Goal: Task Accomplishment & Management: Manage account settings

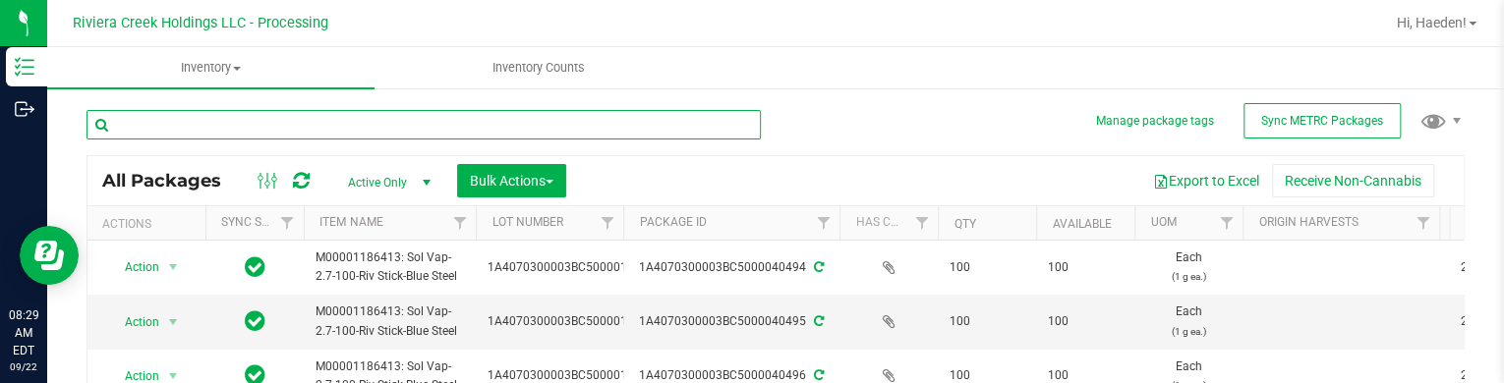
click at [517, 125] on input "text" at bounding box center [423, 124] width 674 height 29
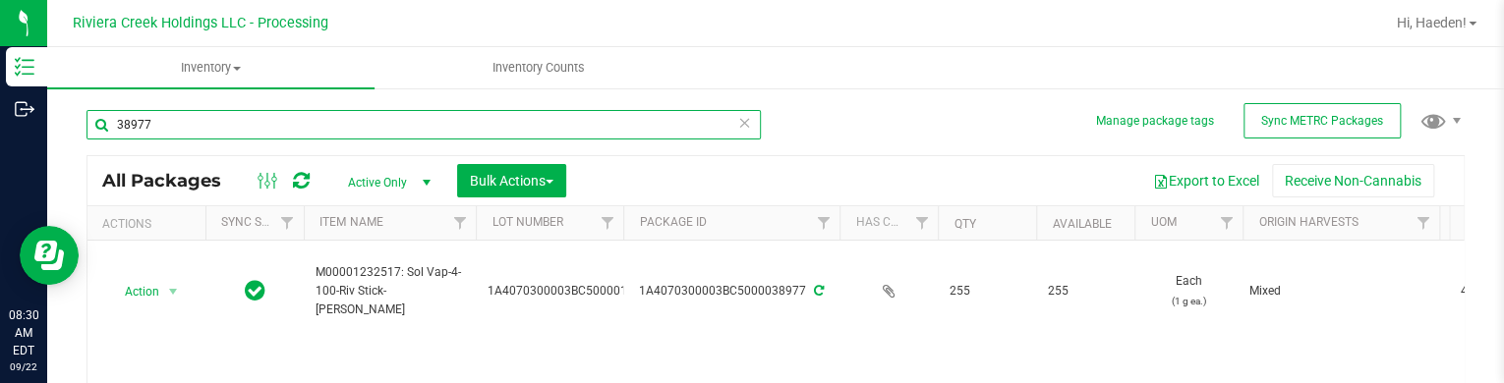
scroll to position [98, 0]
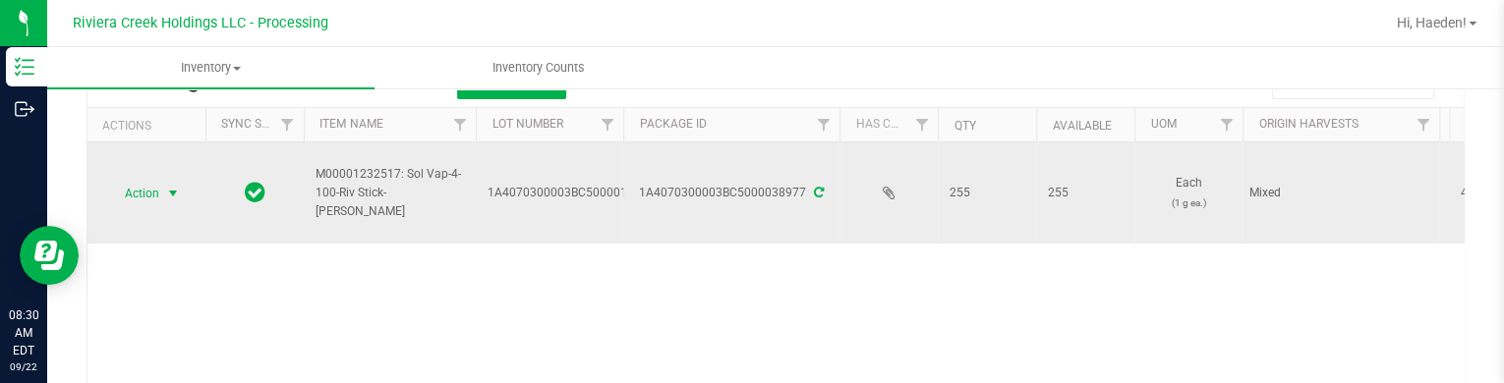
type input "38977"
click at [176, 194] on span "select" at bounding box center [173, 194] width 16 height 16
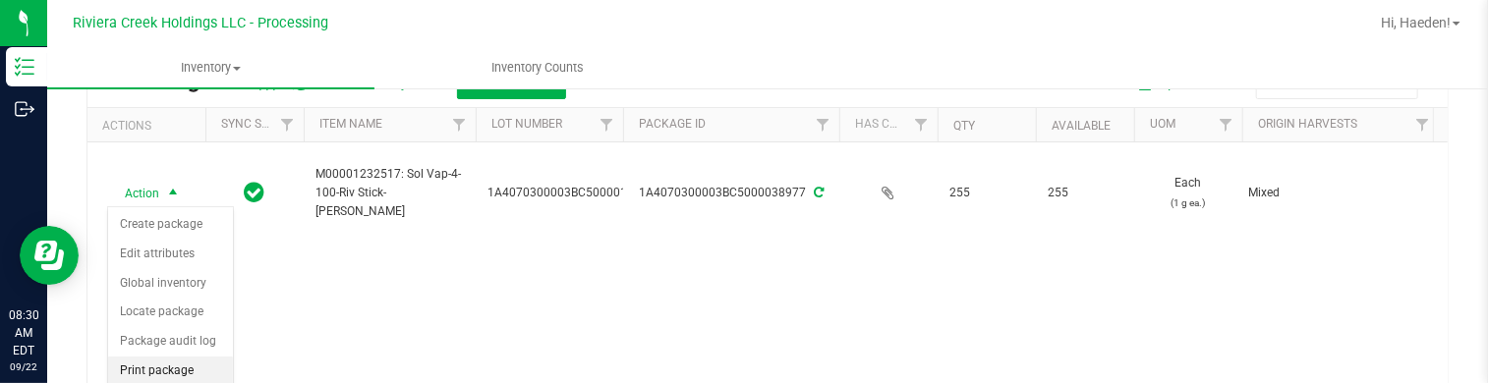
drag, startPoint x: 182, startPoint y: 373, endPoint x: 197, endPoint y: 358, distance: 20.8
click at [183, 370] on li "Print package label" at bounding box center [170, 384] width 125 height 54
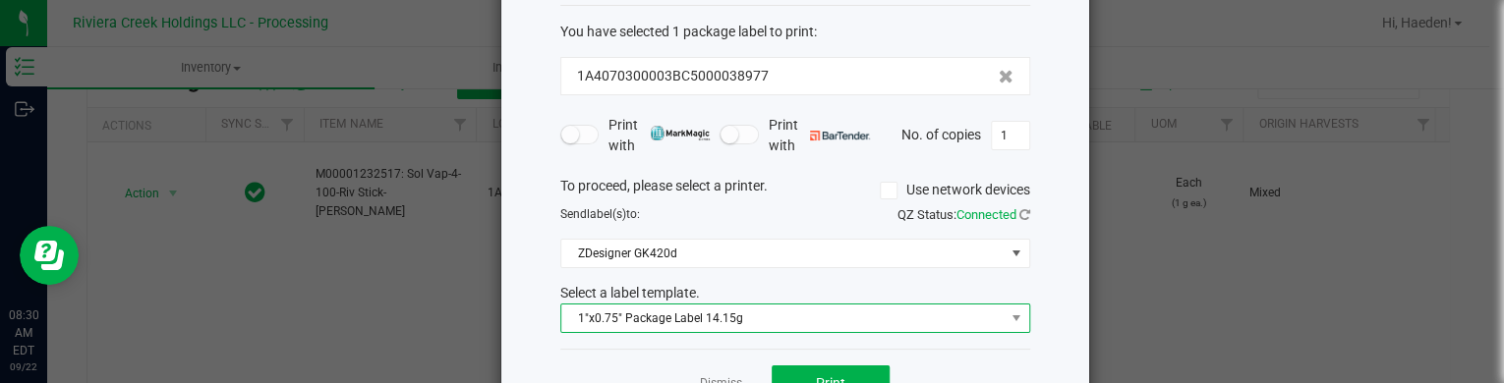
click at [638, 313] on span "1"x0.75" Package Label 14.15g" at bounding box center [782, 319] width 443 height 28
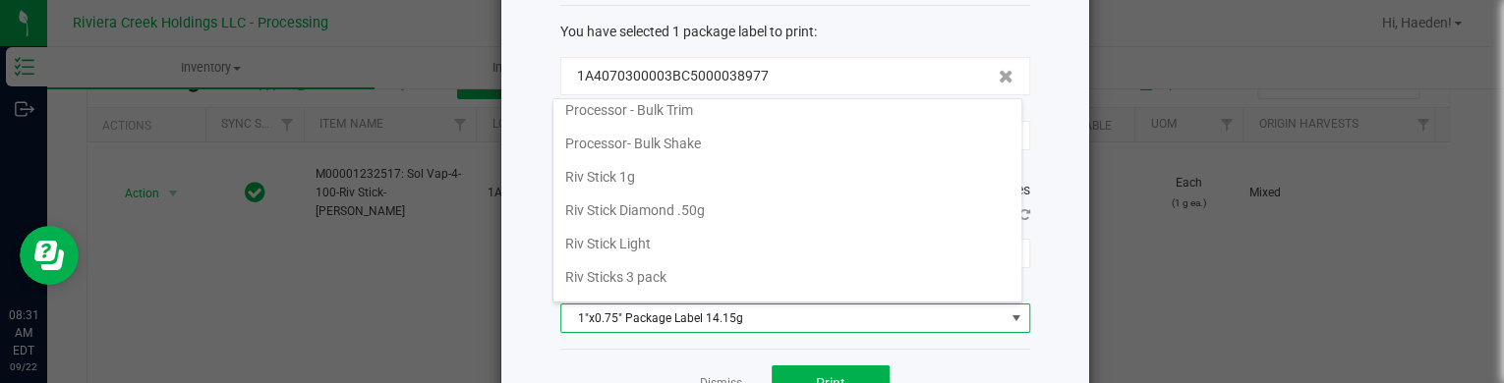
scroll to position [885, 0]
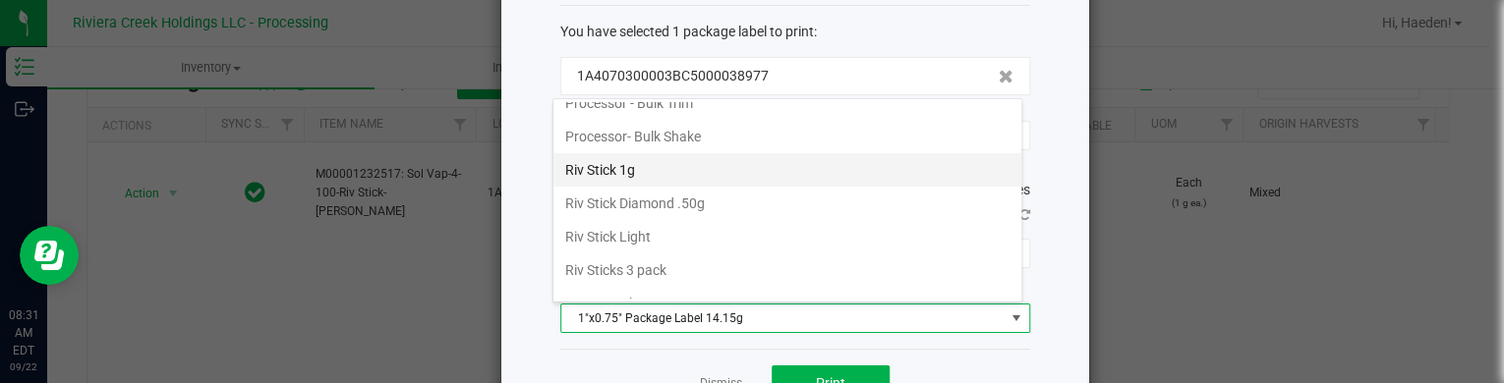
click at [663, 168] on li "Riv Stick 1g" at bounding box center [787, 169] width 468 height 33
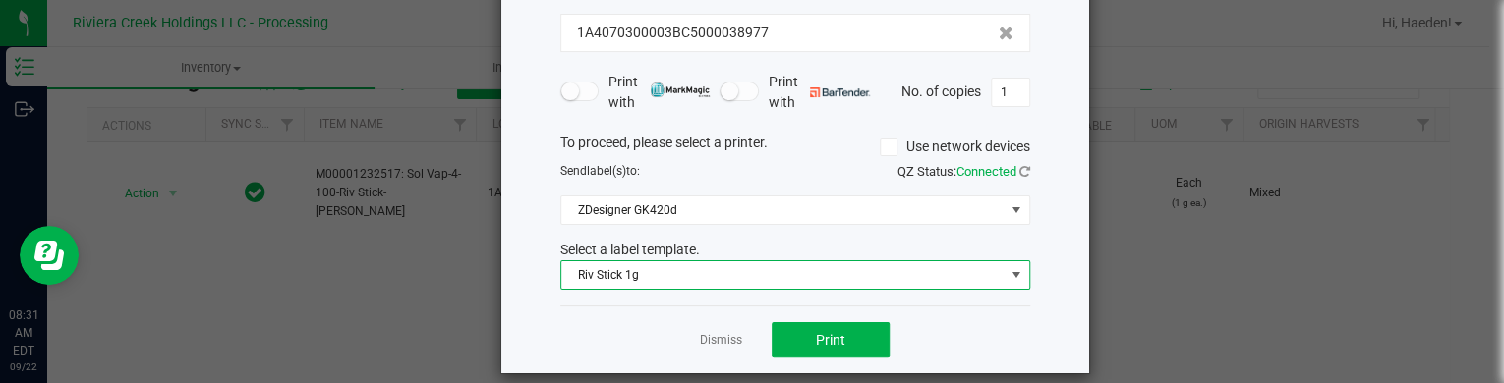
scroll to position [160, 0]
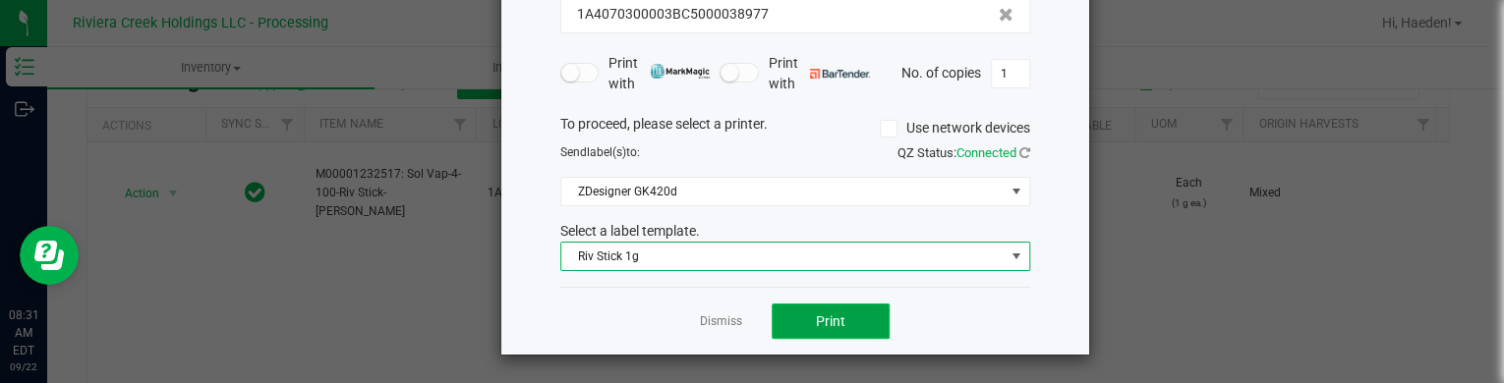
click at [802, 332] on button "Print" at bounding box center [831, 321] width 118 height 35
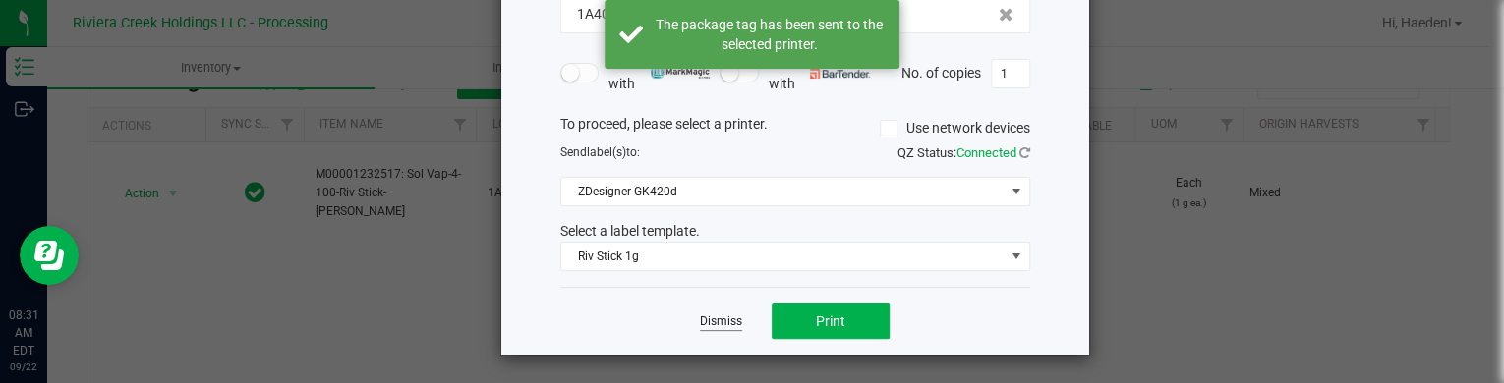
click at [719, 321] on link "Dismiss" at bounding box center [721, 322] width 42 height 17
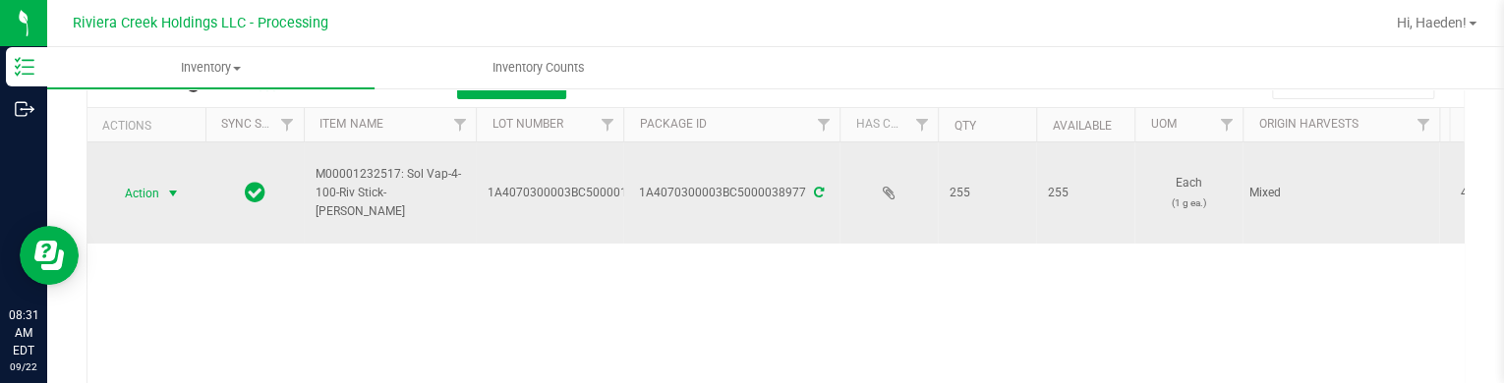
click at [169, 191] on span "select" at bounding box center [173, 194] width 16 height 16
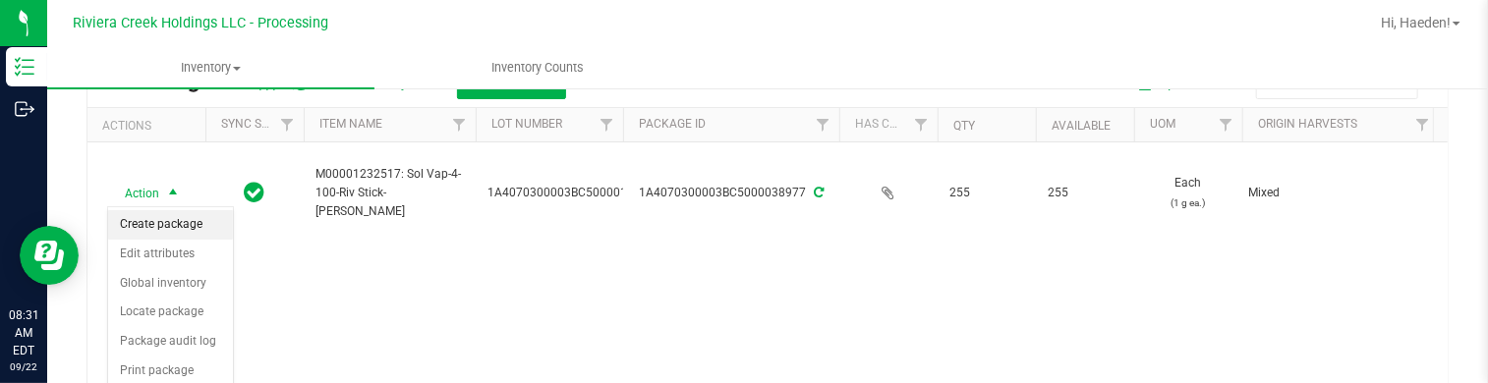
click at [173, 220] on li "Create package" at bounding box center [170, 224] width 125 height 29
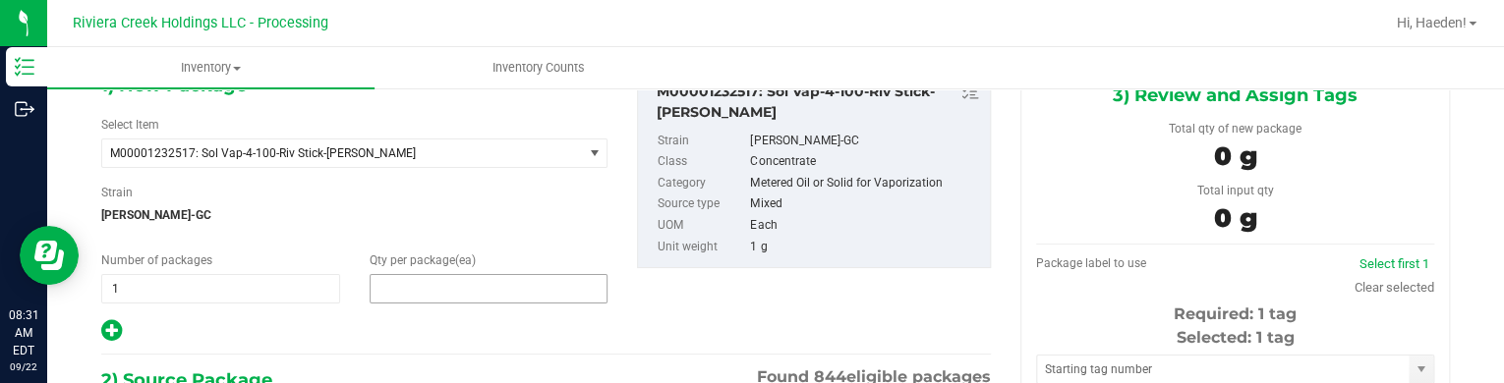
click at [454, 291] on span at bounding box center [489, 288] width 239 height 29
click at [0, 0] on input "text" at bounding box center [0, 0] width 0 height 0
type input "40"
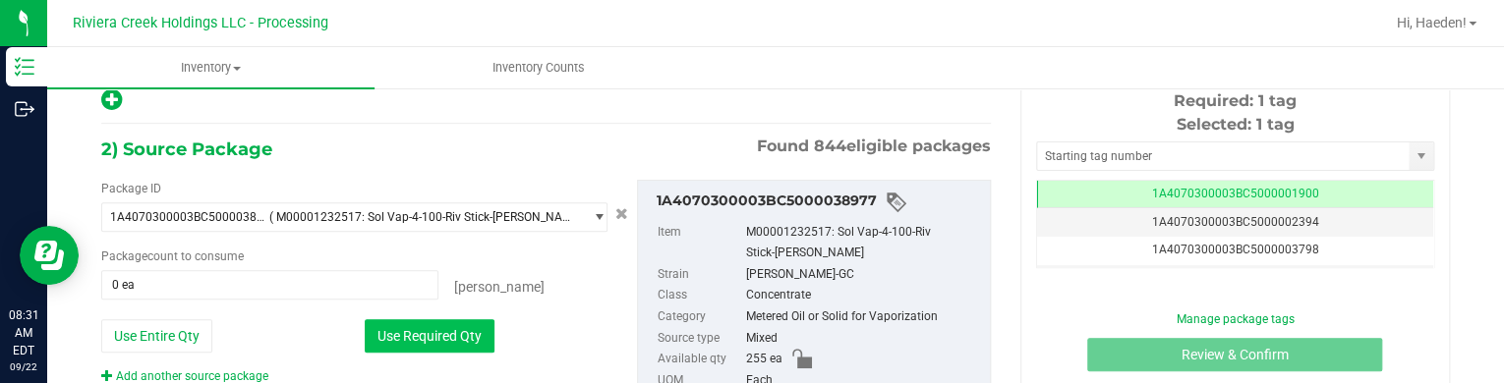
drag, startPoint x: 450, startPoint y: 329, endPoint x: 467, endPoint y: 293, distance: 40.0
click at [450, 326] on button "Use Required Qty" at bounding box center [430, 335] width 130 height 33
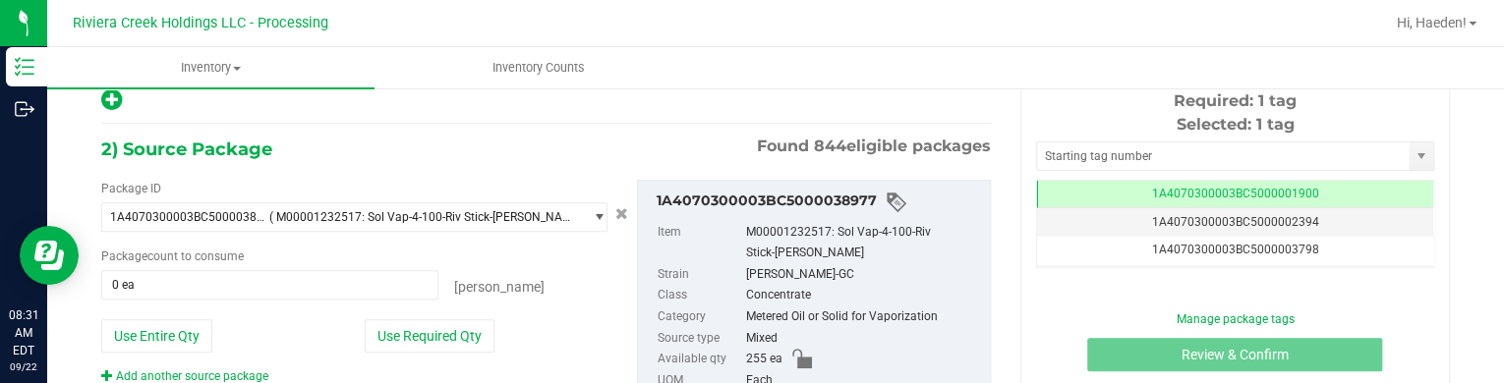
type input "40 ea"
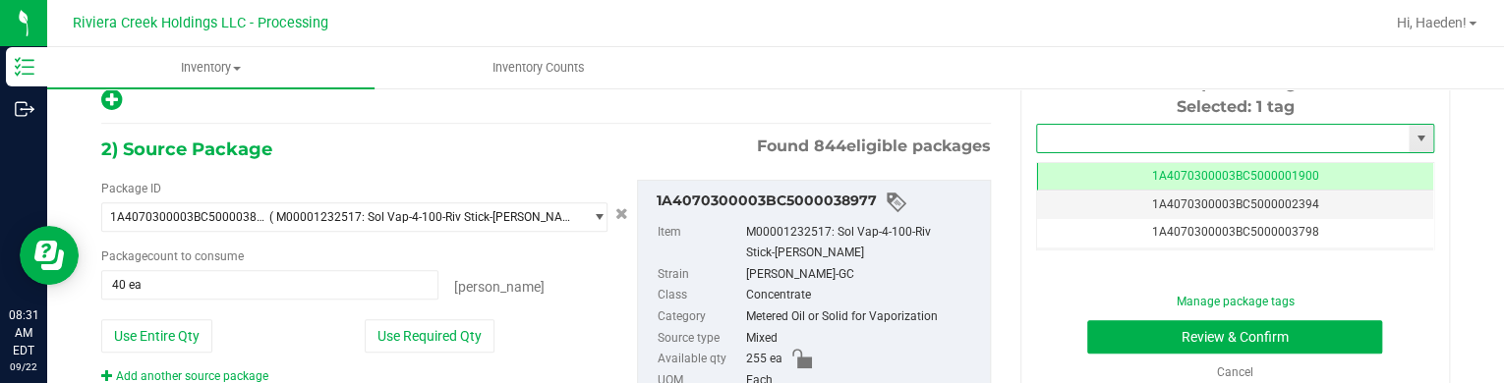
click at [1051, 138] on input "text" at bounding box center [1223, 139] width 372 height 28
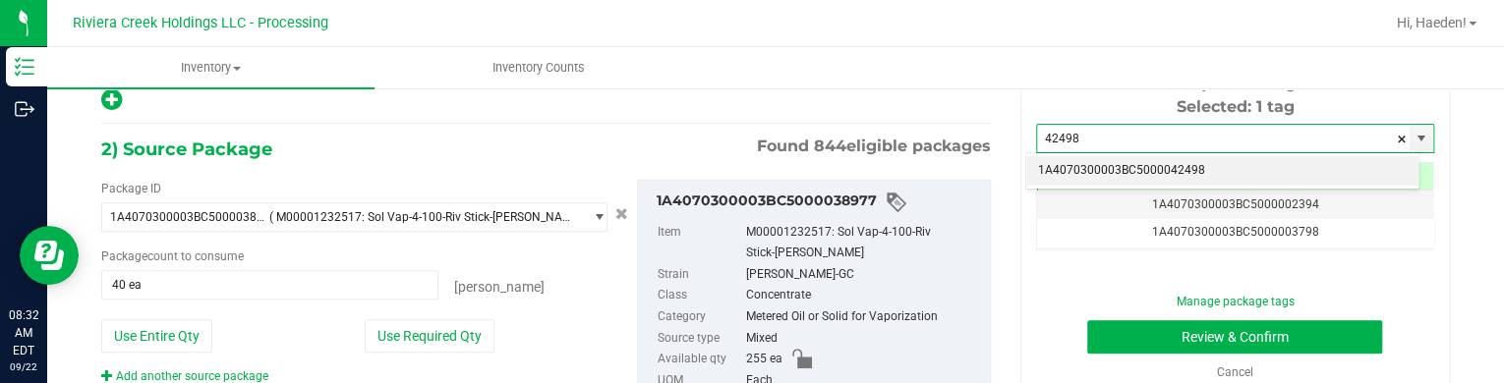
click at [1102, 166] on li "1A4070300003BC5000042498" at bounding box center [1222, 170] width 392 height 29
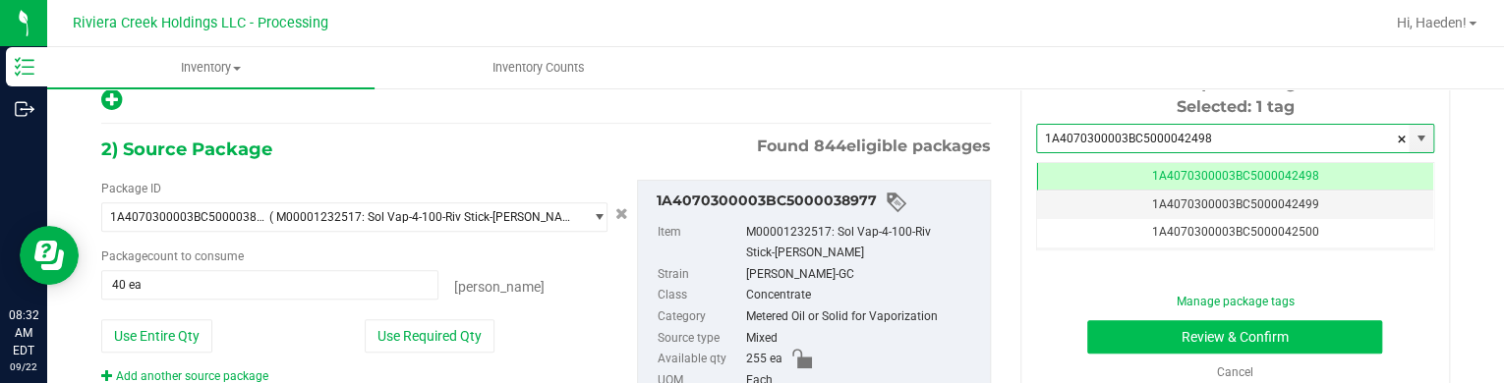
type input "1A4070300003BC5000042498"
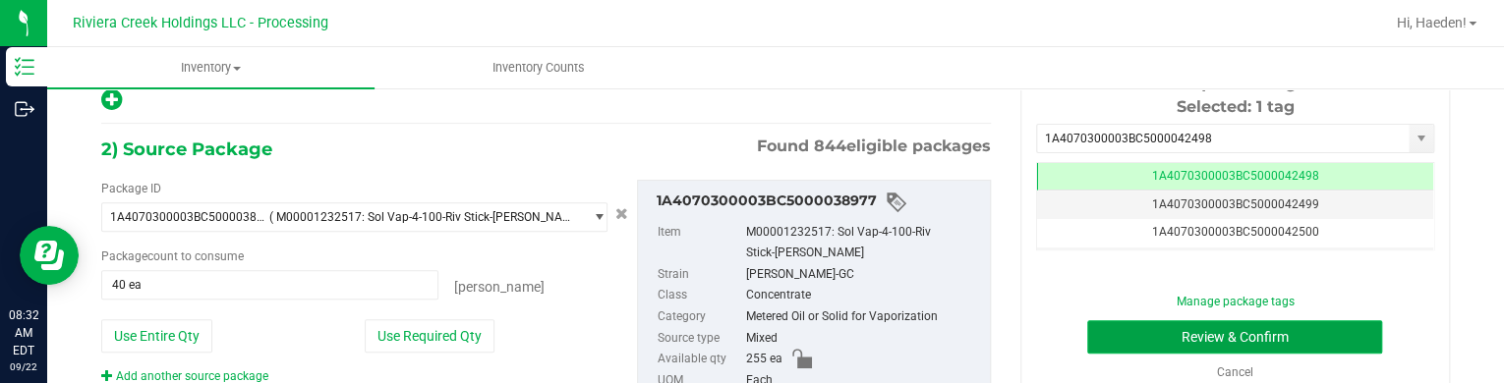
click at [1114, 349] on button "Review & Confirm" at bounding box center [1234, 336] width 295 height 33
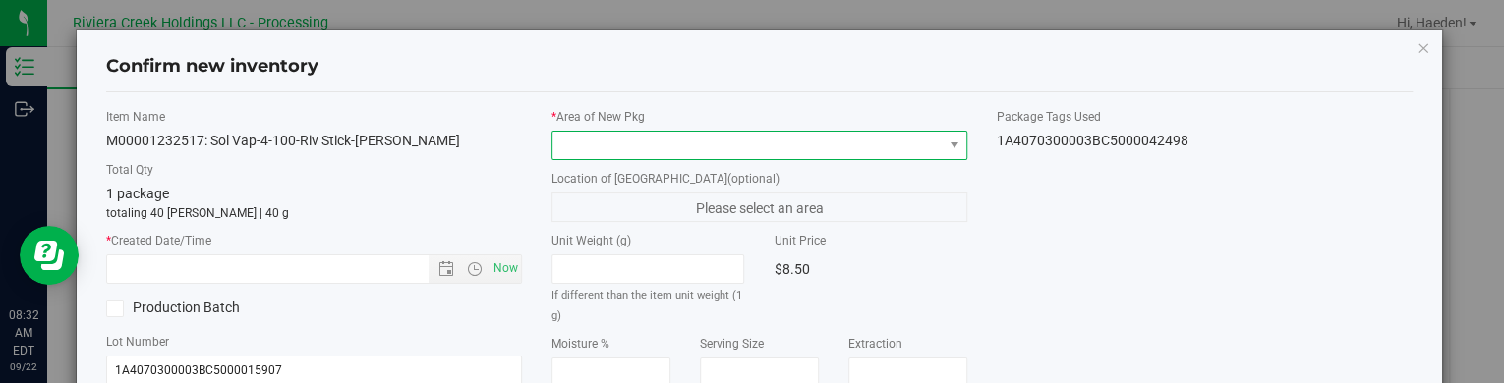
click at [925, 157] on span at bounding box center [746, 146] width 389 height 28
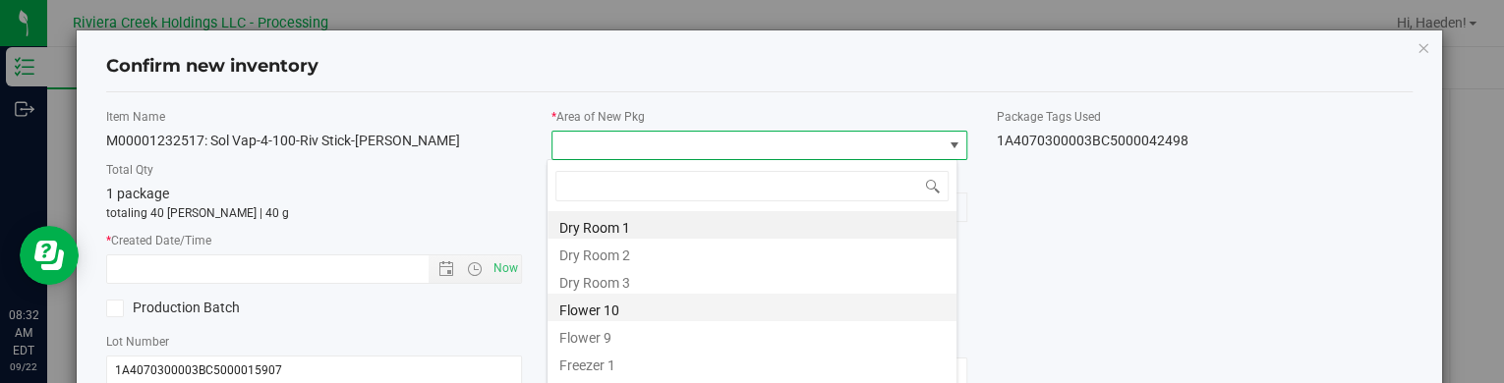
click at [658, 304] on li "Flower 10" at bounding box center [751, 308] width 409 height 28
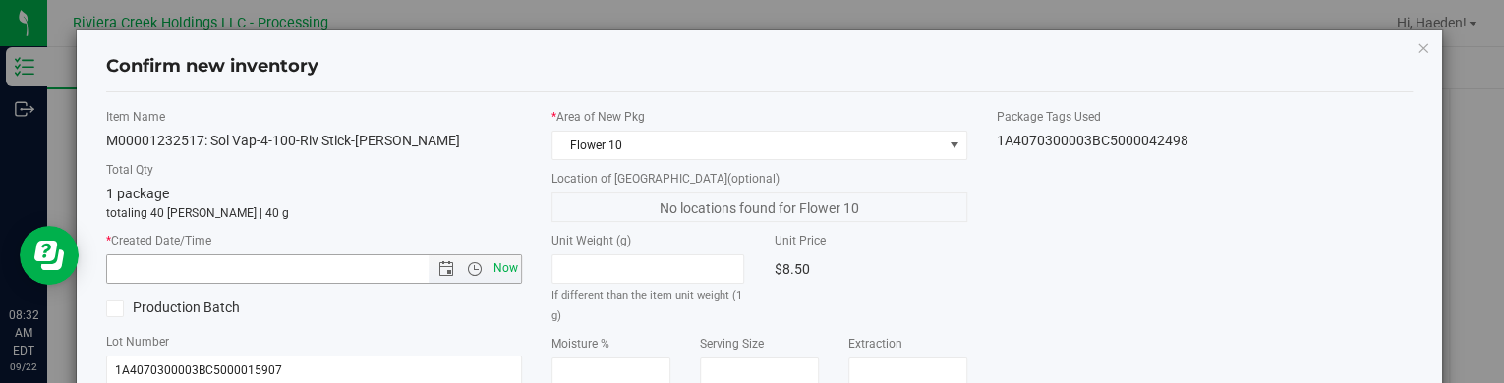
click at [492, 268] on span "Now" at bounding box center [505, 269] width 33 height 29
type input "[DATE] 8:32 AM"
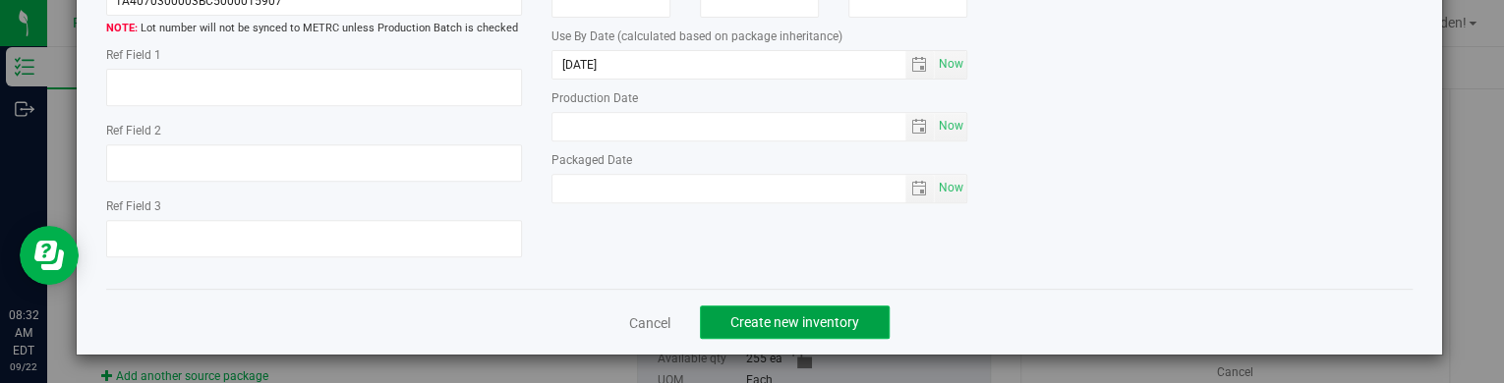
click at [735, 321] on span "Create new inventory" at bounding box center [794, 323] width 129 height 16
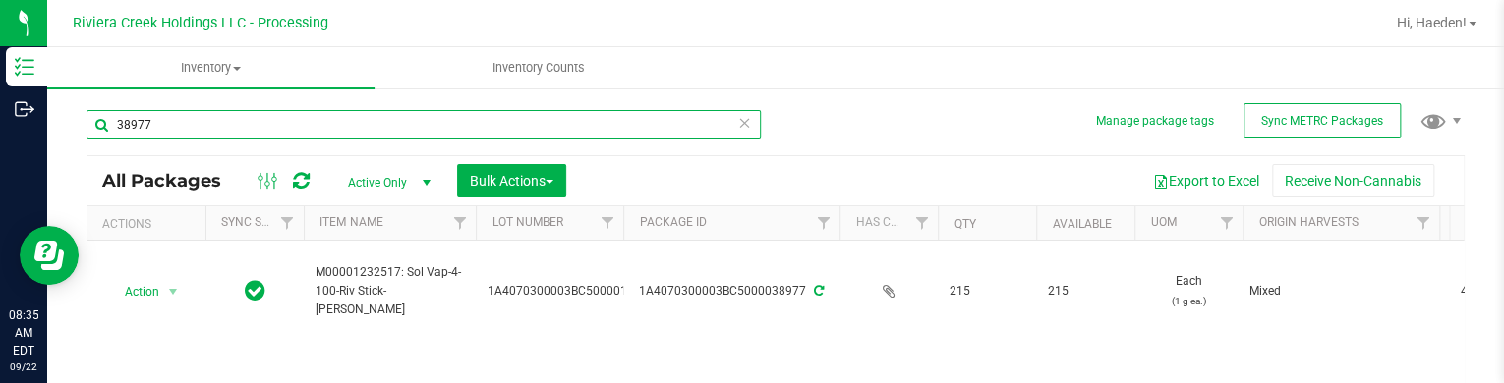
click at [205, 120] on input "38977" at bounding box center [423, 124] width 674 height 29
type input "38984"
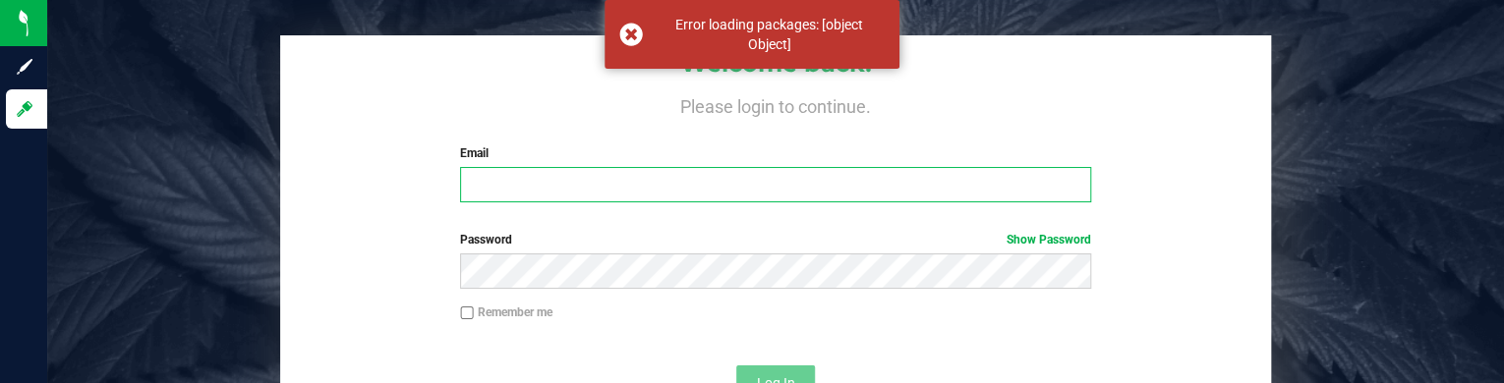
type input "[EMAIL_ADDRESS][DOMAIN_NAME]"
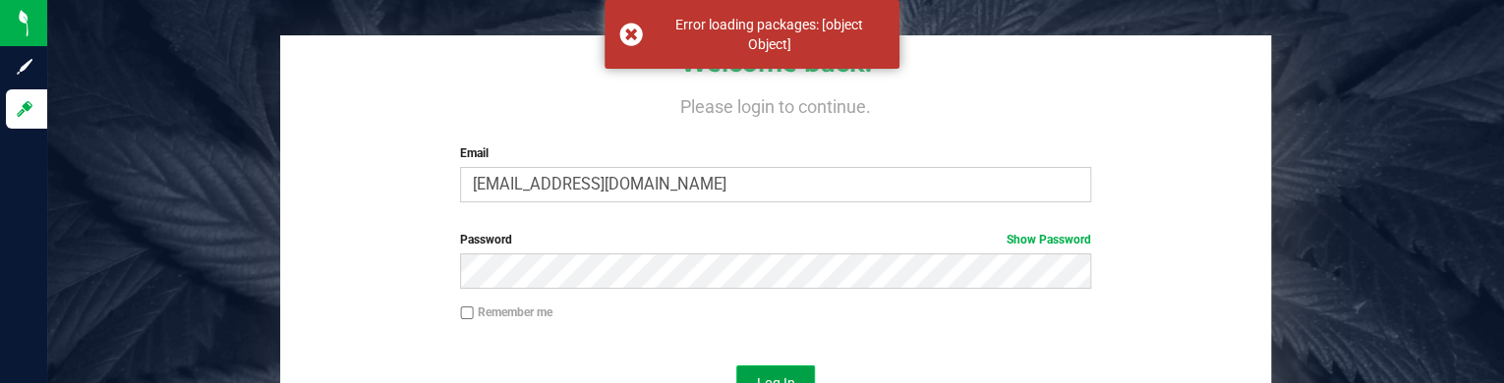
click at [786, 375] on span "Log In" at bounding box center [776, 383] width 38 height 16
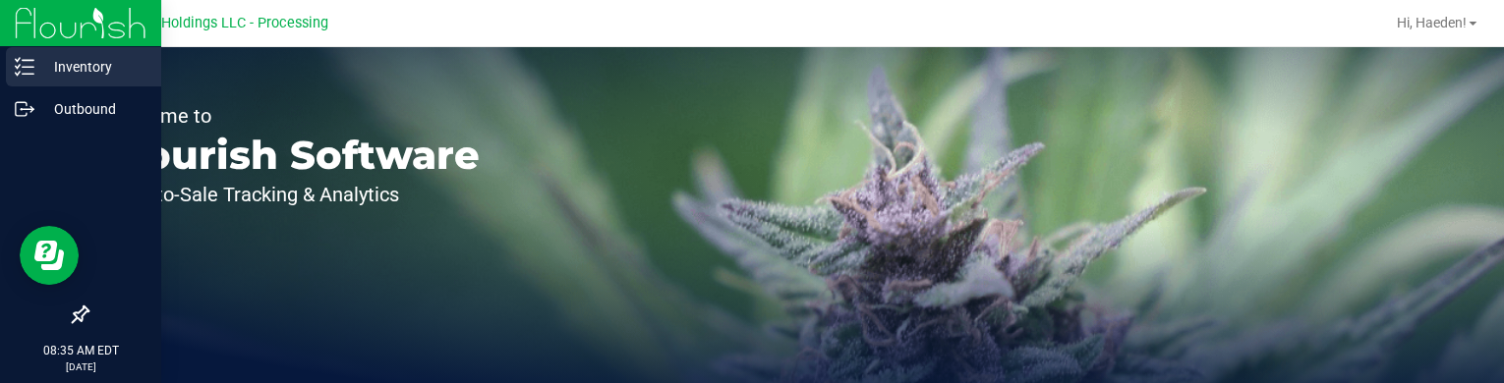
click at [25, 62] on icon at bounding box center [25, 67] width 20 height 20
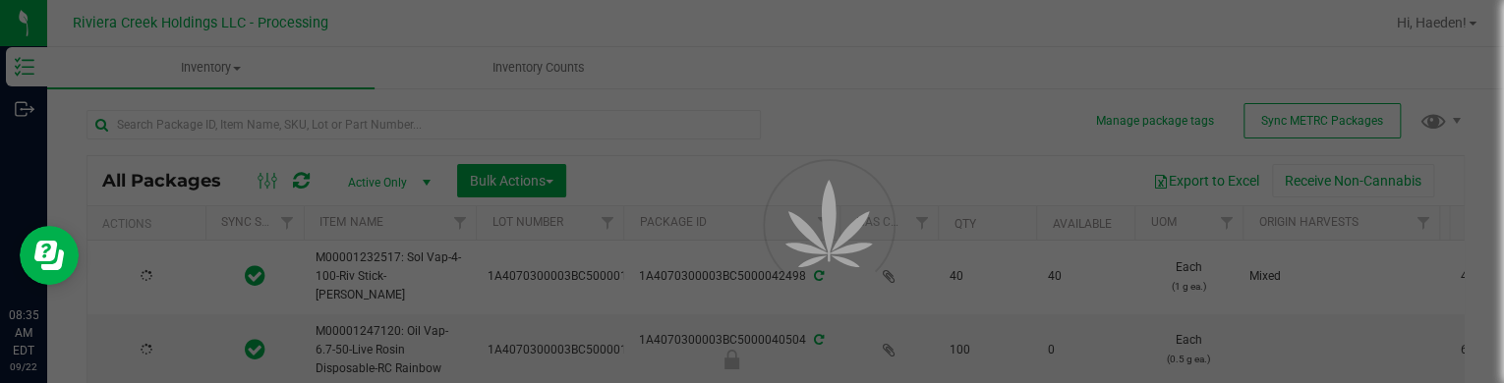
click at [371, 123] on div at bounding box center [752, 191] width 1504 height 383
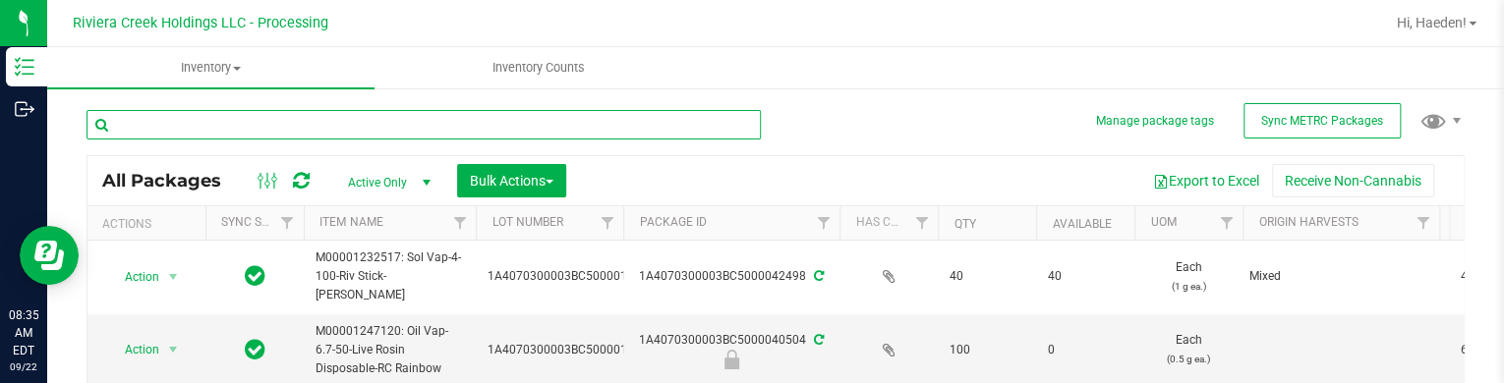
click at [371, 123] on input "text" at bounding box center [423, 124] width 674 height 29
type input "38984"
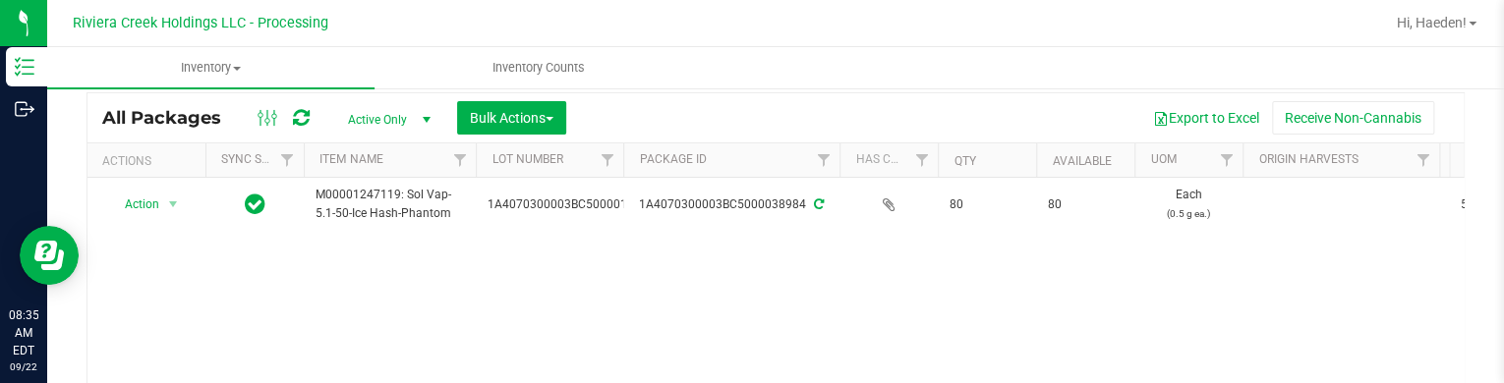
scroll to position [98, 0]
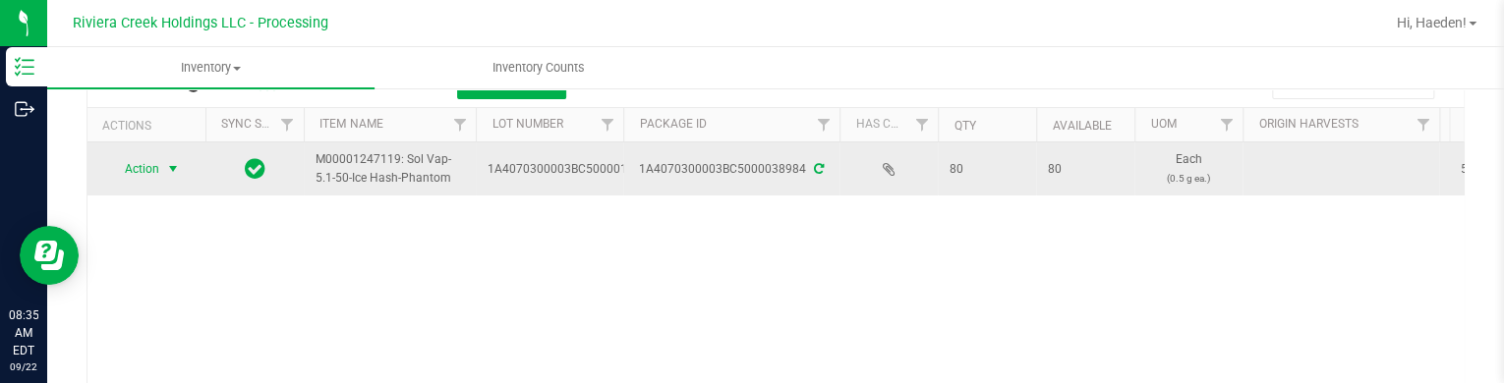
click at [161, 163] on span "select" at bounding box center [173, 169] width 25 height 28
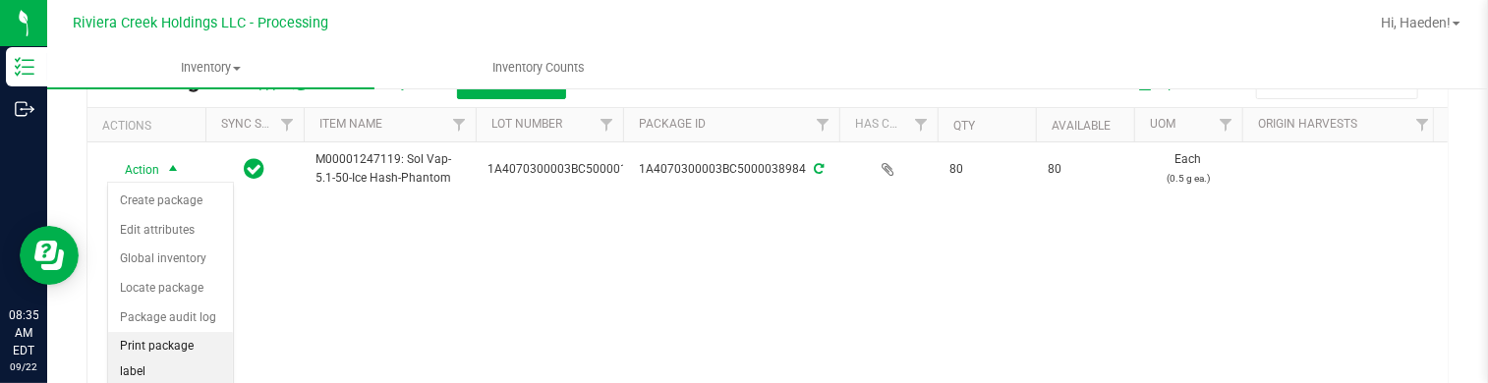
click at [160, 341] on li "Print package label" at bounding box center [170, 359] width 125 height 54
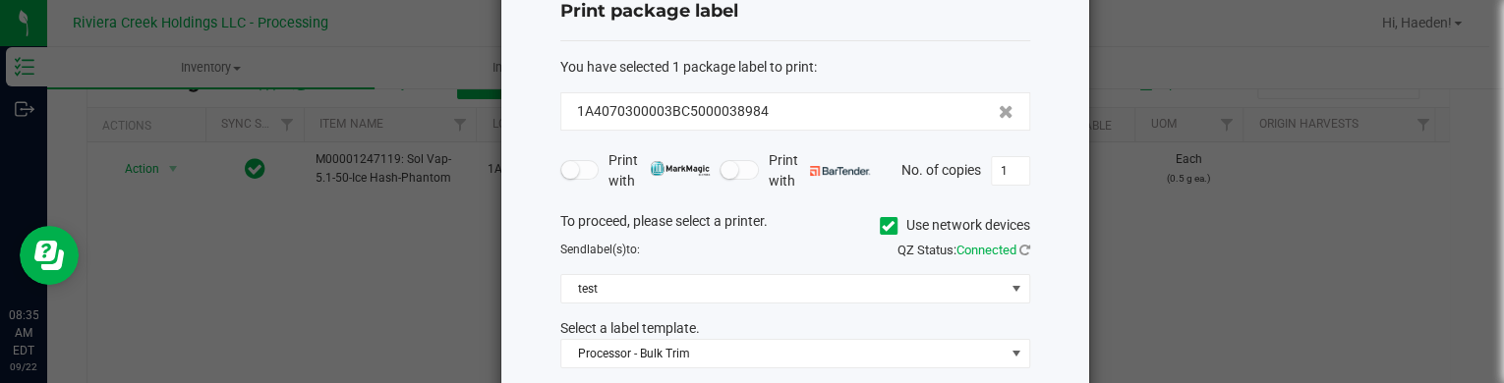
scroll to position [160, 0]
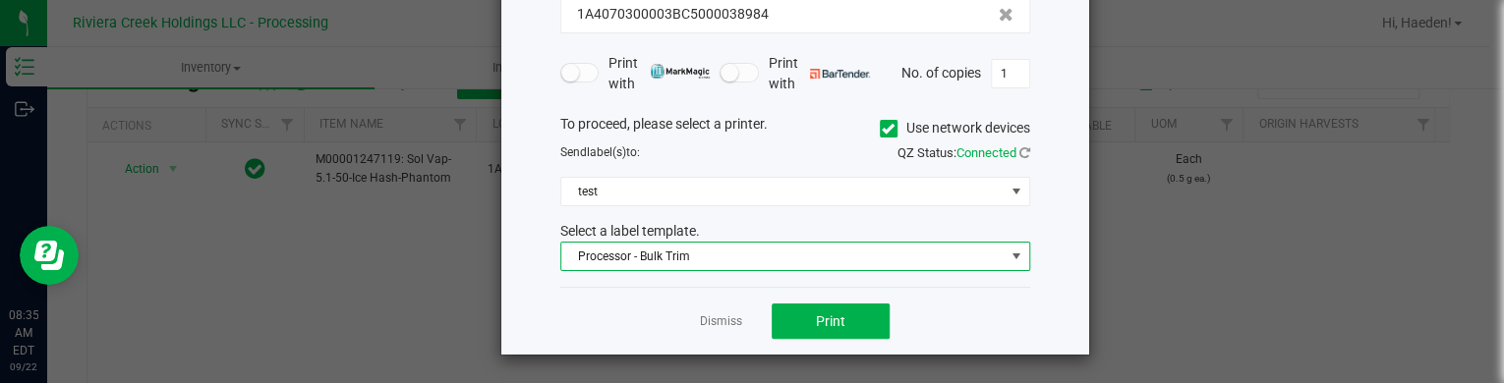
click at [676, 249] on span "Processor - Bulk Trim" at bounding box center [782, 257] width 443 height 28
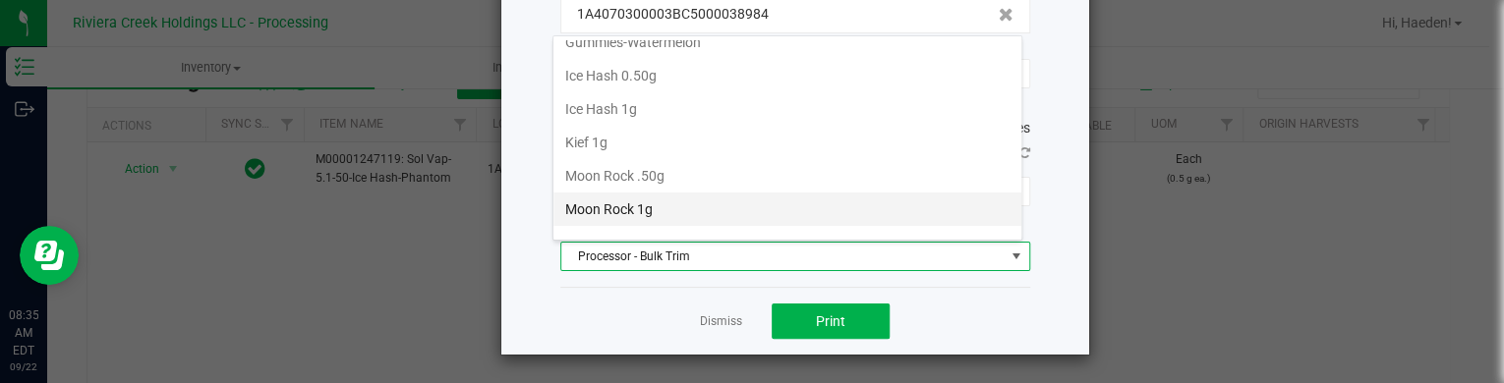
scroll to position [631, 0]
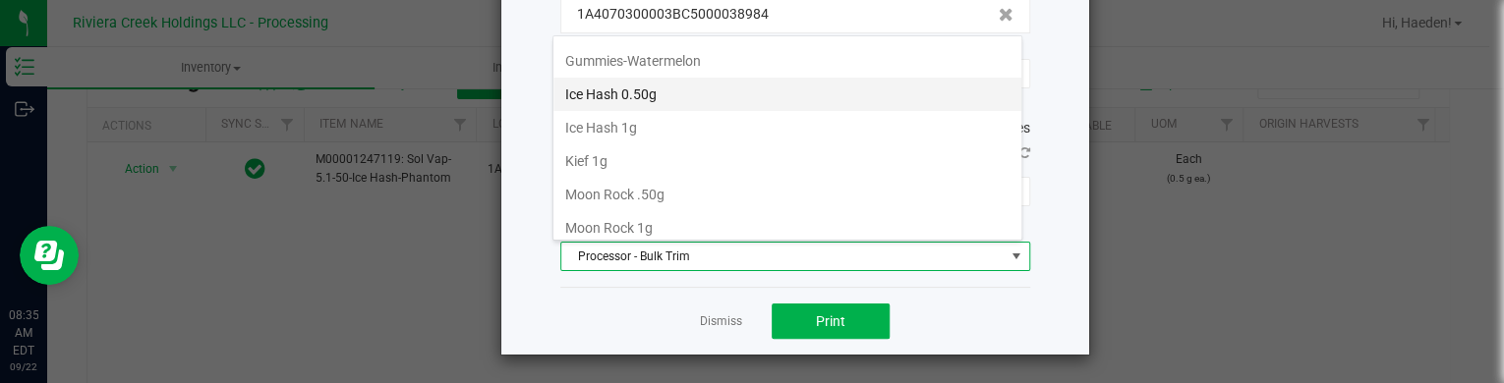
click at [664, 84] on li "Ice Hash 0.50g" at bounding box center [787, 94] width 468 height 33
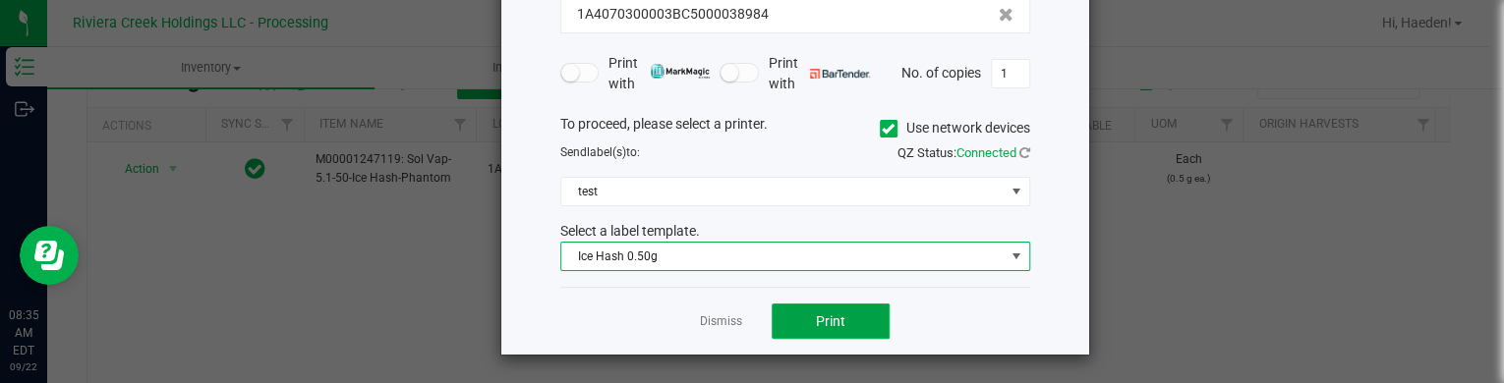
click at [843, 329] on button "Print" at bounding box center [831, 321] width 118 height 35
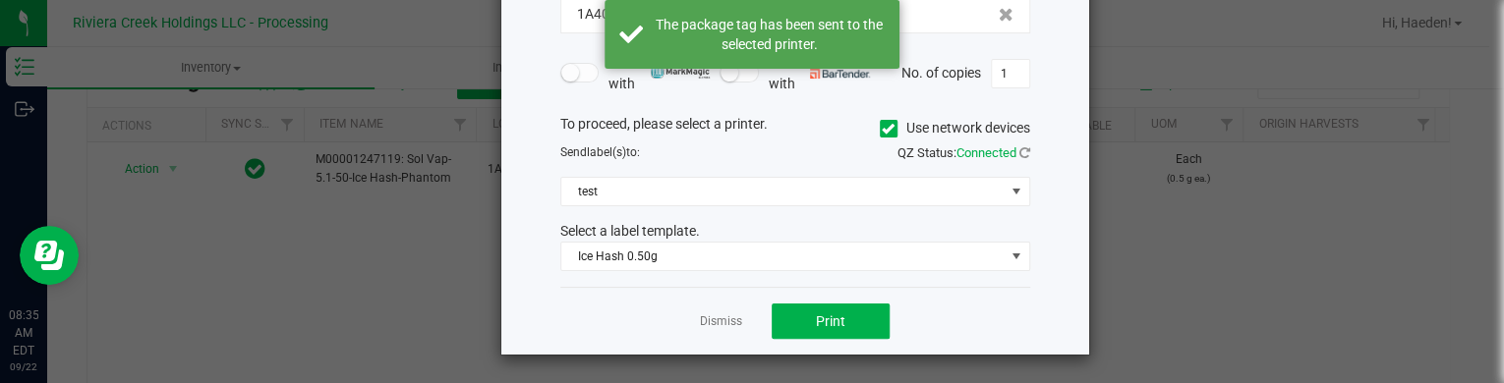
drag, startPoint x: 727, startPoint y: 321, endPoint x: 191, endPoint y: 269, distance: 539.2
click at [726, 321] on link "Dismiss" at bounding box center [721, 322] width 42 height 17
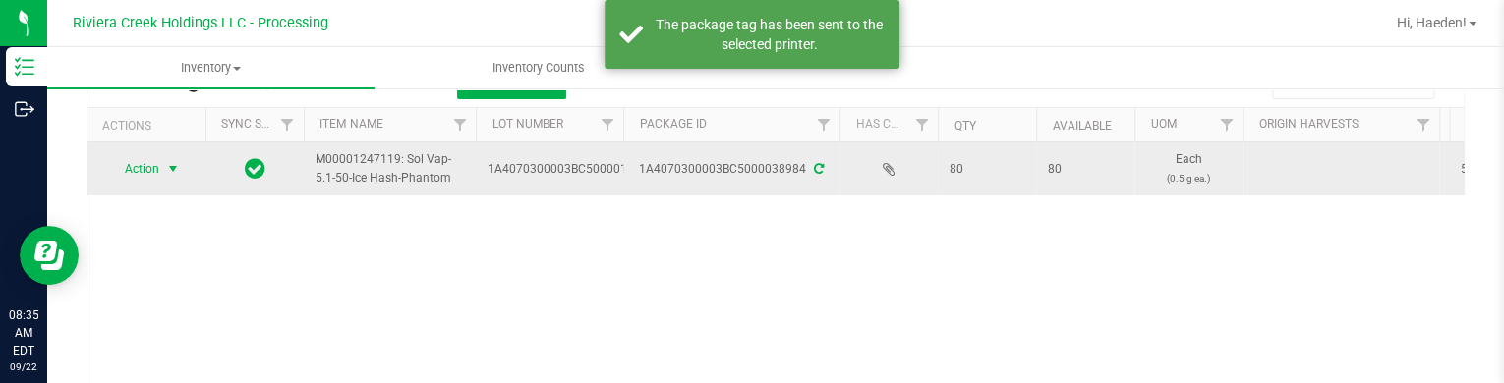
click at [148, 171] on span "Action" at bounding box center [133, 169] width 53 height 28
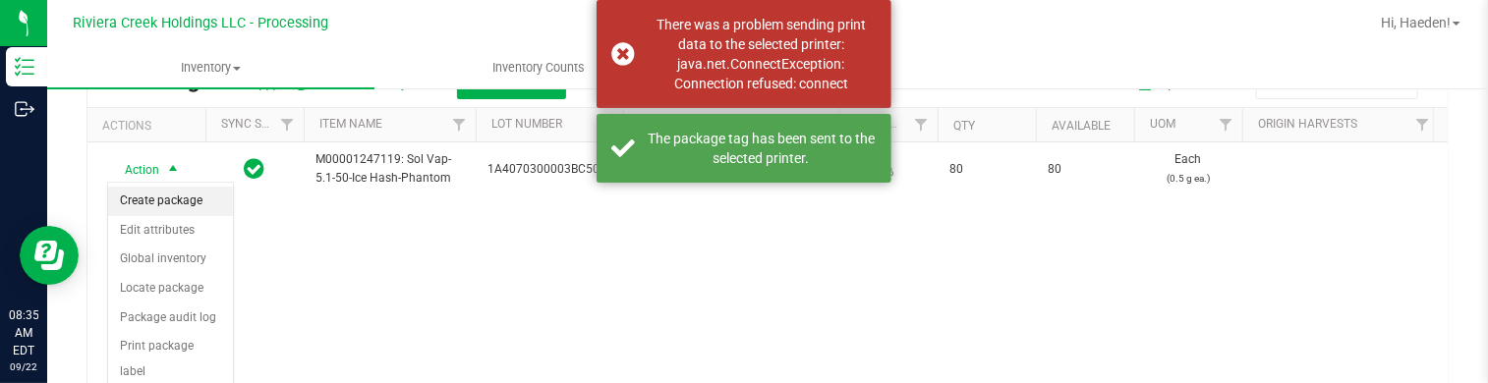
click at [163, 201] on li "Create package" at bounding box center [170, 201] width 125 height 29
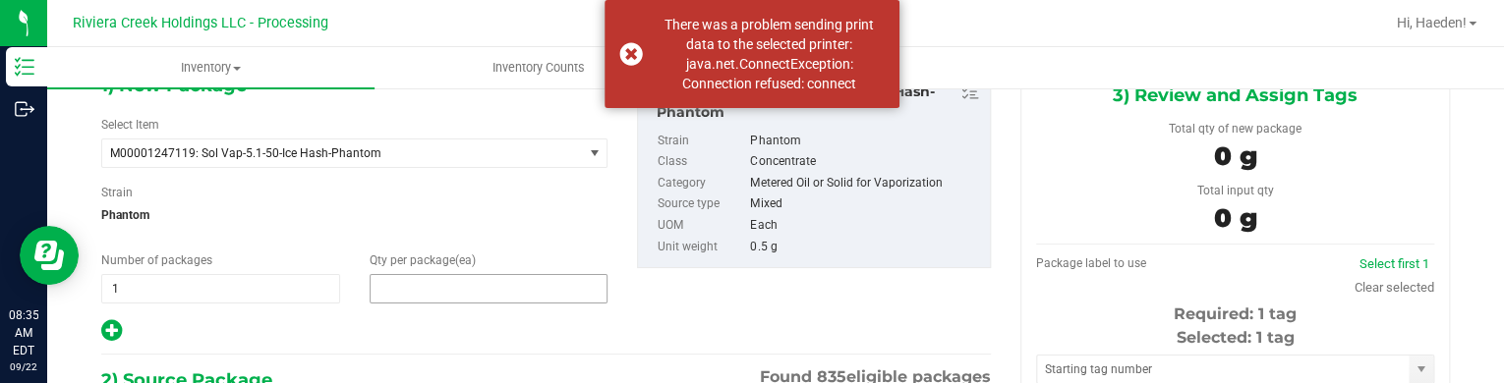
click at [411, 296] on span at bounding box center [489, 288] width 239 height 29
click at [411, 296] on input "text" at bounding box center [489, 289] width 237 height 28
type input "20"
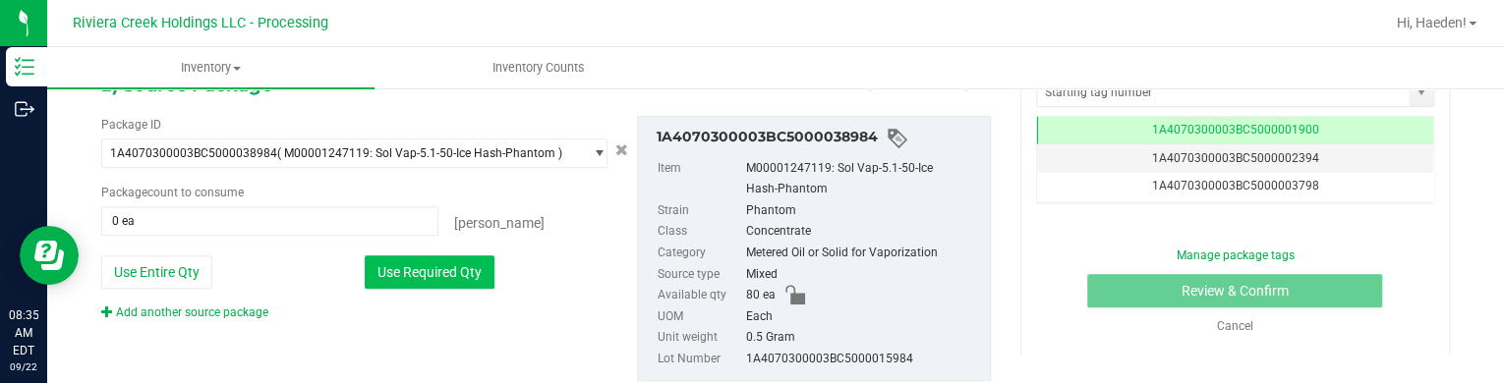
type input "20"
click at [415, 262] on button "Use Required Qty" at bounding box center [430, 272] width 130 height 33
type input "20 ea"
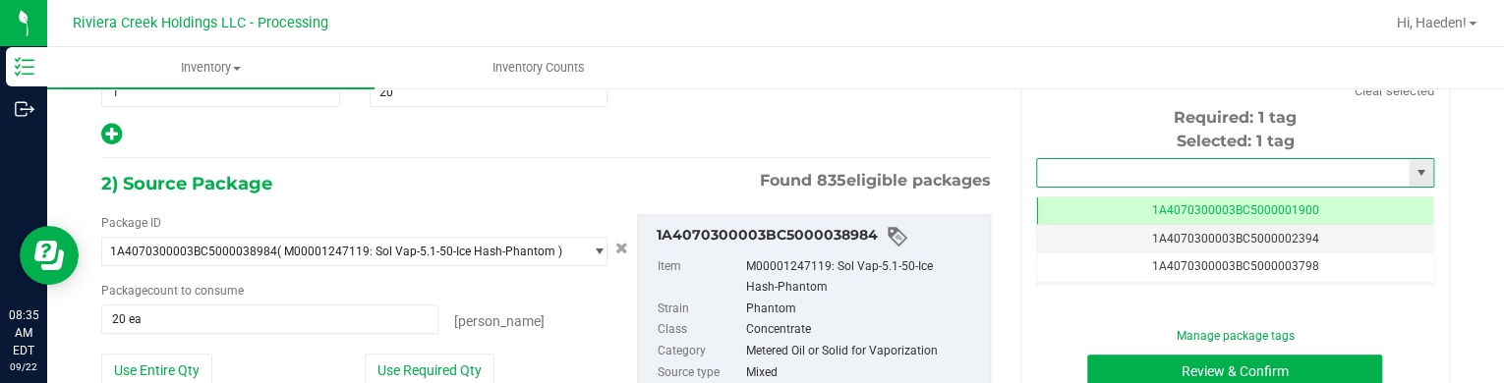
click at [1052, 175] on input "text" at bounding box center [1223, 173] width 372 height 28
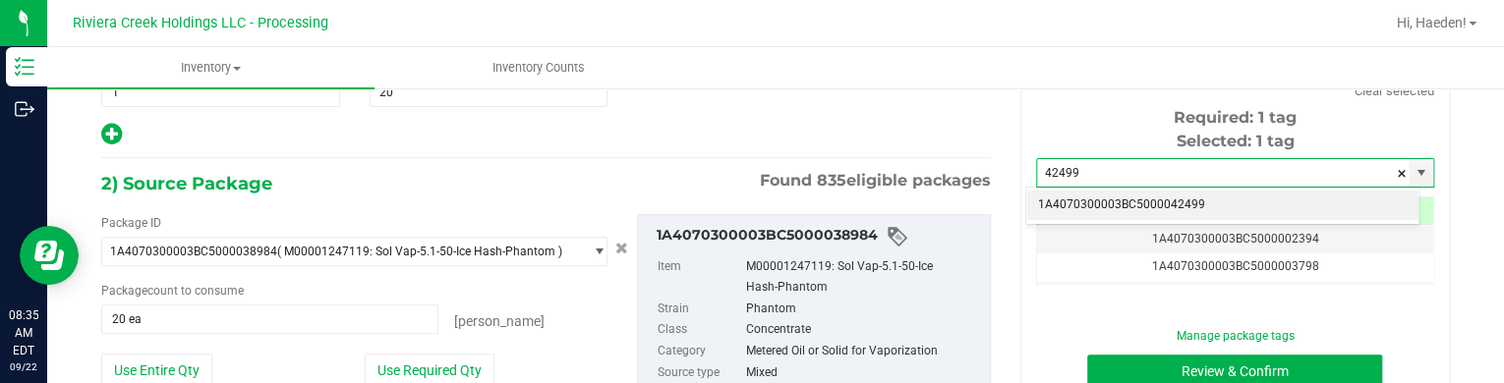
click at [1084, 200] on li "1A4070300003BC5000042499" at bounding box center [1222, 205] width 392 height 29
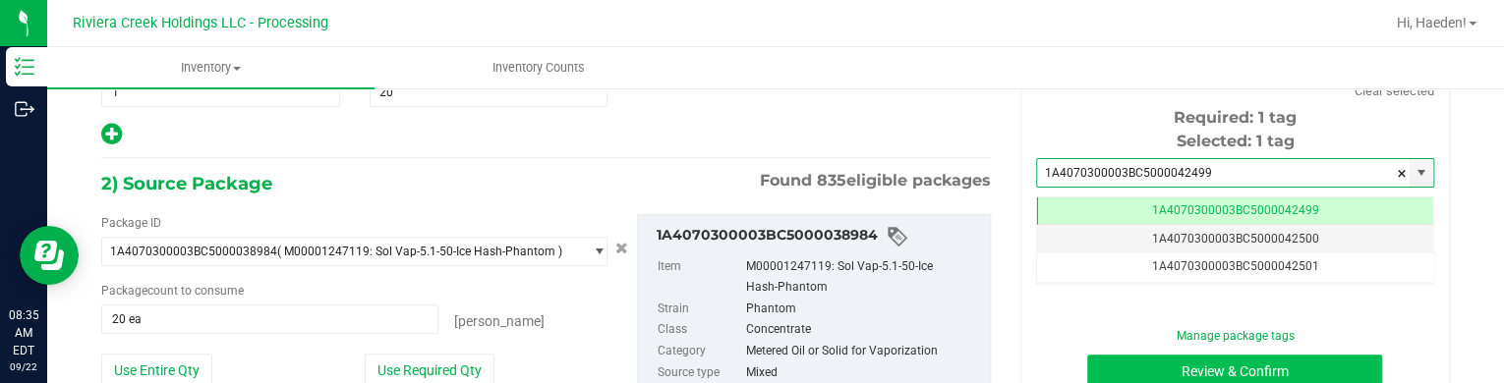
type input "1A4070300003BC5000042499"
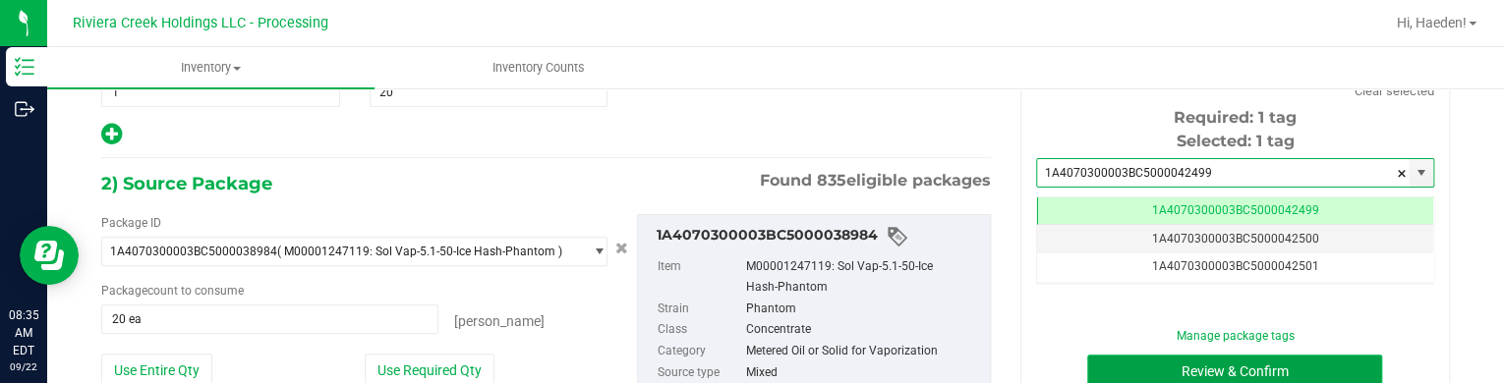
click at [1160, 359] on button "Review & Confirm" at bounding box center [1234, 371] width 295 height 33
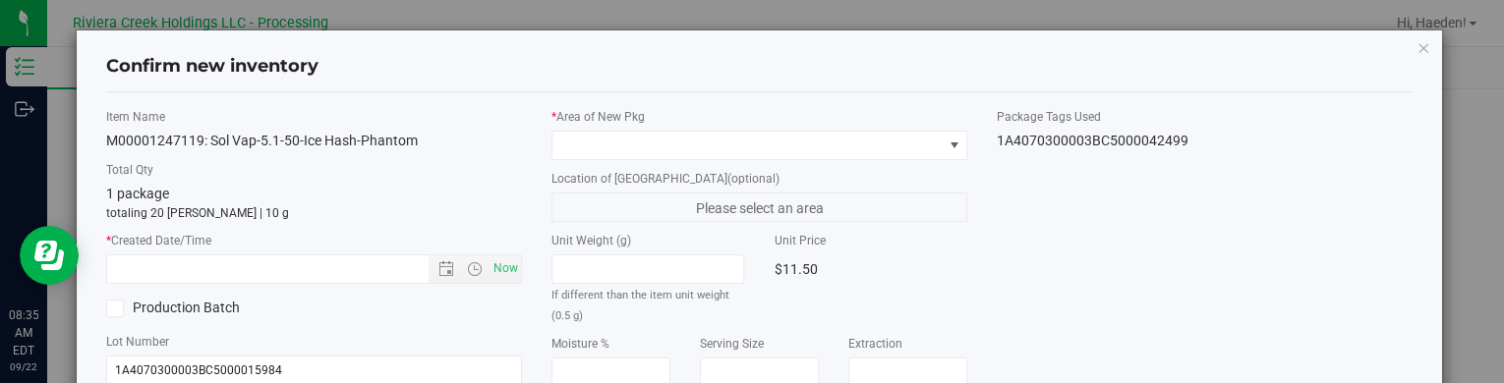
type input "[DATE]"
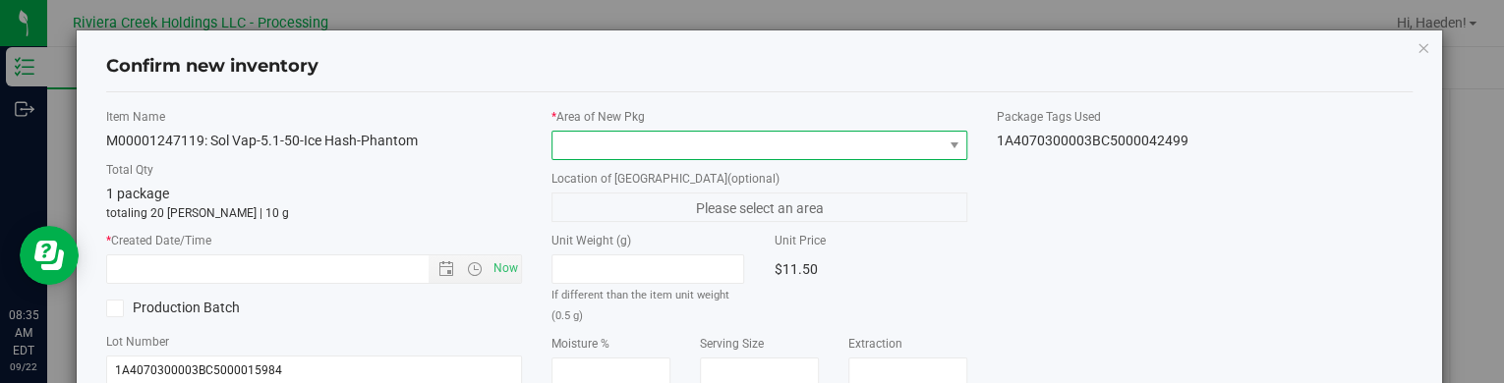
click at [942, 142] on span at bounding box center [954, 146] width 25 height 28
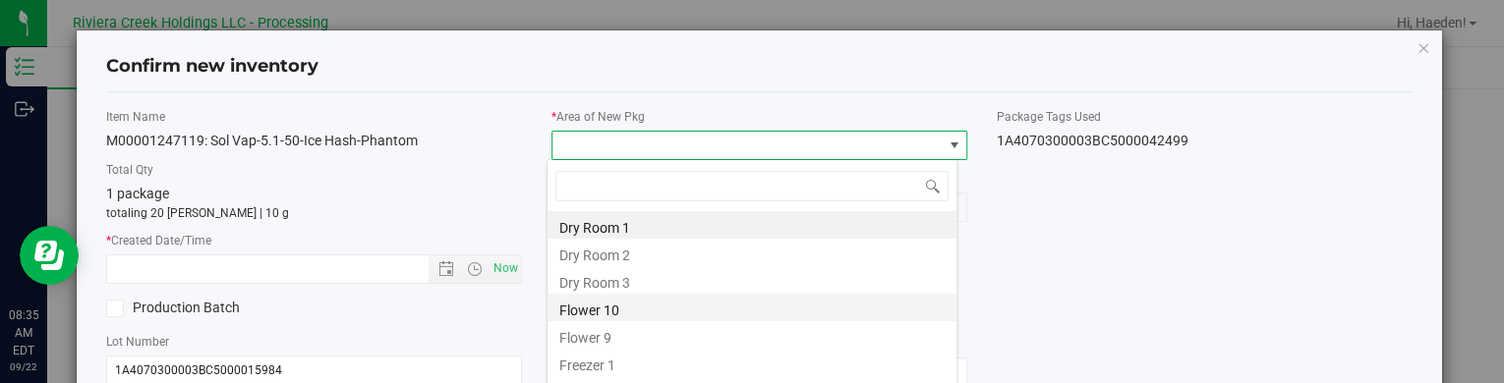
click at [663, 306] on li "Flower 10" at bounding box center [751, 308] width 409 height 28
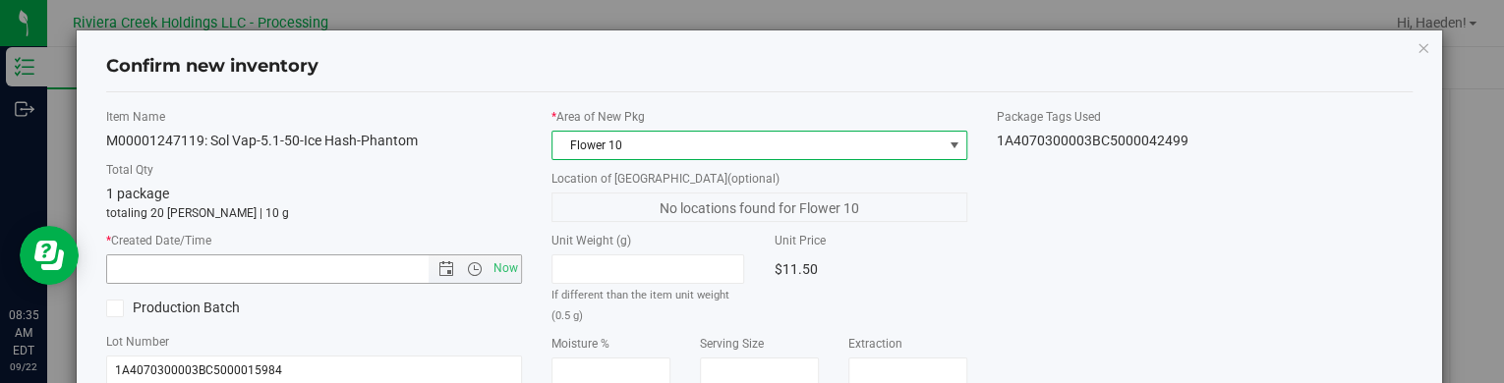
click at [502, 270] on span "Now" at bounding box center [505, 269] width 33 height 29
type input "[DATE] 8:35 AM"
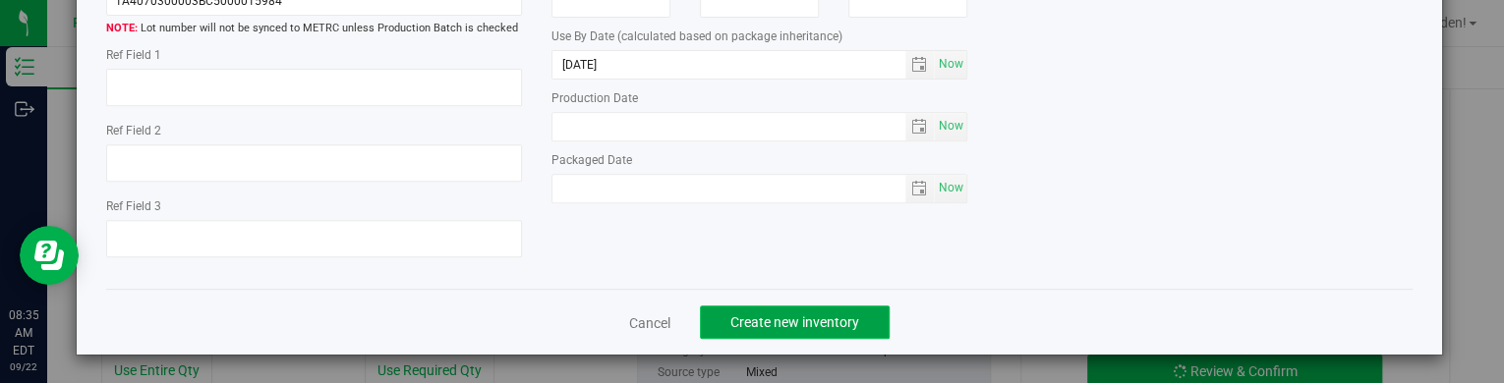
click at [798, 325] on span "Create new inventory" at bounding box center [794, 323] width 129 height 16
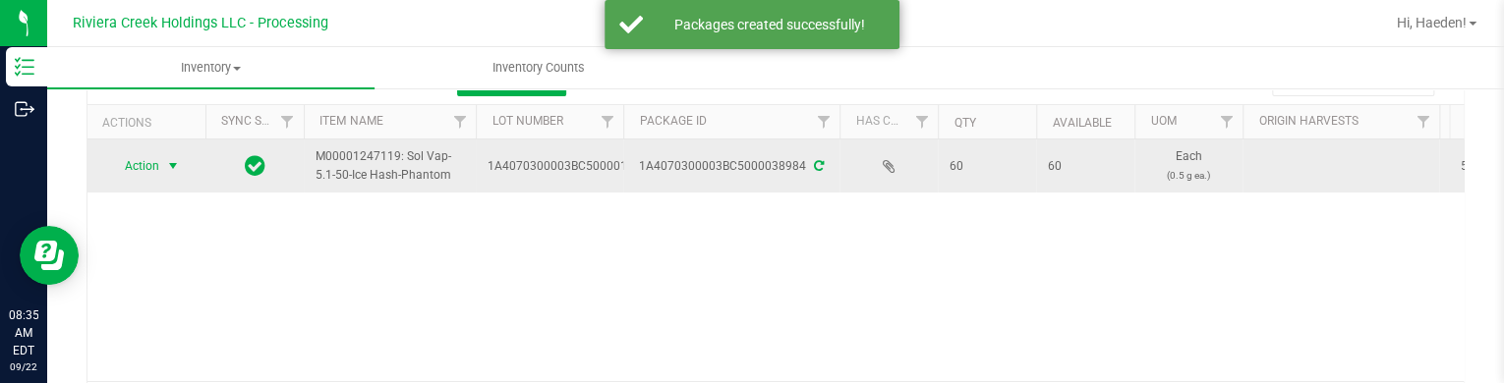
click at [159, 170] on span "Action" at bounding box center [133, 166] width 53 height 28
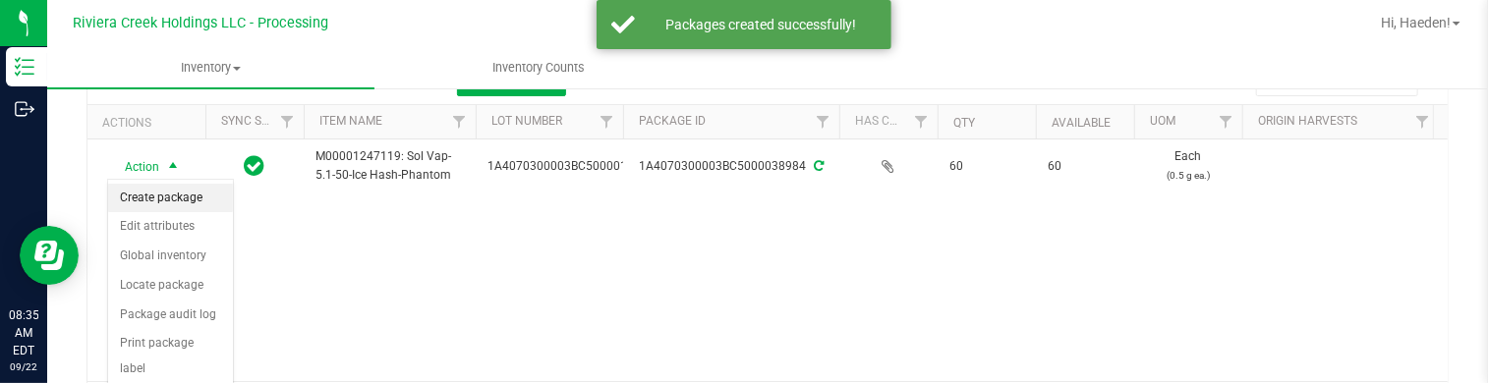
click at [161, 196] on li "Create package" at bounding box center [170, 198] width 125 height 29
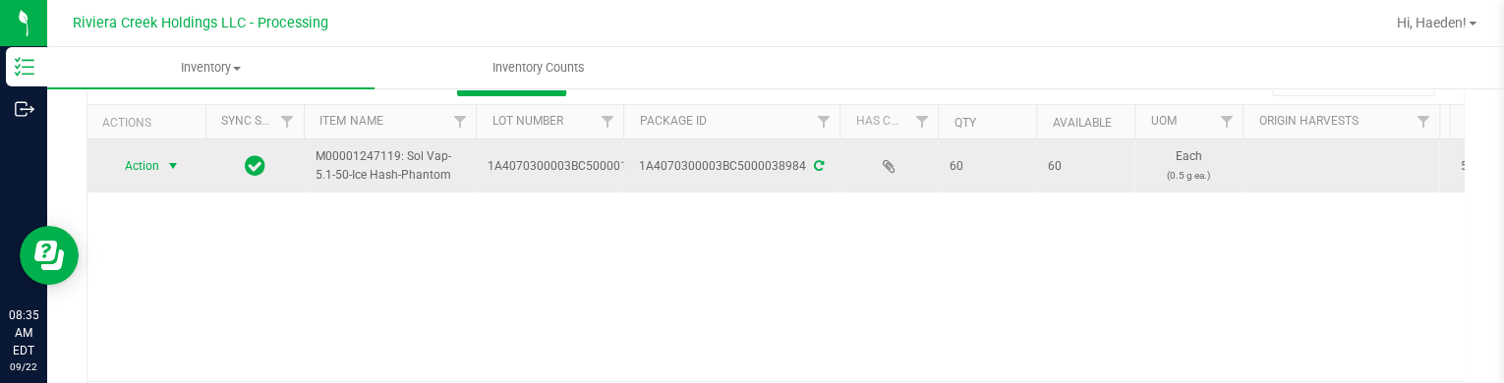
click at [162, 165] on span "select" at bounding box center [173, 166] width 25 height 28
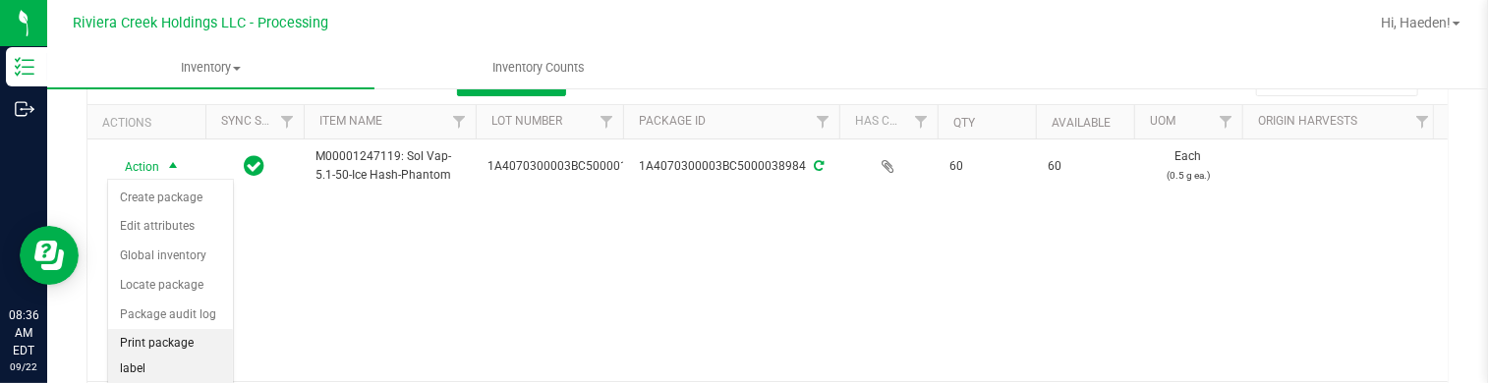
click at [194, 333] on li "Print package label" at bounding box center [170, 356] width 125 height 54
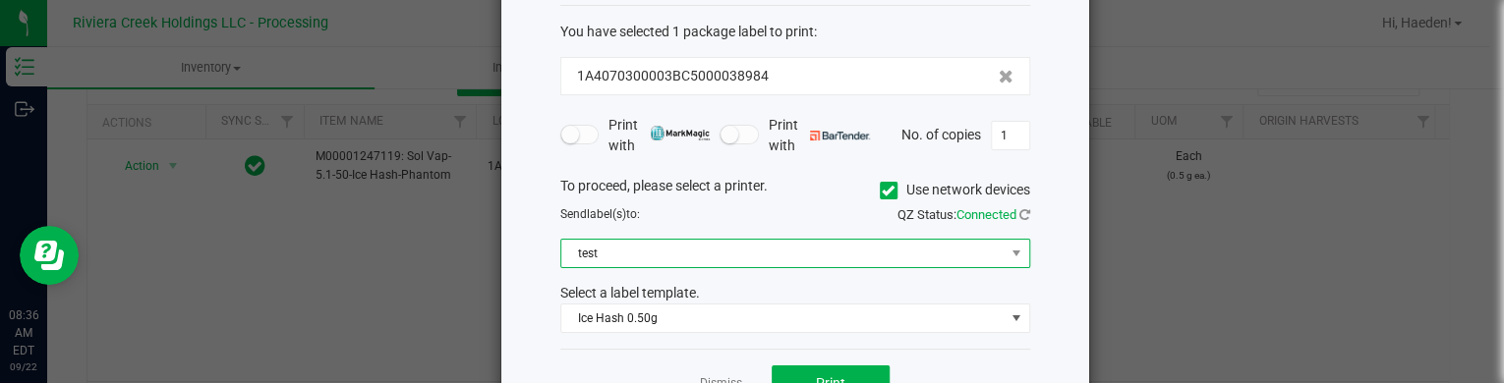
click at [640, 255] on span "test" at bounding box center [782, 254] width 443 height 28
click at [882, 191] on icon at bounding box center [888, 191] width 13 height 0
click at [0, 0] on input "Use network devices" at bounding box center [0, 0] width 0 height 0
click at [706, 251] on span at bounding box center [782, 254] width 443 height 28
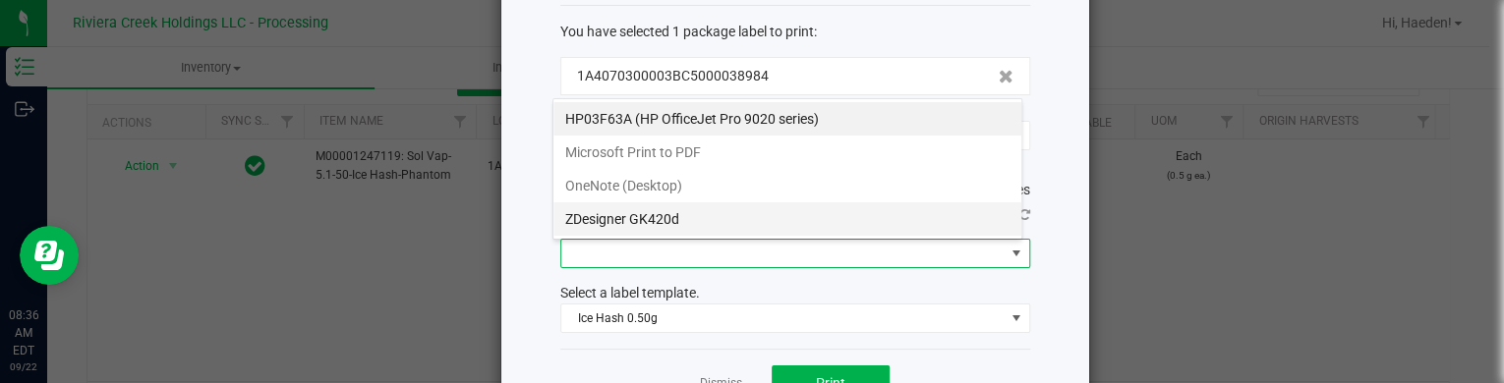
click at [675, 217] on GK420d "ZDesigner GK420d" at bounding box center [787, 218] width 468 height 33
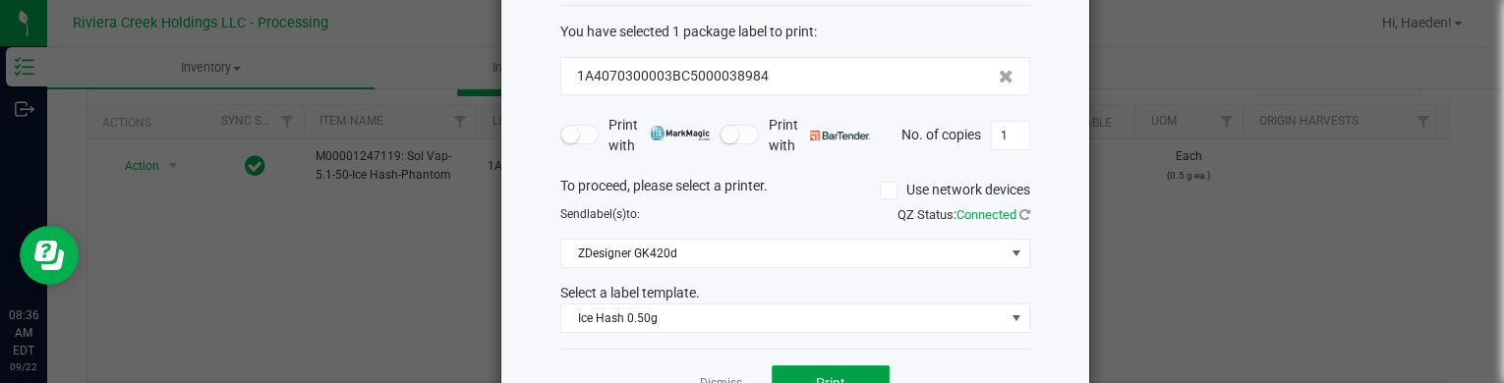
click at [812, 369] on button "Print" at bounding box center [831, 383] width 118 height 35
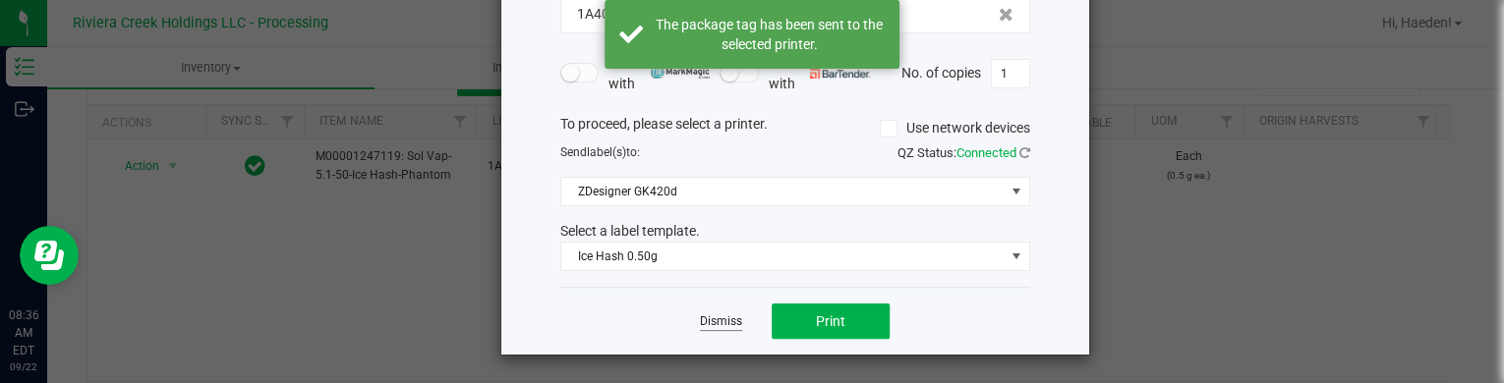
click at [717, 316] on link "Dismiss" at bounding box center [721, 322] width 42 height 17
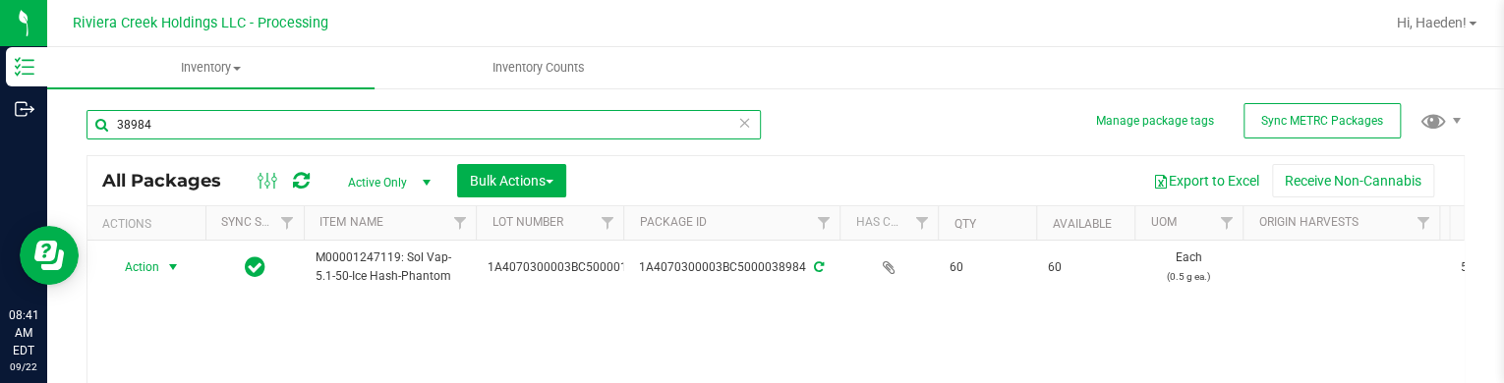
click at [334, 121] on input "38984" at bounding box center [423, 124] width 674 height 29
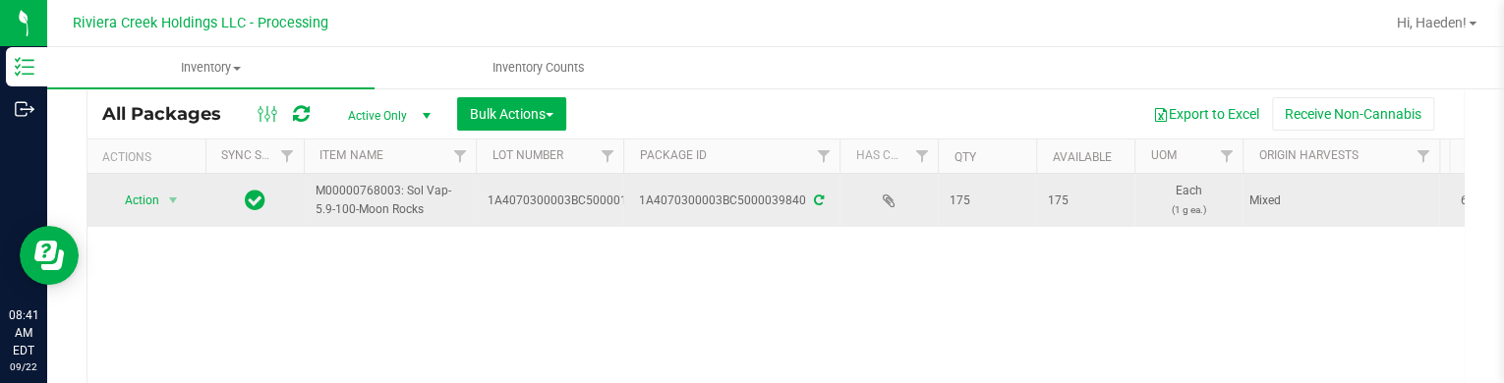
scroll to position [98, 0]
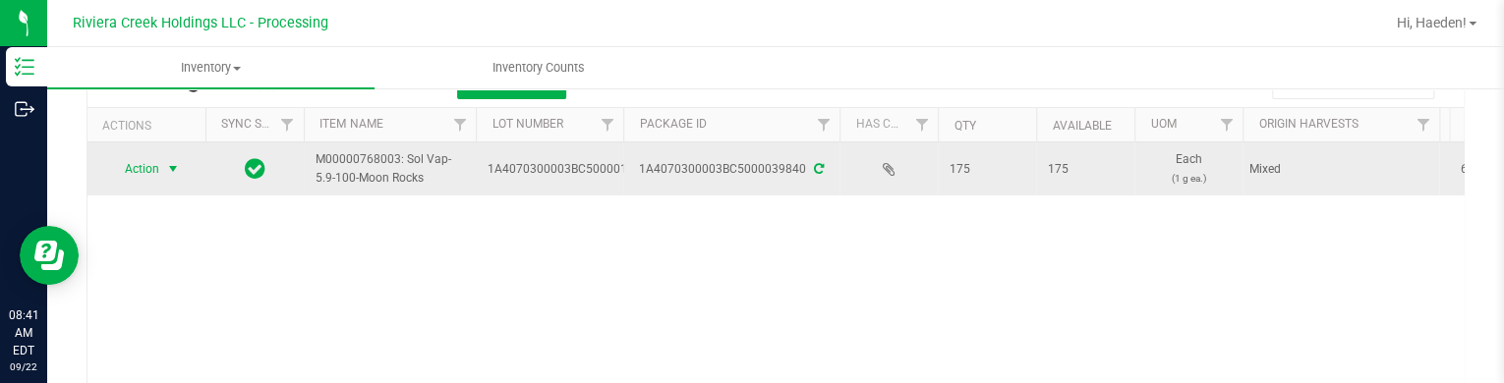
type input "39840"
click at [169, 172] on span "select" at bounding box center [173, 169] width 16 height 16
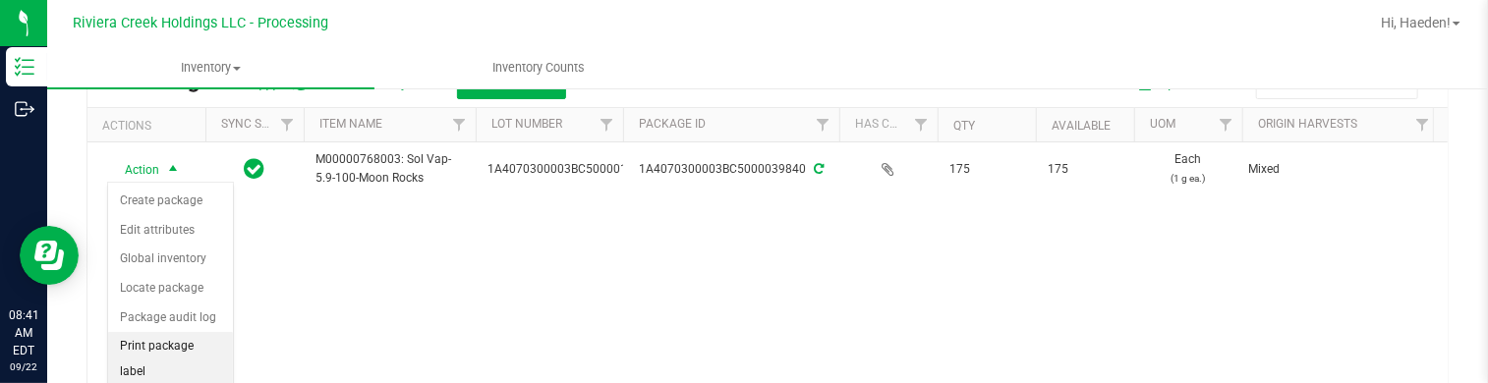
click at [167, 346] on li "Print package label" at bounding box center [170, 359] width 125 height 54
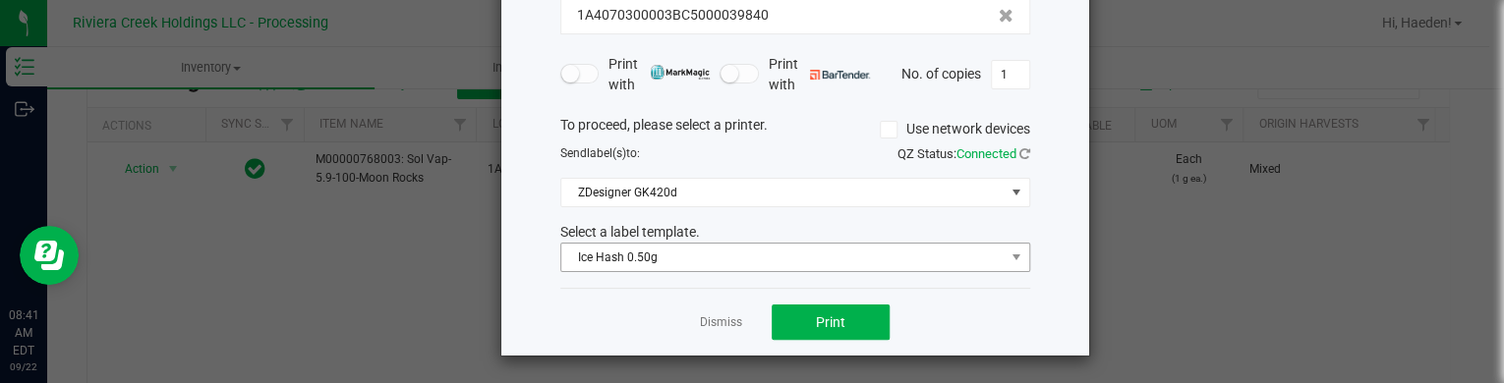
scroll to position [160, 0]
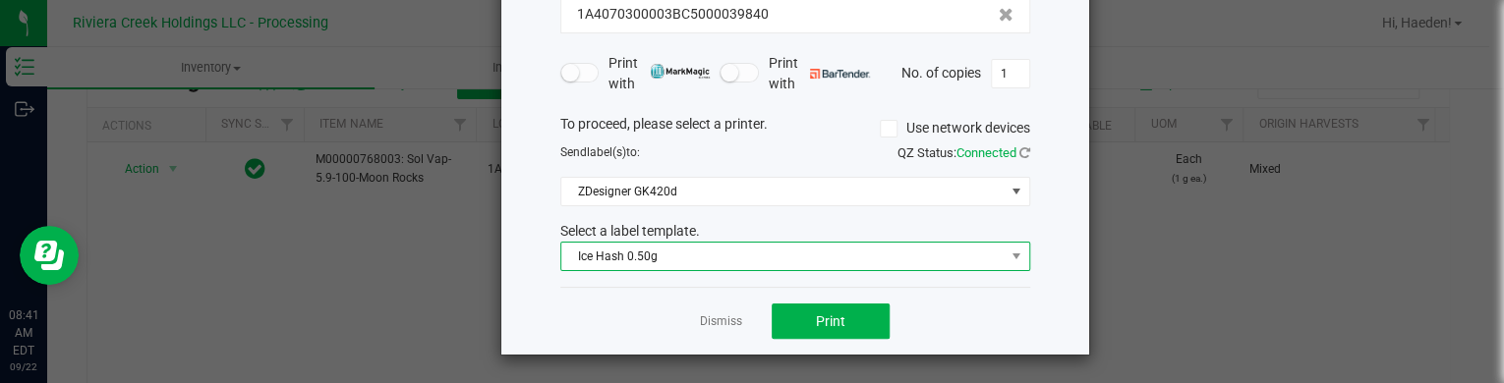
click at [637, 258] on span "Ice Hash 0.50g" at bounding box center [782, 257] width 443 height 28
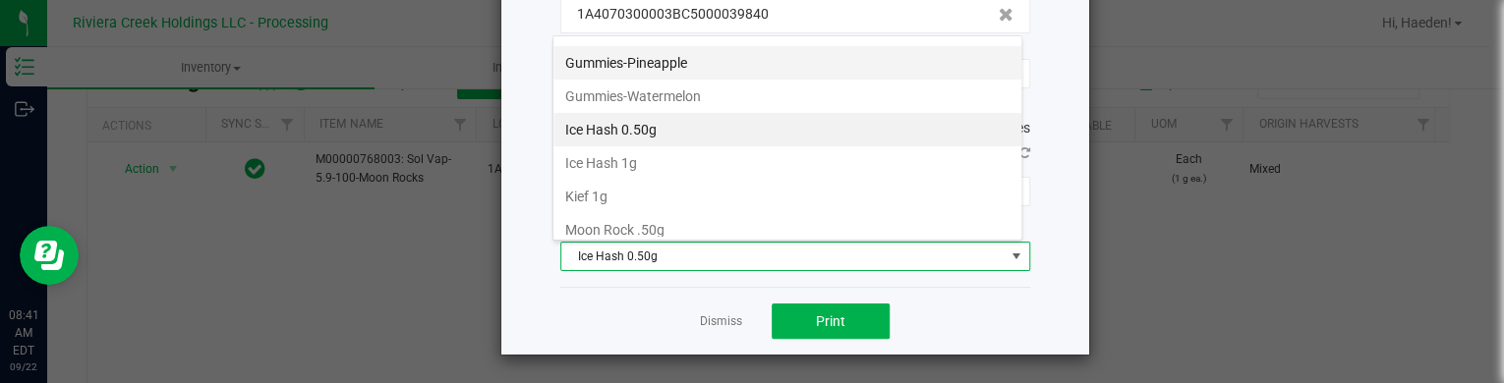
scroll to position [694, 0]
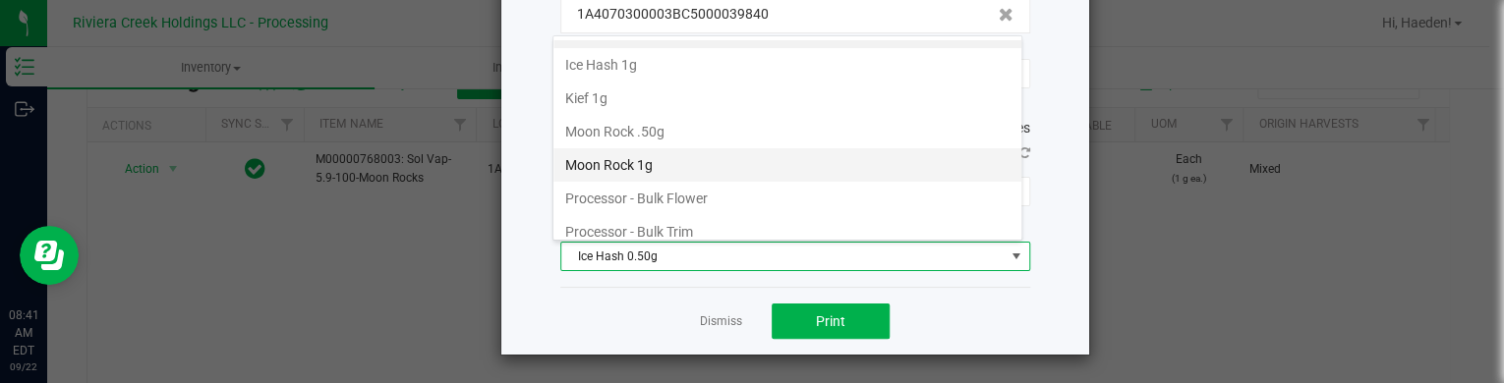
click at [664, 160] on li "Moon Rock 1g" at bounding box center [787, 164] width 468 height 33
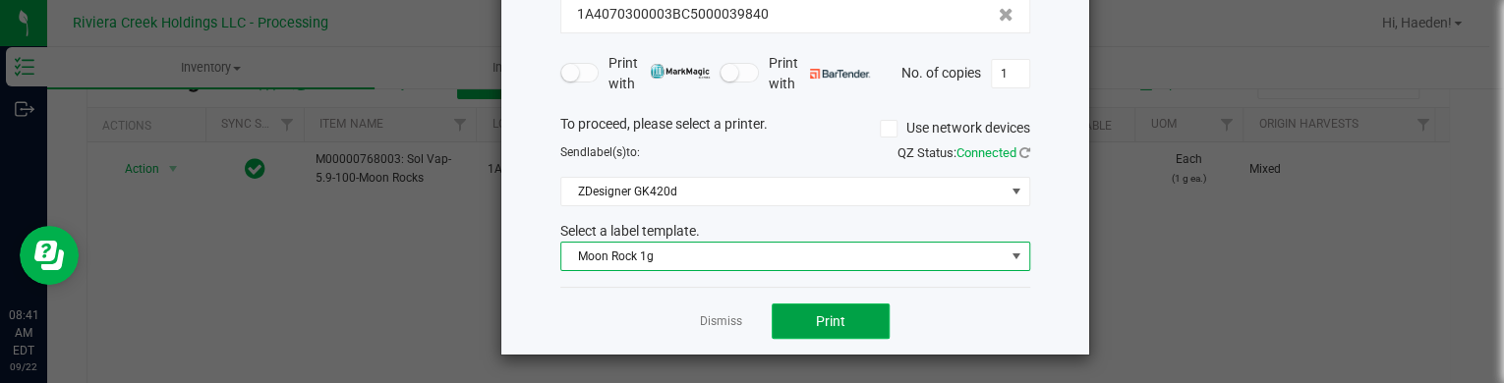
click at [818, 316] on span "Print" at bounding box center [830, 322] width 29 height 16
click at [730, 317] on link "Dismiss" at bounding box center [721, 322] width 42 height 17
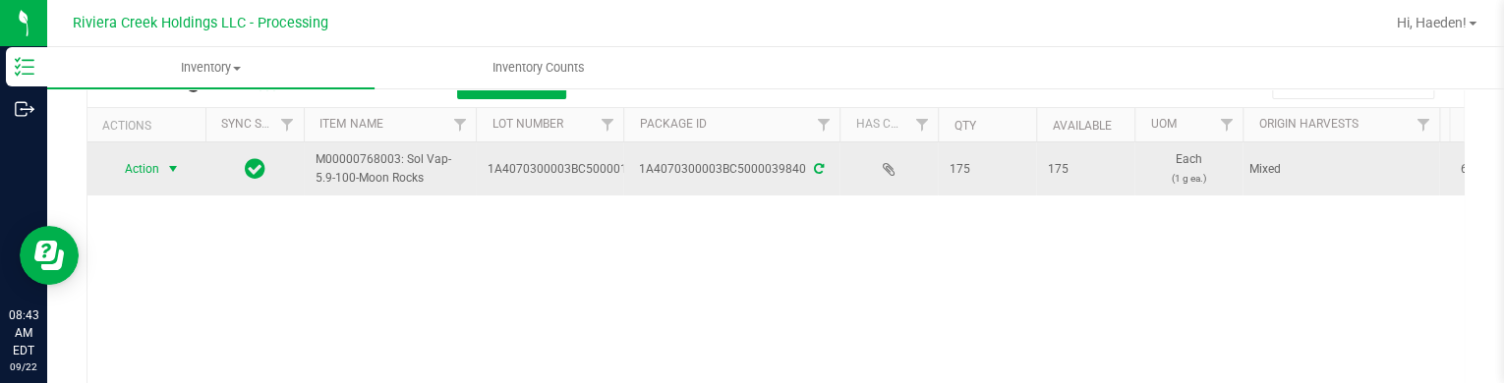
click at [183, 162] on span "select" at bounding box center [173, 169] width 25 height 28
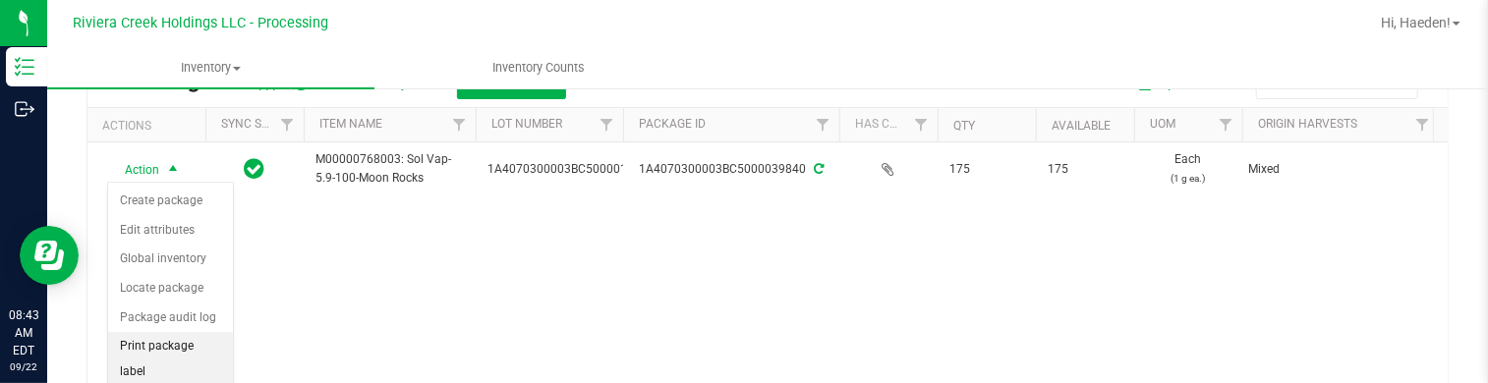
click at [171, 342] on li "Print package label" at bounding box center [170, 359] width 125 height 54
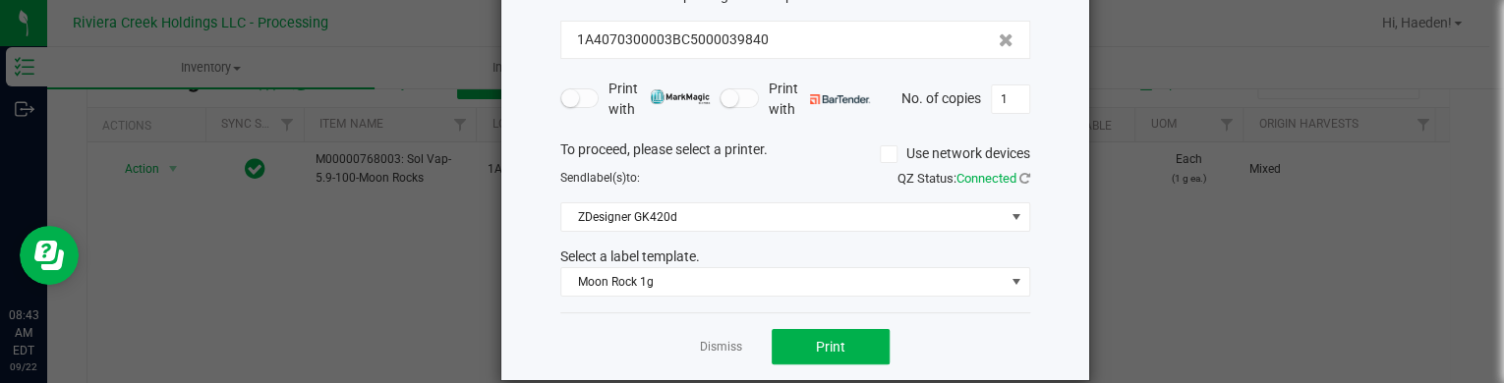
scroll to position [160, 0]
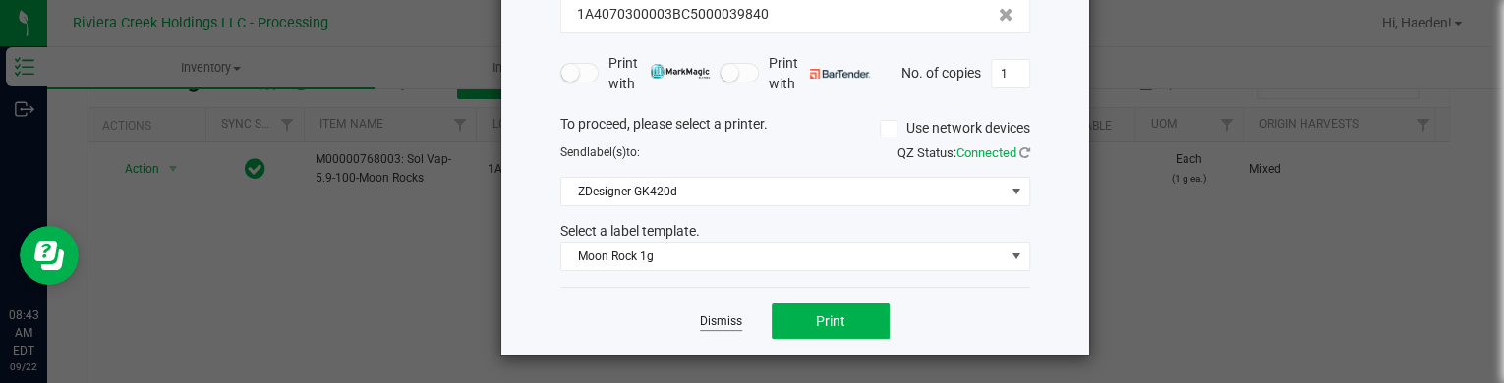
click at [720, 316] on link "Dismiss" at bounding box center [721, 322] width 42 height 17
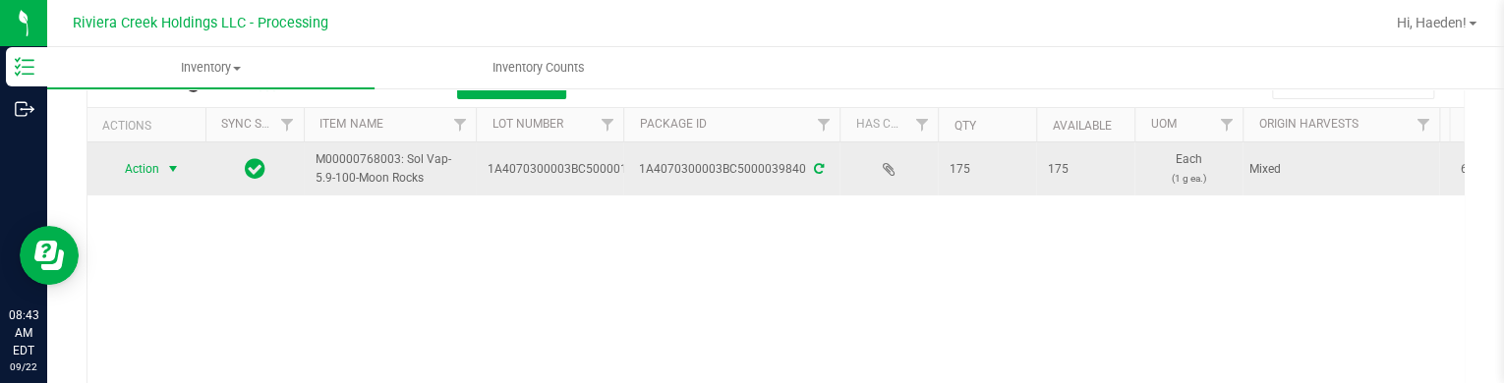
click at [144, 172] on span "Action" at bounding box center [133, 169] width 53 height 28
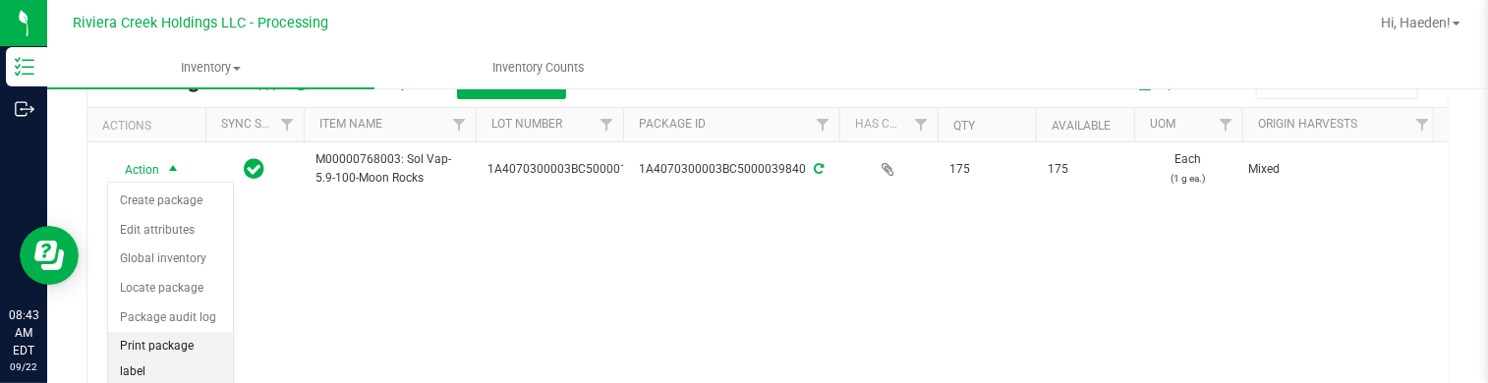
click at [185, 352] on li "Print package label" at bounding box center [170, 359] width 125 height 54
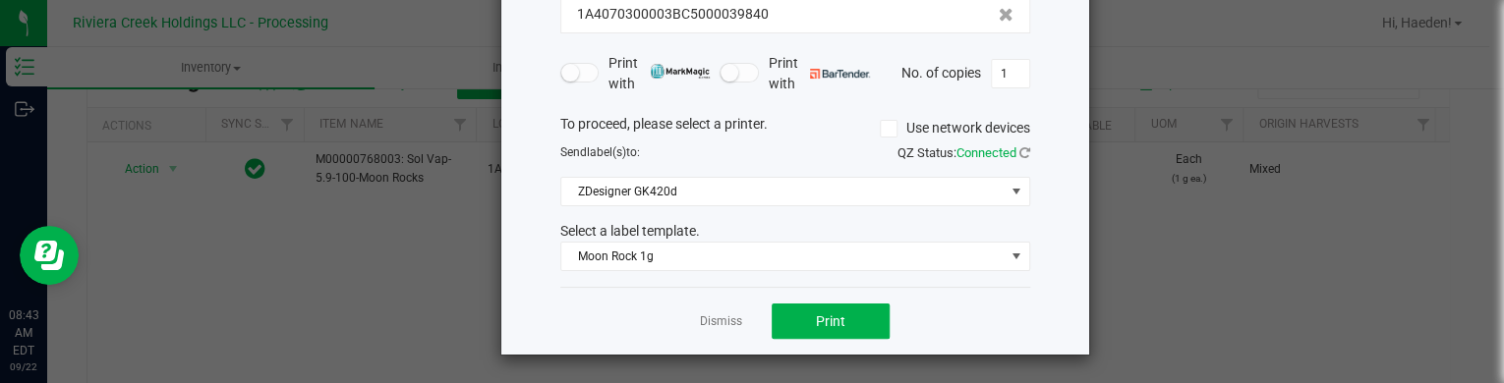
click at [727, 317] on link "Dismiss" at bounding box center [721, 322] width 42 height 17
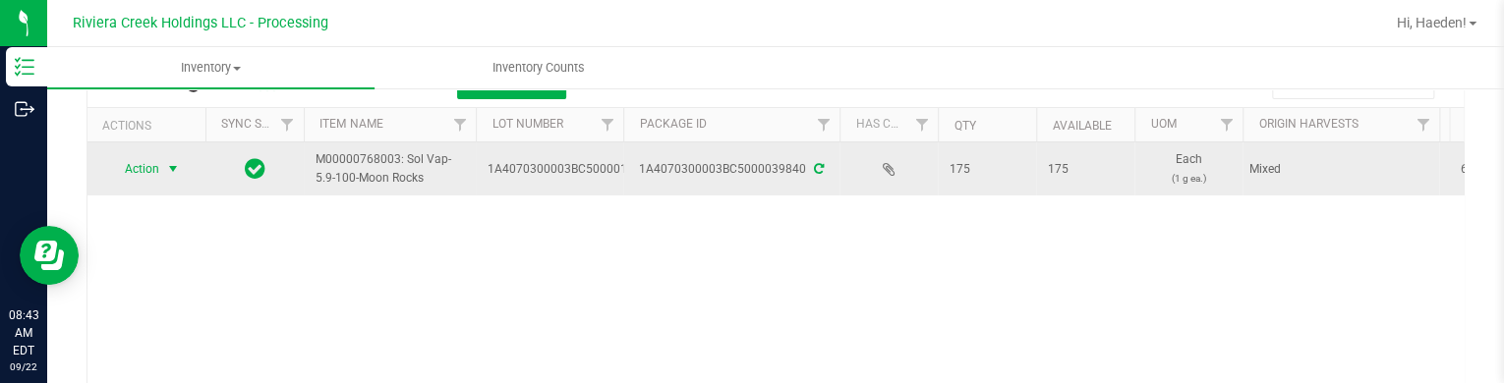
click at [177, 169] on span "select" at bounding box center [173, 169] width 16 height 16
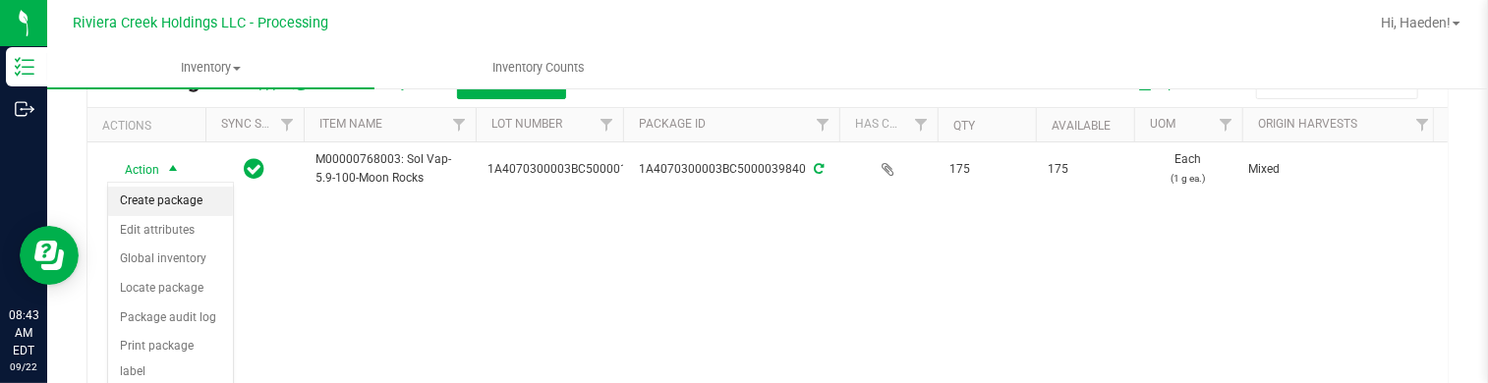
click at [173, 198] on li "Create package" at bounding box center [170, 201] width 125 height 29
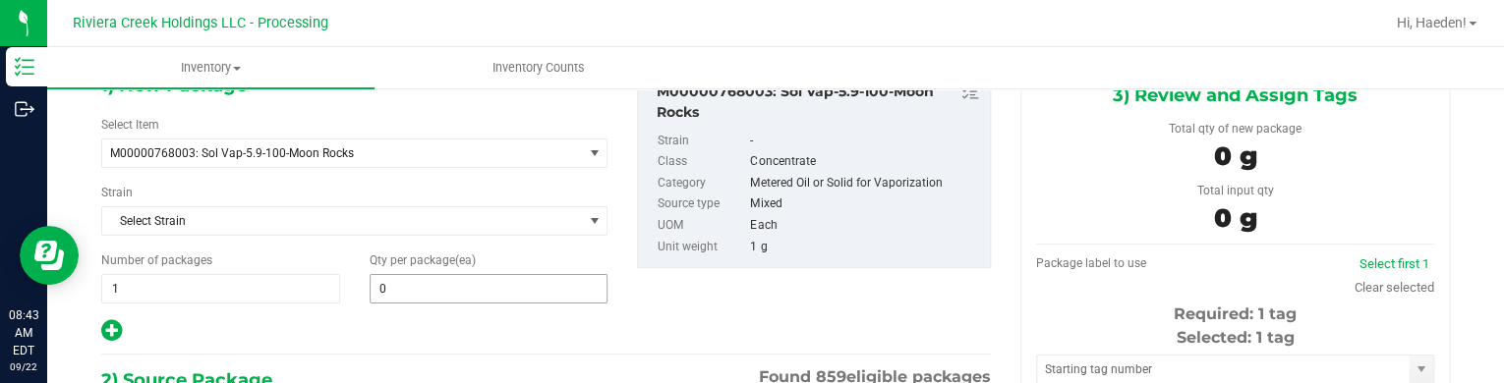
type input "0 ea"
click at [412, 290] on span at bounding box center [489, 288] width 239 height 29
click at [412, 290] on input "text" at bounding box center [489, 289] width 237 height 28
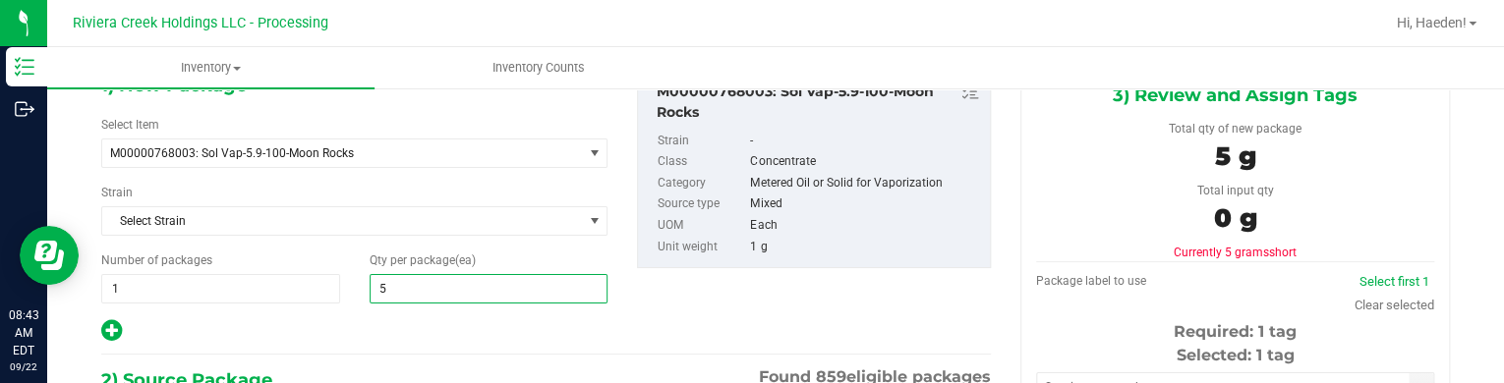
type input "50"
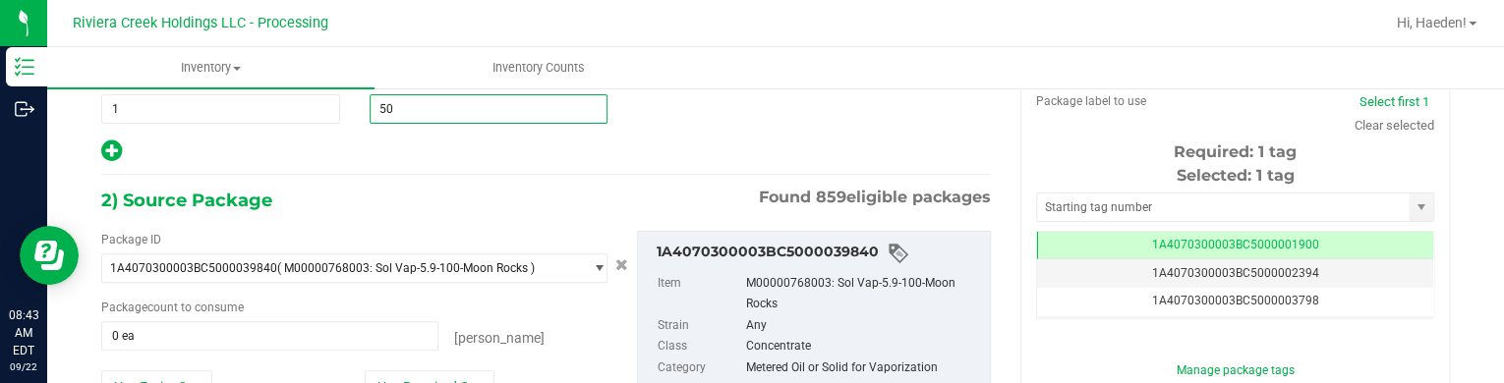
scroll to position [310, 0]
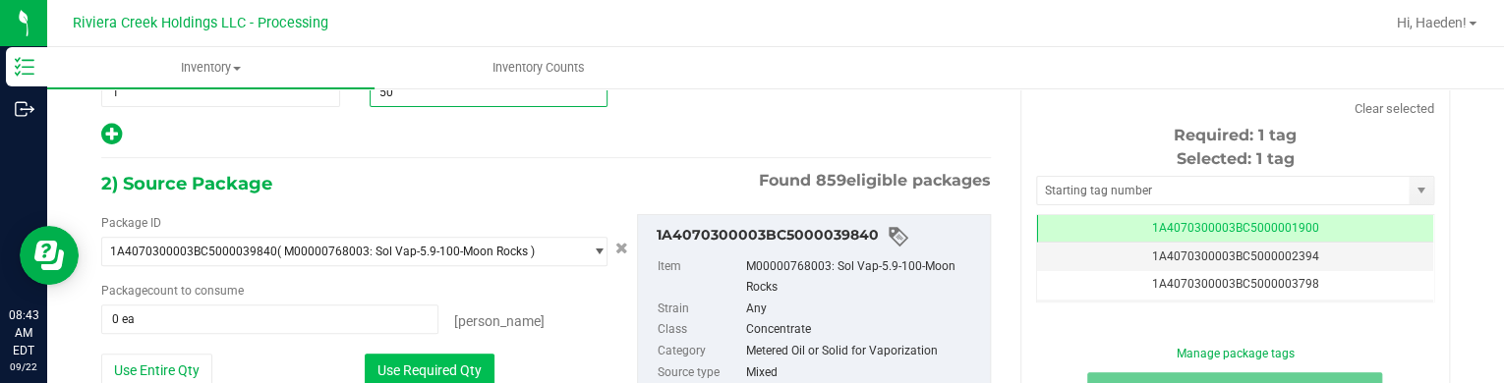
type input "50"
click at [449, 357] on button "Use Required Qty" at bounding box center [430, 370] width 130 height 33
type input "50 ea"
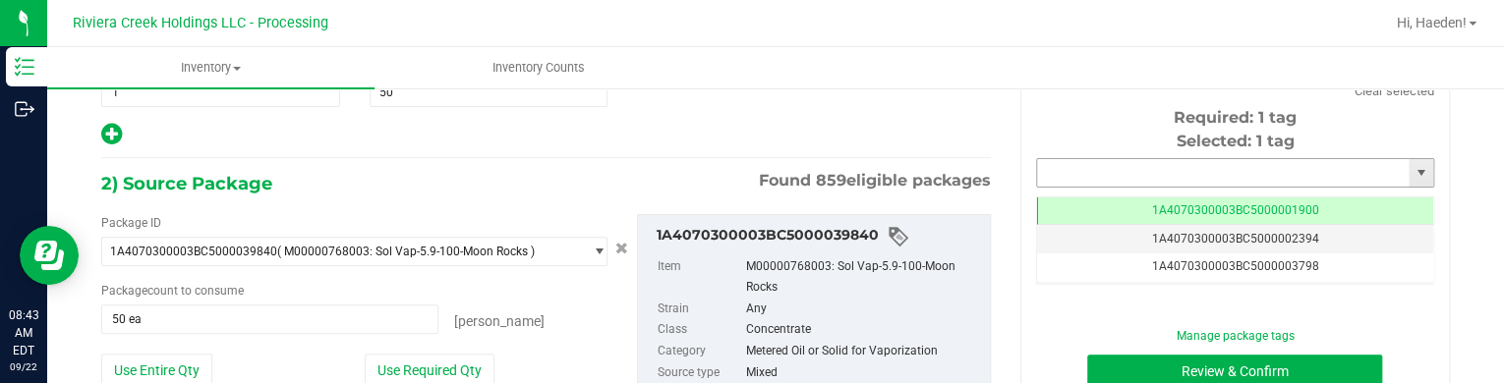
click at [1052, 168] on input "text" at bounding box center [1223, 173] width 372 height 28
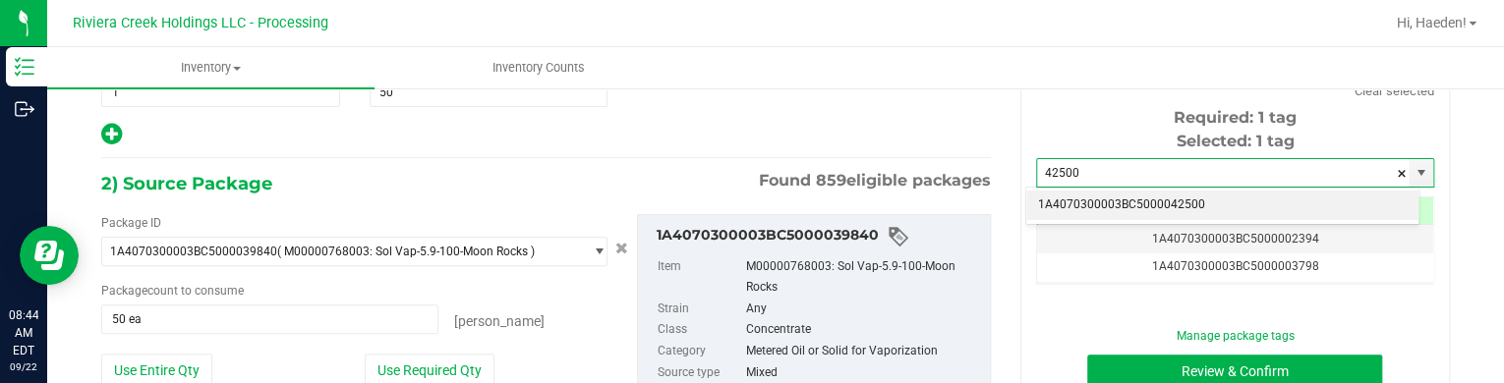
click at [1060, 195] on li "1A4070300003BC5000042500" at bounding box center [1222, 205] width 392 height 29
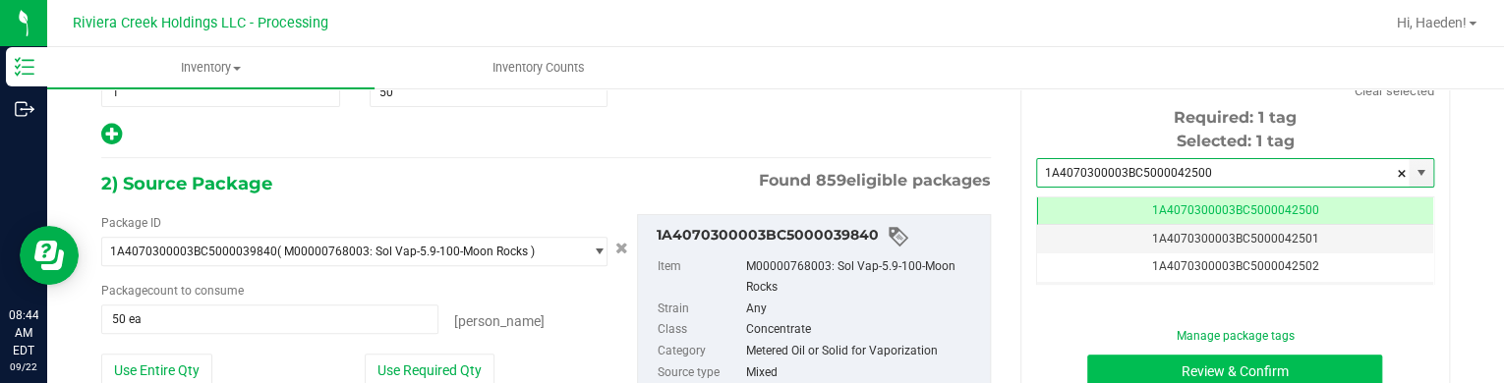
type input "1A4070300003BC5000042500"
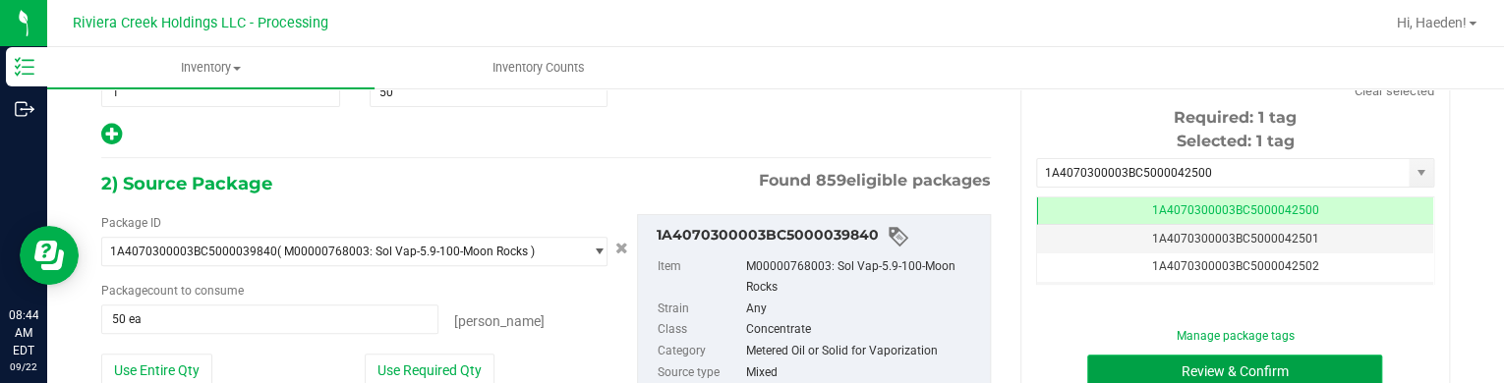
click at [1162, 362] on button "Review & Confirm" at bounding box center [1234, 371] width 295 height 33
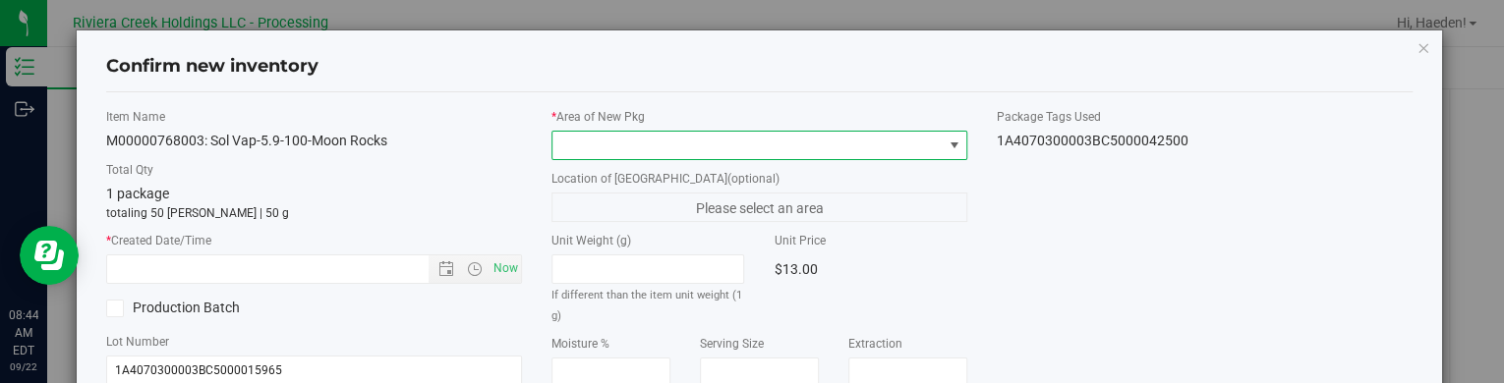
click at [946, 144] on span at bounding box center [954, 146] width 16 height 16
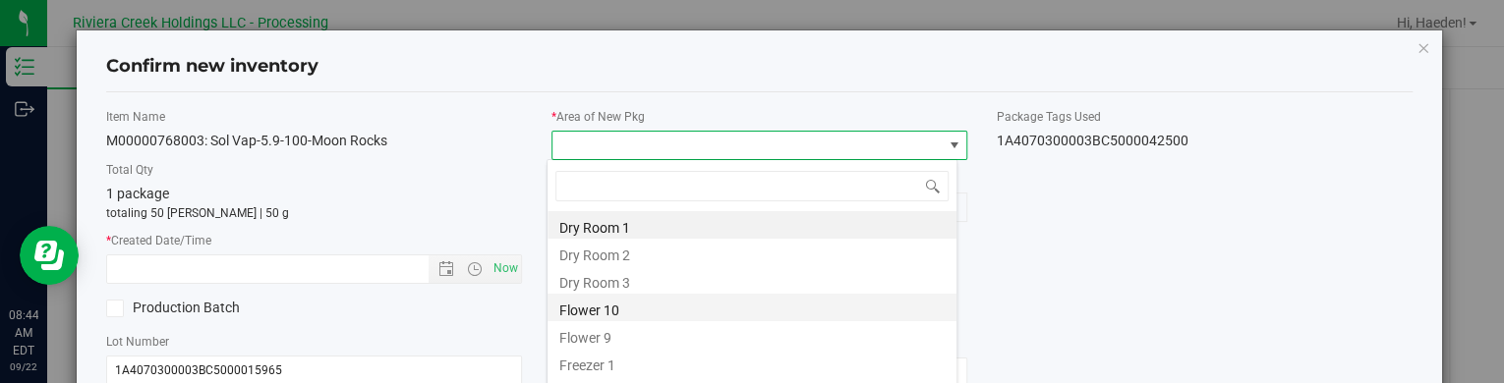
click at [692, 315] on li "Flower 10" at bounding box center [751, 308] width 409 height 28
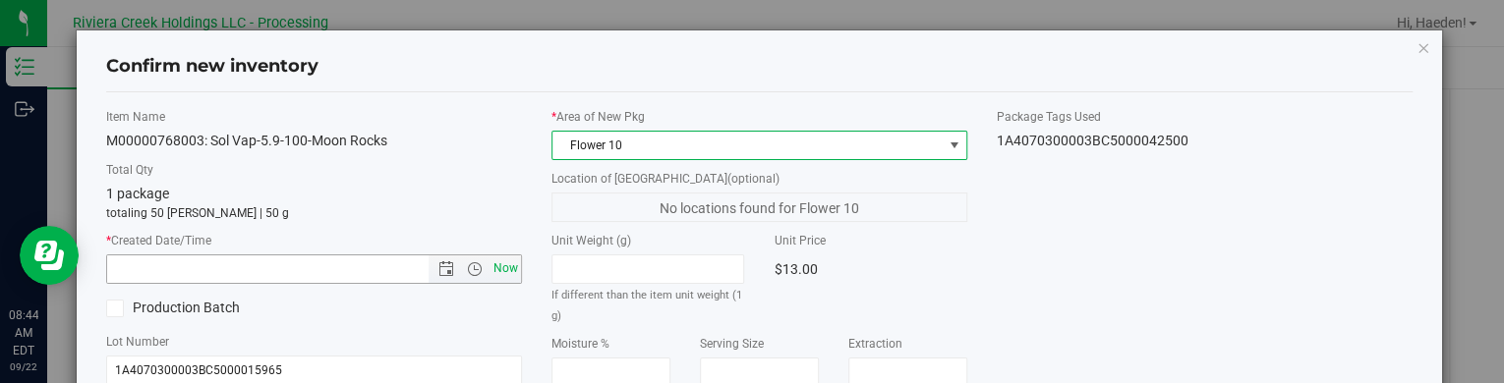
click at [505, 270] on span "Now" at bounding box center [505, 269] width 33 height 29
type input "[DATE] 8:44 AM"
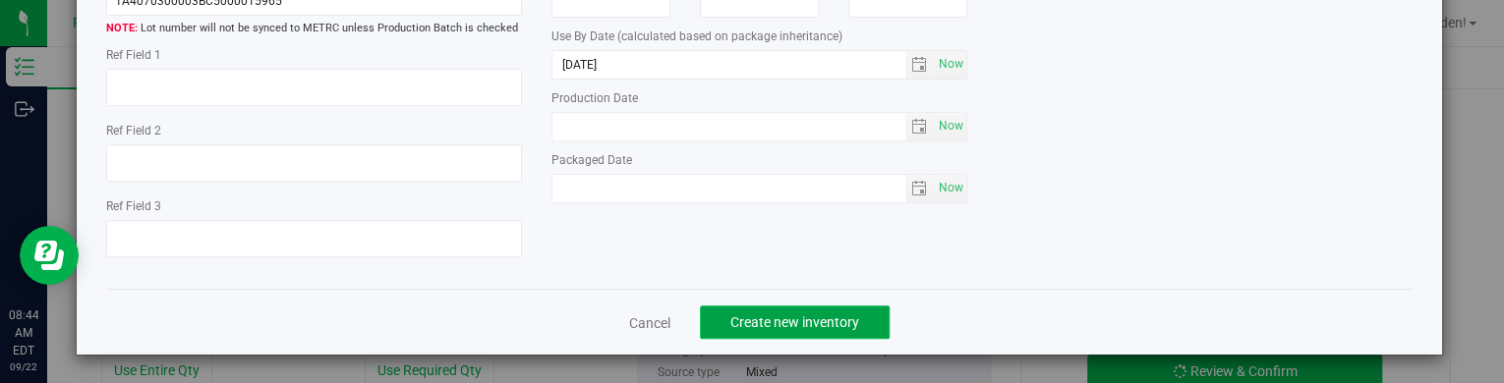
click at [750, 320] on span "Create new inventory" at bounding box center [794, 323] width 129 height 16
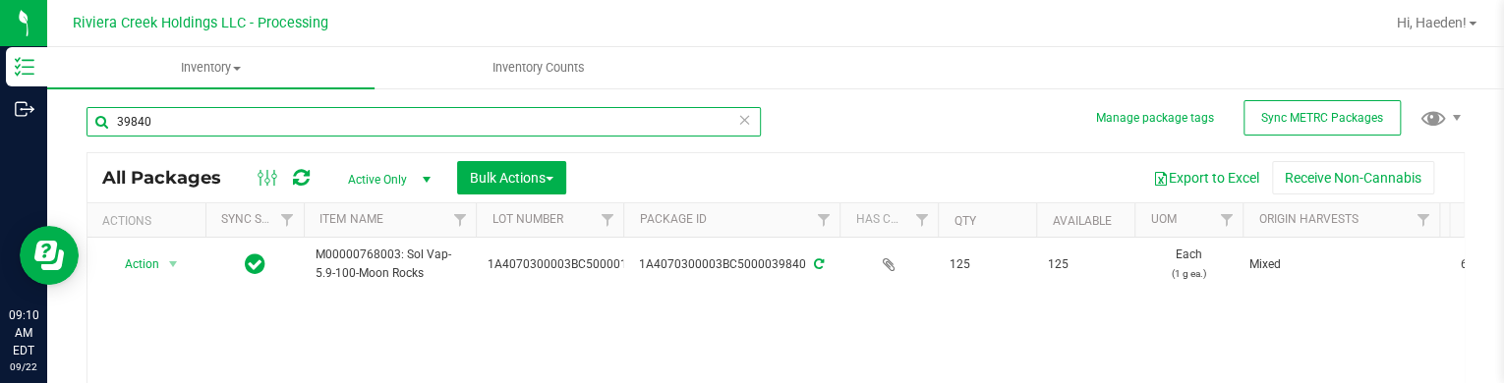
click at [314, 117] on input "39840" at bounding box center [423, 121] width 674 height 29
click at [315, 118] on input "39840" at bounding box center [423, 121] width 674 height 29
type input "32647"
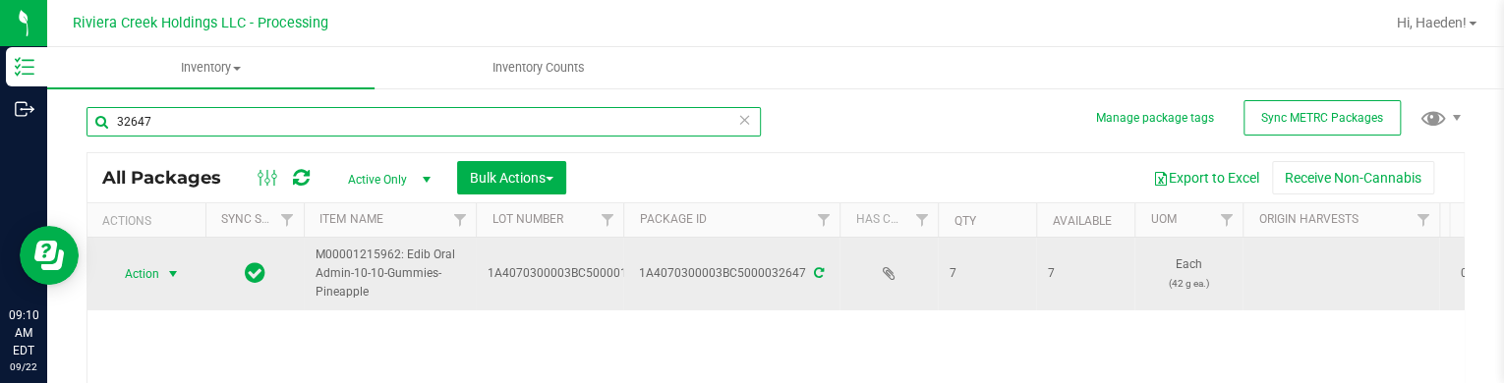
scroll to position [101, 0]
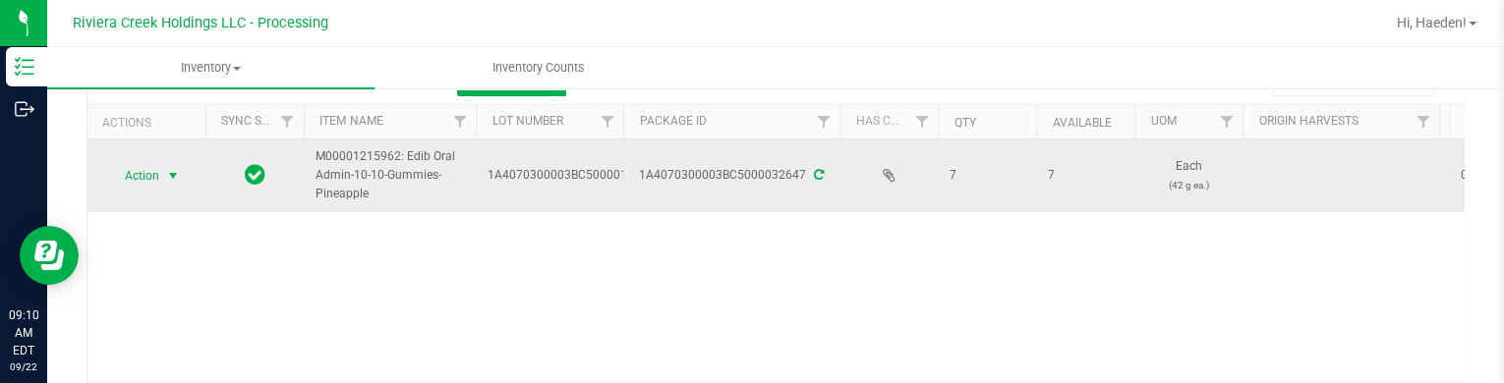
click at [163, 176] on span "select" at bounding box center [173, 176] width 25 height 28
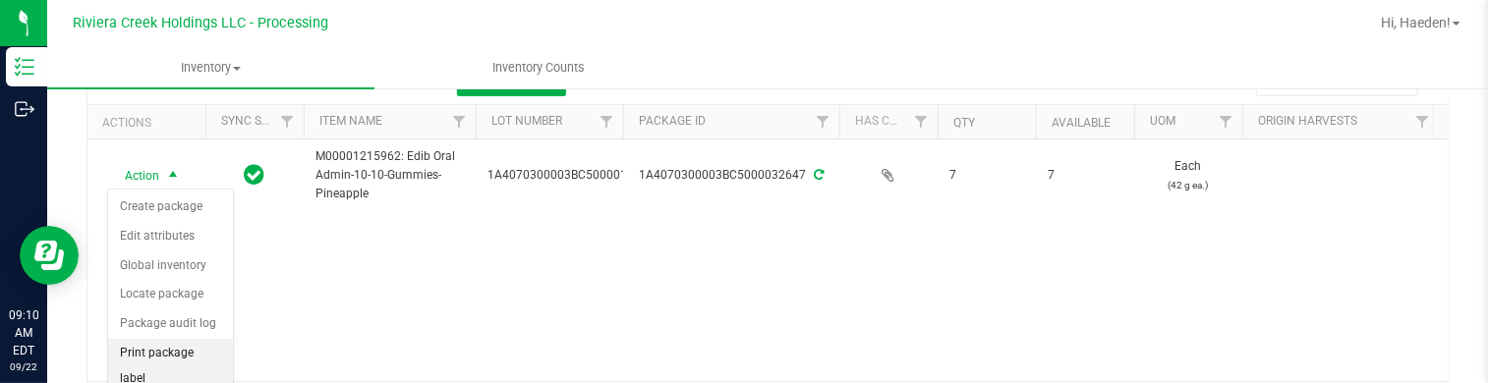
click at [181, 354] on li "Print package label" at bounding box center [170, 366] width 125 height 54
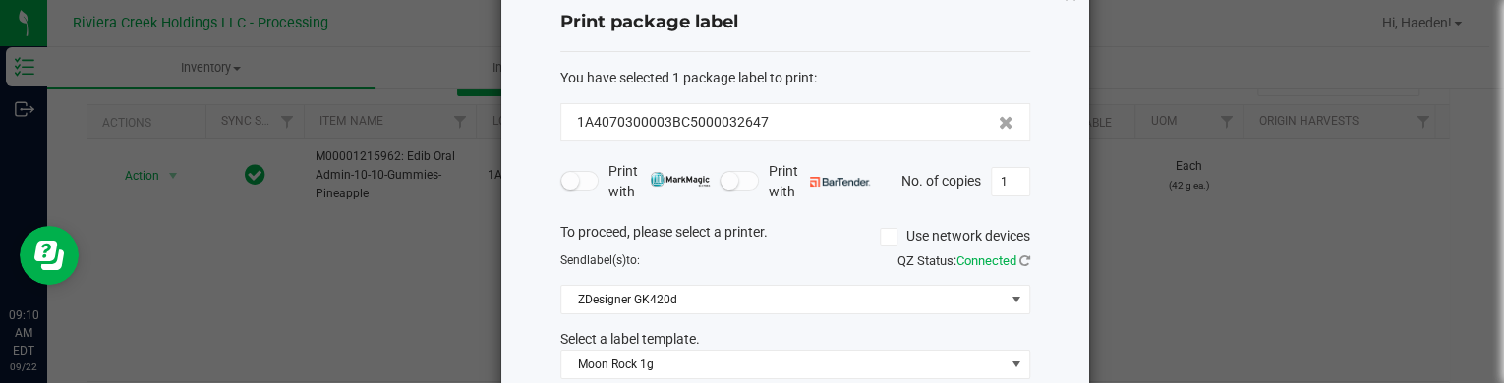
scroll to position [98, 0]
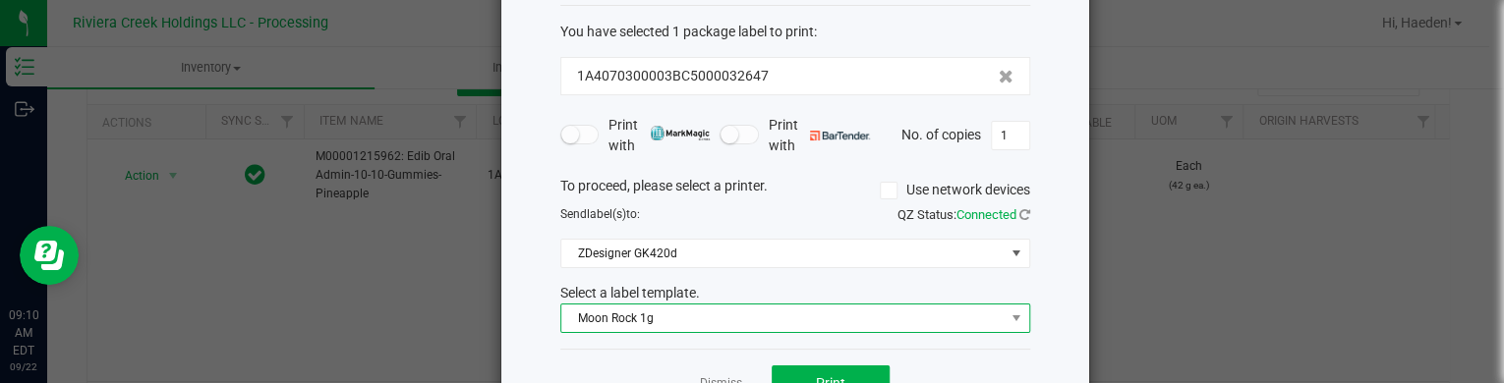
click at [666, 321] on span "Moon Rock 1g" at bounding box center [782, 319] width 443 height 28
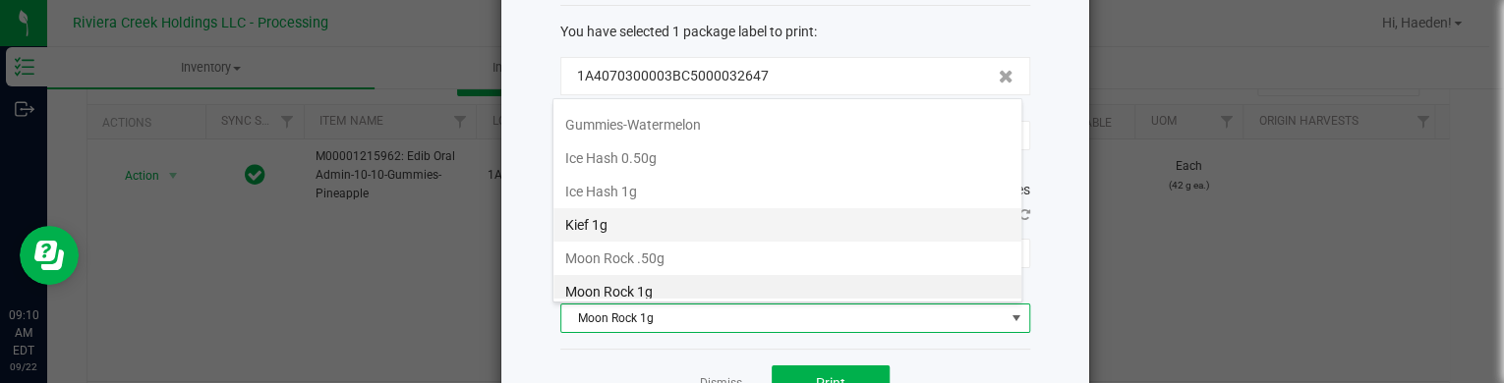
scroll to position [531, 0]
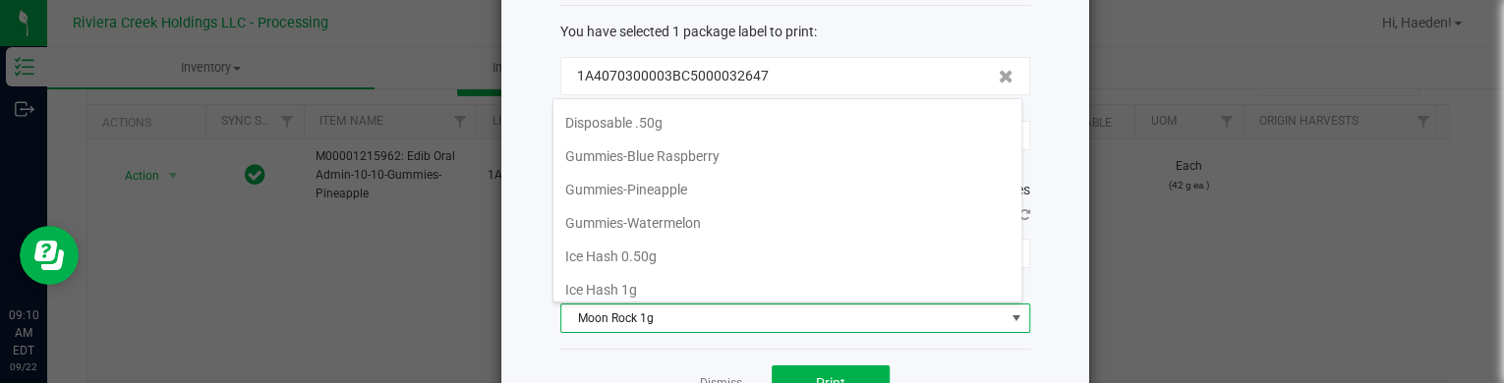
drag, startPoint x: 671, startPoint y: 180, endPoint x: 719, endPoint y: 231, distance: 70.2
click at [671, 179] on li "Gummies-Pineapple" at bounding box center [787, 189] width 468 height 33
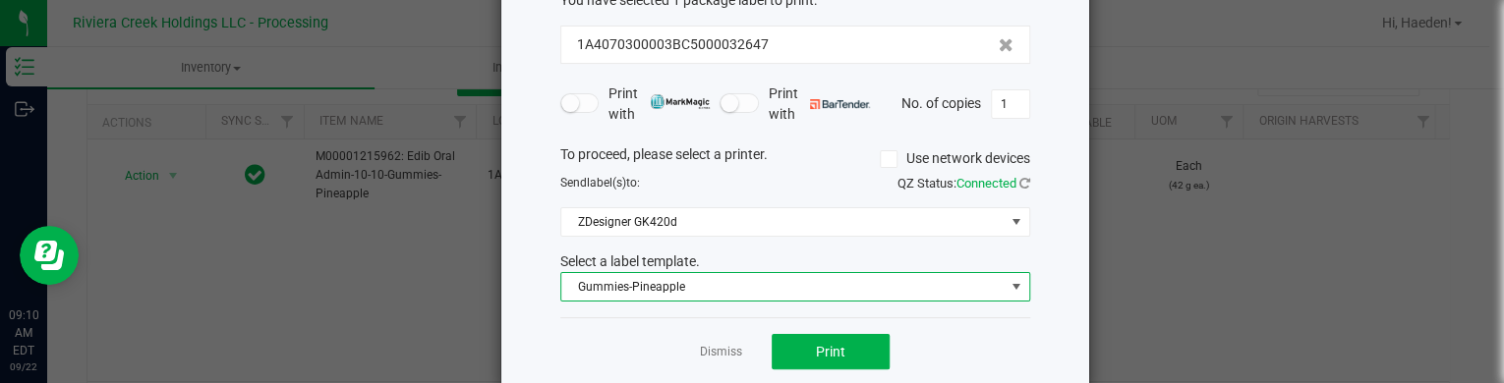
scroll to position [160, 0]
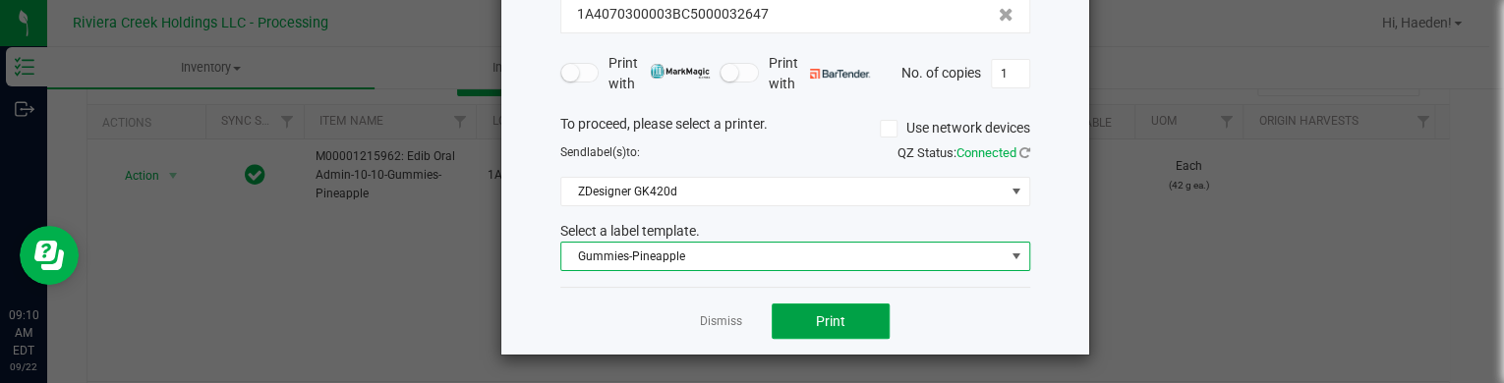
click at [794, 332] on button "Print" at bounding box center [831, 321] width 118 height 35
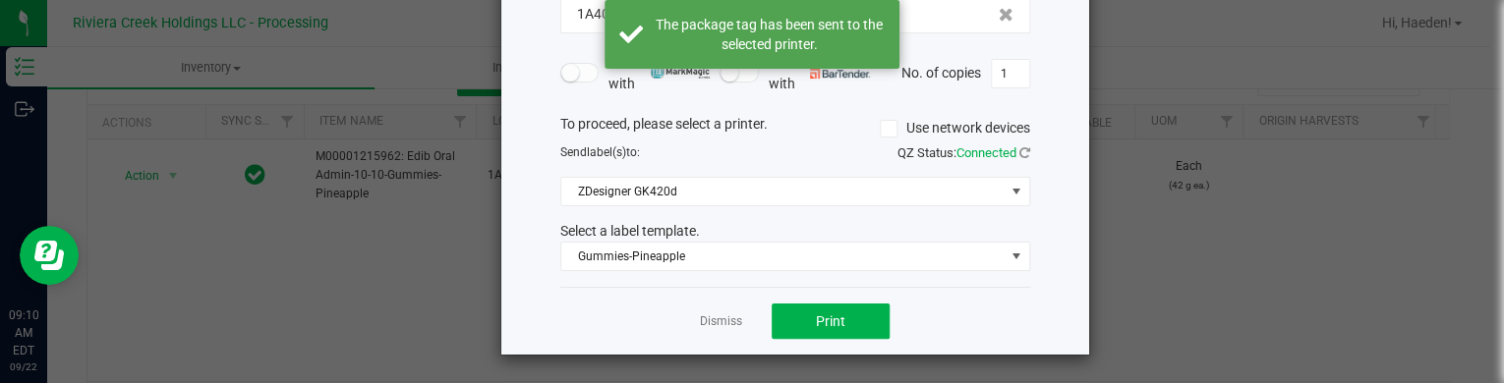
click at [731, 319] on link "Dismiss" at bounding box center [721, 322] width 42 height 17
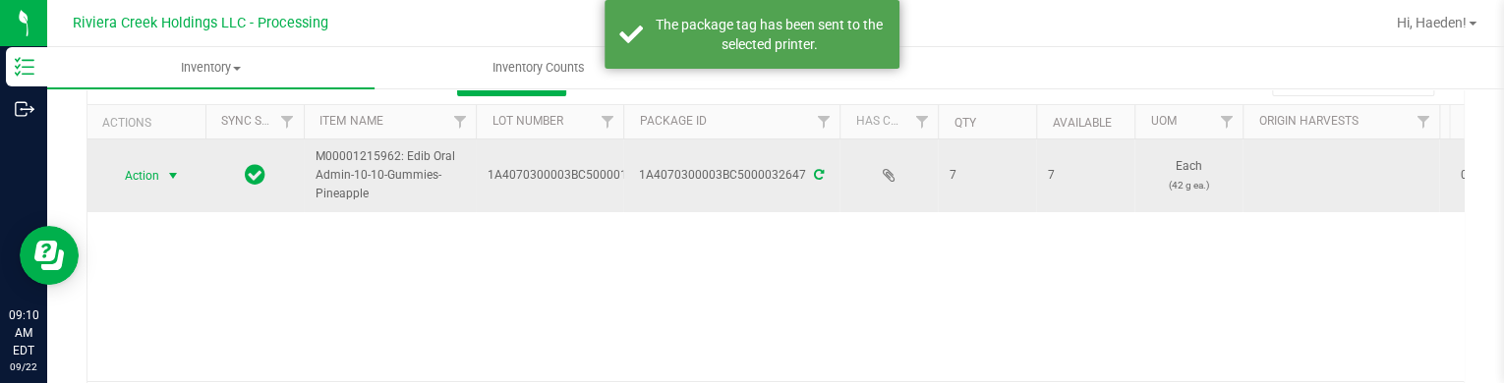
click at [178, 172] on span "select" at bounding box center [173, 176] width 16 height 16
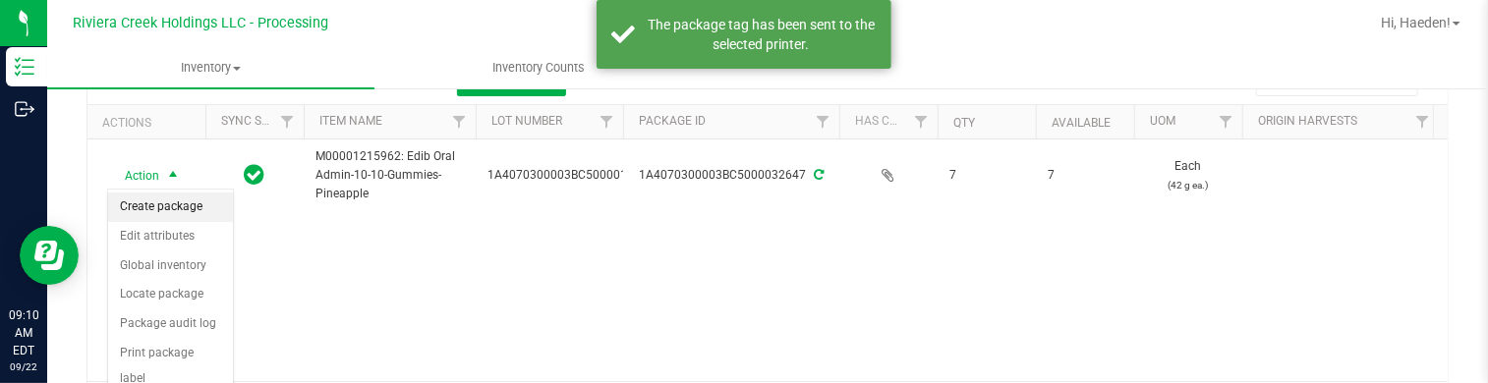
click at [175, 207] on li "Create package" at bounding box center [170, 207] width 125 height 29
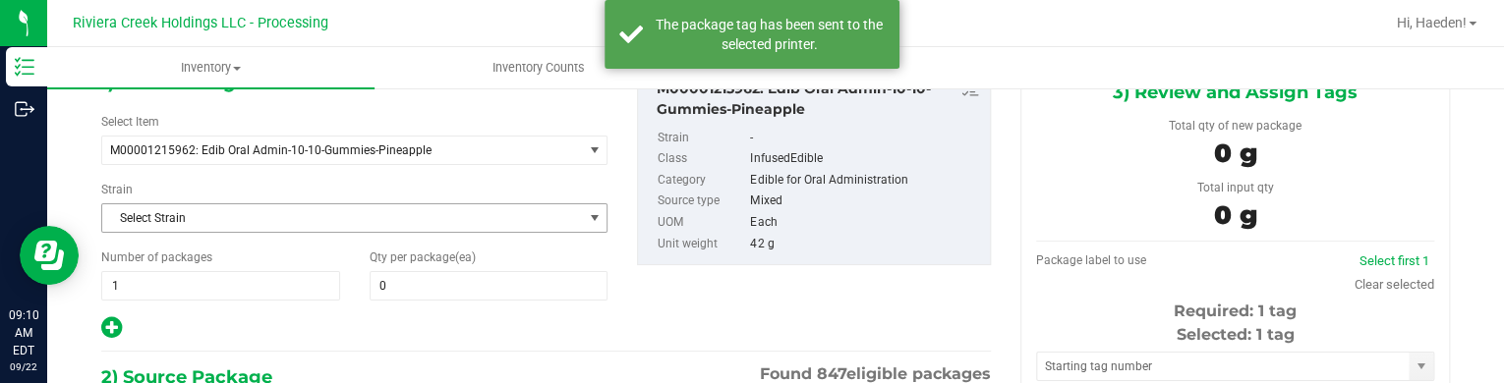
type input "0 ea"
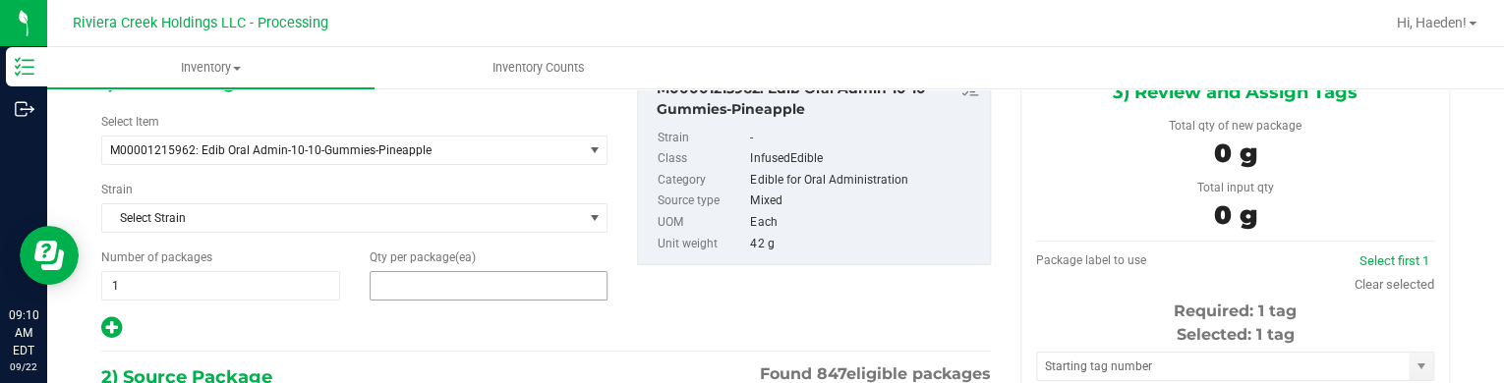
click at [451, 285] on span at bounding box center [489, 285] width 239 height 29
type input "1"
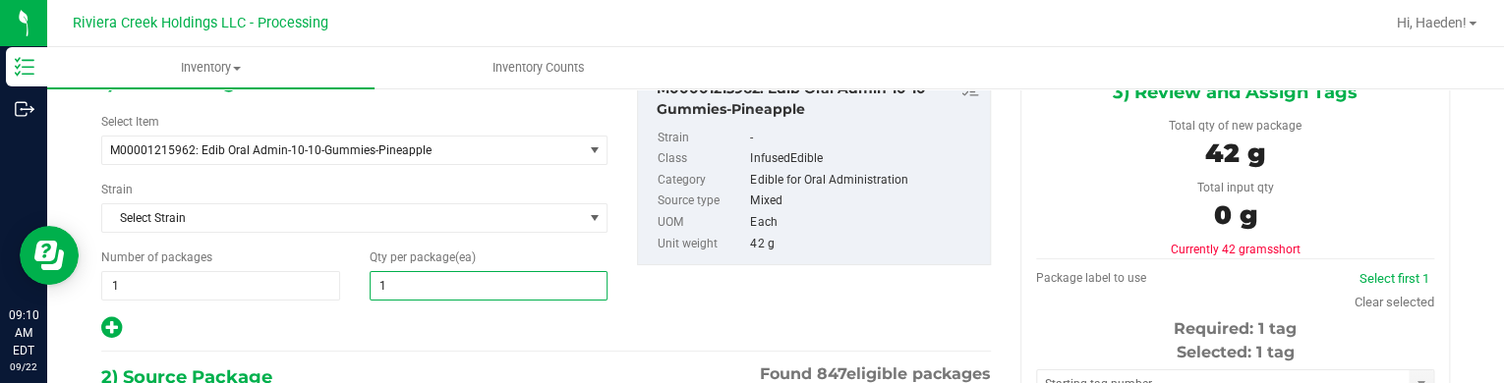
type input "1"
click at [434, 338] on div at bounding box center [354, 329] width 506 height 26
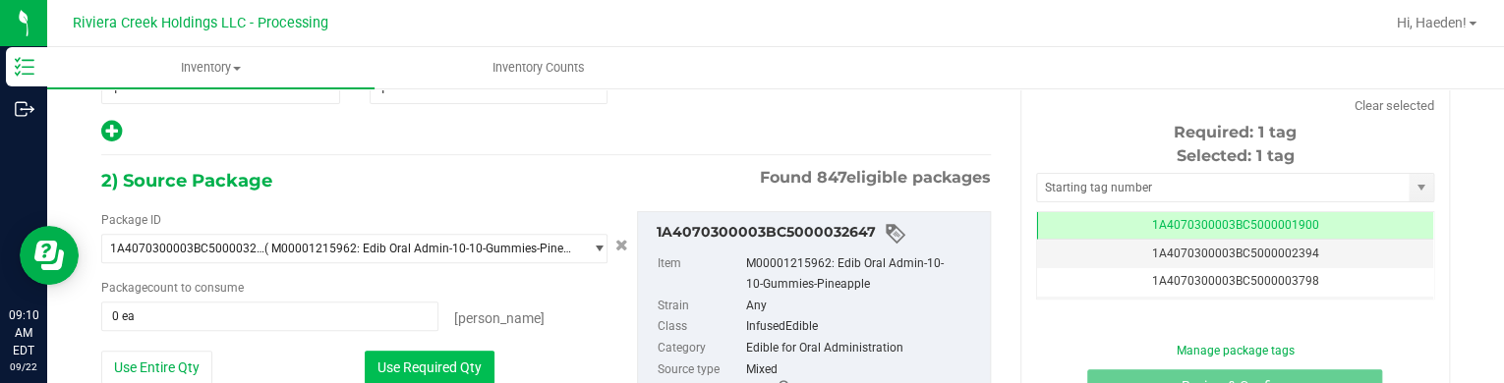
click at [446, 366] on button "Use Required Qty" at bounding box center [430, 367] width 130 height 33
type input "1 ea"
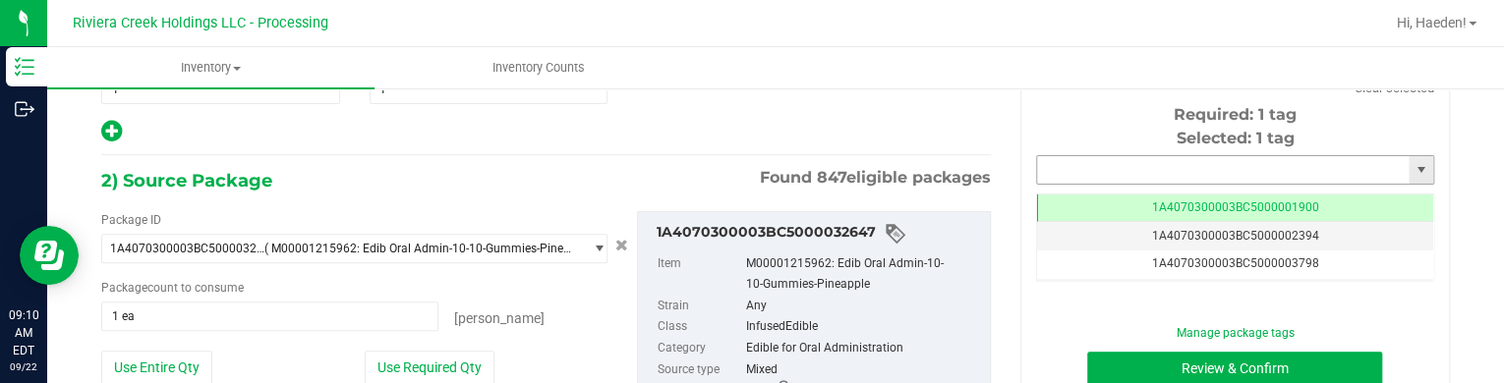
click at [1069, 163] on input "text" at bounding box center [1223, 170] width 372 height 28
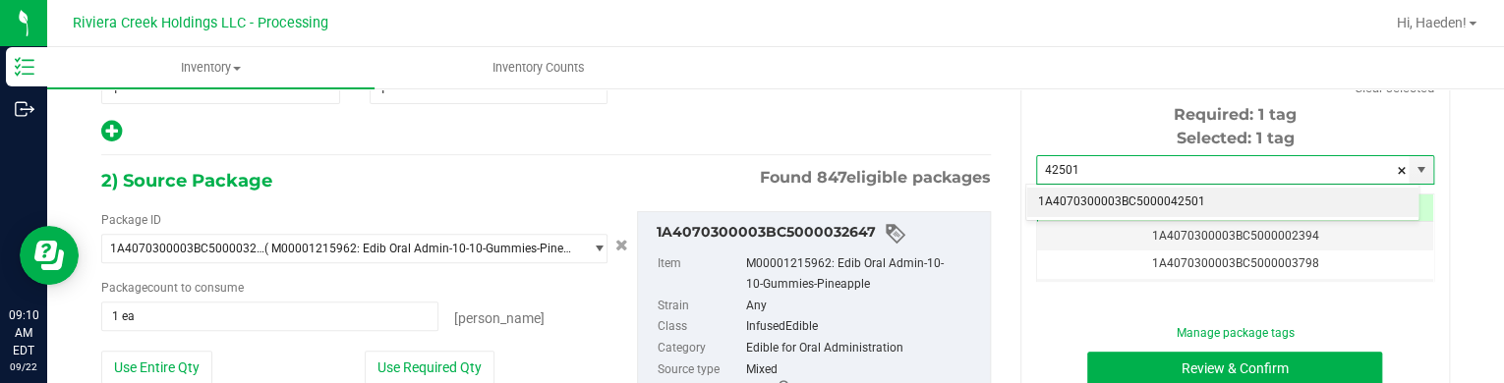
click at [1144, 206] on li "1A4070300003BC5000042501" at bounding box center [1222, 202] width 392 height 29
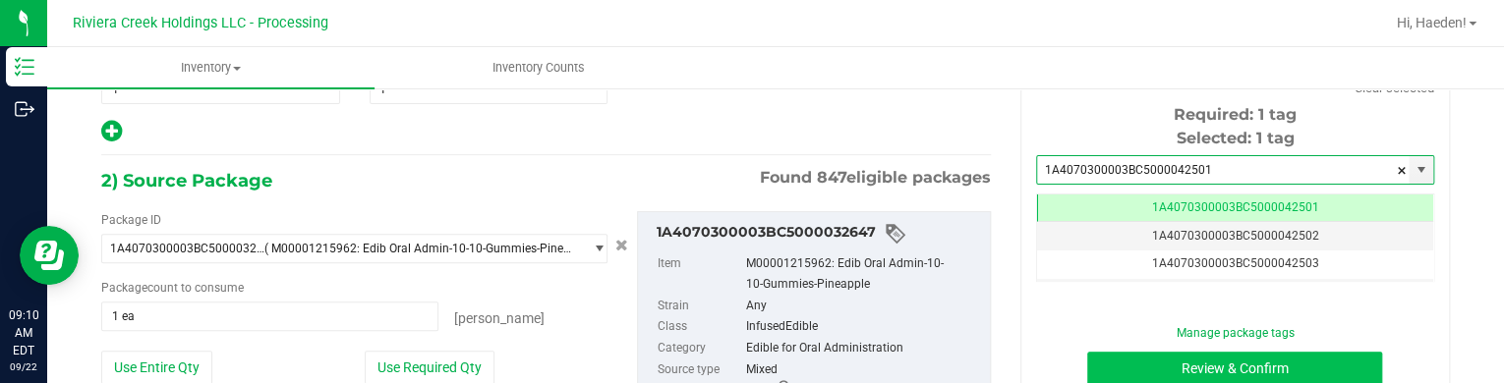
type input "1A4070300003BC5000042501"
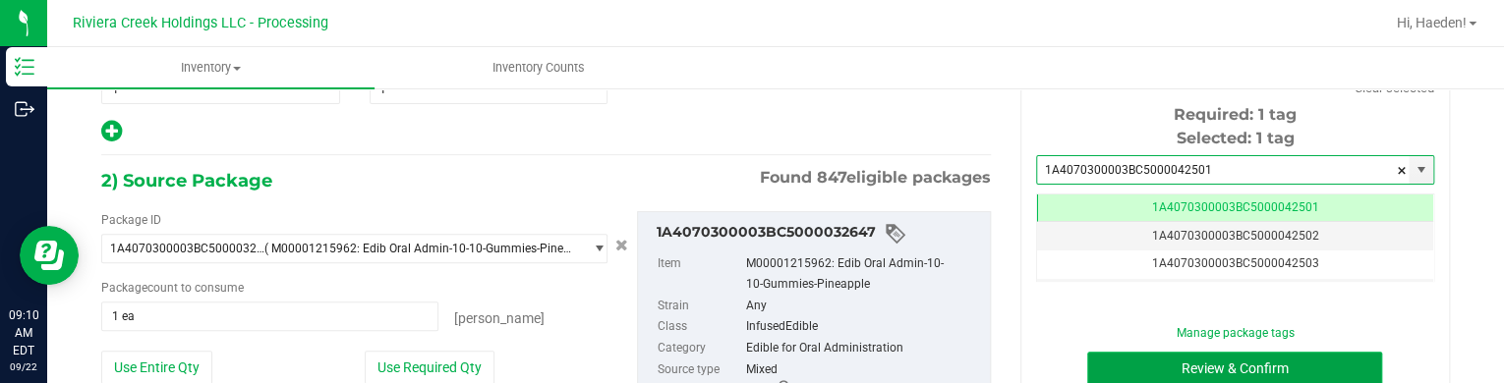
click at [1206, 373] on button "Review & Confirm" at bounding box center [1234, 368] width 295 height 33
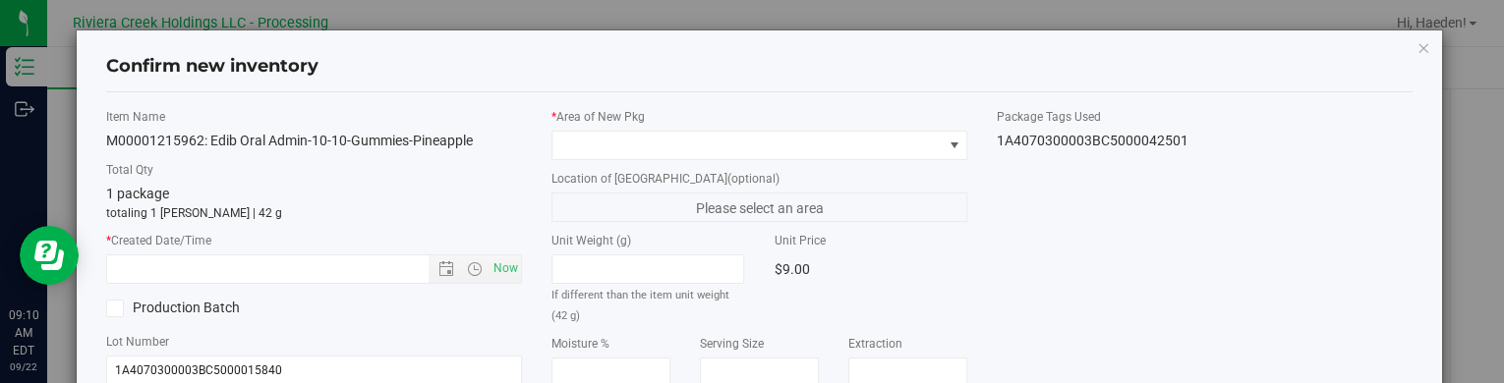
type input "[DATE]"
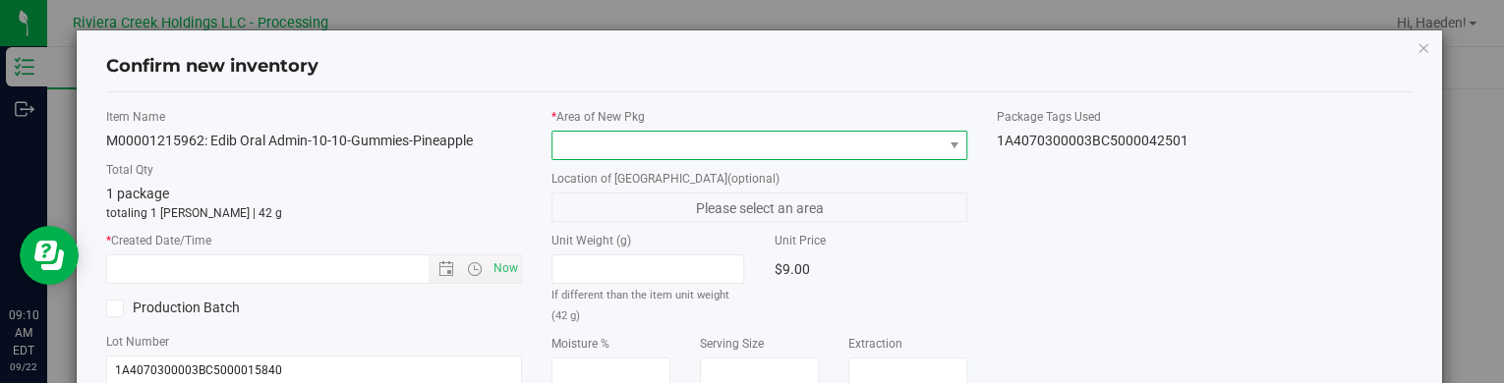
click at [942, 144] on span at bounding box center [954, 146] width 25 height 28
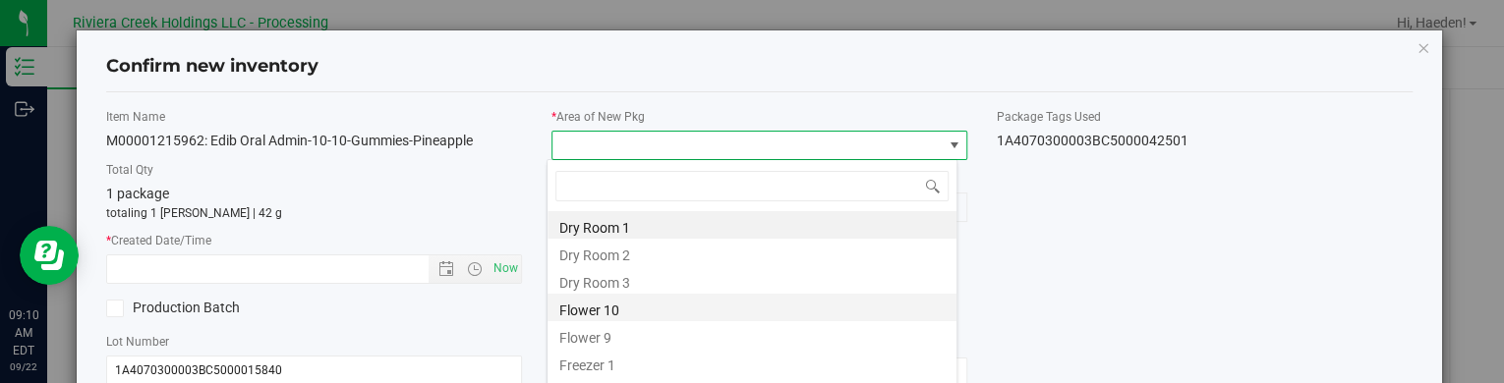
click at [671, 312] on li "Flower 10" at bounding box center [751, 308] width 409 height 28
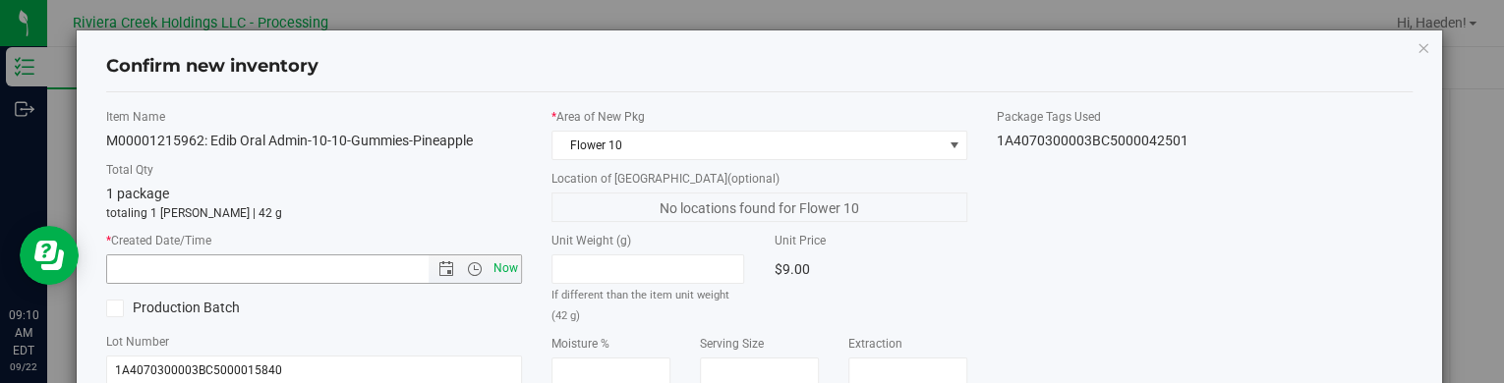
click at [510, 267] on span "Now" at bounding box center [505, 269] width 33 height 29
type input "[DATE] 9:10 AM"
click at [1107, 260] on div "Item Name M00001215962: Edib Oral Admin-10-10-Gummies-Pineapple Total Qty 1 pac…" at bounding box center [759, 376] width 1336 height 536
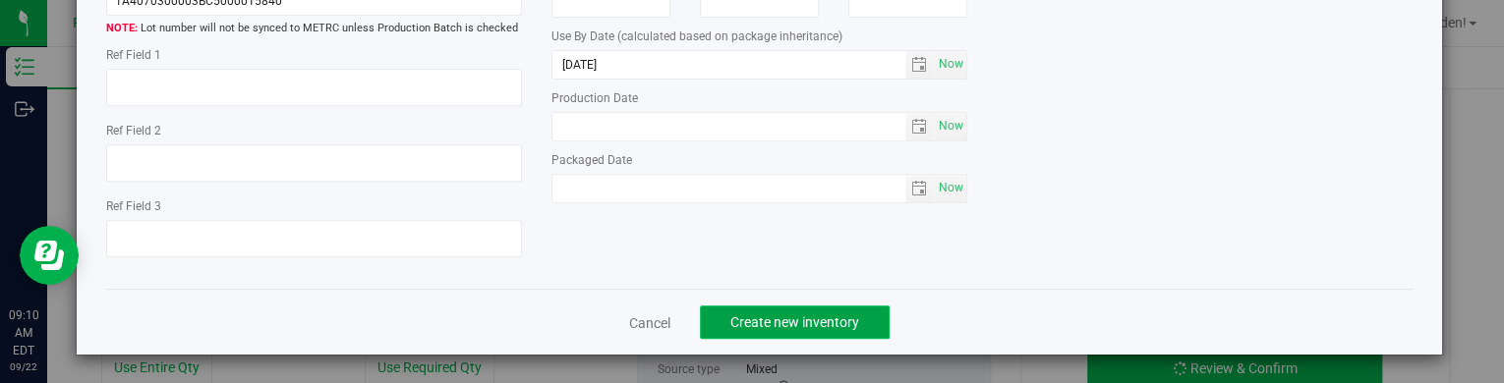
click at [835, 310] on button "Create new inventory" at bounding box center [795, 322] width 190 height 33
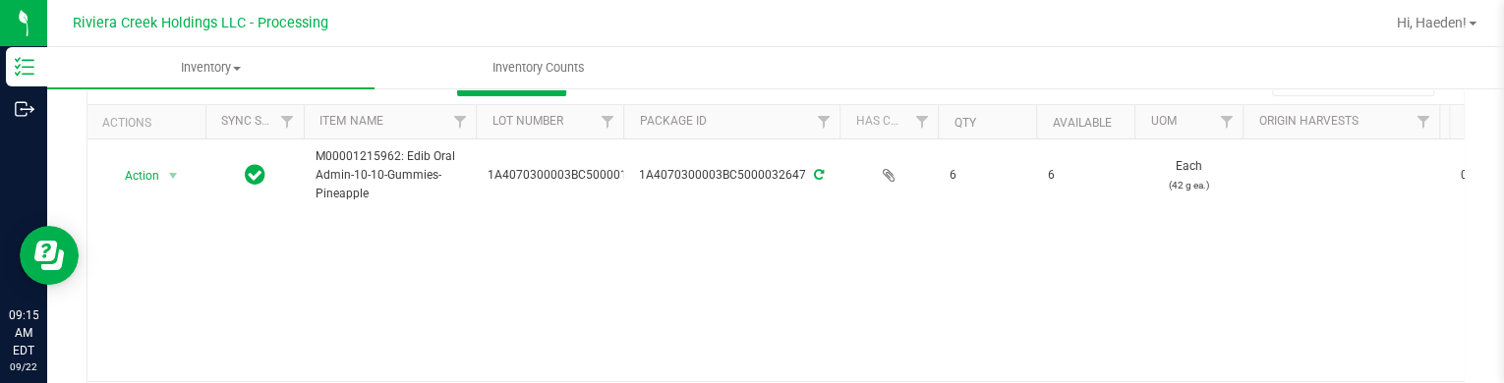
click at [744, 256] on div "Action Action Create package Edit attributes Global inventory Locate package Pa…" at bounding box center [775, 261] width 1376 height 242
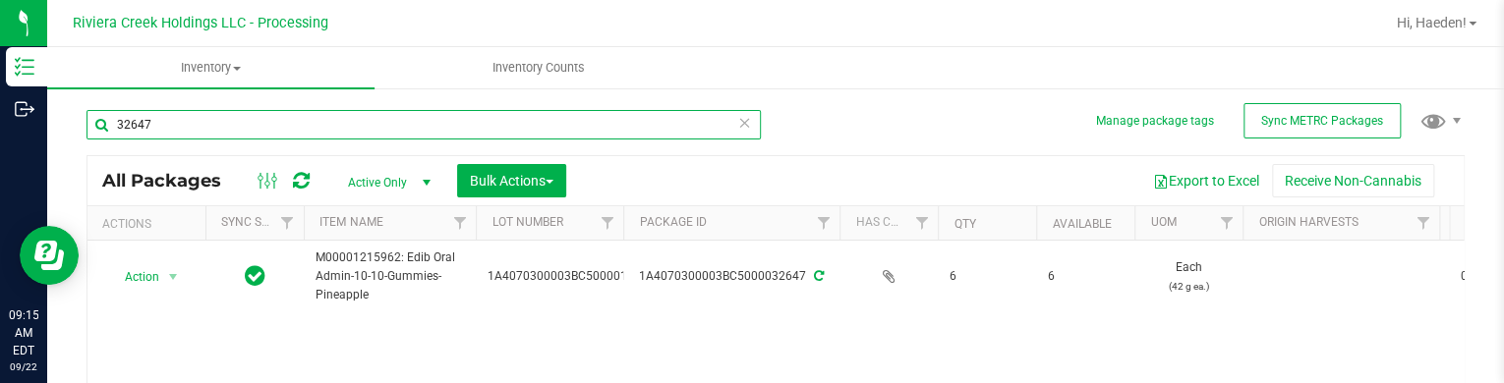
click at [328, 136] on input "32647" at bounding box center [423, 124] width 674 height 29
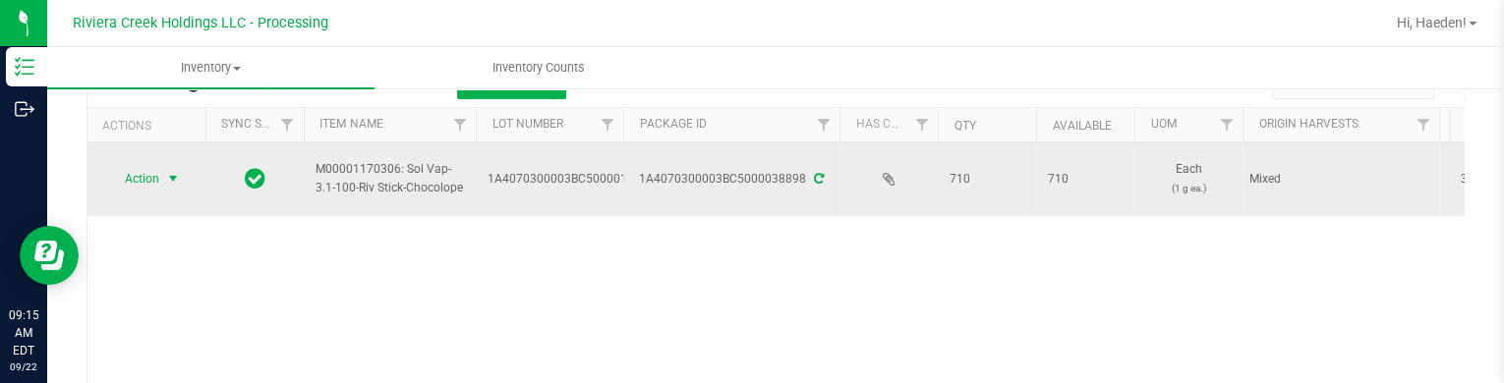
type input "38898"
click at [167, 183] on span "select" at bounding box center [173, 179] width 16 height 16
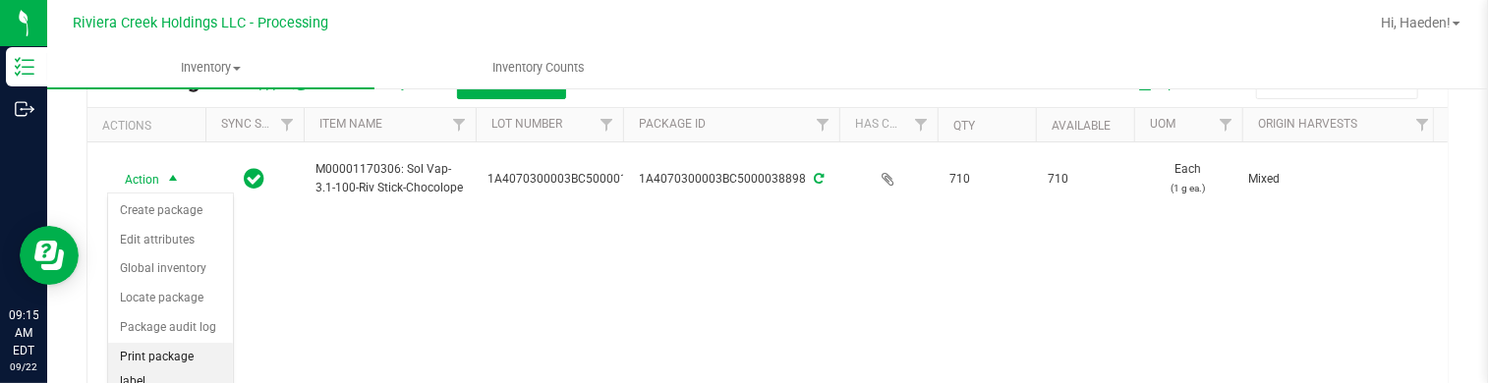
click at [183, 347] on li "Print package label" at bounding box center [170, 370] width 125 height 54
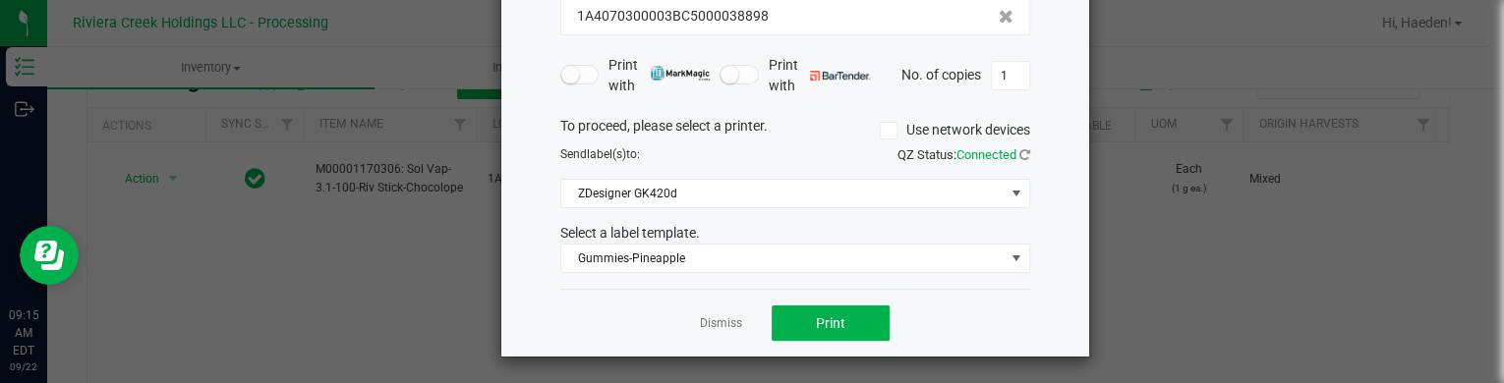
scroll to position [160, 0]
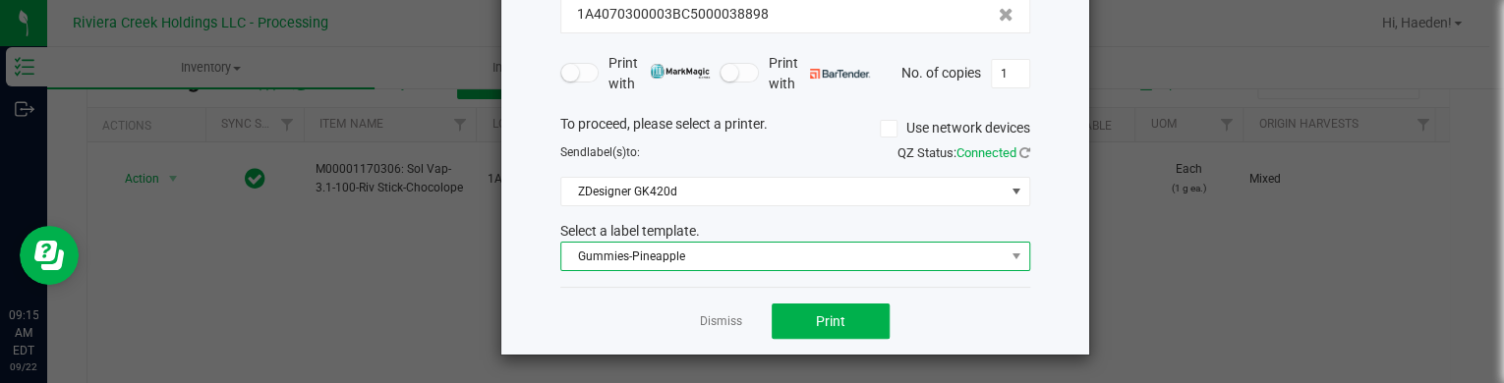
click at [706, 254] on span "Gummies-Pineapple" at bounding box center [782, 257] width 443 height 28
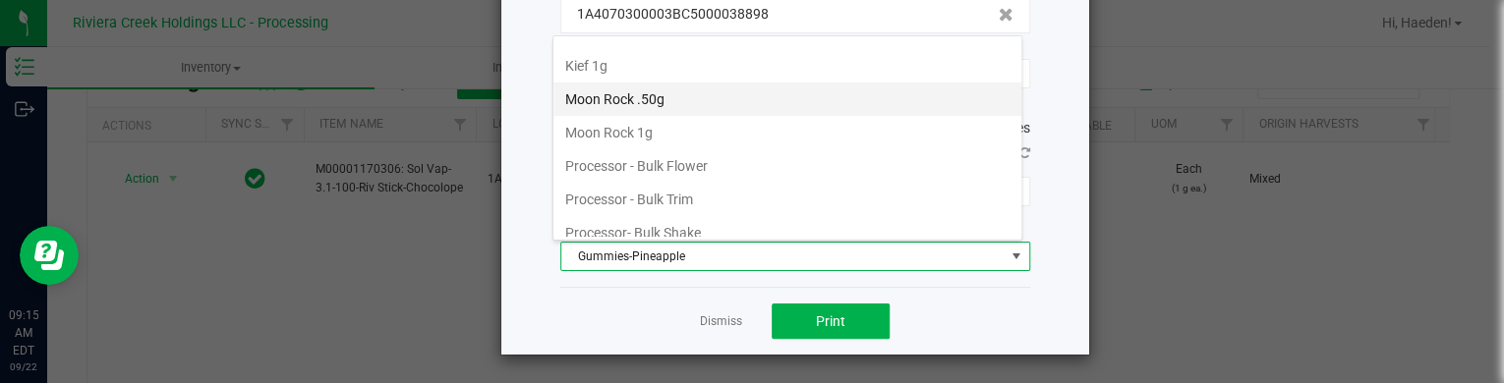
scroll to position [825, 0]
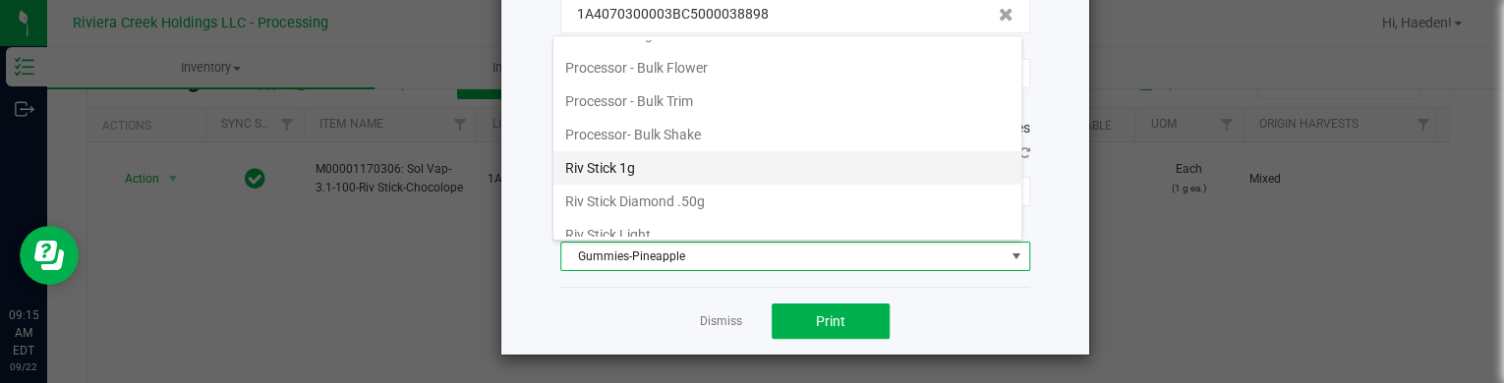
click at [673, 151] on li "Riv Stick 1g" at bounding box center [787, 167] width 468 height 33
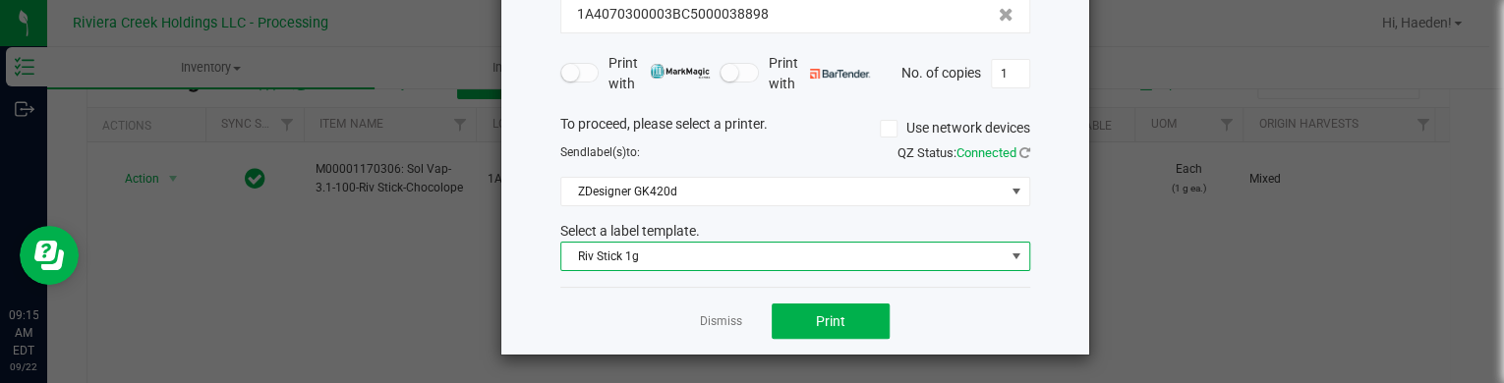
click at [794, 293] on div "Dismiss Print" at bounding box center [795, 321] width 470 height 68
click at [799, 311] on button "Print" at bounding box center [831, 321] width 118 height 35
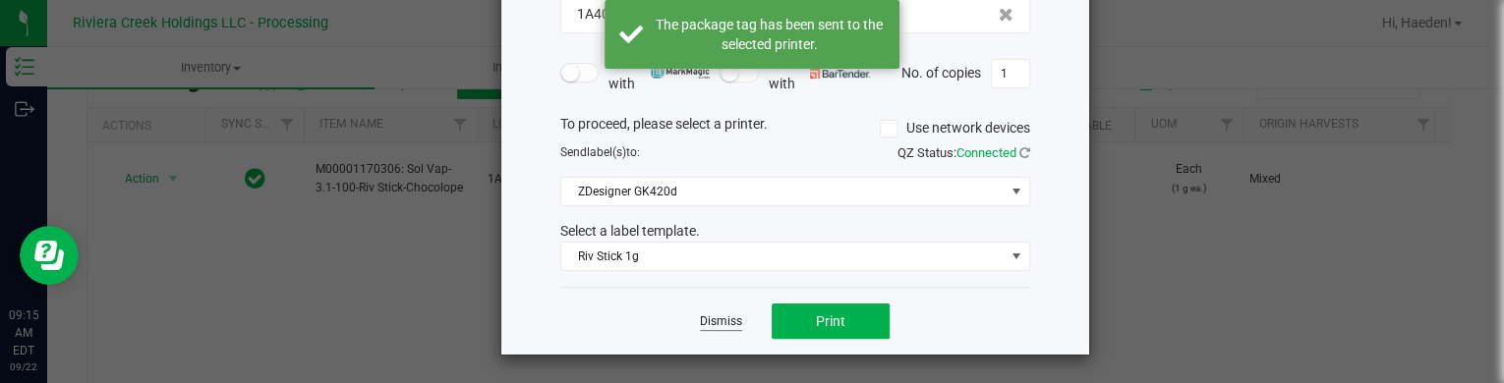
click at [731, 324] on link "Dismiss" at bounding box center [721, 322] width 42 height 17
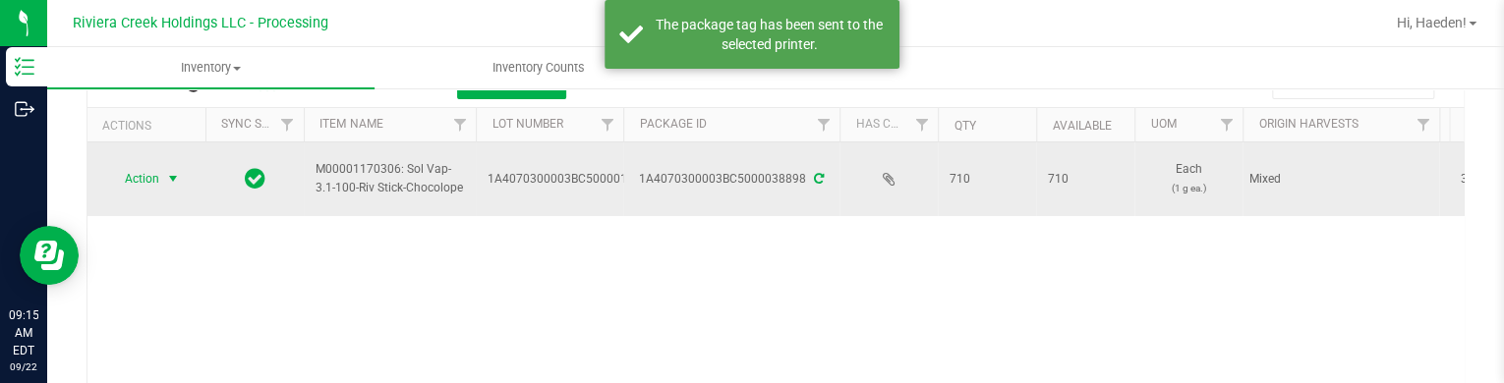
click at [177, 179] on span "select" at bounding box center [173, 179] width 16 height 16
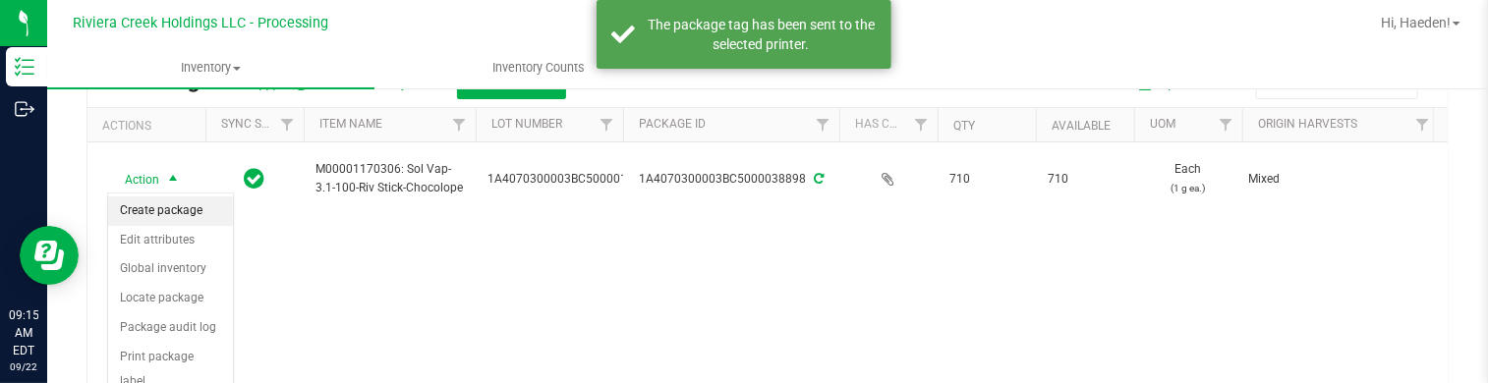
click at [181, 202] on li "Create package" at bounding box center [170, 211] width 125 height 29
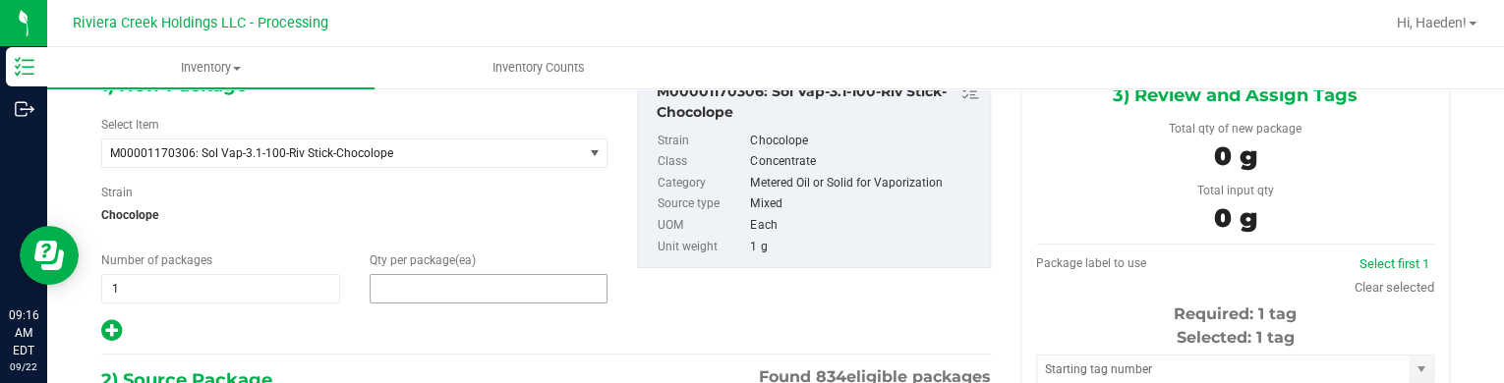
click at [446, 290] on span at bounding box center [489, 288] width 239 height 29
click at [446, 290] on input "text" at bounding box center [489, 289] width 237 height 28
type input "20"
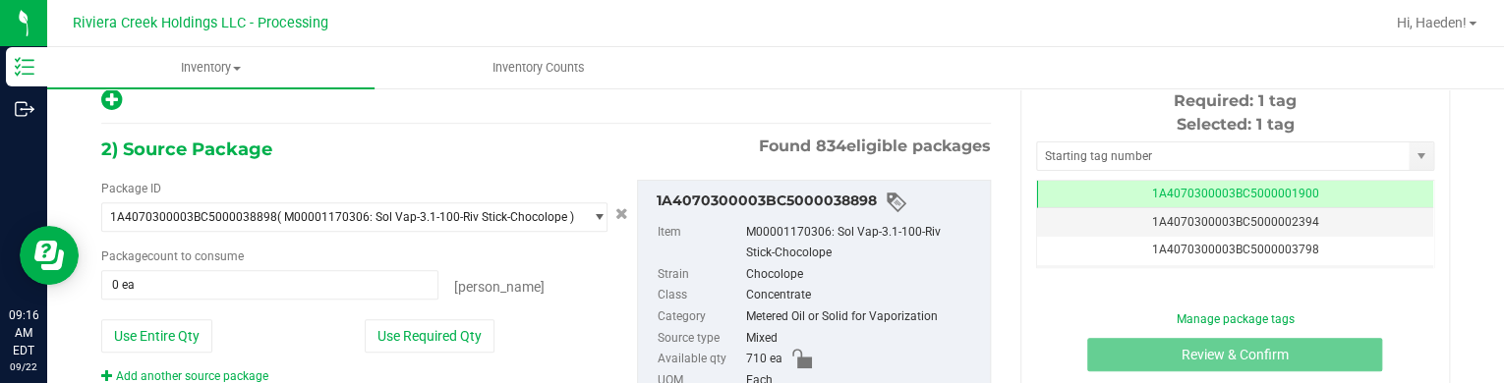
click at [460, 315] on div "Package ID 1A4070300003BC5000038898 ( M00001170306: Sol Vap-3.1-100-Riv Stick-C…" at bounding box center [354, 282] width 536 height 205
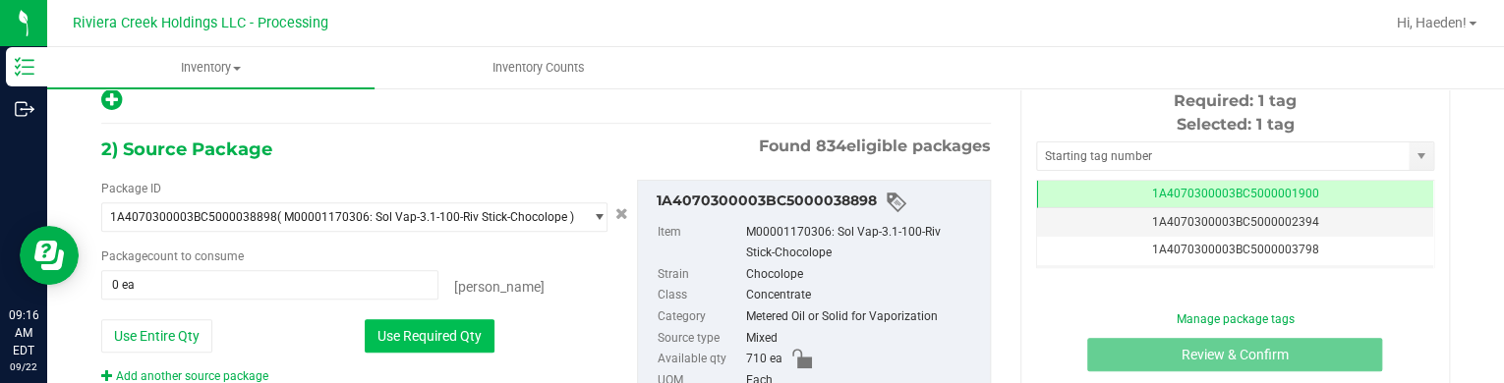
click at [461, 329] on button "Use Required Qty" at bounding box center [430, 335] width 130 height 33
type input "20 ea"
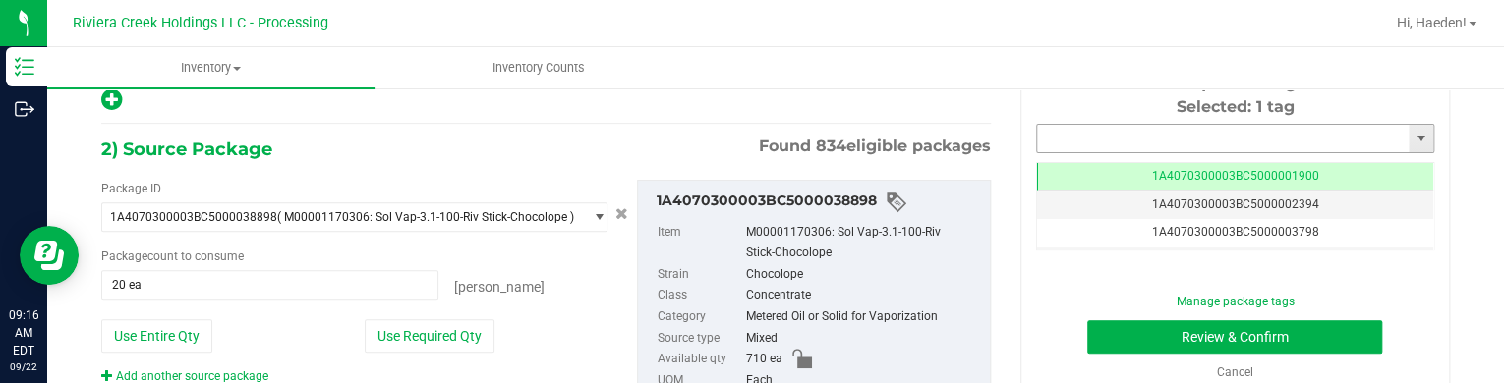
click at [1048, 134] on input "text" at bounding box center [1223, 139] width 372 height 28
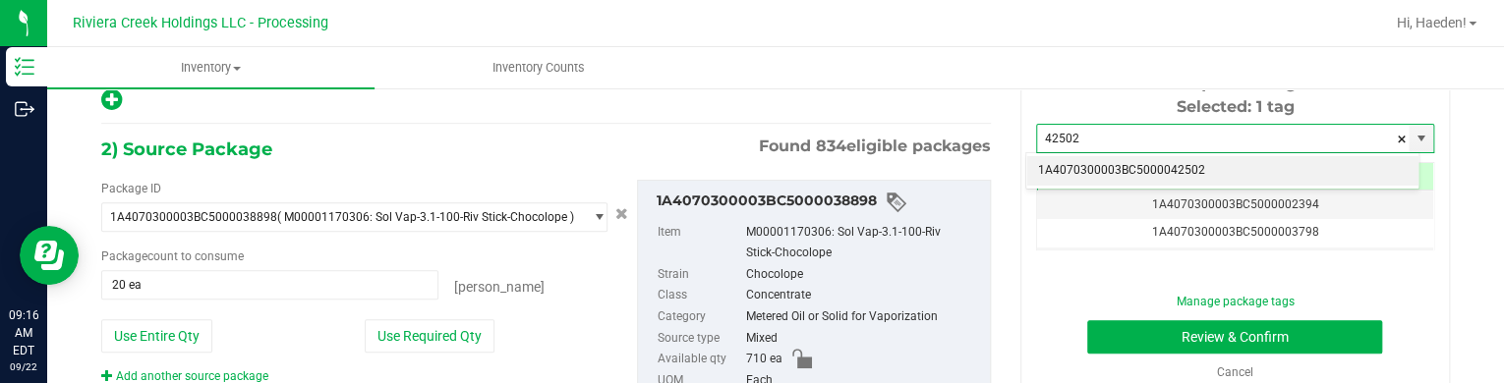
click at [1161, 165] on li "1A4070300003BC5000042502" at bounding box center [1222, 170] width 392 height 29
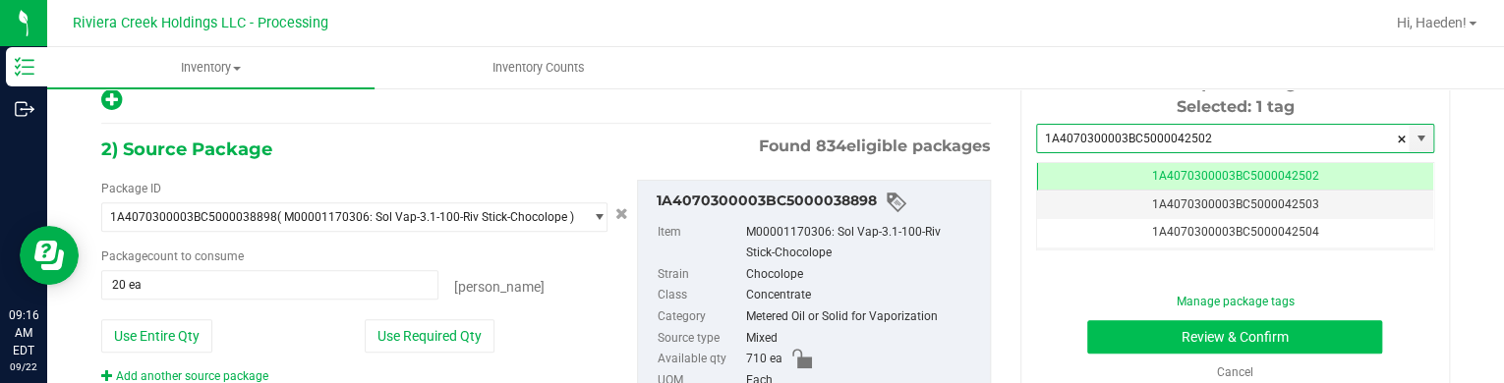
type input "1A4070300003BC5000042502"
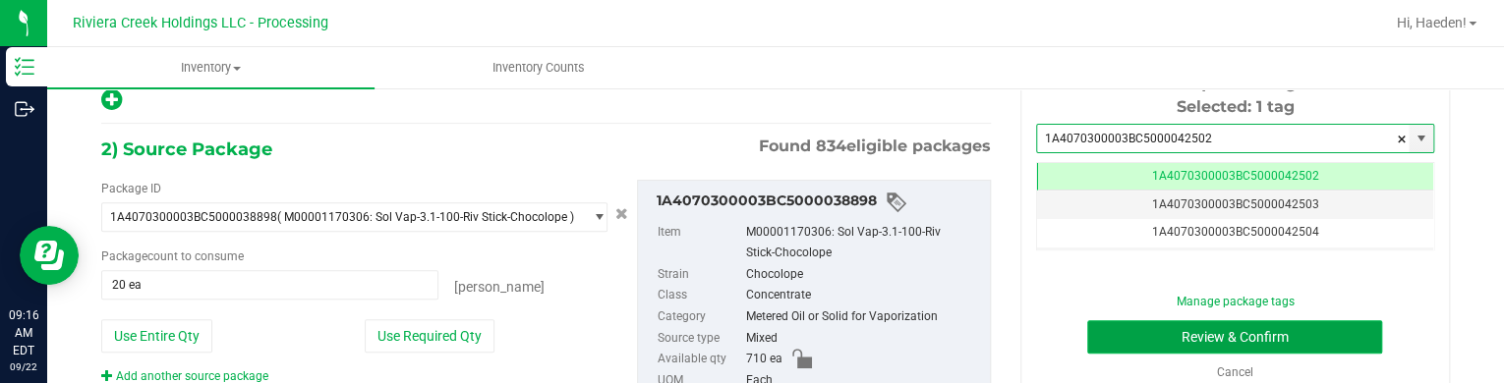
click at [1142, 340] on button "Review & Confirm" at bounding box center [1234, 336] width 295 height 33
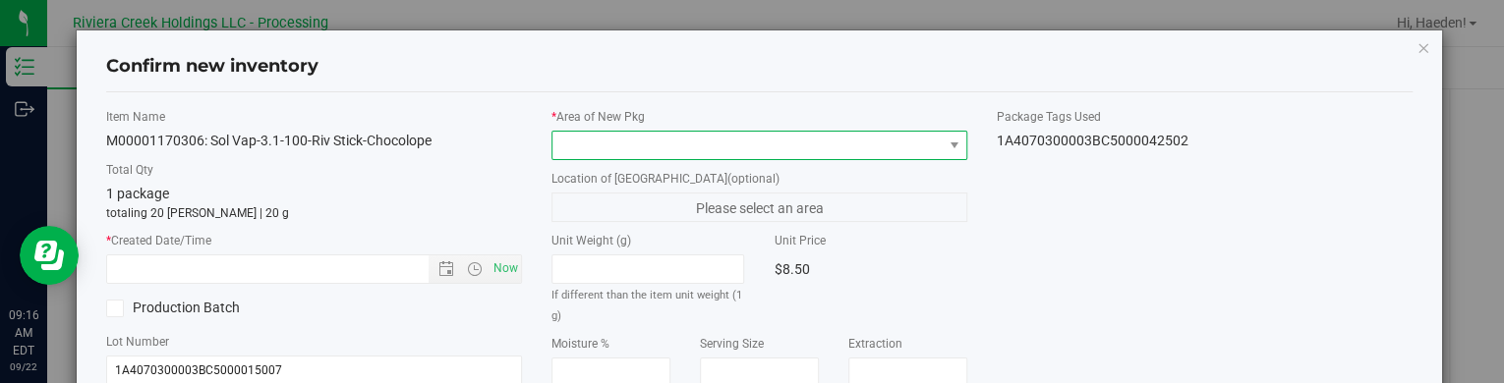
click at [837, 144] on span at bounding box center [746, 146] width 389 height 28
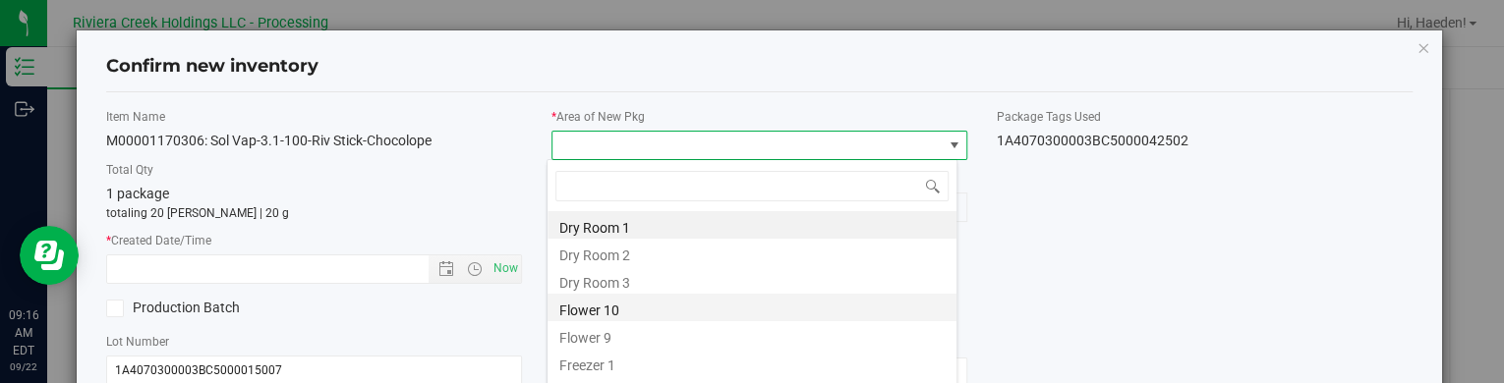
click at [646, 303] on li "Flower 10" at bounding box center [751, 308] width 409 height 28
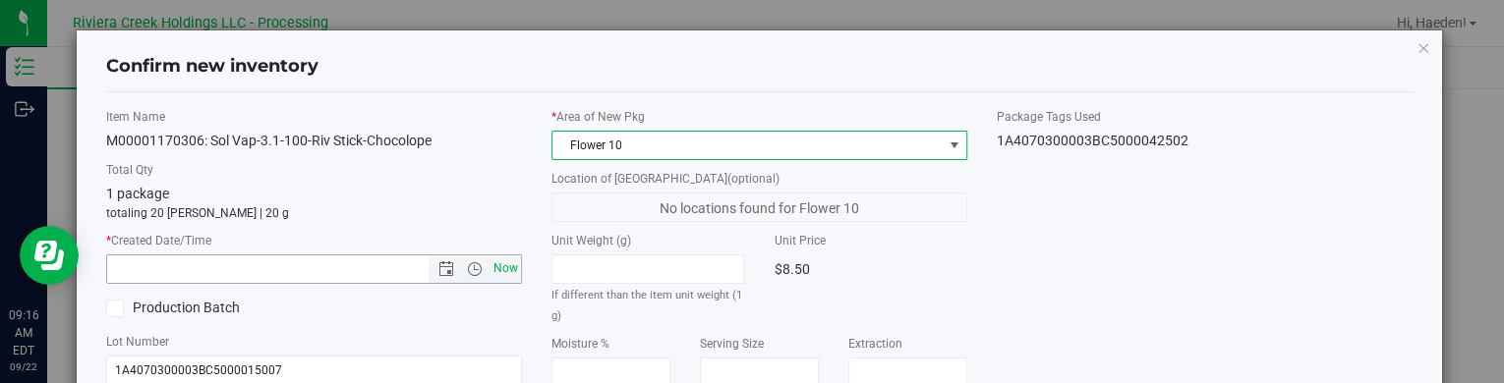
click at [499, 262] on span "Now" at bounding box center [505, 269] width 33 height 29
type input "[DATE] 9:16 AM"
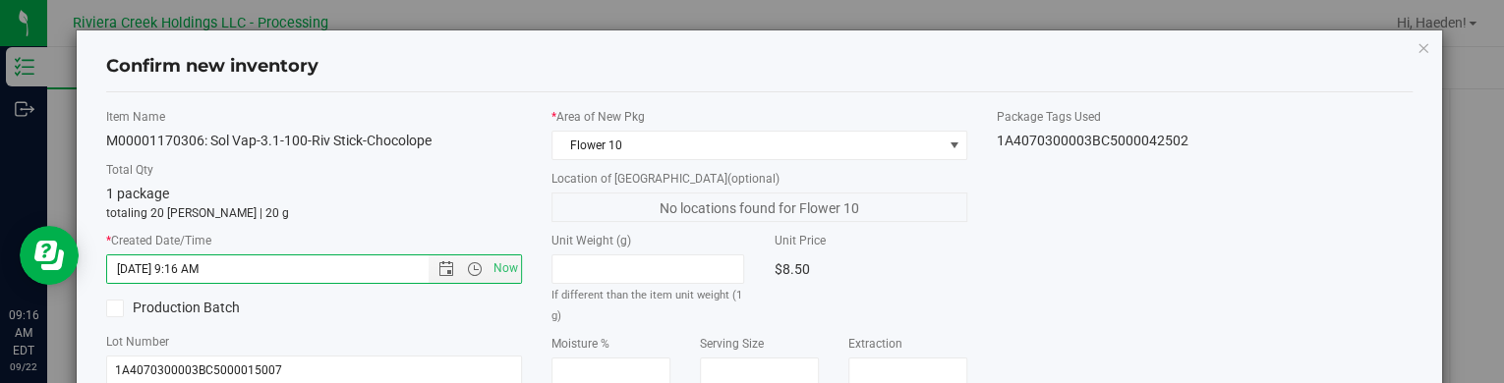
click at [1050, 270] on div "Item Name M00001170306: Sol Vap-3.1-100-Riv Stick-Chocolope Total Qty 1 package…" at bounding box center [759, 376] width 1336 height 536
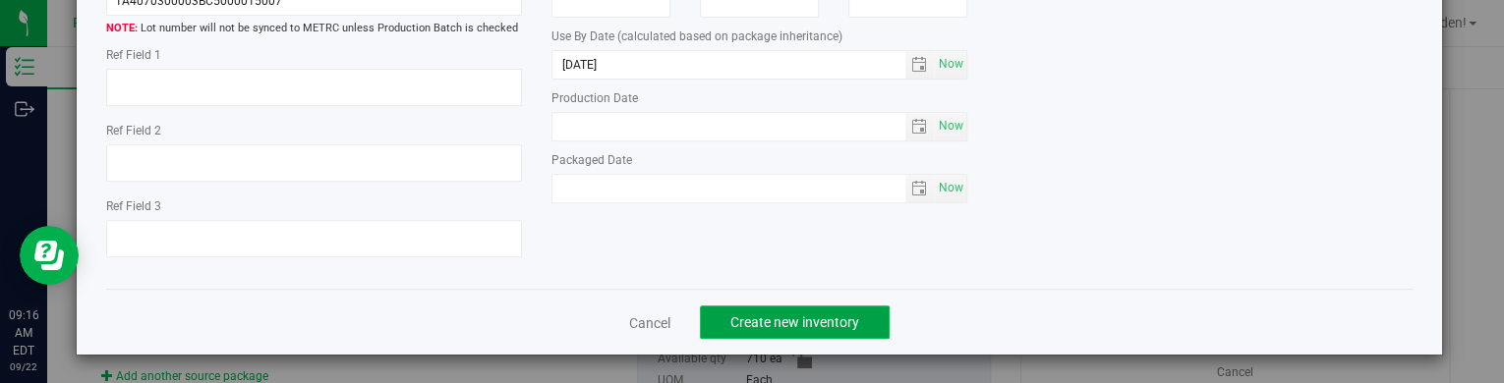
click at [811, 319] on span "Create new inventory" at bounding box center [794, 323] width 129 height 16
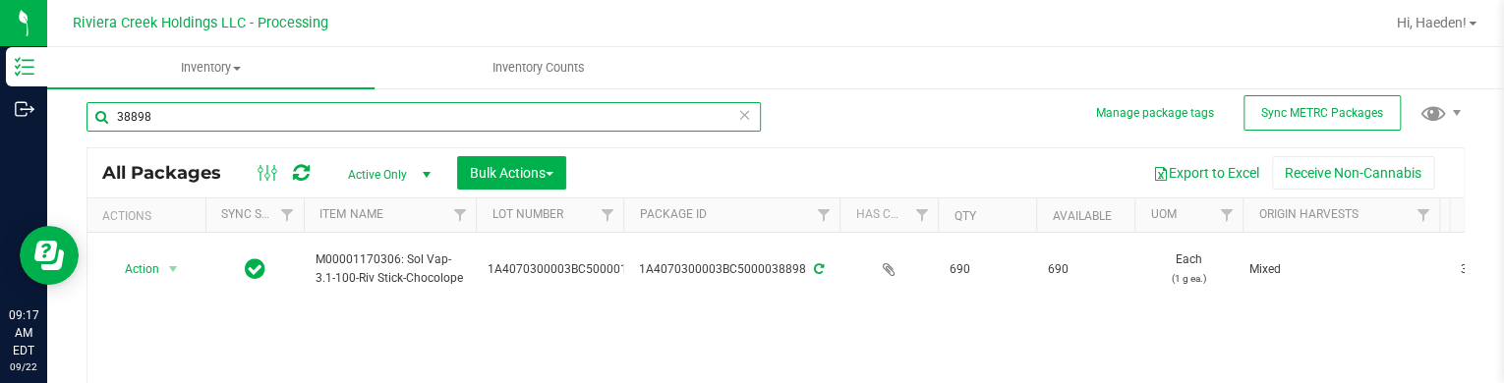
click at [186, 114] on input "38898" at bounding box center [423, 116] width 674 height 29
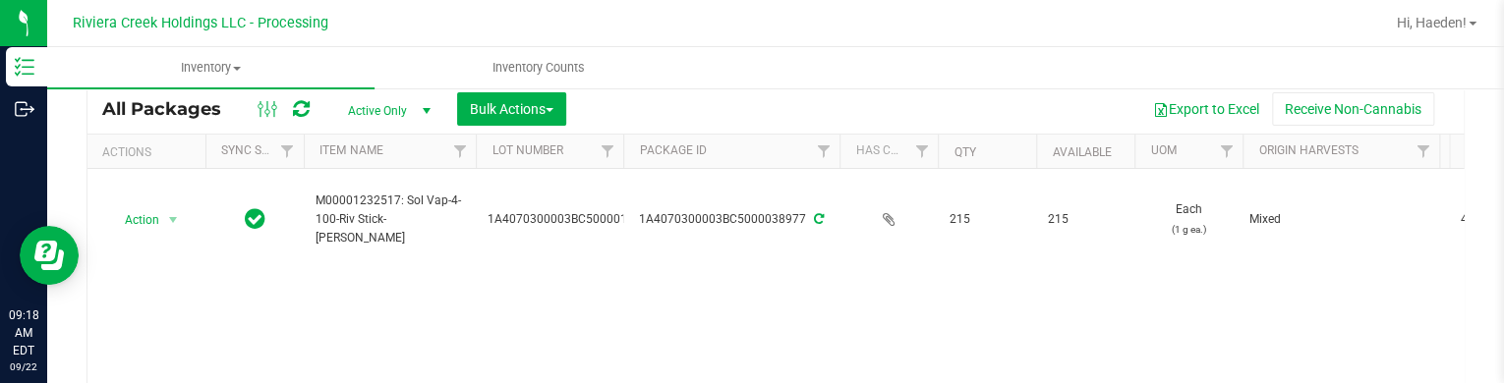
scroll to position [106, 0]
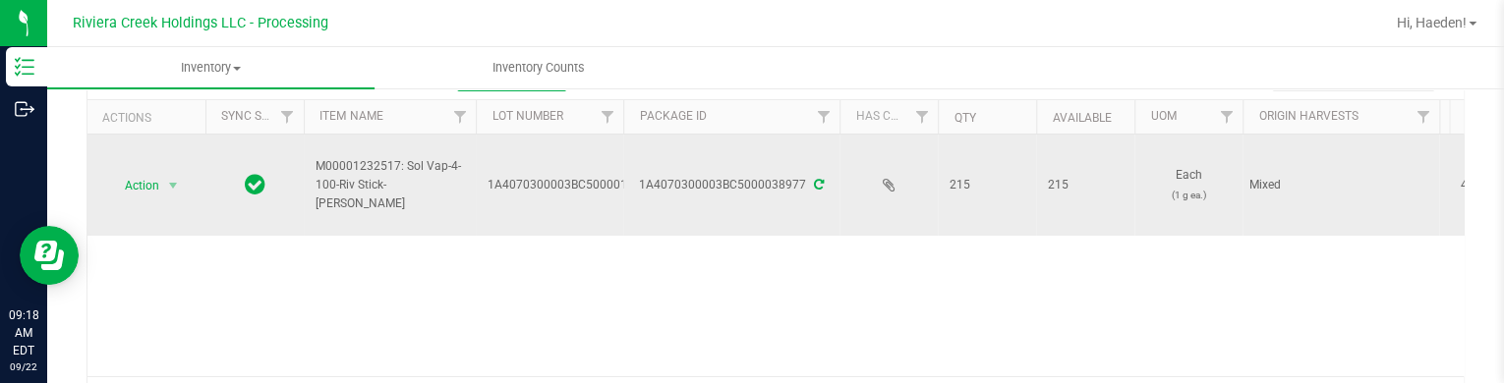
type input "38977"
drag, startPoint x: 152, startPoint y: 162, endPoint x: 155, endPoint y: 176, distance: 14.1
click at [153, 162] on td "Action Action Create package Edit attributes Global inventory Locate package Pa…" at bounding box center [146, 185] width 118 height 101
click at [156, 178] on span "Action" at bounding box center [133, 186] width 53 height 28
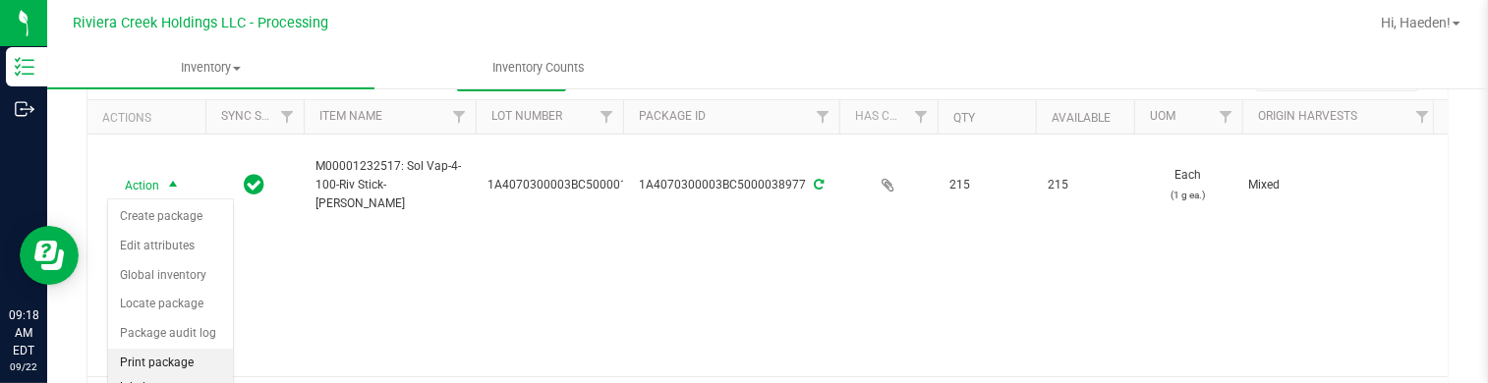
click at [196, 354] on li "Print package label" at bounding box center [170, 376] width 125 height 54
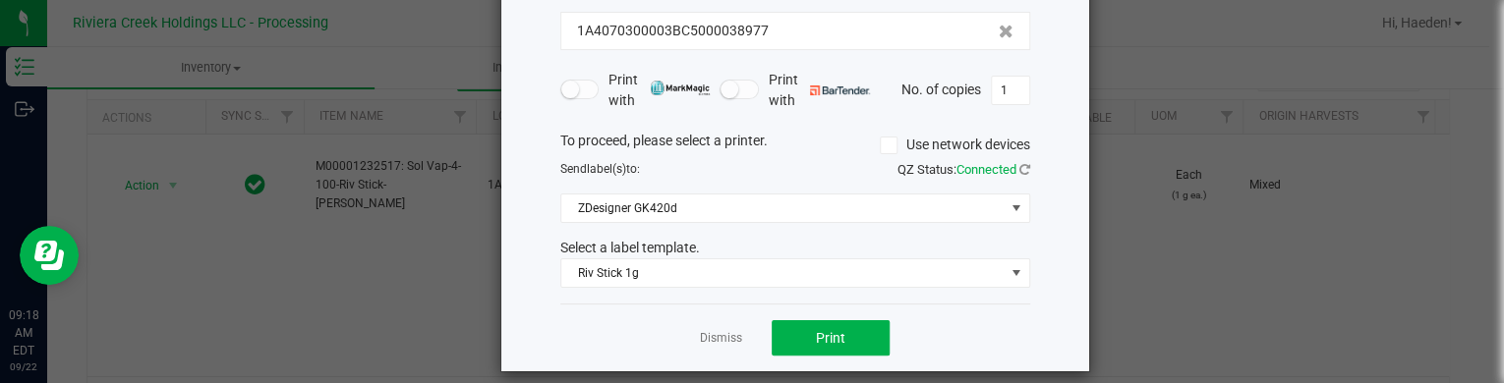
scroll to position [160, 0]
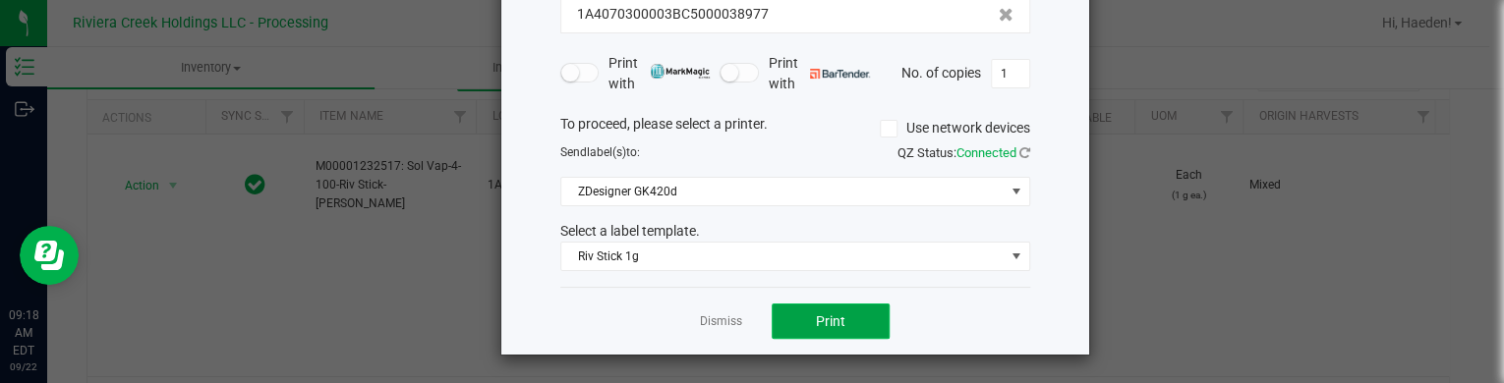
click at [790, 311] on button "Print" at bounding box center [831, 321] width 118 height 35
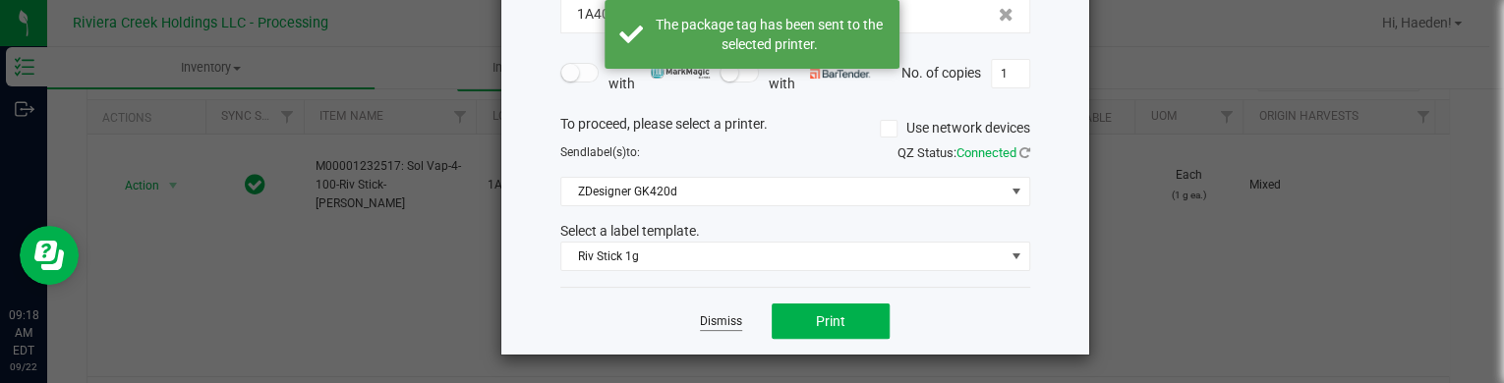
click at [707, 316] on link "Dismiss" at bounding box center [721, 322] width 42 height 17
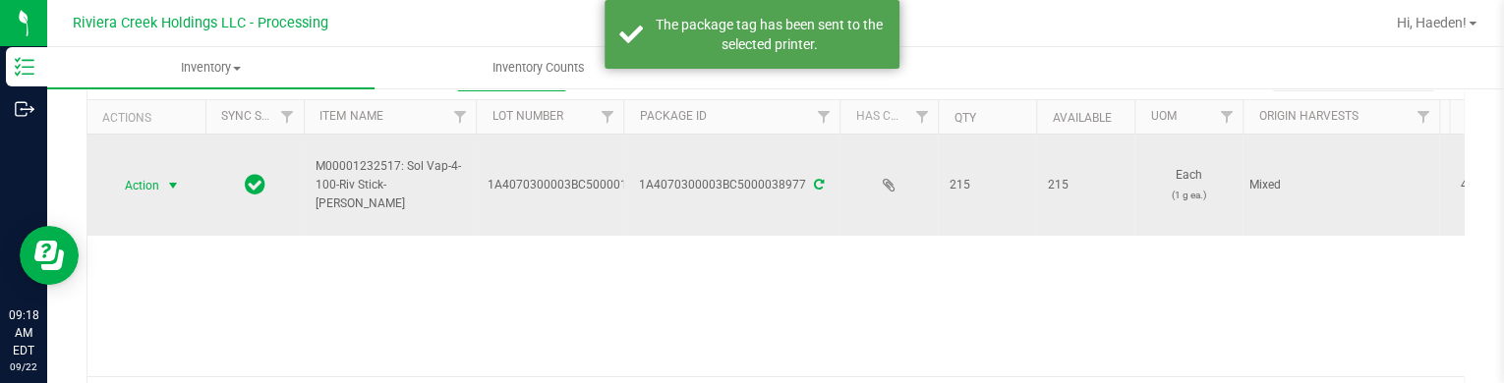
click at [119, 185] on span "Action" at bounding box center [133, 186] width 53 height 28
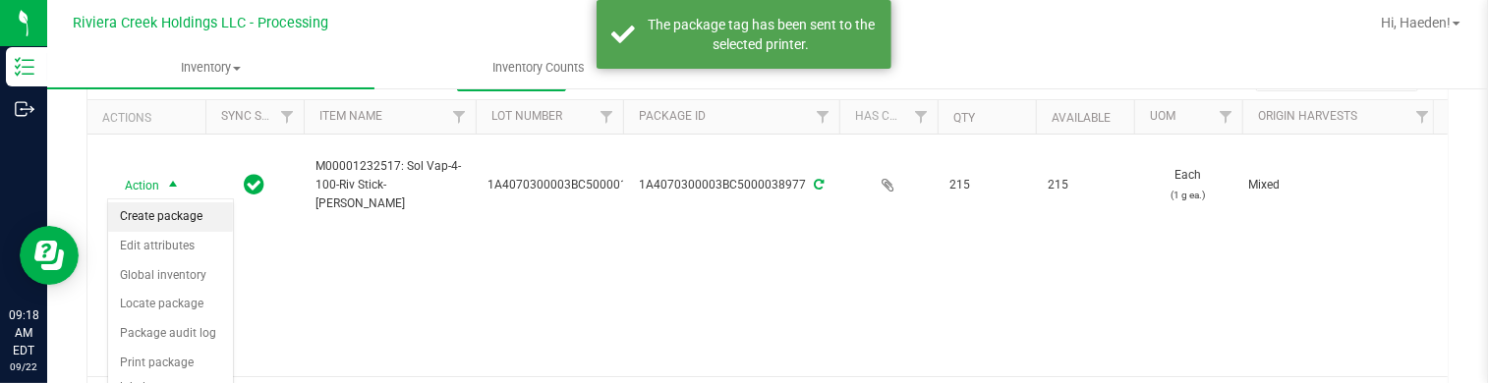
click at [133, 205] on li "Create package" at bounding box center [170, 216] width 125 height 29
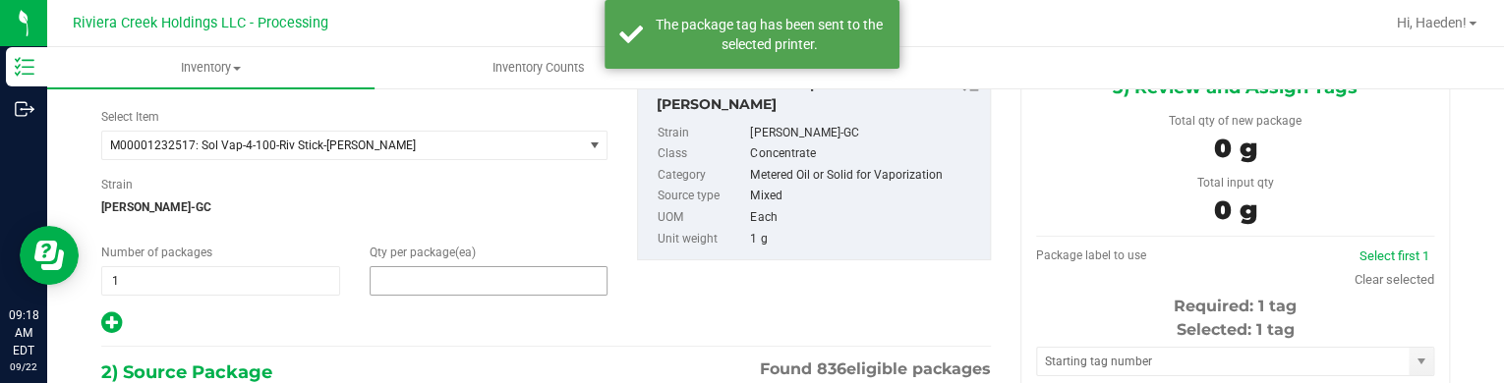
click at [525, 286] on span at bounding box center [489, 280] width 239 height 29
click at [0, 0] on input "text" at bounding box center [0, 0] width 0 height 0
type input "20"
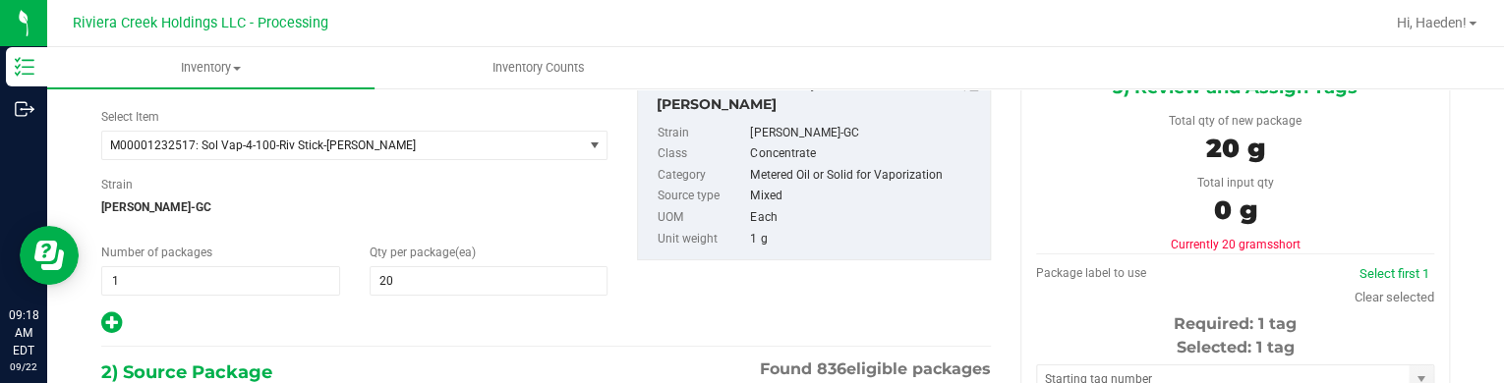
scroll to position [344, 0]
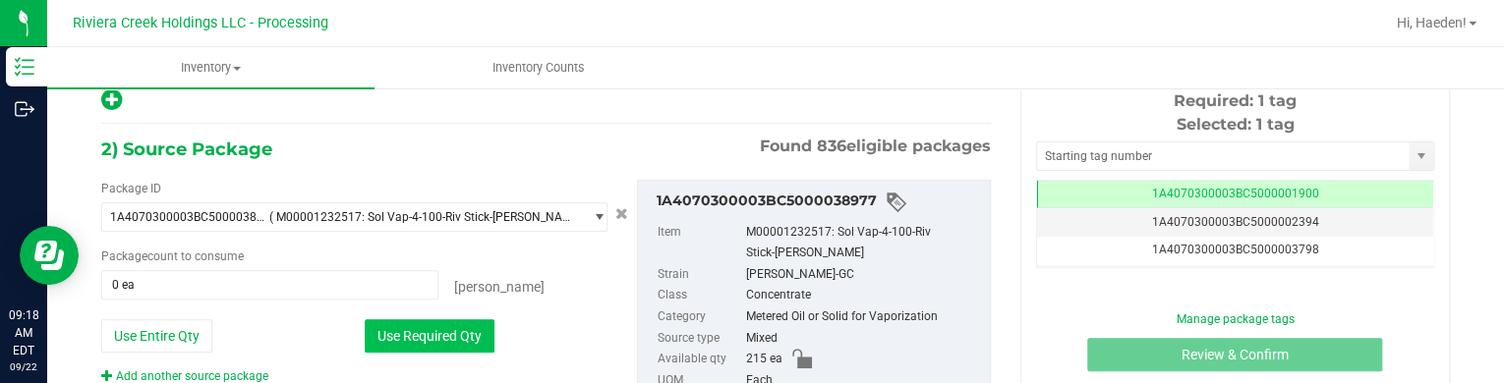
drag, startPoint x: 464, startPoint y: 333, endPoint x: 479, endPoint y: 325, distance: 16.7
click at [464, 332] on button "Use Required Qty" at bounding box center [430, 335] width 130 height 33
type input "20 ea"
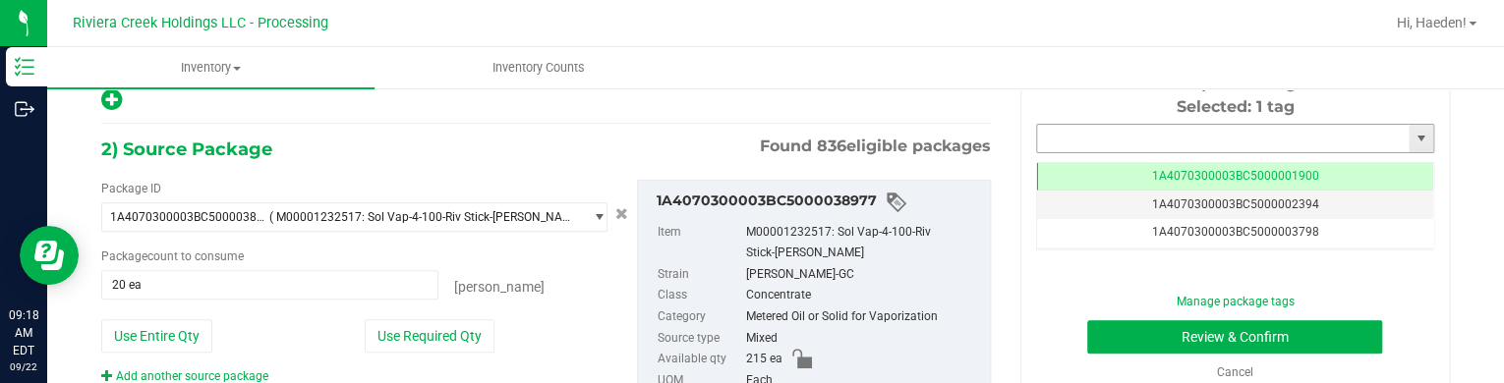
click at [1113, 133] on input "text" at bounding box center [1223, 139] width 372 height 28
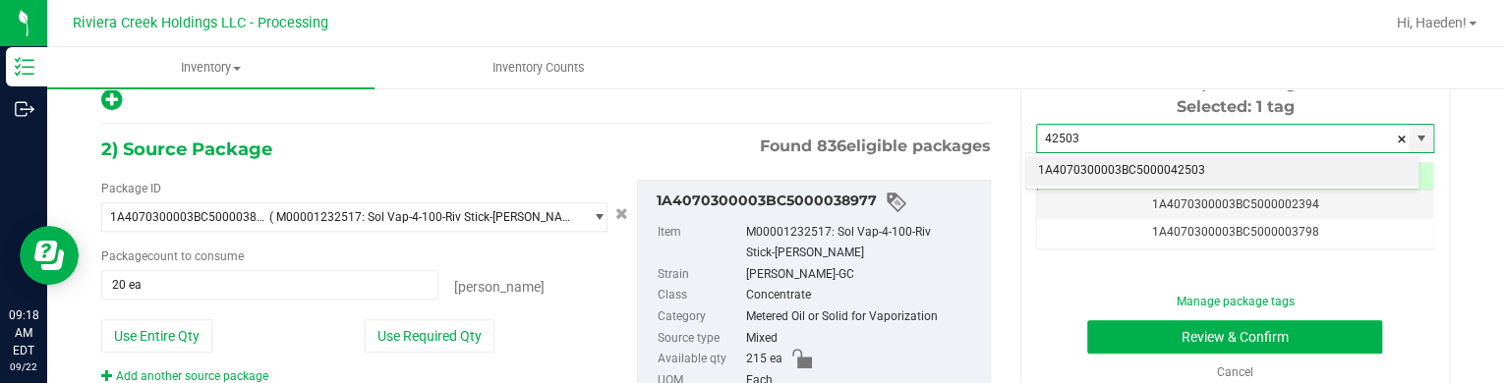
click at [1110, 164] on li "1A4070300003BC5000042503" at bounding box center [1222, 170] width 392 height 29
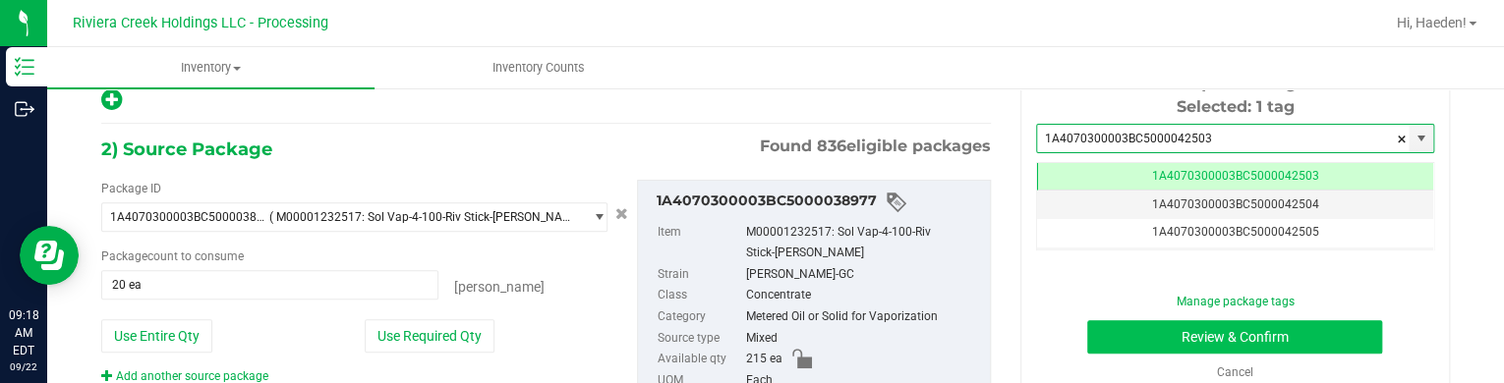
type input "1A4070300003BC5000042503"
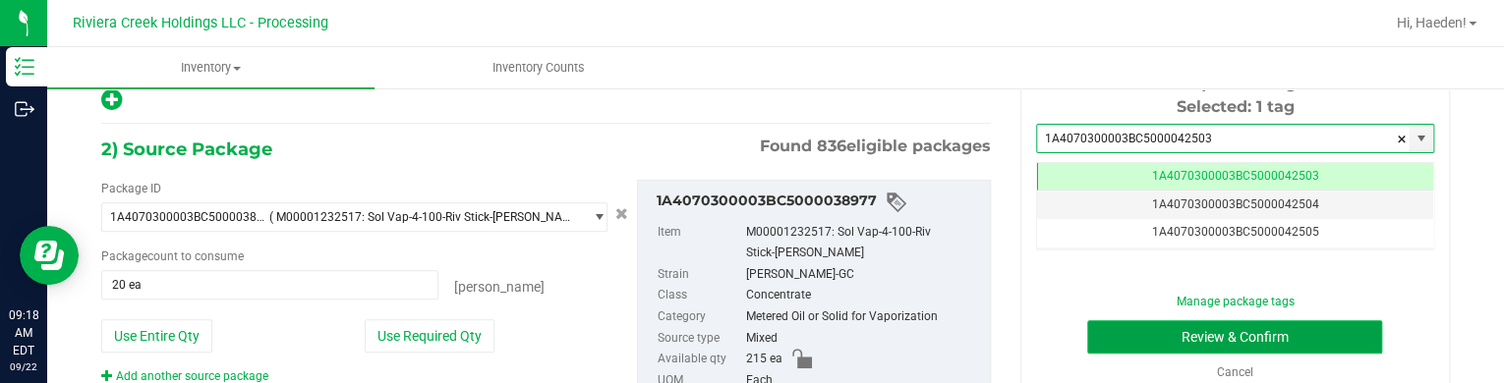
click at [1117, 333] on button "Review & Confirm" at bounding box center [1234, 336] width 295 height 33
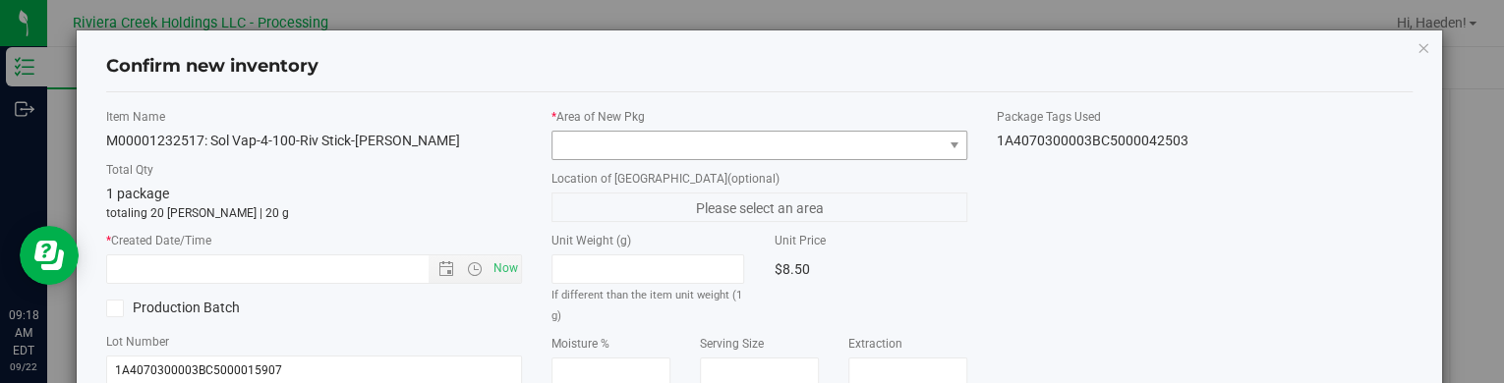
type input "[DATE]"
click at [924, 137] on span at bounding box center [746, 146] width 389 height 28
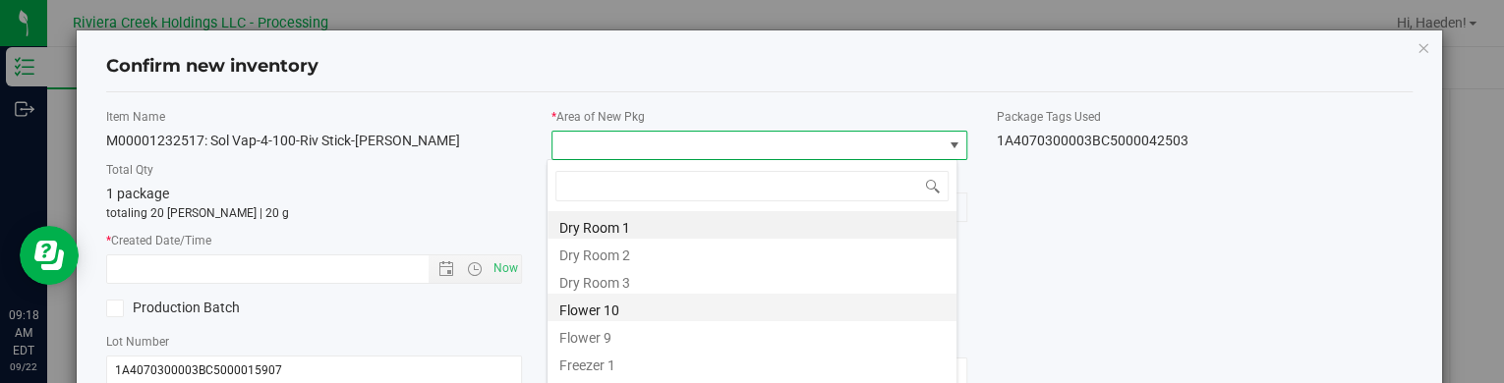
click at [637, 312] on li "Flower 10" at bounding box center [751, 308] width 409 height 28
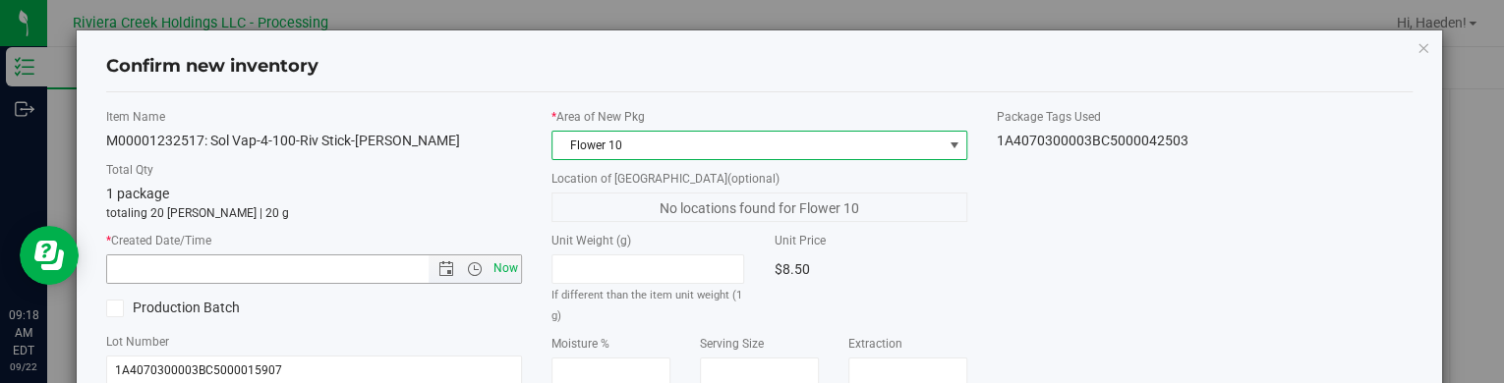
drag, startPoint x: 504, startPoint y: 273, endPoint x: 752, endPoint y: 262, distance: 247.9
click at [504, 272] on span "Now" at bounding box center [505, 269] width 33 height 29
type input "[DATE] 9:18 AM"
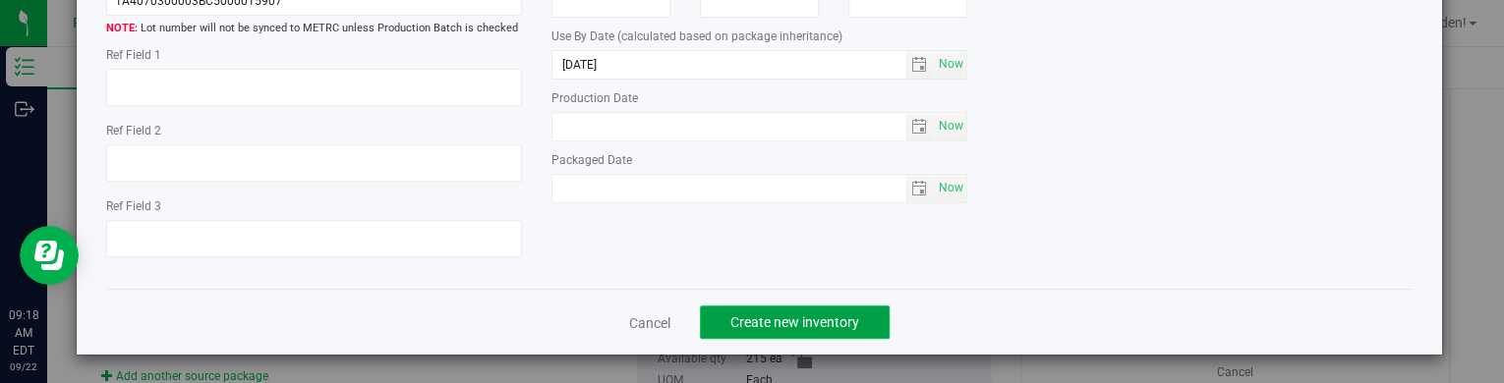
click at [786, 316] on span "Create new inventory" at bounding box center [794, 323] width 129 height 16
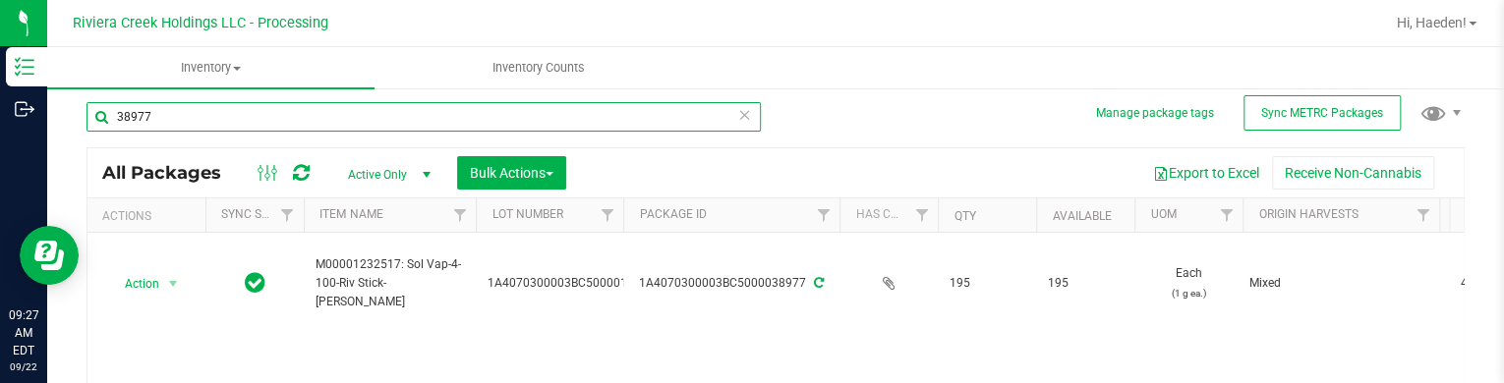
click at [332, 112] on input "38977" at bounding box center [423, 116] width 674 height 29
type input "3"
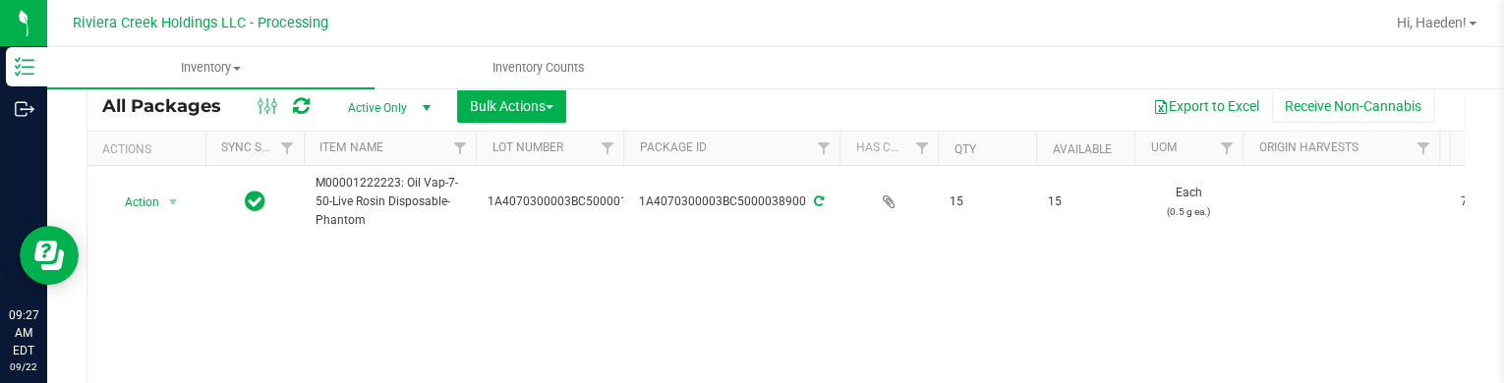
scroll to position [106, 0]
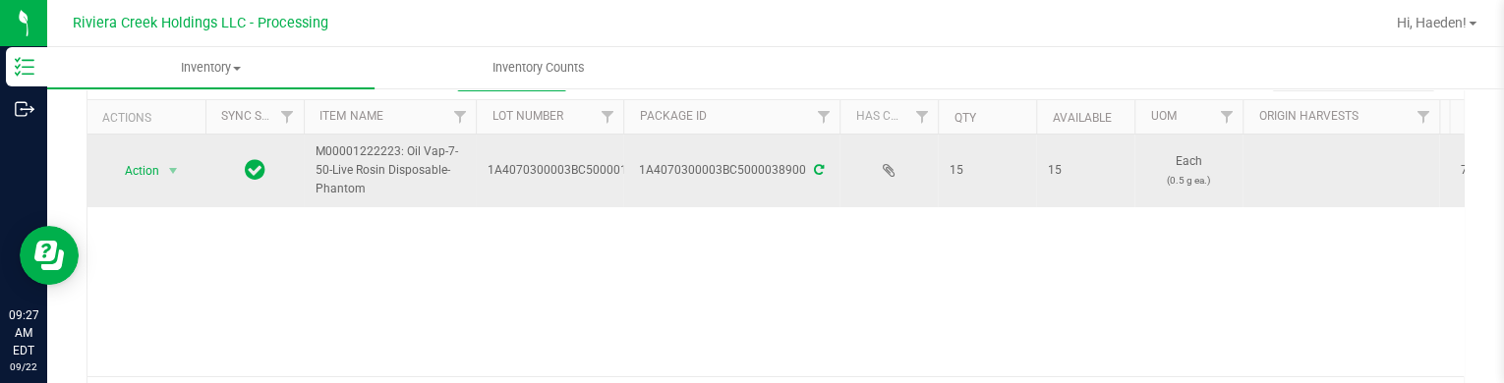
type input "38900"
click at [150, 172] on span "Action" at bounding box center [133, 171] width 53 height 28
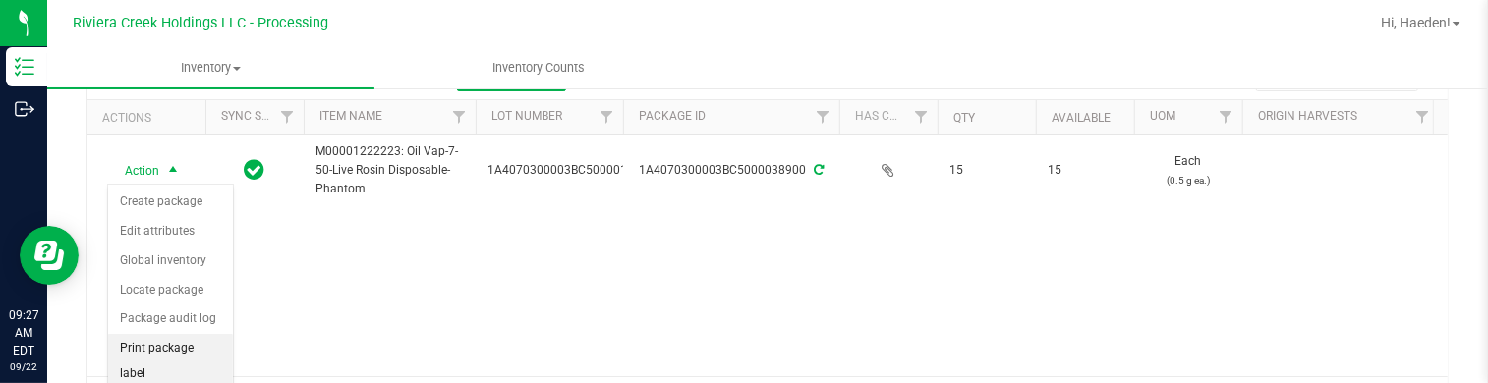
click at [187, 349] on li "Print package label" at bounding box center [170, 361] width 125 height 54
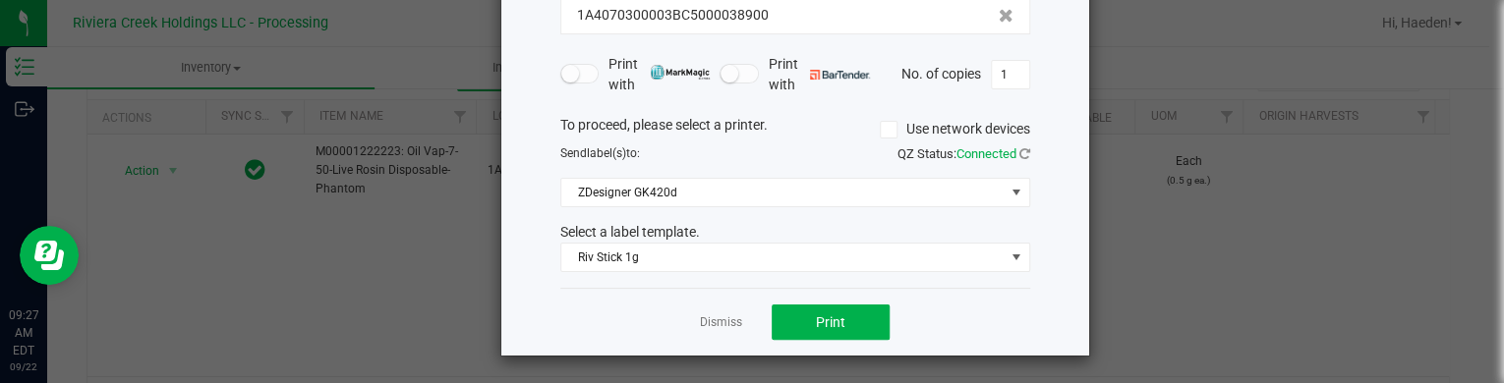
scroll to position [160, 0]
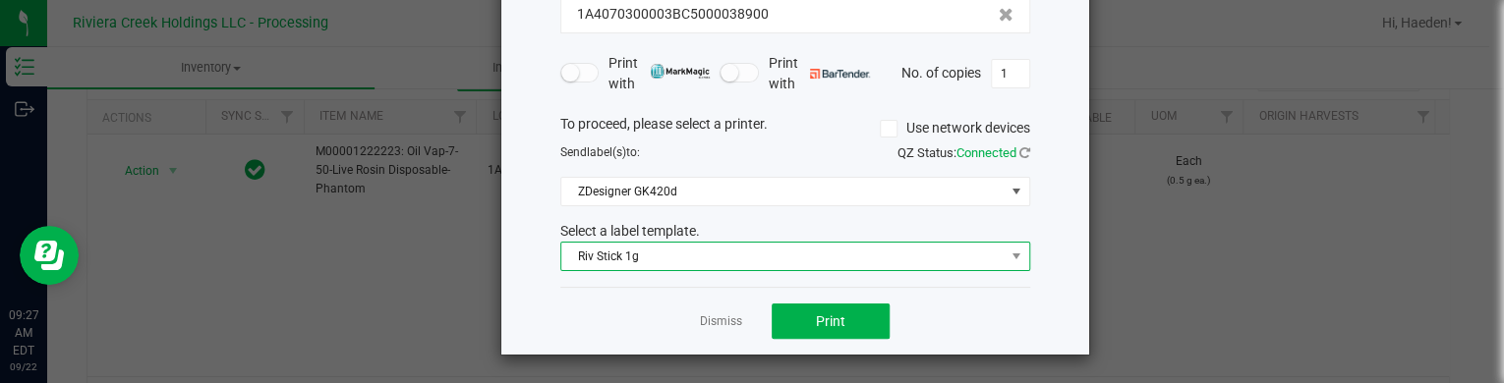
click at [709, 260] on span "Riv Stick 1g" at bounding box center [782, 257] width 443 height 28
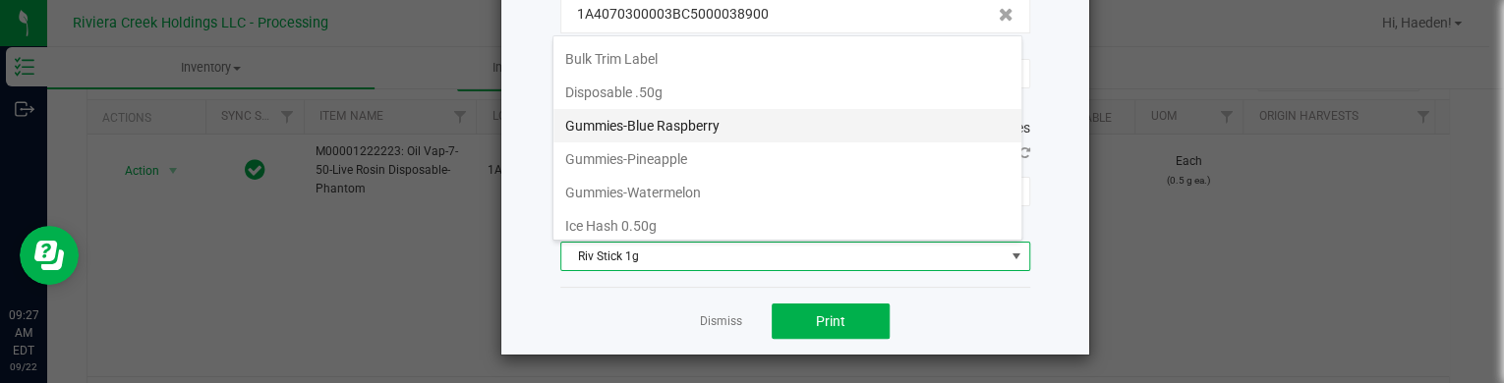
scroll to position [467, 0]
click at [668, 121] on li "Disposable .50g" at bounding box center [787, 124] width 468 height 33
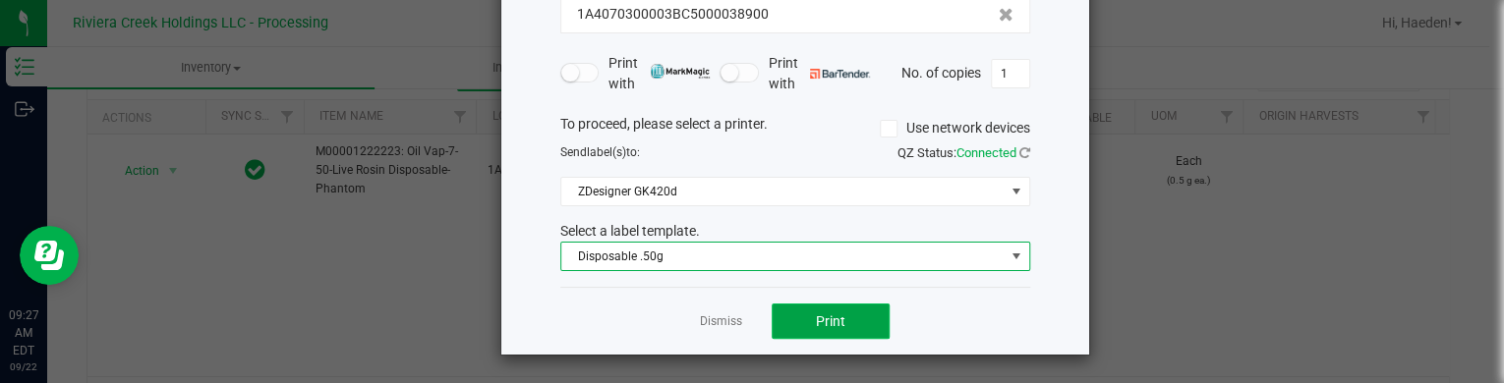
click at [818, 327] on button "Print" at bounding box center [831, 321] width 118 height 35
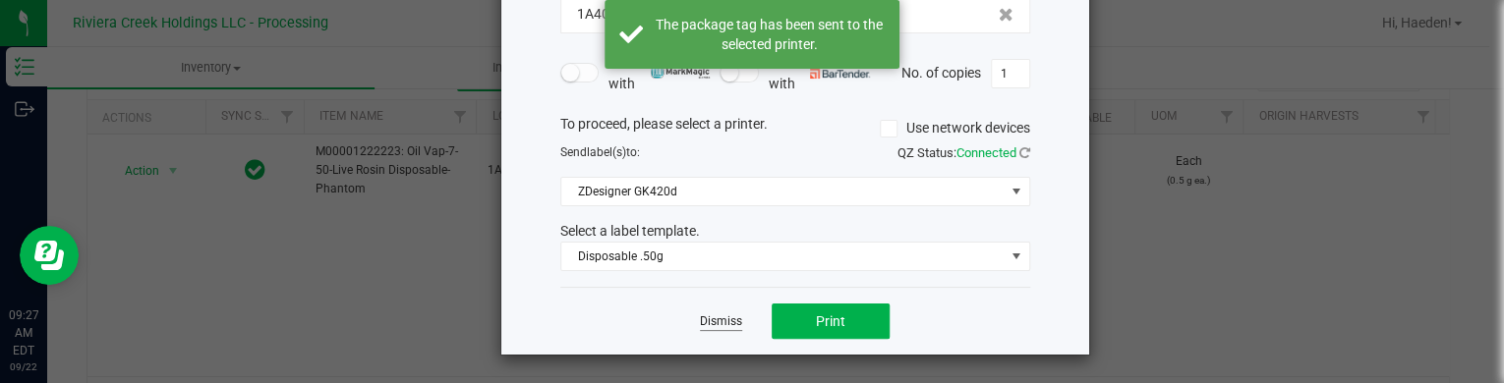
click at [716, 323] on link "Dismiss" at bounding box center [721, 322] width 42 height 17
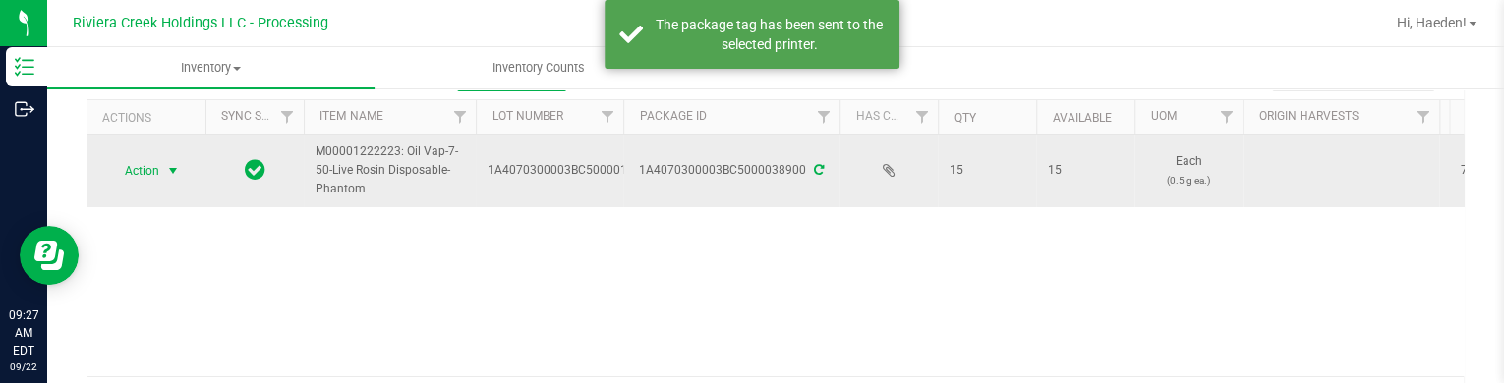
click at [157, 173] on span "Action" at bounding box center [133, 171] width 53 height 28
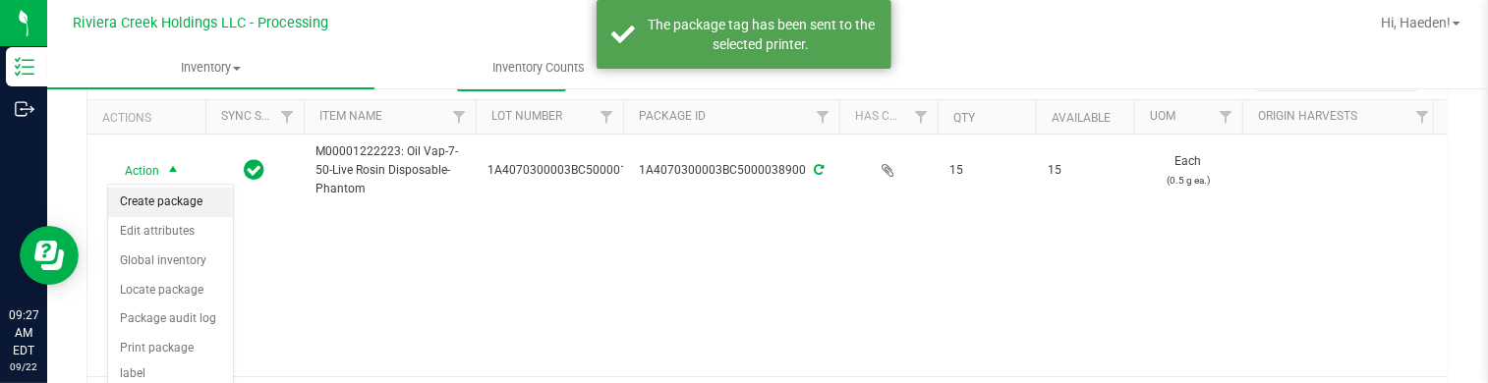
click at [164, 198] on li "Create package" at bounding box center [170, 202] width 125 height 29
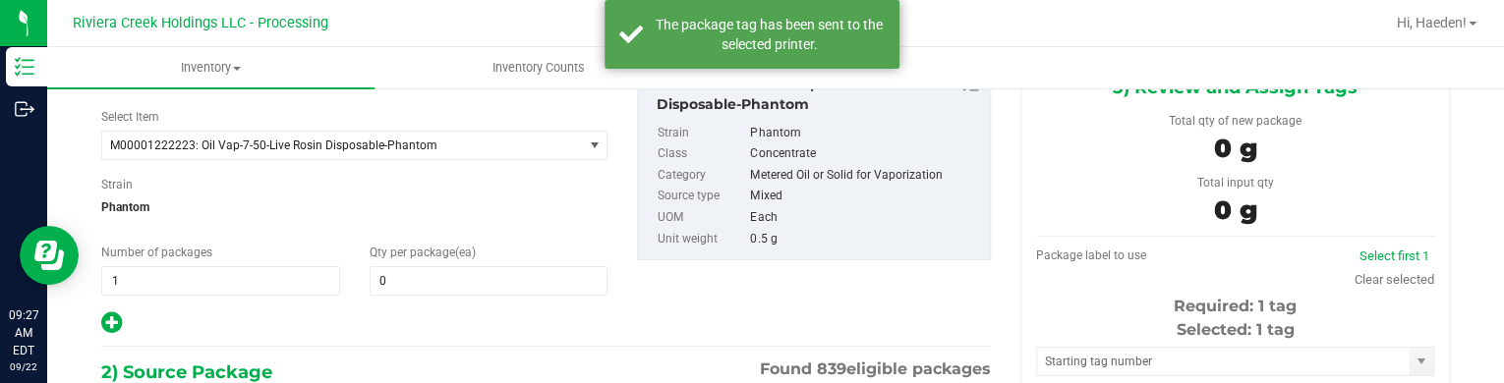
type input "0 ea"
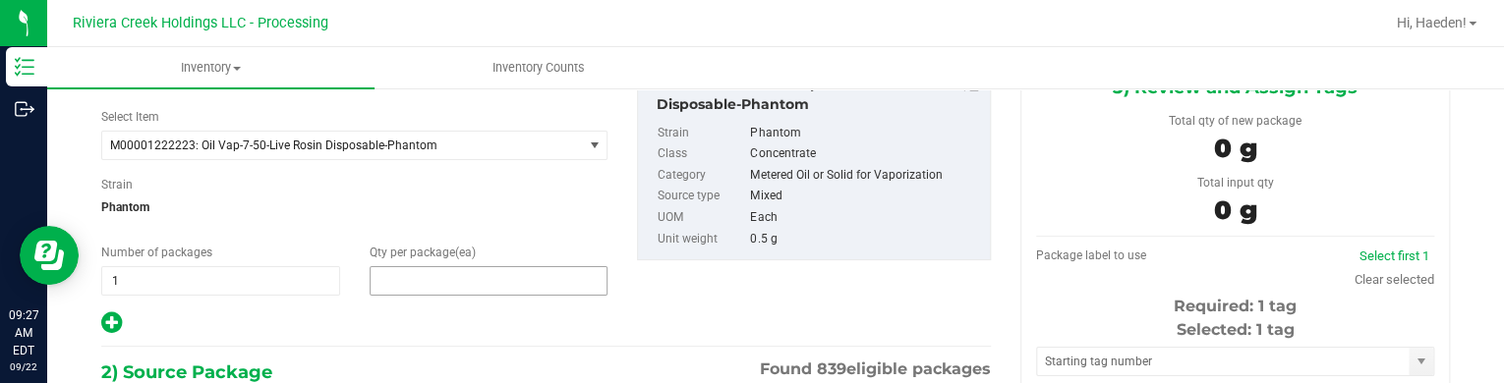
click at [472, 274] on span at bounding box center [489, 280] width 239 height 29
click at [472, 274] on input "text" at bounding box center [489, 281] width 237 height 28
type input "10"
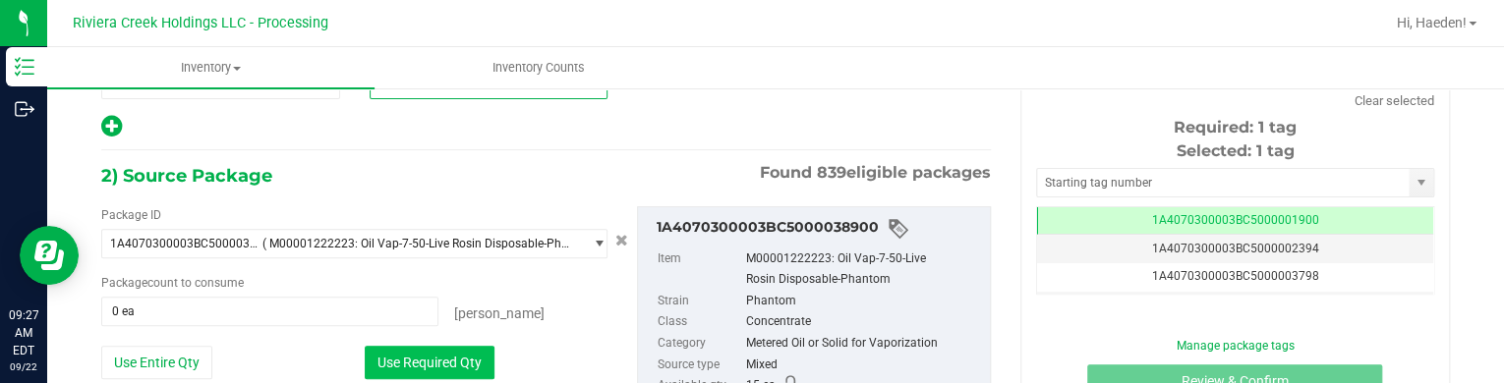
type input "10"
click at [389, 361] on button "Use Required Qty" at bounding box center [430, 362] width 130 height 33
type input "10 ea"
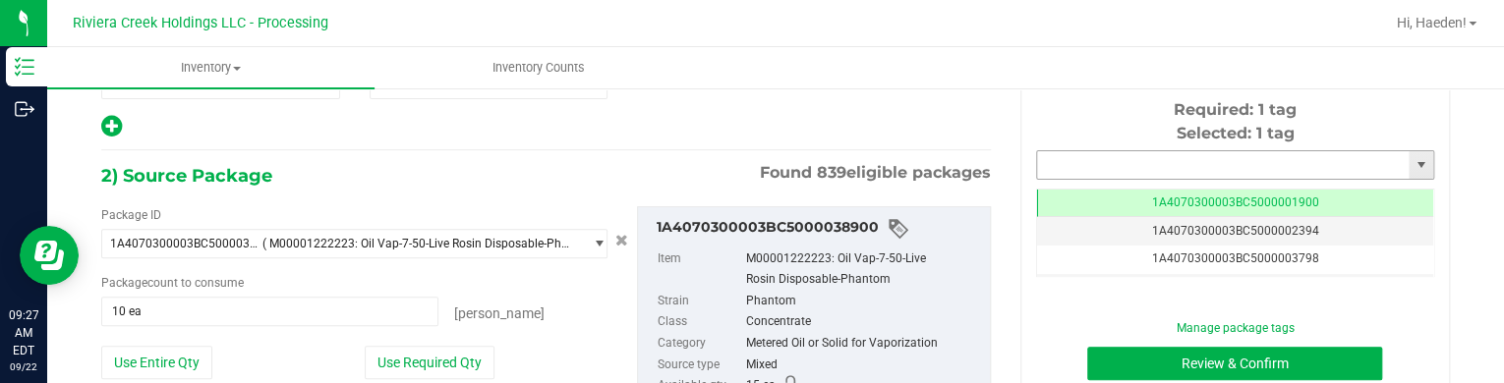
click at [1084, 168] on input "text" at bounding box center [1223, 165] width 372 height 28
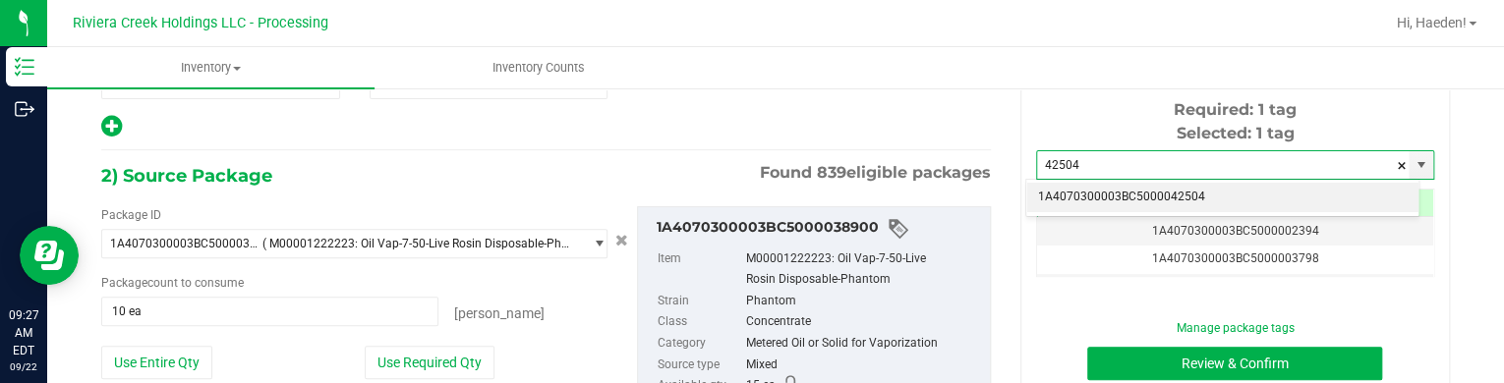
click at [1093, 191] on li "1A4070300003BC5000042504" at bounding box center [1222, 197] width 392 height 29
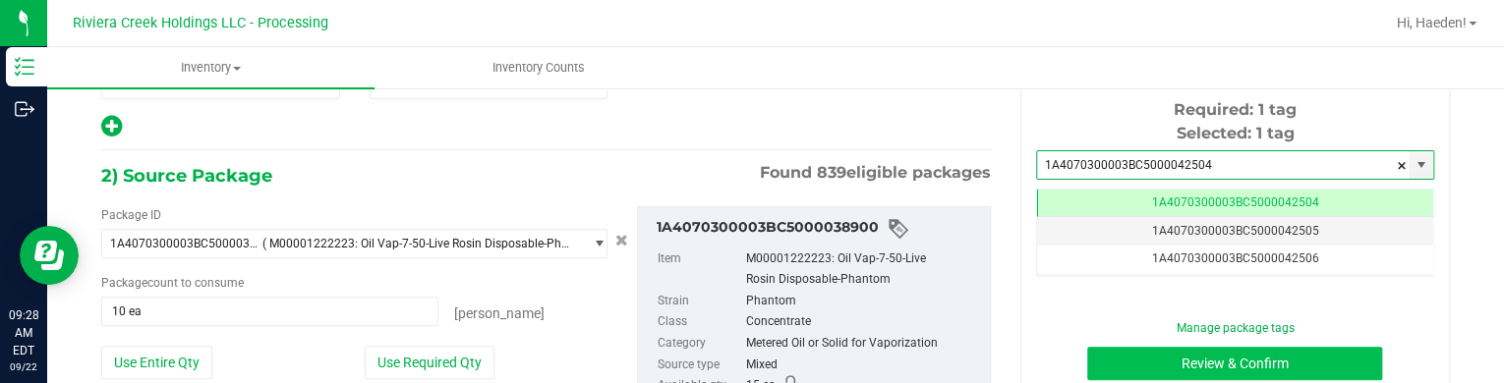
type input "1A4070300003BC5000042504"
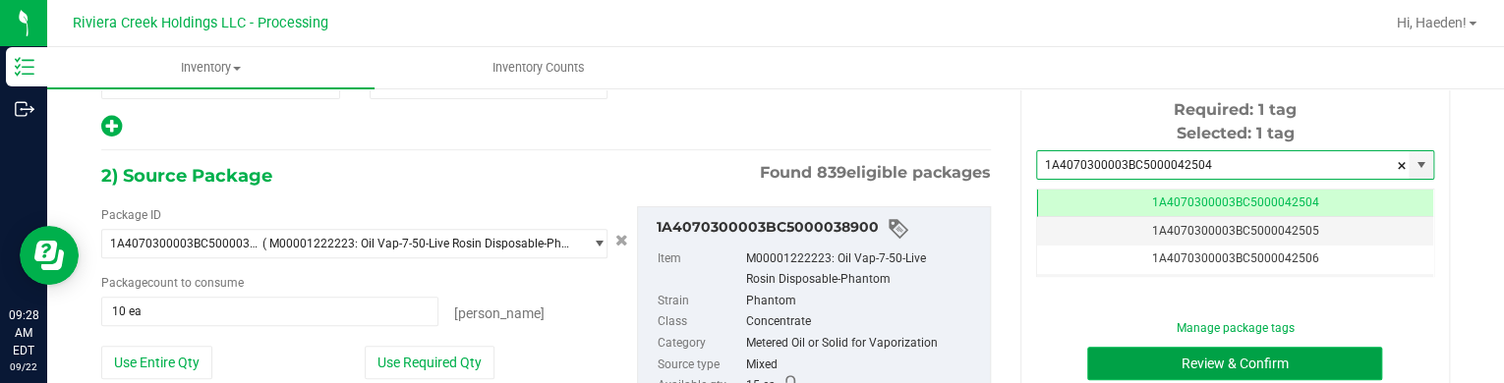
click at [1132, 352] on button "Review & Confirm" at bounding box center [1234, 363] width 295 height 33
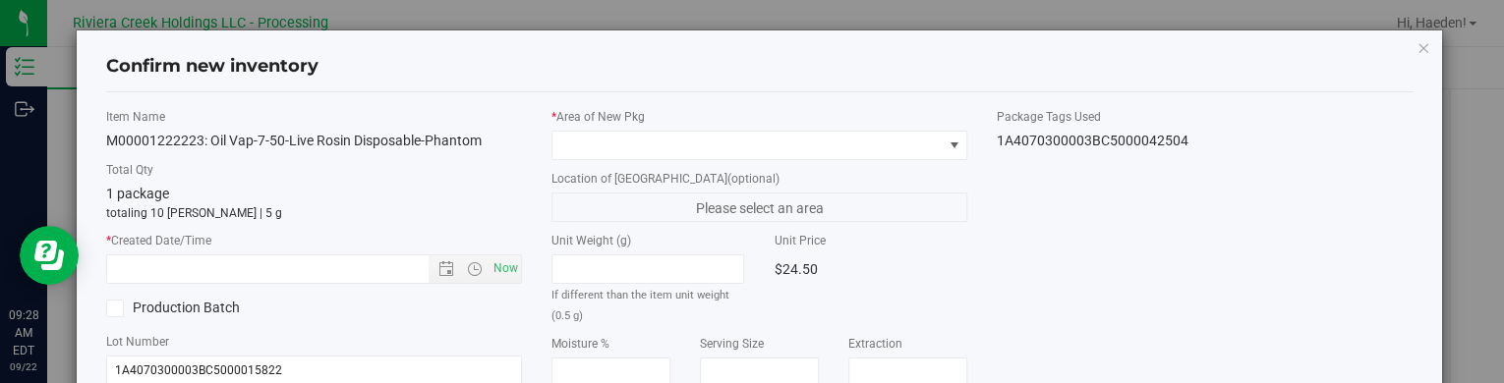
type input "[DATE]"
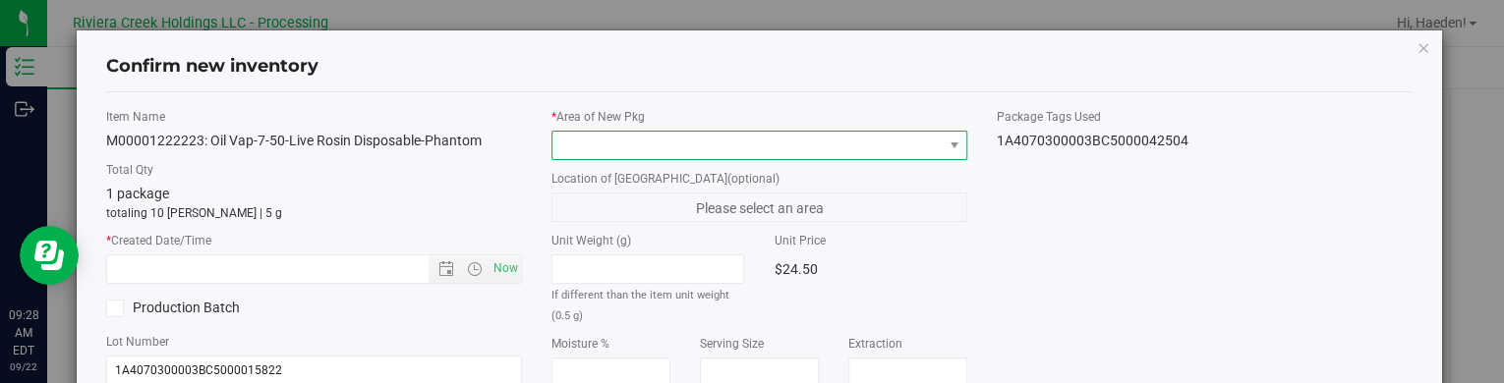
click at [942, 141] on span at bounding box center [954, 146] width 25 height 28
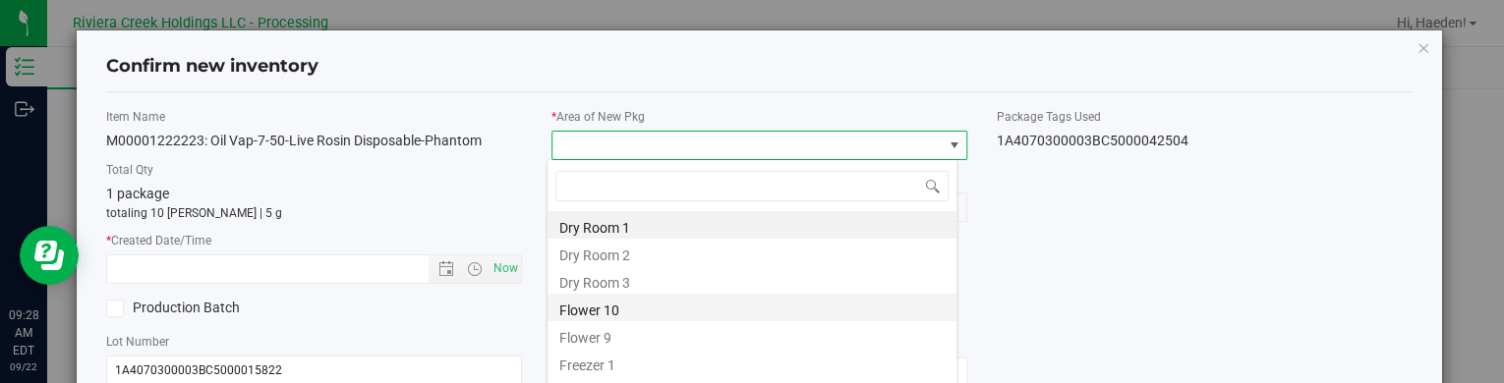
click at [655, 306] on li "Flower 10" at bounding box center [751, 308] width 409 height 28
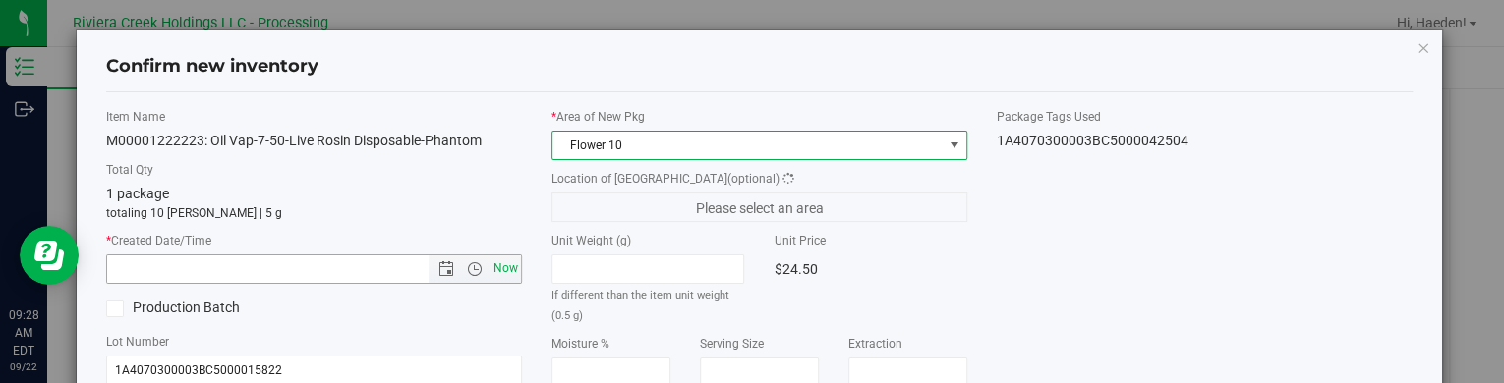
click at [514, 265] on span "Now" at bounding box center [505, 269] width 33 height 29
type input "[DATE] 9:28 AM"
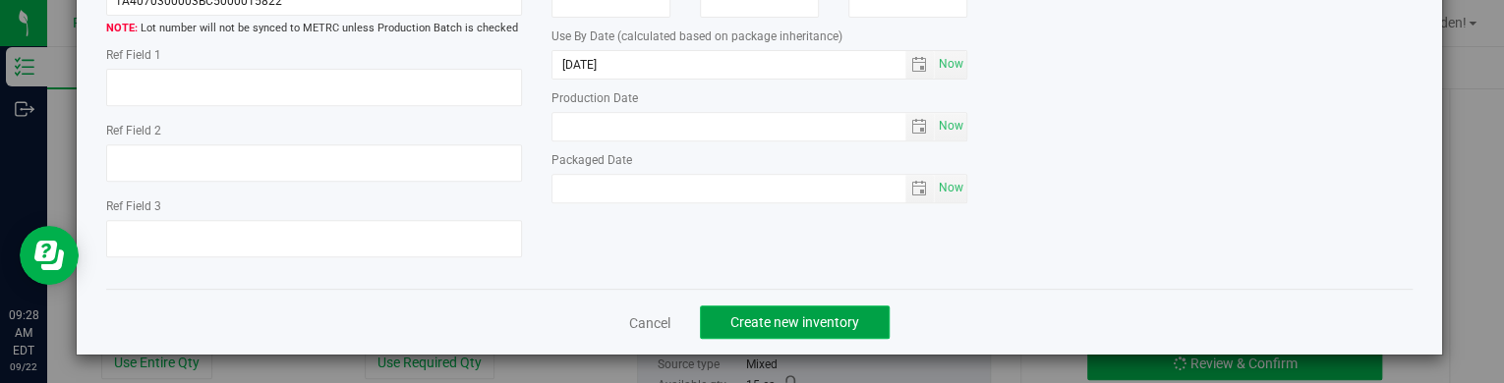
click at [774, 332] on button "Create new inventory" at bounding box center [795, 322] width 190 height 33
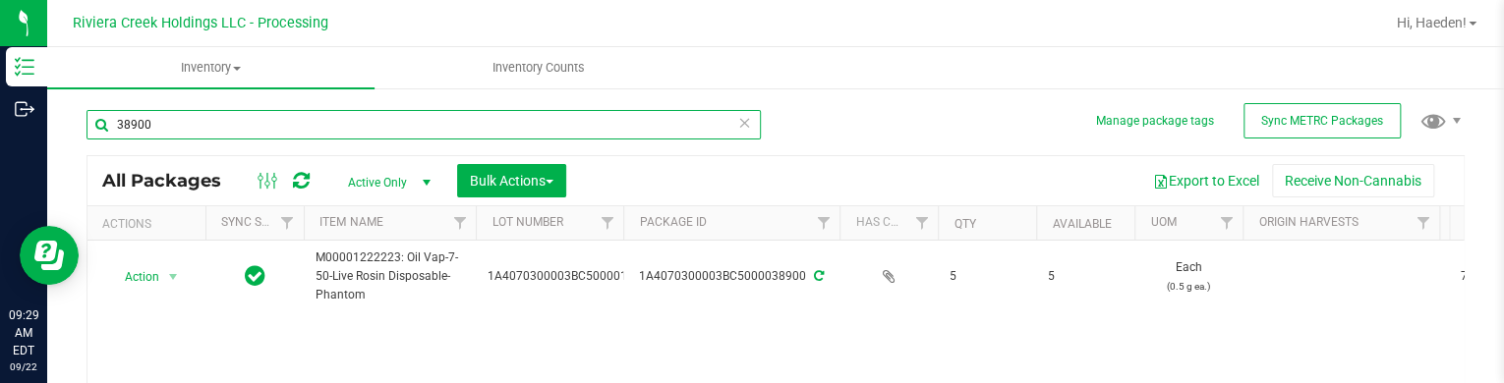
click at [340, 125] on input "38900" at bounding box center [423, 124] width 674 height 29
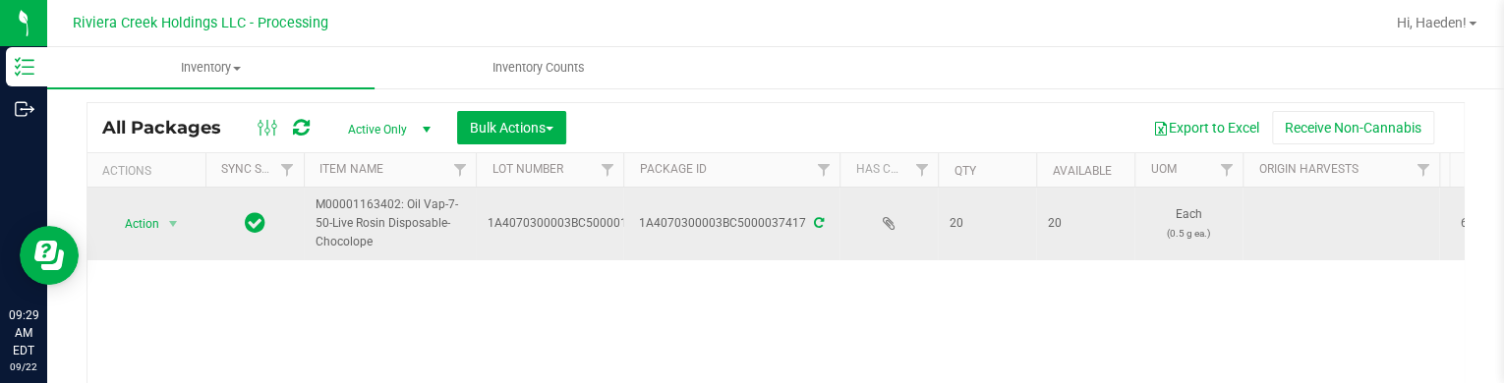
scroll to position [98, 0]
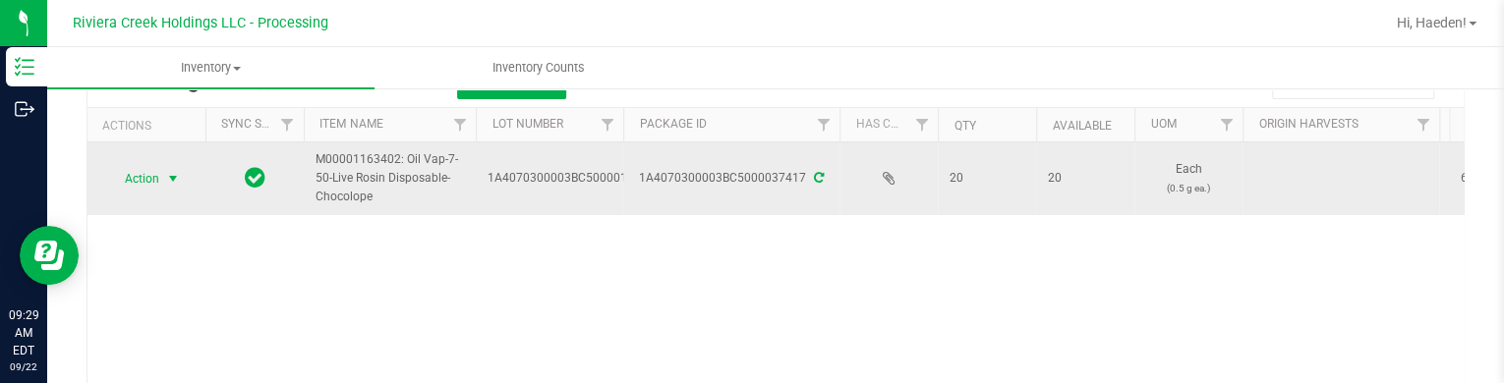
type input "37417"
click at [165, 184] on span "select" at bounding box center [173, 179] width 16 height 16
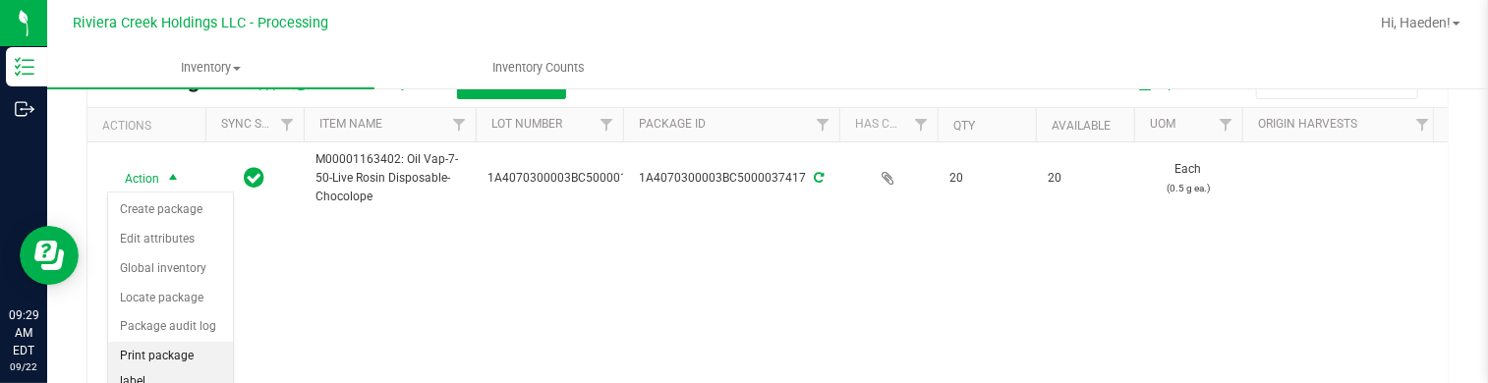
click at [191, 355] on li "Print package label" at bounding box center [170, 369] width 125 height 54
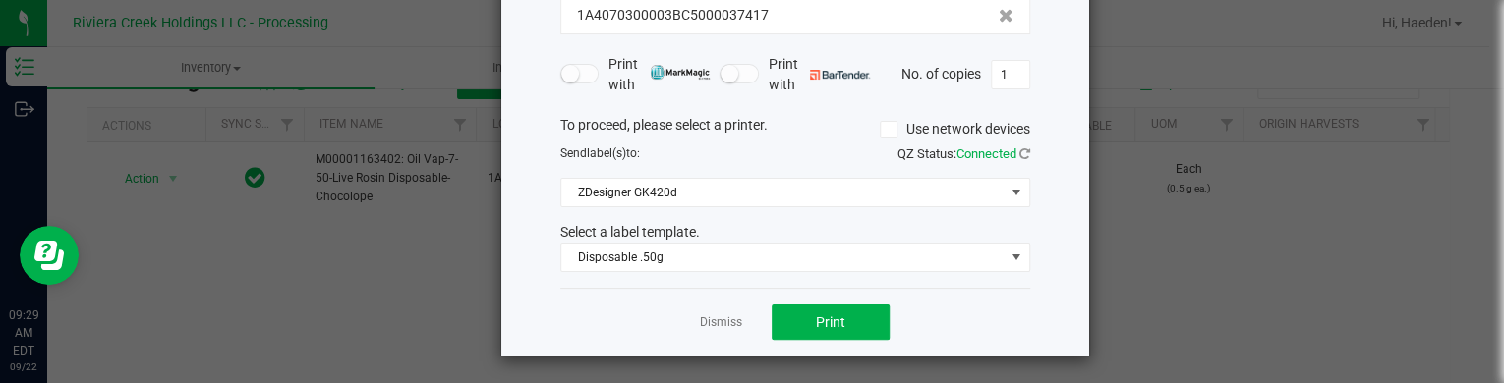
scroll to position [160, 0]
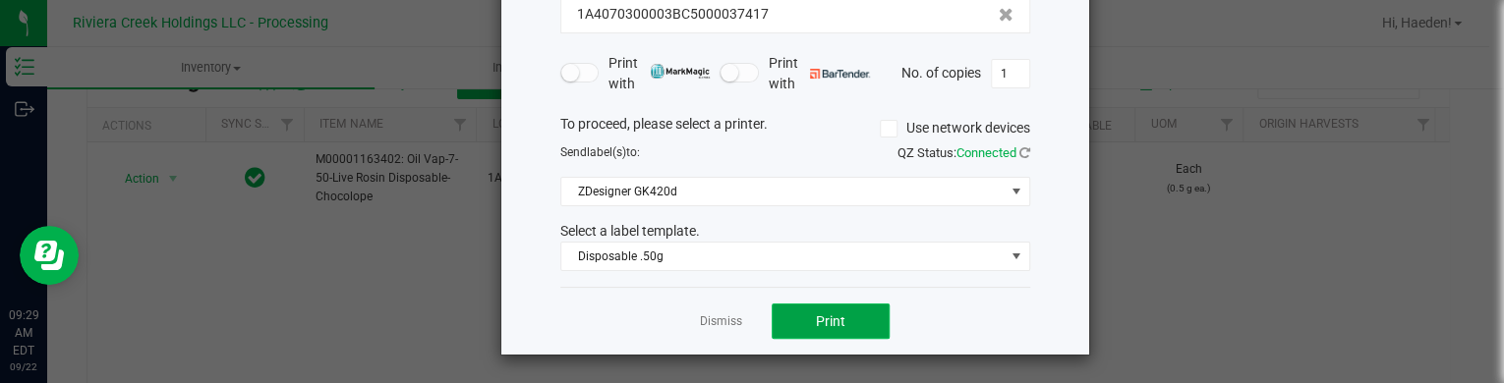
click at [782, 314] on button "Print" at bounding box center [831, 321] width 118 height 35
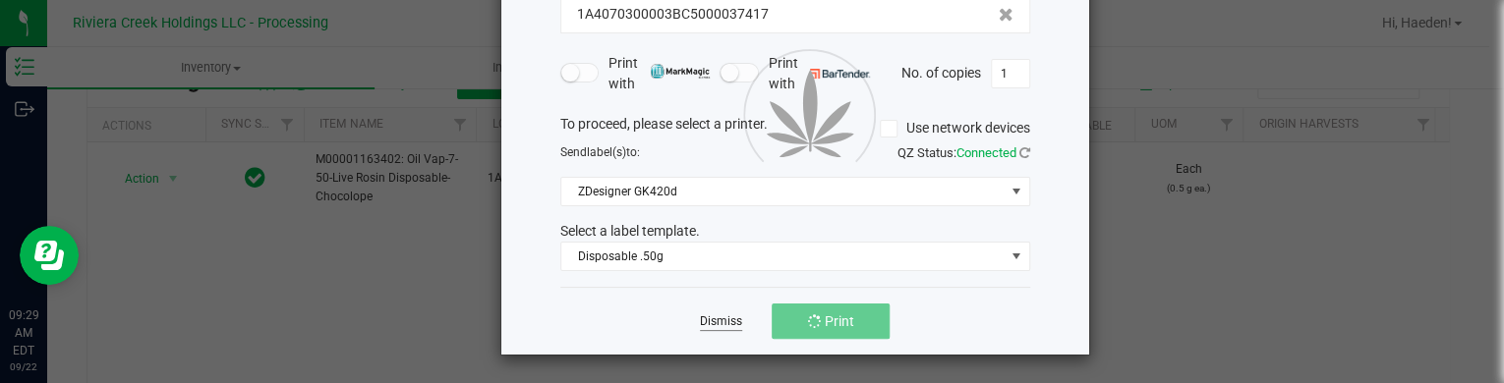
click at [731, 323] on link "Dismiss" at bounding box center [721, 322] width 42 height 17
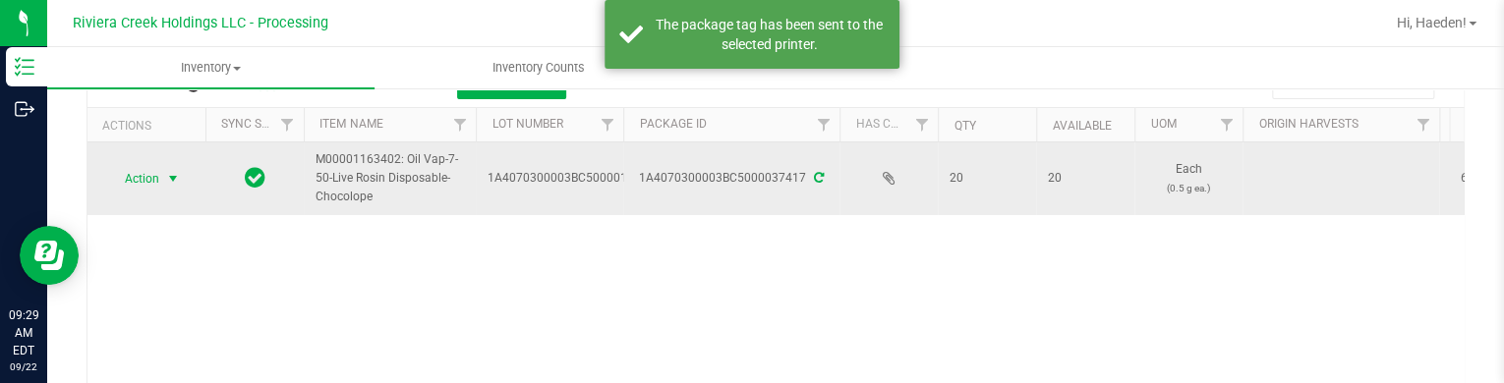
click at [178, 171] on span "select" at bounding box center [173, 179] width 16 height 16
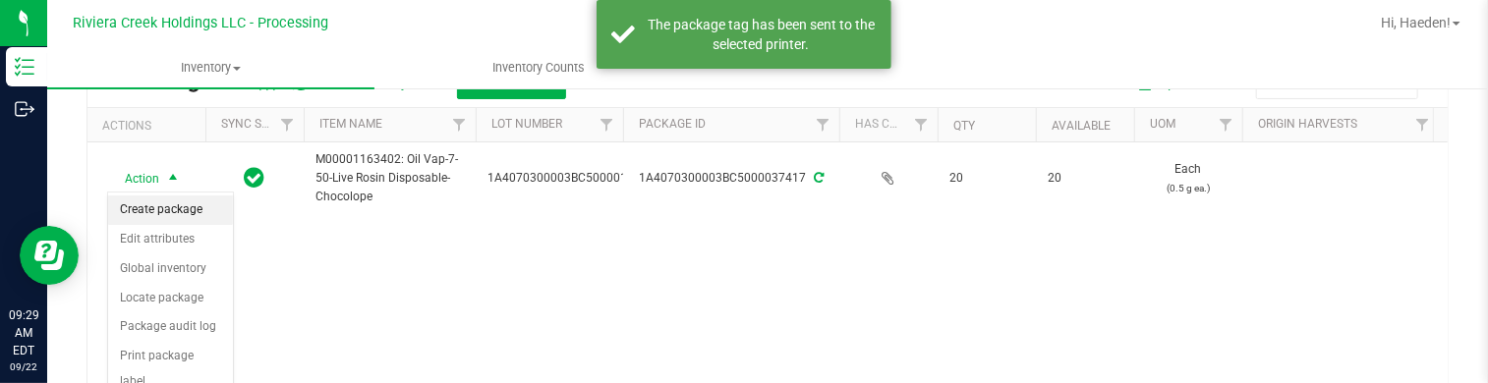
click at [174, 213] on li "Create package" at bounding box center [170, 210] width 125 height 29
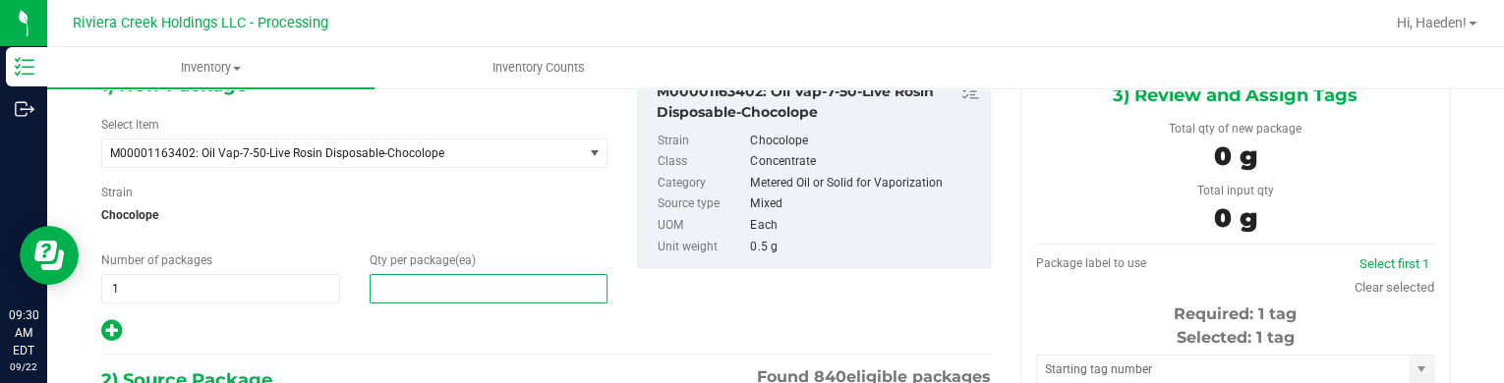
click at [469, 285] on span at bounding box center [489, 288] width 239 height 29
click at [469, 285] on input "text" at bounding box center [489, 289] width 237 height 28
type input "10"
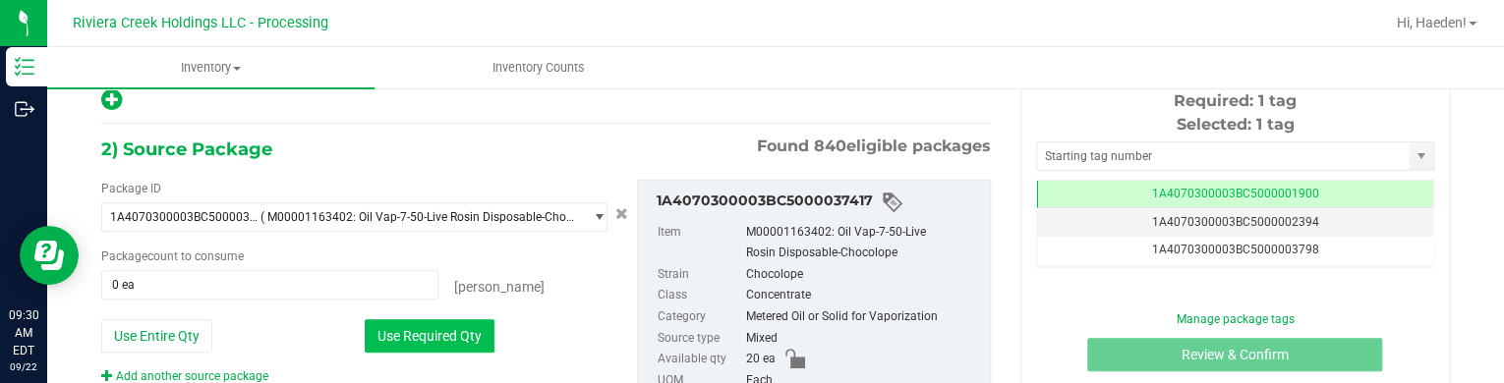
click at [433, 342] on button "Use Required Qty" at bounding box center [430, 335] width 130 height 33
type input "10 ea"
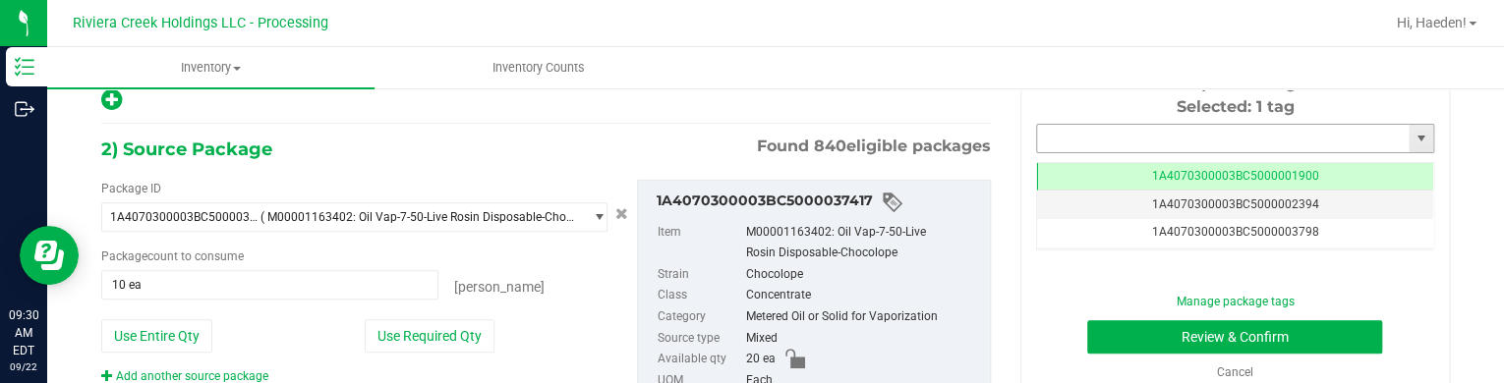
click at [1127, 133] on input "text" at bounding box center [1223, 139] width 372 height 28
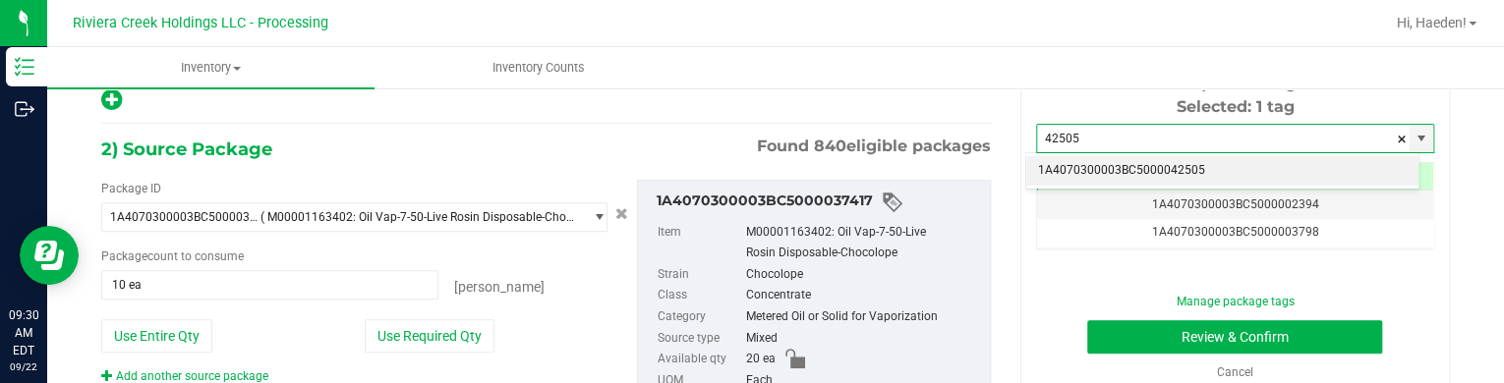
click at [1163, 172] on li "1A4070300003BC5000042505" at bounding box center [1222, 170] width 392 height 29
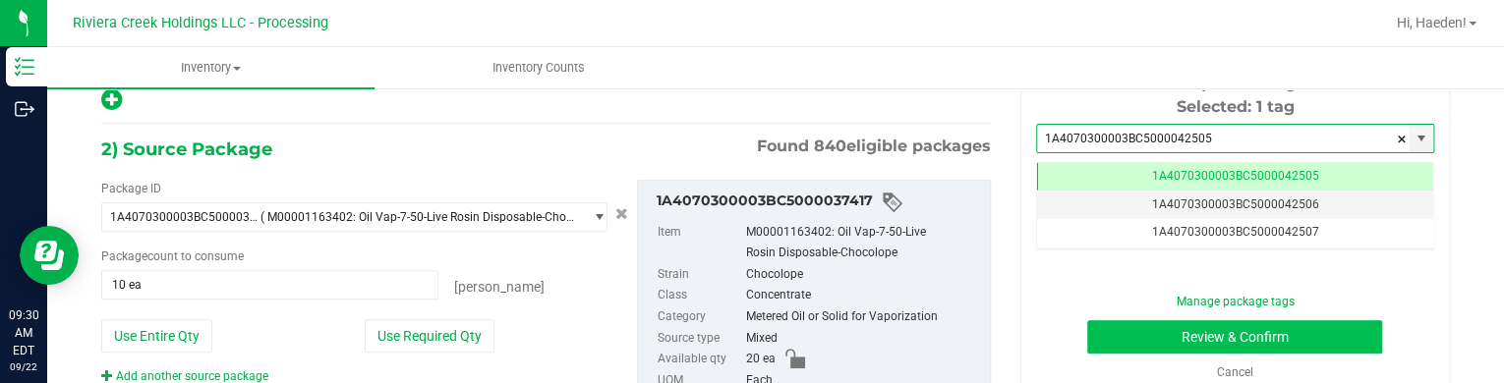
type input "1A4070300003BC5000042505"
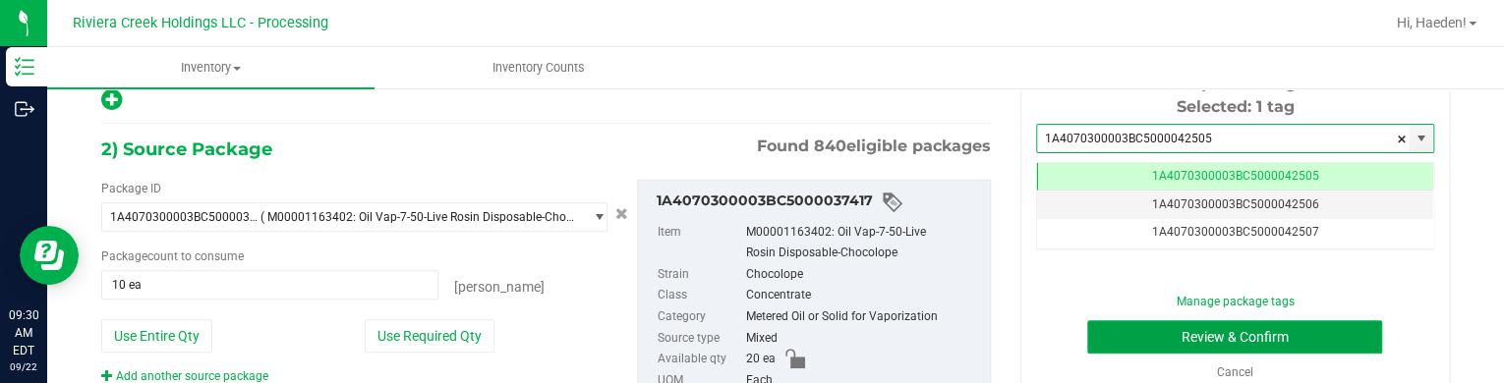
click at [1131, 329] on button "Review & Confirm" at bounding box center [1234, 336] width 295 height 33
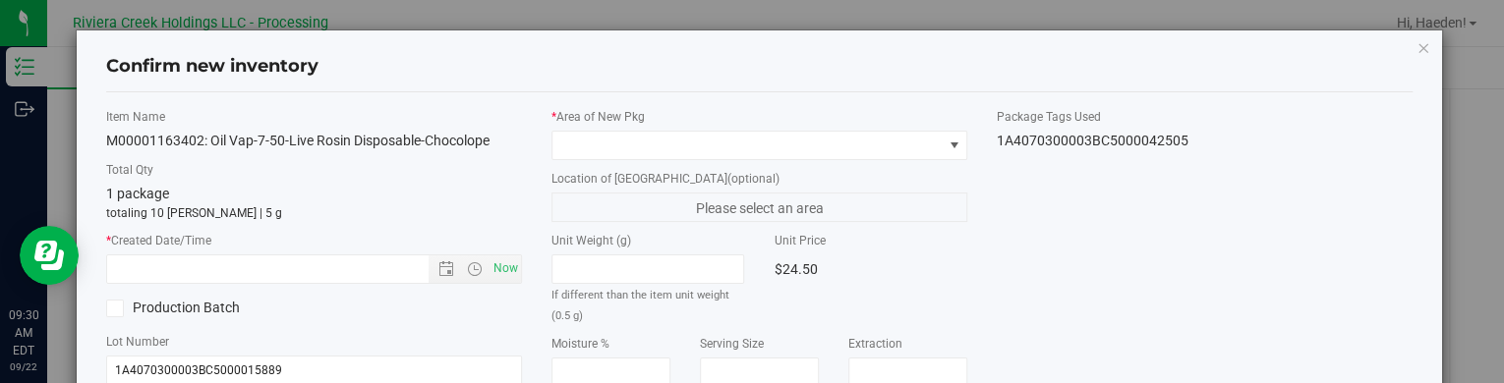
type input "[DATE]"
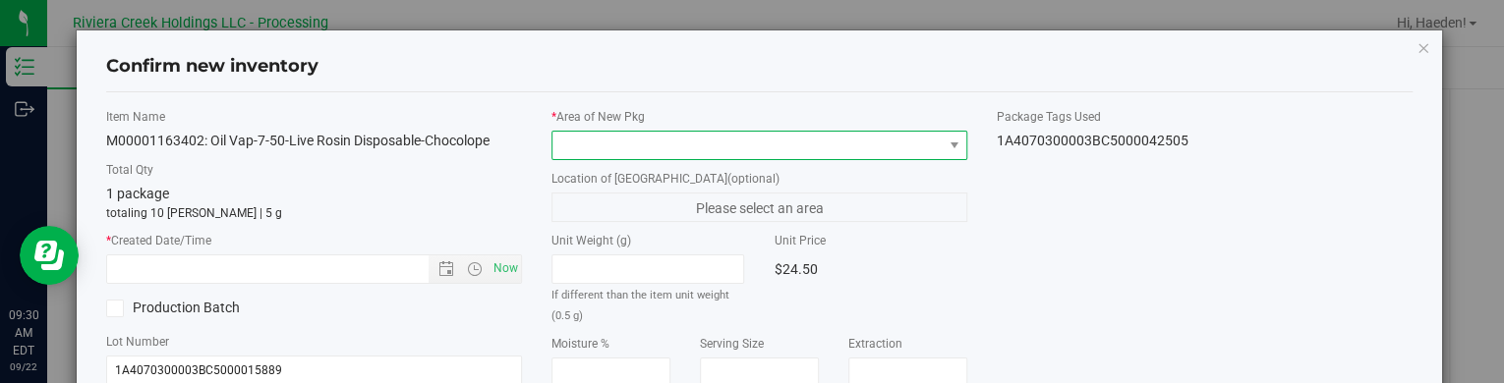
click at [908, 152] on span at bounding box center [746, 146] width 389 height 28
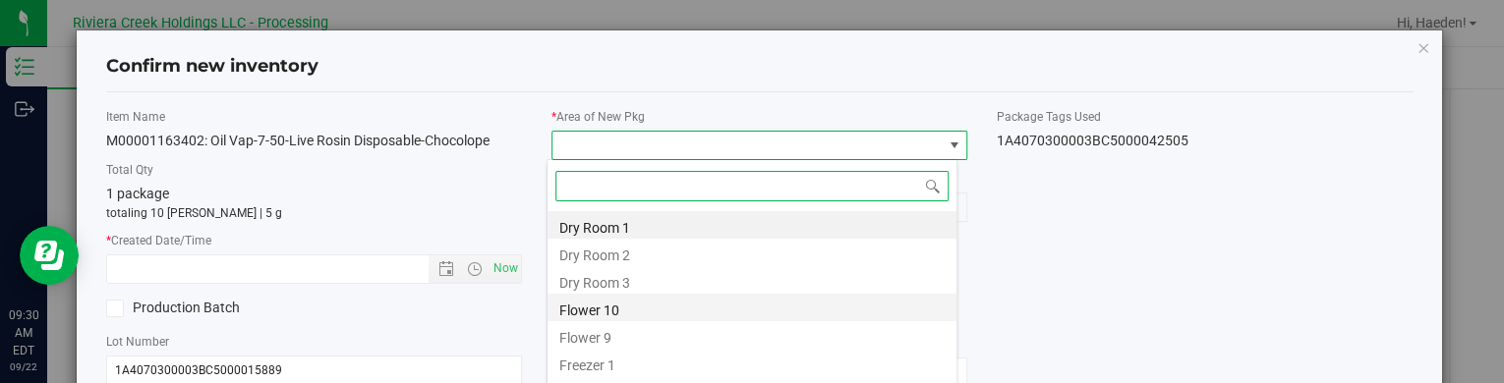
click at [707, 302] on li "Flower 10" at bounding box center [751, 308] width 409 height 28
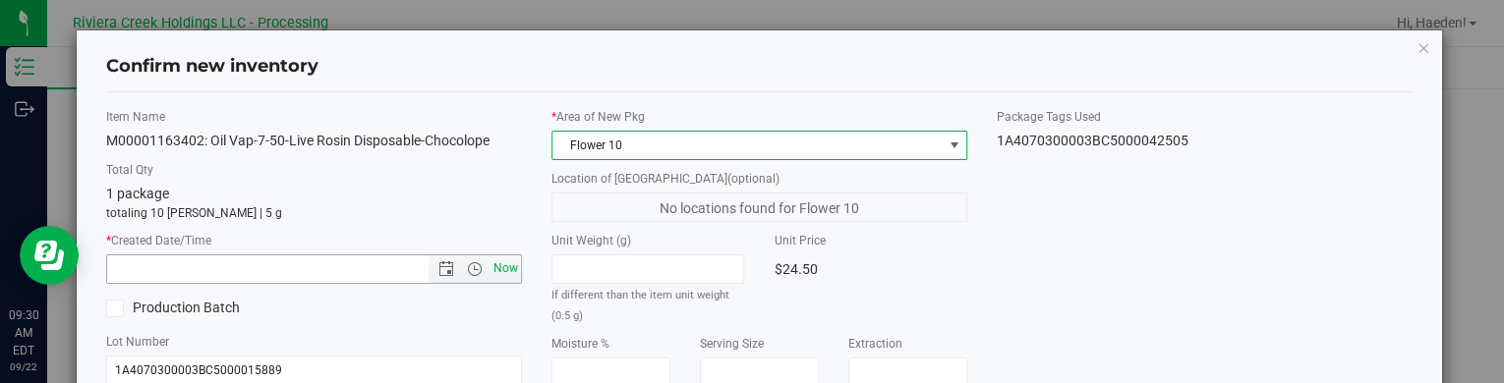
click at [499, 264] on span "Now" at bounding box center [505, 269] width 33 height 29
type input "[DATE] 9:30 AM"
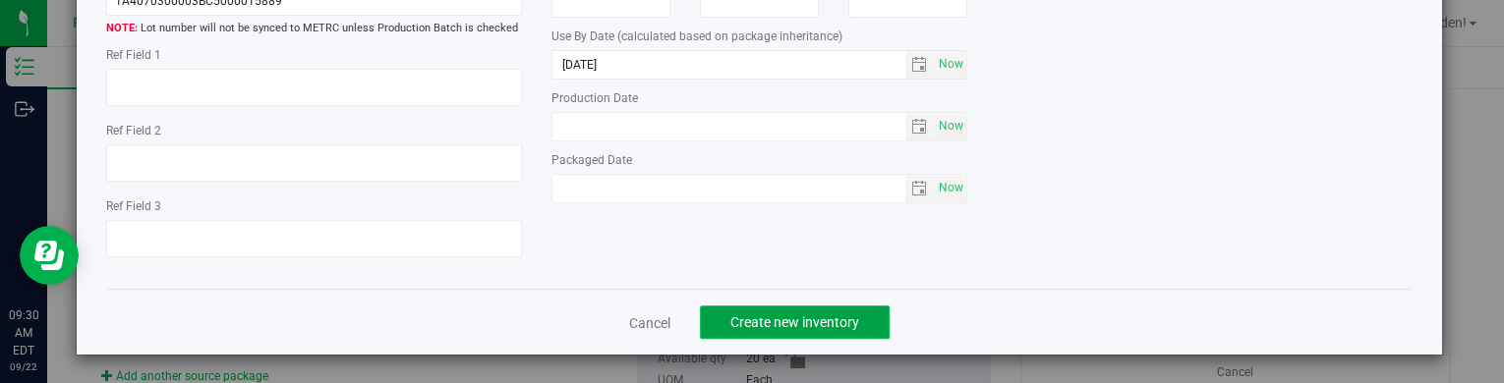
click at [828, 325] on span "Create new inventory" at bounding box center [794, 323] width 129 height 16
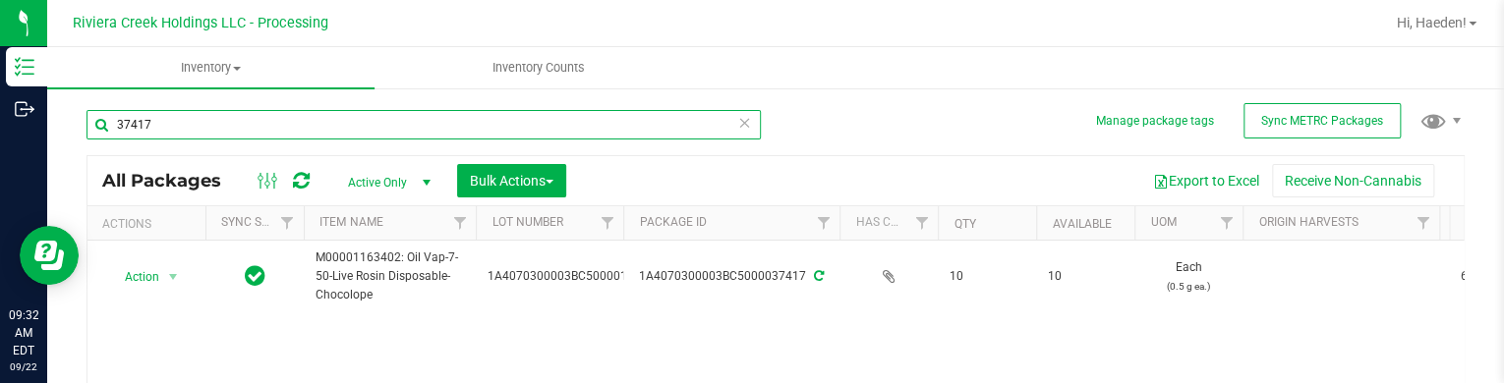
click at [308, 133] on input "37417" at bounding box center [423, 124] width 674 height 29
click at [308, 132] on input "37417" at bounding box center [423, 124] width 674 height 29
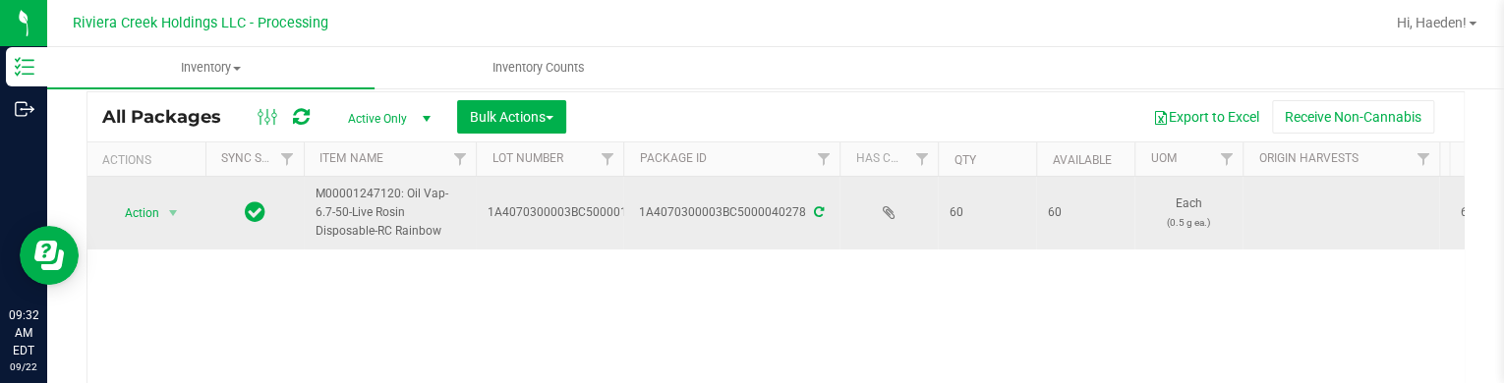
scroll to position [98, 0]
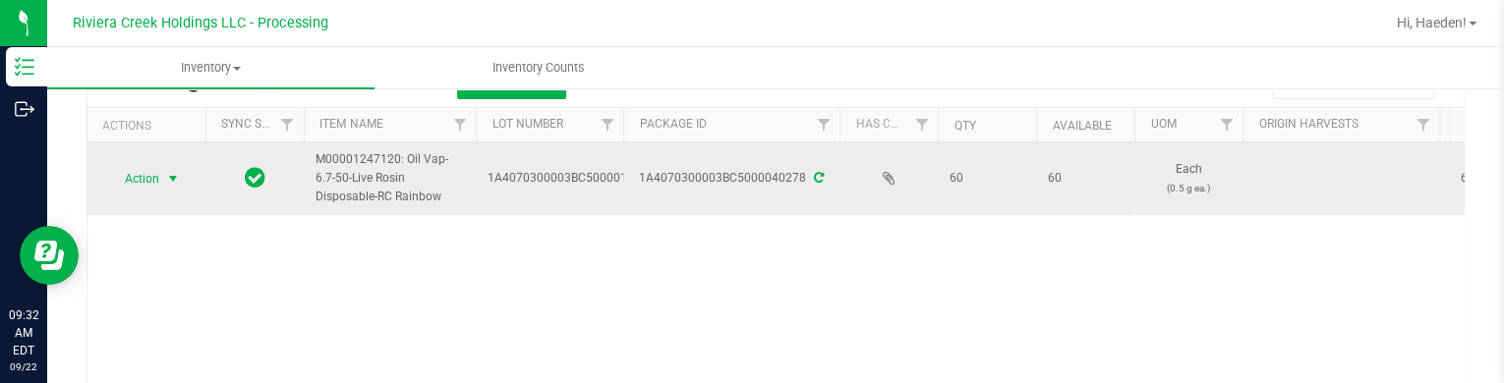
type input "40278"
click at [173, 179] on span "select" at bounding box center [173, 179] width 16 height 16
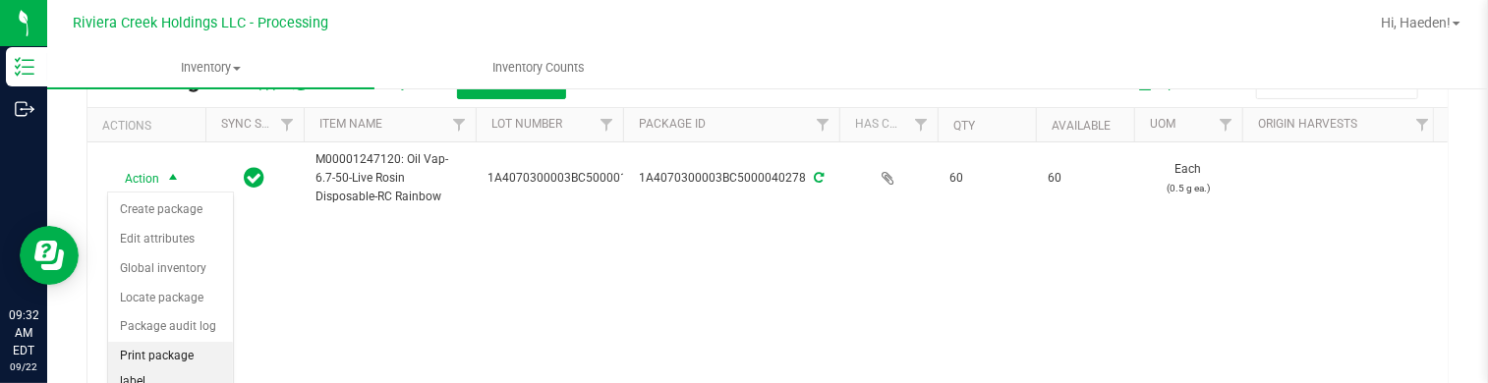
click at [188, 349] on li "Print package label" at bounding box center [170, 369] width 125 height 54
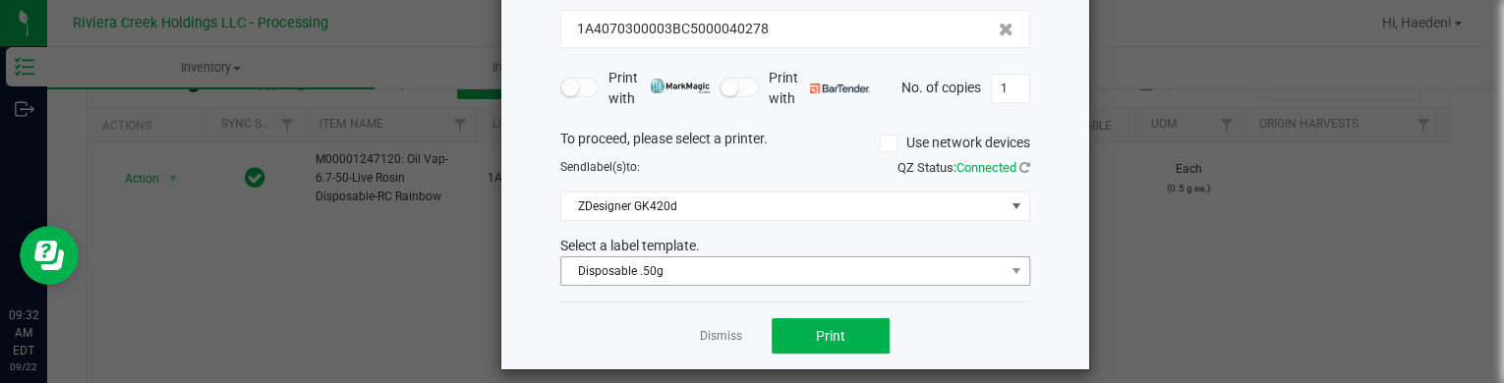
scroll to position [160, 0]
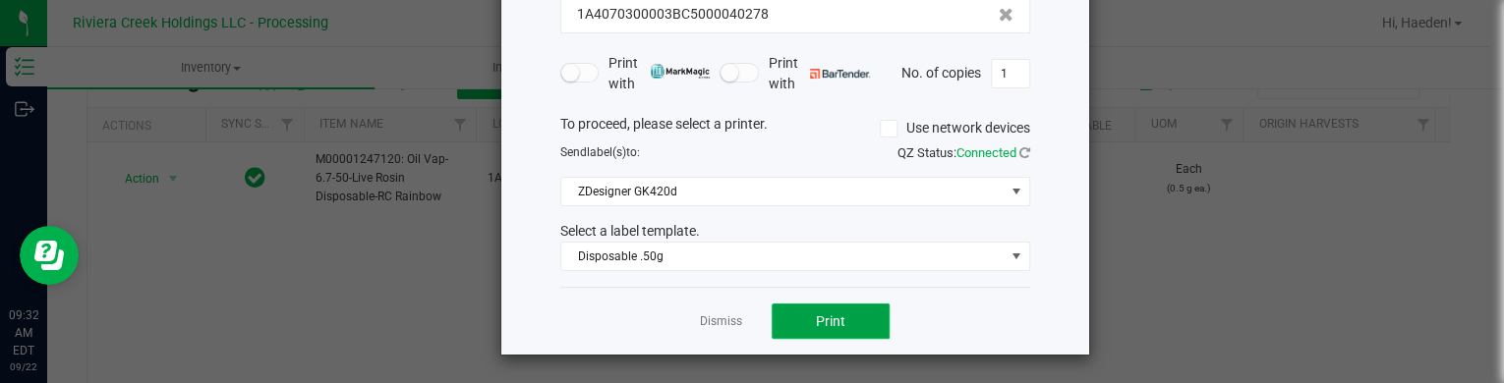
click at [782, 324] on button "Print" at bounding box center [831, 321] width 118 height 35
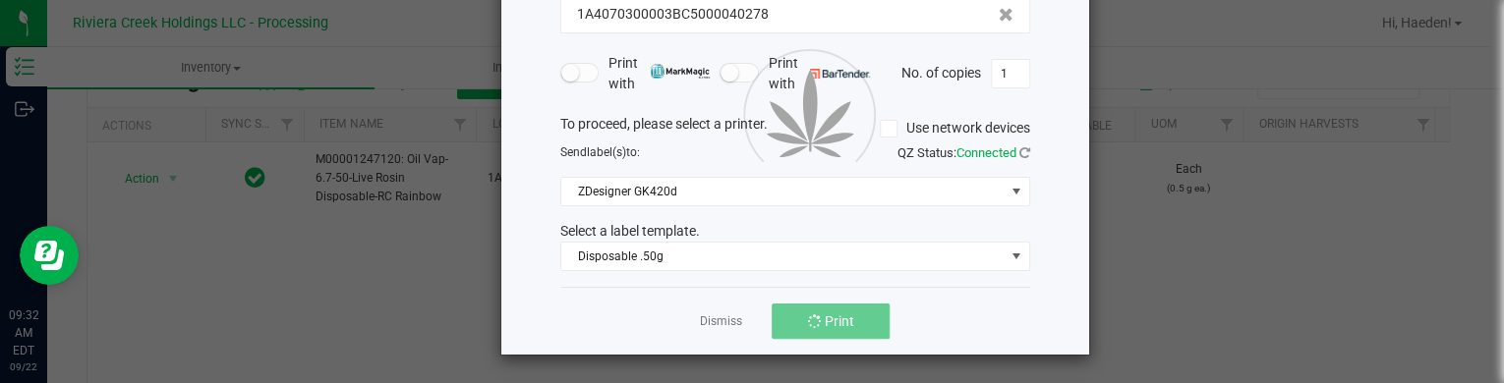
click at [730, 324] on link "Dismiss" at bounding box center [721, 322] width 42 height 17
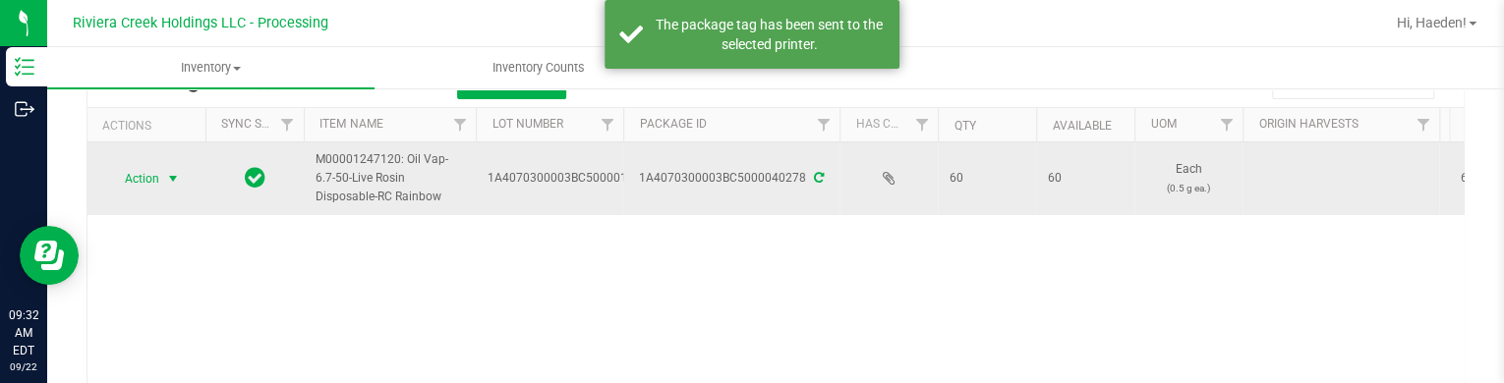
click at [143, 184] on span "Action" at bounding box center [133, 179] width 53 height 28
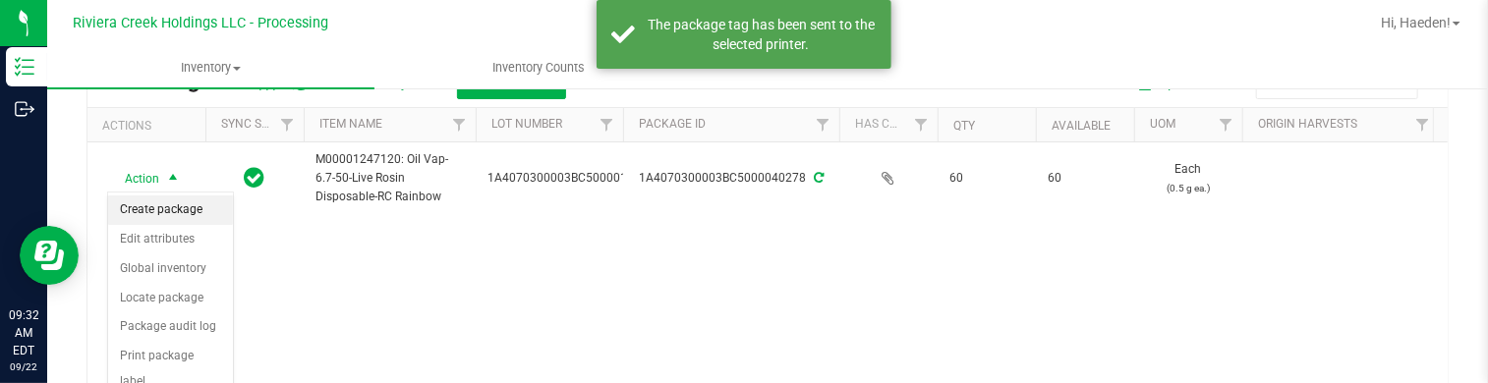
click at [147, 217] on li "Create package" at bounding box center [170, 210] width 125 height 29
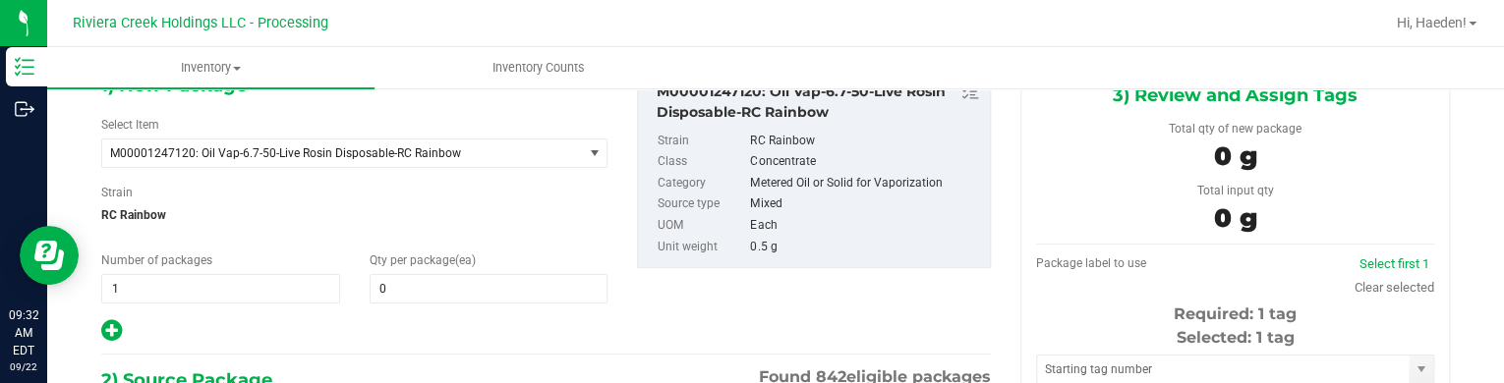
click at [406, 316] on div "1) New Package Select Item M00001247120: Oil Vap-6.7-50-Live Rosin Disposable-R…" at bounding box center [354, 207] width 536 height 273
click at [406, 282] on span at bounding box center [489, 288] width 239 height 29
click at [406, 282] on input "text" at bounding box center [489, 289] width 237 height 28
type input "10"
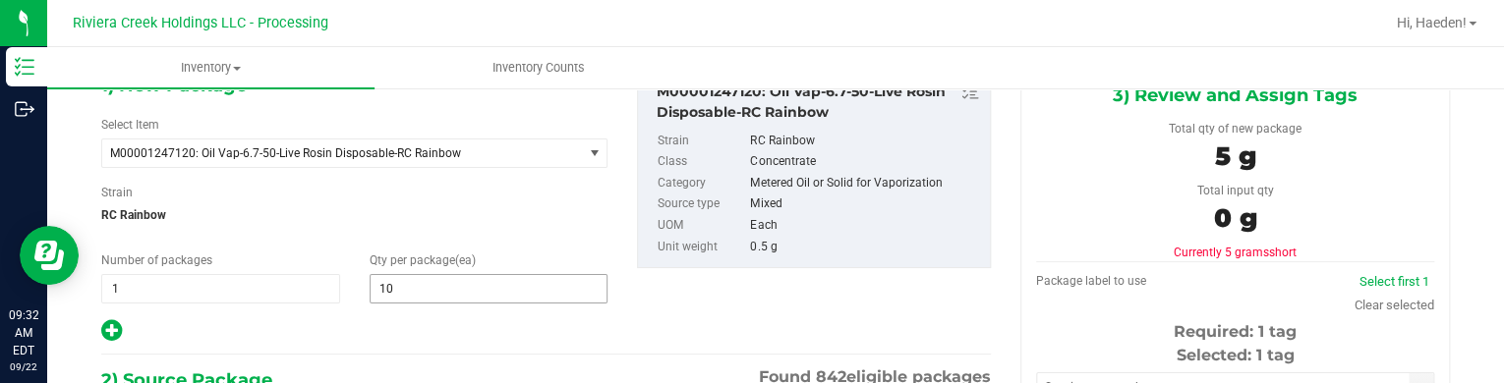
scroll to position [344, 0]
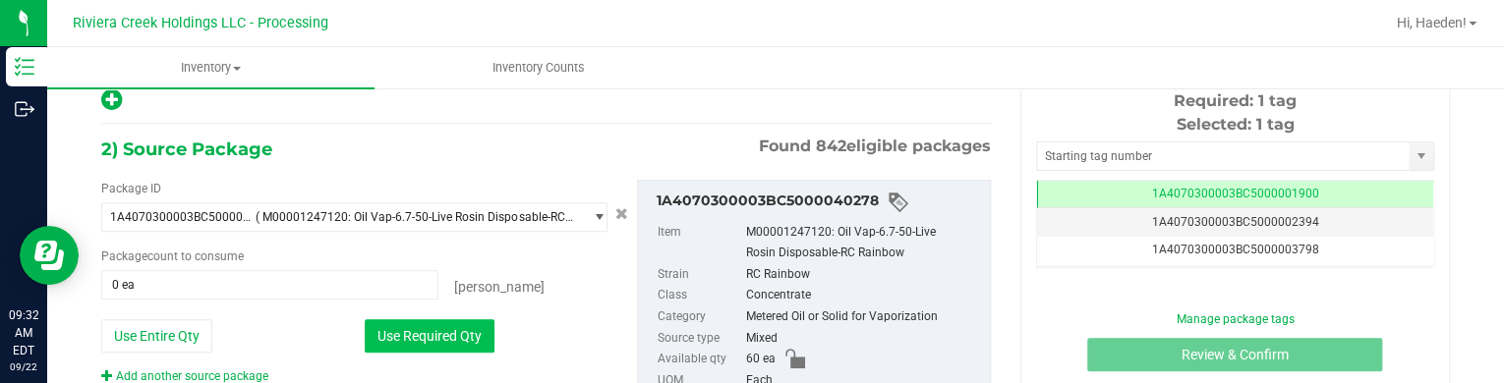
click at [418, 328] on button "Use Required Qty" at bounding box center [430, 335] width 130 height 33
type input "10 ea"
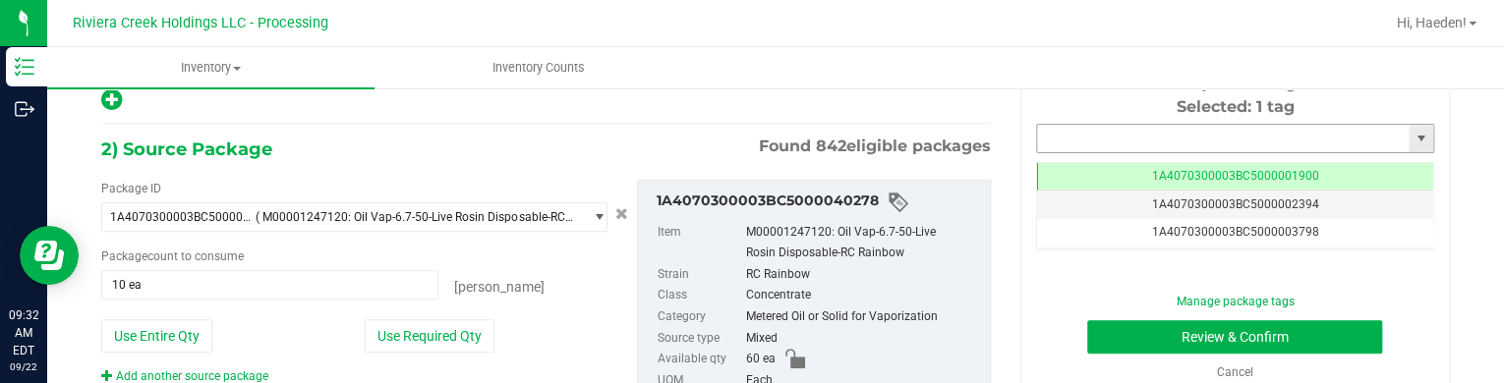
click at [1161, 139] on input "text" at bounding box center [1223, 139] width 372 height 28
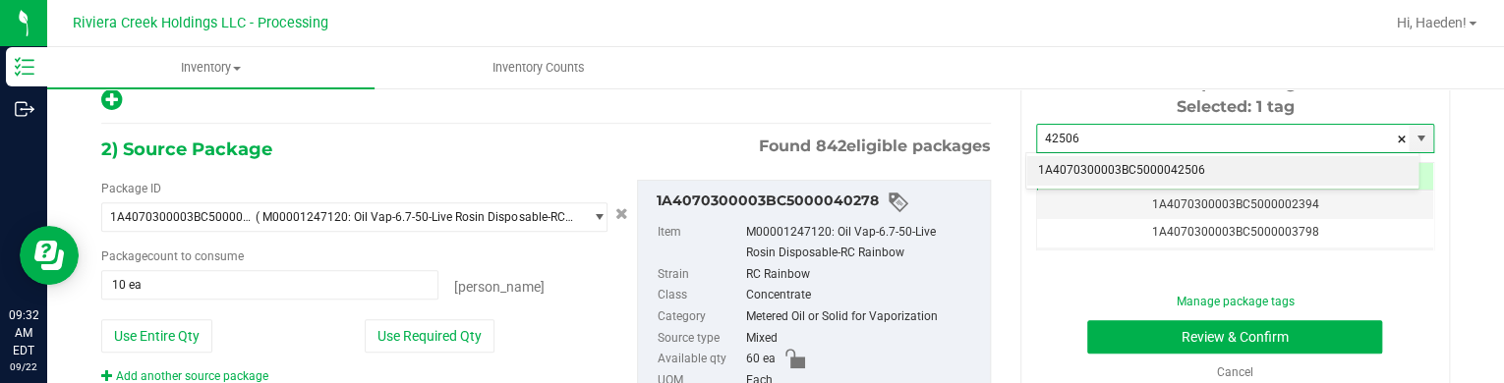
click at [1176, 180] on li "1A4070300003BC5000042506" at bounding box center [1222, 170] width 392 height 29
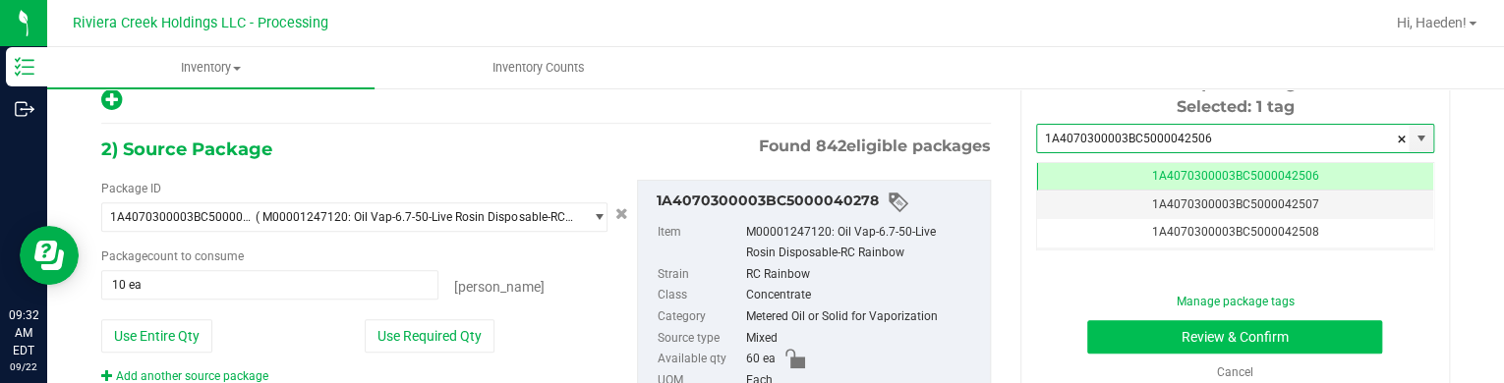
type input "1A4070300003BC5000042506"
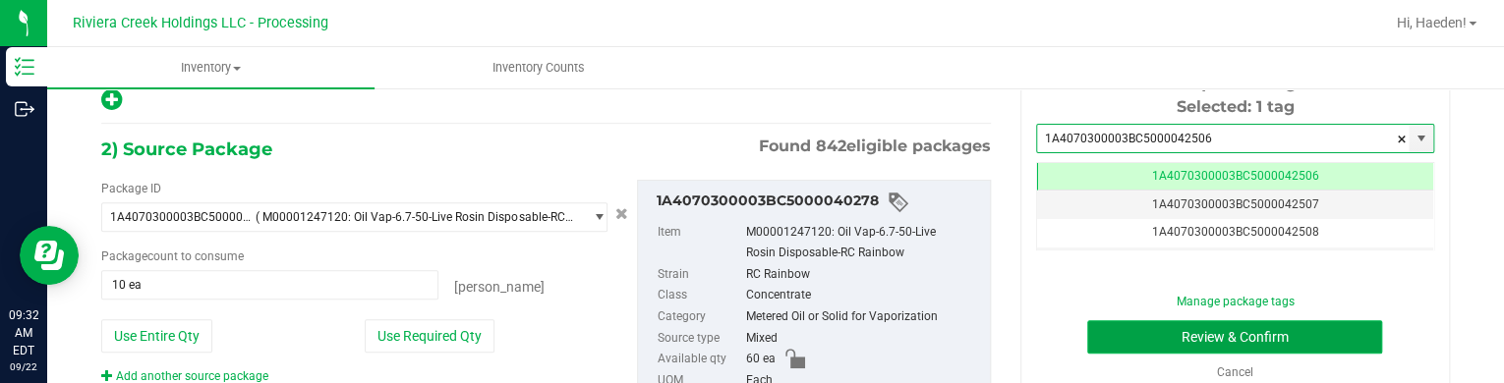
click at [1153, 330] on button "Review & Confirm" at bounding box center [1234, 336] width 295 height 33
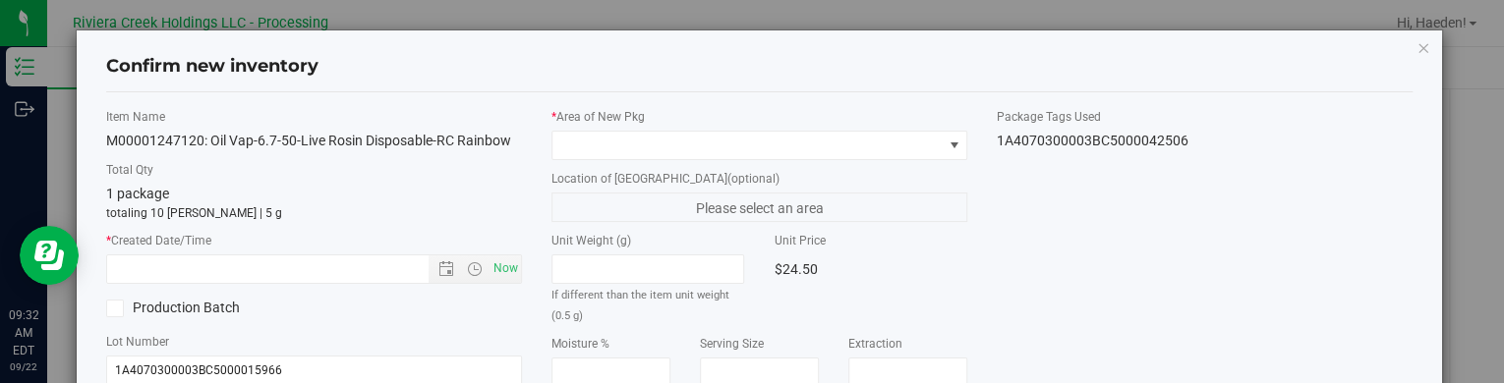
type input "[DATE]"
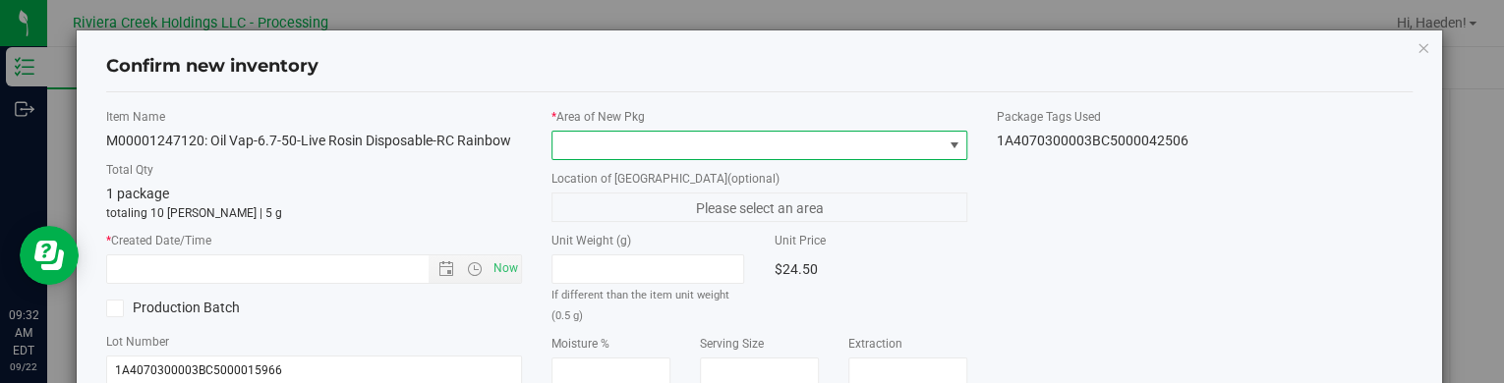
click at [814, 143] on span at bounding box center [746, 146] width 389 height 28
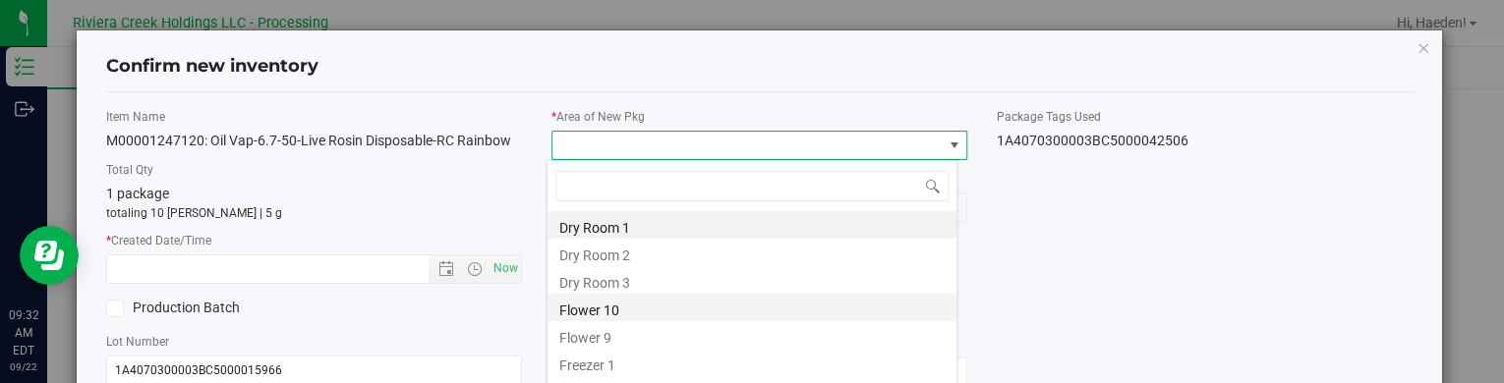
click at [619, 302] on li "Flower 10" at bounding box center [751, 308] width 409 height 28
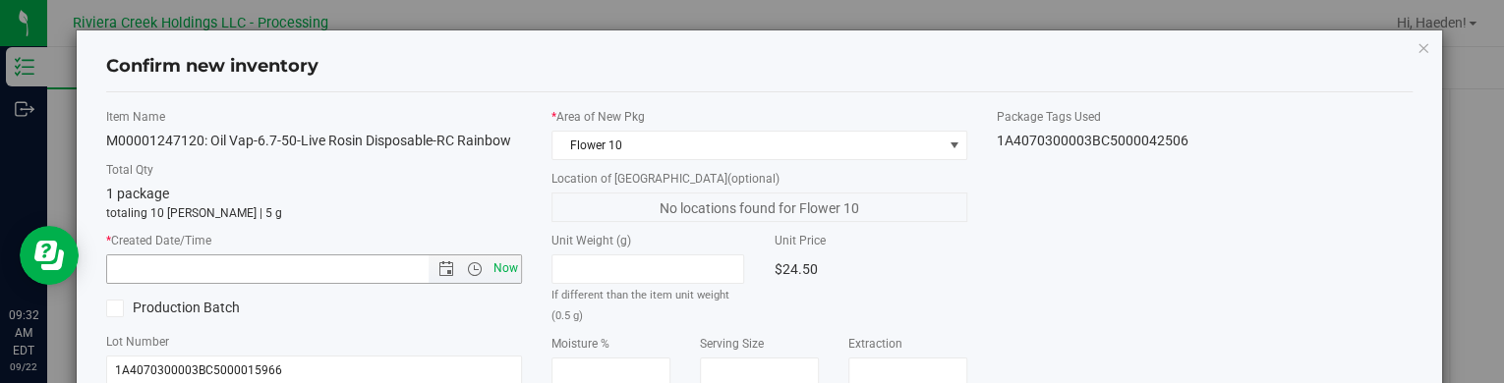
click at [503, 270] on span "Now" at bounding box center [505, 269] width 33 height 29
type input "[DATE] 9:32 AM"
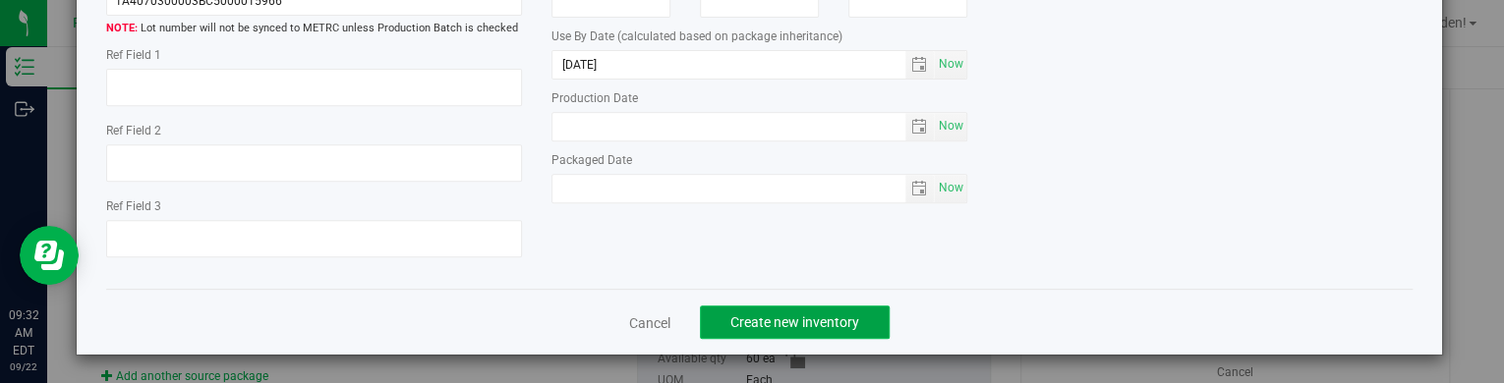
click at [781, 316] on span "Create new inventory" at bounding box center [794, 323] width 129 height 16
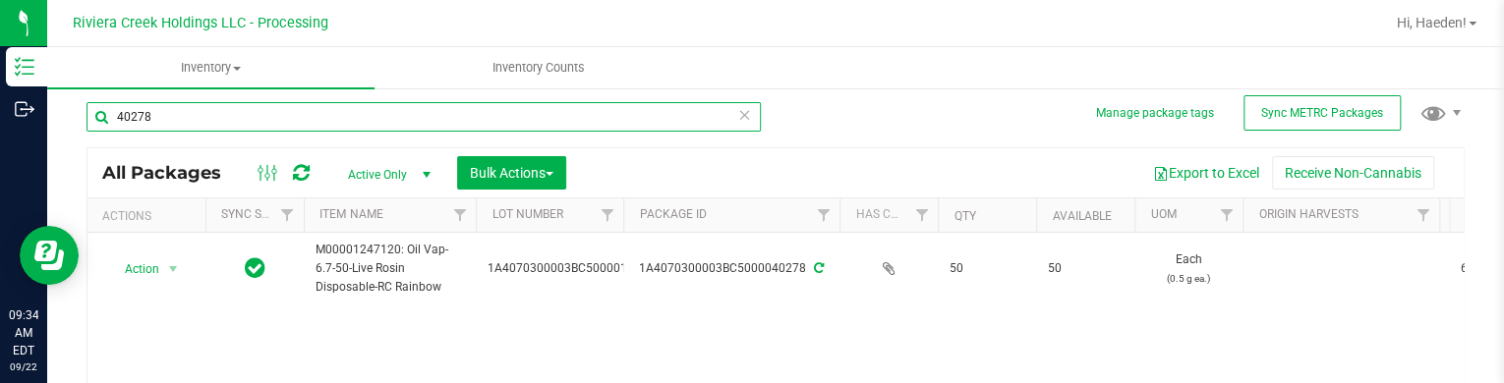
click at [281, 121] on input "40278" at bounding box center [423, 116] width 674 height 29
click at [281, 123] on input "40278" at bounding box center [423, 116] width 674 height 29
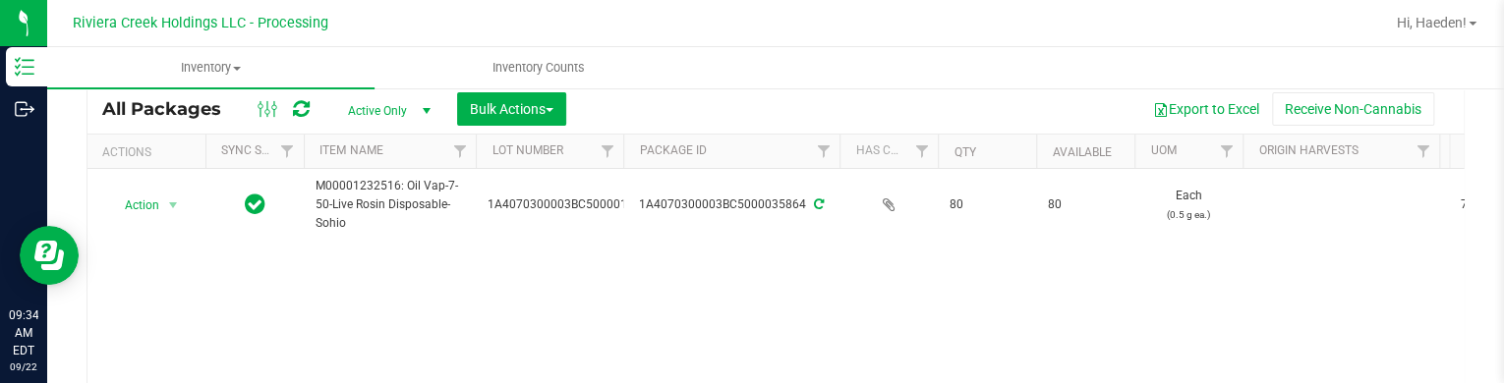
scroll to position [106, 0]
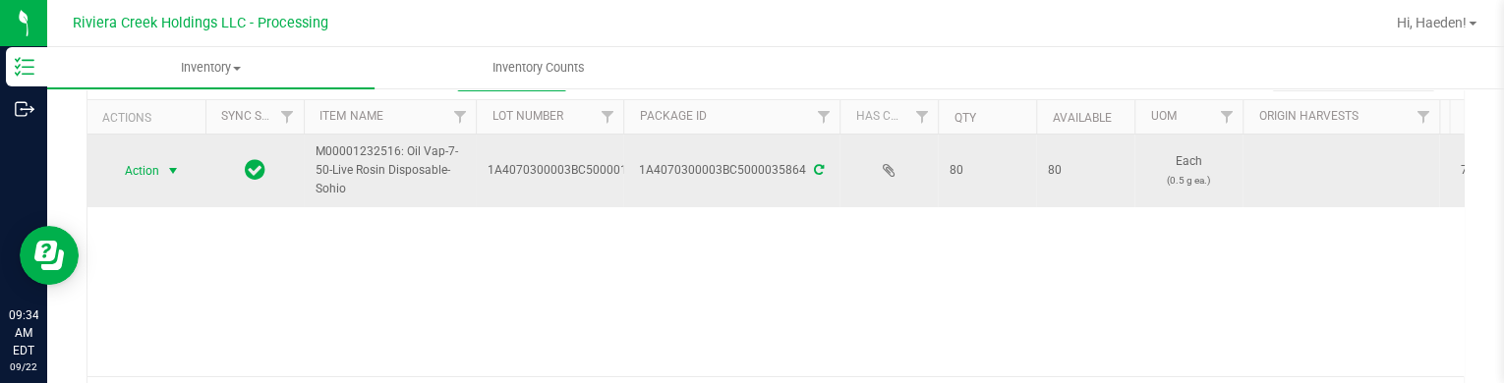
type input "35864"
click at [152, 157] on span "Action" at bounding box center [133, 171] width 53 height 28
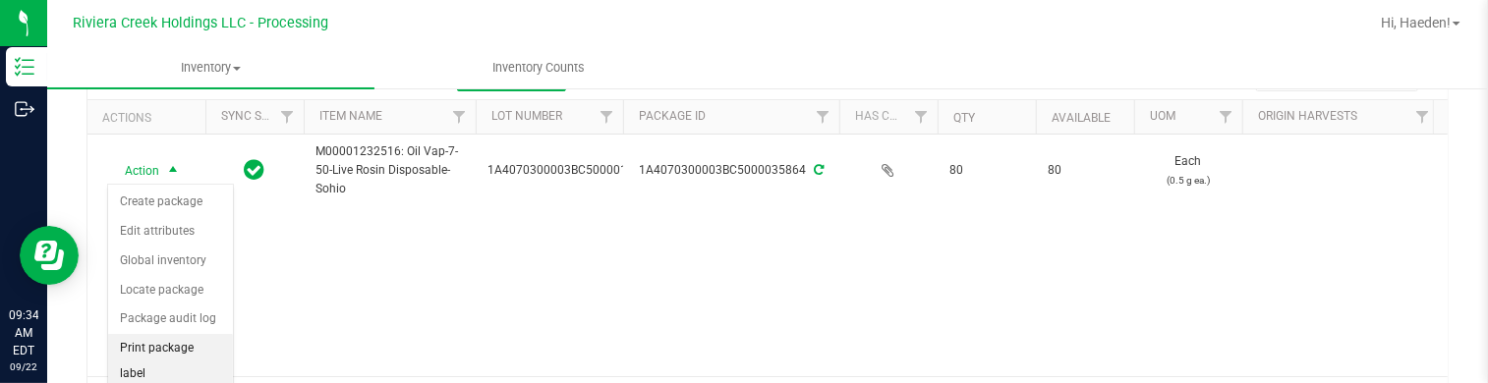
click at [183, 342] on li "Print package label" at bounding box center [170, 361] width 125 height 54
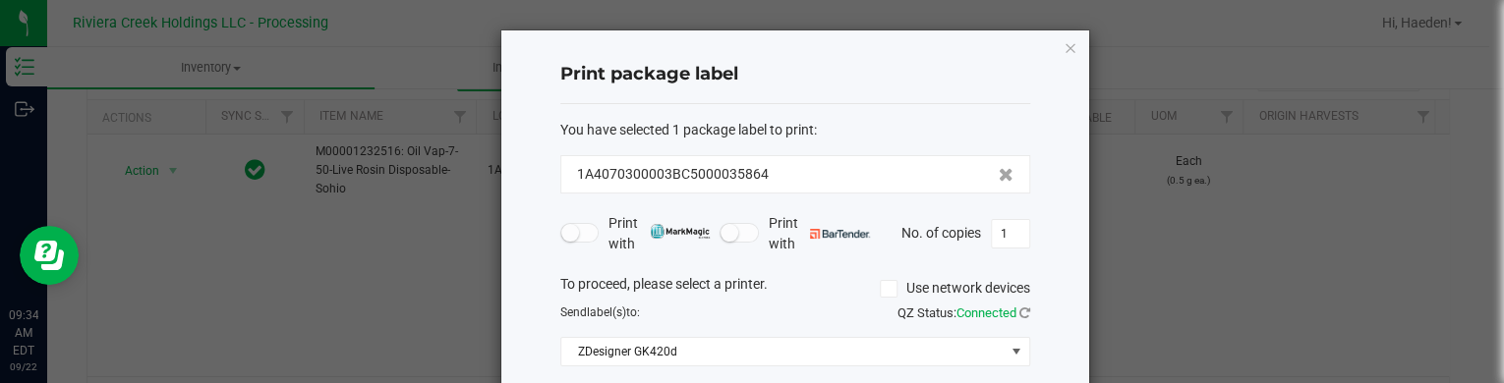
scroll to position [98, 0]
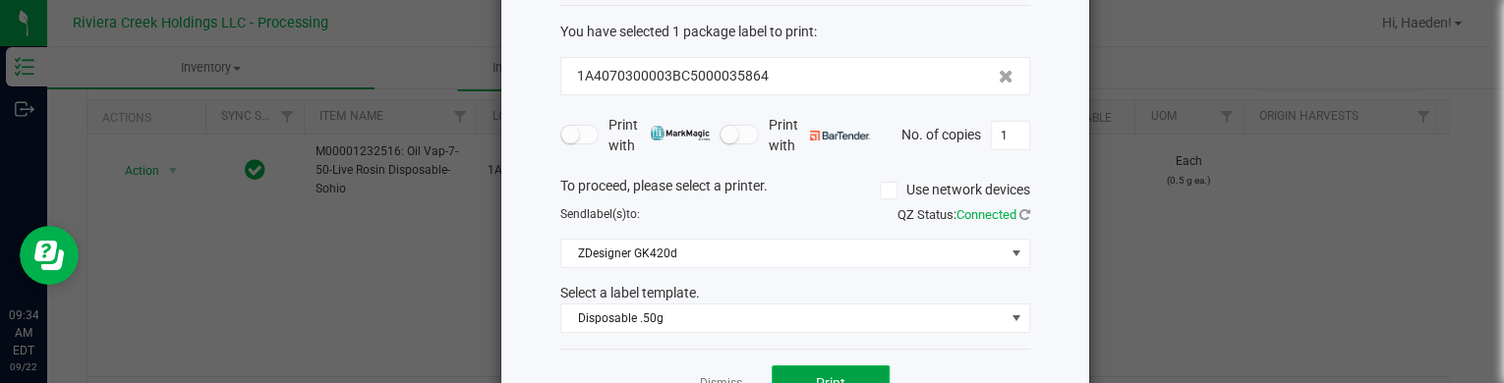
click at [787, 369] on button "Print" at bounding box center [831, 383] width 118 height 35
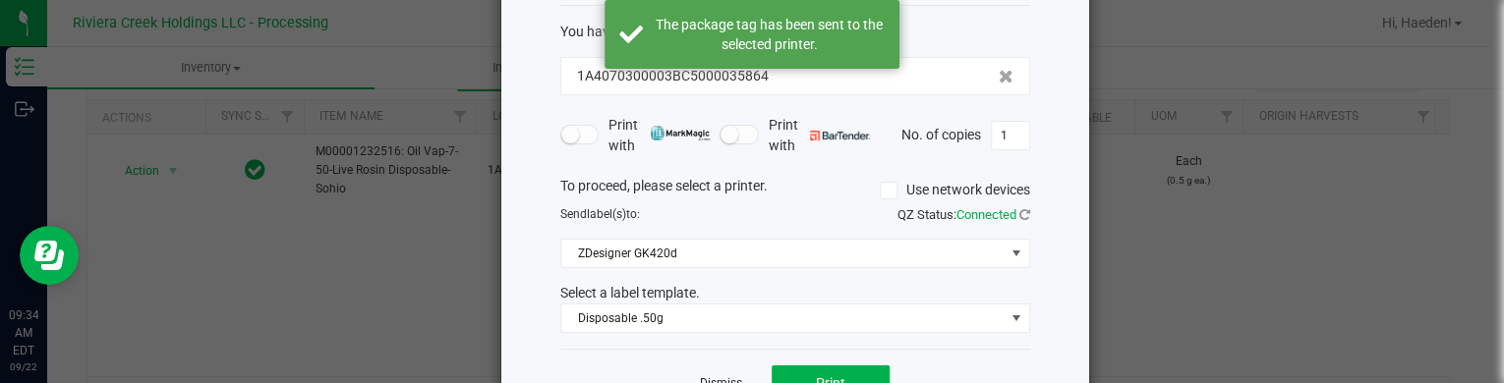
click at [719, 376] on link "Dismiss" at bounding box center [721, 383] width 42 height 17
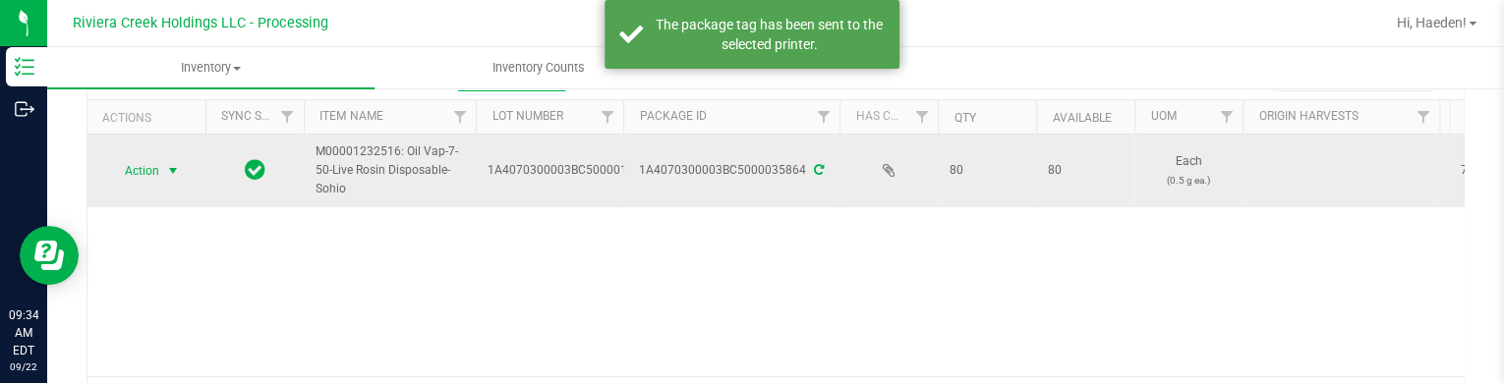
click at [157, 172] on span "Action" at bounding box center [133, 171] width 53 height 28
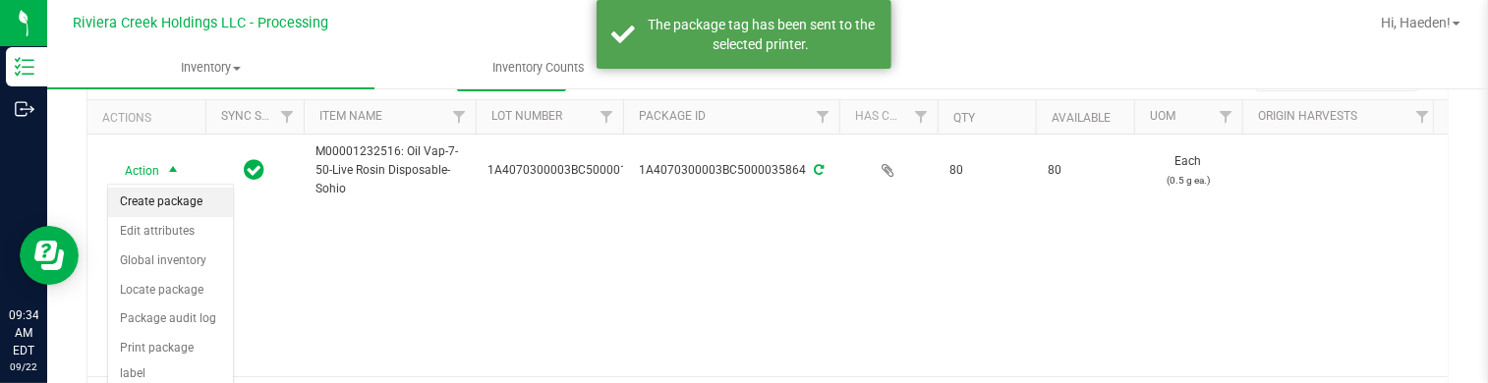
click at [157, 199] on li "Create package" at bounding box center [170, 202] width 125 height 29
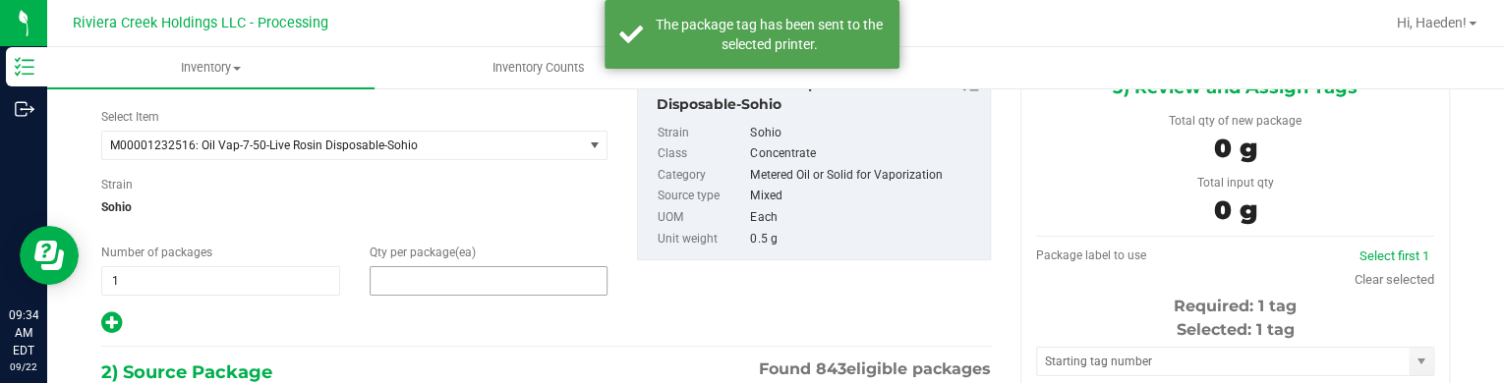
click at [434, 282] on span at bounding box center [489, 280] width 239 height 29
click at [434, 282] on input "text" at bounding box center [489, 281] width 237 height 28
type input "10"
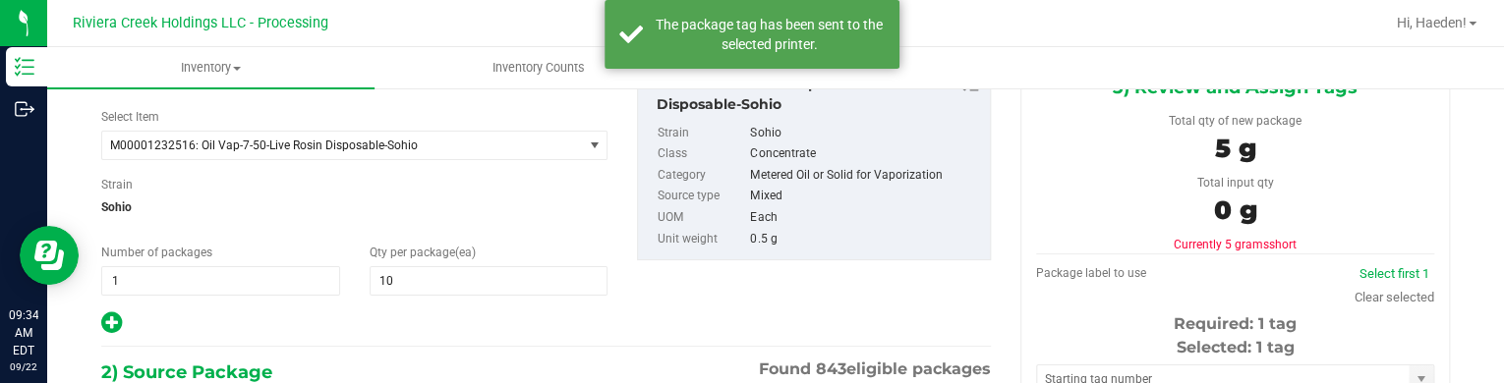
scroll to position [344, 0]
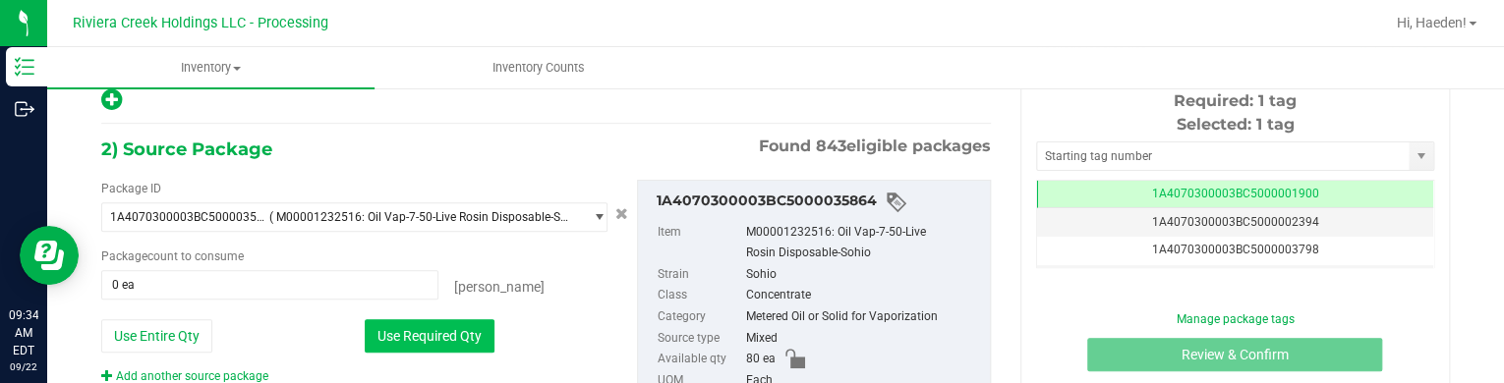
click at [415, 342] on button "Use Required Qty" at bounding box center [430, 335] width 130 height 33
type input "10 ea"
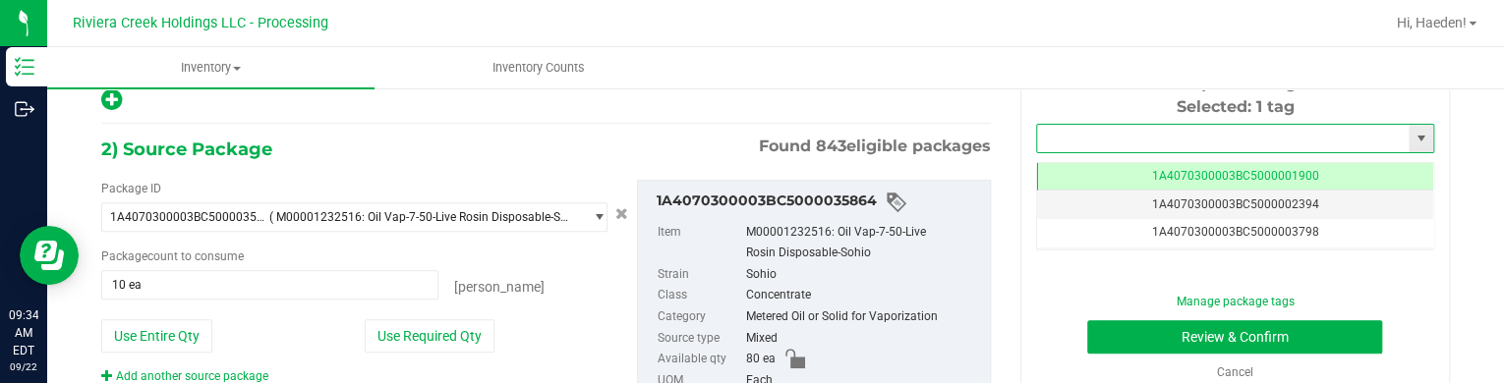
click at [1101, 143] on input "text" at bounding box center [1223, 139] width 372 height 28
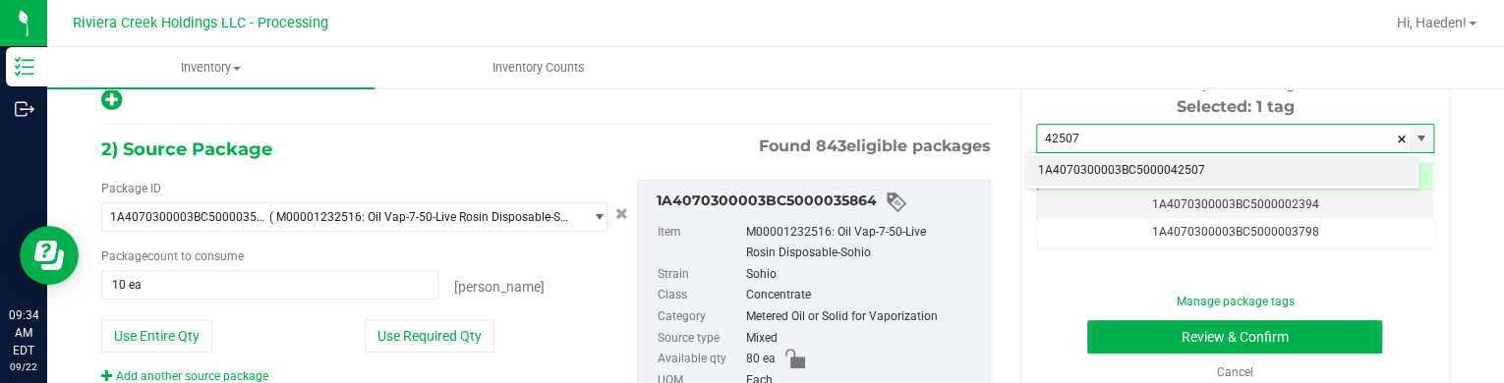
click at [1114, 169] on li "1A4070300003BC5000042507" at bounding box center [1222, 170] width 392 height 29
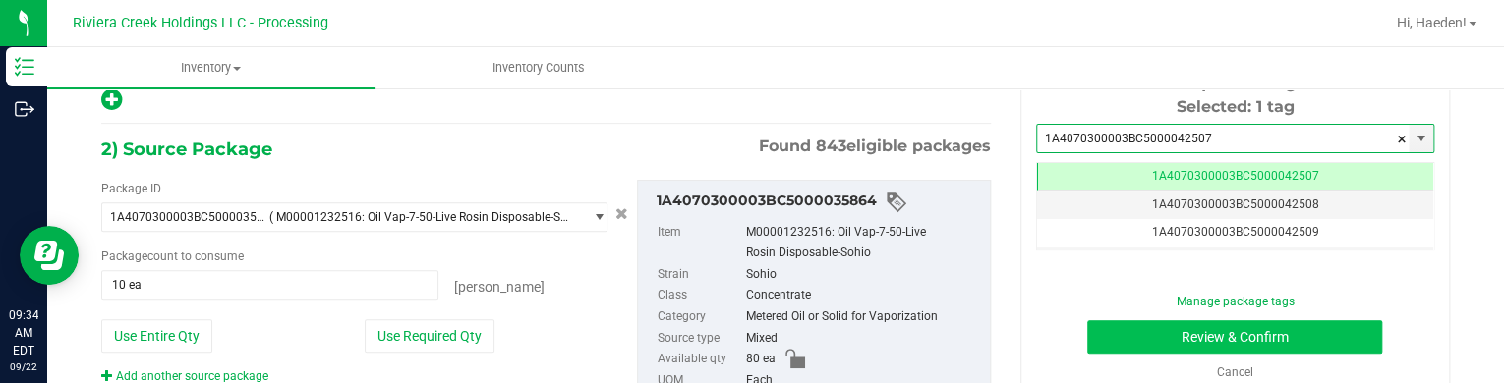
type input "1A4070300003BC5000042507"
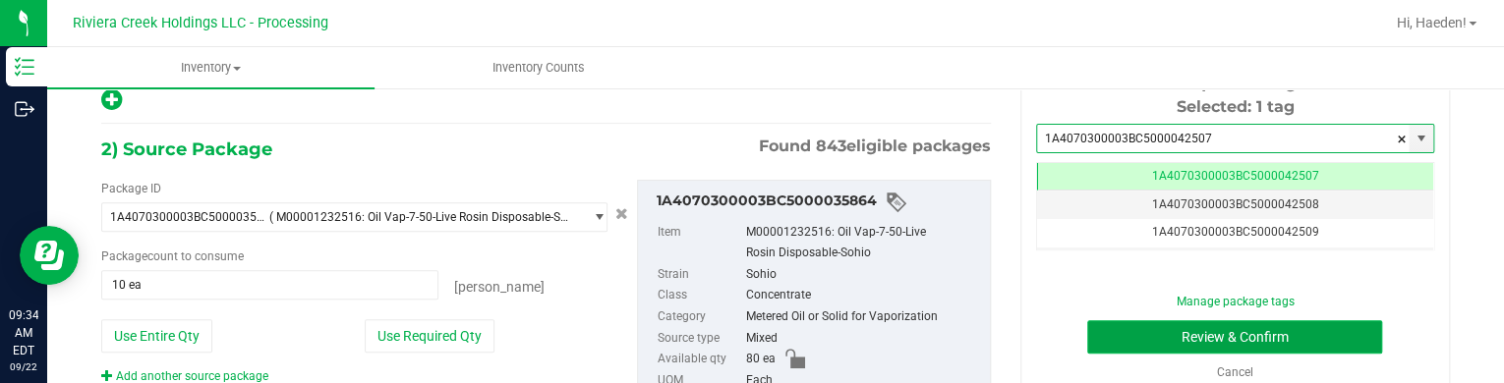
click at [1171, 349] on button "Review & Confirm" at bounding box center [1234, 336] width 295 height 33
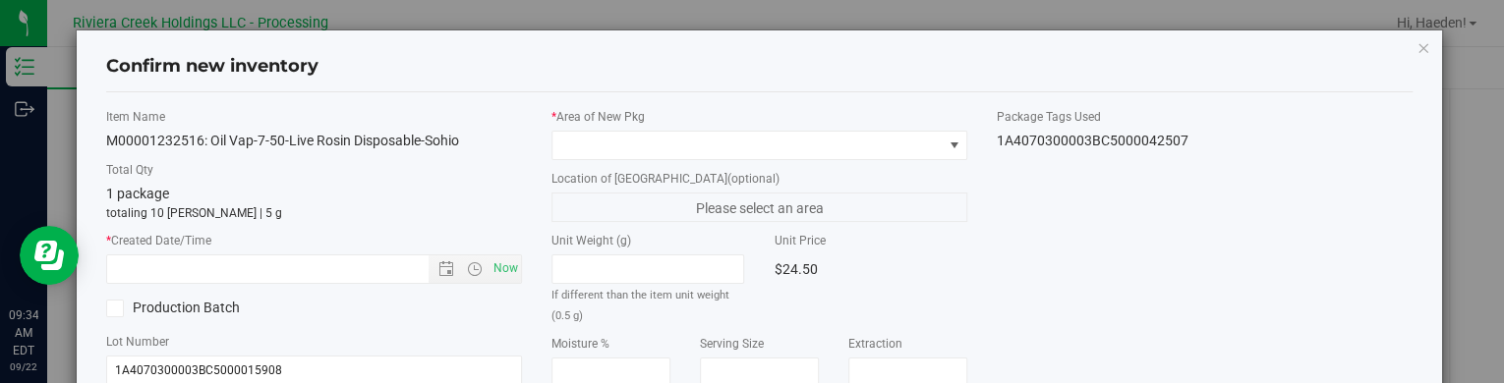
type input "[DATE]"
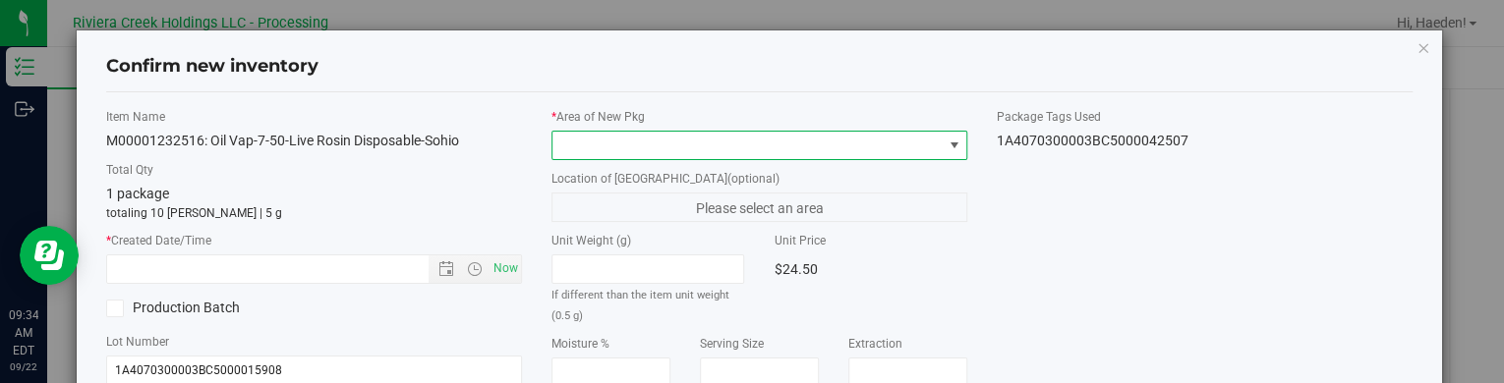
click at [946, 140] on span at bounding box center [954, 146] width 16 height 16
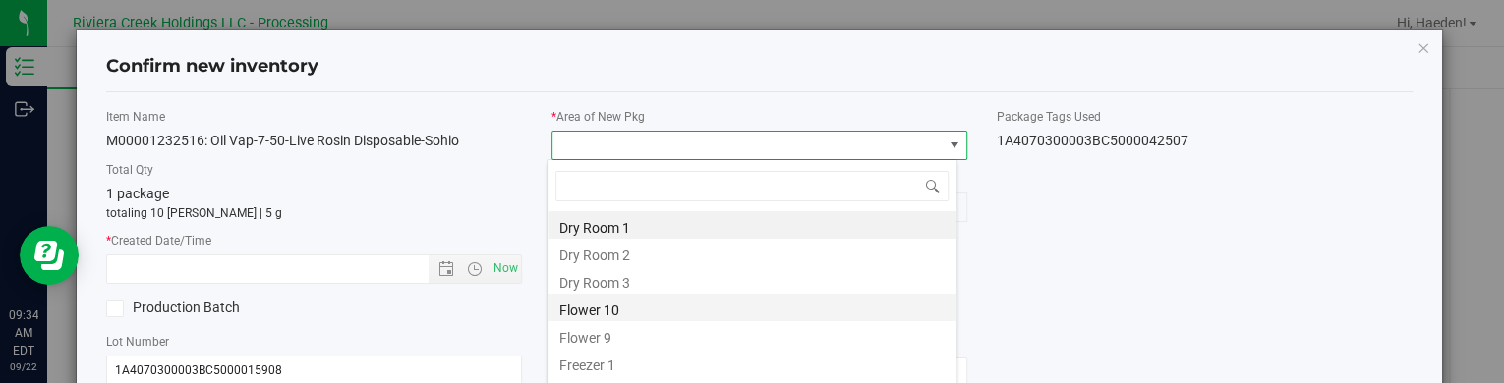
click at [634, 314] on li "Flower 10" at bounding box center [751, 308] width 409 height 28
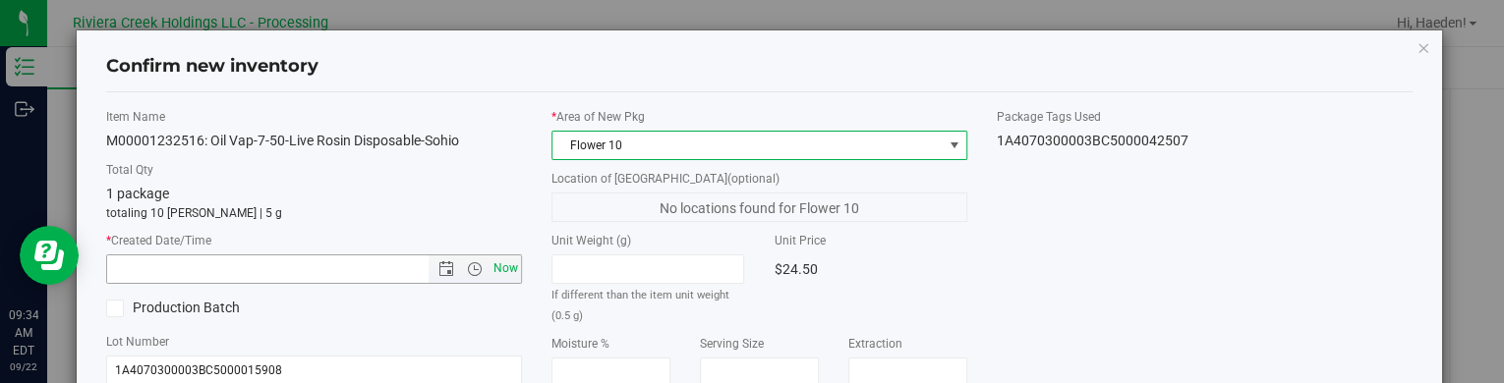
click at [496, 270] on span "Now" at bounding box center [505, 269] width 33 height 29
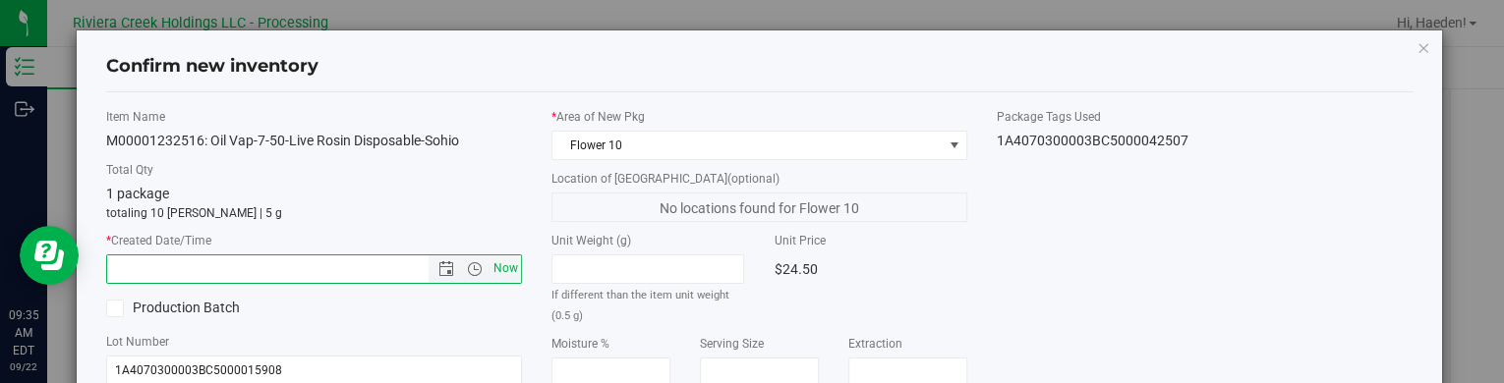
type input "[DATE] 9:35 AM"
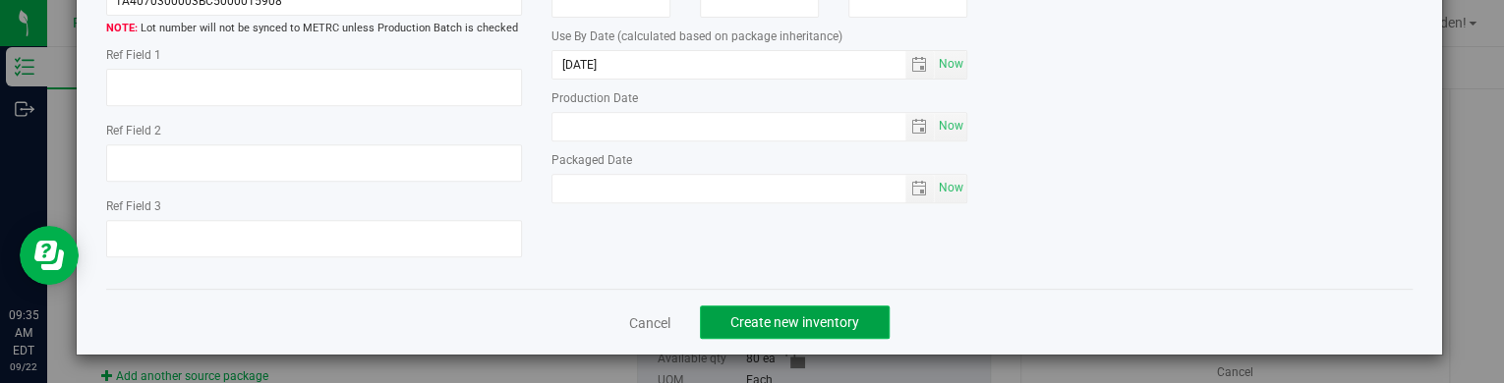
click at [819, 321] on span "Create new inventory" at bounding box center [794, 323] width 129 height 16
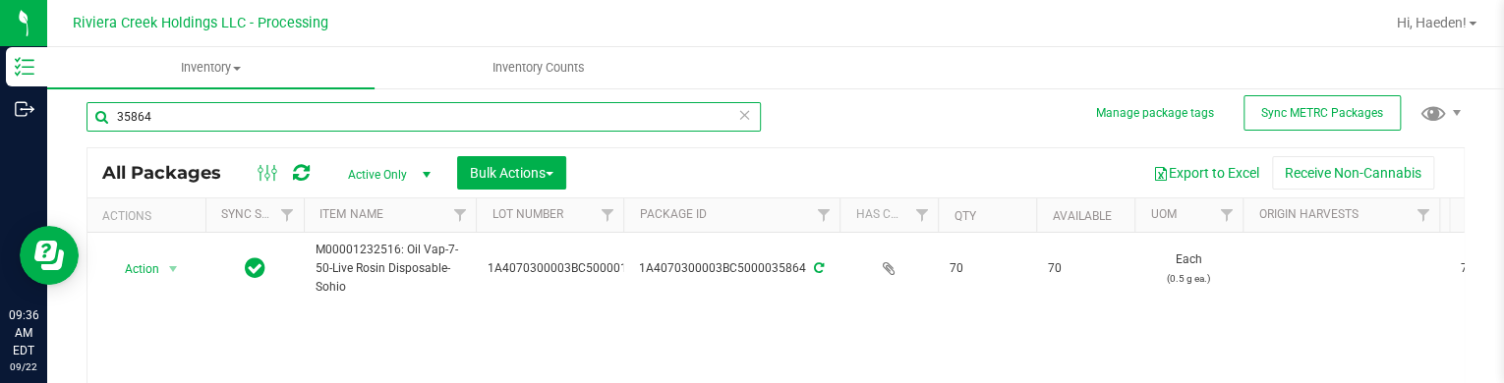
click at [583, 109] on input "35864" at bounding box center [423, 116] width 674 height 29
click at [583, 109] on input "3780" at bounding box center [423, 116] width 674 height 29
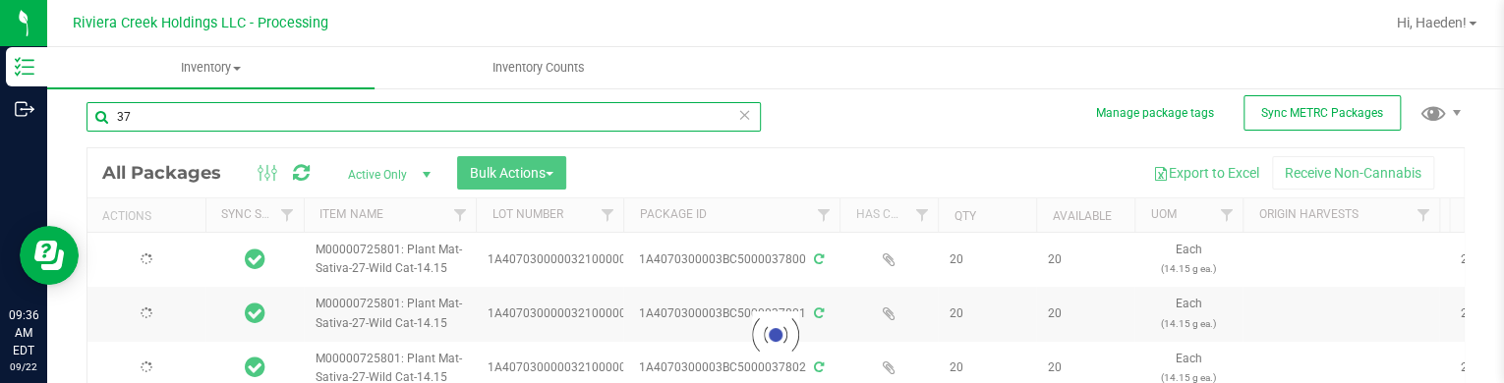
type input "3"
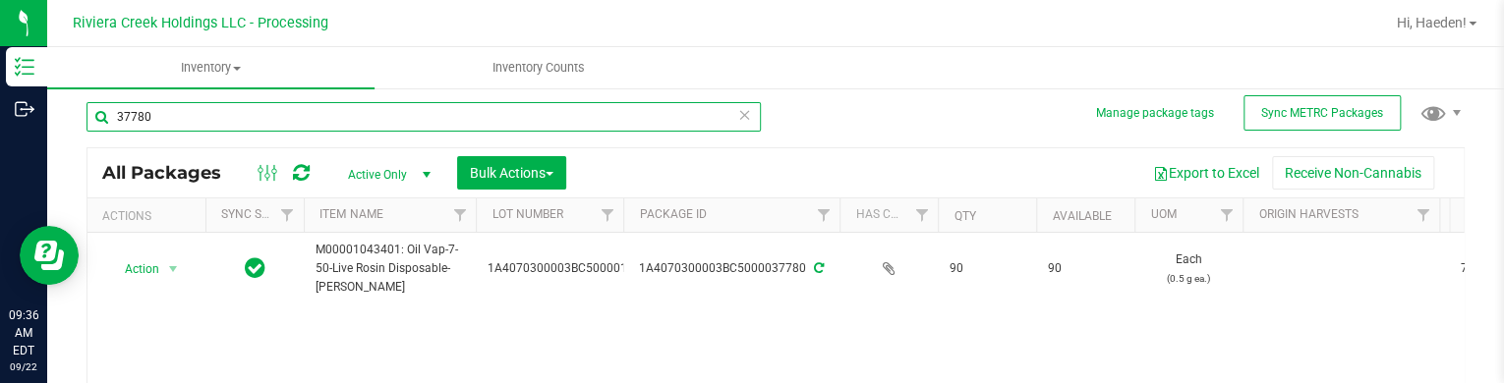
scroll to position [106, 0]
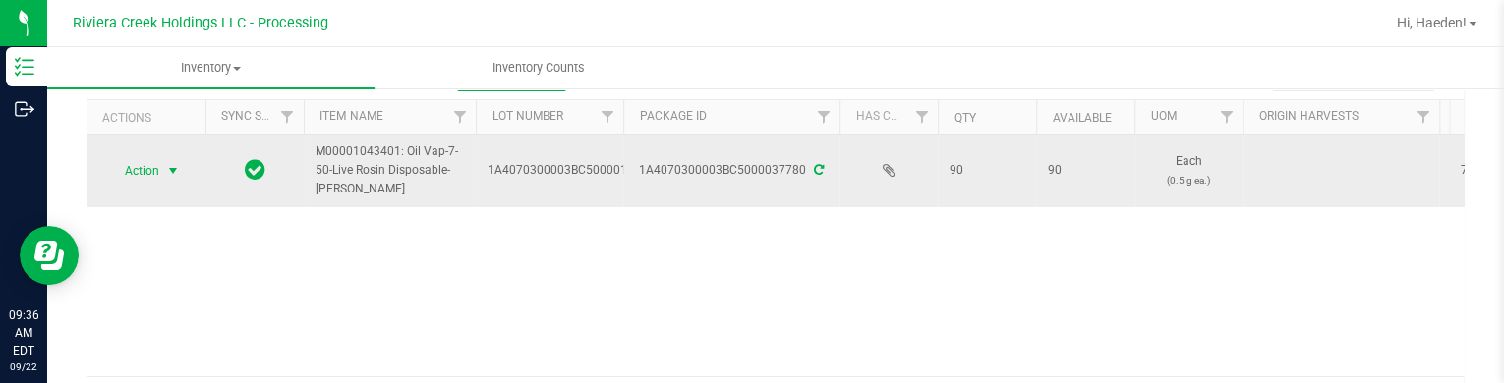
type input "37780"
click at [163, 172] on span "select" at bounding box center [173, 171] width 25 height 28
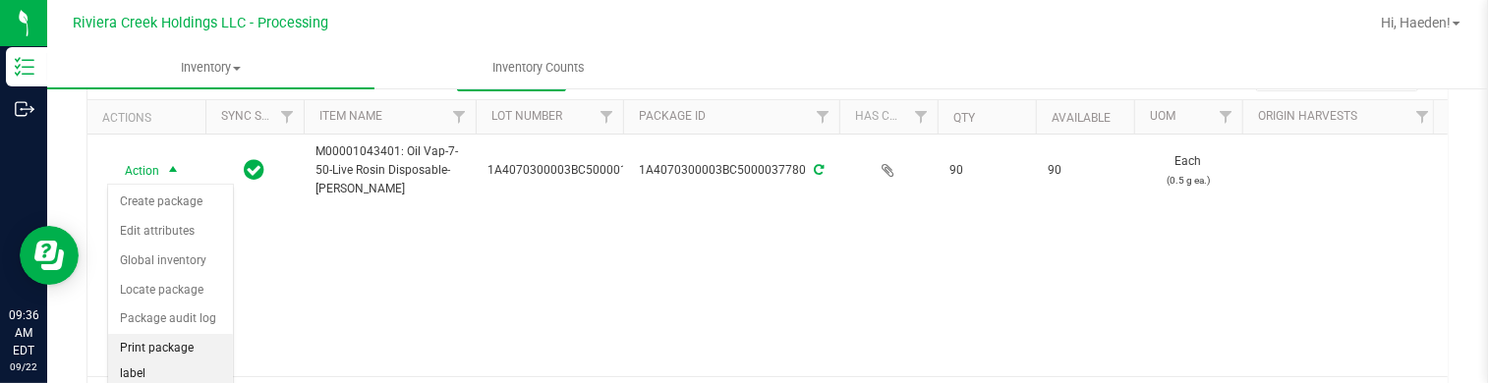
click at [162, 334] on li "Print package label" at bounding box center [170, 361] width 125 height 54
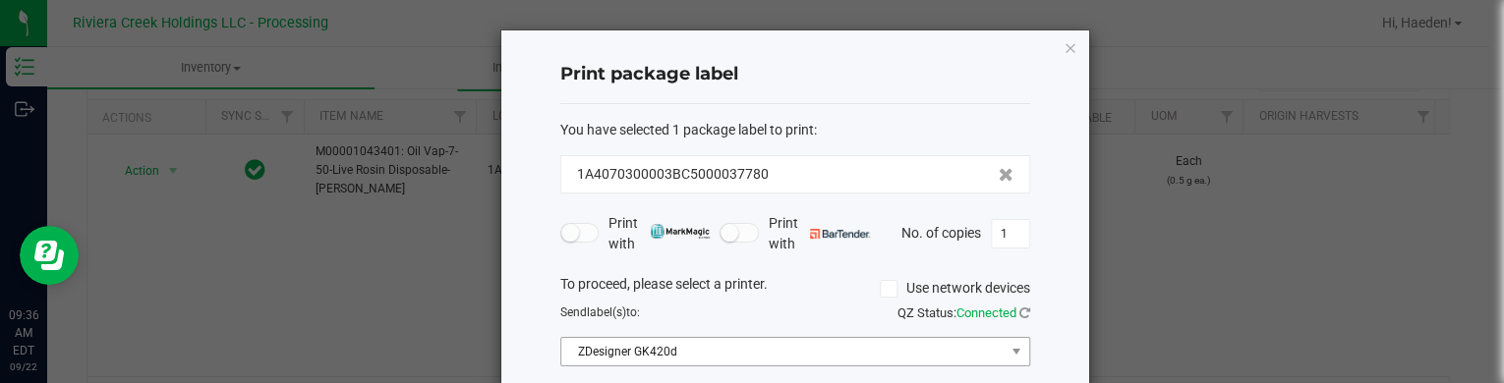
scroll to position [160, 0]
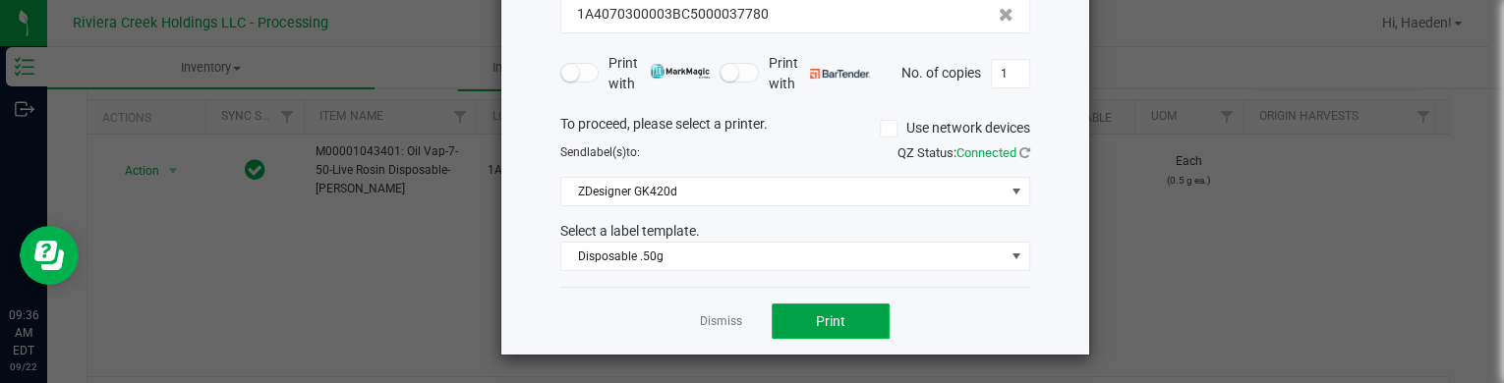
click at [826, 320] on span "Print" at bounding box center [830, 322] width 29 height 16
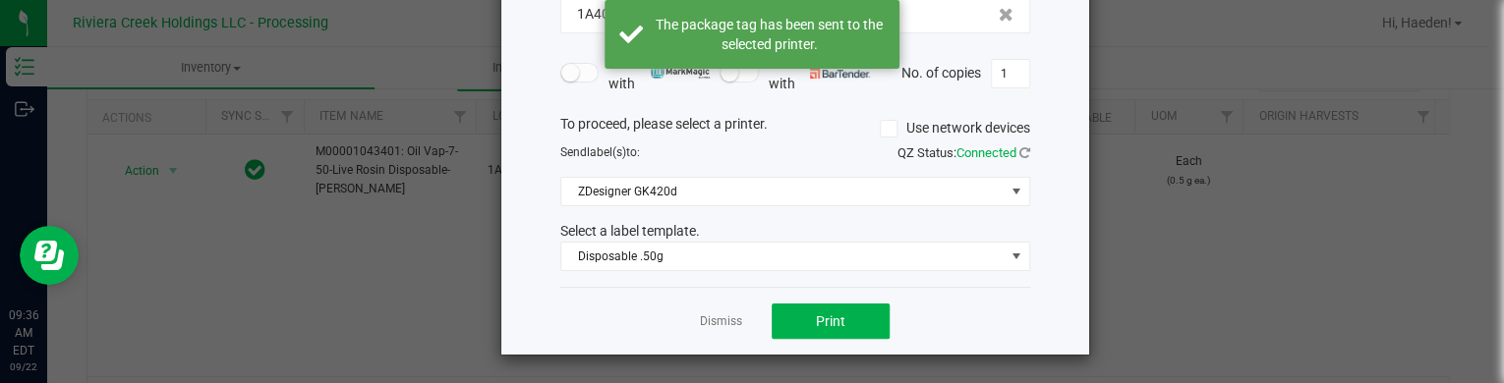
click at [668, 290] on div "Dismiss Print" at bounding box center [795, 321] width 470 height 68
click at [704, 320] on link "Dismiss" at bounding box center [721, 322] width 42 height 17
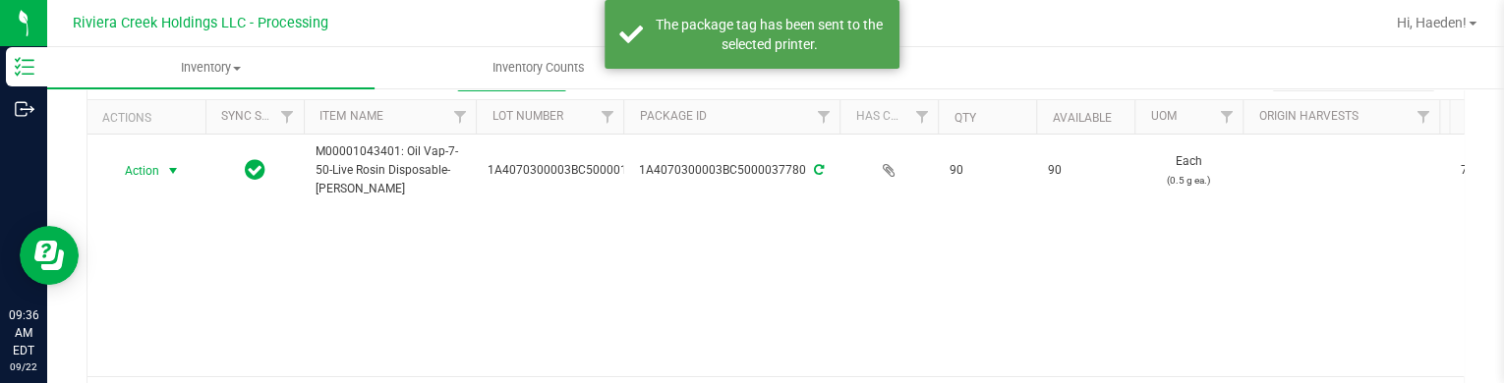
drag, startPoint x: 140, startPoint y: 171, endPoint x: 159, endPoint y: 196, distance: 31.5
click at [140, 172] on span "Action" at bounding box center [133, 171] width 53 height 28
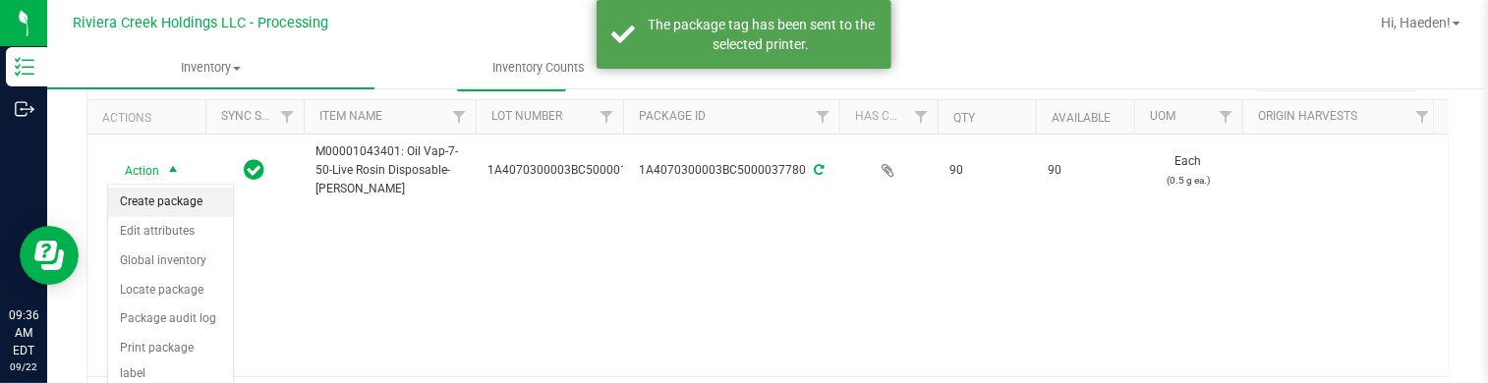
click at [169, 205] on li "Create package" at bounding box center [170, 202] width 125 height 29
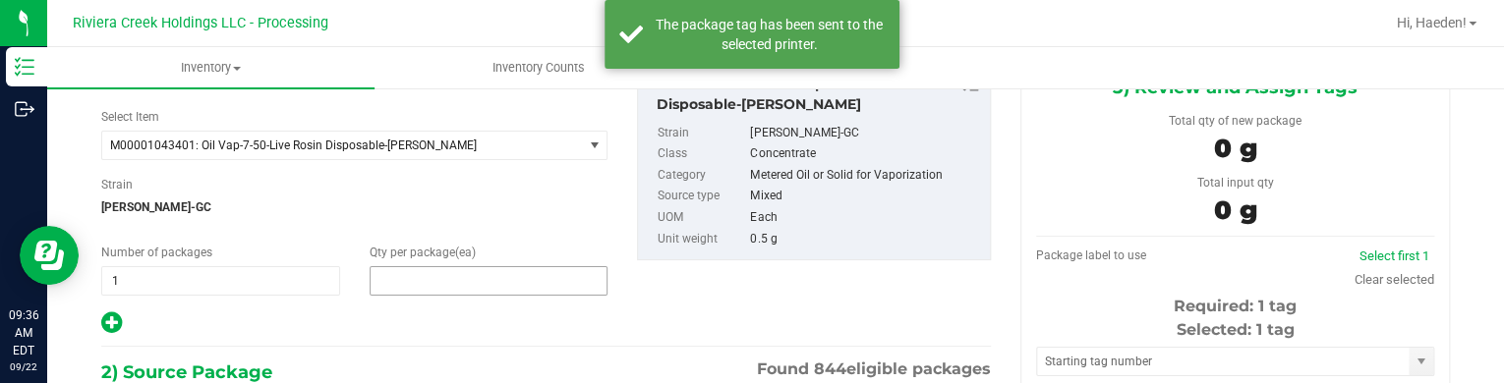
click at [437, 270] on span at bounding box center [489, 280] width 239 height 29
click at [437, 270] on input "text" at bounding box center [489, 281] width 237 height 28
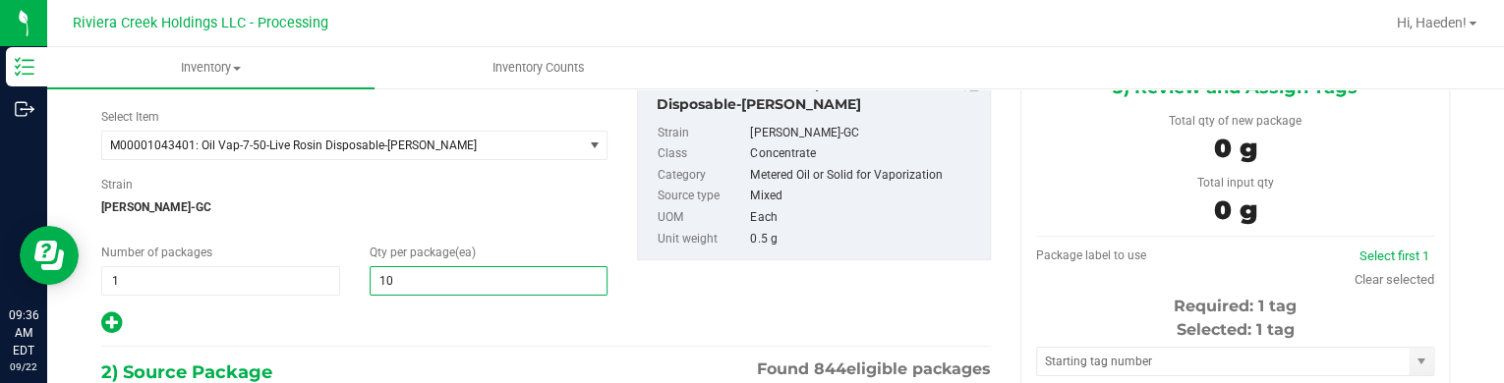
type input "10"
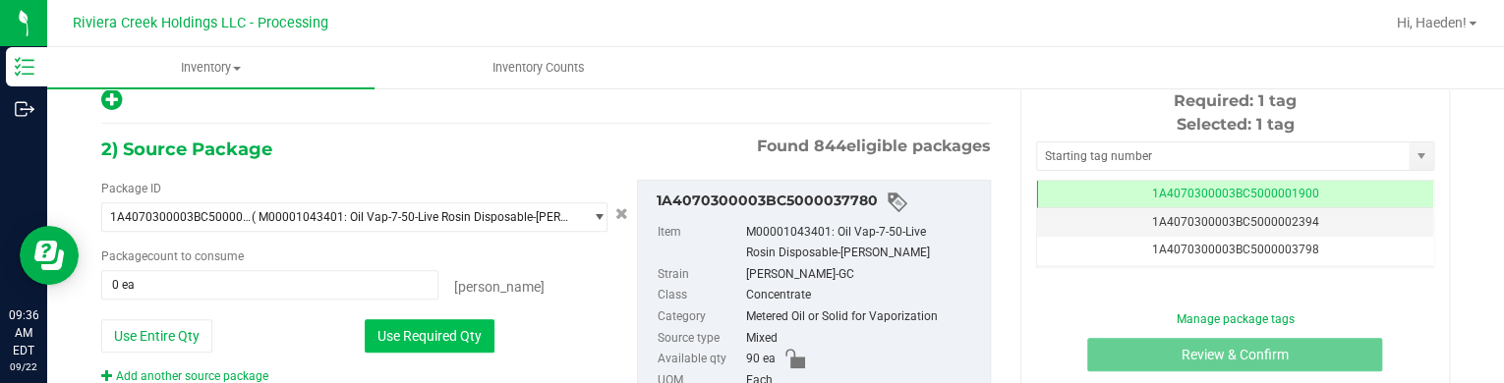
click at [440, 341] on button "Use Required Qty" at bounding box center [430, 335] width 130 height 33
type input "10 ea"
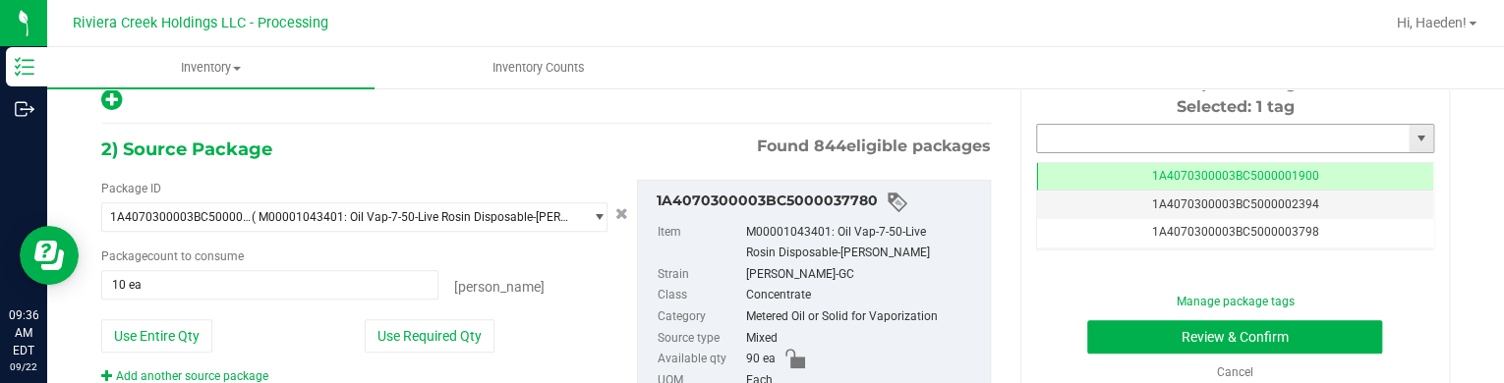
click at [1038, 141] on input "text" at bounding box center [1223, 139] width 372 height 28
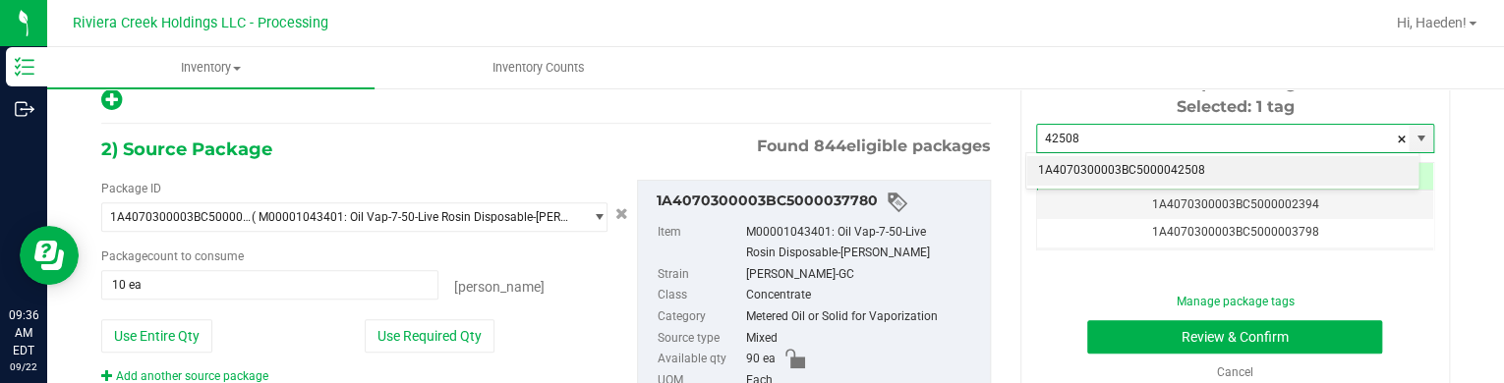
click at [1056, 170] on li "1A4070300003BC5000042508" at bounding box center [1222, 170] width 392 height 29
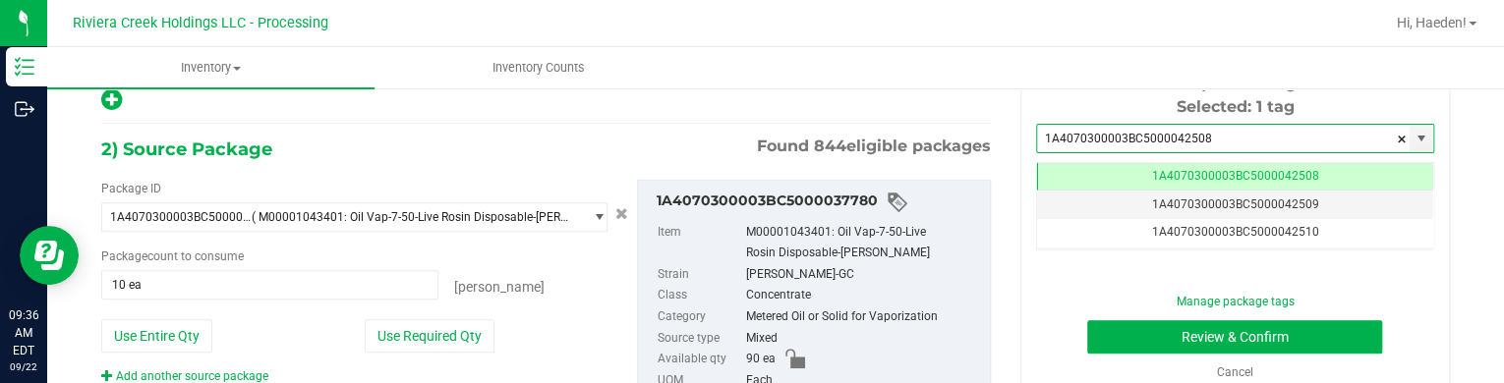
type input "1A4070300003BC5000042508"
click at [1152, 356] on div "Manage package tags Review & Confirm Cancel" at bounding box center [1235, 337] width 369 height 88
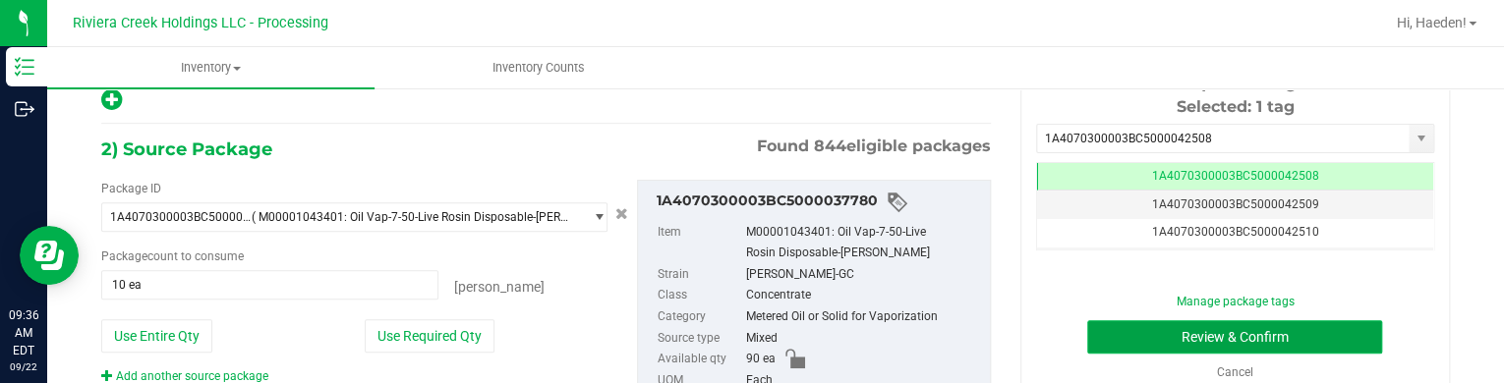
click at [1146, 337] on button "Review & Confirm" at bounding box center [1234, 336] width 295 height 33
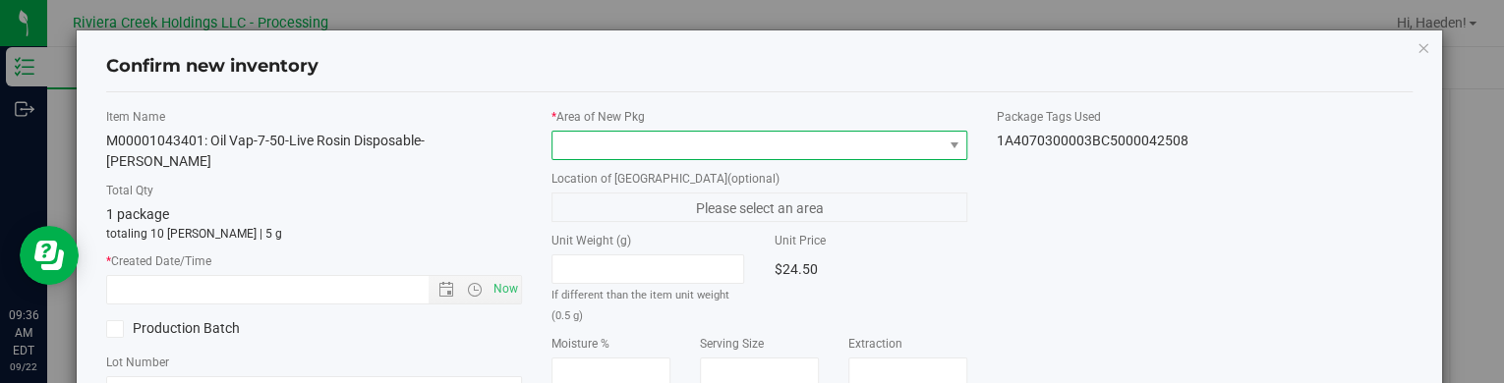
click at [827, 139] on span at bounding box center [746, 146] width 389 height 28
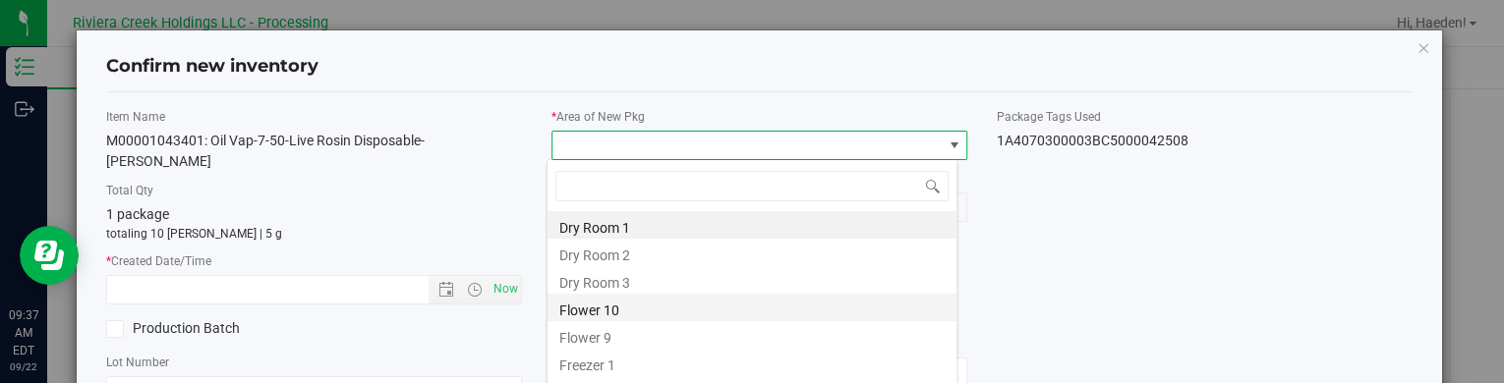
click at [567, 302] on li "Flower 10" at bounding box center [751, 308] width 409 height 28
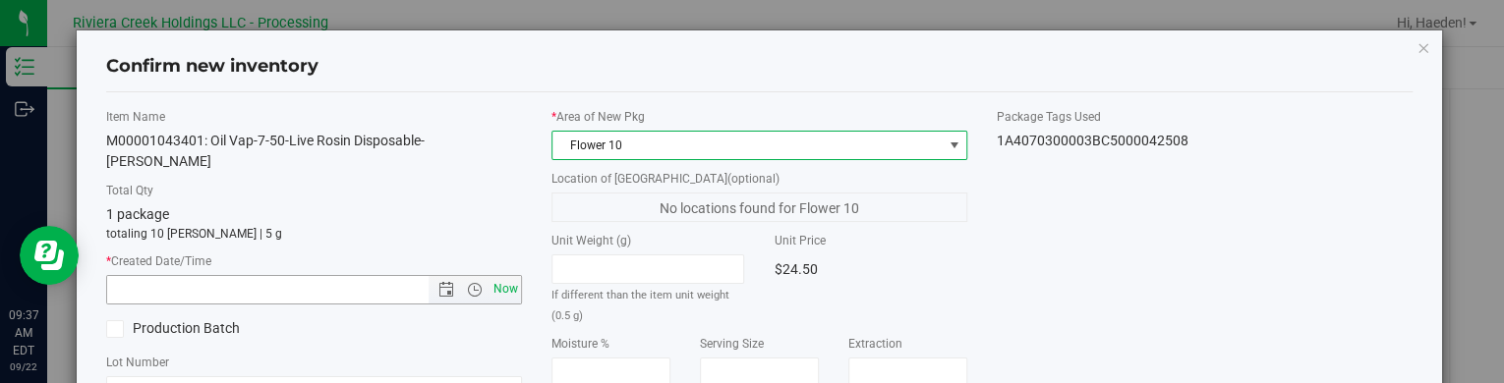
click at [505, 293] on span "Now" at bounding box center [505, 289] width 33 height 29
type input "[DATE] 9:37 AM"
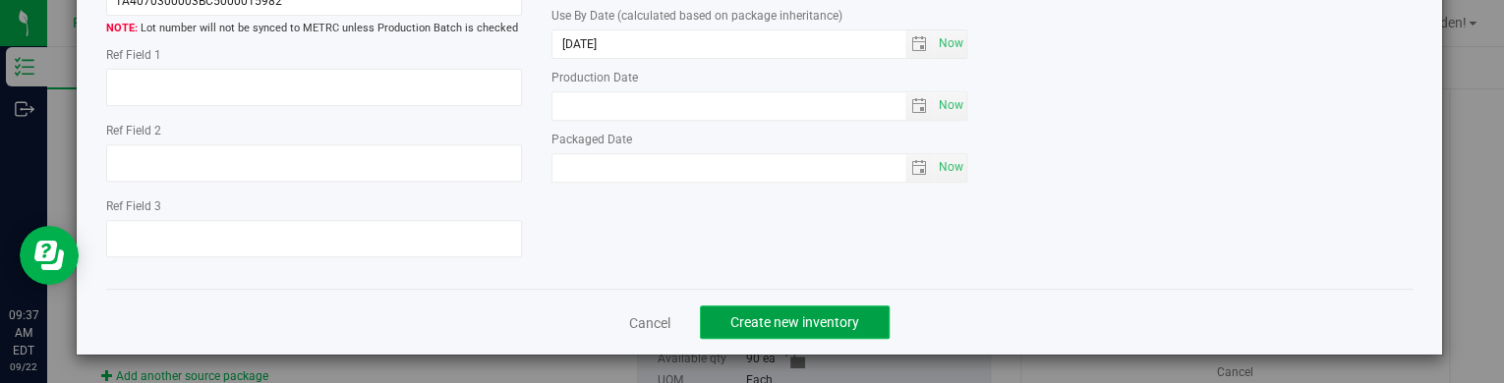
click at [735, 321] on span "Create new inventory" at bounding box center [794, 323] width 129 height 16
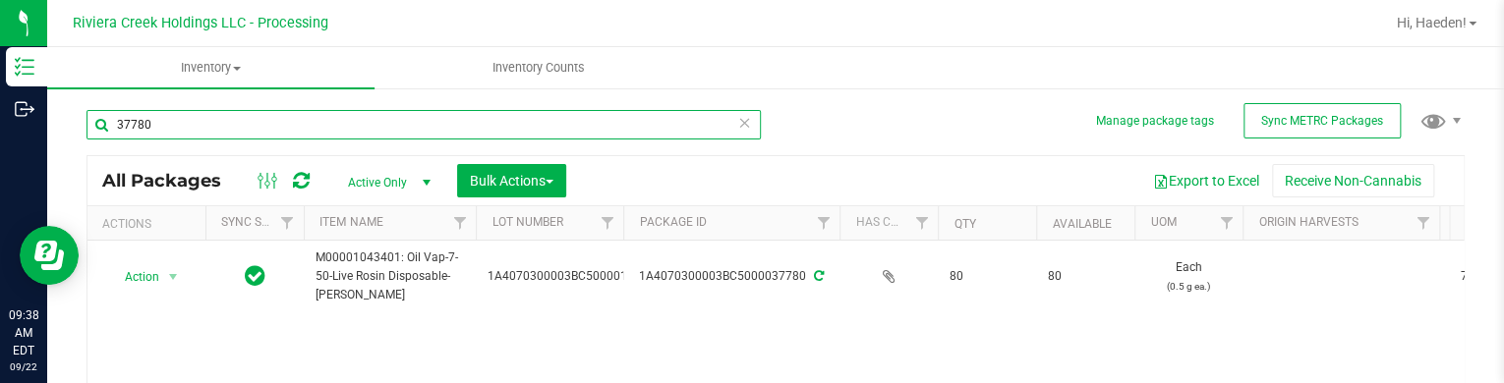
click at [568, 131] on input "37780" at bounding box center [423, 124] width 674 height 29
click at [568, 130] on input "37780" at bounding box center [423, 124] width 674 height 29
click at [209, 115] on input "39069" at bounding box center [423, 124] width 674 height 29
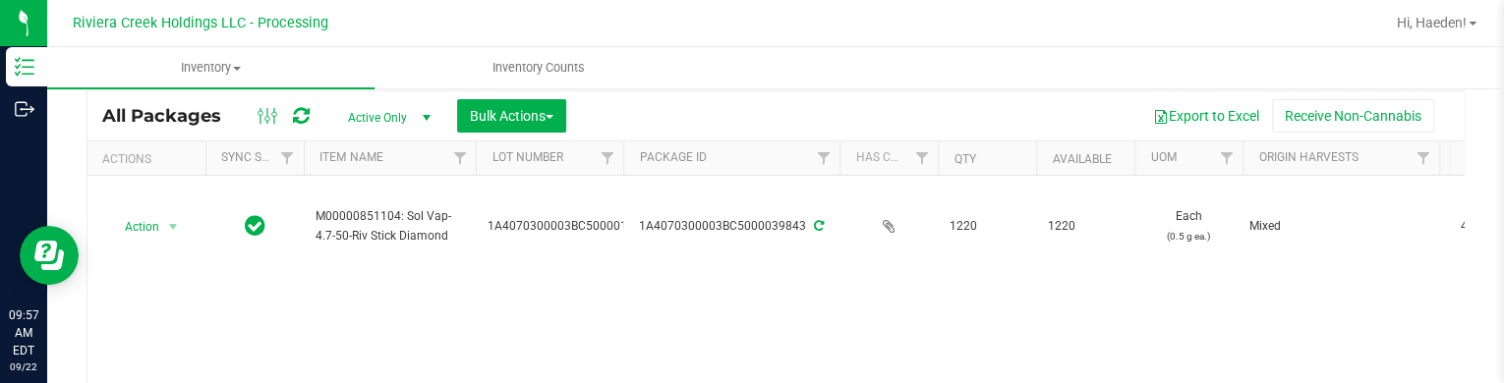
scroll to position [98, 0]
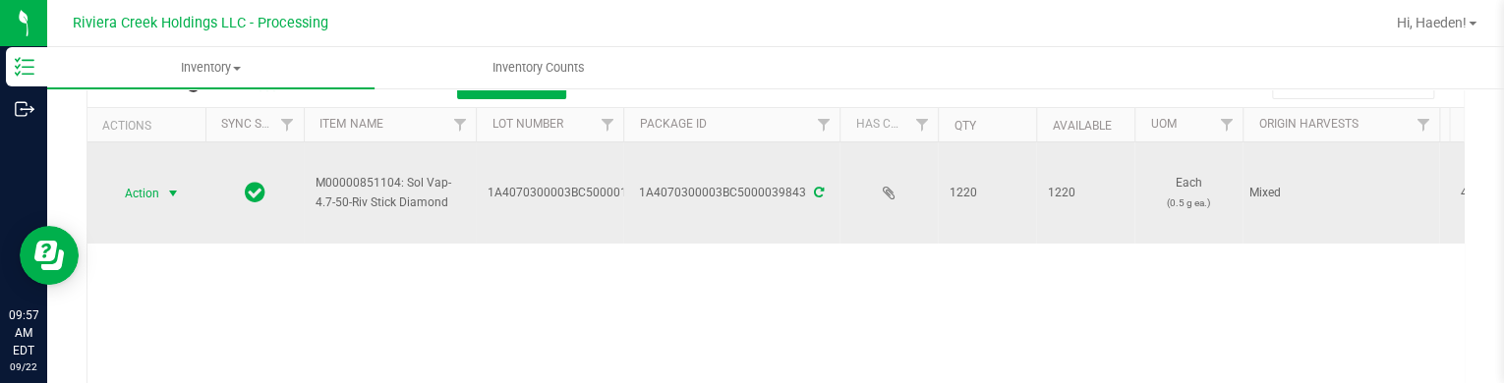
type input "39843"
click at [161, 180] on span "select" at bounding box center [173, 194] width 25 height 28
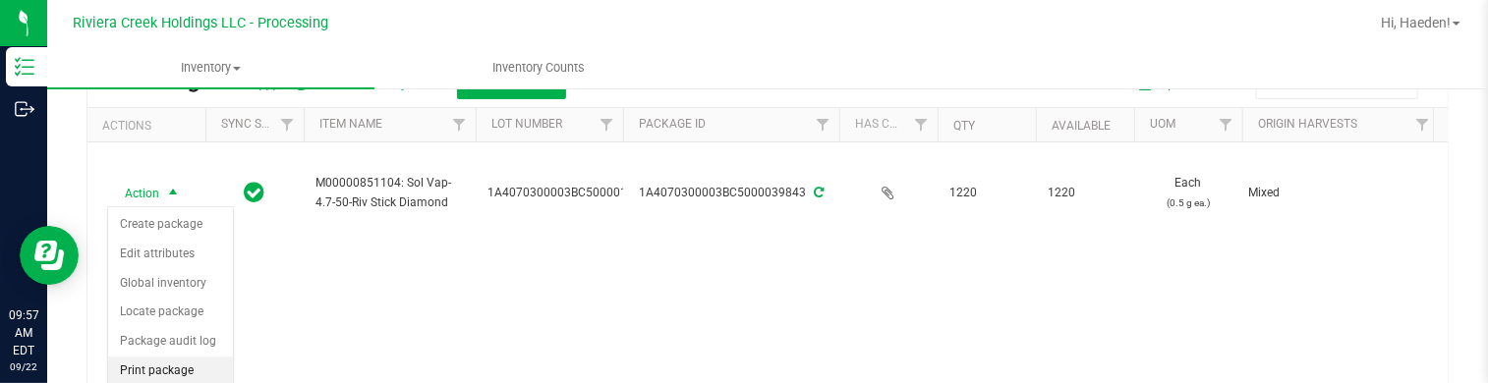
click at [175, 371] on li "Print package label" at bounding box center [170, 384] width 125 height 54
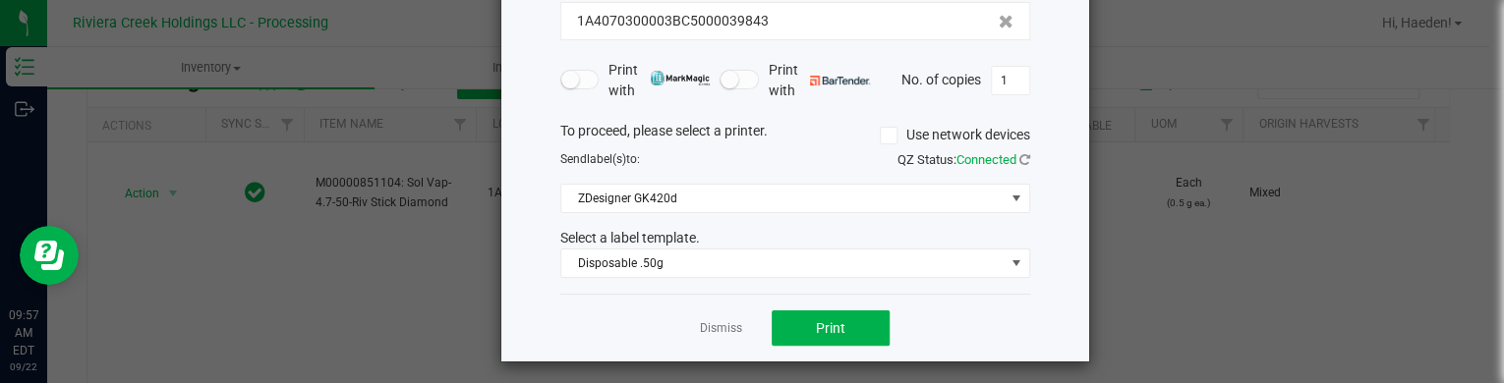
scroll to position [160, 0]
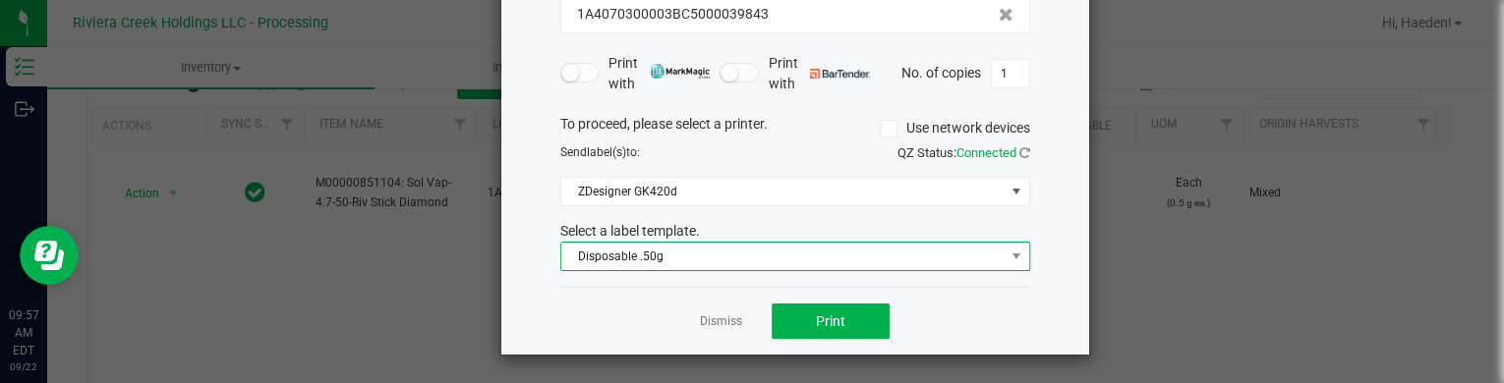
click at [642, 251] on span "Disposable .50g" at bounding box center [782, 257] width 443 height 28
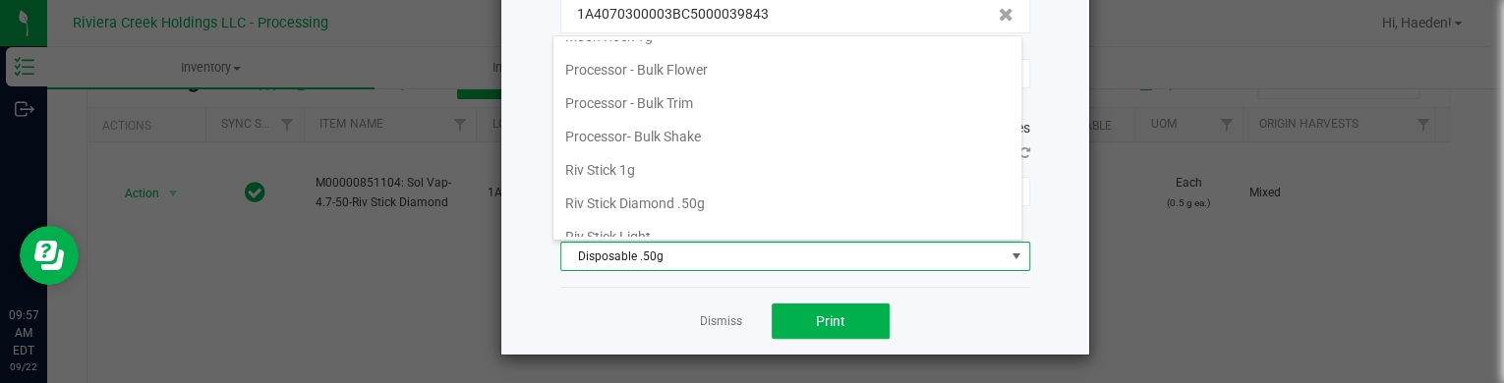
scroll to position [857, 0]
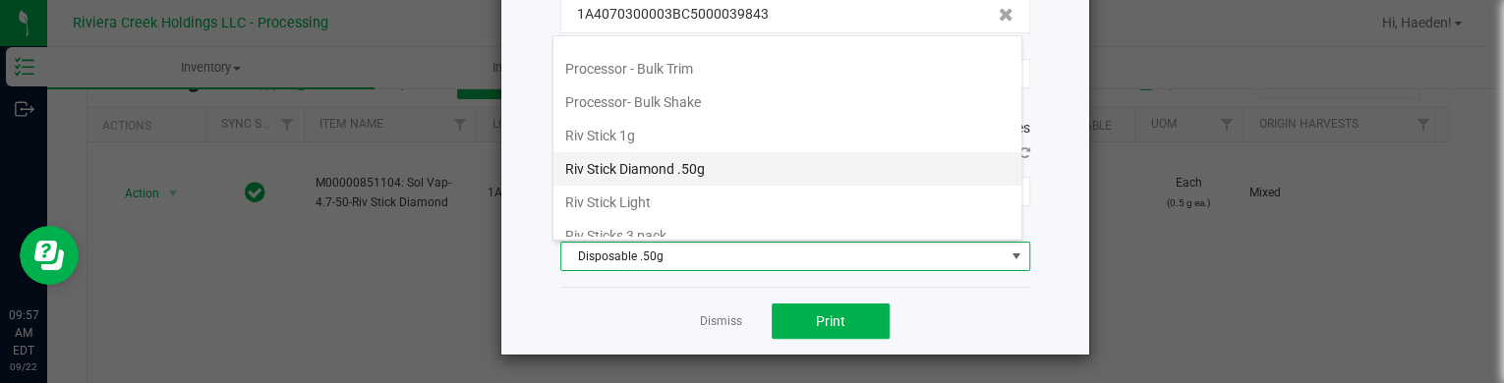
click at [660, 165] on li "Riv Stick Diamond .50g" at bounding box center [787, 168] width 468 height 33
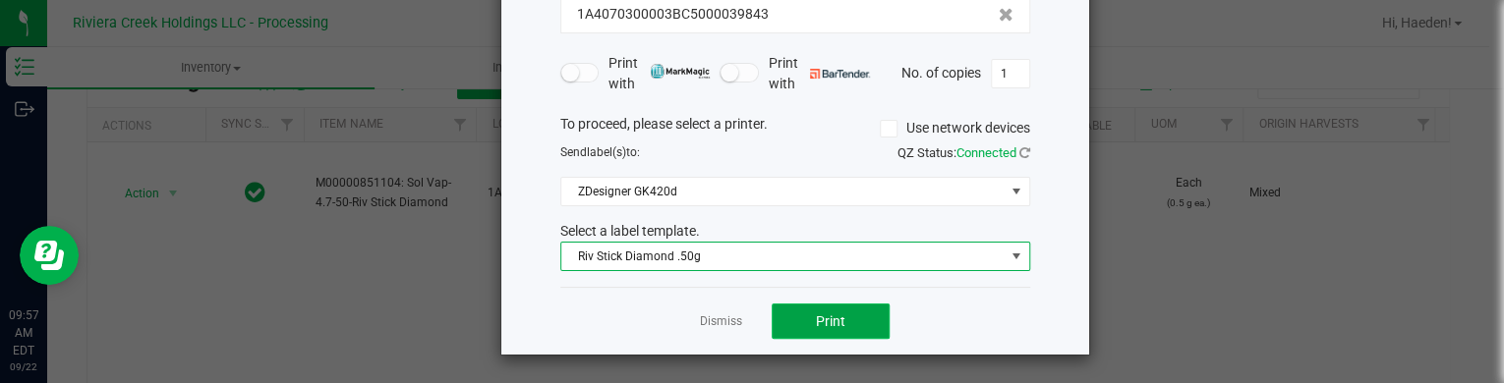
click at [786, 310] on button "Print" at bounding box center [831, 321] width 118 height 35
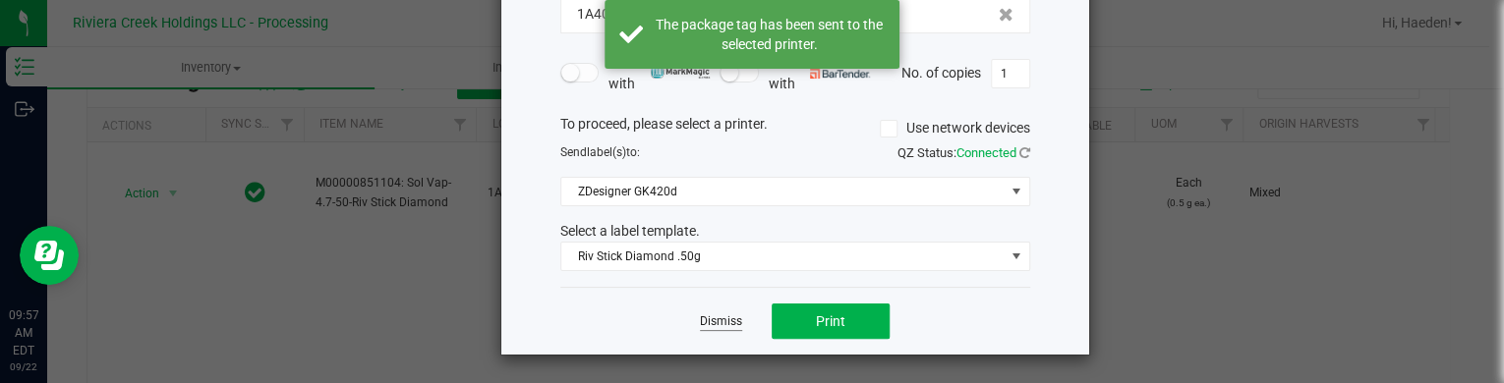
click at [730, 317] on link "Dismiss" at bounding box center [721, 322] width 42 height 17
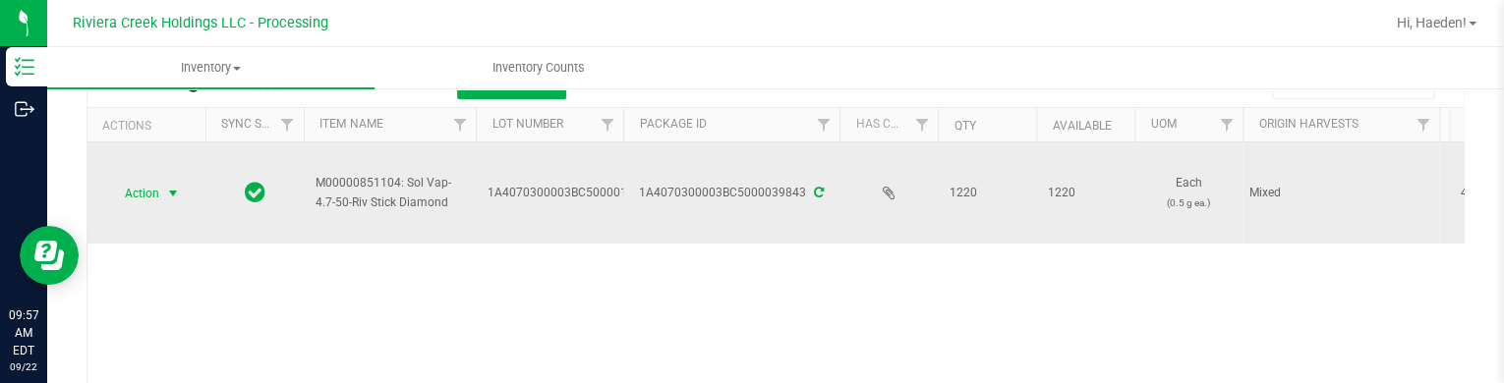
click at [129, 198] on span "Action" at bounding box center [133, 194] width 53 height 28
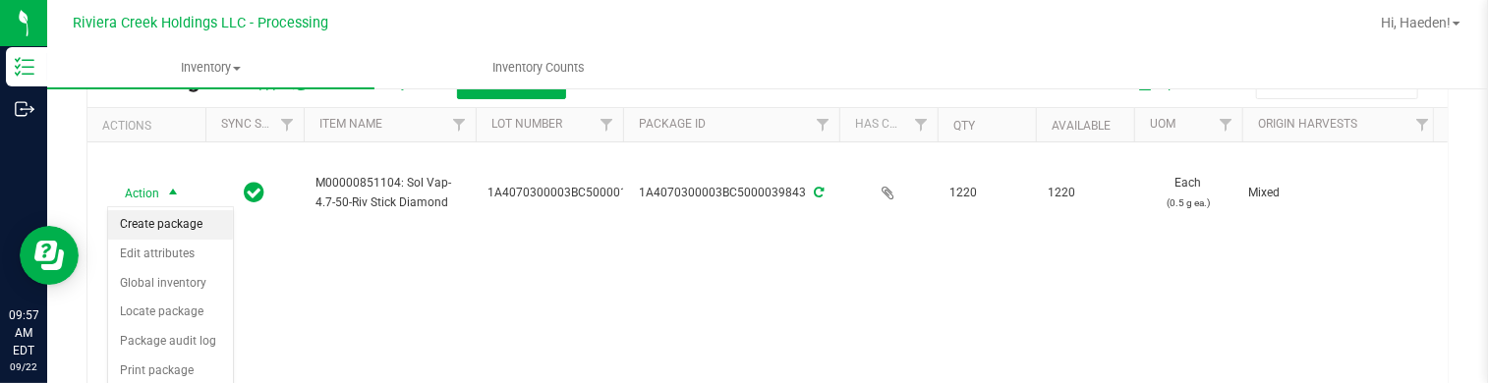
click at [172, 225] on li "Create package" at bounding box center [170, 224] width 125 height 29
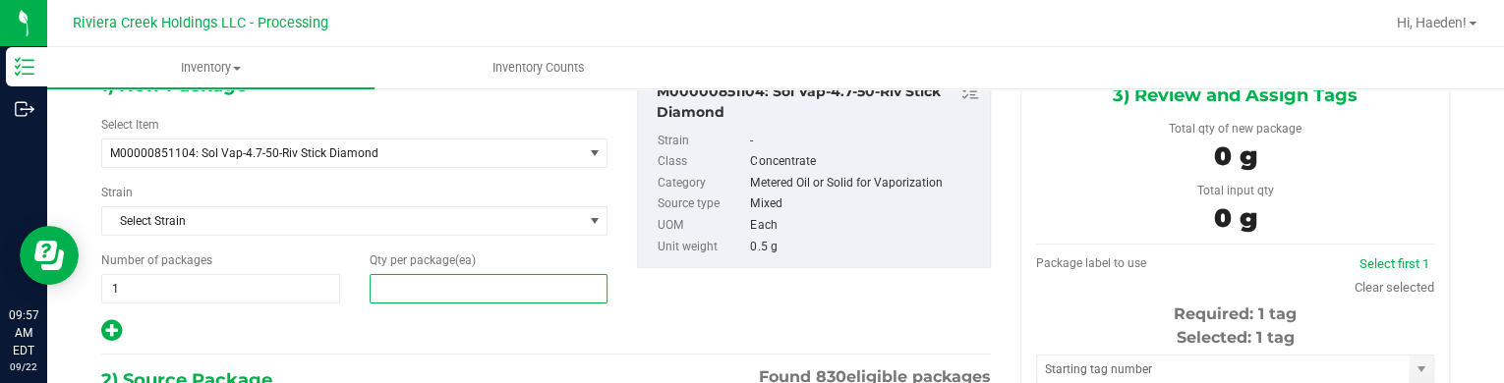
click at [480, 284] on span at bounding box center [489, 288] width 239 height 29
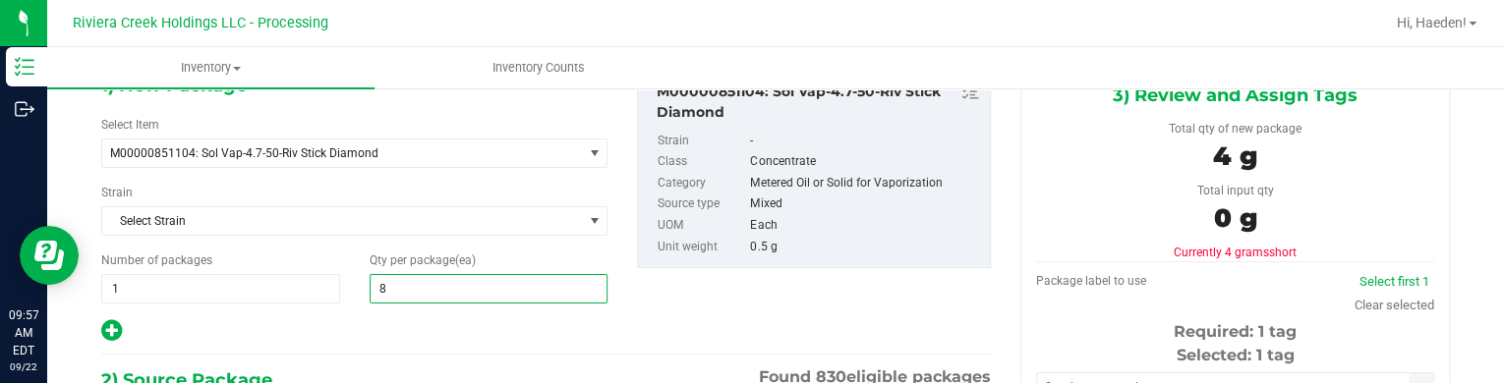
type input "80"
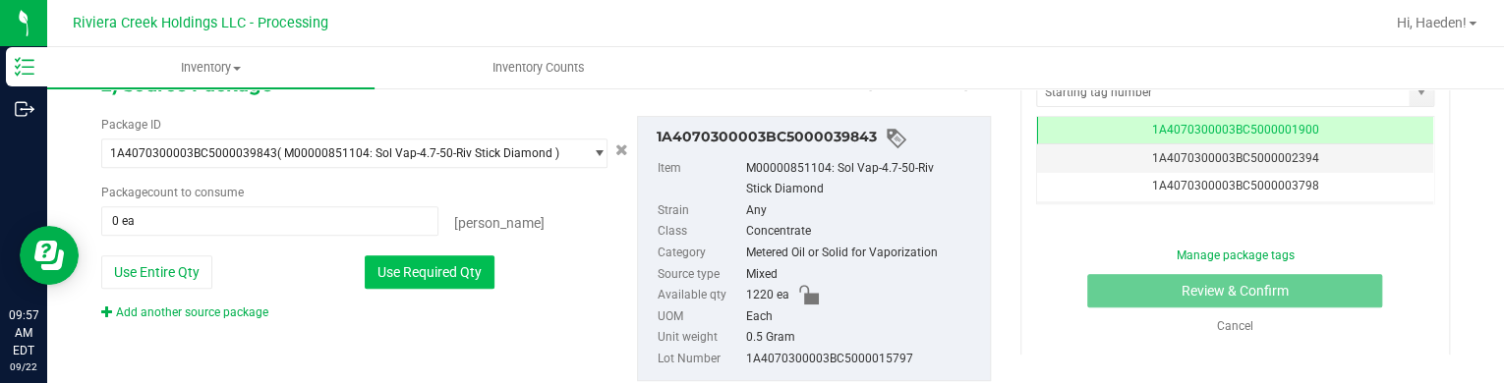
type input "80"
click at [453, 274] on button "Use Required Qty" at bounding box center [430, 272] width 130 height 33
type input "80 ea"
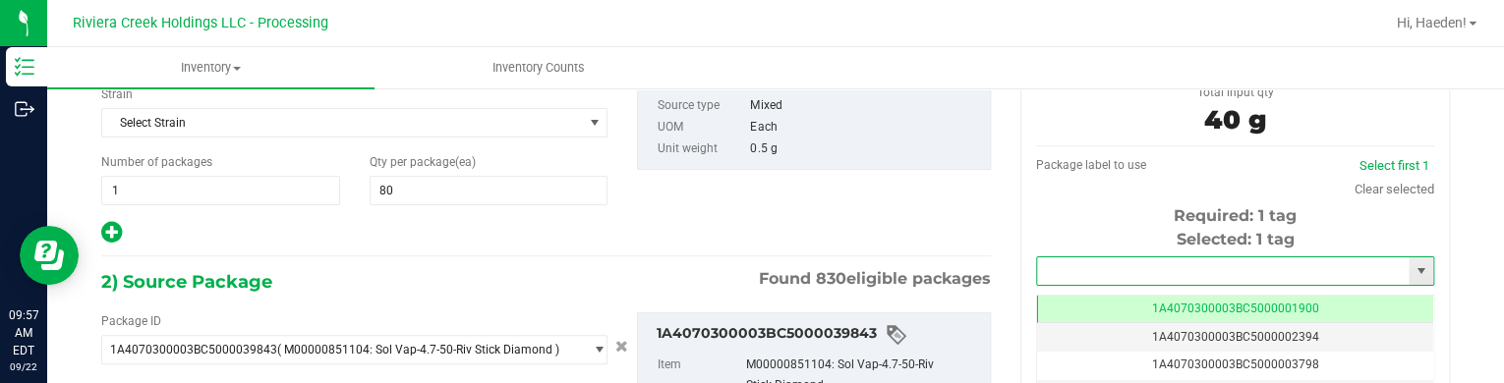
click at [1126, 267] on input "text" at bounding box center [1223, 272] width 372 height 28
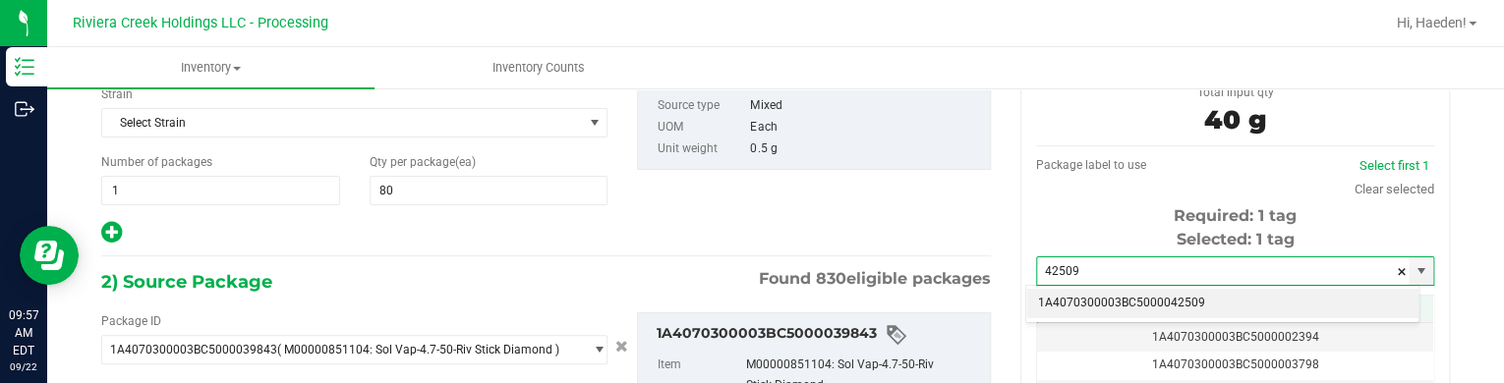
click at [1124, 316] on li "1A4070300003BC5000042509" at bounding box center [1222, 303] width 392 height 29
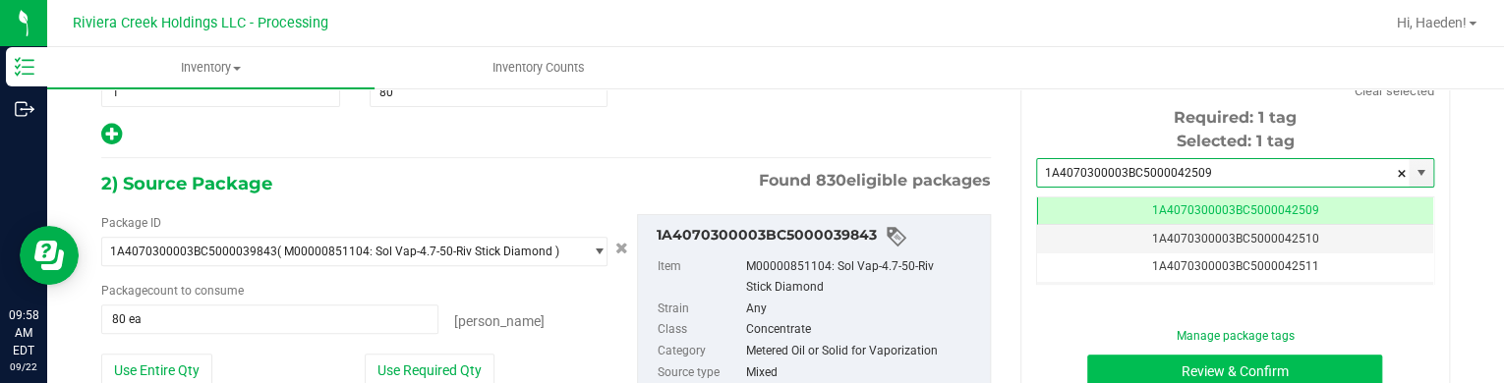
type input "1A4070300003BC5000042509"
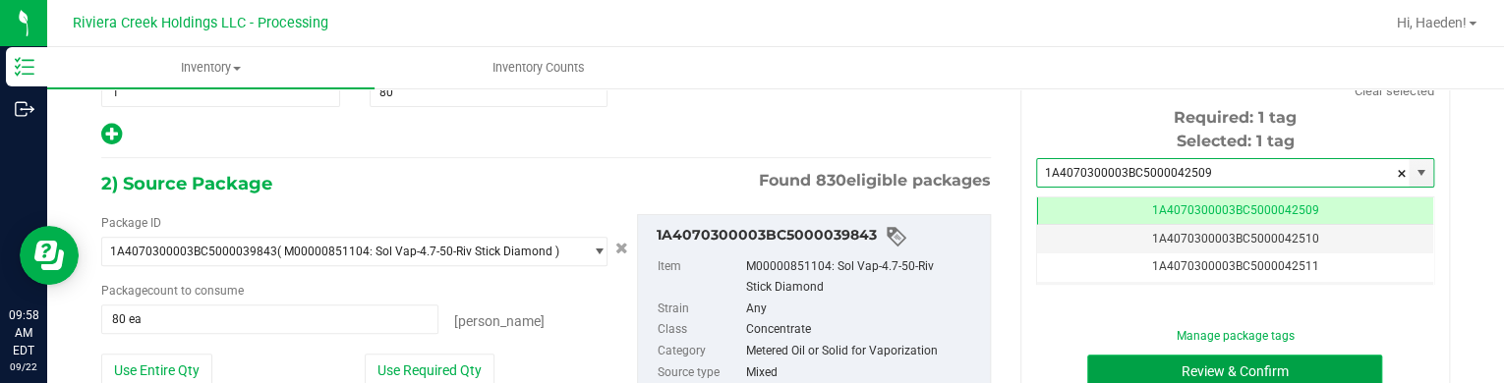
click at [1121, 369] on button "Review & Confirm" at bounding box center [1234, 371] width 295 height 33
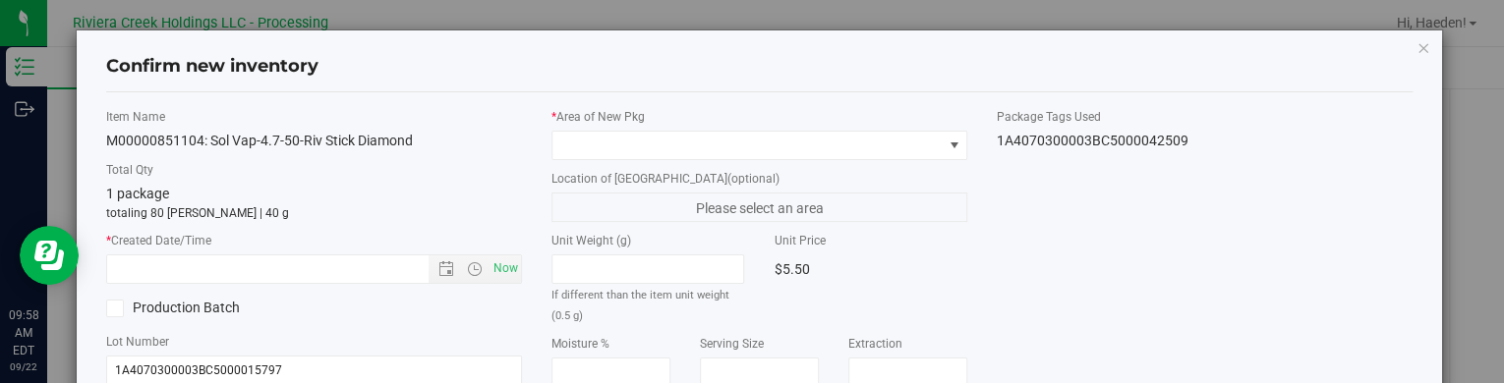
type input "[DATE]"
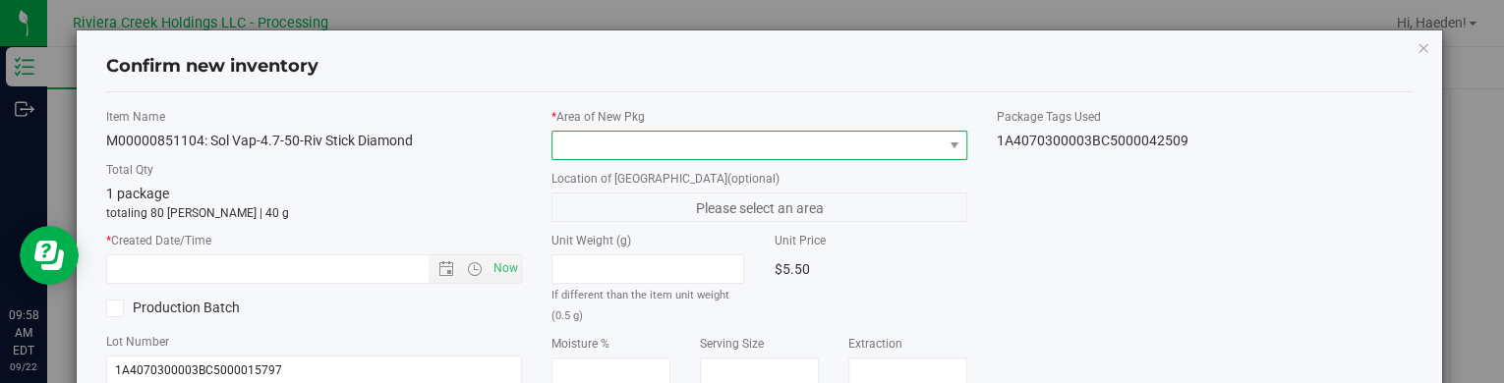
click at [898, 143] on span at bounding box center [746, 146] width 389 height 28
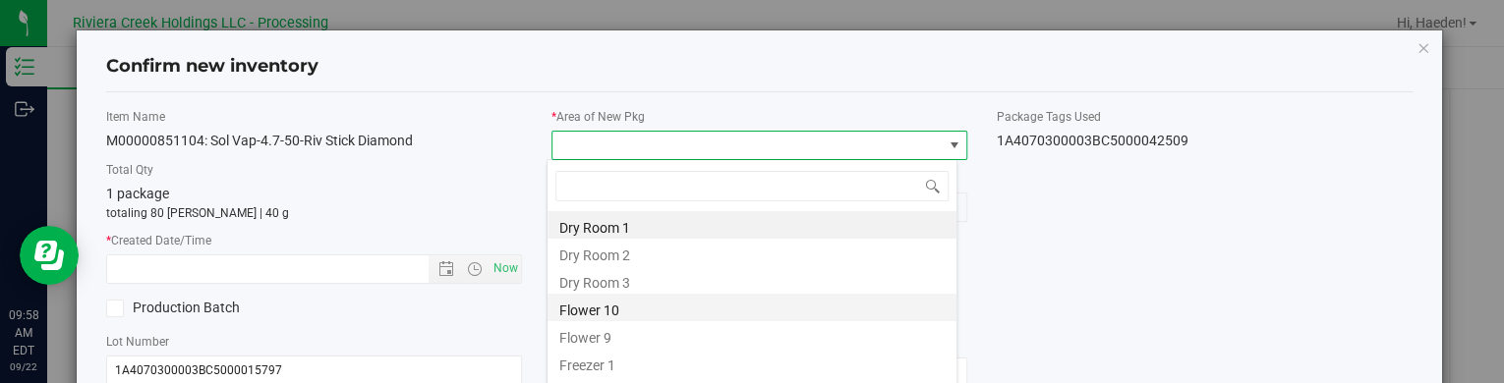
click at [619, 313] on li "Flower 10" at bounding box center [751, 308] width 409 height 28
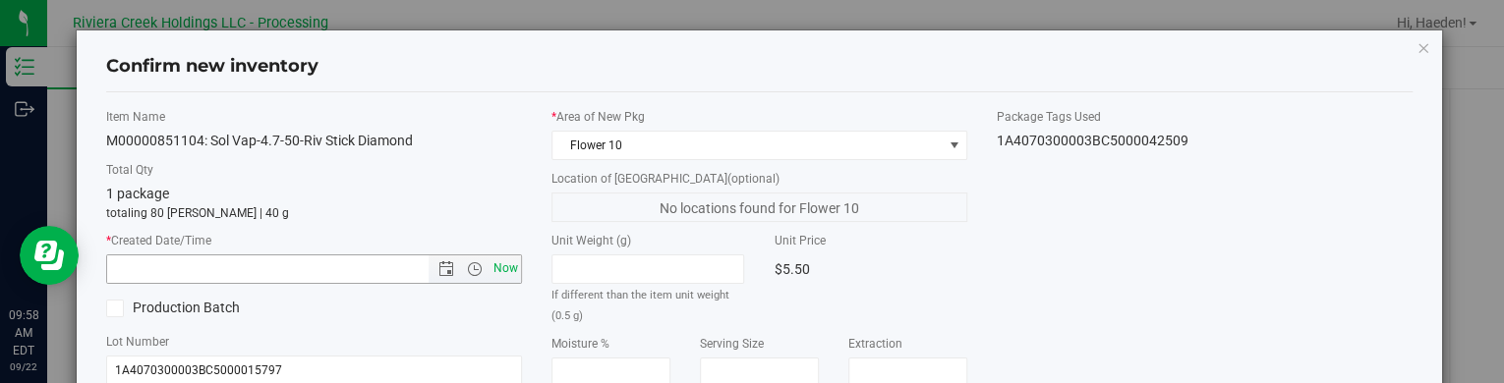
click at [503, 268] on span "Now" at bounding box center [505, 269] width 33 height 29
type input "[DATE] 9:58 AM"
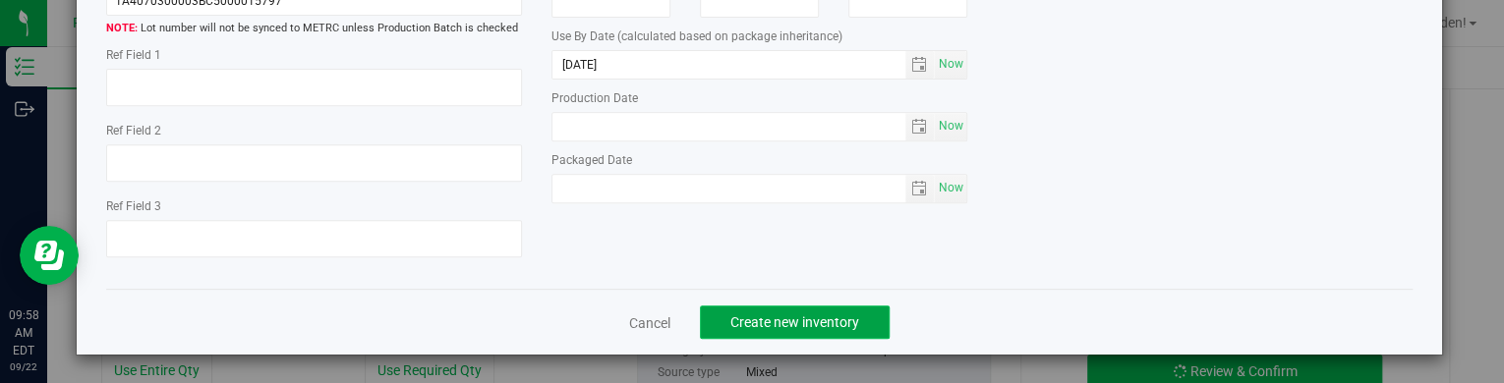
click at [861, 321] on button "Create new inventory" at bounding box center [795, 322] width 190 height 33
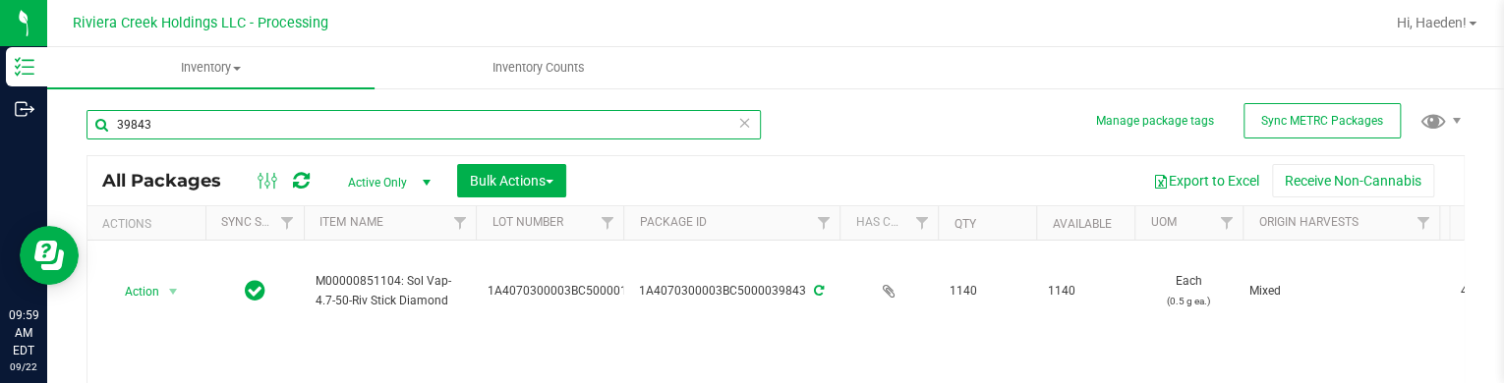
click at [191, 132] on input "39843" at bounding box center [423, 124] width 674 height 29
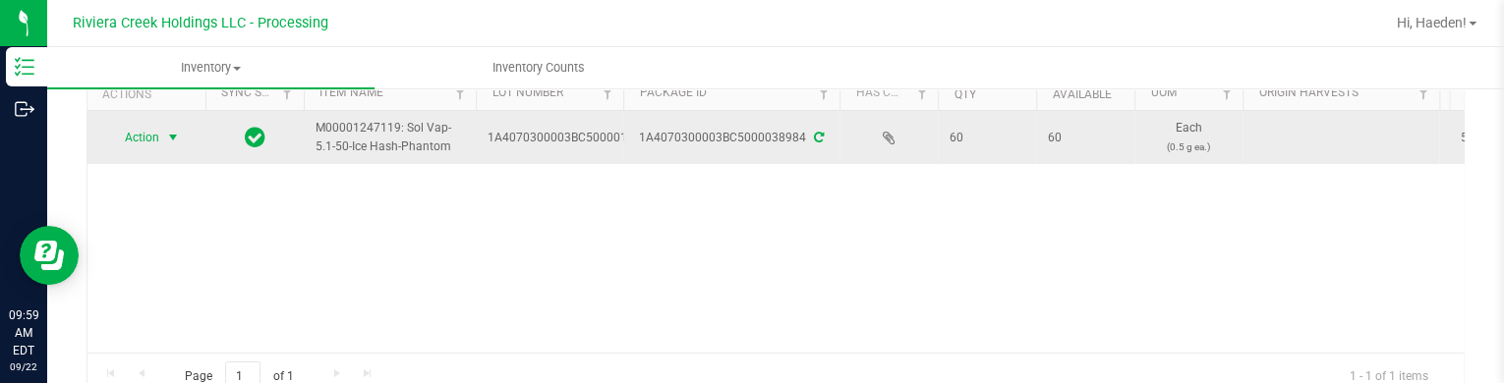
scroll to position [98, 0]
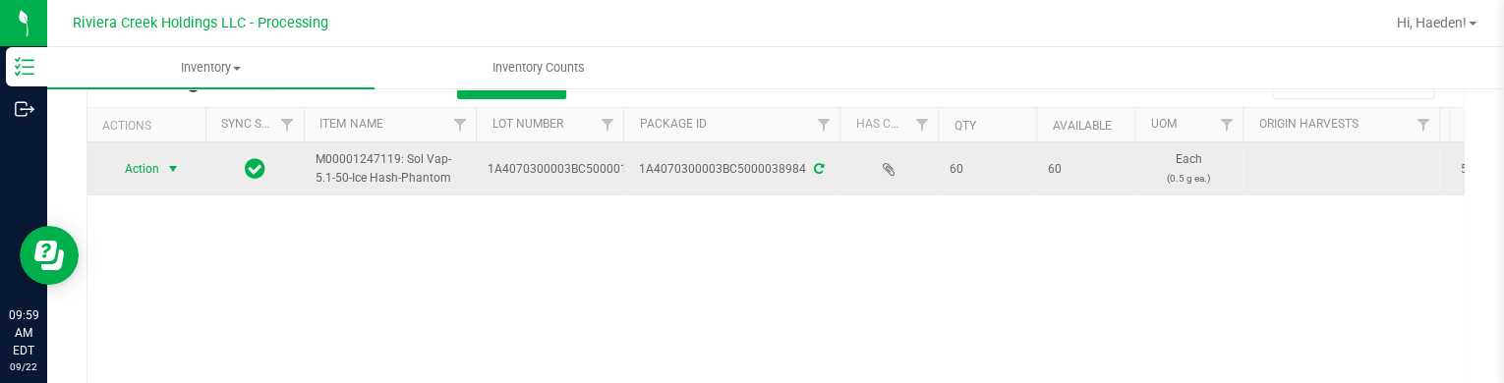
type input "38984"
click at [171, 166] on span "select" at bounding box center [173, 169] width 16 height 16
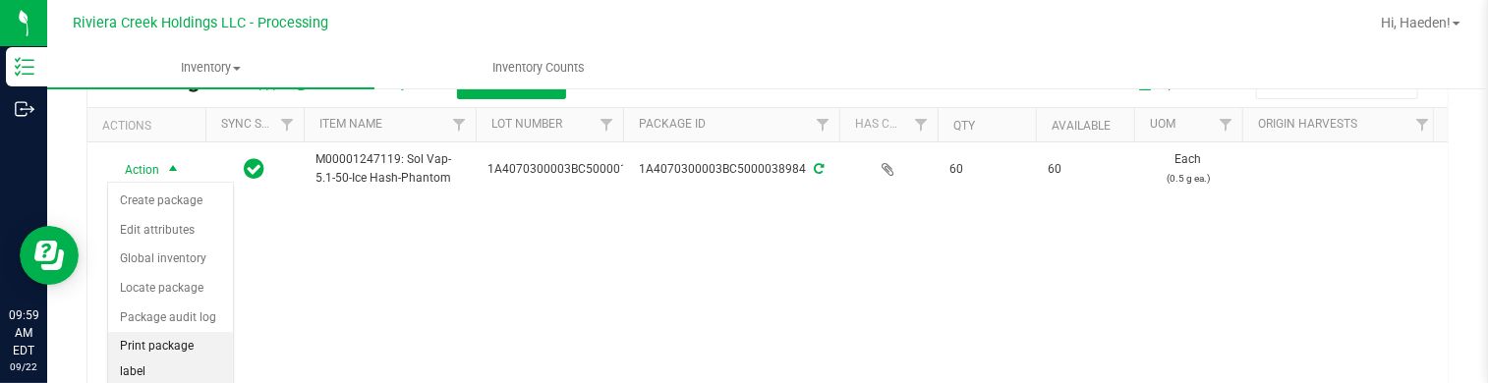
drag, startPoint x: 161, startPoint y: 341, endPoint x: 216, endPoint y: 315, distance: 61.1
click at [162, 341] on li "Print package label" at bounding box center [170, 359] width 125 height 54
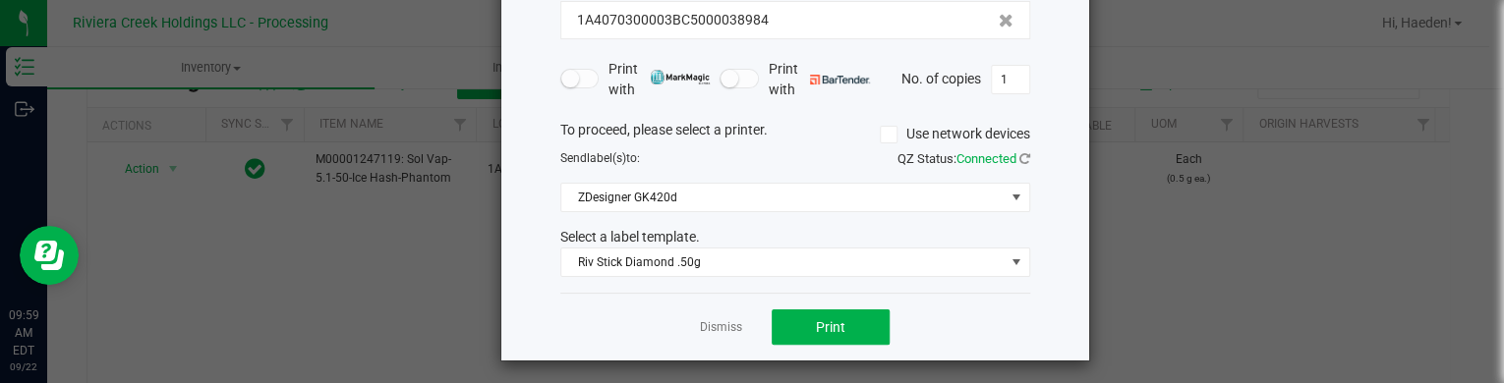
scroll to position [160, 0]
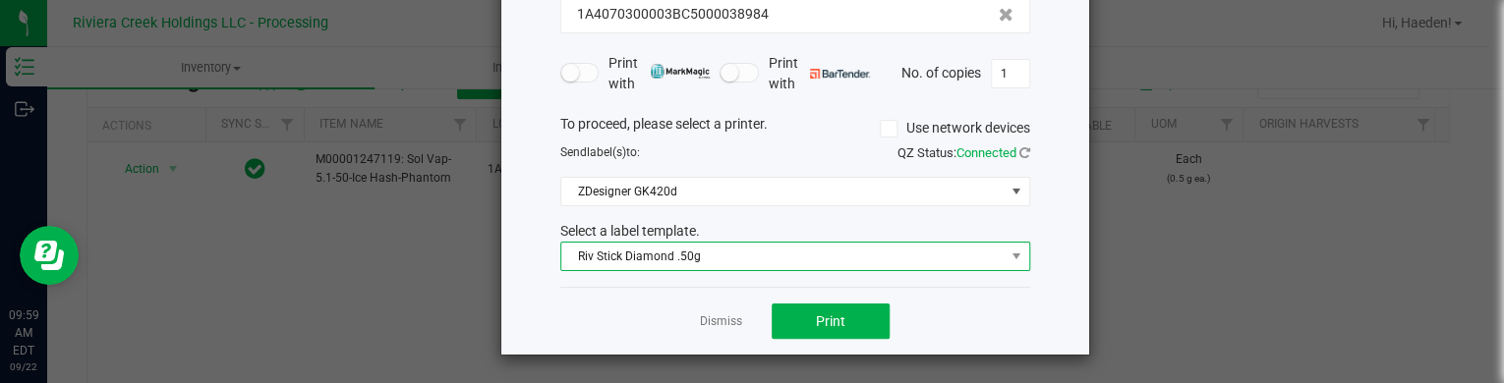
click at [722, 253] on span "Riv Stick Diamond .50g" at bounding box center [782, 257] width 443 height 28
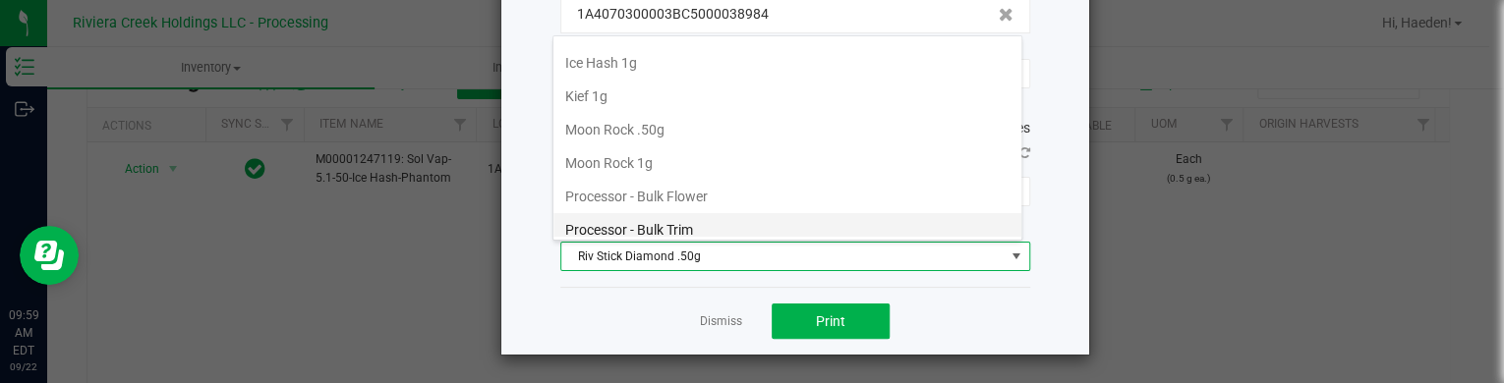
scroll to position [598, 0]
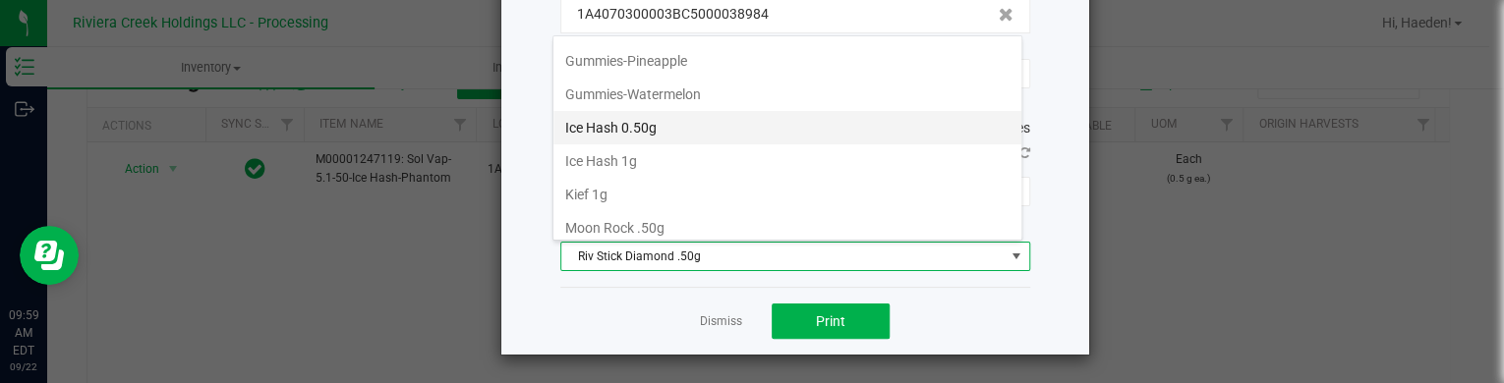
click at [728, 117] on li "Ice Hash 0.50g" at bounding box center [787, 127] width 468 height 33
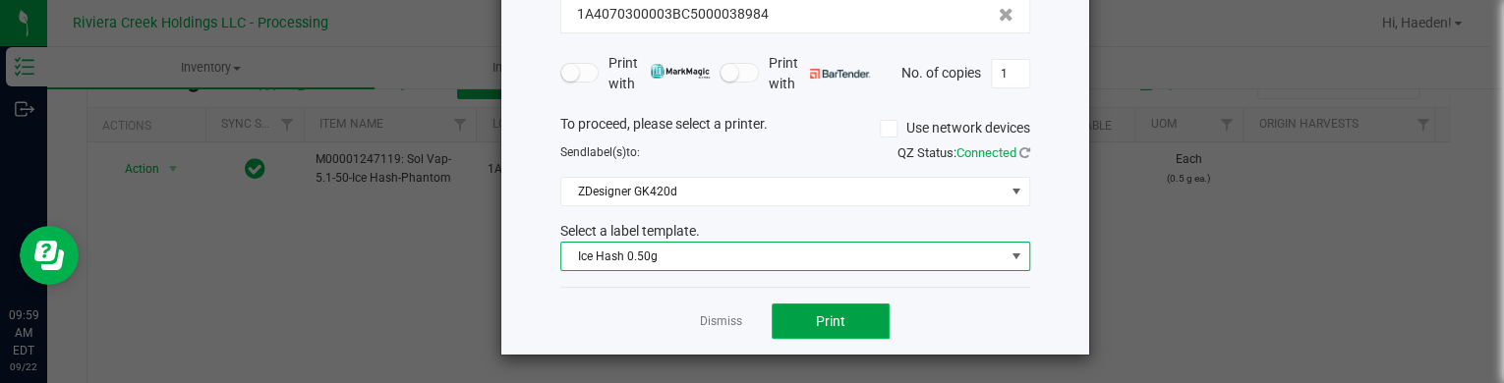
click at [836, 319] on span "Print" at bounding box center [830, 322] width 29 height 16
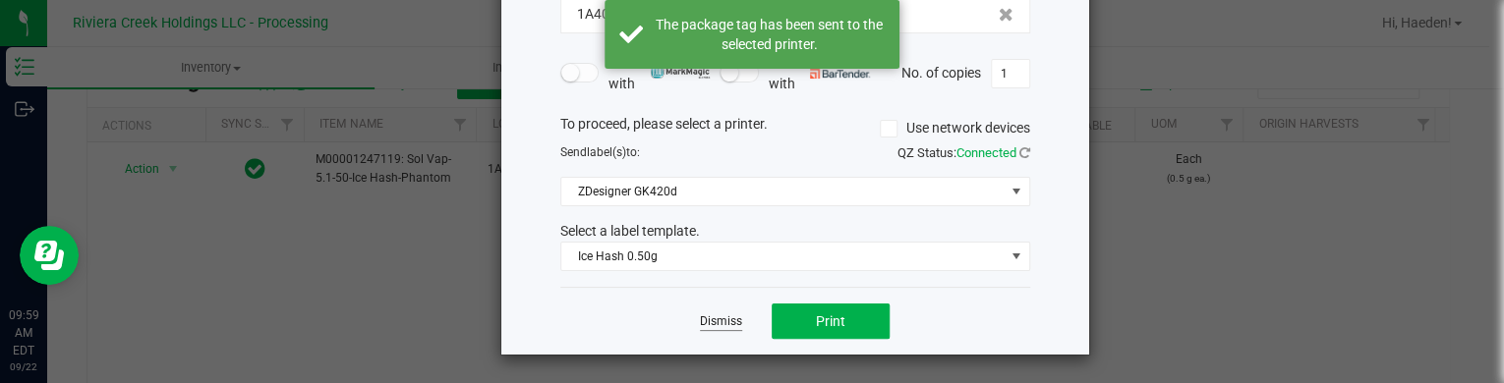
click at [700, 314] on link "Dismiss" at bounding box center [721, 322] width 42 height 17
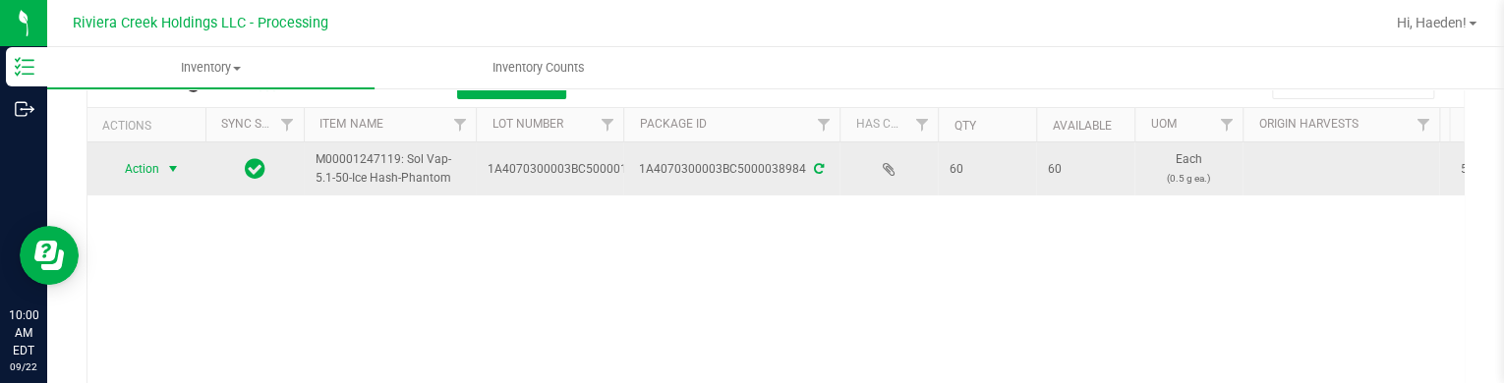
click at [162, 158] on span "select" at bounding box center [173, 169] width 25 height 28
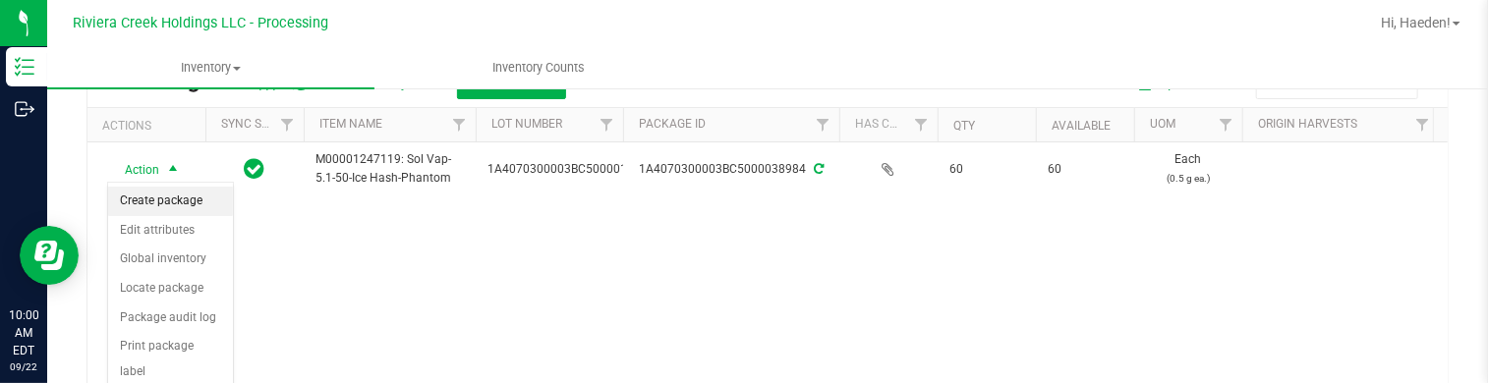
click at [176, 204] on li "Create package" at bounding box center [170, 201] width 125 height 29
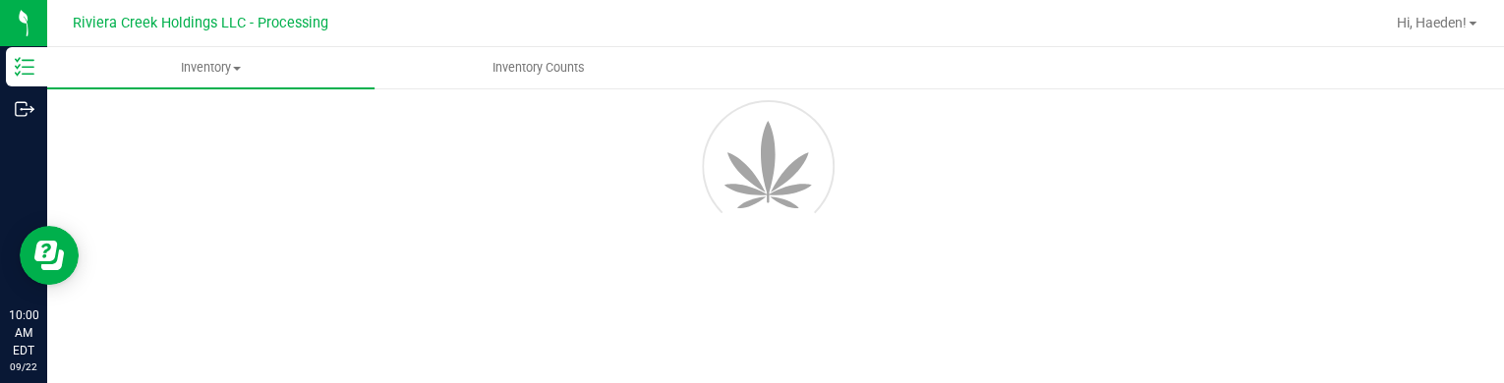
scroll to position [113, 0]
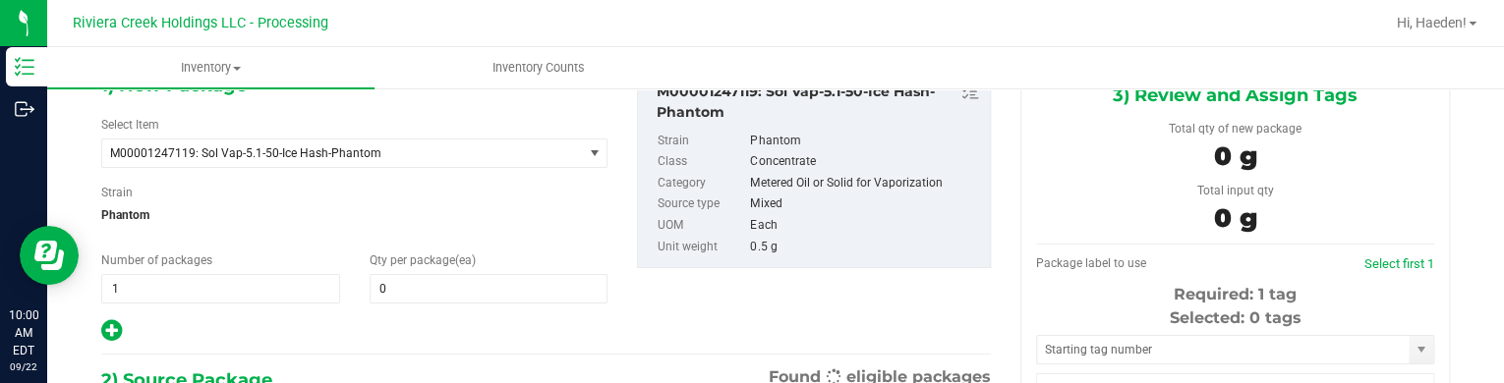
type input "0"
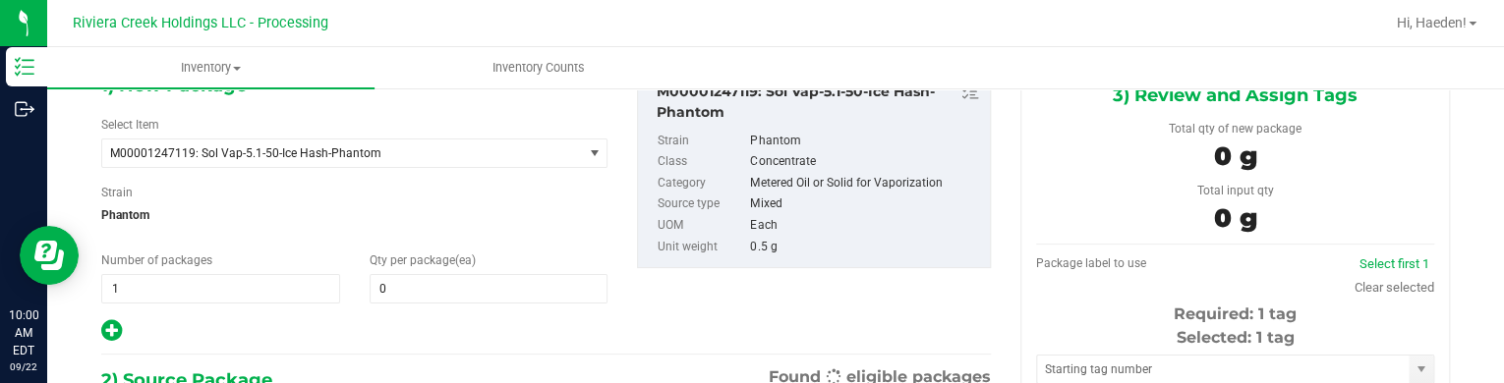
scroll to position [0, 0]
click at [475, 276] on span at bounding box center [489, 288] width 239 height 29
click at [475, 276] on input "text" at bounding box center [489, 289] width 237 height 28
type input "20"
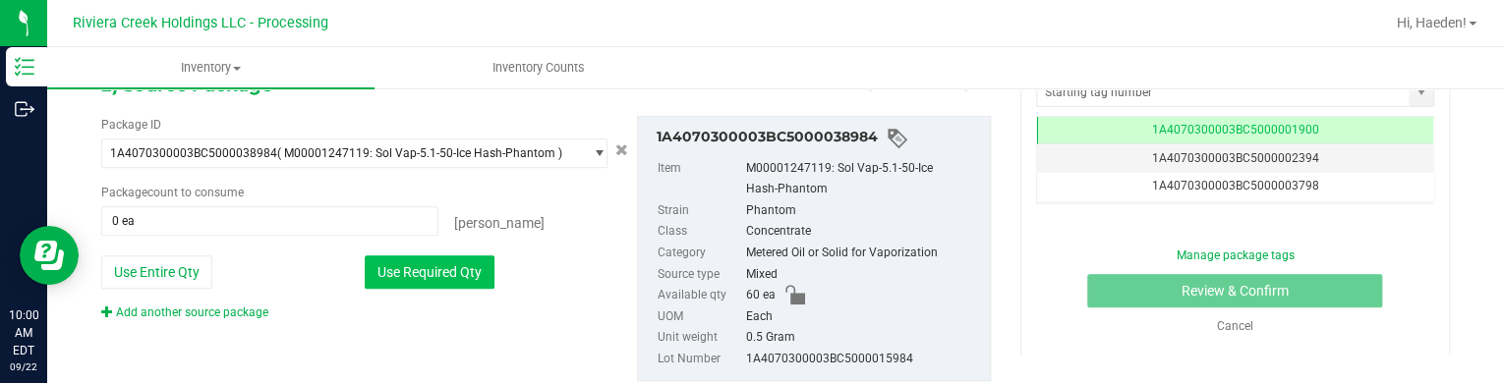
type input "20"
click at [471, 279] on button "Use Required Qty" at bounding box center [430, 272] width 130 height 33
type input "20 ea"
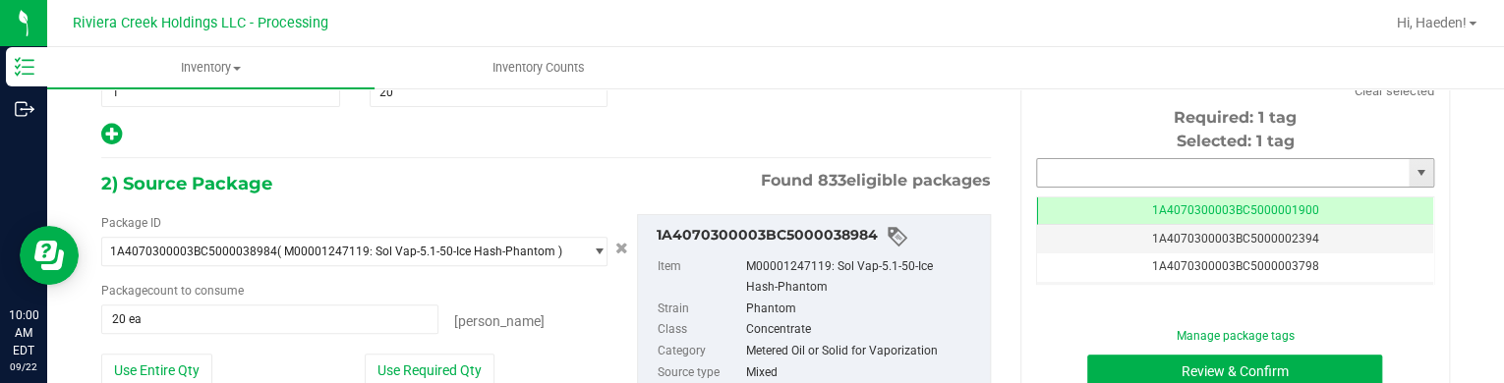
click at [1047, 164] on input "text" at bounding box center [1223, 173] width 372 height 28
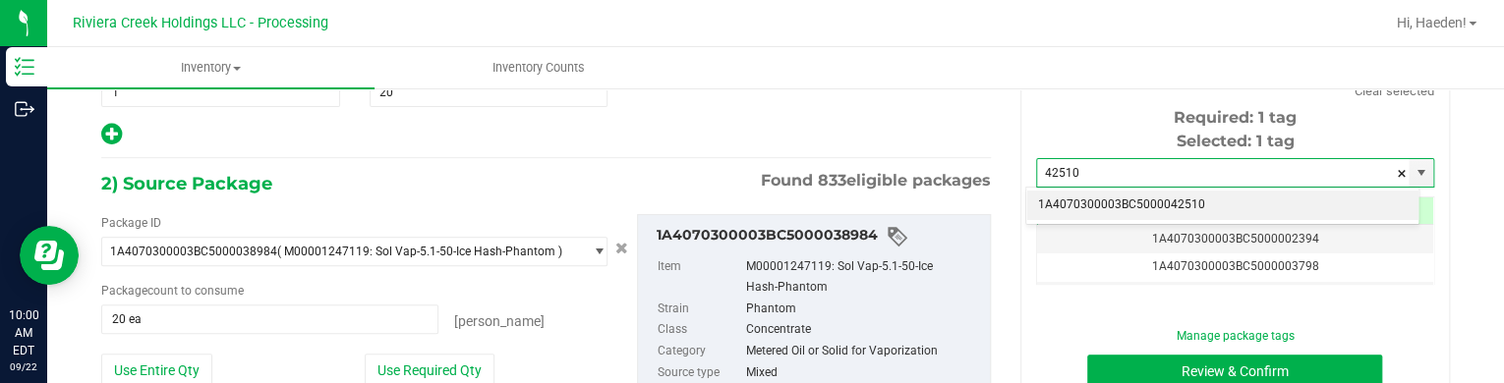
click at [1088, 207] on li "1A4070300003BC5000042510" at bounding box center [1222, 205] width 392 height 29
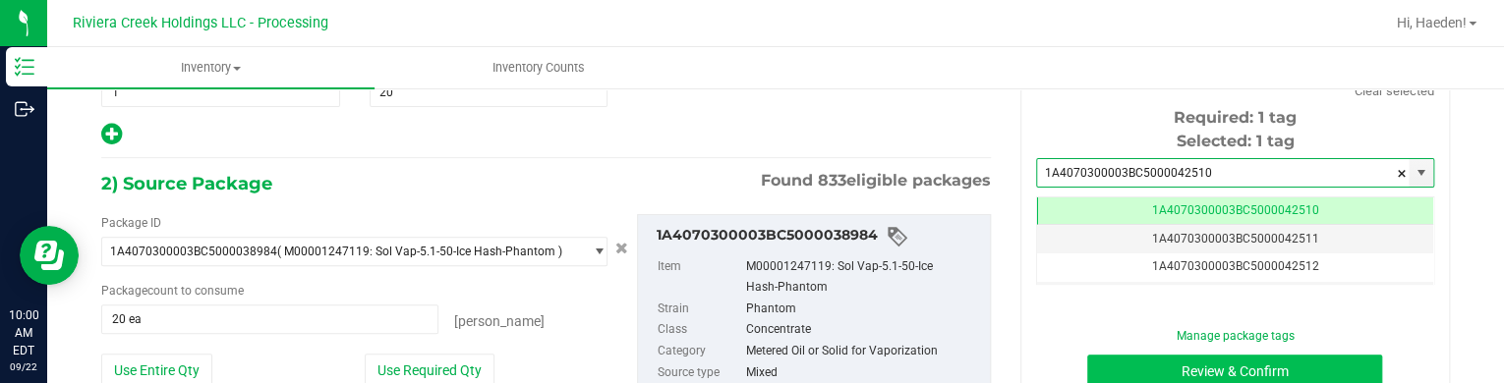
type input "1A4070300003BC5000042510"
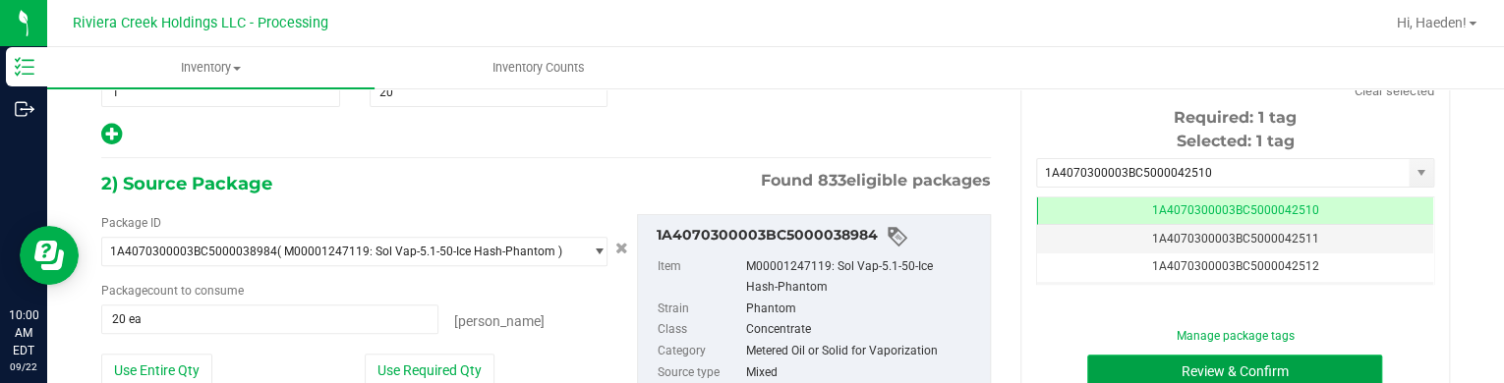
click at [1127, 363] on button "Review & Confirm" at bounding box center [1234, 371] width 295 height 33
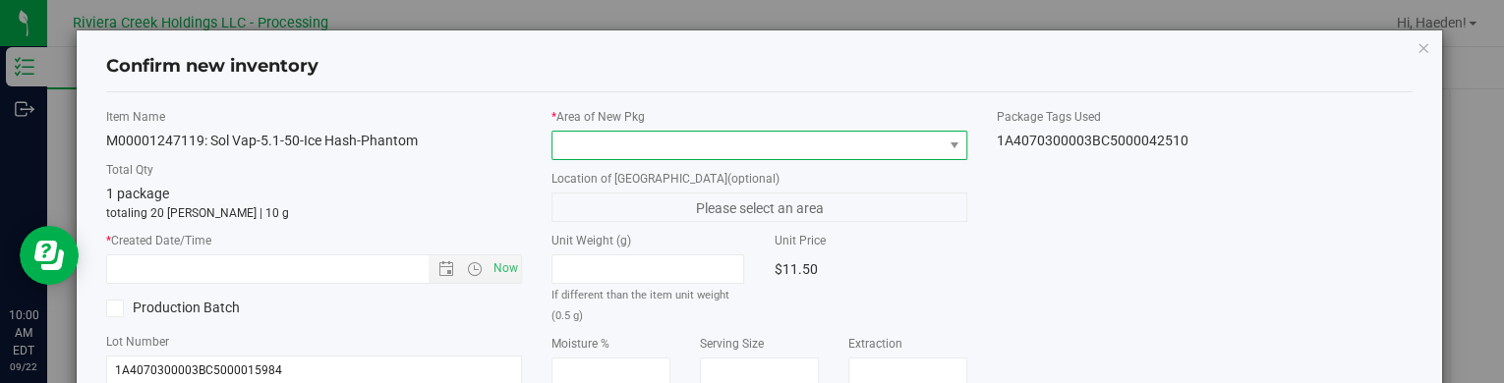
click at [861, 150] on span at bounding box center [746, 146] width 389 height 28
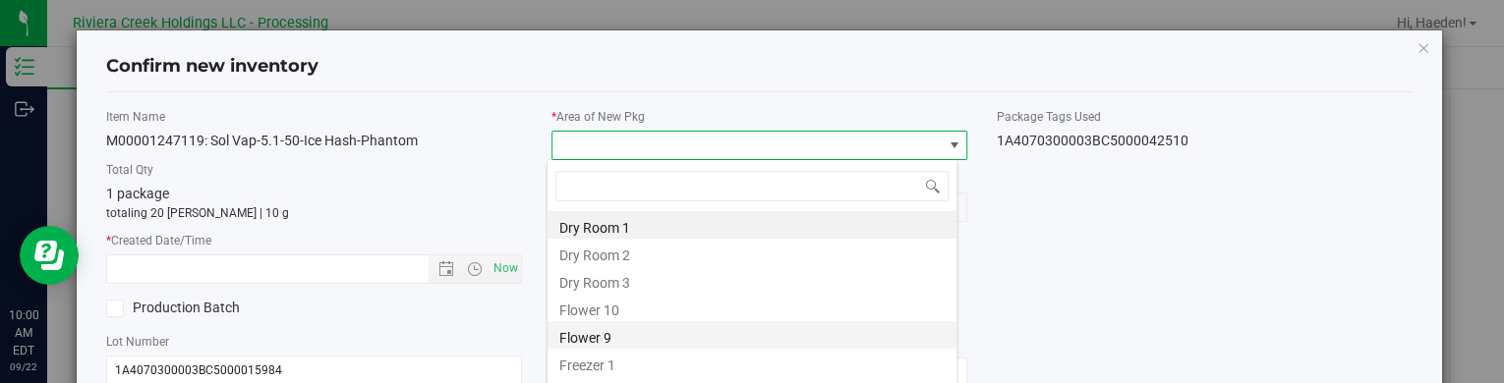
click at [687, 321] on li "Flower 9" at bounding box center [751, 335] width 409 height 28
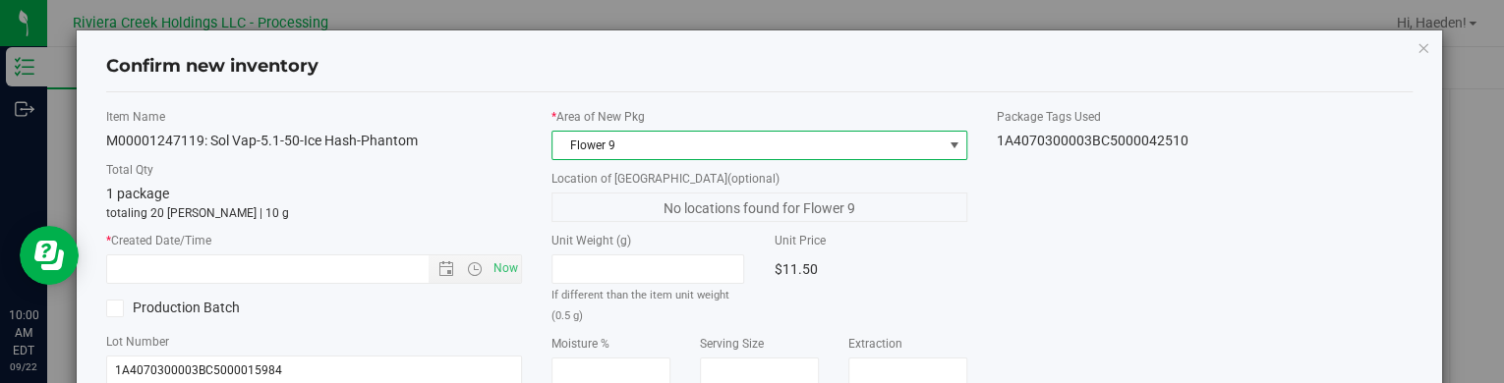
click at [658, 144] on span "Flower 9" at bounding box center [746, 146] width 389 height 28
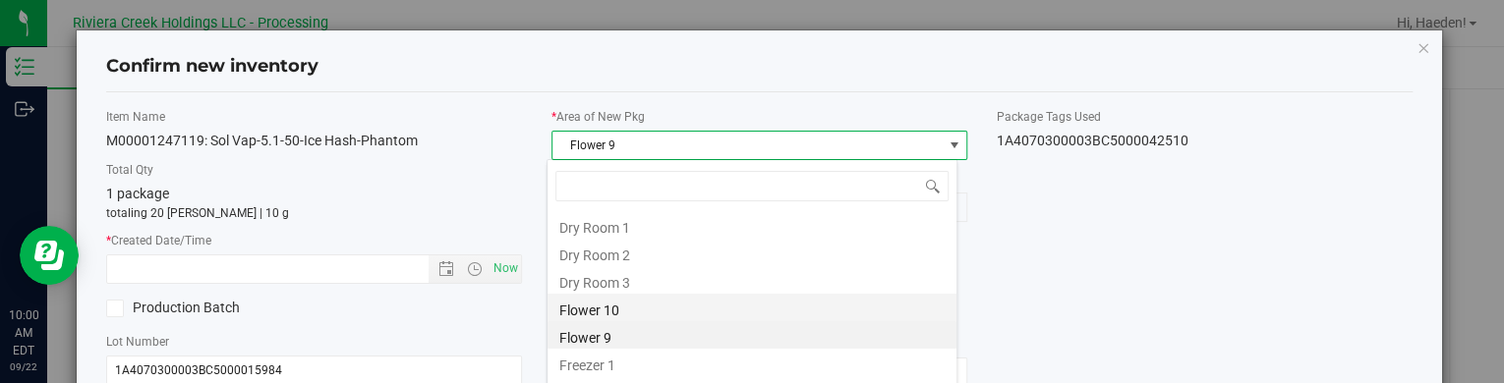
click at [614, 305] on li "Flower 10" at bounding box center [751, 308] width 409 height 28
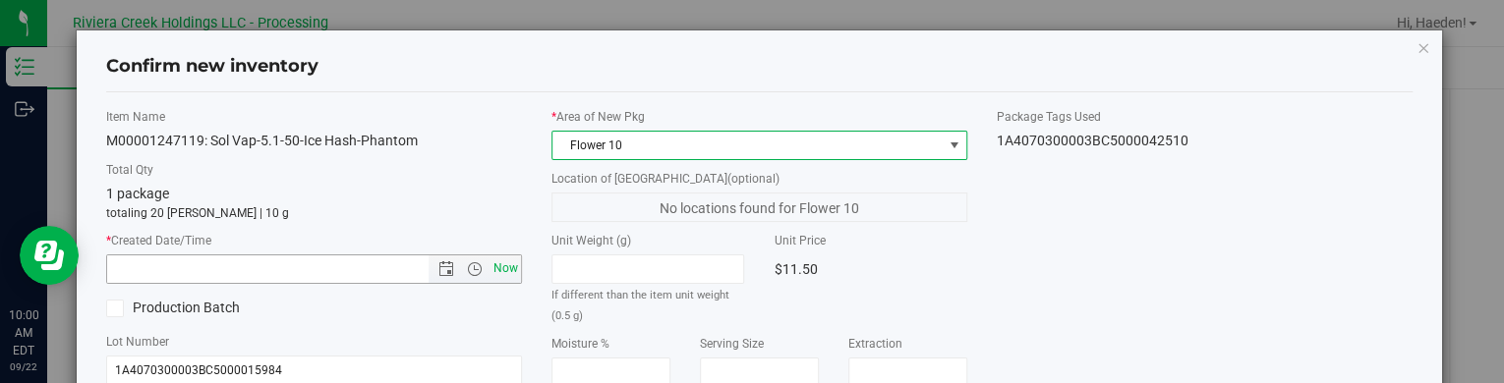
click at [500, 268] on span "Now" at bounding box center [505, 269] width 33 height 29
type input "[DATE] 10:00 AM"
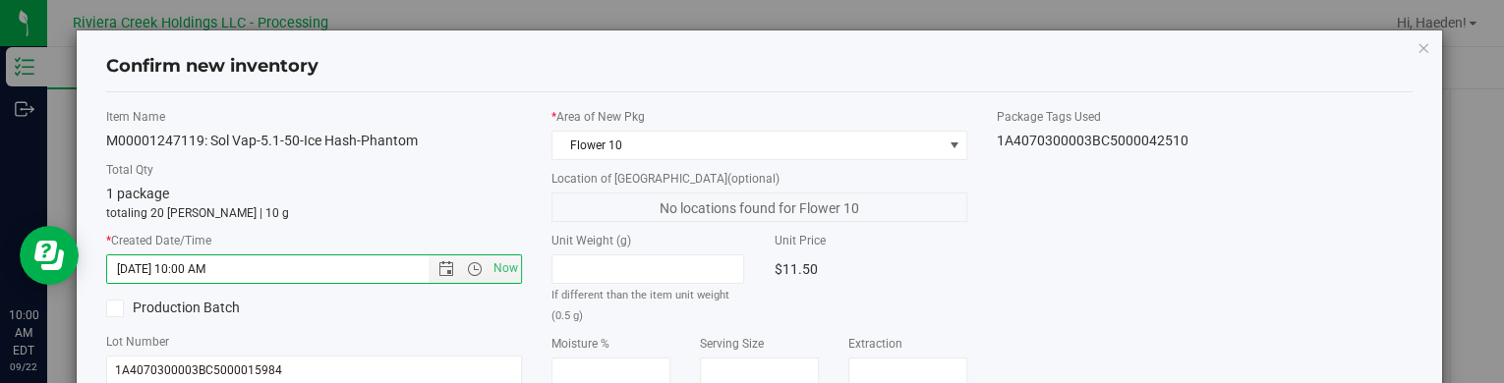
click at [955, 255] on div "$11.50" at bounding box center [870, 269] width 193 height 29
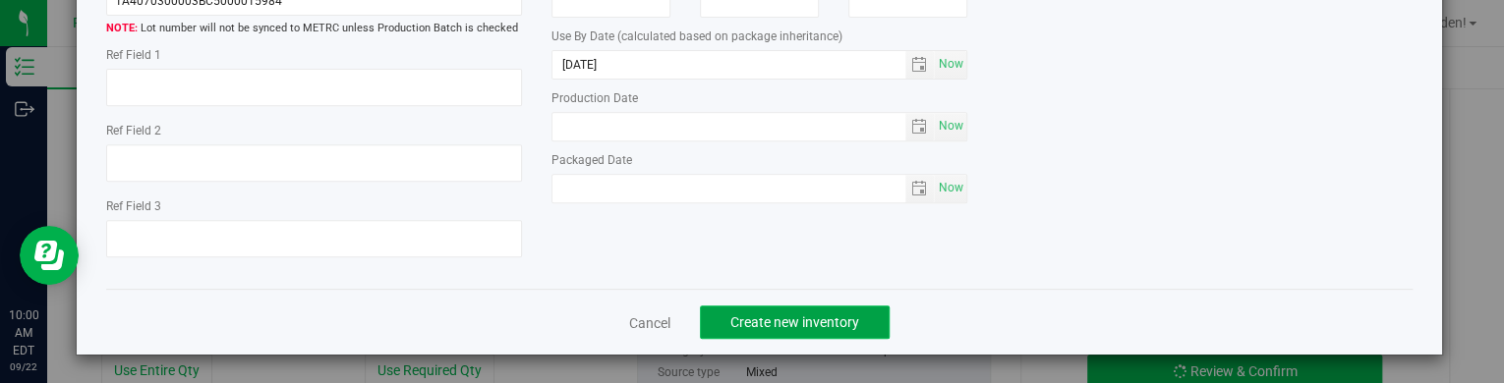
click at [842, 316] on span "Create new inventory" at bounding box center [794, 323] width 129 height 16
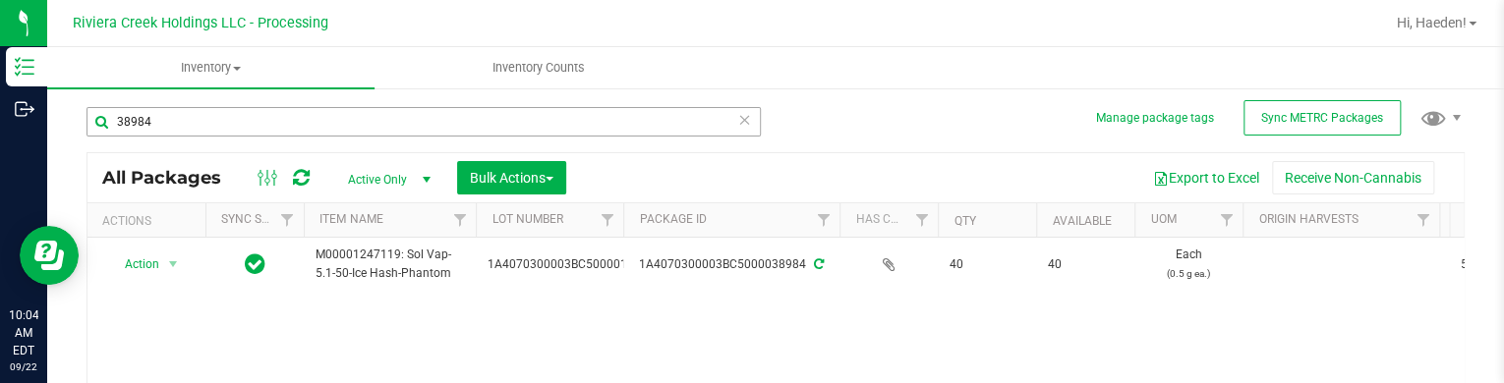
scroll to position [101, 0]
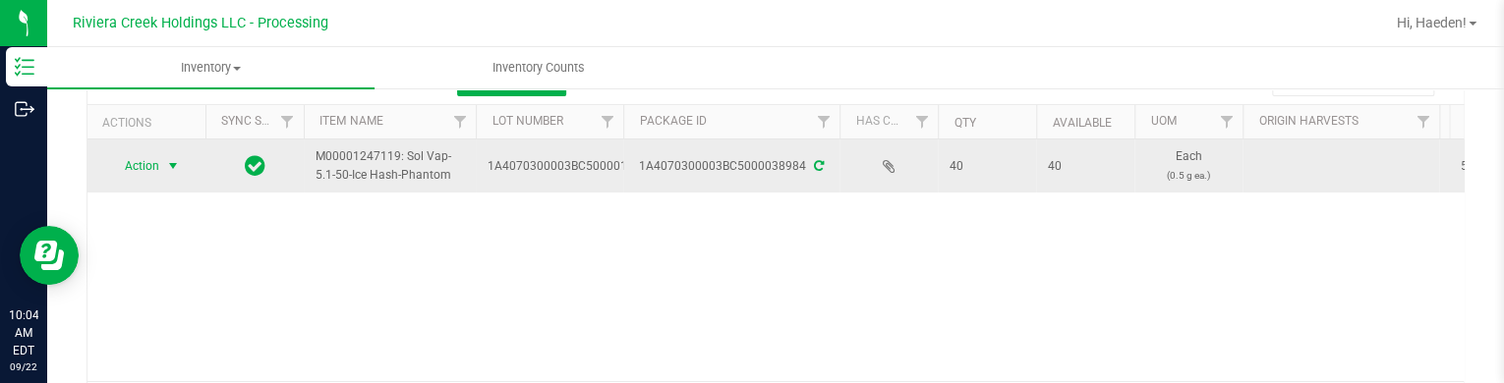
click at [153, 176] on span "Action" at bounding box center [133, 166] width 53 height 28
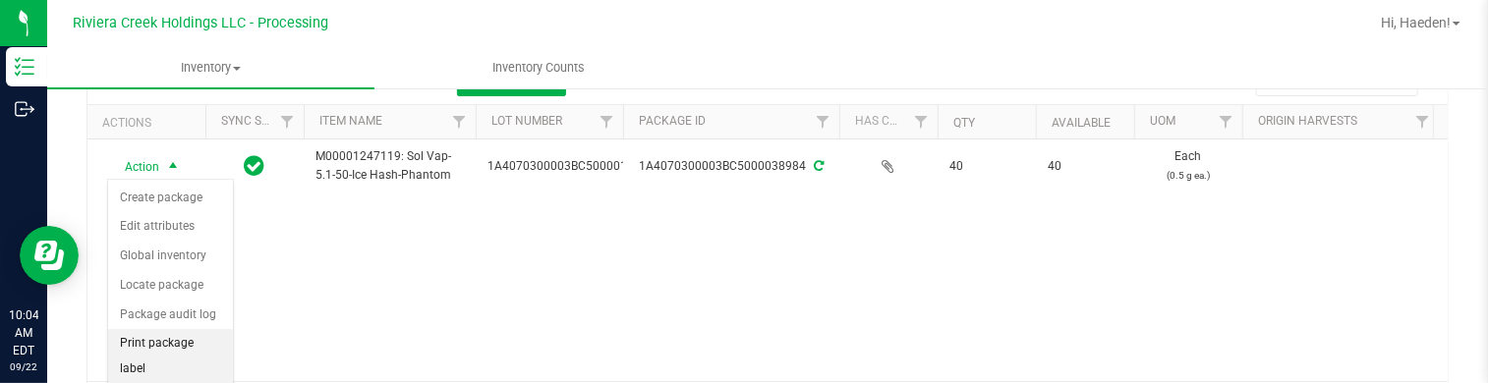
click at [177, 349] on li "Print package label" at bounding box center [170, 356] width 125 height 54
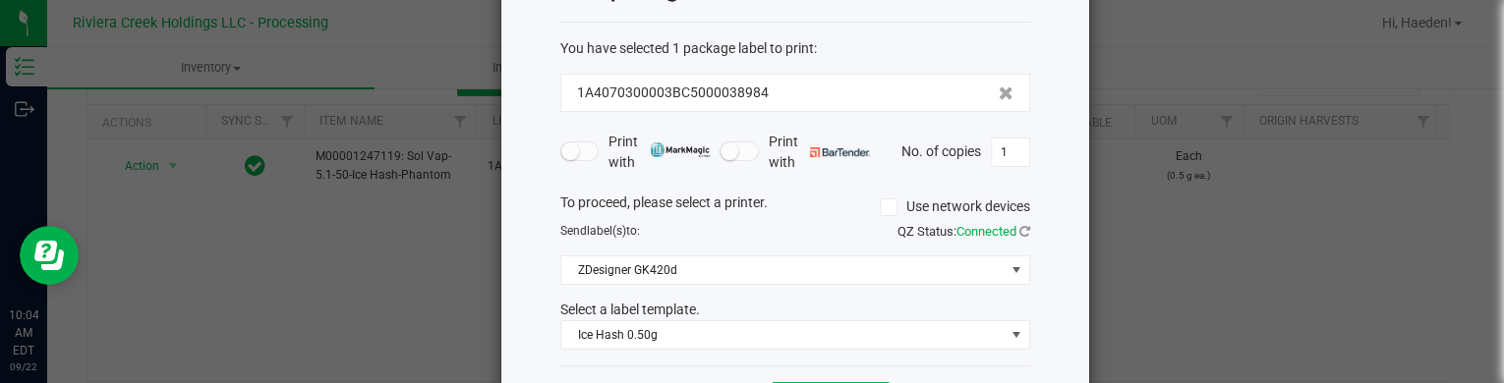
scroll to position [159, 0]
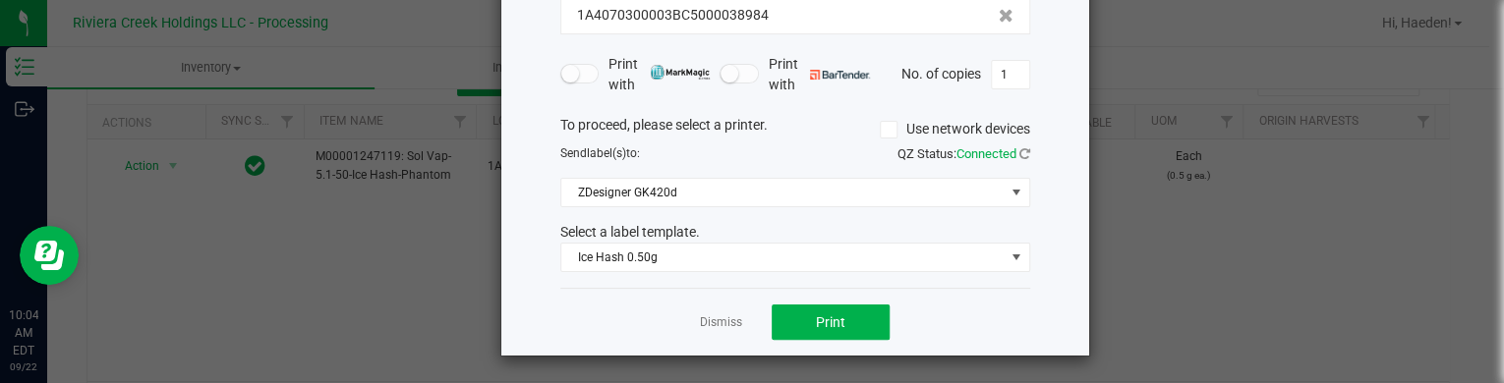
click at [810, 299] on div "Dismiss Print" at bounding box center [795, 322] width 470 height 68
click at [787, 321] on button "Print" at bounding box center [831, 322] width 118 height 35
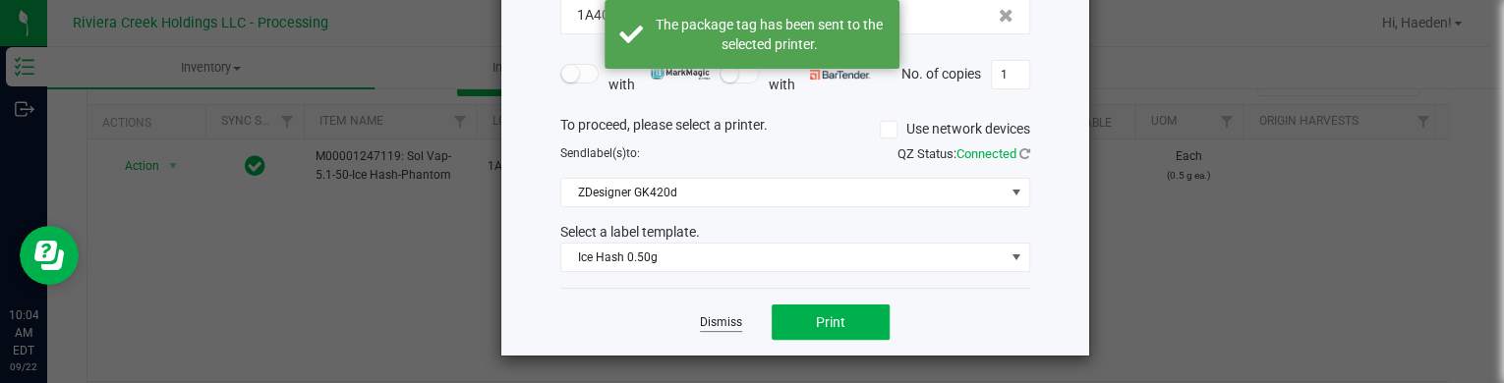
click at [720, 319] on link "Dismiss" at bounding box center [721, 323] width 42 height 17
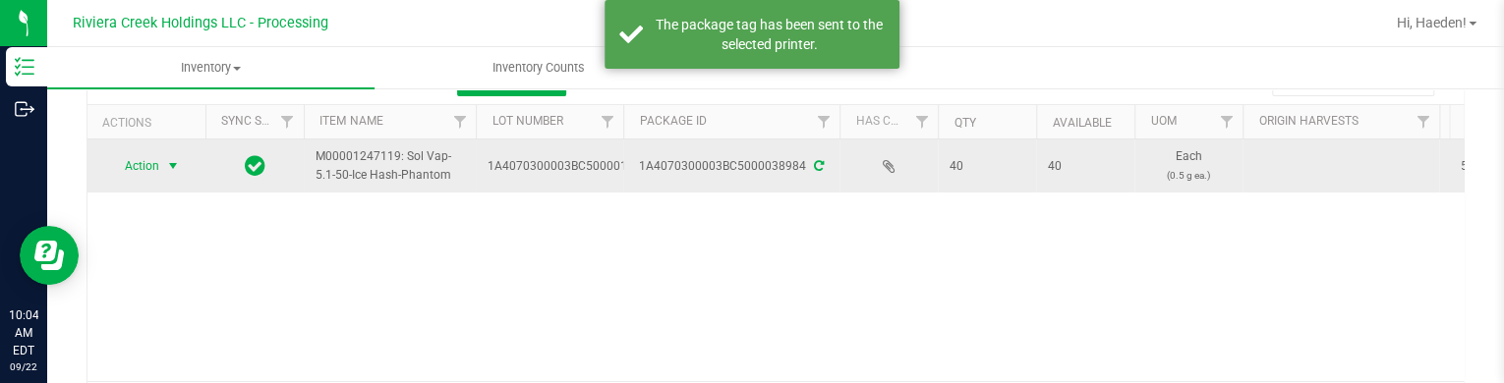
click at [172, 154] on span "select" at bounding box center [173, 166] width 25 height 28
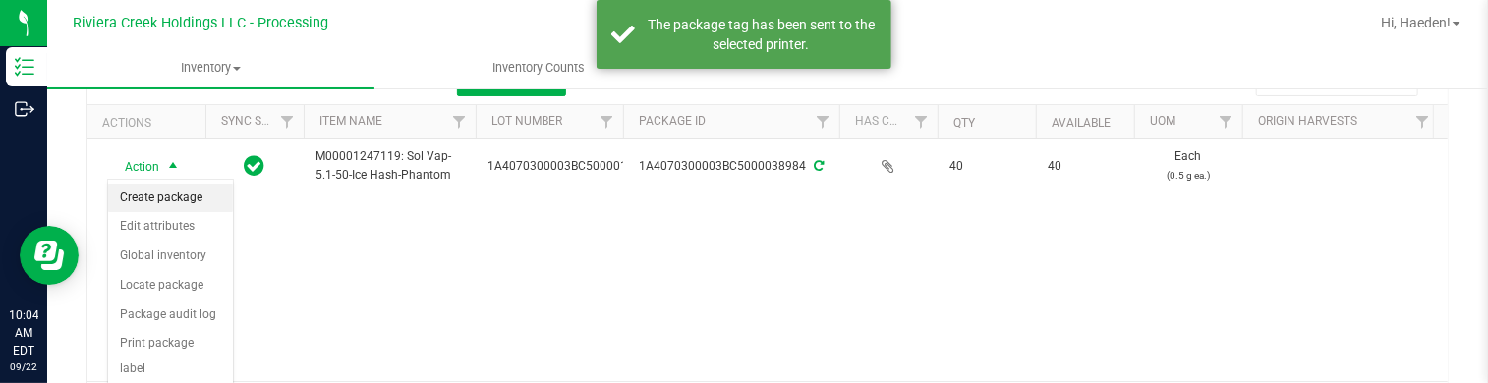
click at [177, 201] on li "Create package" at bounding box center [170, 198] width 125 height 29
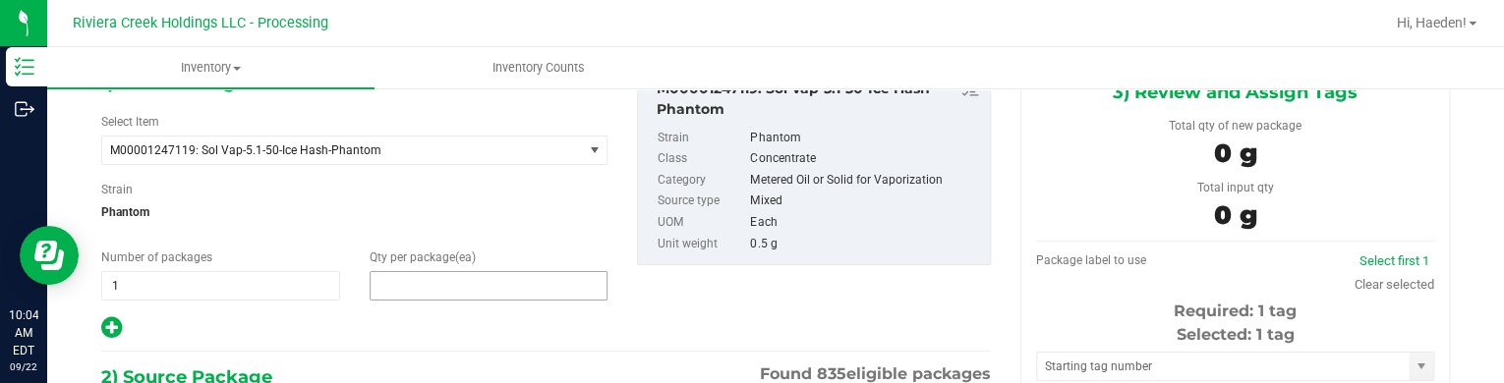
click at [434, 295] on span at bounding box center [489, 285] width 239 height 29
click at [434, 295] on input "text" at bounding box center [489, 286] width 237 height 28
type input "20"
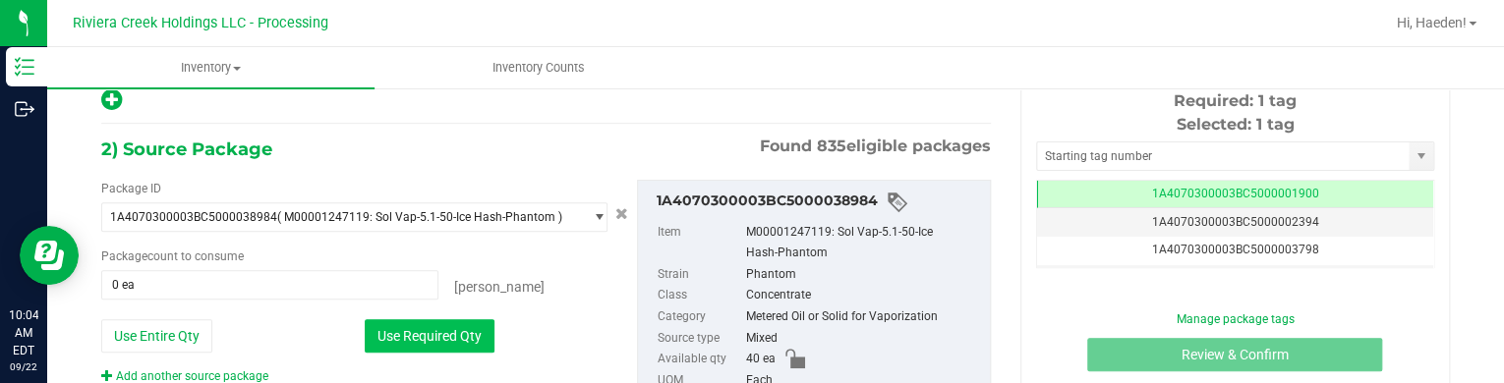
click at [447, 330] on button "Use Required Qty" at bounding box center [430, 335] width 130 height 33
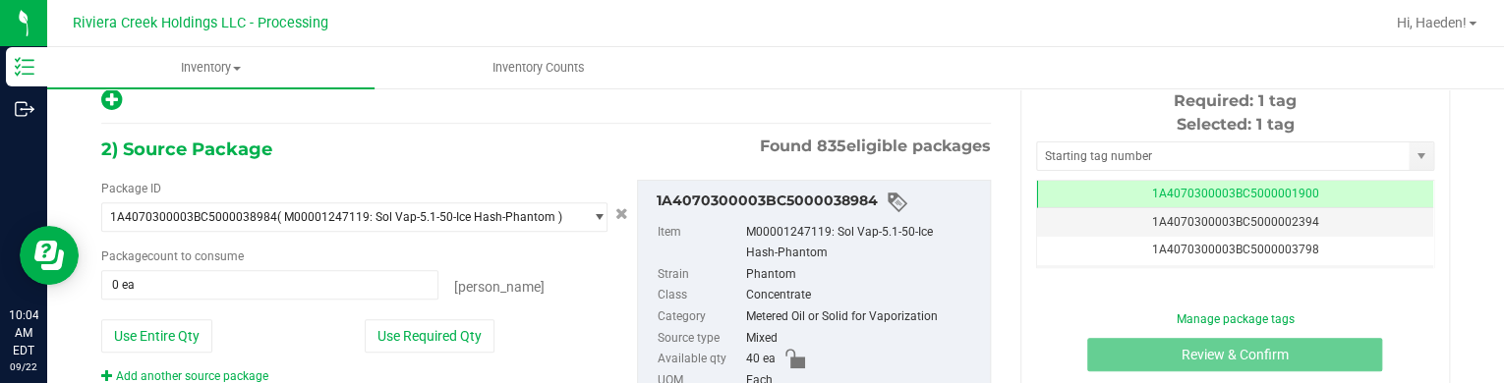
type input "20 ea"
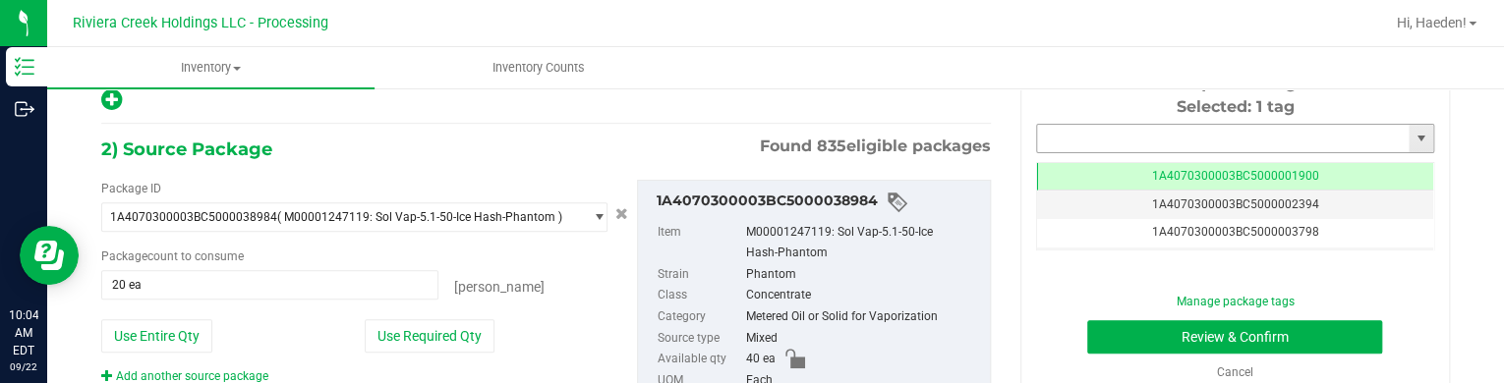
click at [1144, 132] on input "text" at bounding box center [1223, 139] width 372 height 28
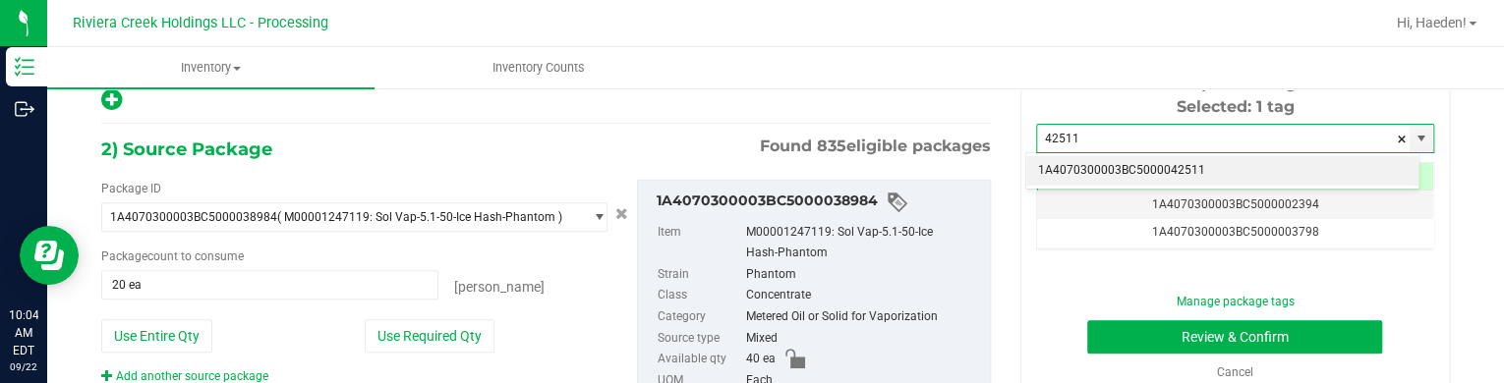
click at [1196, 168] on li "1A4070300003BC5000042511" at bounding box center [1222, 170] width 392 height 29
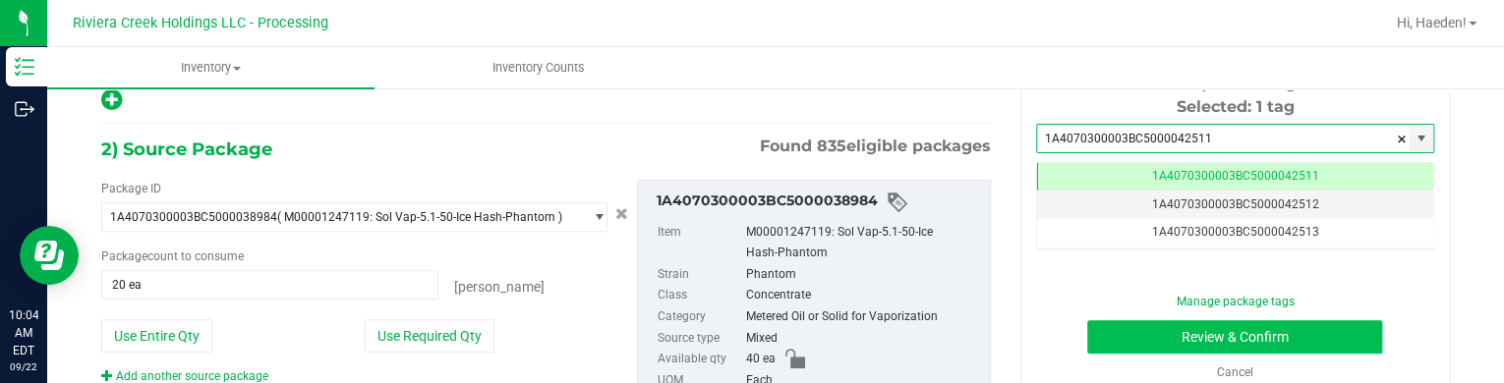
type input "1A4070300003BC5000042511"
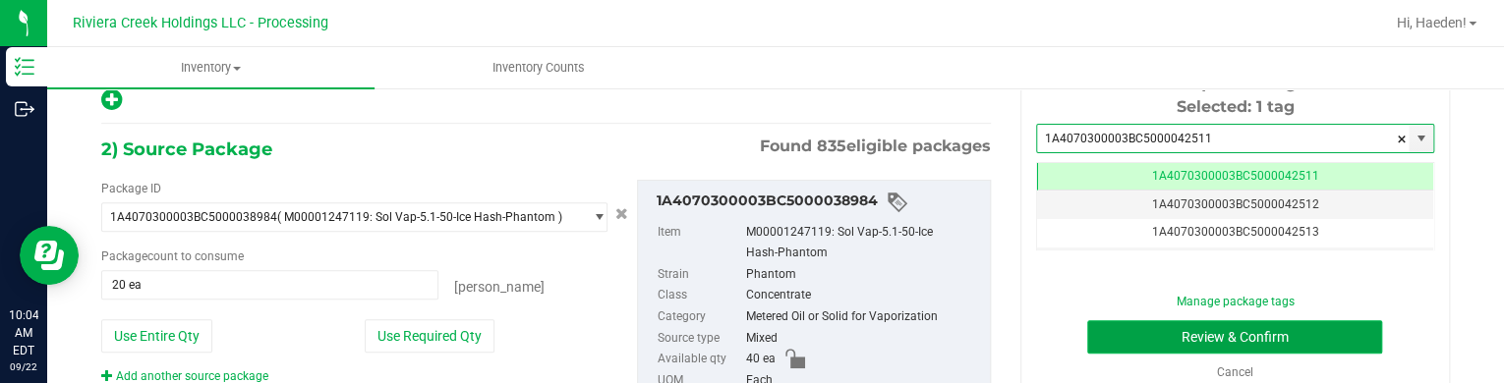
click at [1207, 330] on button "Review & Confirm" at bounding box center [1234, 336] width 295 height 33
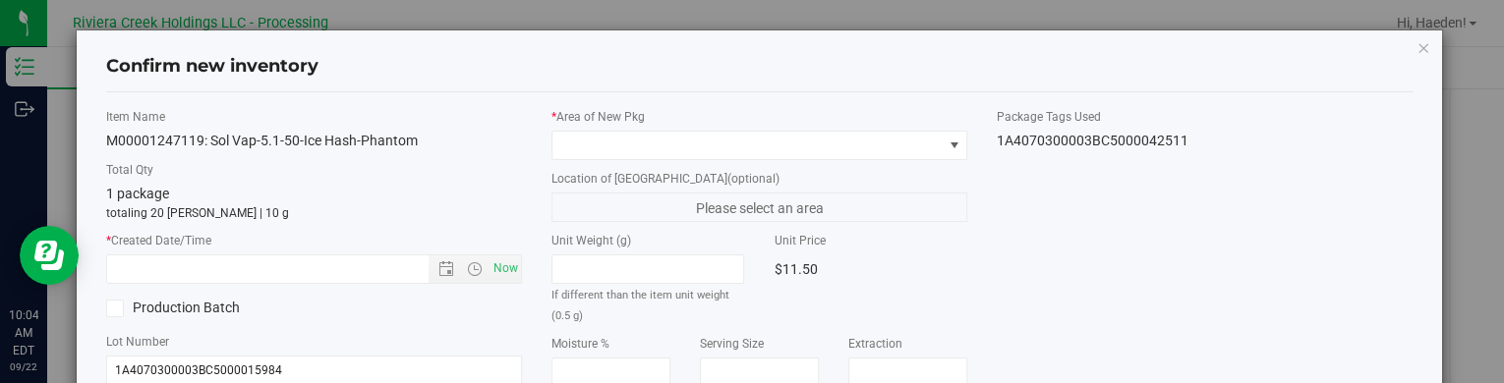
type input "[DATE]"
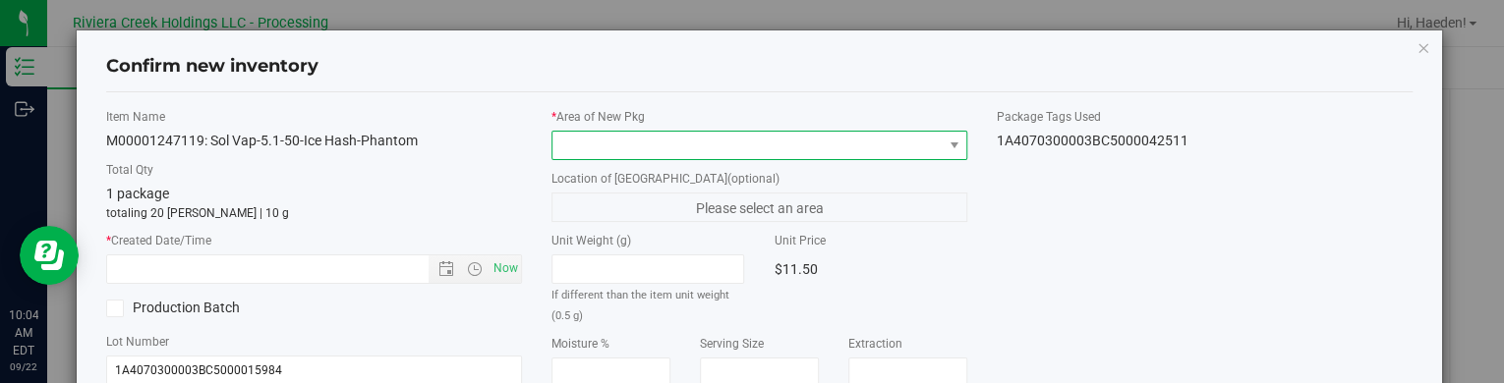
click at [942, 152] on span at bounding box center [954, 146] width 25 height 28
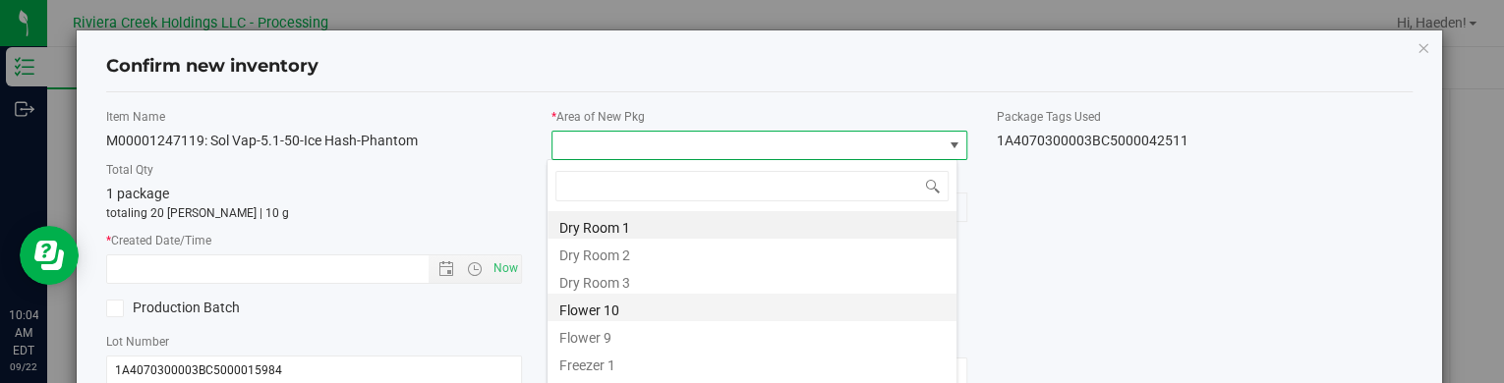
click at [714, 312] on li "Flower 10" at bounding box center [751, 308] width 409 height 28
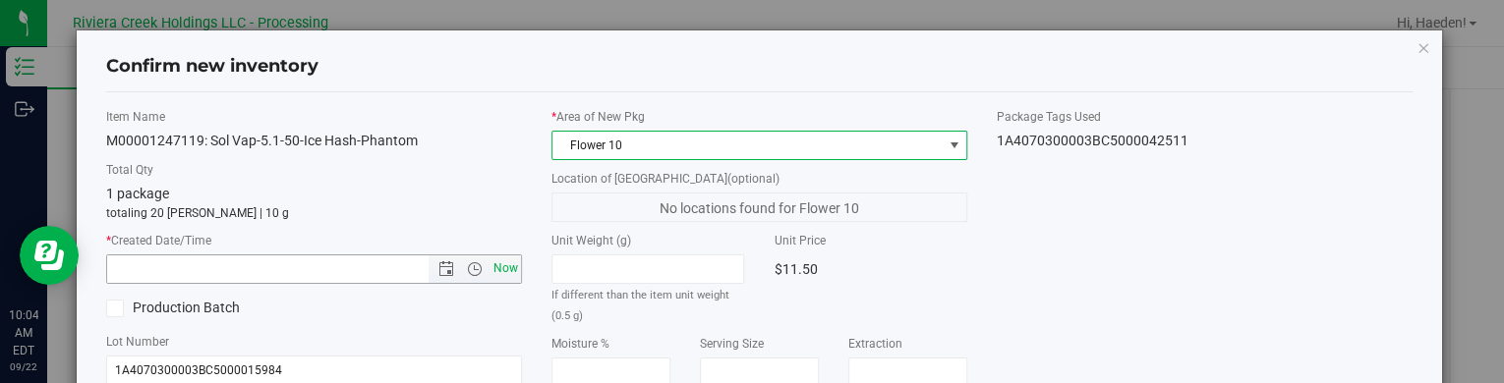
drag, startPoint x: 498, startPoint y: 268, endPoint x: 679, endPoint y: 281, distance: 181.3
click at [499, 268] on span "Now" at bounding box center [505, 269] width 33 height 29
type input "[DATE] 10:04 AM"
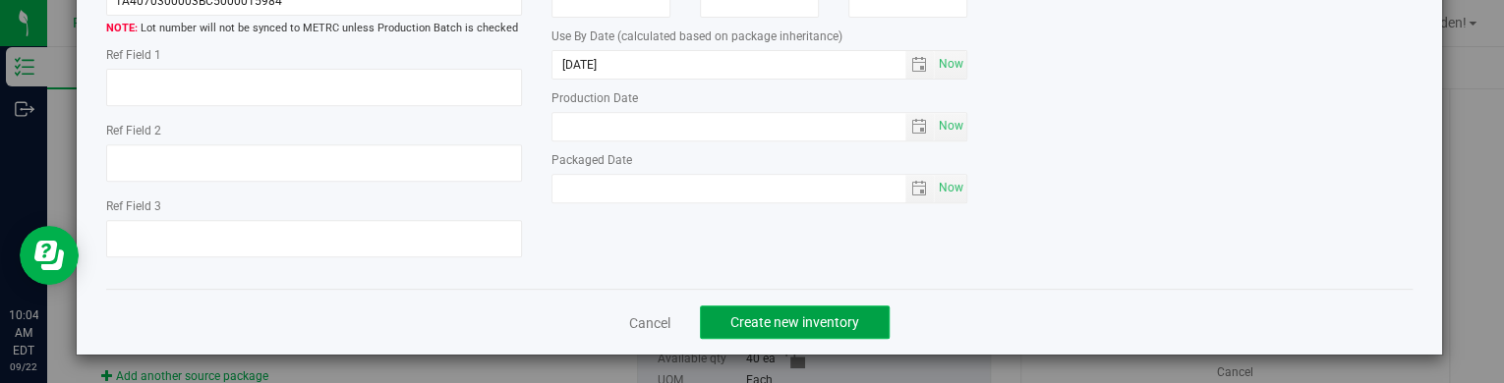
click at [838, 321] on span "Create new inventory" at bounding box center [794, 323] width 129 height 16
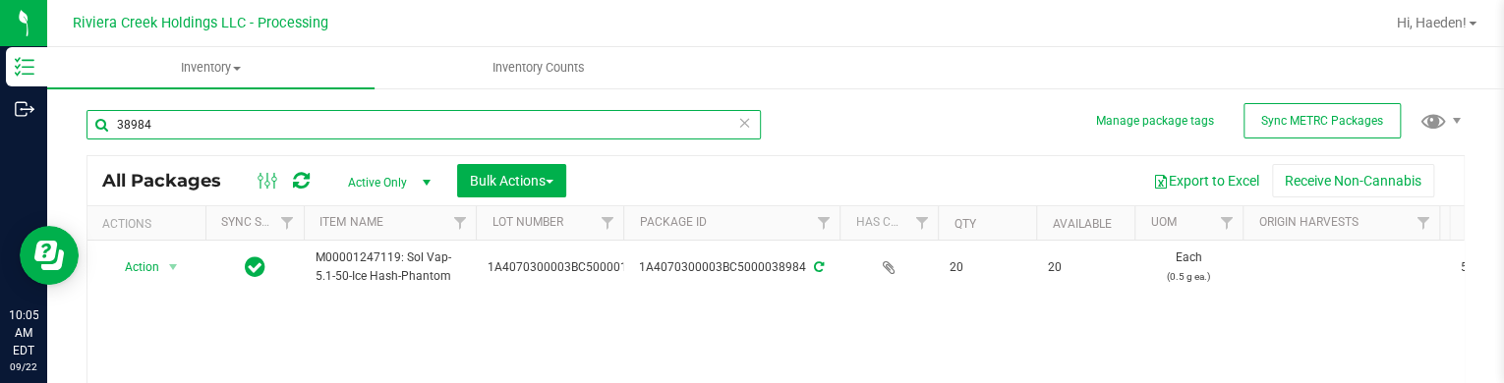
click at [235, 128] on input "38984" at bounding box center [423, 124] width 674 height 29
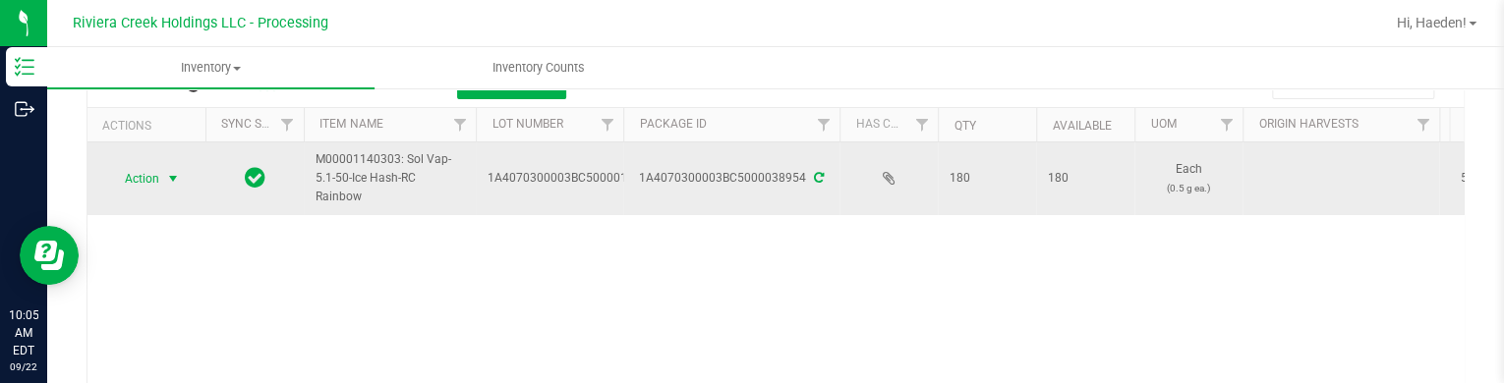
type input "38954"
click at [164, 176] on span "select" at bounding box center [173, 179] width 25 height 28
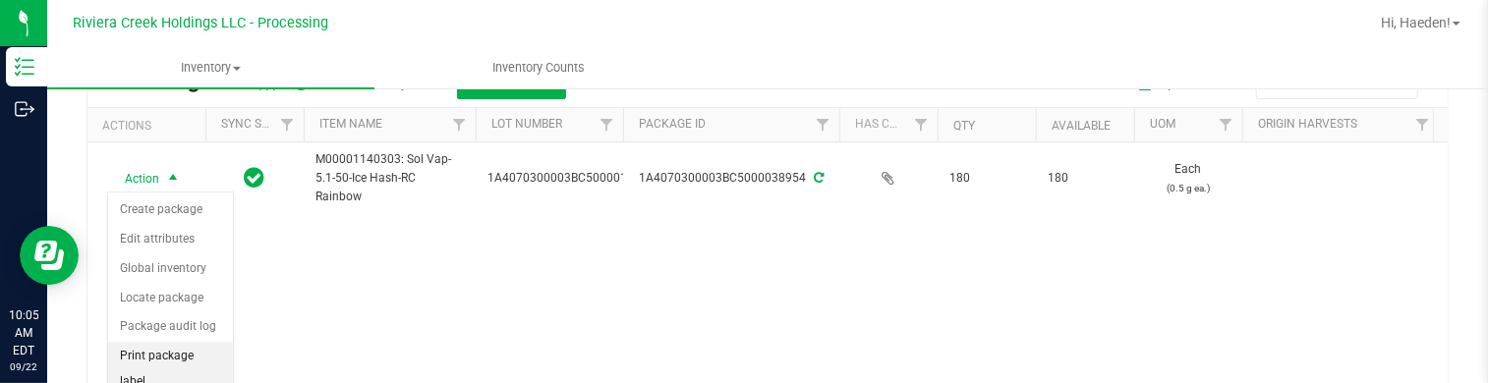
click at [168, 348] on li "Print package label" at bounding box center [170, 369] width 125 height 54
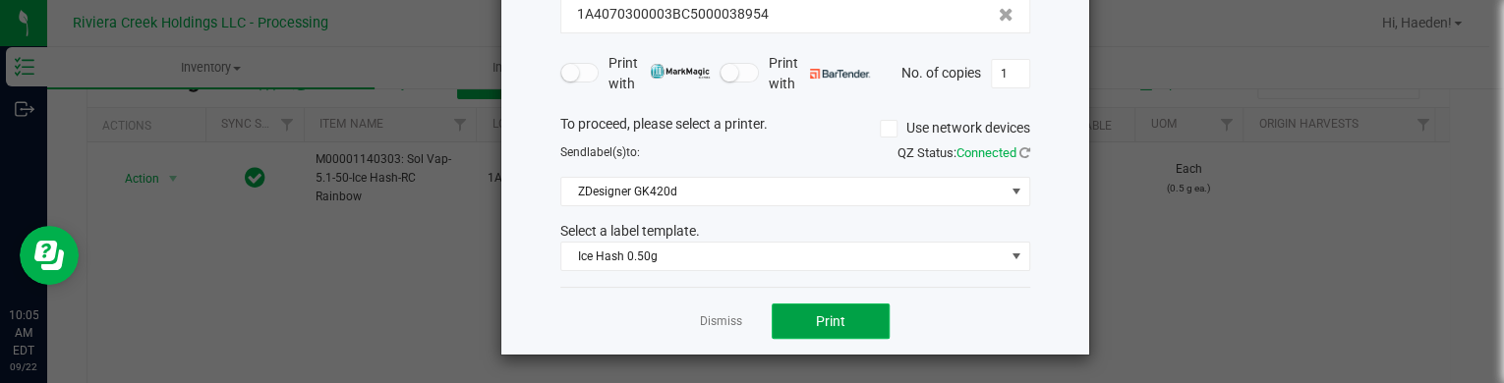
click at [830, 321] on span "Print" at bounding box center [830, 322] width 29 height 16
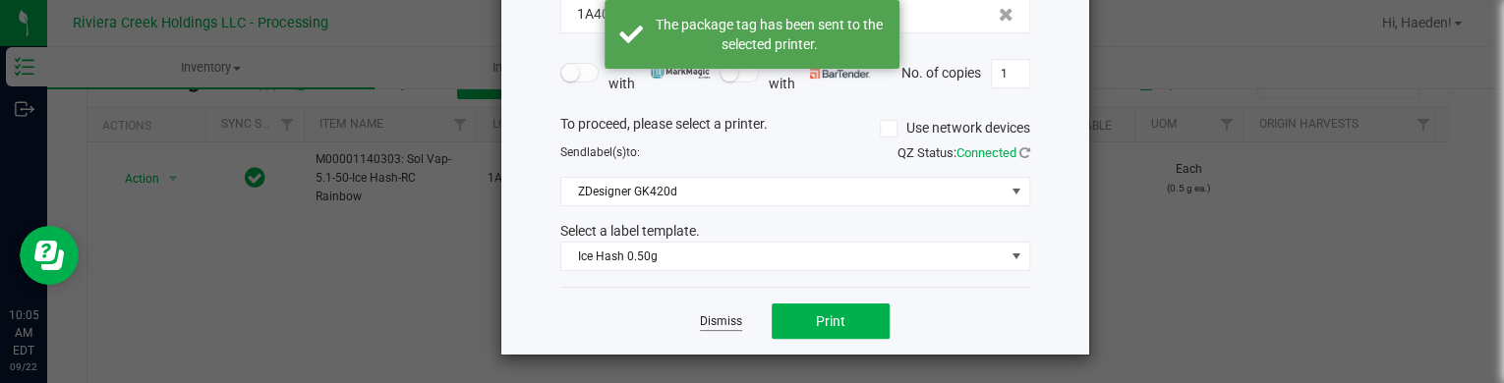
click at [714, 325] on link "Dismiss" at bounding box center [721, 322] width 42 height 17
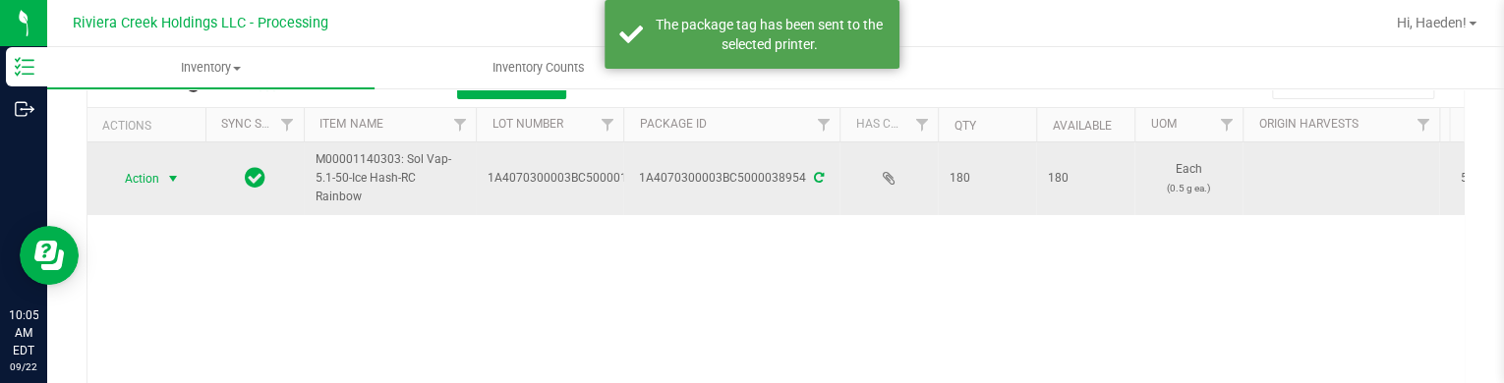
click at [147, 172] on span "Action" at bounding box center [133, 179] width 53 height 28
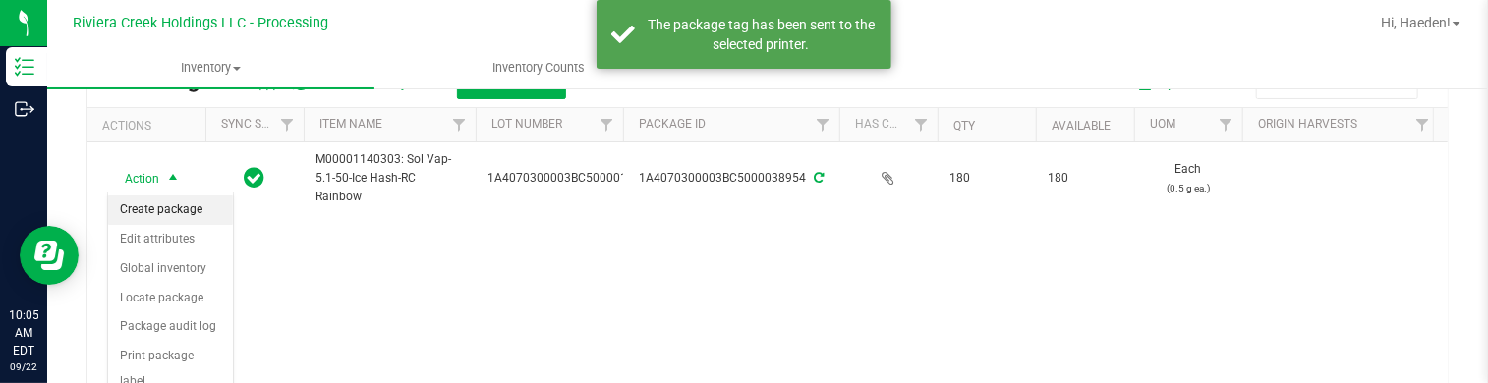
click at [151, 212] on li "Create package" at bounding box center [170, 210] width 125 height 29
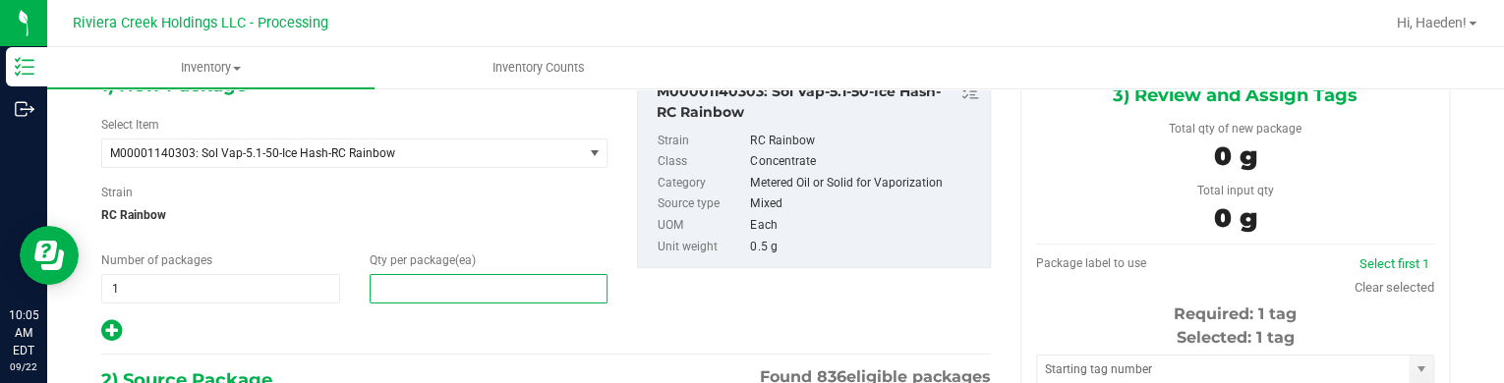
click at [393, 282] on span at bounding box center [489, 288] width 239 height 29
click at [393, 284] on input "text" at bounding box center [489, 289] width 237 height 28
type input "20"
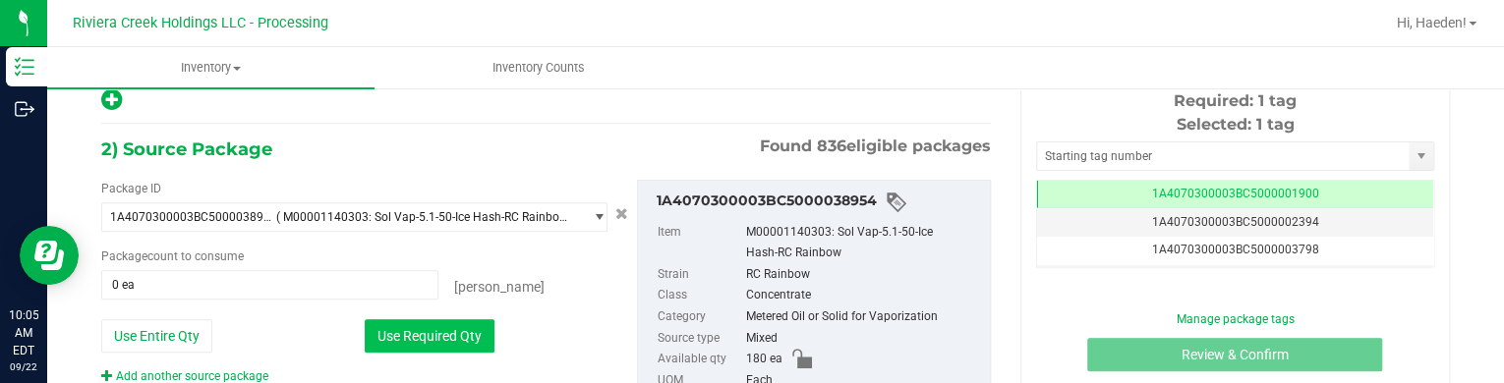
click at [425, 341] on button "Use Required Qty" at bounding box center [430, 335] width 130 height 33
type input "20 ea"
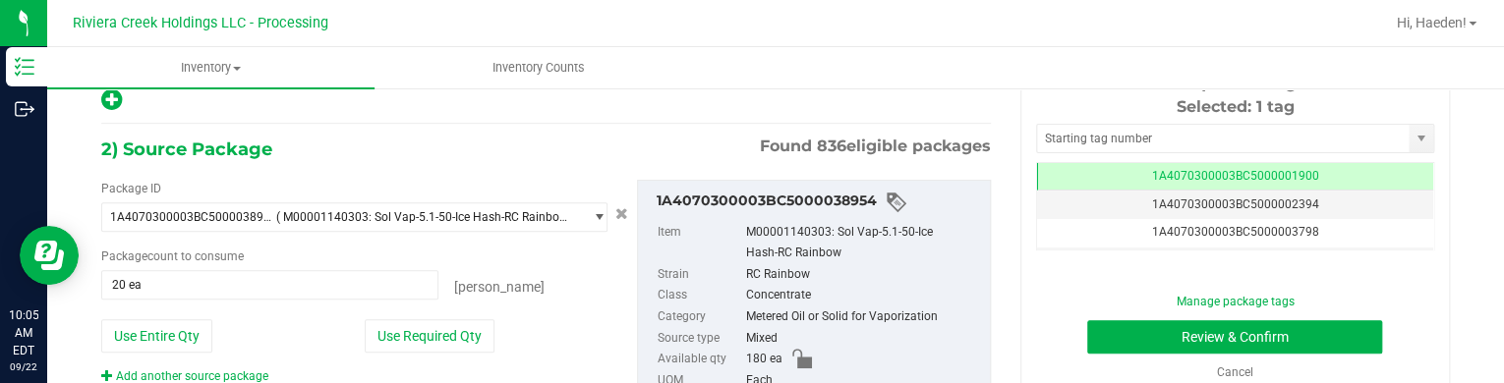
click at [1110, 116] on div "Selected: 1 tag" at bounding box center [1235, 107] width 398 height 24
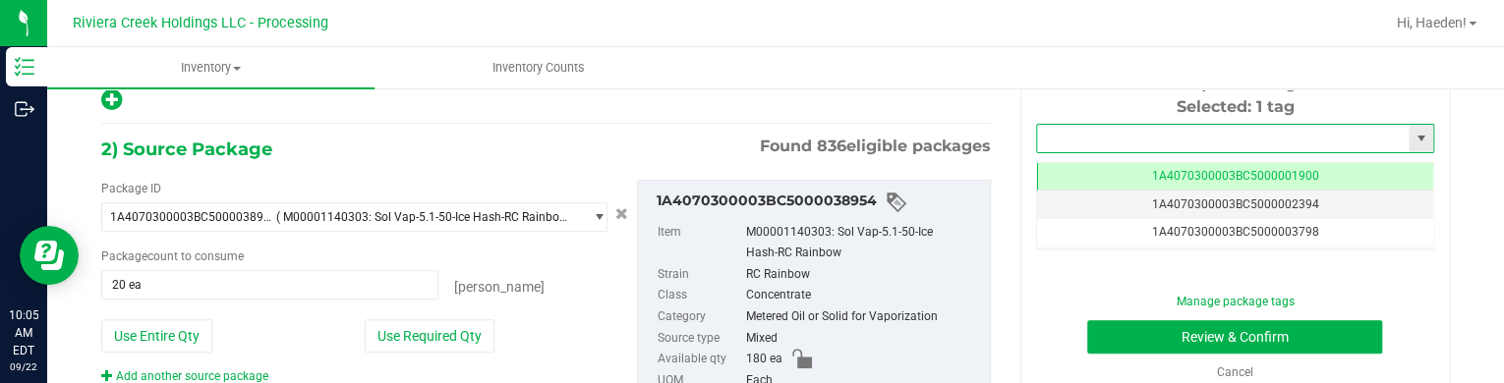
click at [1112, 129] on input "text" at bounding box center [1223, 139] width 372 height 28
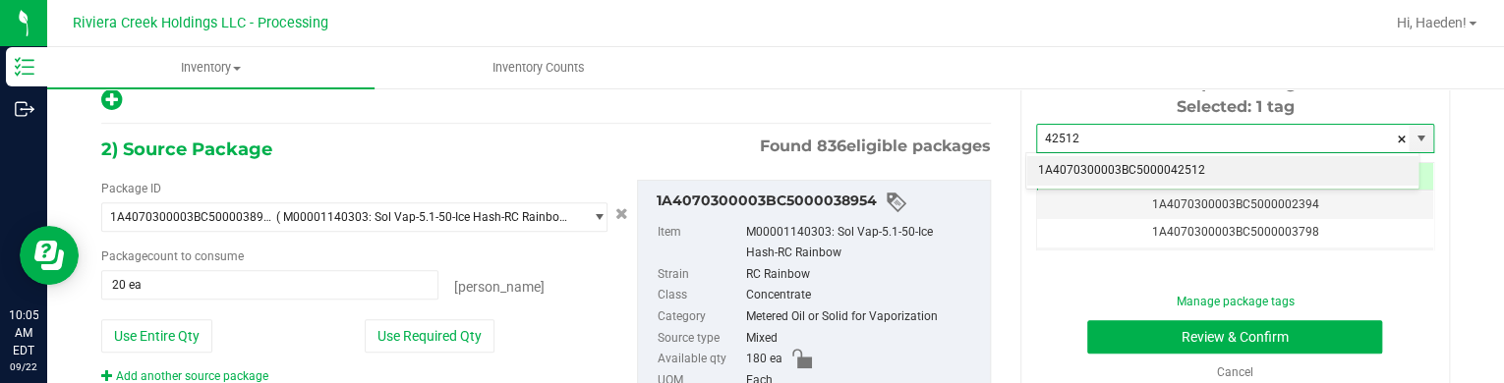
click at [1125, 167] on li "1A4070300003BC5000042512" at bounding box center [1222, 170] width 392 height 29
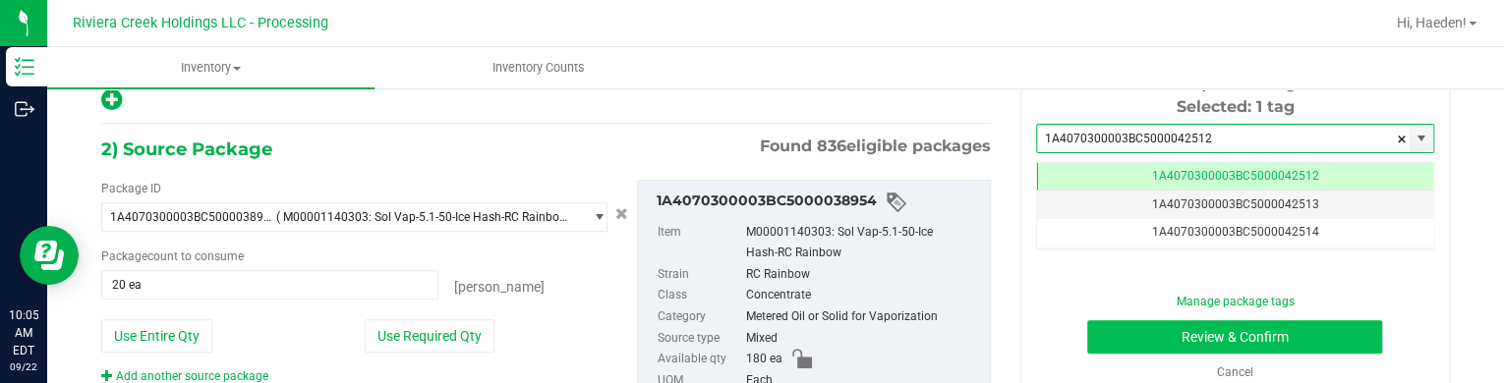
type input "1A4070300003BC5000042512"
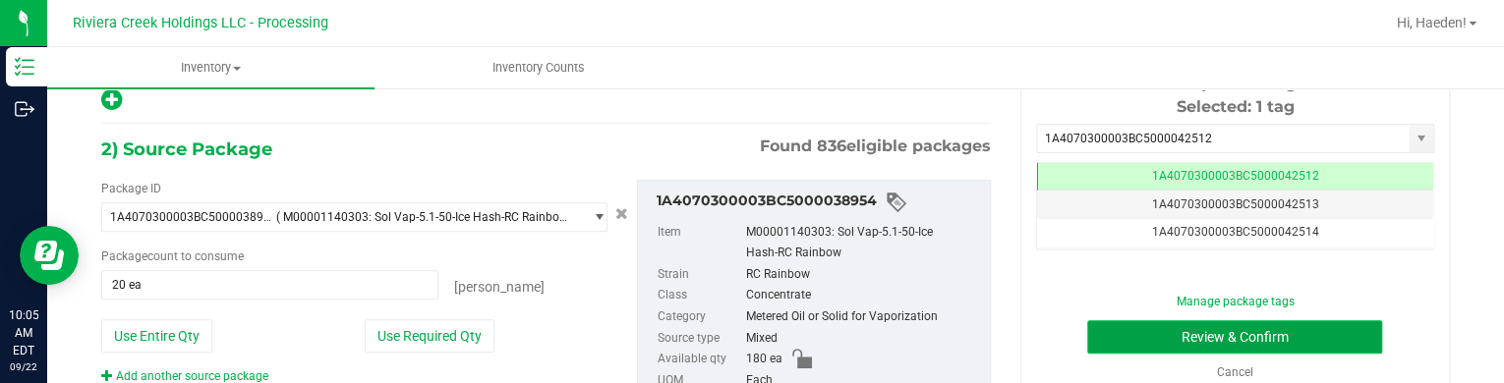
click at [1137, 334] on button "Review & Confirm" at bounding box center [1234, 336] width 295 height 33
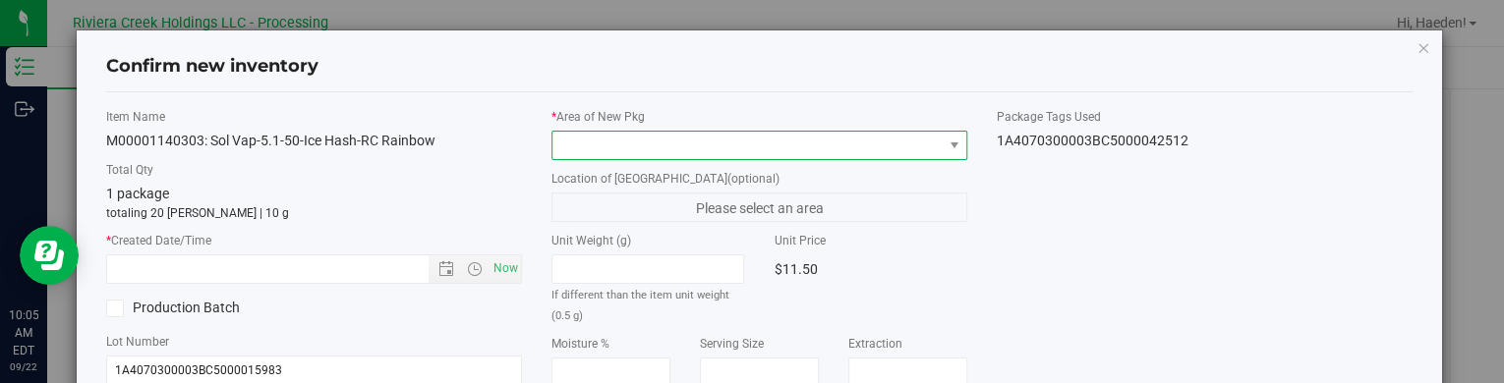
click at [775, 143] on span at bounding box center [746, 146] width 389 height 28
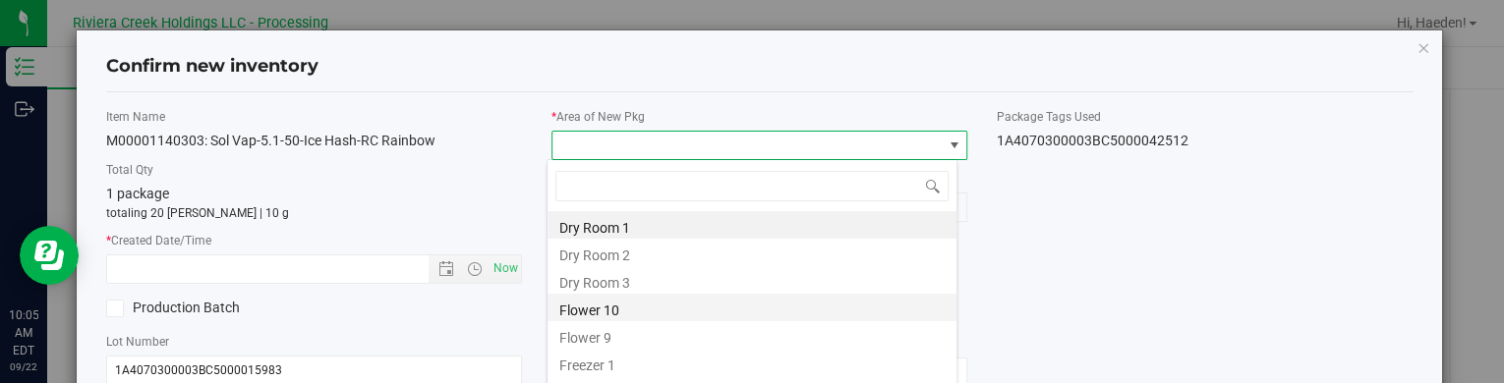
click at [572, 302] on li "Flower 10" at bounding box center [751, 308] width 409 height 28
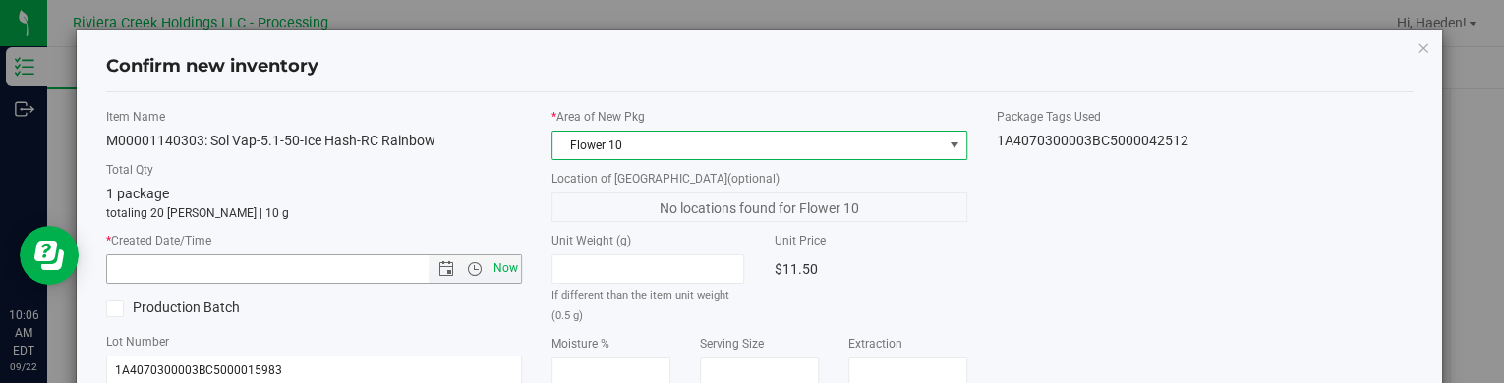
click at [495, 265] on span "Now" at bounding box center [505, 269] width 33 height 29
type input "[DATE] 10:06 AM"
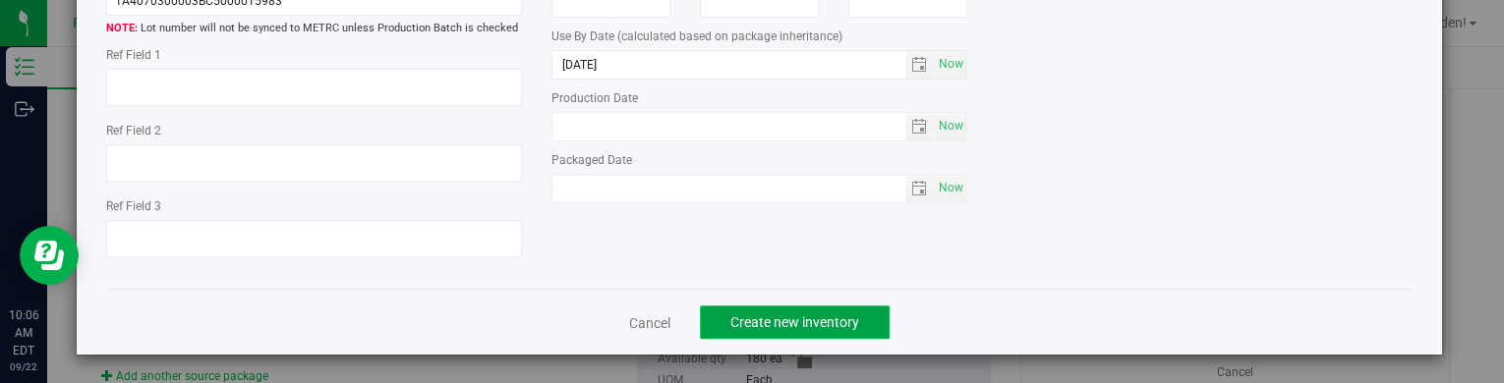
click at [730, 317] on span "Create new inventory" at bounding box center [794, 323] width 129 height 16
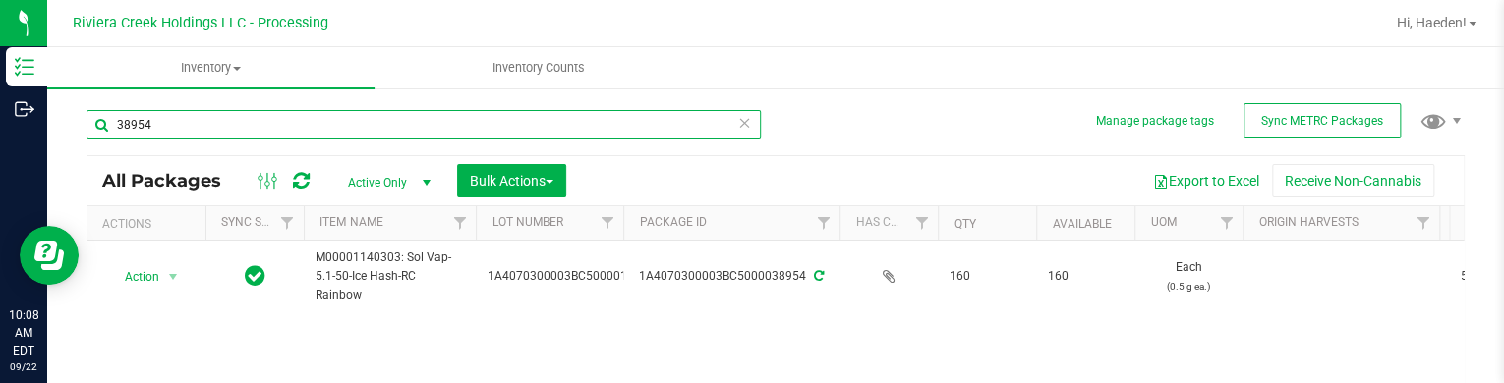
click at [381, 133] on input "38954" at bounding box center [423, 124] width 674 height 29
click at [380, 132] on input "38954" at bounding box center [423, 124] width 674 height 29
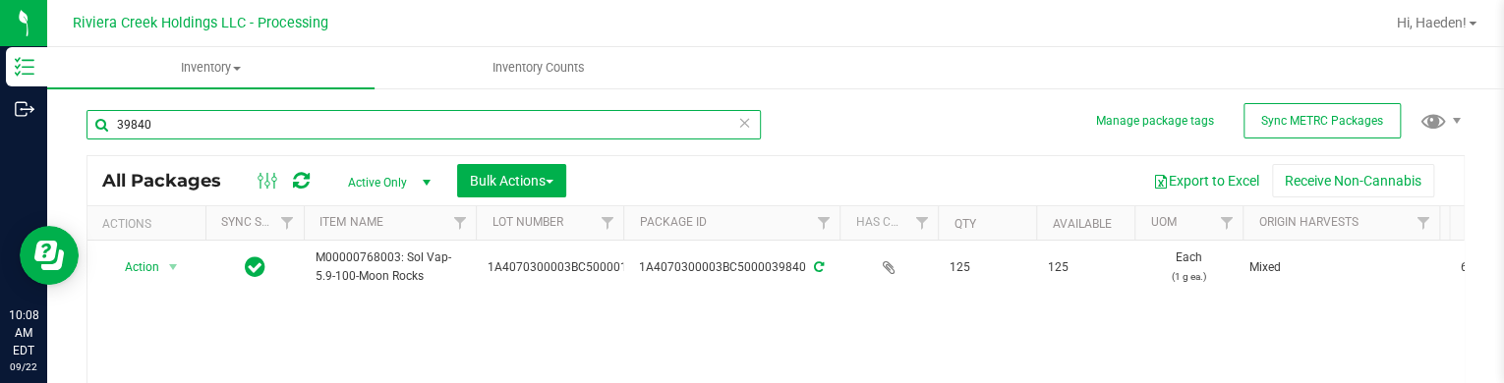
scroll to position [98, 0]
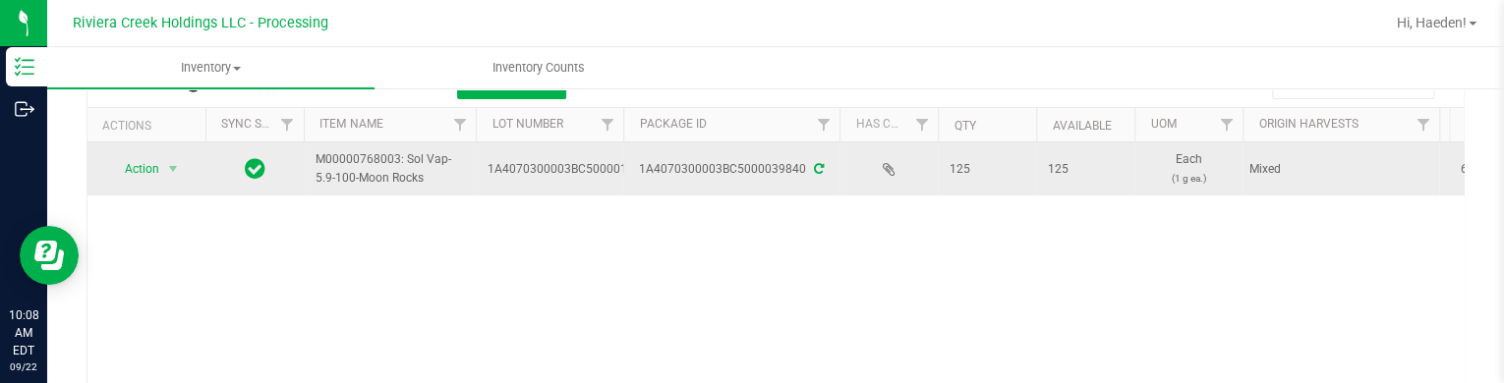
type input "39840"
click at [163, 157] on span "select" at bounding box center [173, 169] width 25 height 28
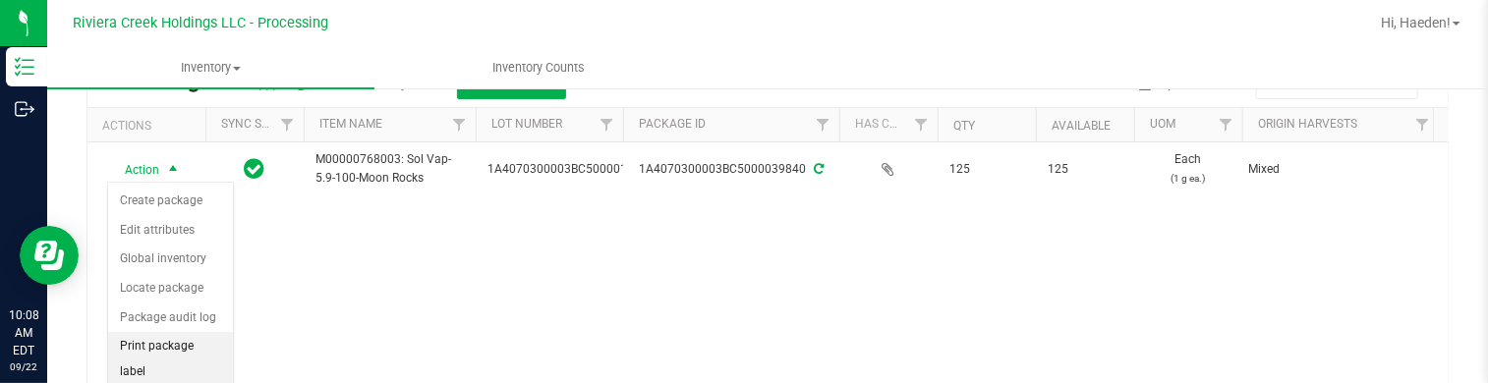
click at [182, 337] on li "Print package label" at bounding box center [170, 359] width 125 height 54
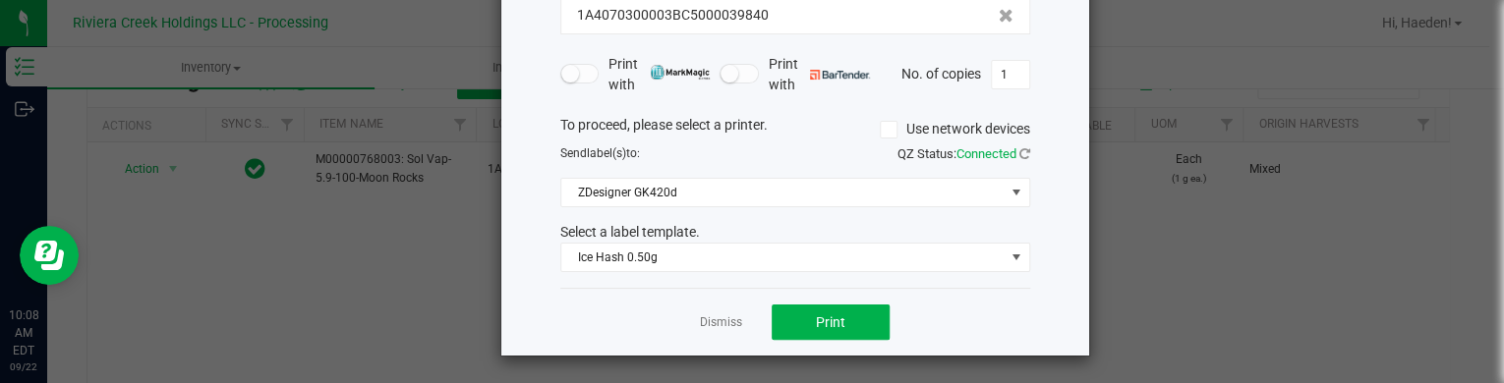
scroll to position [160, 0]
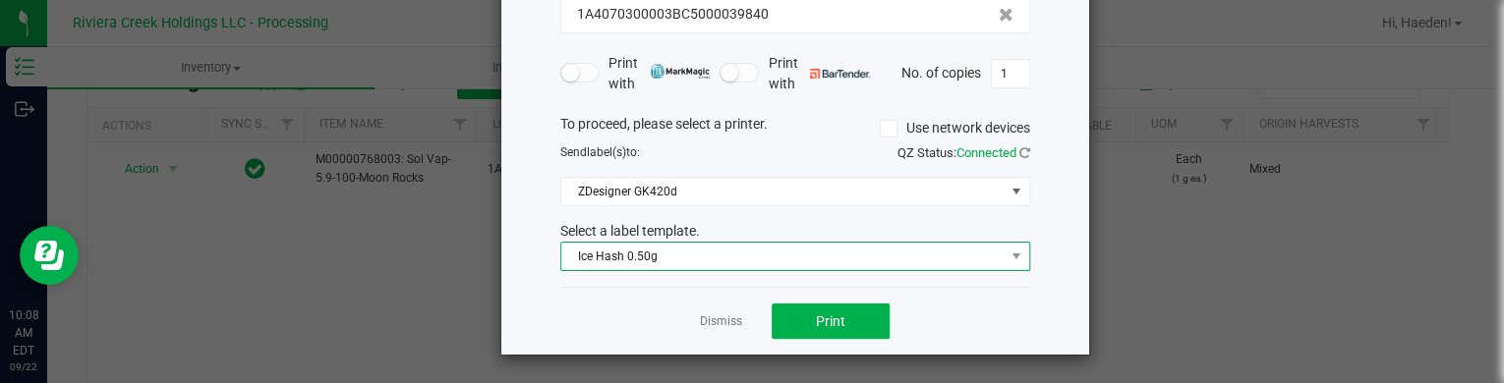
click at [658, 255] on span "Ice Hash 0.50g" at bounding box center [782, 257] width 443 height 28
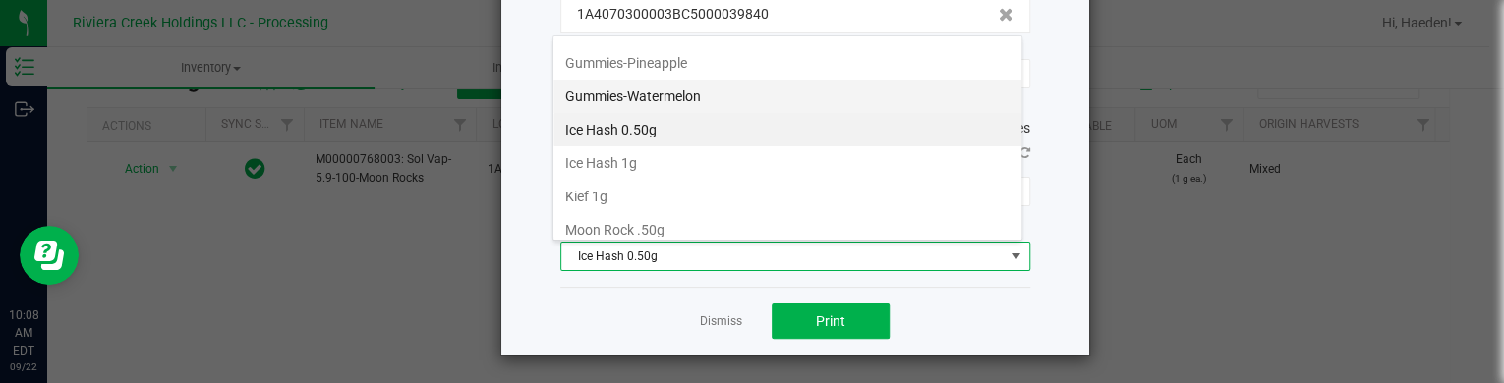
scroll to position [694, 0]
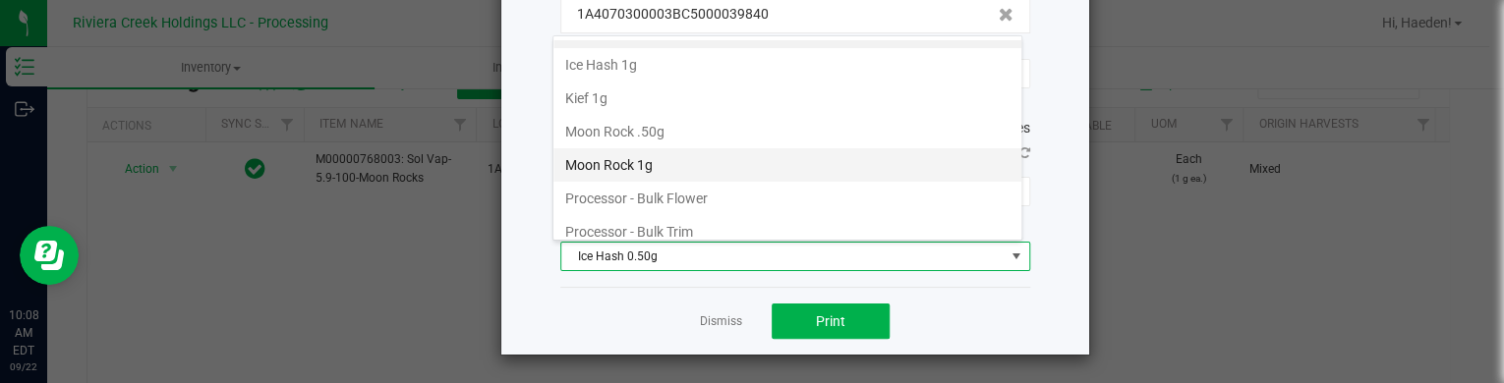
click at [664, 156] on li "Moon Rock 1g" at bounding box center [787, 164] width 468 height 33
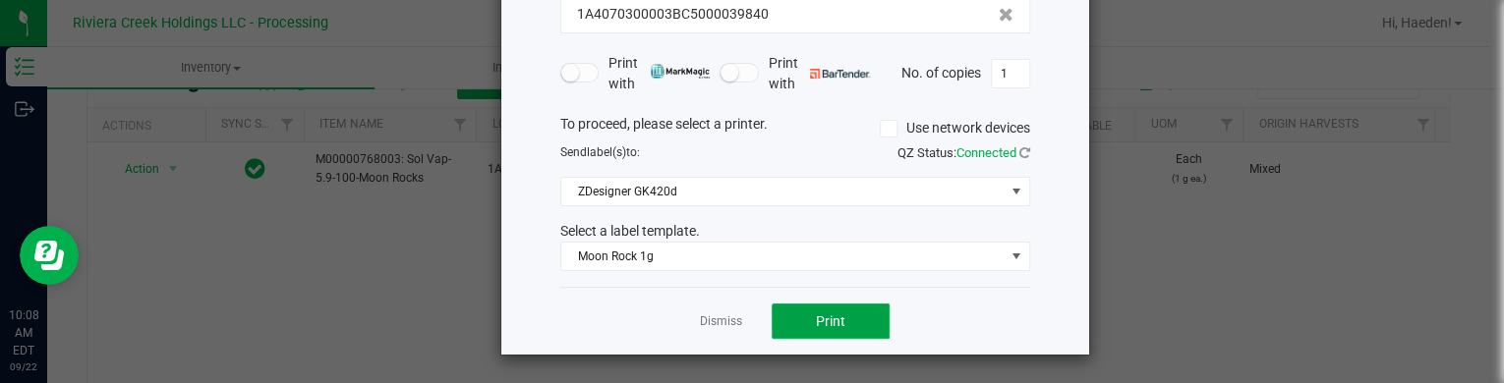
click at [847, 321] on button "Print" at bounding box center [831, 321] width 118 height 35
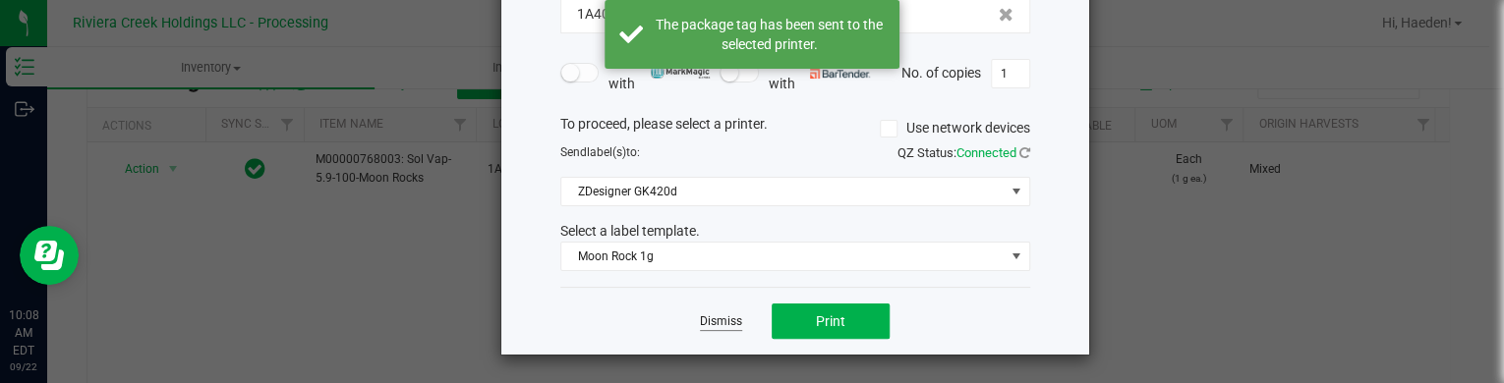
click at [700, 314] on link "Dismiss" at bounding box center [721, 322] width 42 height 17
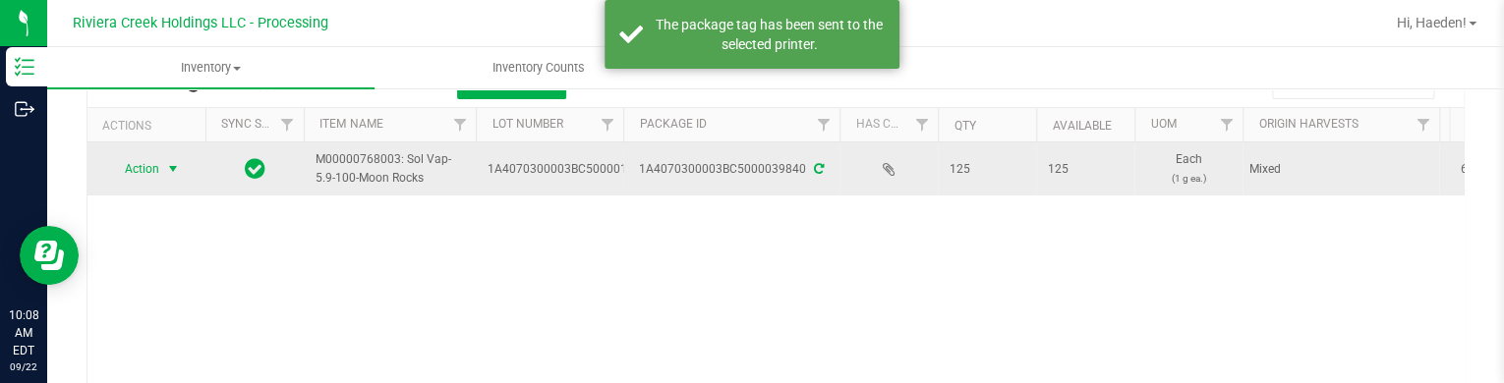
click at [134, 162] on span "Action" at bounding box center [133, 169] width 53 height 28
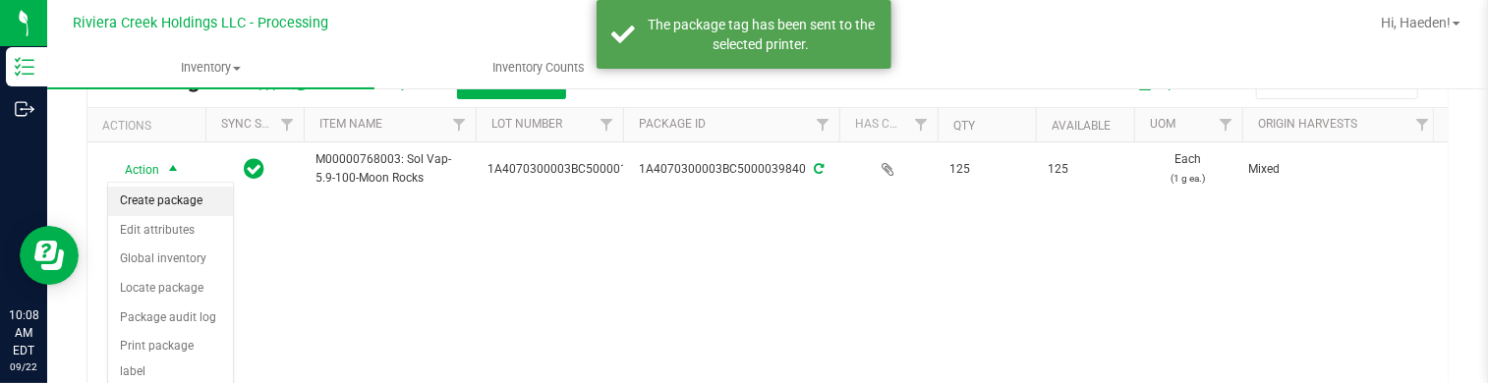
click at [149, 192] on li "Create package" at bounding box center [170, 201] width 125 height 29
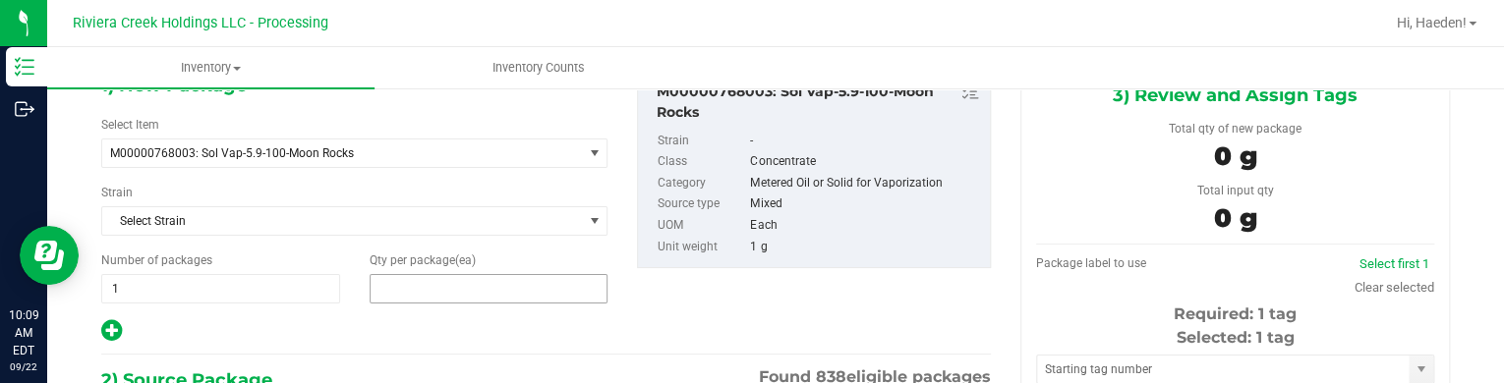
click at [424, 286] on span at bounding box center [489, 288] width 239 height 29
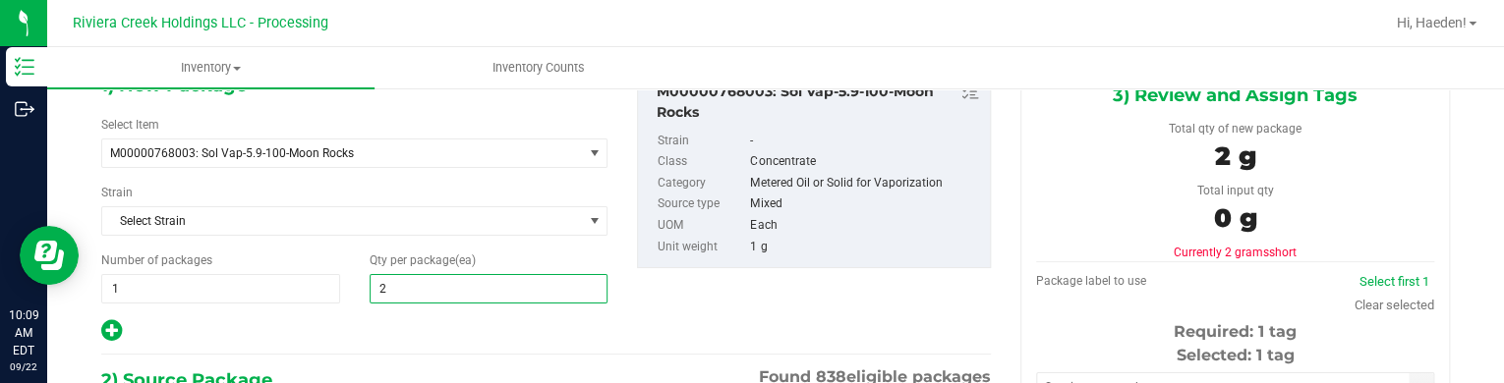
type input "25"
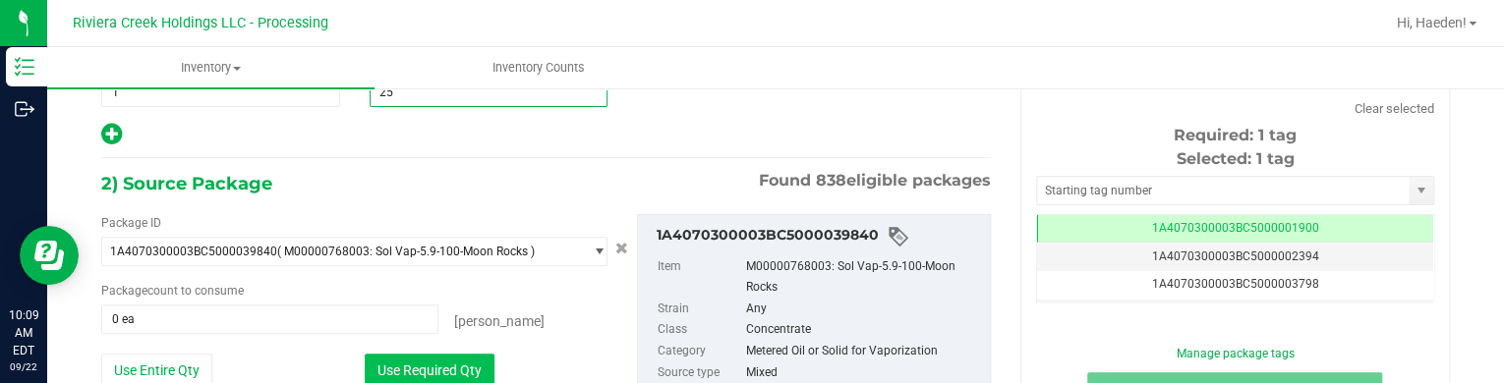
type input "25"
click at [459, 361] on button "Use Required Qty" at bounding box center [430, 370] width 130 height 33
type input "25 ea"
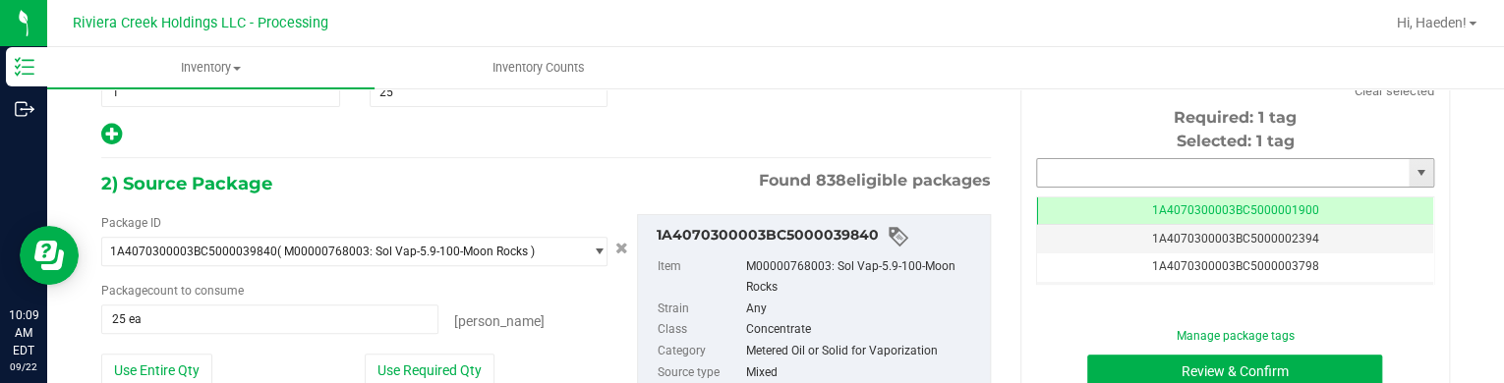
click at [1115, 171] on input "text" at bounding box center [1223, 173] width 372 height 28
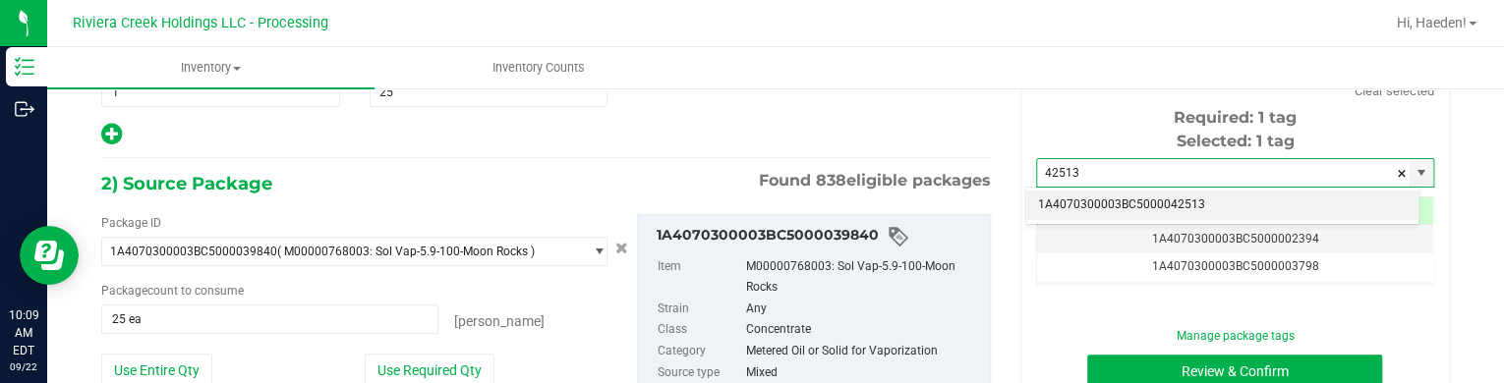
click at [1128, 198] on li "1A4070300003BC5000042513" at bounding box center [1222, 205] width 392 height 29
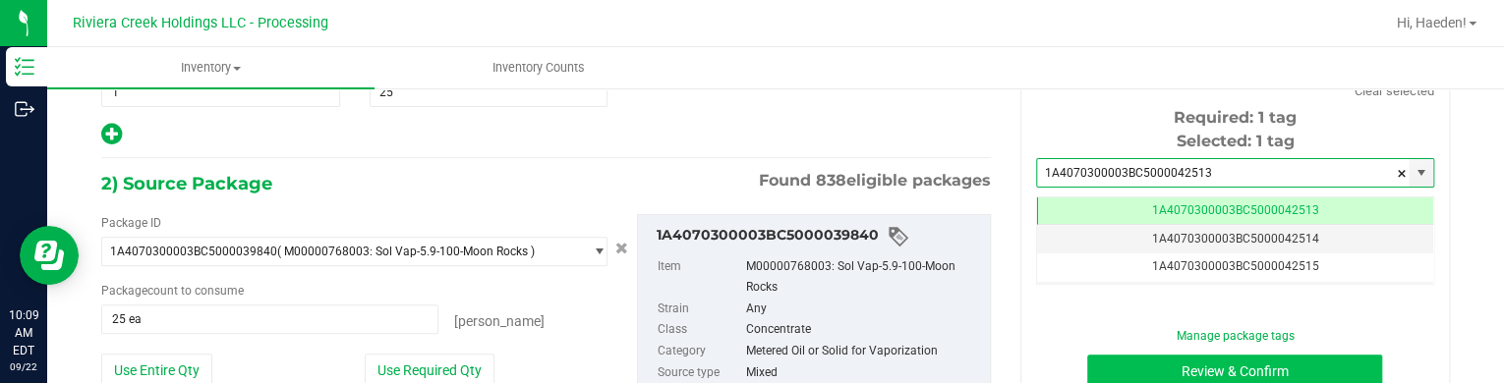
type input "1A4070300003BC5000042513"
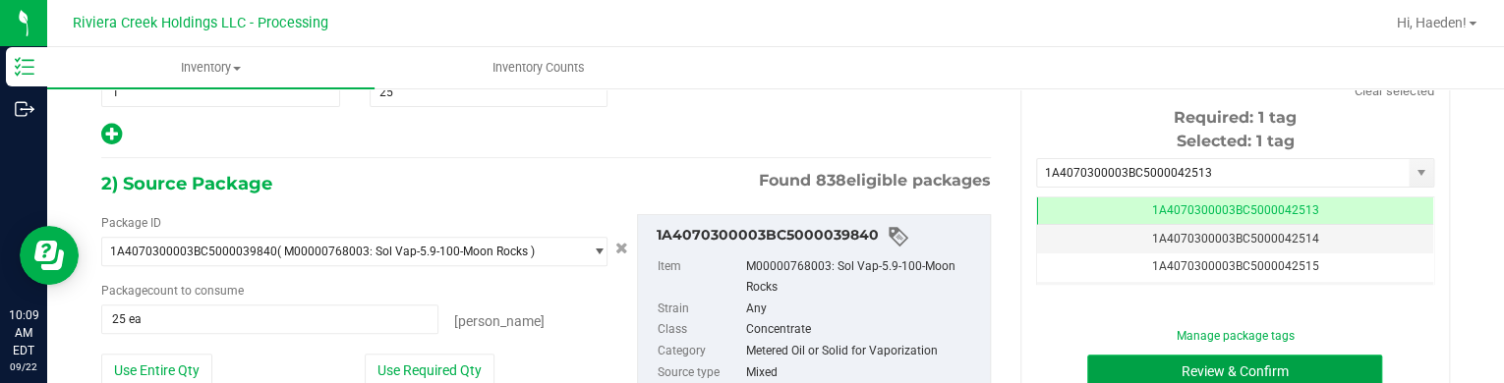
click at [1148, 357] on button "Review & Confirm" at bounding box center [1234, 371] width 295 height 33
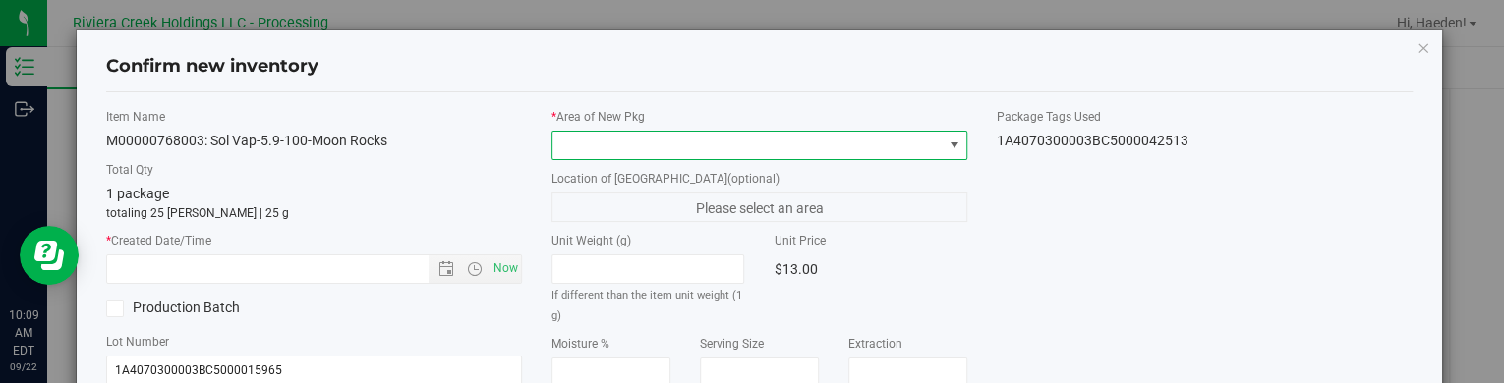
click at [946, 146] on span at bounding box center [954, 146] width 16 height 16
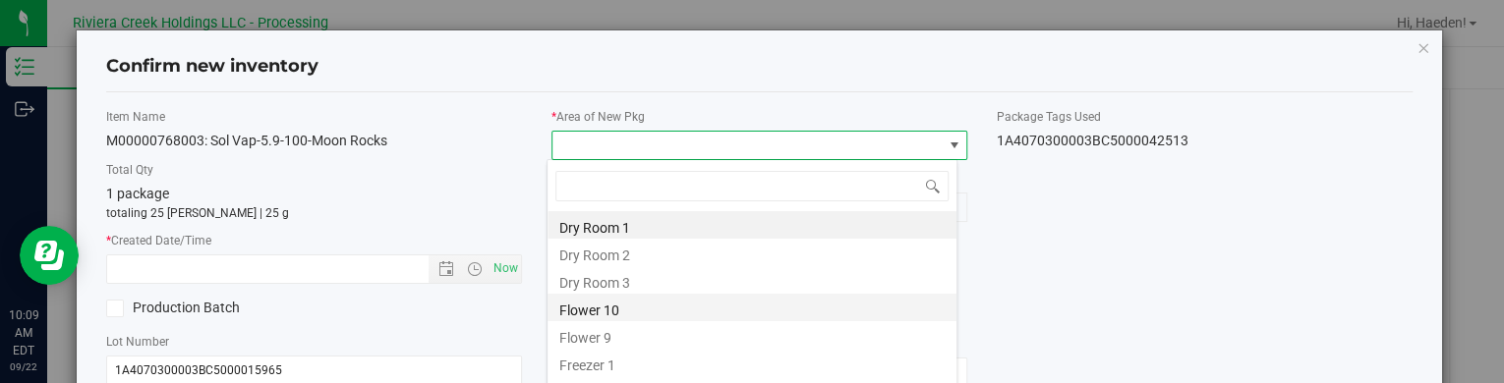
drag, startPoint x: 688, startPoint y: 299, endPoint x: 631, endPoint y: 292, distance: 57.4
click at [688, 299] on li "Flower 10" at bounding box center [751, 308] width 409 height 28
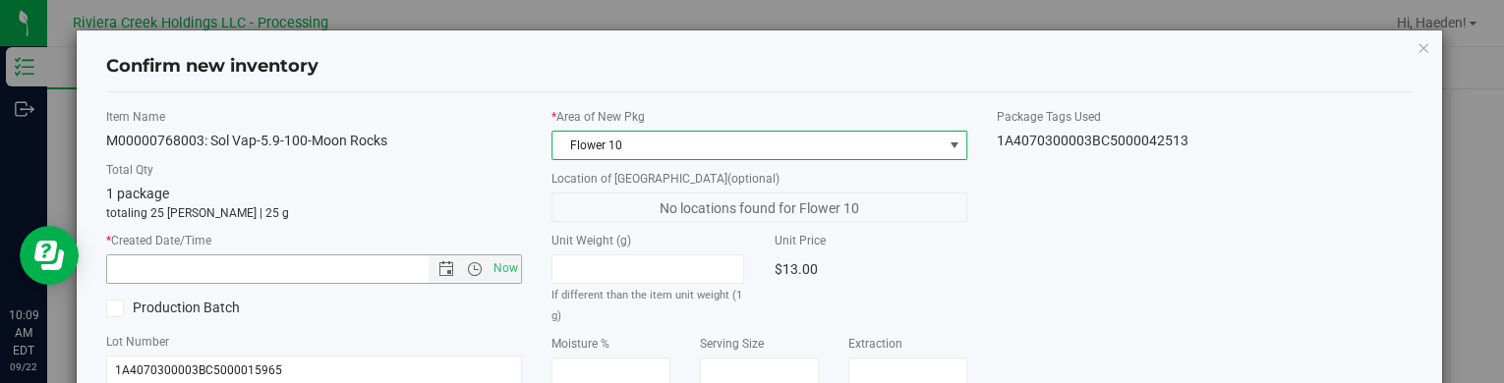
drag, startPoint x: 504, startPoint y: 266, endPoint x: 805, endPoint y: 277, distance: 301.0
click at [507, 267] on span "Now" at bounding box center [505, 269] width 33 height 29
type input "[DATE] 10:09 AM"
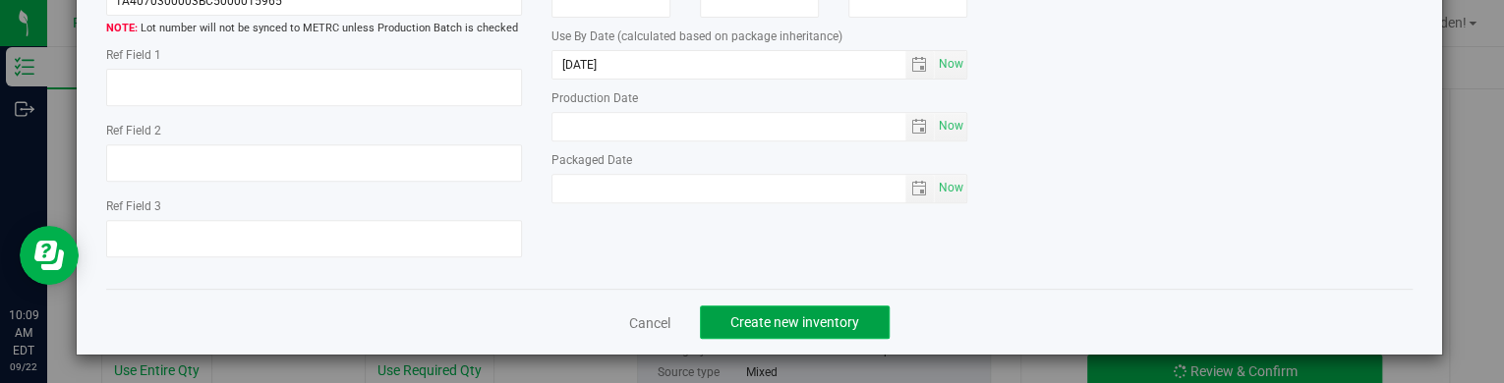
click at [755, 321] on span "Create new inventory" at bounding box center [794, 323] width 129 height 16
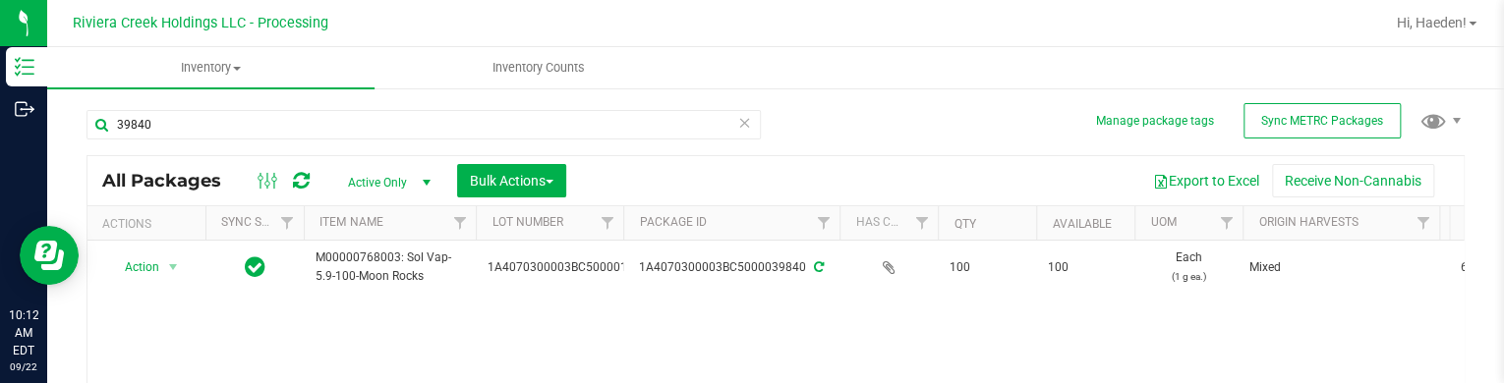
click at [830, 160] on div "All Packages Active Only Active Only Lab Samples Locked All External Internal B…" at bounding box center [775, 180] width 1376 height 49
click at [400, 140] on div "39840" at bounding box center [423, 132] width 674 height 45
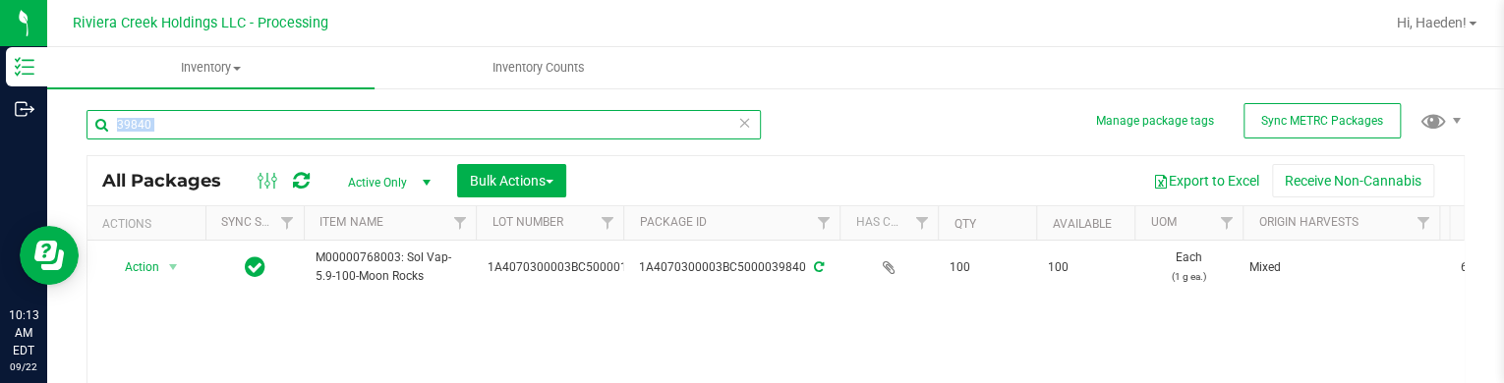
drag, startPoint x: 400, startPoint y: 140, endPoint x: 386, endPoint y: 137, distance: 14.1
click at [386, 137] on input "39840" at bounding box center [423, 124] width 674 height 29
click at [386, 133] on input "39840" at bounding box center [423, 124] width 674 height 29
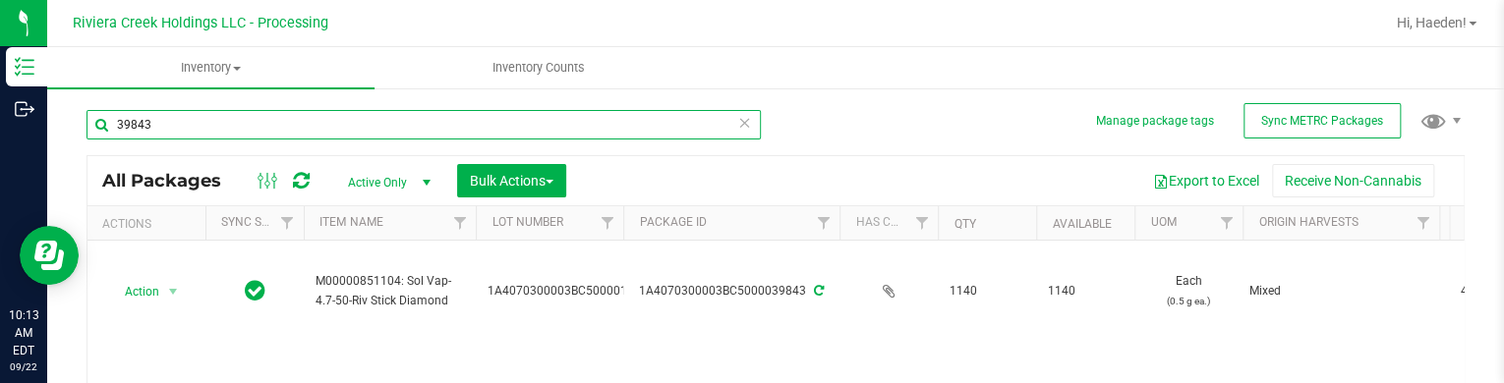
scroll to position [98, 0]
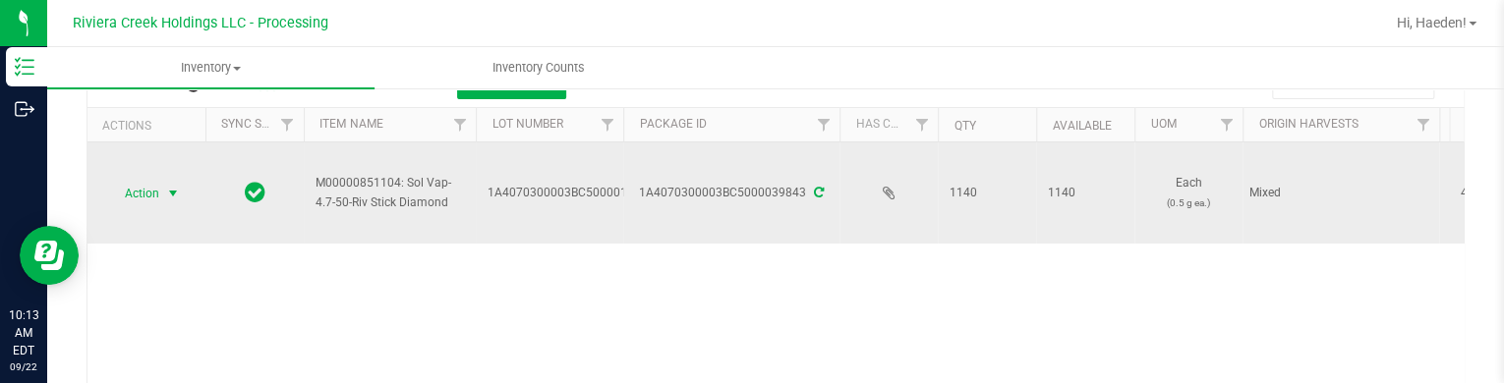
type input "39843"
click at [142, 187] on span "Action" at bounding box center [133, 194] width 53 height 28
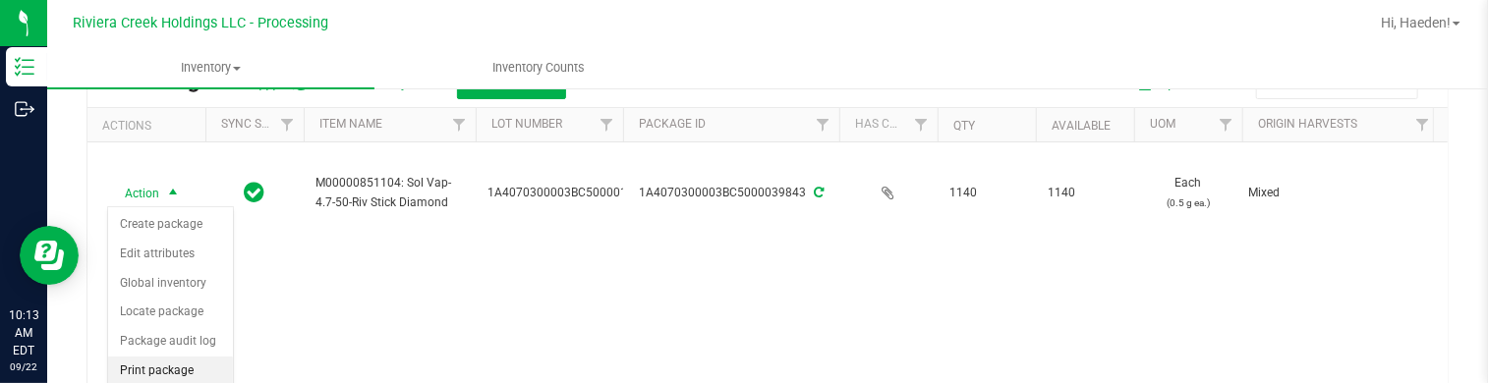
click at [166, 368] on li "Print package label" at bounding box center [170, 384] width 125 height 54
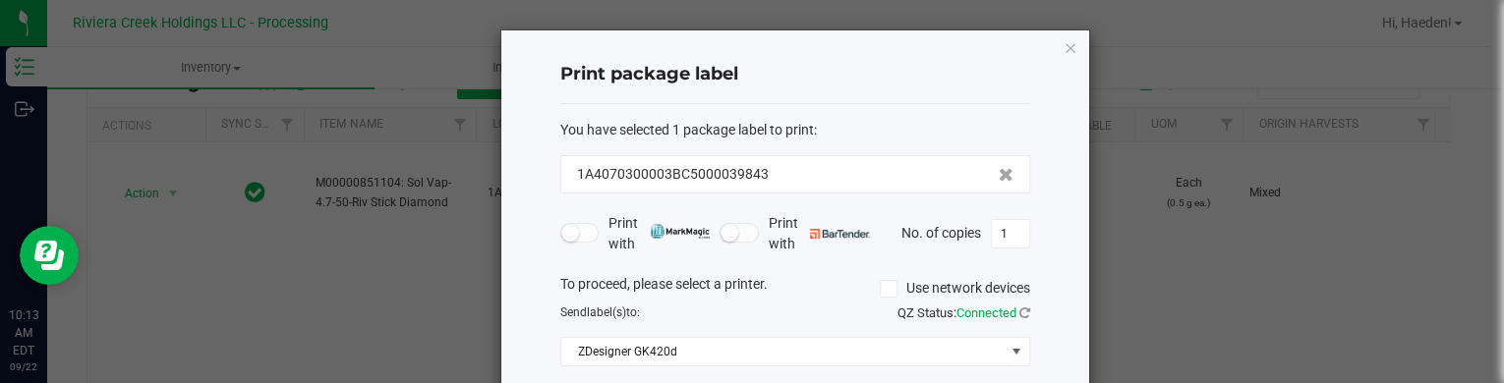
scroll to position [160, 0]
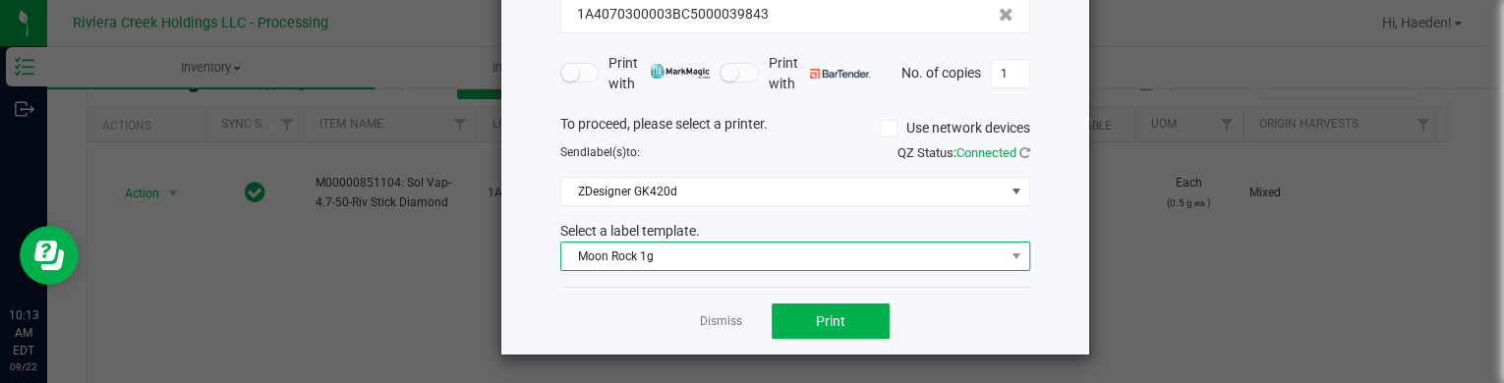
click at [735, 252] on span "Moon Rock 1g" at bounding box center [782, 257] width 443 height 28
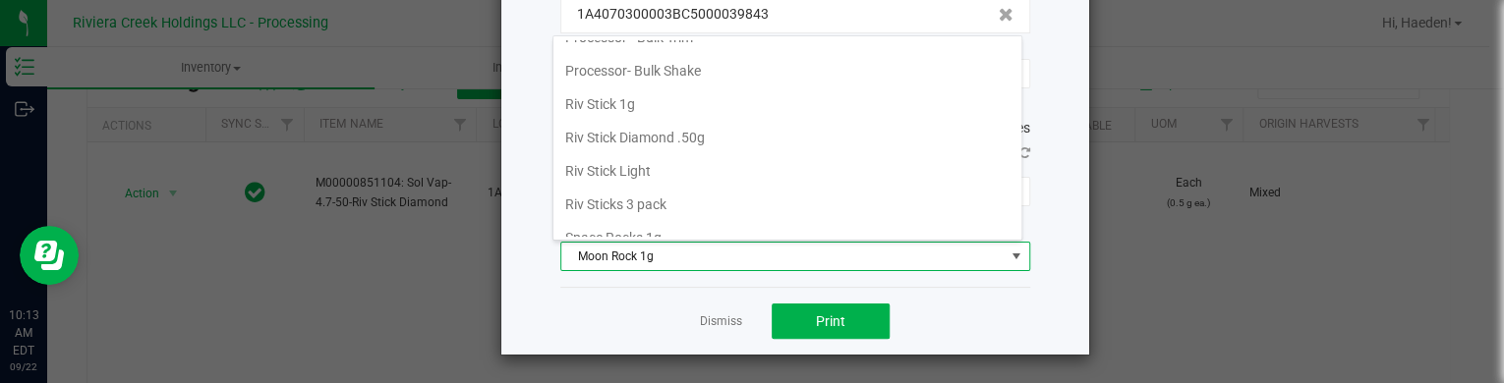
scroll to position [924, 0]
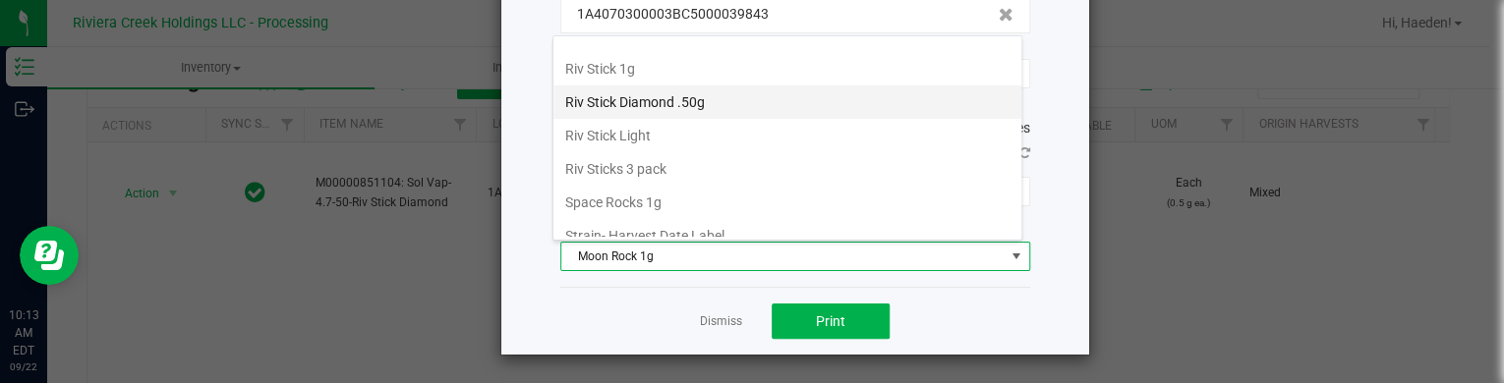
click at [726, 86] on li "Riv Stick Diamond .50g" at bounding box center [787, 102] width 468 height 33
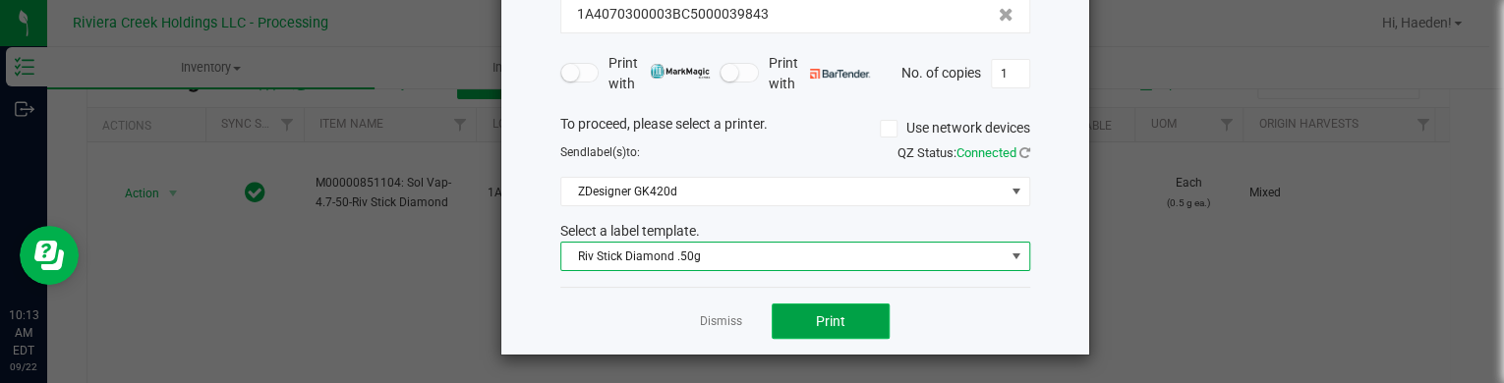
click at [790, 319] on button "Print" at bounding box center [831, 321] width 118 height 35
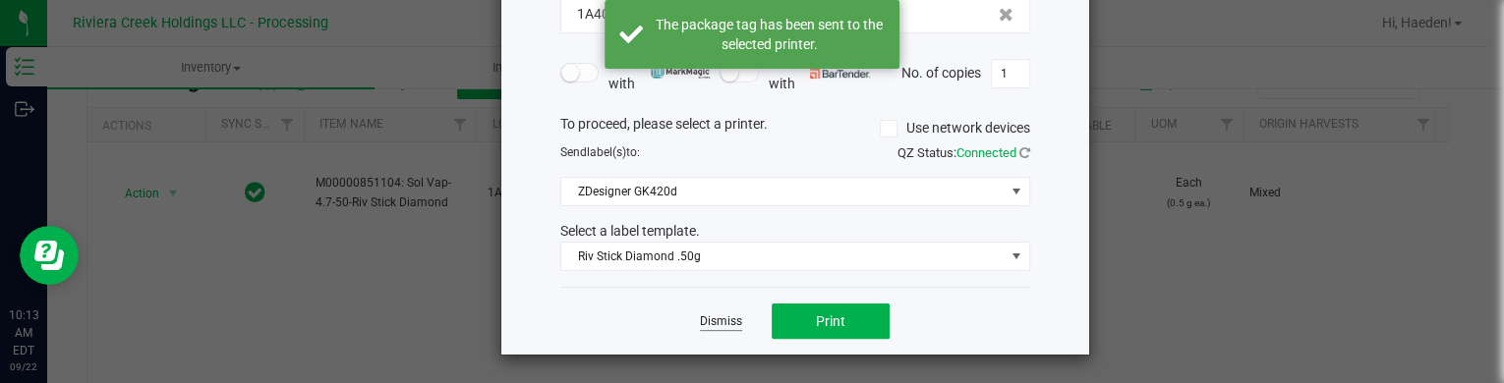
click at [722, 318] on link "Dismiss" at bounding box center [721, 322] width 42 height 17
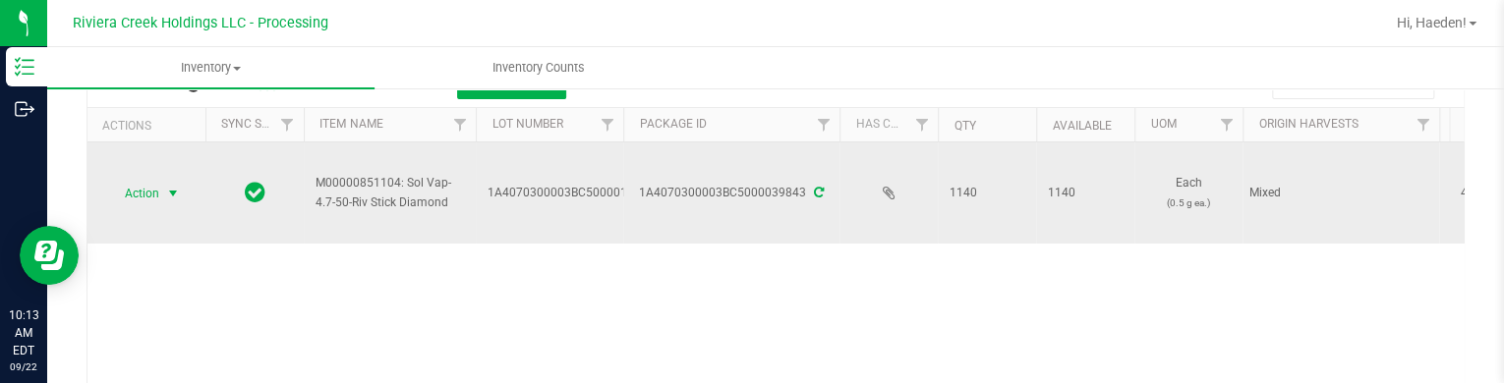
click at [175, 190] on span "select" at bounding box center [173, 194] width 16 height 16
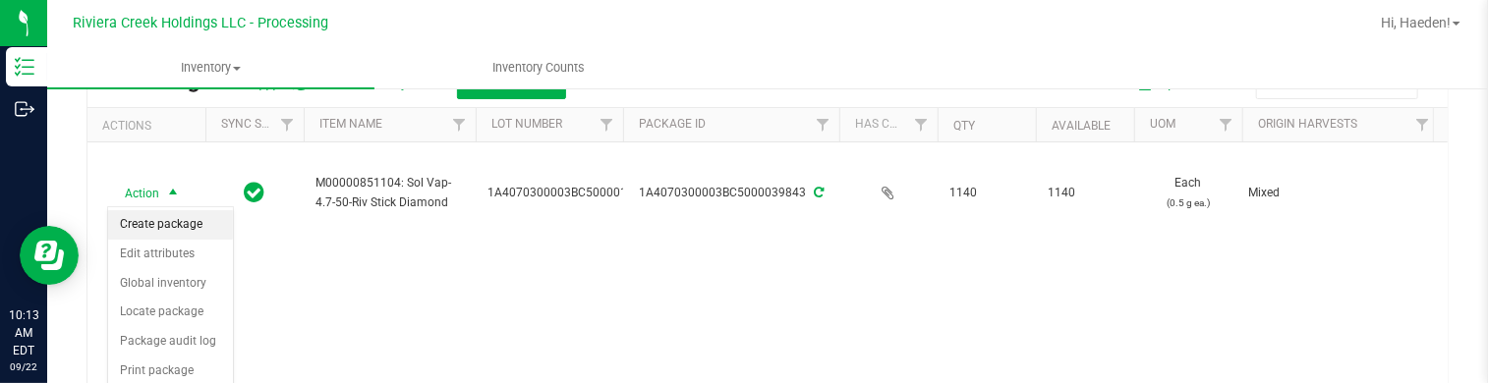
click at [182, 218] on li "Create package" at bounding box center [170, 224] width 125 height 29
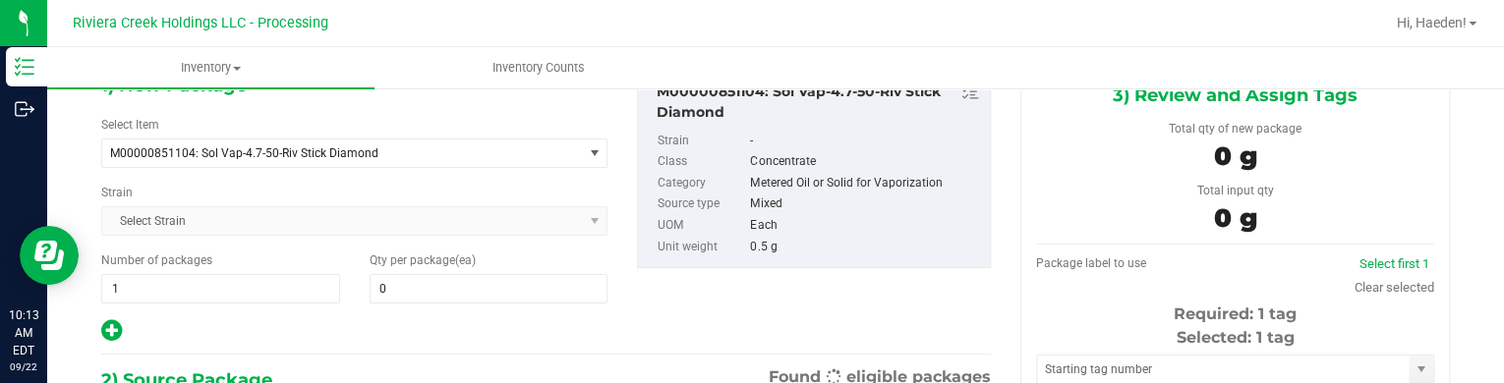
click at [438, 270] on div "Qty per package (ea) 0 0" at bounding box center [489, 278] width 268 height 52
click at [439, 280] on span at bounding box center [489, 288] width 239 height 29
click at [439, 280] on input "text" at bounding box center [489, 289] width 237 height 28
type input "40"
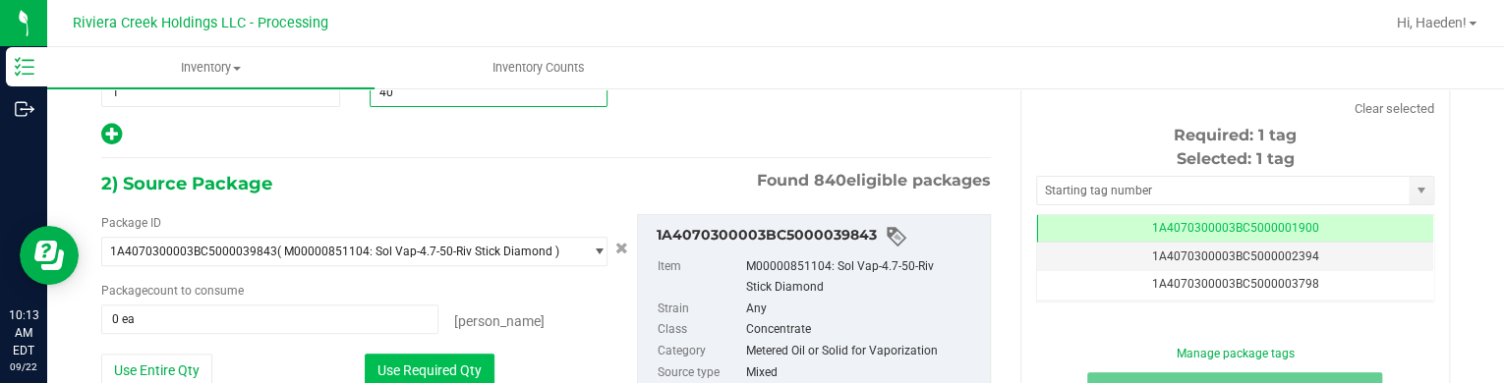
type input "40"
click at [432, 354] on button "Use Required Qty" at bounding box center [430, 370] width 130 height 33
type input "40 ea"
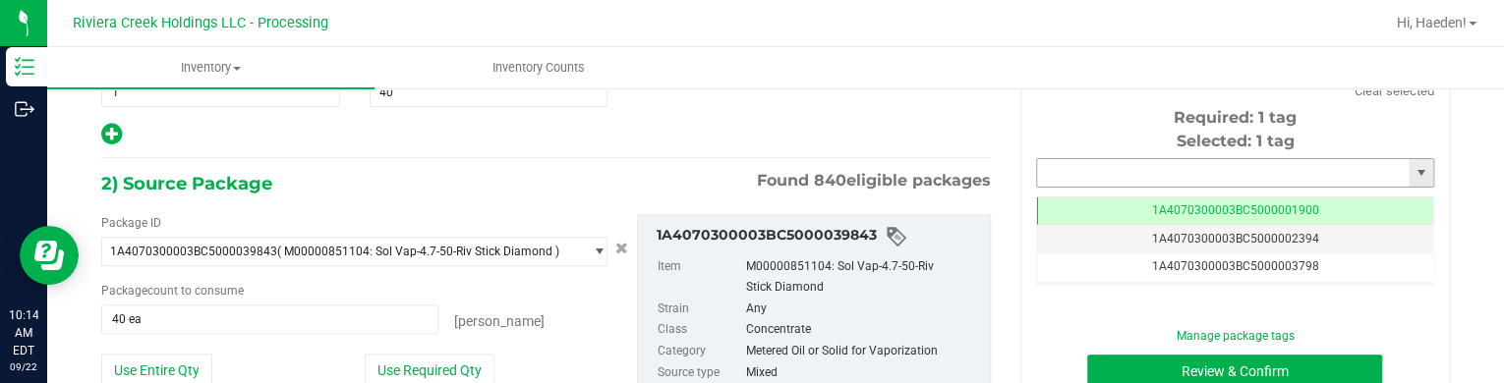
click at [1057, 171] on input "text" at bounding box center [1223, 173] width 372 height 28
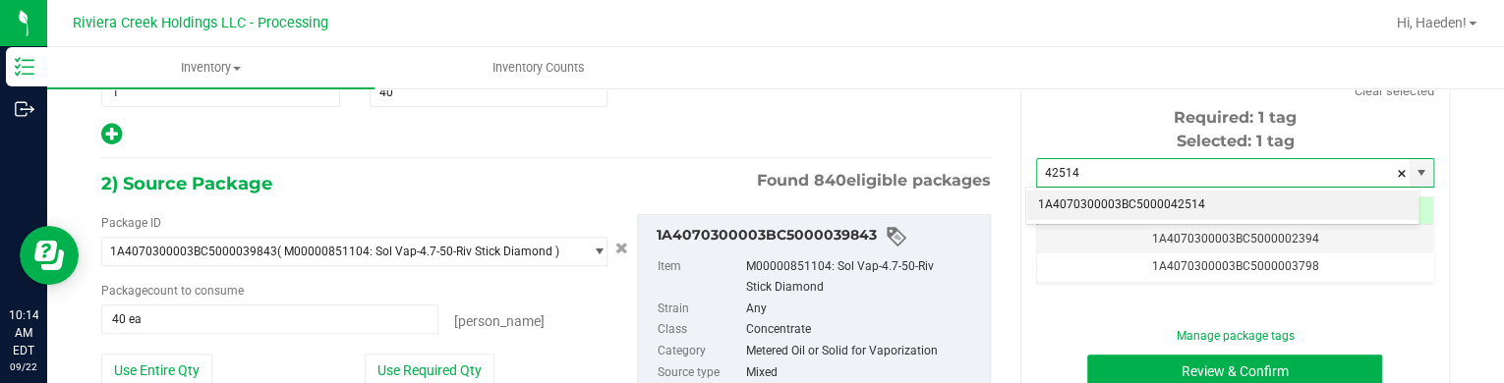
click at [1077, 205] on li "1A4070300003BC5000042514" at bounding box center [1222, 205] width 392 height 29
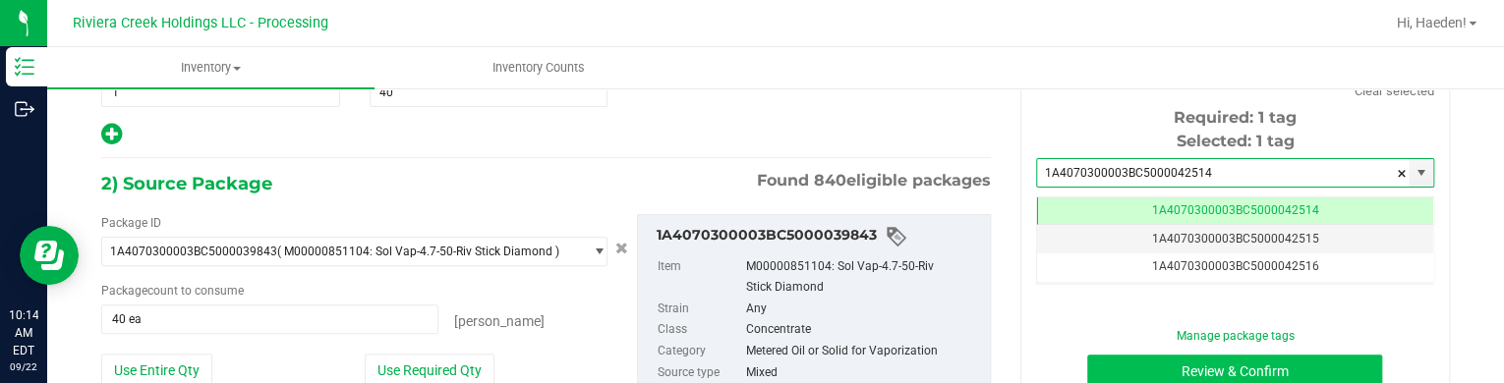
type input "1A4070300003BC5000042514"
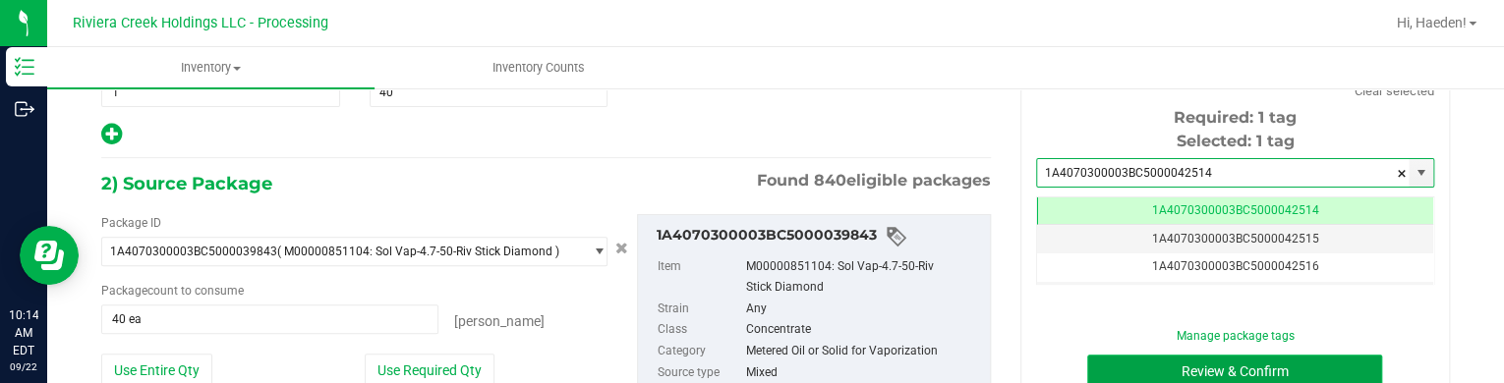
click at [1108, 363] on button "Review & Confirm" at bounding box center [1234, 371] width 295 height 33
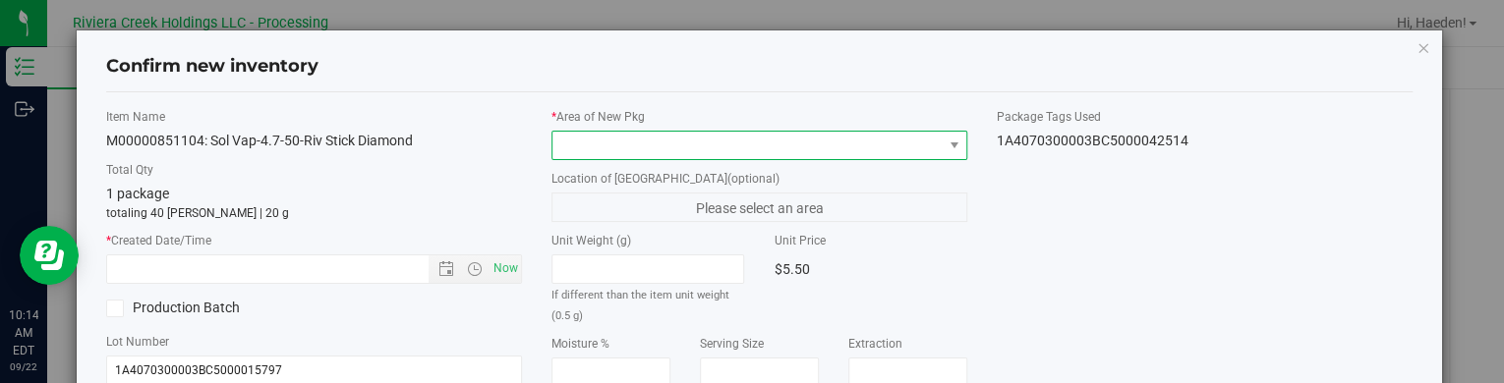
click at [928, 146] on span at bounding box center [746, 146] width 389 height 28
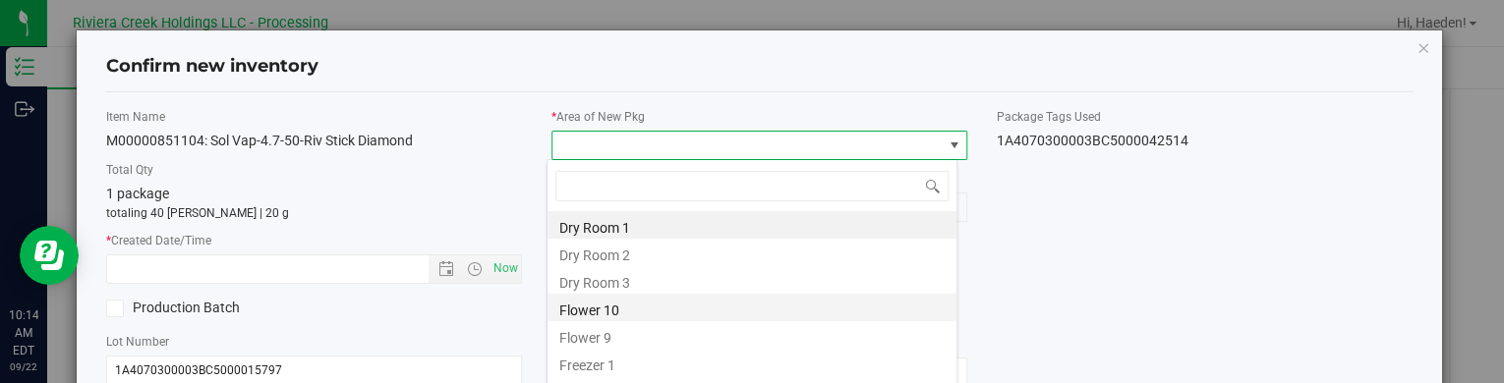
click at [634, 306] on li "Flower 10" at bounding box center [751, 308] width 409 height 28
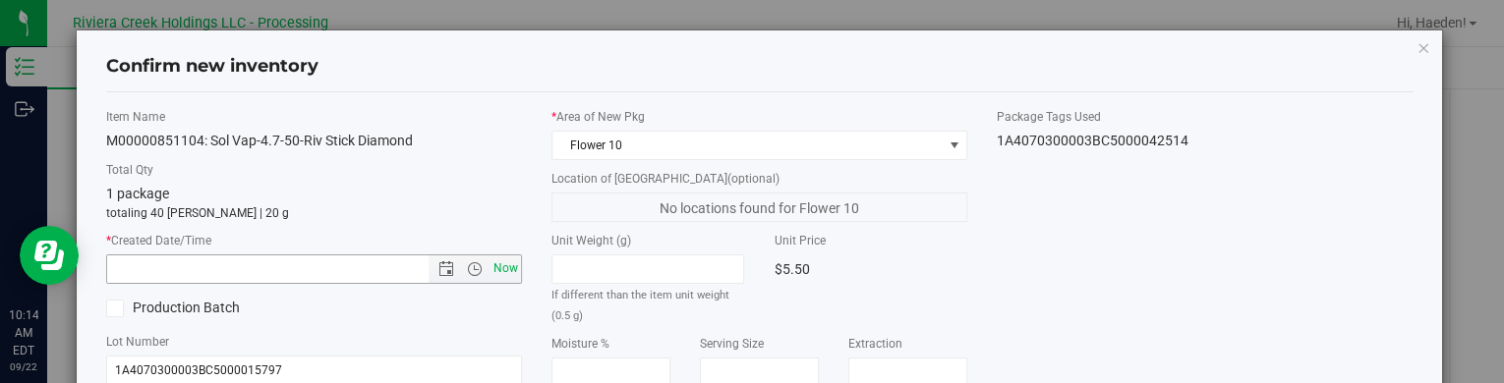
click at [513, 274] on span "Now" at bounding box center [505, 269] width 33 height 29
type input "[DATE] 10:14 AM"
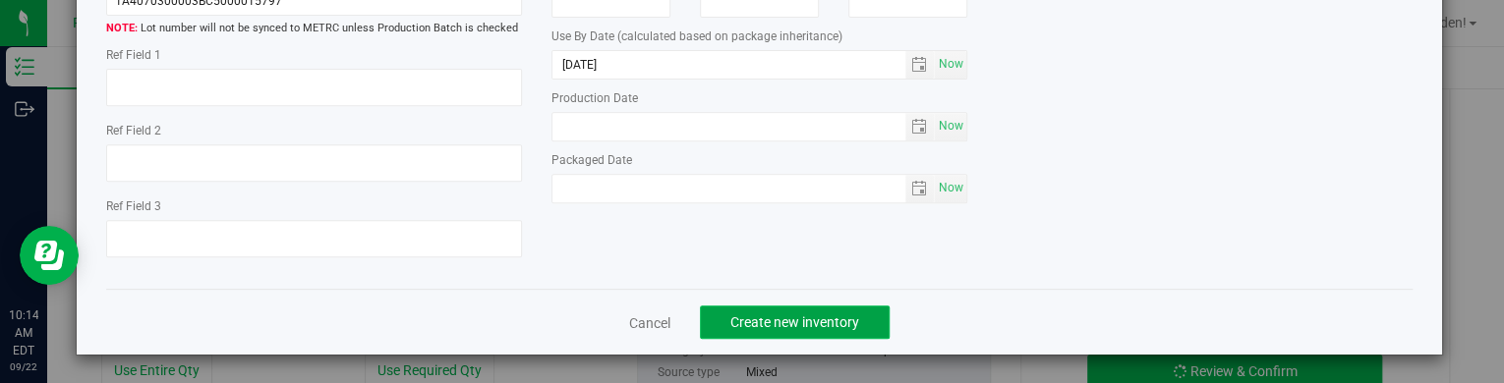
click at [852, 313] on button "Create new inventory" at bounding box center [795, 322] width 190 height 33
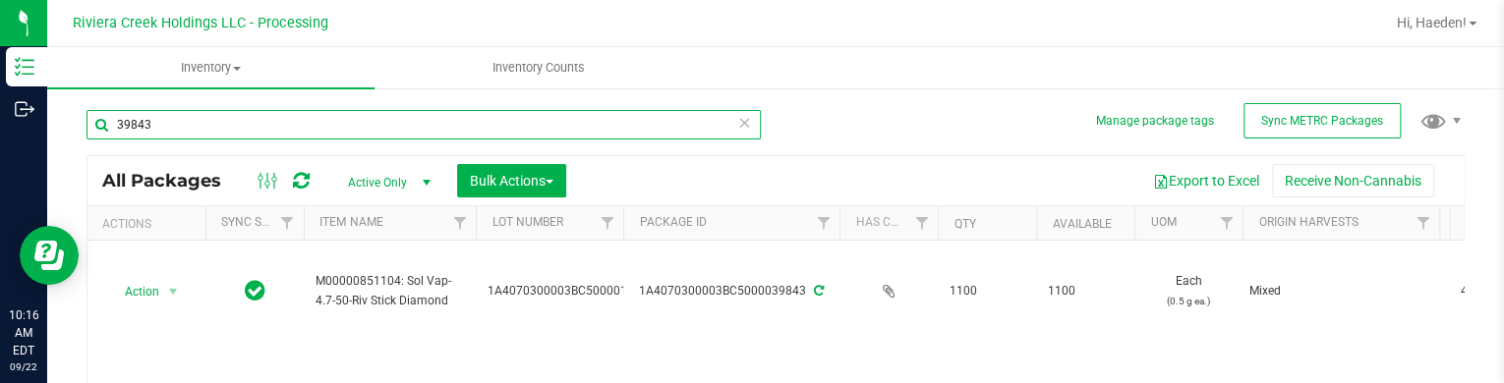
click at [234, 135] on input "39843" at bounding box center [423, 124] width 674 height 29
click at [234, 134] on input "39843" at bounding box center [423, 124] width 674 height 29
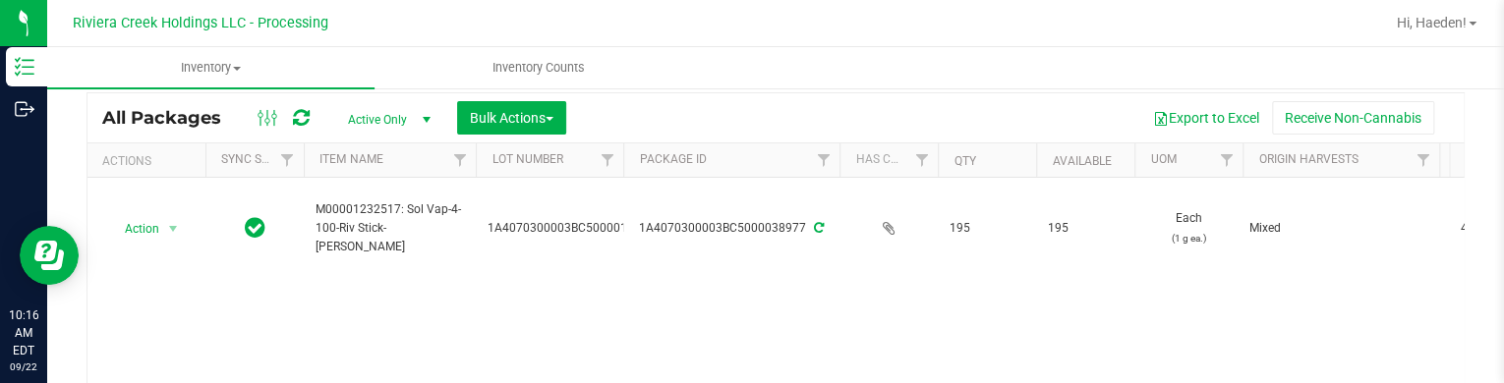
scroll to position [98, 0]
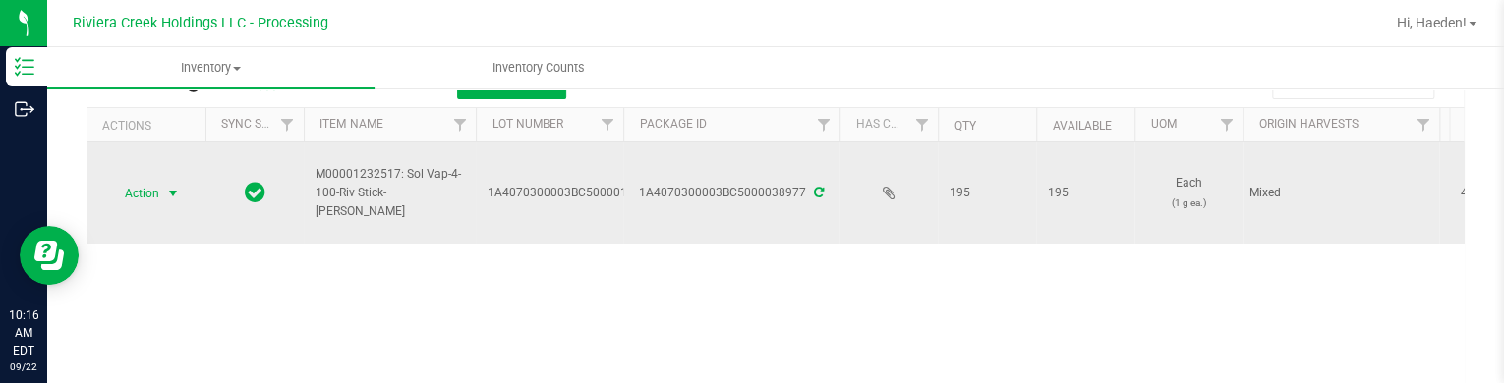
type input "38977"
click at [164, 192] on span "select" at bounding box center [173, 194] width 25 height 28
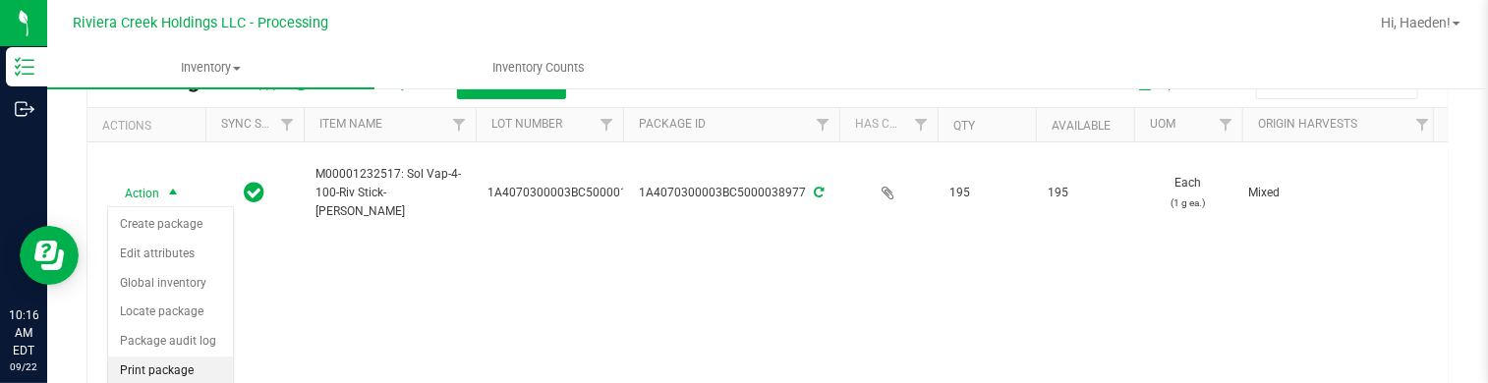
click at [189, 365] on li "Print package label" at bounding box center [170, 384] width 125 height 54
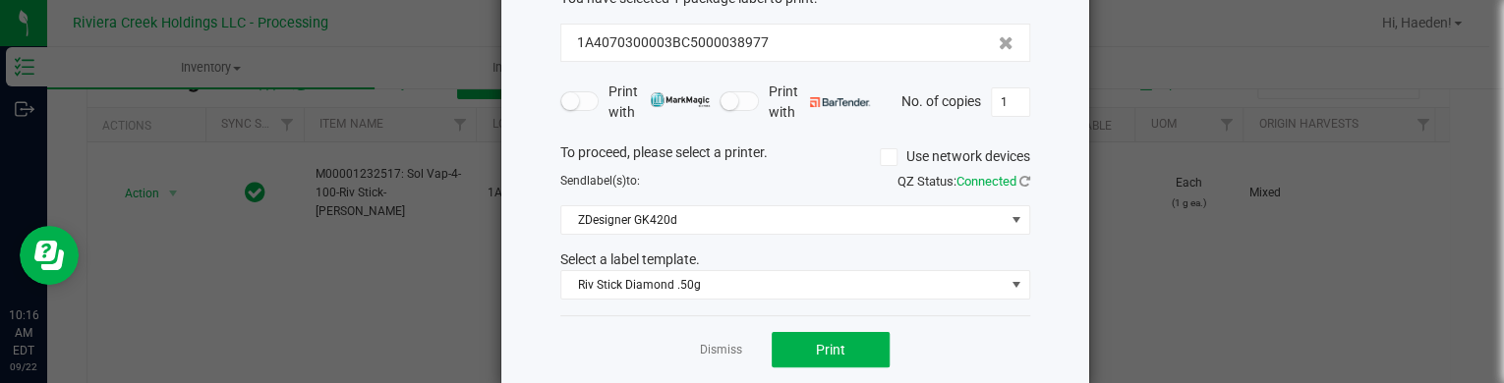
scroll to position [160, 0]
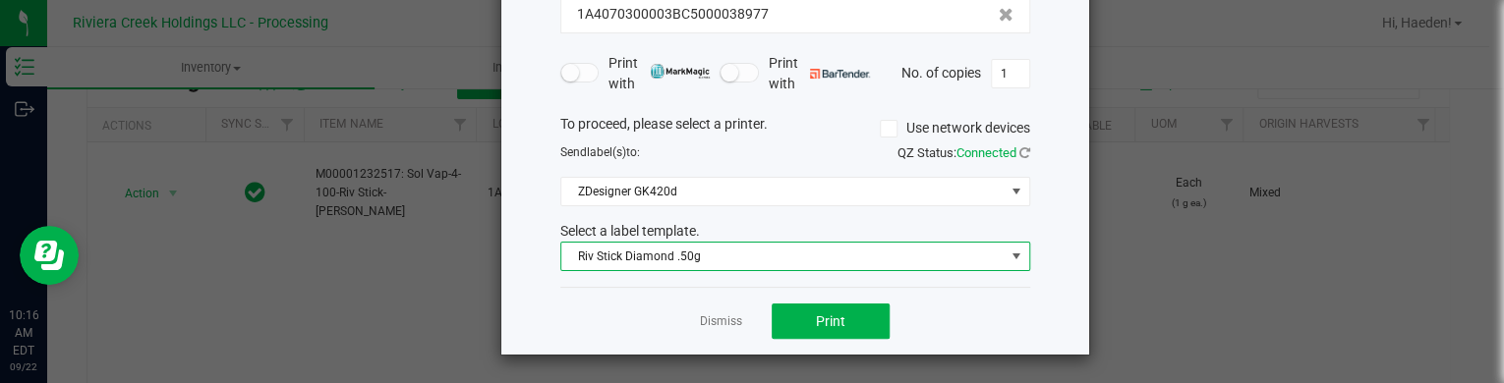
click at [664, 259] on span "Riv Stick Diamond .50g" at bounding box center [782, 257] width 443 height 28
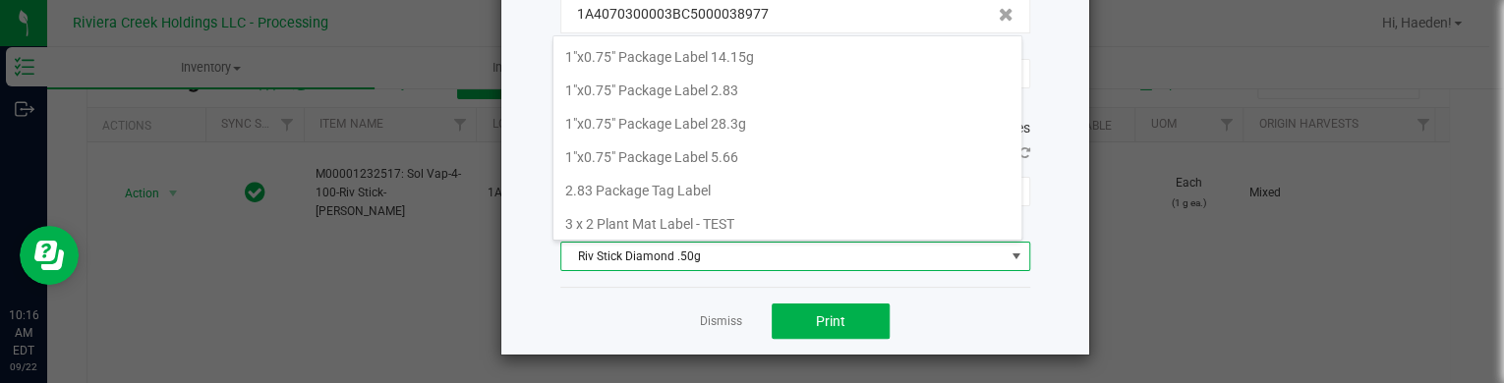
scroll to position [29, 470]
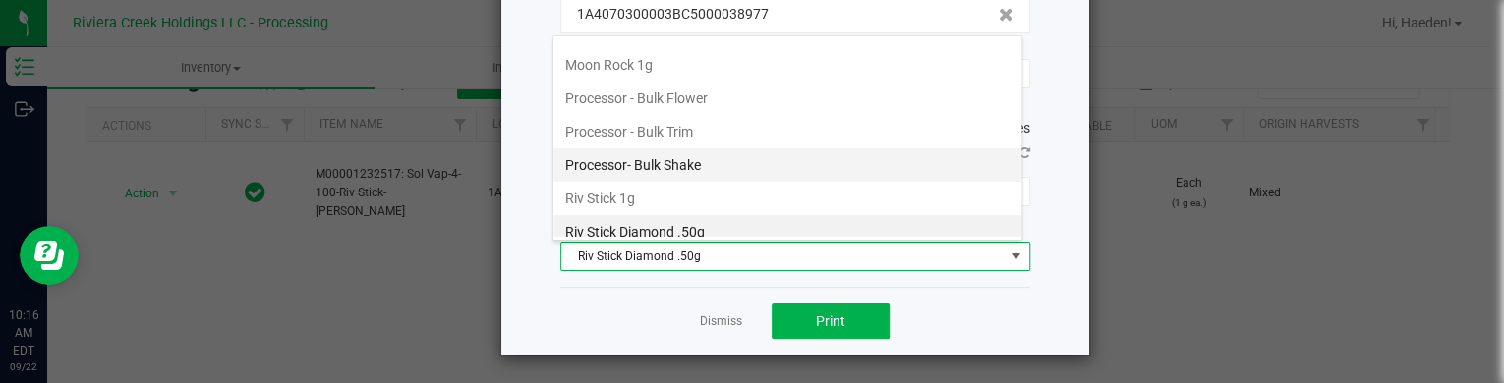
click at [660, 167] on li "Processor- Bulk Shake" at bounding box center [787, 164] width 468 height 33
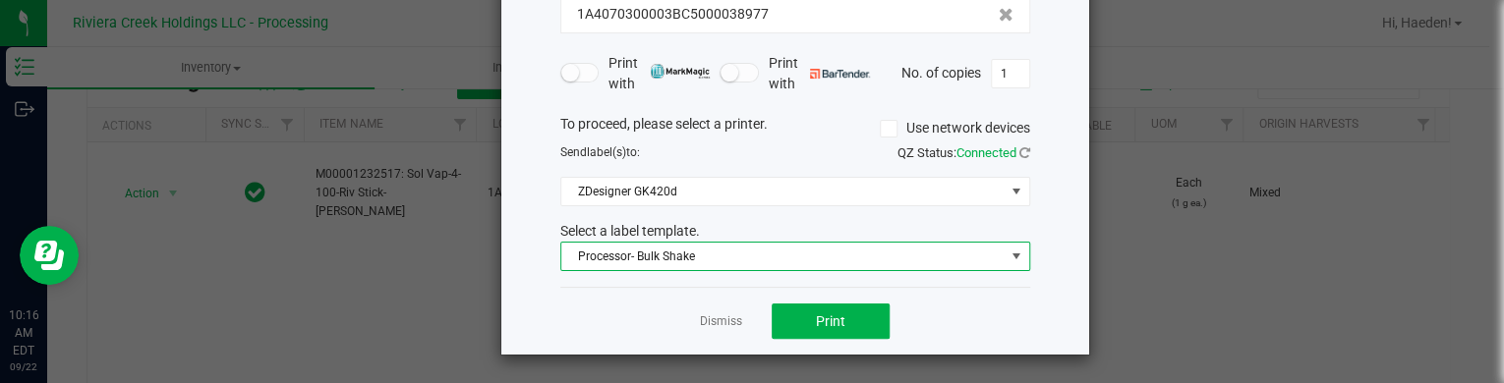
click at [662, 249] on span "Processor- Bulk Shake" at bounding box center [782, 257] width 443 height 28
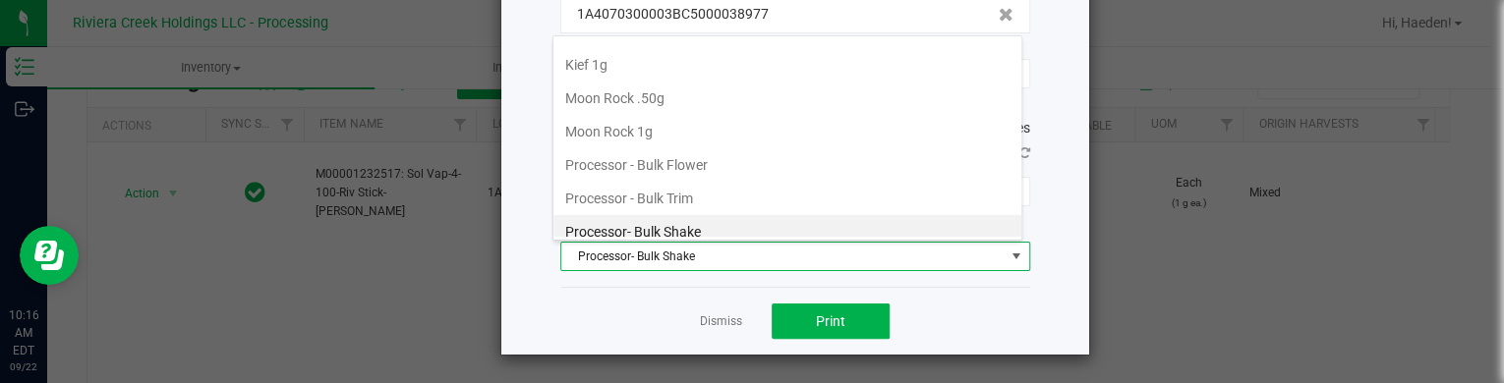
scroll to position [826, 0]
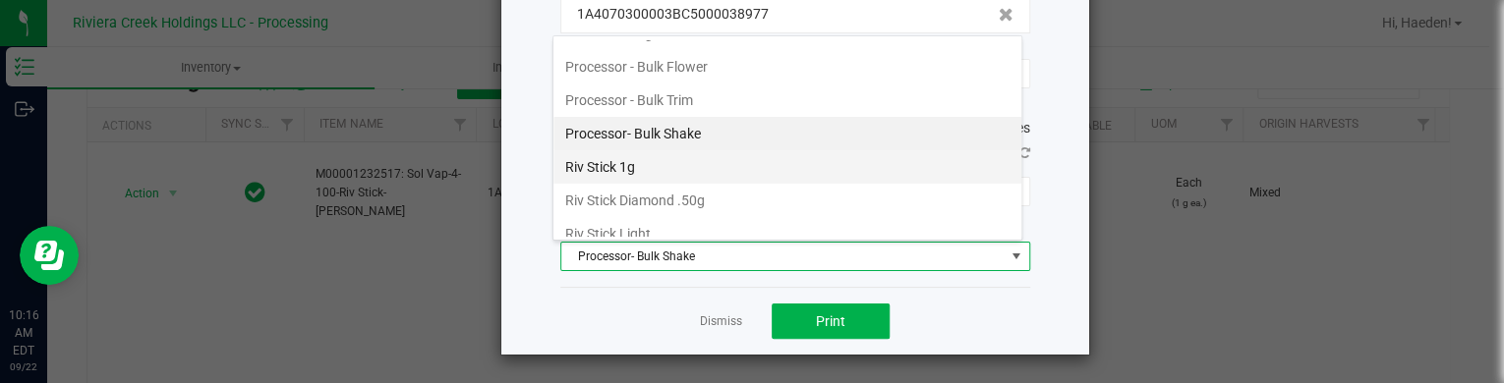
click at [654, 156] on li "Riv Stick 1g" at bounding box center [787, 166] width 468 height 33
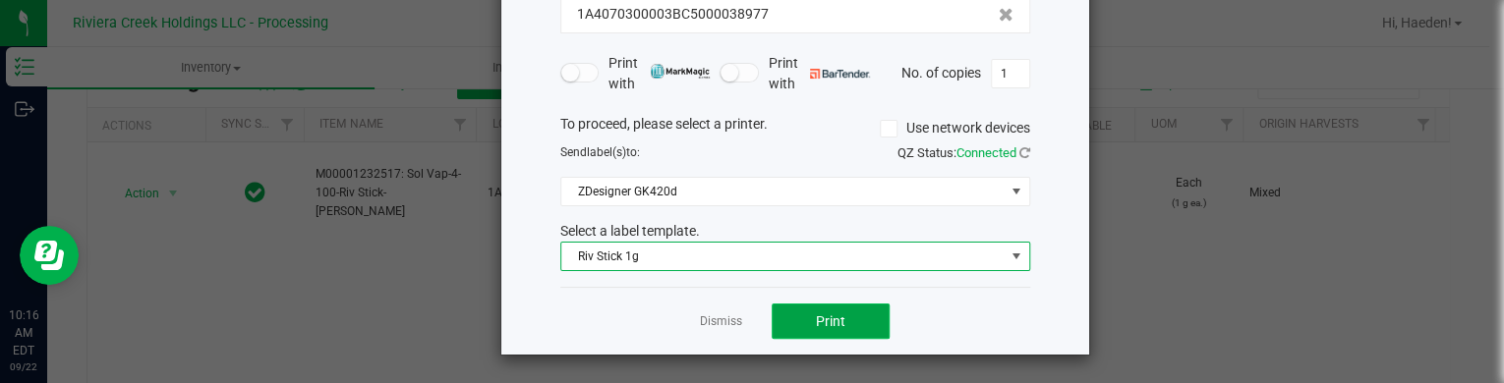
click at [790, 325] on button "Print" at bounding box center [831, 321] width 118 height 35
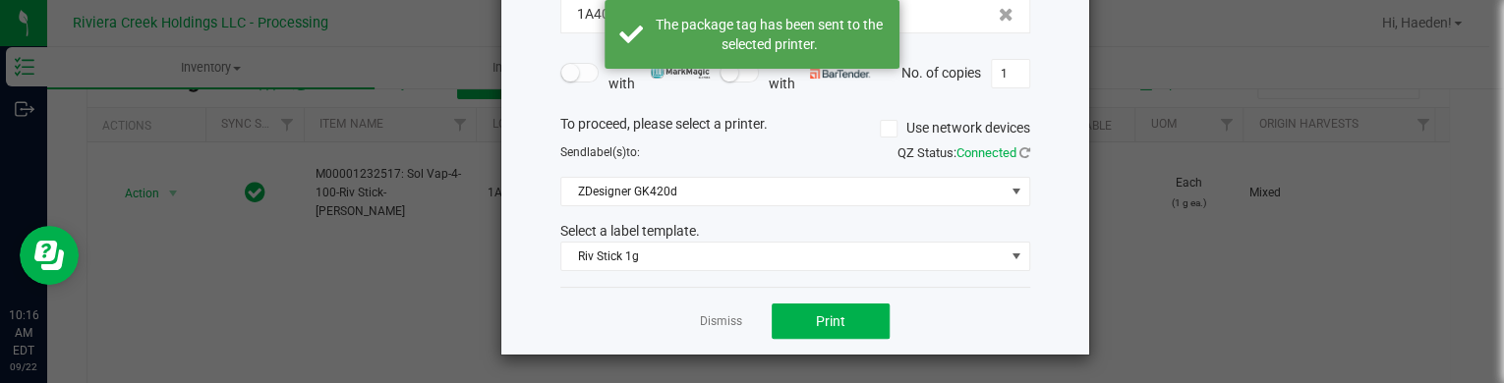
click at [708, 319] on link "Dismiss" at bounding box center [721, 322] width 42 height 17
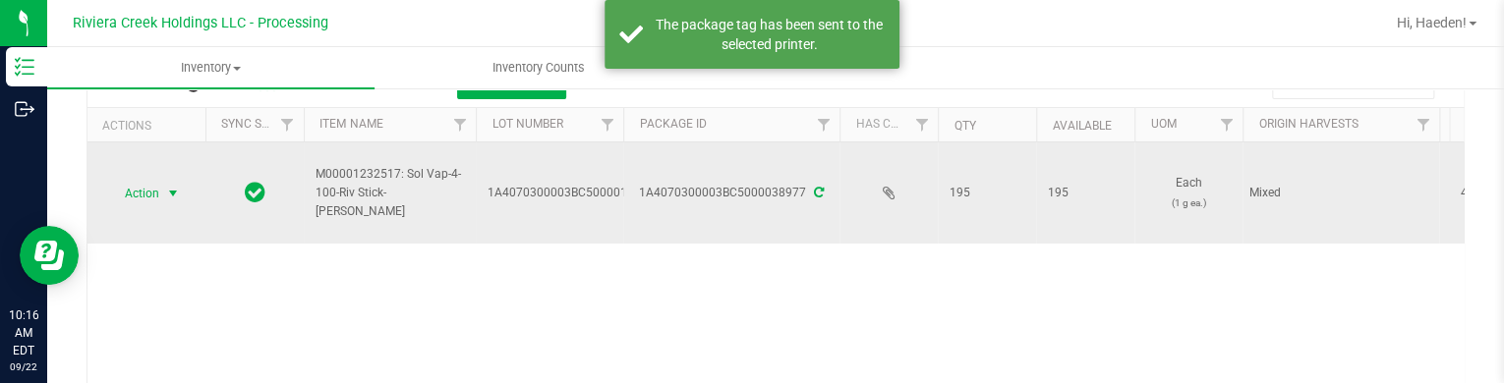
click at [173, 193] on span "select" at bounding box center [173, 194] width 16 height 16
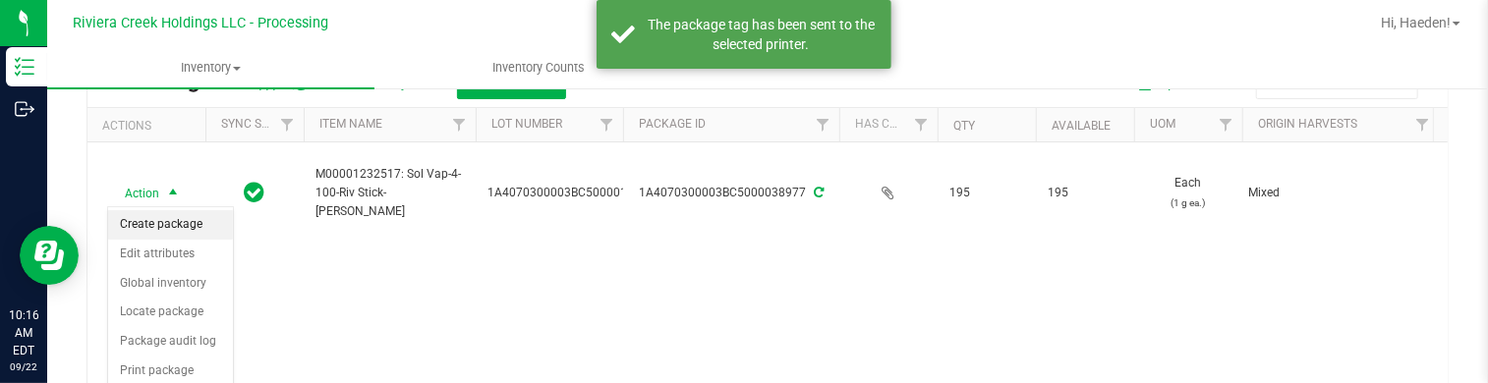
click at [183, 219] on li "Create package" at bounding box center [170, 224] width 125 height 29
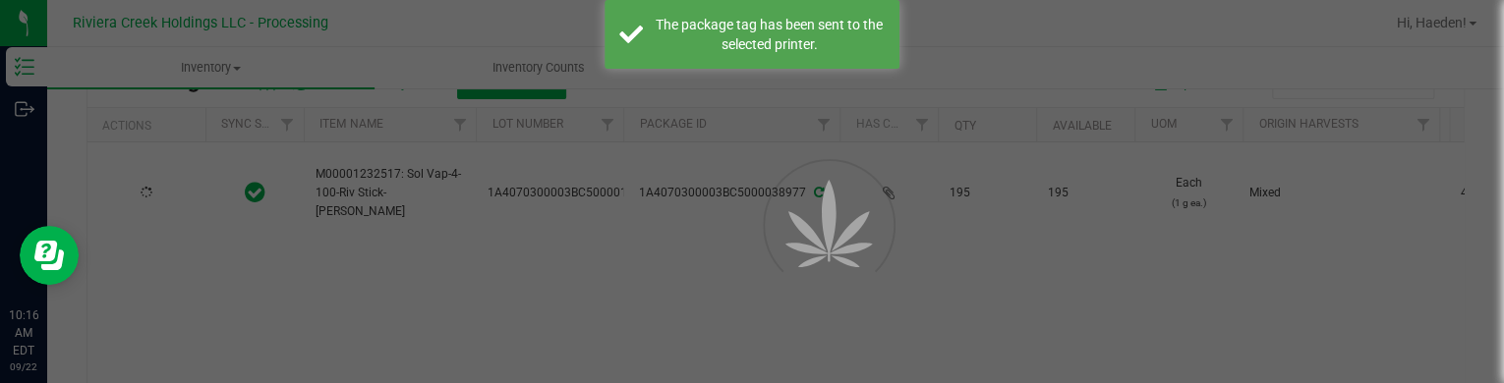
scroll to position [113, 0]
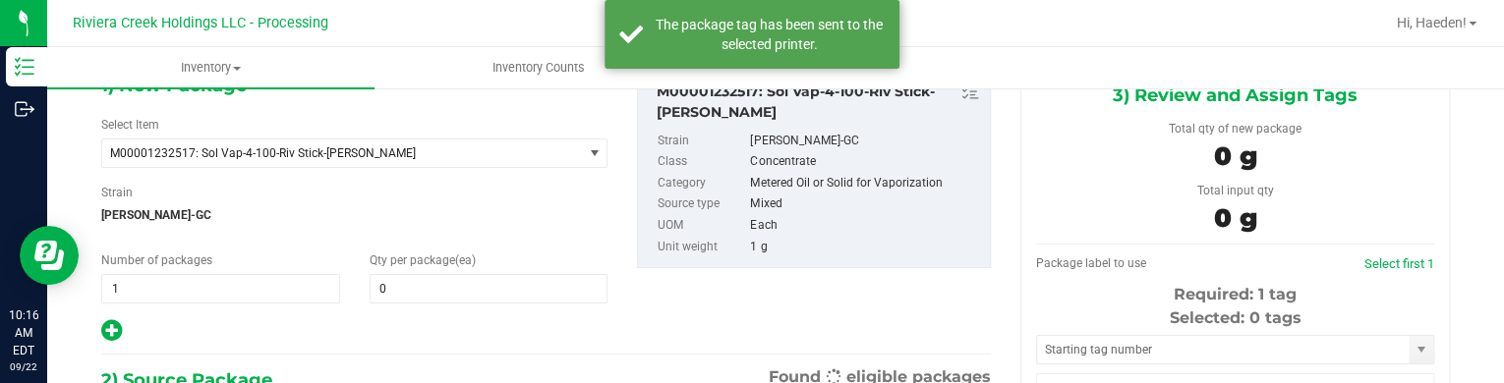
type input "0"
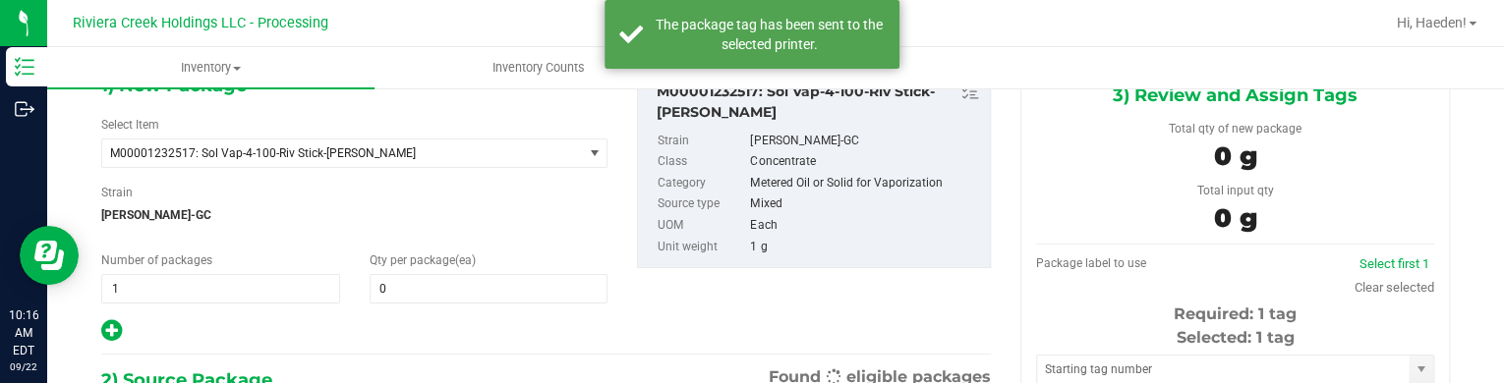
scroll to position [0, 0]
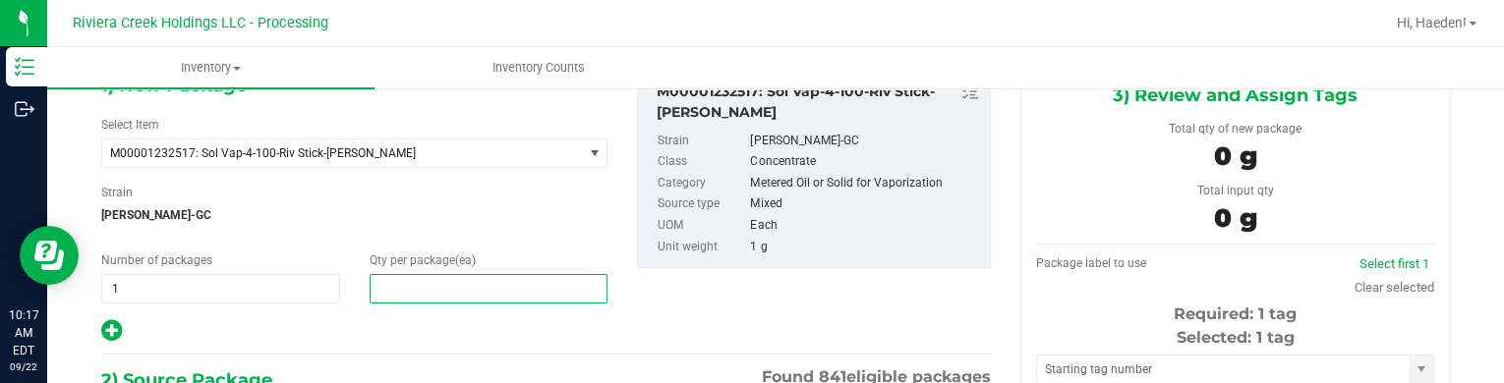
click at [392, 278] on span at bounding box center [489, 288] width 239 height 29
click at [392, 278] on input "text" at bounding box center [489, 289] width 237 height 28
type input "20"
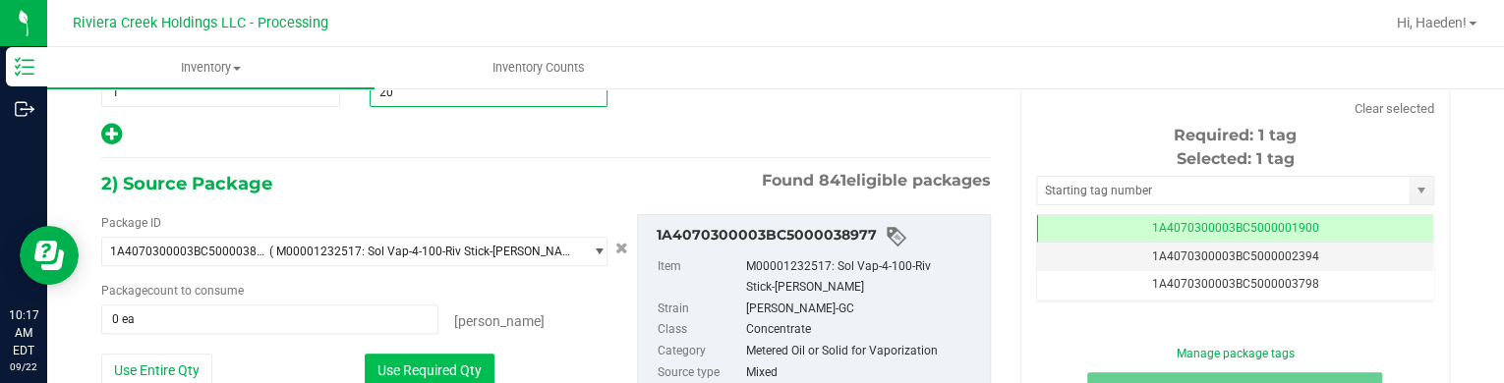
type input "20"
click at [430, 362] on button "Use Required Qty" at bounding box center [430, 370] width 130 height 33
type input "20 ea"
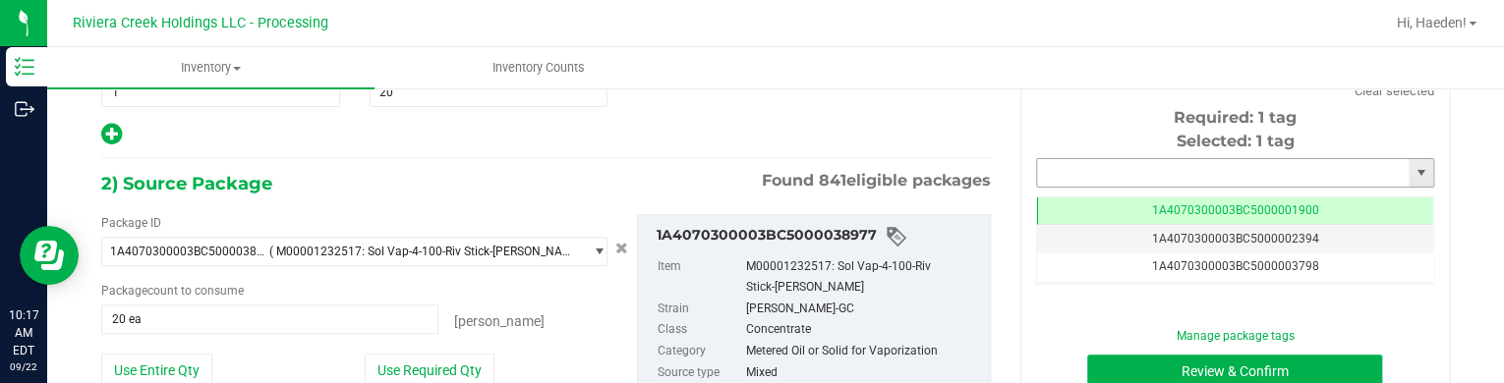
click at [1107, 163] on input "text" at bounding box center [1223, 173] width 372 height 28
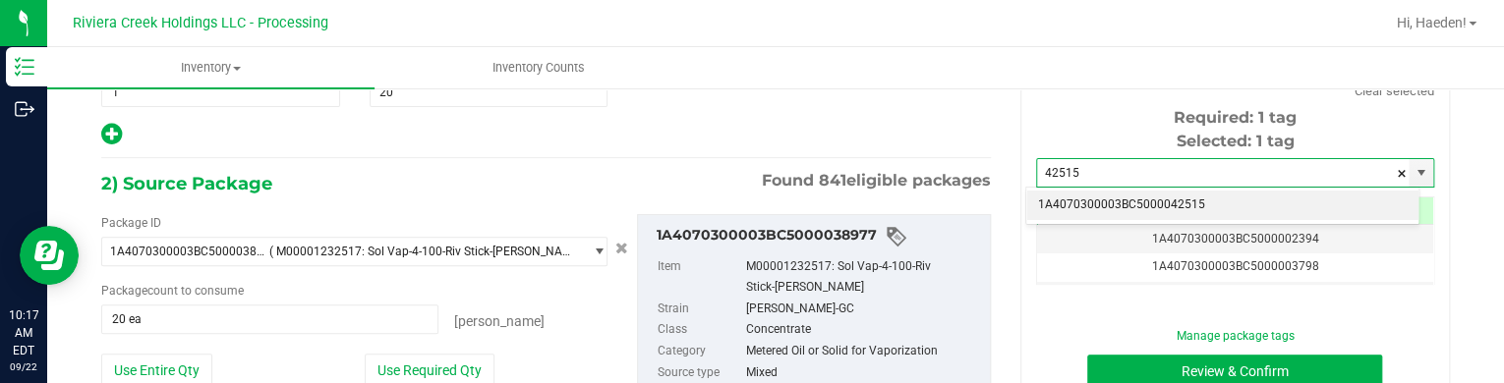
click at [1125, 207] on li "1A4070300003BC5000042515" at bounding box center [1222, 205] width 392 height 29
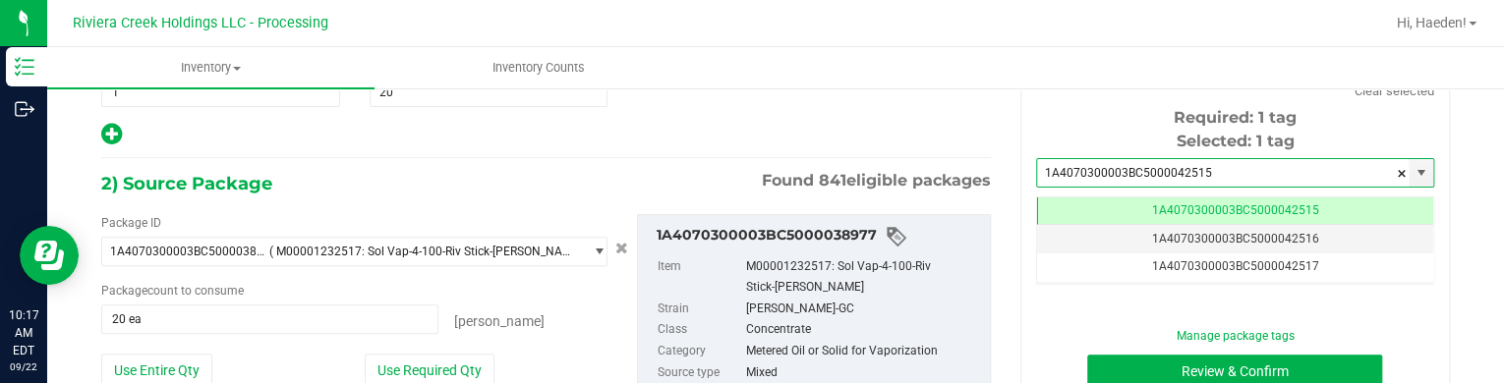
type input "1A4070300003BC5000042515"
click at [1139, 347] on div "Manage package tags Review & Confirm Cancel" at bounding box center [1235, 371] width 369 height 88
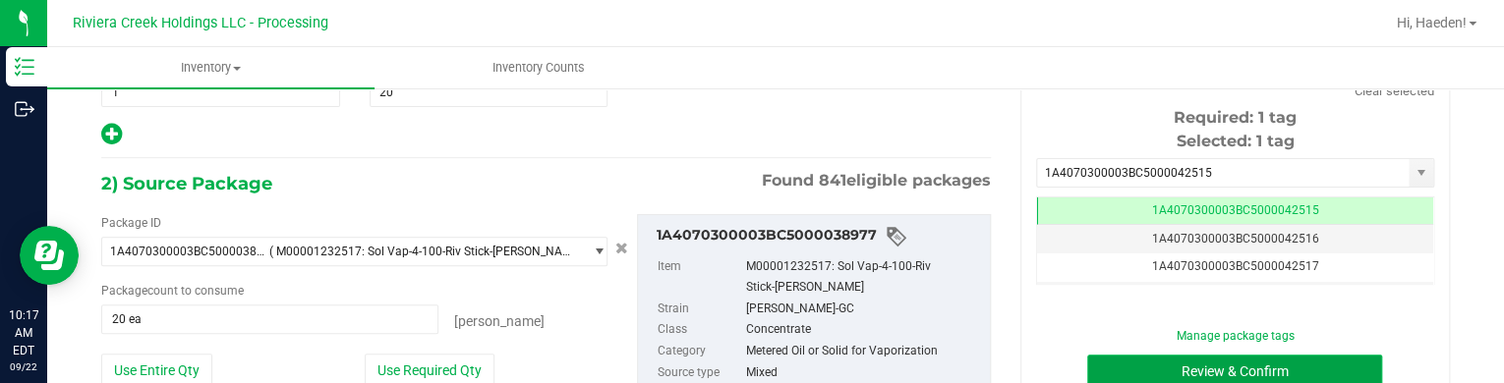
click at [1139, 356] on button "Review & Confirm" at bounding box center [1234, 371] width 295 height 33
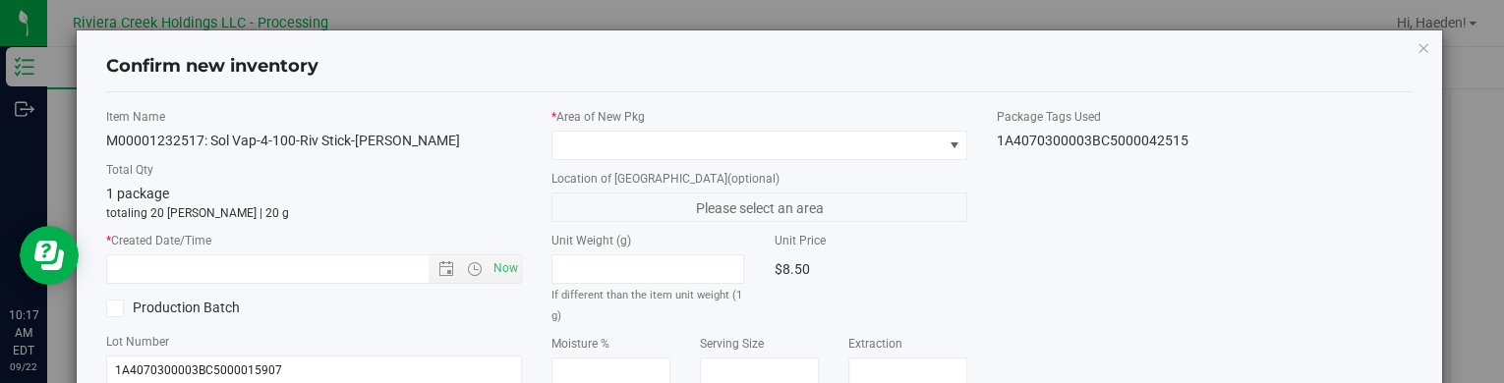
type input "[DATE]"
click at [889, 164] on div "* Area of [GEOGRAPHIC_DATA] Location of [GEOGRAPHIC_DATA] (optional) Please sel…" at bounding box center [759, 345] width 445 height 475
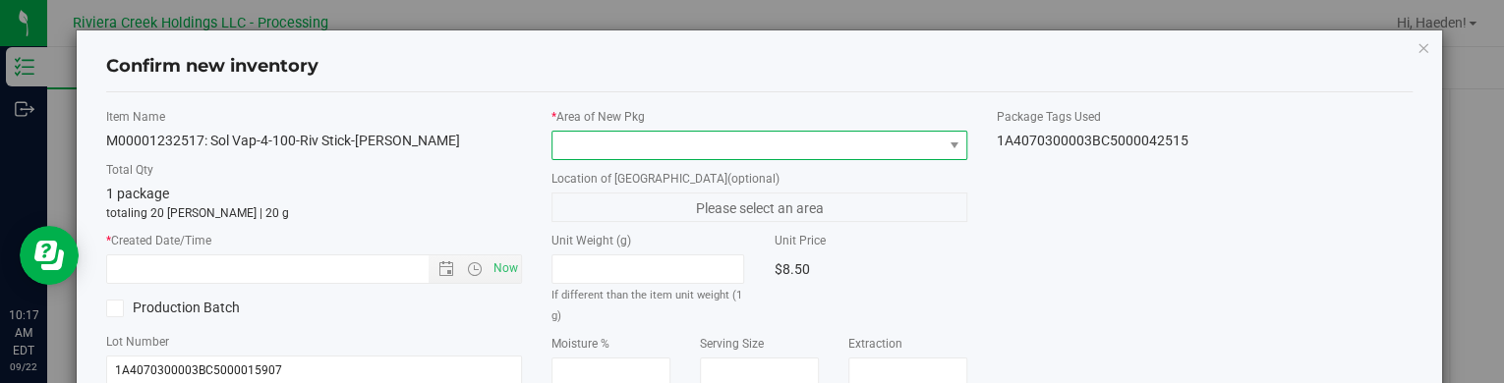
click at [858, 143] on span at bounding box center [746, 146] width 389 height 28
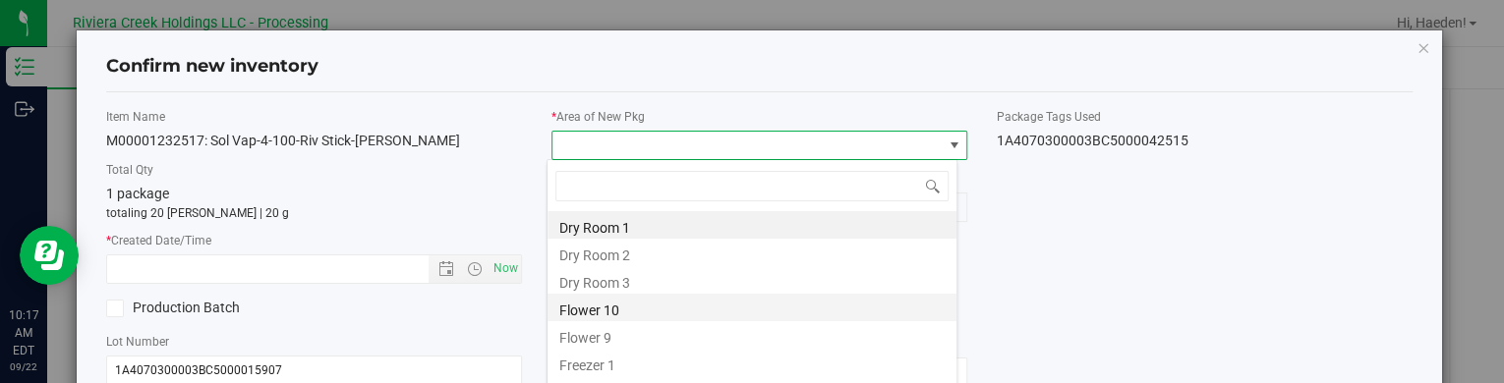
click at [613, 309] on li "Flower 10" at bounding box center [751, 308] width 409 height 28
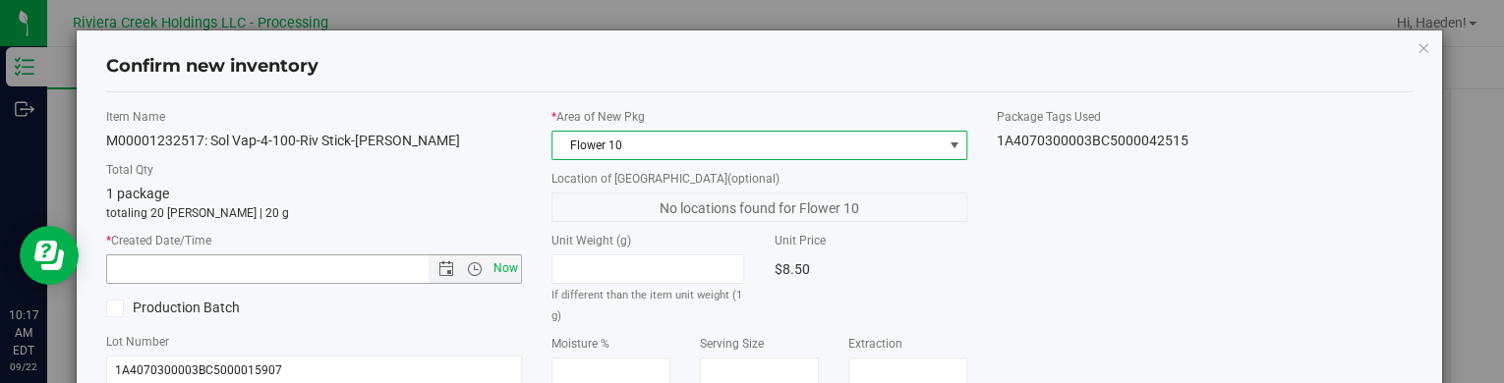
click at [497, 274] on span "Now" at bounding box center [505, 269] width 33 height 29
type input "[DATE] 10:17 AM"
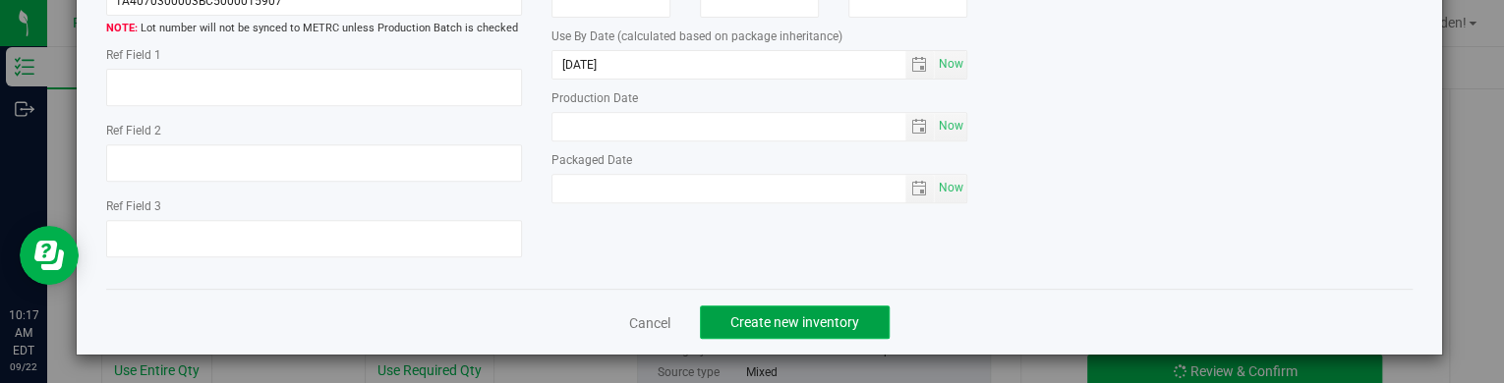
click at [730, 316] on span "Create new inventory" at bounding box center [794, 323] width 129 height 16
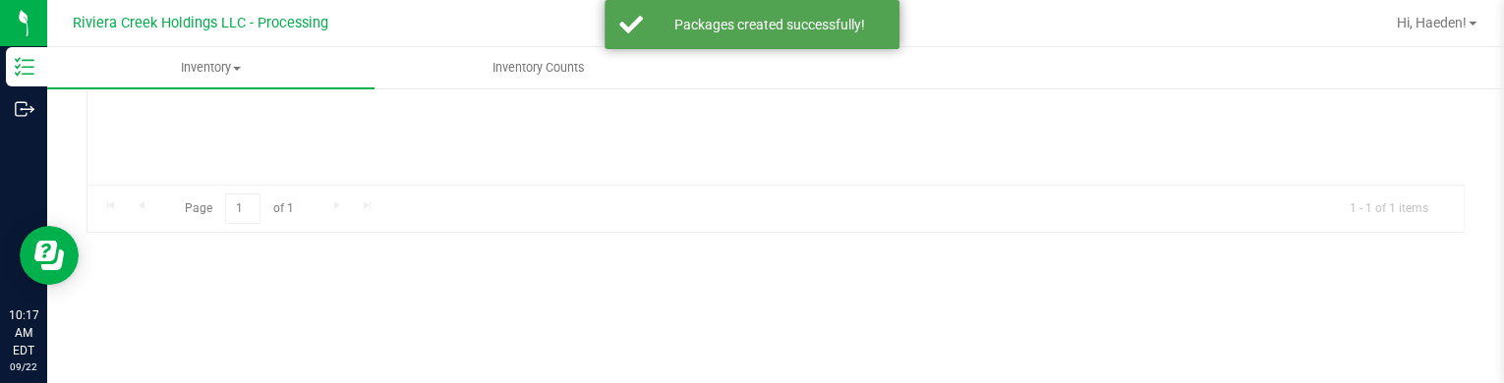
type input "[DATE]"
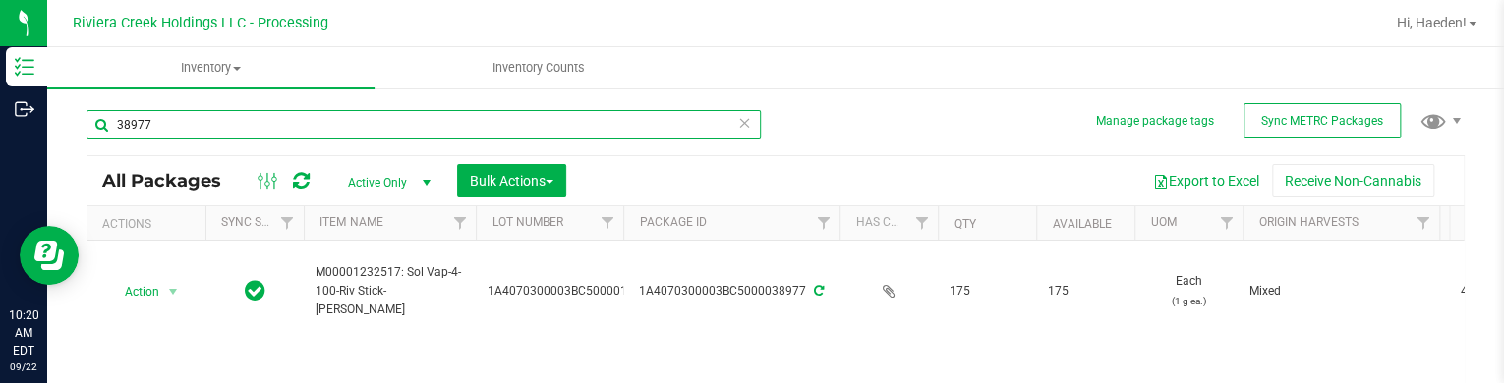
click at [232, 129] on input "38977" at bounding box center [423, 124] width 674 height 29
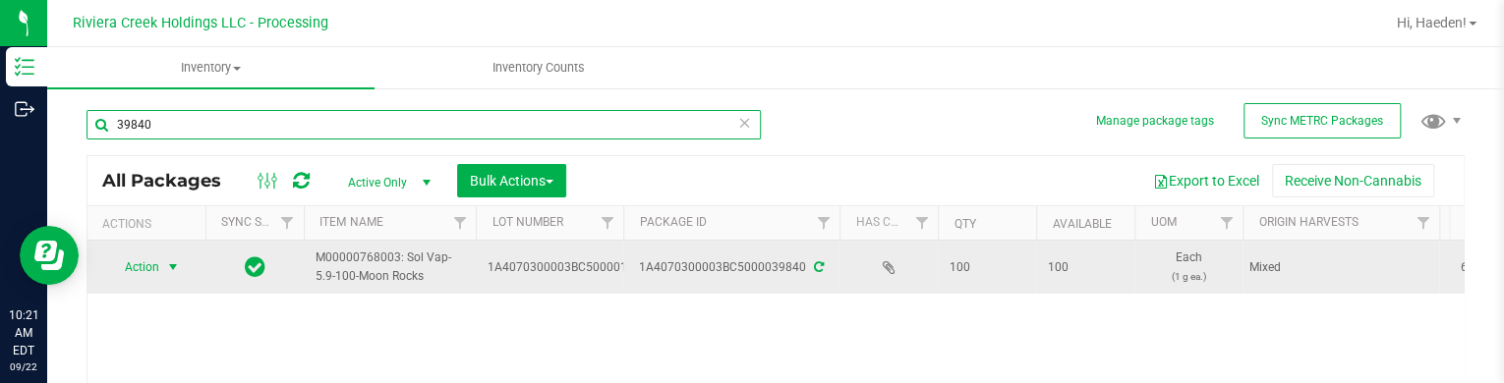
type input "39840"
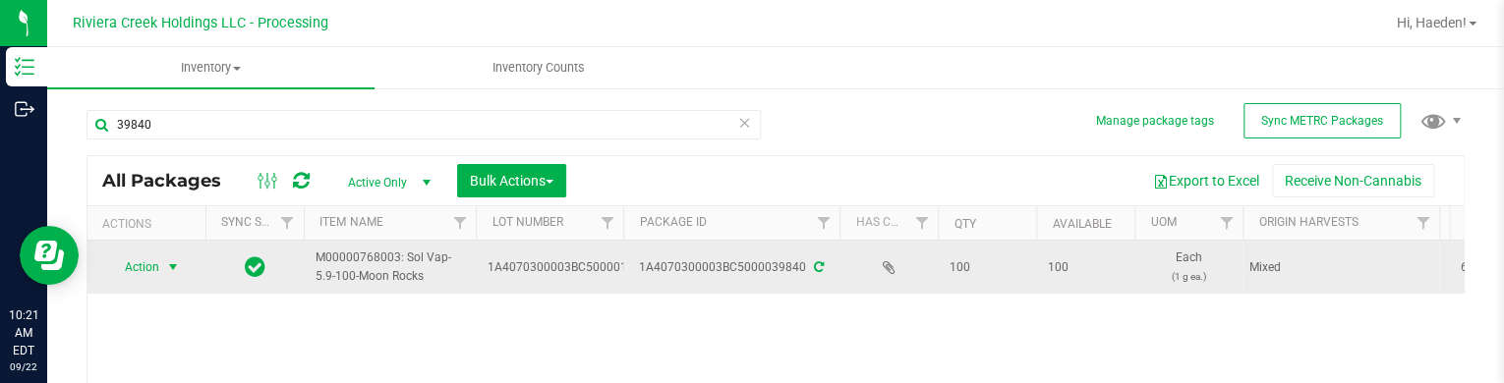
click at [174, 271] on span "select" at bounding box center [173, 267] width 16 height 16
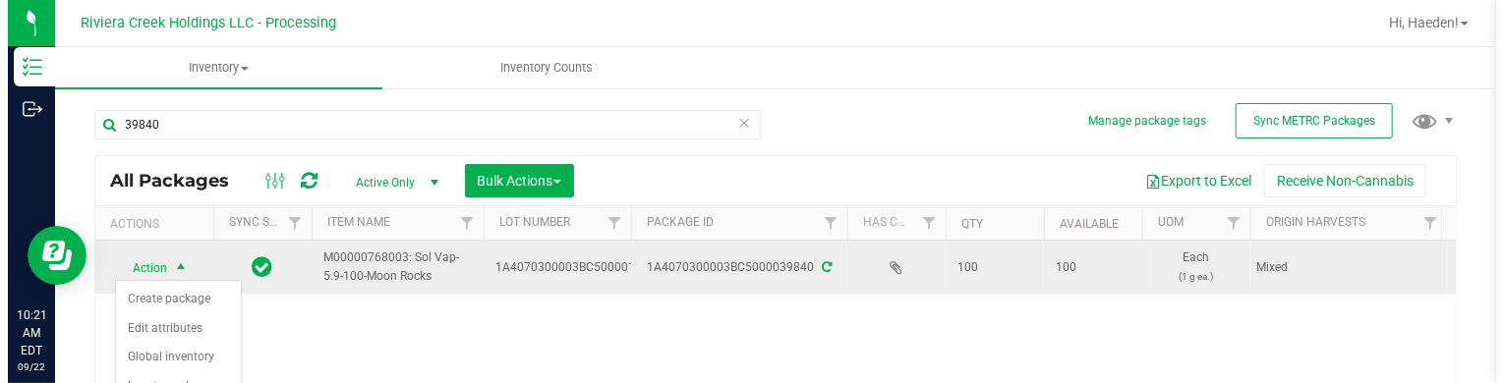
scroll to position [98, 0]
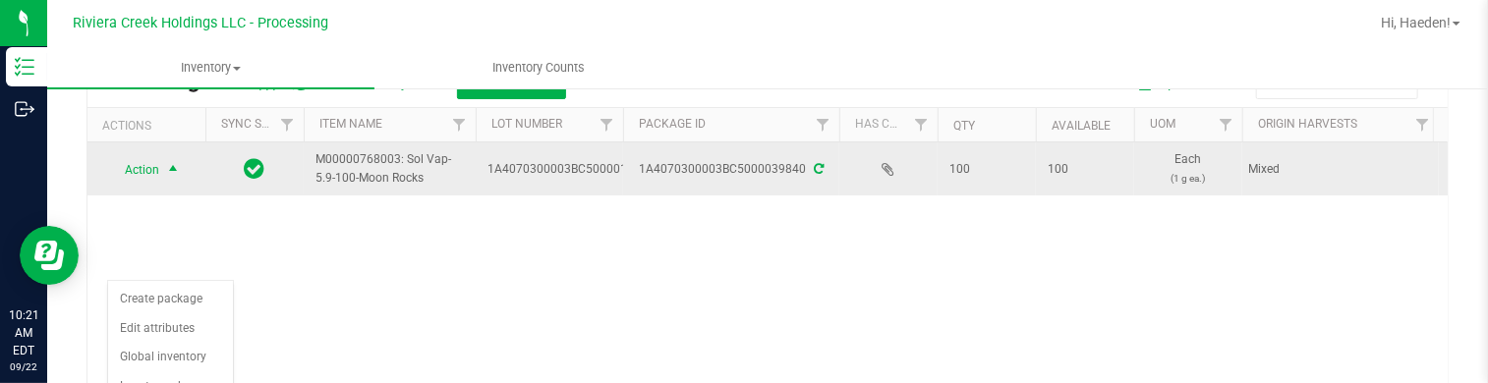
click at [176, 177] on span "select" at bounding box center [173, 170] width 25 height 28
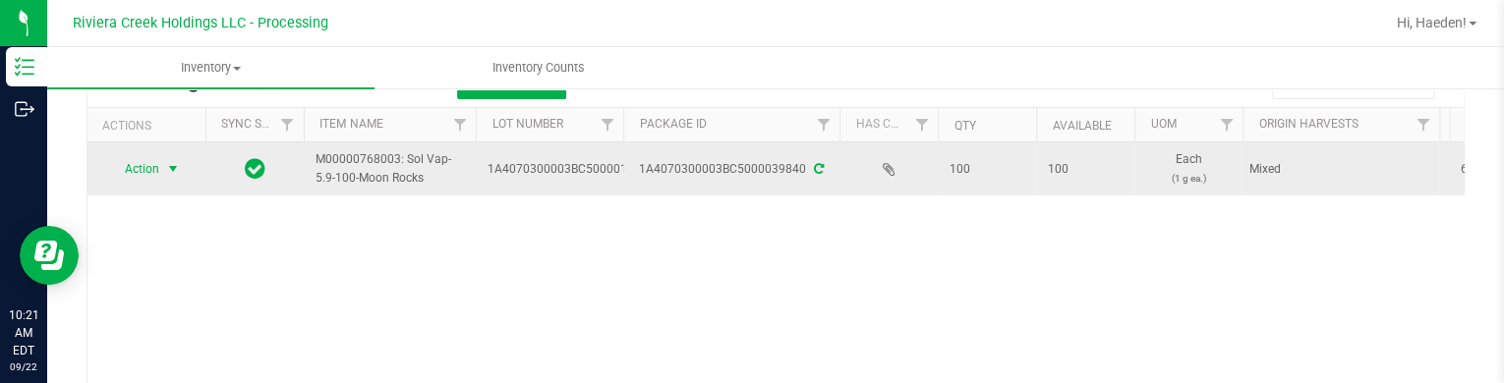
click at [176, 177] on span "select" at bounding box center [173, 169] width 25 height 28
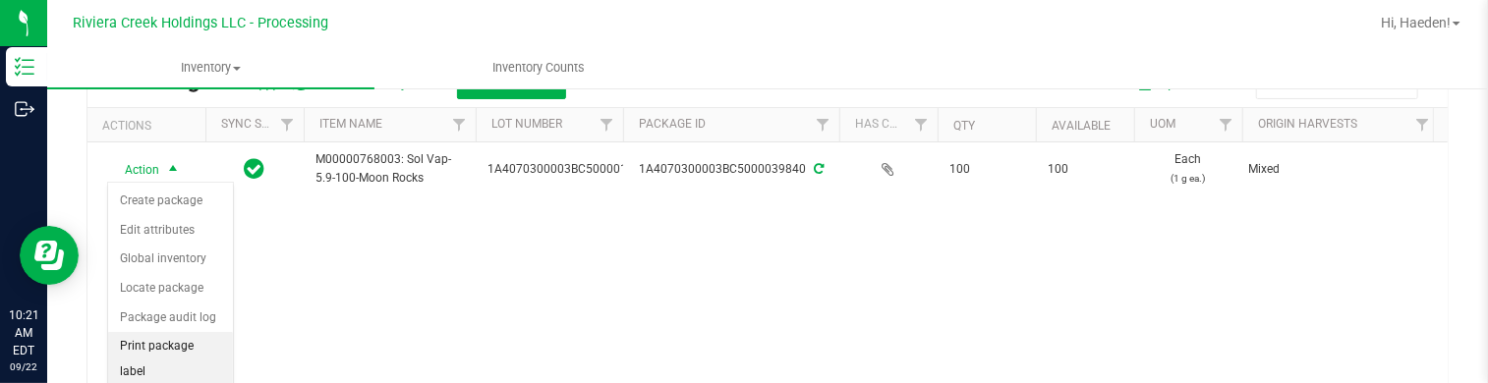
click at [170, 339] on li "Print package label" at bounding box center [170, 359] width 125 height 54
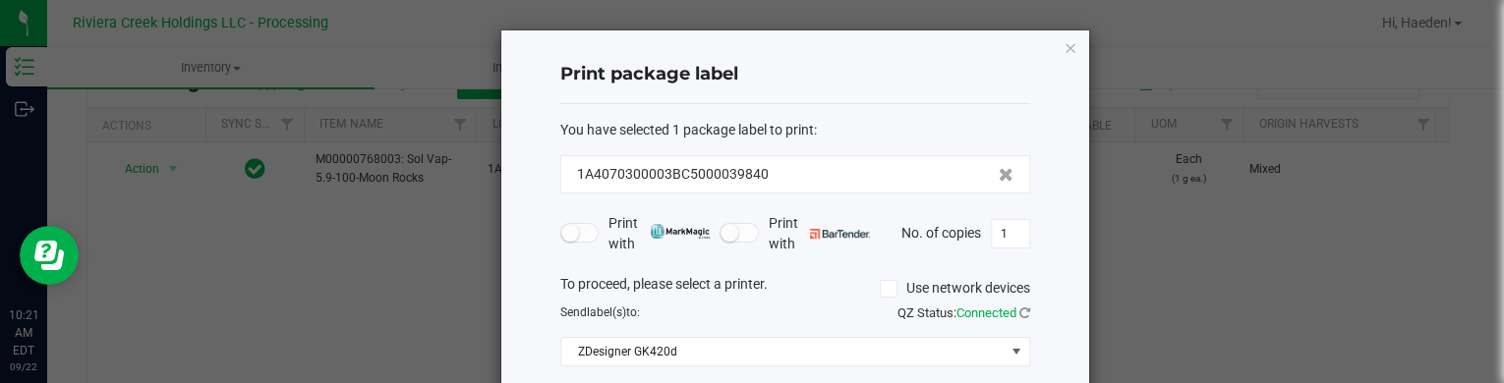
scroll to position [160, 0]
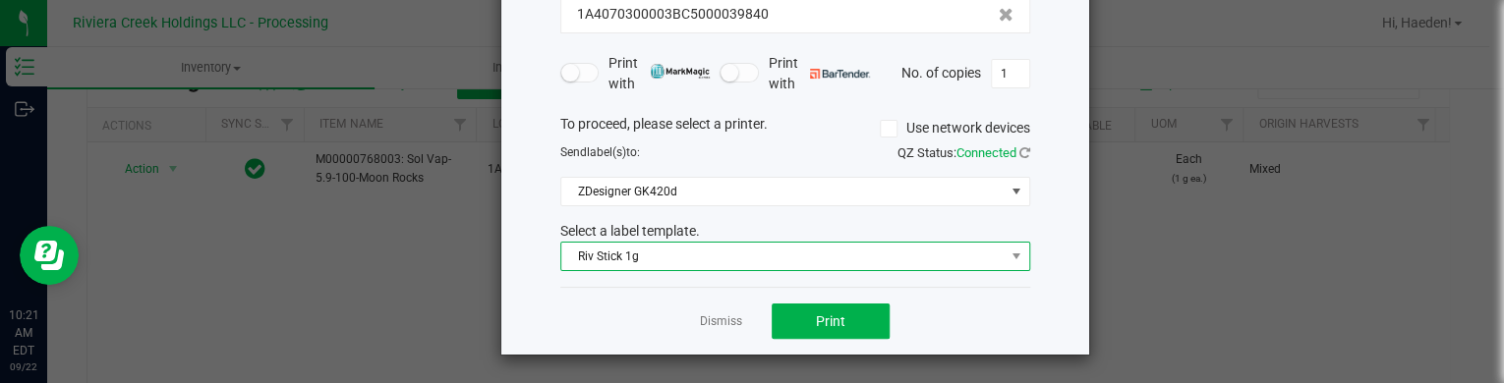
click at [675, 257] on span "Riv Stick 1g" at bounding box center [782, 257] width 443 height 28
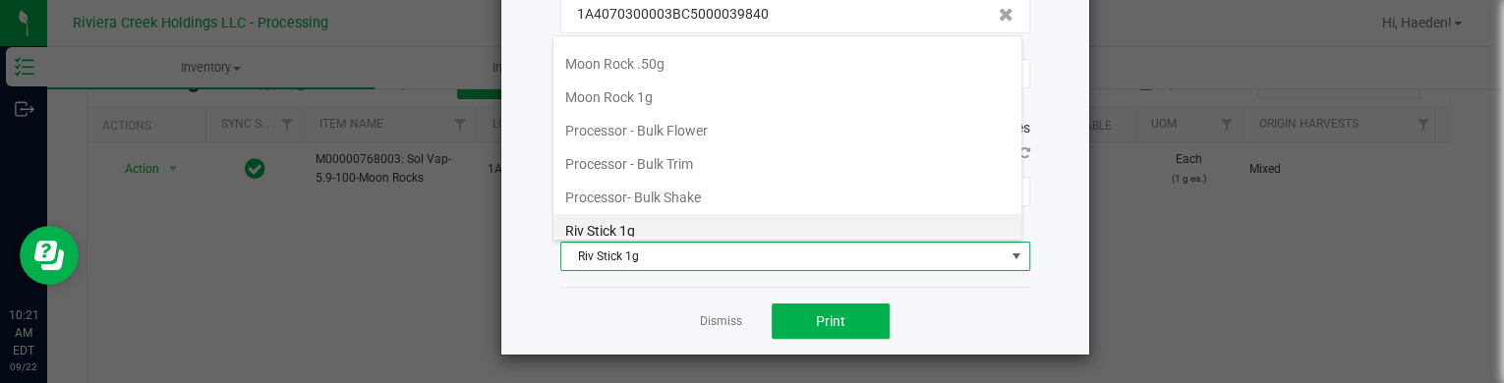
scroll to position [663, 0]
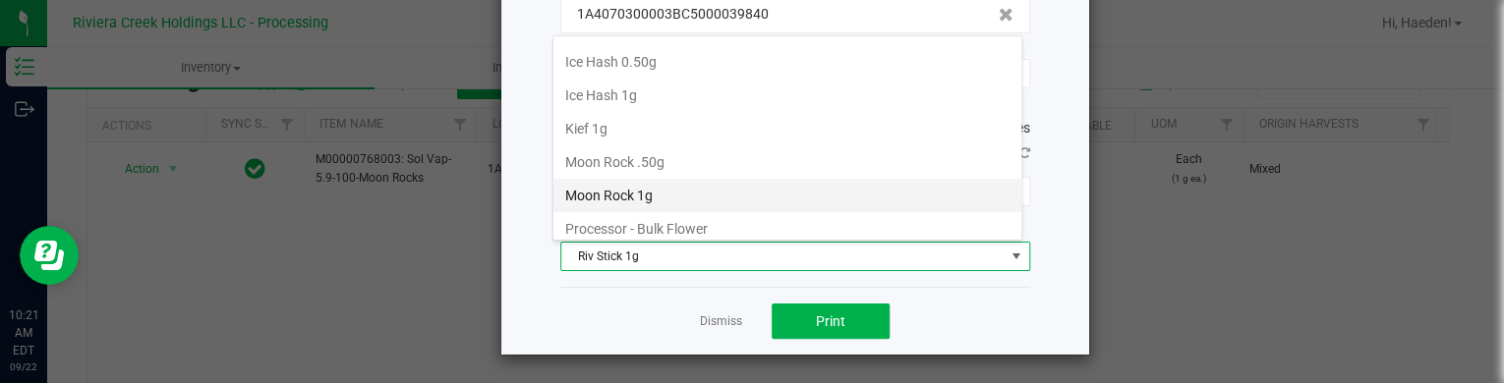
click at [677, 183] on li "Moon Rock 1g" at bounding box center [787, 195] width 468 height 33
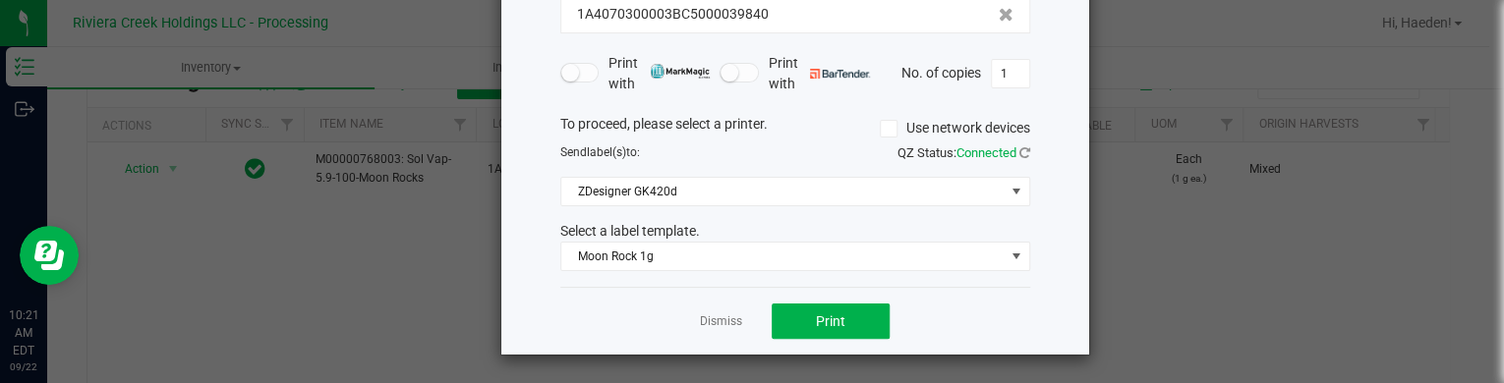
click at [833, 344] on div "Dismiss Print" at bounding box center [795, 321] width 470 height 68
click at [826, 323] on span "Print" at bounding box center [830, 322] width 29 height 16
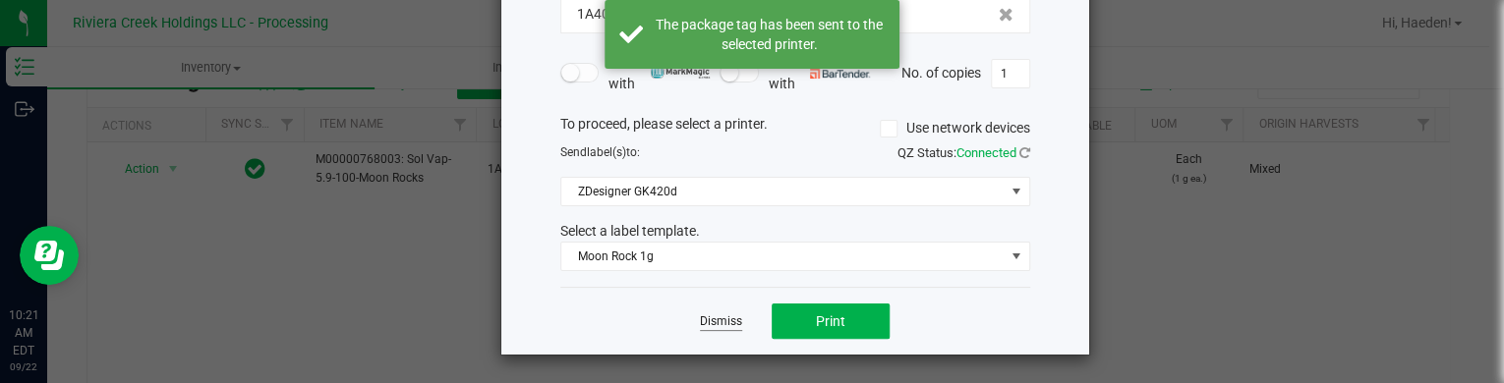
click at [724, 320] on link "Dismiss" at bounding box center [721, 322] width 42 height 17
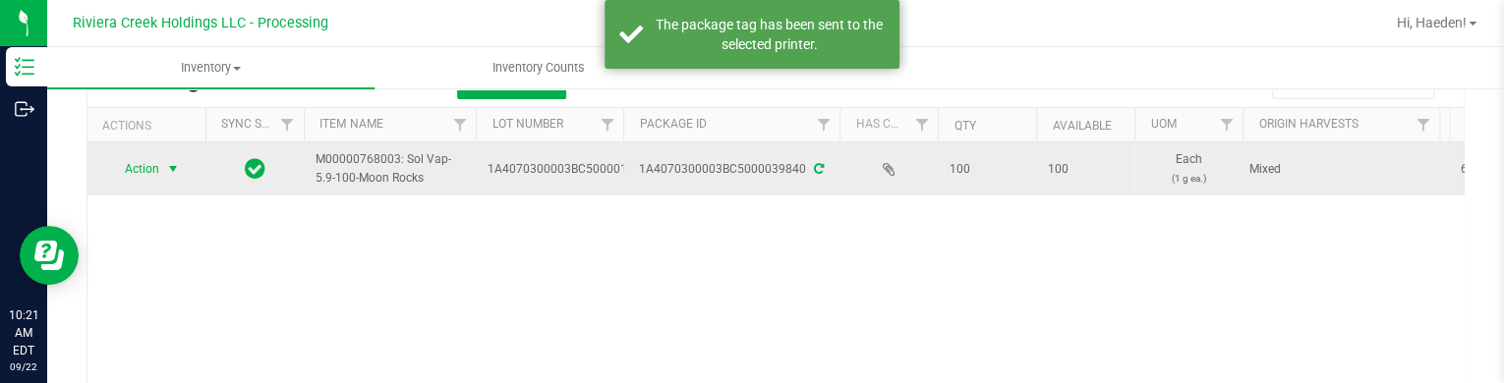
drag, startPoint x: 126, startPoint y: 165, endPoint x: 135, endPoint y: 176, distance: 14.0
click at [127, 165] on span "Action" at bounding box center [133, 169] width 53 height 28
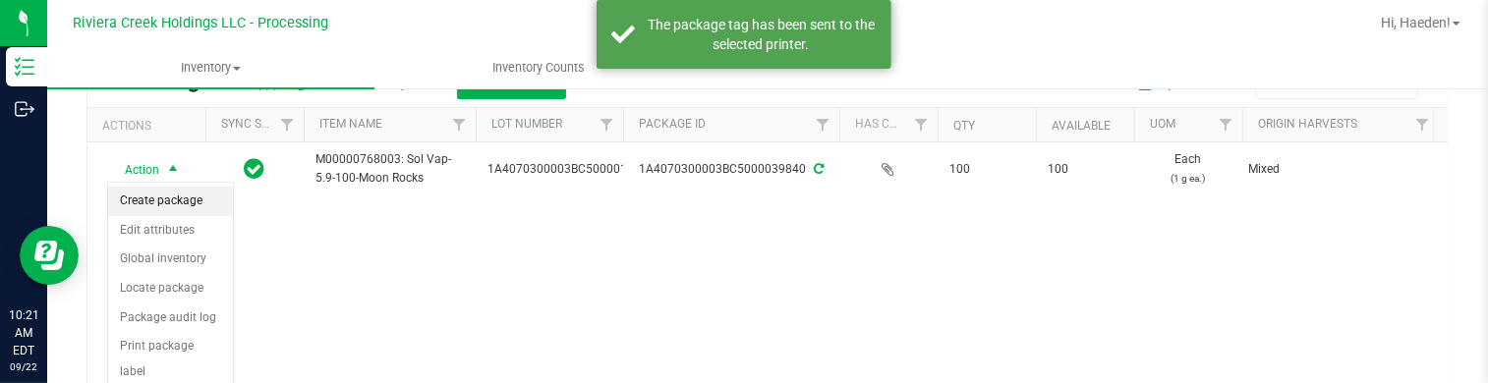
click at [140, 201] on li "Create package" at bounding box center [170, 201] width 125 height 29
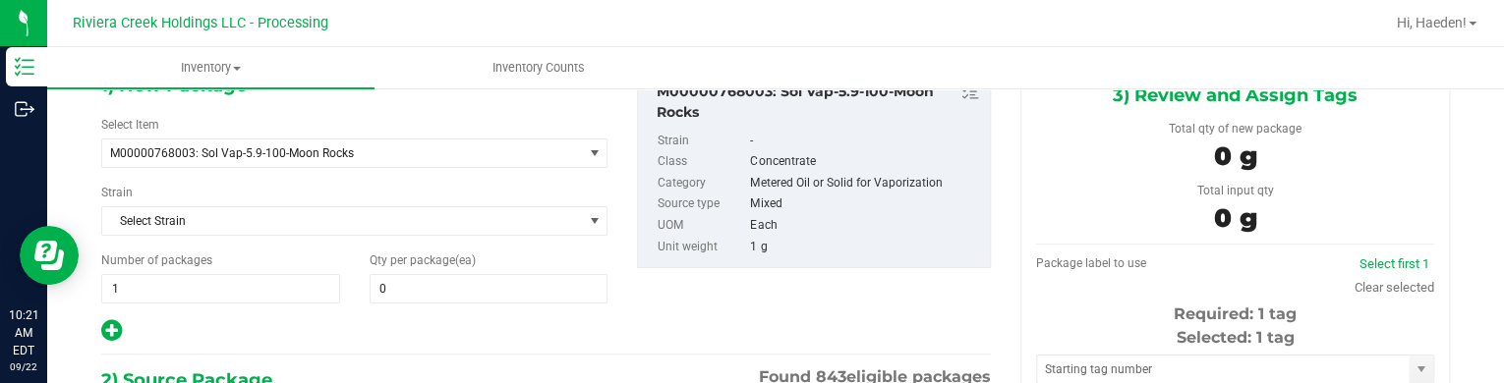
click at [440, 274] on div "0 0" at bounding box center [489, 288] width 239 height 29
click at [442, 287] on span at bounding box center [489, 288] width 239 height 29
type input "25"
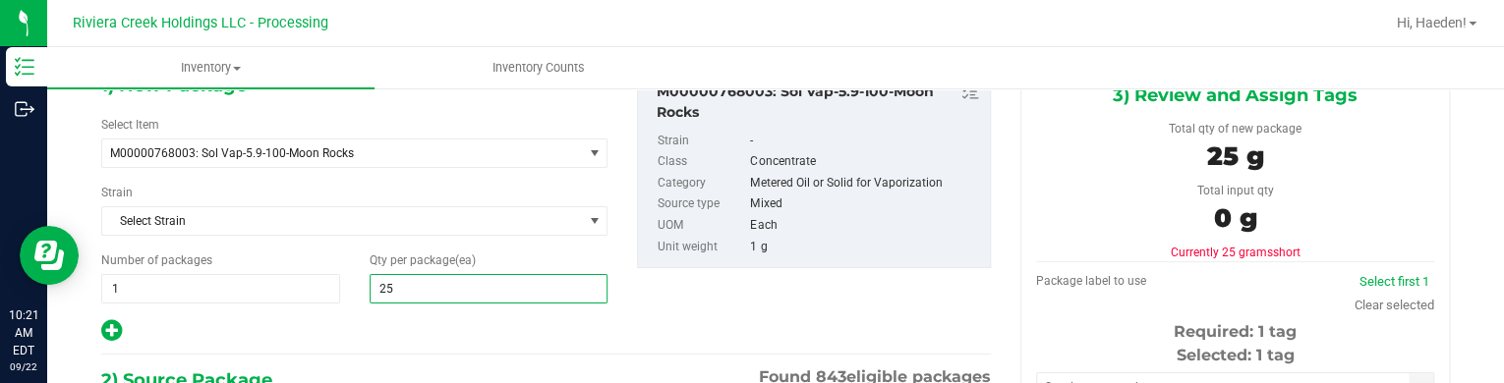
type input "25"
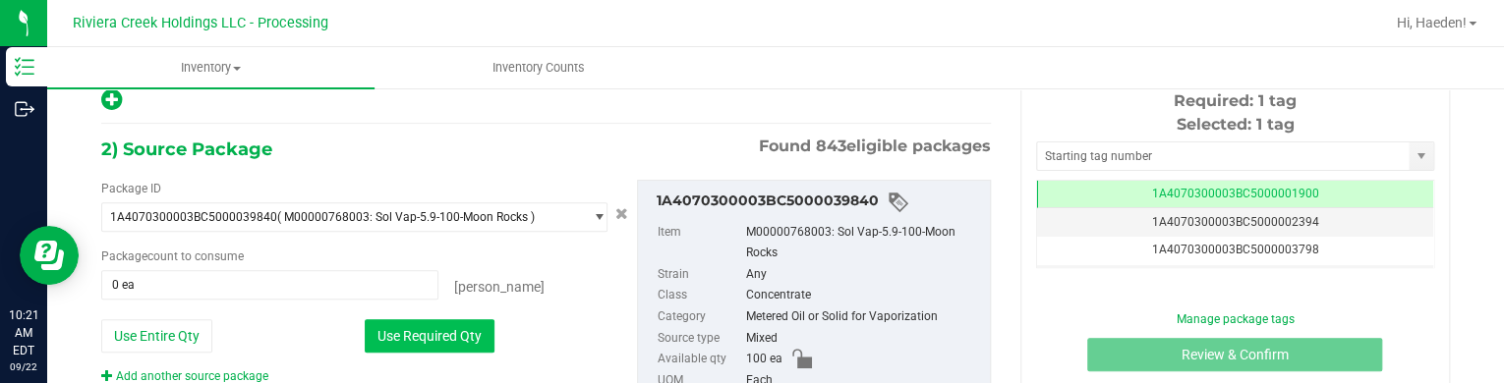
click at [444, 335] on button "Use Required Qty" at bounding box center [430, 335] width 130 height 33
type input "25 ea"
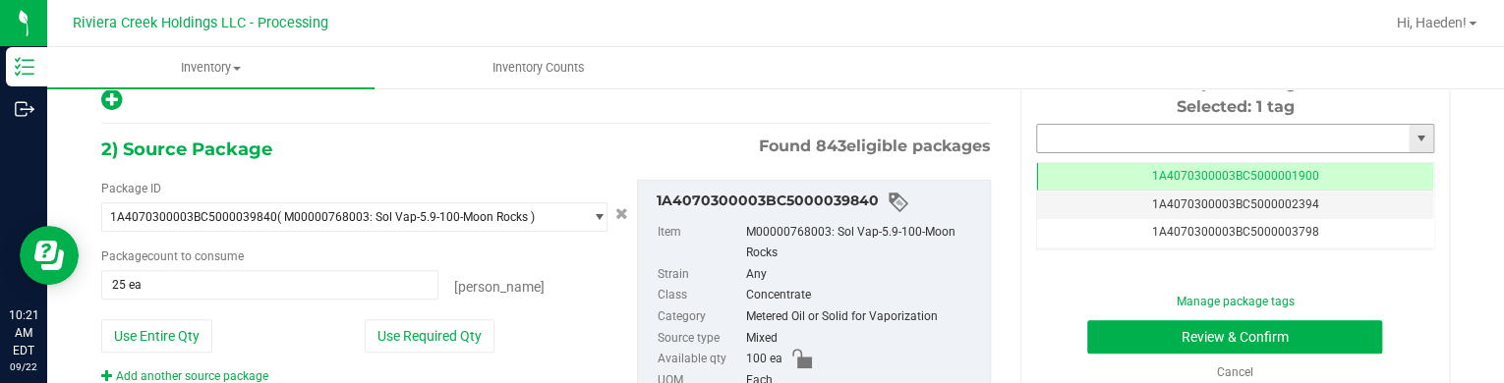
click at [1200, 132] on input "text" at bounding box center [1223, 139] width 372 height 28
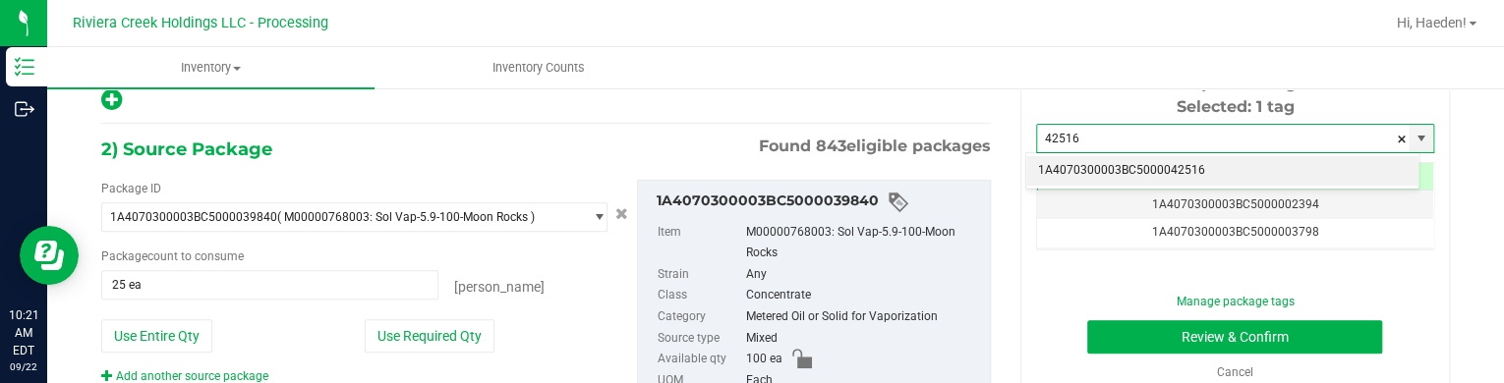
click at [1193, 159] on li "1A4070300003BC5000042516" at bounding box center [1222, 170] width 392 height 29
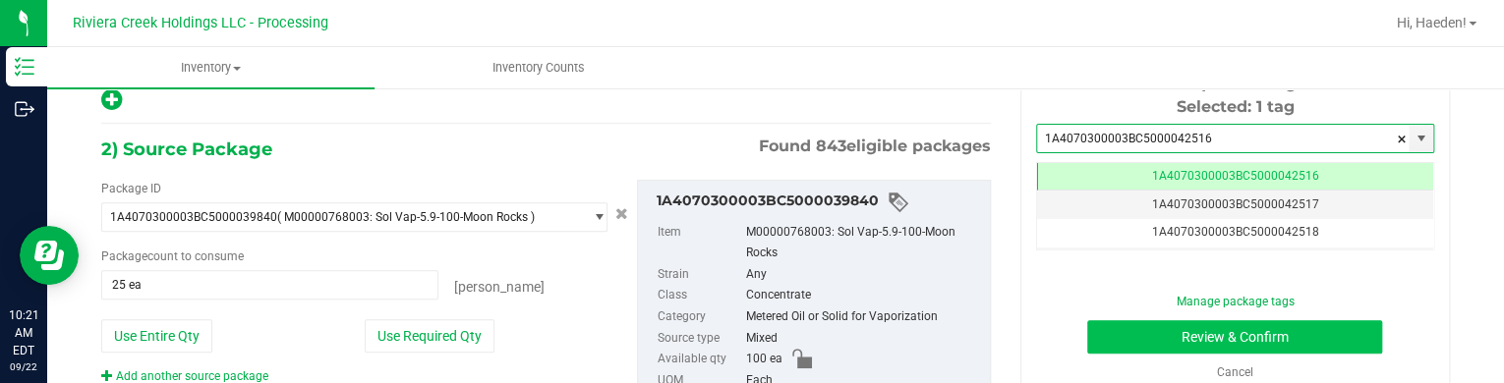
type input "1A4070300003BC5000042516"
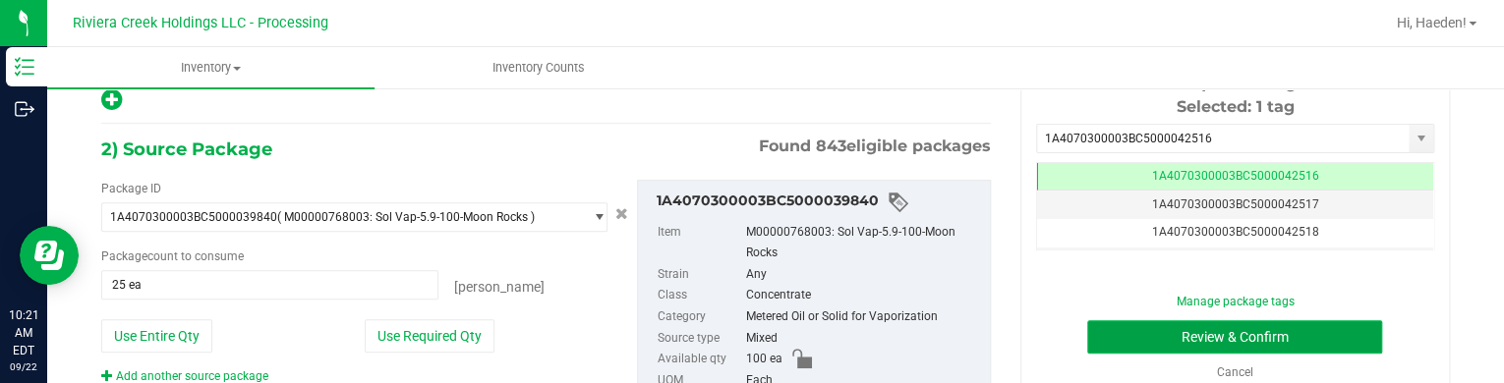
click at [1172, 341] on button "Review & Confirm" at bounding box center [1234, 336] width 295 height 33
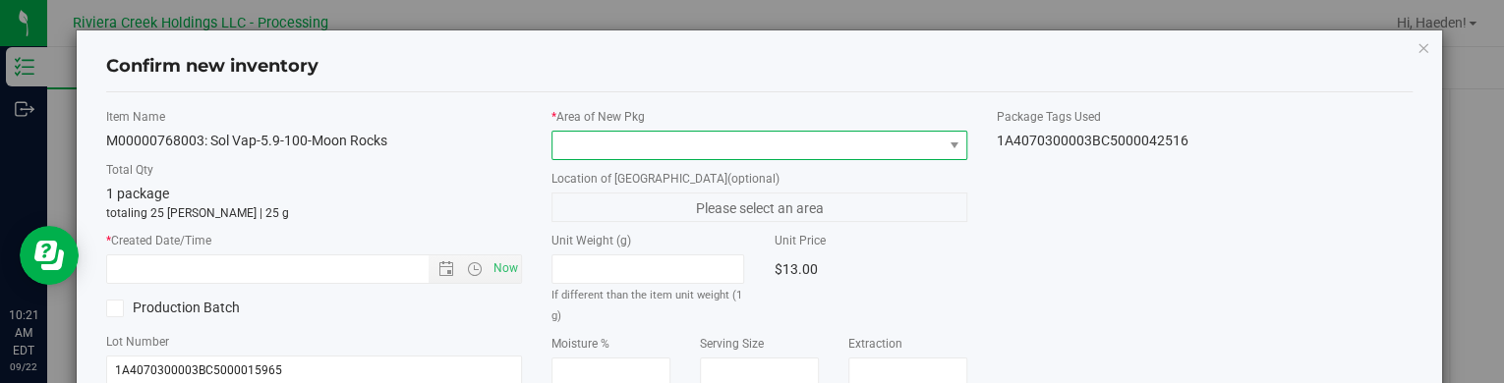
click at [840, 137] on span at bounding box center [746, 146] width 389 height 28
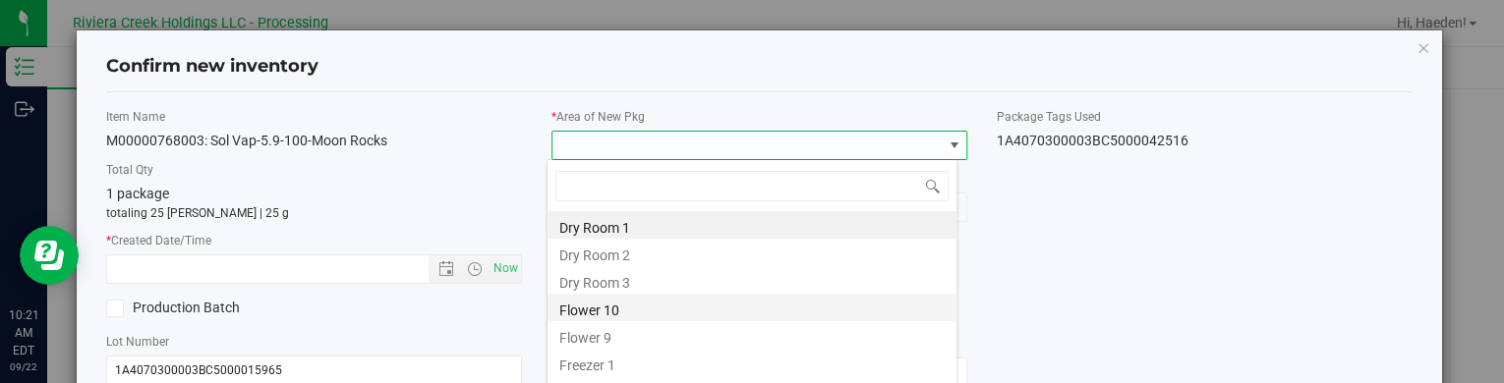
click at [635, 300] on li "Flower 10" at bounding box center [751, 308] width 409 height 28
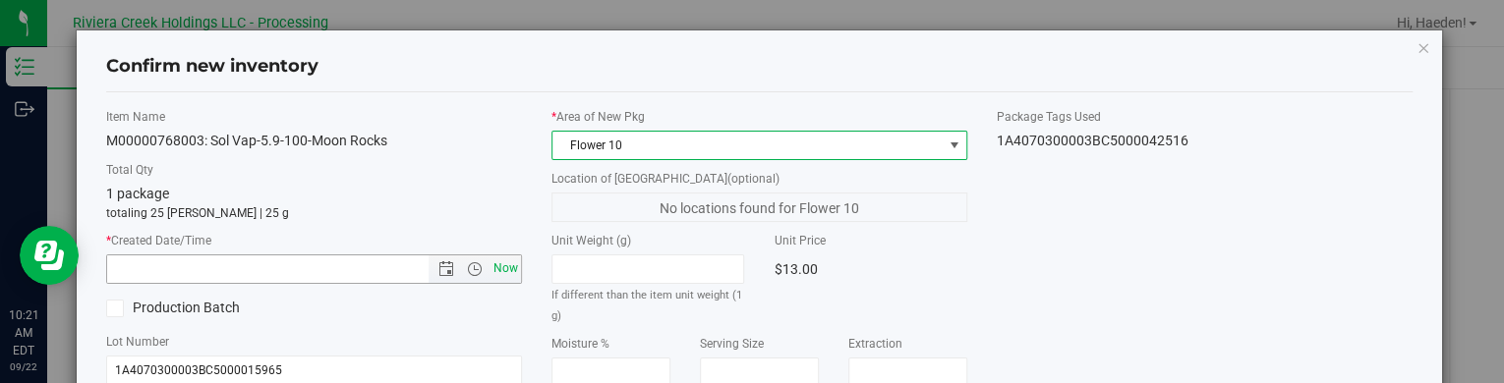
click at [497, 269] on span "Now" at bounding box center [505, 269] width 33 height 29
type input "[DATE] 10:21 AM"
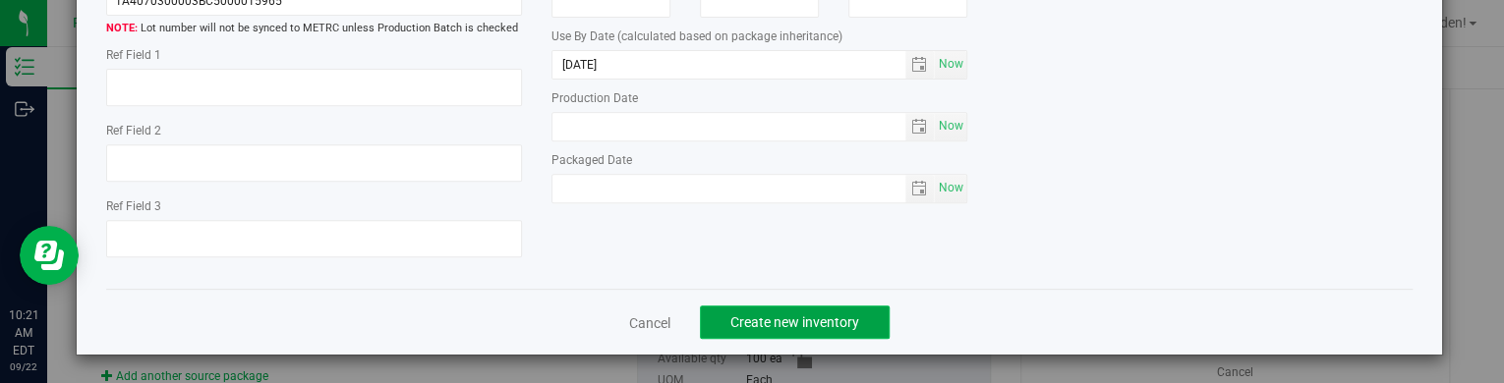
click at [837, 323] on span "Create new inventory" at bounding box center [794, 323] width 129 height 16
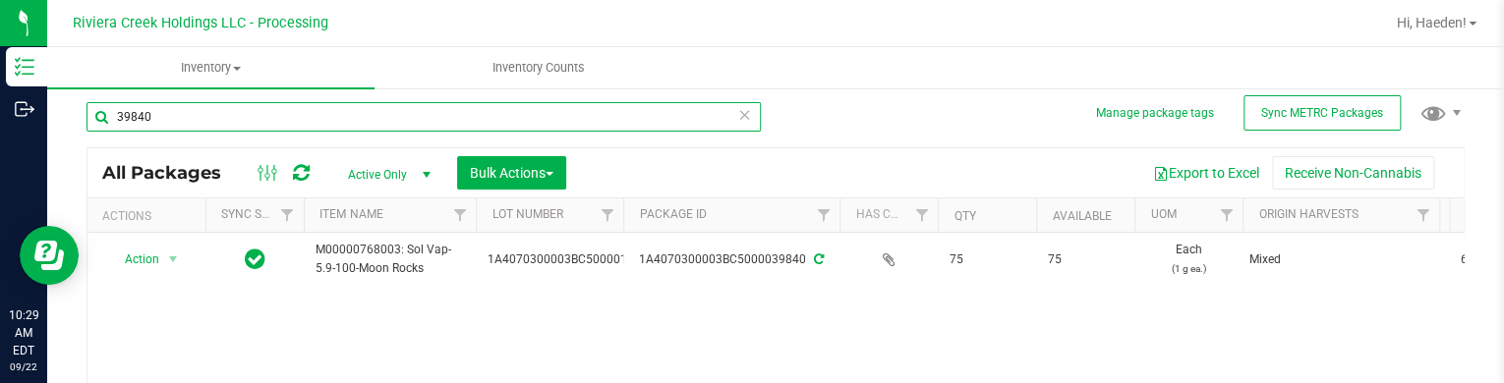
click at [248, 117] on input "39840" at bounding box center [423, 116] width 674 height 29
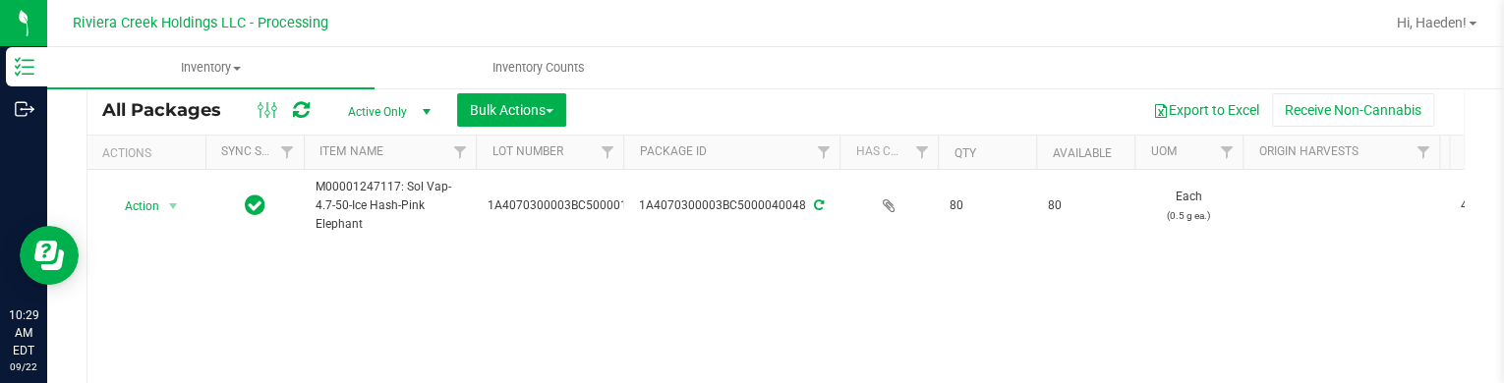
scroll to position [106, 0]
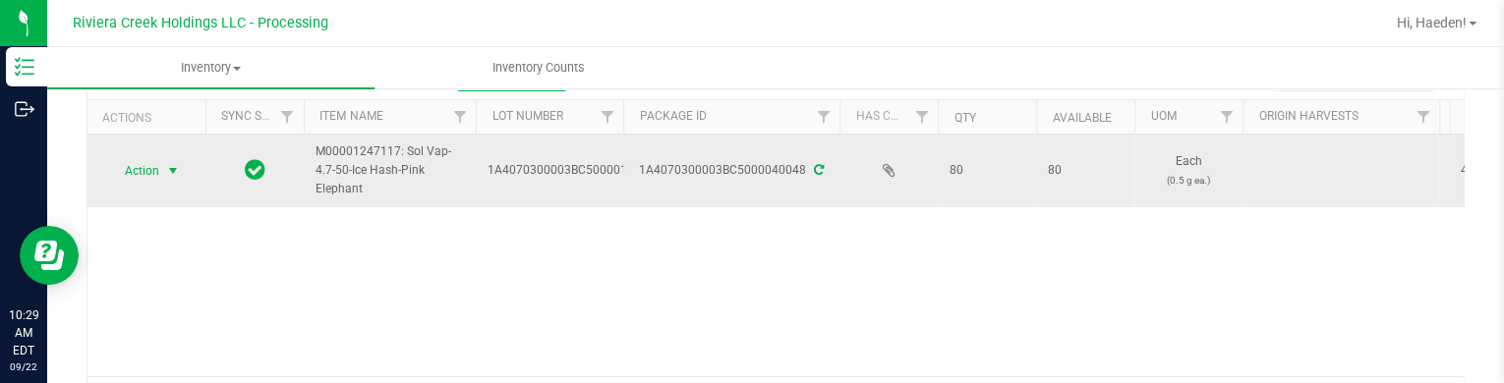
type input "40048"
click at [164, 179] on span "select" at bounding box center [173, 171] width 25 height 28
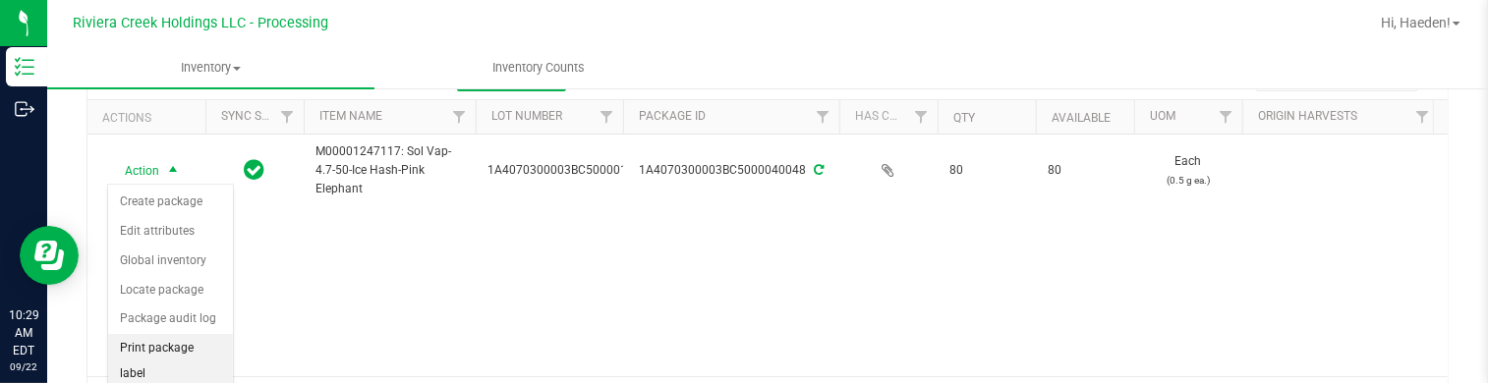
click at [155, 347] on li "Print package label" at bounding box center [170, 361] width 125 height 54
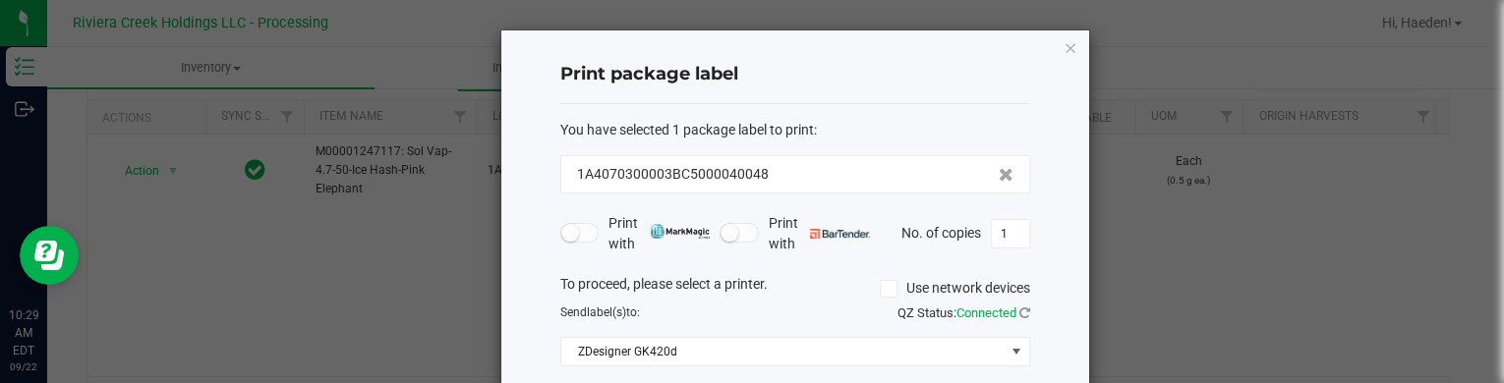
scroll to position [98, 0]
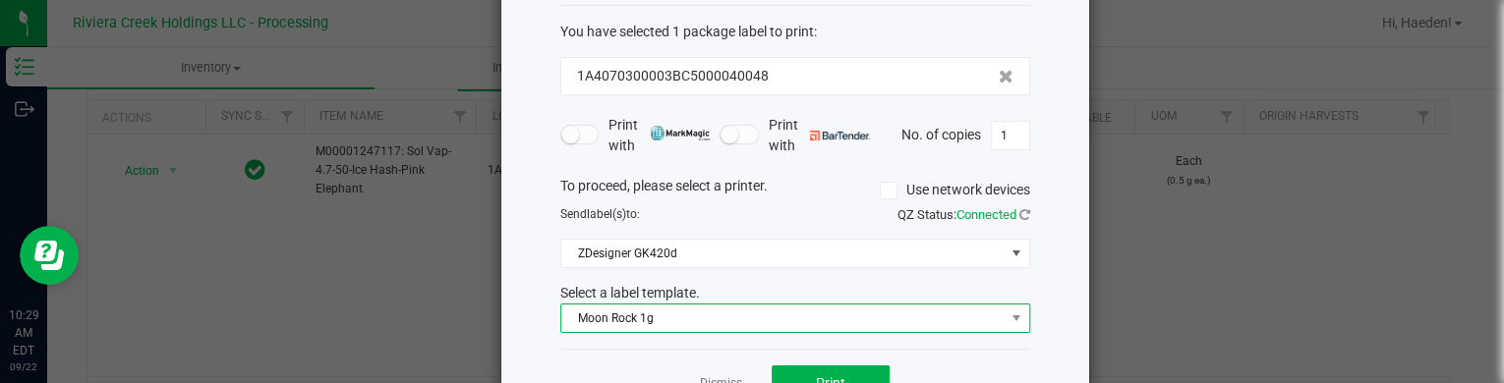
click at [618, 321] on span "Moon Rock 1g" at bounding box center [782, 319] width 443 height 28
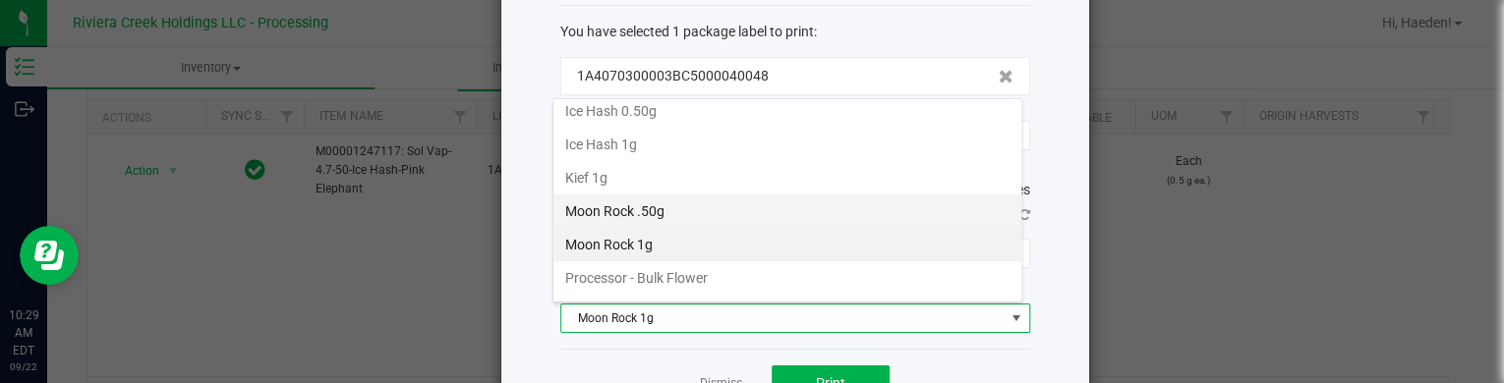
scroll to position [629, 0]
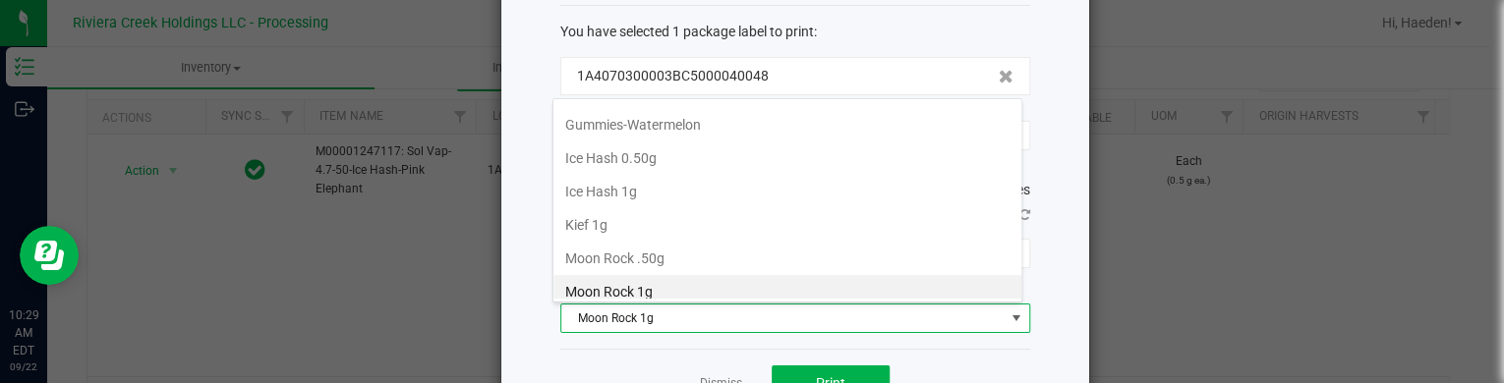
drag, startPoint x: 640, startPoint y: 152, endPoint x: 662, endPoint y: 176, distance: 32.7
click at [639, 152] on li "Ice Hash 0.50g" at bounding box center [787, 158] width 468 height 33
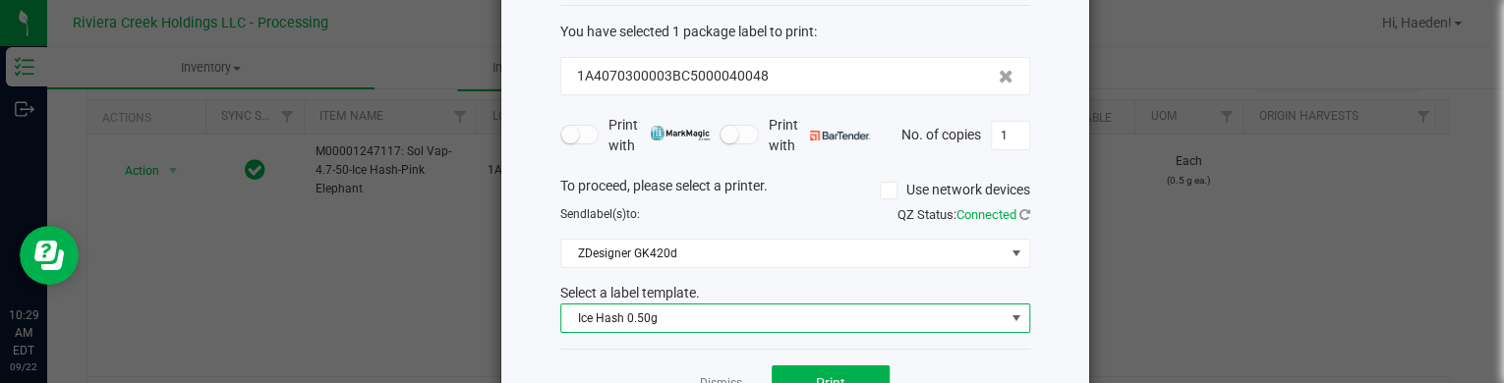
scroll to position [160, 0]
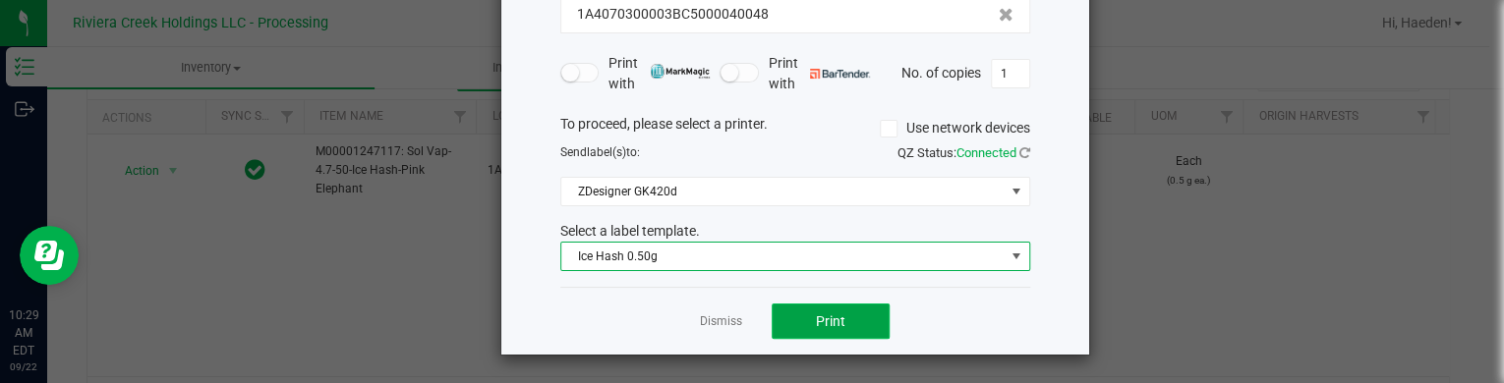
click at [783, 317] on button "Print" at bounding box center [831, 321] width 118 height 35
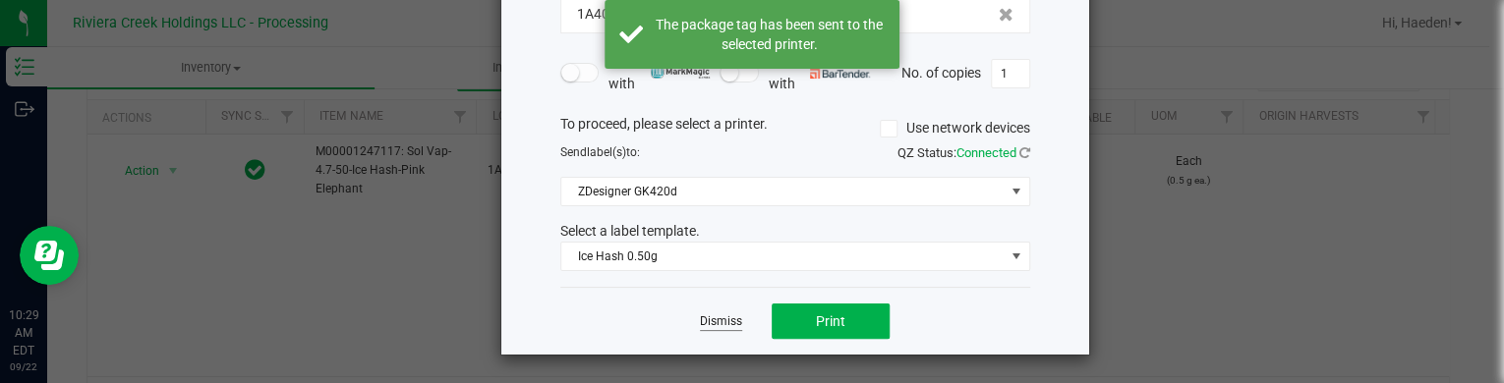
click at [731, 319] on link "Dismiss" at bounding box center [721, 322] width 42 height 17
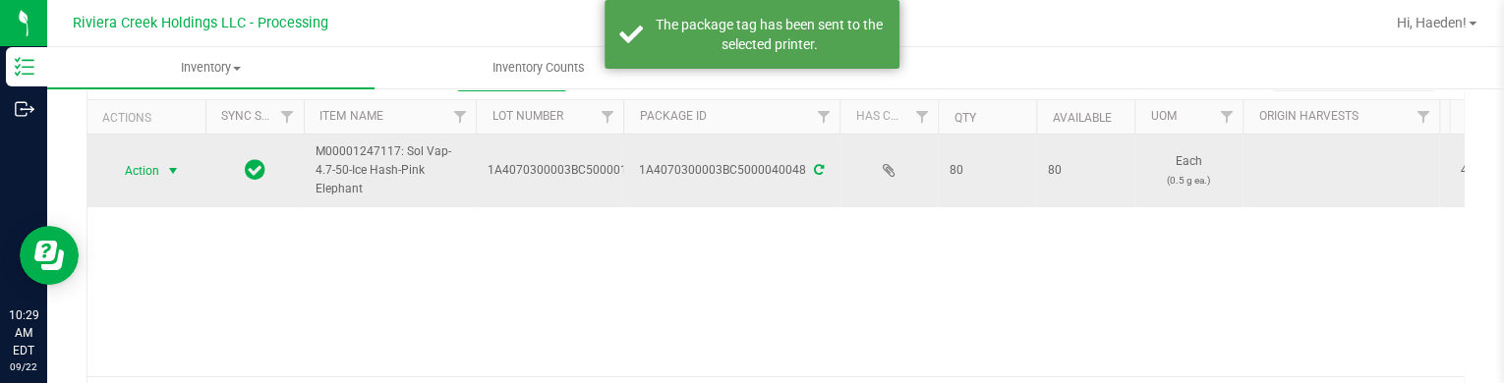
click at [164, 181] on span "select" at bounding box center [173, 171] width 25 height 28
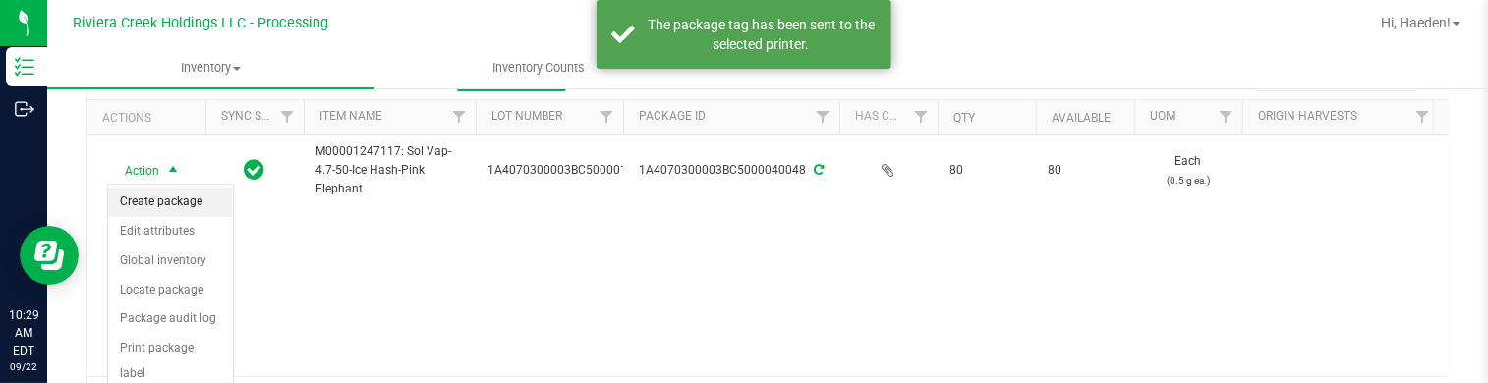
click at [172, 202] on li "Create package" at bounding box center [170, 202] width 125 height 29
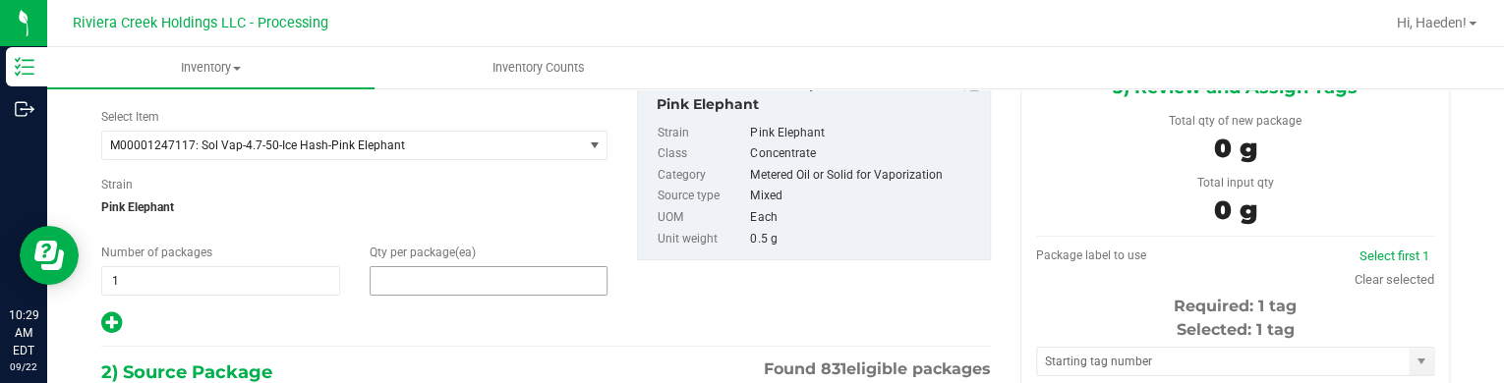
click at [409, 274] on span at bounding box center [489, 280] width 239 height 29
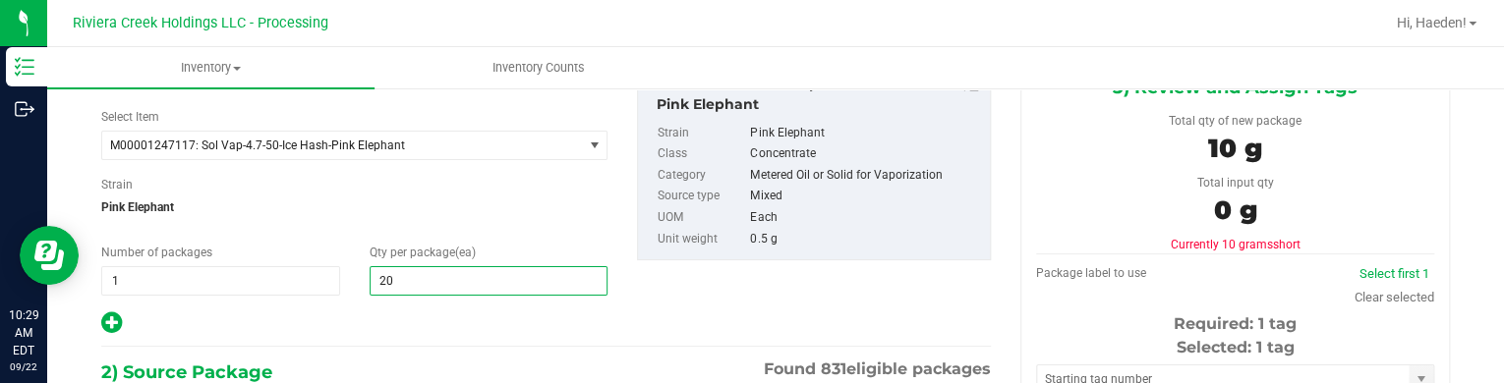
type input "20"
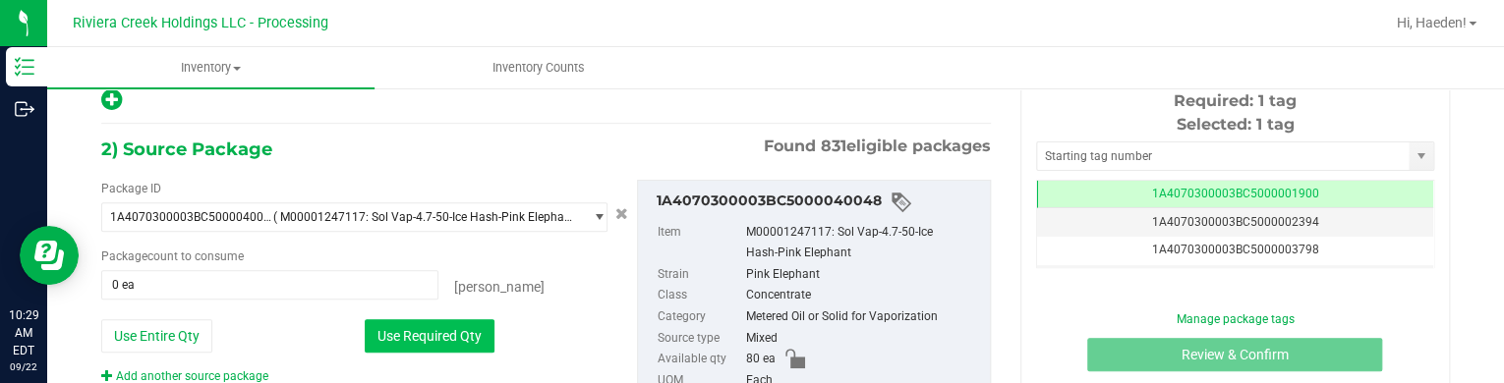
click at [409, 322] on button "Use Required Qty" at bounding box center [430, 335] width 130 height 33
type input "20 ea"
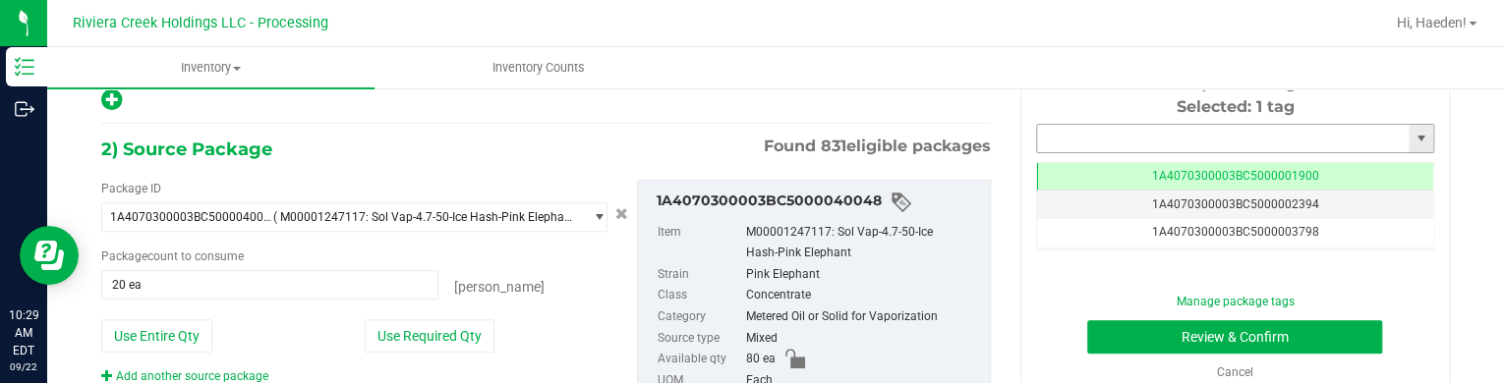
click at [1065, 141] on input "text" at bounding box center [1223, 139] width 372 height 28
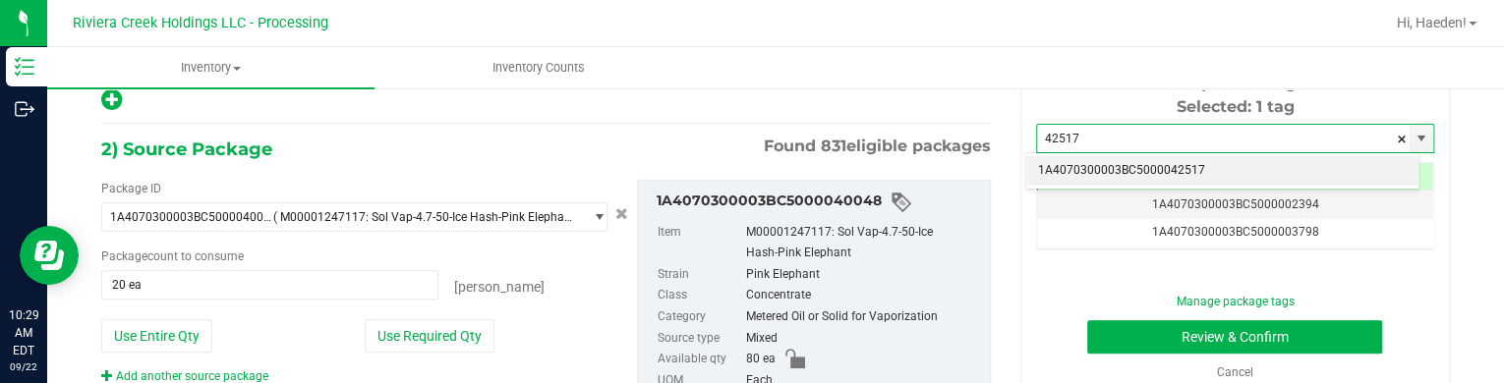
click at [1253, 163] on li "1A4070300003BC5000042517" at bounding box center [1222, 170] width 392 height 29
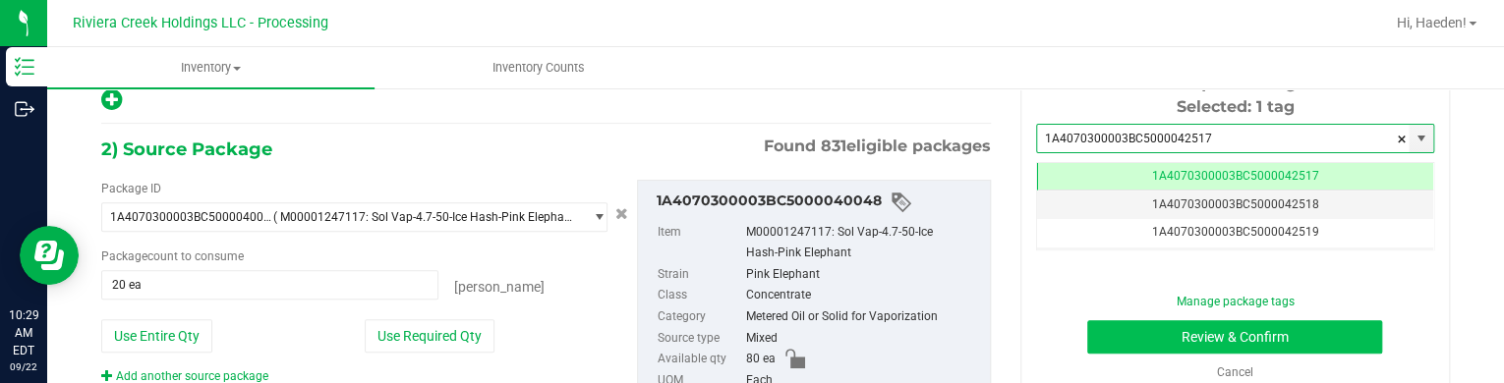
type input "1A4070300003BC5000042517"
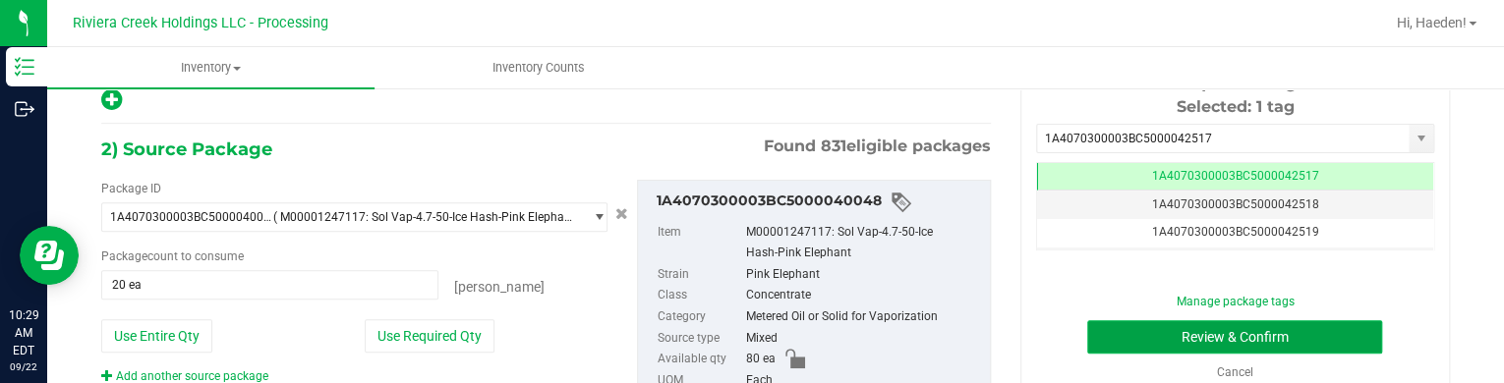
click at [1247, 333] on button "Review & Confirm" at bounding box center [1234, 336] width 295 height 33
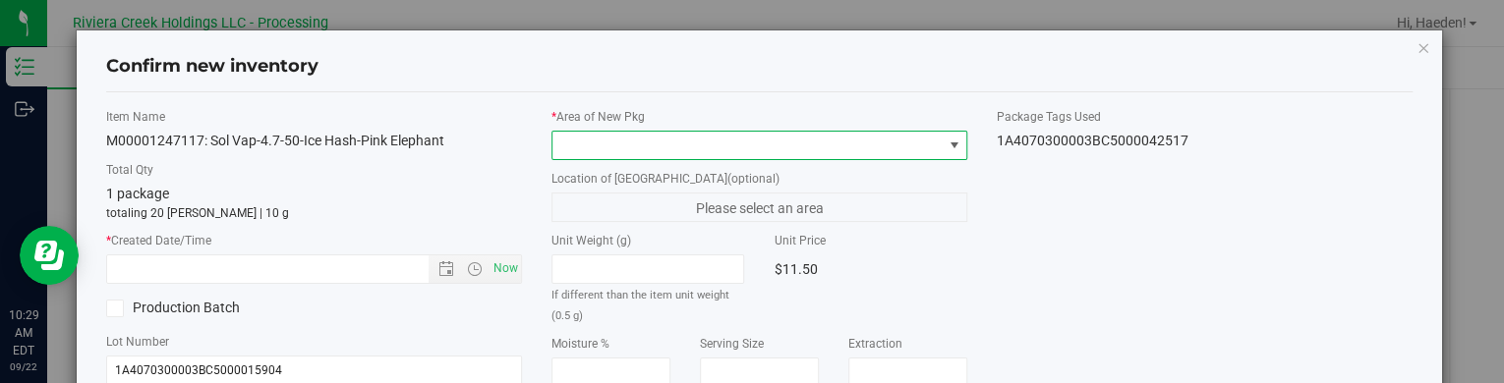
click at [946, 139] on span at bounding box center [954, 146] width 16 height 16
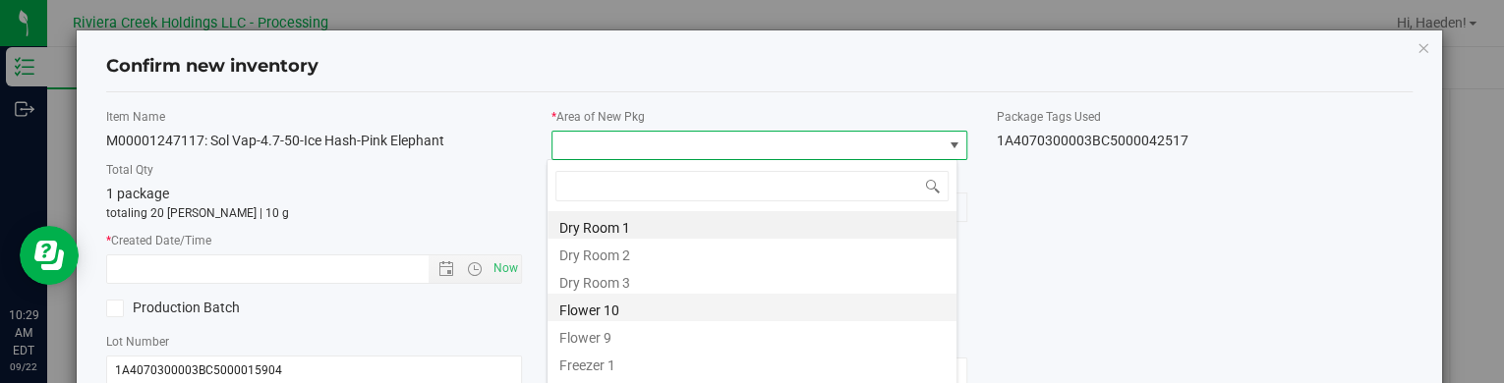
click at [630, 311] on li "Flower 10" at bounding box center [751, 308] width 409 height 28
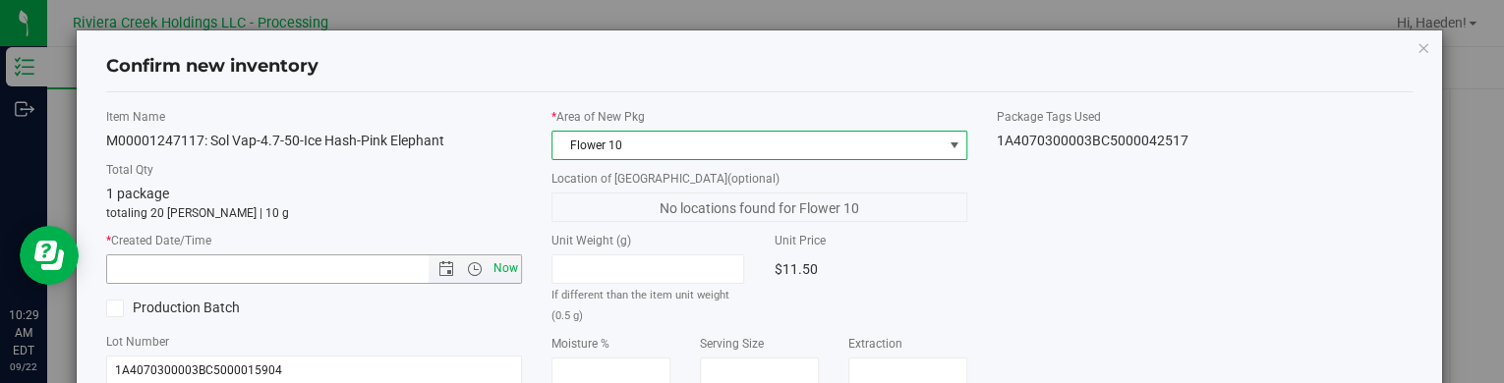
click at [491, 262] on span "Now" at bounding box center [505, 269] width 33 height 29
type input "[DATE] 10:29 AM"
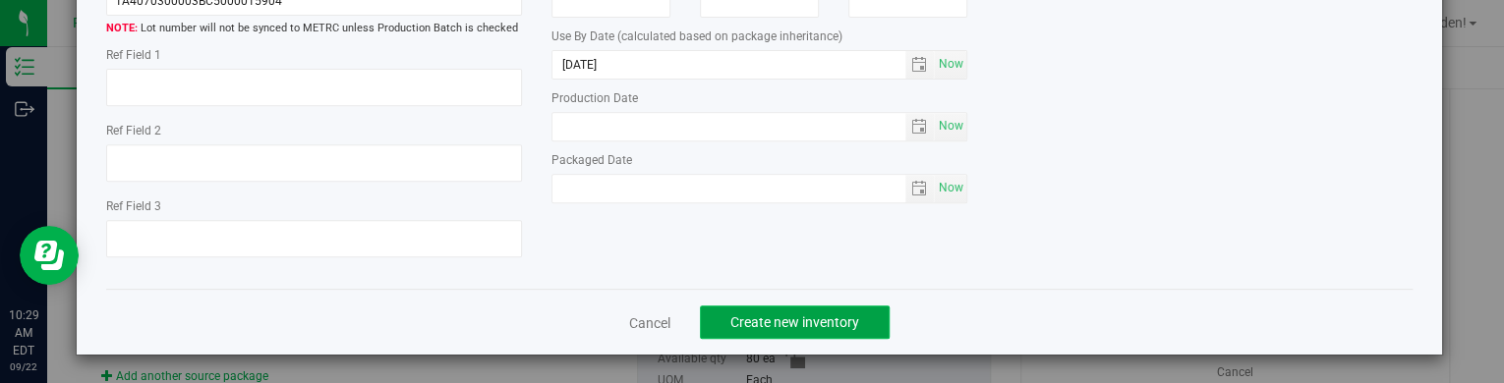
click at [797, 319] on span "Create new inventory" at bounding box center [794, 323] width 129 height 16
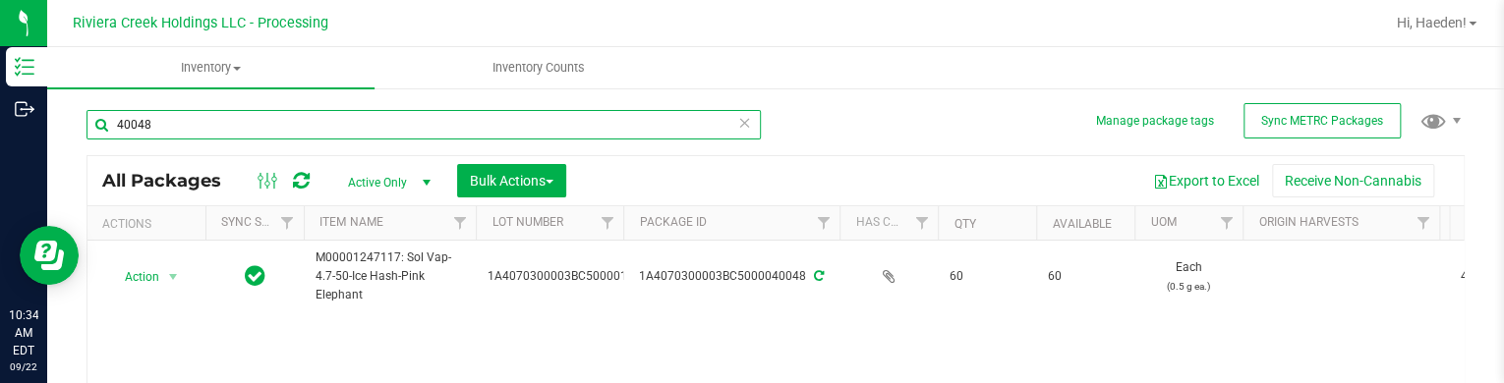
click at [307, 125] on input "40048" at bounding box center [423, 124] width 674 height 29
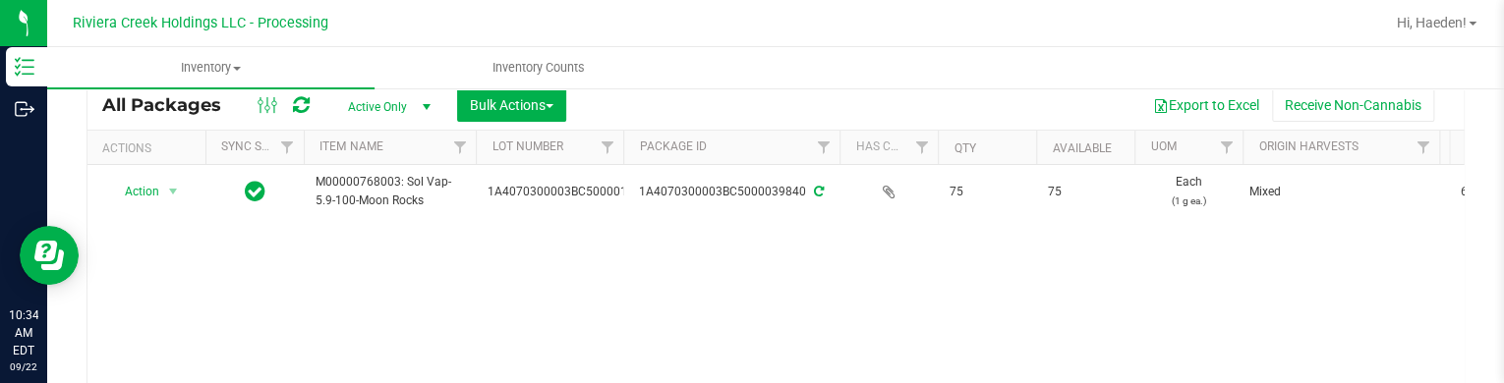
scroll to position [98, 0]
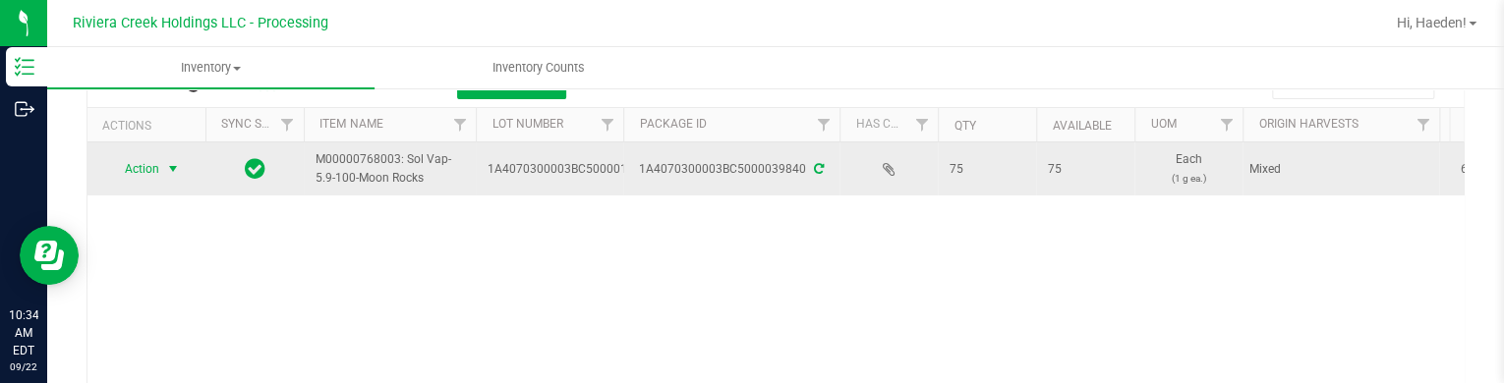
type input "39840"
click at [167, 173] on span "select" at bounding box center [173, 169] width 16 height 16
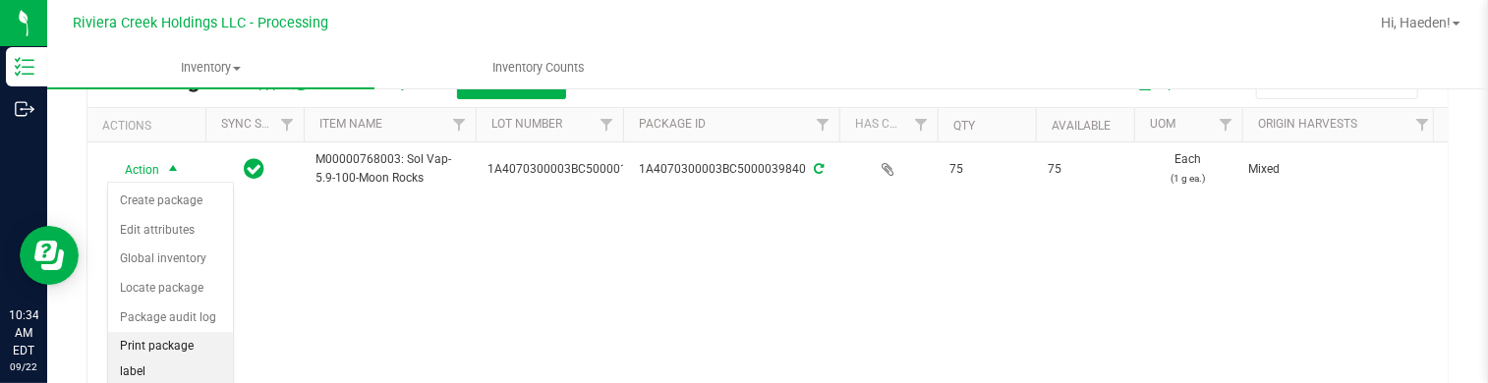
click at [182, 339] on li "Print package label" at bounding box center [170, 359] width 125 height 54
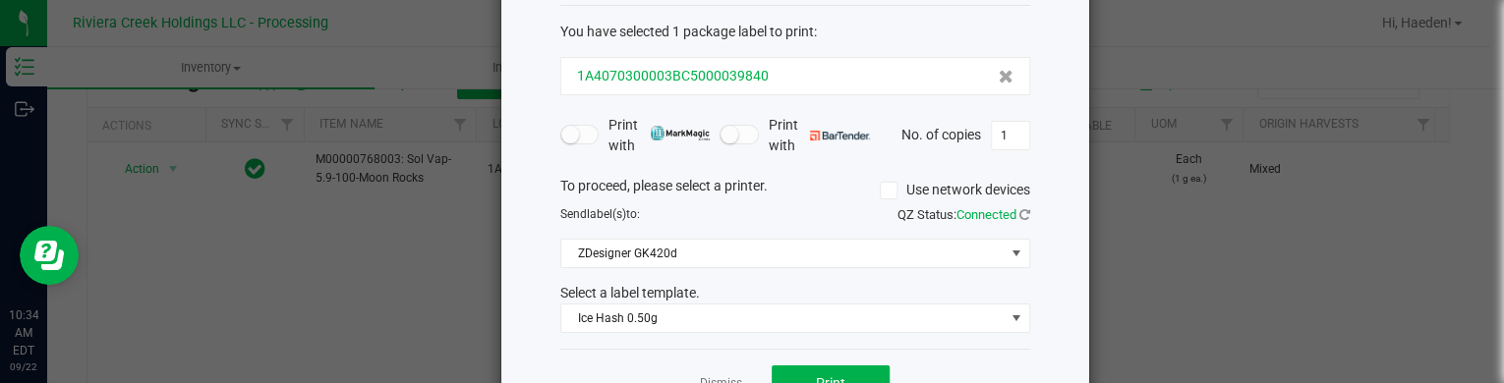
scroll to position [160, 0]
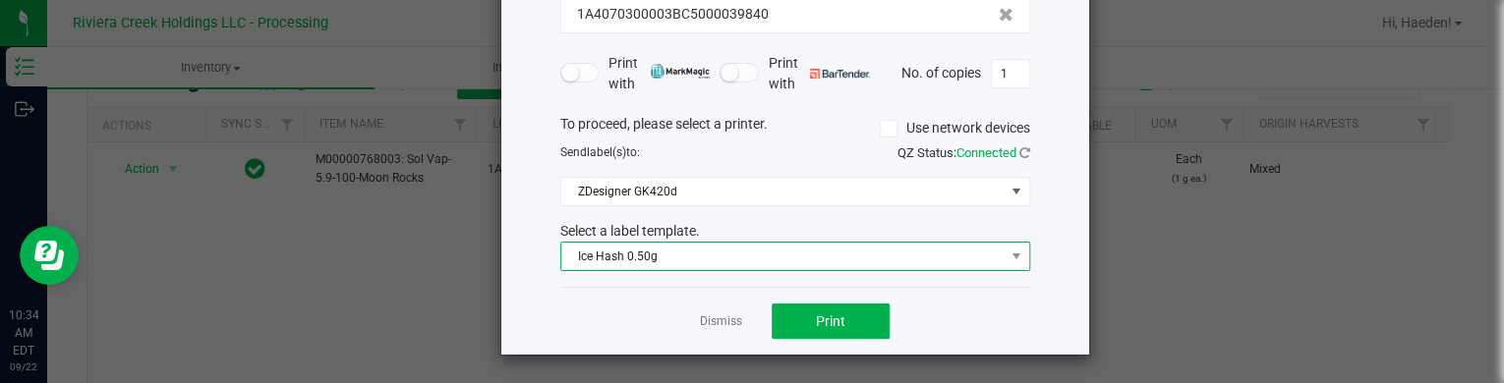
click at [774, 258] on span "Ice Hash 0.50g" at bounding box center [782, 257] width 443 height 28
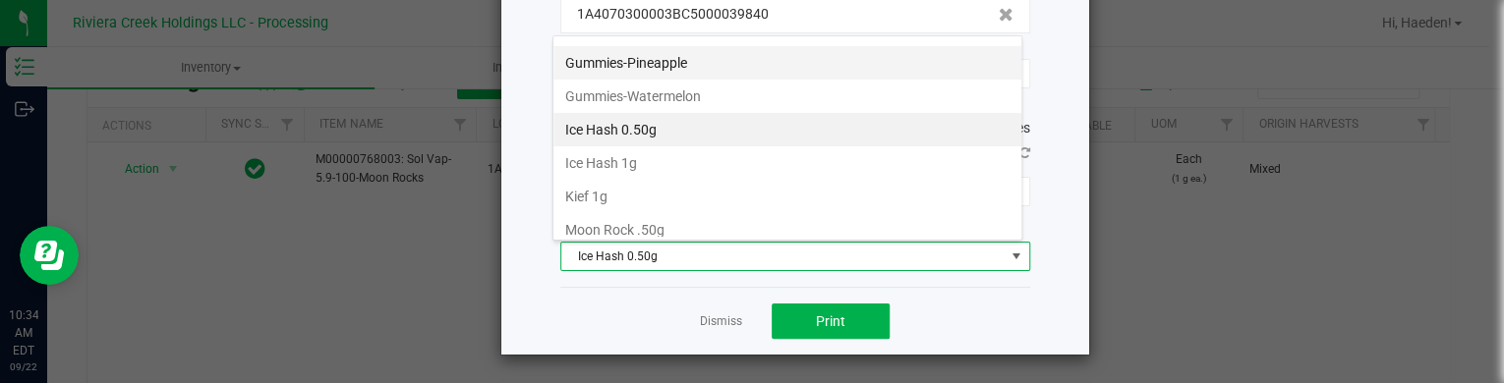
scroll to position [694, 0]
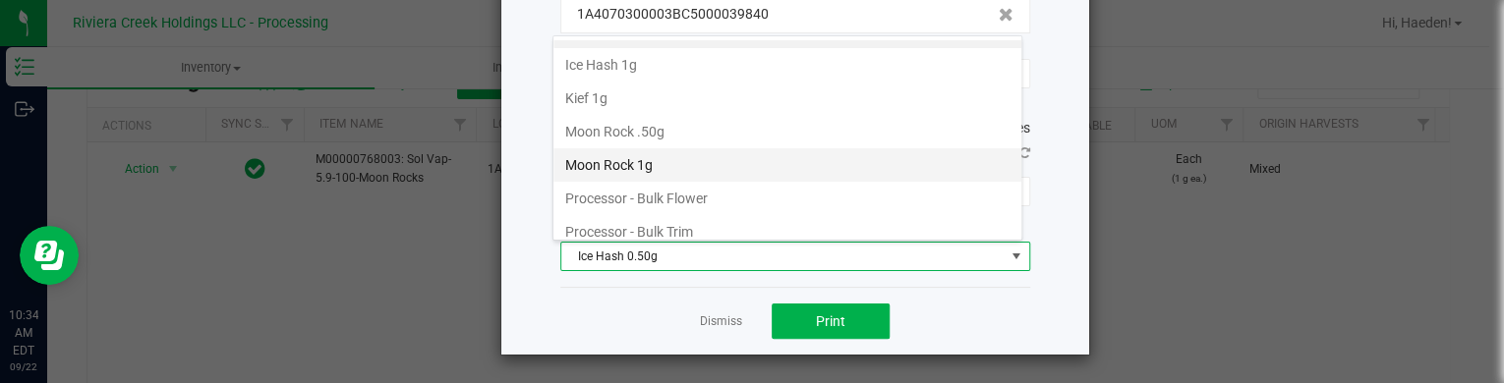
click at [690, 148] on li "Moon Rock 1g" at bounding box center [787, 164] width 468 height 33
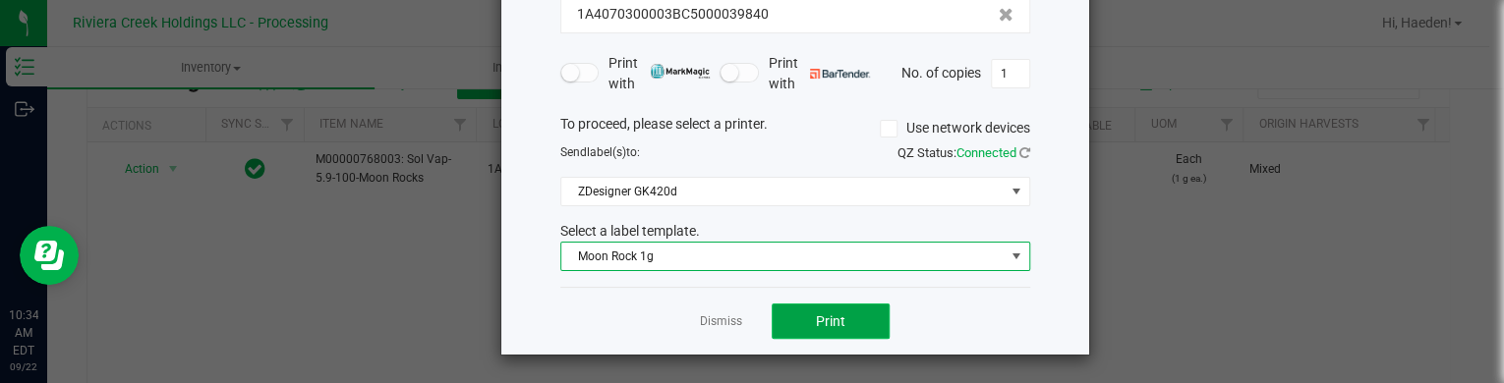
click at [835, 325] on span "Print" at bounding box center [830, 322] width 29 height 16
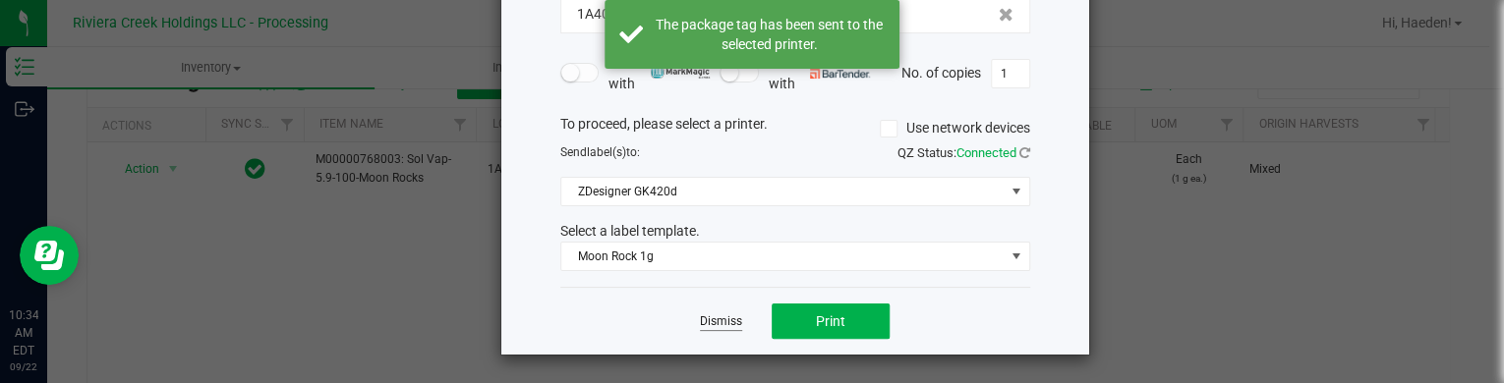
click at [726, 325] on link "Dismiss" at bounding box center [721, 322] width 42 height 17
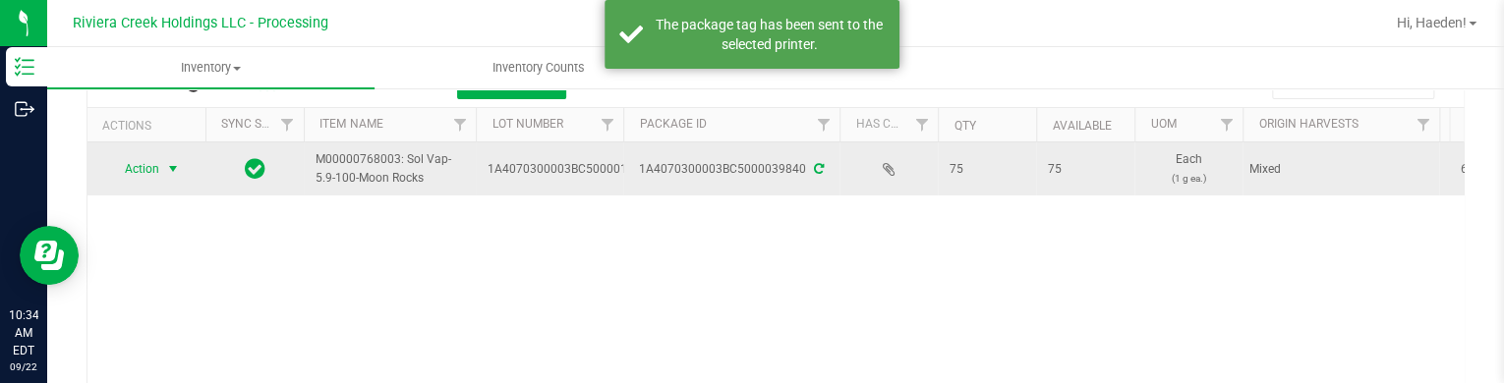
click at [134, 174] on span "Action" at bounding box center [133, 169] width 53 height 28
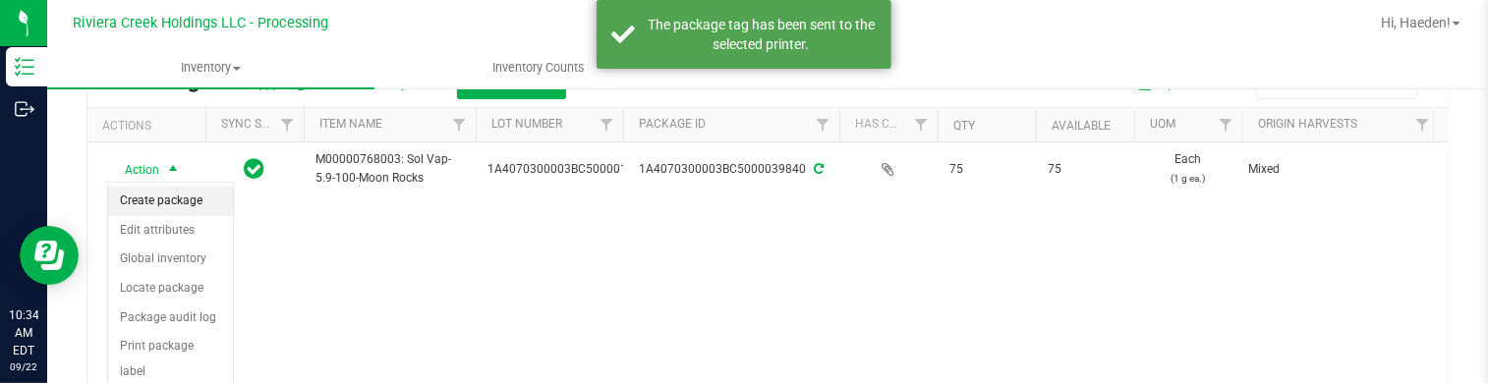
click at [157, 205] on li "Create package" at bounding box center [170, 201] width 125 height 29
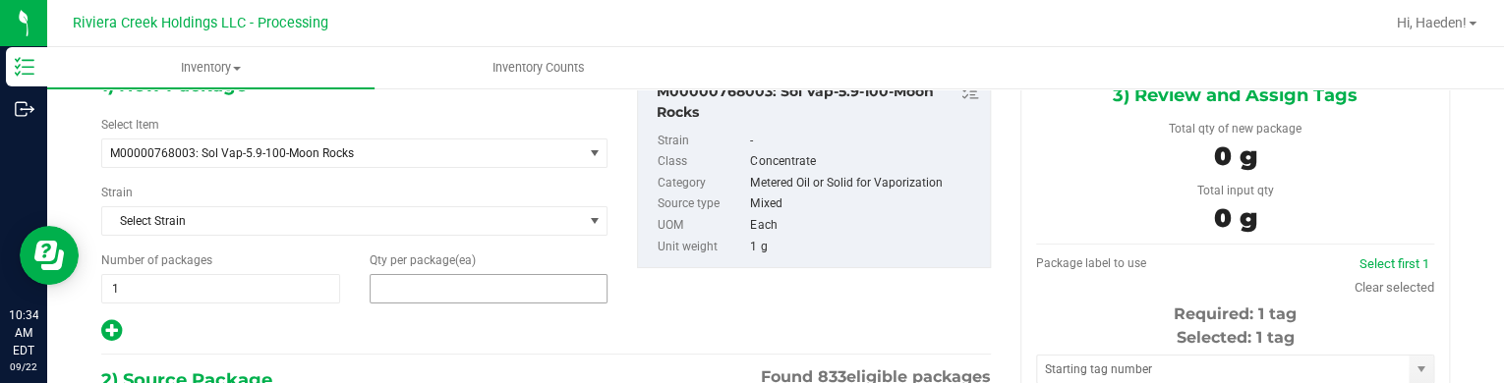
click at [430, 288] on span at bounding box center [489, 288] width 239 height 29
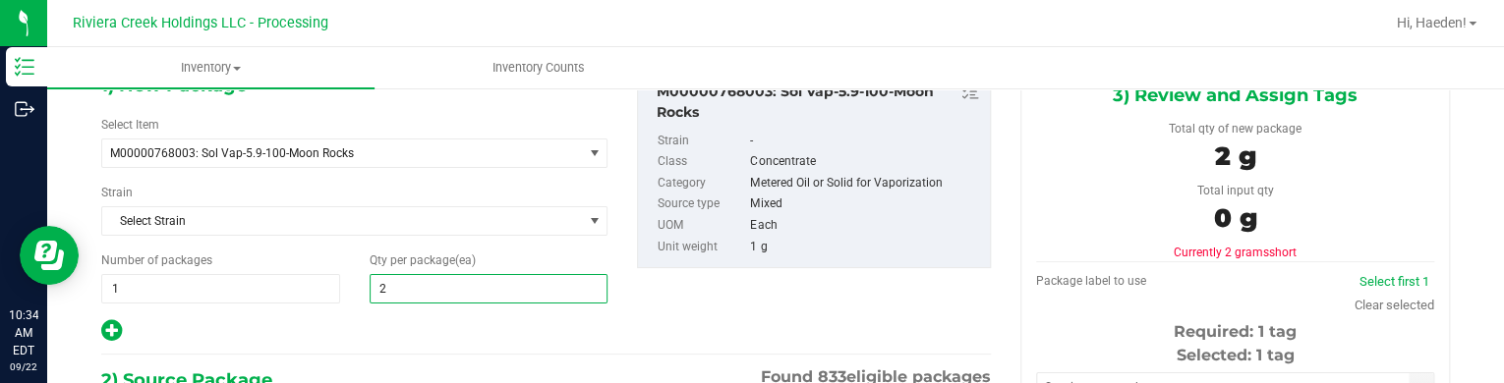
type input "25"
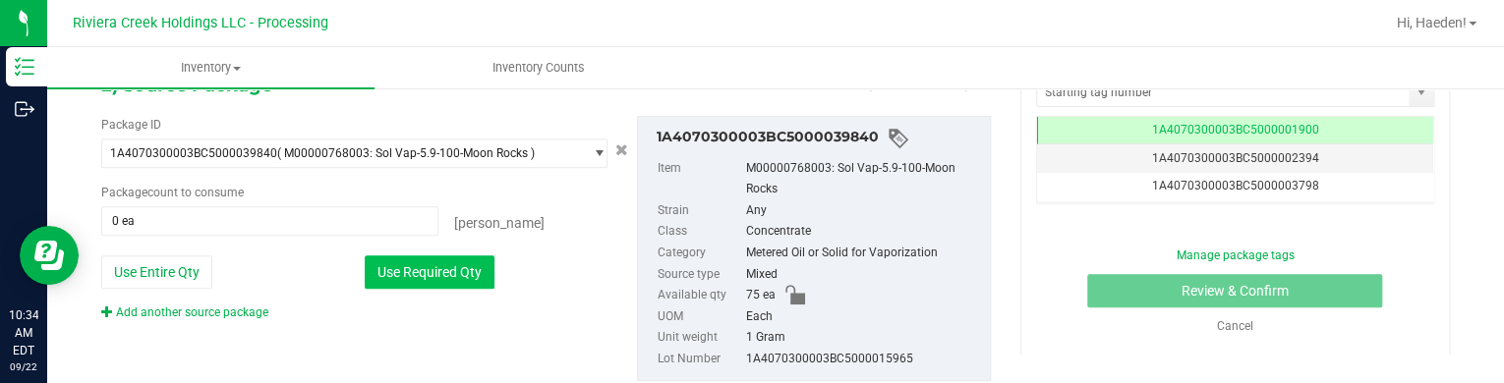
type input "25"
click at [460, 258] on button "Use Required Qty" at bounding box center [430, 272] width 130 height 33
type input "25 ea"
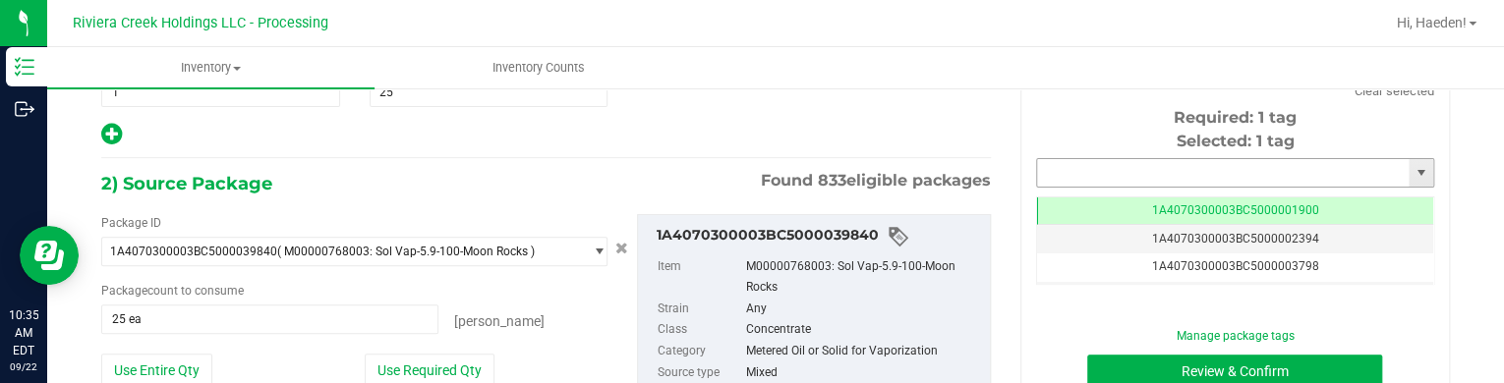
click at [1043, 176] on input "text" at bounding box center [1223, 173] width 372 height 28
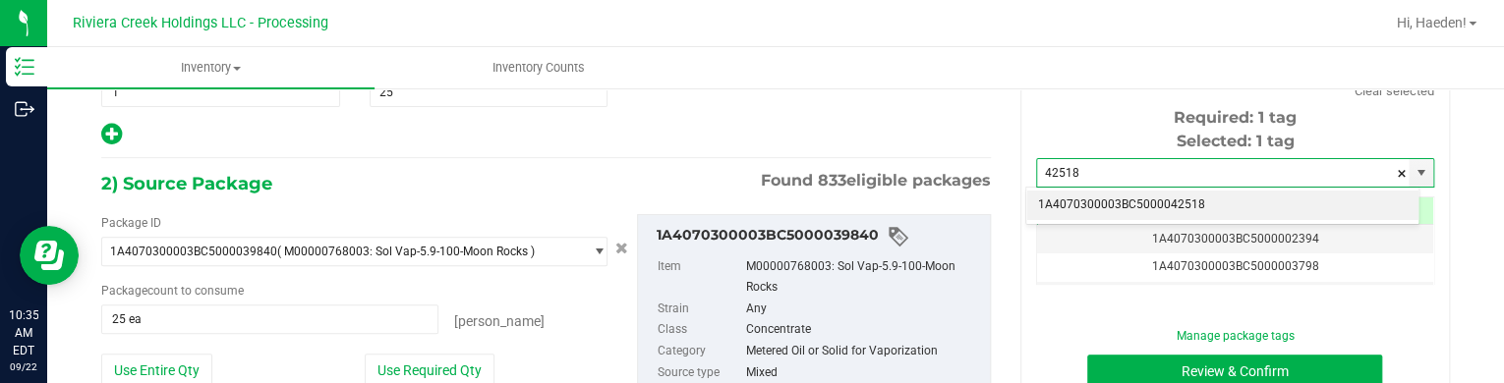
drag, startPoint x: 1143, startPoint y: 200, endPoint x: 1144, endPoint y: 240, distance: 40.3
click at [1144, 200] on li "1A4070300003BC5000042518" at bounding box center [1222, 205] width 392 height 29
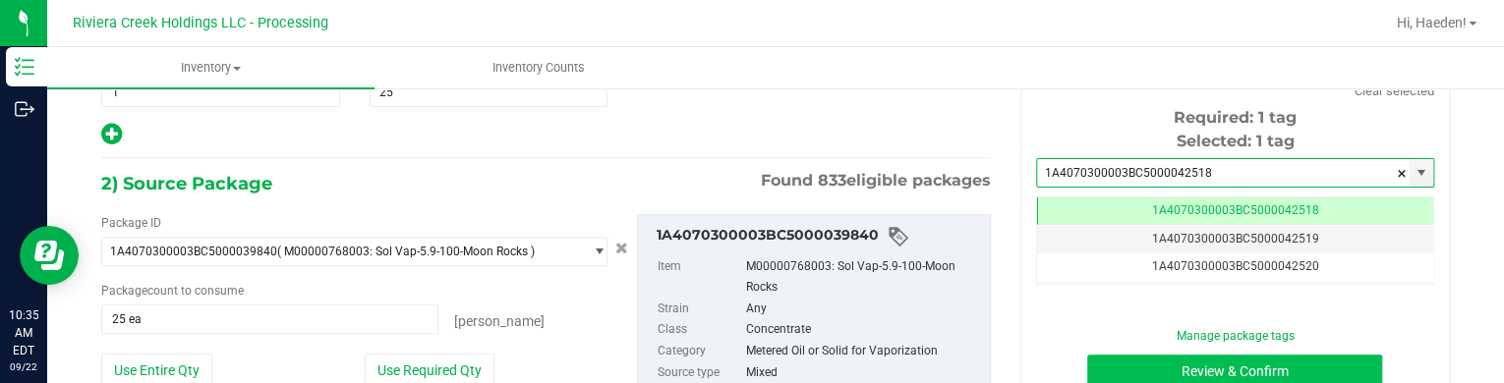
type input "1A4070300003BC5000042518"
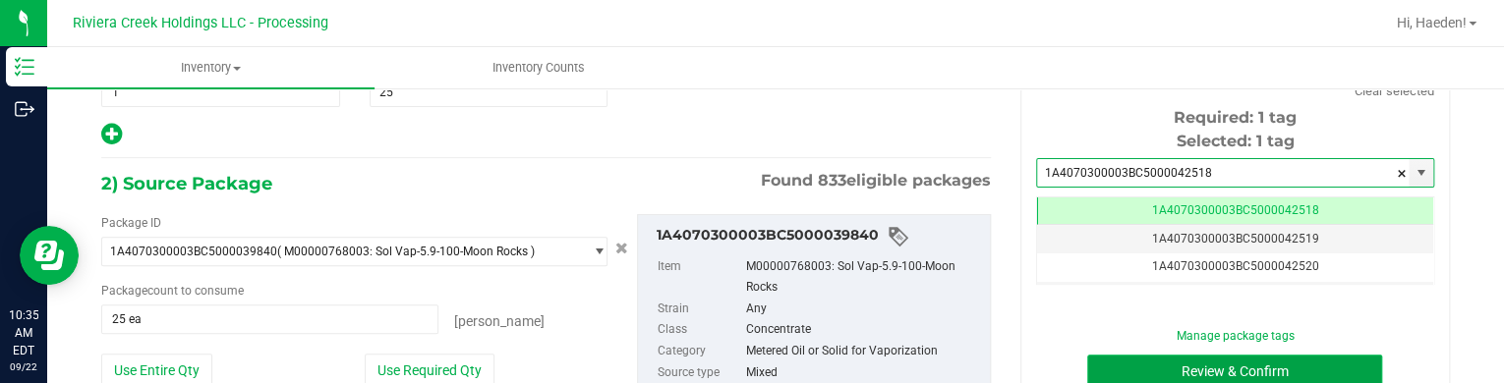
click at [1143, 365] on button "Review & Confirm" at bounding box center [1234, 371] width 295 height 33
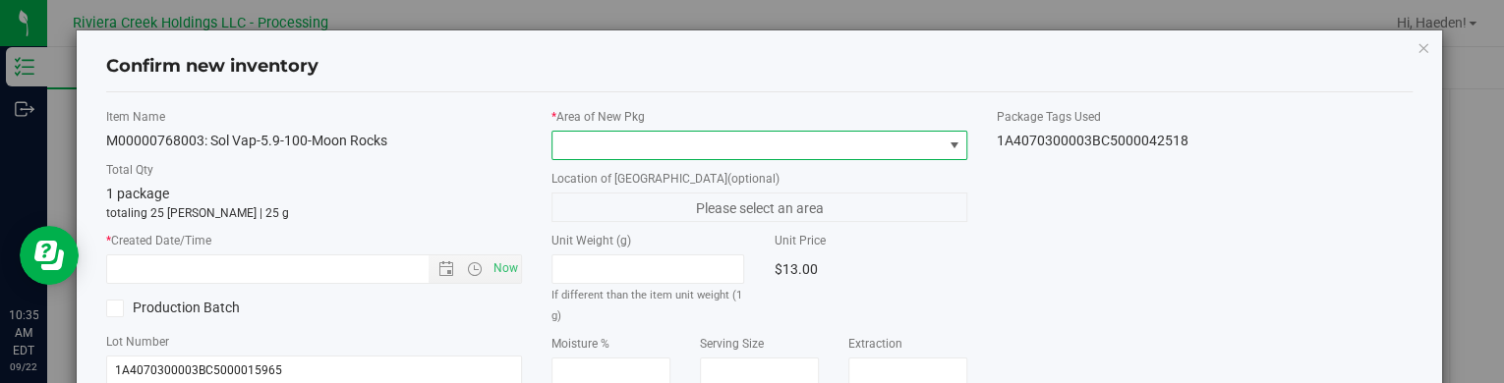
drag, startPoint x: 951, startPoint y: 147, endPoint x: 928, endPoint y: 152, distance: 24.1
click at [949, 147] on span at bounding box center [954, 146] width 16 height 16
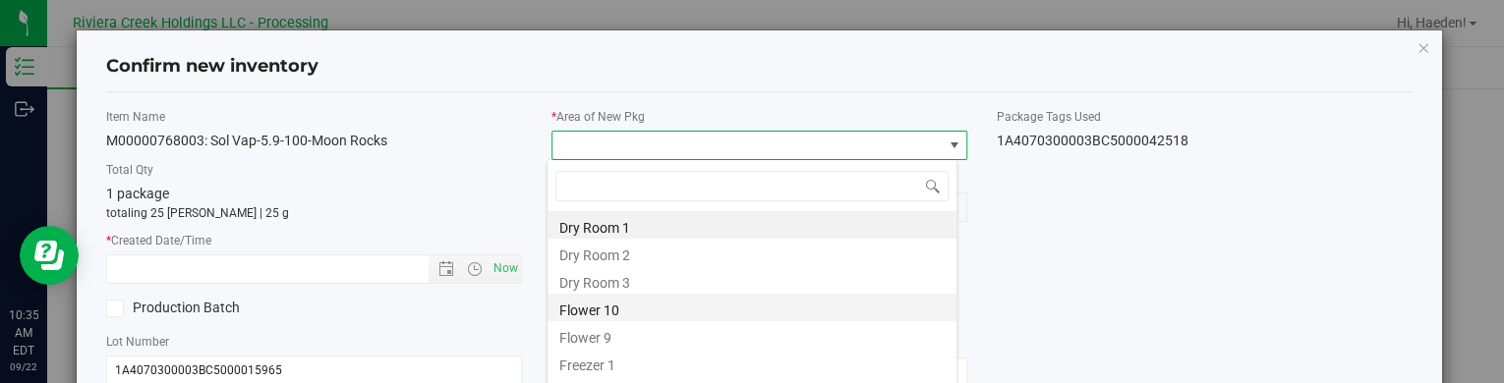
click at [637, 316] on li "Flower 10" at bounding box center [751, 308] width 409 height 28
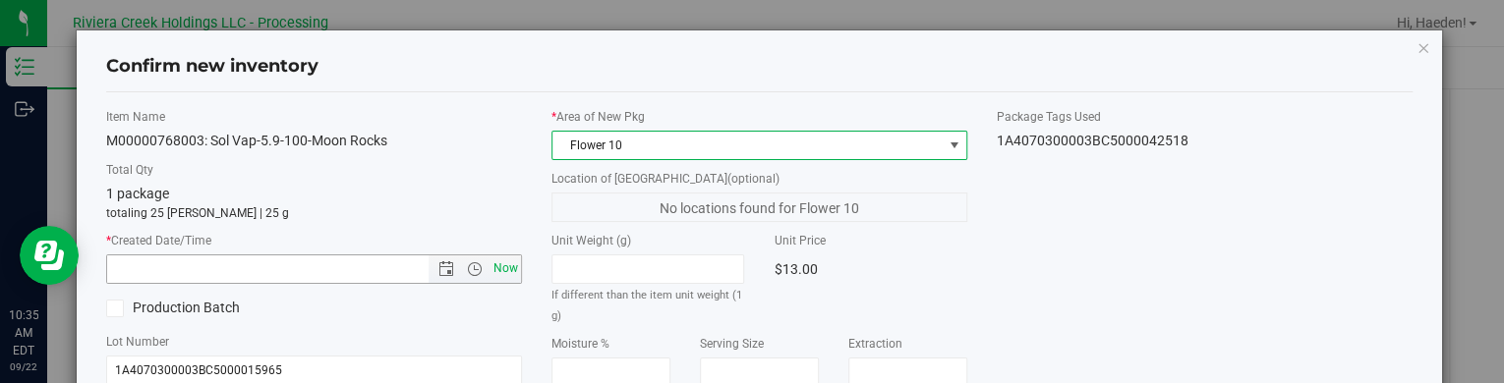
click at [507, 269] on span "Now" at bounding box center [505, 269] width 33 height 29
type input "[DATE] 10:35 AM"
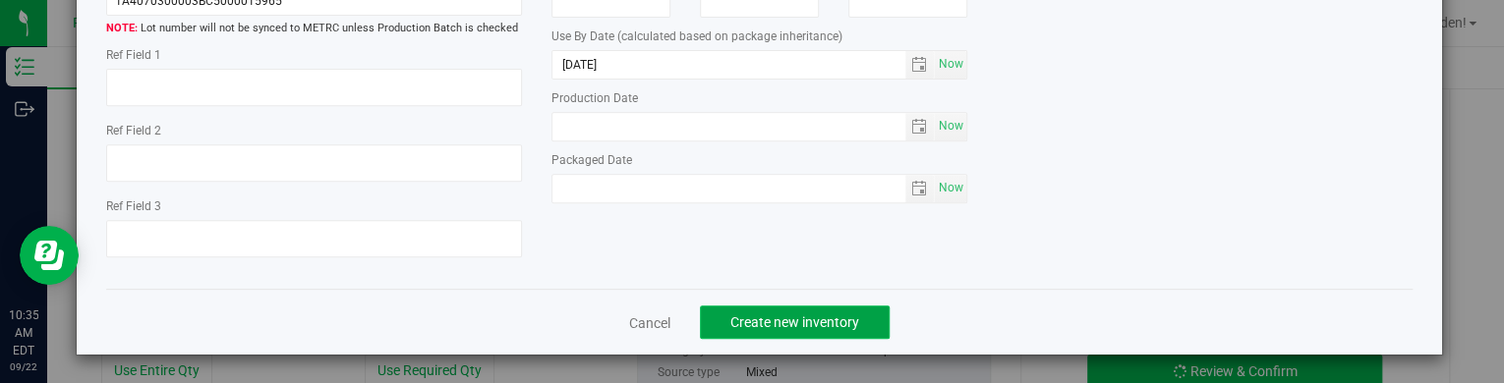
click at [800, 322] on span "Create new inventory" at bounding box center [794, 323] width 129 height 16
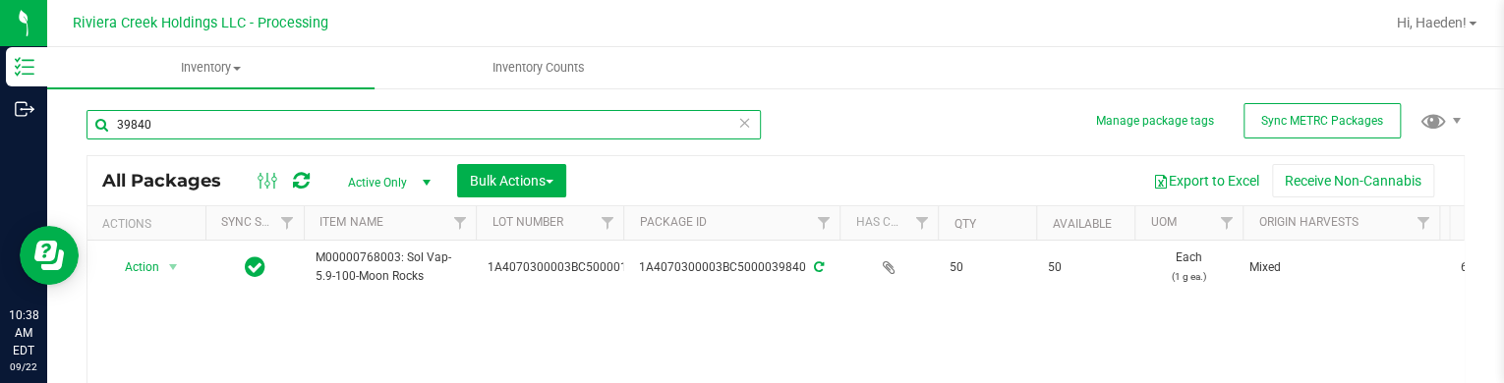
click at [370, 133] on input "39840" at bounding box center [423, 124] width 674 height 29
type input "3"
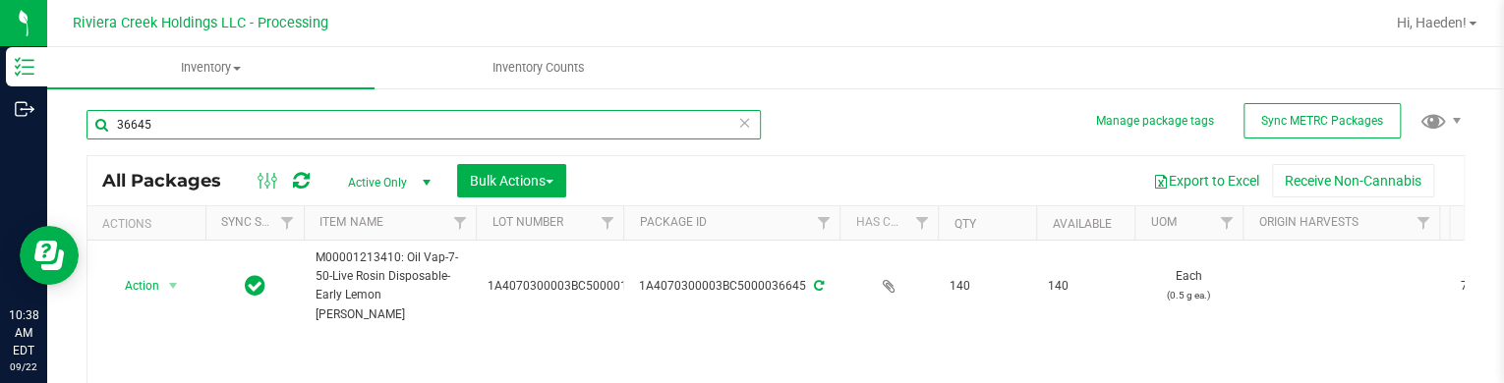
scroll to position [98, 0]
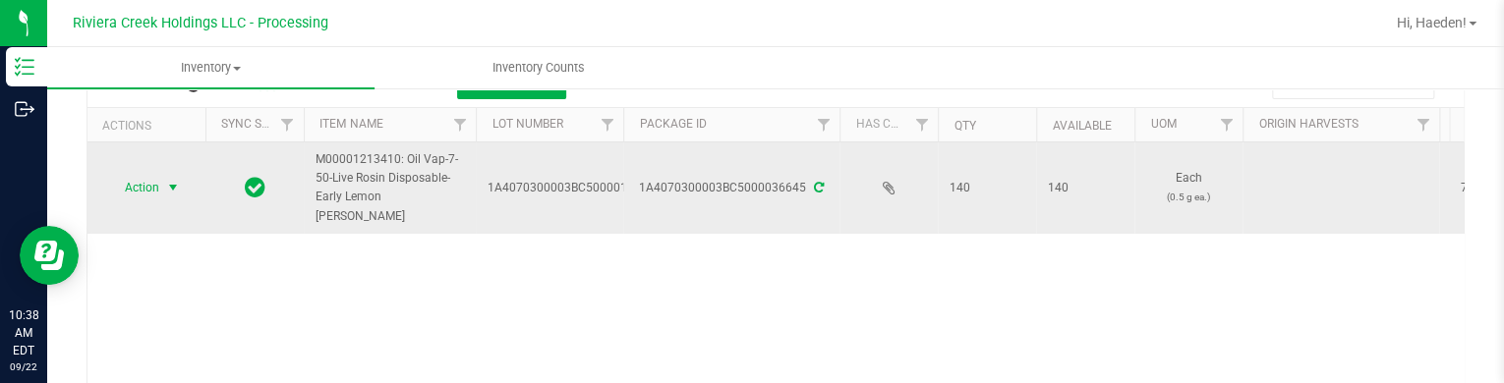
type input "36645"
click at [181, 180] on span "select" at bounding box center [173, 188] width 16 height 16
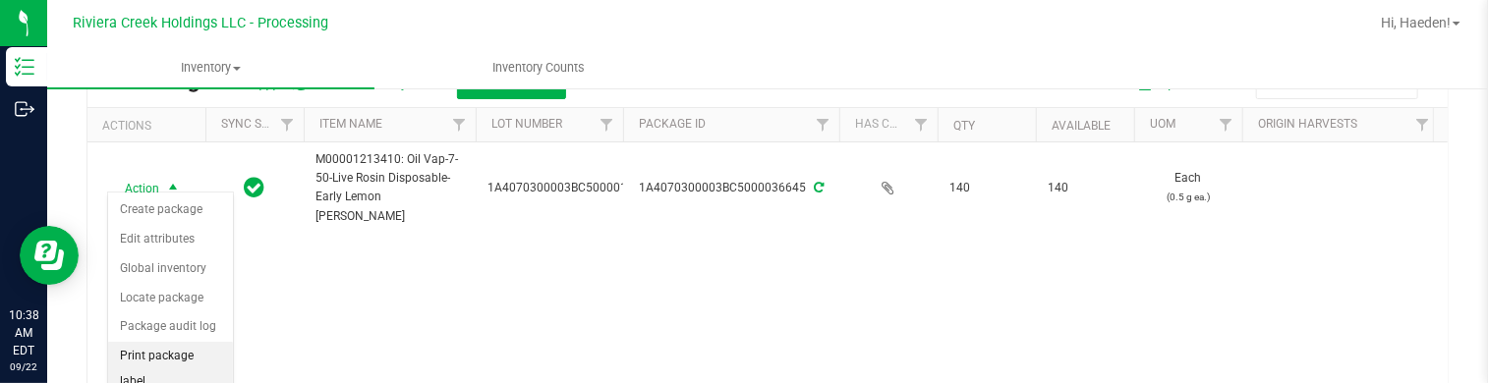
click at [183, 360] on li "Print package label" at bounding box center [170, 369] width 125 height 54
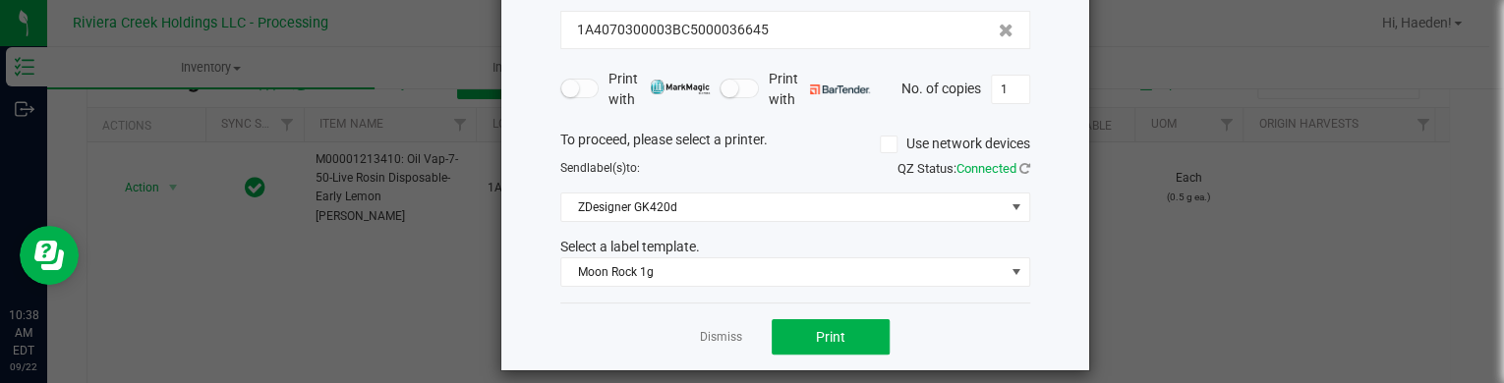
scroll to position [160, 0]
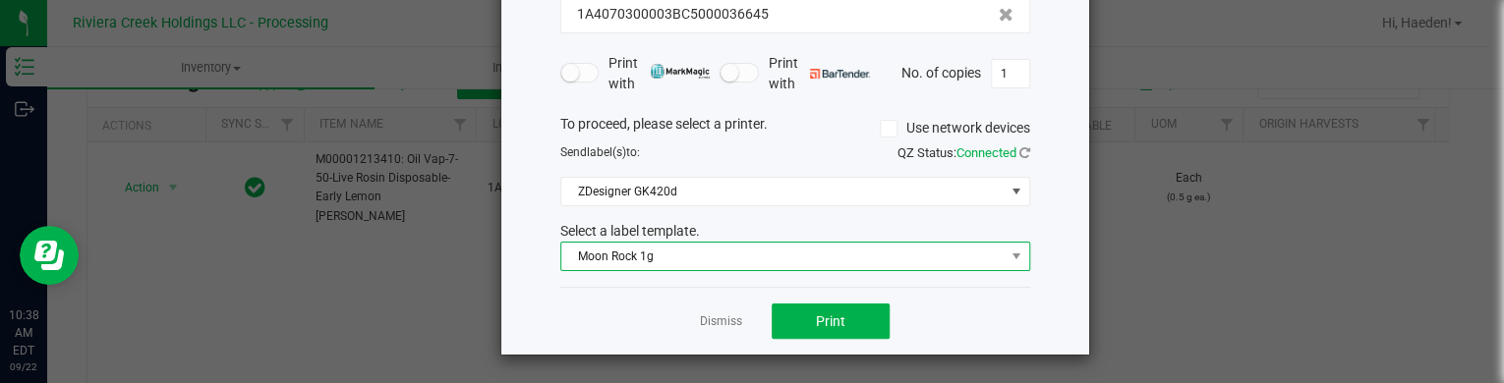
click at [832, 249] on span "Moon Rock 1g" at bounding box center [782, 257] width 443 height 28
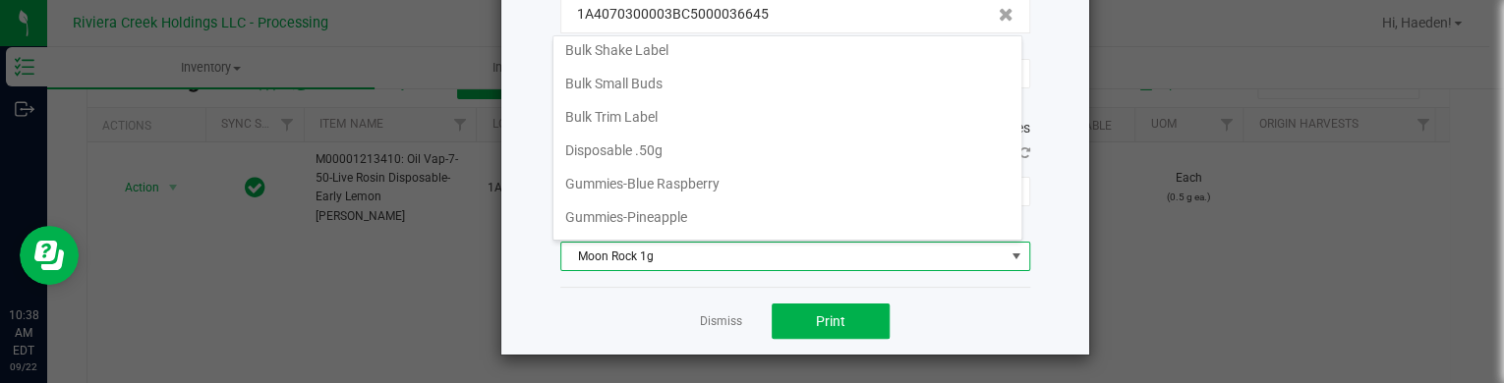
scroll to position [432, 0]
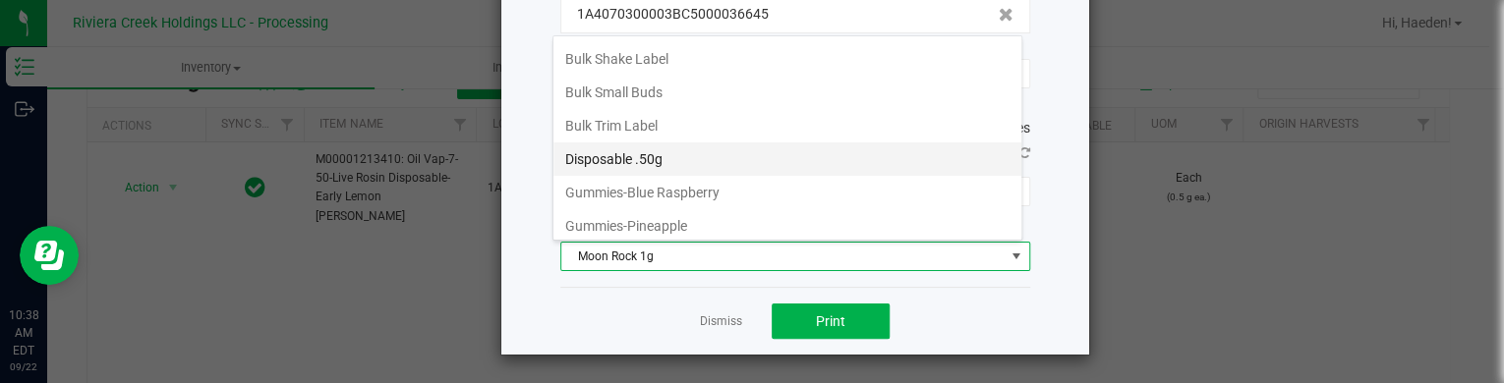
click at [732, 160] on li "Disposable .50g" at bounding box center [787, 159] width 468 height 33
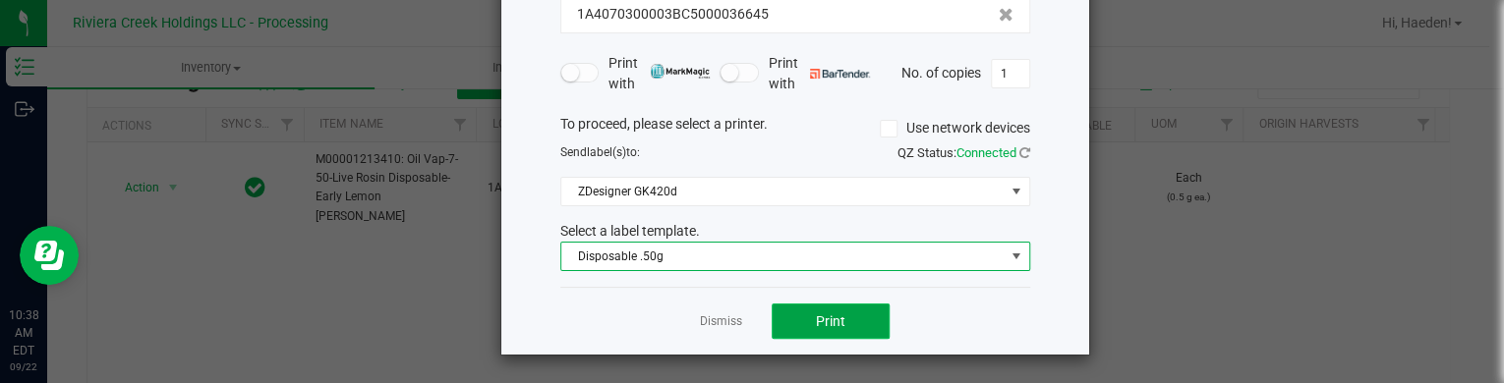
click at [790, 307] on button "Print" at bounding box center [831, 321] width 118 height 35
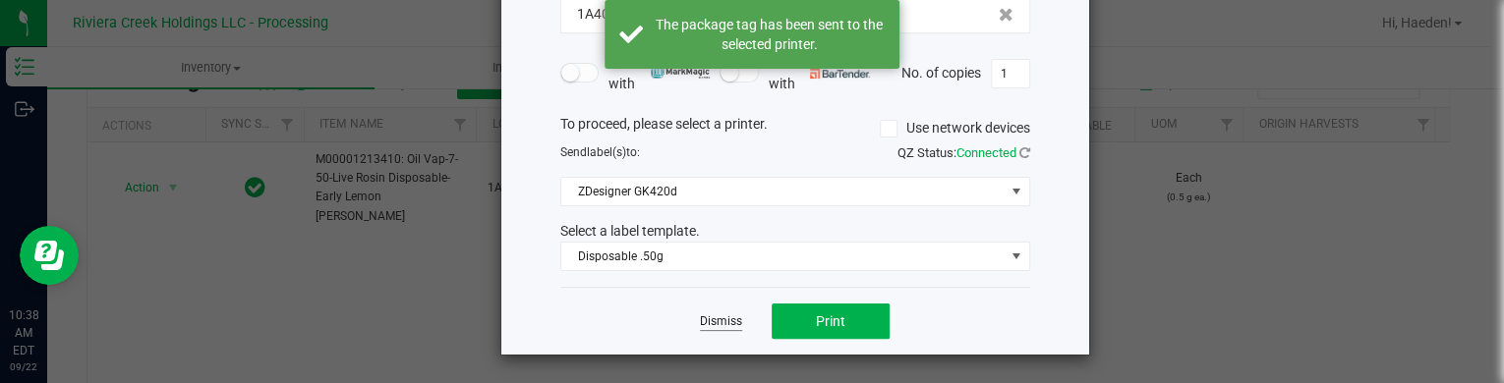
click at [715, 323] on link "Dismiss" at bounding box center [721, 322] width 42 height 17
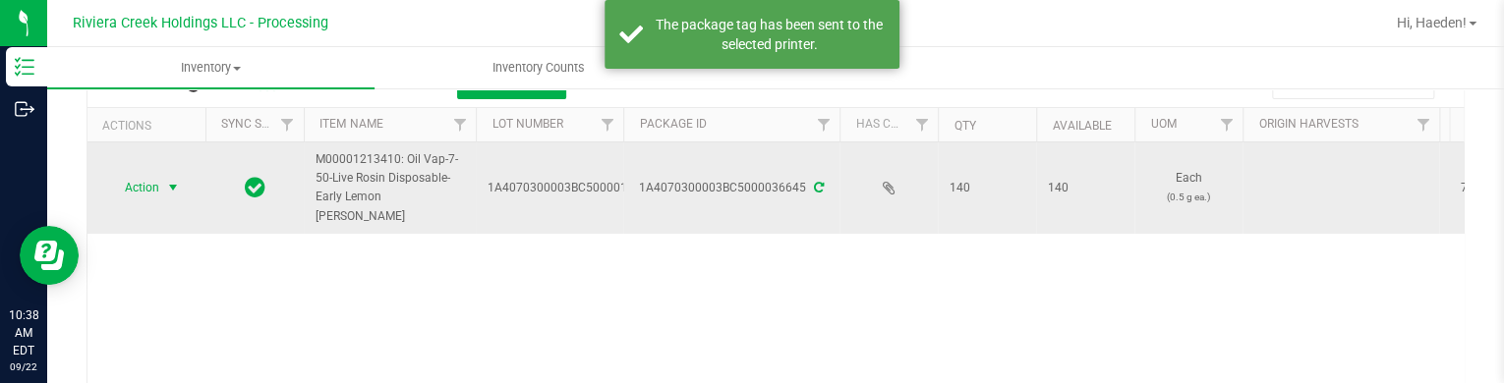
click at [161, 174] on span "select" at bounding box center [173, 188] width 25 height 28
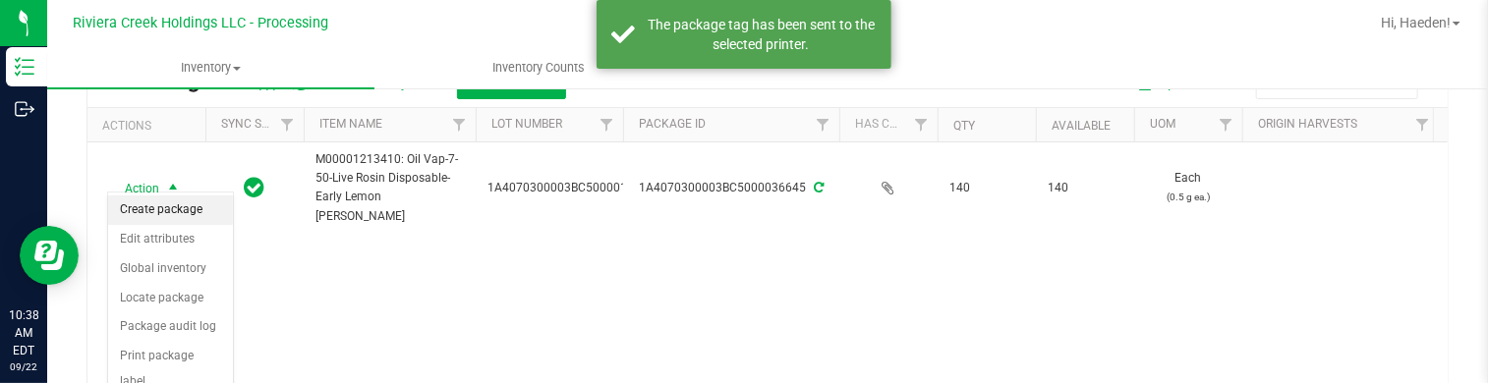
click at [167, 215] on li "Create package" at bounding box center [170, 210] width 125 height 29
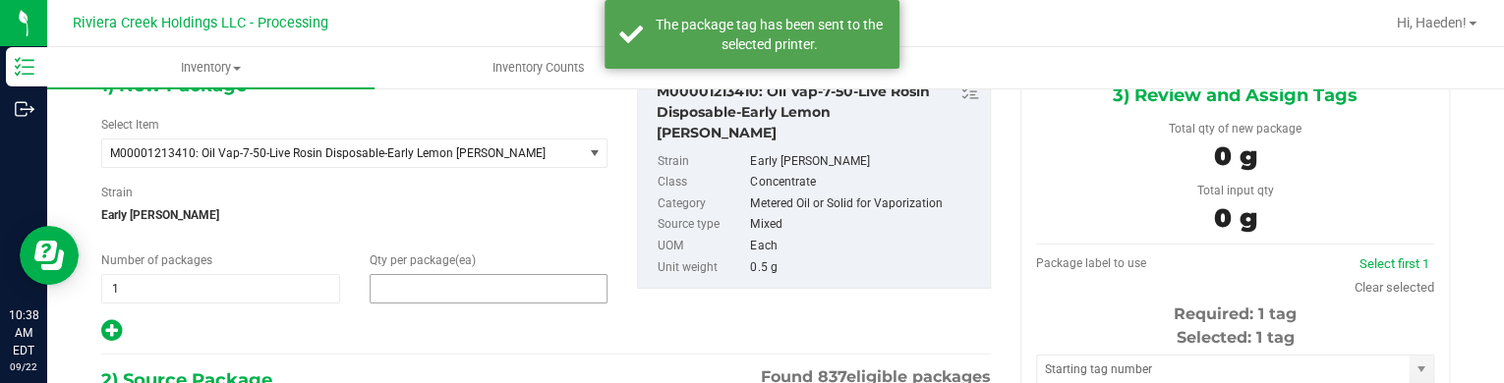
click at [519, 281] on span at bounding box center [489, 288] width 239 height 29
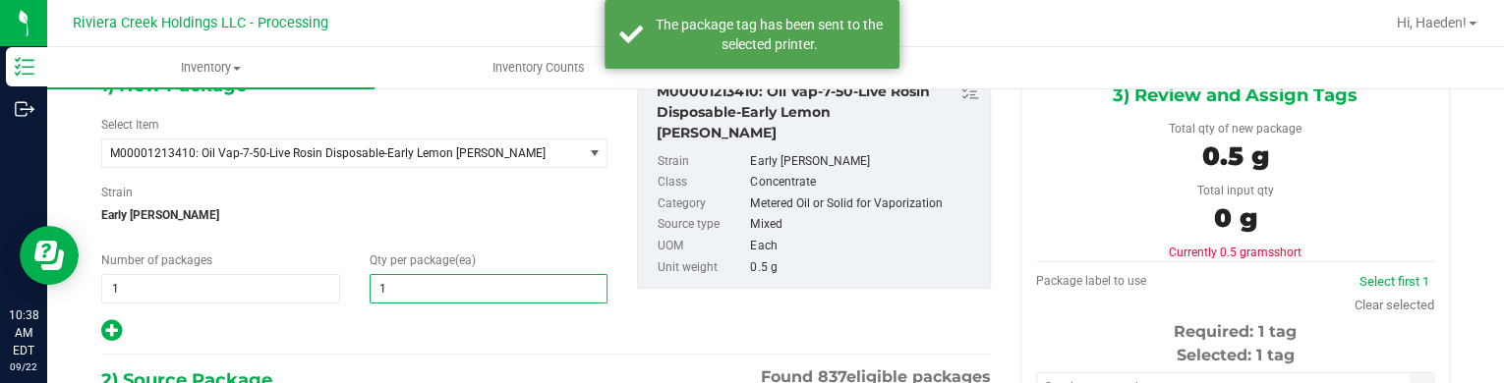
type input "10"
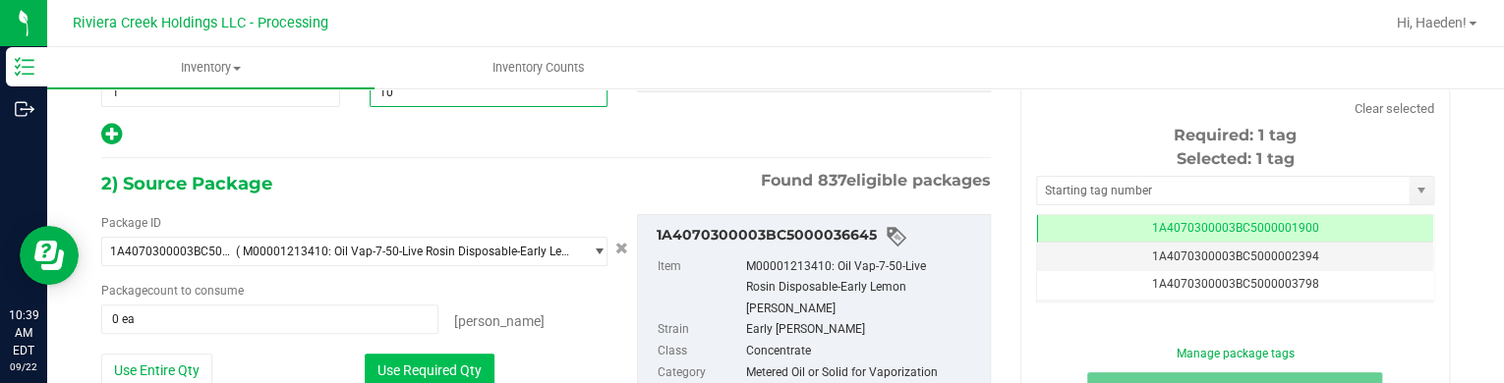
type input "10"
click at [415, 356] on button "Use Required Qty" at bounding box center [430, 370] width 130 height 33
type input "10 ea"
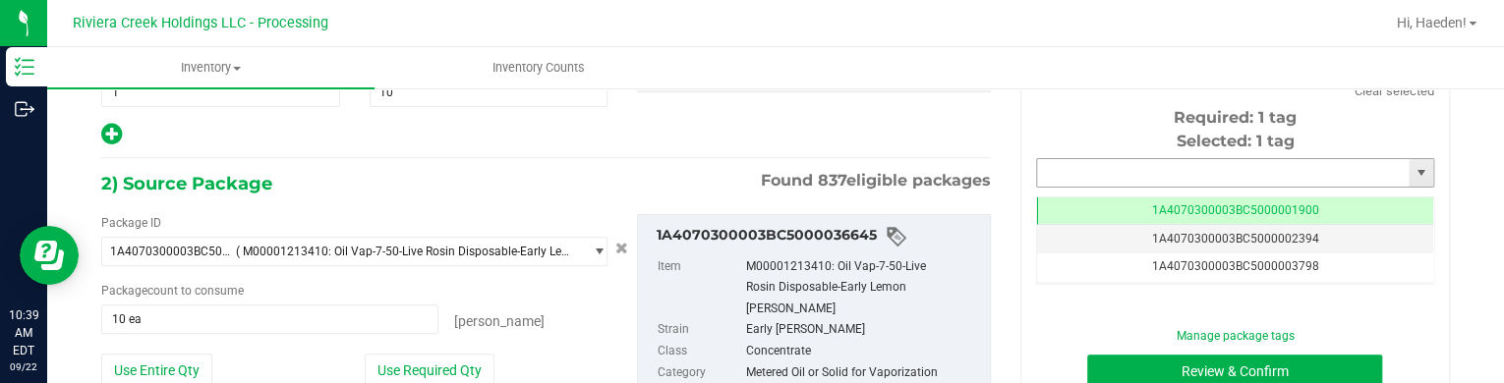
click at [1186, 172] on input "text" at bounding box center [1223, 173] width 372 height 28
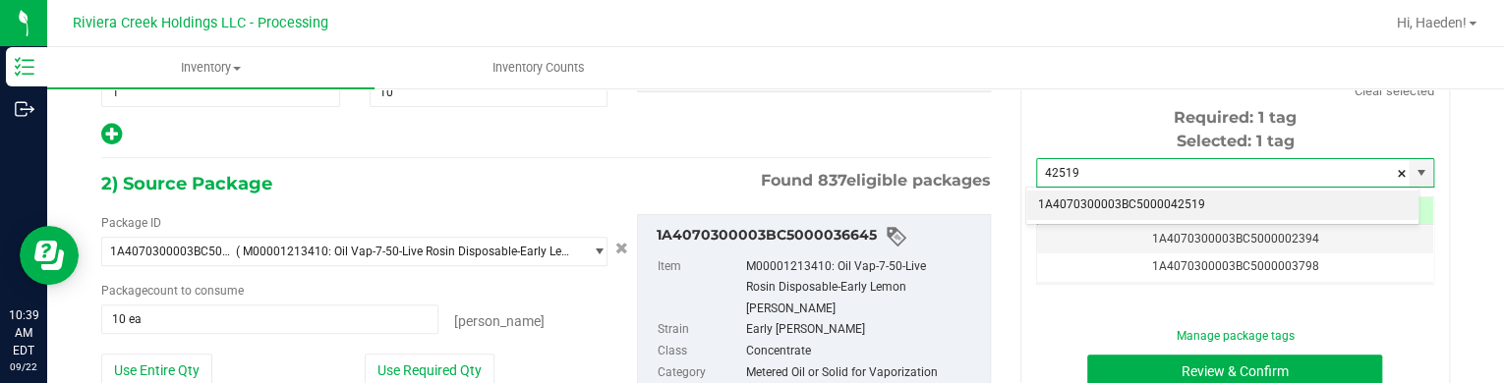
click at [1199, 200] on li "1A4070300003BC5000042519" at bounding box center [1222, 205] width 392 height 29
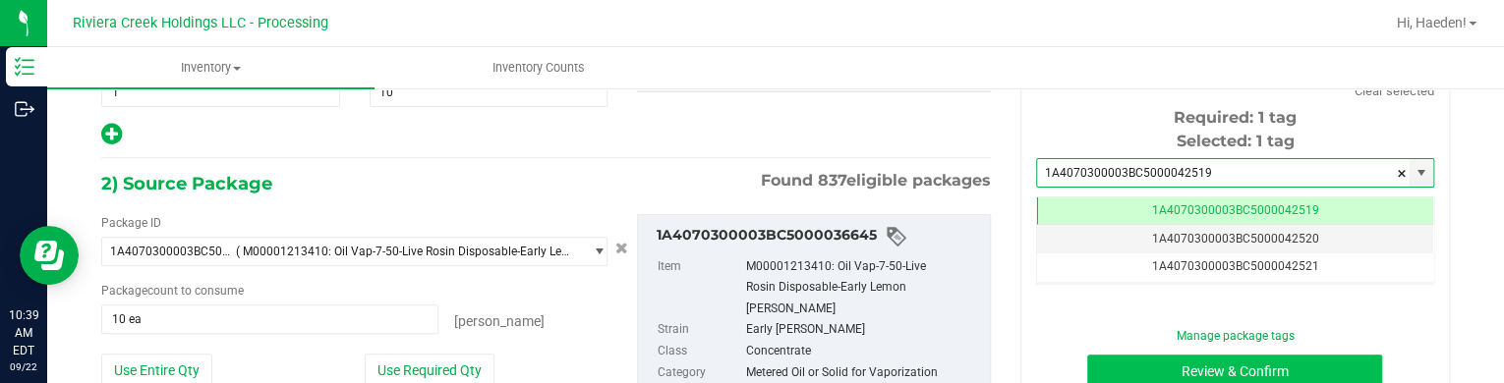
type input "1A4070300003BC5000042519"
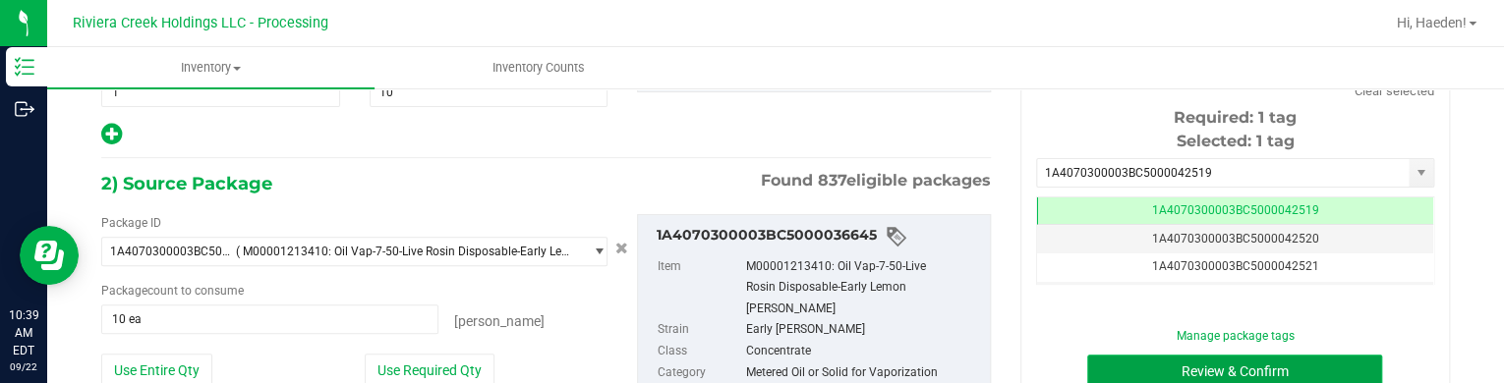
click at [1184, 367] on button "Review & Confirm" at bounding box center [1234, 371] width 295 height 33
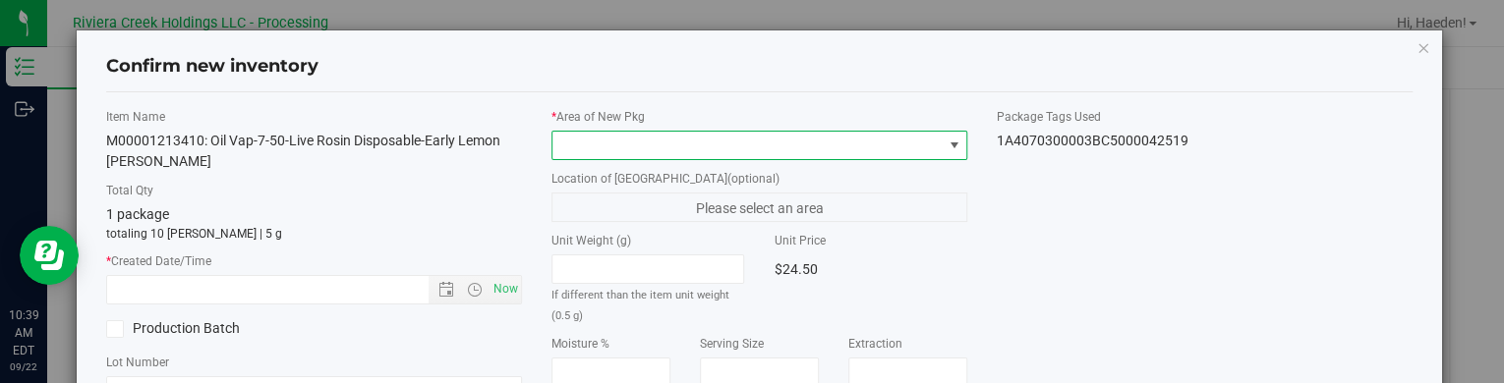
click at [946, 150] on span at bounding box center [954, 146] width 16 height 16
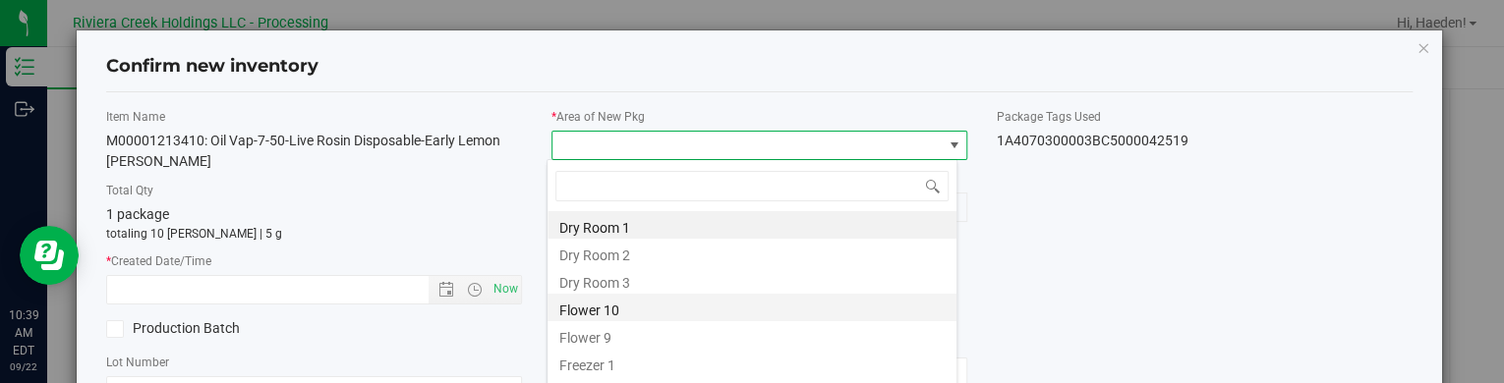
click at [609, 307] on li "Flower 10" at bounding box center [751, 308] width 409 height 28
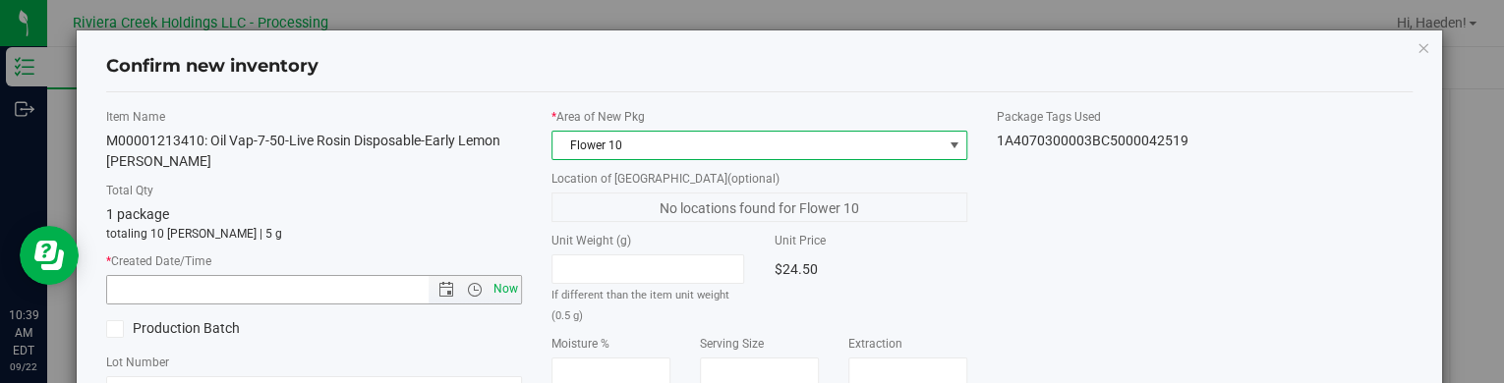
click at [503, 294] on span "Now" at bounding box center [505, 289] width 33 height 29
type input "[DATE] 10:39 AM"
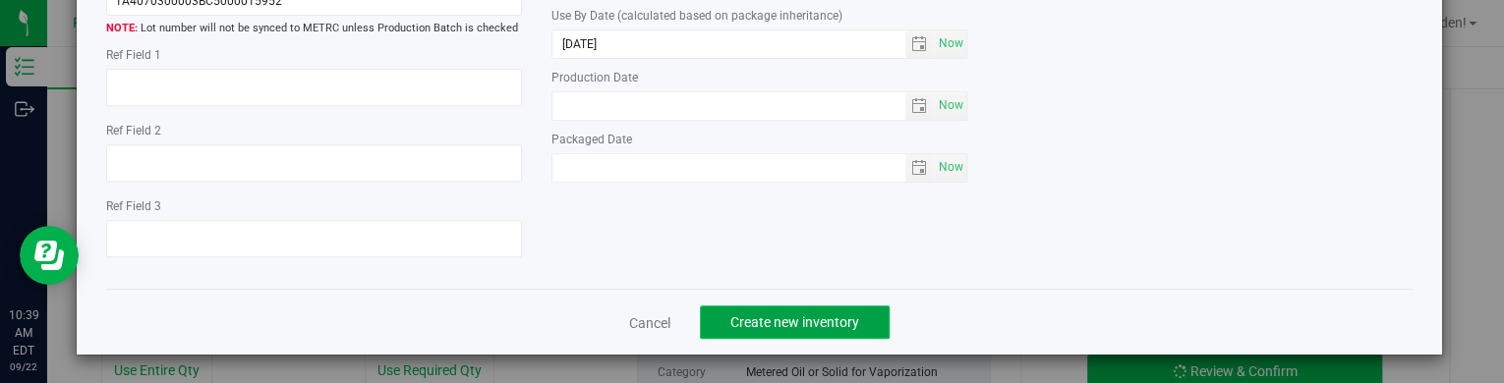
click at [845, 320] on span "Create new inventory" at bounding box center [794, 323] width 129 height 16
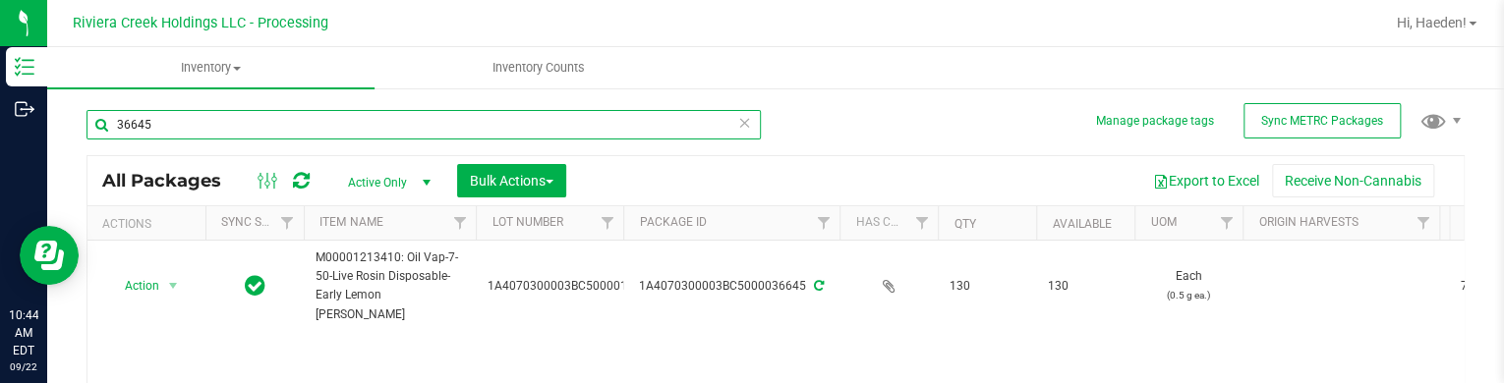
click at [420, 118] on input "36645" at bounding box center [423, 124] width 674 height 29
click at [411, 116] on input "21290" at bounding box center [423, 124] width 674 height 29
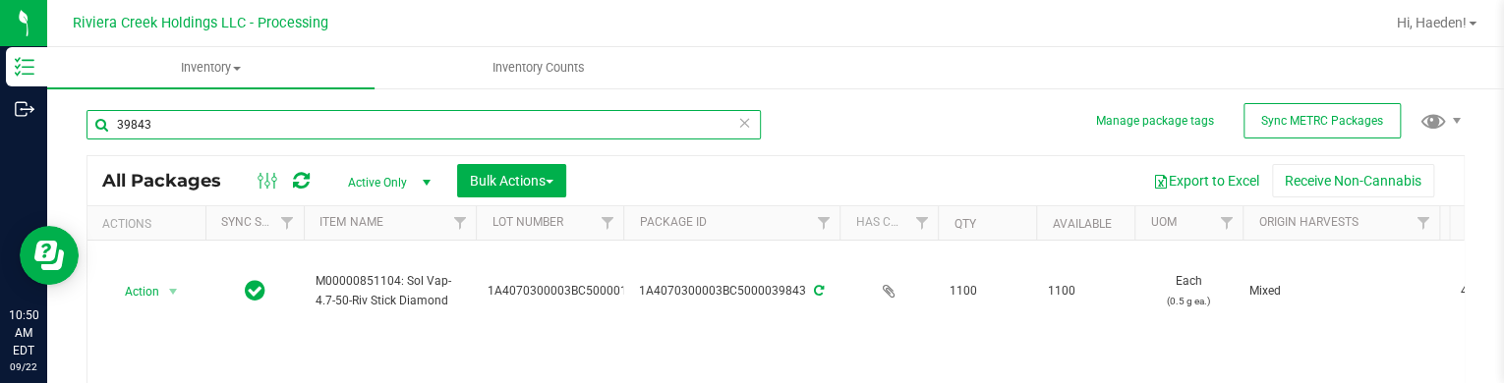
type input "39843"
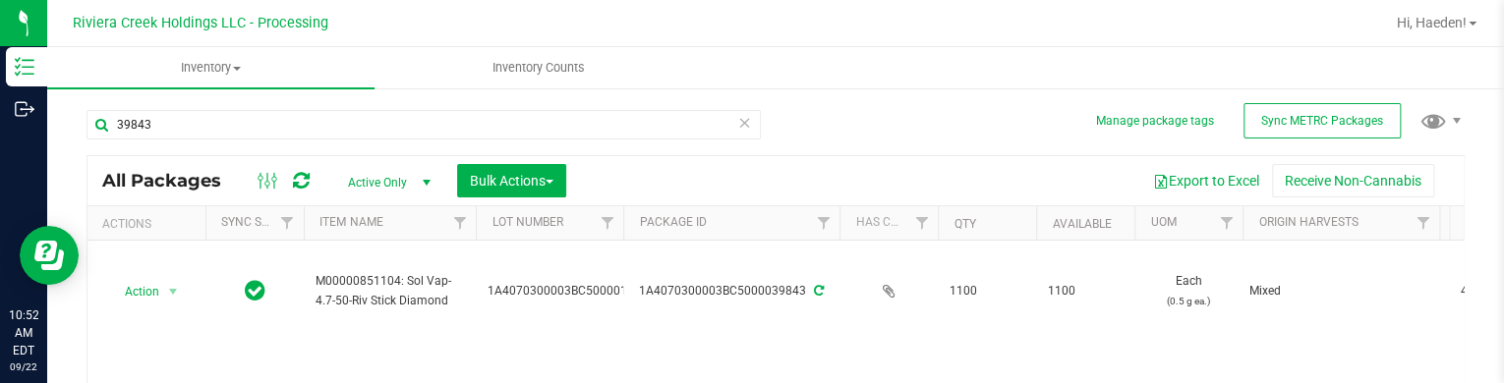
click at [785, 144] on div "39843 All Packages Active Only Active Only Lab Samples Locked All External Inte…" at bounding box center [775, 310] width 1378 height 439
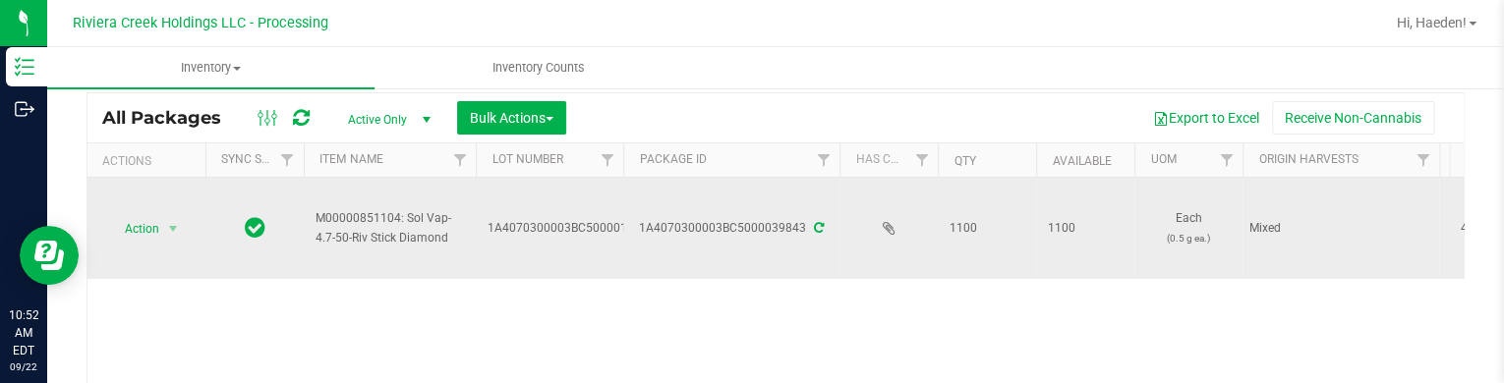
scroll to position [98, 0]
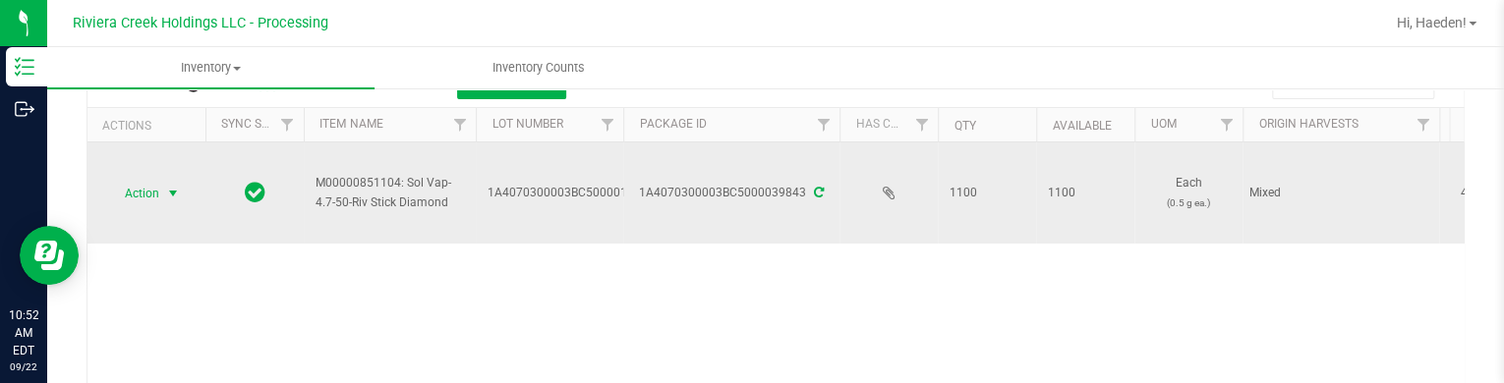
click at [161, 186] on span "select" at bounding box center [173, 194] width 25 height 28
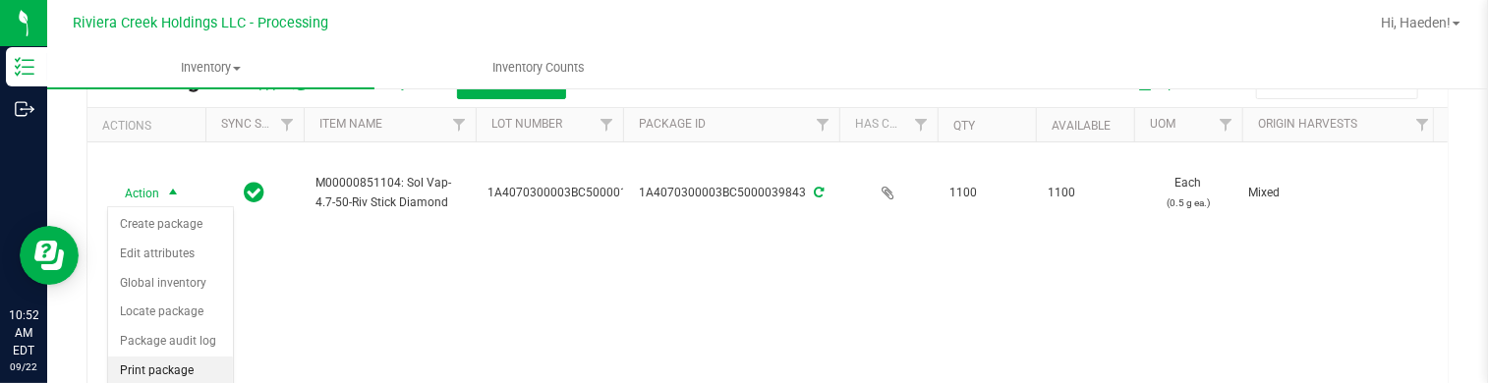
click at [161, 362] on li "Print package label" at bounding box center [170, 384] width 125 height 54
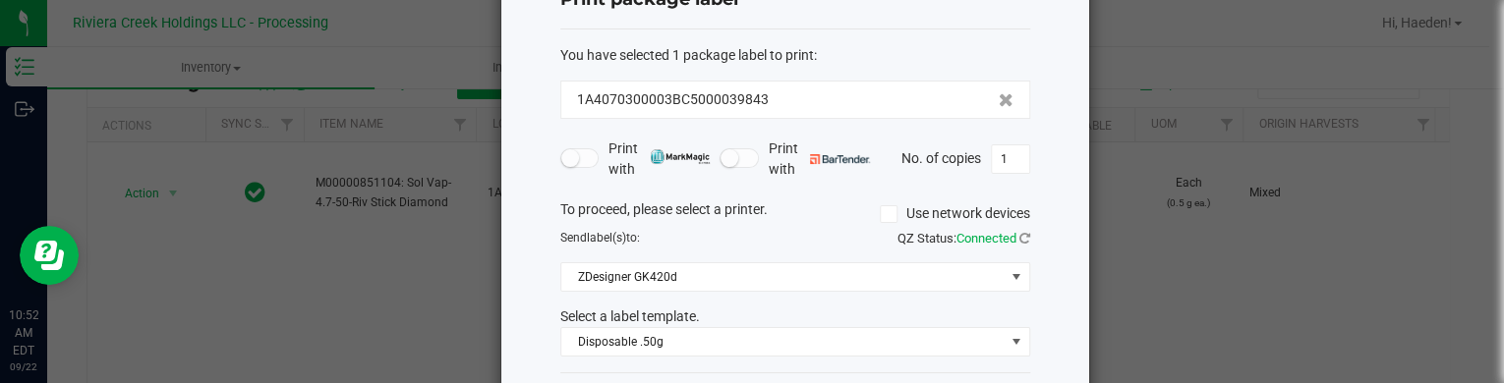
scroll to position [160, 0]
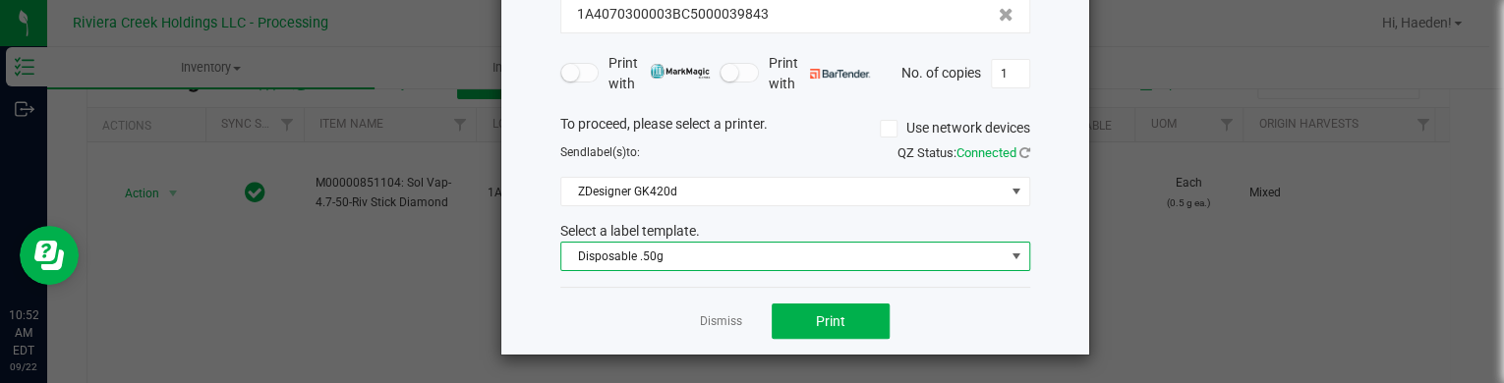
click at [732, 248] on span "Disposable .50g" at bounding box center [782, 257] width 443 height 28
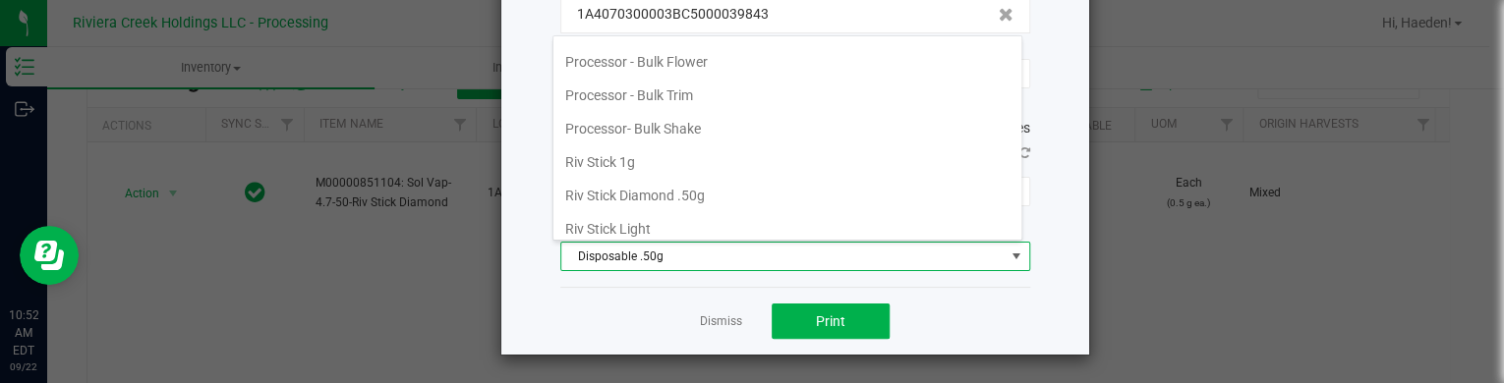
scroll to position [857, 0]
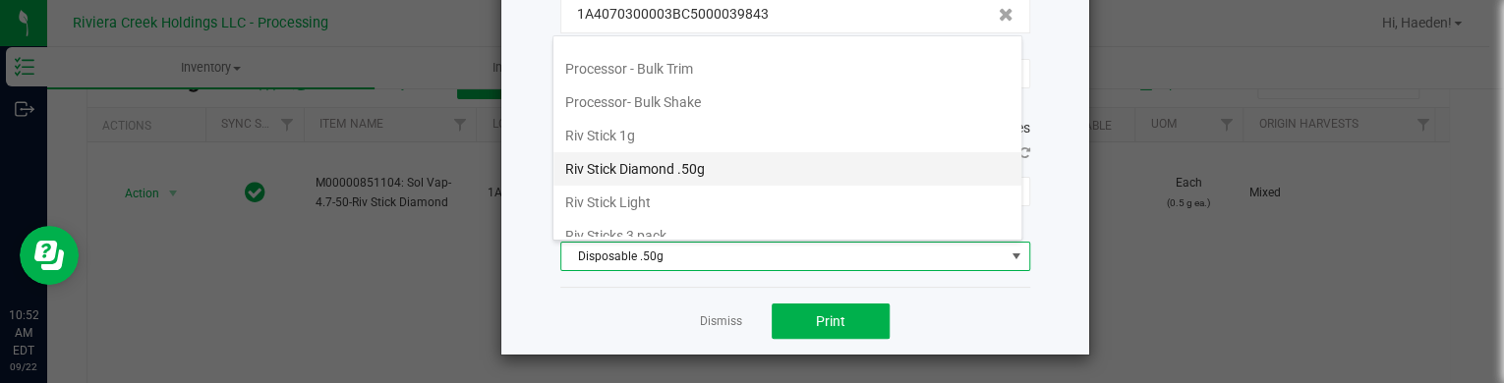
click at [716, 152] on li "Riv Stick Diamond .50g" at bounding box center [787, 168] width 468 height 33
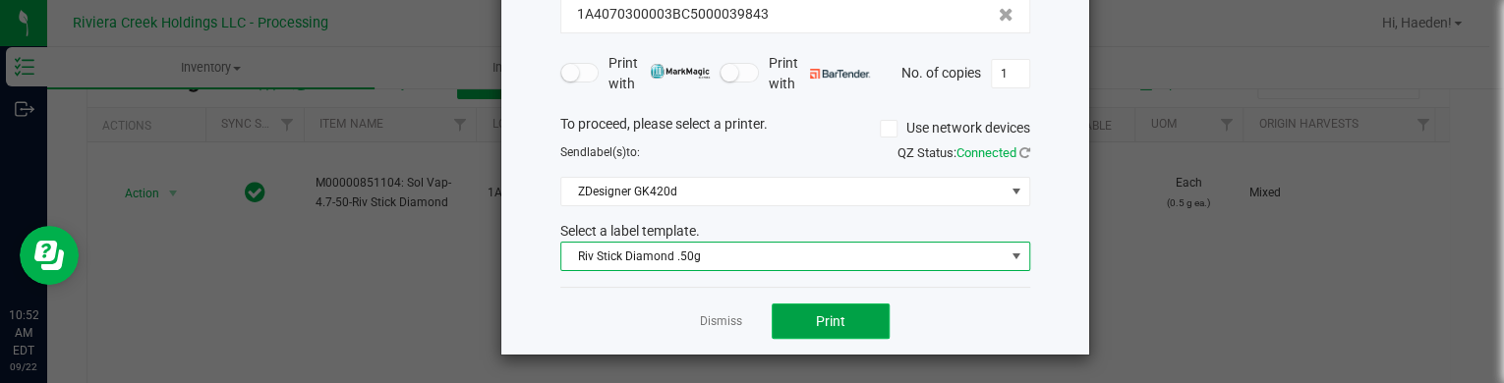
click at [816, 317] on span "Print" at bounding box center [830, 322] width 29 height 16
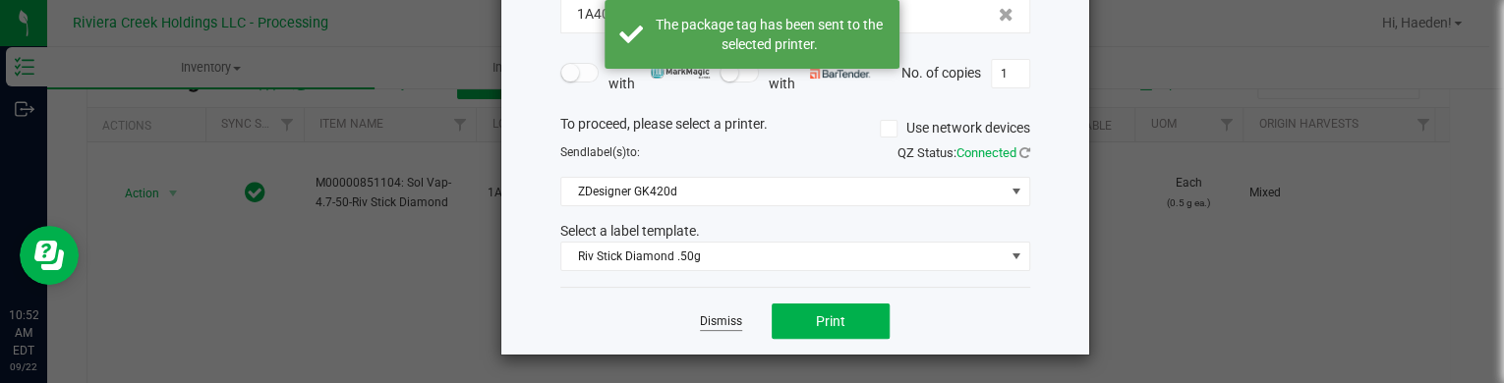
click at [719, 317] on link "Dismiss" at bounding box center [721, 322] width 42 height 17
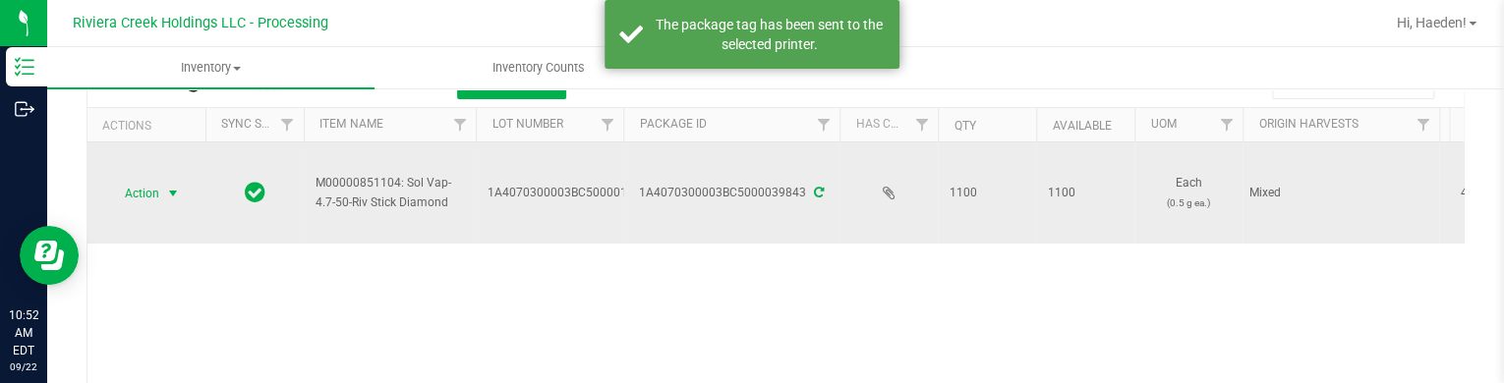
click at [131, 194] on span "Action" at bounding box center [133, 194] width 53 height 28
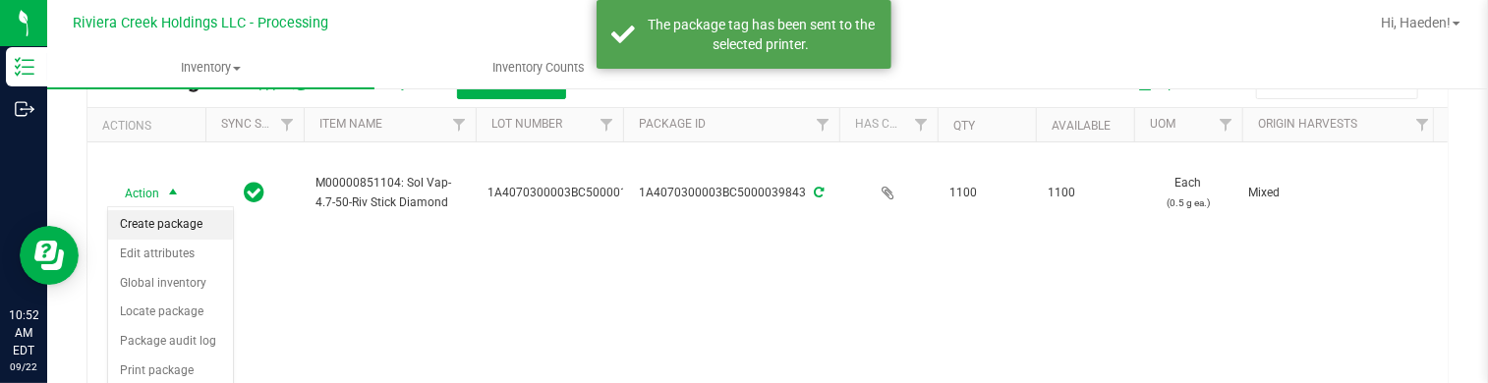
click at [148, 223] on li "Create package" at bounding box center [170, 224] width 125 height 29
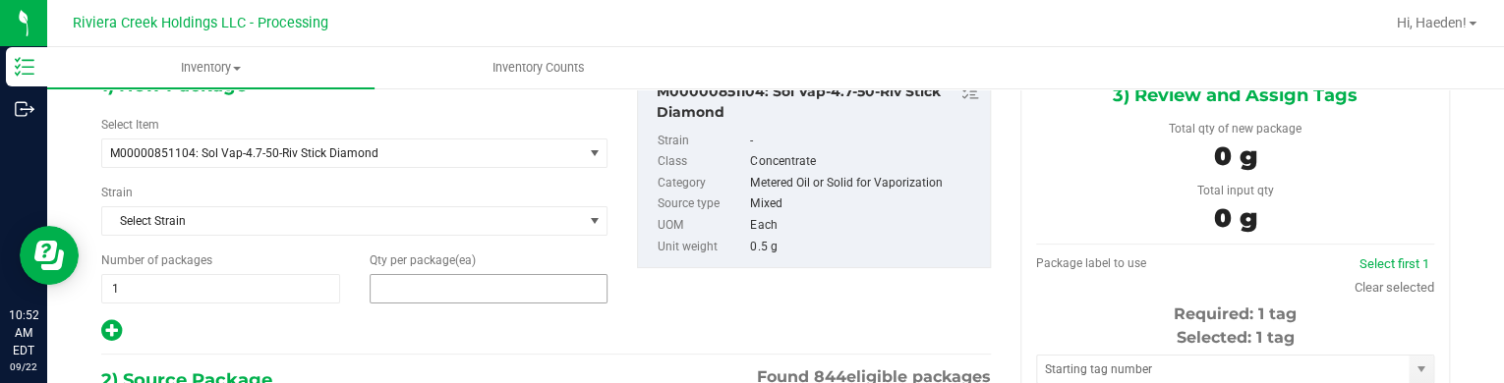
click at [431, 282] on span at bounding box center [489, 288] width 239 height 29
click at [431, 282] on input "text" at bounding box center [489, 289] width 237 height 28
type input "40"
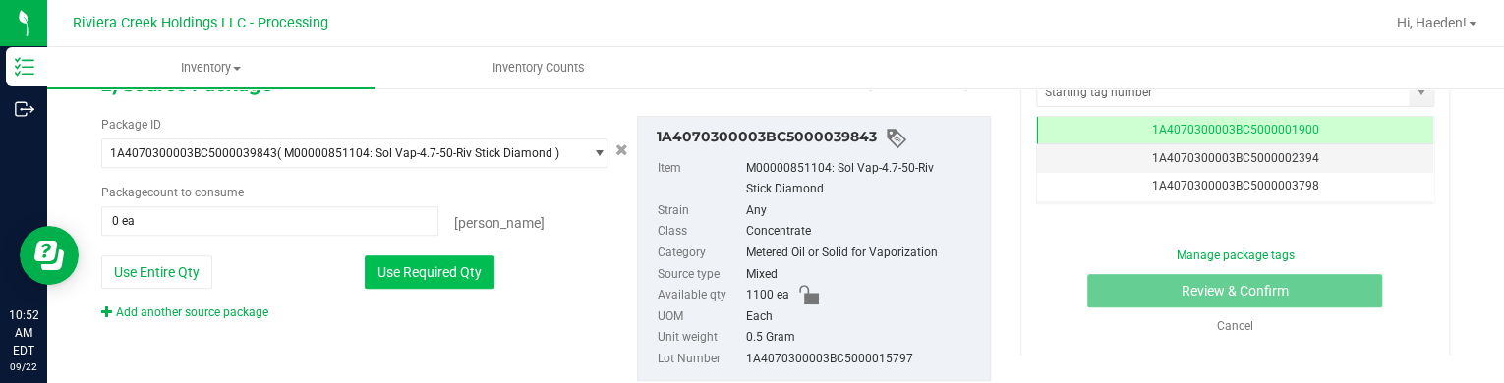
type input "40"
click at [429, 273] on button "Use Required Qty" at bounding box center [430, 272] width 130 height 33
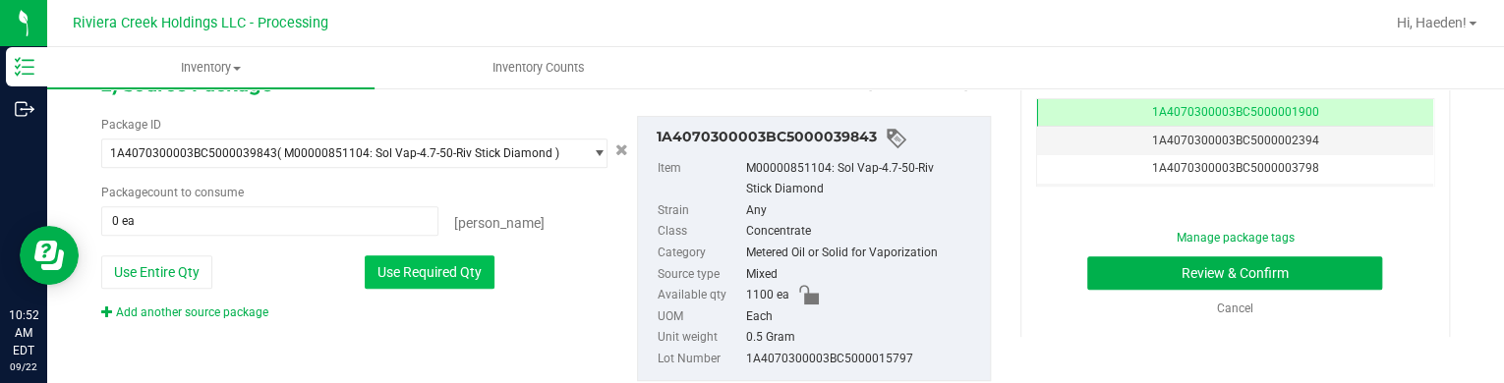
type input "40 ea"
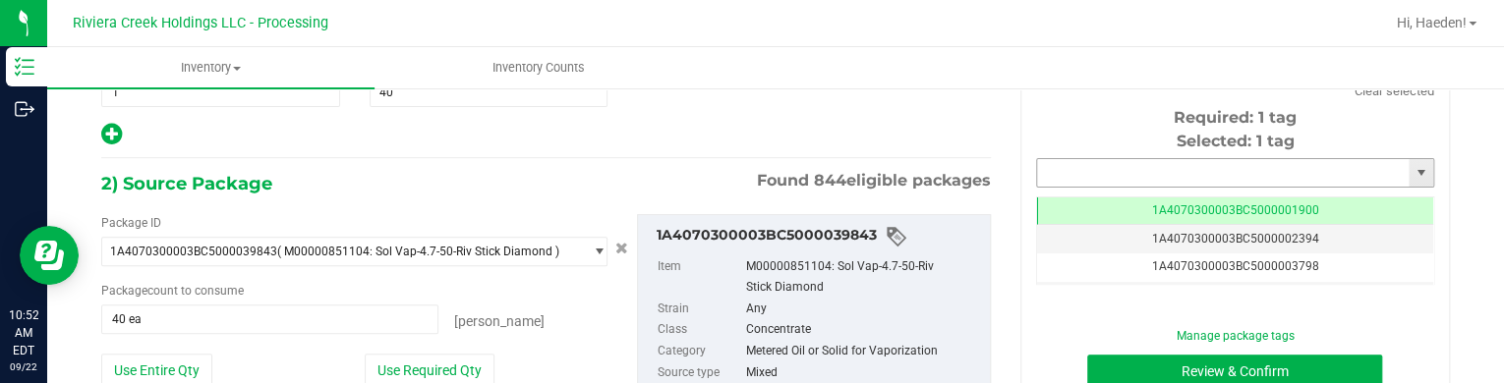
click at [1065, 168] on input "text" at bounding box center [1223, 173] width 372 height 28
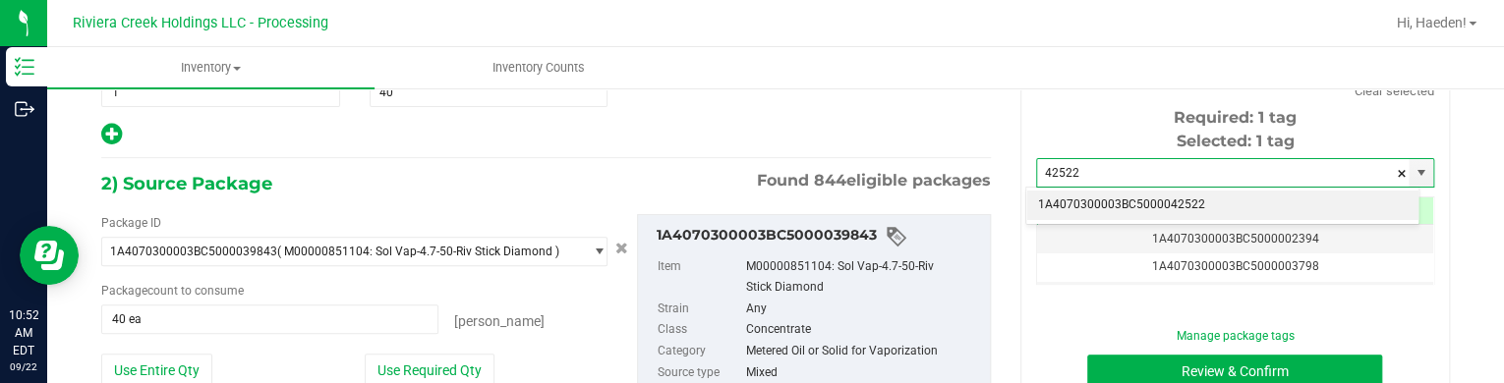
click at [1112, 210] on li "1A4070300003BC5000042522" at bounding box center [1222, 205] width 392 height 29
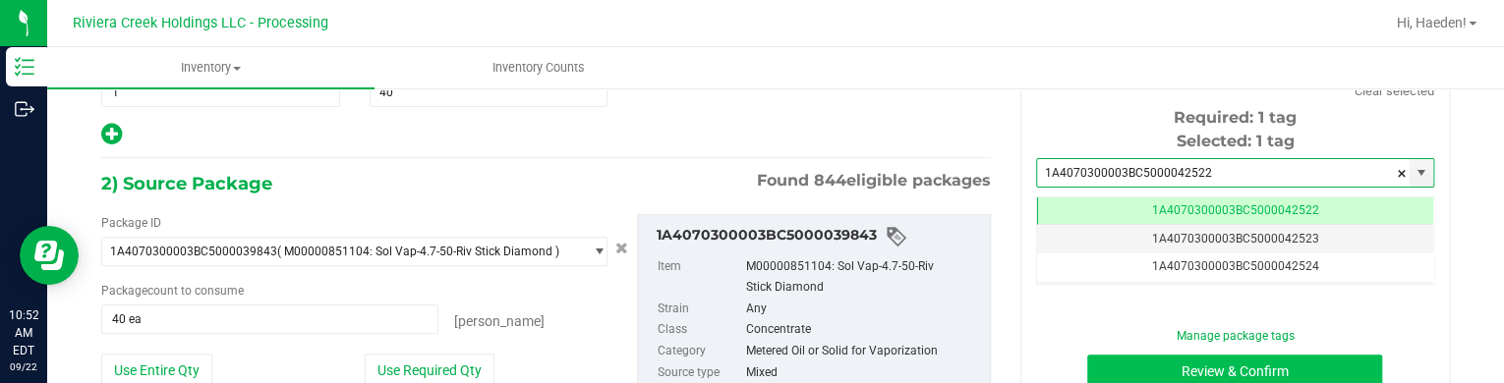
type input "1A4070300003BC5000042522"
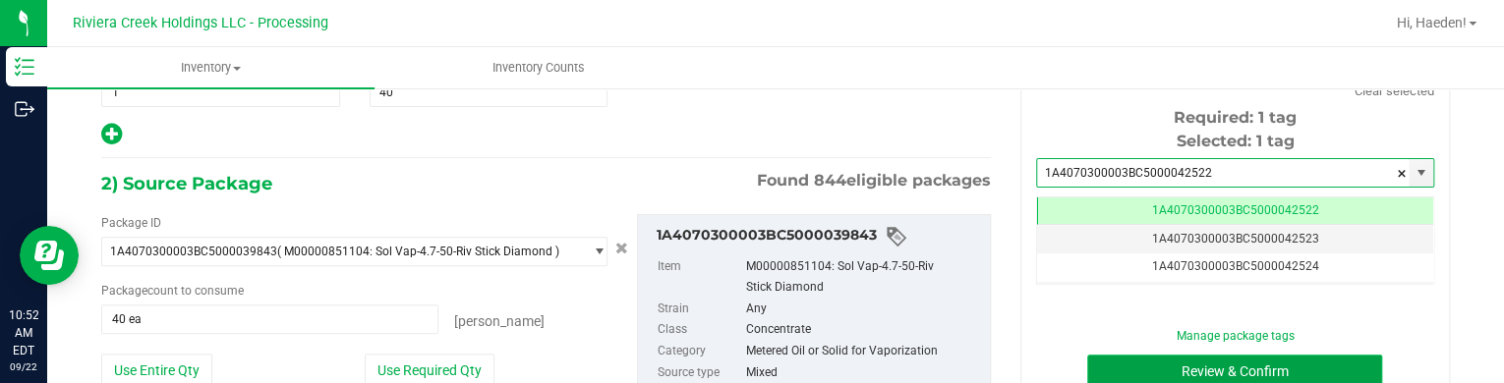
click at [1115, 355] on button "Review & Confirm" at bounding box center [1234, 371] width 295 height 33
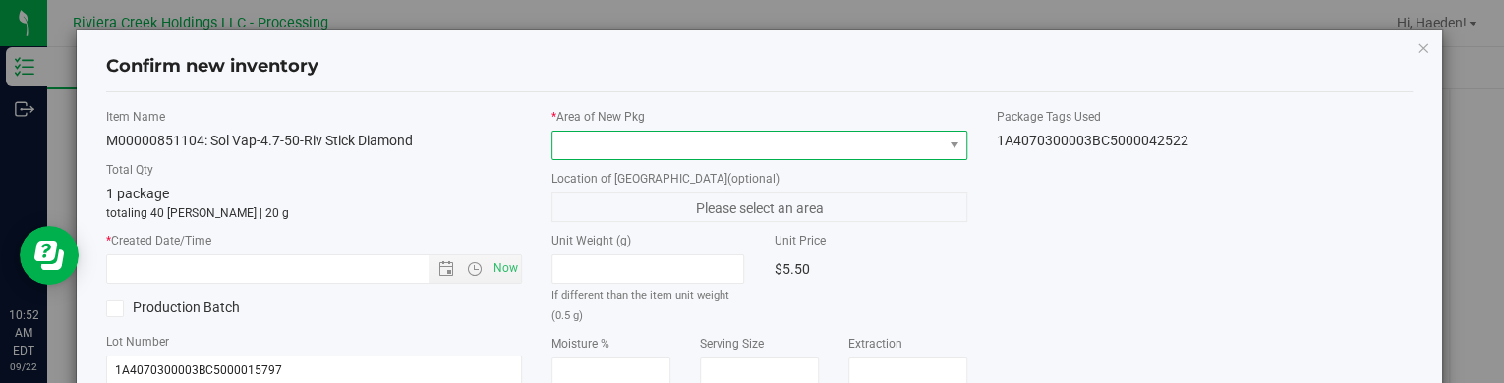
click at [918, 148] on span at bounding box center [746, 146] width 389 height 28
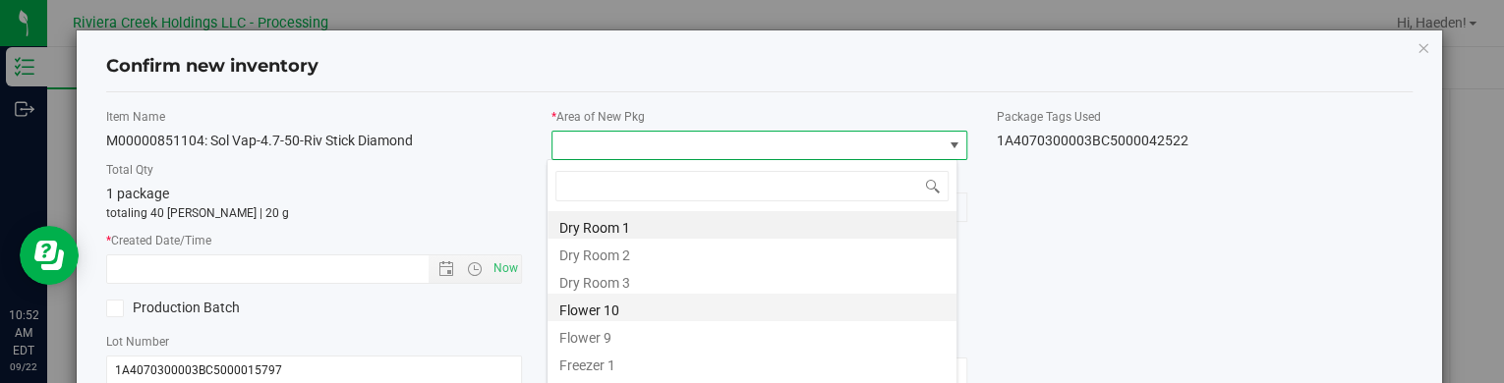
click at [679, 308] on li "Flower 10" at bounding box center [751, 308] width 409 height 28
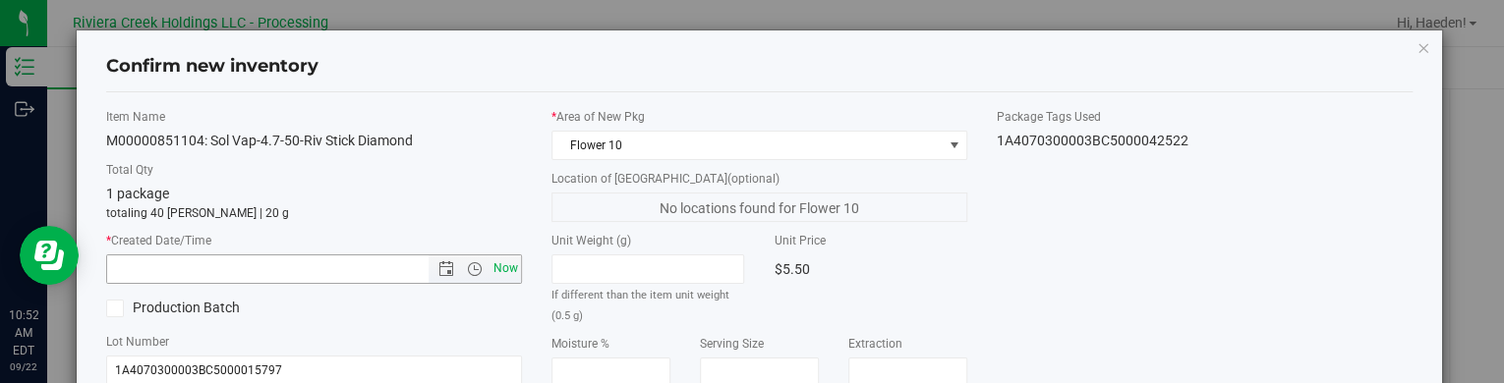
click at [501, 262] on span "Now" at bounding box center [505, 269] width 33 height 29
type input "[DATE] 10:52 AM"
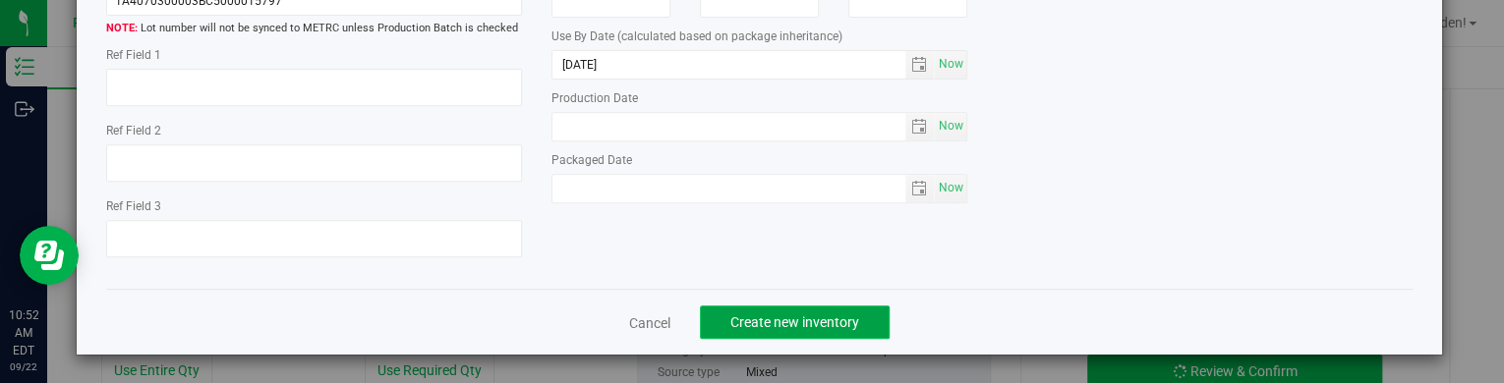
click at [830, 317] on span "Create new inventory" at bounding box center [794, 323] width 129 height 16
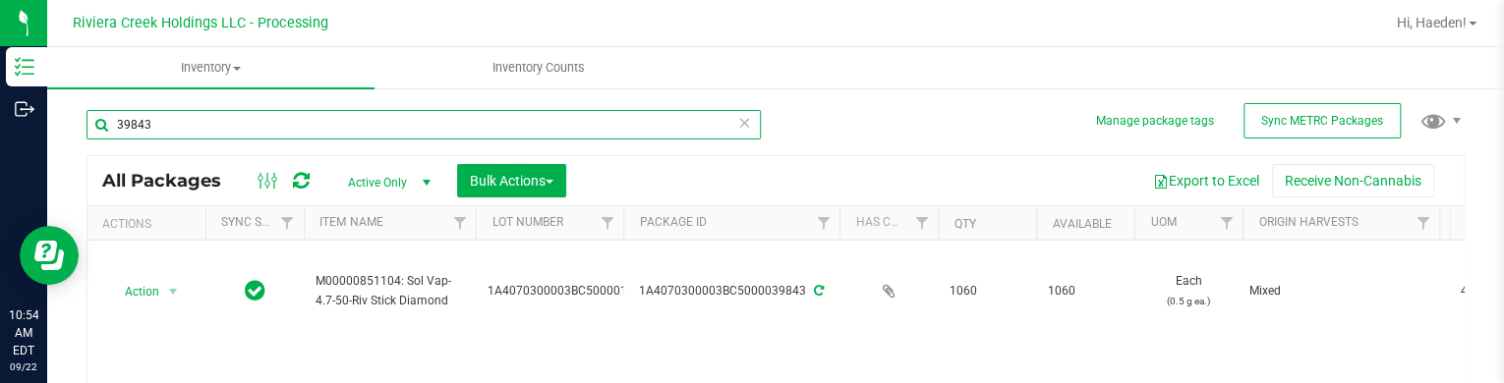
click at [179, 125] on input "39843" at bounding box center [423, 124] width 674 height 29
drag, startPoint x: 179, startPoint y: 125, endPoint x: 169, endPoint y: 106, distance: 21.1
click at [179, 124] on input "39843" at bounding box center [423, 124] width 674 height 29
type input "38977"
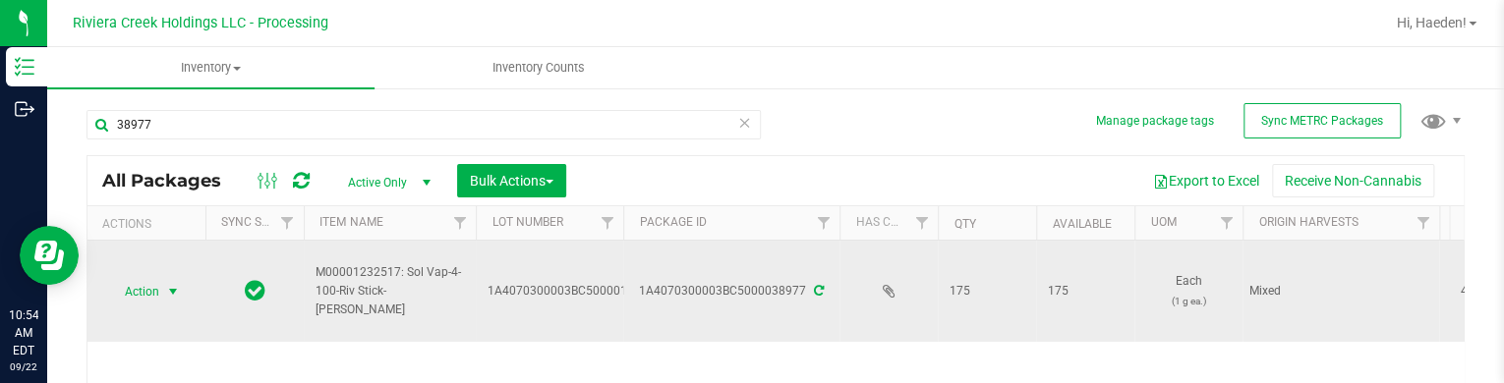
click at [131, 285] on span "Action" at bounding box center [133, 292] width 53 height 28
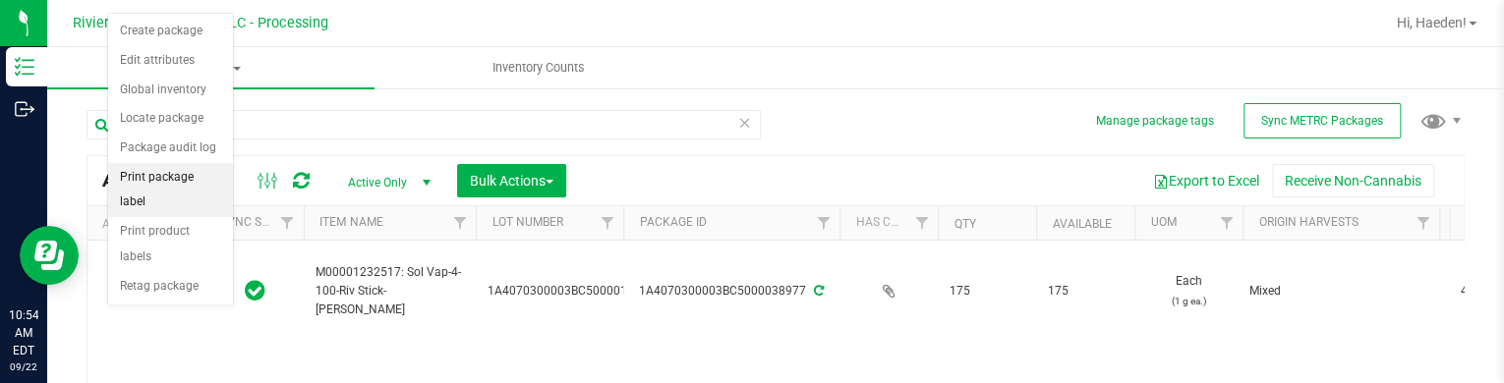
click at [191, 185] on li "Print package label" at bounding box center [170, 190] width 125 height 54
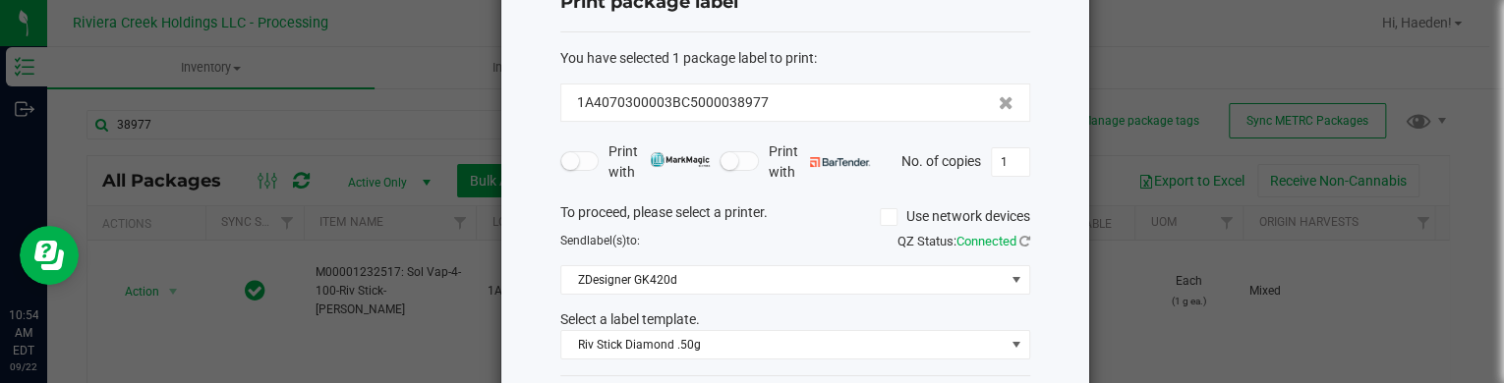
scroll to position [160, 0]
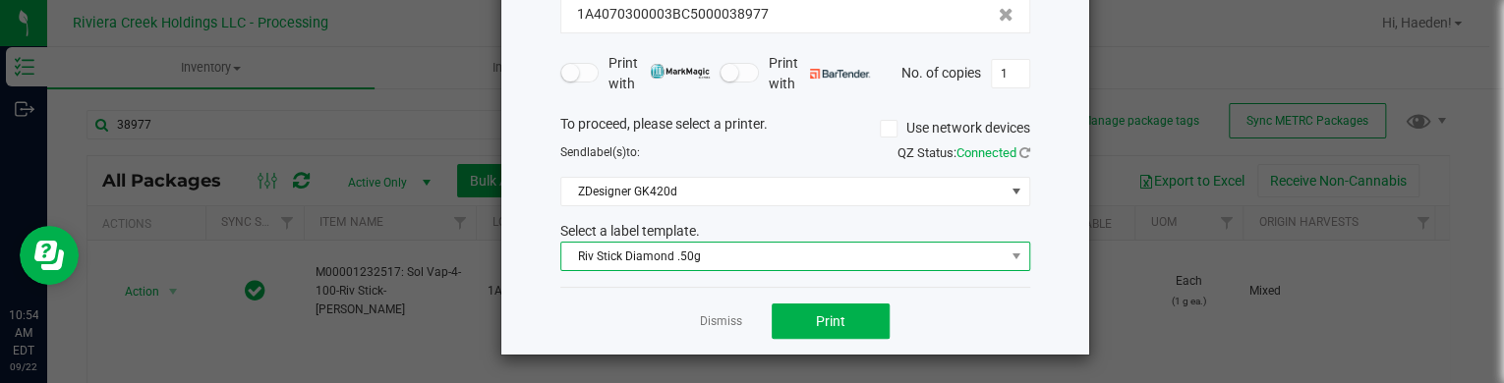
click at [735, 251] on span "Riv Stick Diamond .50g" at bounding box center [782, 257] width 443 height 28
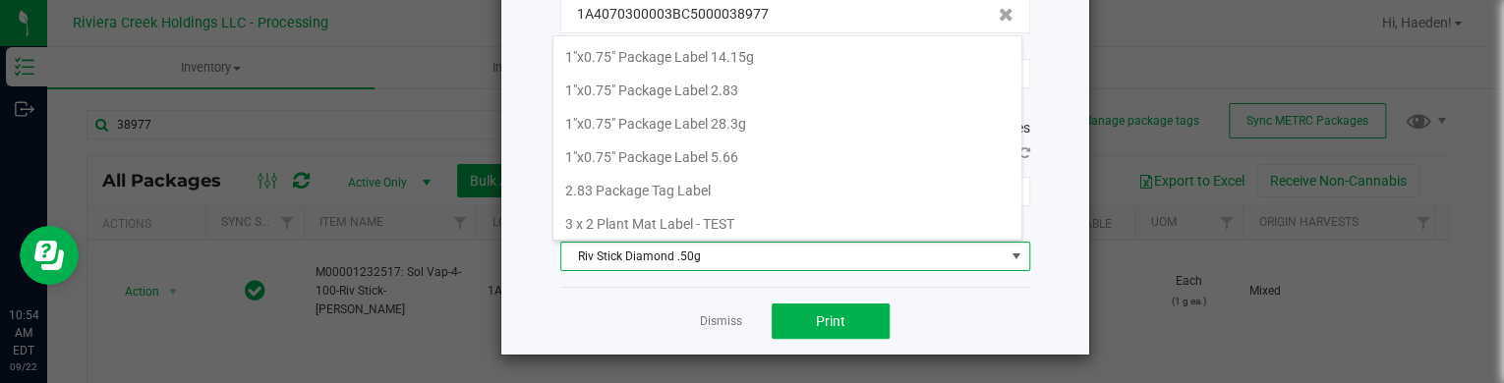
scroll to position [29, 470]
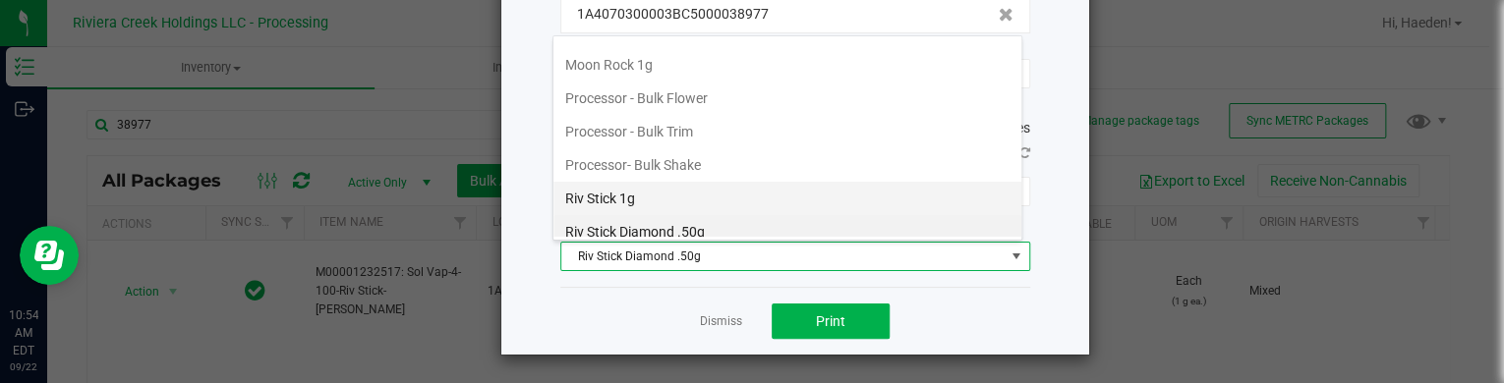
click at [676, 184] on li "Riv Stick 1g" at bounding box center [787, 198] width 468 height 33
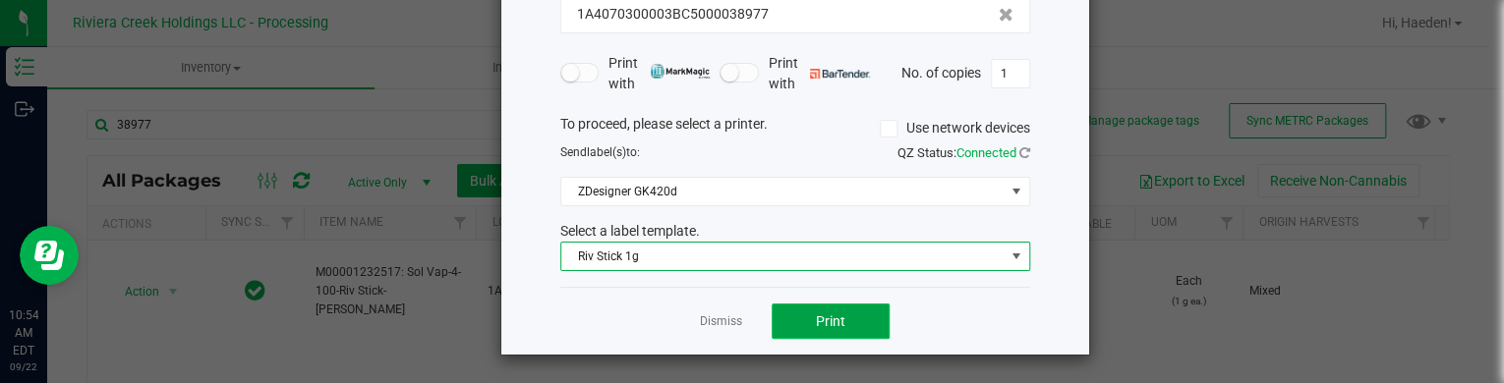
click at [825, 316] on span "Print" at bounding box center [830, 322] width 29 height 16
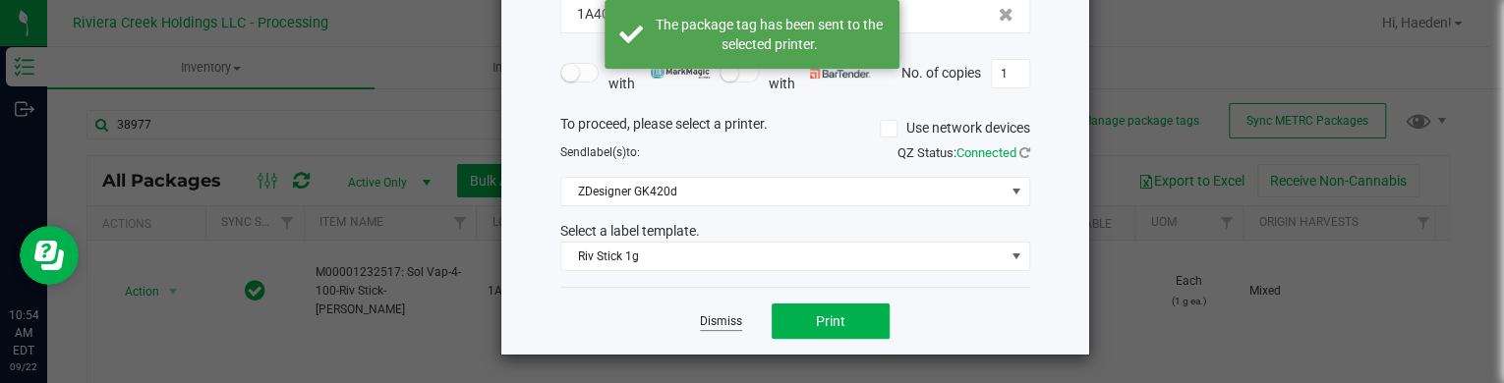
click at [708, 315] on link "Dismiss" at bounding box center [721, 322] width 42 height 17
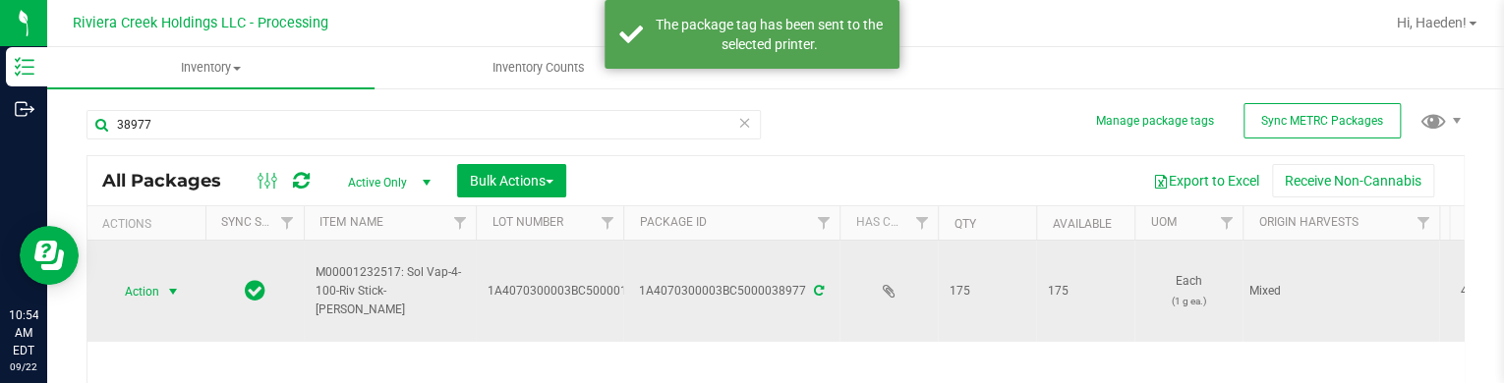
click at [140, 290] on span "Action" at bounding box center [133, 292] width 53 height 28
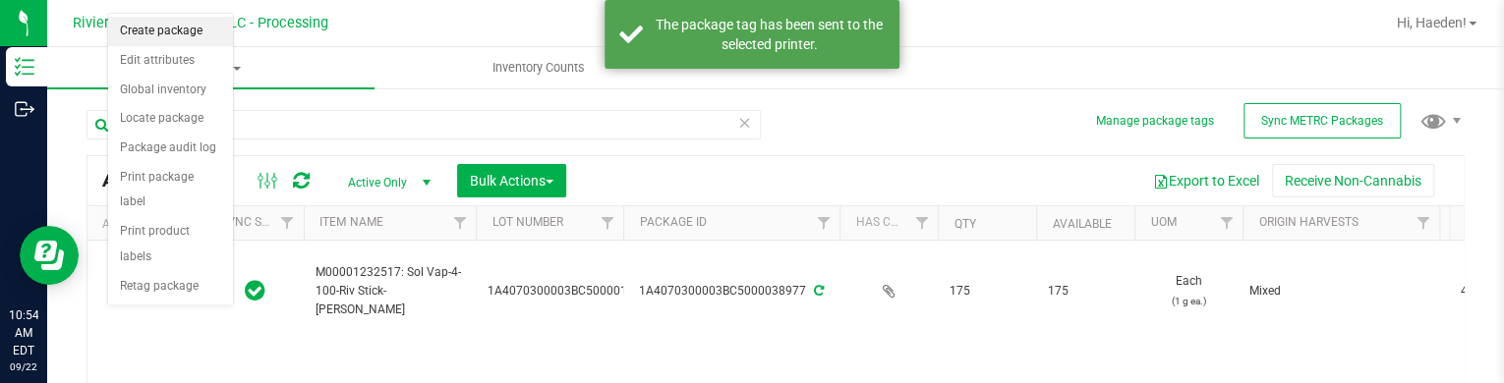
click at [193, 24] on li "Create package" at bounding box center [170, 31] width 125 height 29
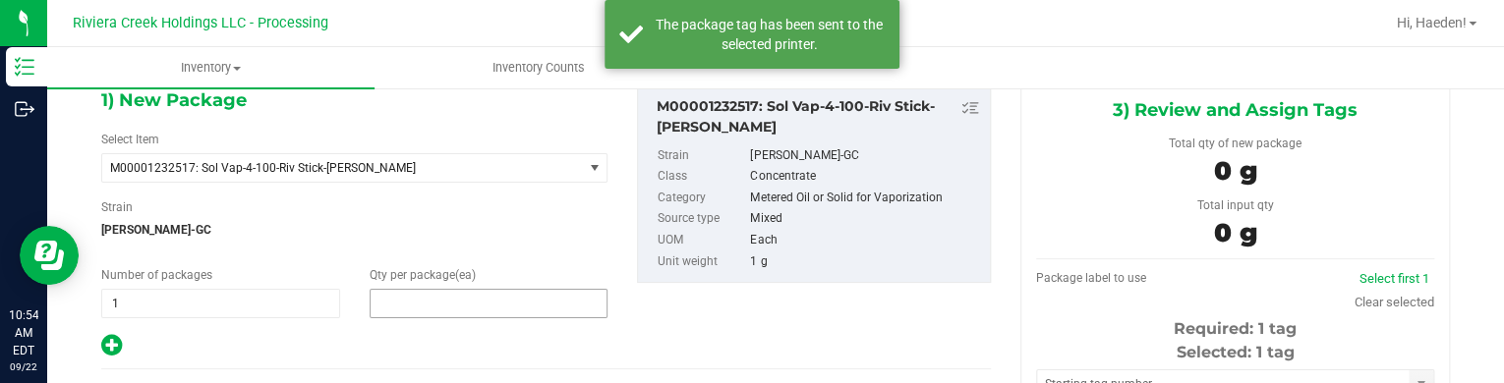
click at [404, 290] on span at bounding box center [489, 303] width 239 height 29
click at [0, 0] on input "text" at bounding box center [0, 0] width 0 height 0
type input "20"
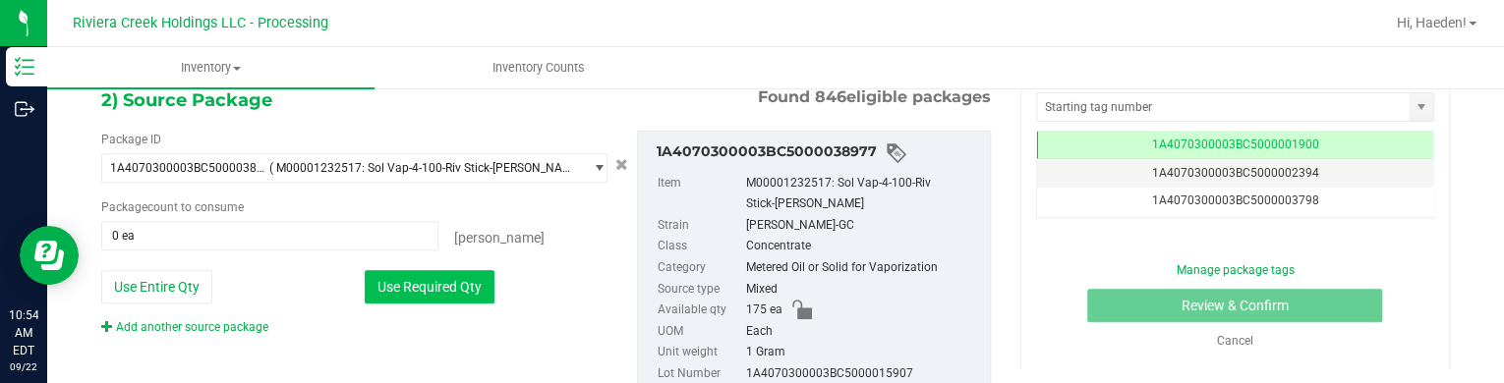
type input "20"
click at [405, 285] on button "Use Required Qty" at bounding box center [430, 286] width 130 height 33
type input "20 ea"
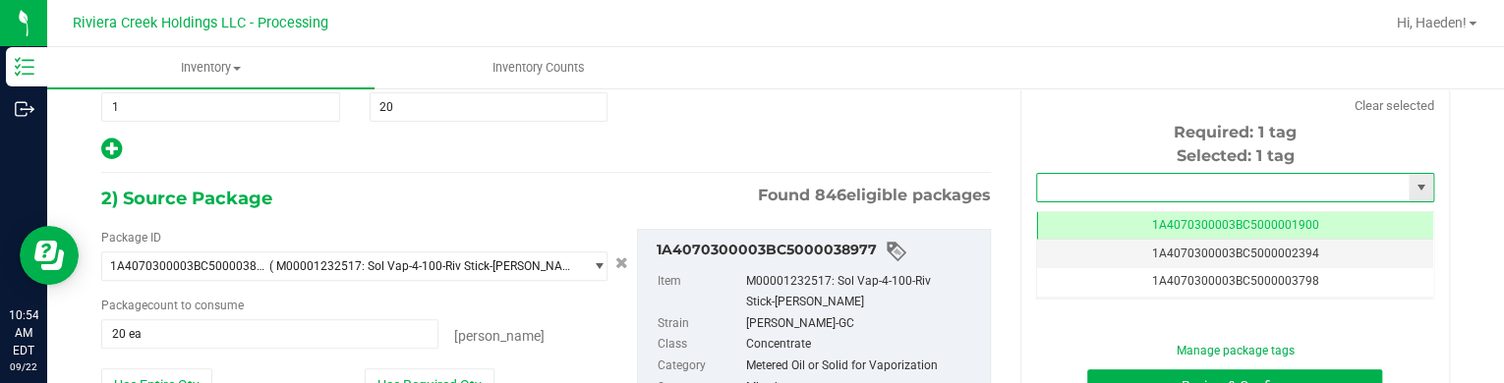
click at [1046, 193] on input "text" at bounding box center [1223, 188] width 372 height 28
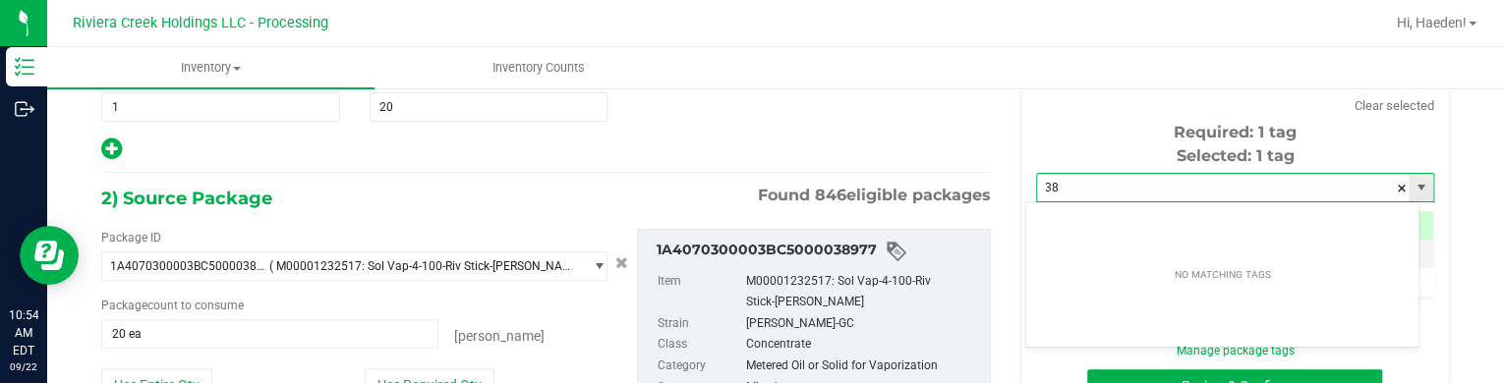
type input "3"
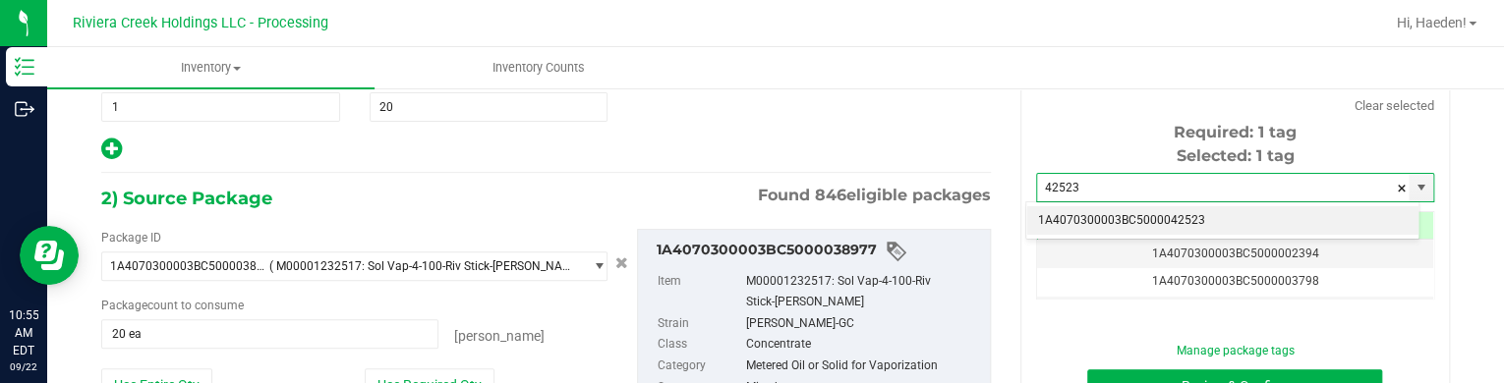
click at [1200, 207] on li "1A4070300003BC5000042523" at bounding box center [1222, 220] width 392 height 29
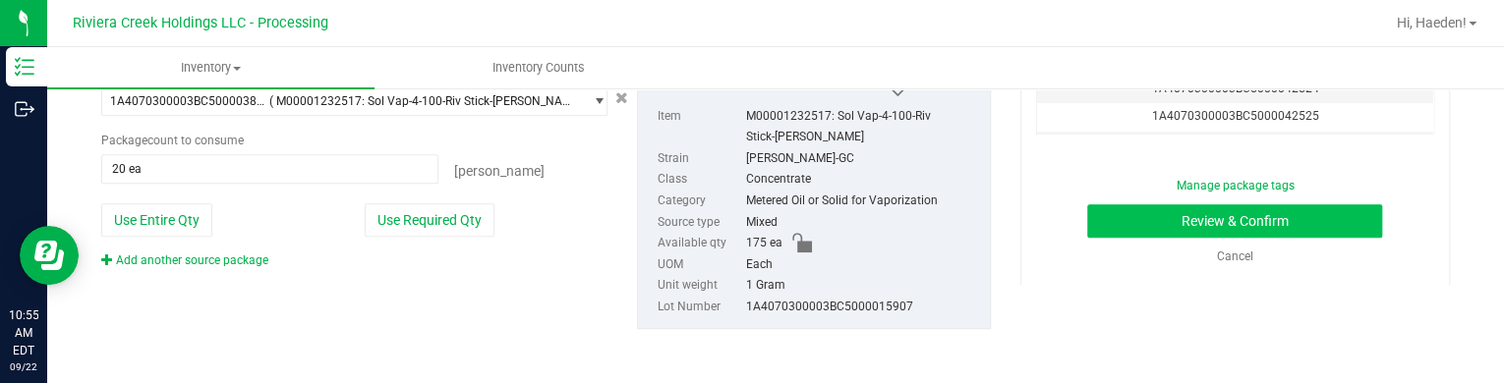
type input "1A4070300003BC5000042523"
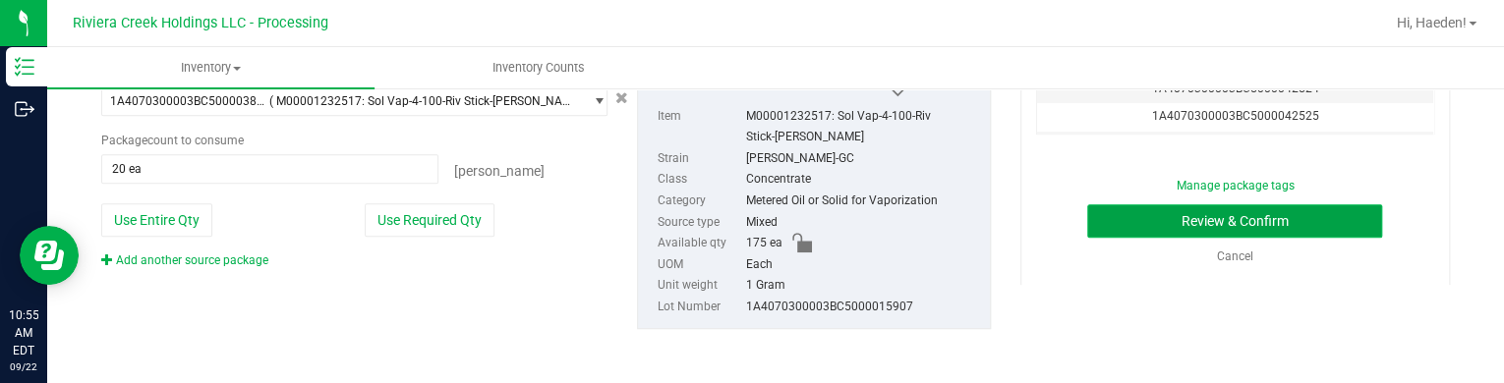
click at [1161, 227] on button "Review & Confirm" at bounding box center [1234, 220] width 295 height 33
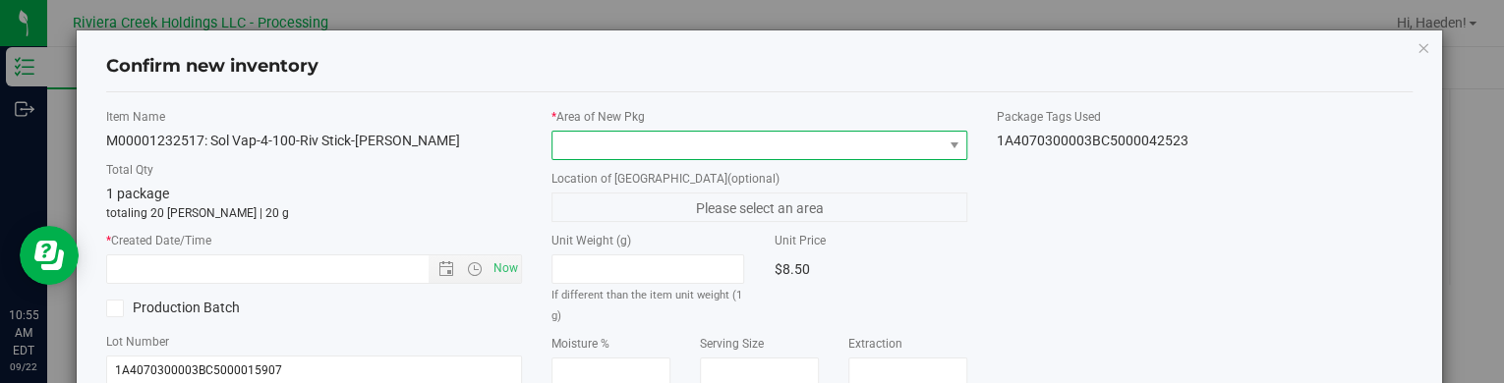
click at [887, 149] on span at bounding box center [746, 146] width 389 height 28
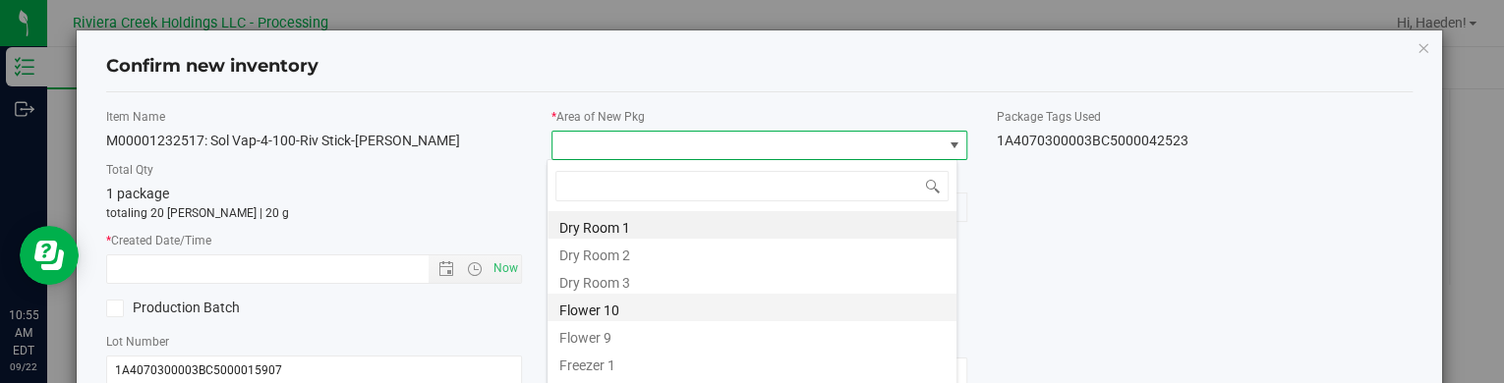
drag, startPoint x: 693, startPoint y: 311, endPoint x: 670, endPoint y: 303, distance: 23.9
click at [693, 310] on li "Flower 10" at bounding box center [751, 308] width 409 height 28
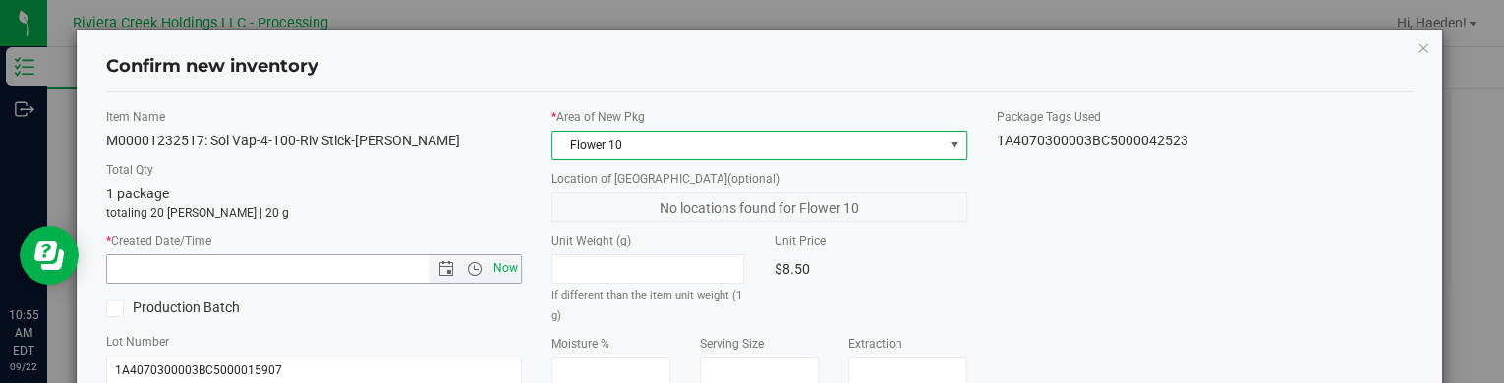
click at [493, 270] on span "Now" at bounding box center [505, 269] width 33 height 29
type input "[DATE] 10:55 AM"
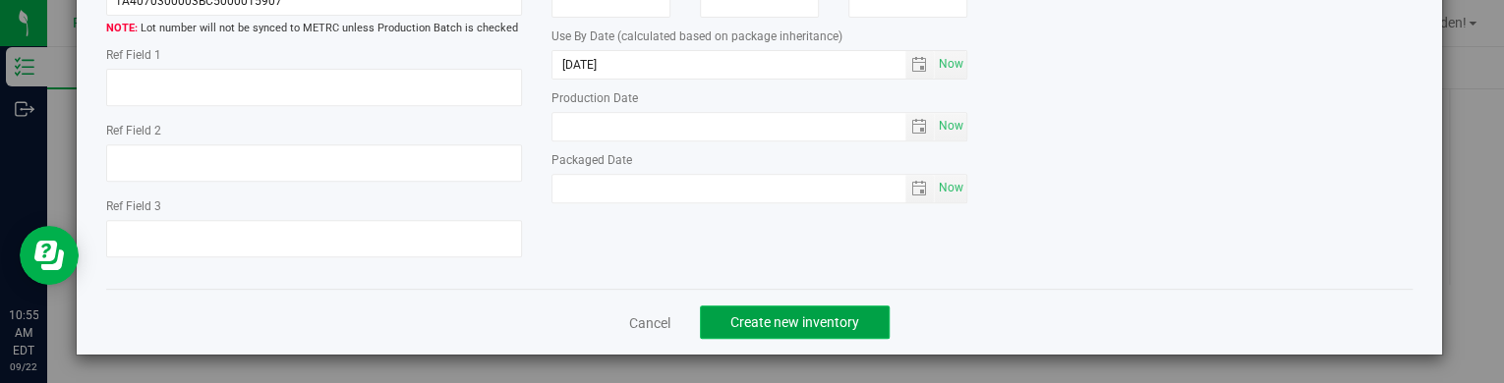
click at [878, 318] on button "Create new inventory" at bounding box center [795, 322] width 190 height 33
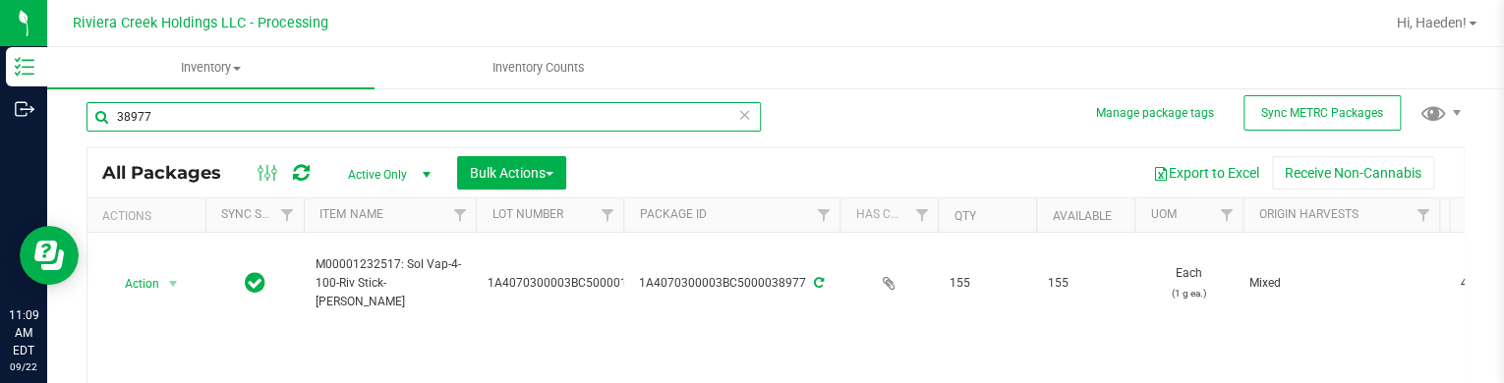
click at [613, 129] on input "38977" at bounding box center [423, 116] width 674 height 29
type input "39843"
type input "[DATE]"
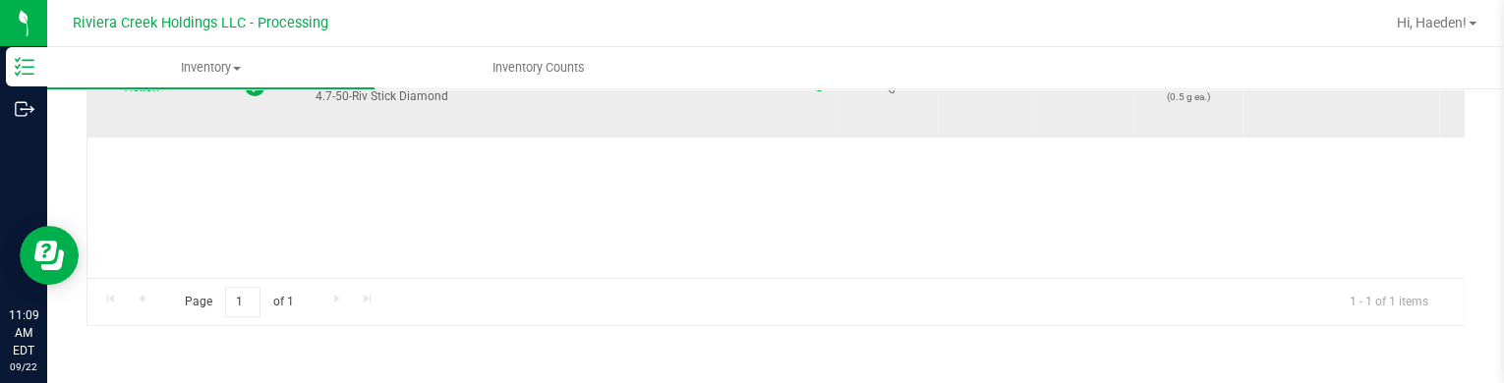
scroll to position [106, 0]
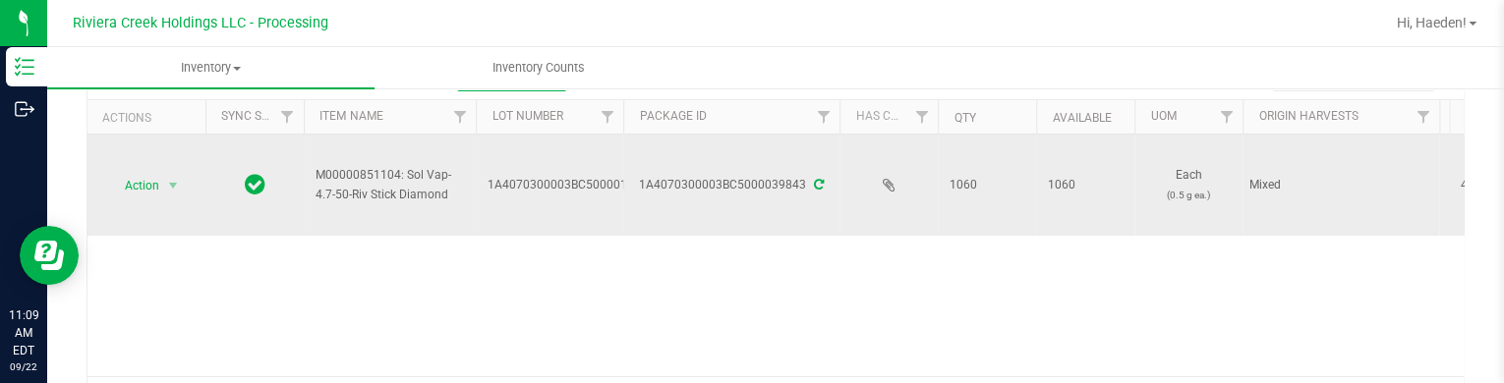
type input "39843"
click at [175, 193] on span "select" at bounding box center [173, 186] width 25 height 28
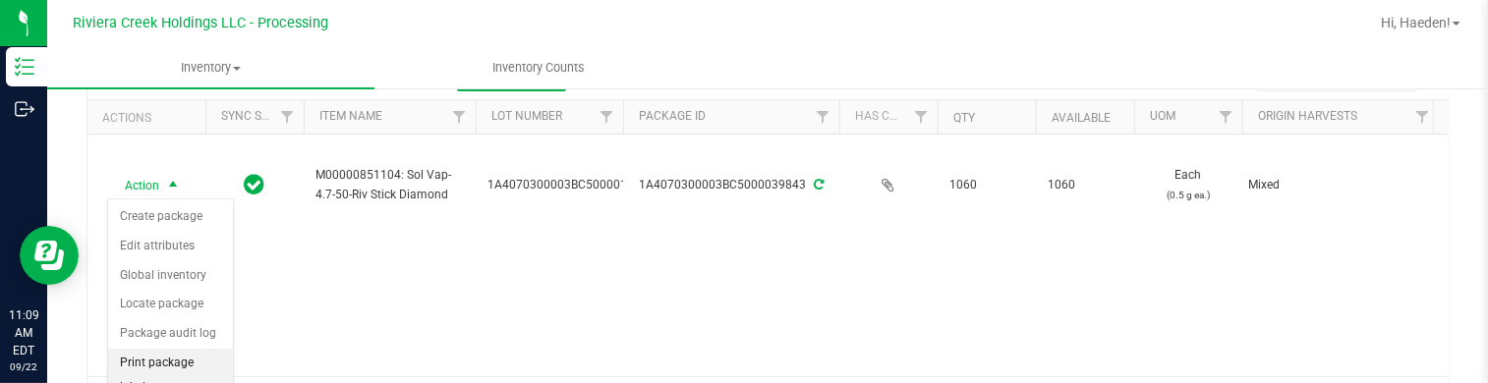
click at [181, 359] on li "Print package label" at bounding box center [170, 376] width 125 height 54
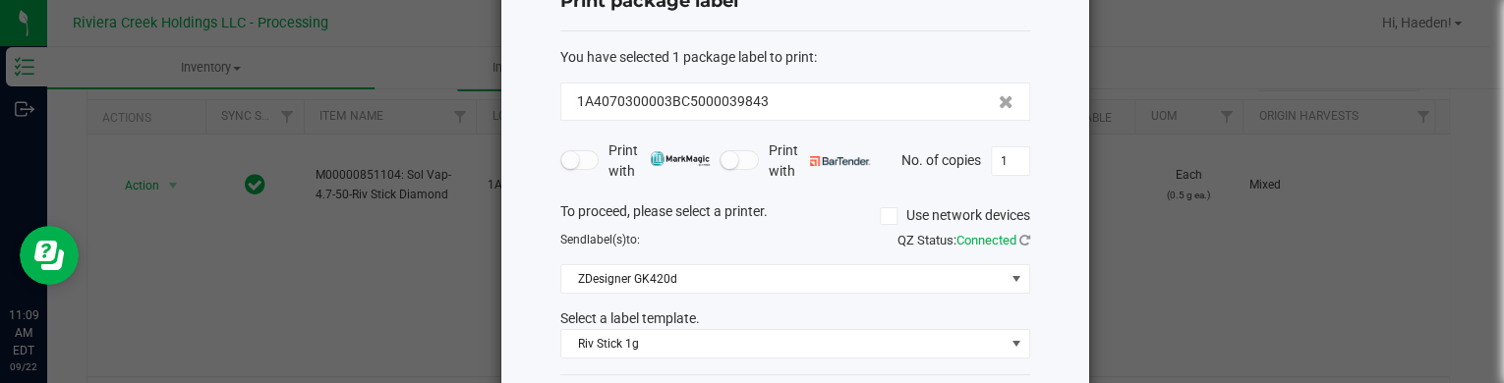
scroll to position [160, 0]
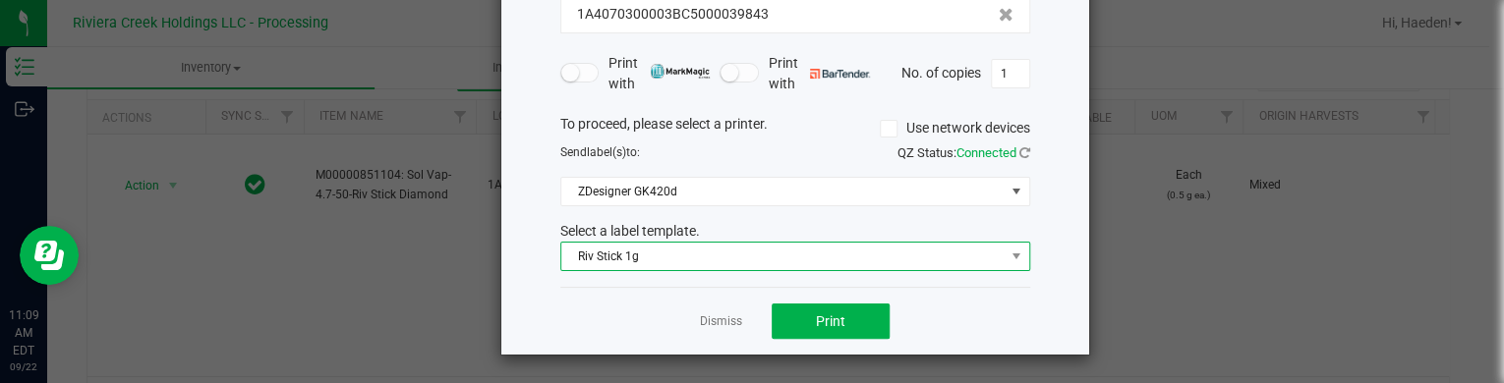
click at [621, 258] on span "Riv Stick 1g" at bounding box center [782, 257] width 443 height 28
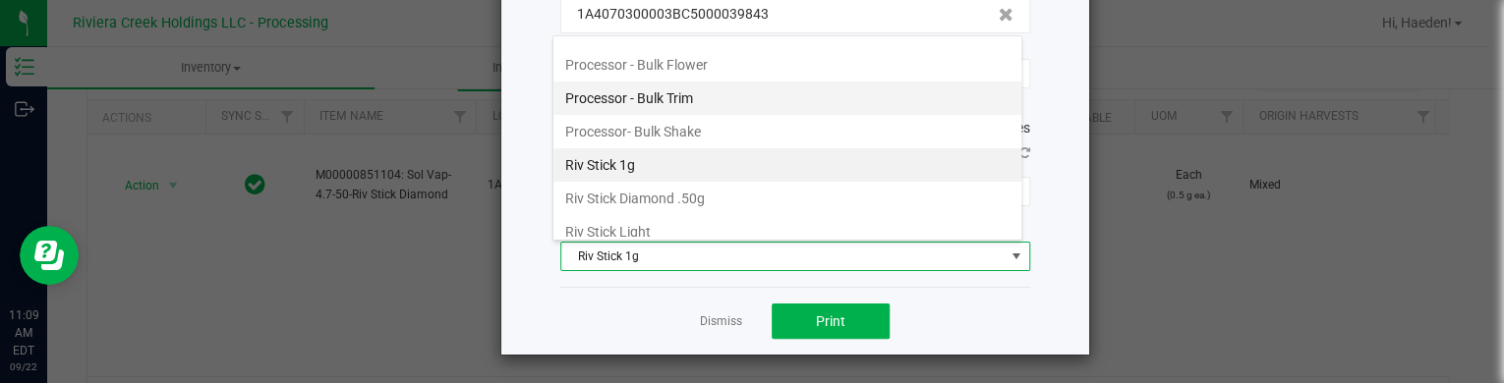
scroll to position [860, 0]
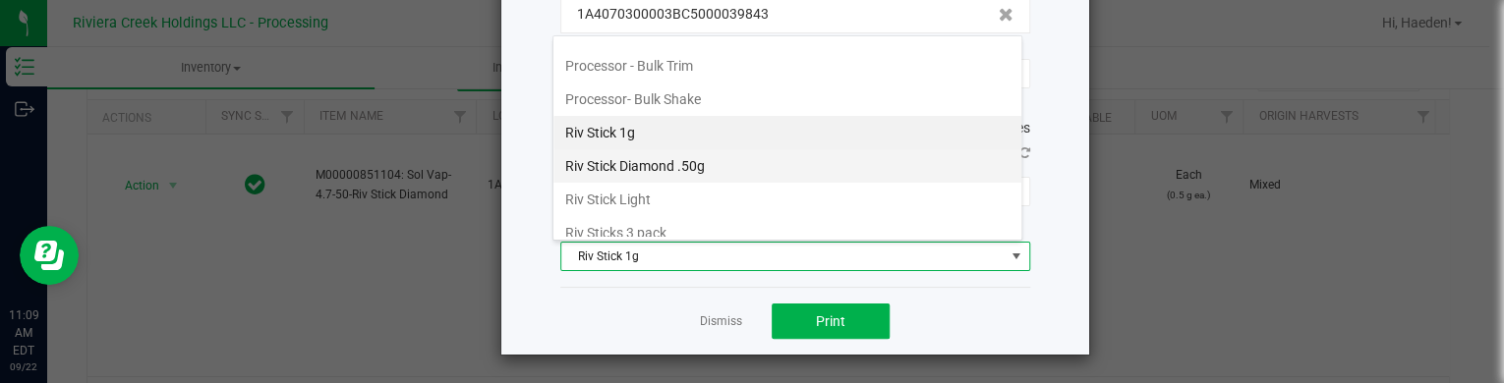
click at [626, 156] on li "Riv Stick Diamond .50g" at bounding box center [787, 165] width 468 height 33
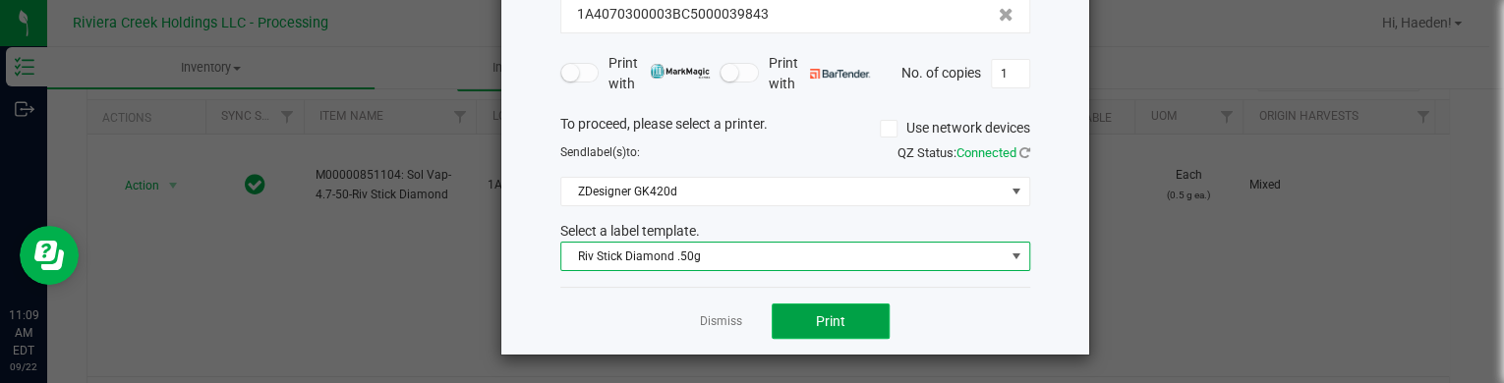
click at [795, 321] on button "Print" at bounding box center [831, 321] width 118 height 35
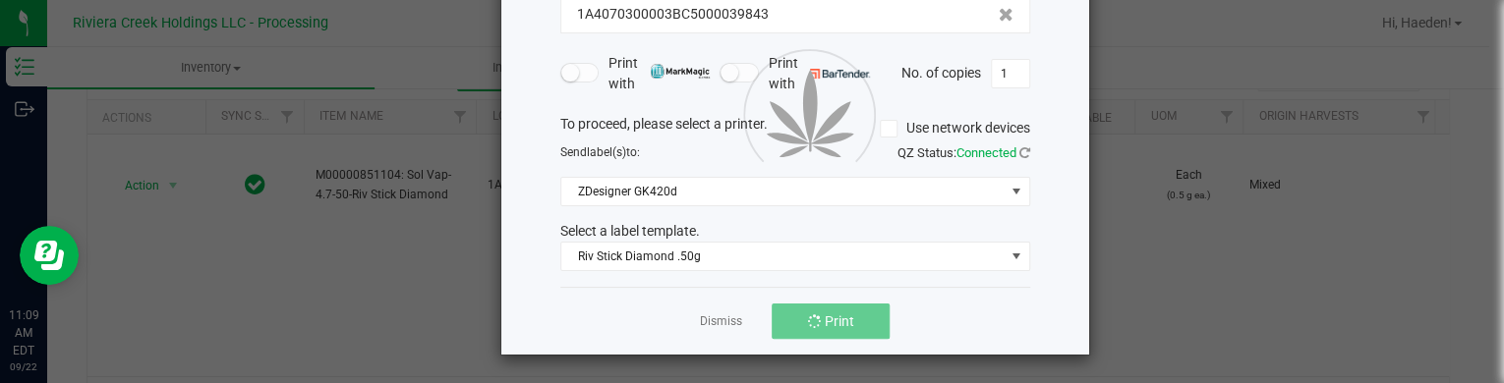
click at [709, 321] on link "Dismiss" at bounding box center [721, 322] width 42 height 17
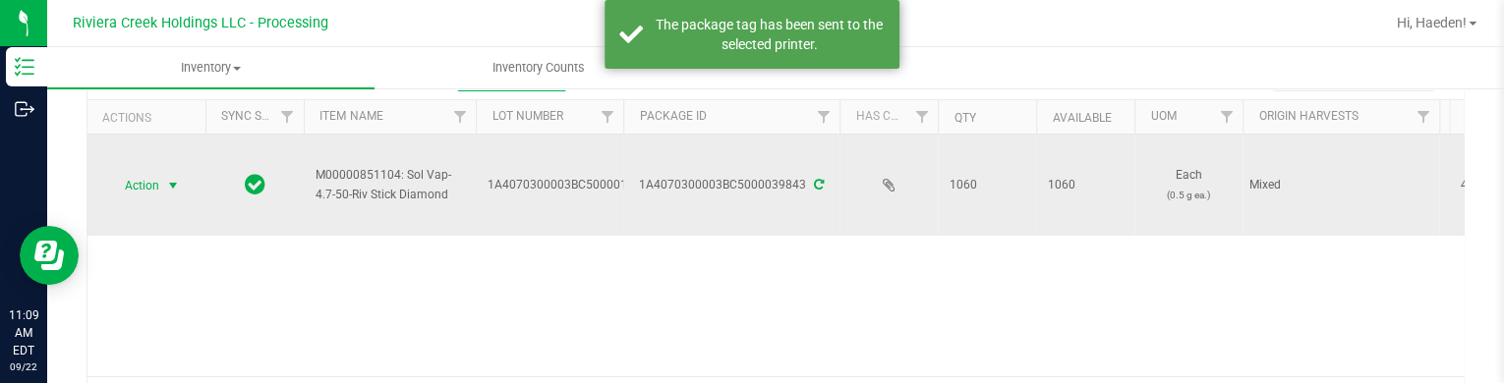
click at [173, 180] on span "select" at bounding box center [173, 186] width 16 height 16
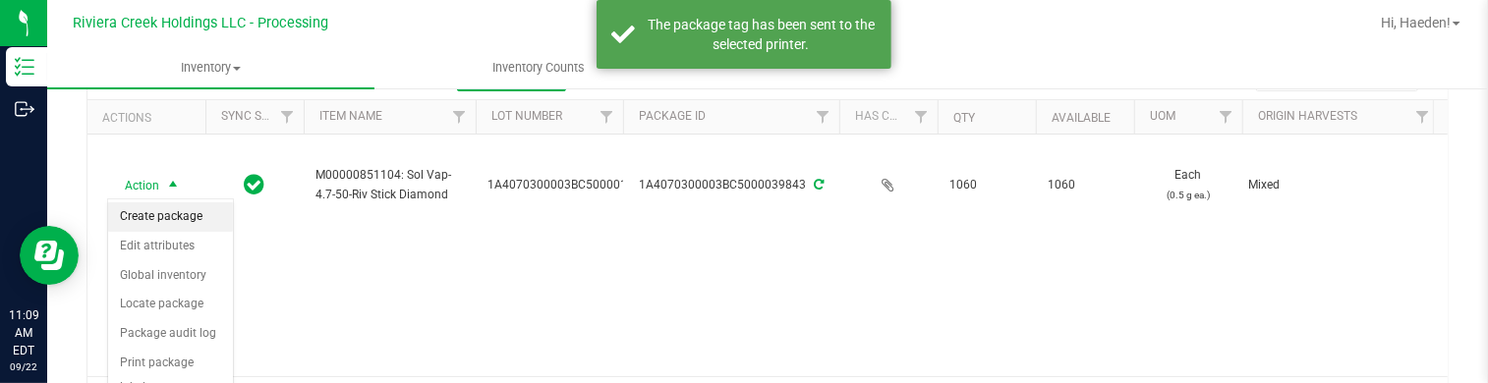
click at [171, 213] on li "Create package" at bounding box center [170, 216] width 125 height 29
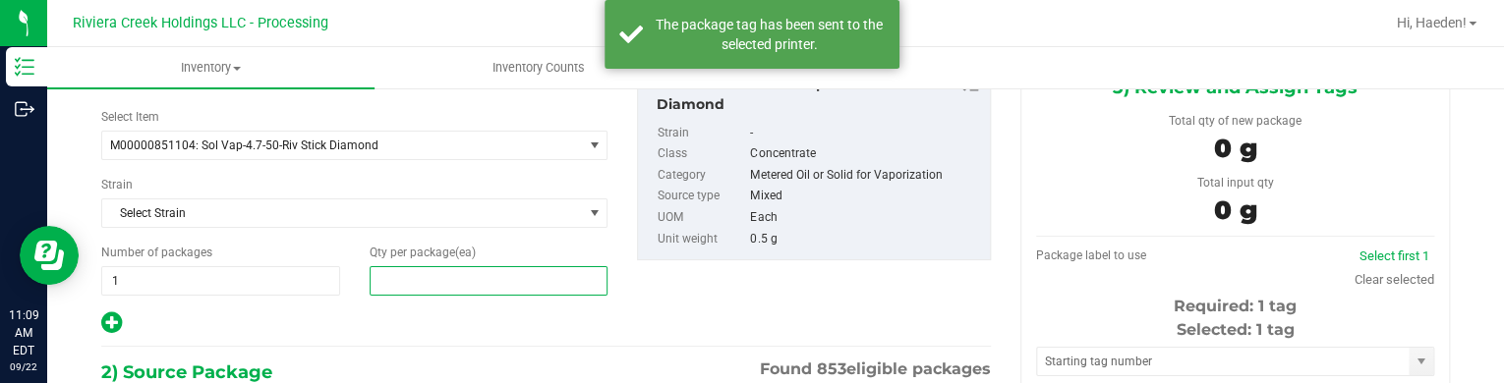
click at [478, 275] on span at bounding box center [489, 280] width 239 height 29
click at [478, 275] on input "text" at bounding box center [489, 281] width 237 height 28
type input "40"
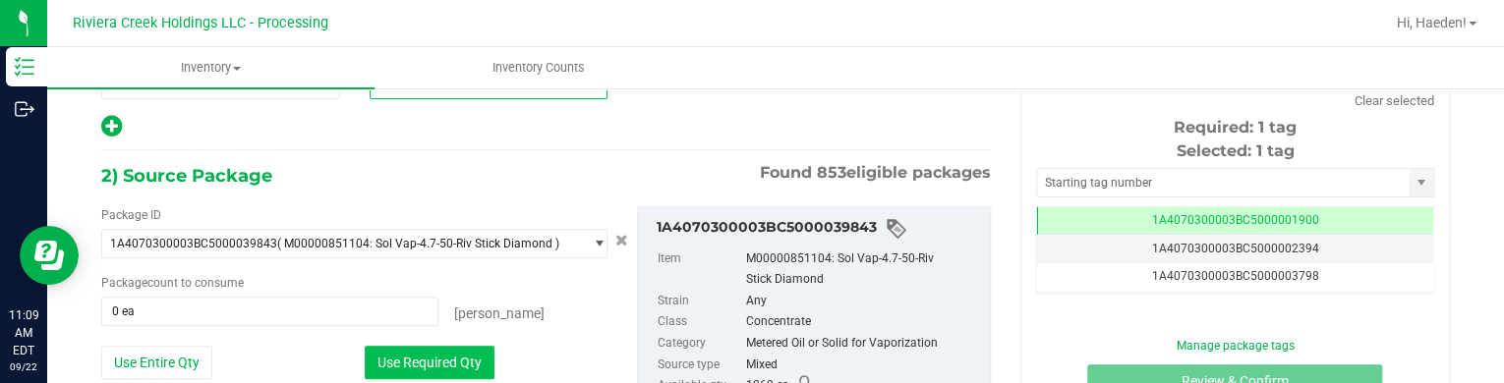
type input "40"
click at [477, 346] on button "Use Required Qty" at bounding box center [430, 362] width 130 height 33
type input "40 ea"
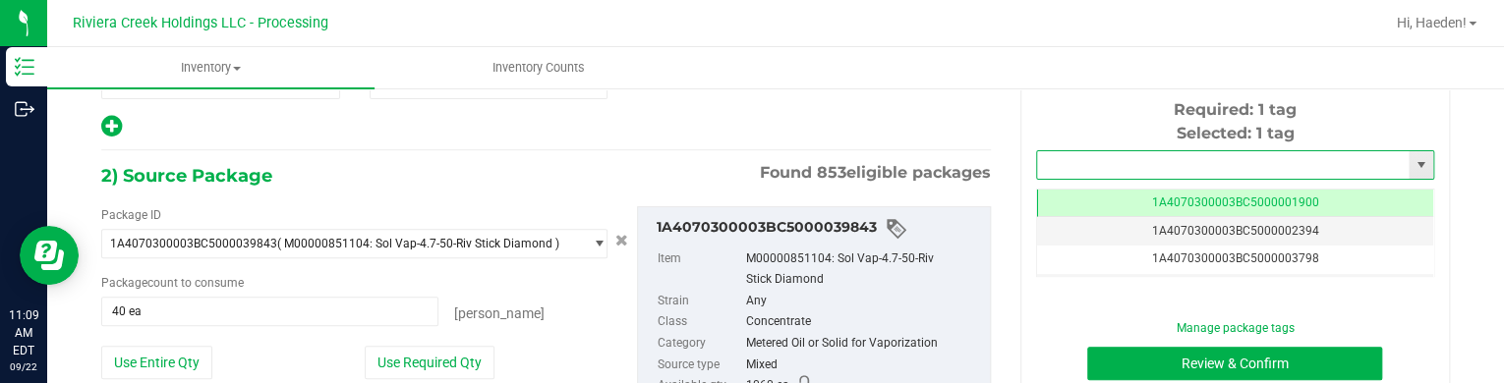
click at [1169, 172] on input "text" at bounding box center [1223, 165] width 372 height 28
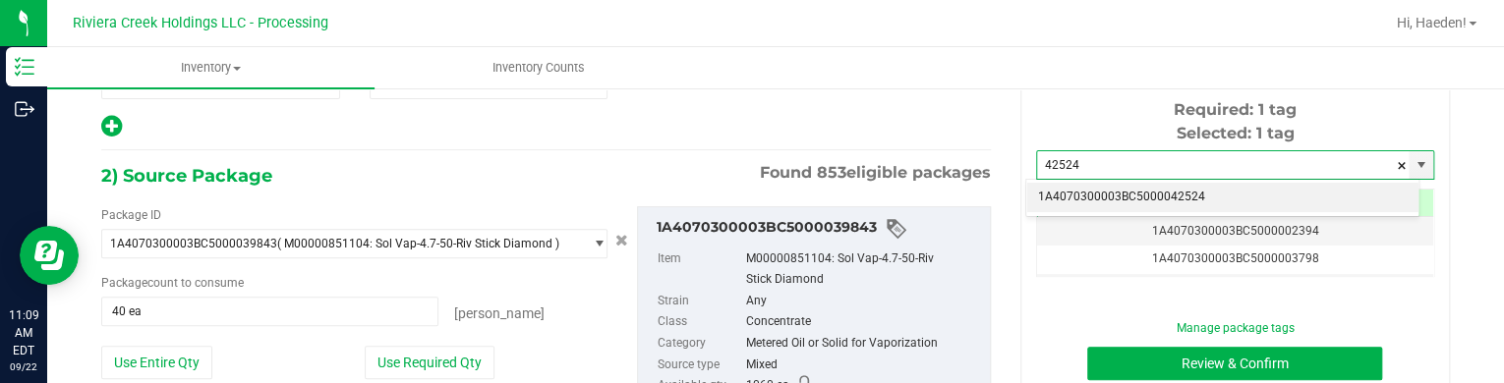
click at [1161, 196] on li "1A4070300003BC5000042524" at bounding box center [1222, 197] width 392 height 29
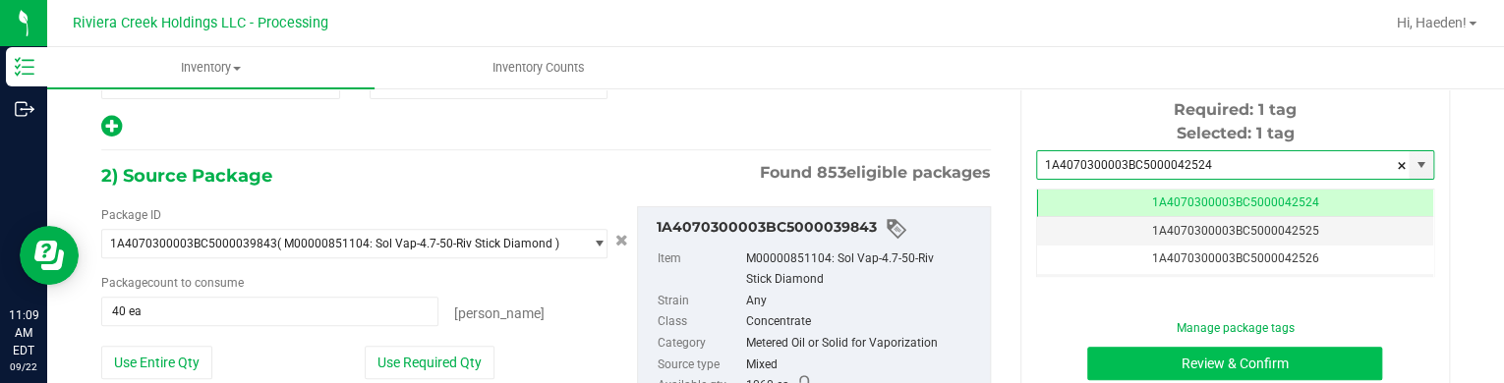
type input "1A4070300003BC5000042524"
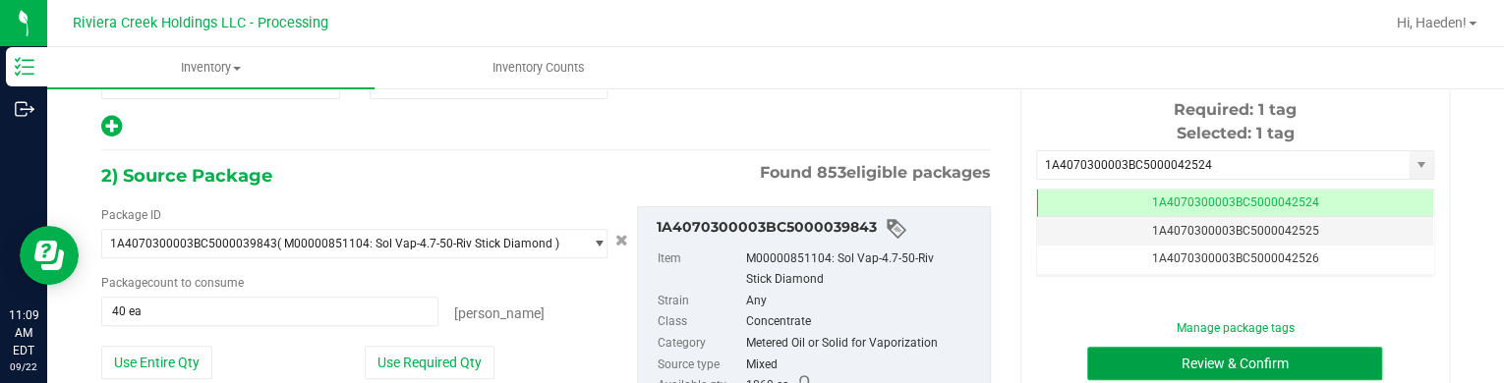
click at [1199, 359] on button "Review & Confirm" at bounding box center [1234, 363] width 295 height 33
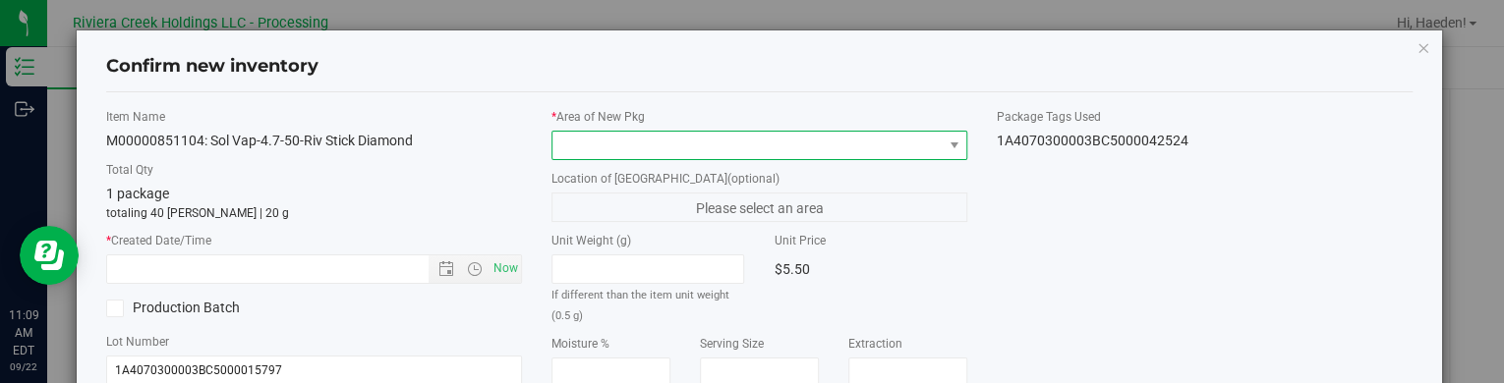
click at [821, 144] on span at bounding box center [746, 146] width 389 height 28
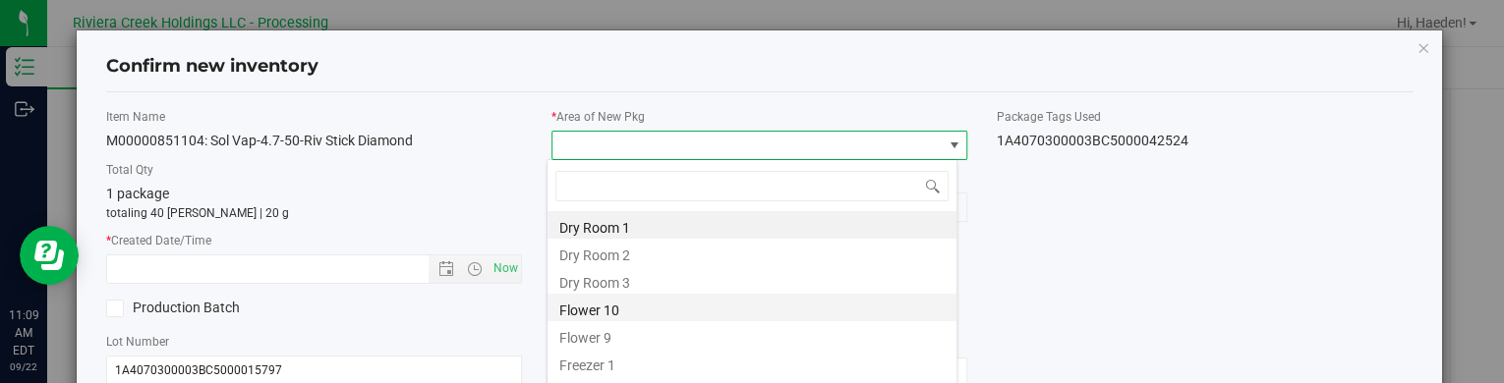
click at [575, 306] on li "Flower 10" at bounding box center [751, 308] width 409 height 28
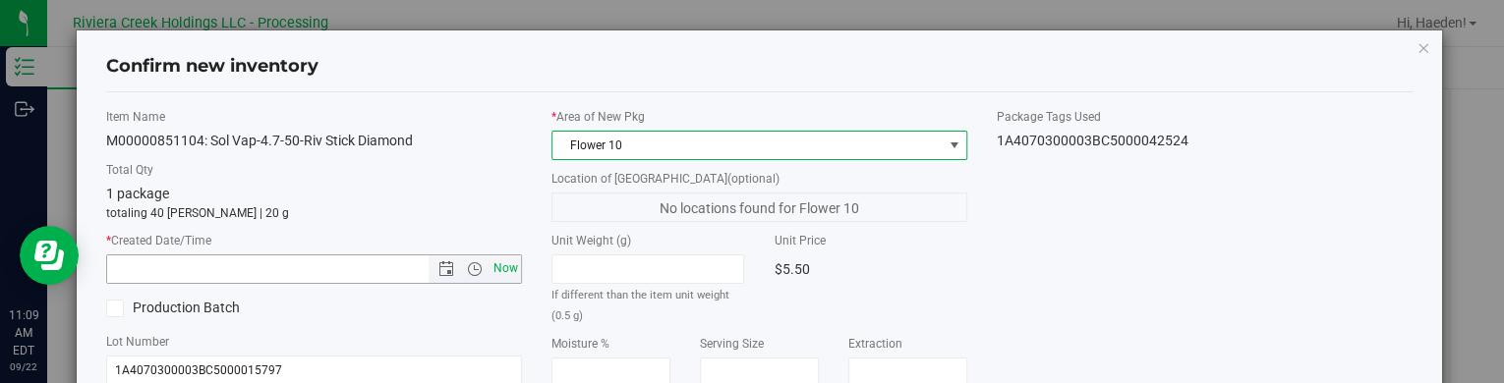
click at [511, 269] on span "Now" at bounding box center [505, 269] width 33 height 29
type input "[DATE] 11:09 AM"
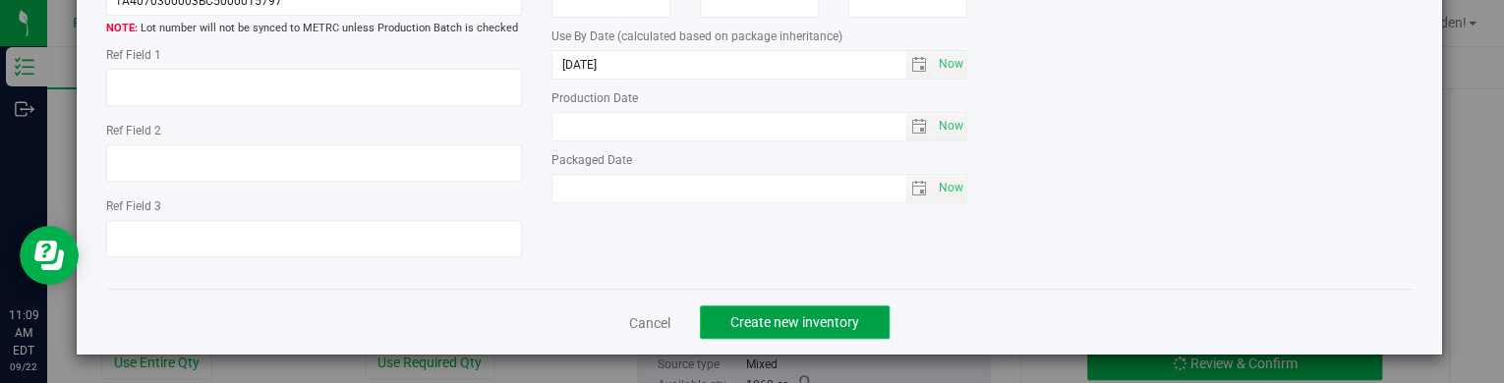
click at [832, 319] on span "Create new inventory" at bounding box center [794, 323] width 129 height 16
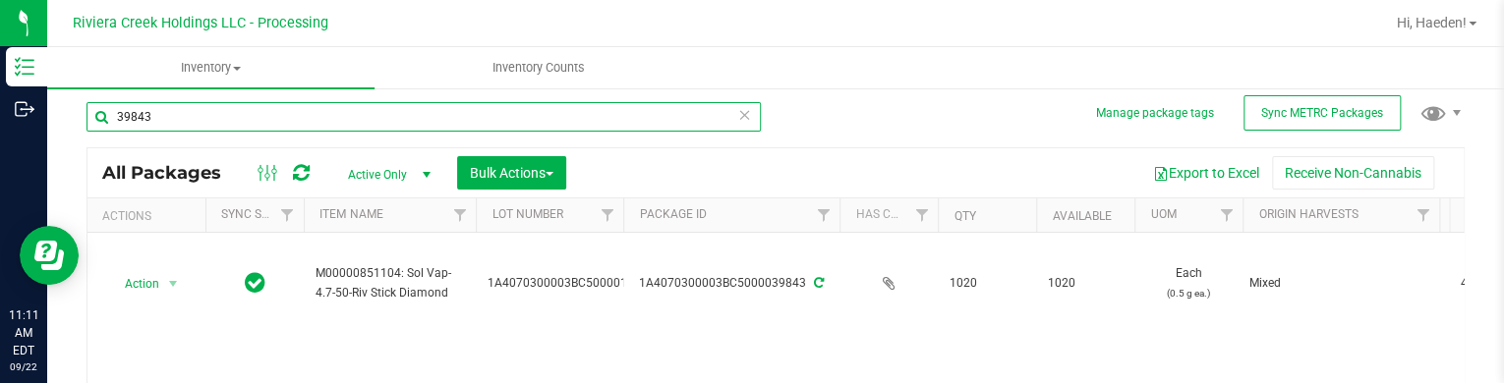
click at [284, 113] on input "39843" at bounding box center [423, 116] width 674 height 29
click at [282, 111] on input "39843" at bounding box center [423, 116] width 674 height 29
click at [279, 110] on input "39843" at bounding box center [423, 116] width 674 height 29
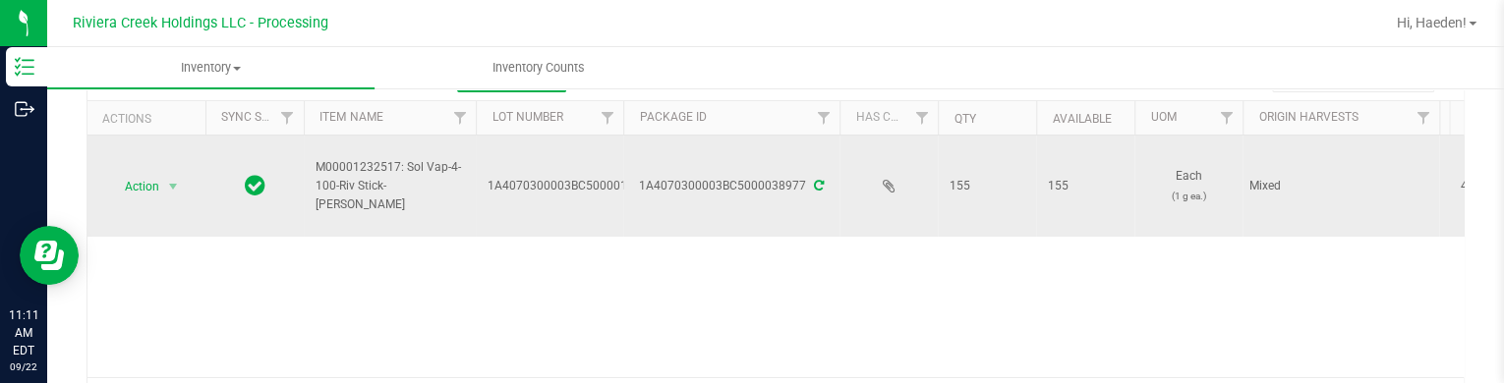
scroll to position [106, 0]
type input "38977"
click at [143, 191] on span "Action" at bounding box center [133, 186] width 53 height 28
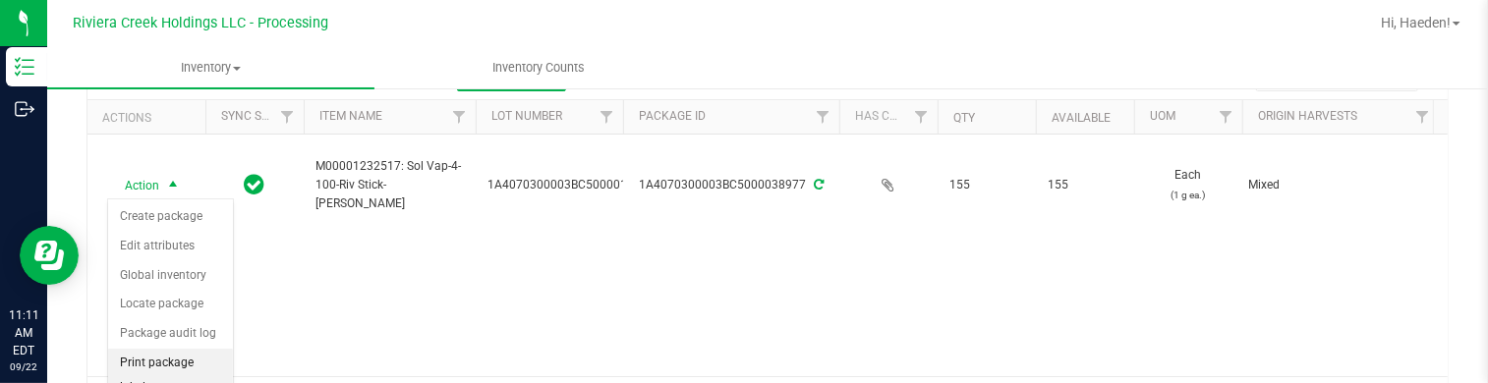
click at [192, 356] on li "Print package label" at bounding box center [170, 376] width 125 height 54
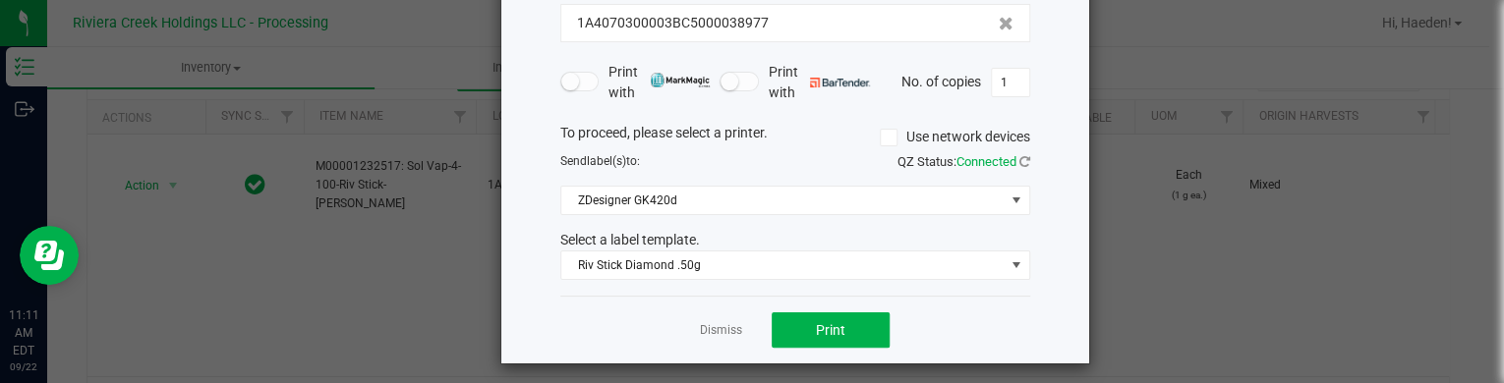
scroll to position [160, 0]
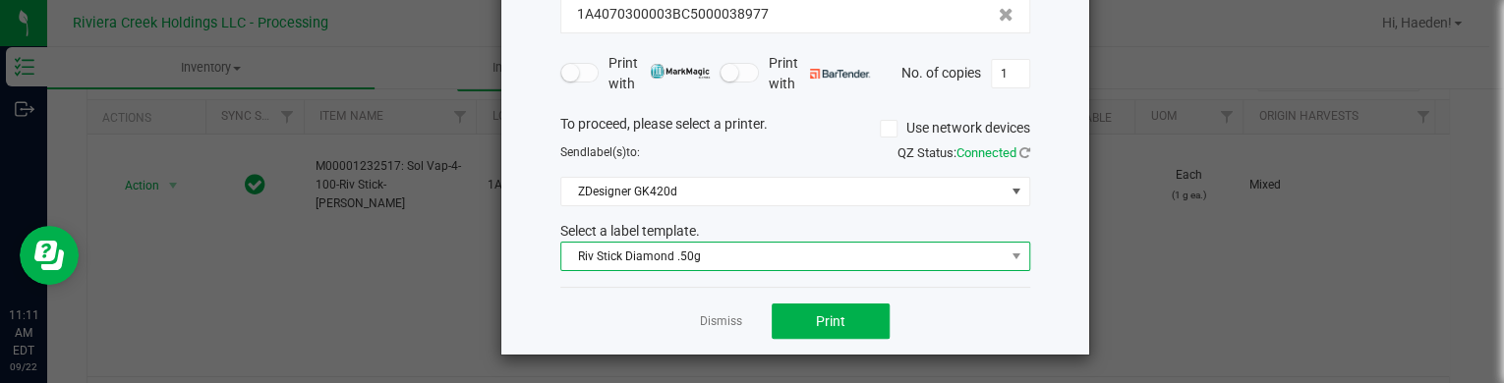
click at [691, 261] on span "Riv Stick Diamond .50g" at bounding box center [782, 257] width 443 height 28
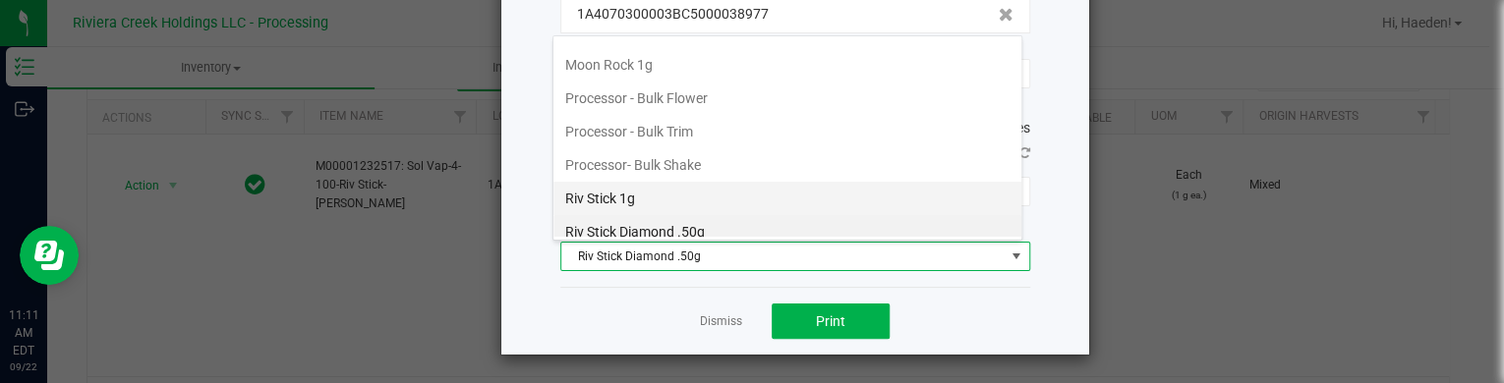
scroll to position [892, 0]
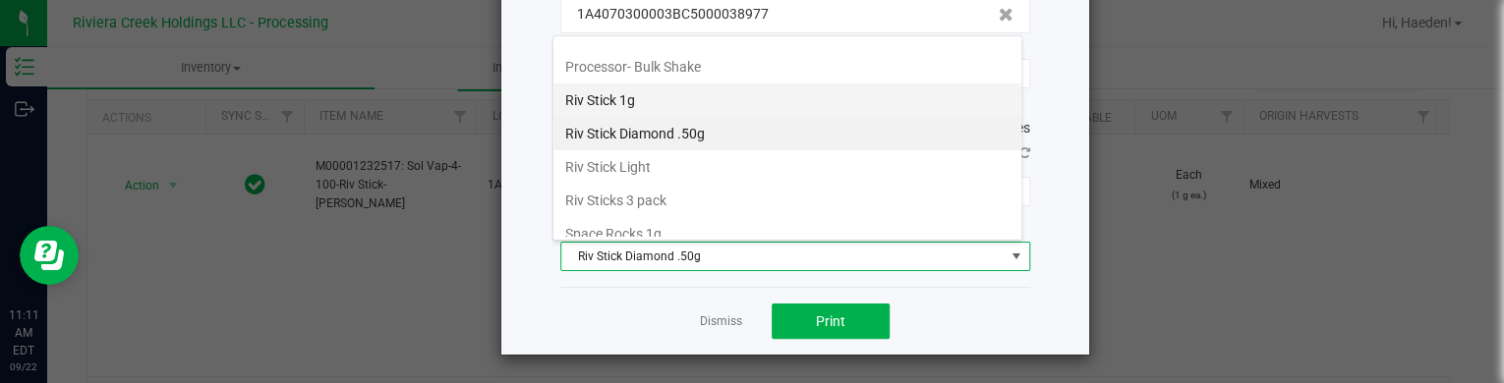
click at [661, 91] on li "Riv Stick 1g" at bounding box center [787, 100] width 468 height 33
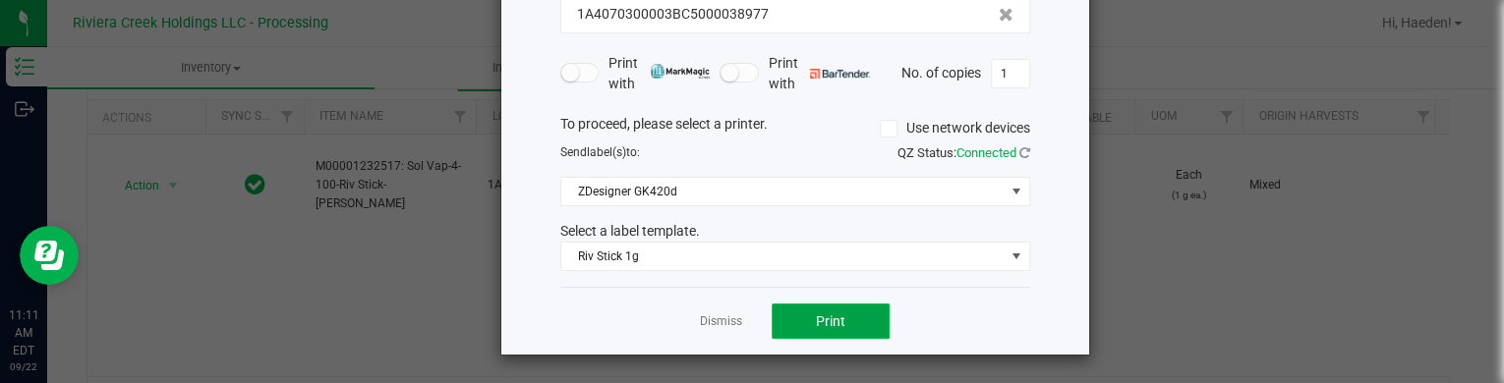
click at [779, 326] on button "Print" at bounding box center [831, 321] width 118 height 35
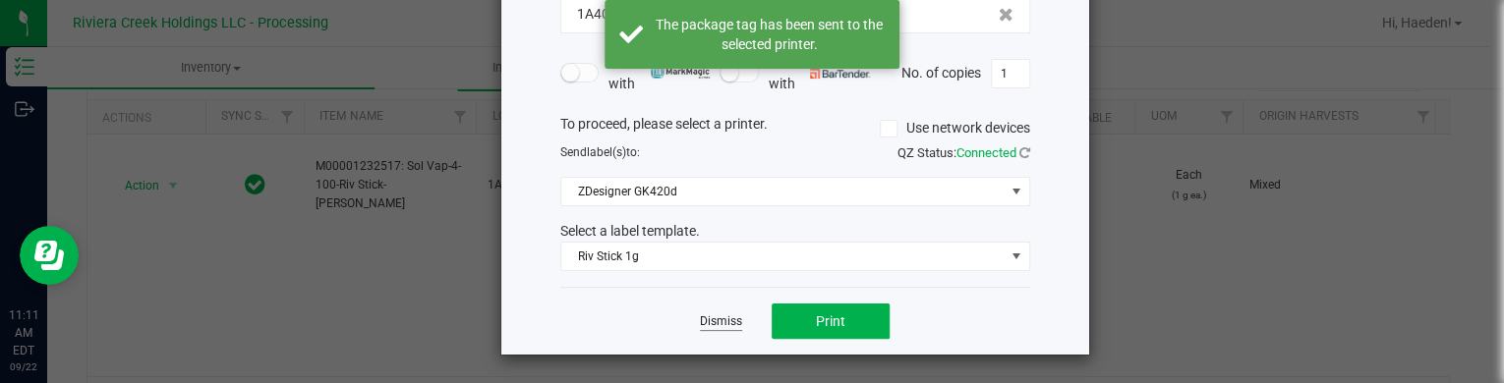
click at [723, 317] on link "Dismiss" at bounding box center [721, 322] width 42 height 17
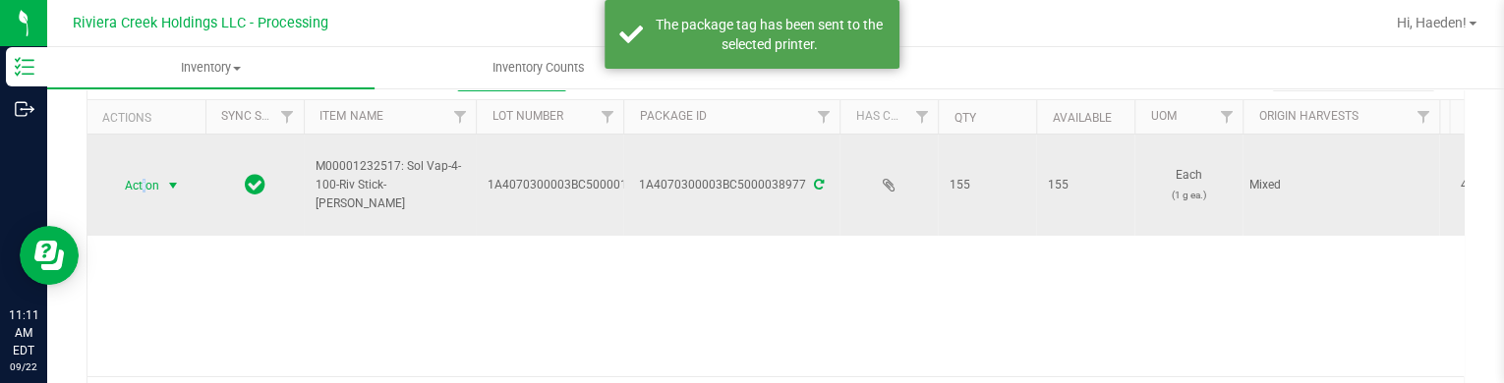
click at [143, 176] on span "Action" at bounding box center [133, 186] width 53 height 28
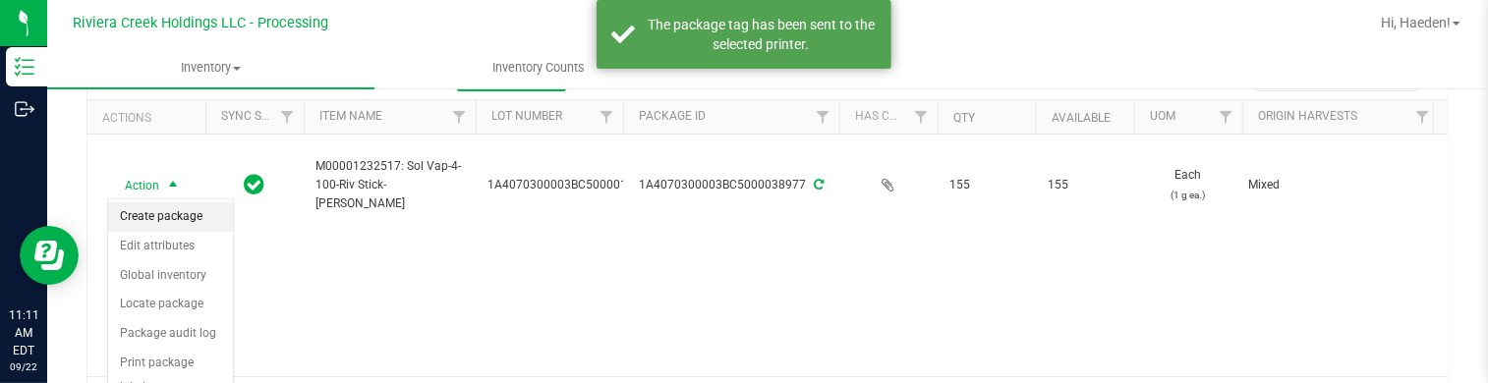
click at [157, 206] on li "Create package" at bounding box center [170, 216] width 125 height 29
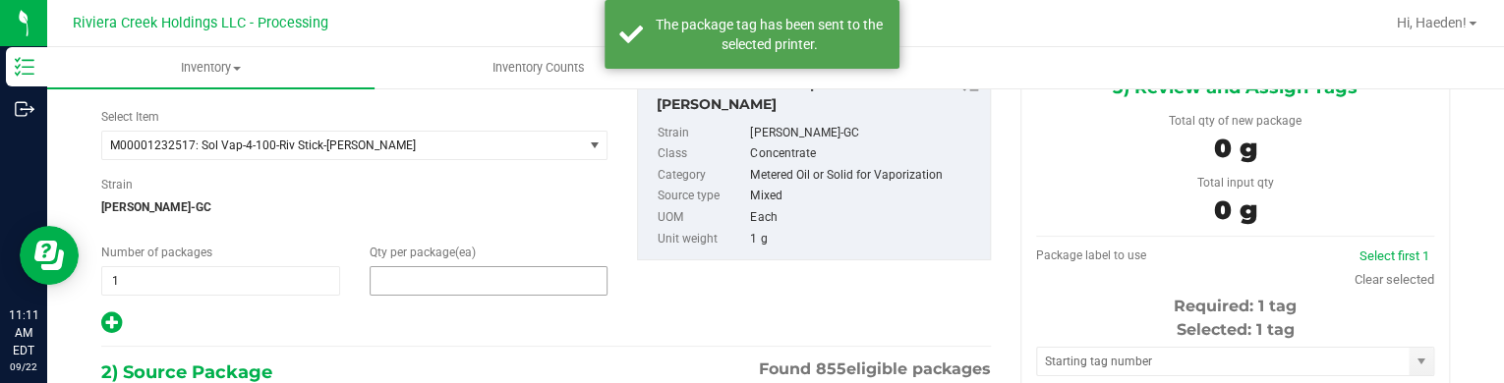
click at [413, 269] on span at bounding box center [489, 280] width 239 height 29
click at [413, 269] on input "text" at bounding box center [489, 281] width 237 height 28
type input "40"
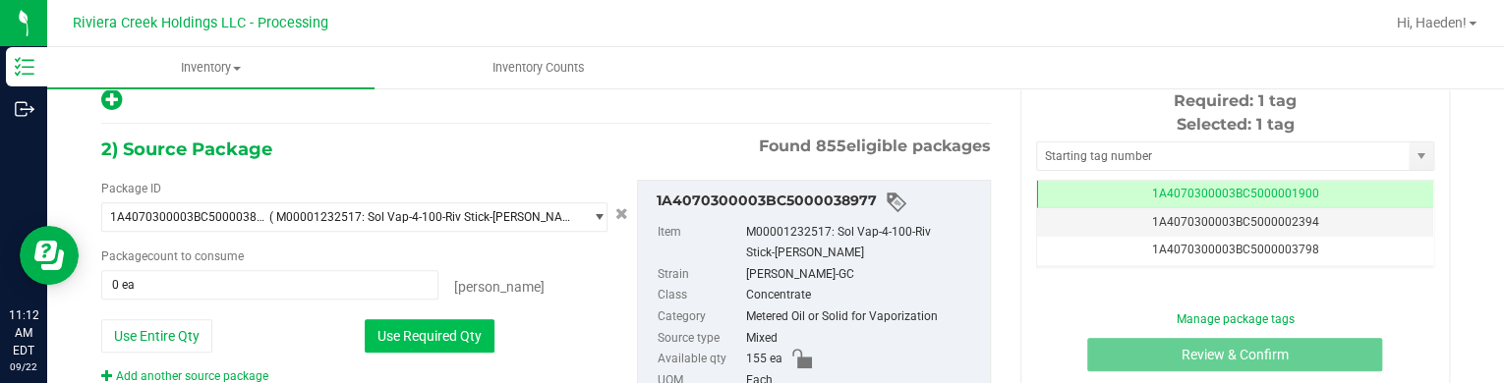
click at [444, 330] on button "Use Required Qty" at bounding box center [430, 335] width 130 height 33
type input "40 ea"
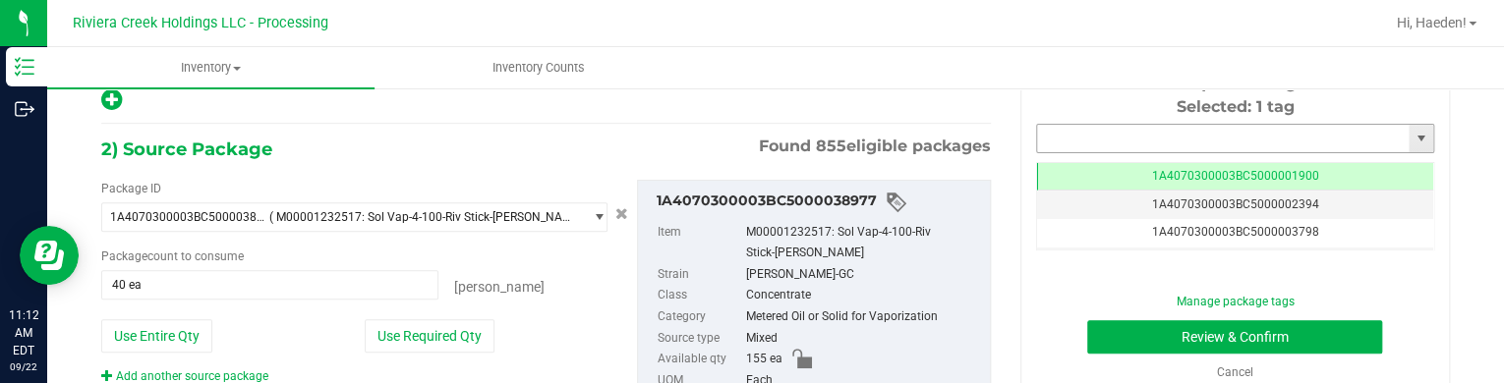
click at [1118, 125] on input "text" at bounding box center [1223, 139] width 372 height 28
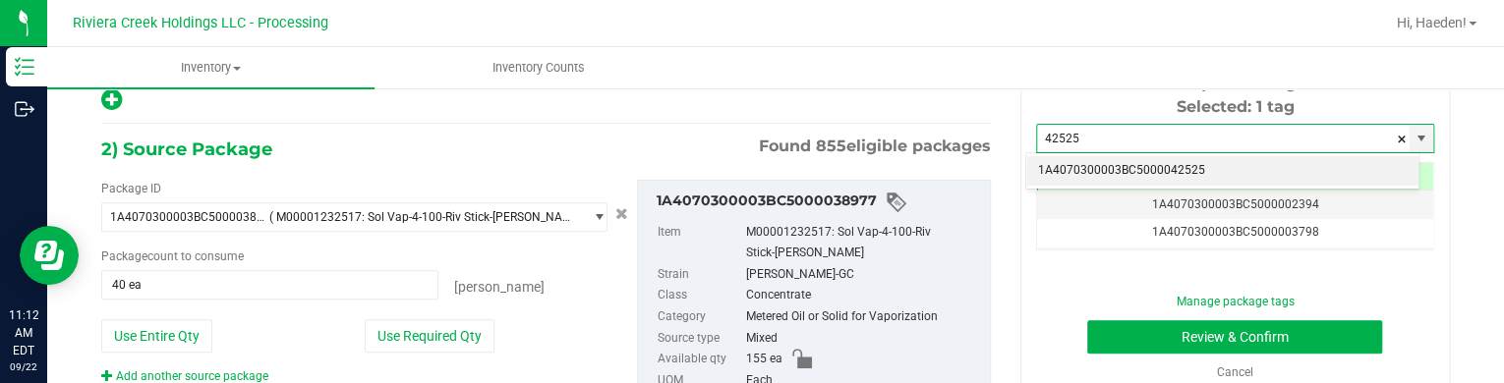
click at [1177, 170] on li "1A4070300003BC5000042525" at bounding box center [1222, 170] width 392 height 29
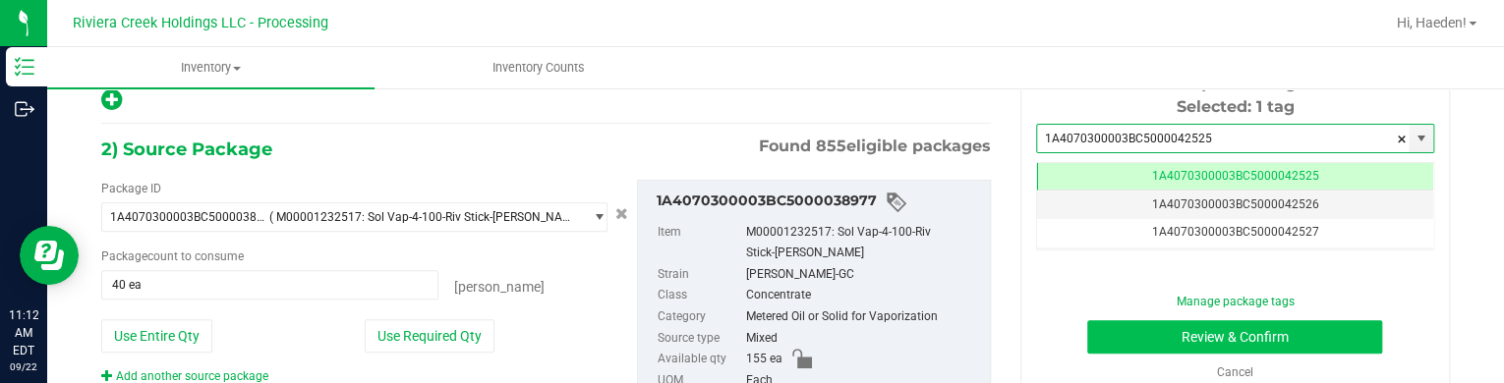
type input "1A4070300003BC5000042525"
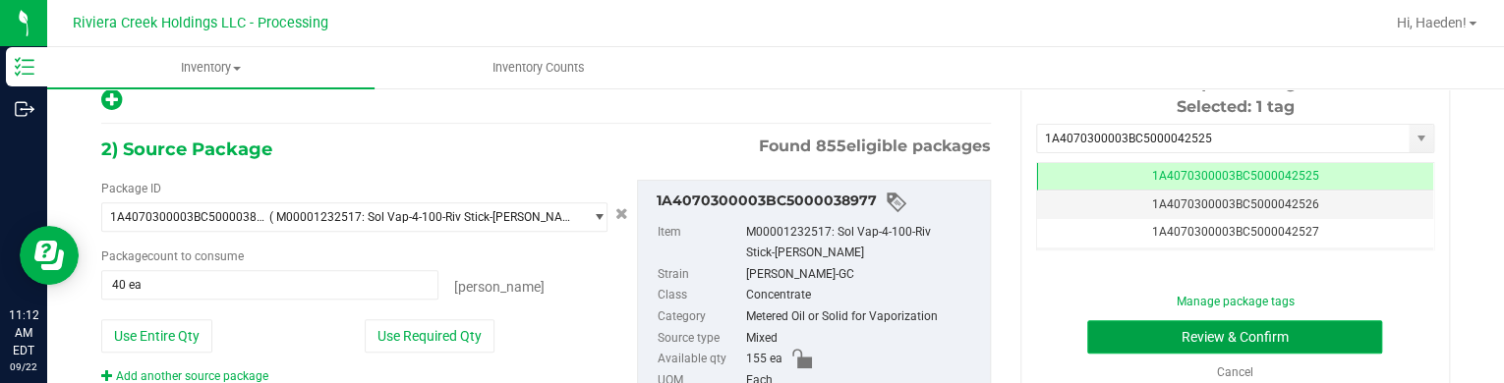
click at [1167, 341] on button "Review & Confirm" at bounding box center [1234, 336] width 295 height 33
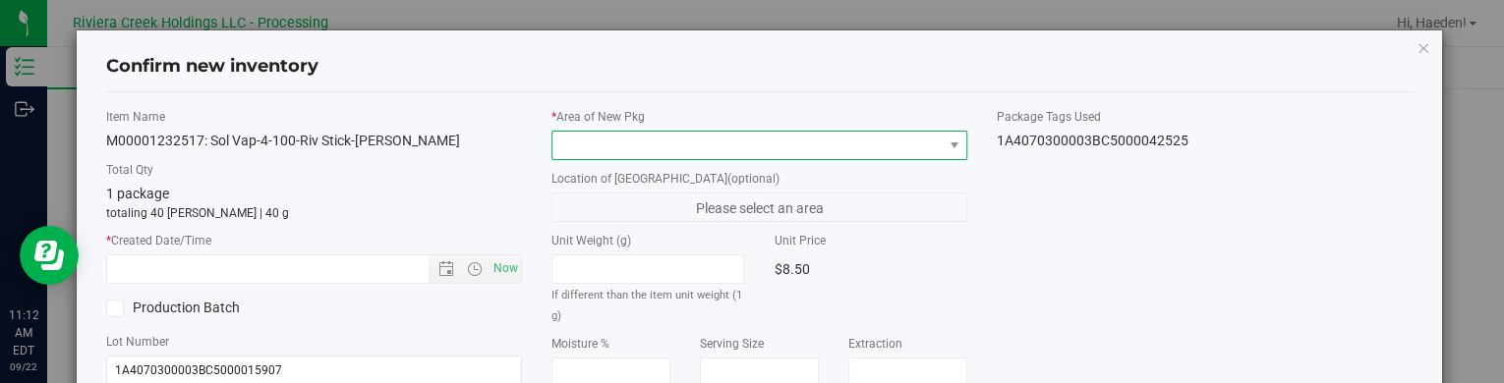
click at [881, 143] on span at bounding box center [746, 146] width 389 height 28
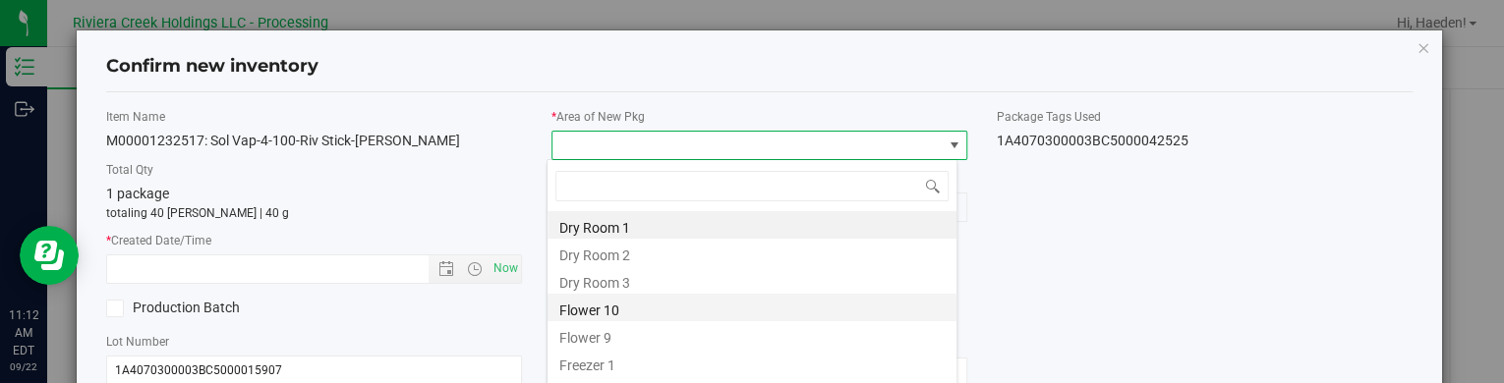
click at [617, 302] on li "Flower 10" at bounding box center [751, 308] width 409 height 28
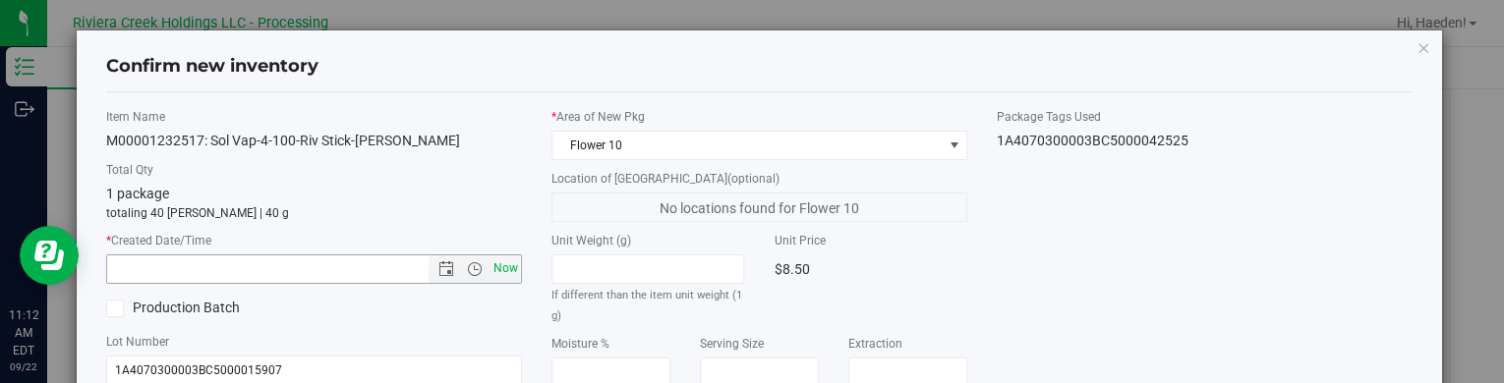
click at [507, 266] on span "Now" at bounding box center [505, 269] width 33 height 29
type input "[DATE] 11:12 AM"
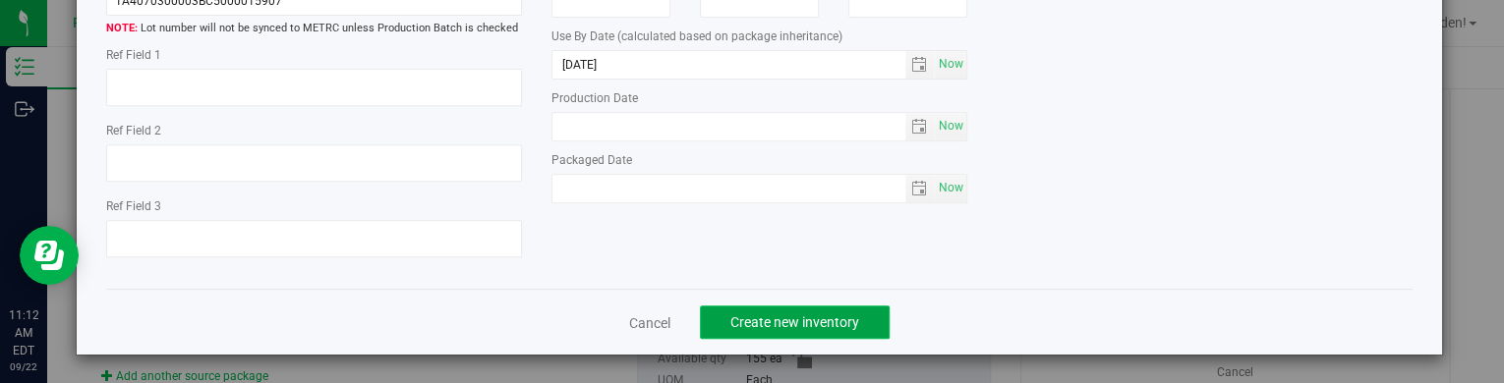
click at [845, 315] on span "Create new inventory" at bounding box center [794, 323] width 129 height 16
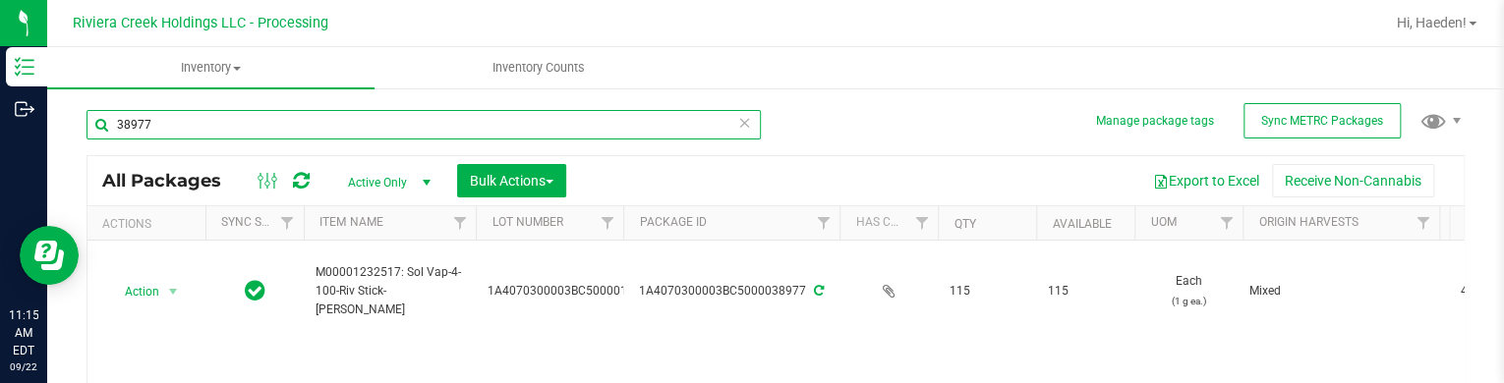
click at [632, 121] on input "38977" at bounding box center [423, 124] width 674 height 29
type input "3"
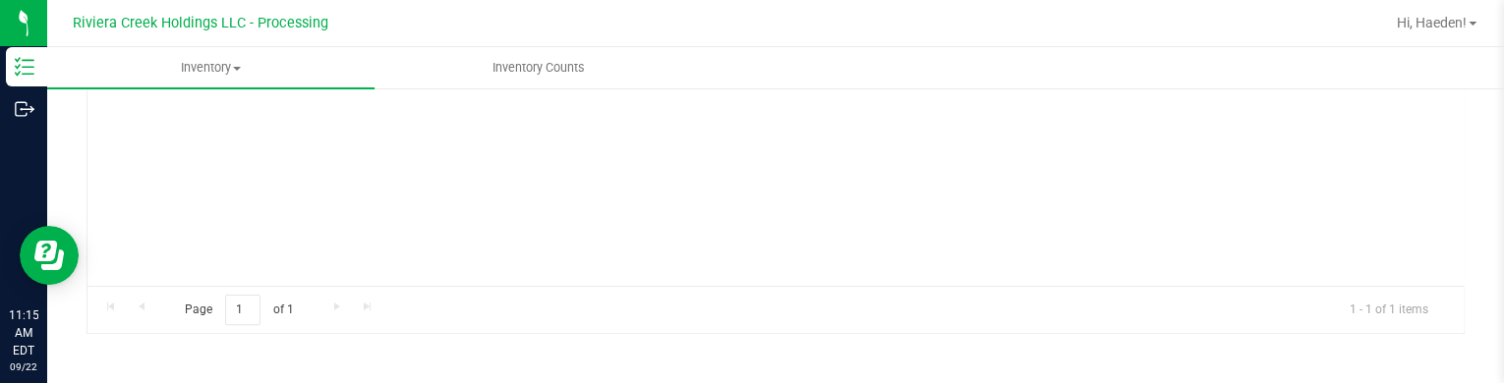
scroll to position [98, 0]
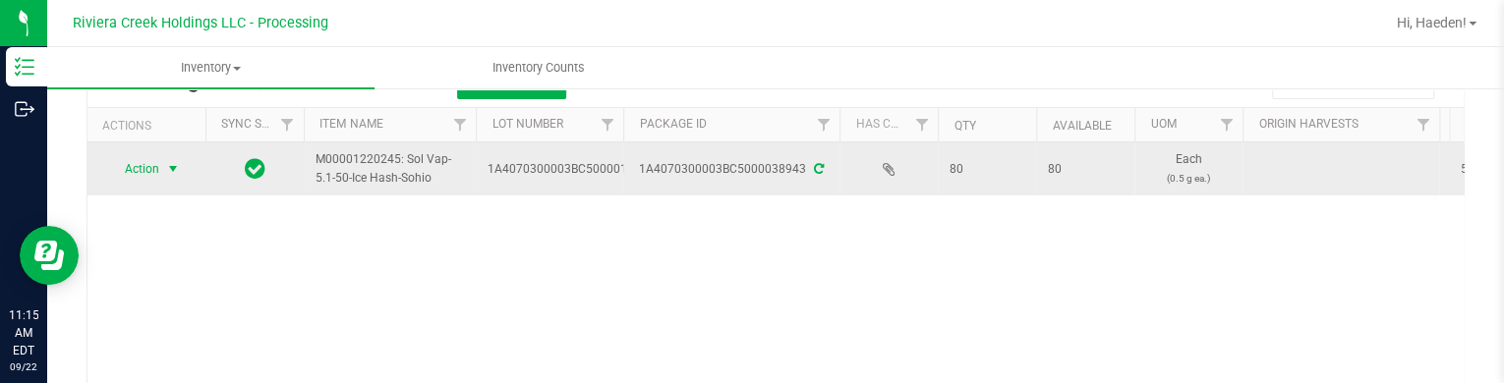
type input "38943"
click at [164, 166] on span "select" at bounding box center [173, 169] width 25 height 28
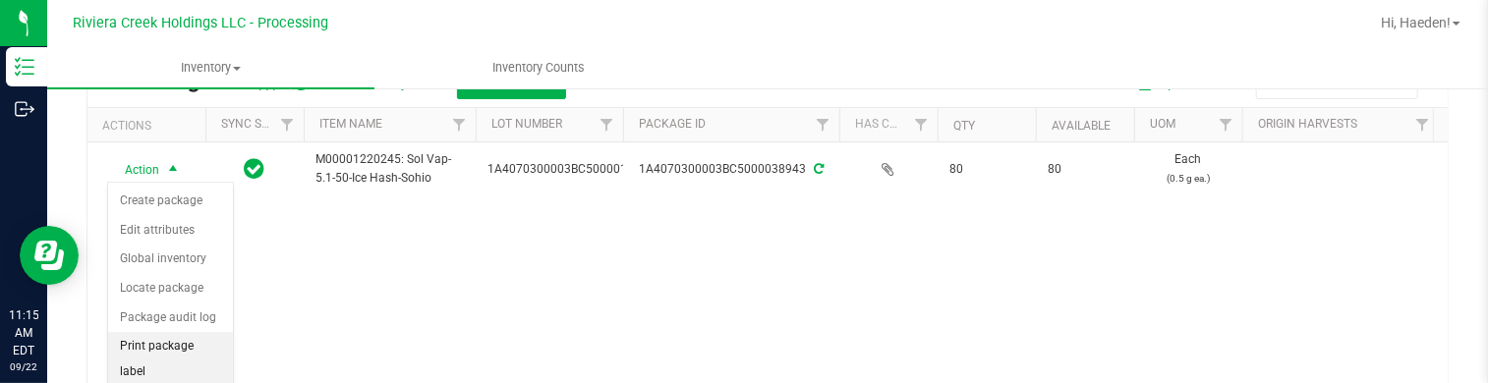
click at [189, 340] on li "Print package label" at bounding box center [170, 359] width 125 height 54
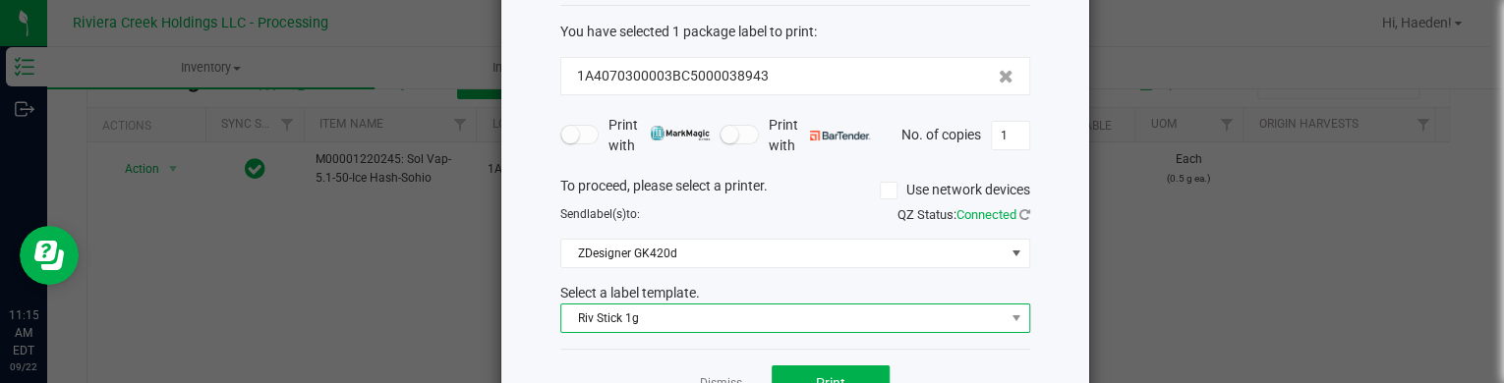
click at [660, 312] on span "Riv Stick 1g" at bounding box center [782, 319] width 443 height 28
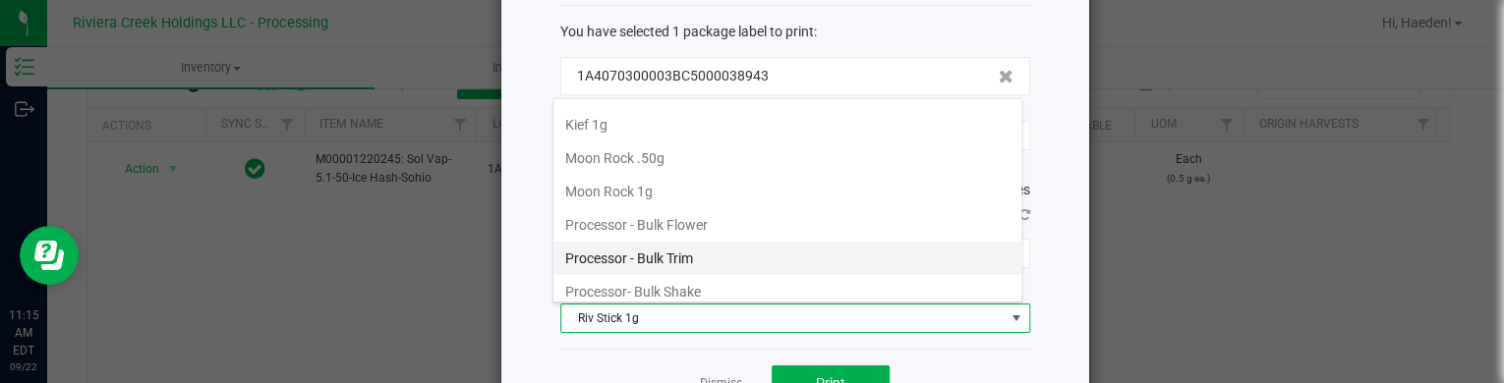
scroll to position [631, 0]
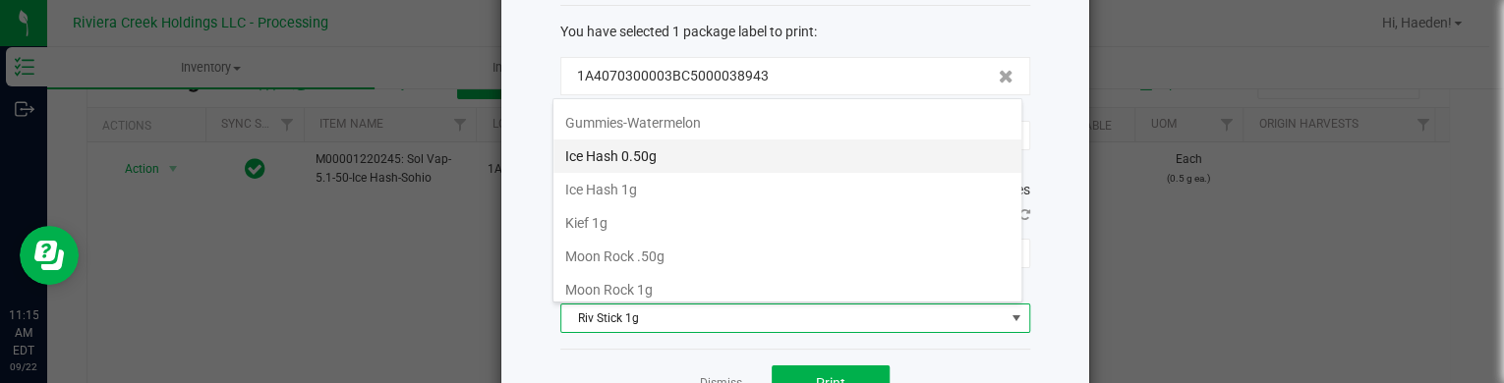
click at [656, 154] on li "Ice Hash 0.50g" at bounding box center [787, 156] width 468 height 33
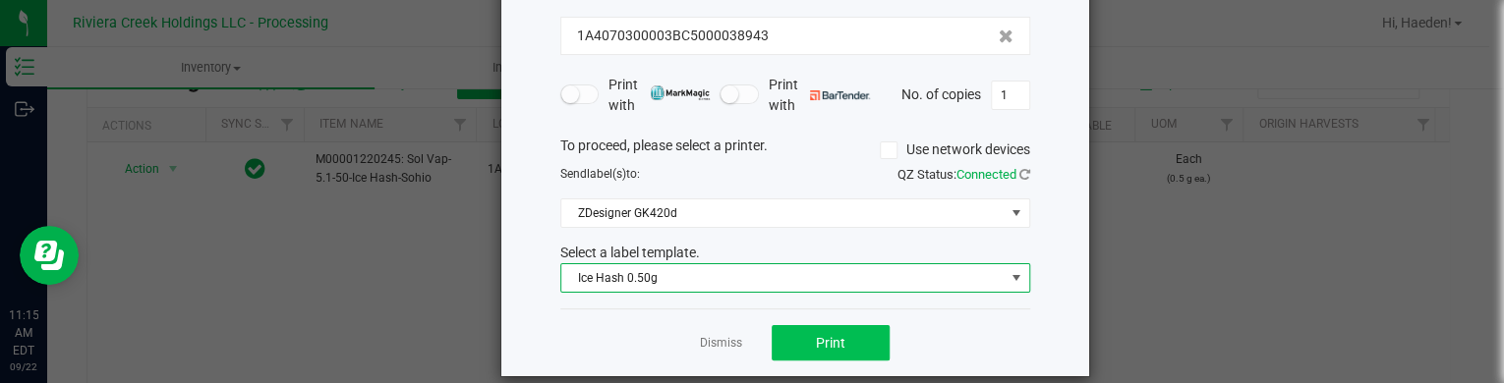
scroll to position [160, 0]
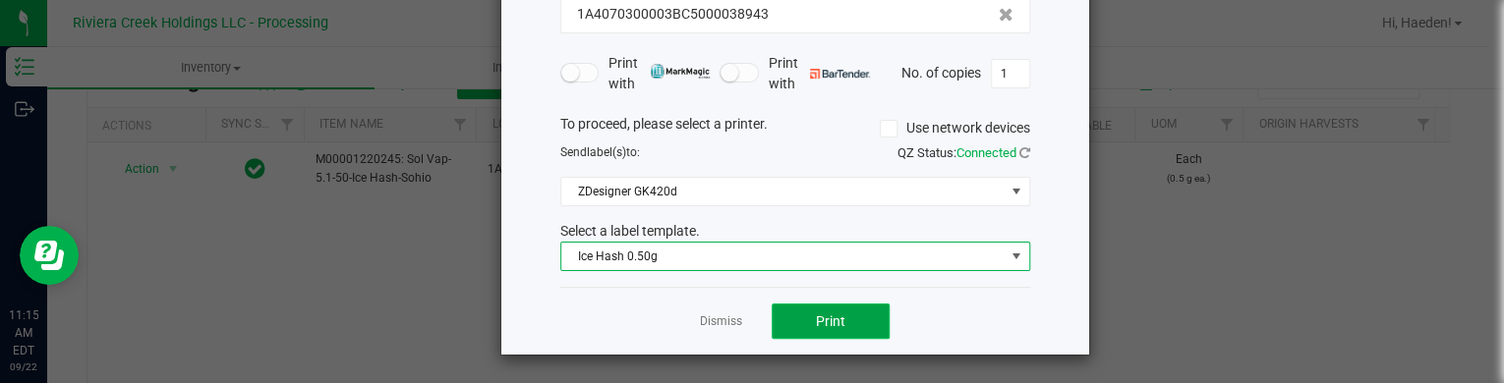
click at [816, 317] on span "Print" at bounding box center [830, 322] width 29 height 16
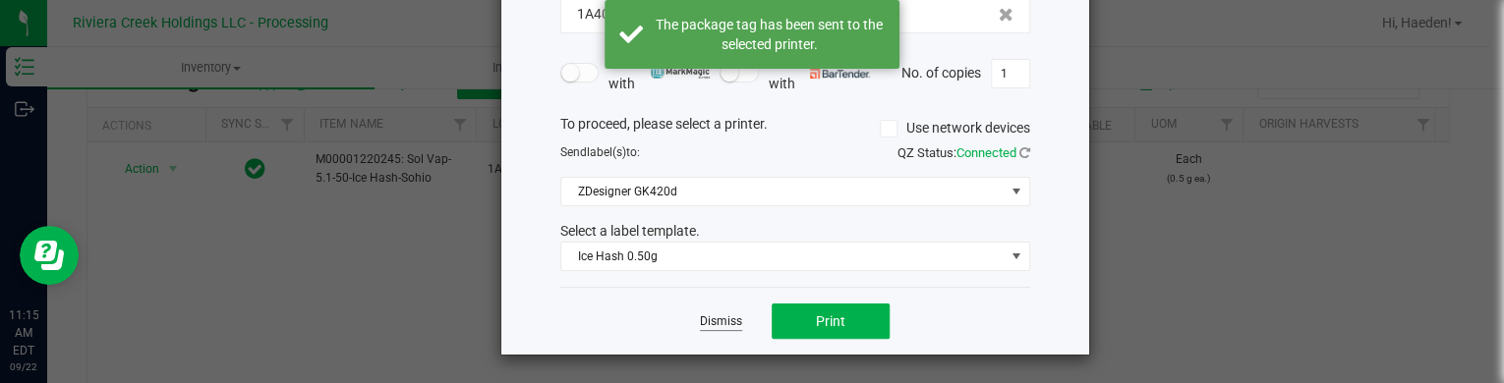
click at [731, 318] on link "Dismiss" at bounding box center [721, 322] width 42 height 17
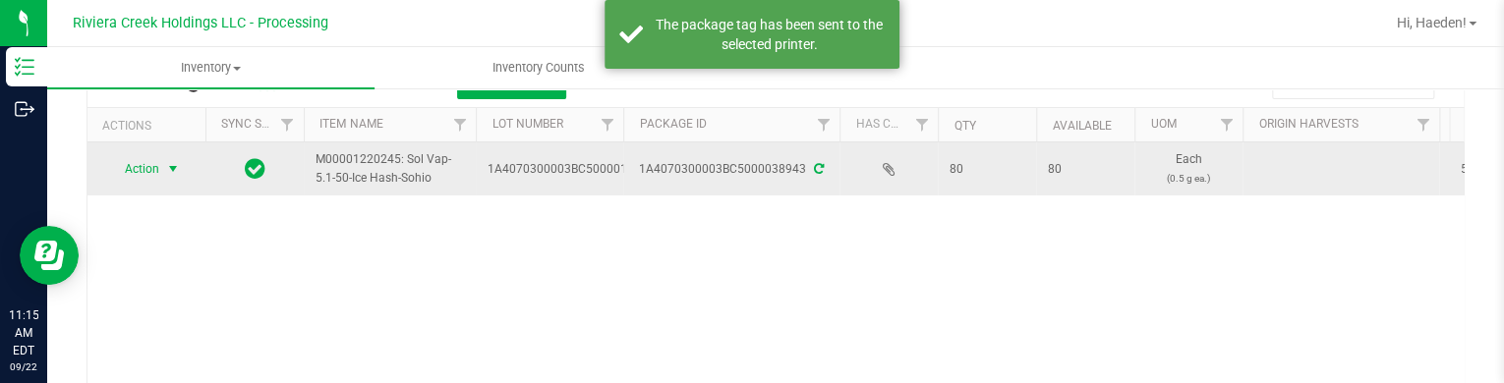
click at [155, 166] on span "Action" at bounding box center [133, 169] width 53 height 28
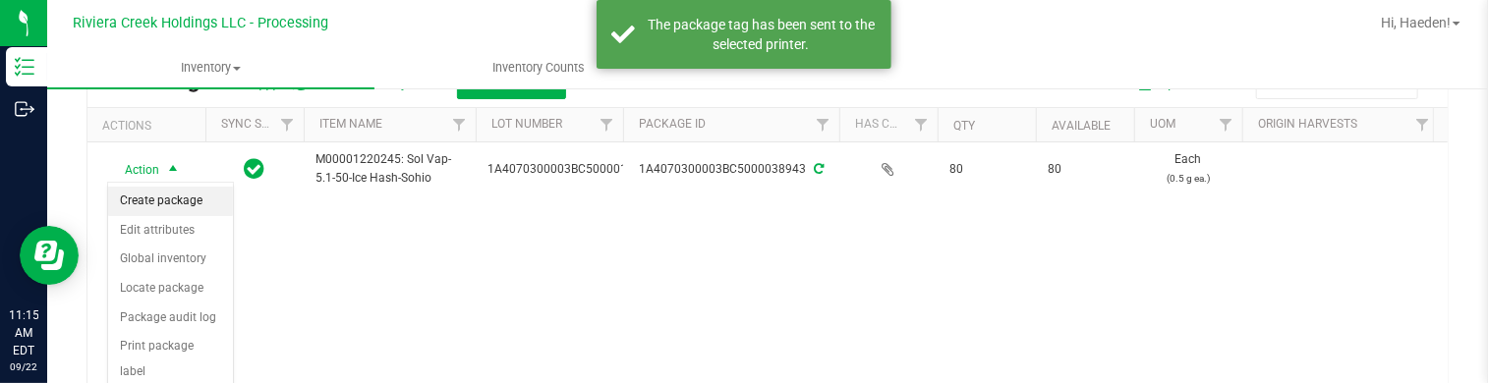
click at [166, 194] on li "Create package" at bounding box center [170, 201] width 125 height 29
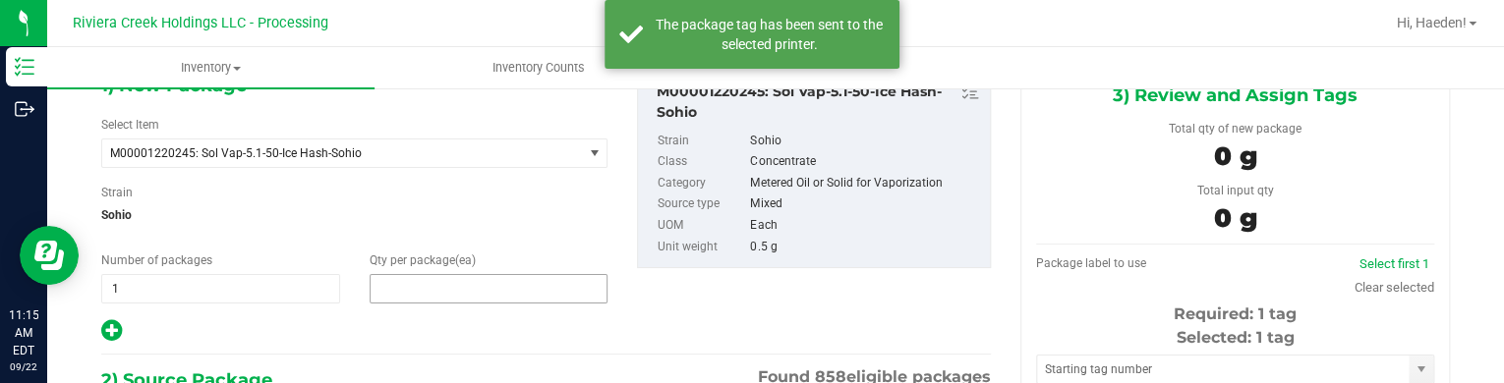
click at [488, 287] on span at bounding box center [489, 288] width 239 height 29
click at [0, 0] on input "text" at bounding box center [0, 0] width 0 height 0
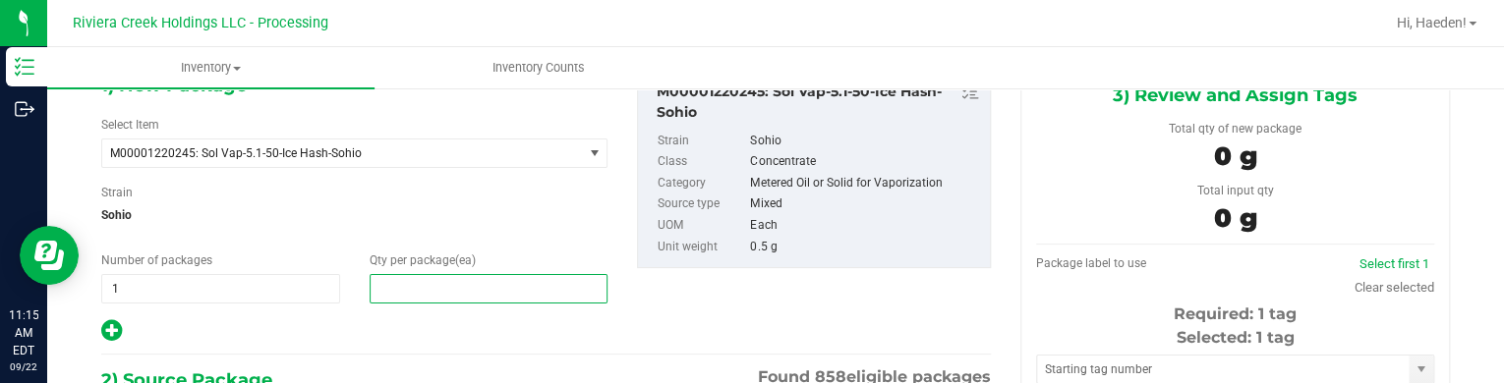
type input "20"
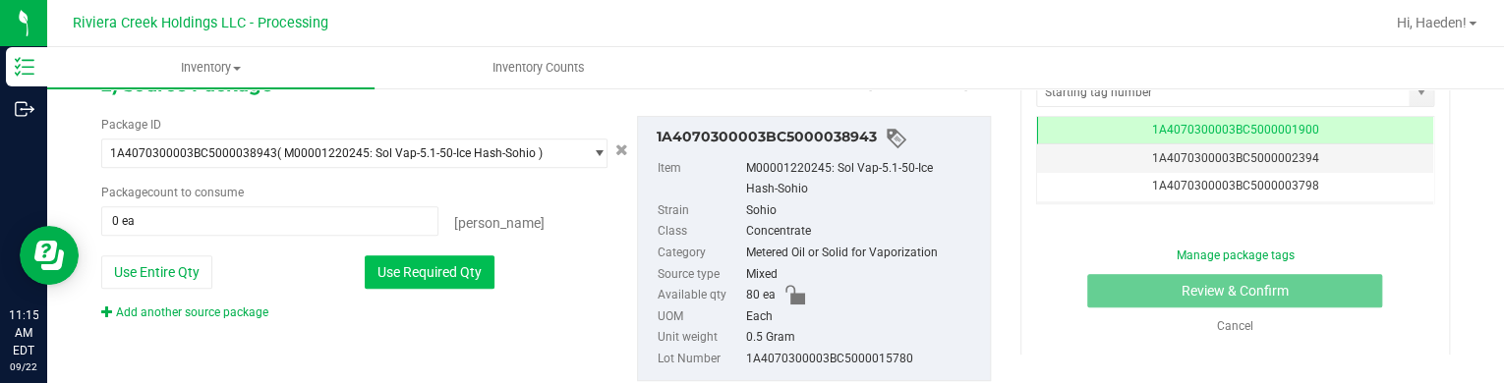
type input "20"
click at [435, 258] on button "Use Required Qty" at bounding box center [430, 272] width 130 height 33
type input "20 ea"
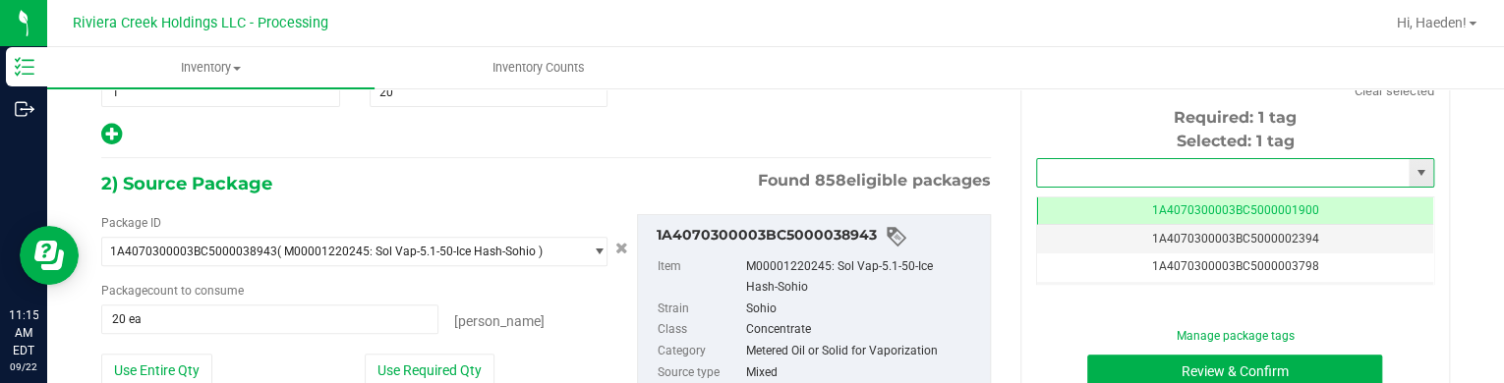
click at [1120, 174] on input "text" at bounding box center [1223, 173] width 372 height 28
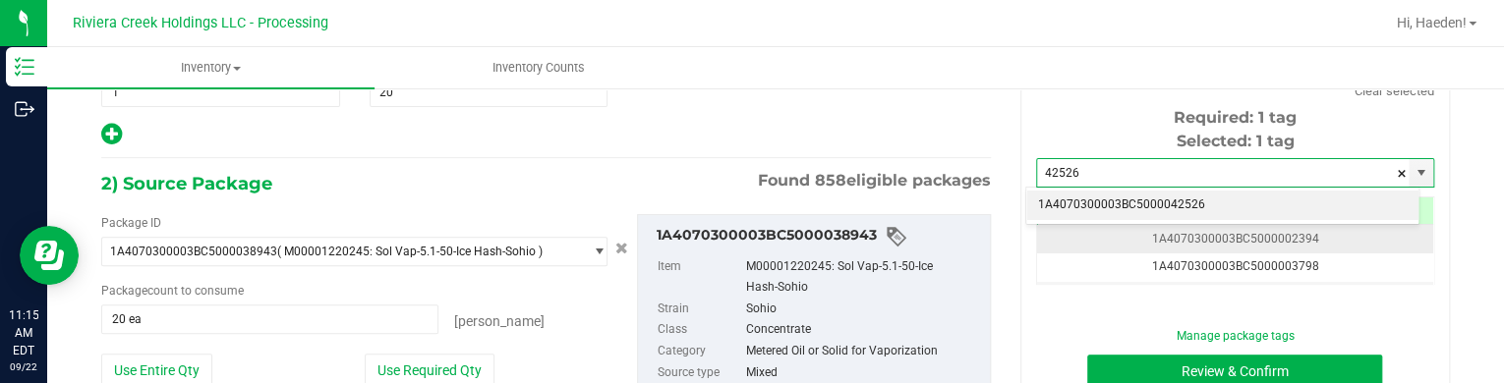
drag, startPoint x: 1073, startPoint y: 200, endPoint x: 1085, endPoint y: 224, distance: 27.3
click at [1073, 201] on li "1A4070300003BC5000042526" at bounding box center [1222, 205] width 392 height 29
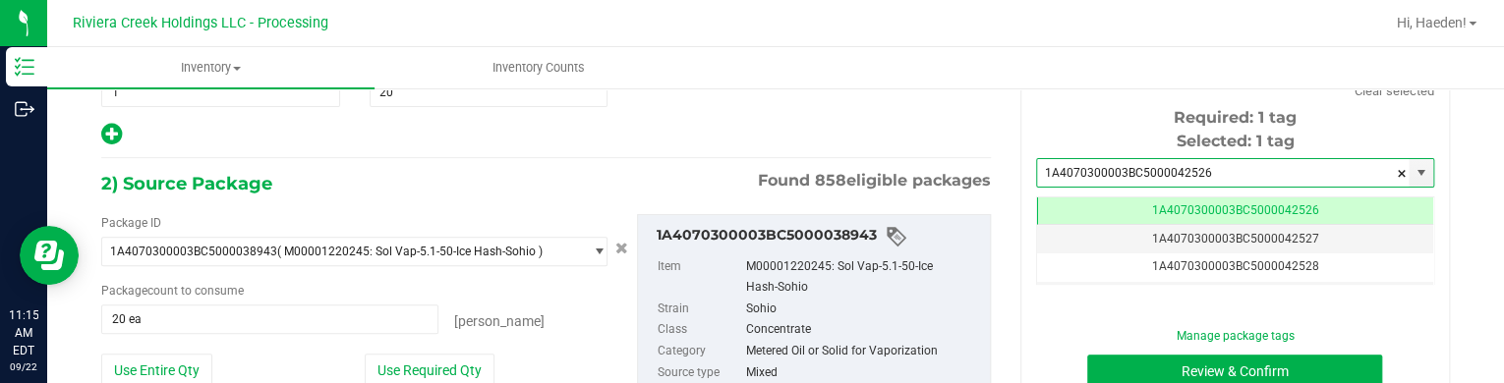
type input "1A4070300003BC5000042526"
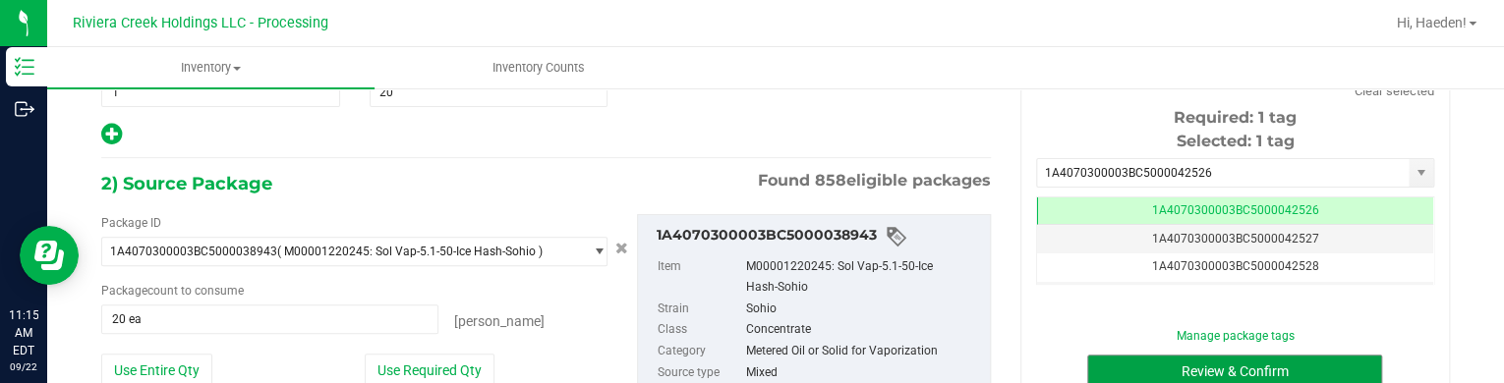
click at [1134, 355] on button "Review & Confirm" at bounding box center [1234, 371] width 295 height 33
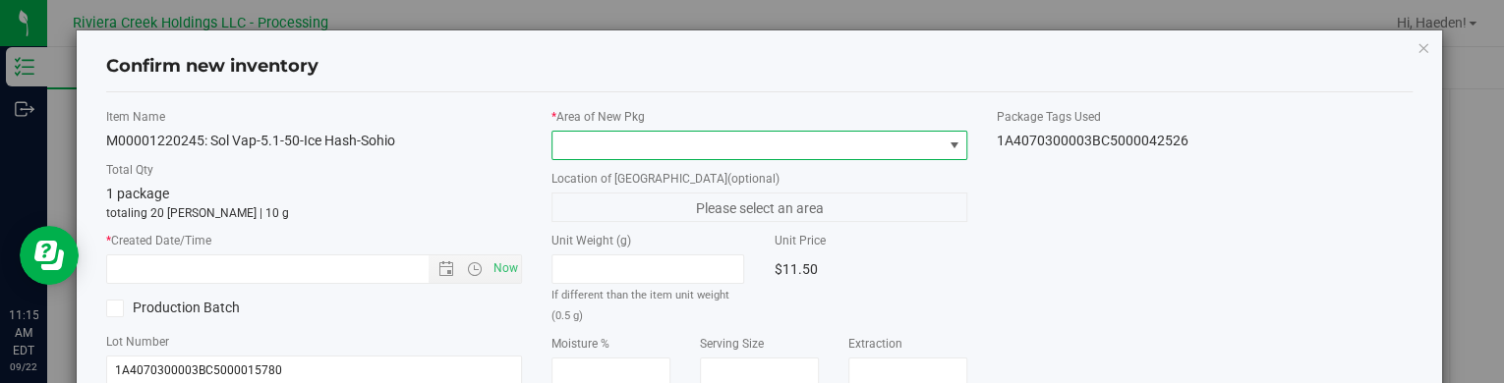
click at [880, 137] on span at bounding box center [746, 146] width 389 height 28
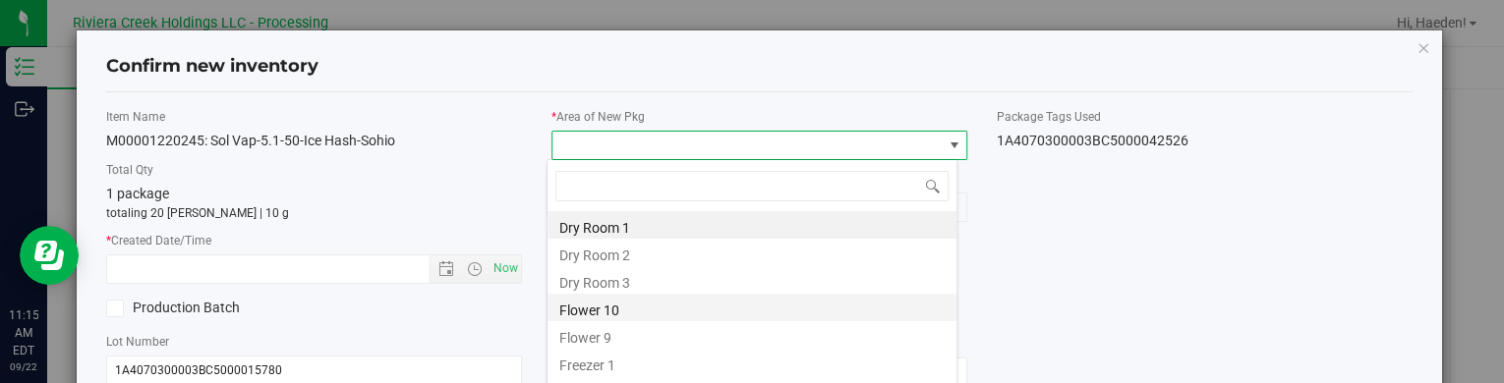
click at [676, 311] on li "Flower 10" at bounding box center [751, 308] width 409 height 28
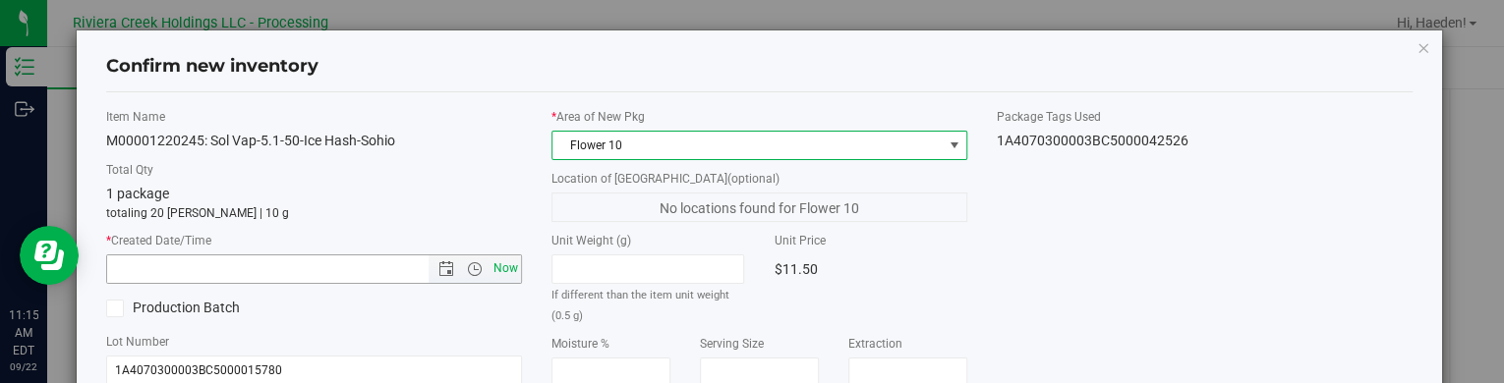
click at [496, 261] on span "Now" at bounding box center [505, 269] width 33 height 29
type input "[DATE] 11:15 AM"
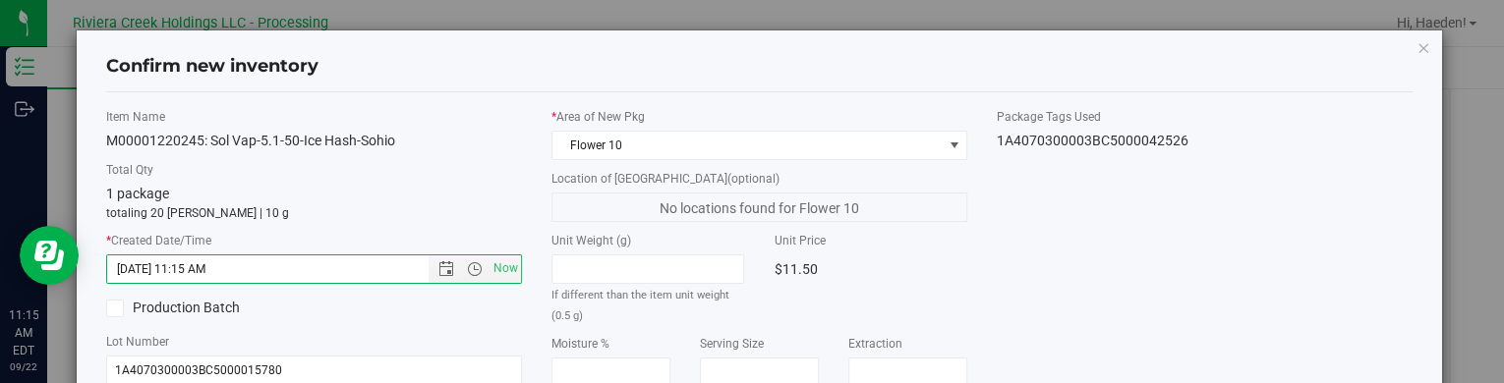
click at [967, 274] on div "Unit Price $11.50" at bounding box center [870, 258] width 222 height 52
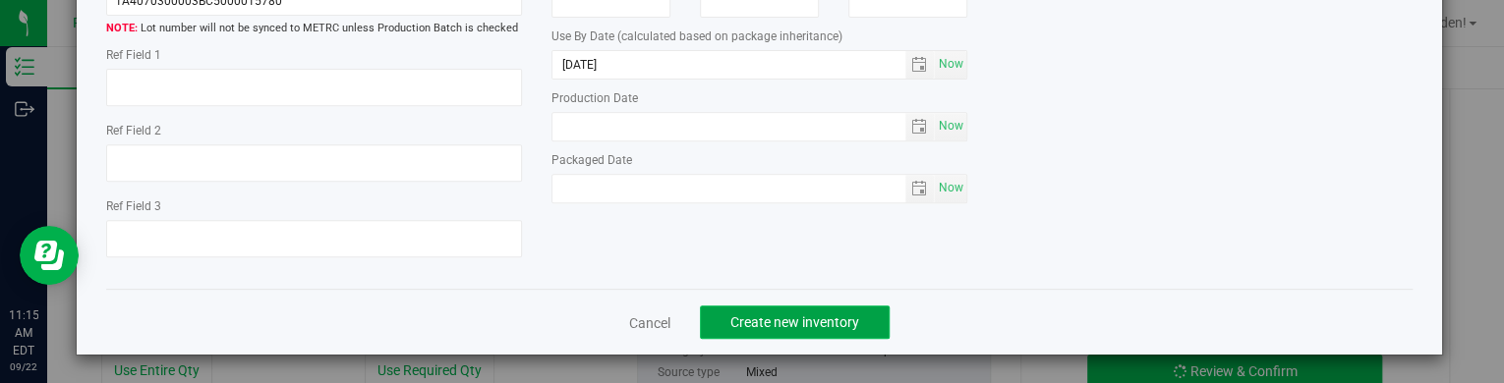
click at [862, 314] on button "Create new inventory" at bounding box center [795, 322] width 190 height 33
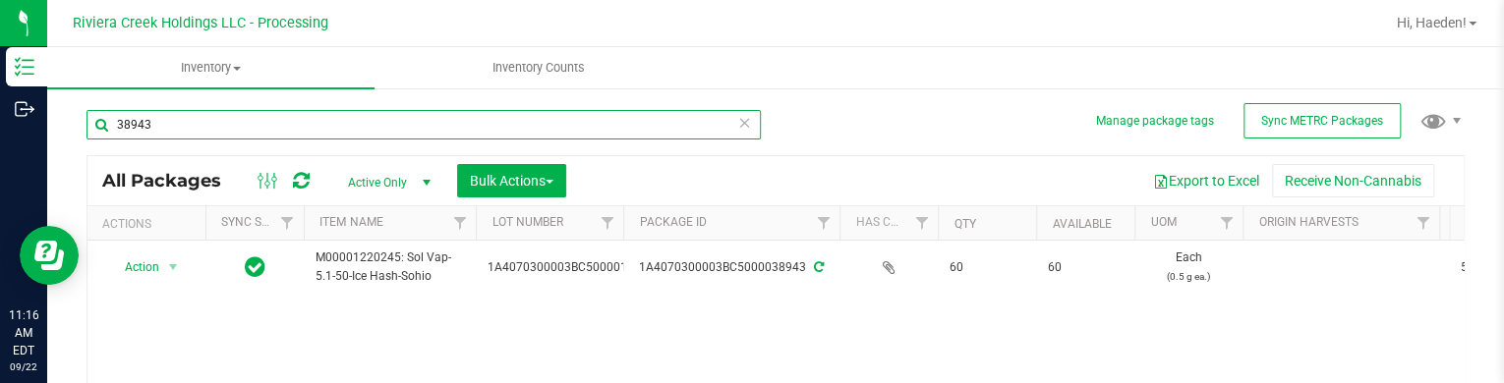
click at [367, 117] on input "38943" at bounding box center [423, 124] width 674 height 29
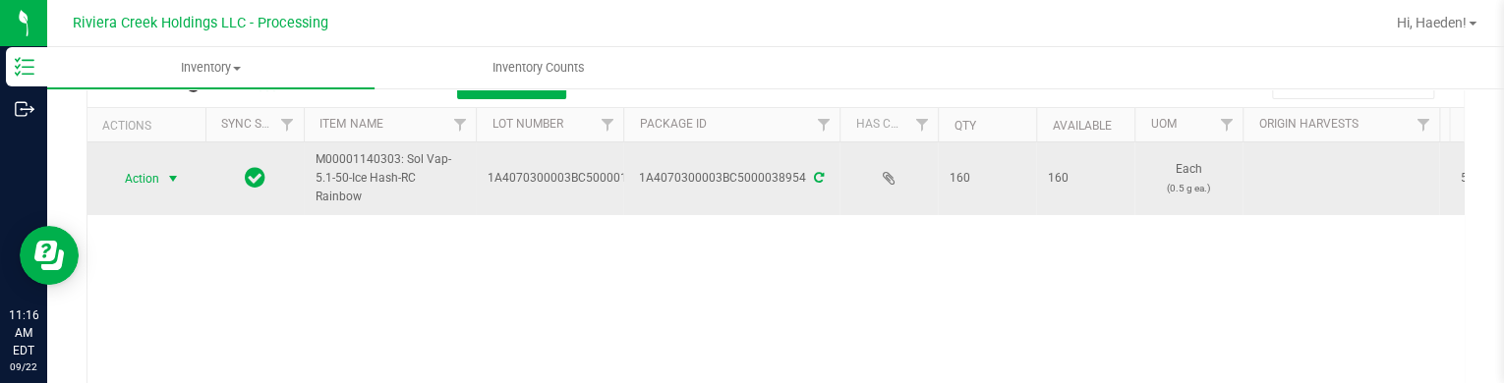
type input "38954"
click at [176, 179] on span "select" at bounding box center [173, 179] width 16 height 16
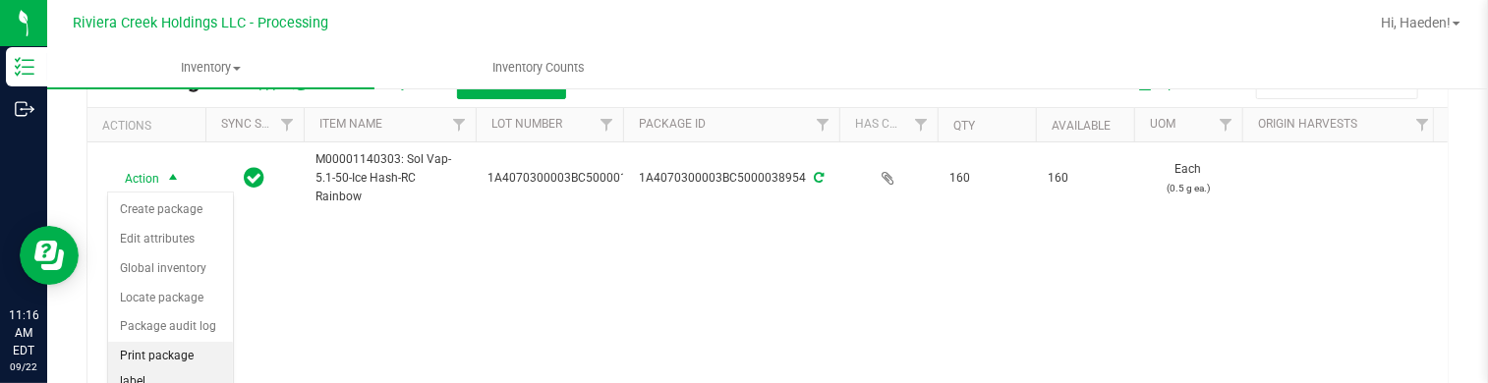
click at [159, 351] on li "Print package label" at bounding box center [170, 369] width 125 height 54
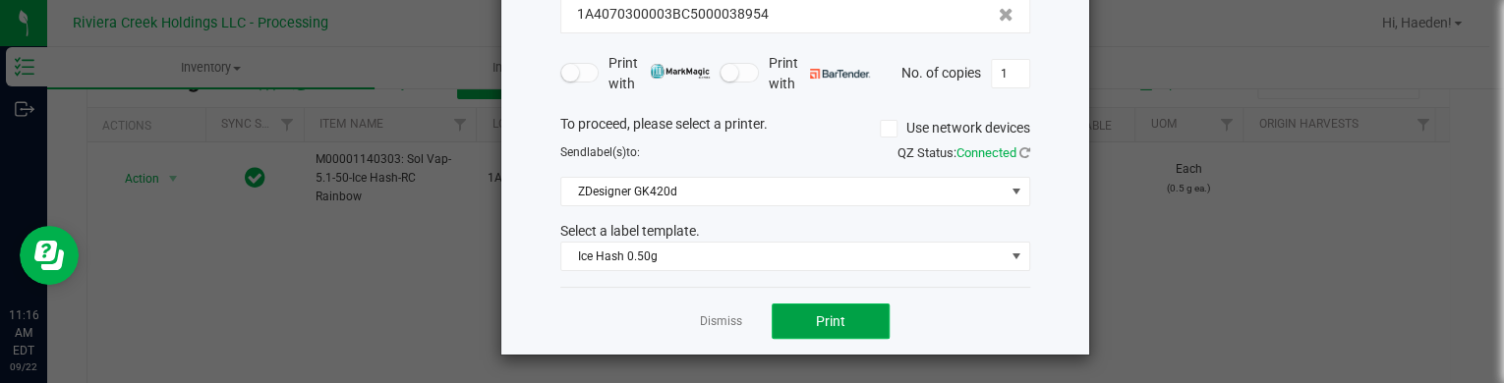
click at [798, 330] on button "Print" at bounding box center [831, 321] width 118 height 35
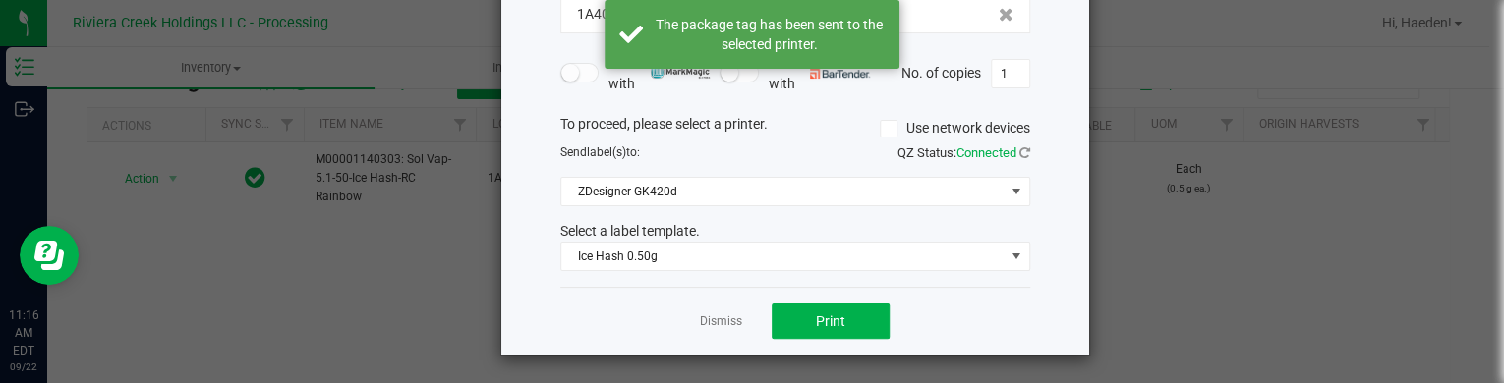
drag, startPoint x: 723, startPoint y: 323, endPoint x: 589, endPoint y: 312, distance: 135.2
click at [723, 322] on link "Dismiss" at bounding box center [721, 322] width 42 height 17
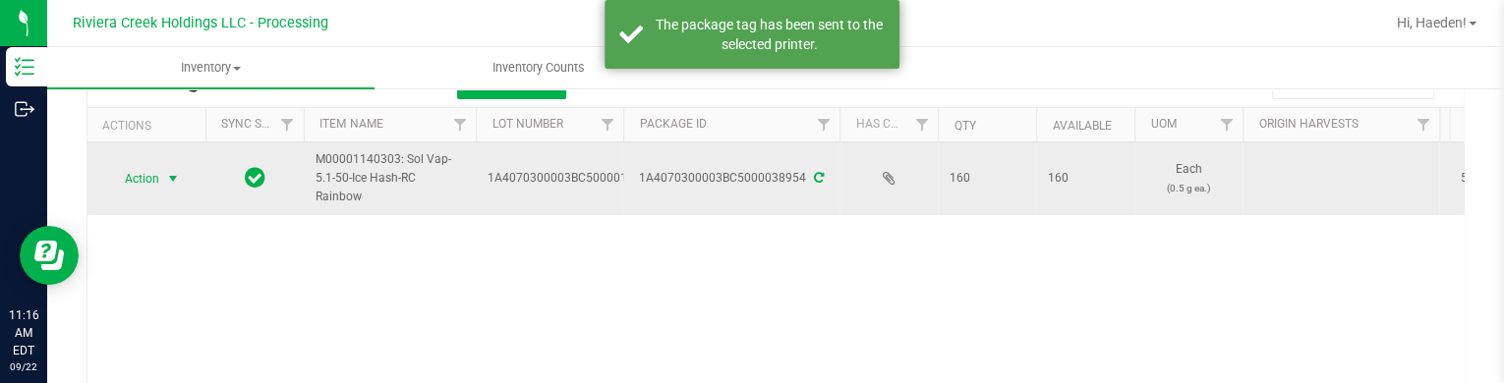
click at [179, 176] on span "select" at bounding box center [173, 179] width 16 height 16
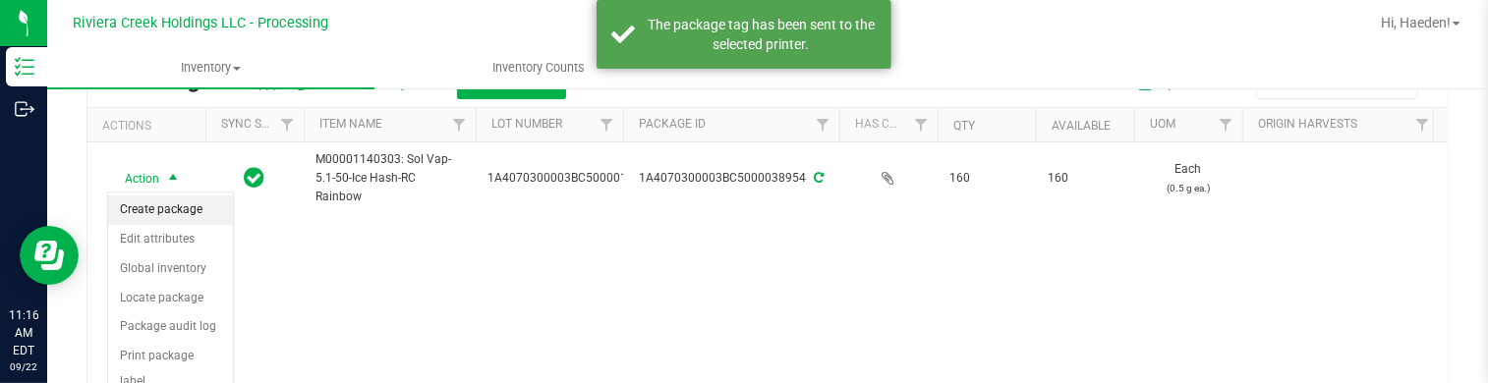
click at [177, 209] on li "Create package" at bounding box center [170, 210] width 125 height 29
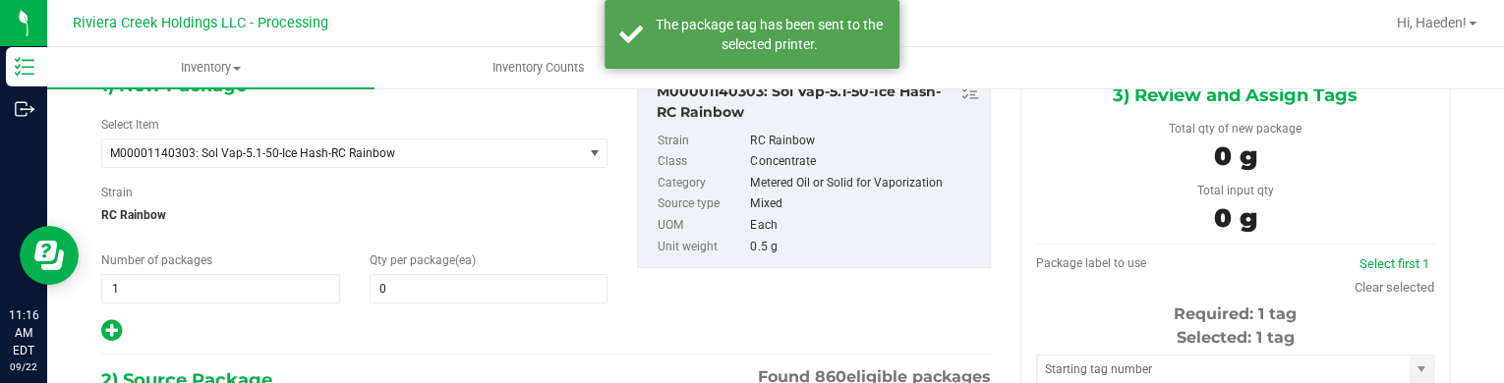
type input "0 ea"
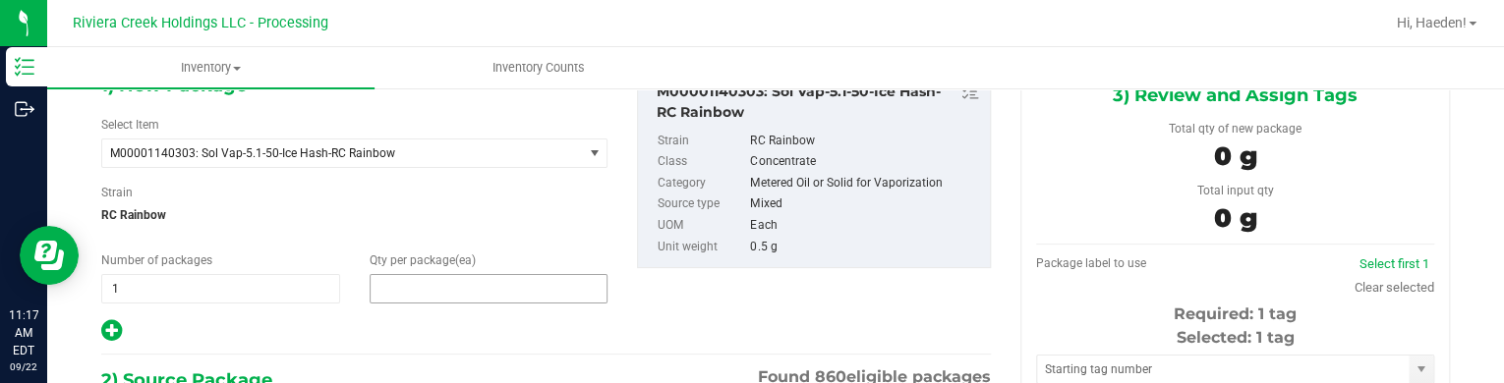
click at [418, 293] on span at bounding box center [489, 288] width 239 height 29
click at [0, 0] on input "text" at bounding box center [0, 0] width 0 height 0
type input "20"
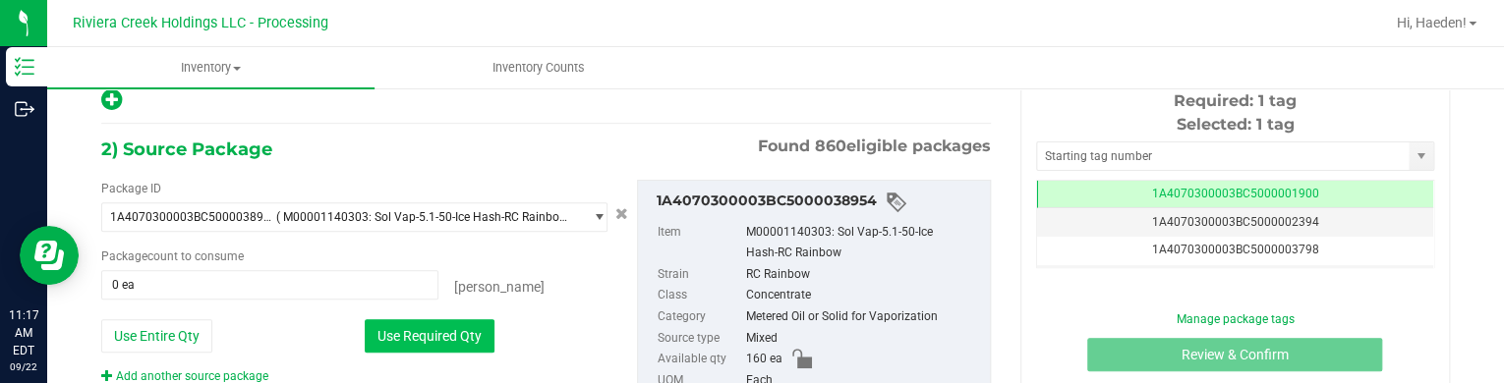
click at [432, 319] on button "Use Required Qty" at bounding box center [430, 335] width 130 height 33
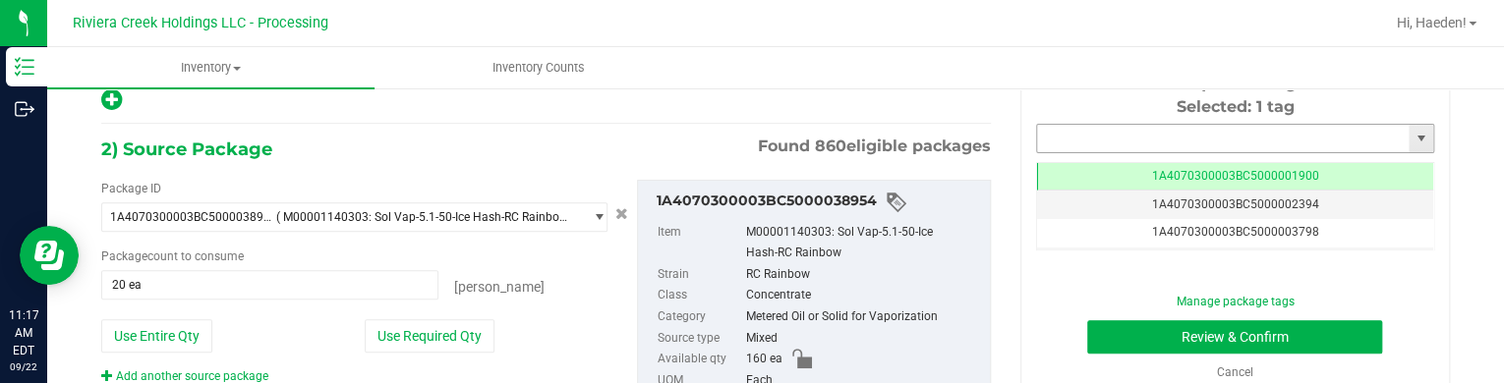
click at [1211, 125] on input "text" at bounding box center [1223, 139] width 372 height 28
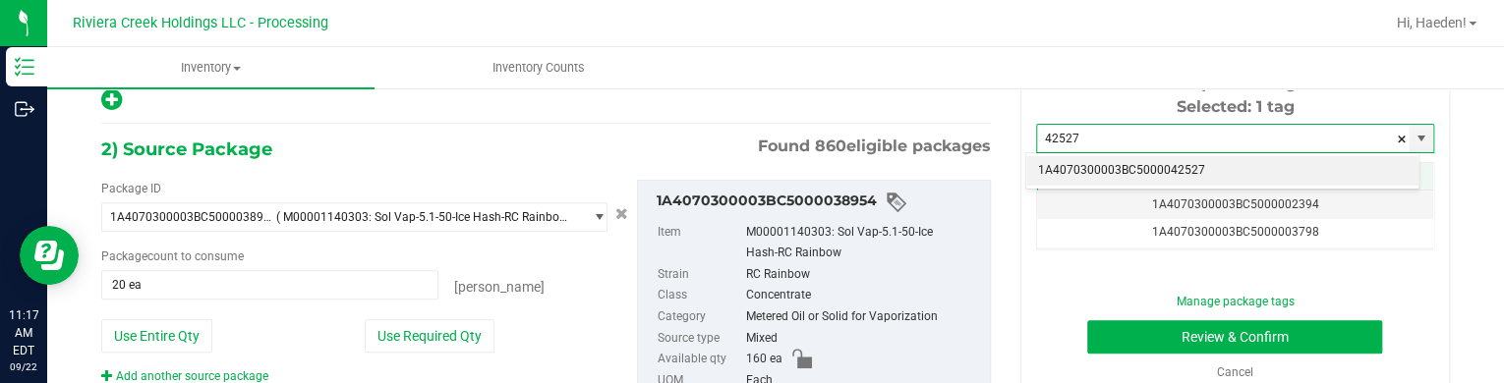
click at [1192, 164] on li "1A4070300003BC5000042527" at bounding box center [1222, 170] width 392 height 29
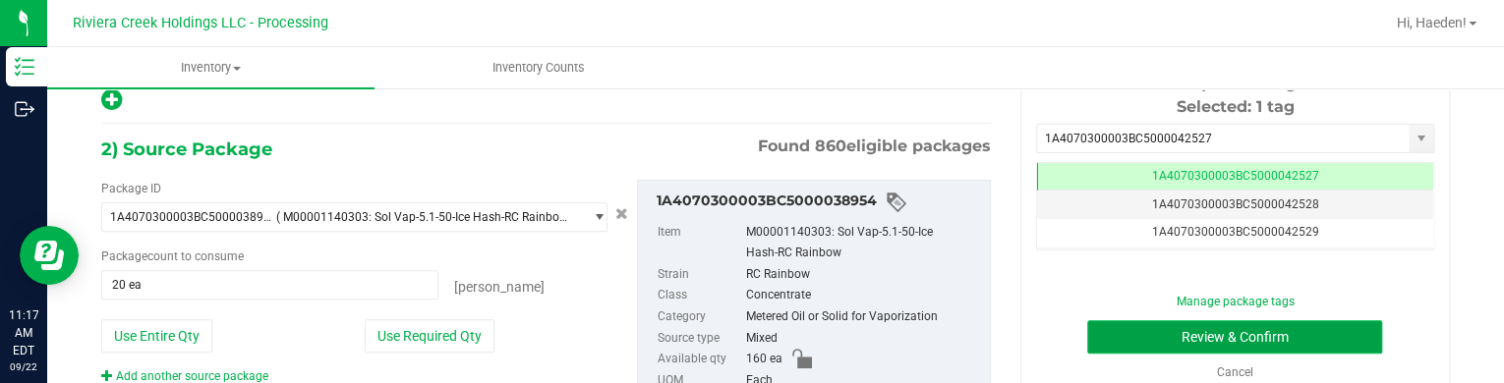
click at [1207, 336] on button "Review & Confirm" at bounding box center [1234, 336] width 295 height 33
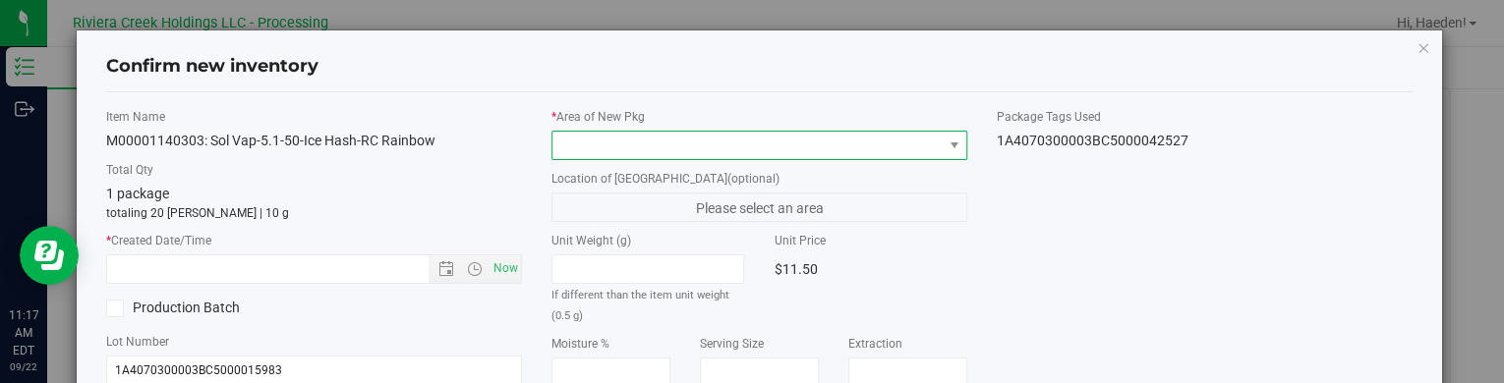
click at [928, 152] on span at bounding box center [746, 146] width 389 height 28
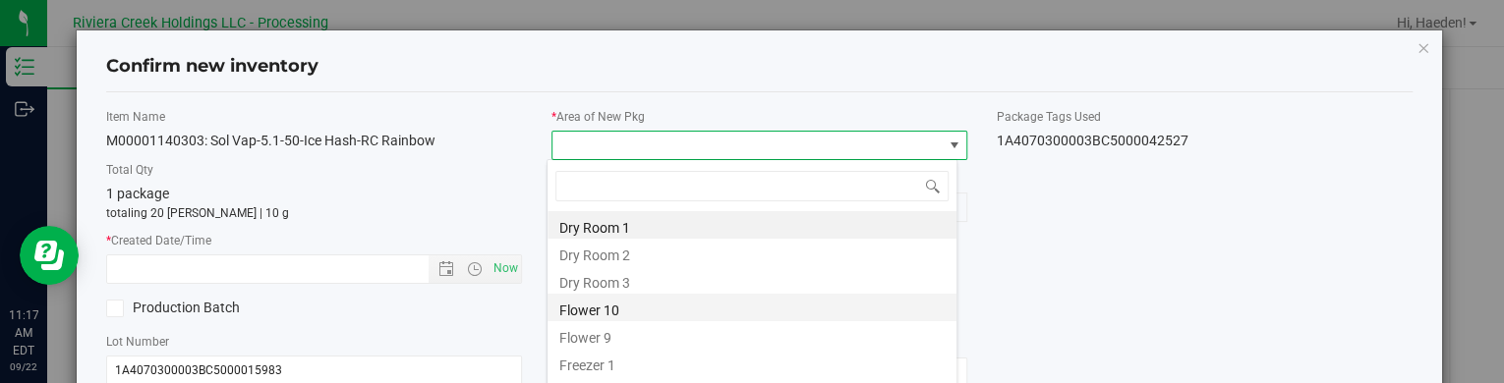
click at [660, 308] on li "Flower 10" at bounding box center [751, 308] width 409 height 28
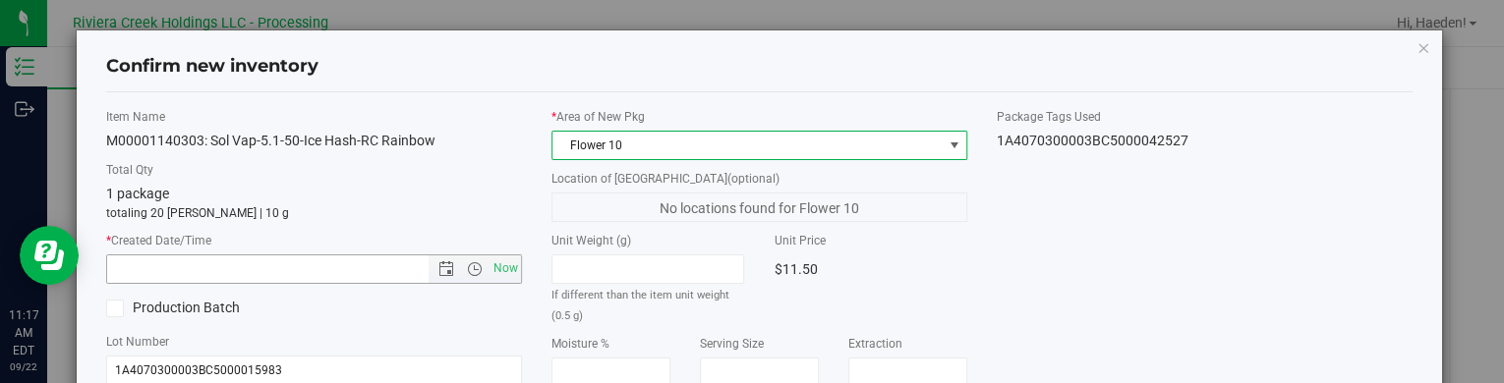
drag, startPoint x: 504, startPoint y: 264, endPoint x: 759, endPoint y: 272, distance: 254.7
click at [508, 264] on span "Now" at bounding box center [505, 269] width 33 height 29
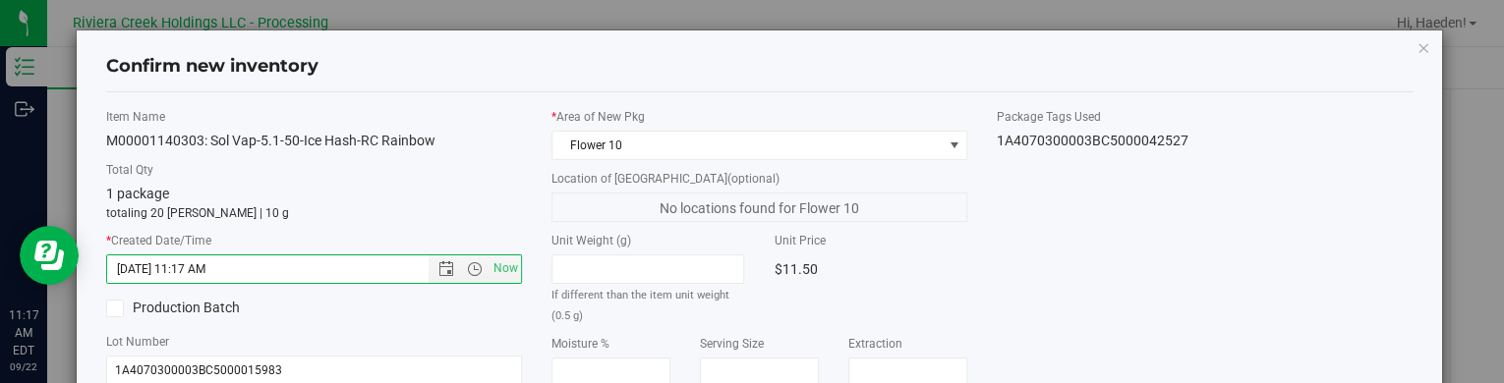
click at [1181, 269] on div "Item Name M00001140303: Sol Vap-5.1-50-Ice Hash-RC Rainbow Total Qty 1 package …" at bounding box center [759, 376] width 1336 height 536
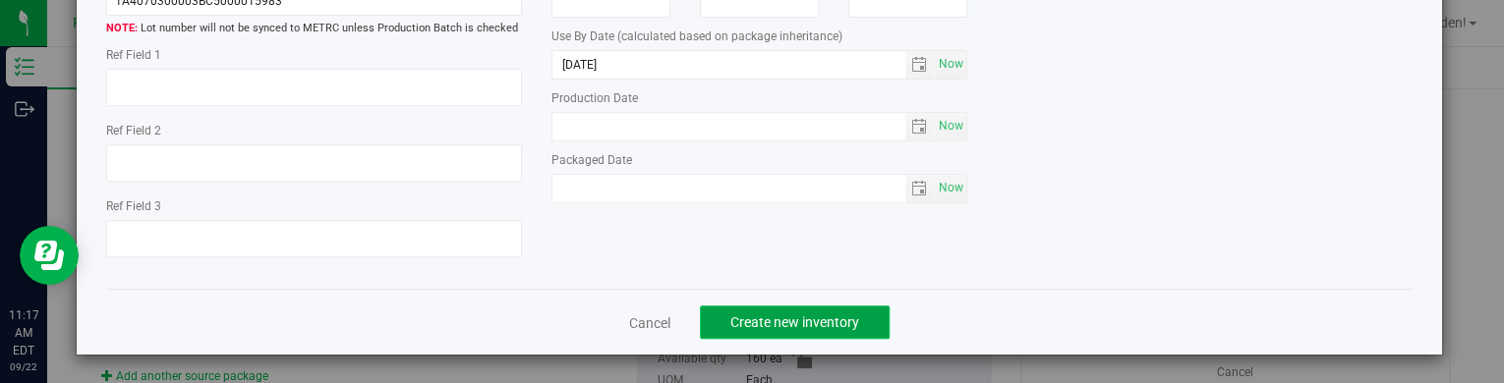
click at [839, 319] on span "Create new inventory" at bounding box center [794, 323] width 129 height 16
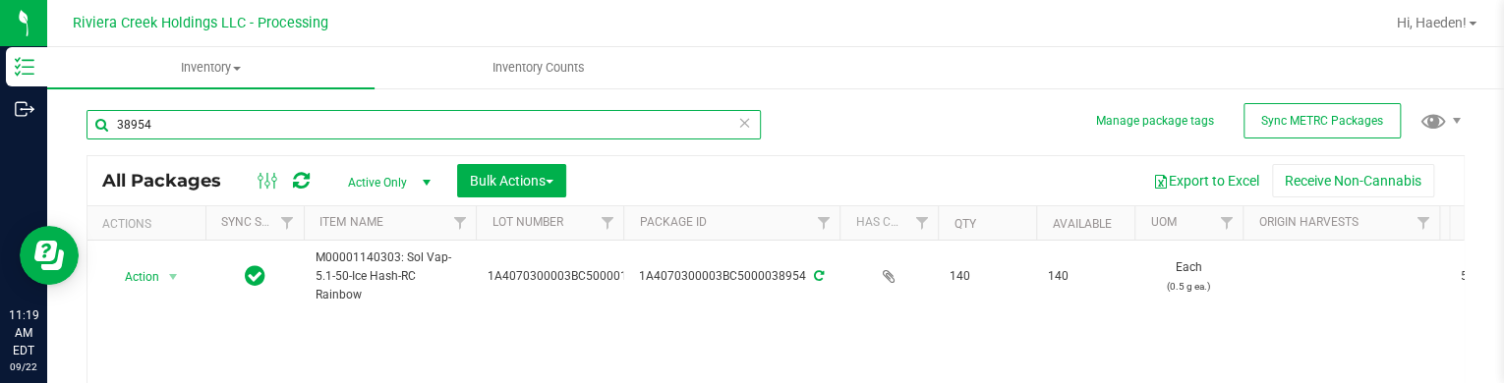
click at [515, 127] on input "38954" at bounding box center [423, 124] width 674 height 29
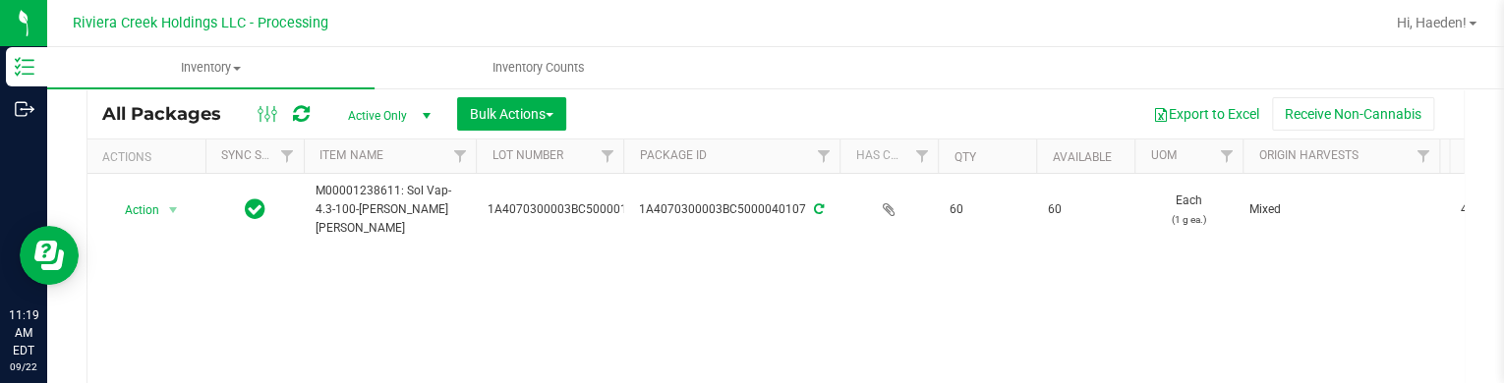
scroll to position [98, 0]
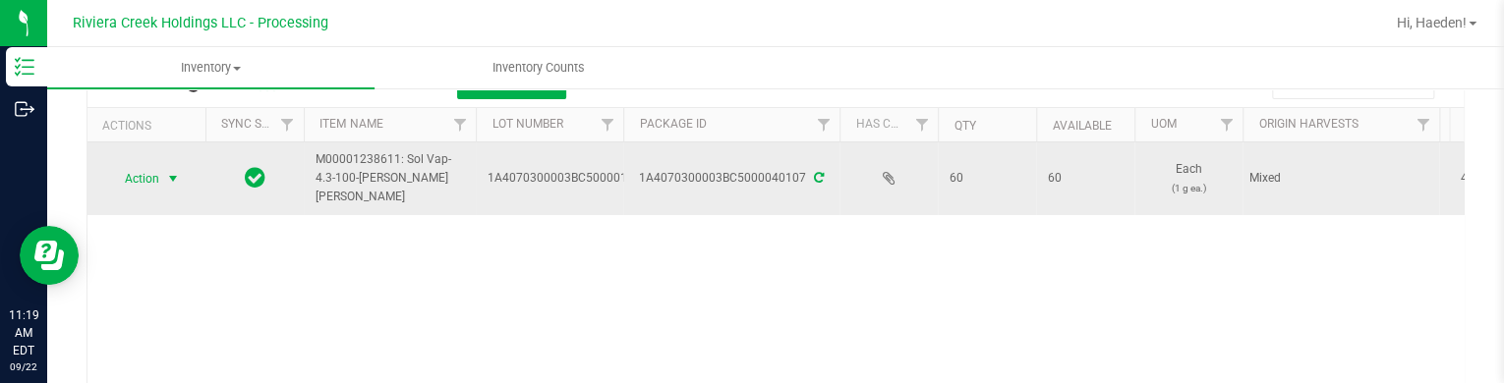
click at [145, 165] on span "Action" at bounding box center [133, 179] width 53 height 28
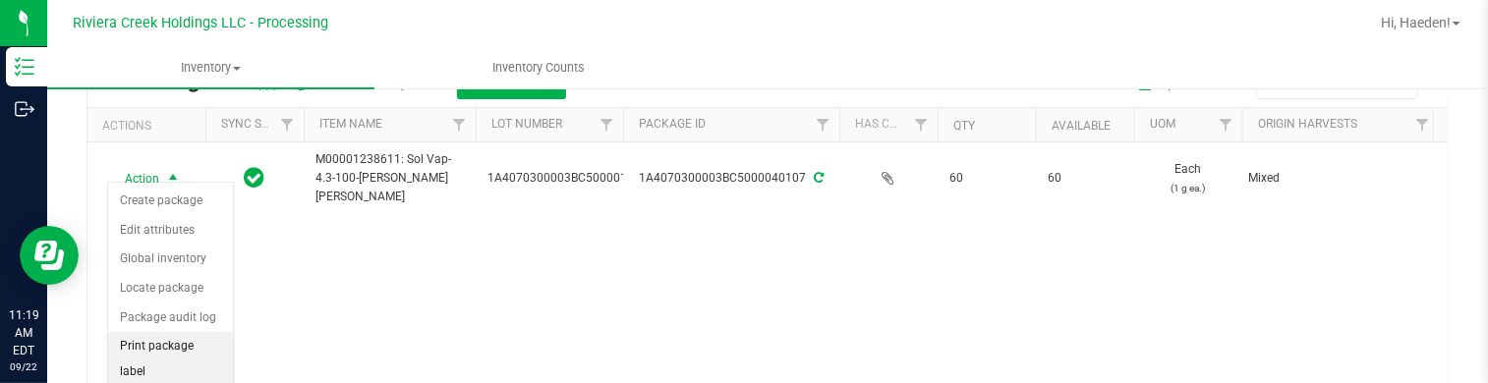
click at [157, 342] on li "Print package label" at bounding box center [170, 359] width 125 height 54
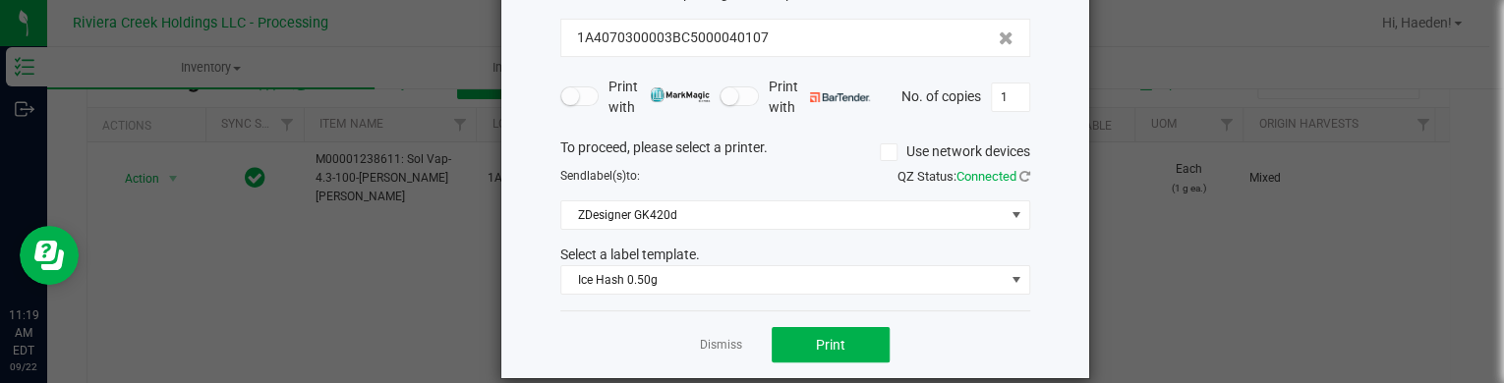
scroll to position [160, 0]
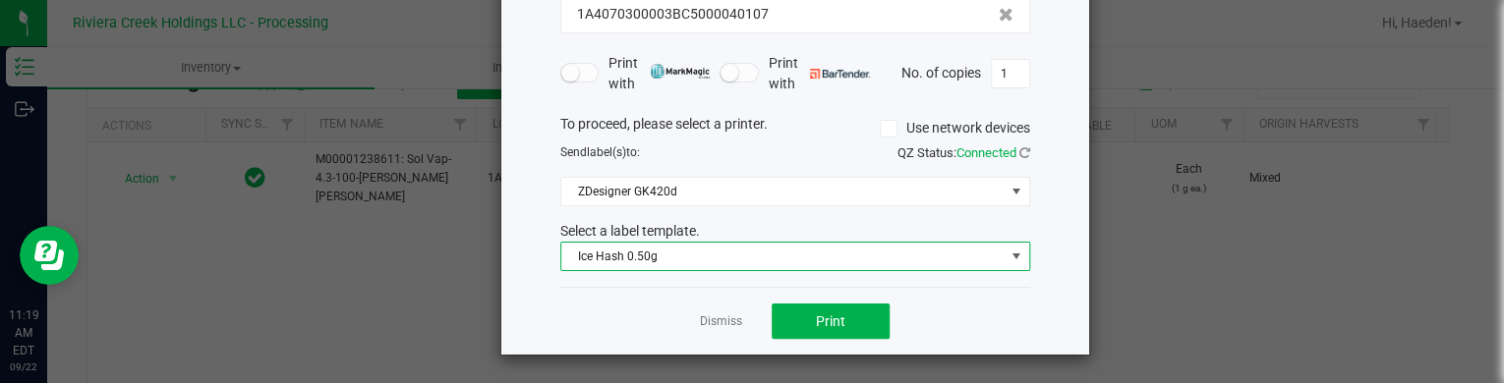
click at [684, 258] on span "Ice Hash 0.50g" at bounding box center [782, 257] width 443 height 28
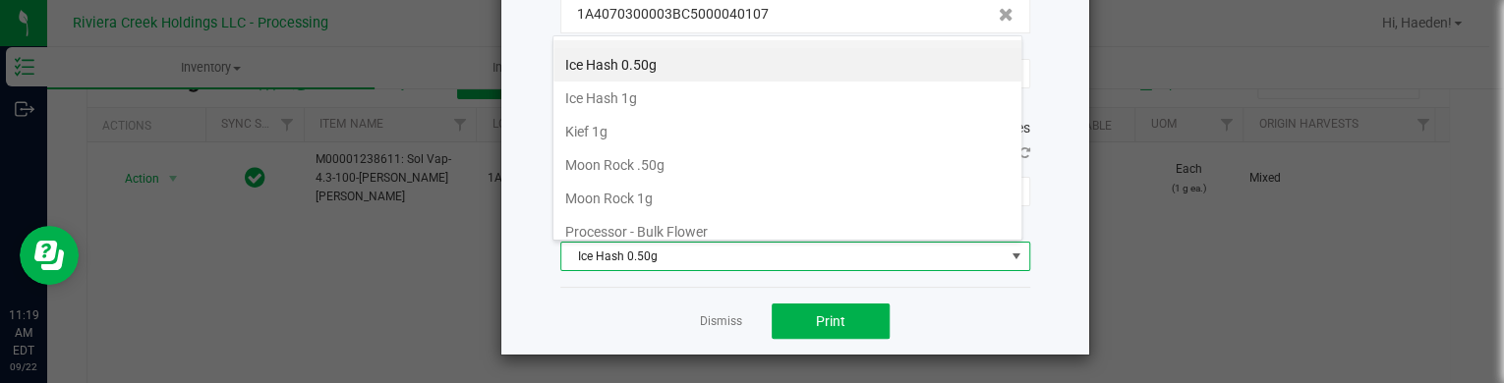
scroll to position [694, 0]
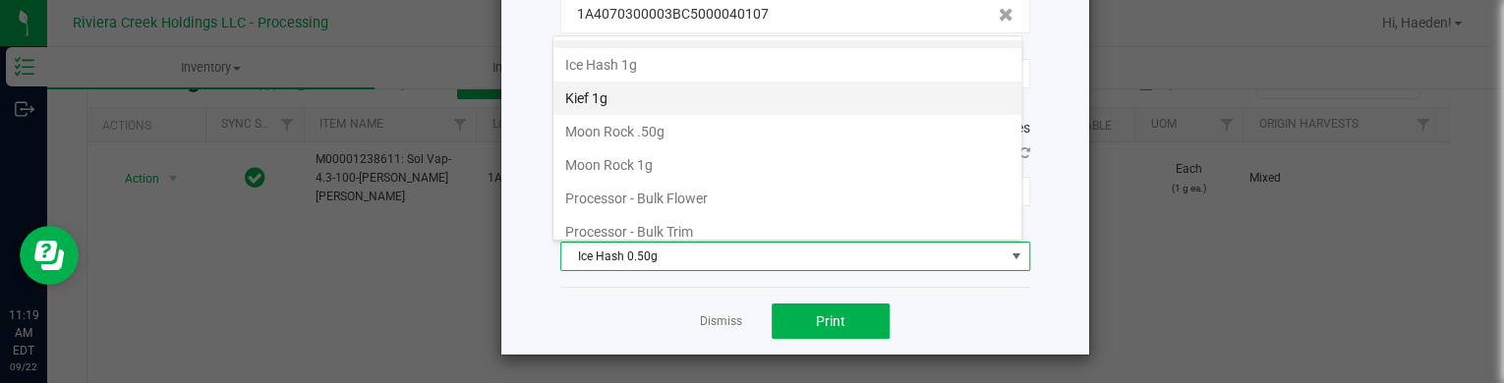
click at [653, 82] on li "Kief 1g" at bounding box center [787, 98] width 468 height 33
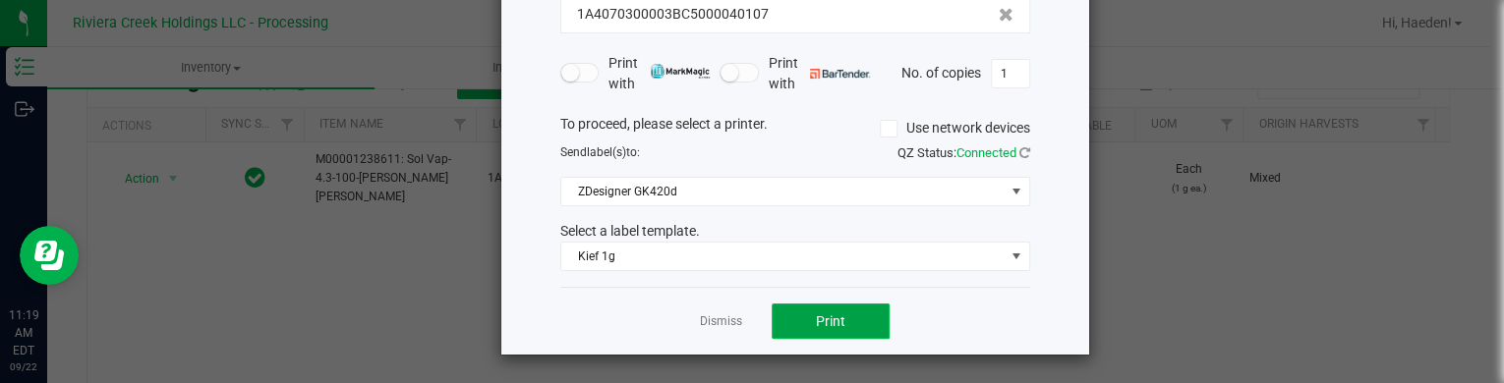
click at [825, 325] on span "Print" at bounding box center [830, 322] width 29 height 16
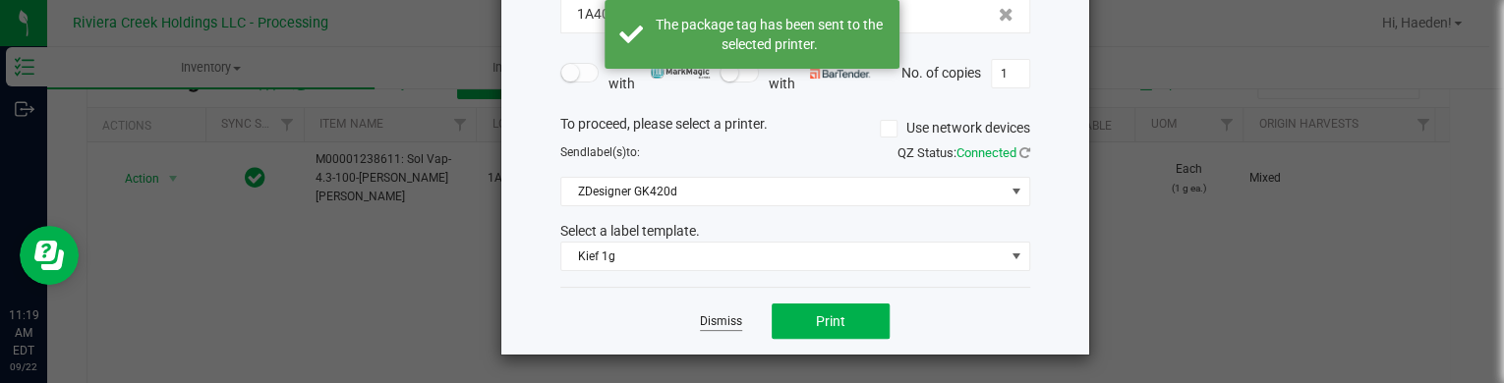
click at [714, 316] on link "Dismiss" at bounding box center [721, 322] width 42 height 17
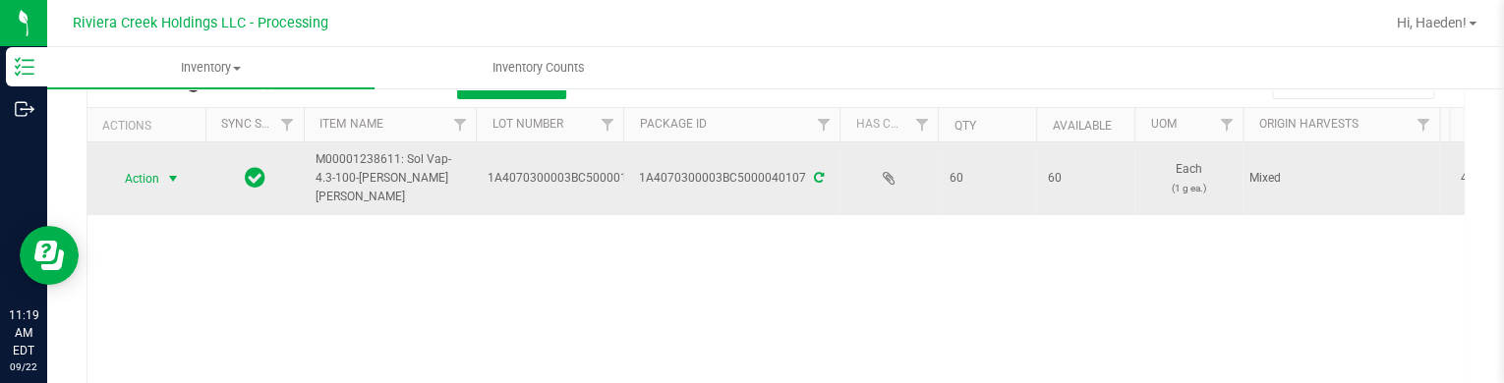
click at [172, 171] on span "select" at bounding box center [173, 179] width 16 height 16
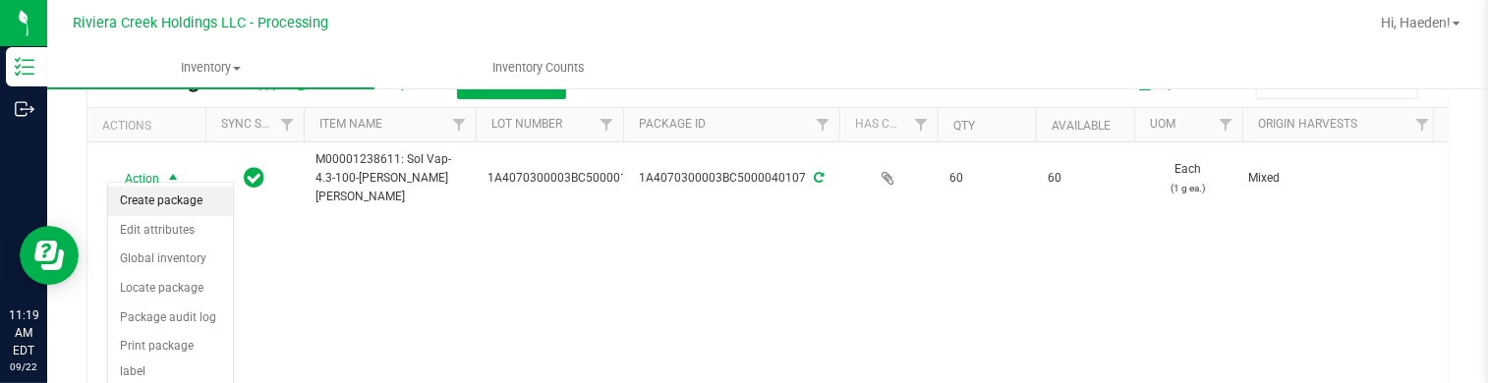
click at [175, 201] on li "Create package" at bounding box center [170, 201] width 125 height 29
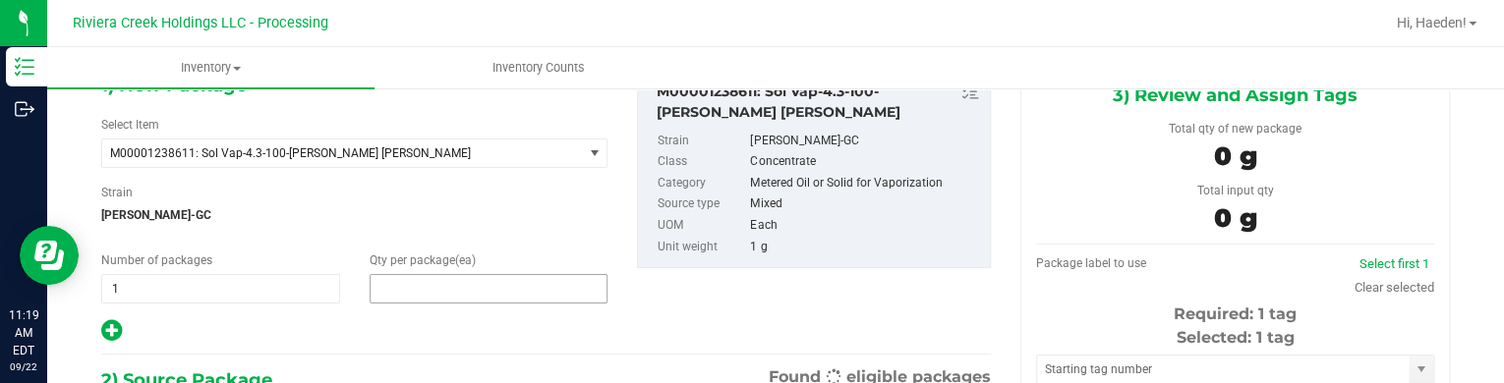
click at [452, 298] on span at bounding box center [489, 288] width 239 height 29
click at [451, 295] on input "text" at bounding box center [489, 289] width 237 height 28
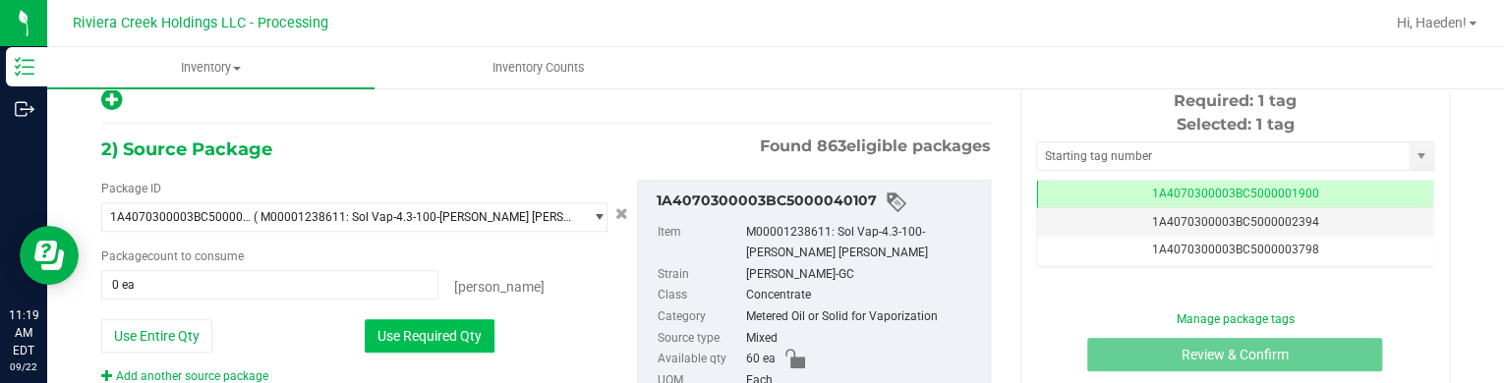
click at [458, 325] on button "Use Required Qty" at bounding box center [430, 335] width 130 height 33
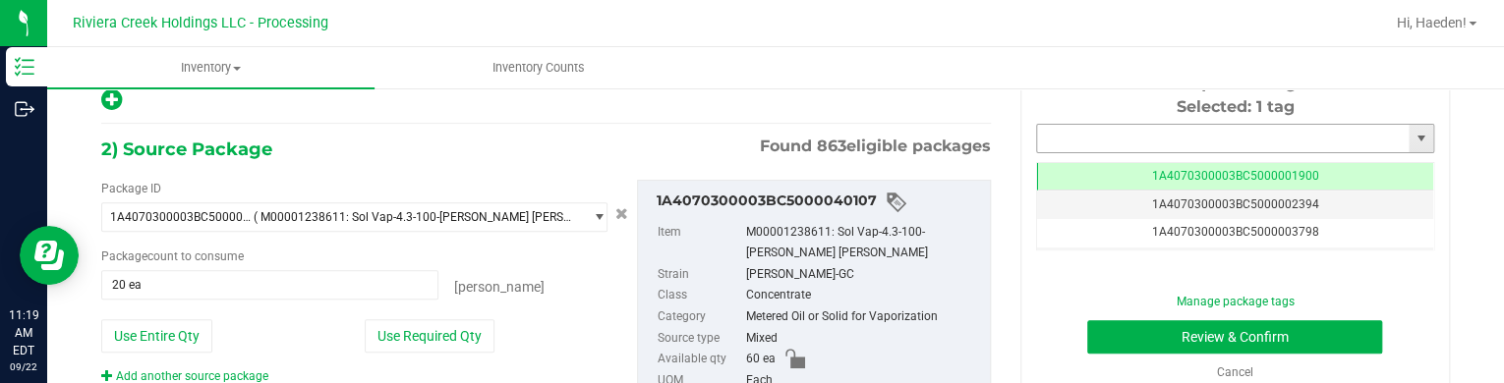
click at [1044, 143] on input "text" at bounding box center [1223, 139] width 372 height 28
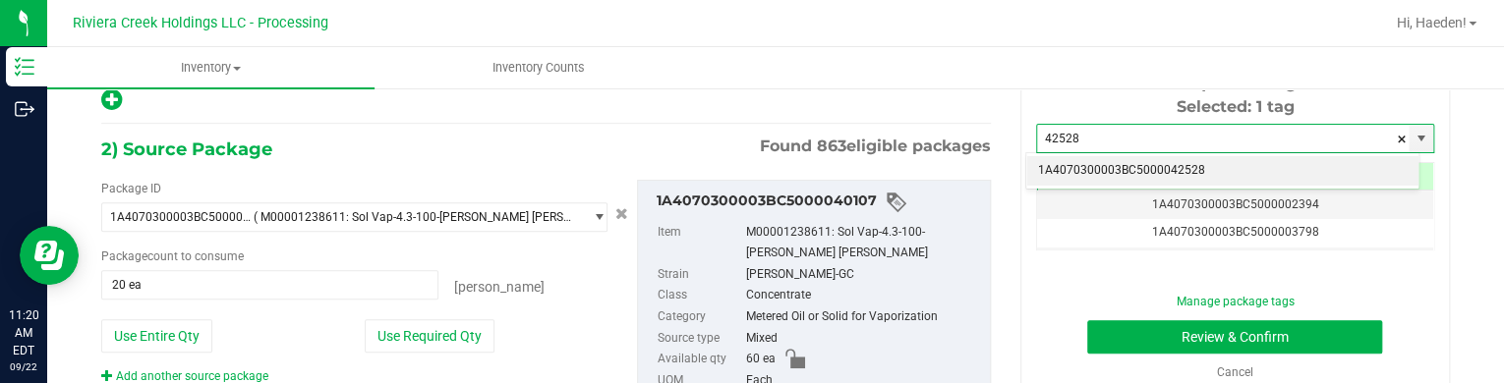
click at [1089, 160] on li "1A4070300003BC5000042528" at bounding box center [1222, 170] width 392 height 29
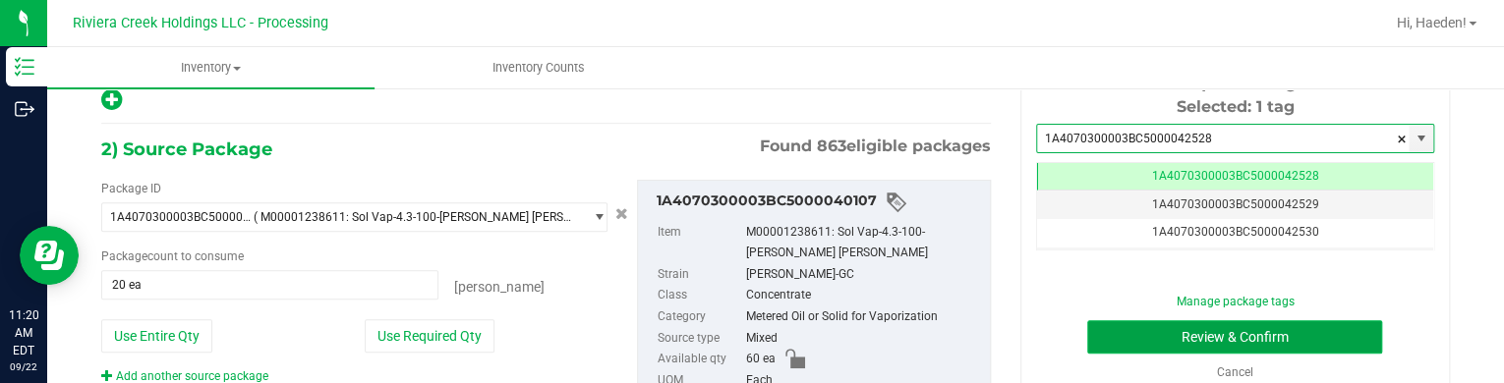
click at [1173, 330] on button "Review & Confirm" at bounding box center [1234, 336] width 295 height 33
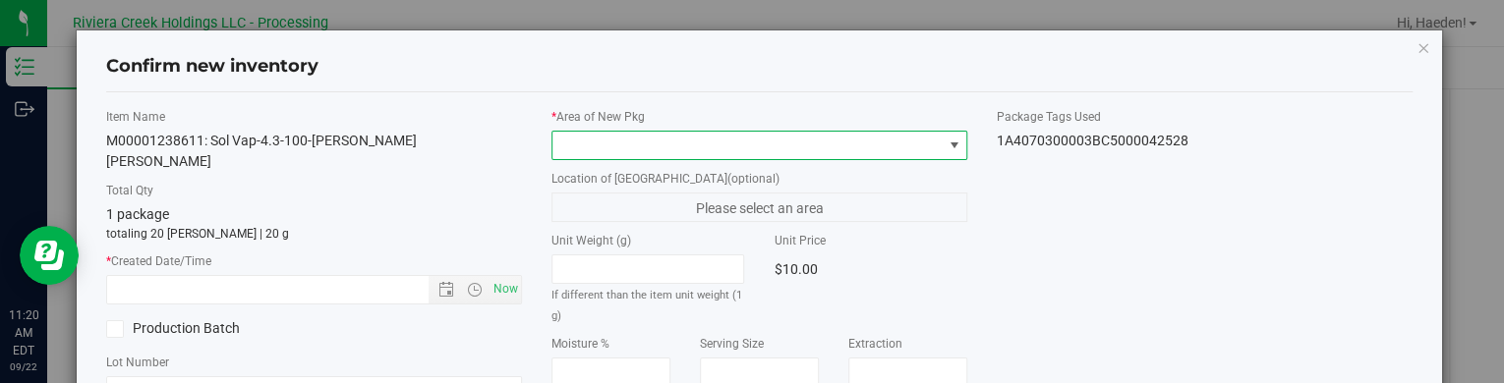
click at [890, 144] on span at bounding box center [746, 146] width 389 height 28
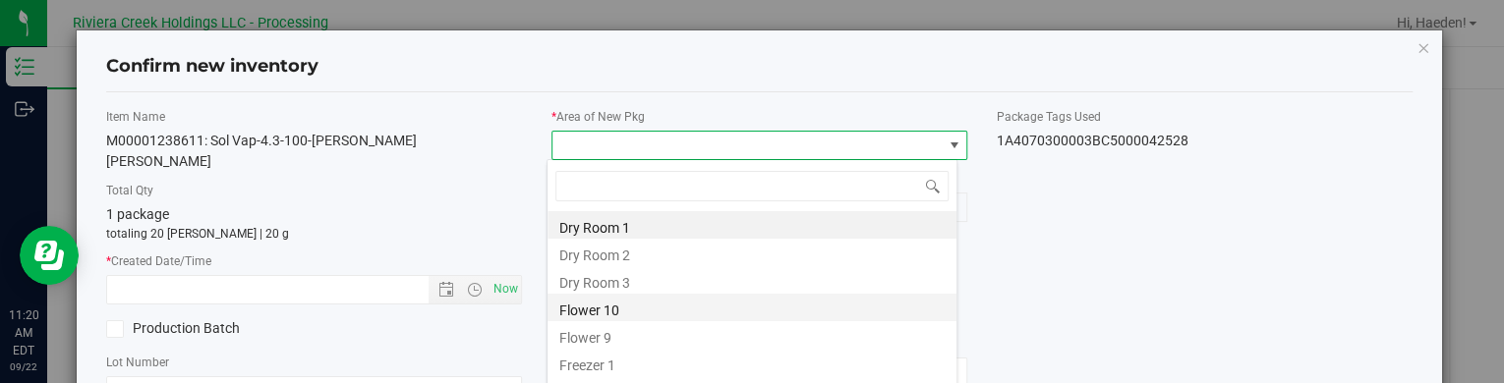
click at [646, 298] on li "Flower 10" at bounding box center [751, 308] width 409 height 28
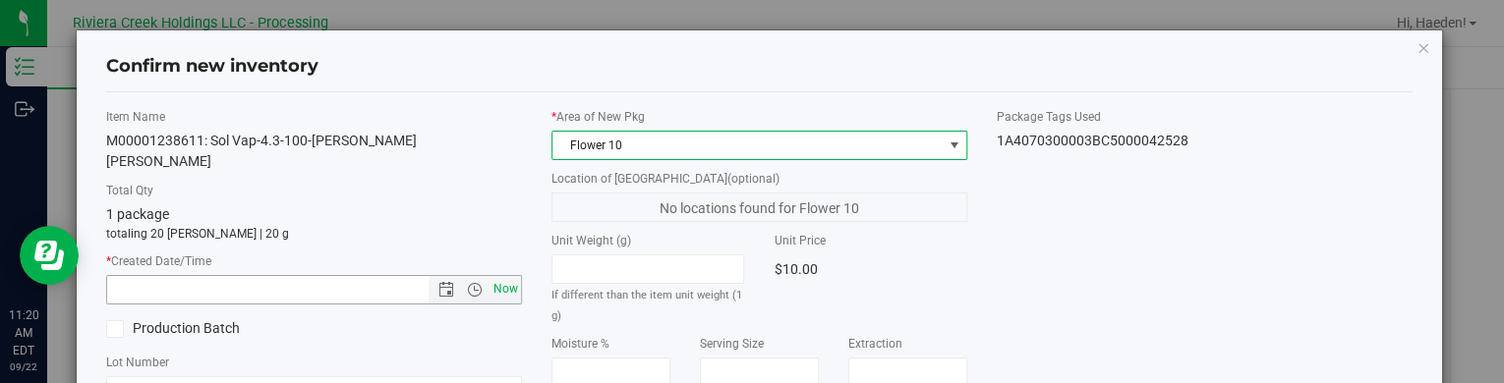
click at [508, 275] on span "Now" at bounding box center [505, 289] width 33 height 29
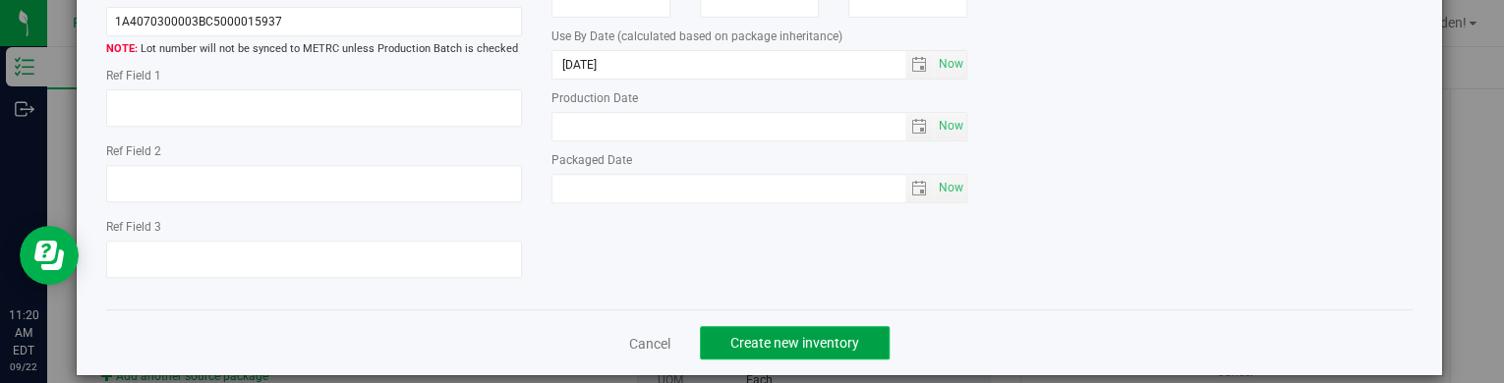
click at [828, 335] on span "Create new inventory" at bounding box center [794, 343] width 129 height 16
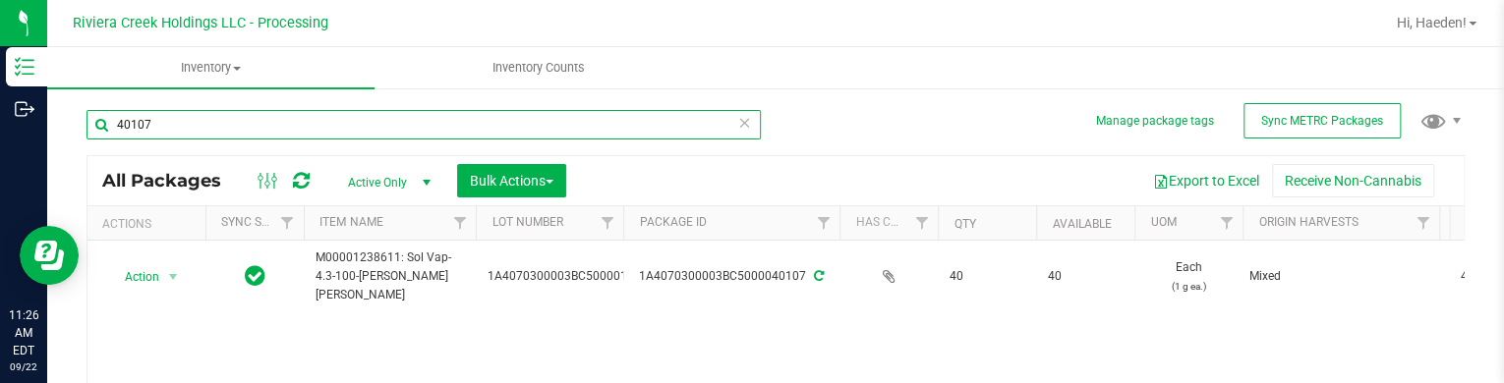
click at [499, 127] on input "40107" at bounding box center [423, 124] width 674 height 29
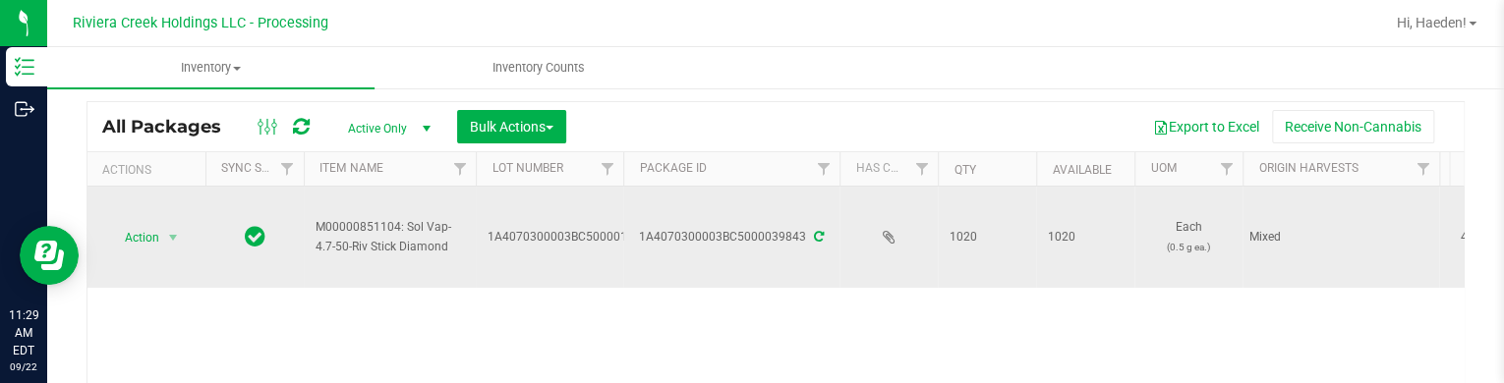
scroll to position [98, 0]
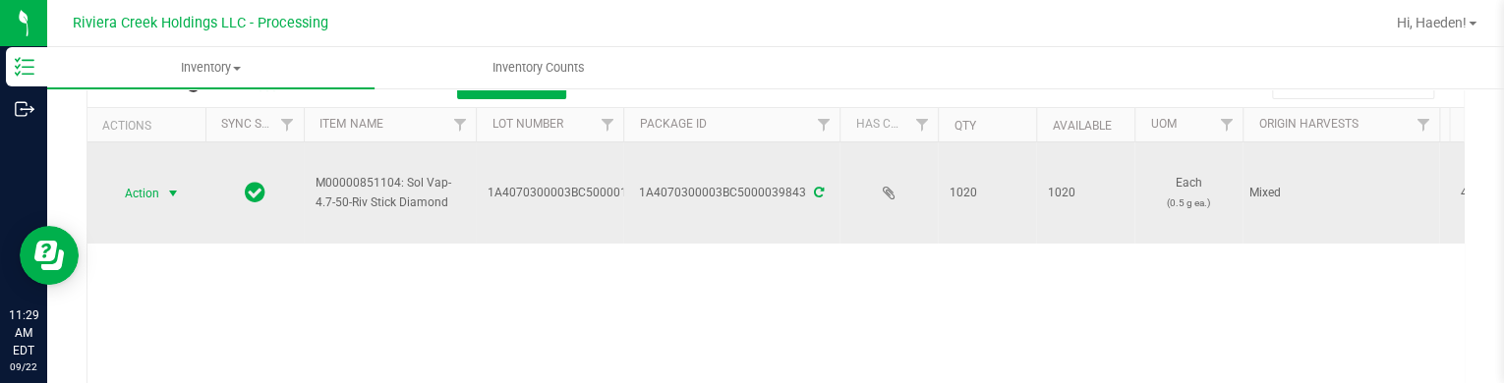
click at [161, 188] on span "select" at bounding box center [173, 194] width 25 height 28
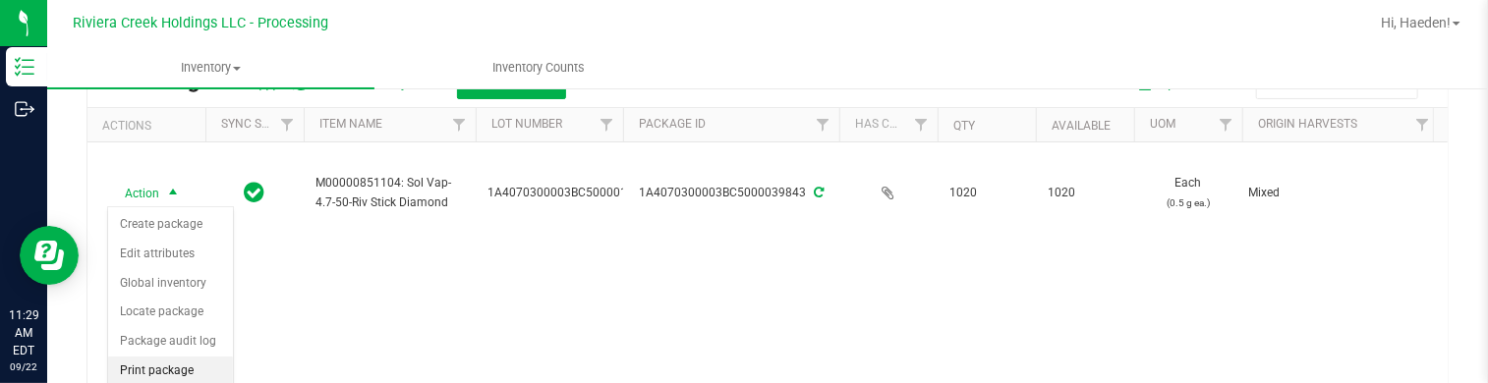
click at [181, 373] on li "Print package label" at bounding box center [170, 384] width 125 height 54
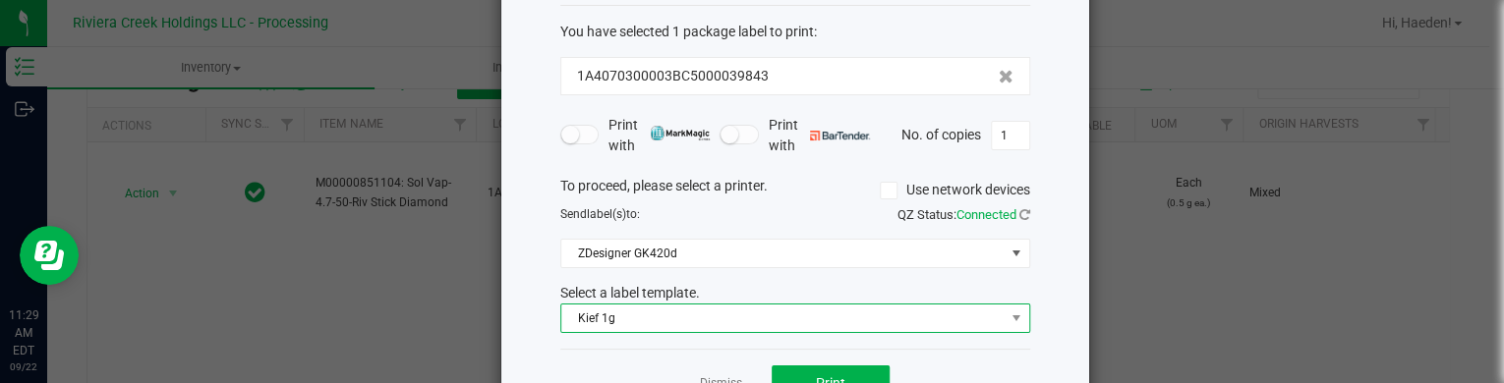
click at [629, 321] on span "Kief 1g" at bounding box center [782, 319] width 443 height 28
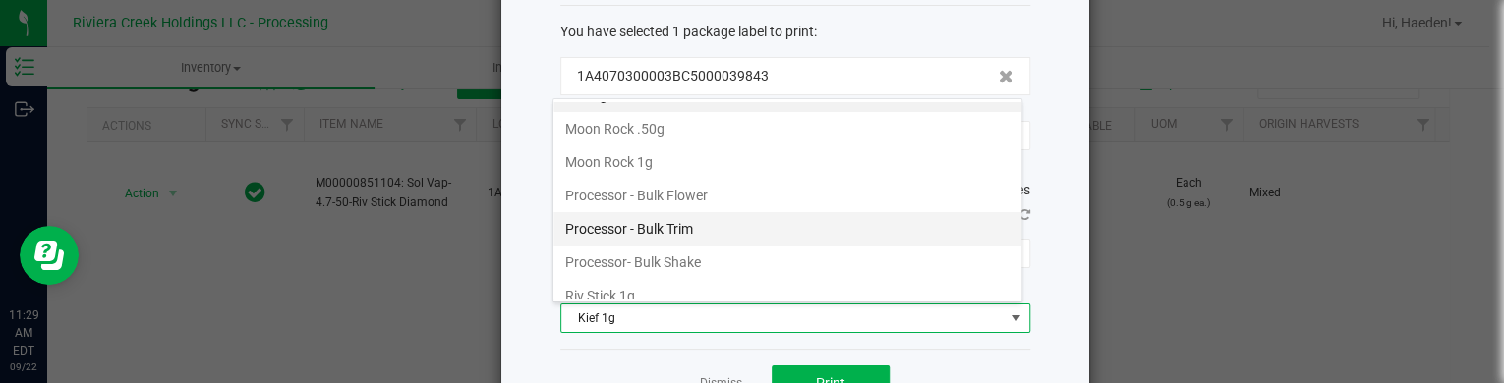
scroll to position [857, 0]
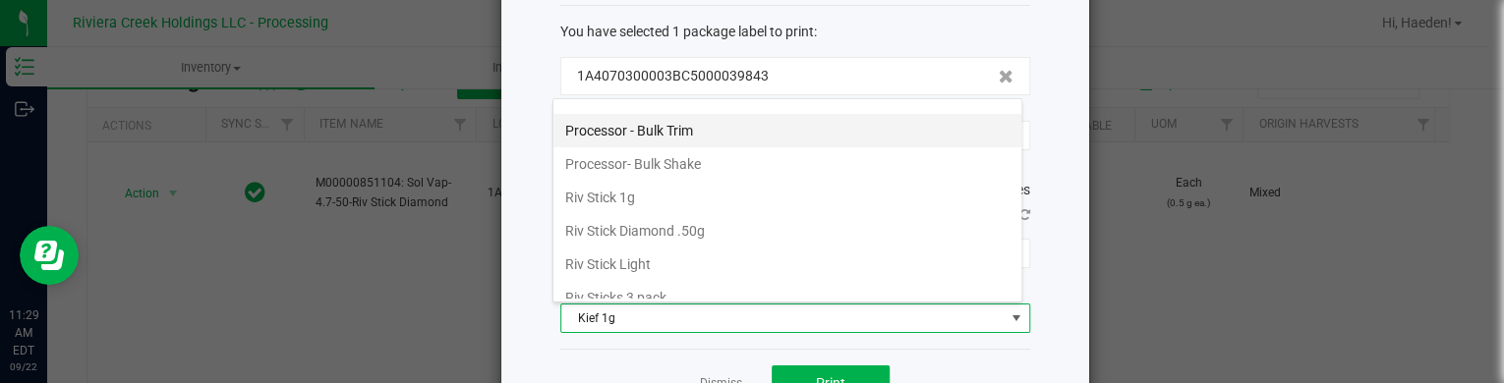
click at [640, 219] on li "Riv Stick Diamond .50g" at bounding box center [787, 230] width 468 height 33
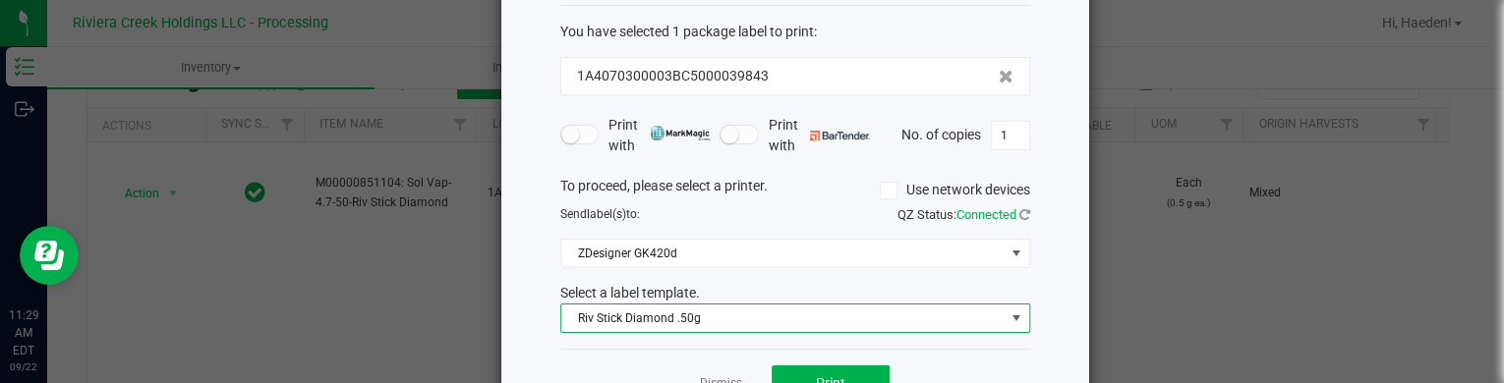
scroll to position [160, 0]
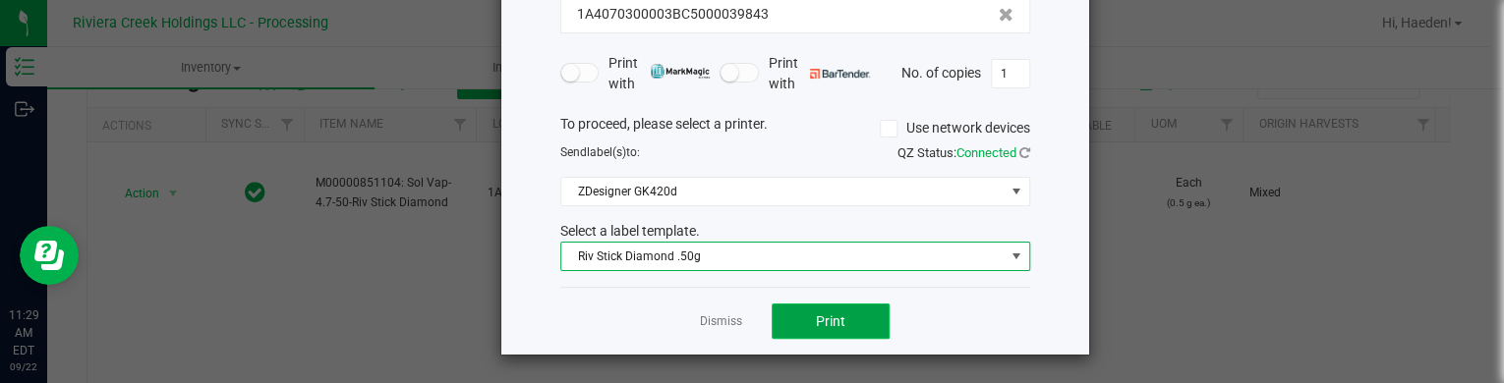
click at [794, 316] on button "Print" at bounding box center [831, 321] width 118 height 35
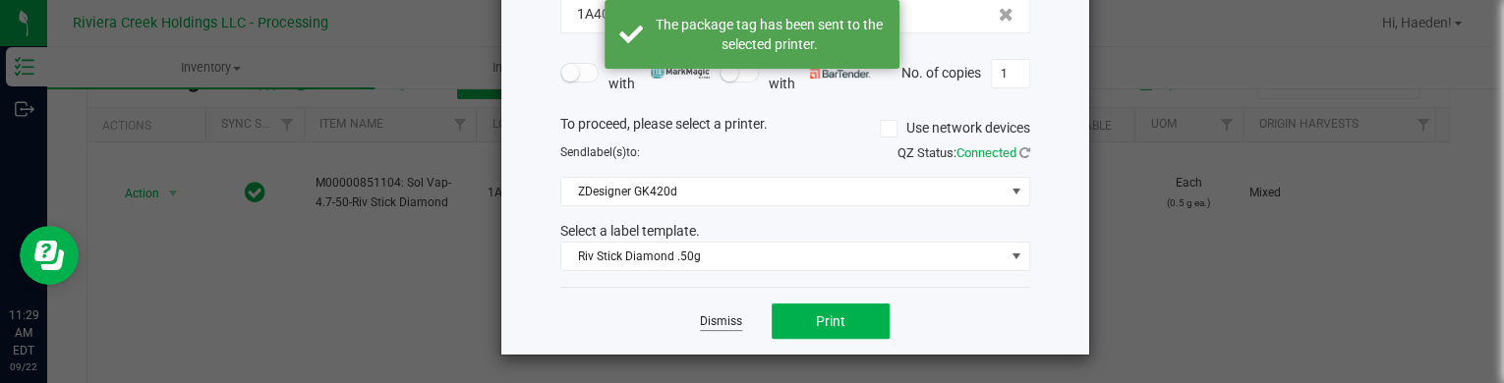
click at [720, 317] on link "Dismiss" at bounding box center [721, 322] width 42 height 17
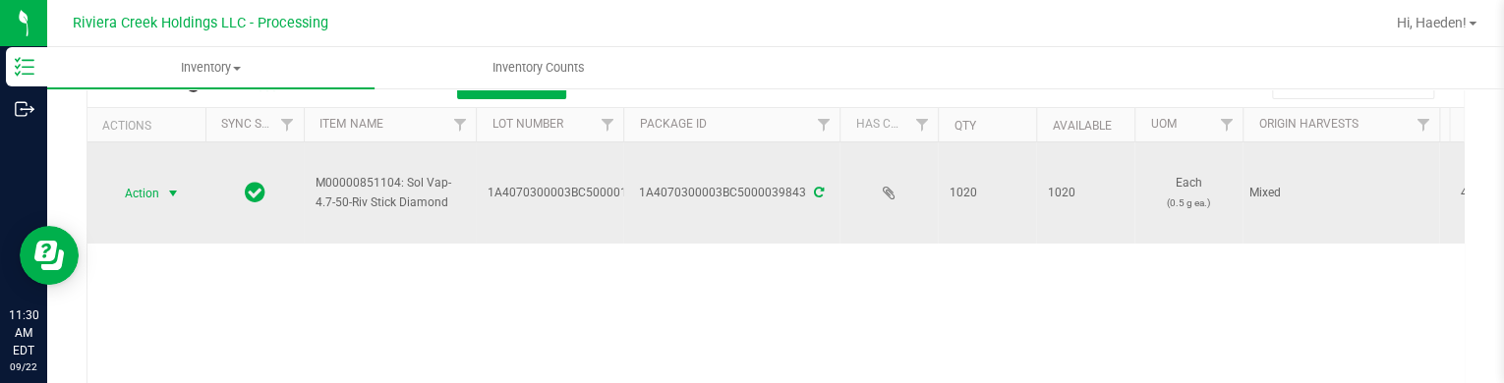
click at [146, 202] on span "Action" at bounding box center [133, 194] width 53 height 28
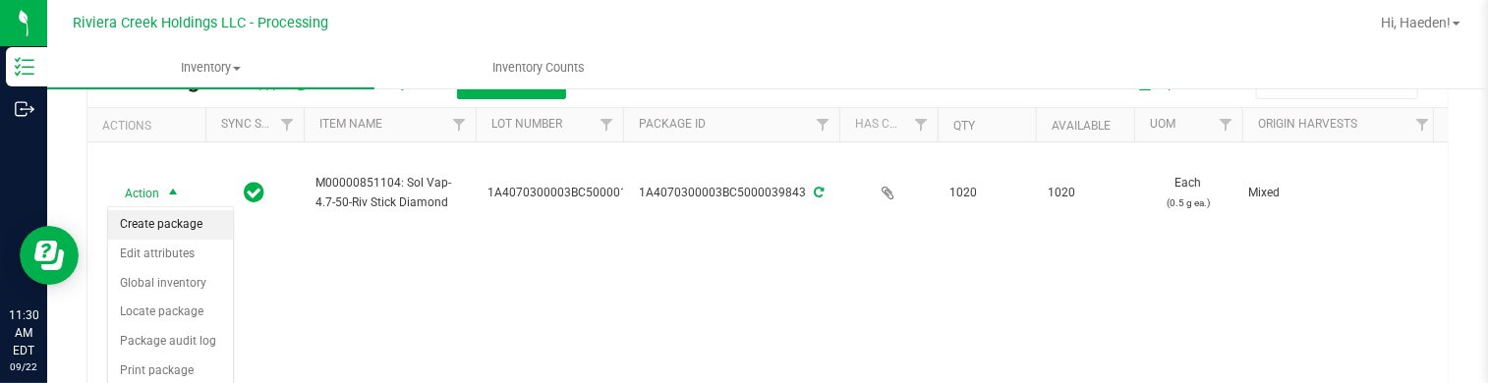
click at [175, 223] on li "Create package" at bounding box center [170, 224] width 125 height 29
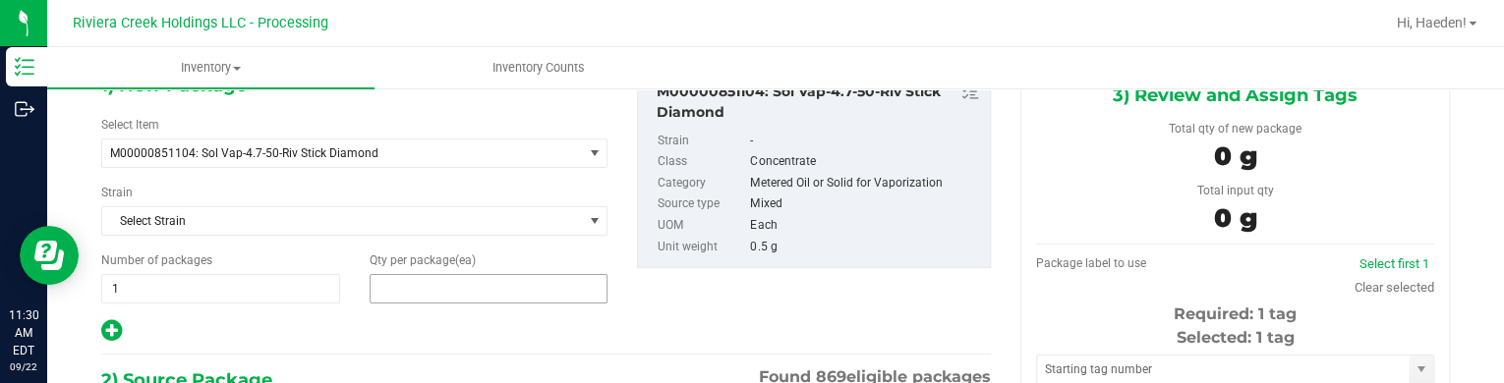
click at [421, 290] on span at bounding box center [489, 288] width 239 height 29
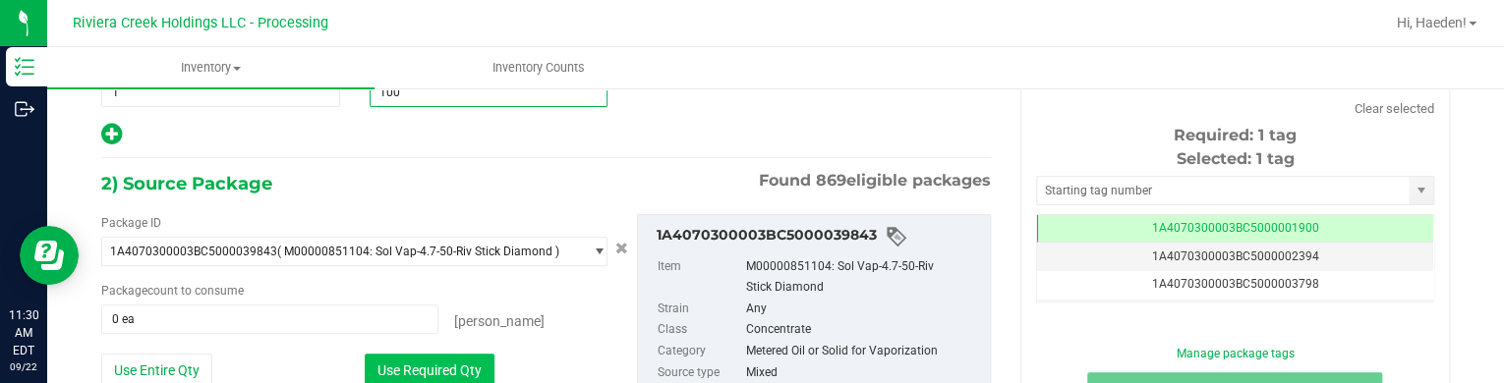
type input "100"
click at [476, 359] on button "Use Required Qty" at bounding box center [430, 370] width 130 height 33
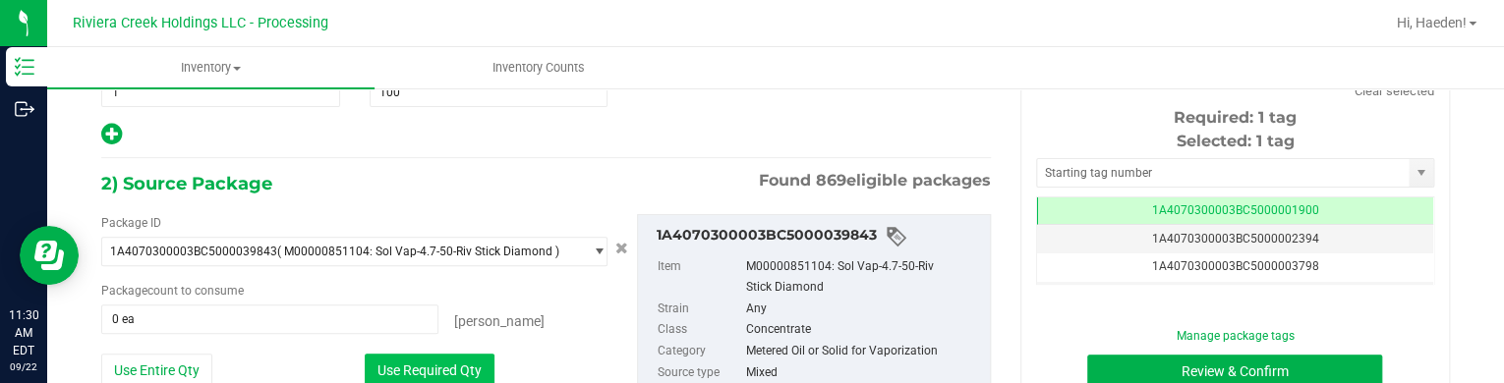
type input "100 ea"
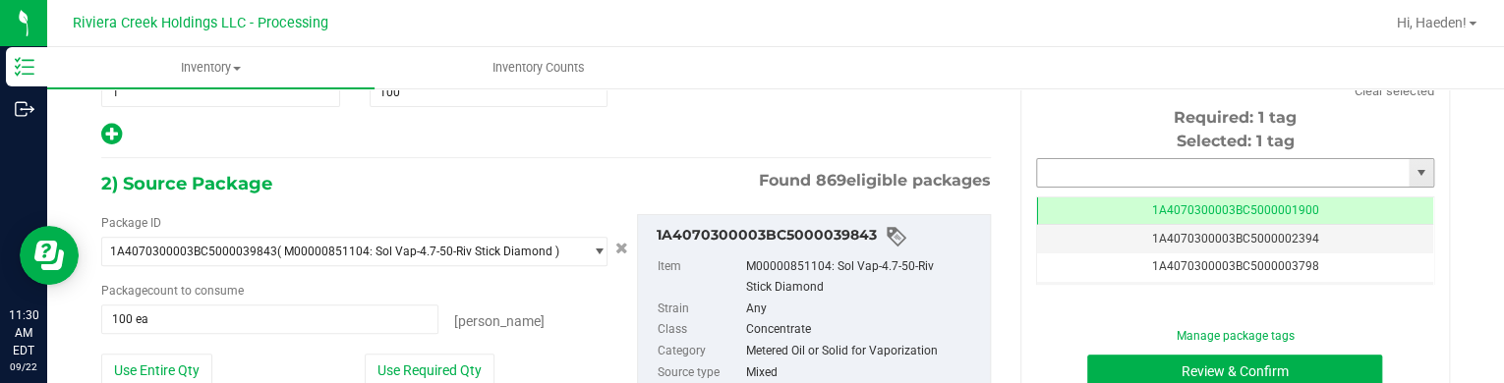
click at [1138, 173] on input "text" at bounding box center [1223, 173] width 372 height 28
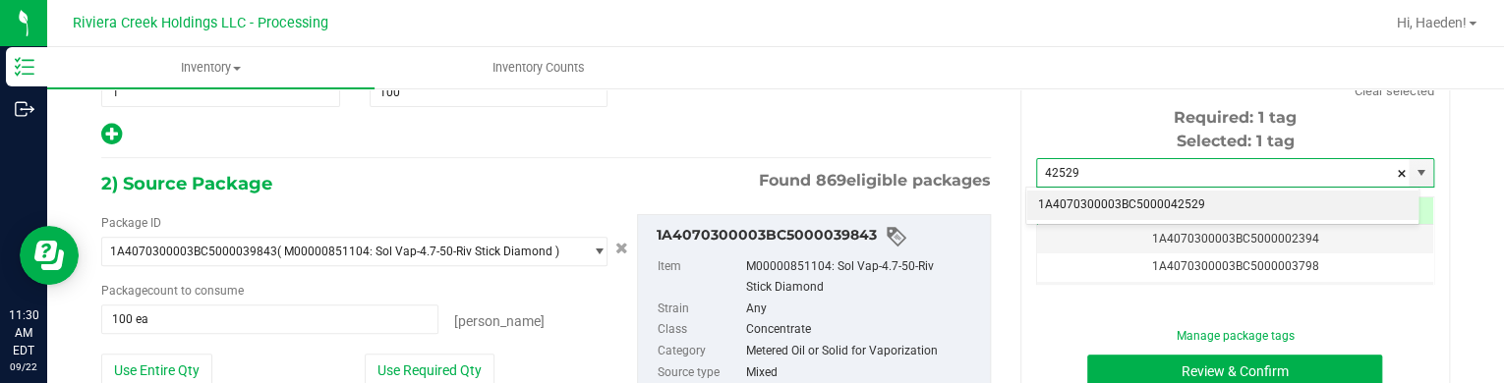
click at [1146, 200] on li "1A4070300003BC5000042529" at bounding box center [1222, 205] width 392 height 29
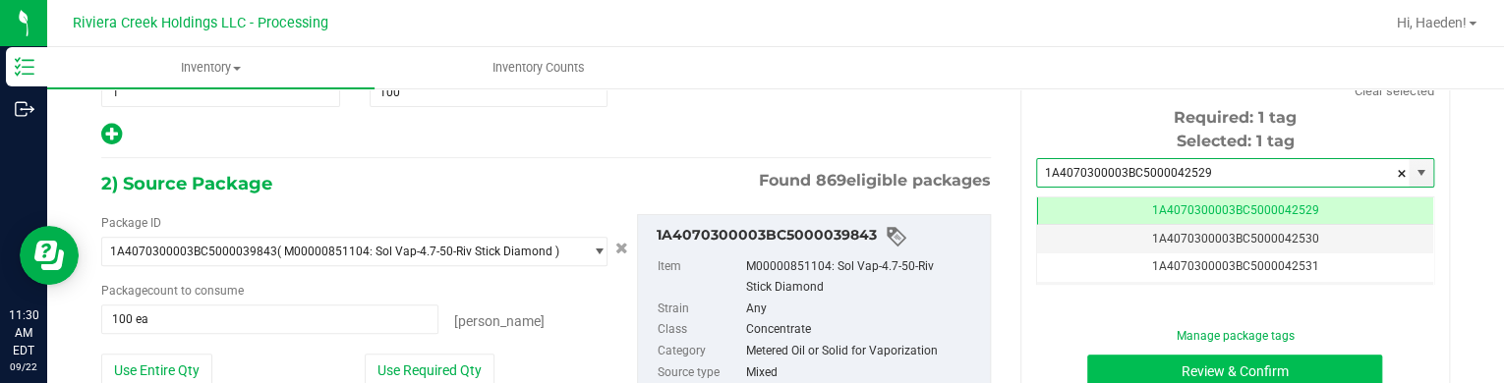
type input "1A4070300003BC5000042529"
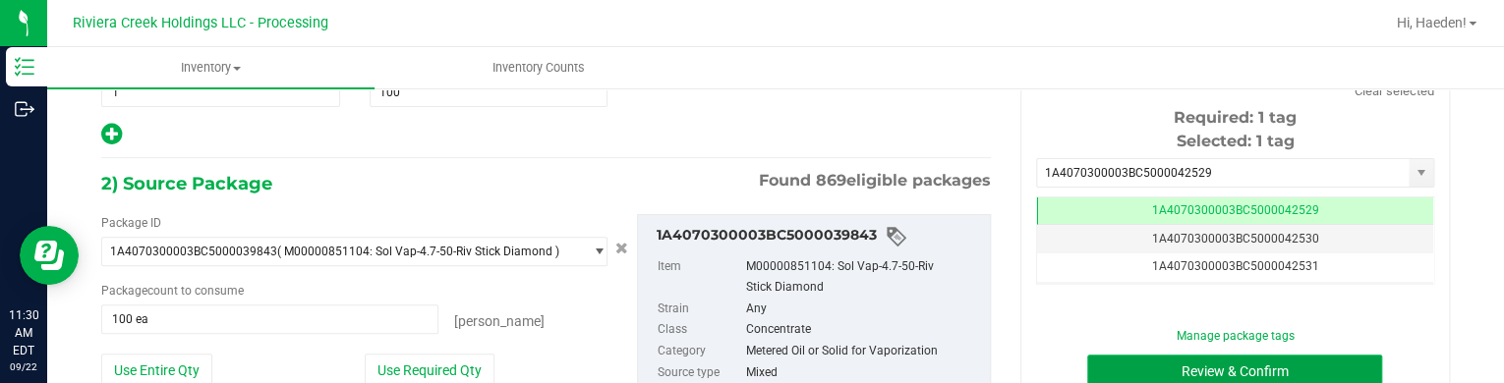
click at [1224, 379] on button "Review & Confirm" at bounding box center [1234, 371] width 295 height 33
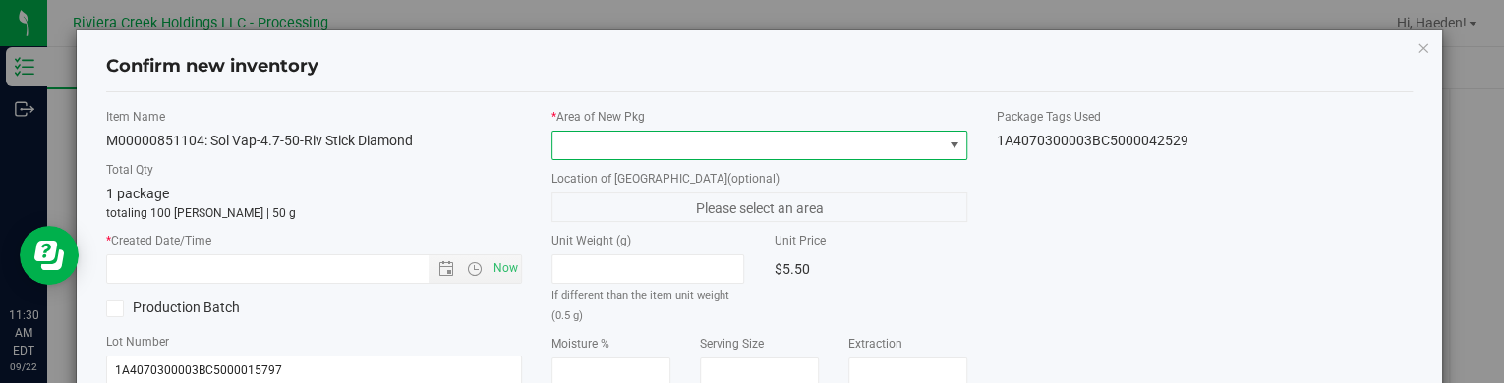
click at [834, 142] on span at bounding box center [746, 146] width 389 height 28
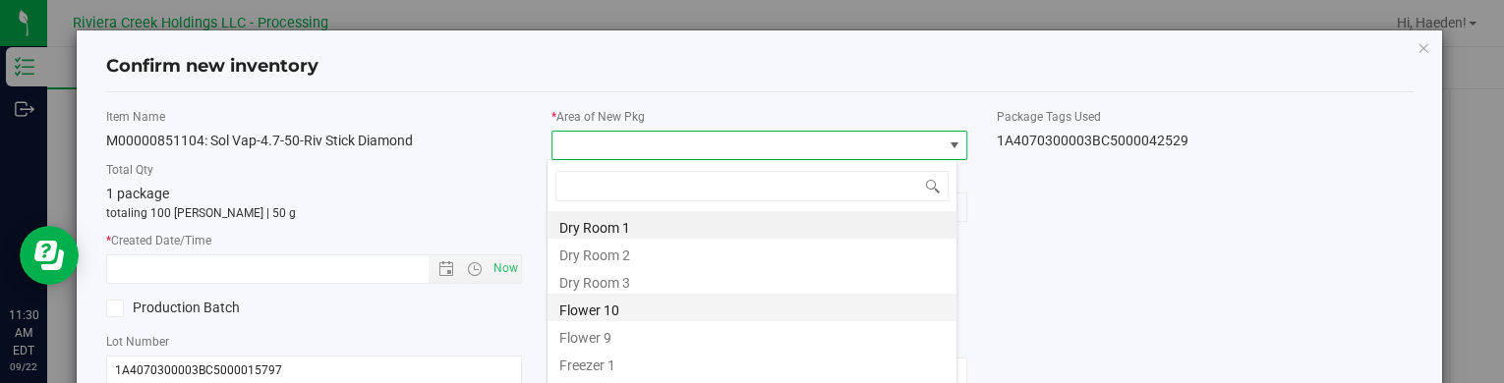
click at [635, 308] on li "Flower 10" at bounding box center [751, 308] width 409 height 28
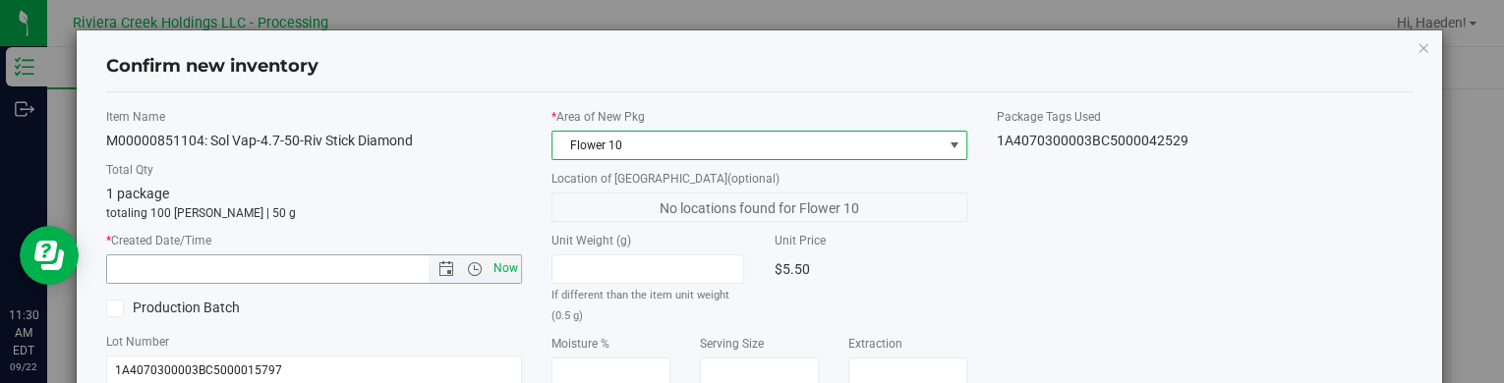
click at [503, 268] on span "Now" at bounding box center [505, 269] width 33 height 29
type input "9/22/2025 11:30 AM"
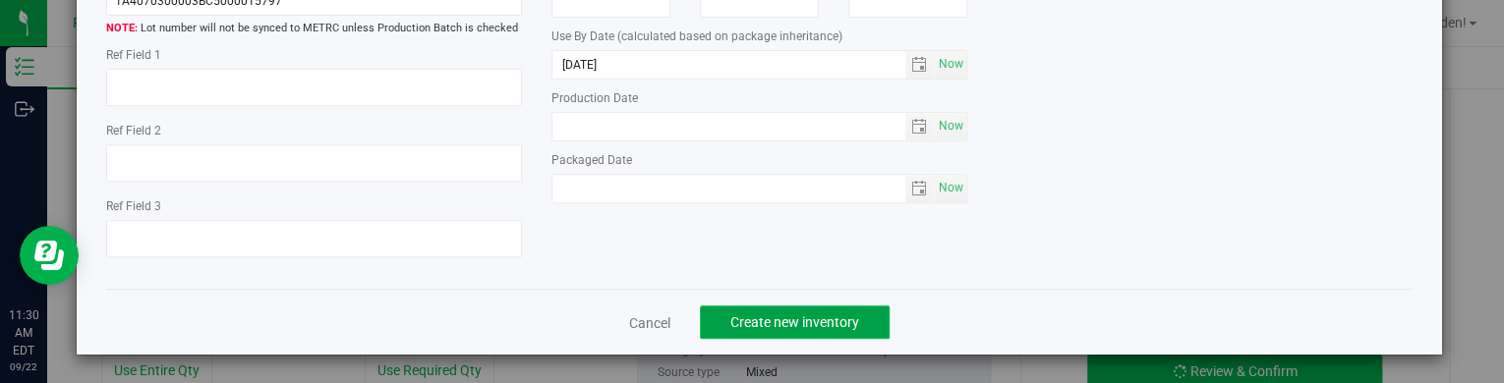
click at [783, 322] on span "Create new inventory" at bounding box center [794, 323] width 129 height 16
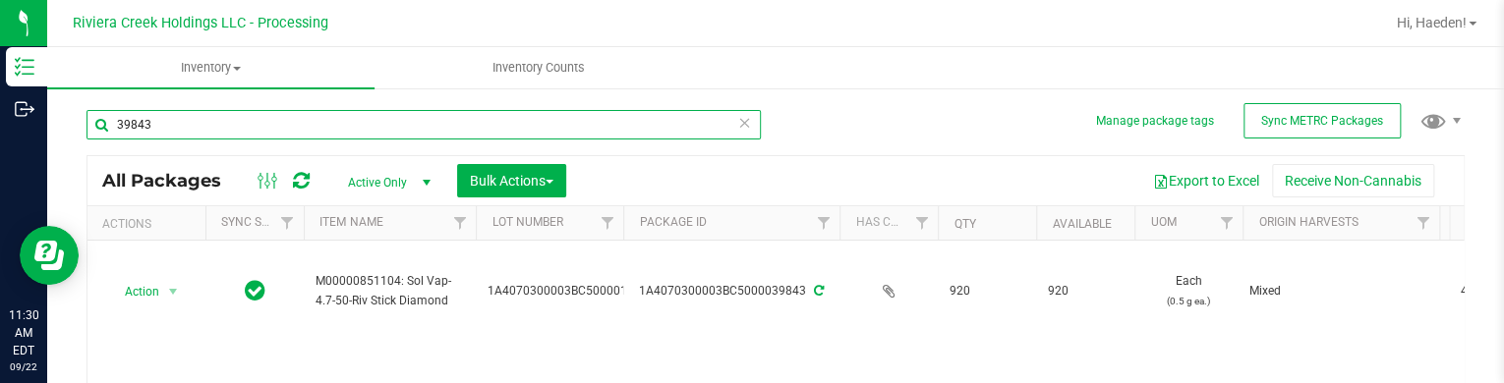
click at [284, 131] on input "39843" at bounding box center [423, 124] width 674 height 29
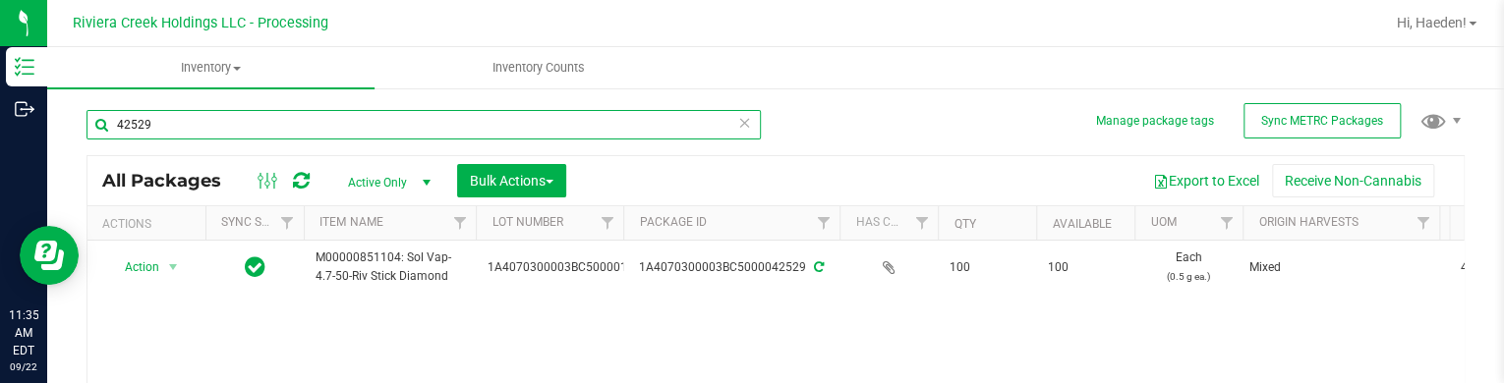
click at [568, 122] on input "42529" at bounding box center [423, 124] width 674 height 29
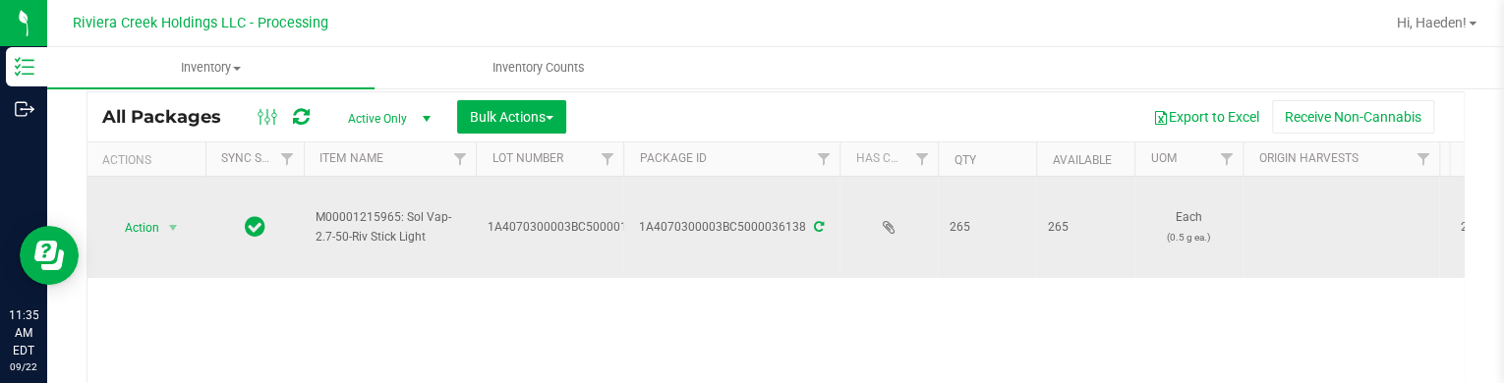
scroll to position [98, 0]
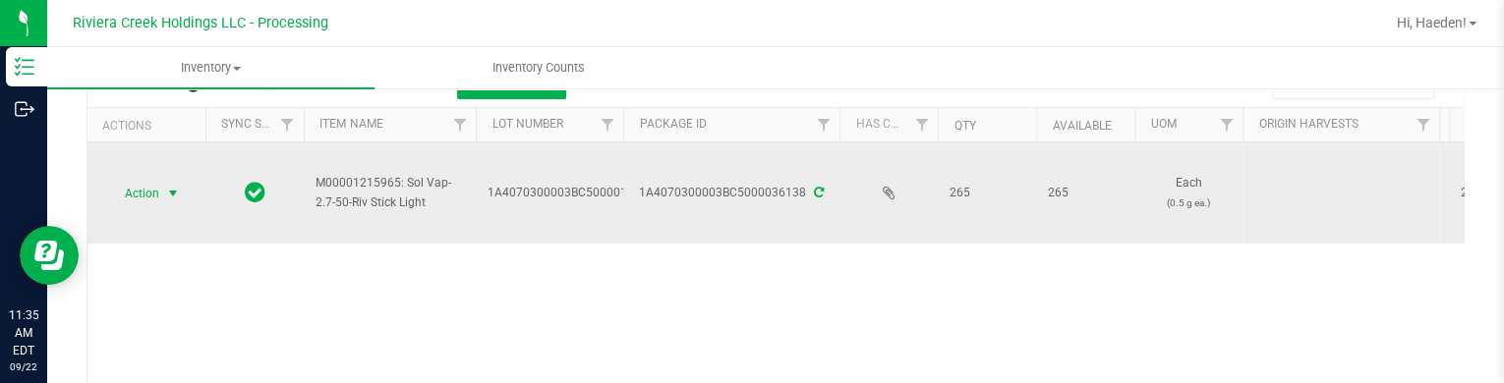
type input "36138"
click at [181, 196] on span "select" at bounding box center [173, 194] width 16 height 16
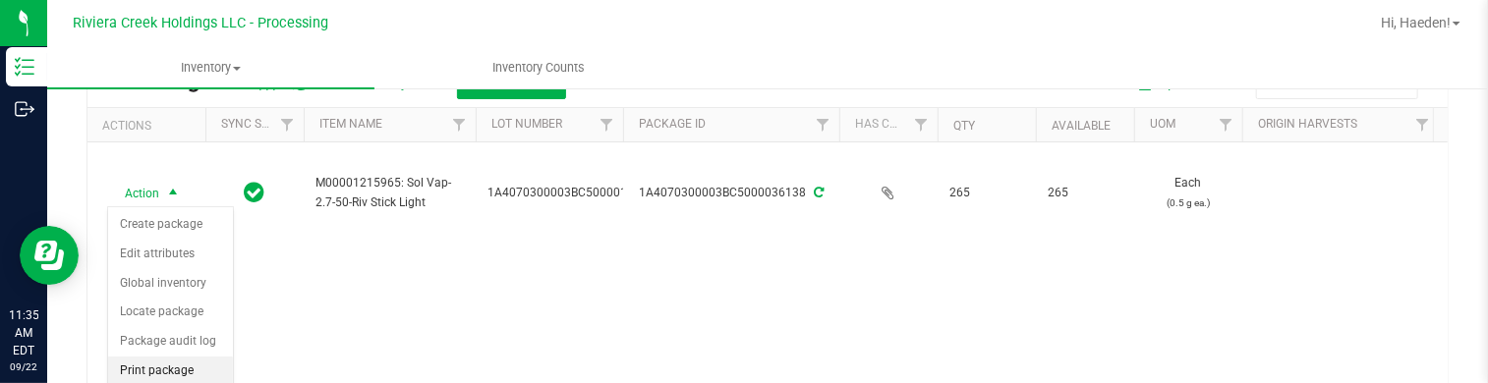
click at [188, 364] on li "Print package label" at bounding box center [170, 384] width 125 height 54
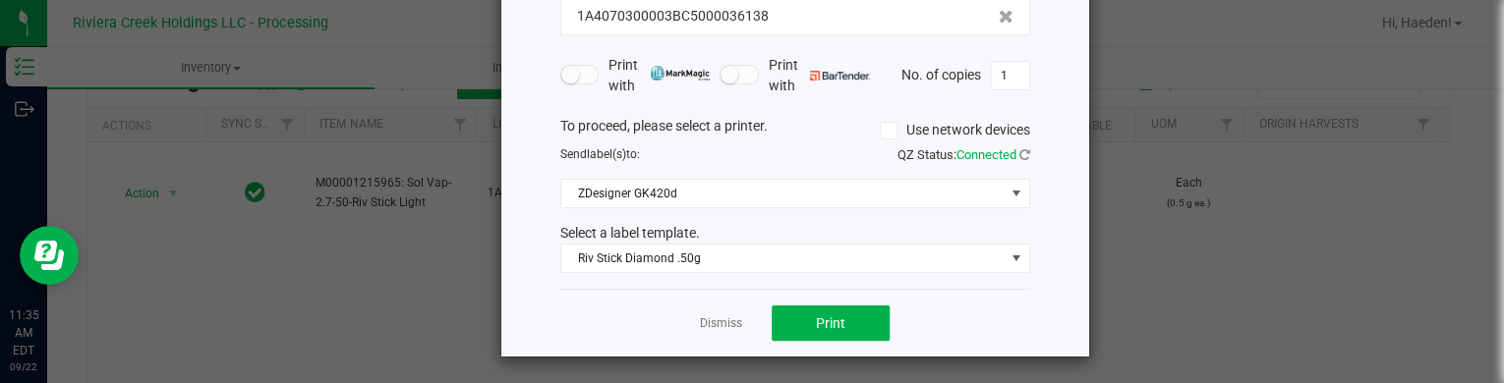
scroll to position [160, 0]
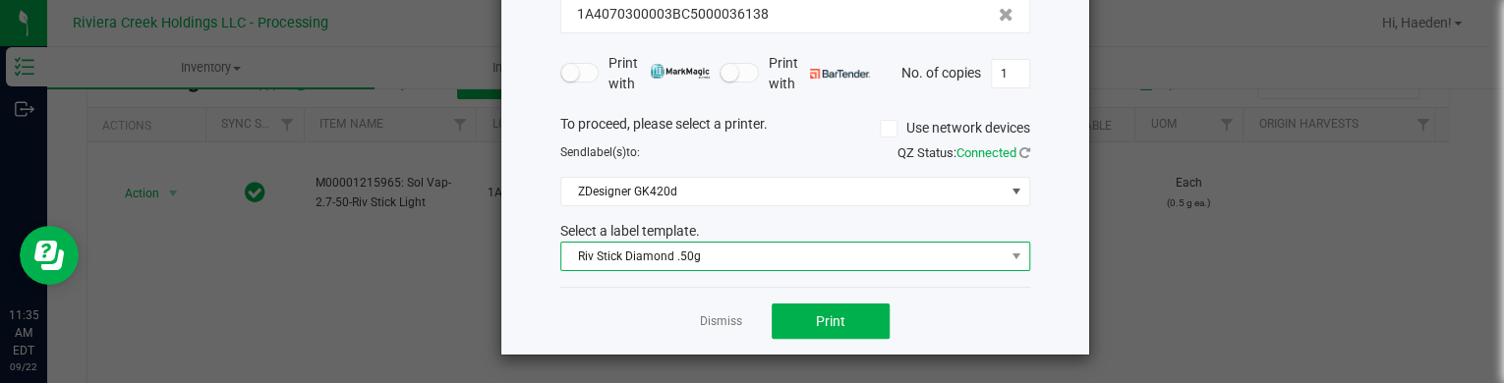
click at [763, 254] on span "Riv Stick Diamond .50g" at bounding box center [782, 257] width 443 height 28
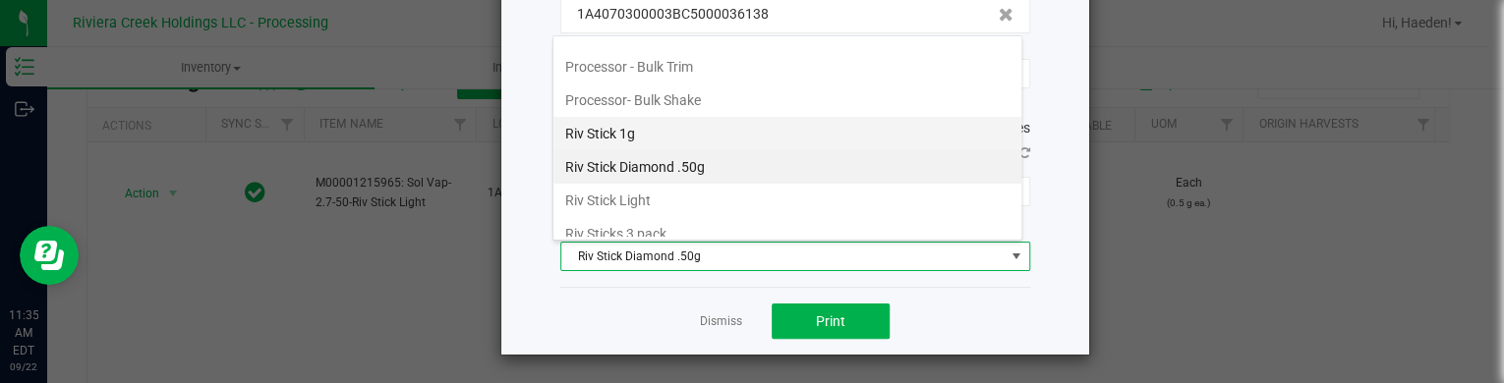
scroll to position [892, 0]
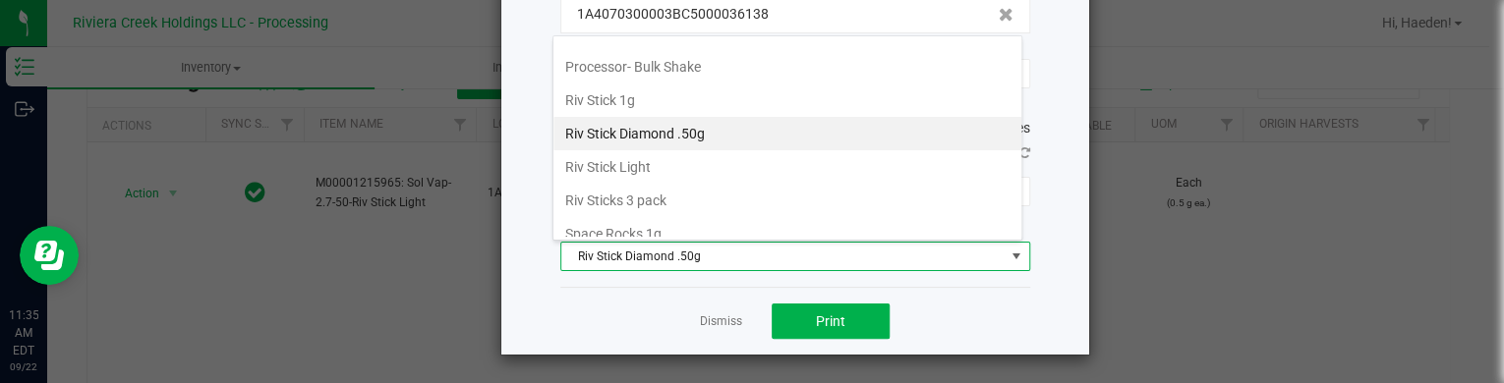
click at [732, 135] on li "Riv Stick Diamond .50g" at bounding box center [787, 133] width 468 height 33
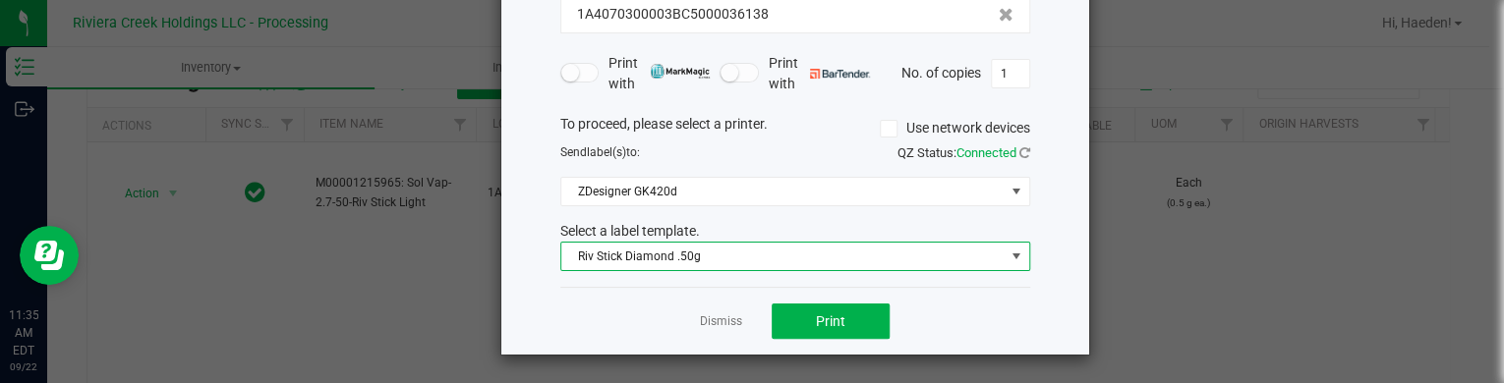
click at [752, 250] on span "Riv Stick Diamond .50g" at bounding box center [782, 257] width 443 height 28
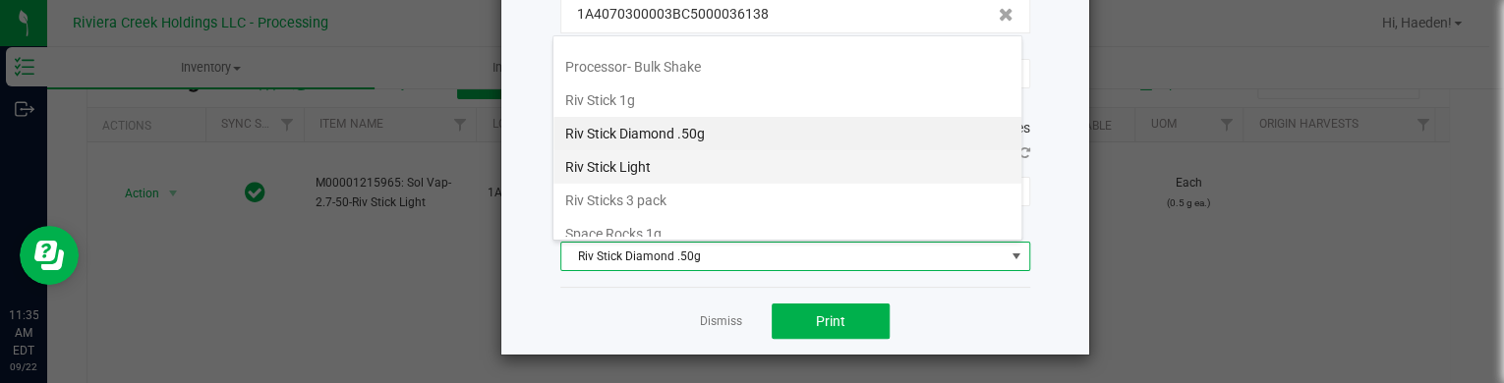
click at [716, 164] on li "Riv Stick Light" at bounding box center [787, 166] width 468 height 33
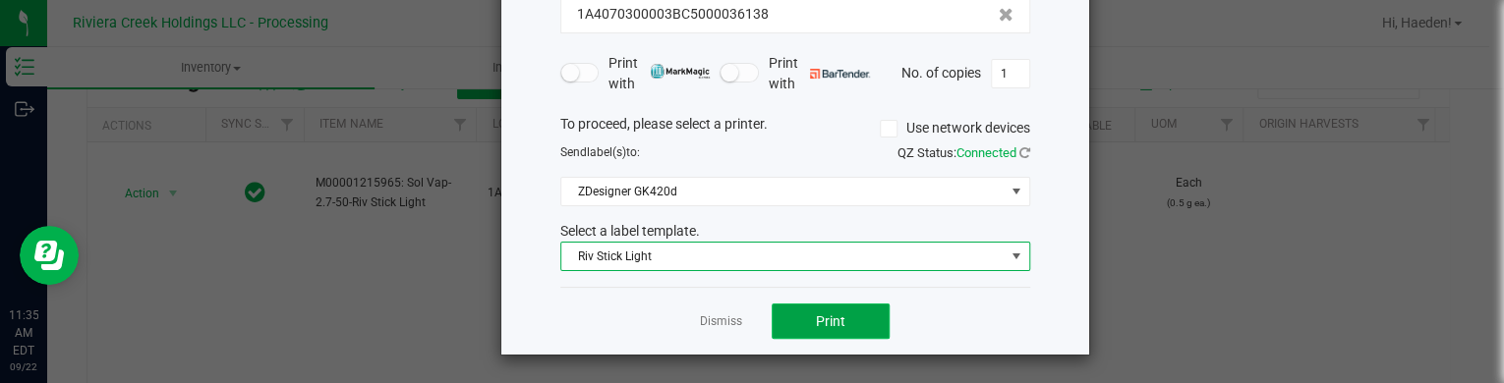
click at [793, 316] on button "Print" at bounding box center [831, 321] width 118 height 35
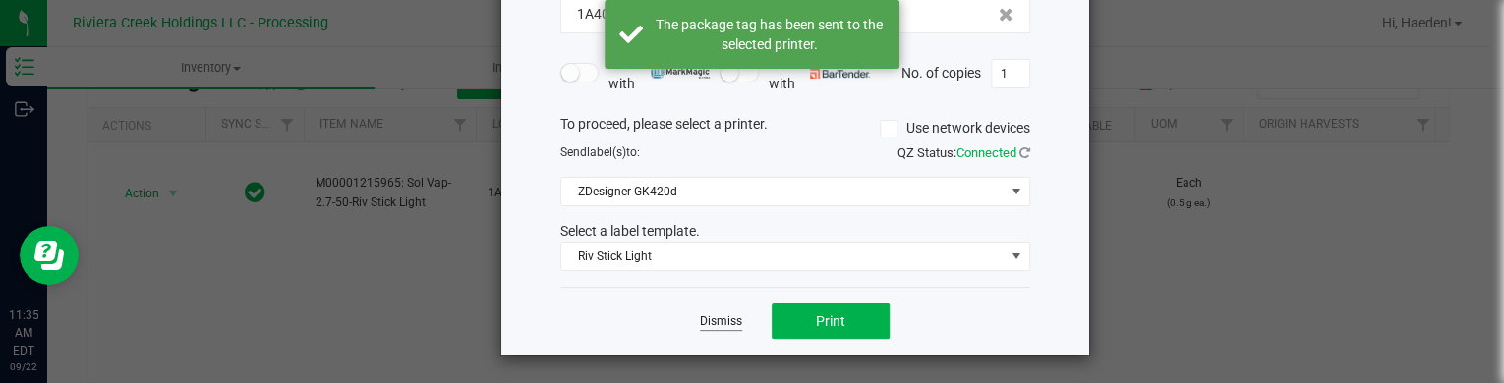
click at [722, 318] on link "Dismiss" at bounding box center [721, 322] width 42 height 17
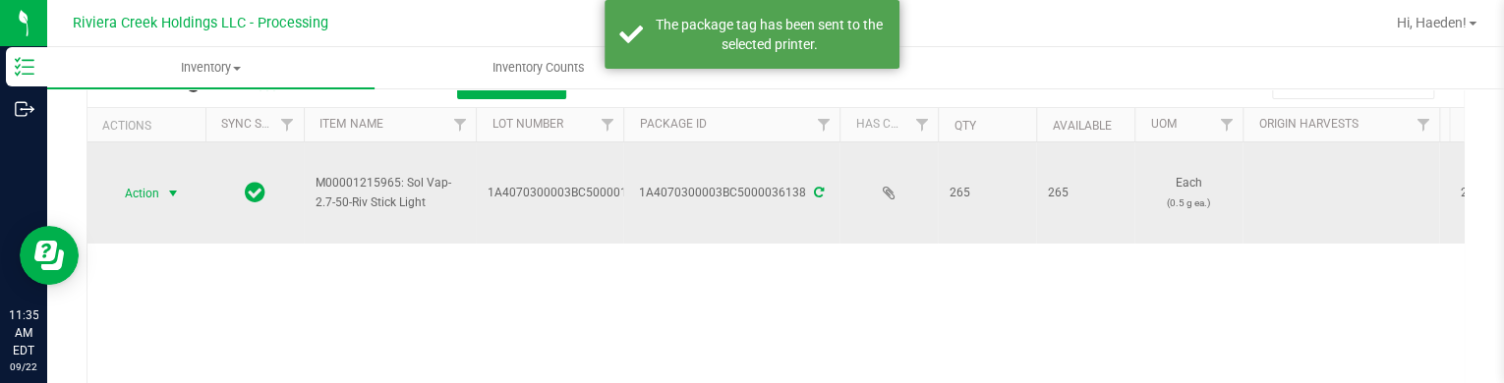
click at [177, 204] on span "select" at bounding box center [173, 194] width 25 height 28
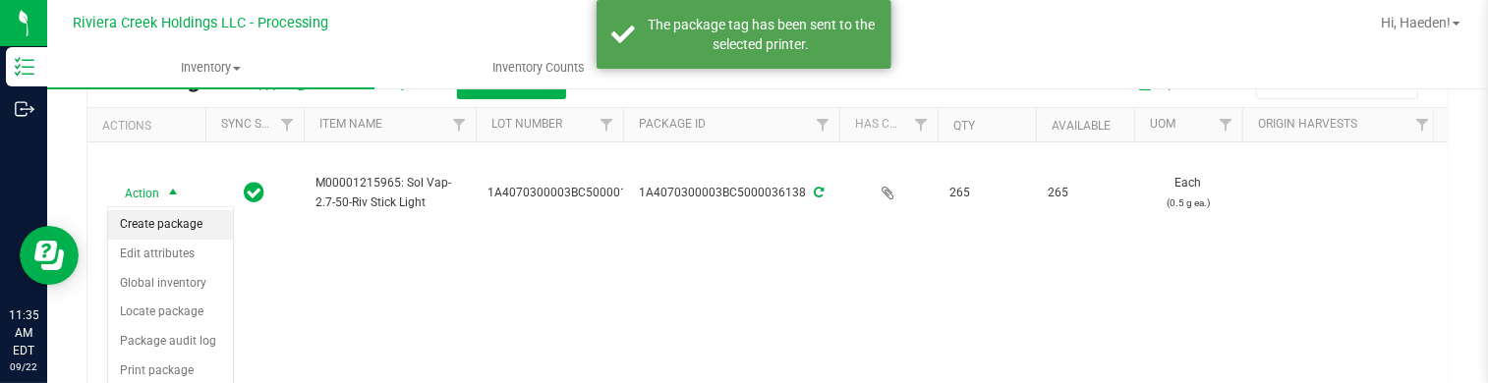
click at [184, 234] on li "Create package" at bounding box center [170, 224] width 125 height 29
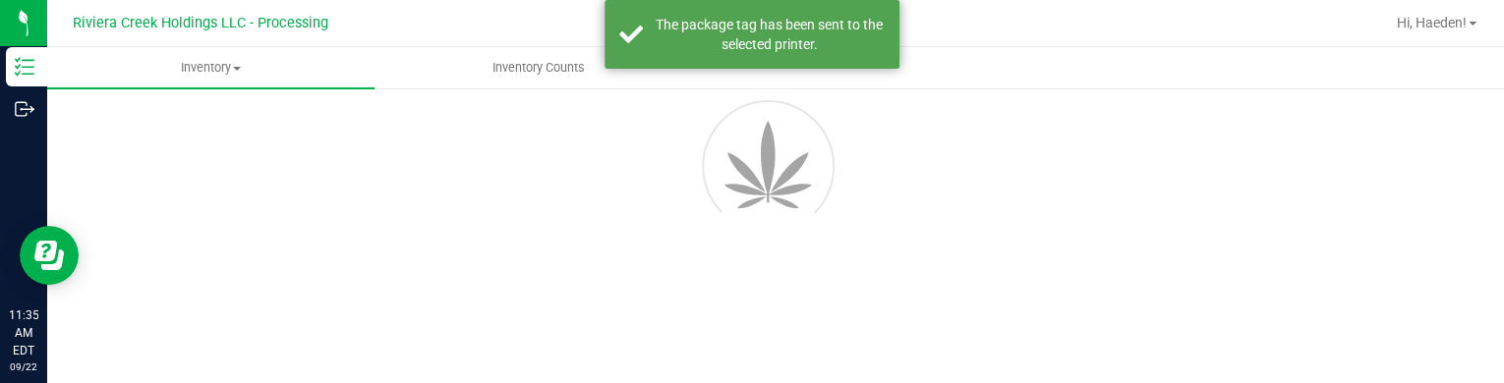
scroll to position [113, 0]
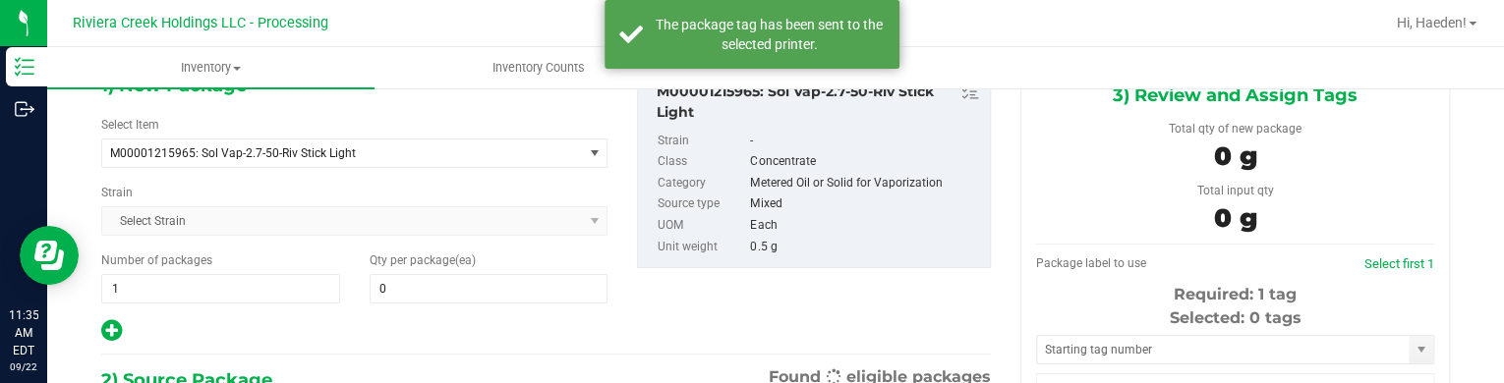
type input "0"
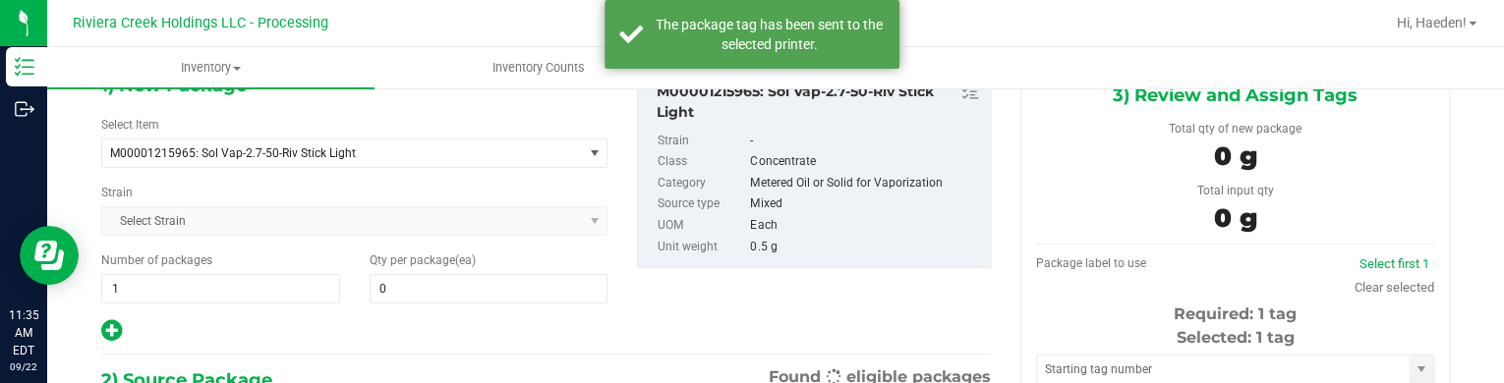
scroll to position [0, 0]
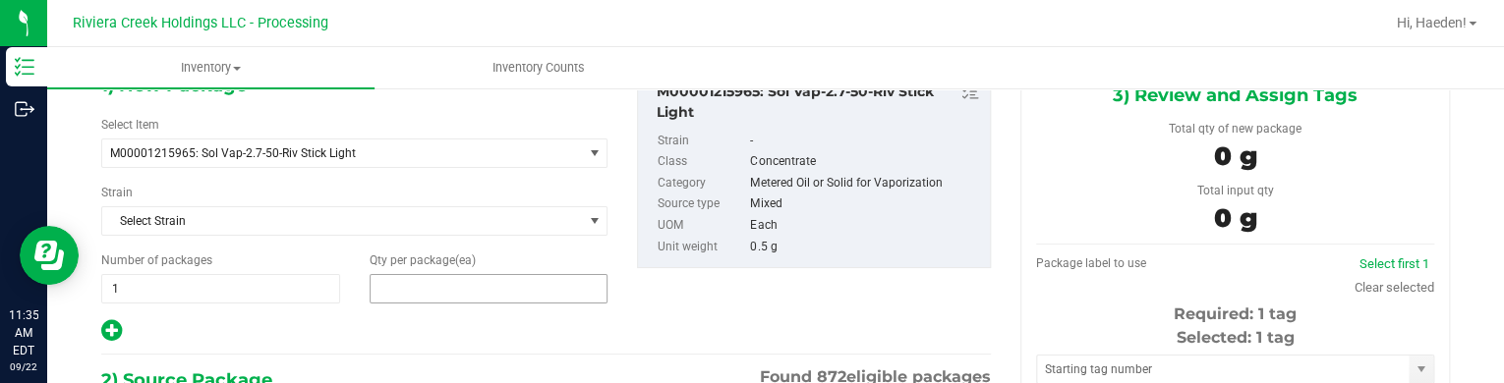
click at [432, 294] on span at bounding box center [489, 288] width 239 height 29
click at [432, 294] on input "text" at bounding box center [489, 289] width 237 height 28
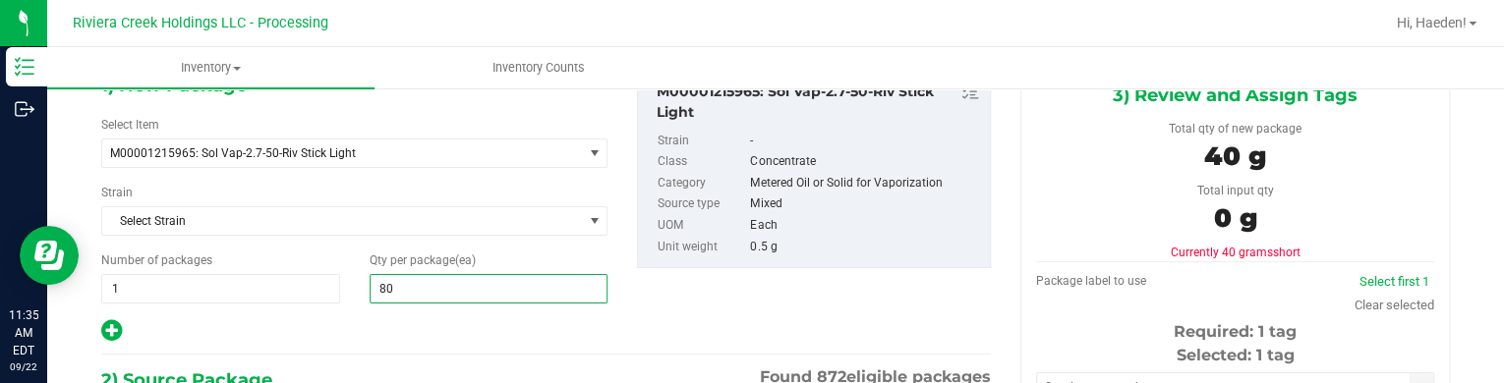
type input "80"
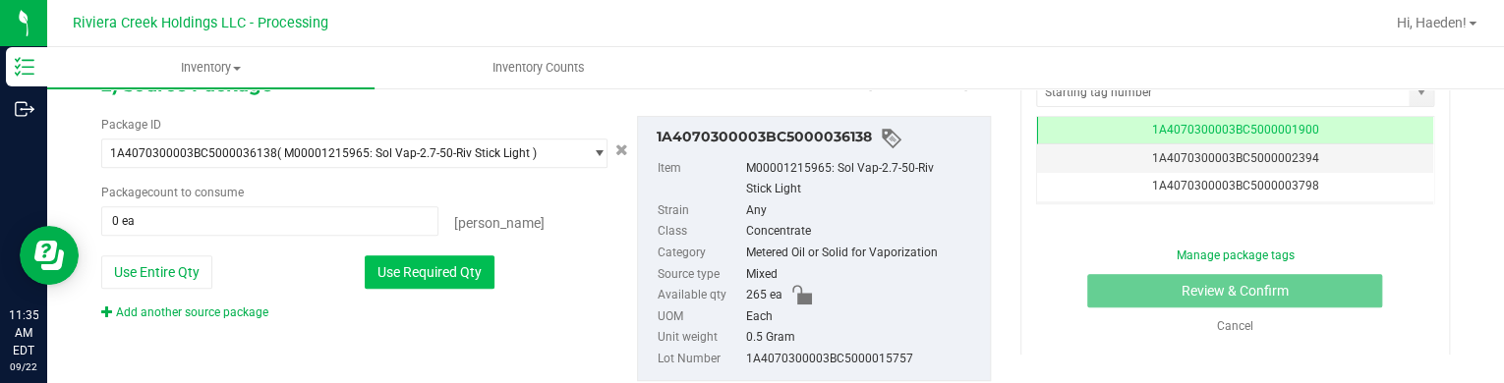
click at [421, 263] on button "Use Required Qty" at bounding box center [430, 272] width 130 height 33
type input "80 ea"
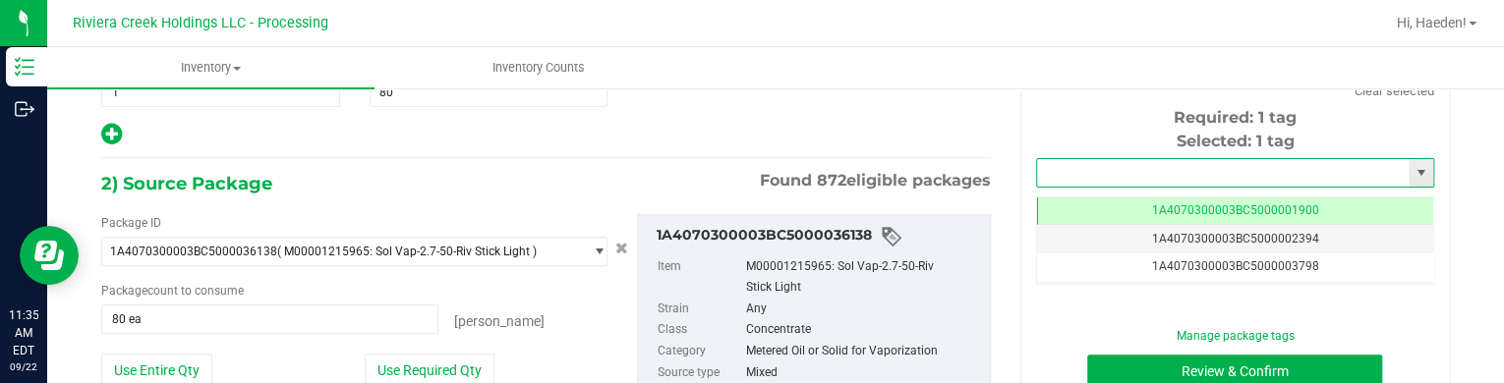
click at [1079, 165] on input "text" at bounding box center [1223, 173] width 372 height 28
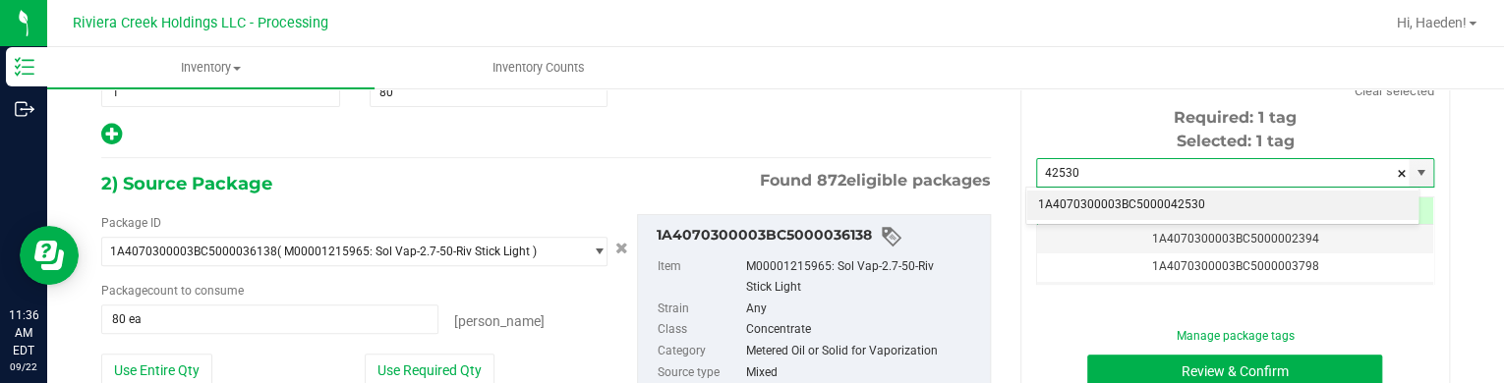
click at [1117, 199] on li "1A4070300003BC5000042530" at bounding box center [1222, 205] width 392 height 29
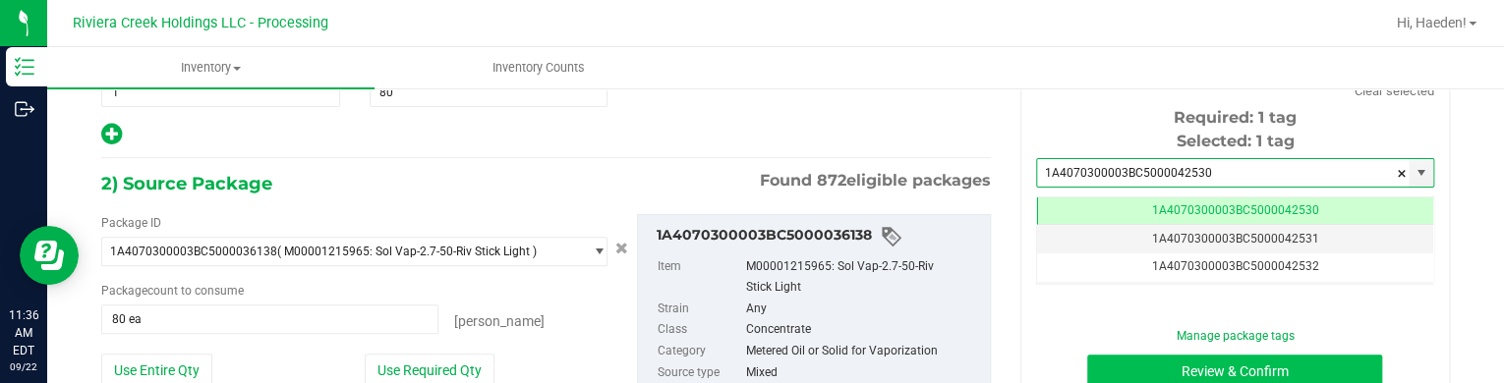
type input "1A4070300003BC5000042530"
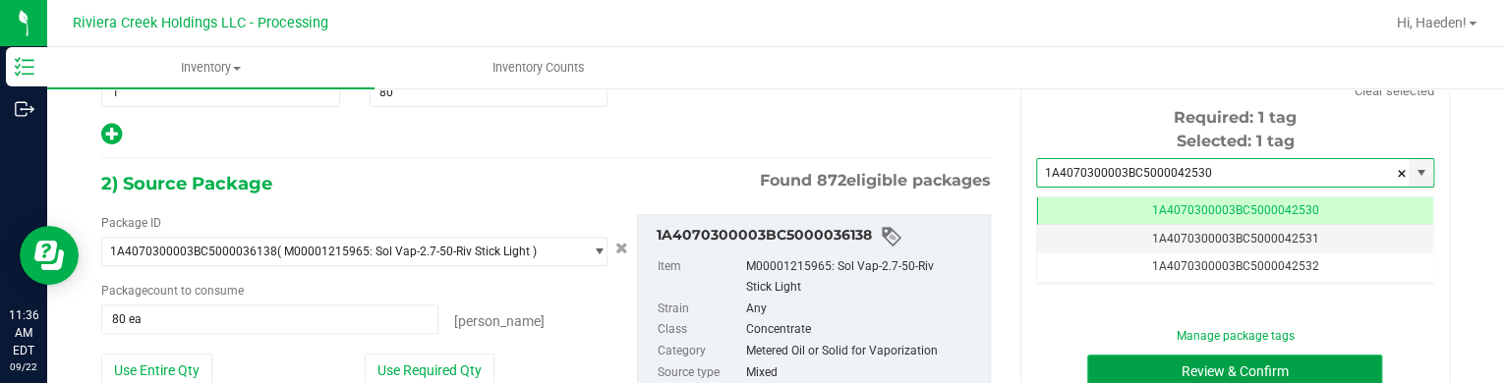
click at [1156, 368] on button "Review & Confirm" at bounding box center [1234, 371] width 295 height 33
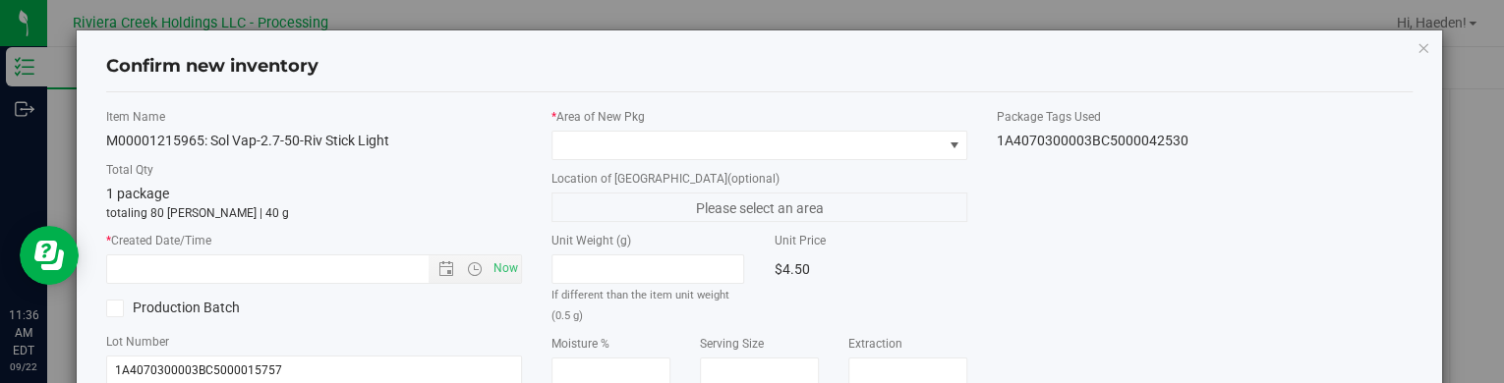
type input "2026-05-22"
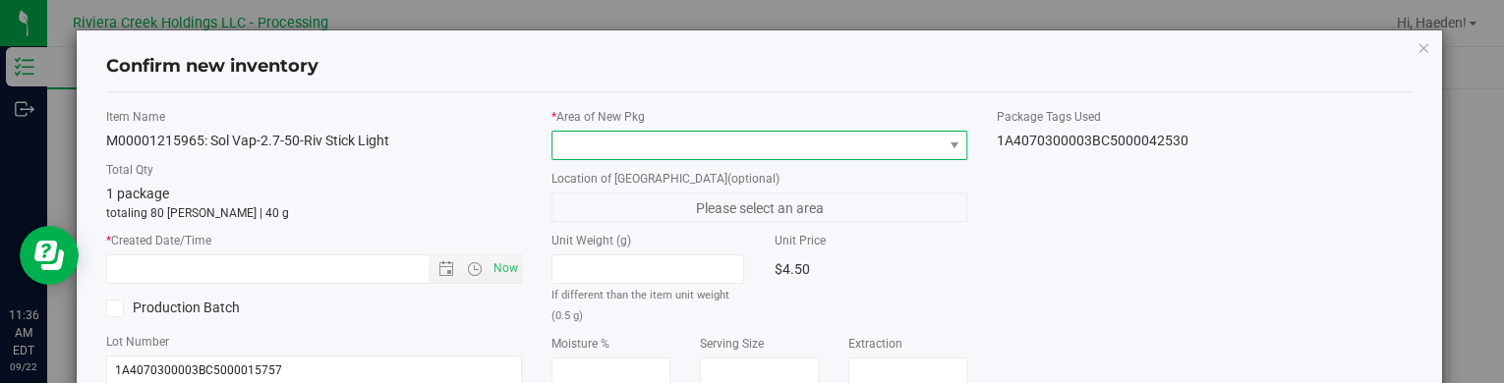
click at [833, 143] on span at bounding box center [746, 146] width 389 height 28
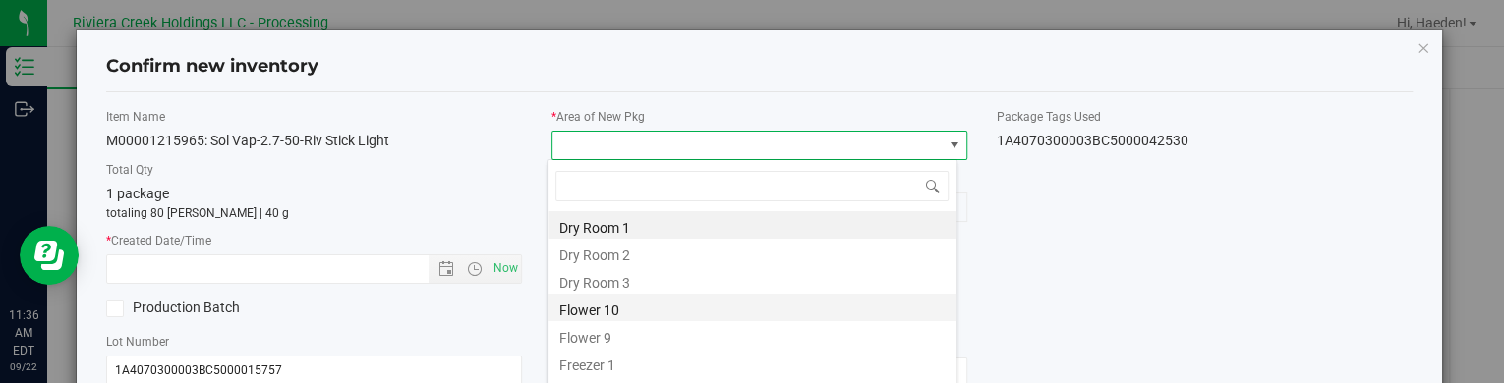
click at [617, 306] on li "Flower 10" at bounding box center [751, 308] width 409 height 28
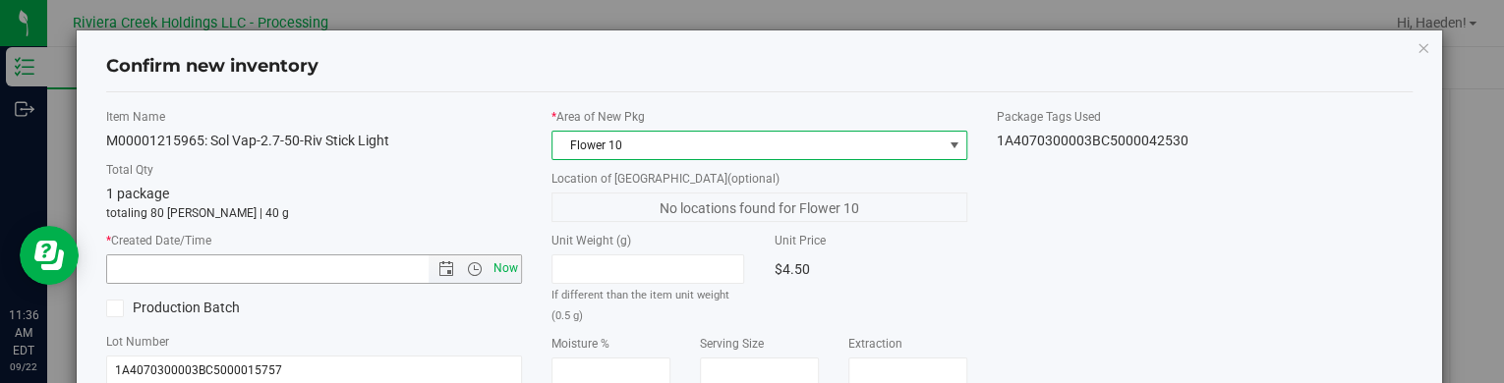
click at [499, 271] on span "Now" at bounding box center [505, 269] width 33 height 29
type input "9/22/2025 11:36 AM"
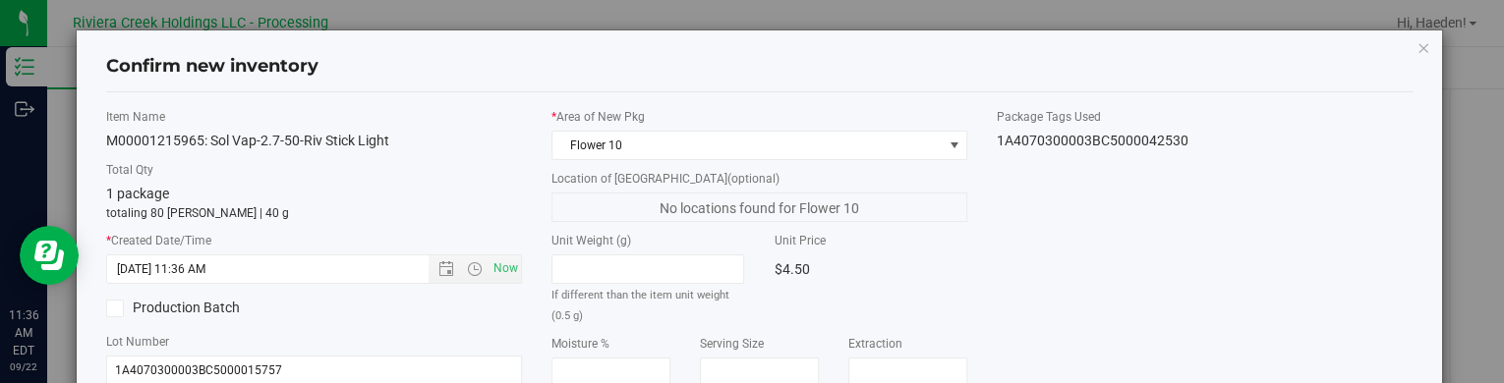
click at [1013, 238] on div "Item Name M00001215965: Sol Vap-2.7-50-Riv Stick Light Total Qty 1 package tota…" at bounding box center [759, 376] width 1336 height 536
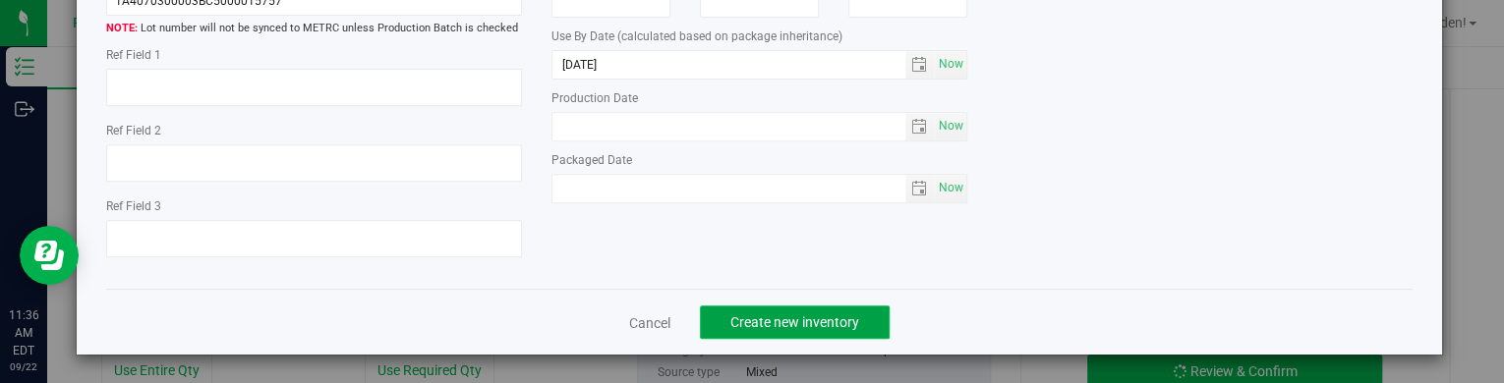
click at [785, 317] on span "Create new inventory" at bounding box center [794, 323] width 129 height 16
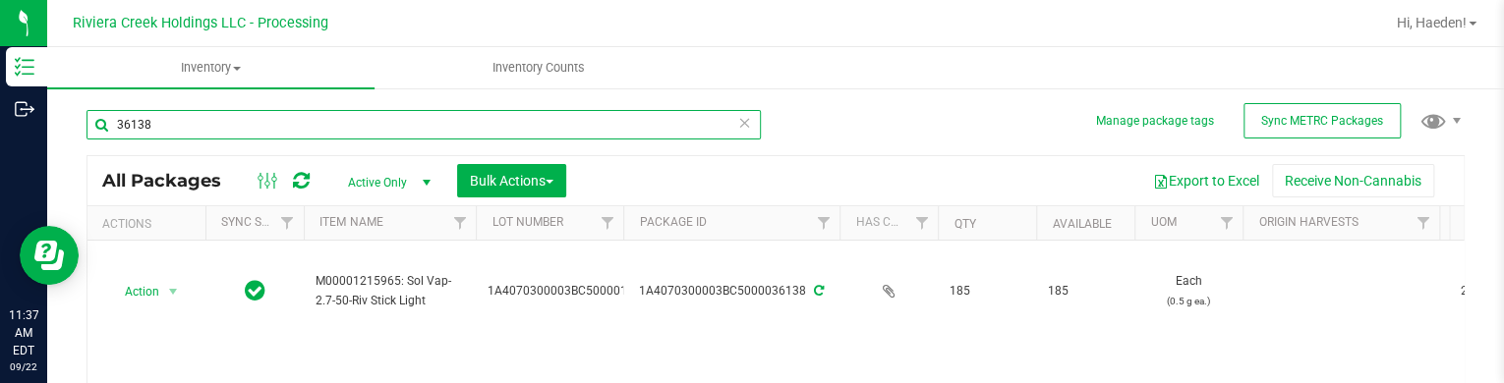
click at [334, 114] on input "36138" at bounding box center [423, 124] width 674 height 29
type input "38977"
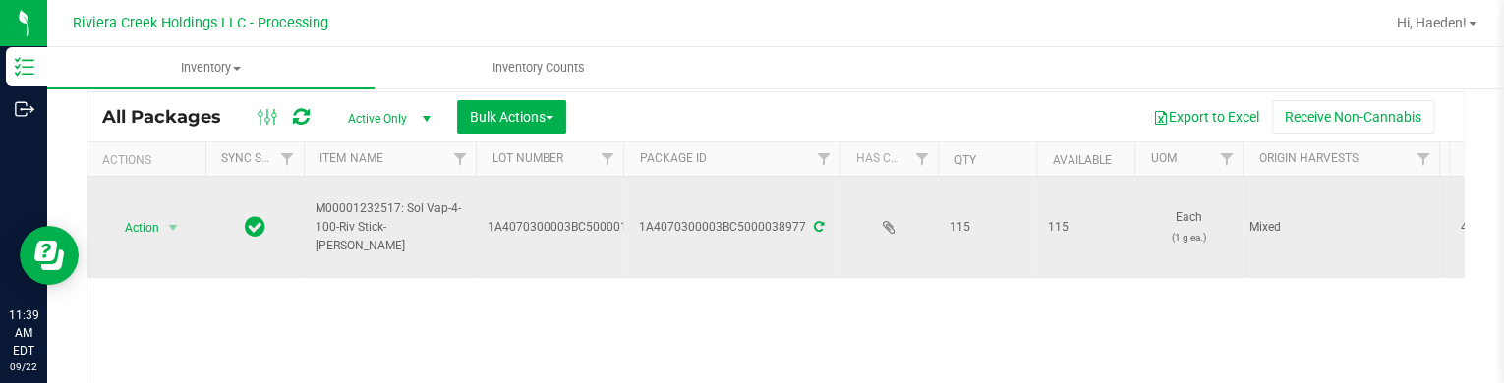
scroll to position [98, 0]
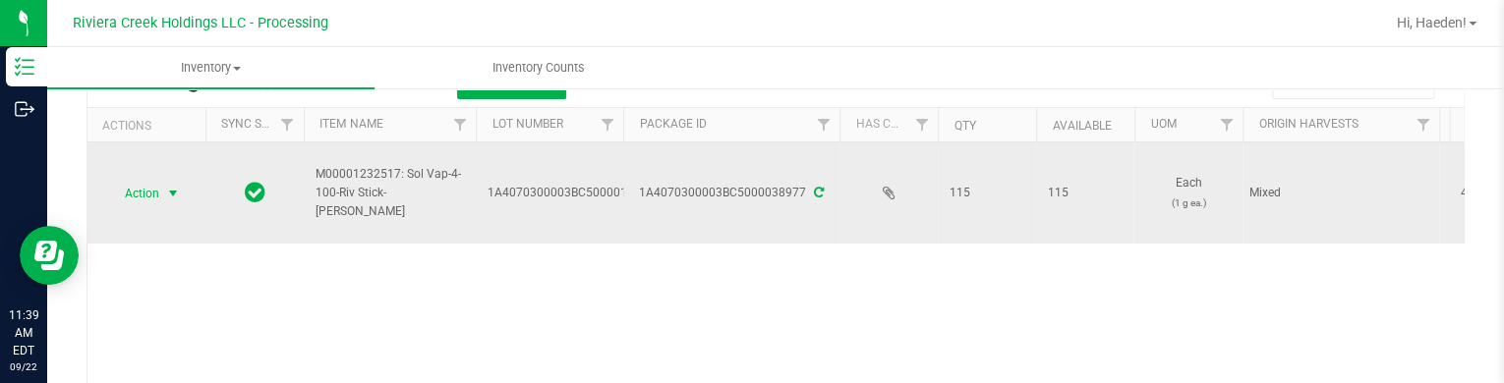
click at [172, 197] on span "select" at bounding box center [173, 194] width 16 height 16
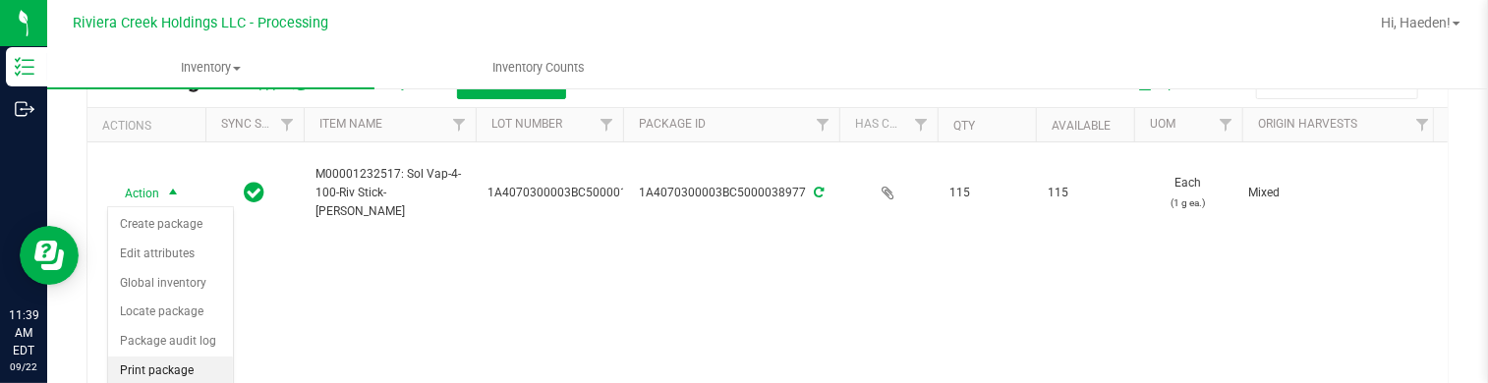
click at [183, 361] on li "Print package label" at bounding box center [170, 384] width 125 height 54
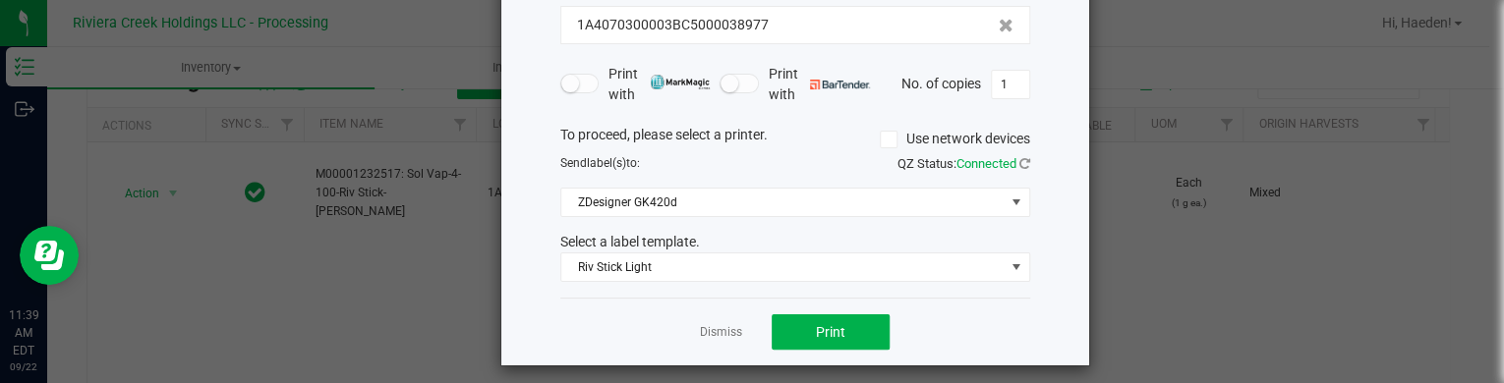
scroll to position [160, 0]
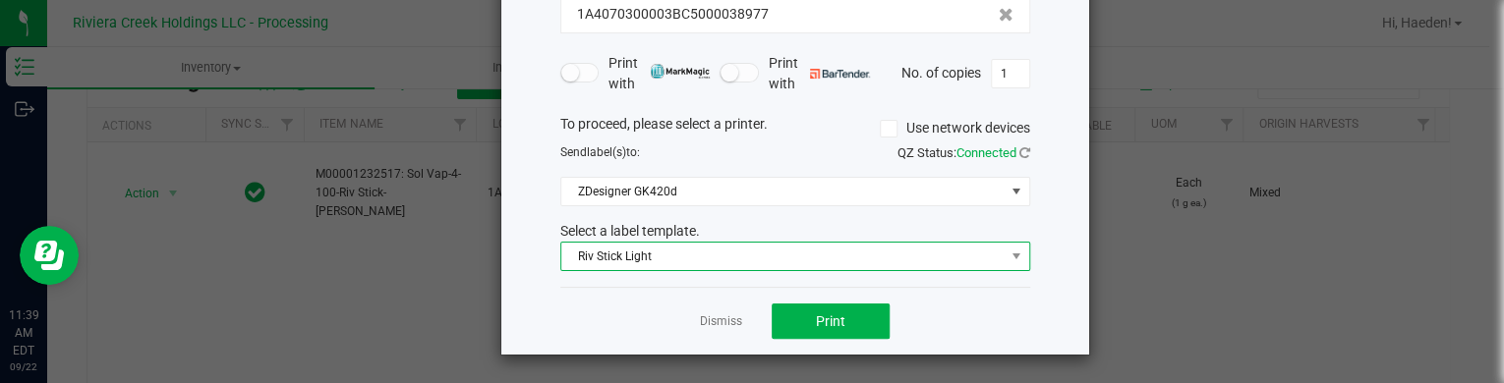
click at [642, 255] on span "Riv Stick Light" at bounding box center [782, 257] width 443 height 28
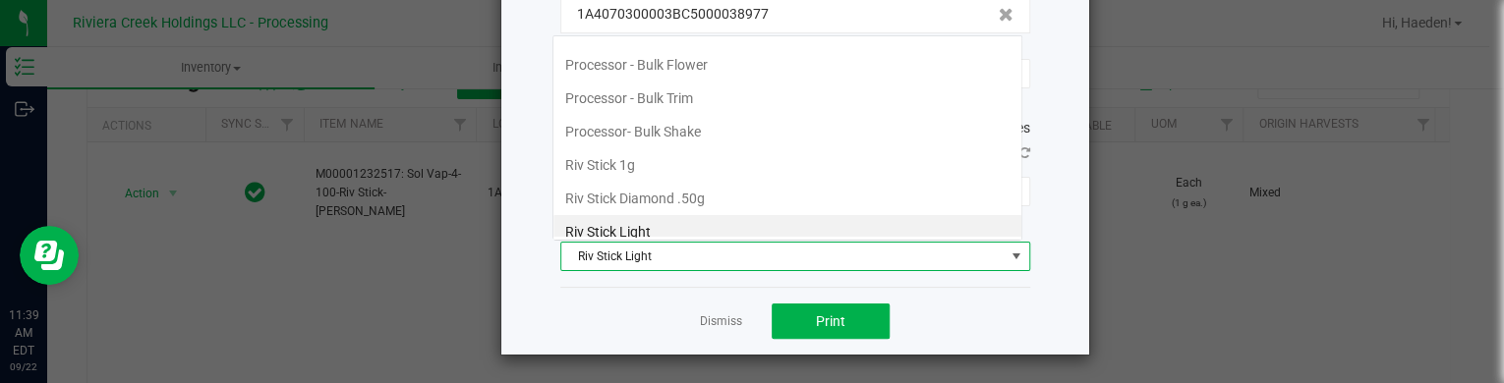
scroll to position [29, 470]
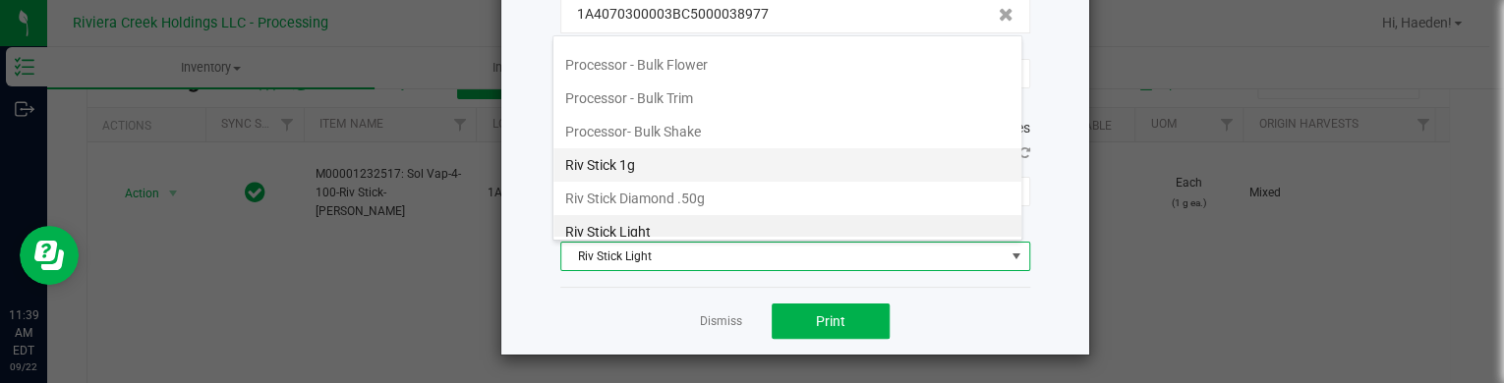
click at [650, 148] on li "Riv Stick 1g" at bounding box center [787, 164] width 468 height 33
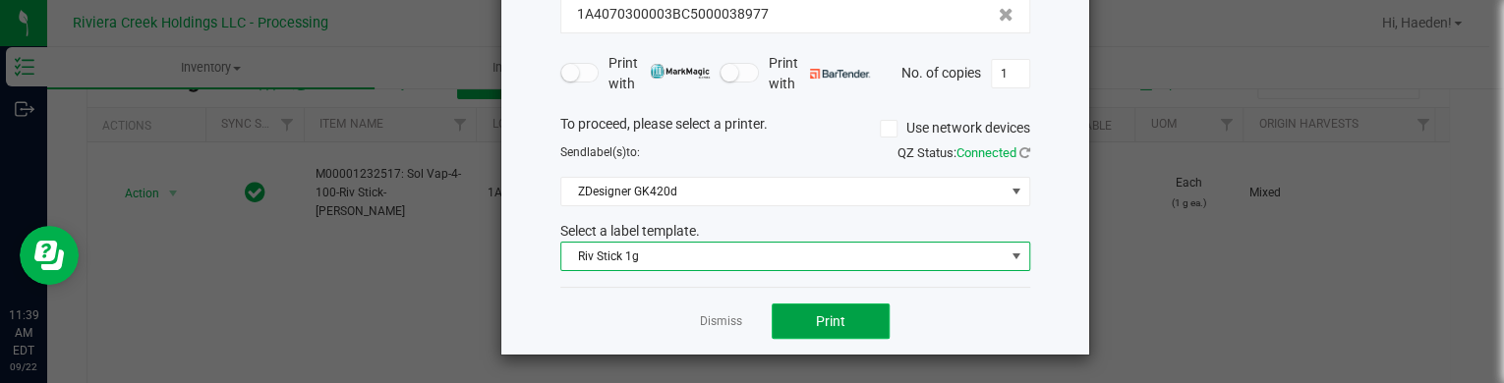
click at [829, 321] on span "Print" at bounding box center [830, 322] width 29 height 16
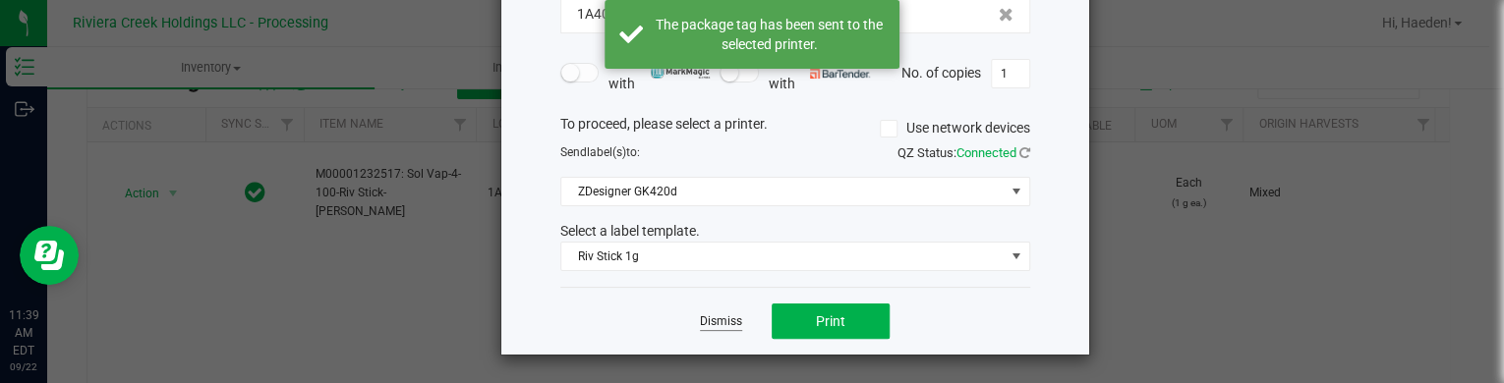
click at [700, 316] on link "Dismiss" at bounding box center [721, 322] width 42 height 17
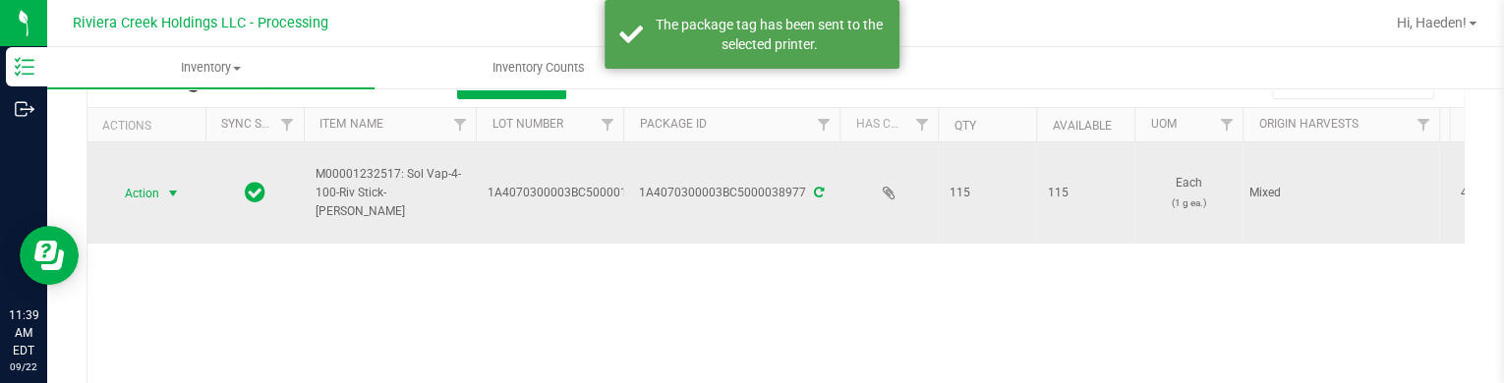
click at [149, 196] on span "Action" at bounding box center [133, 194] width 53 height 28
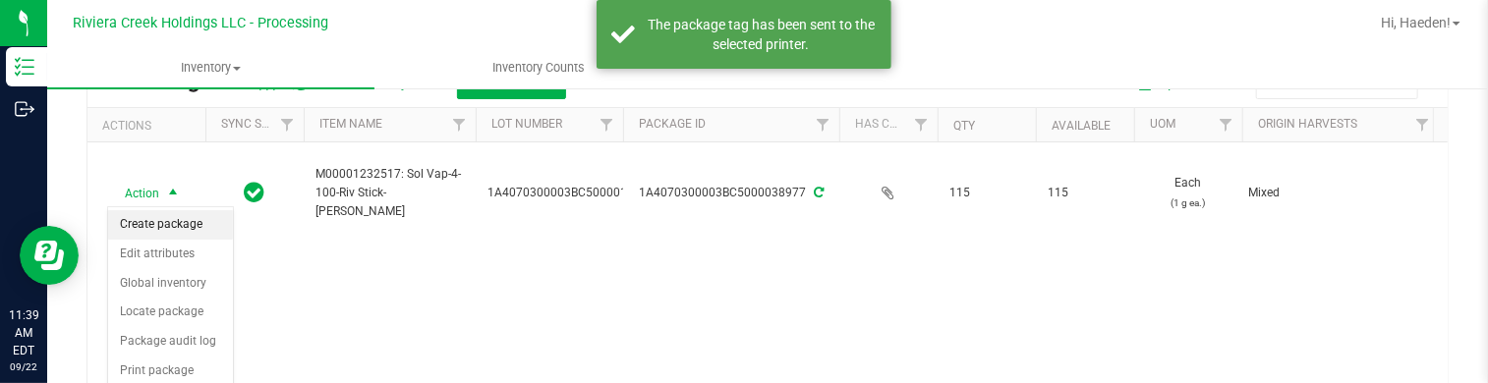
click at [158, 219] on li "Create package" at bounding box center [170, 224] width 125 height 29
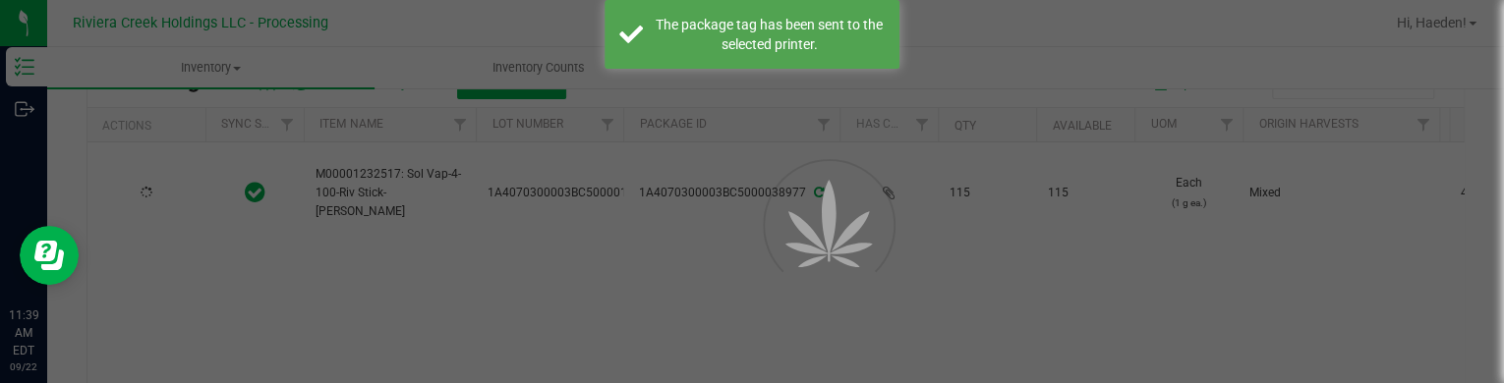
scroll to position [113, 0]
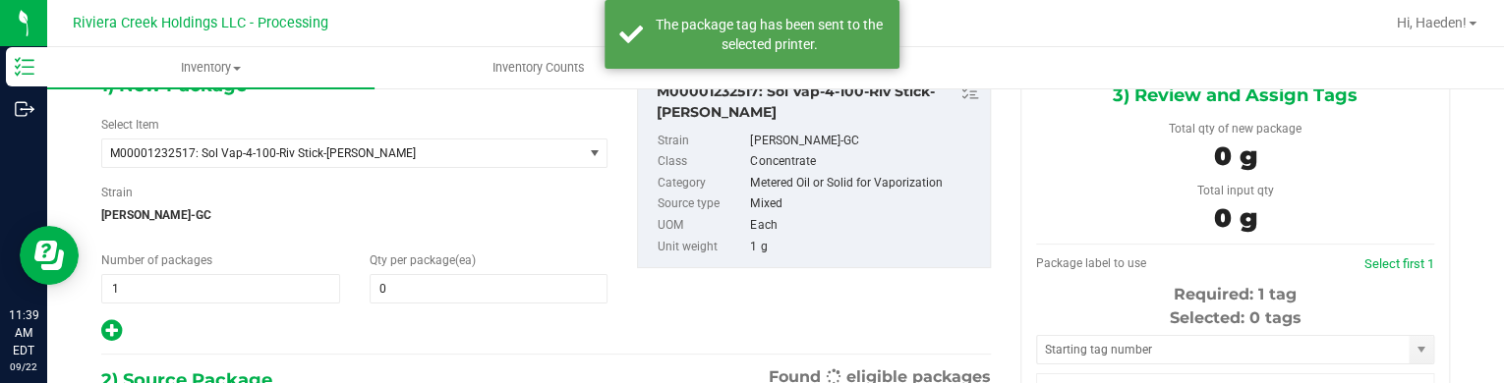
type input "0"
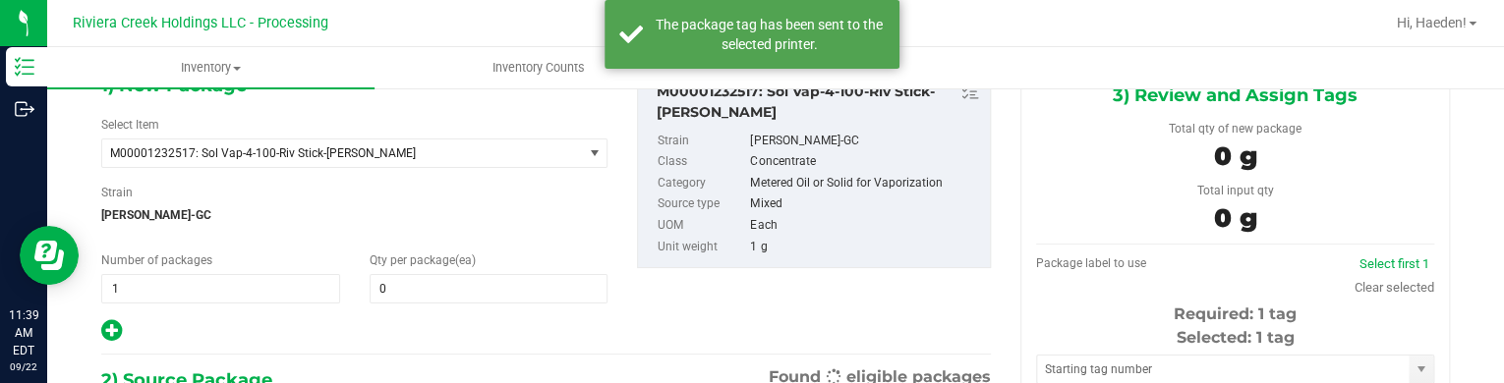
scroll to position [0, 0]
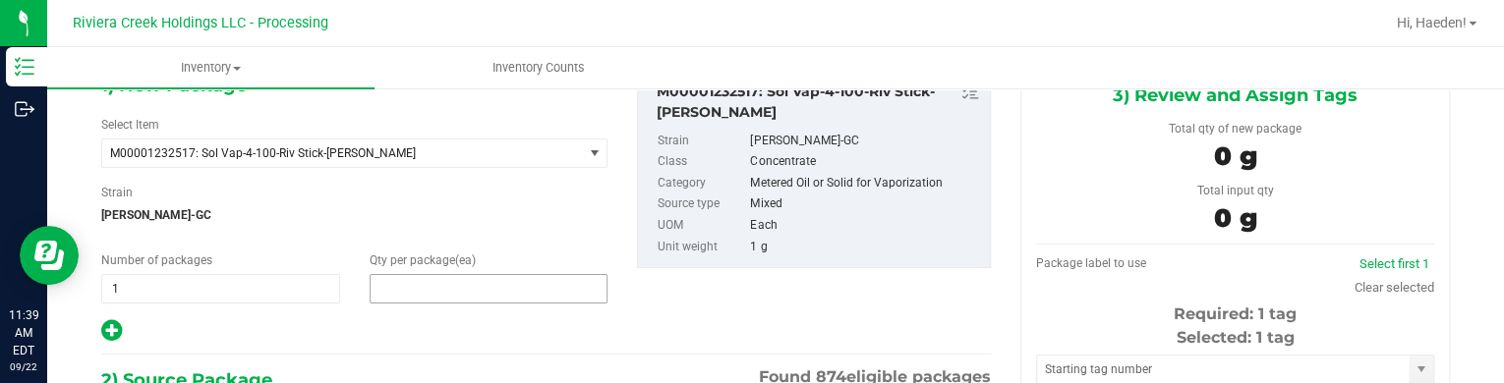
click at [495, 288] on span at bounding box center [489, 288] width 239 height 29
click at [0, 0] on input "text" at bounding box center [0, 0] width 0 height 0
type input "40"
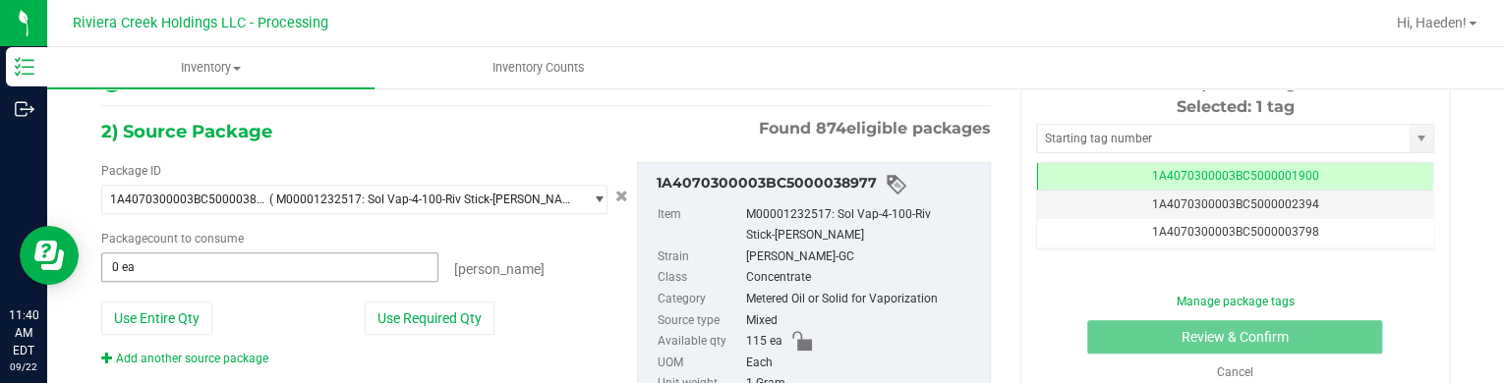
type input "40"
click at [378, 277] on span at bounding box center [269, 267] width 337 height 29
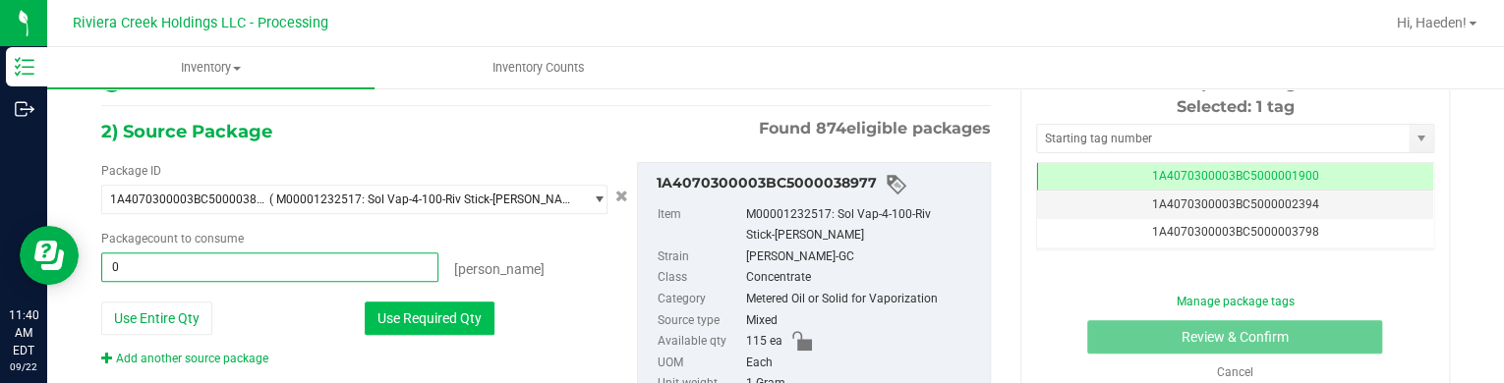
click at [416, 305] on button "Use Required Qty" at bounding box center [430, 318] width 130 height 33
type input "40 ea"
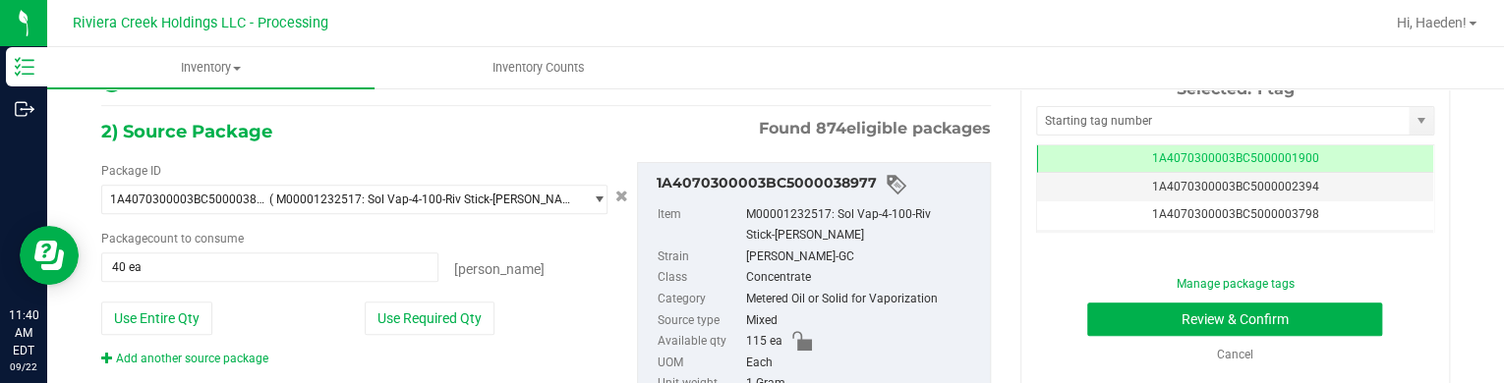
click at [532, 316] on div "Use Required Qty" at bounding box center [486, 318] width 243 height 33
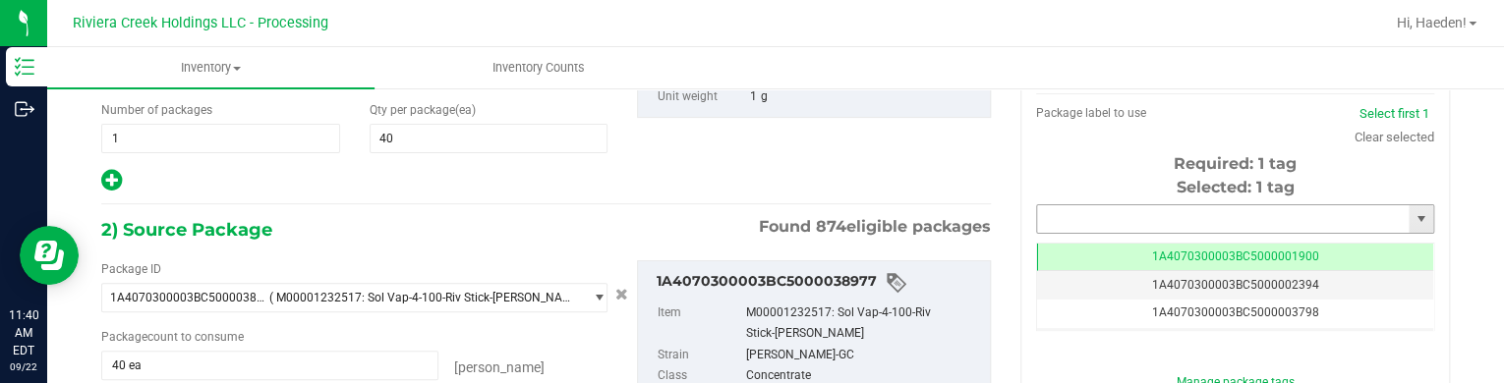
click at [1084, 215] on input "text" at bounding box center [1223, 219] width 372 height 28
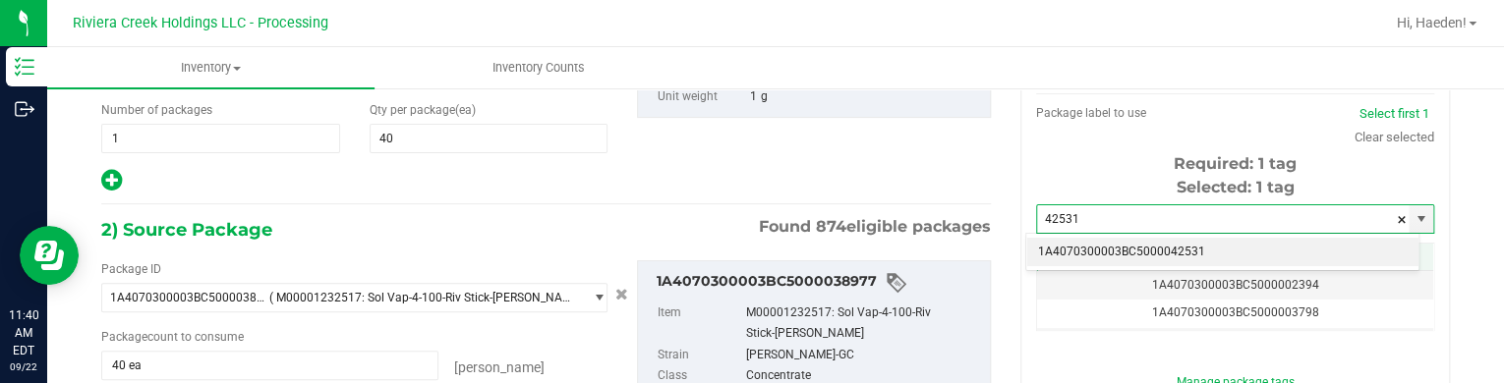
click at [1112, 247] on li "1A4070300003BC5000042531" at bounding box center [1222, 252] width 392 height 29
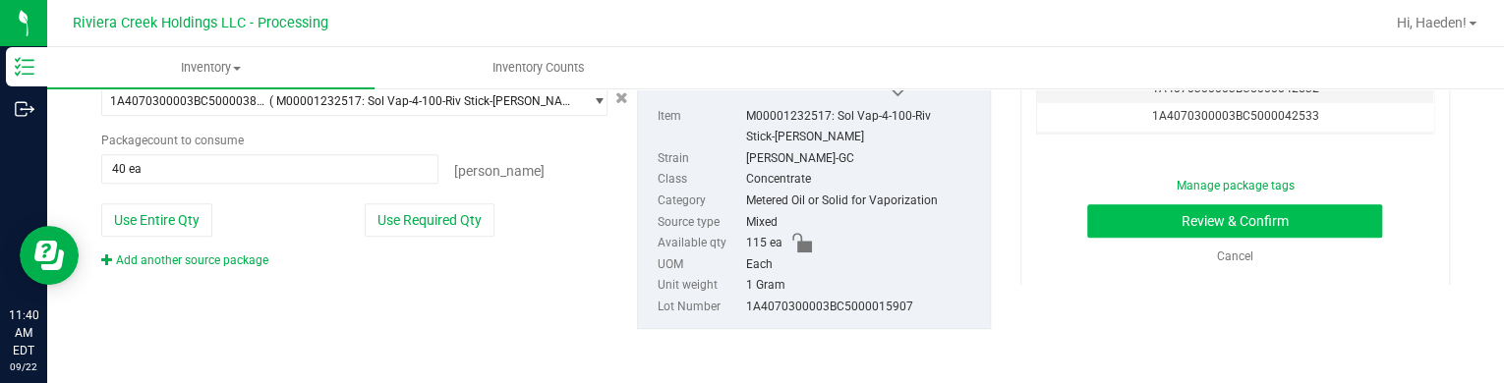
type input "1A4070300003BC5000042531"
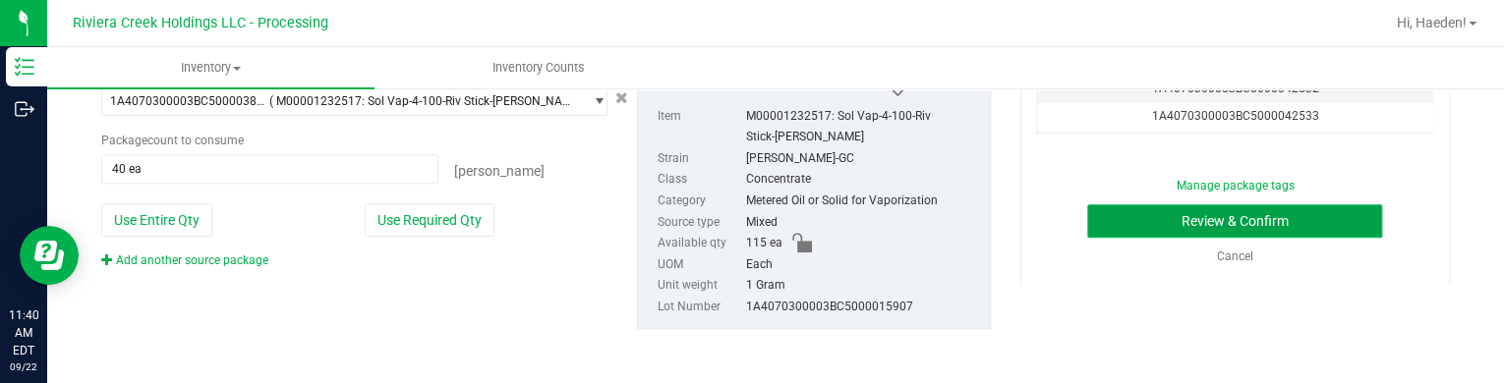
click at [1123, 206] on button "Review & Confirm" at bounding box center [1234, 220] width 295 height 33
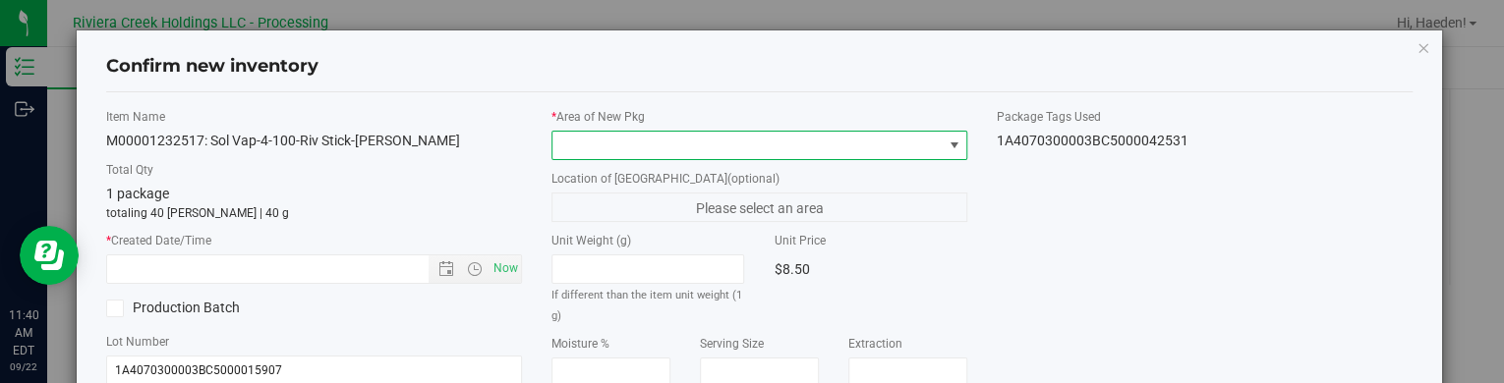
click at [863, 146] on span at bounding box center [746, 146] width 389 height 28
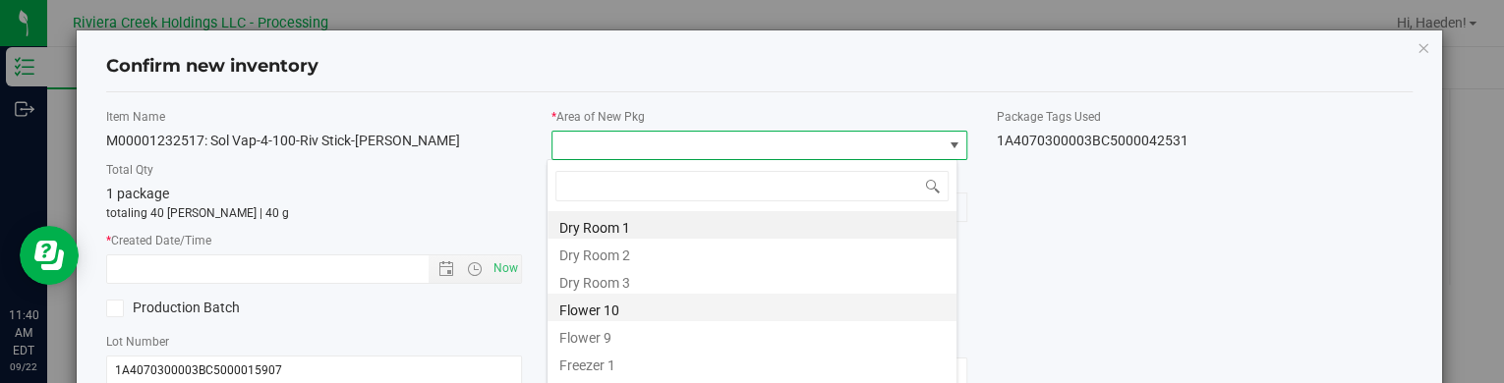
click at [712, 294] on li "Flower 10" at bounding box center [751, 308] width 409 height 28
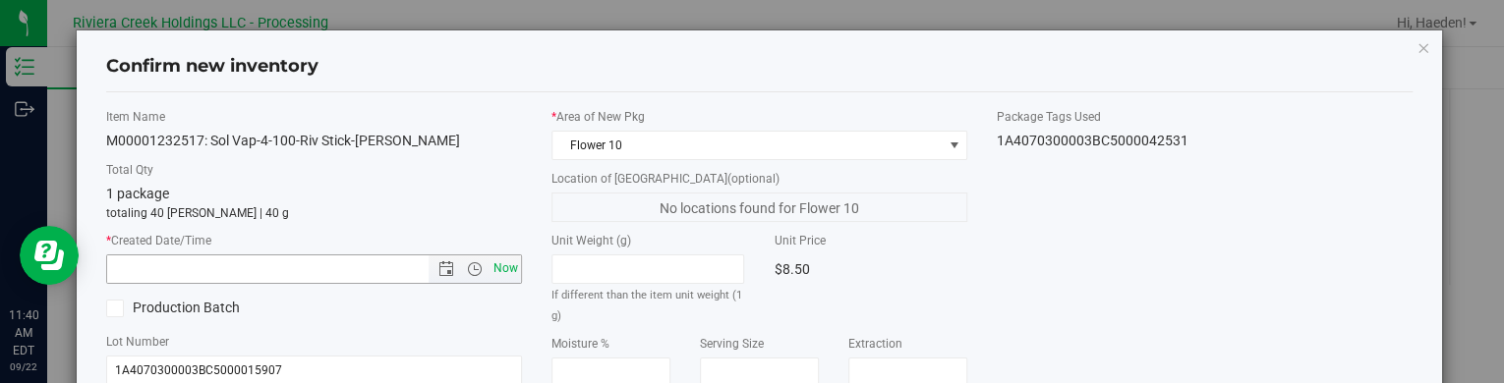
click at [507, 269] on span "Now" at bounding box center [505, 269] width 33 height 29
type input "9/22/2025 11:40 AM"
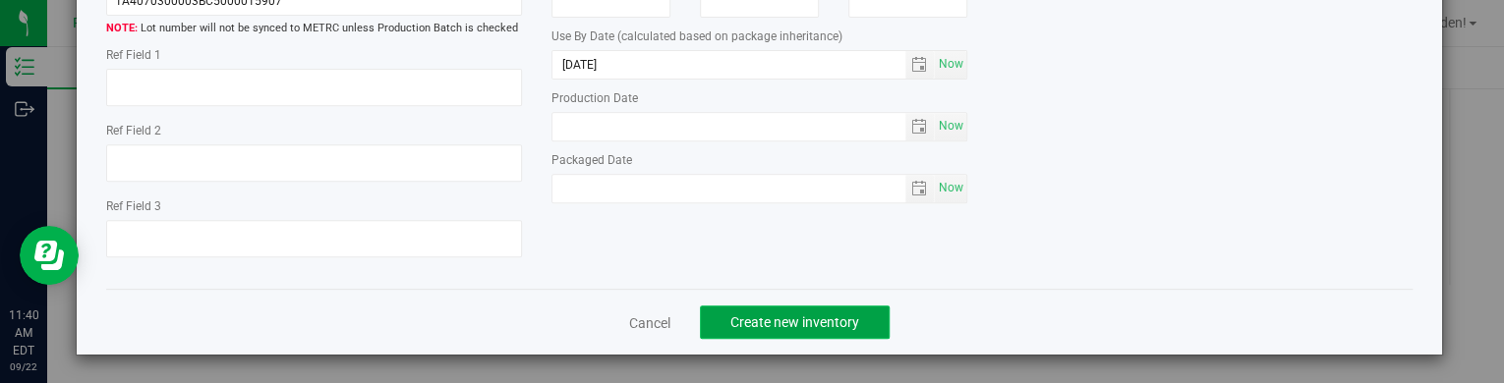
click at [790, 306] on button "Create new inventory" at bounding box center [795, 322] width 190 height 33
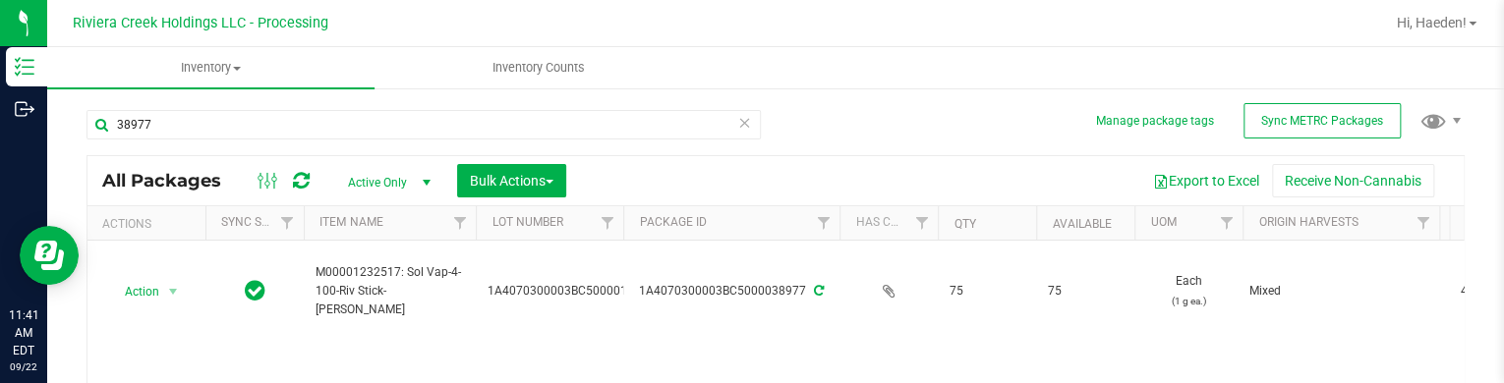
drag, startPoint x: 275, startPoint y: 107, endPoint x: 272, endPoint y: 117, distance: 10.3
click at [275, 107] on div "38977" at bounding box center [430, 123] width 689 height 63
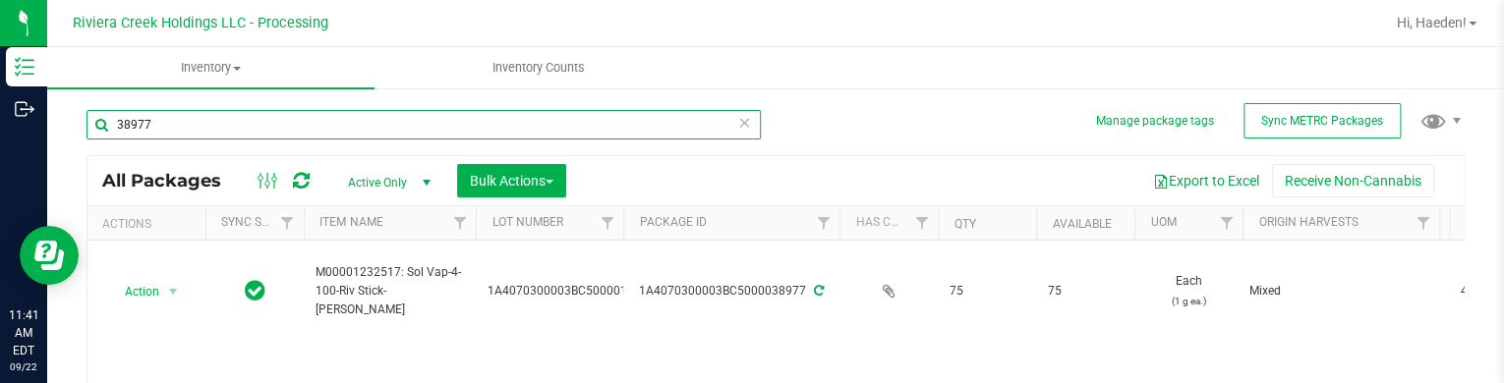
click at [271, 118] on input "38977" at bounding box center [423, 124] width 674 height 29
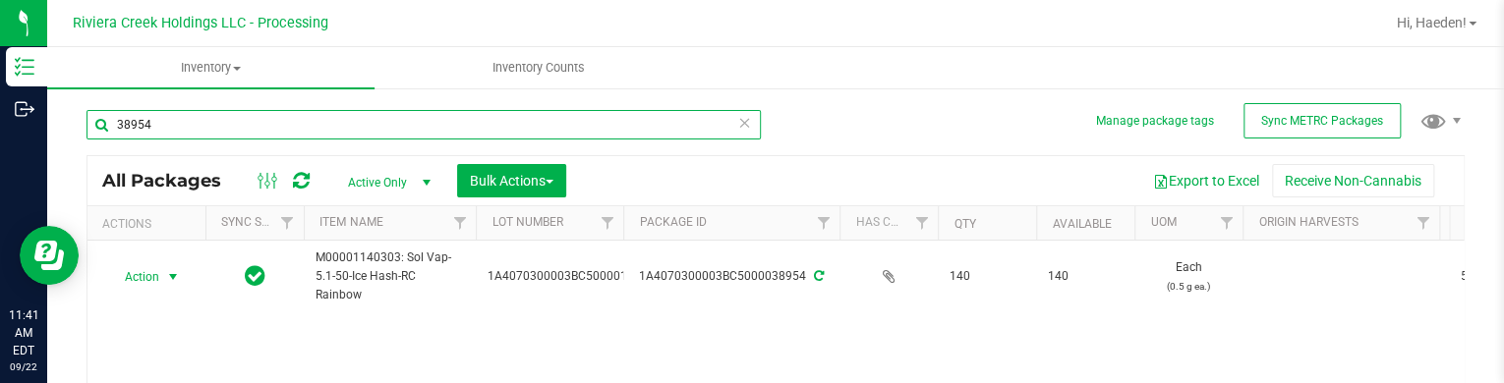
scroll to position [98, 0]
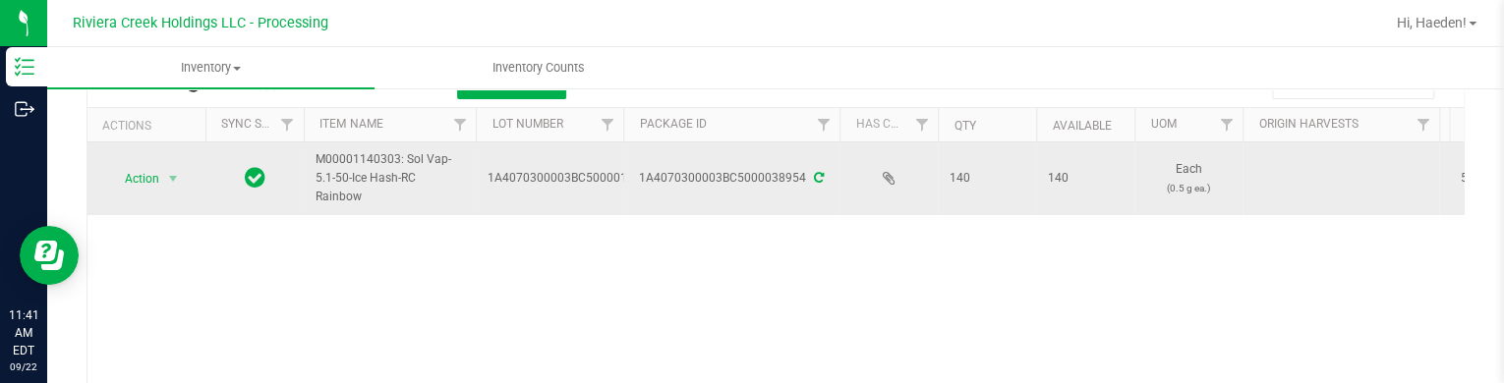
type input "38954"
click at [153, 190] on span "Action" at bounding box center [133, 179] width 53 height 28
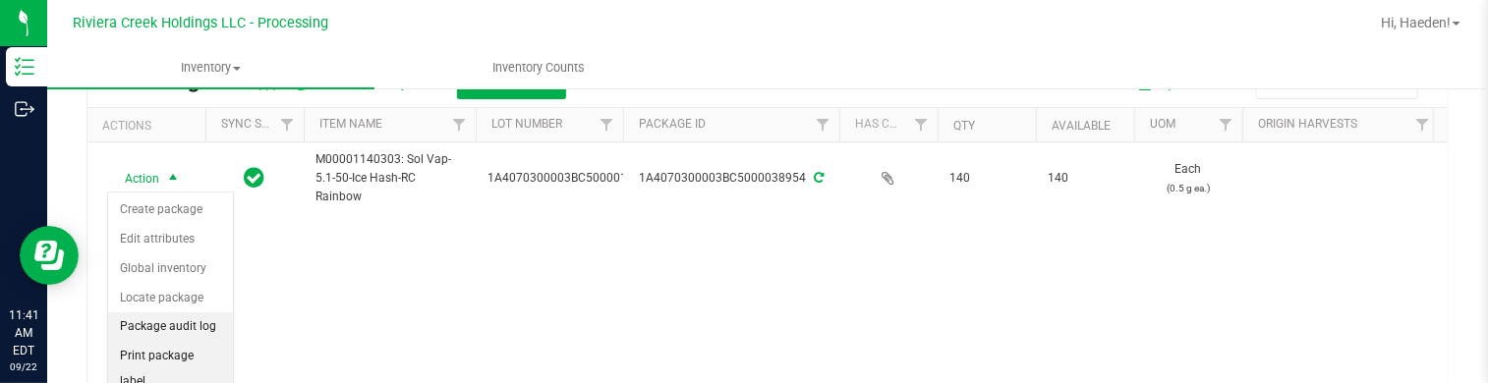
click at [160, 347] on li "Print package label" at bounding box center [170, 369] width 125 height 54
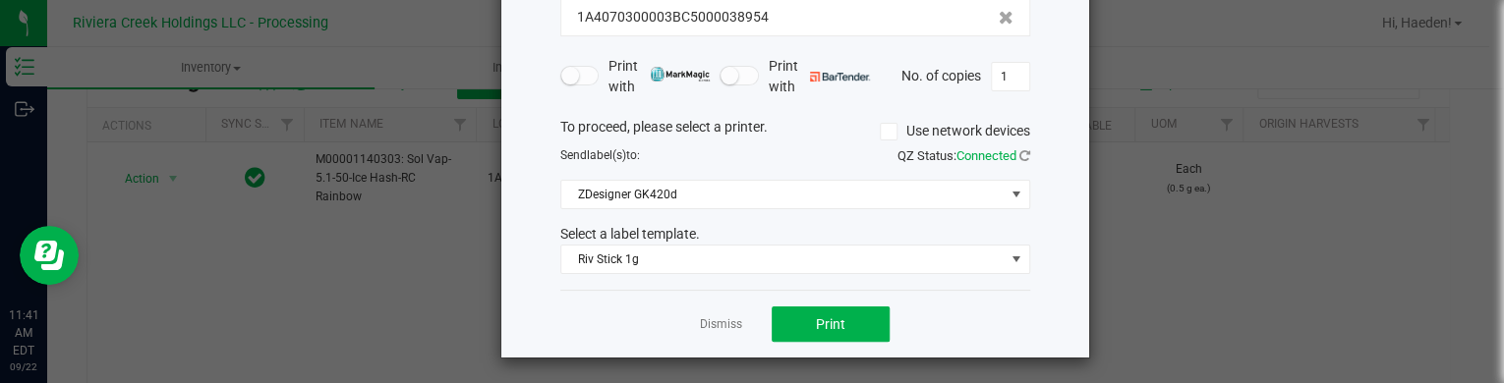
scroll to position [160, 0]
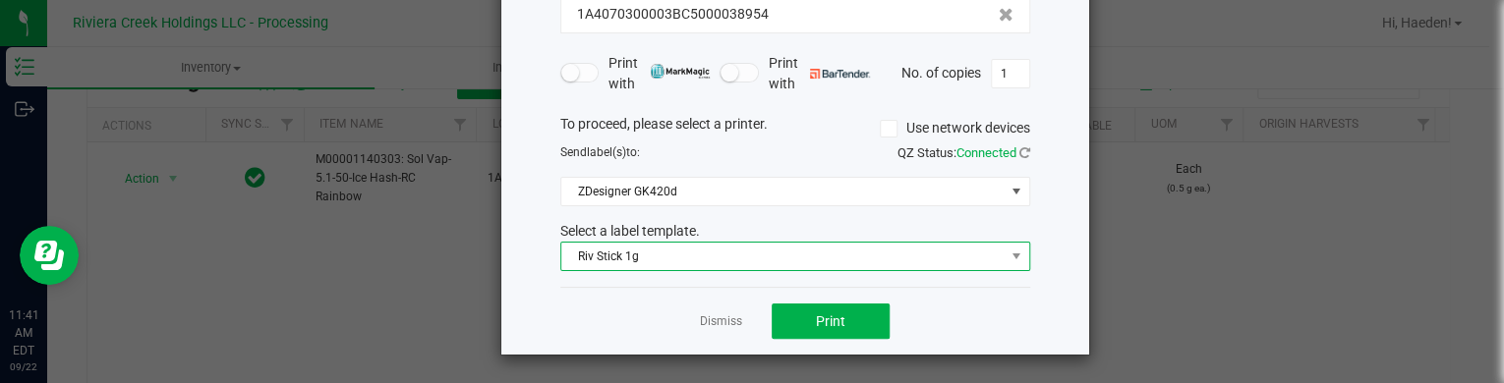
click at [619, 256] on span "Riv Stick 1g" at bounding box center [782, 257] width 443 height 28
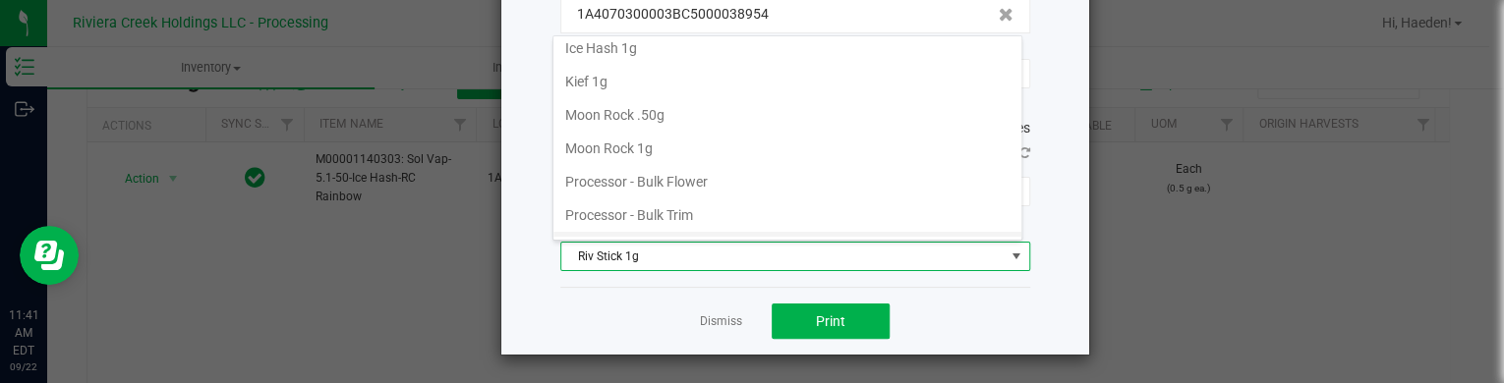
scroll to position [663, 0]
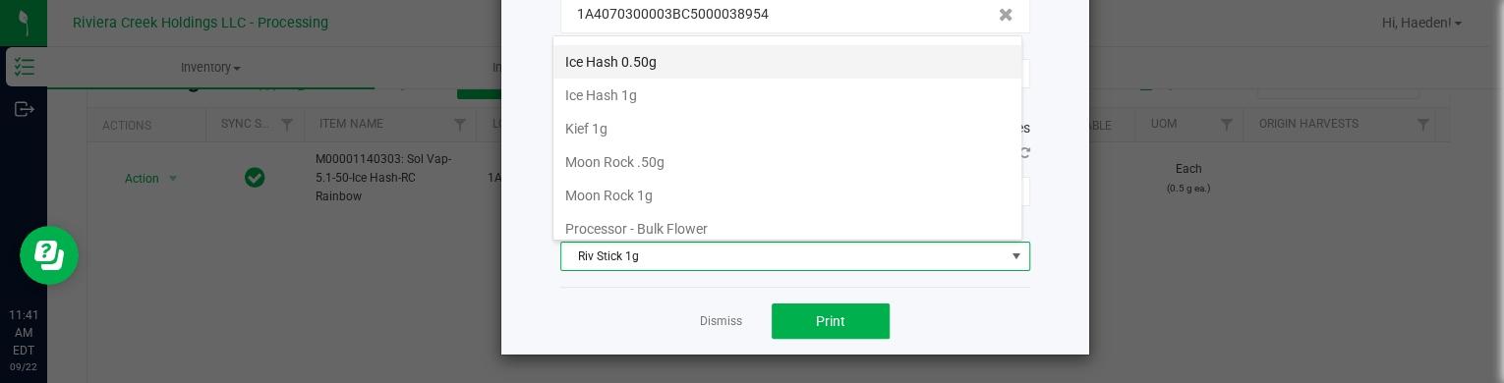
click at [635, 50] on li "Ice Hash 0.50g" at bounding box center [787, 61] width 468 height 33
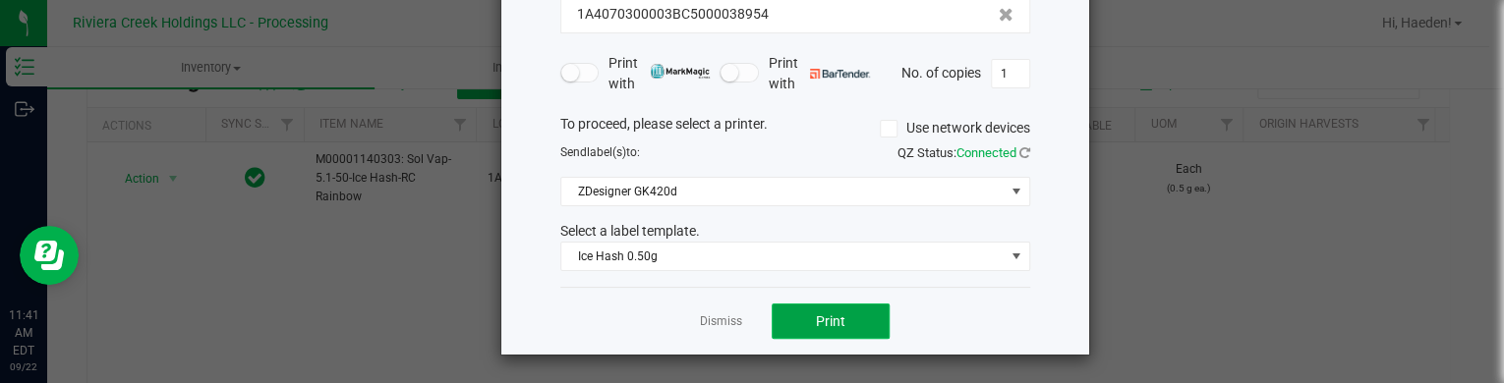
click at [792, 321] on button "Print" at bounding box center [831, 321] width 118 height 35
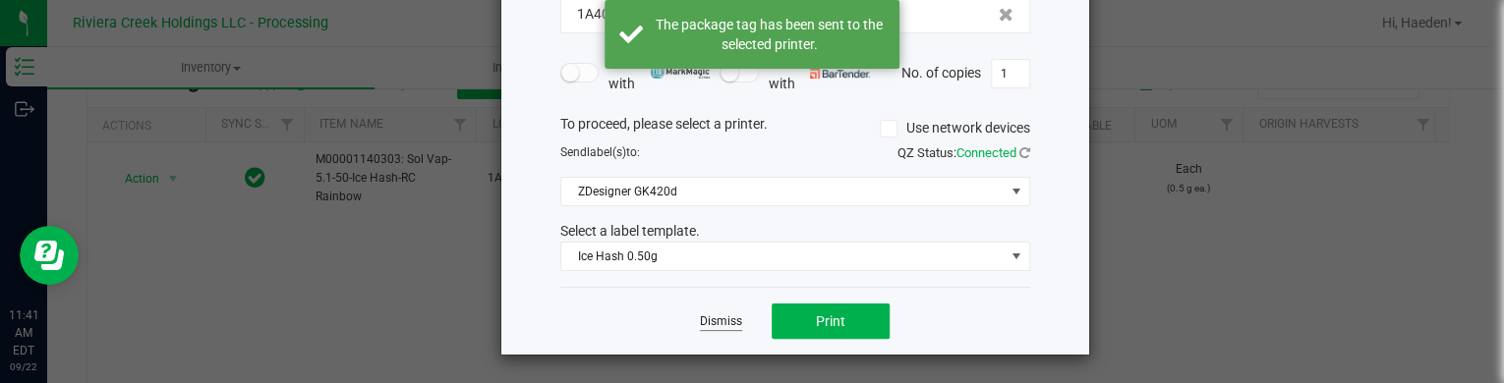
click at [710, 318] on link "Dismiss" at bounding box center [721, 322] width 42 height 17
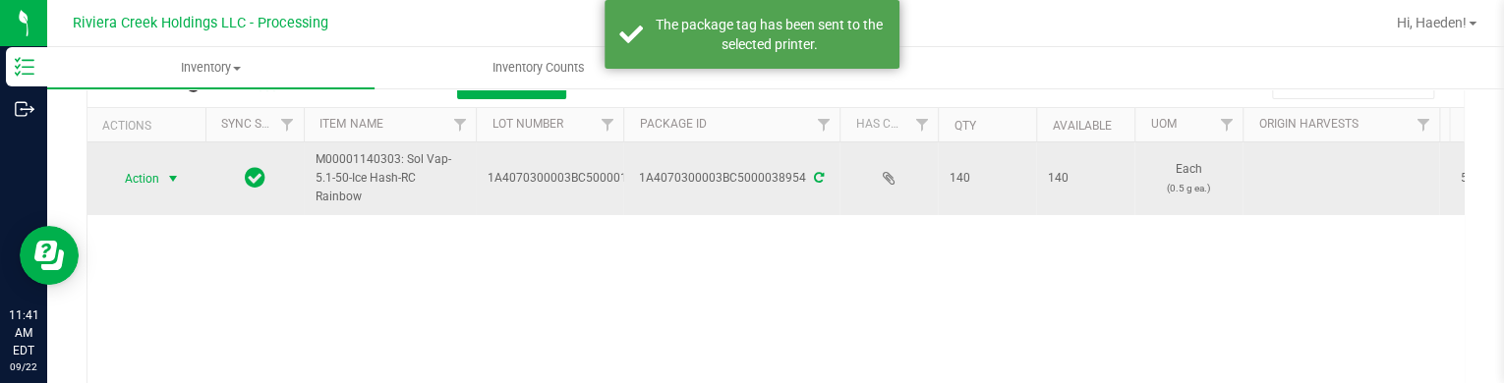
click at [155, 182] on span "Action" at bounding box center [133, 179] width 53 height 28
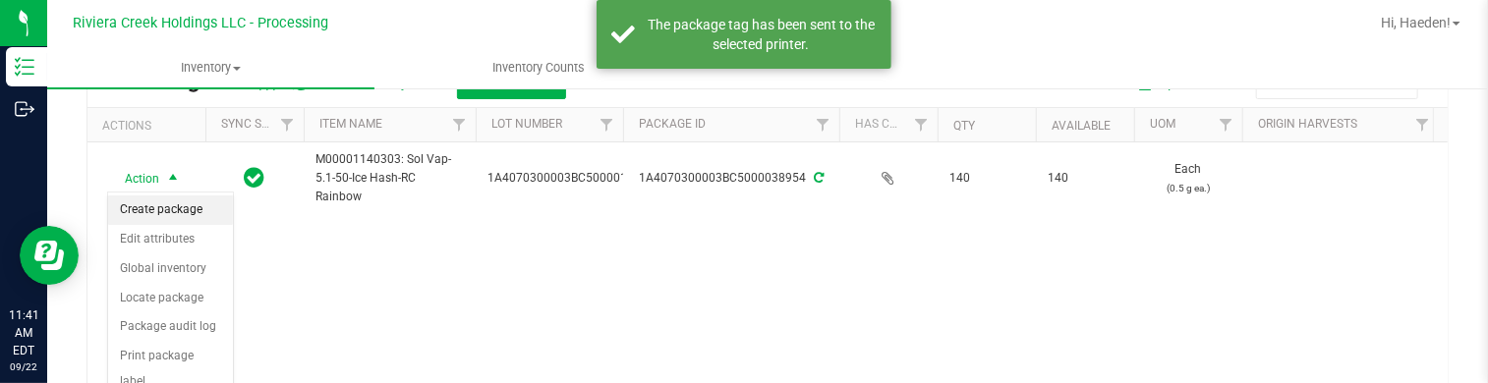
click at [157, 207] on li "Create package" at bounding box center [170, 210] width 125 height 29
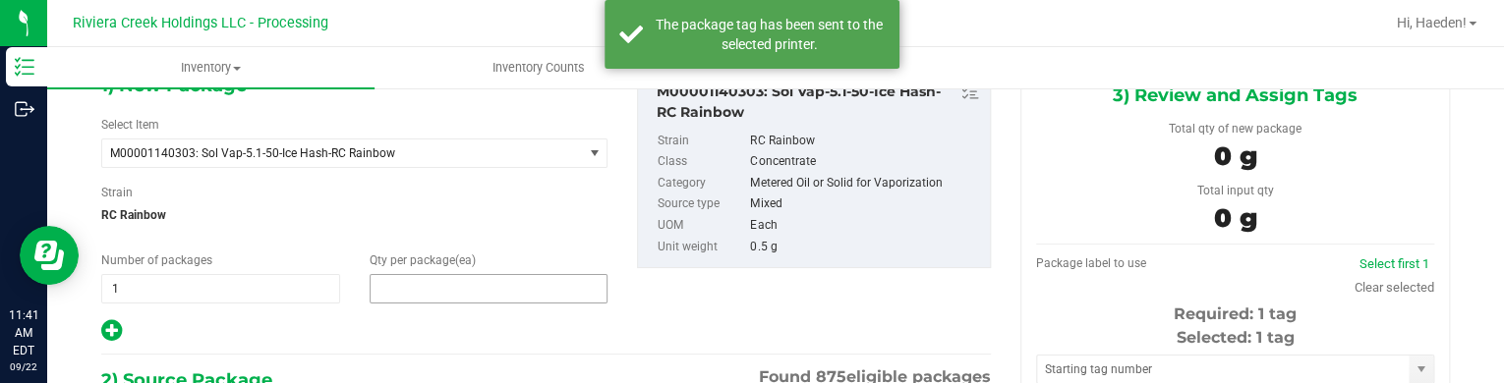
click at [481, 291] on span at bounding box center [489, 288] width 239 height 29
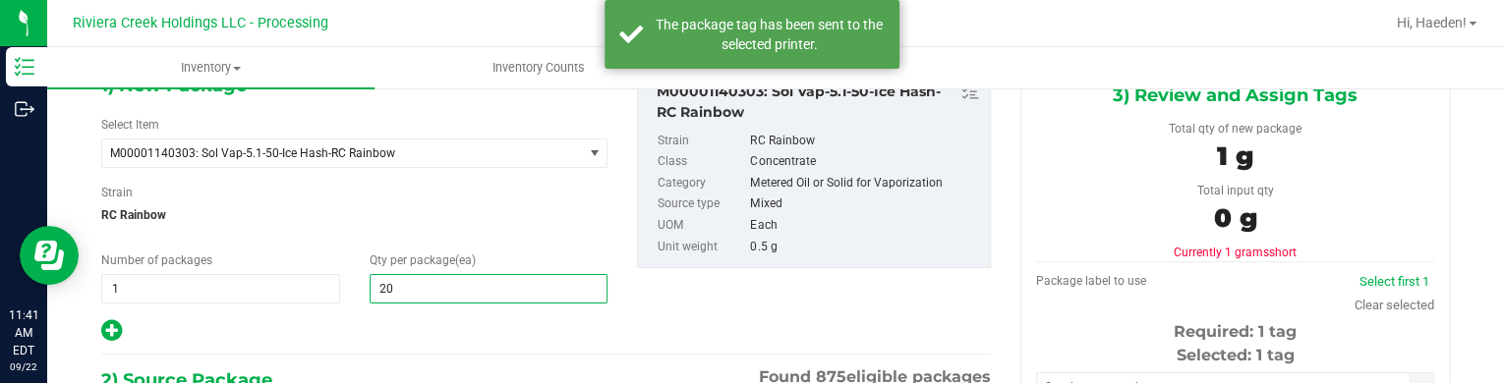
type input "20"
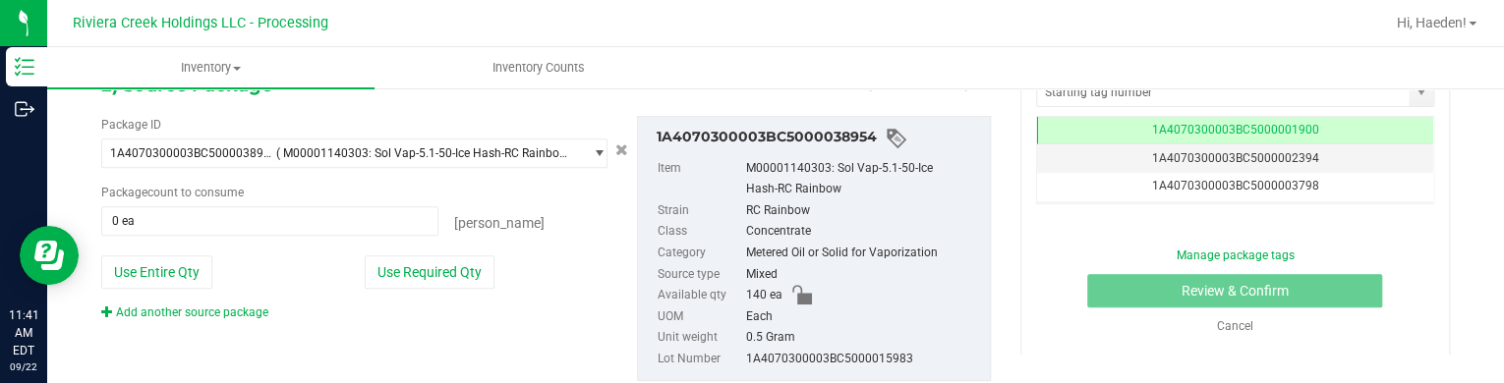
click at [418, 274] on button "Use Required Qty" at bounding box center [430, 272] width 130 height 33
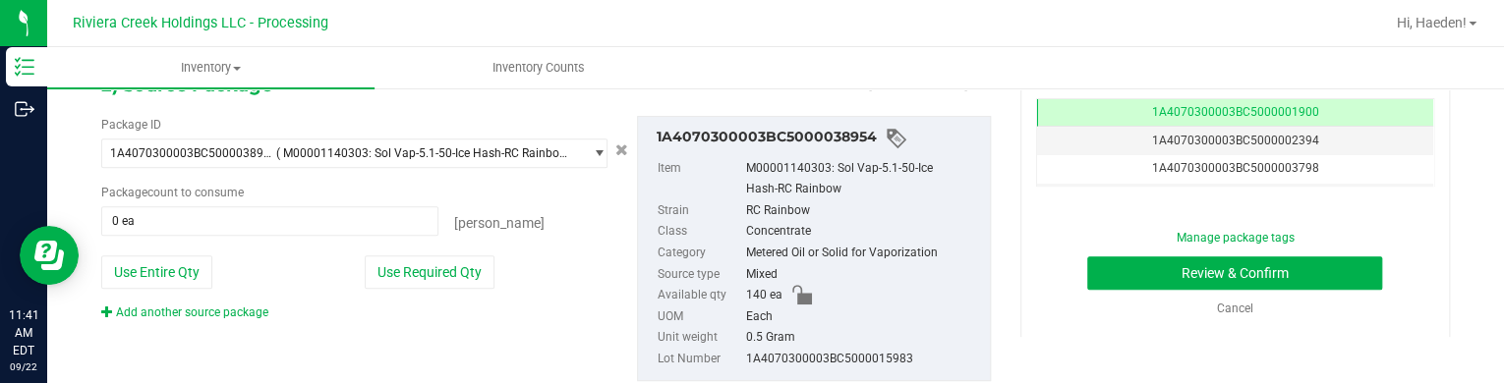
type input "20 ea"
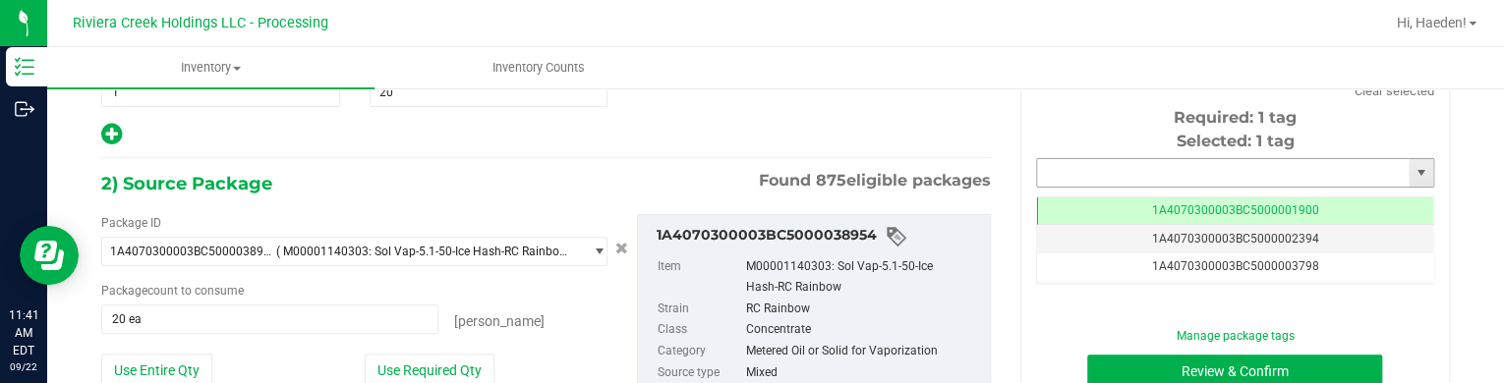
click at [1152, 174] on input "text" at bounding box center [1223, 173] width 372 height 28
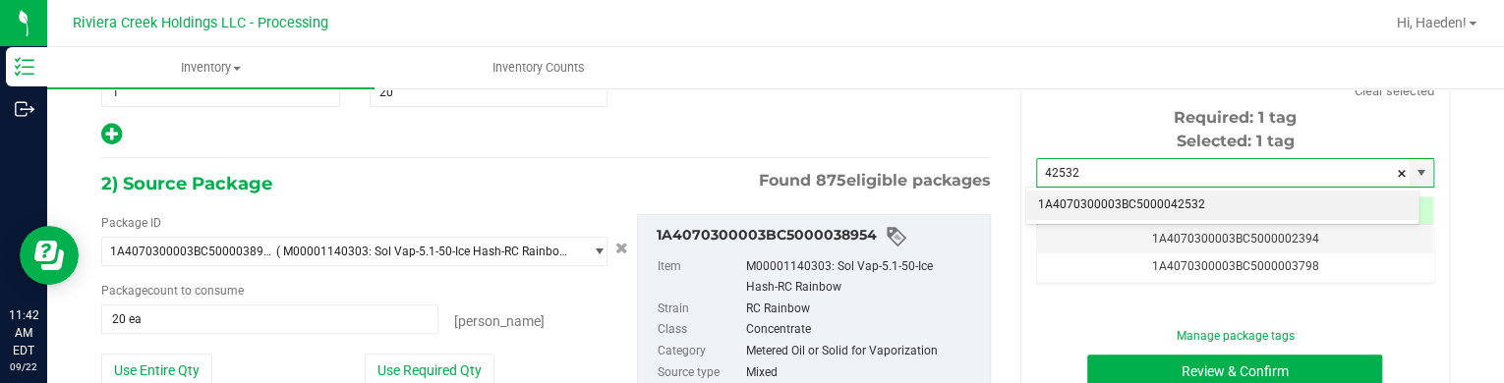
click at [1152, 199] on li "1A4070300003BC5000042532" at bounding box center [1222, 205] width 392 height 29
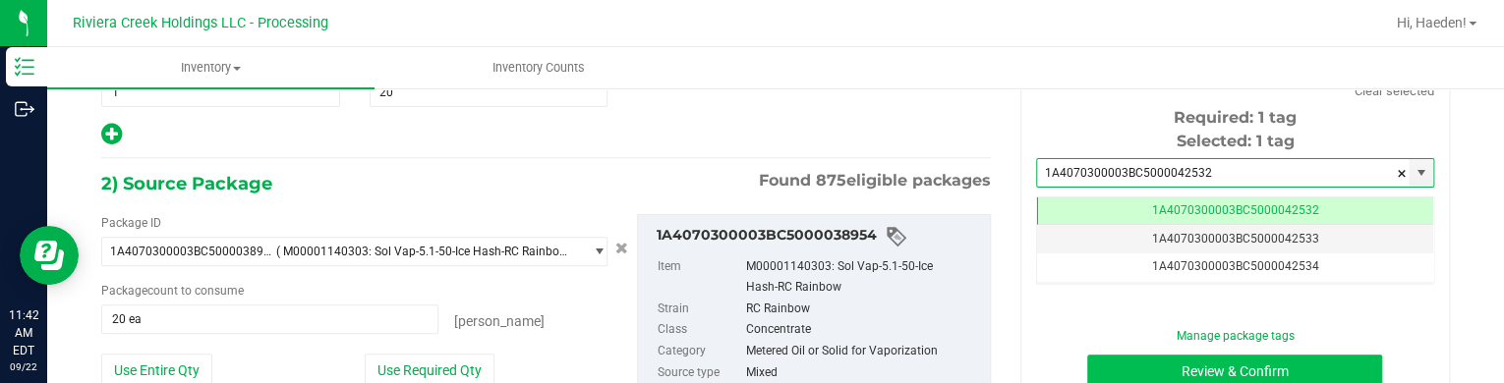
type input "1A4070300003BC5000042532"
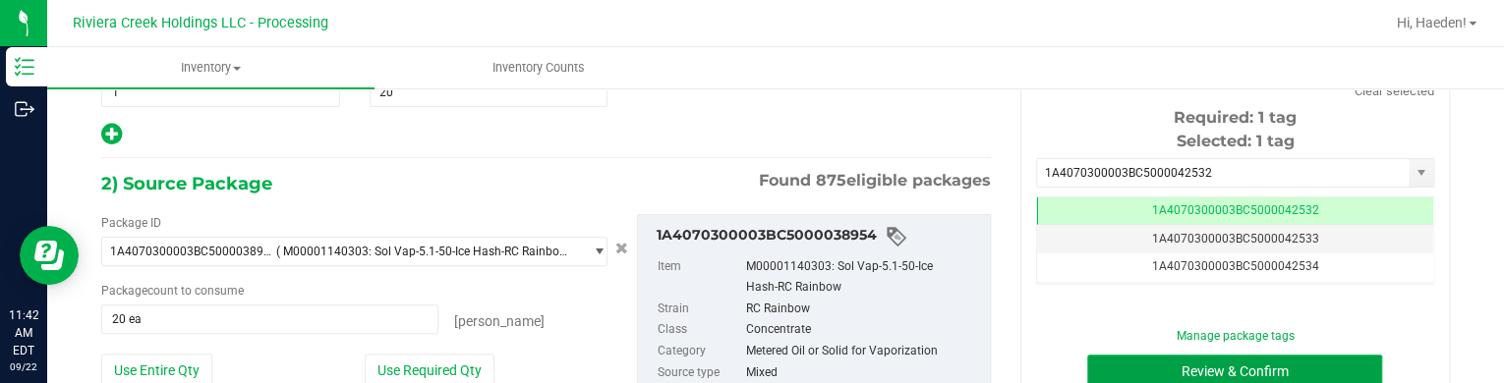
click at [1152, 373] on button "Review & Confirm" at bounding box center [1234, 371] width 295 height 33
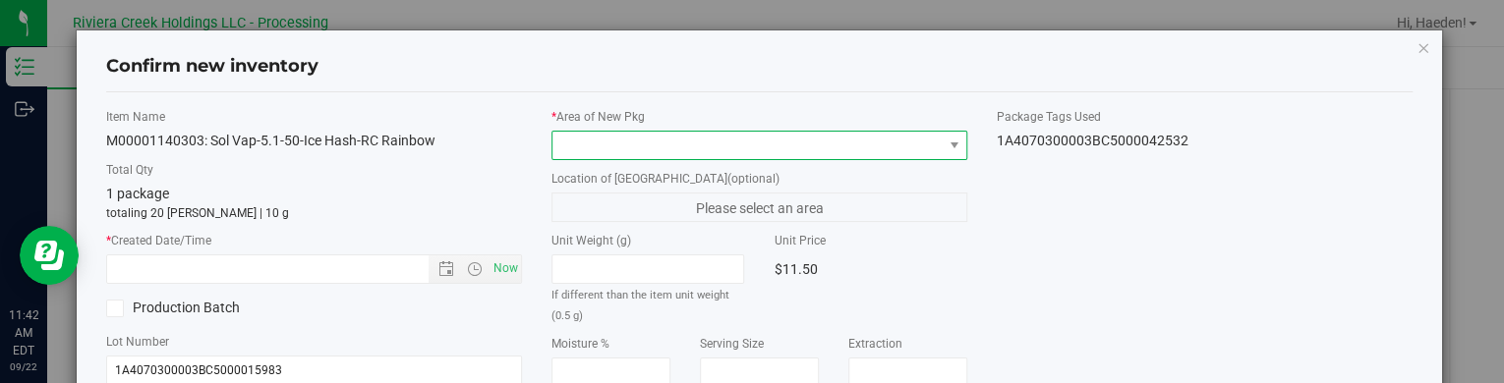
click at [771, 132] on span at bounding box center [746, 146] width 389 height 28
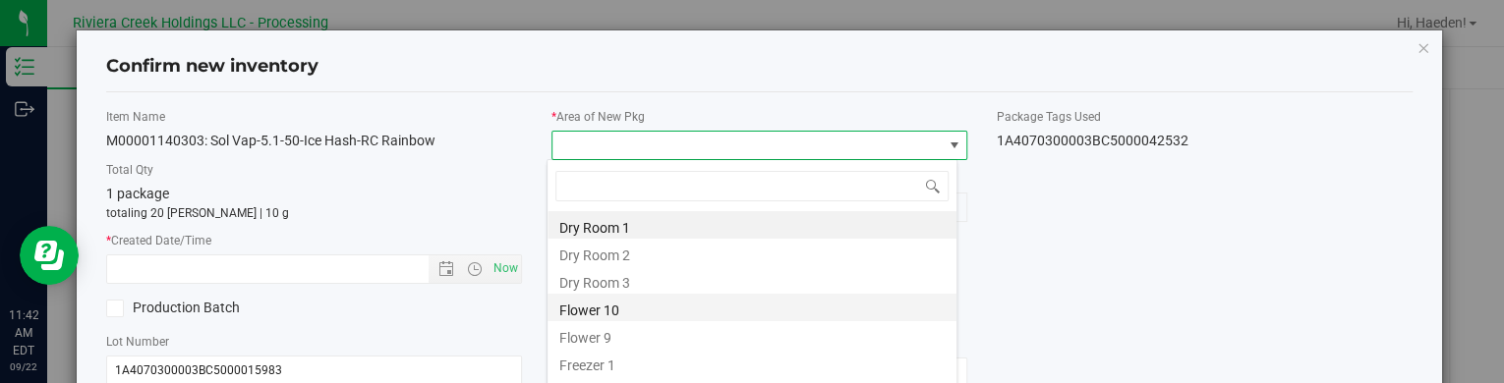
click at [640, 308] on li "Flower 10" at bounding box center [751, 308] width 409 height 28
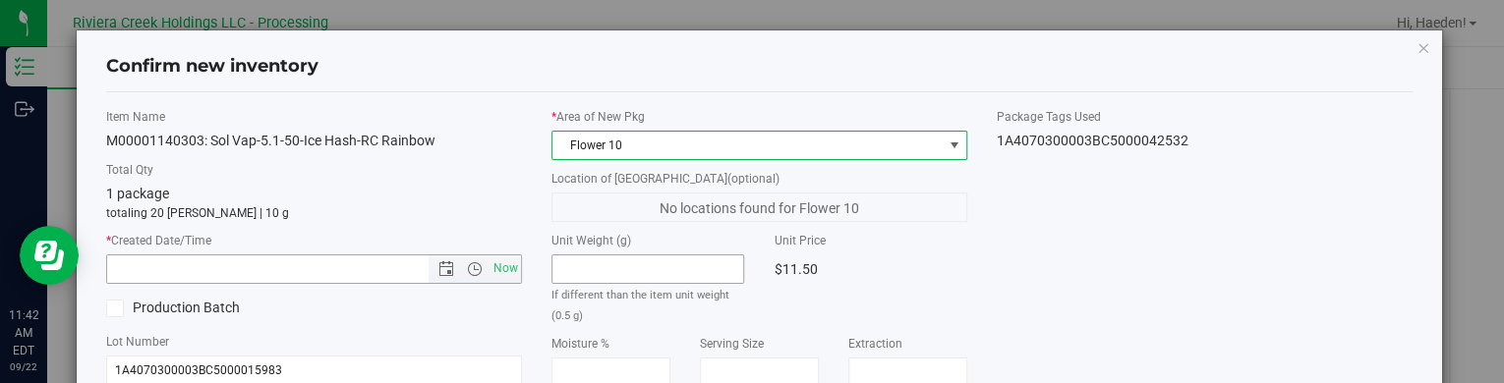
click at [503, 271] on span "Now" at bounding box center [505, 269] width 33 height 29
type input "9/22/2025 11:42 AM"
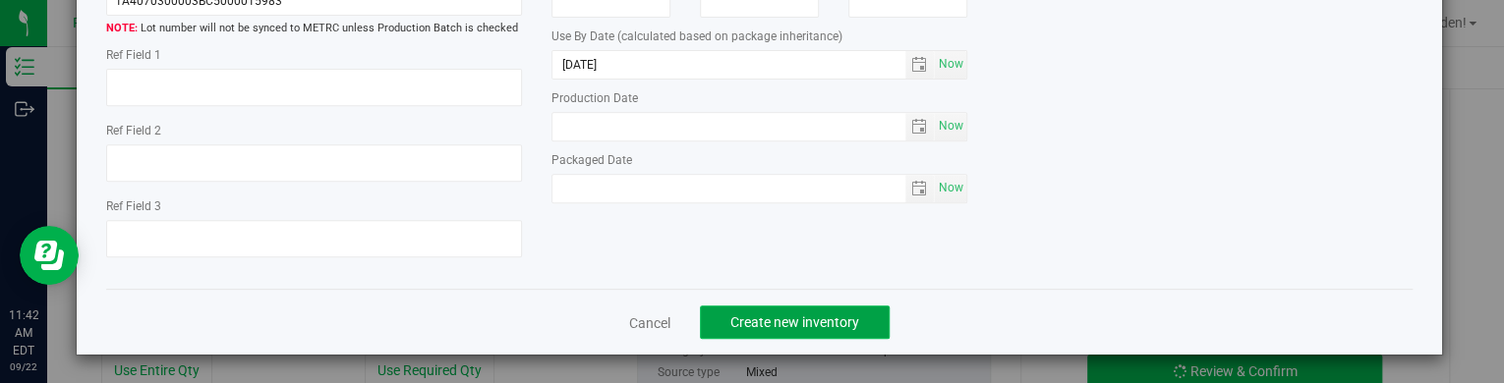
click at [817, 317] on span "Create new inventory" at bounding box center [794, 323] width 129 height 16
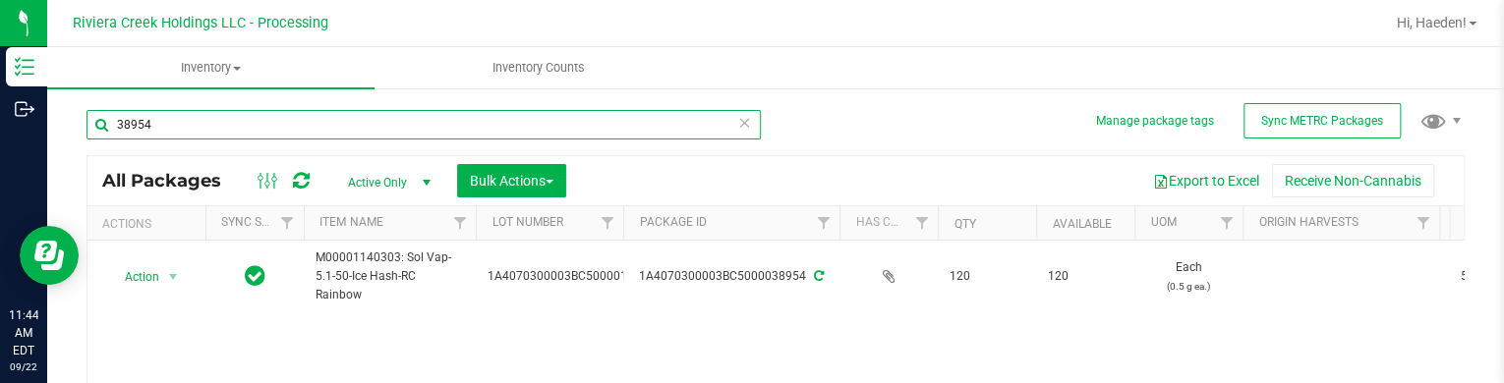
click at [373, 123] on input "38954" at bounding box center [423, 124] width 674 height 29
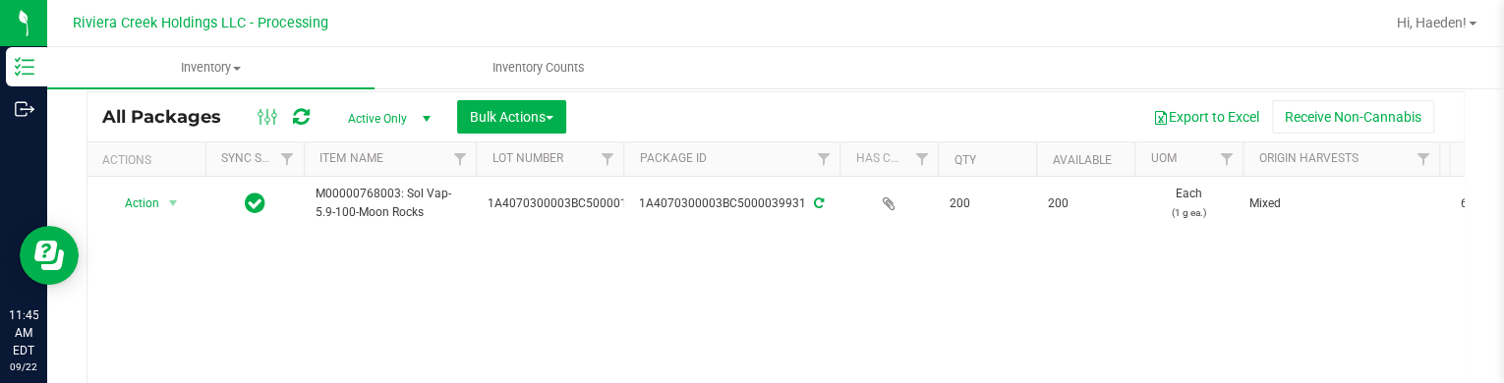
scroll to position [98, 0]
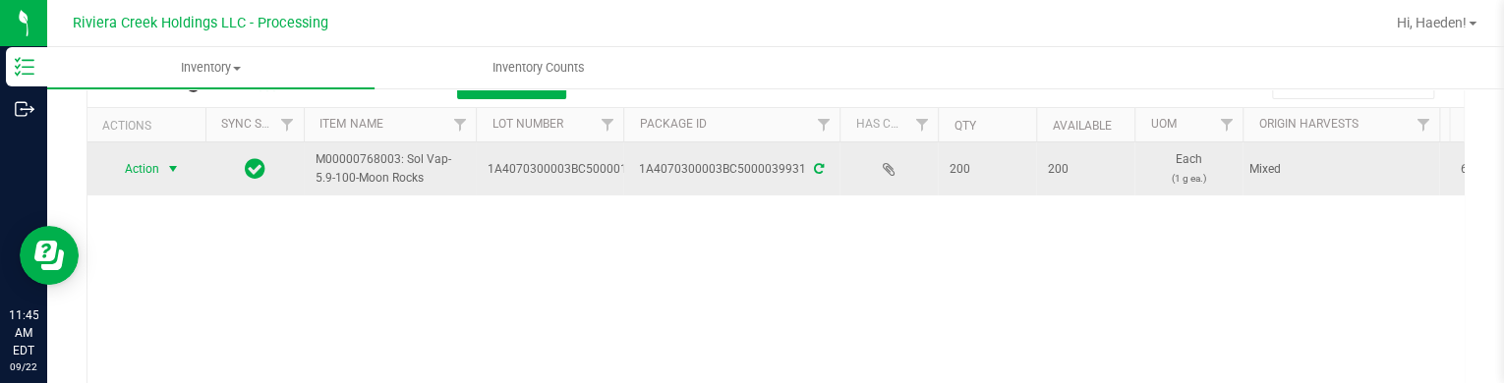
type input "39931"
click at [157, 169] on span "Action" at bounding box center [133, 169] width 53 height 28
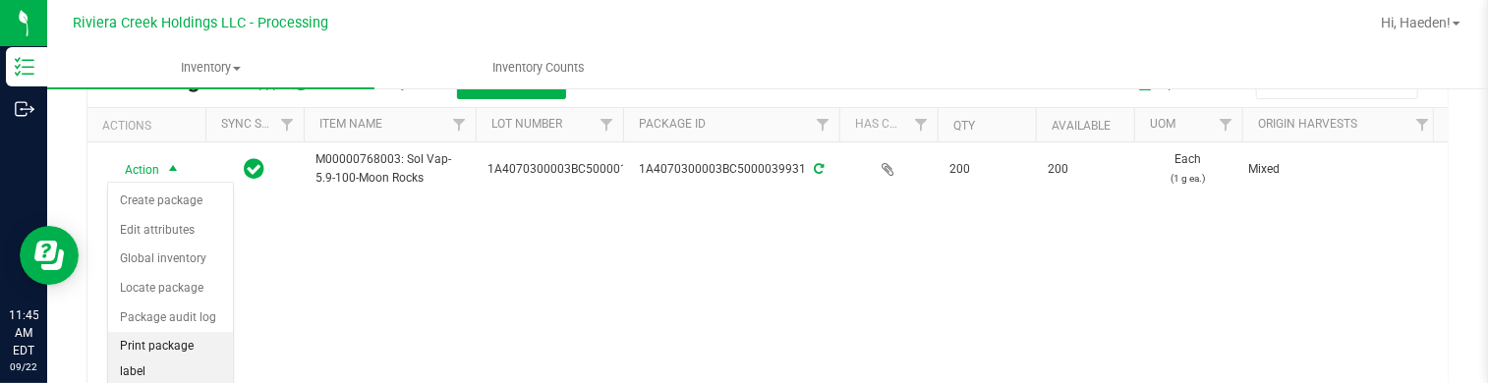
click at [161, 343] on li "Print package label" at bounding box center [170, 359] width 125 height 54
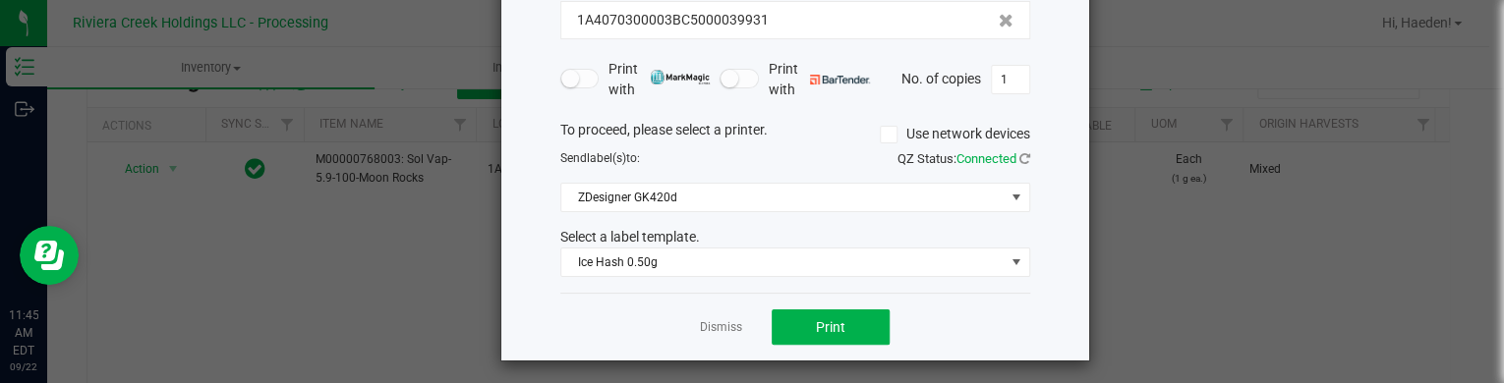
scroll to position [160, 0]
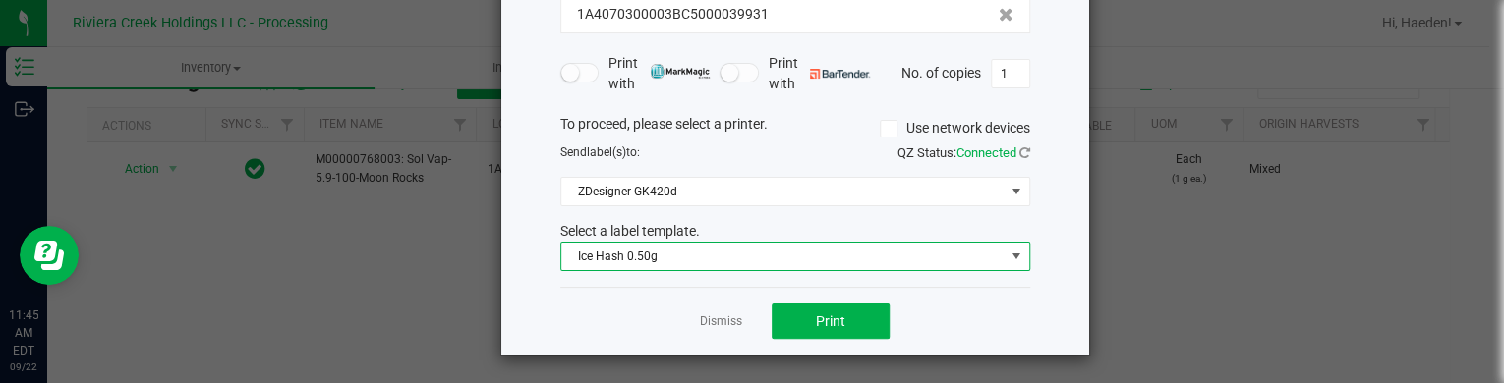
click at [653, 258] on span "Ice Hash 0.50g" at bounding box center [782, 257] width 443 height 28
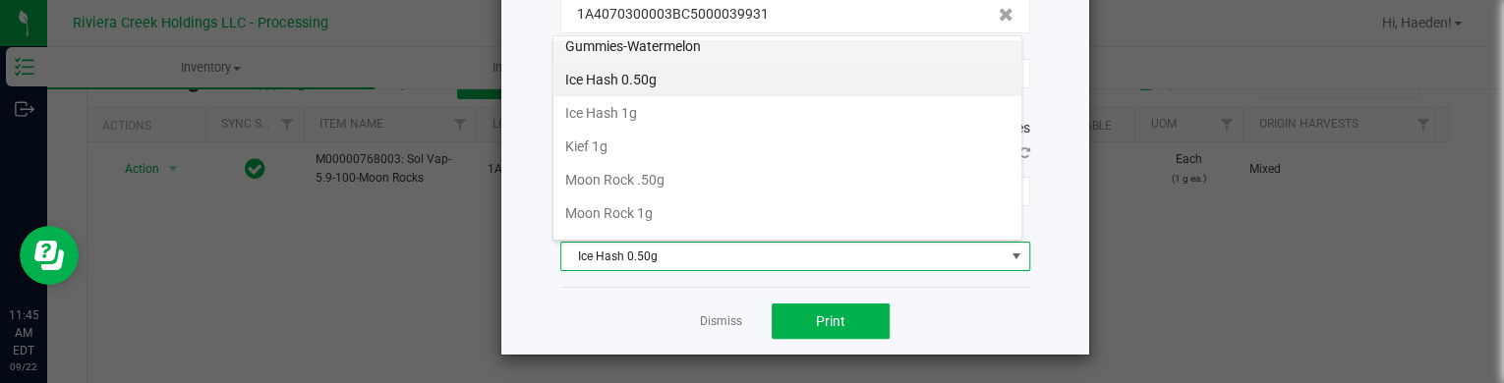
scroll to position [694, 0]
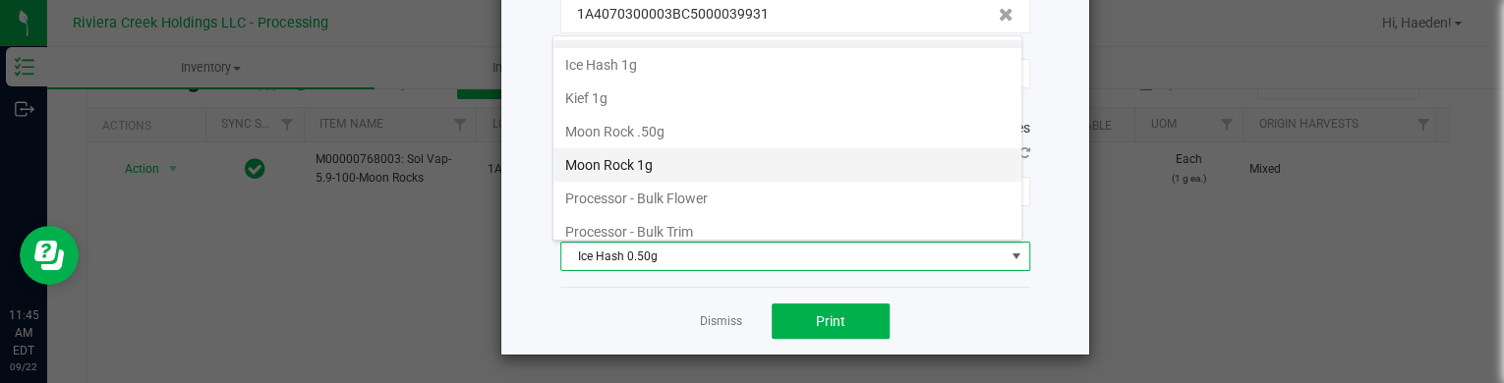
click at [652, 160] on li "Moon Rock 1g" at bounding box center [787, 164] width 468 height 33
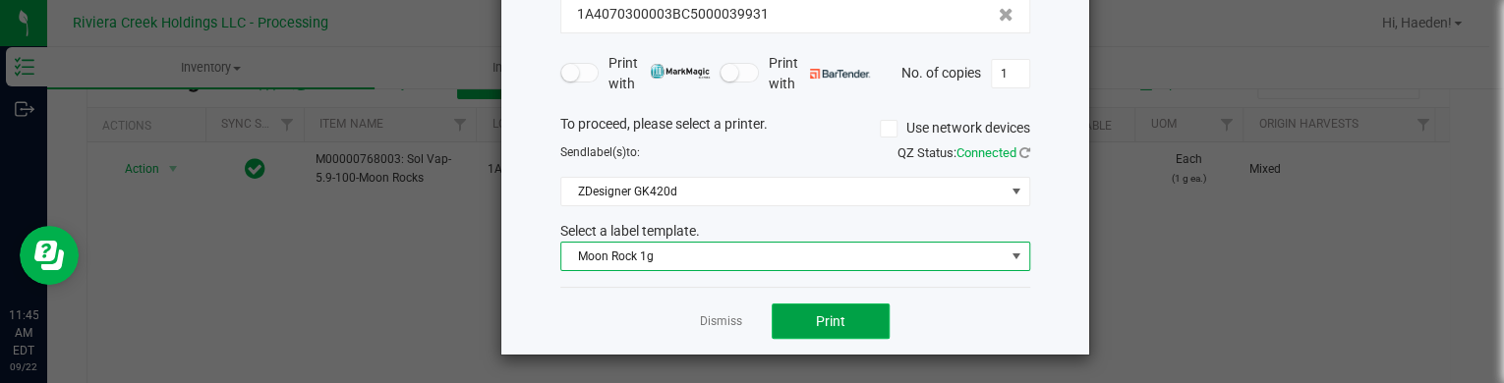
click at [791, 315] on button "Print" at bounding box center [831, 321] width 118 height 35
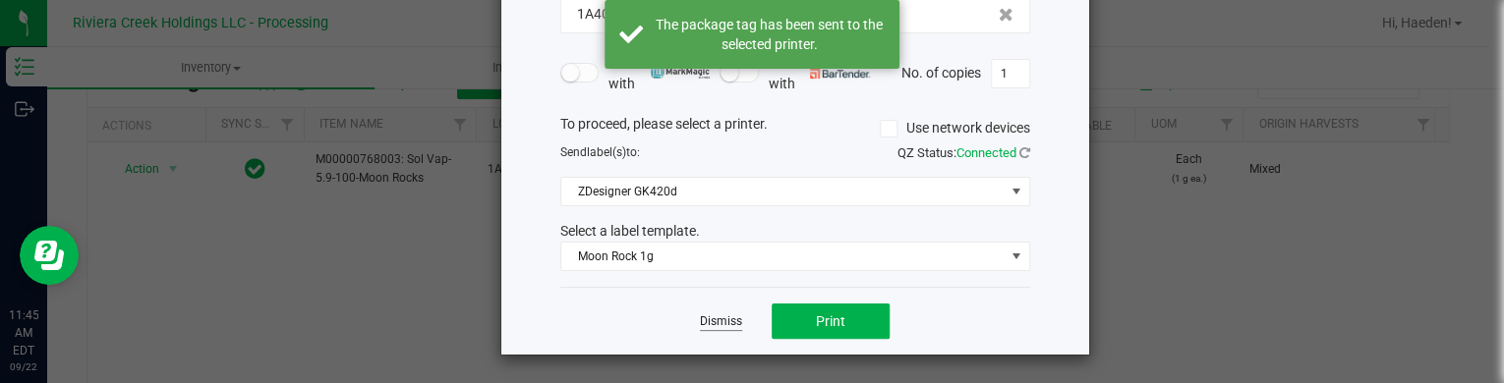
click at [716, 323] on link "Dismiss" at bounding box center [721, 322] width 42 height 17
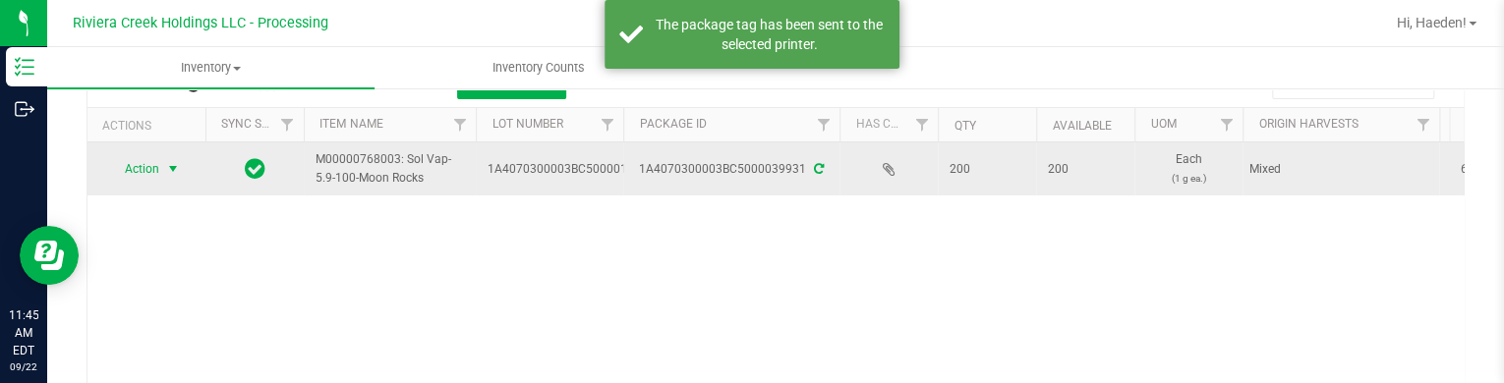
click at [141, 168] on span "Action" at bounding box center [133, 169] width 53 height 28
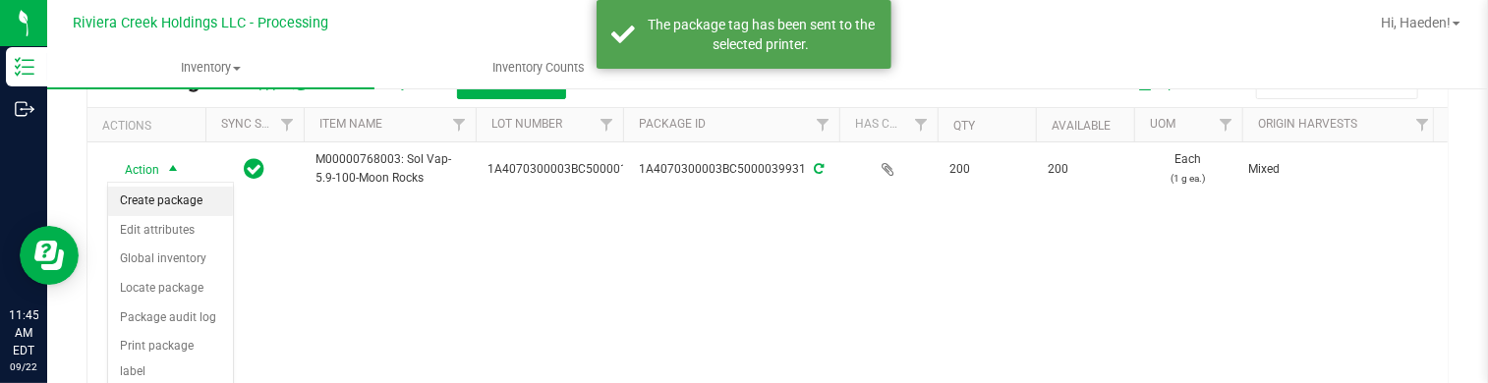
click at [148, 191] on li "Create package" at bounding box center [170, 201] width 125 height 29
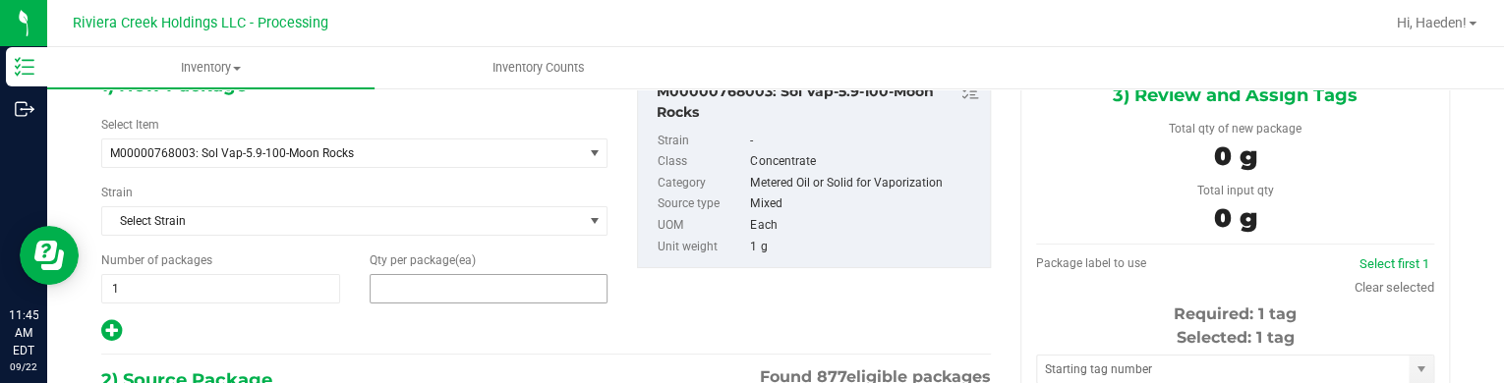
click at [421, 285] on span at bounding box center [489, 288] width 239 height 29
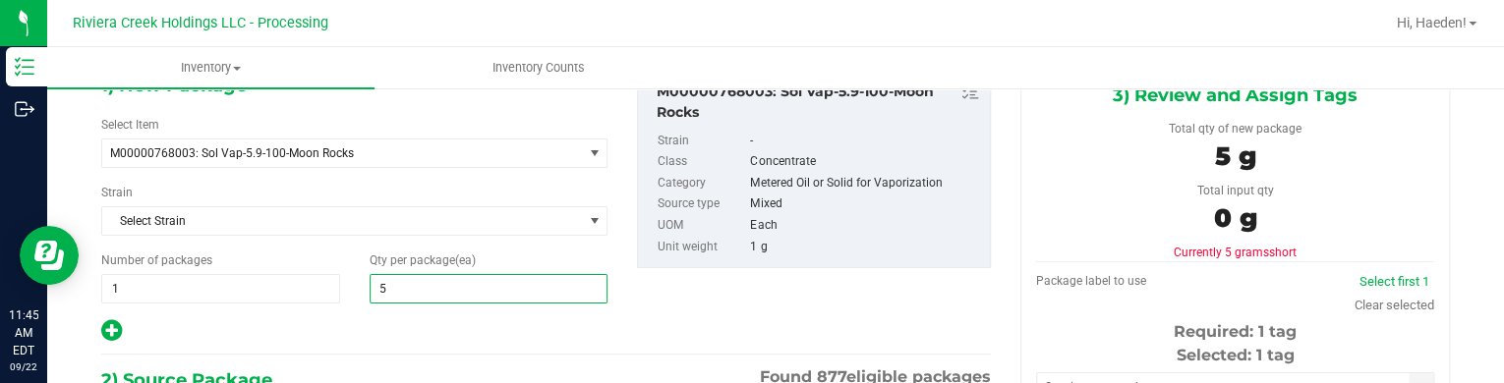
type input "50"
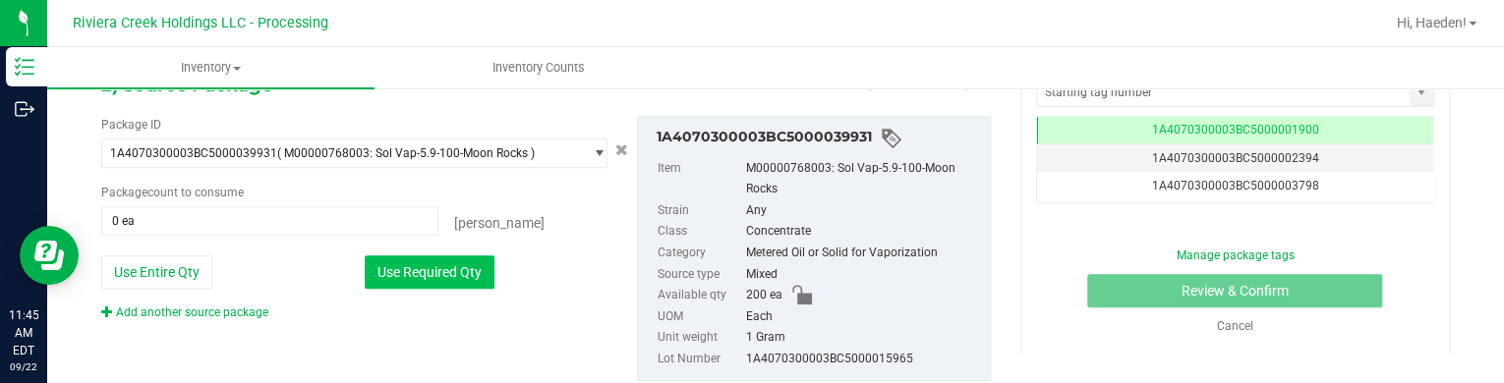
type input "50"
click at [447, 266] on button "Use Required Qty" at bounding box center [430, 272] width 130 height 33
type input "50 ea"
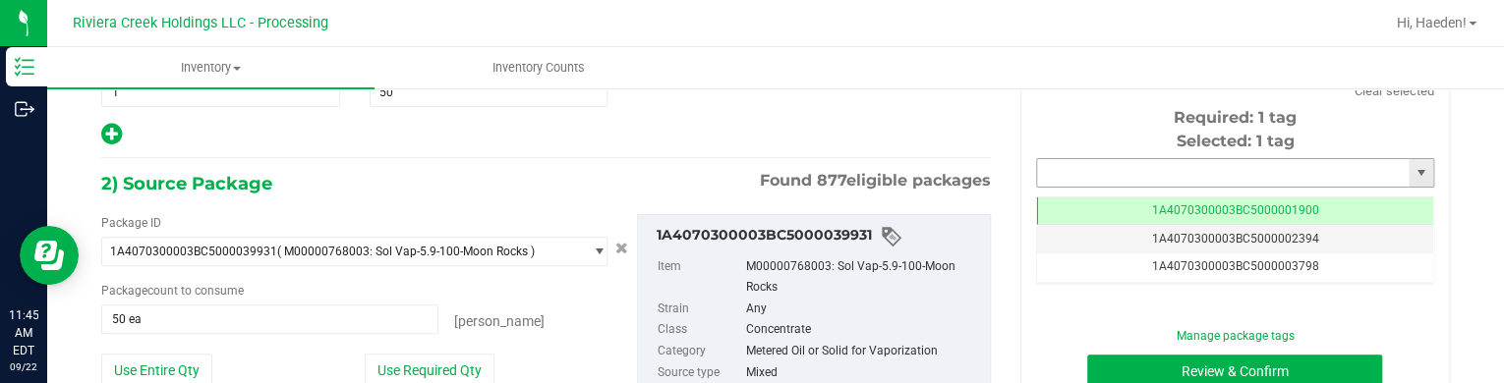
click at [1107, 179] on input "text" at bounding box center [1223, 173] width 372 height 28
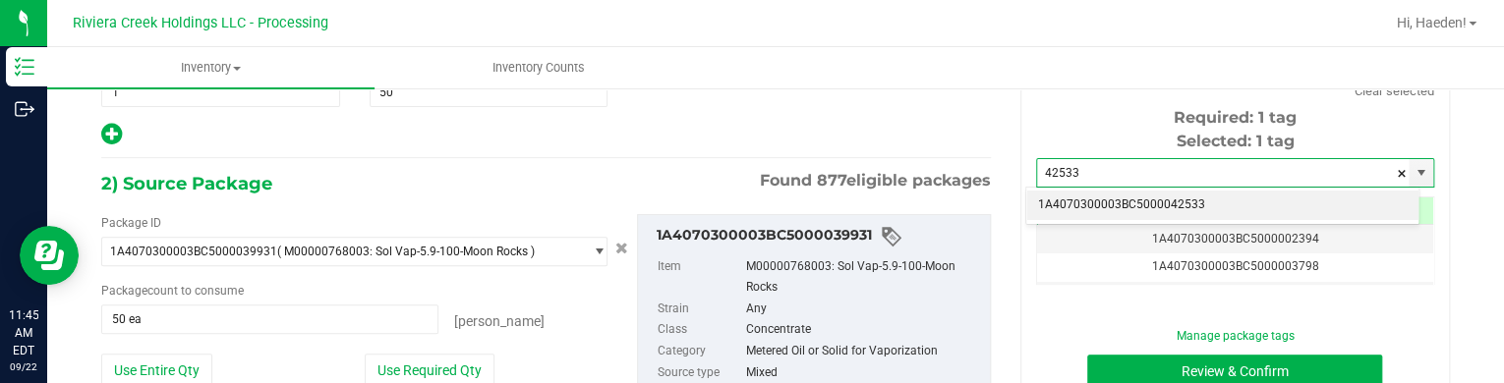
drag, startPoint x: 1125, startPoint y: 202, endPoint x: 1130, endPoint y: 214, distance: 12.8
click at [1126, 203] on li "1A4070300003BC5000042533" at bounding box center [1222, 205] width 392 height 29
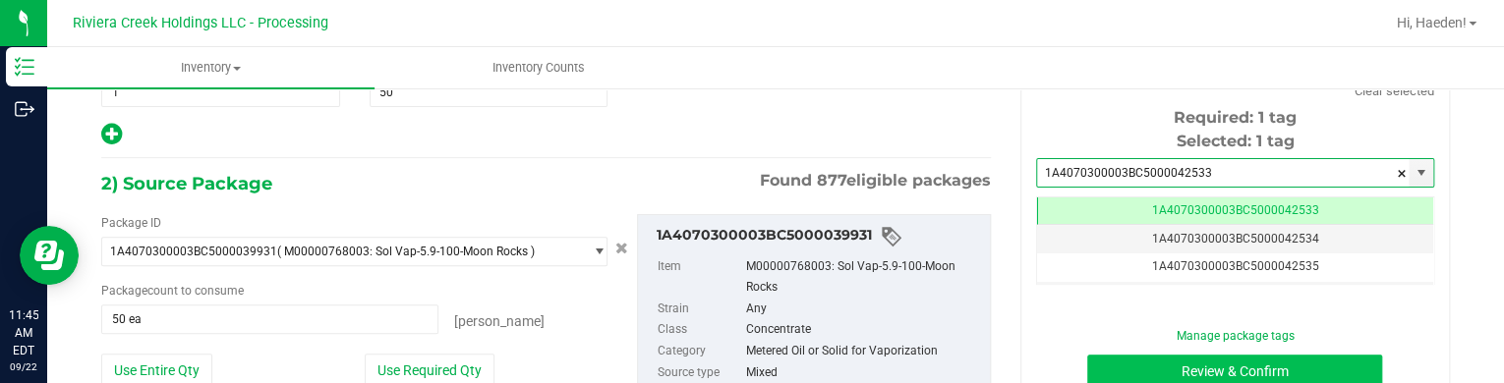
type input "1A4070300003BC5000042533"
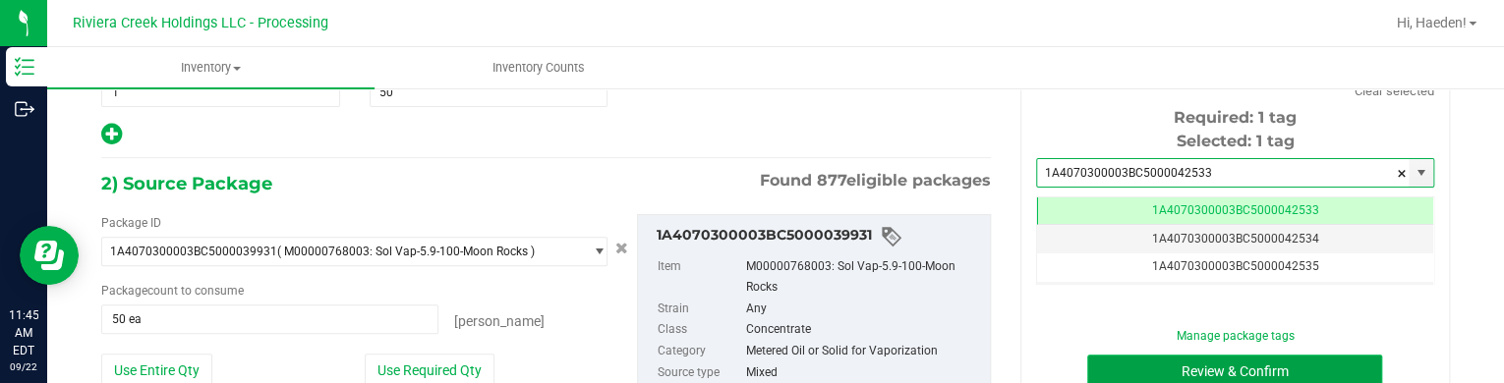
click at [1155, 361] on button "Review & Confirm" at bounding box center [1234, 371] width 295 height 33
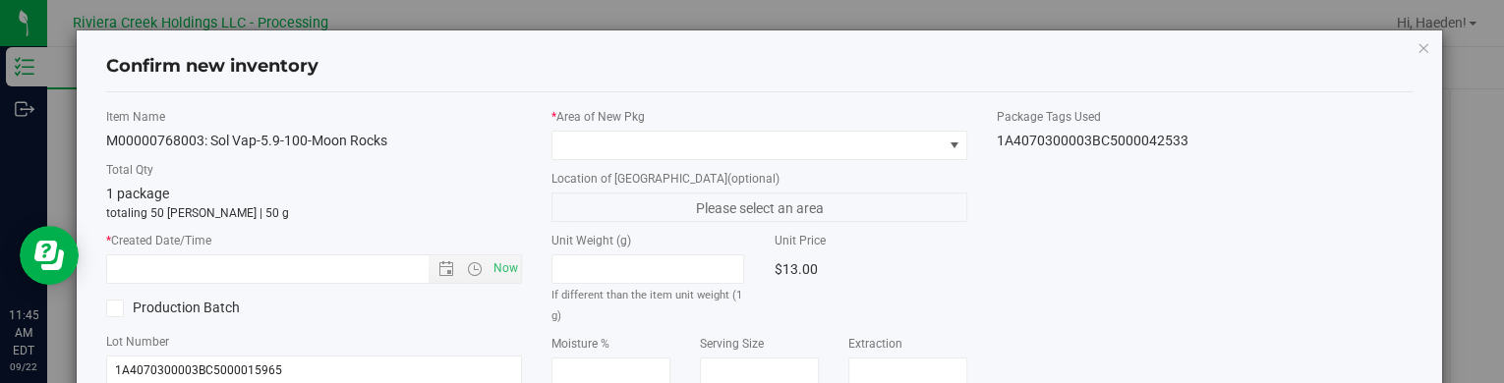
type input "[DATE]"
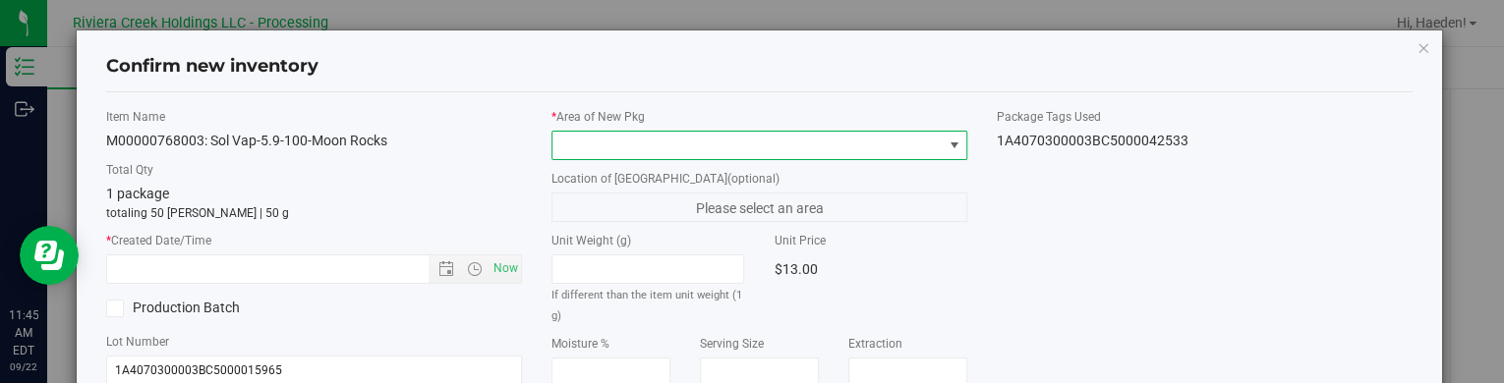
click at [947, 141] on span at bounding box center [954, 146] width 16 height 16
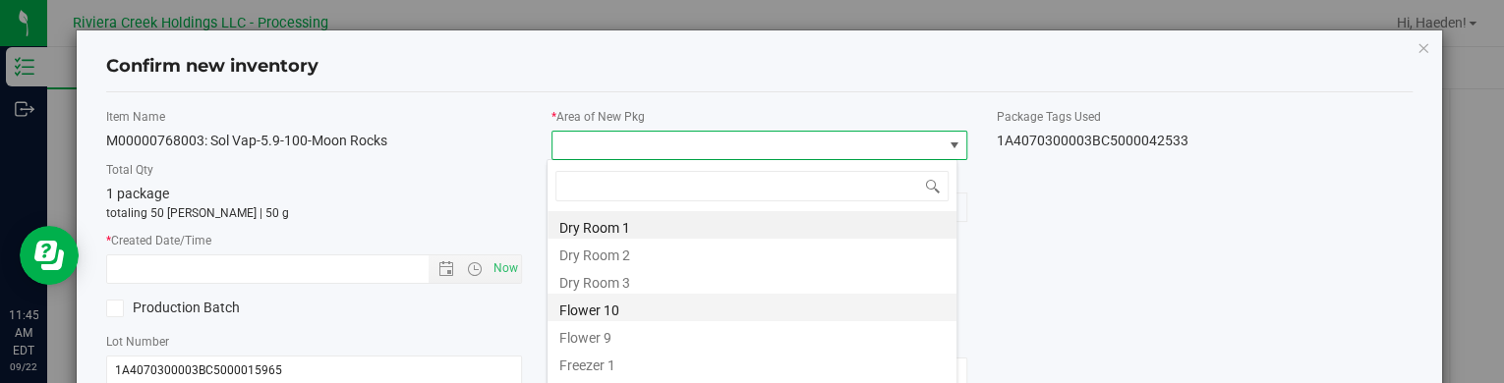
click at [686, 301] on li "Flower 10" at bounding box center [751, 308] width 409 height 28
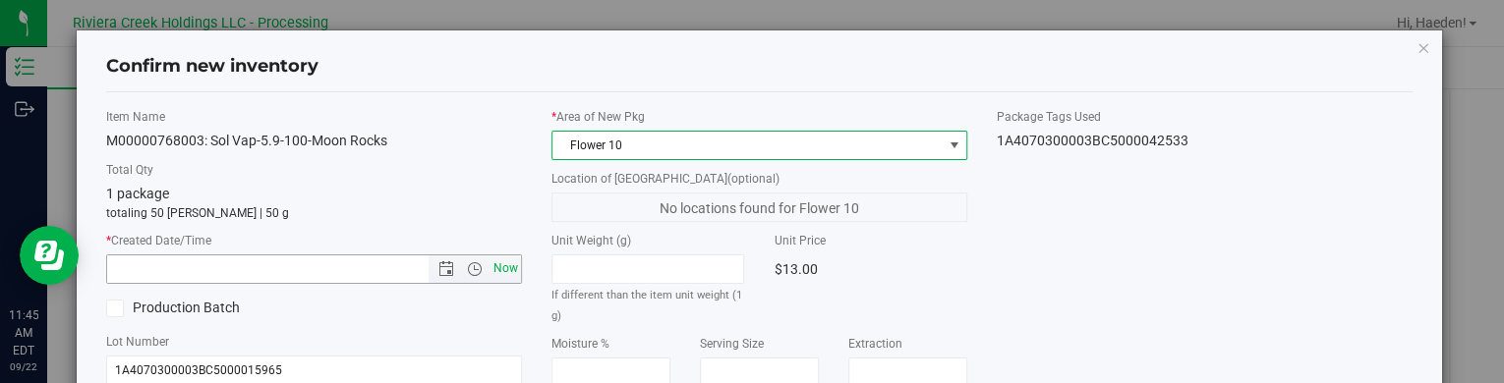
click at [498, 263] on span "Now" at bounding box center [505, 269] width 33 height 29
type input "9/22/2025 11:45 AM"
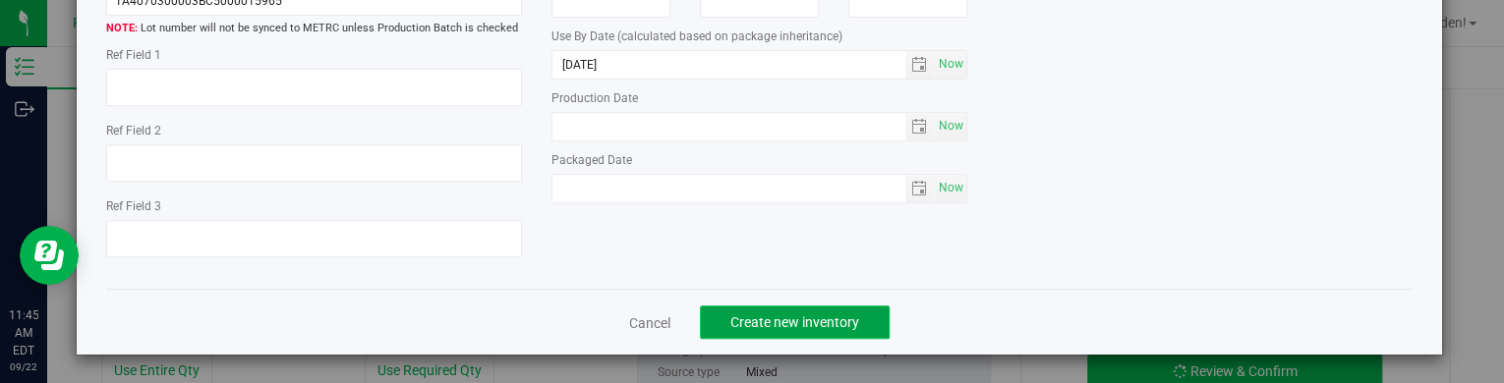
click at [865, 314] on button "Create new inventory" at bounding box center [795, 322] width 190 height 33
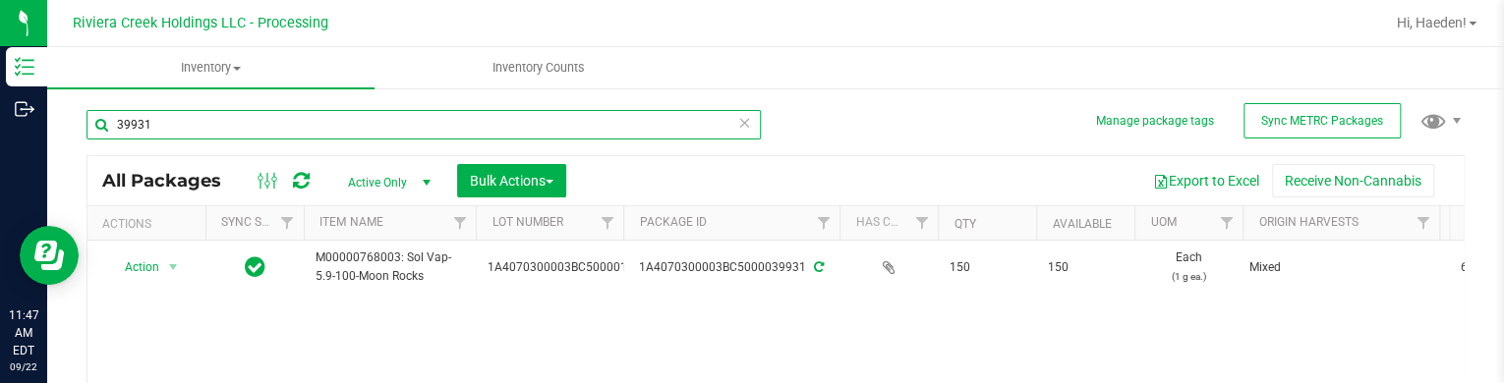
click at [611, 117] on input "39931" at bounding box center [423, 124] width 674 height 29
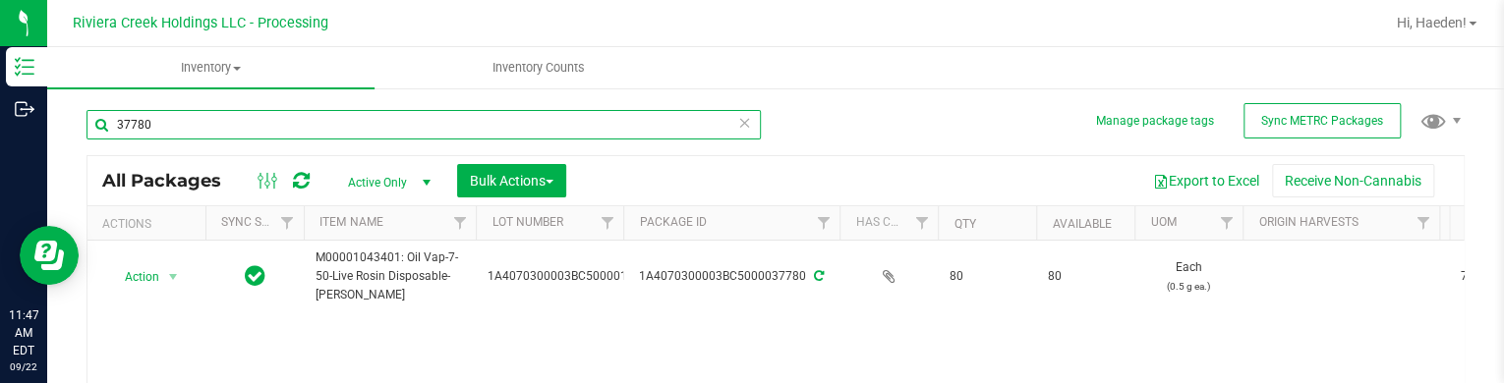
scroll to position [98, 0]
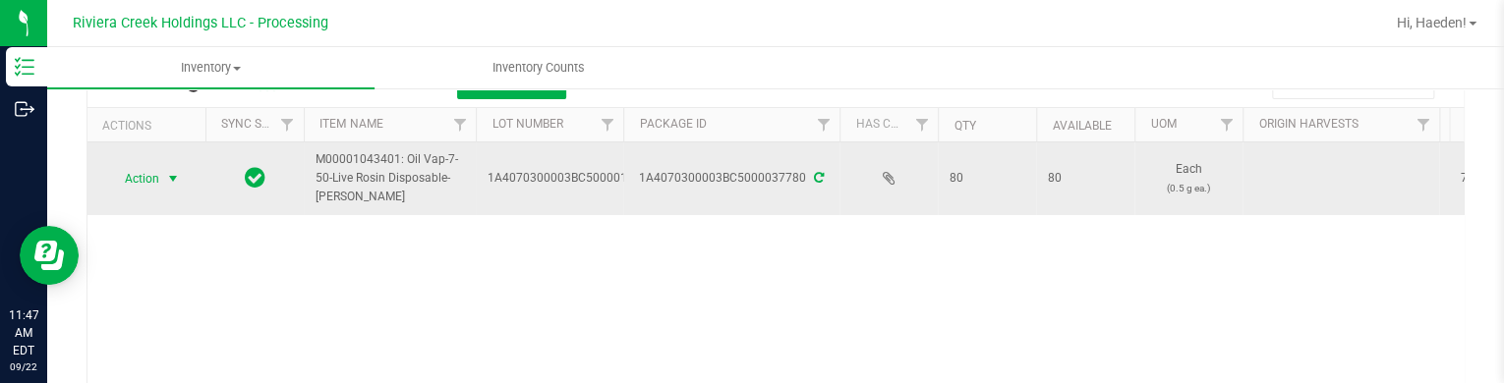
type input "37780"
click at [167, 183] on span "select" at bounding box center [173, 179] width 16 height 16
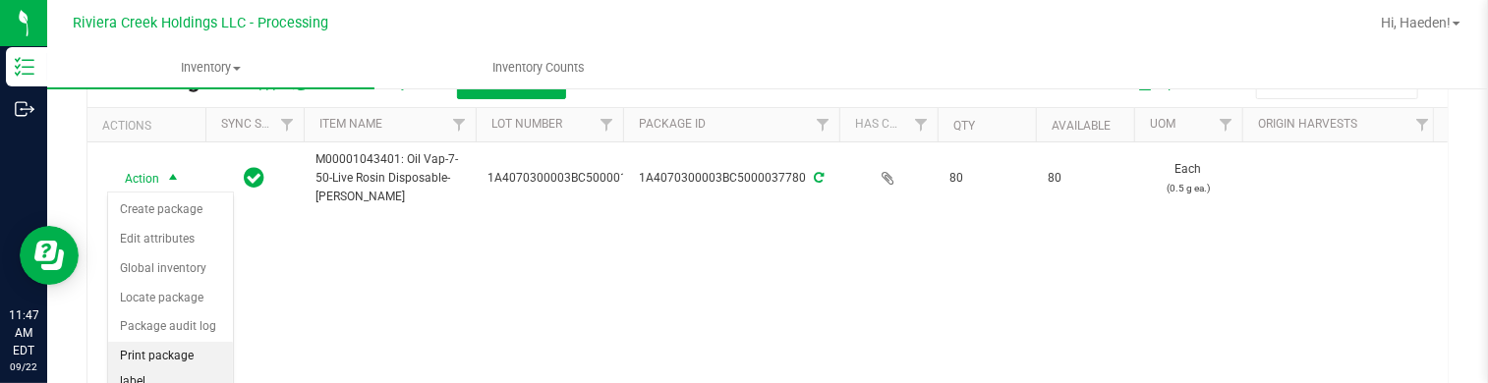
click at [177, 355] on li "Print package label" at bounding box center [170, 369] width 125 height 54
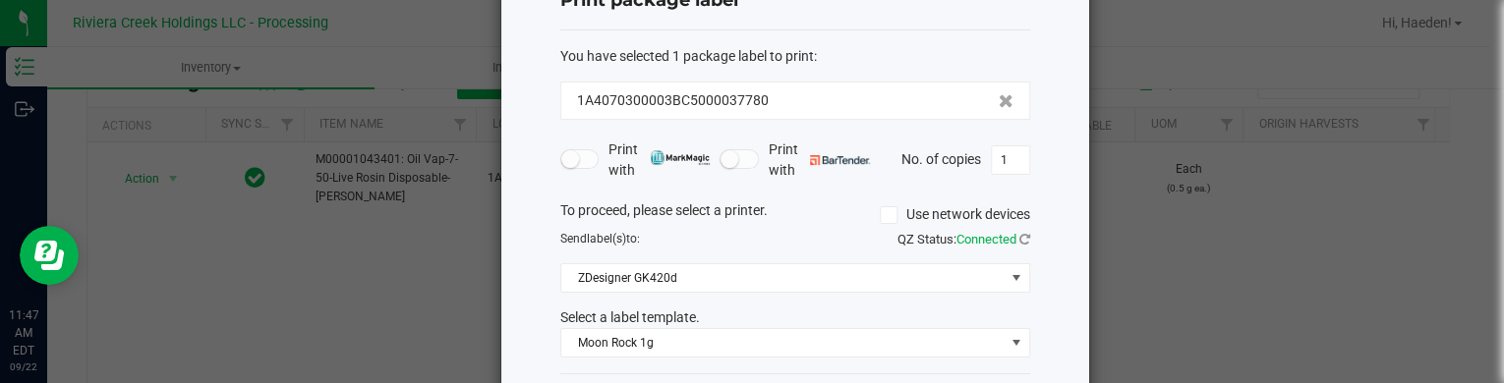
scroll to position [160, 0]
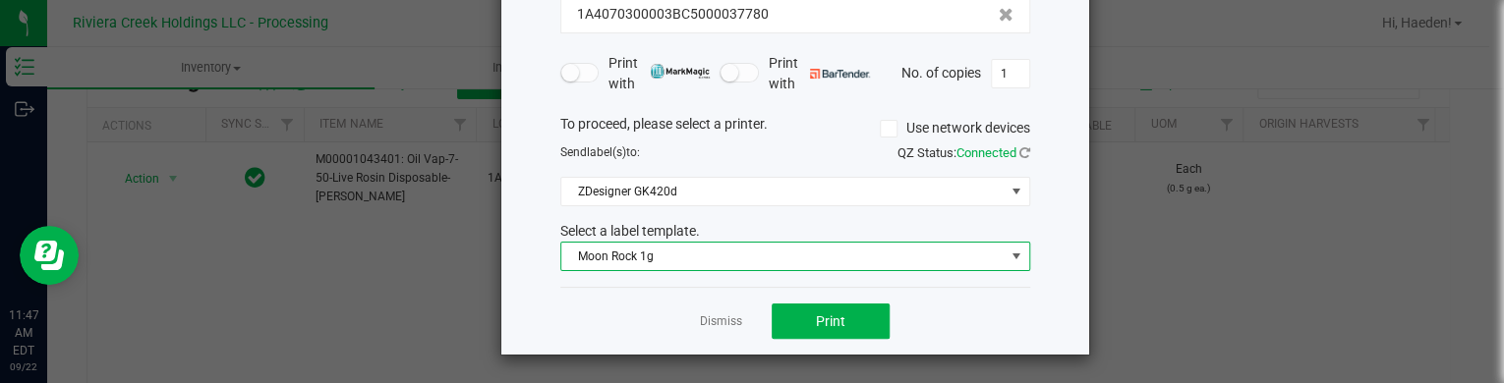
click at [627, 262] on span "Moon Rock 1g" at bounding box center [782, 257] width 443 height 28
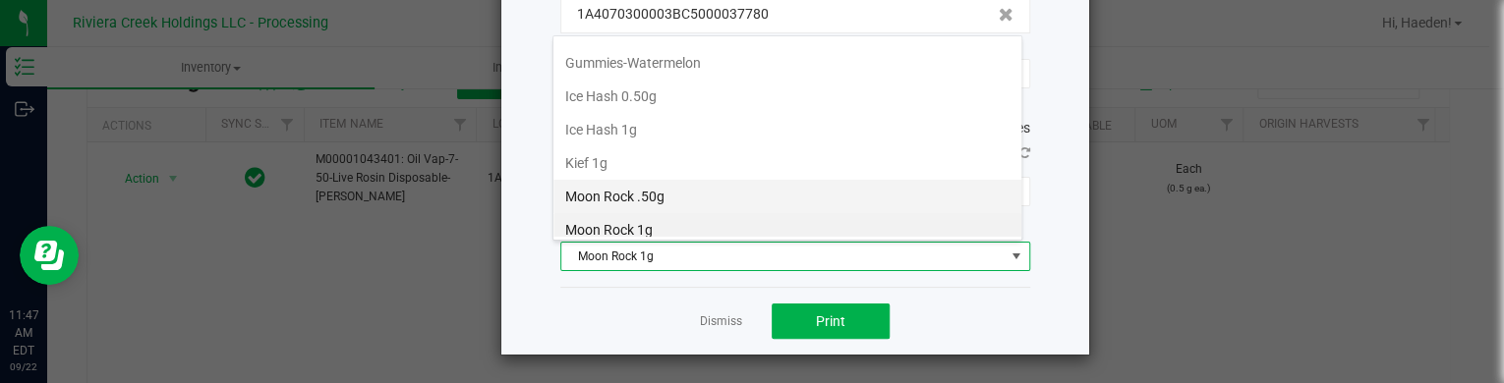
scroll to position [531, 0]
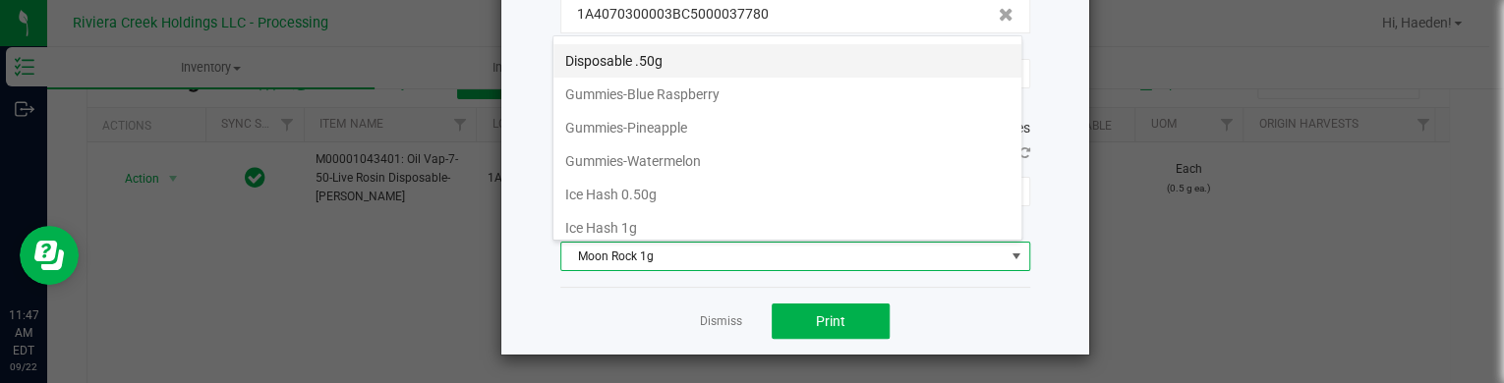
click at [630, 52] on li "Disposable .50g" at bounding box center [787, 60] width 468 height 33
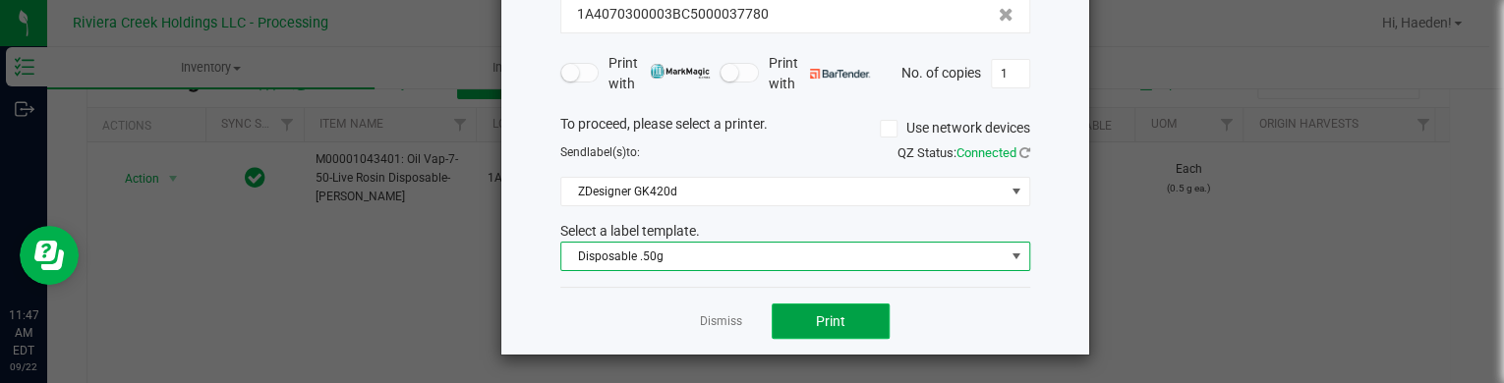
click at [801, 321] on button "Print" at bounding box center [831, 321] width 118 height 35
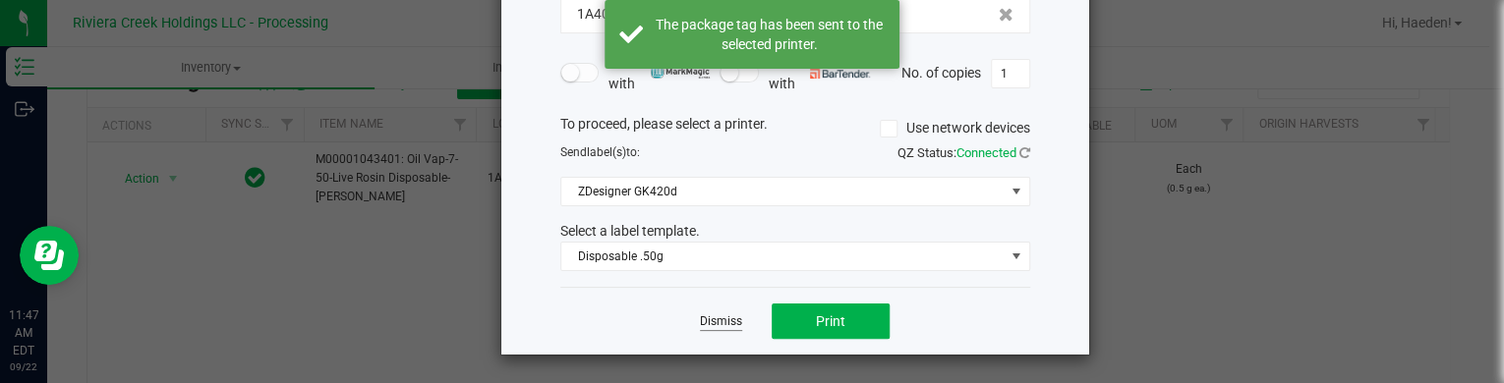
click at [720, 321] on link "Dismiss" at bounding box center [721, 322] width 42 height 17
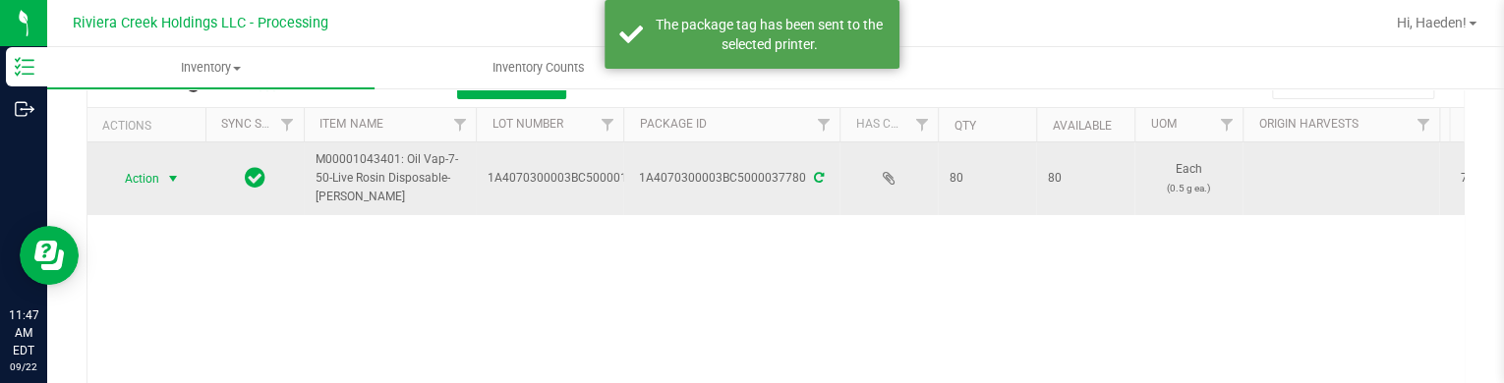
click at [142, 180] on span "Action" at bounding box center [133, 179] width 53 height 28
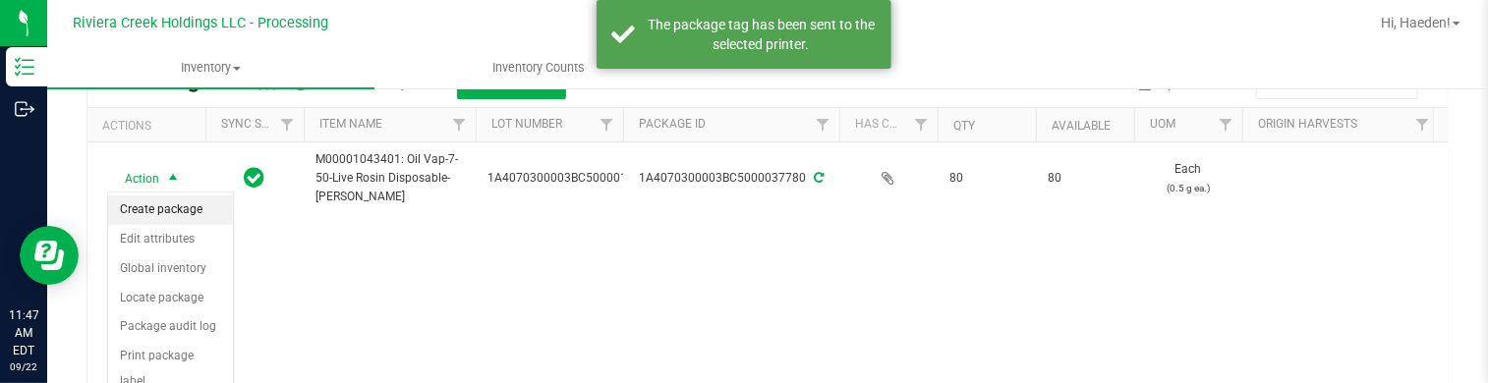
click at [155, 208] on li "Create package" at bounding box center [170, 210] width 125 height 29
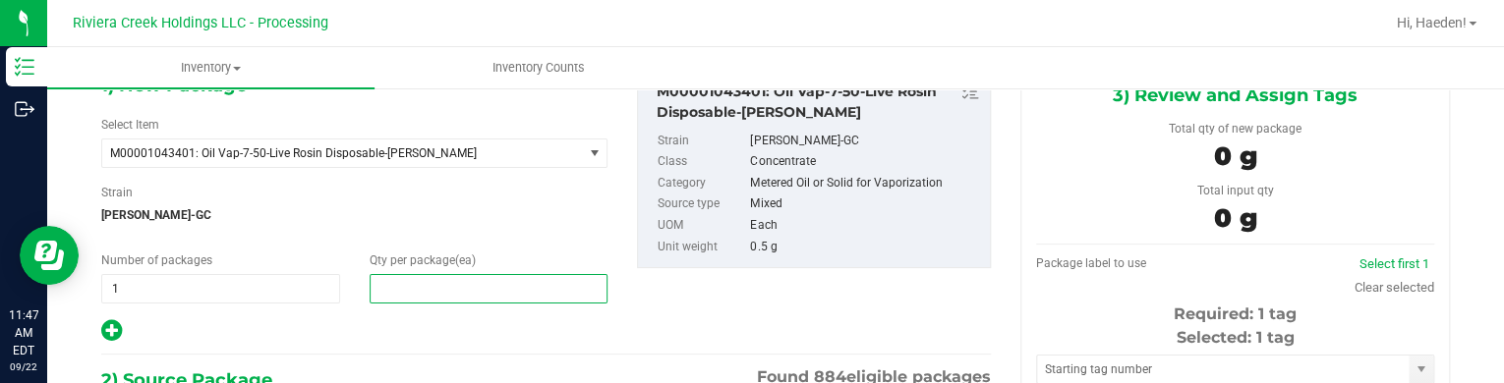
click at [409, 295] on span at bounding box center [489, 288] width 239 height 29
click at [409, 295] on input "text" at bounding box center [489, 289] width 237 height 28
type input "20"
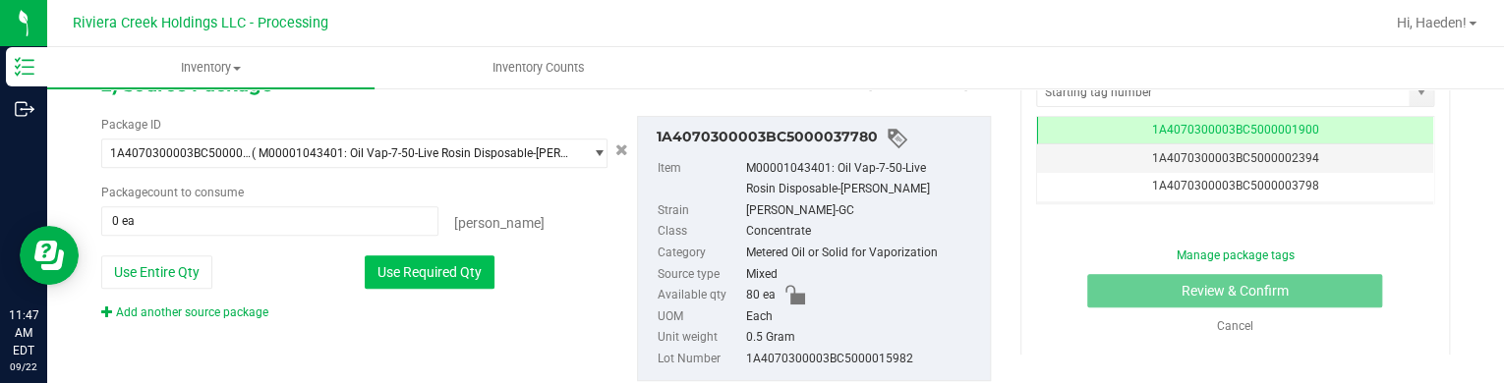
type input "20"
click at [432, 258] on button "Use Required Qty" at bounding box center [430, 272] width 130 height 33
type input "20 ea"
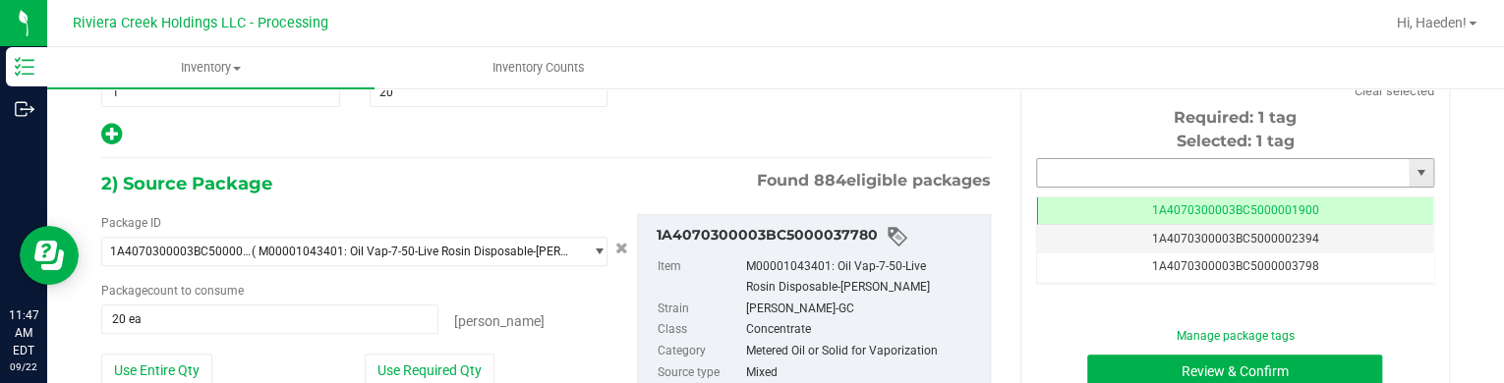
click at [1064, 172] on input "text" at bounding box center [1223, 173] width 372 height 28
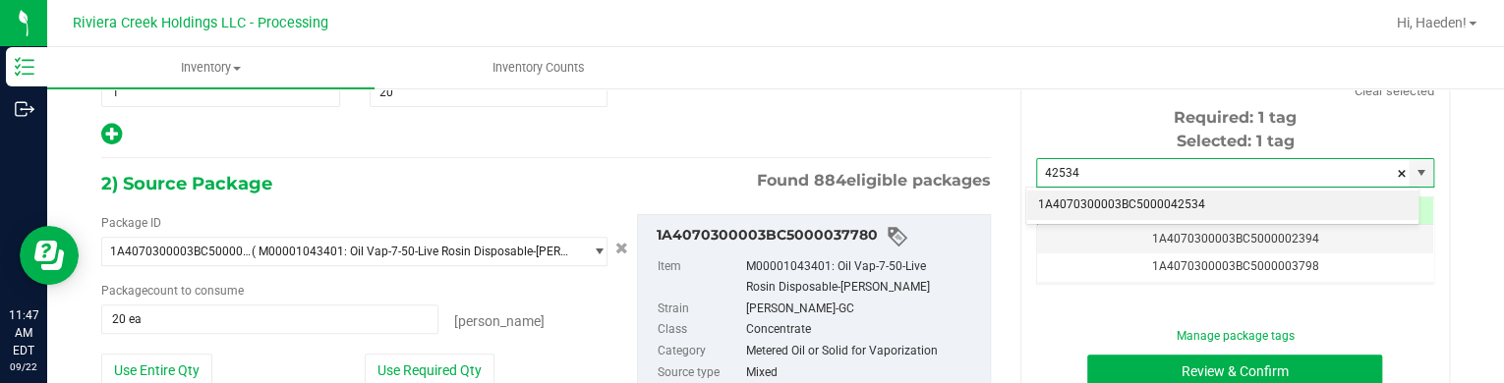
click at [1095, 196] on li "1A4070300003BC5000042534" at bounding box center [1222, 205] width 392 height 29
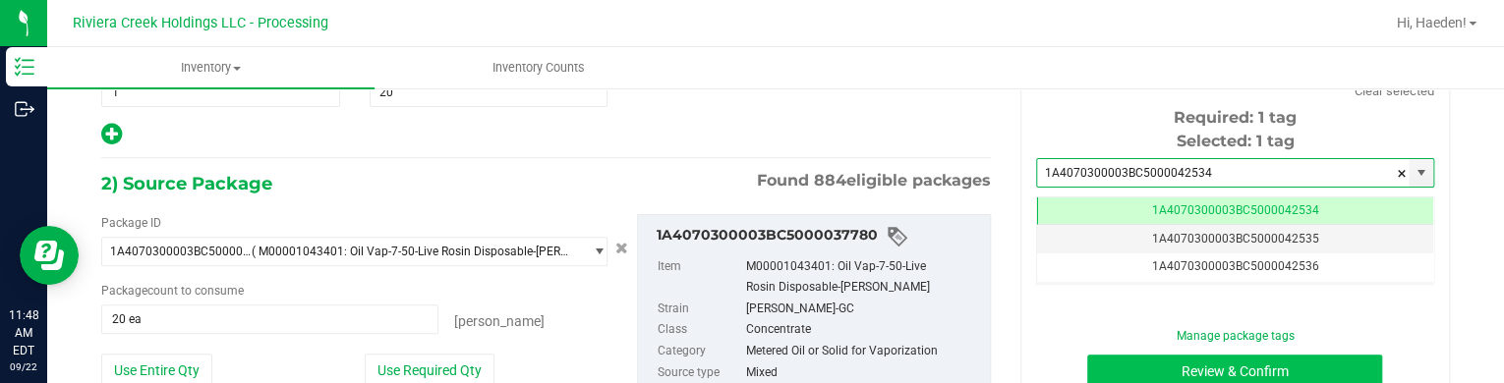
type input "1A4070300003BC5000042534"
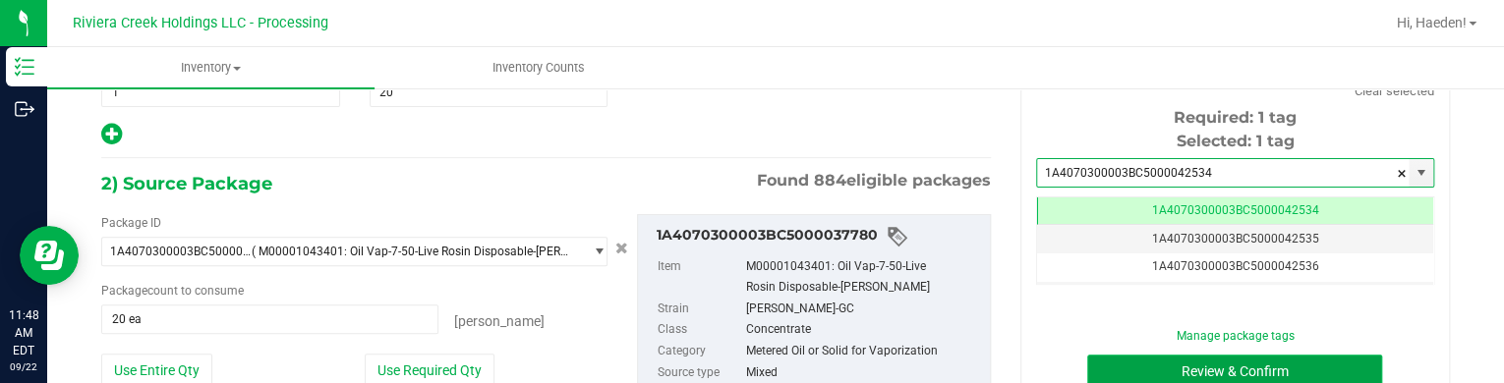
click at [1132, 376] on button "Review & Confirm" at bounding box center [1234, 371] width 295 height 33
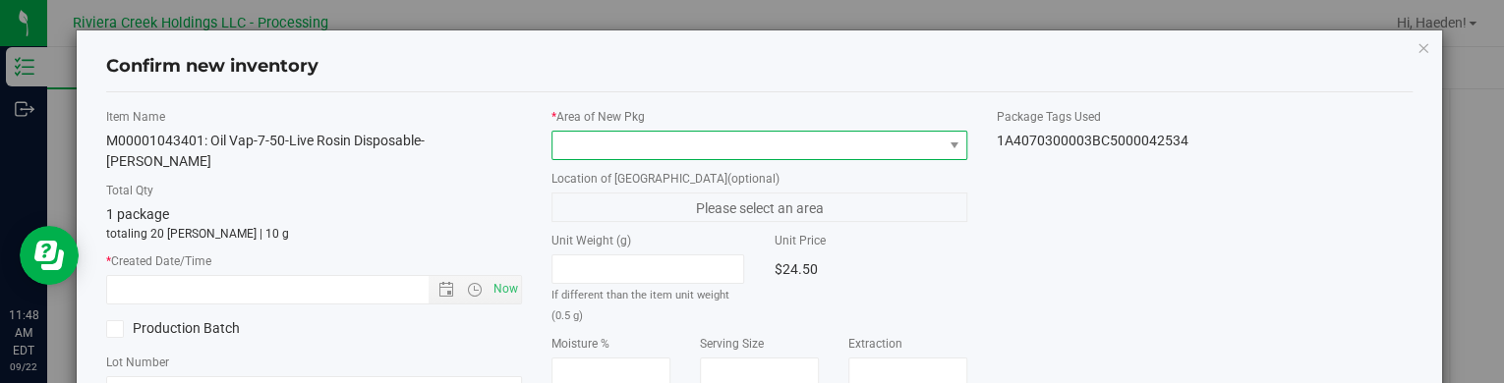
click at [898, 148] on span at bounding box center [746, 146] width 389 height 28
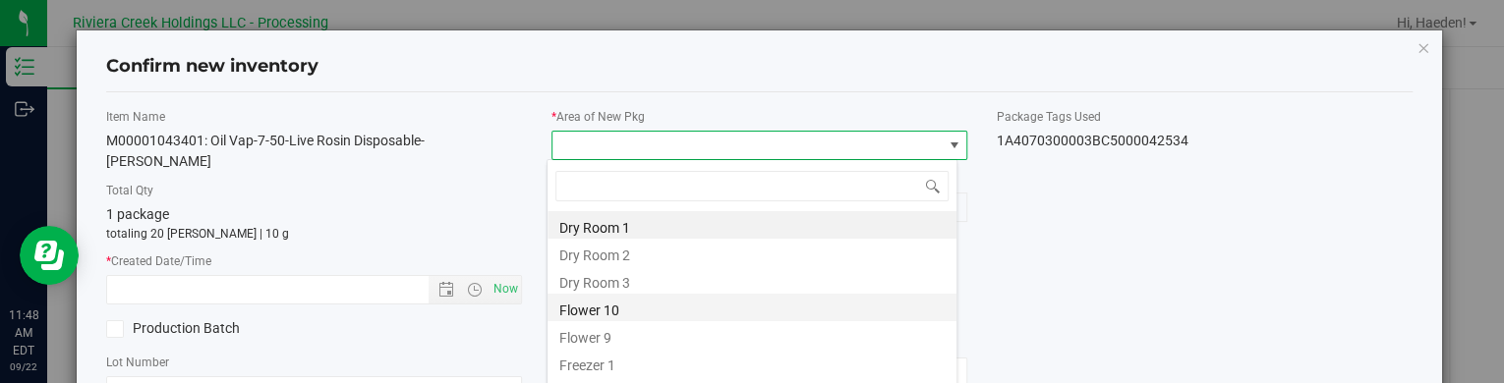
click at [604, 308] on li "Flower 10" at bounding box center [751, 308] width 409 height 28
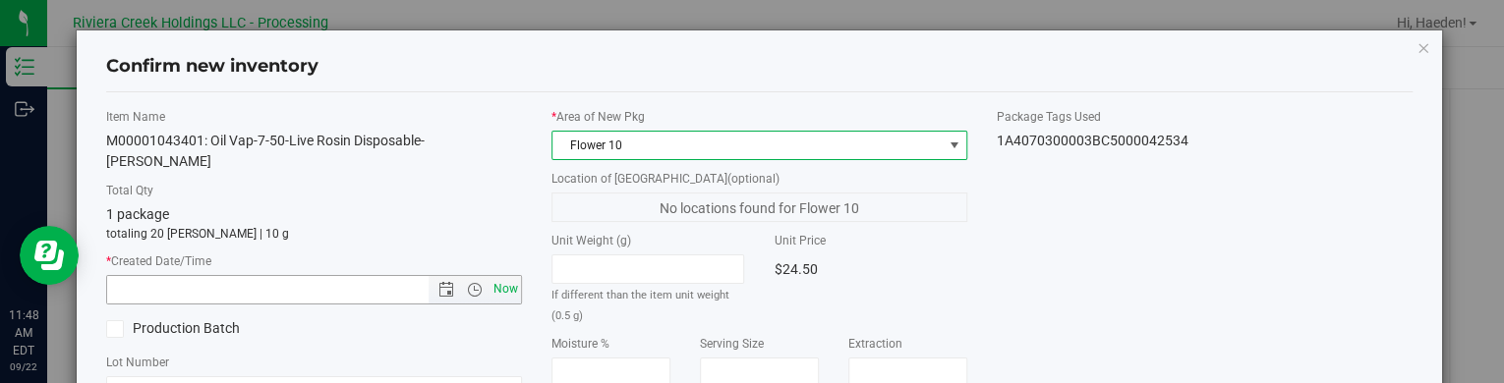
click at [496, 290] on span "Now" at bounding box center [505, 289] width 33 height 29
type input "9/22/2025 11:48 AM"
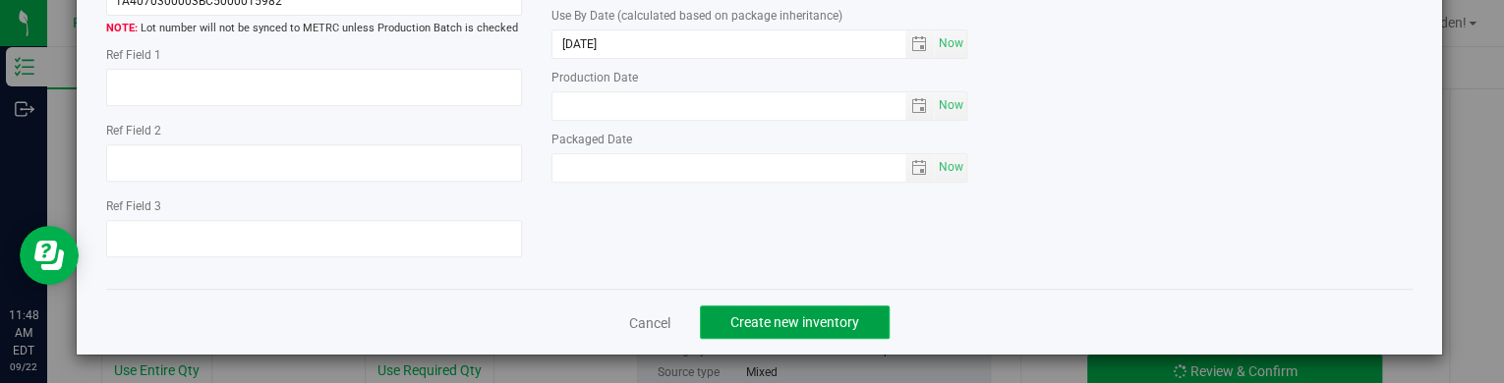
click at [861, 313] on button "Create new inventory" at bounding box center [795, 322] width 190 height 33
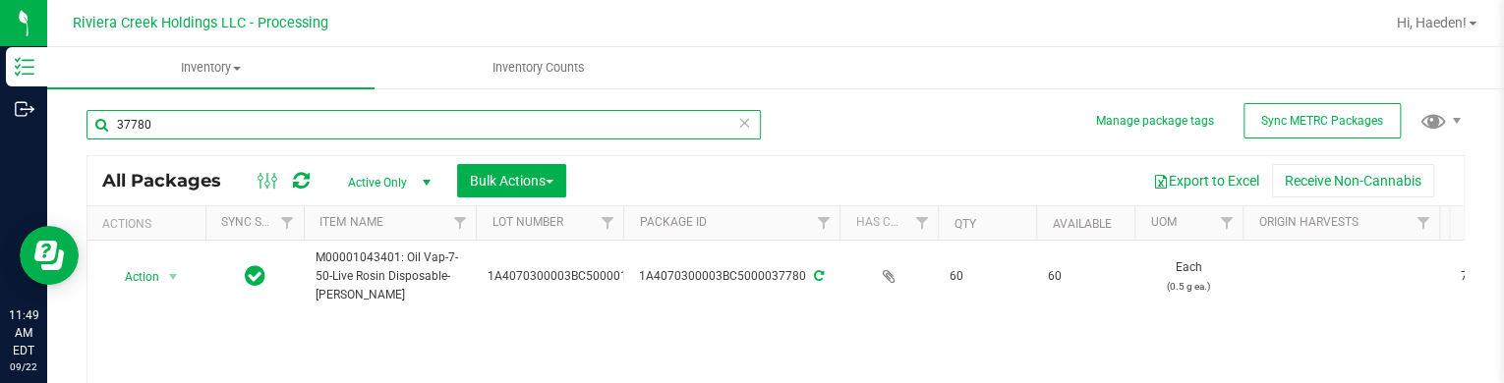
click at [348, 136] on input "37780" at bounding box center [423, 124] width 674 height 29
click at [348, 134] on input "37780" at bounding box center [423, 124] width 674 height 29
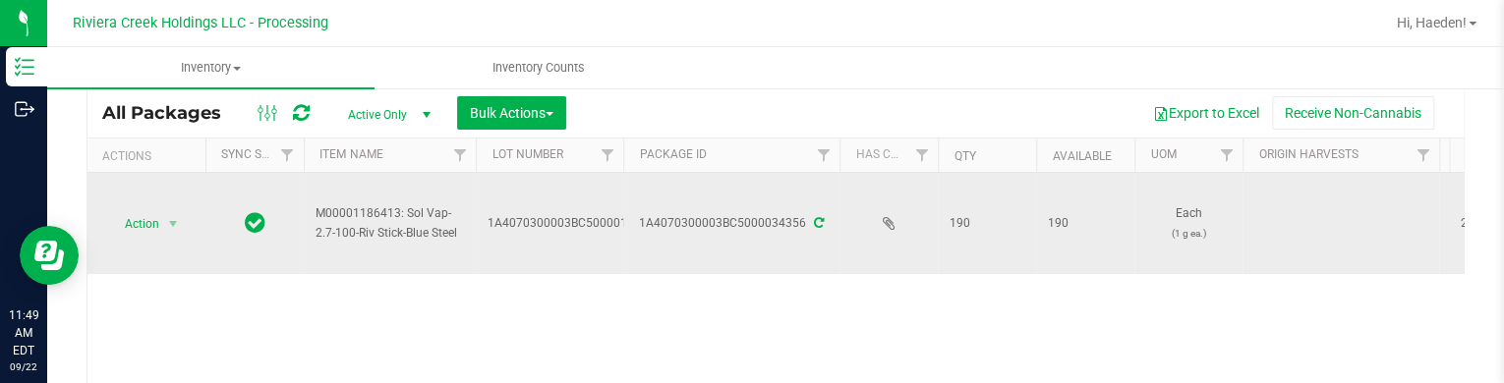
scroll to position [98, 0]
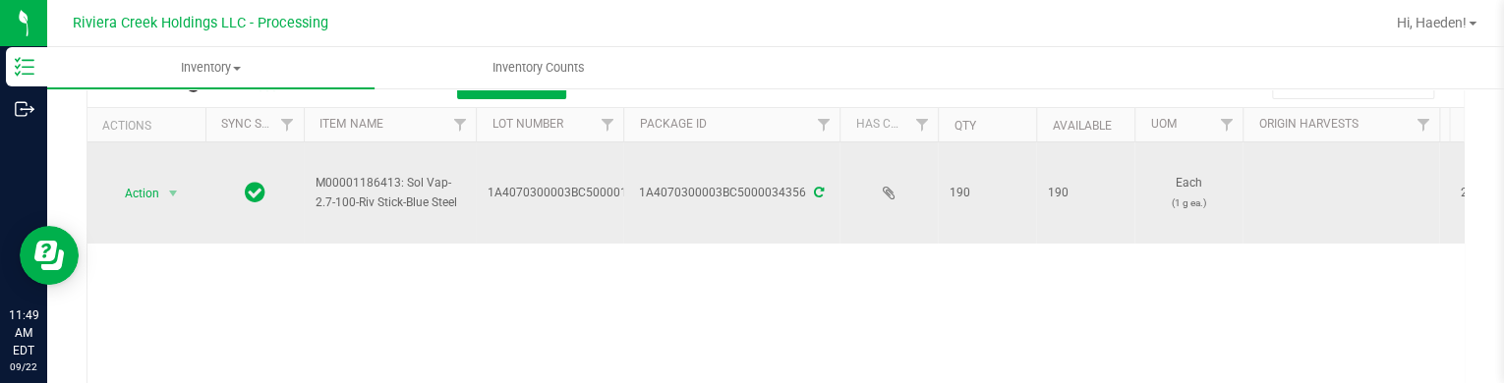
type input "34356"
click at [159, 190] on span "Action" at bounding box center [133, 194] width 53 height 28
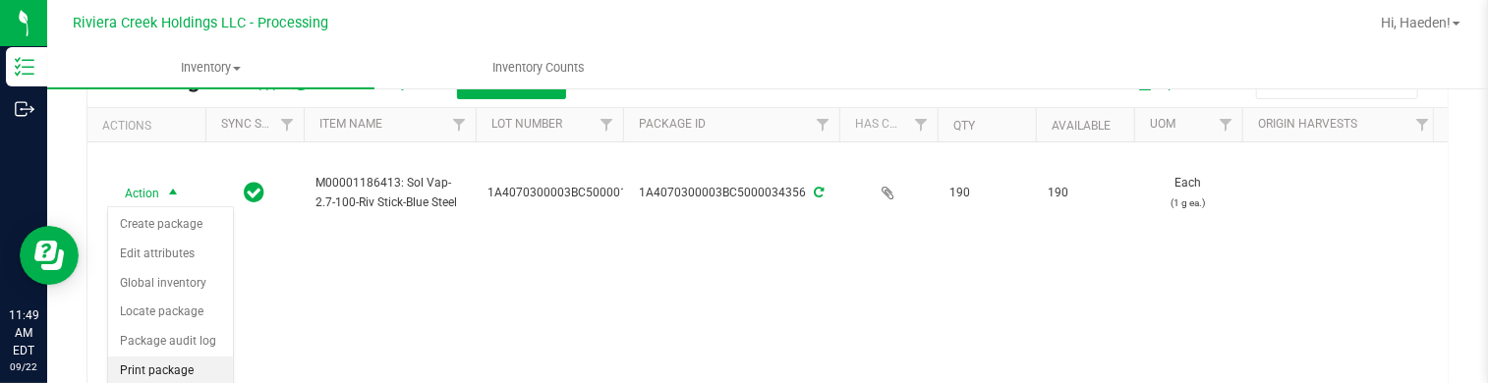
click at [160, 361] on li "Print package label" at bounding box center [170, 384] width 125 height 54
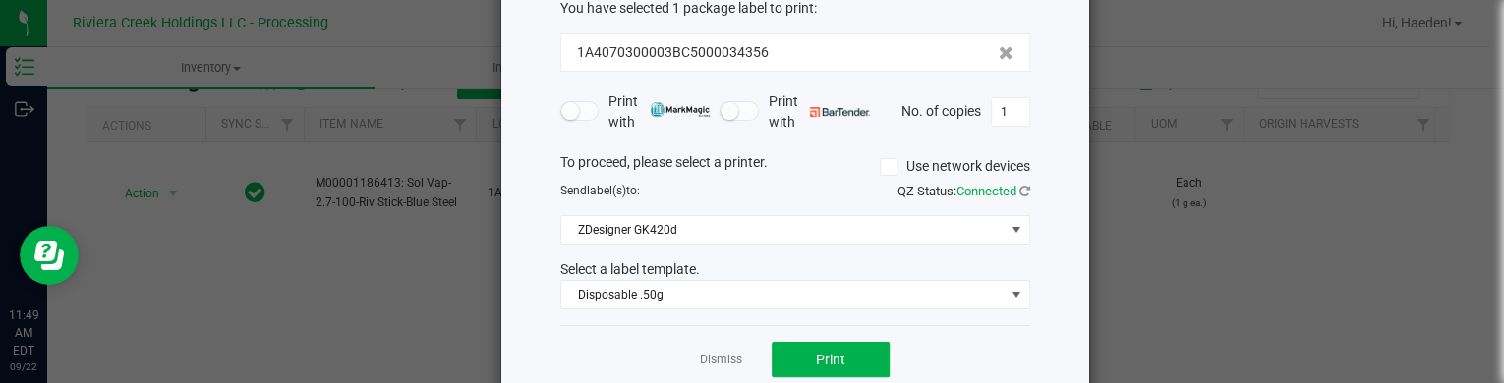
scroll to position [160, 0]
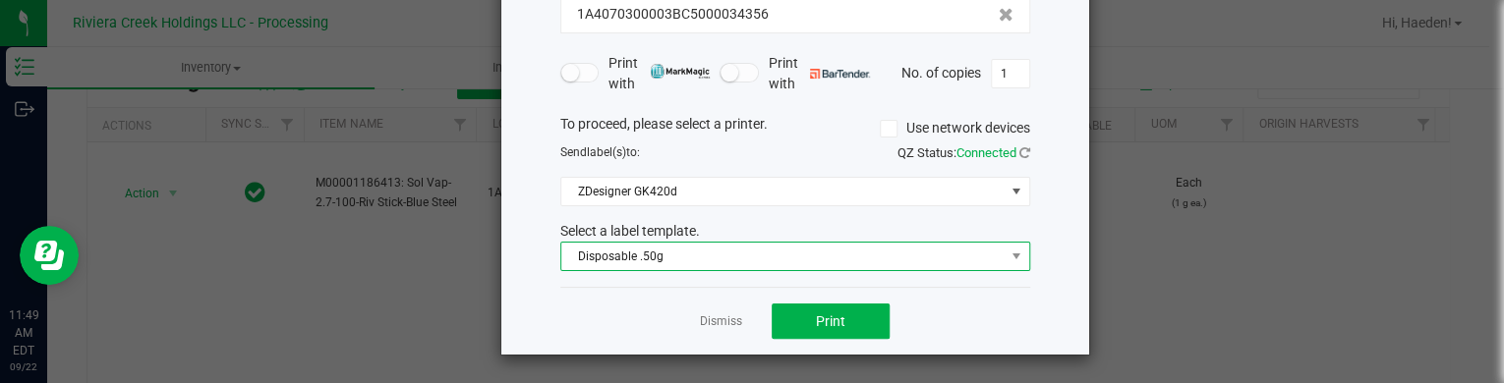
click at [671, 254] on span "Disposable .50g" at bounding box center [782, 257] width 443 height 28
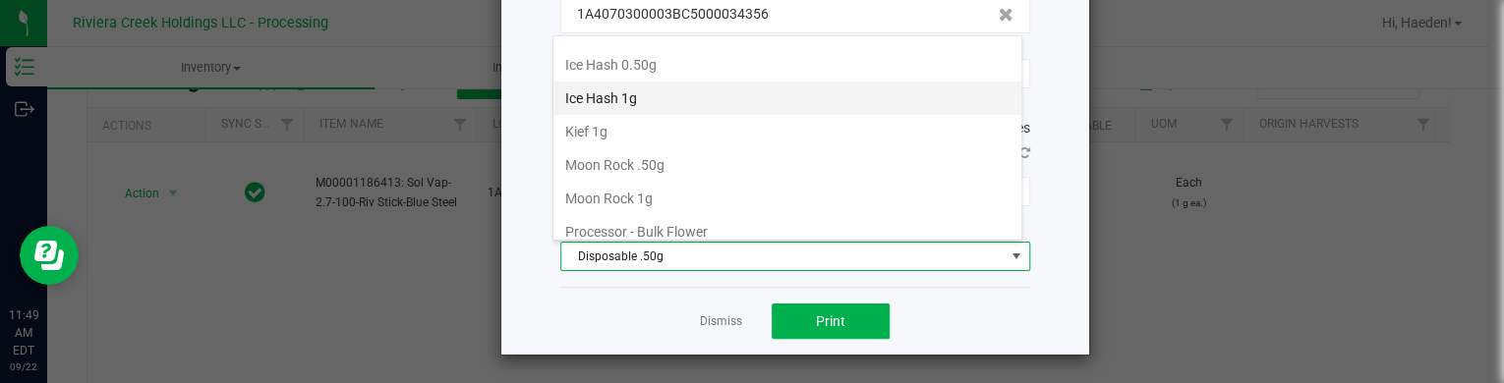
scroll to position [759, 0]
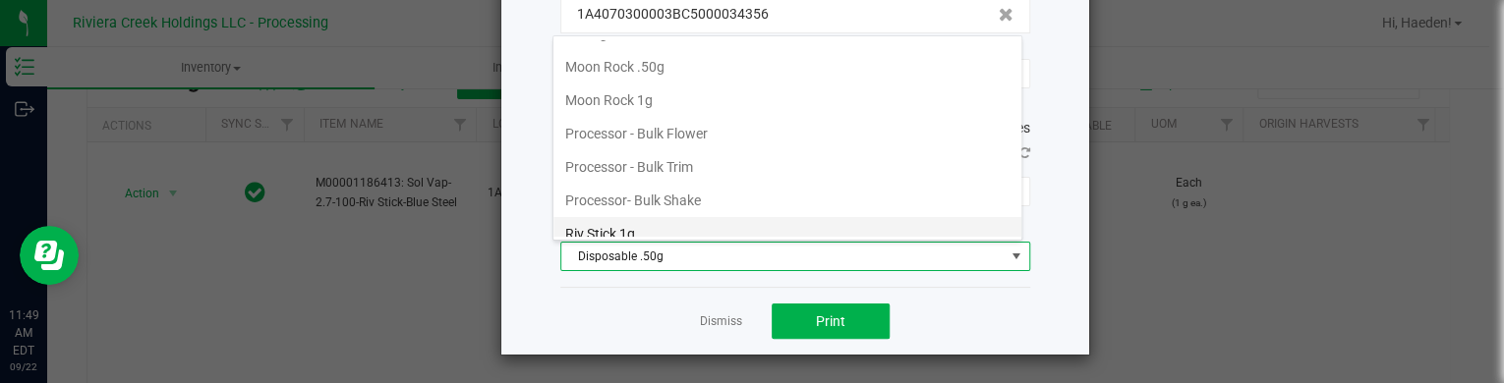
click at [676, 217] on li "Riv Stick 1g" at bounding box center [787, 233] width 468 height 33
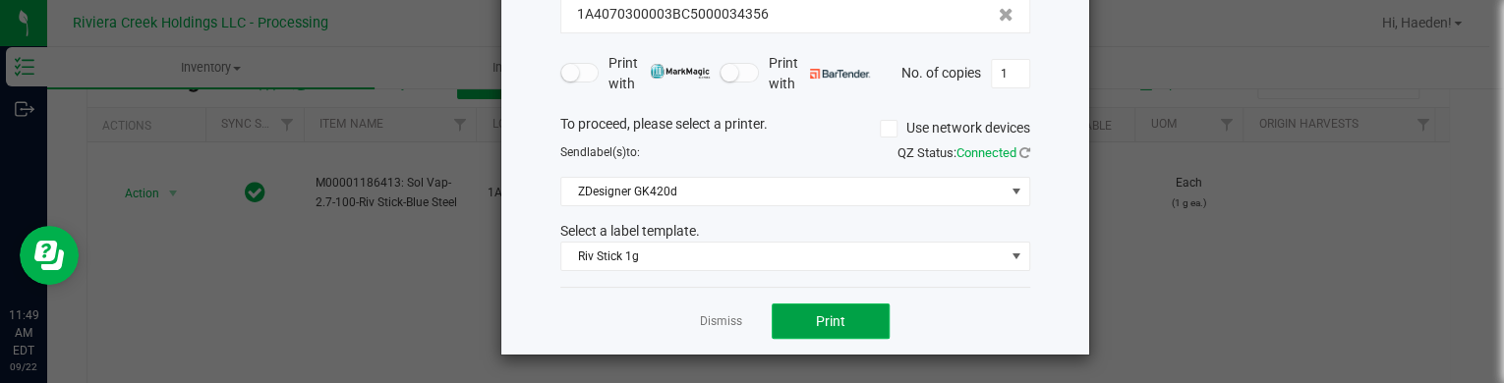
click at [831, 324] on span "Print" at bounding box center [830, 322] width 29 height 16
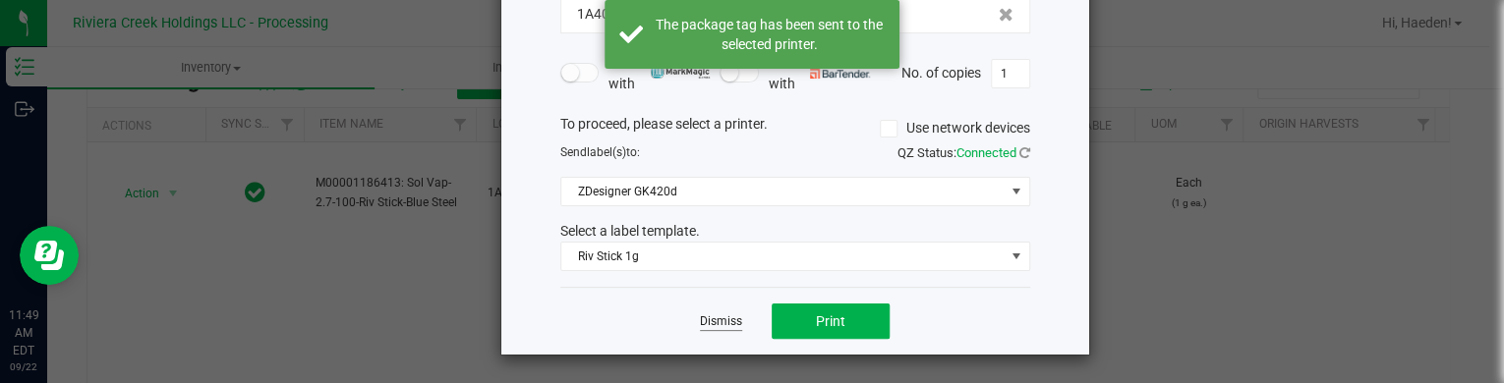
click at [707, 314] on link "Dismiss" at bounding box center [721, 322] width 42 height 17
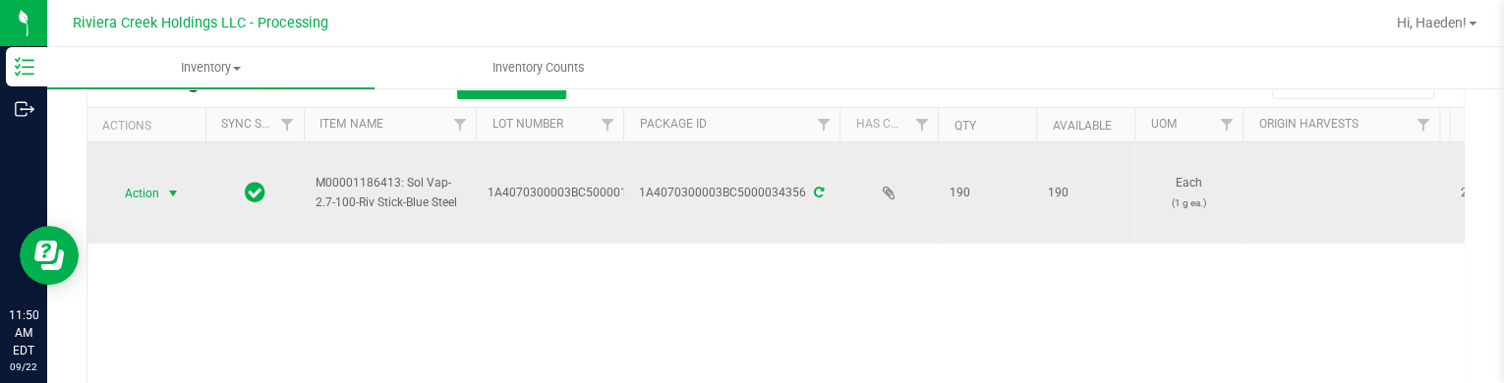
click at [141, 196] on span "Action" at bounding box center [133, 194] width 53 height 28
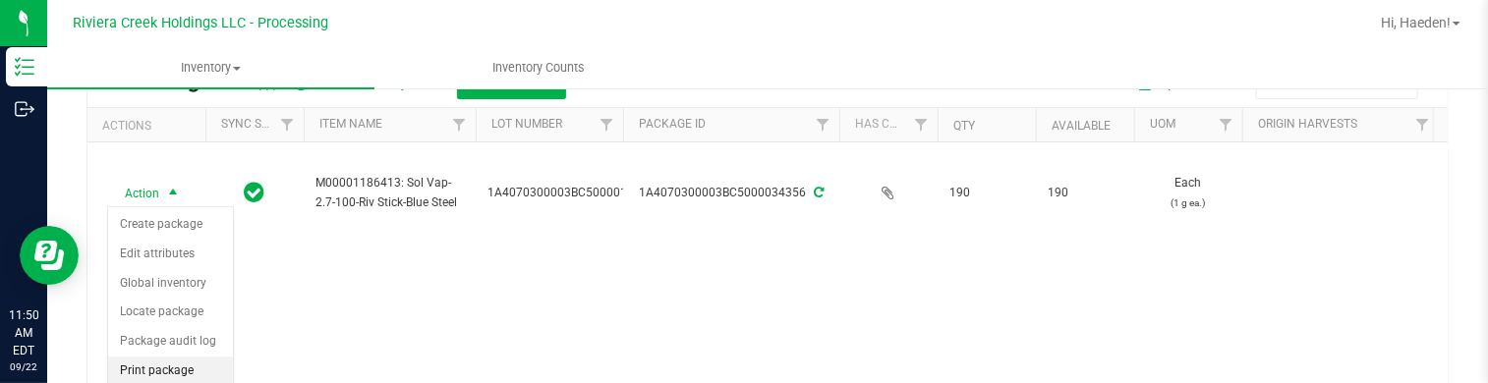
click at [175, 362] on li "Print package label" at bounding box center [170, 384] width 125 height 54
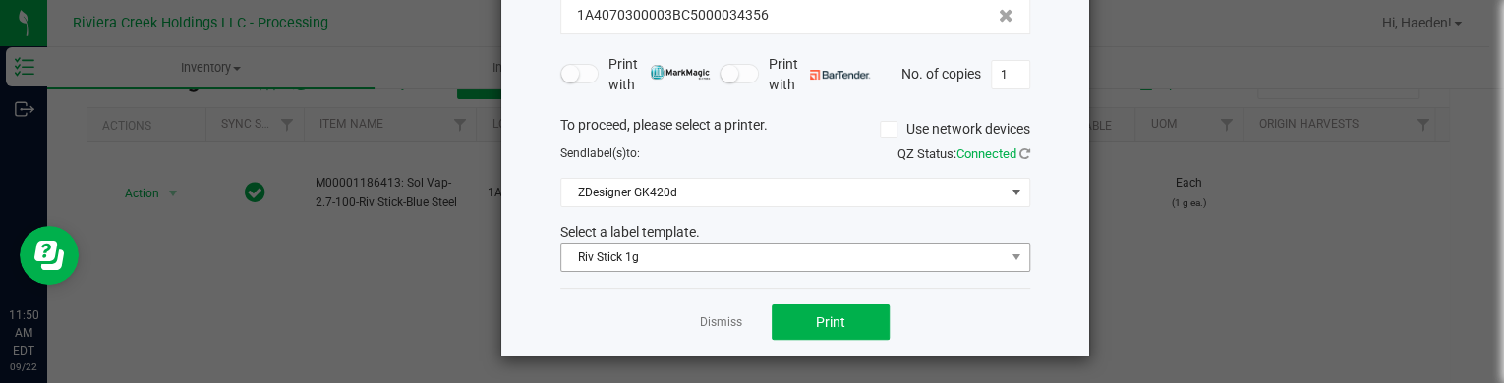
scroll to position [160, 0]
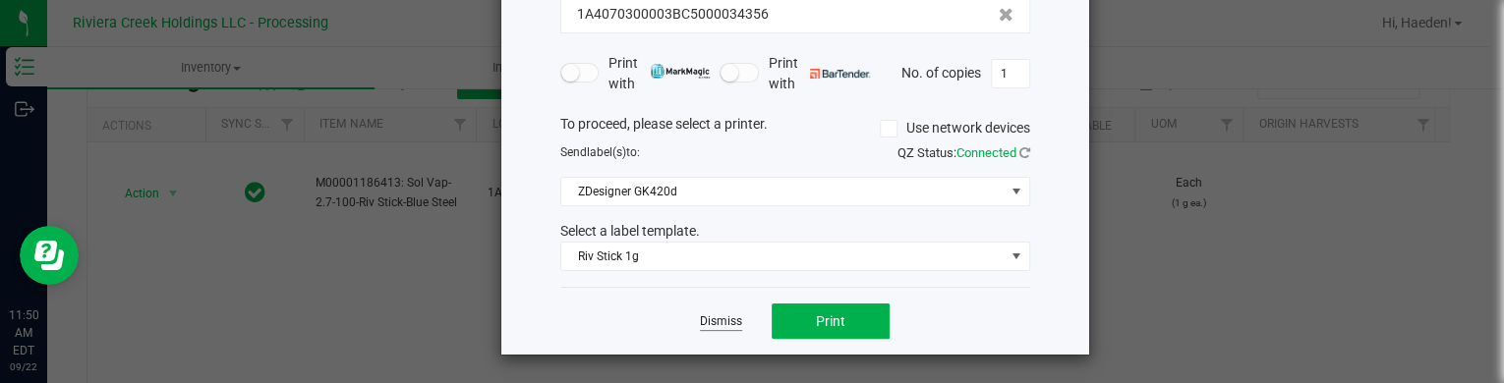
click at [722, 326] on link "Dismiss" at bounding box center [721, 322] width 42 height 17
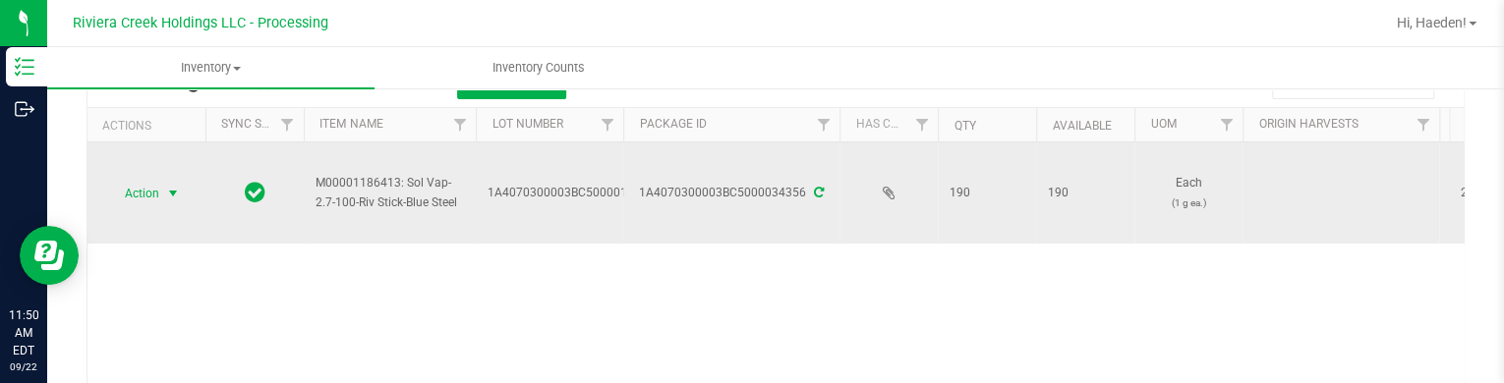
click at [153, 195] on span "Action" at bounding box center [133, 194] width 53 height 28
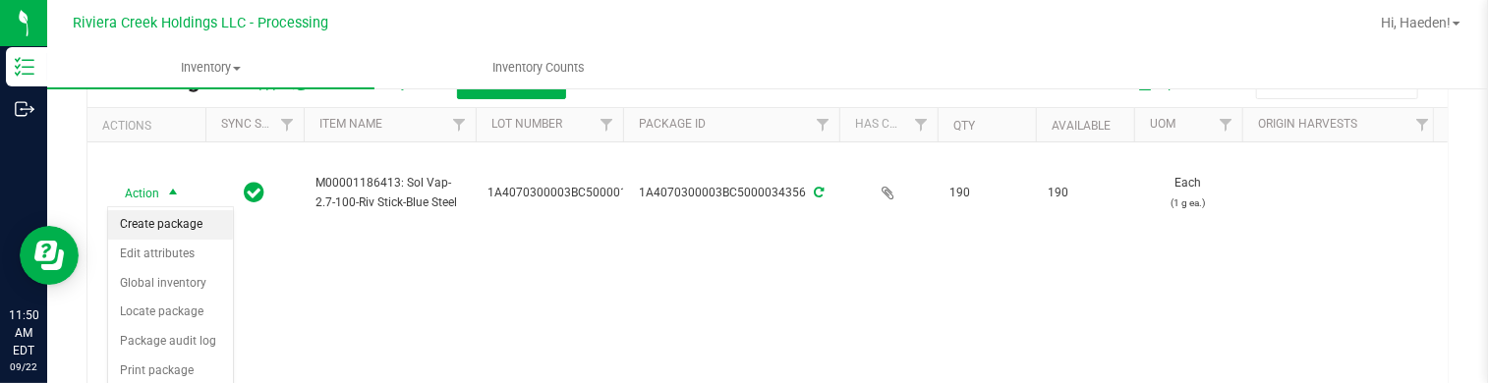
click at [154, 211] on li "Create package" at bounding box center [170, 224] width 125 height 29
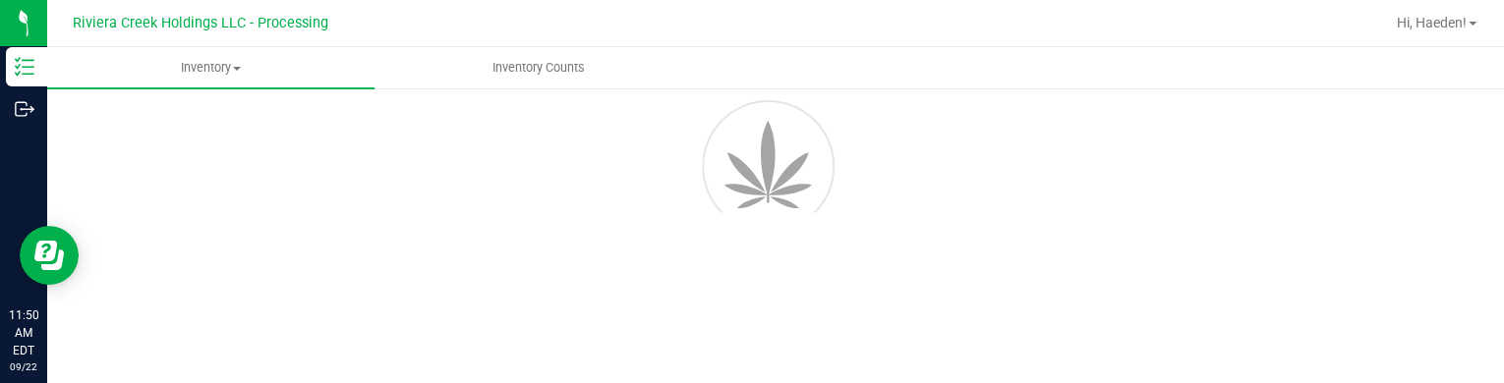
scroll to position [113, 0]
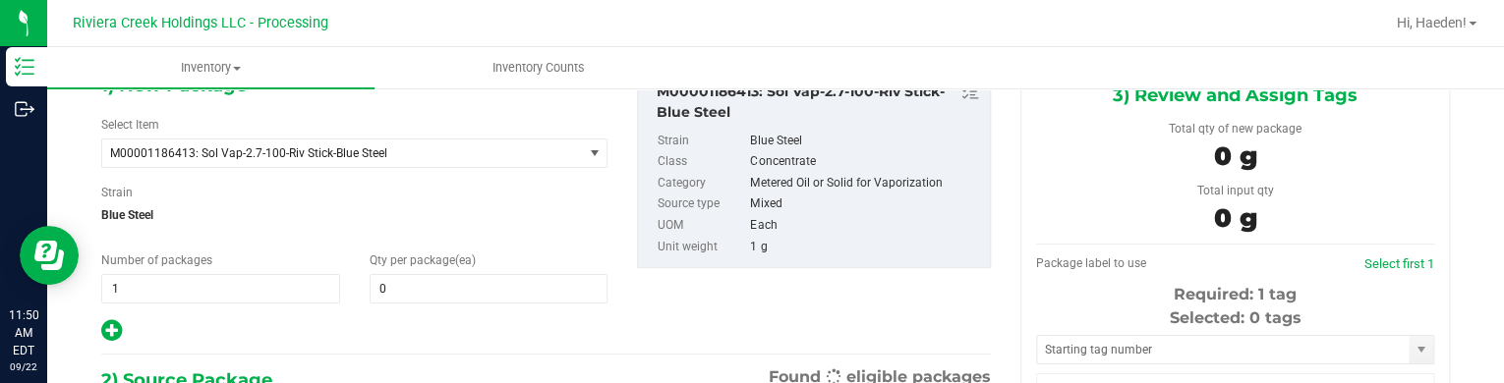
type input "0"
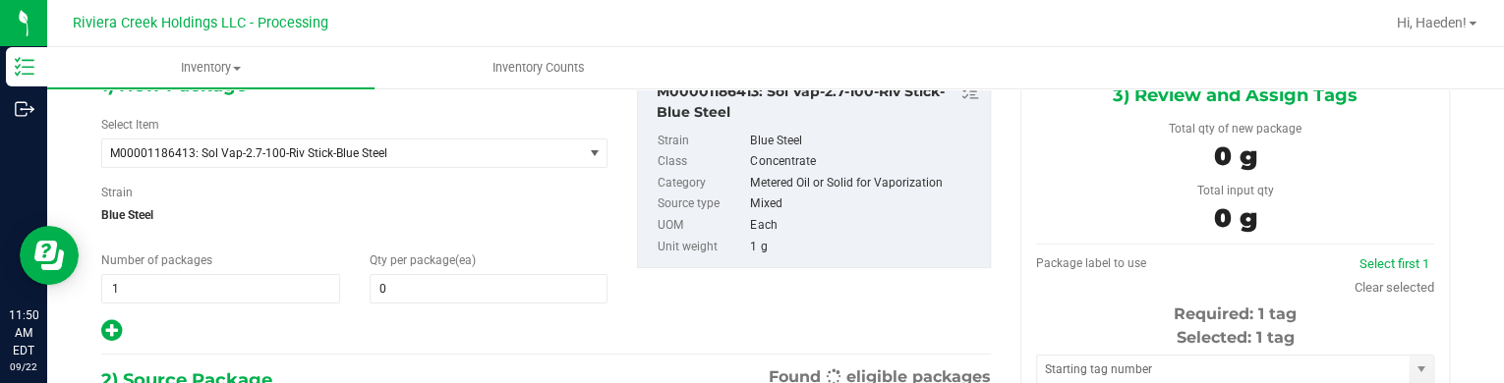
scroll to position [0, 0]
click at [395, 281] on span at bounding box center [489, 288] width 239 height 29
type input "20"
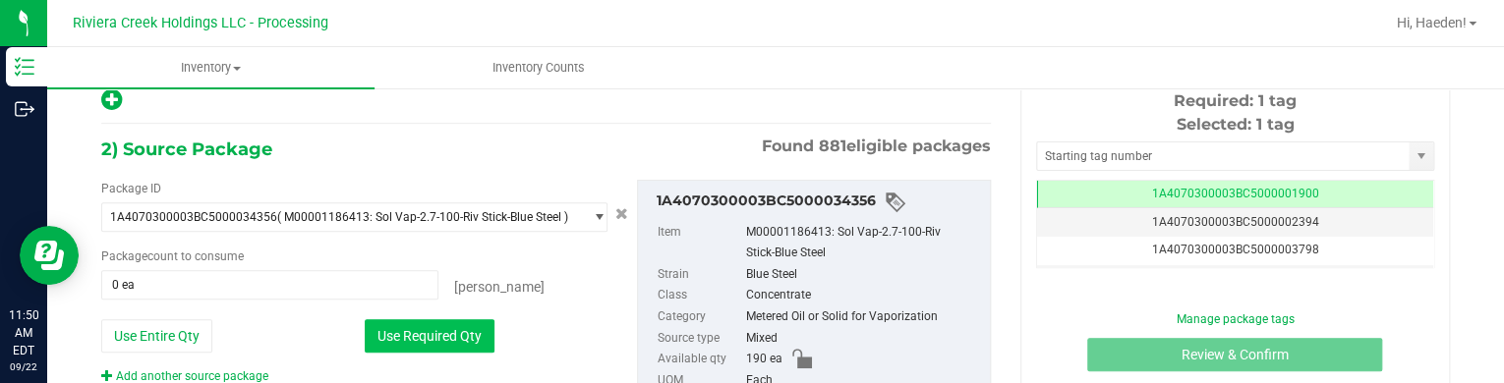
click at [437, 319] on button "Use Required Qty" at bounding box center [430, 335] width 130 height 33
type input "20 ea"
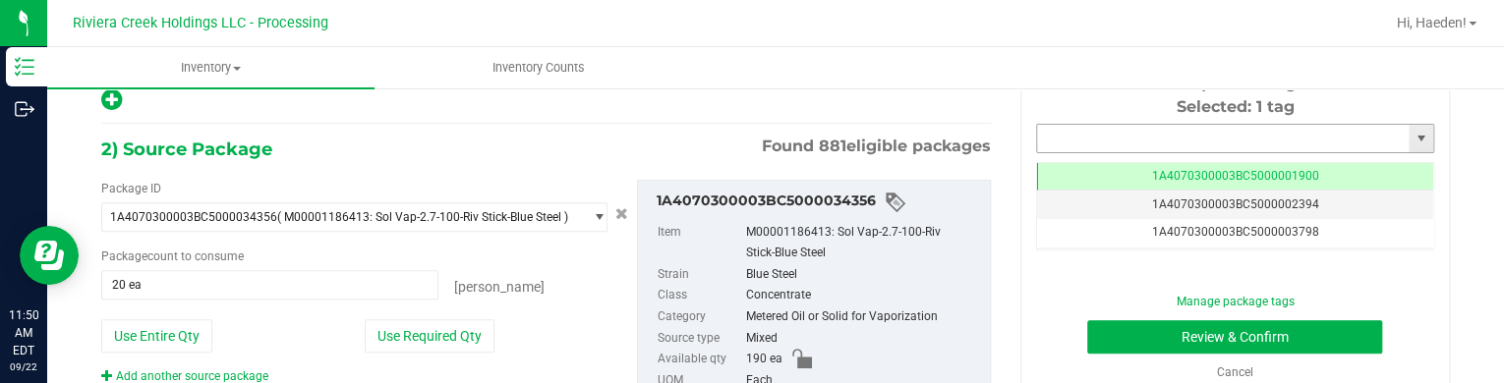
click at [1099, 138] on input "text" at bounding box center [1223, 139] width 372 height 28
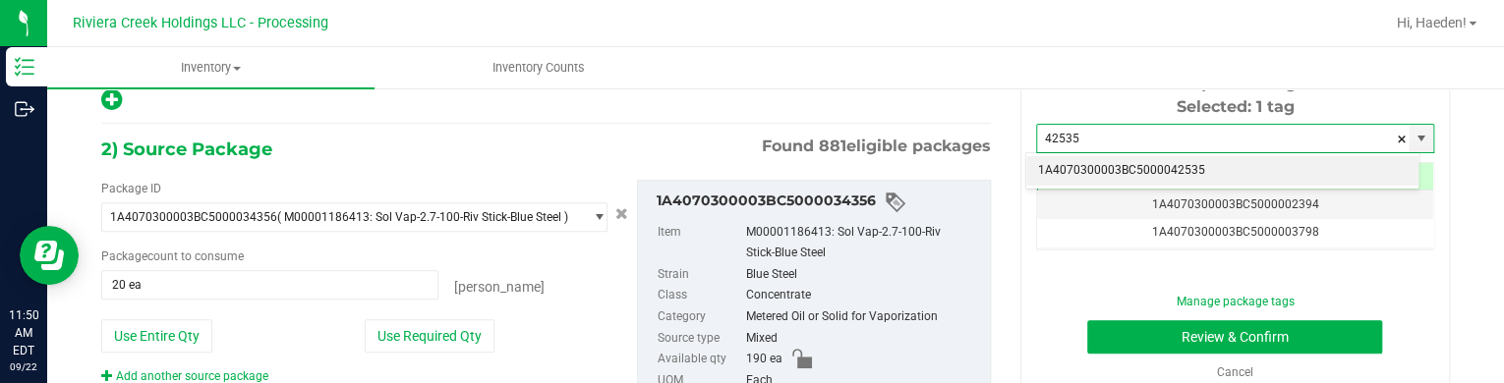
click at [1109, 168] on li "1A4070300003BC5000042535" at bounding box center [1222, 170] width 392 height 29
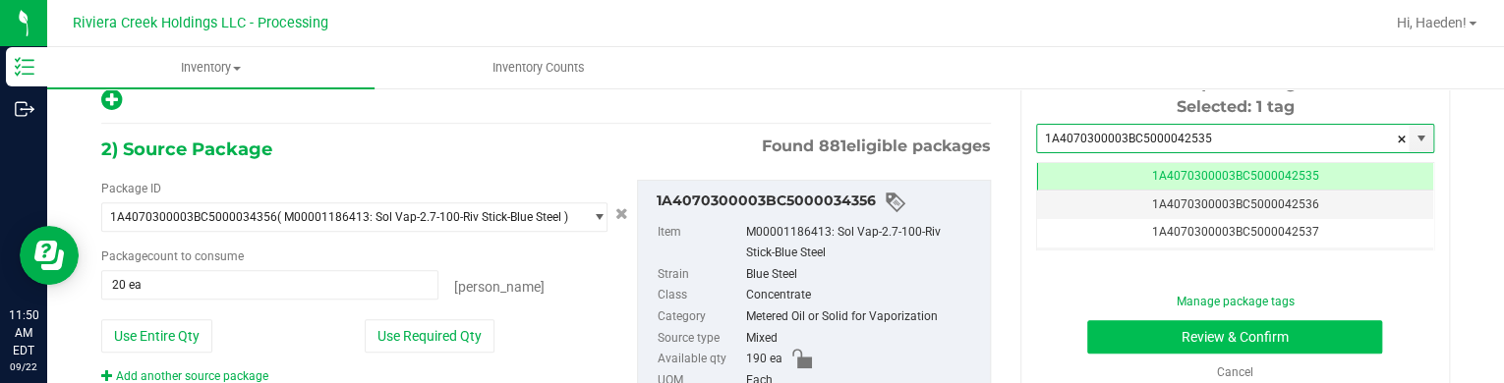
type input "1A4070300003BC5000042535"
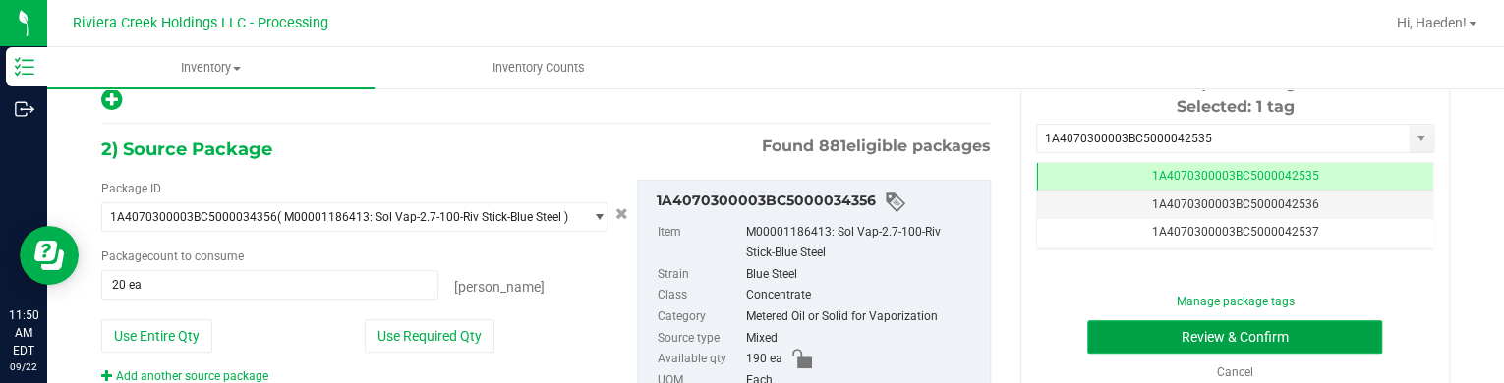
click at [1126, 329] on button "Review & Confirm" at bounding box center [1234, 336] width 295 height 33
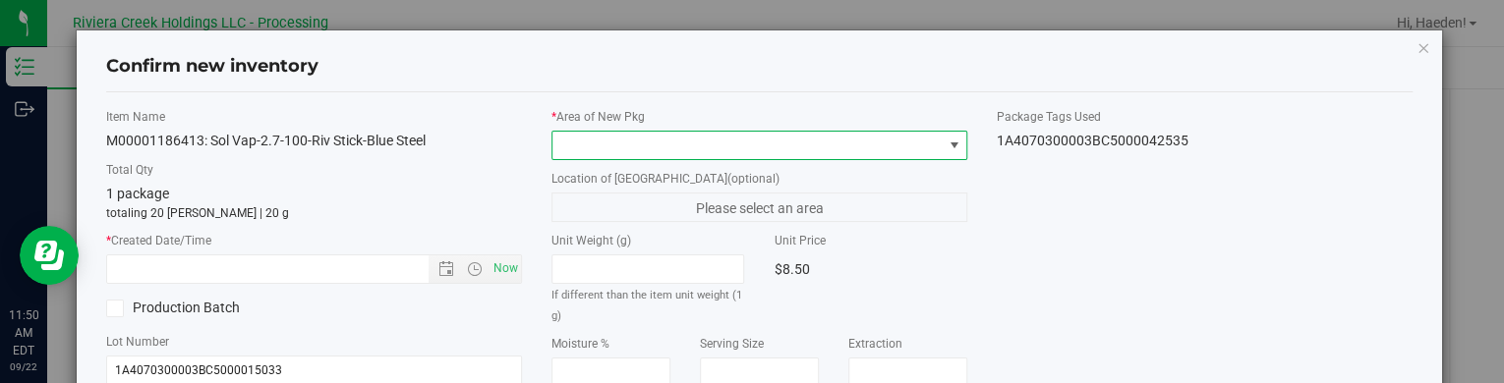
click at [869, 148] on span at bounding box center [746, 146] width 389 height 28
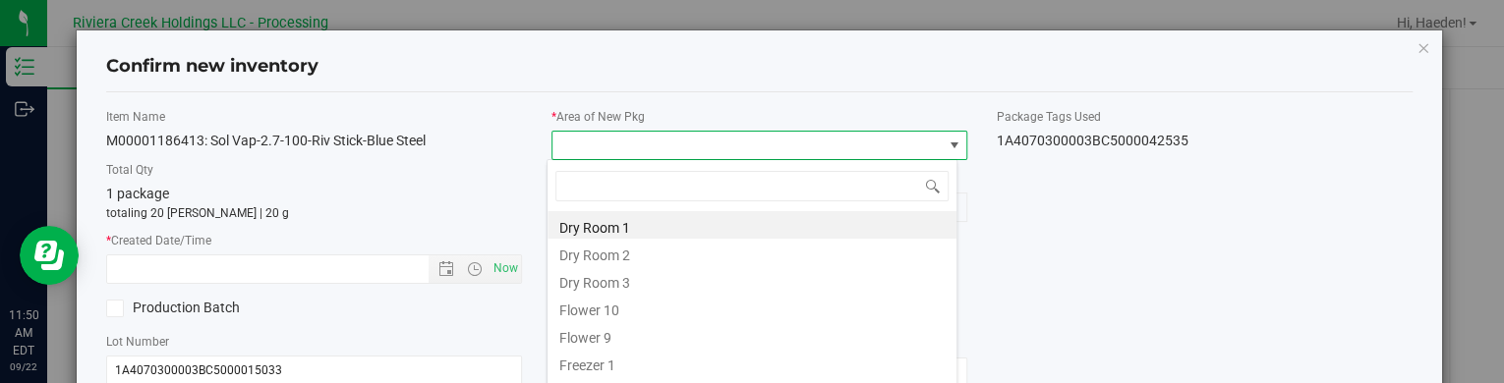
click at [630, 306] on li "Flower 10" at bounding box center [751, 308] width 409 height 28
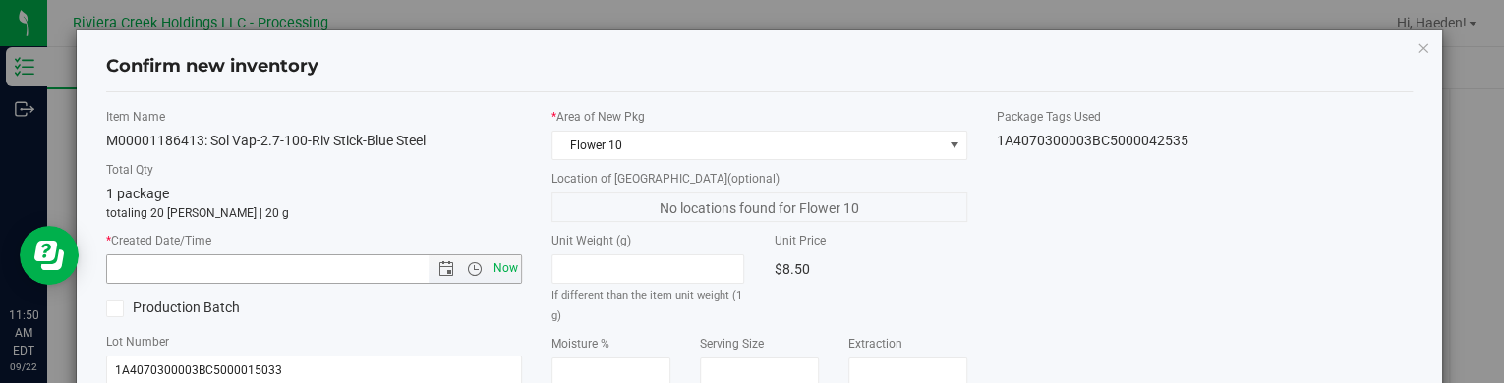
click at [507, 273] on span "Now" at bounding box center [505, 269] width 33 height 29
type input "9/22/2025 11:50 AM"
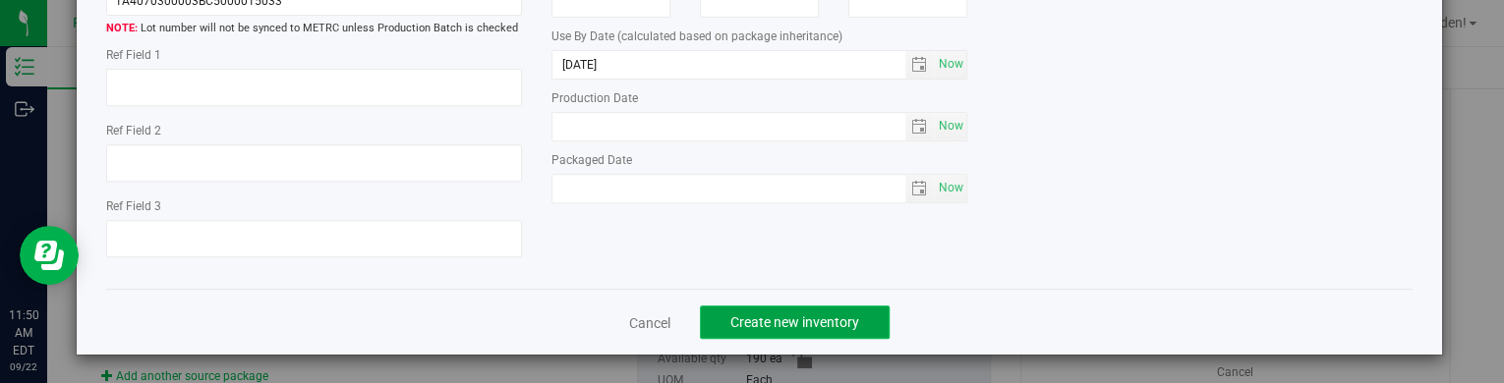
click at [786, 311] on button "Create new inventory" at bounding box center [795, 322] width 190 height 33
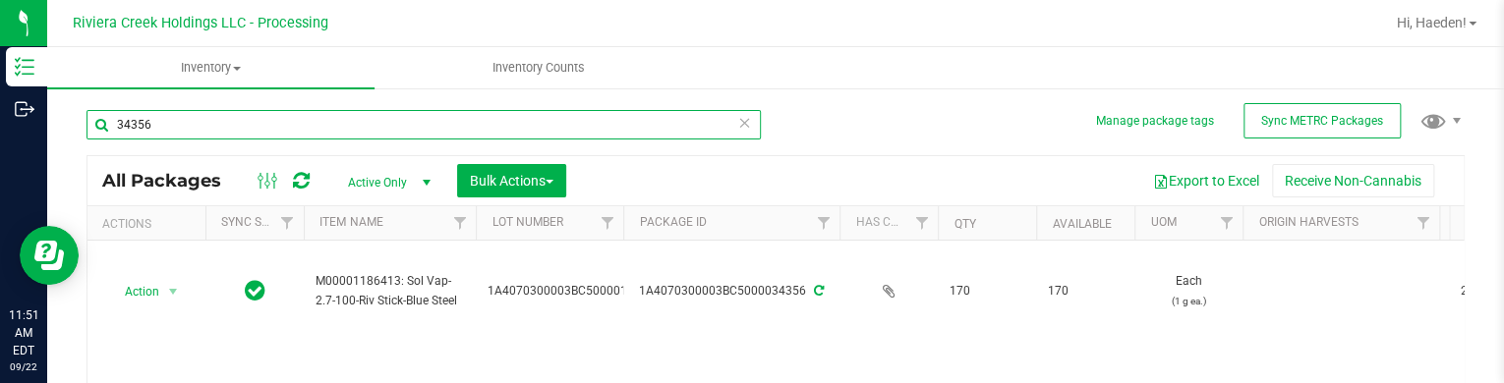
click at [260, 131] on input "34356" at bounding box center [423, 124] width 674 height 29
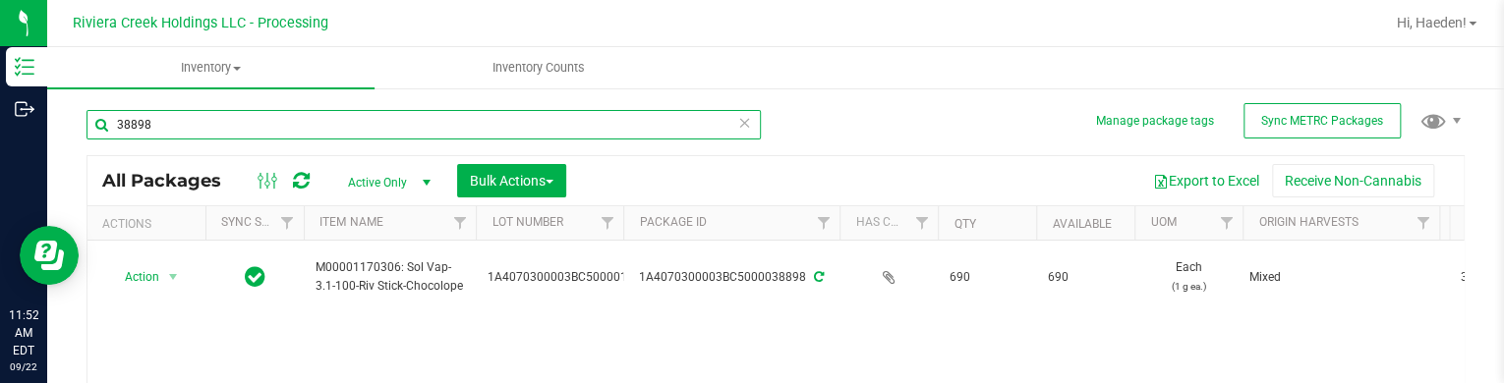
type input "38898"
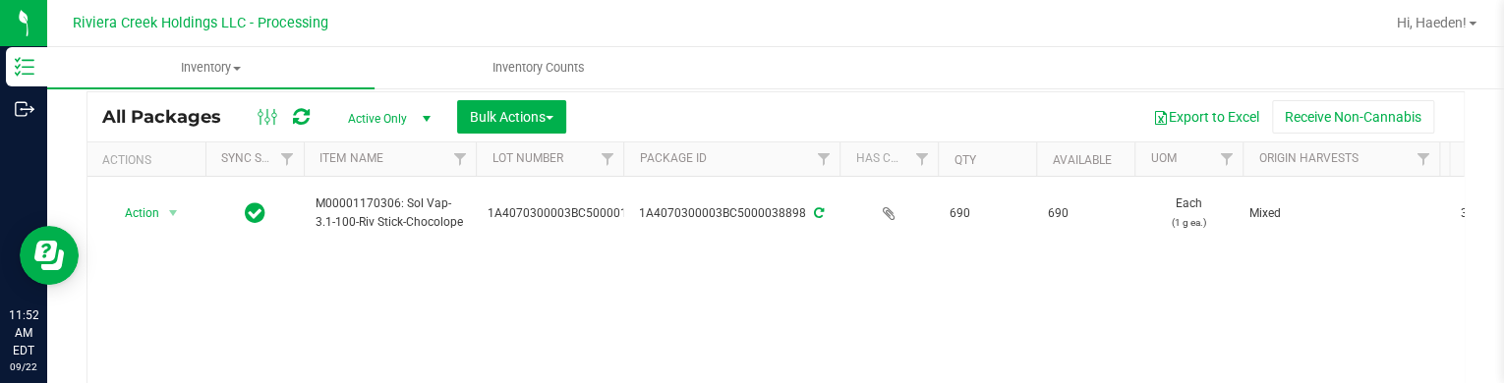
scroll to position [98, 0]
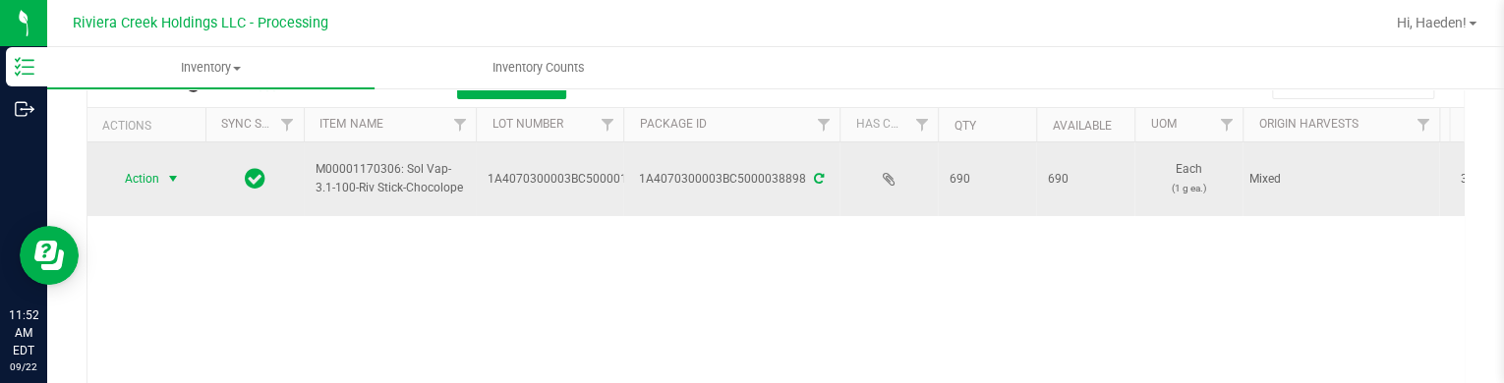
click at [118, 185] on span "Action" at bounding box center [133, 179] width 53 height 28
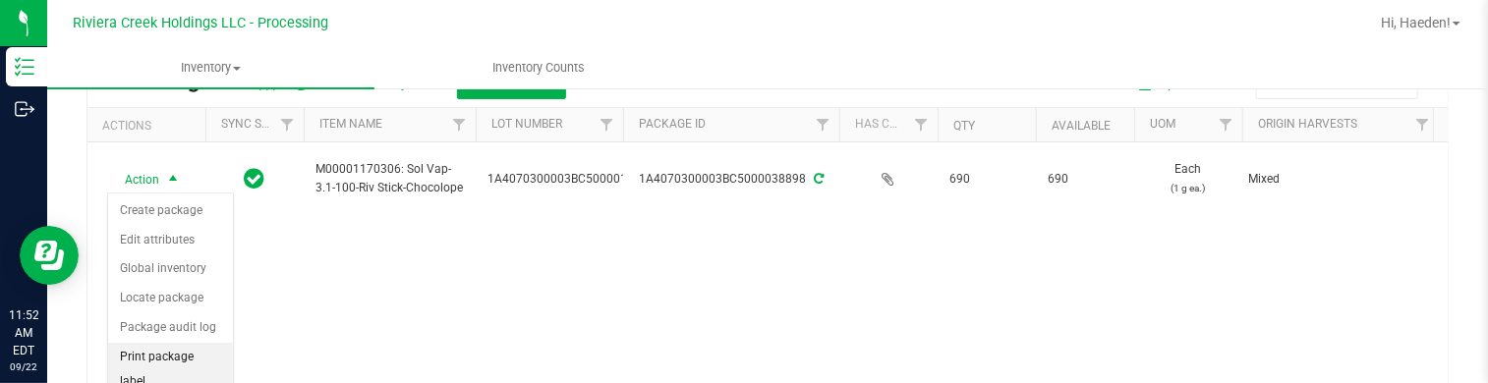
click at [168, 348] on li "Print package label" at bounding box center [170, 370] width 125 height 54
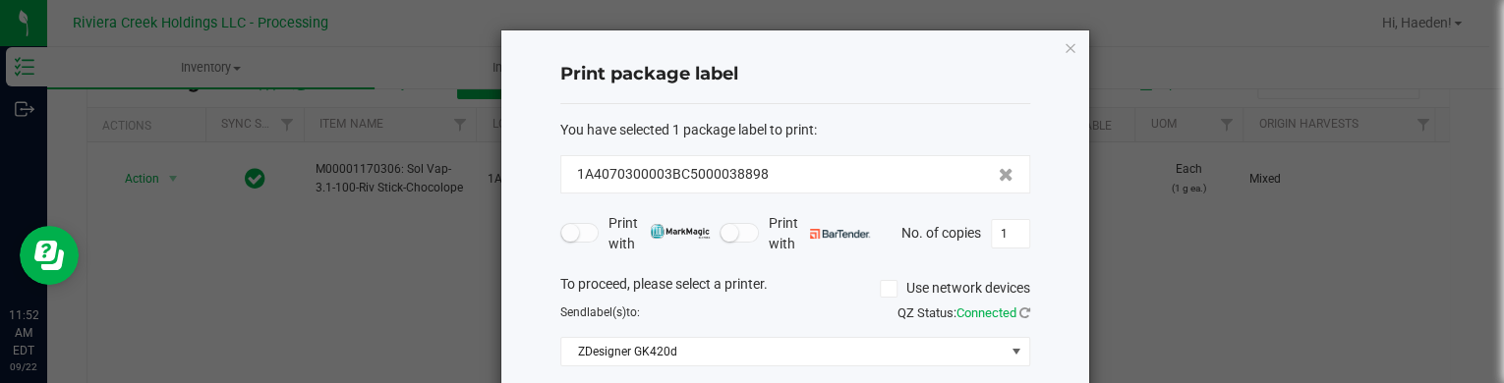
scroll to position [160, 0]
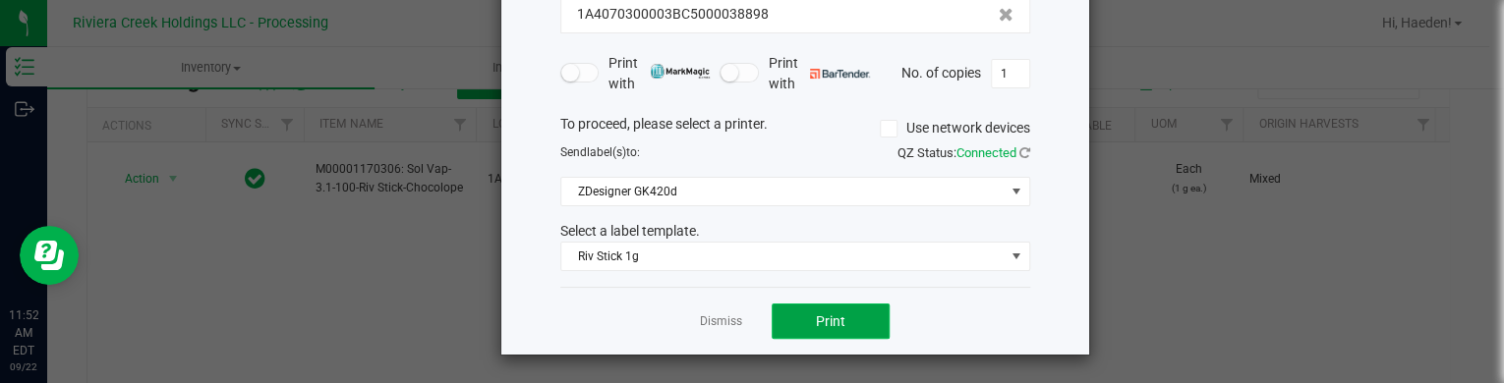
click at [816, 317] on span "Print" at bounding box center [830, 322] width 29 height 16
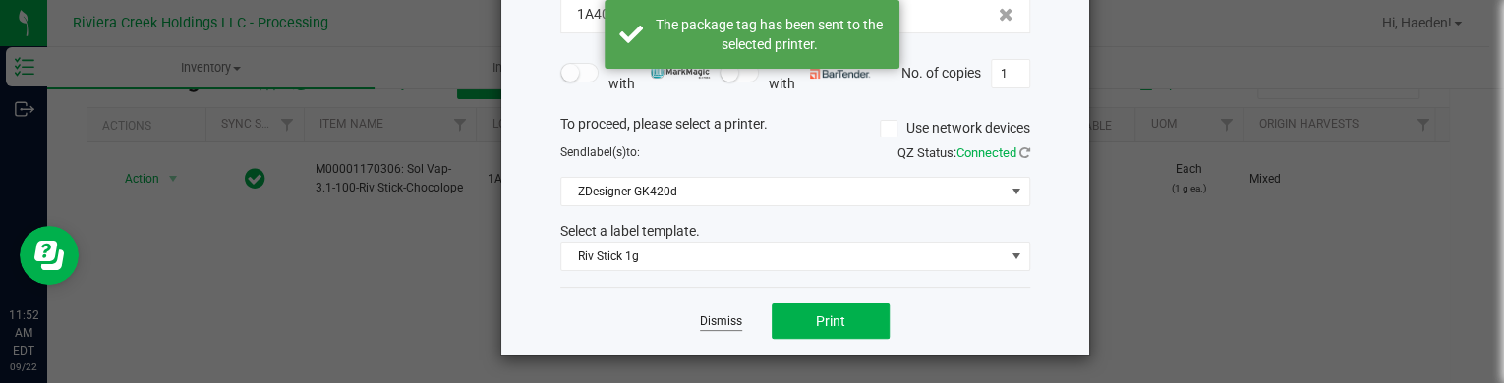
click at [701, 324] on link "Dismiss" at bounding box center [721, 322] width 42 height 17
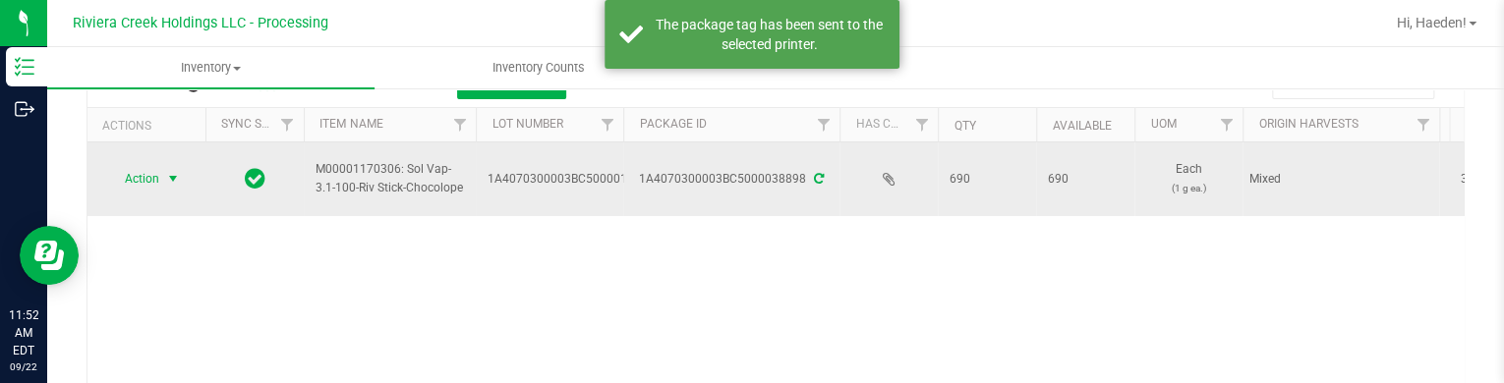
click at [139, 178] on span "Action" at bounding box center [133, 179] width 53 height 28
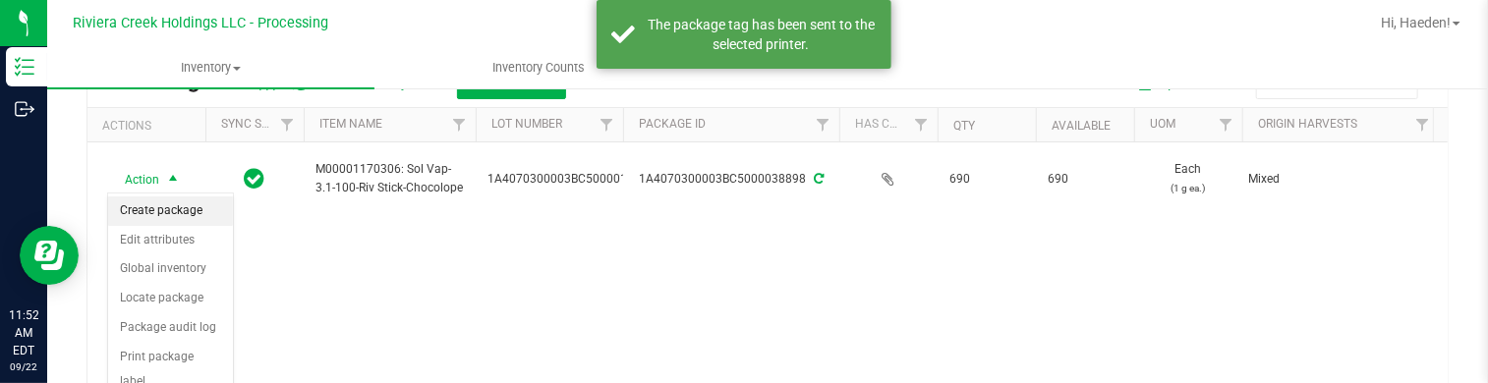
click at [146, 197] on li "Create package" at bounding box center [170, 211] width 125 height 29
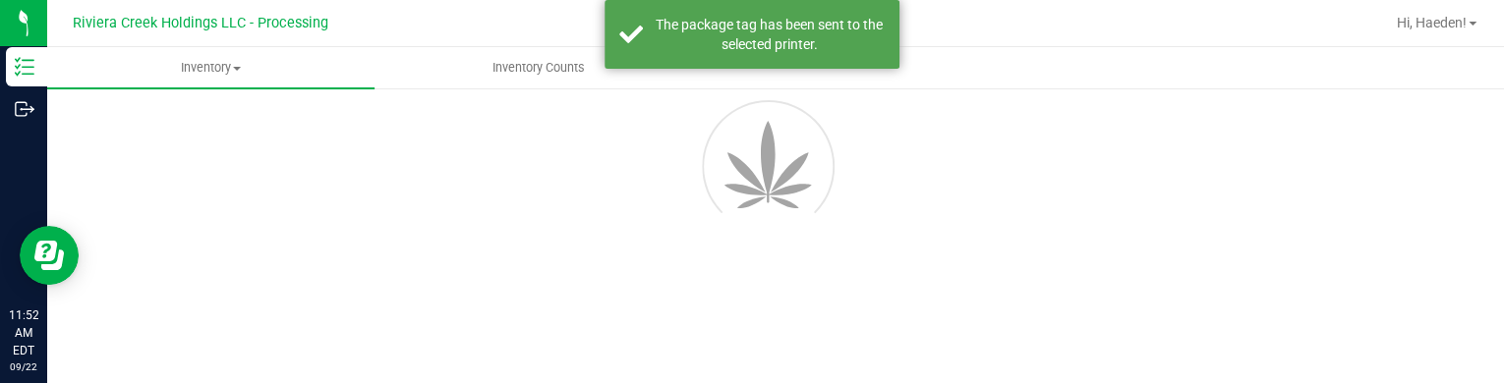
scroll to position [113, 0]
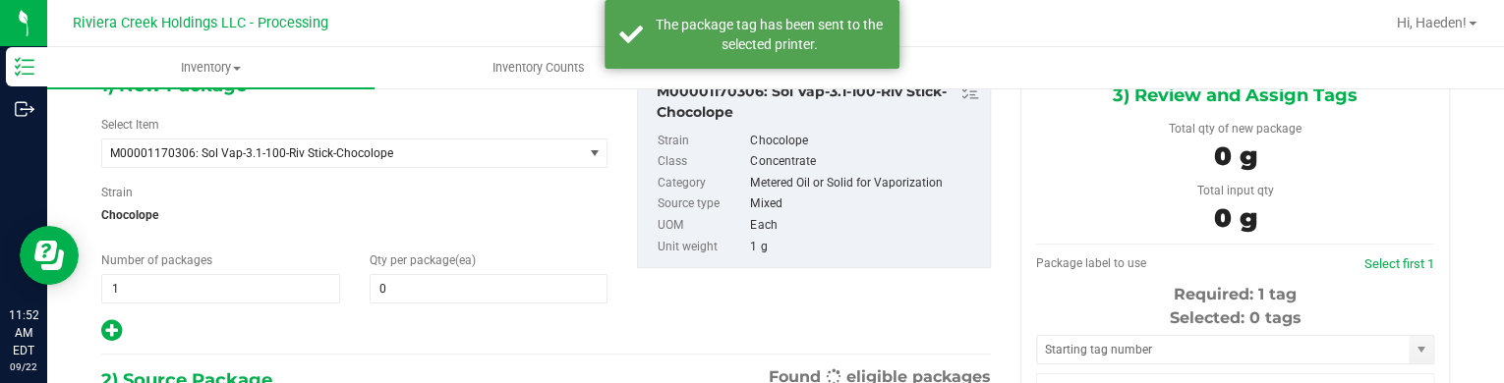
type input "0"
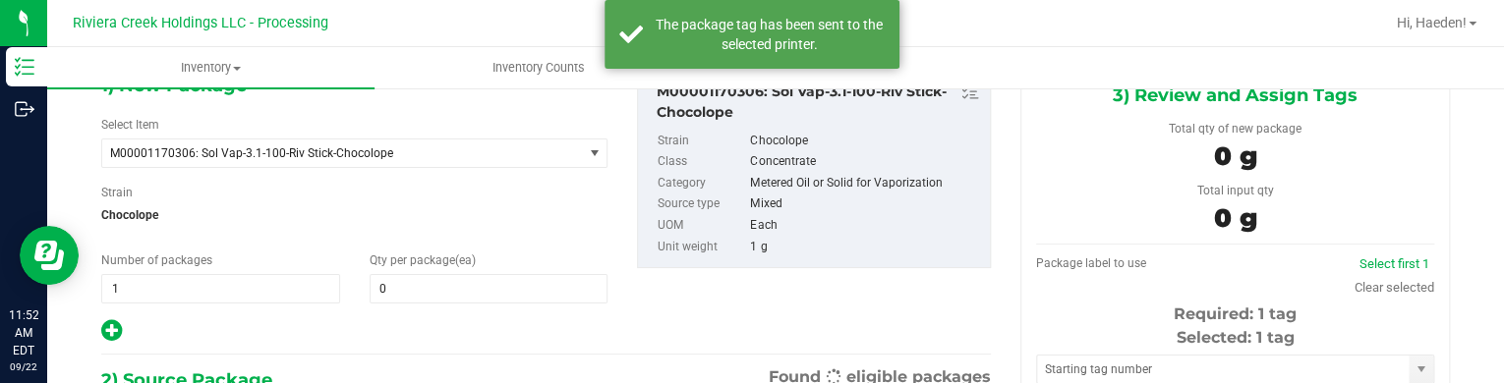
scroll to position [0, 0]
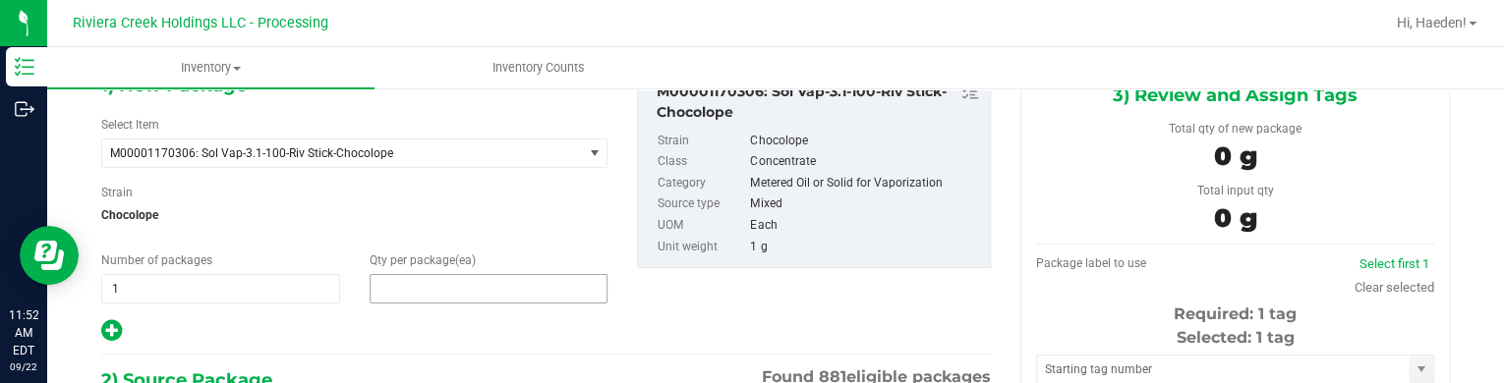
click at [403, 279] on span at bounding box center [489, 288] width 239 height 29
click at [401, 277] on input "text" at bounding box center [489, 289] width 237 height 28
type input "20"
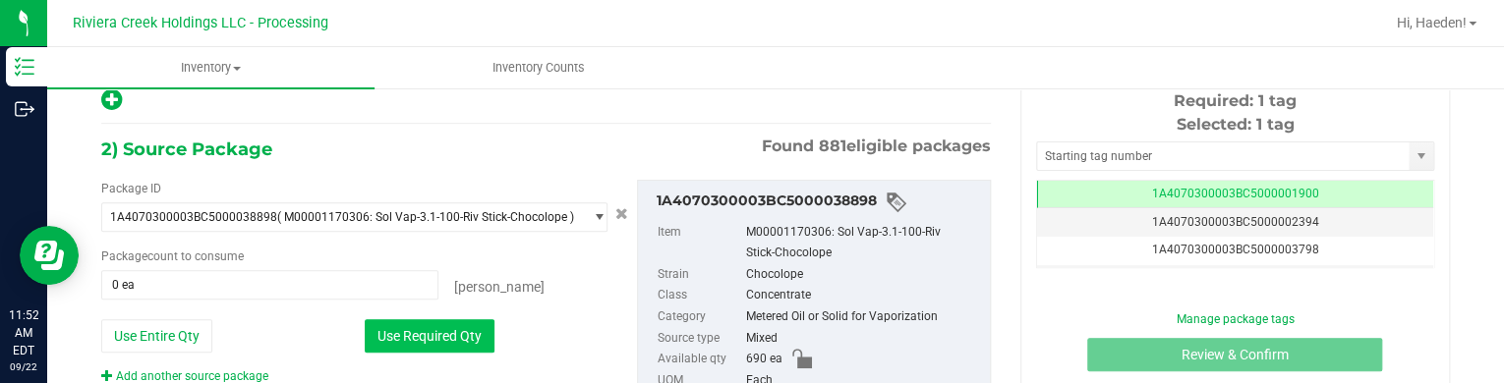
click at [446, 325] on button "Use Required Qty" at bounding box center [430, 335] width 130 height 33
type input "20 ea"
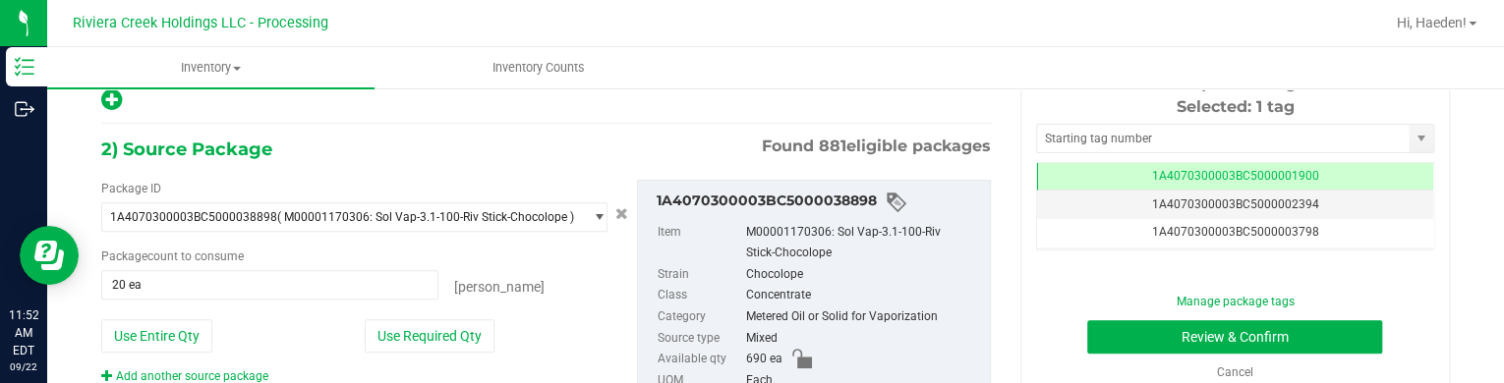
click at [1086, 121] on div "Selected: 1 tag Tag 1A4070300003BC5000001900 1A4070300003BC5000002394 1A4070300…" at bounding box center [1235, 172] width 398 height 155
click at [1086, 137] on input "text" at bounding box center [1223, 139] width 372 height 28
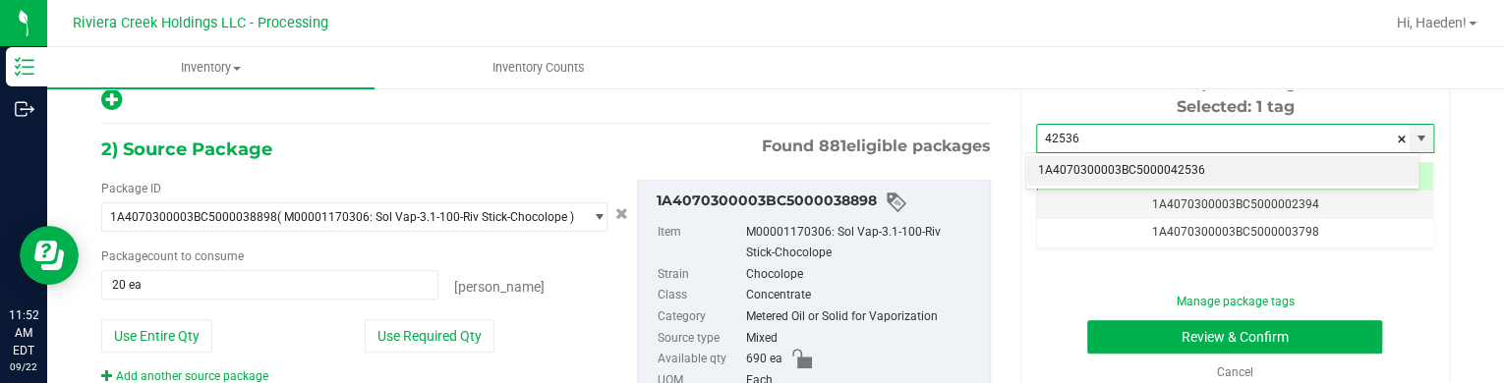
click at [1273, 165] on li "1A4070300003BC5000042536" at bounding box center [1222, 170] width 392 height 29
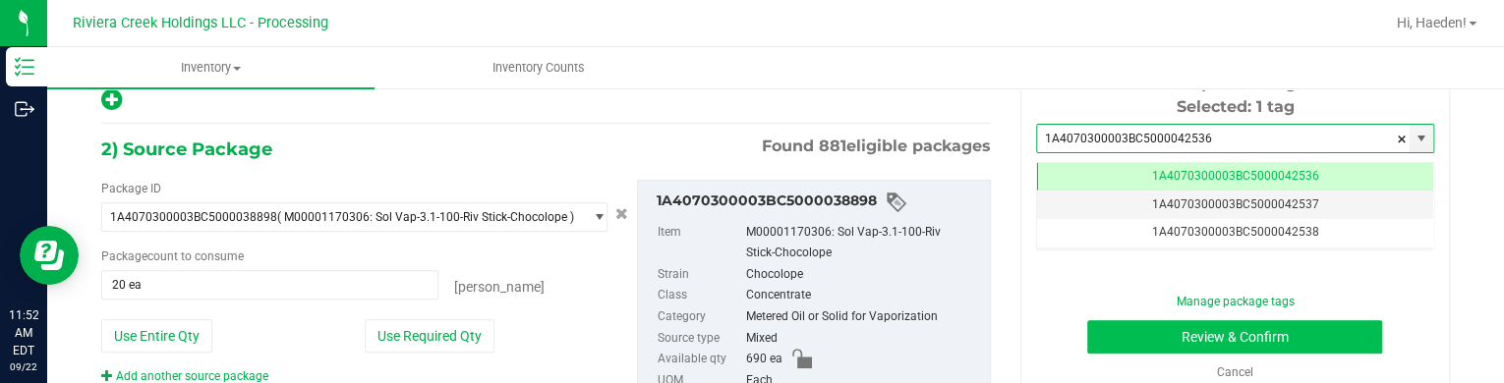
type input "1A4070300003BC5000042536"
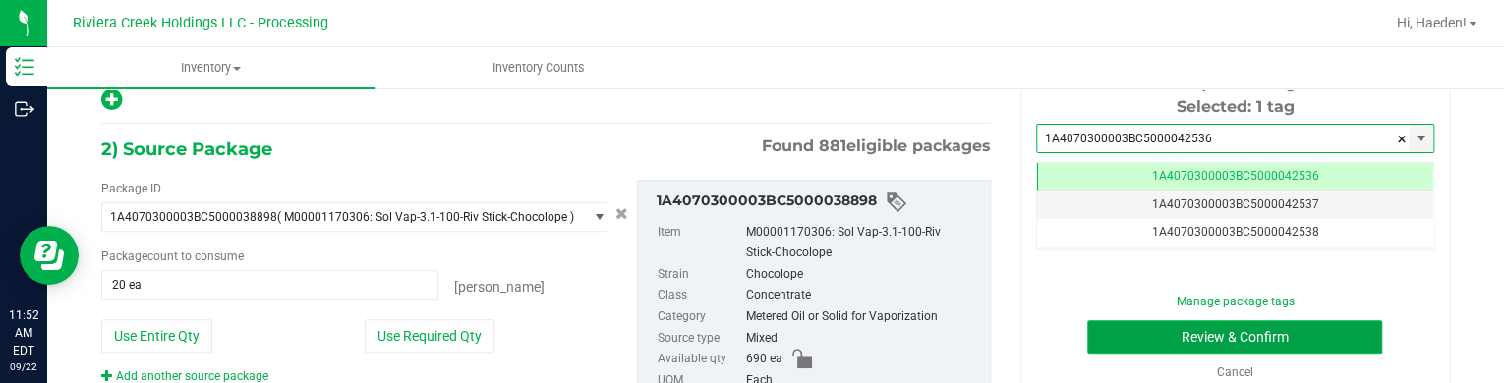
click at [1284, 327] on button "Review & Confirm" at bounding box center [1234, 336] width 295 height 33
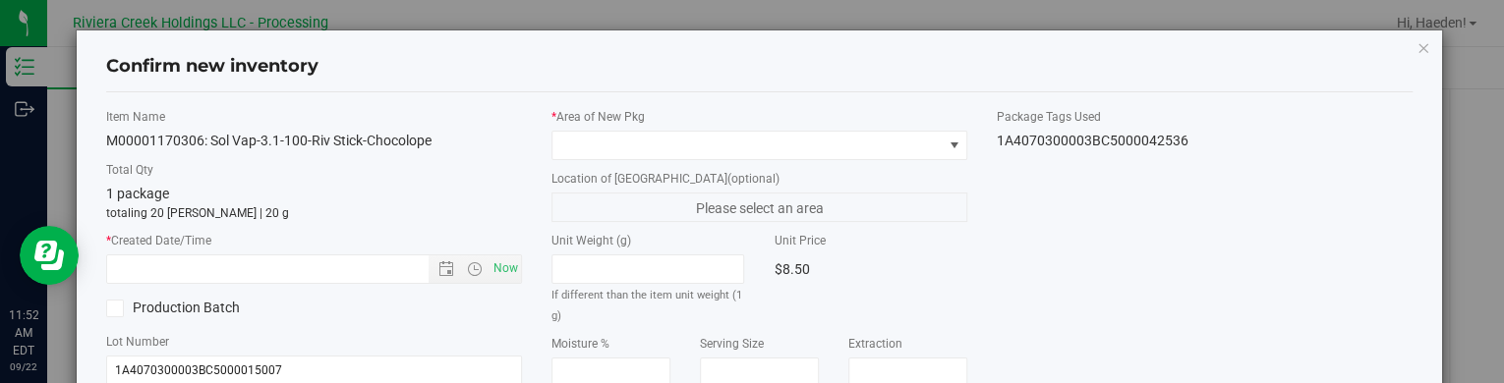
type input "[DATE]"
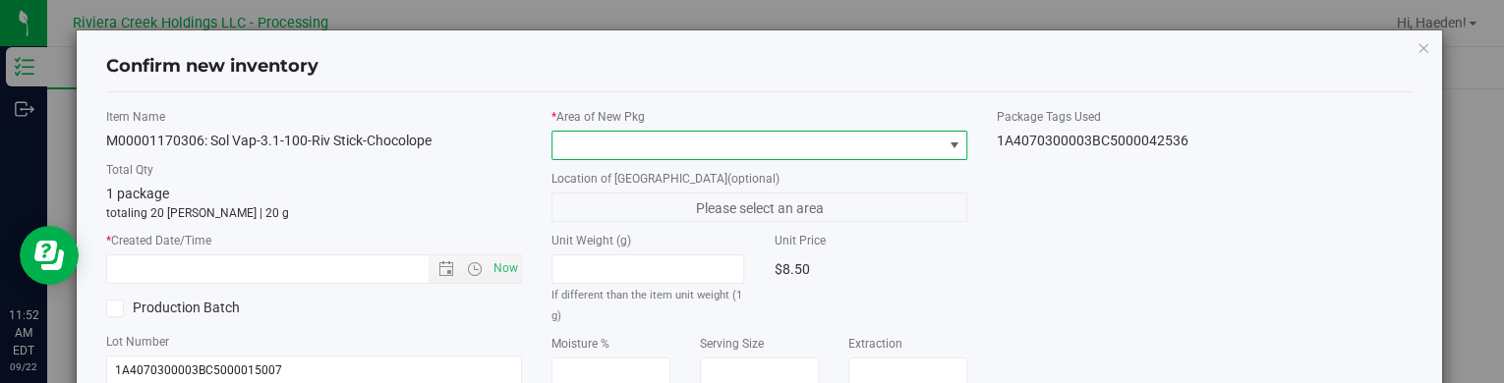
click at [947, 145] on span at bounding box center [954, 146] width 16 height 16
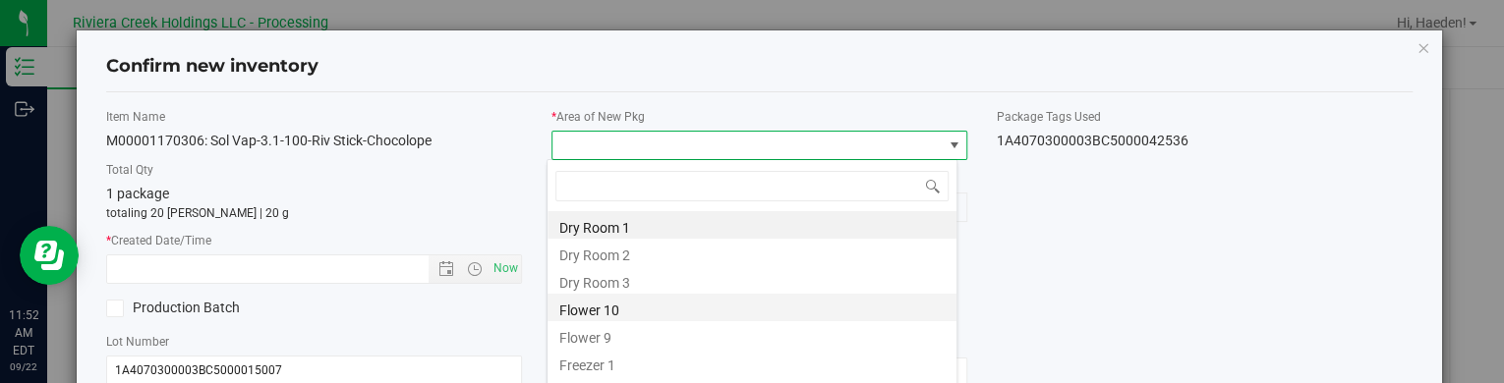
click at [759, 306] on li "Flower 10" at bounding box center [751, 308] width 409 height 28
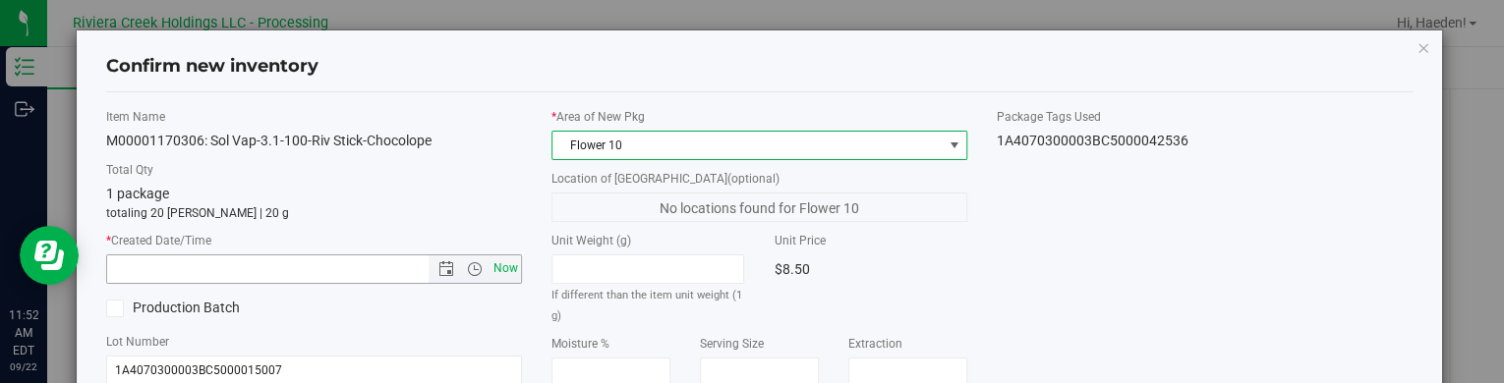
click at [507, 272] on span "Now" at bounding box center [505, 269] width 33 height 29
type input "9/22/2025 11:52 AM"
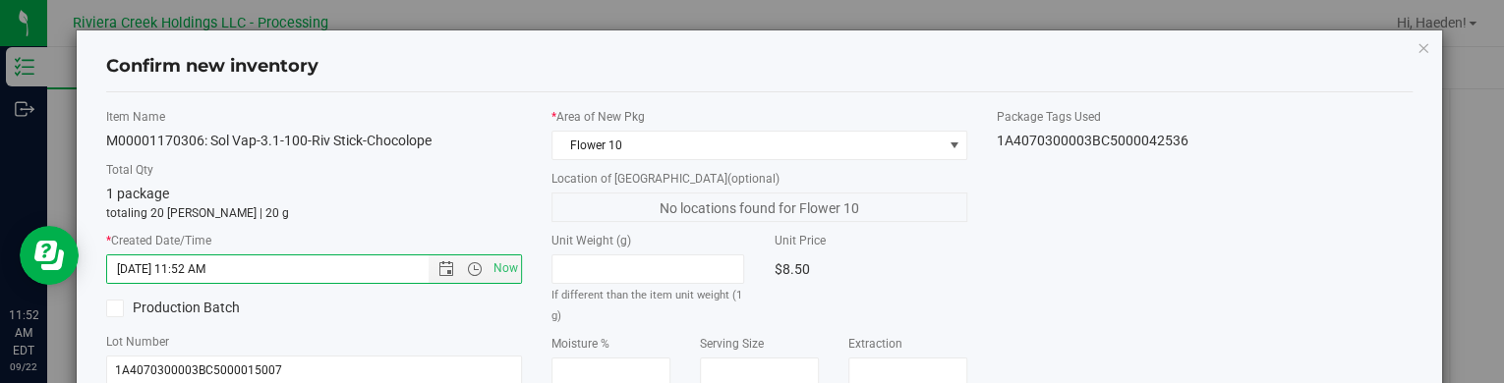
click at [996, 260] on div "Item Name M00001170306: Sol Vap-3.1-100-Riv Stick-Chocolope Total Qty 1 package…" at bounding box center [759, 376] width 1336 height 536
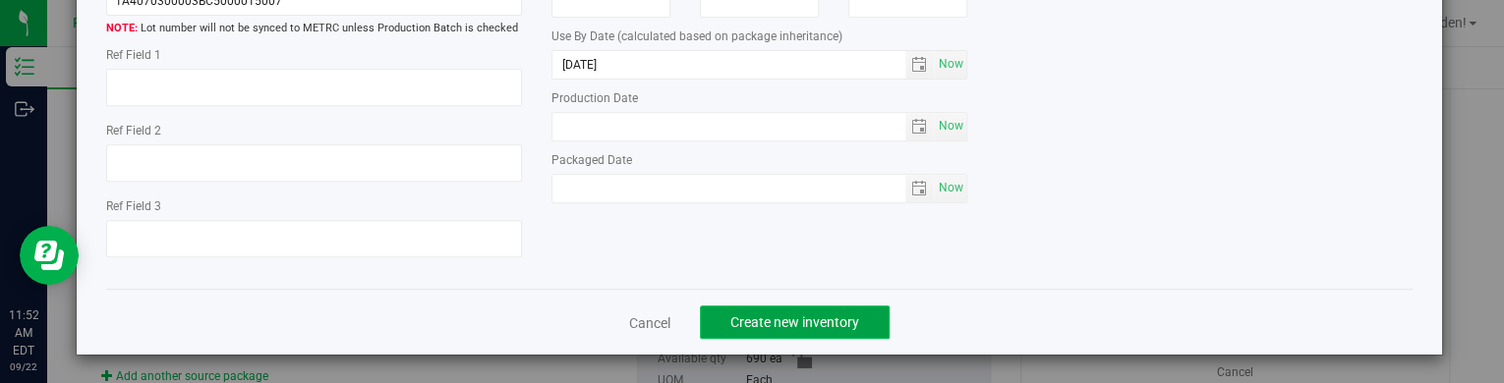
click at [853, 311] on button "Create new inventory" at bounding box center [795, 322] width 190 height 33
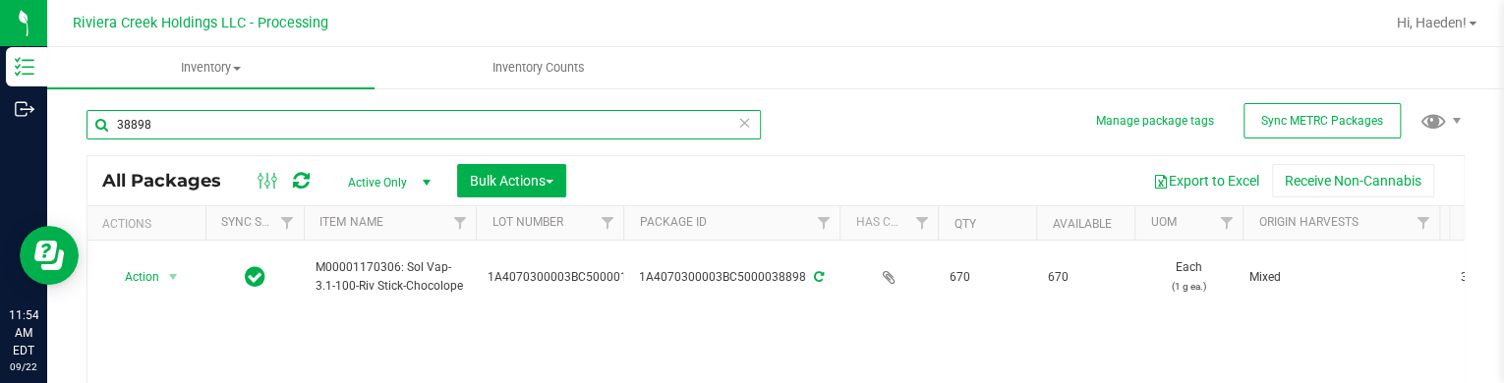
click at [356, 125] on input "38898" at bounding box center [423, 124] width 674 height 29
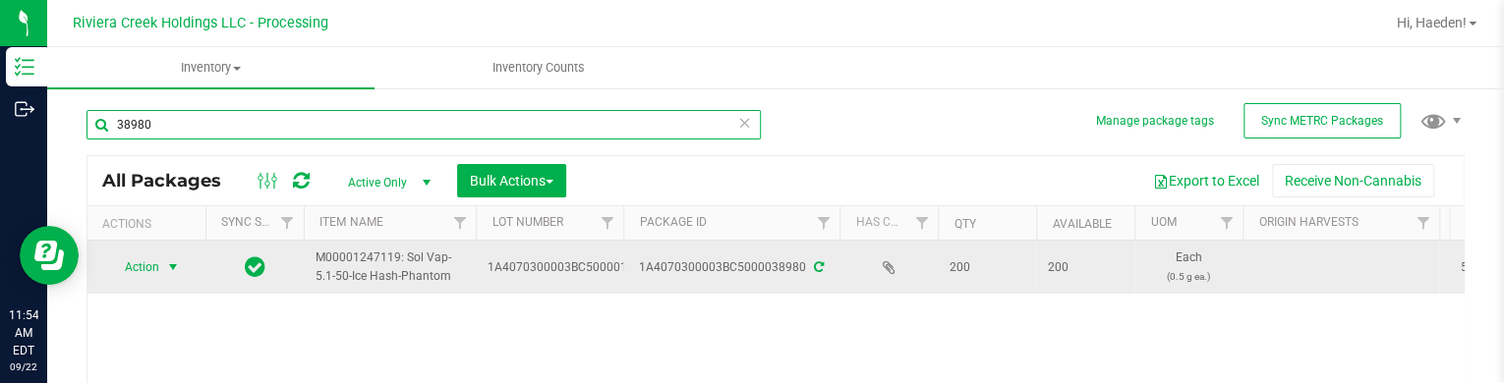
type input "38980"
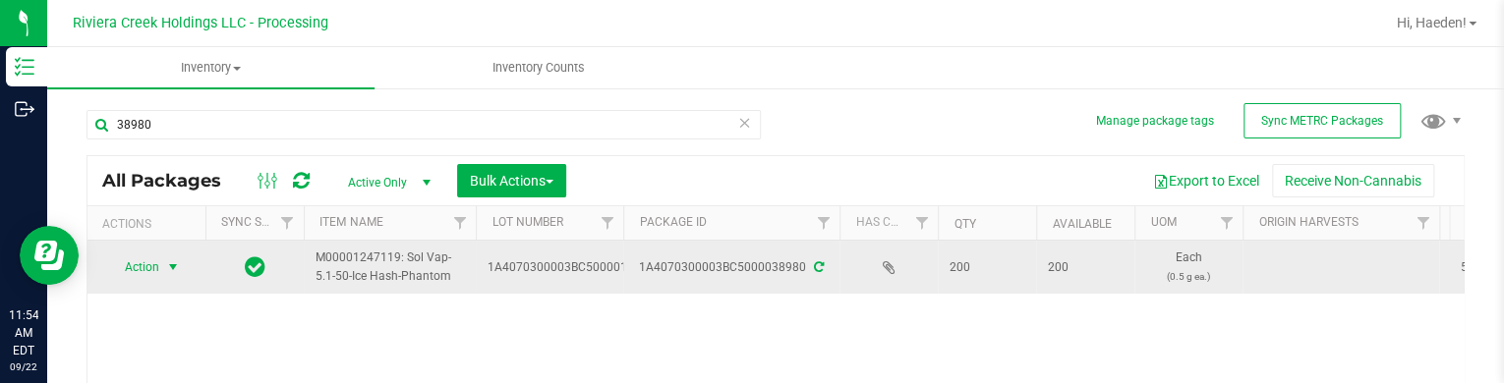
click at [162, 267] on span "select" at bounding box center [173, 268] width 25 height 28
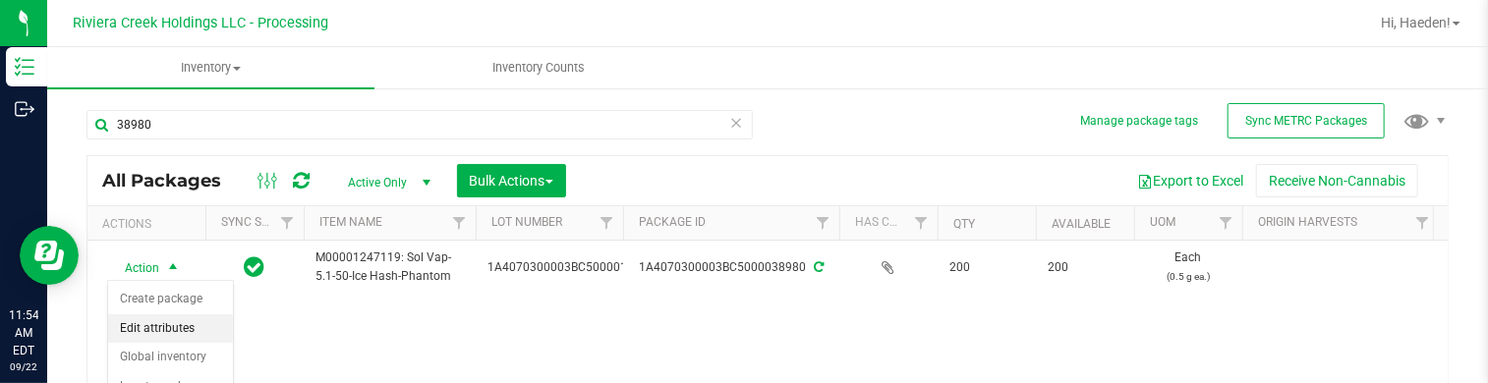
click at [392, 347] on div "Action Action Create package Edit attributes Global inventory Locate package Pa…" at bounding box center [767, 362] width 1360 height 242
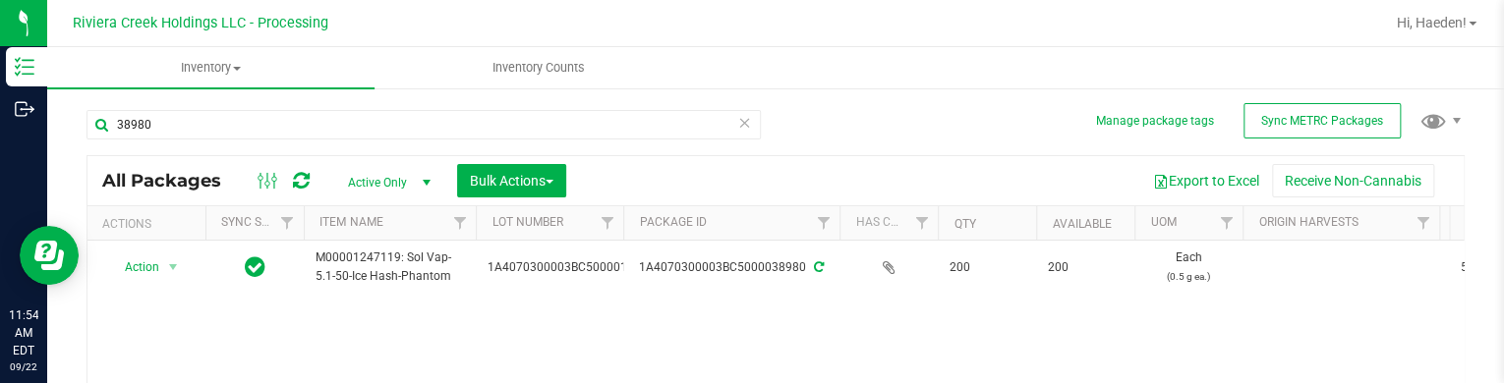
scroll to position [98, 0]
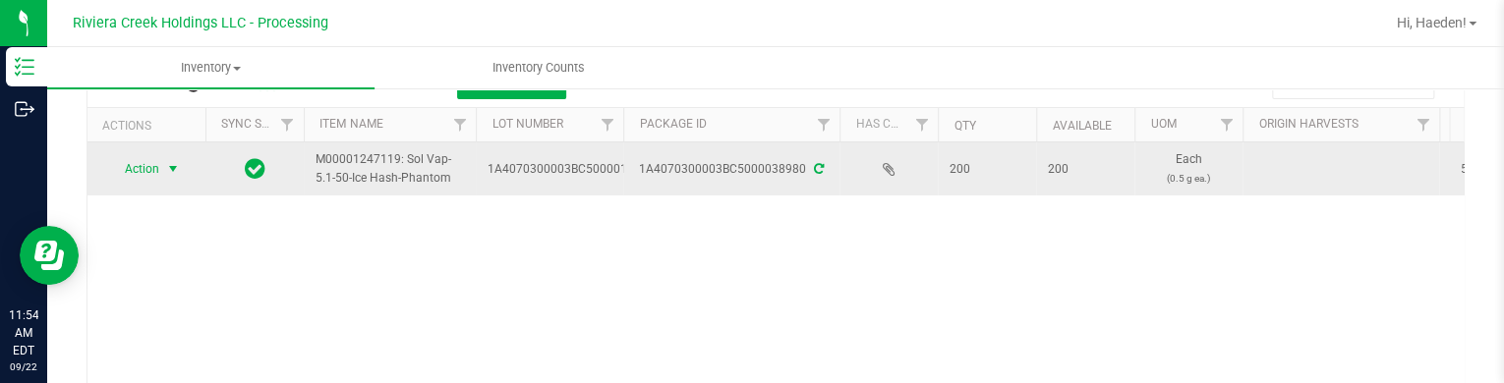
click at [165, 172] on span "select" at bounding box center [173, 169] width 16 height 16
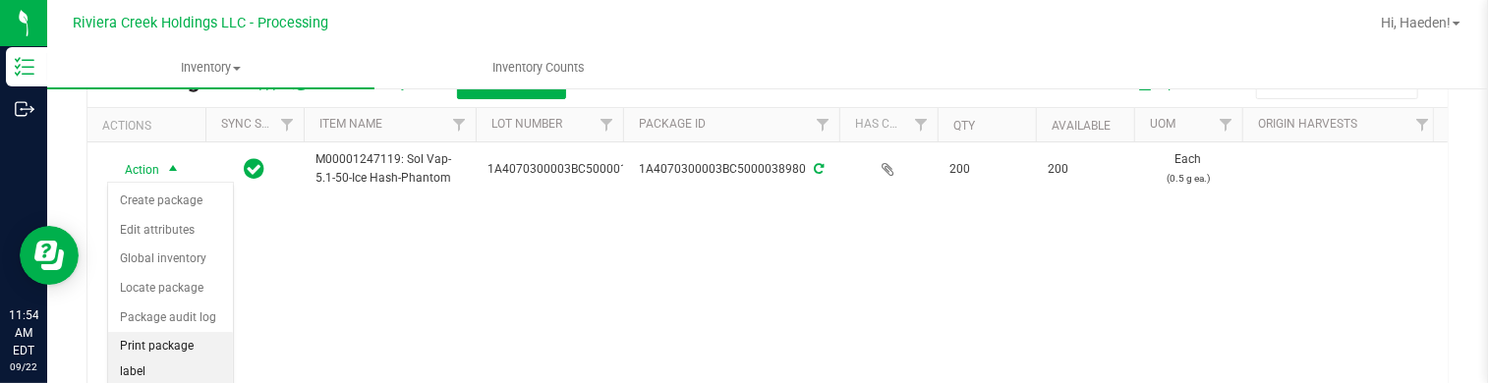
click at [171, 340] on li "Print package label" at bounding box center [170, 359] width 125 height 54
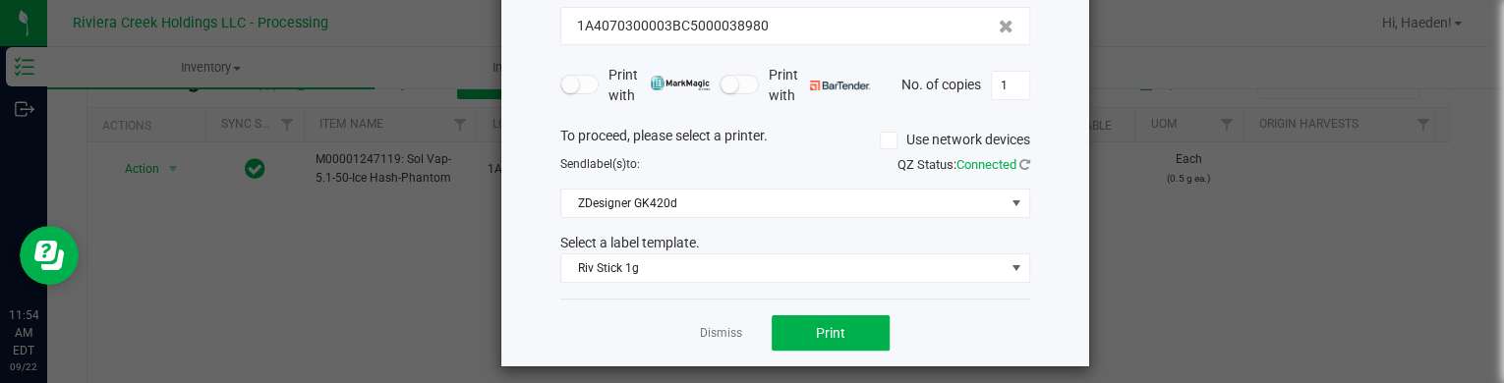
scroll to position [160, 0]
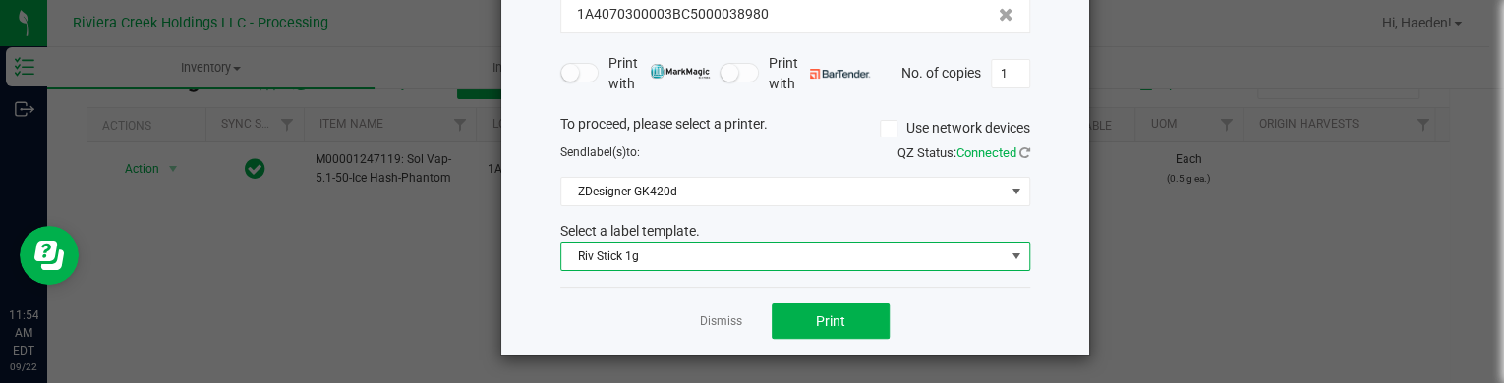
click at [783, 255] on span "Riv Stick 1g" at bounding box center [782, 257] width 443 height 28
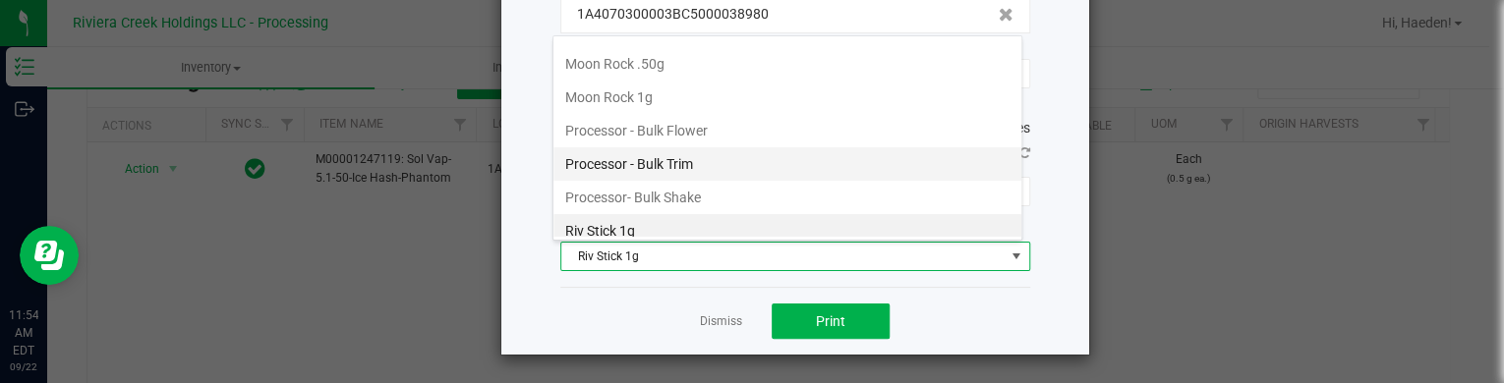
scroll to position [663, 0]
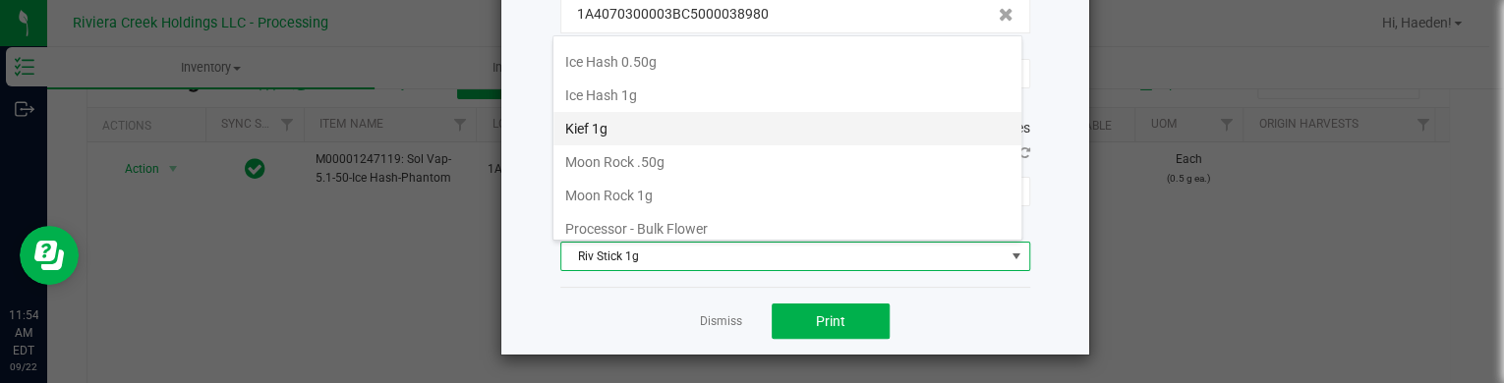
click at [667, 120] on li "Kief 1g" at bounding box center [787, 128] width 468 height 33
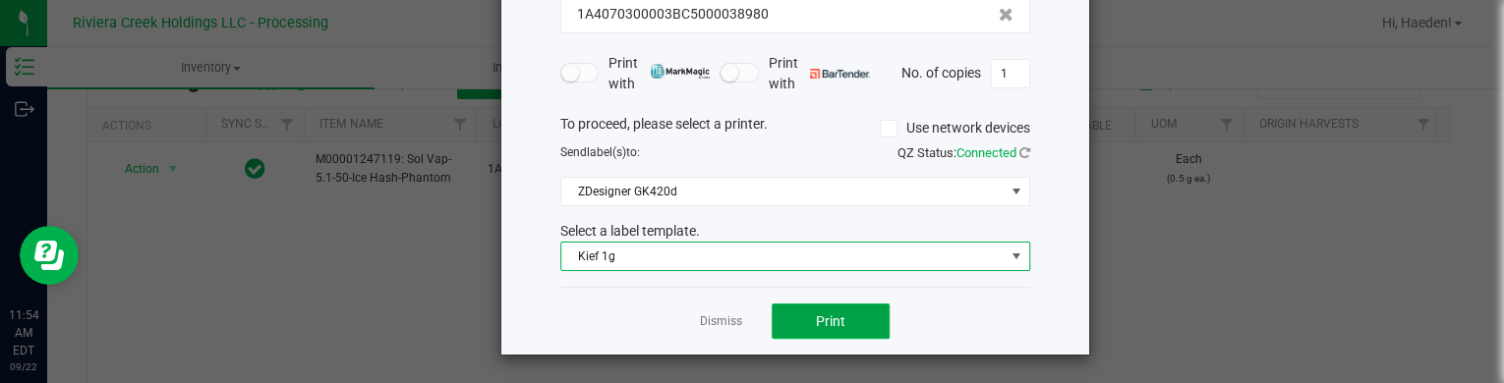
click at [844, 330] on button "Print" at bounding box center [831, 321] width 118 height 35
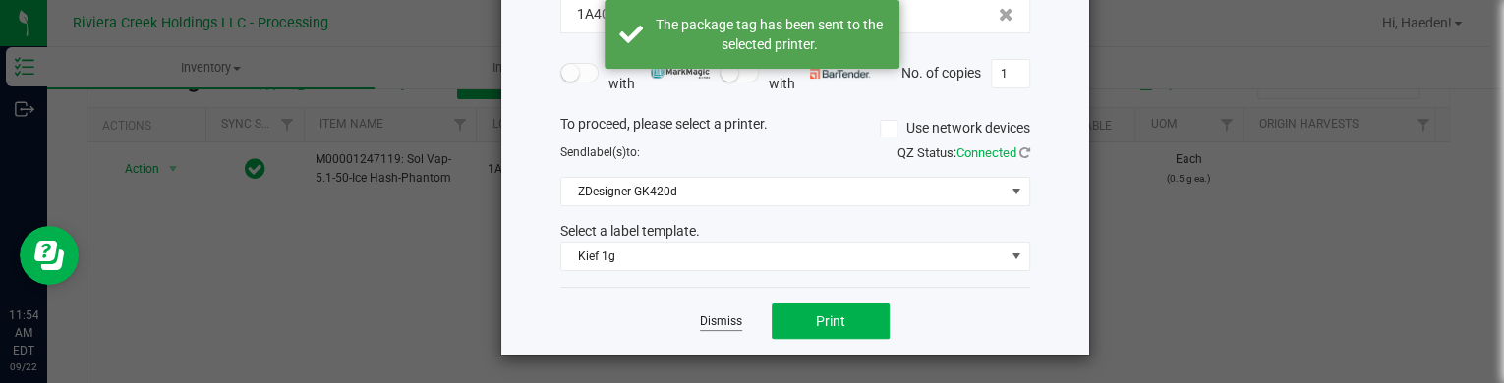
click at [713, 325] on link "Dismiss" at bounding box center [721, 322] width 42 height 17
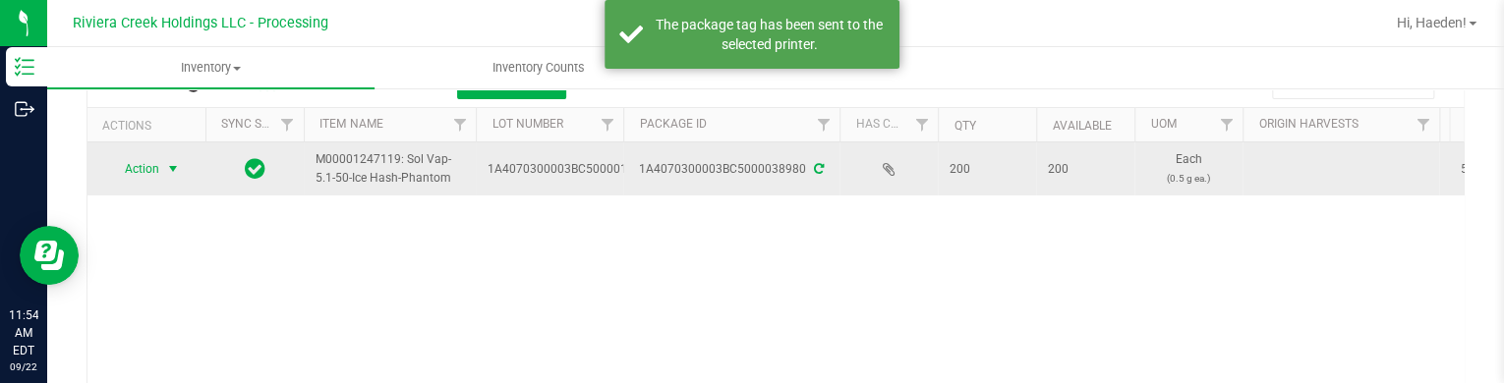
click at [167, 178] on span "select" at bounding box center [173, 169] width 25 height 28
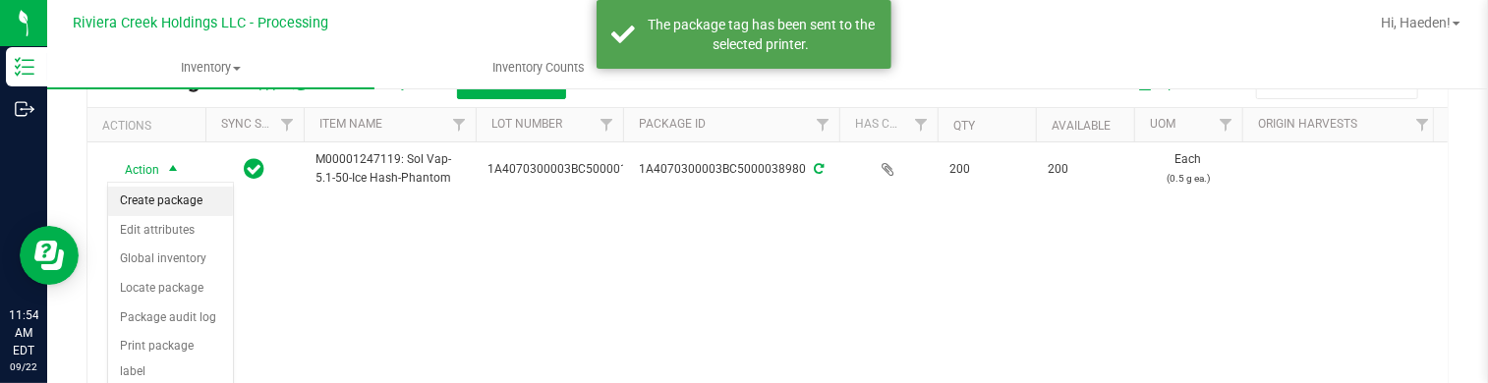
click at [167, 196] on li "Create package" at bounding box center [170, 201] width 125 height 29
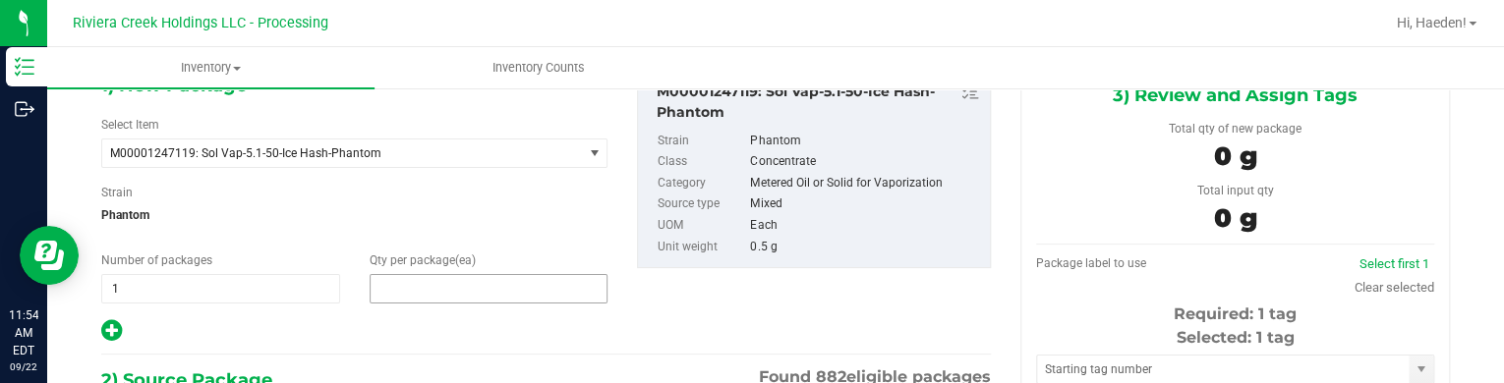
click at [405, 274] on span at bounding box center [489, 288] width 239 height 29
click at [0, 0] on input "text" at bounding box center [0, 0] width 0 height 0
type input "20"
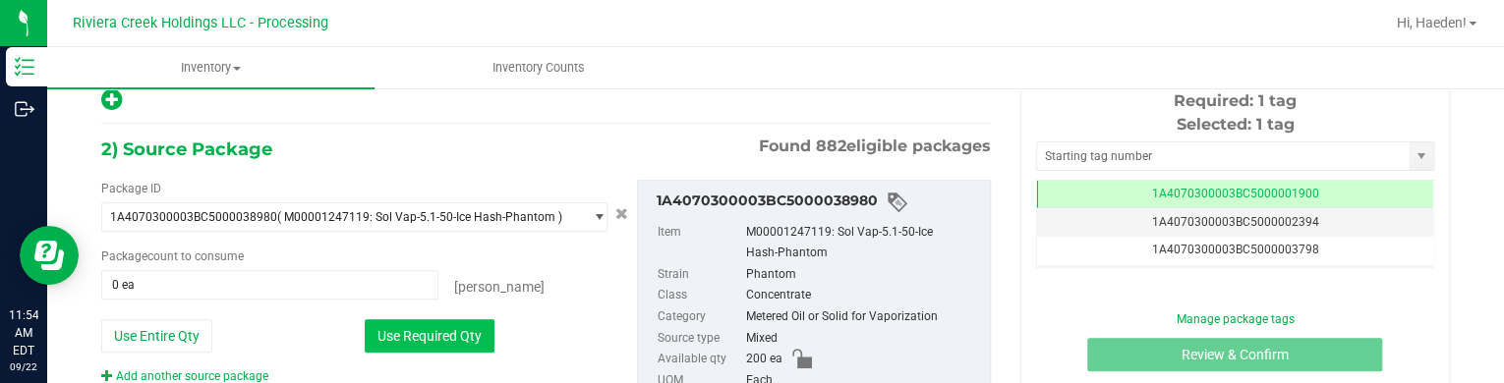
click at [429, 328] on button "Use Required Qty" at bounding box center [430, 335] width 130 height 33
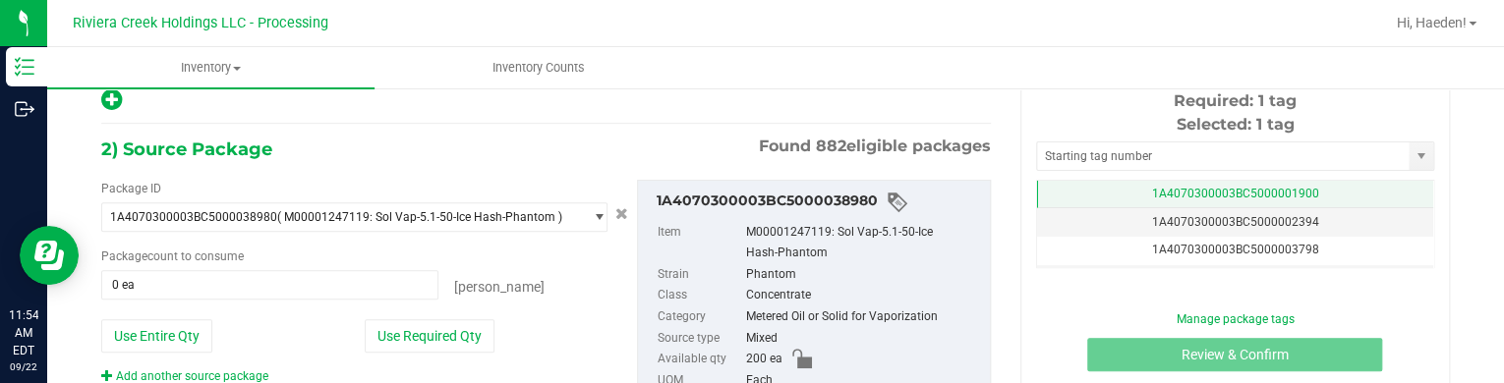
type input "20 ea"
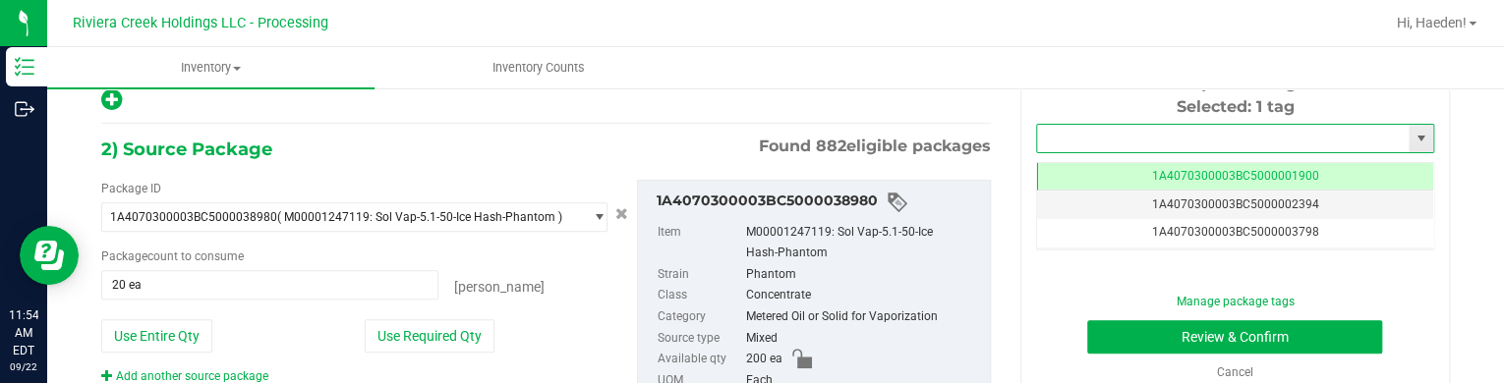
click at [1175, 134] on input "text" at bounding box center [1223, 139] width 372 height 28
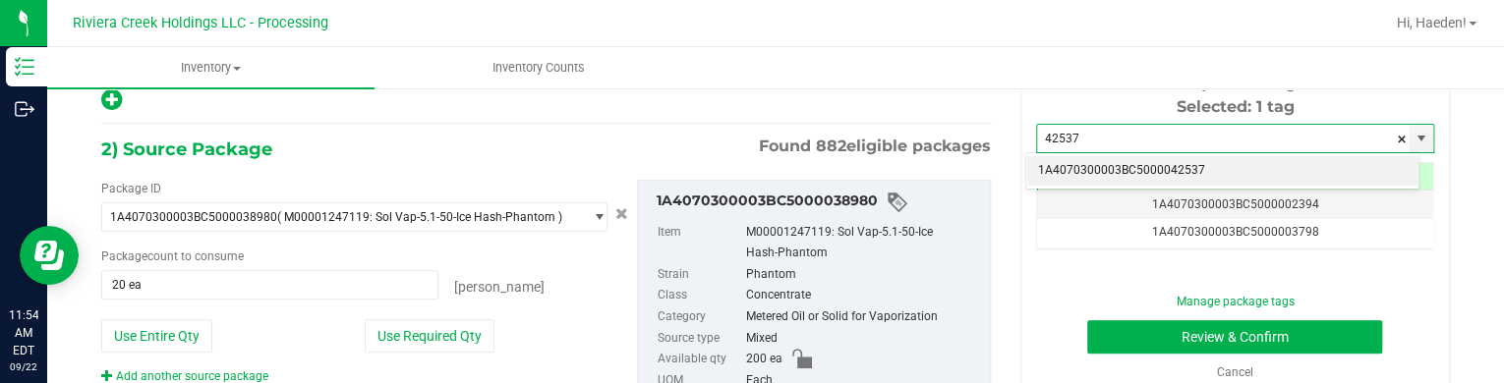
click at [1195, 164] on li "1A4070300003BC5000042537" at bounding box center [1222, 170] width 392 height 29
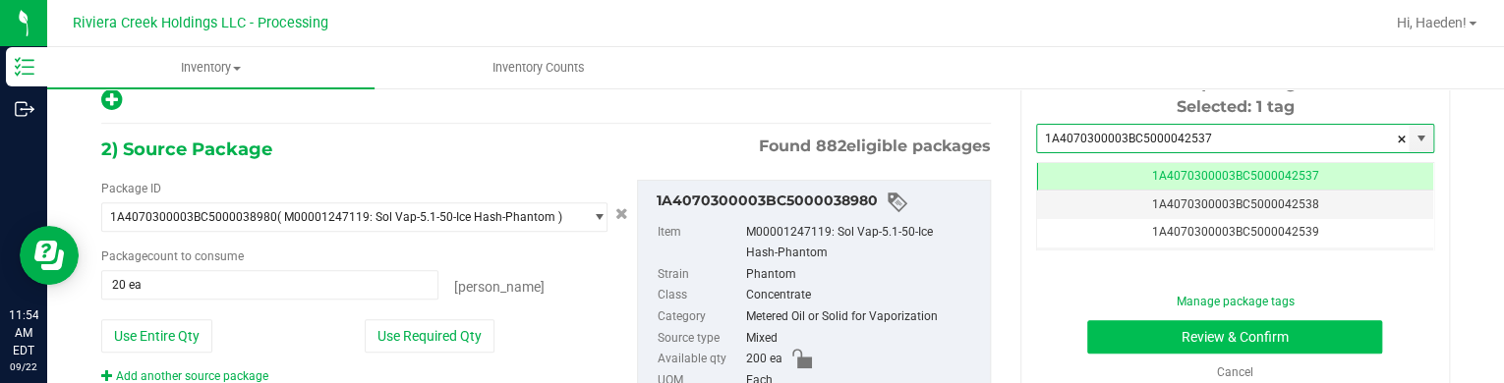
type input "1A4070300003BC5000042537"
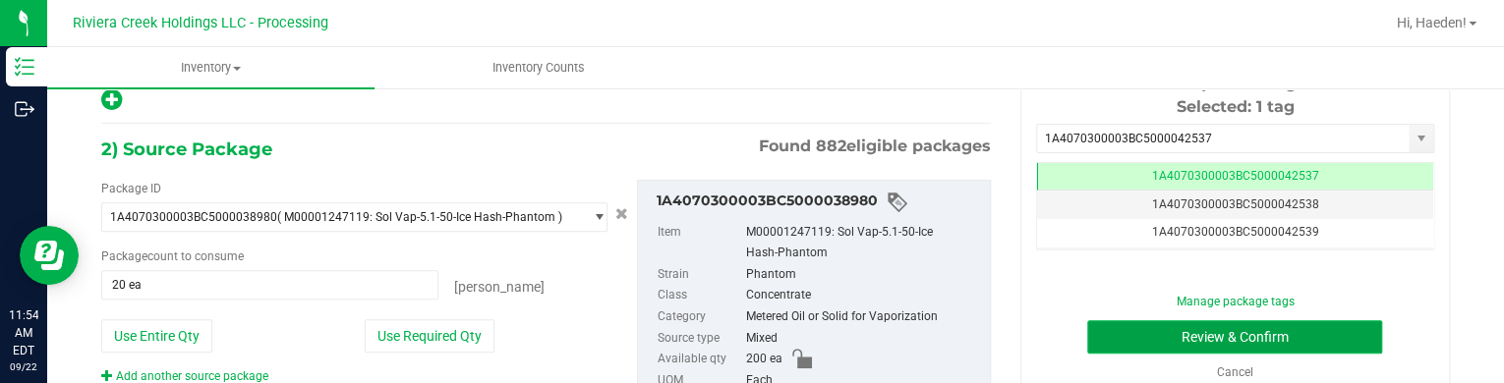
click at [1195, 335] on button "Review & Confirm" at bounding box center [1234, 336] width 295 height 33
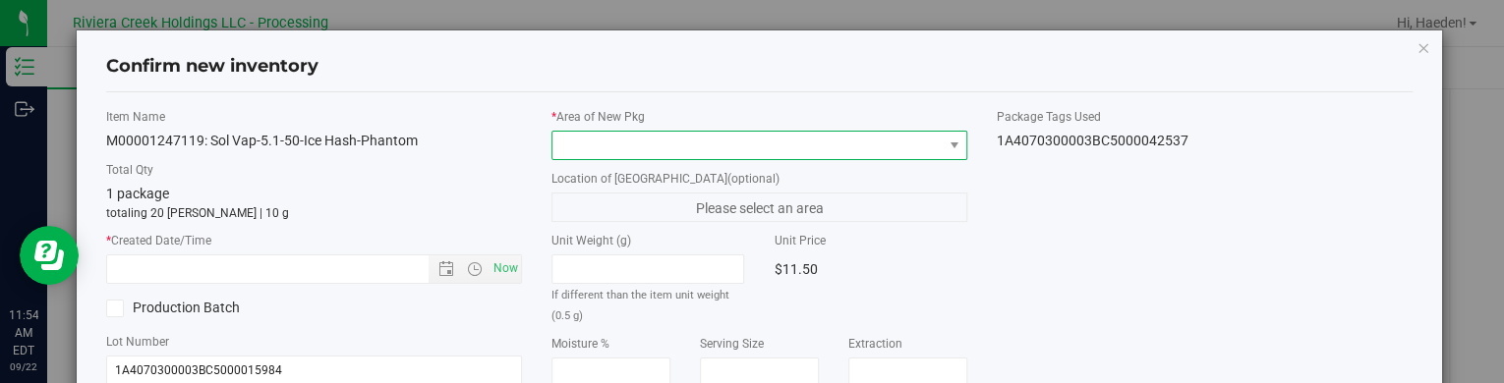
drag, startPoint x: 781, startPoint y: 144, endPoint x: 752, endPoint y: 156, distance: 31.8
click at [781, 143] on span at bounding box center [746, 146] width 389 height 28
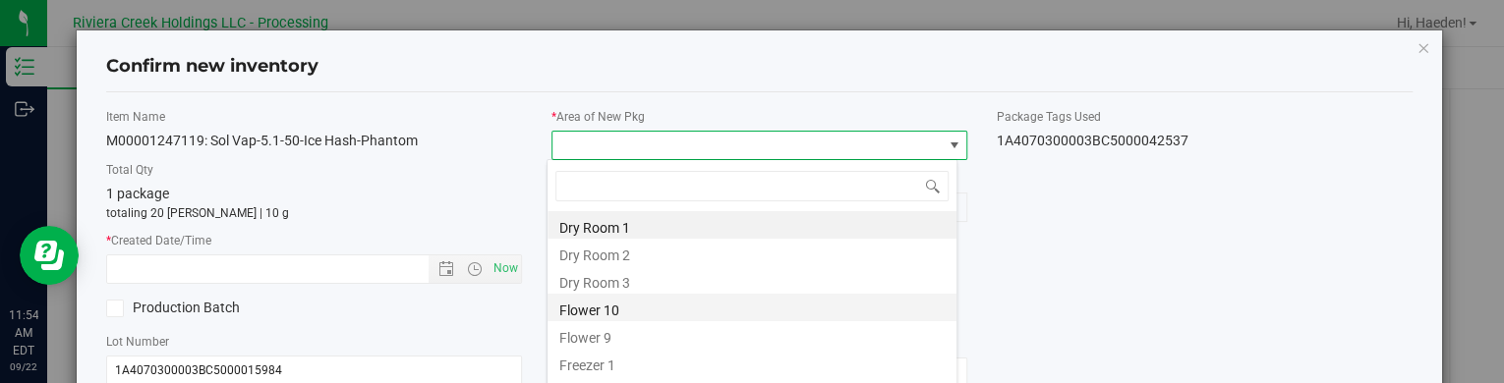
click at [630, 312] on li "Flower 10" at bounding box center [751, 308] width 409 height 28
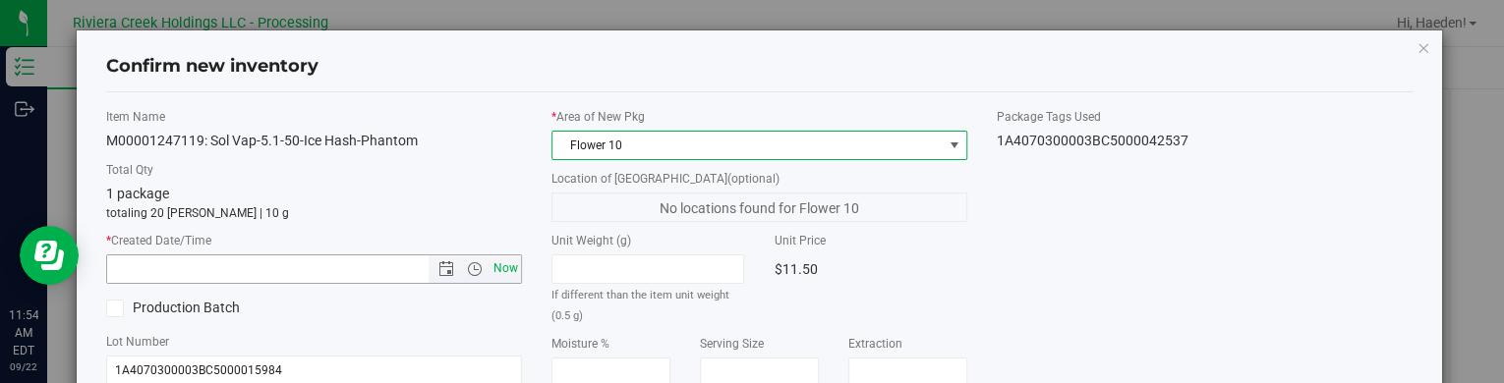
click at [498, 264] on span "Now" at bounding box center [505, 269] width 33 height 29
type input "9/22/2025 11:54 AM"
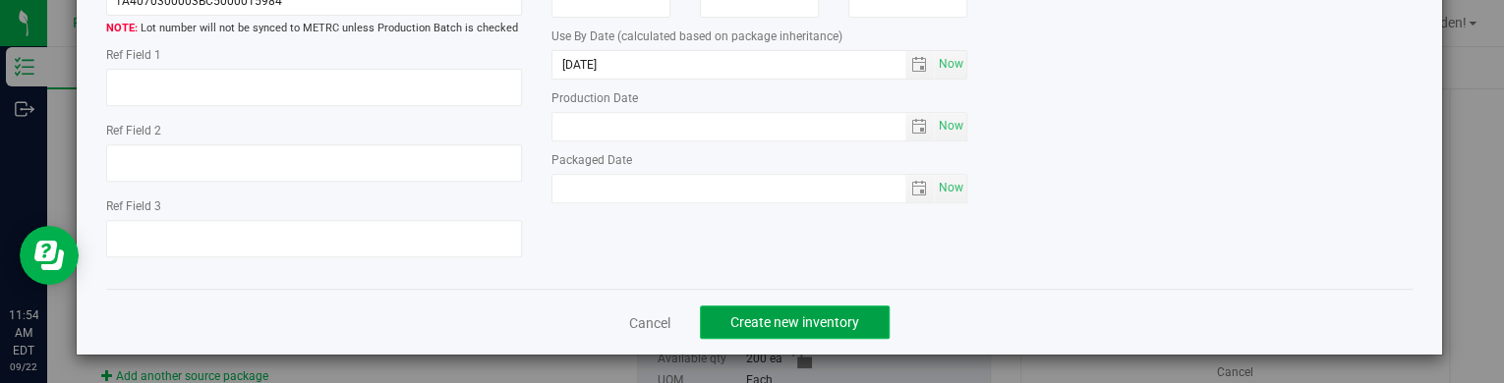
click at [841, 311] on button "Create new inventory" at bounding box center [795, 322] width 190 height 33
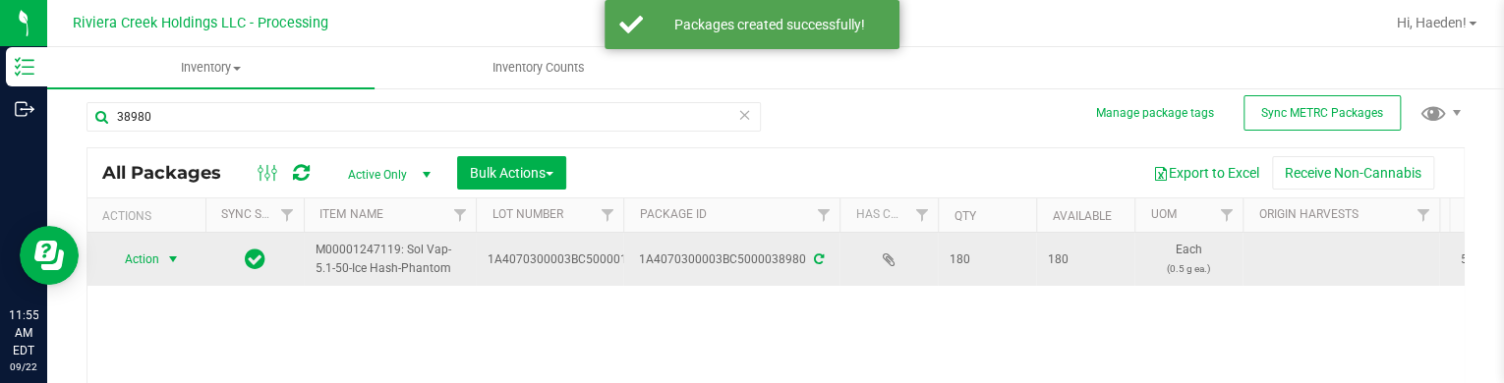
click at [156, 258] on span "Action" at bounding box center [133, 260] width 53 height 28
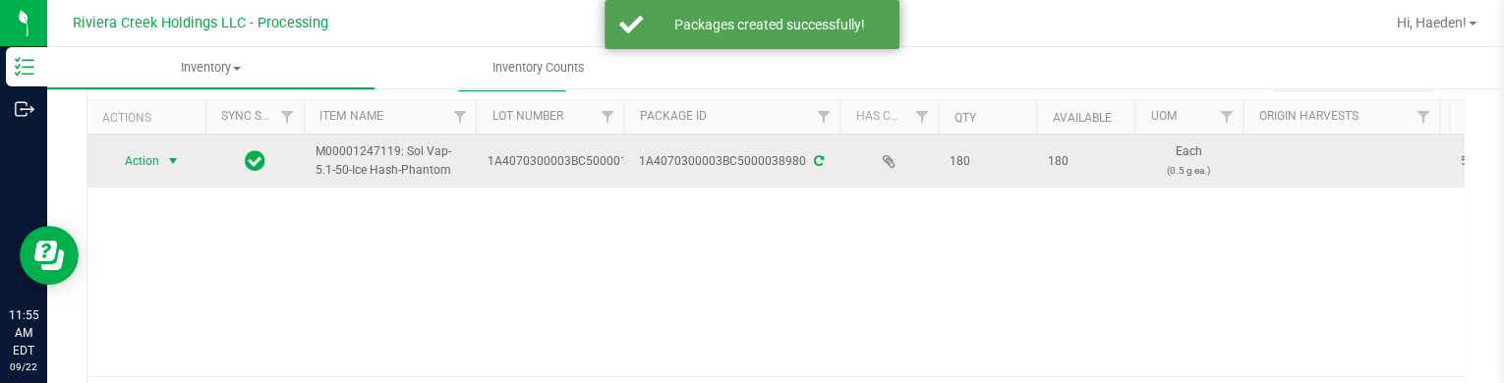
click at [168, 156] on span "select" at bounding box center [173, 161] width 16 height 16
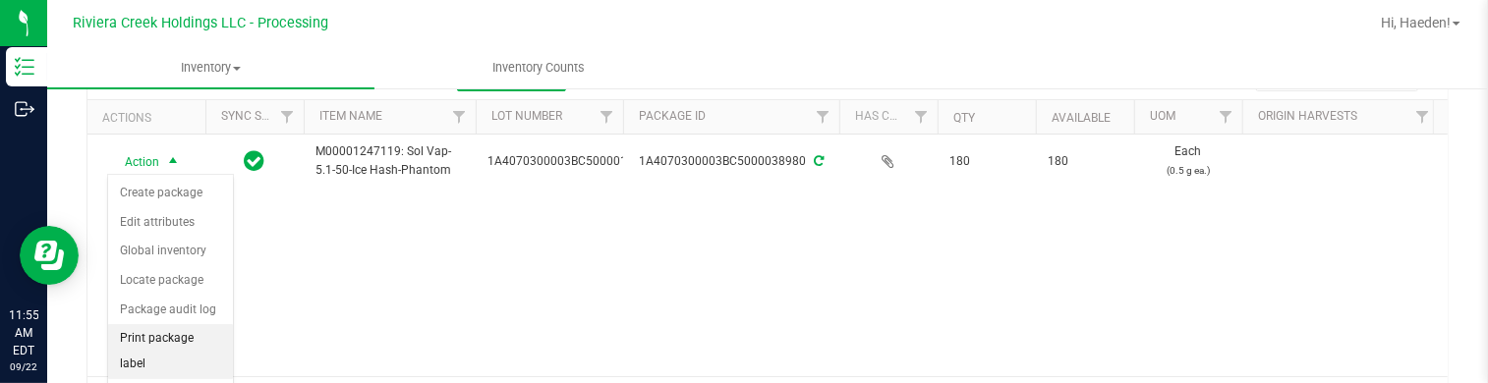
click at [186, 348] on li "Print package label" at bounding box center [170, 351] width 125 height 54
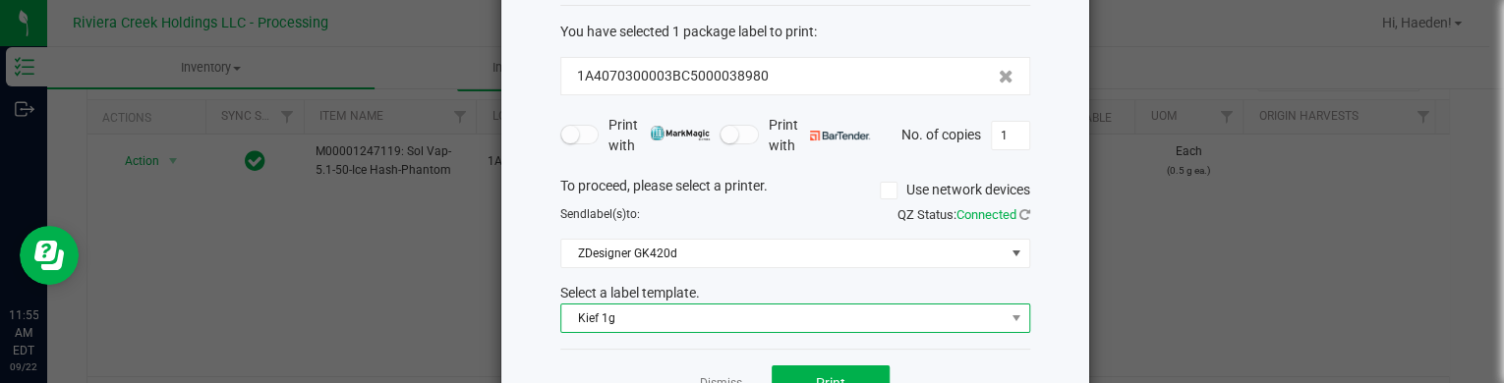
click at [671, 321] on span "Kief 1g" at bounding box center [782, 319] width 443 height 28
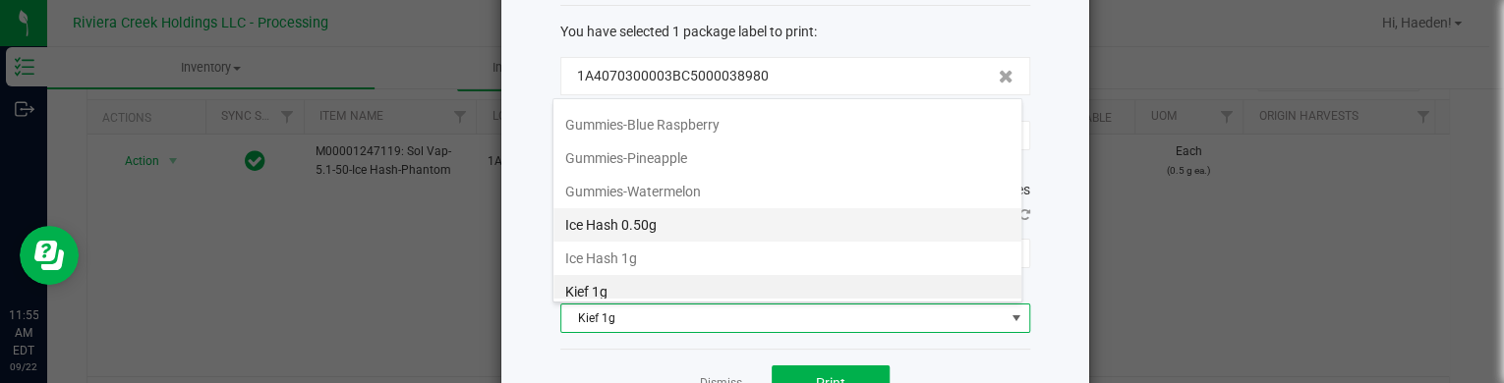
click at [660, 214] on li "Ice Hash 0.50g" at bounding box center [787, 224] width 468 height 33
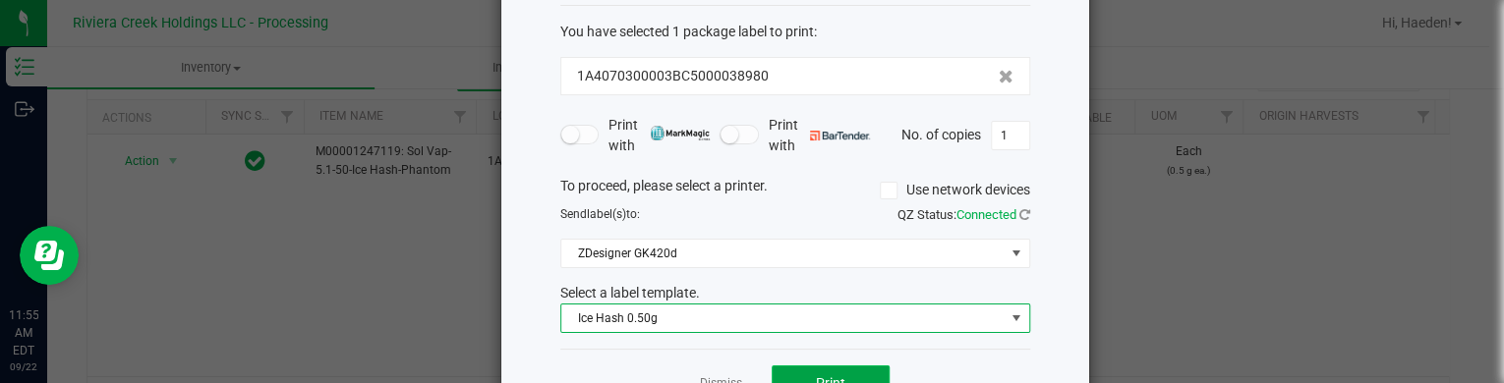
click at [849, 367] on button "Print" at bounding box center [831, 383] width 118 height 35
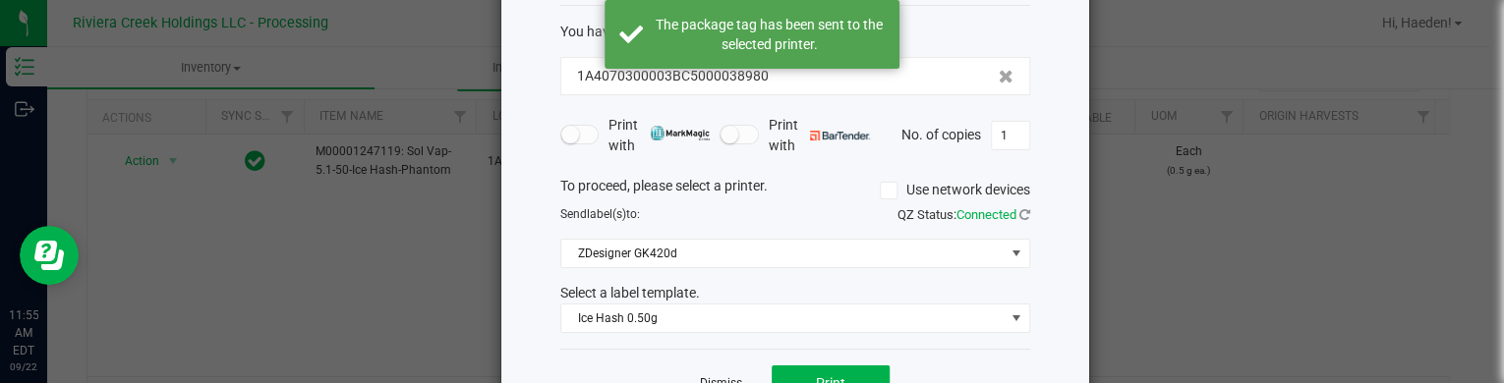
click at [727, 376] on link "Dismiss" at bounding box center [721, 383] width 42 height 17
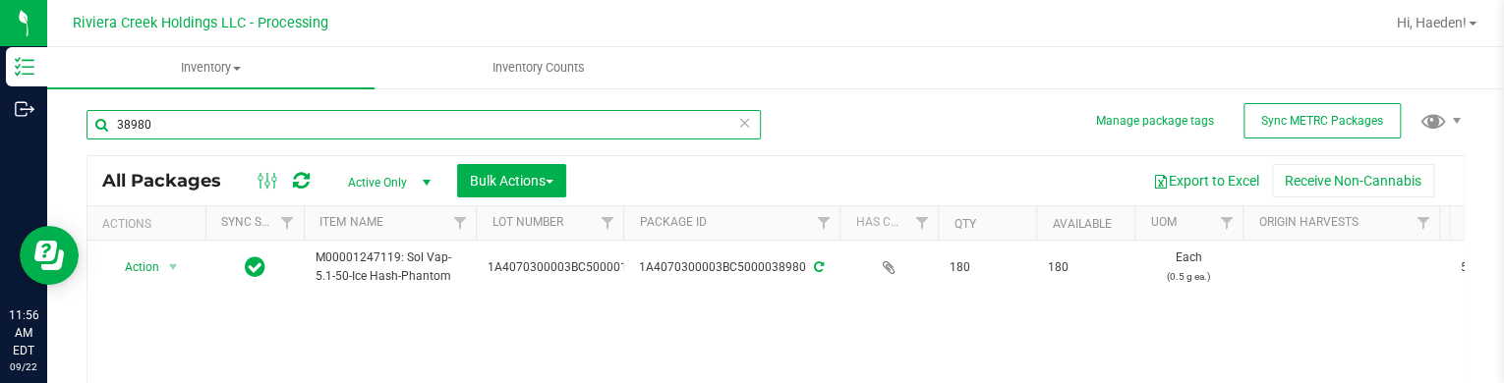
click at [283, 129] on input "38980" at bounding box center [423, 124] width 674 height 29
click at [282, 128] on input "38980" at bounding box center [423, 124] width 674 height 29
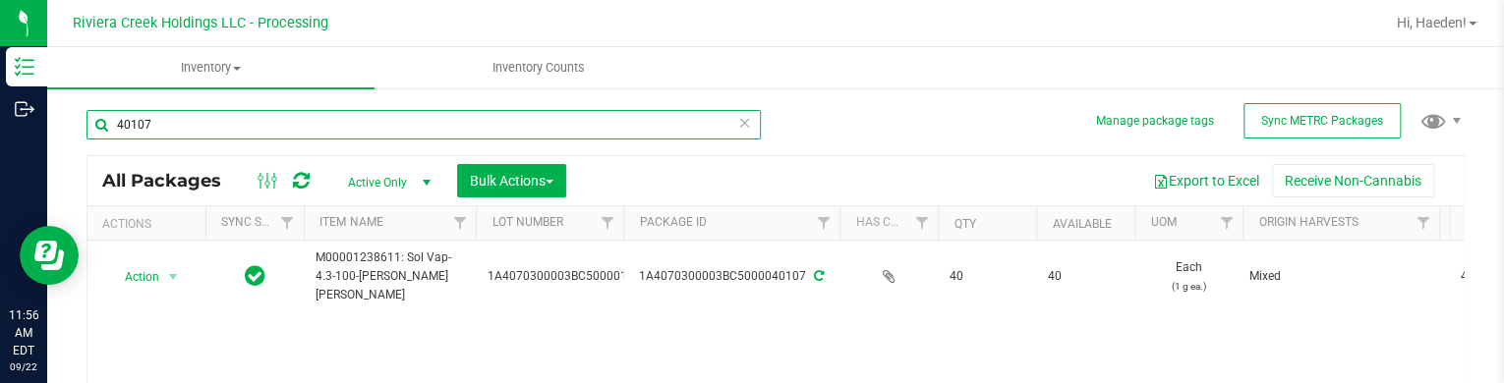
scroll to position [98, 0]
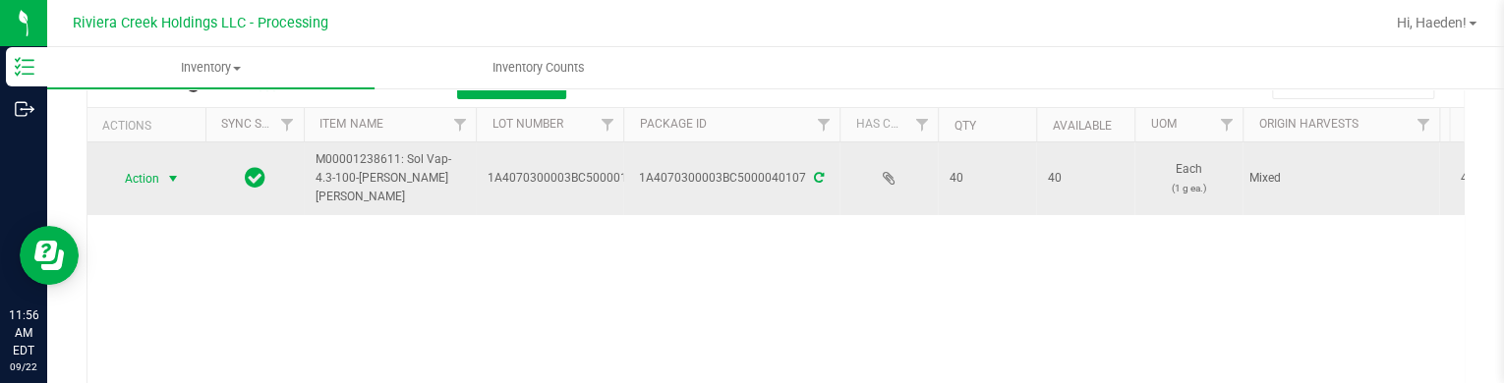
type input "40107"
click at [125, 166] on span "Action" at bounding box center [133, 179] width 53 height 28
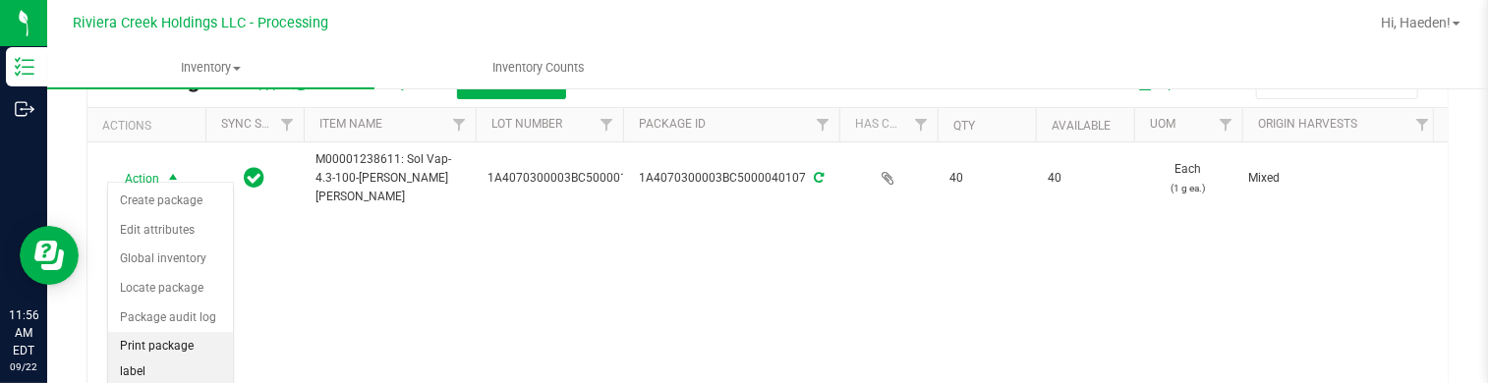
click at [156, 338] on li "Print package label" at bounding box center [170, 359] width 125 height 54
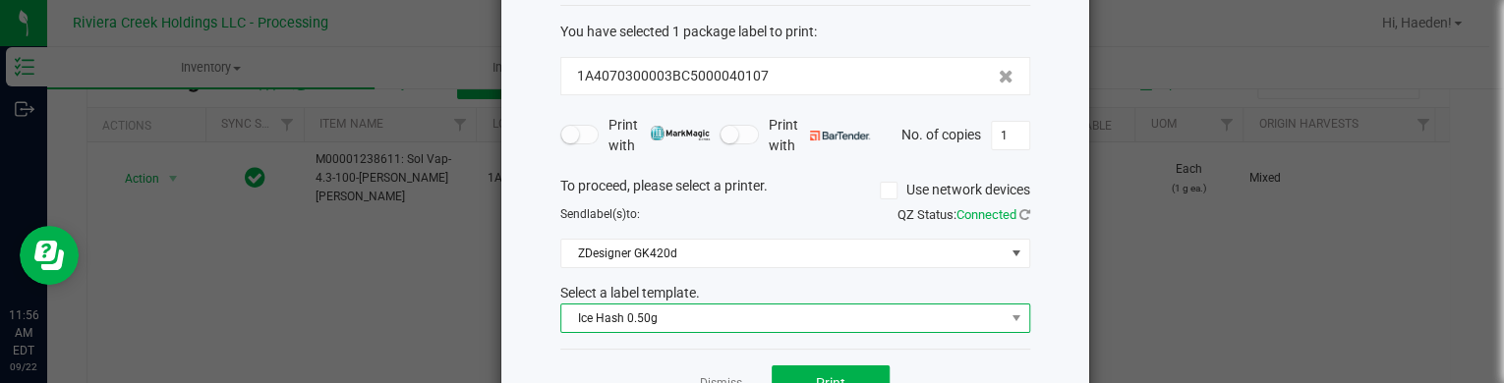
click at [647, 317] on span "Ice Hash 0.50g" at bounding box center [782, 319] width 443 height 28
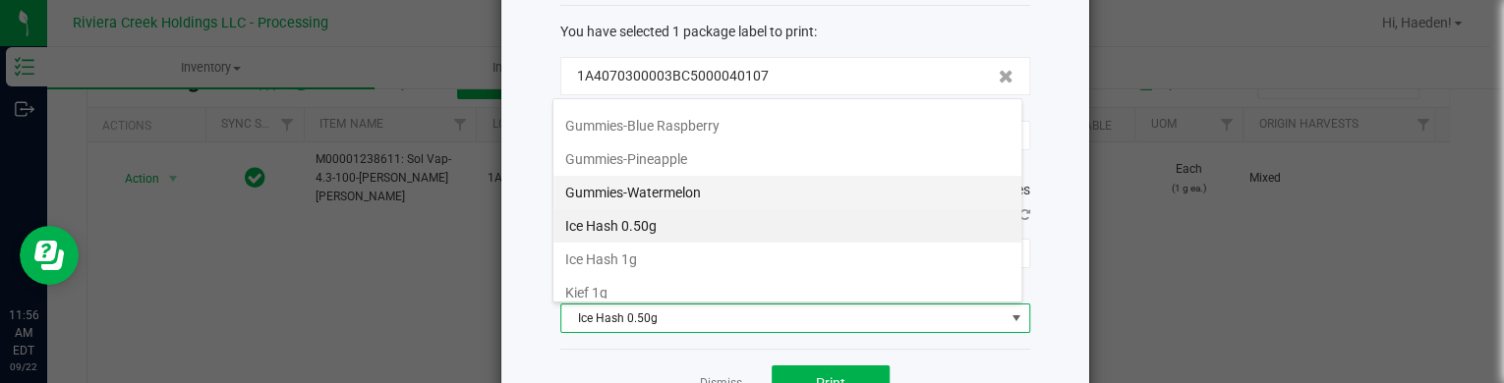
scroll to position [596, 0]
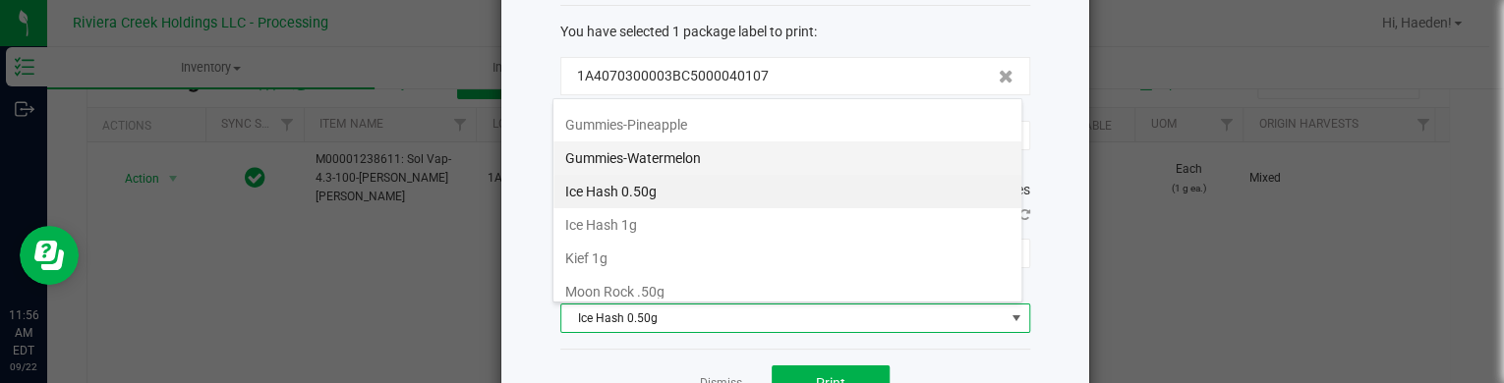
click at [637, 242] on li "Kief 1g" at bounding box center [787, 258] width 468 height 33
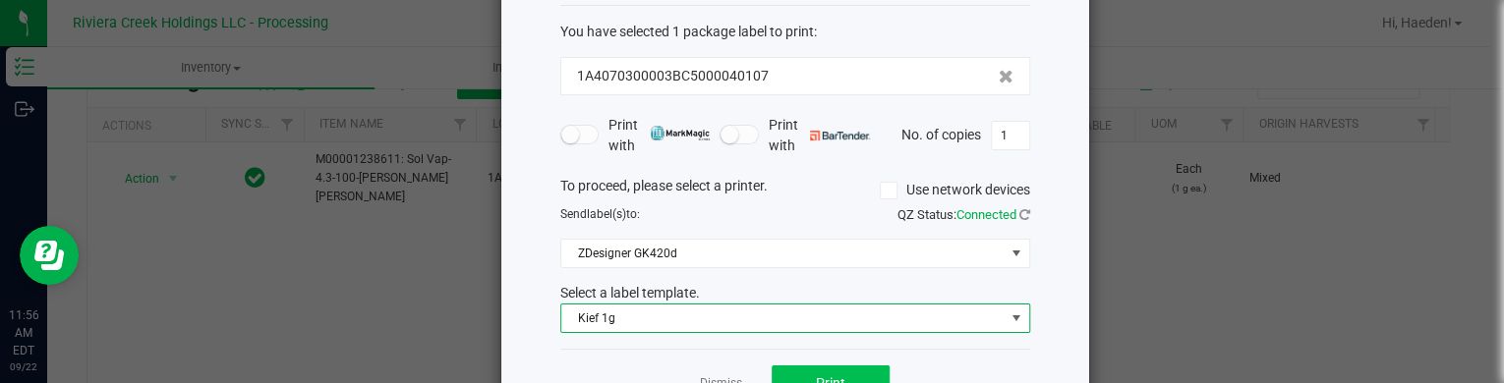
scroll to position [160, 0]
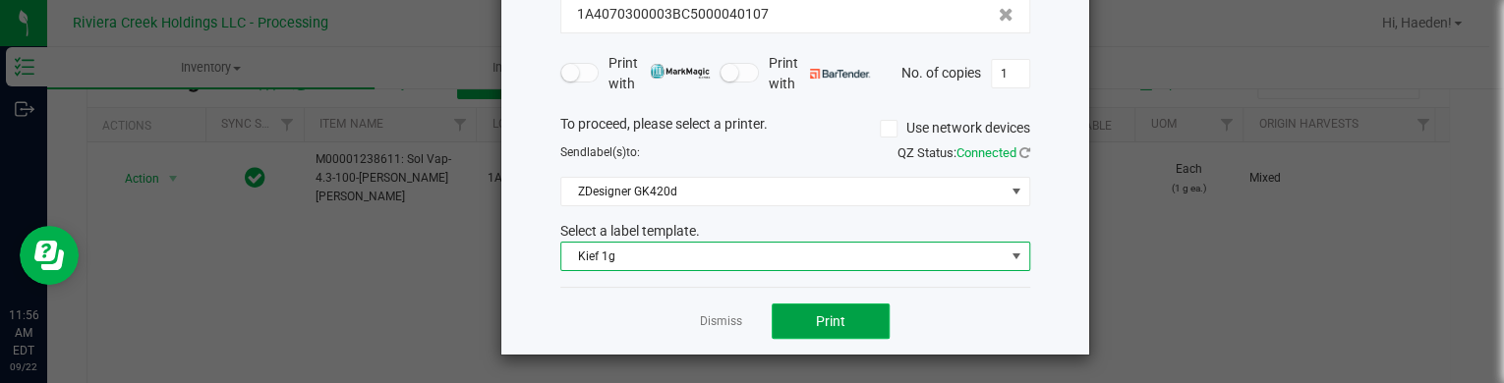
click at [804, 324] on button "Print" at bounding box center [831, 321] width 118 height 35
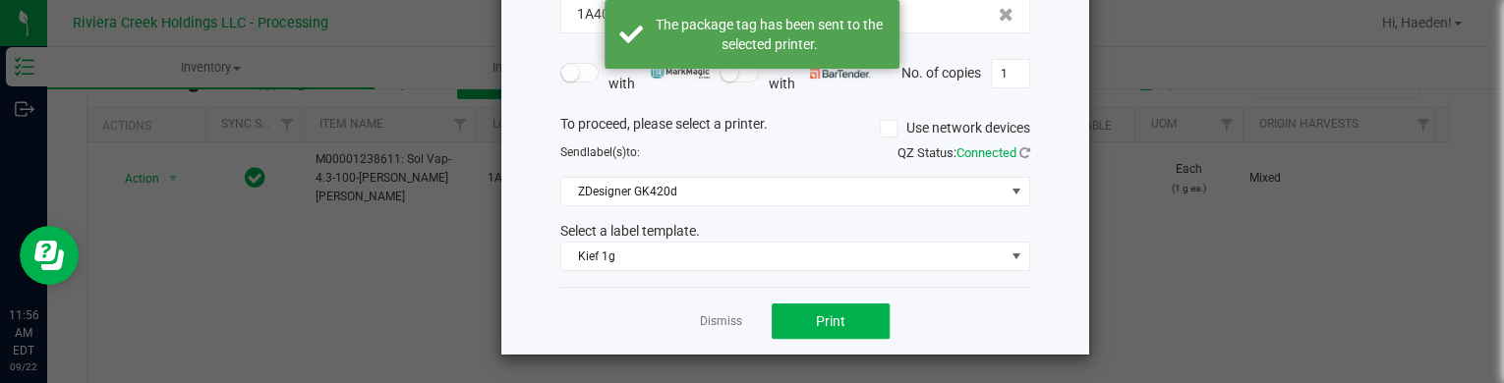
click at [714, 312] on app-cancel-button "Dismiss" at bounding box center [721, 322] width 42 height 21
click at [714, 314] on link "Dismiss" at bounding box center [721, 322] width 42 height 17
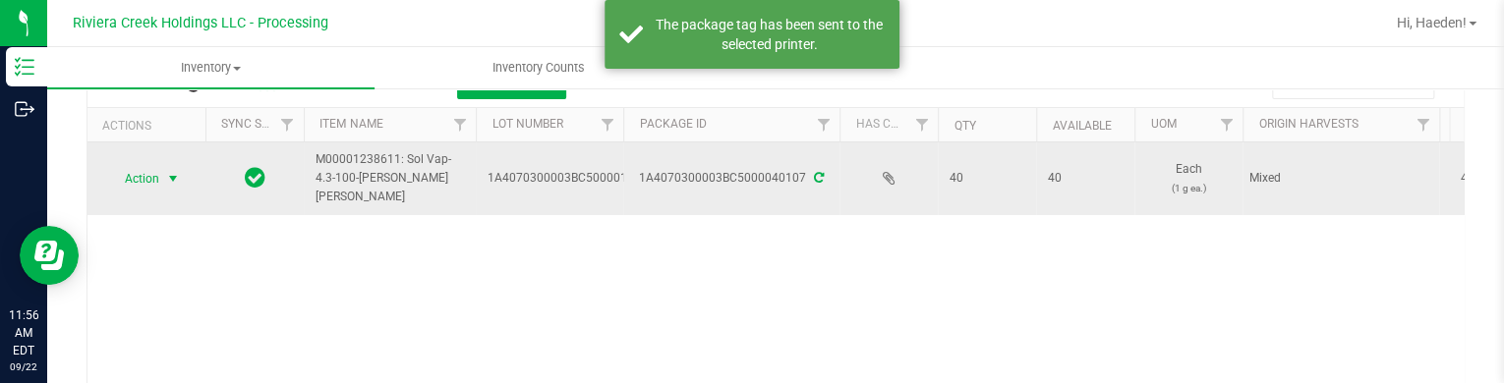
click at [158, 168] on span "Action" at bounding box center [133, 179] width 53 height 28
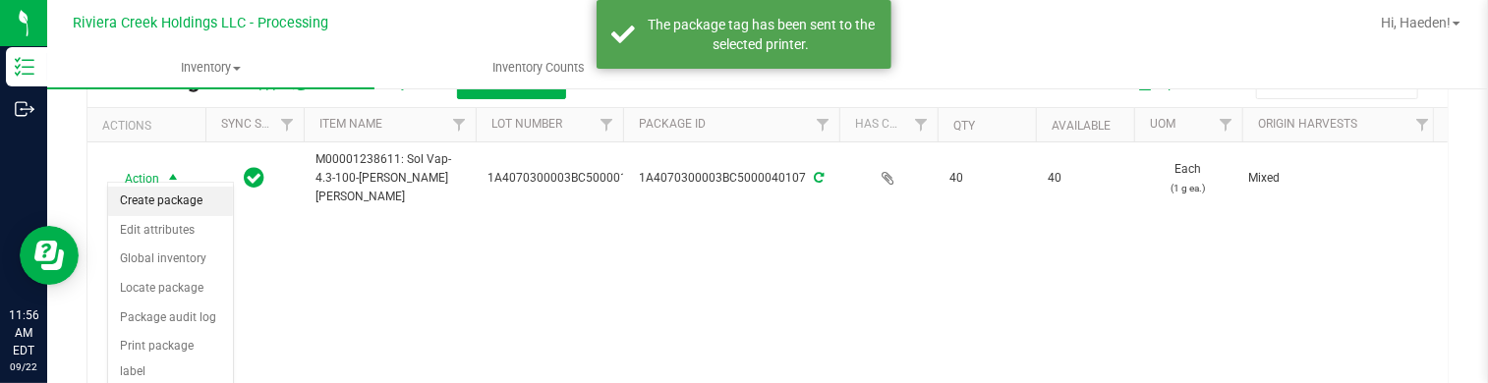
click at [157, 193] on li "Create package" at bounding box center [170, 201] width 125 height 29
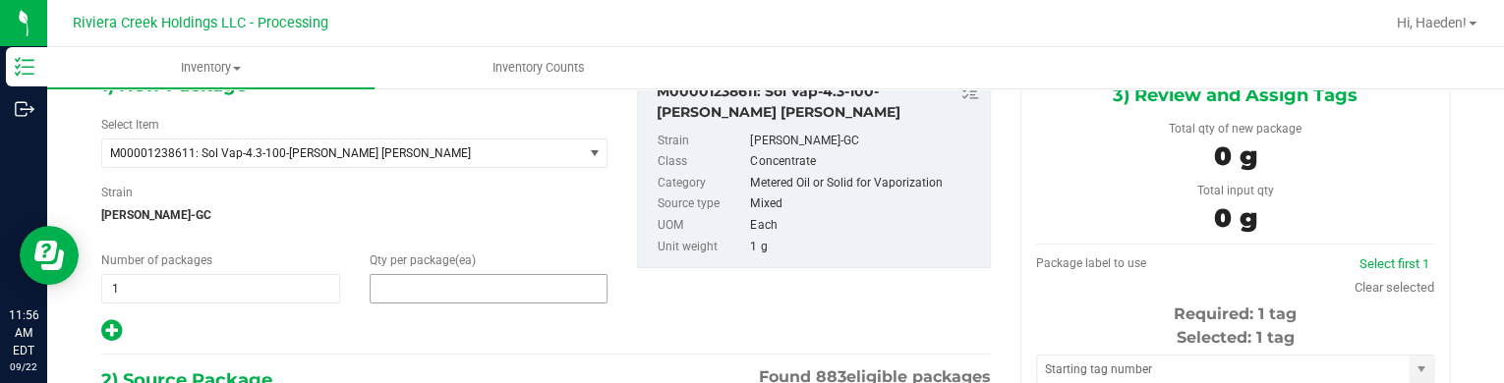
click at [397, 282] on span at bounding box center [489, 288] width 239 height 29
click at [397, 282] on input "text" at bounding box center [489, 289] width 237 height 28
type input "20"
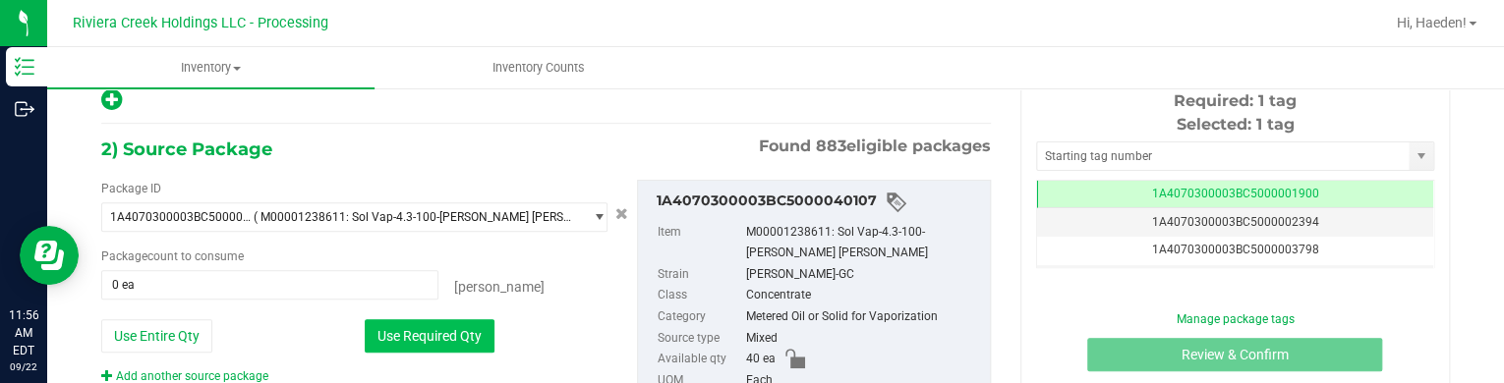
click at [412, 329] on button "Use Required Qty" at bounding box center [430, 335] width 130 height 33
type input "20 ea"
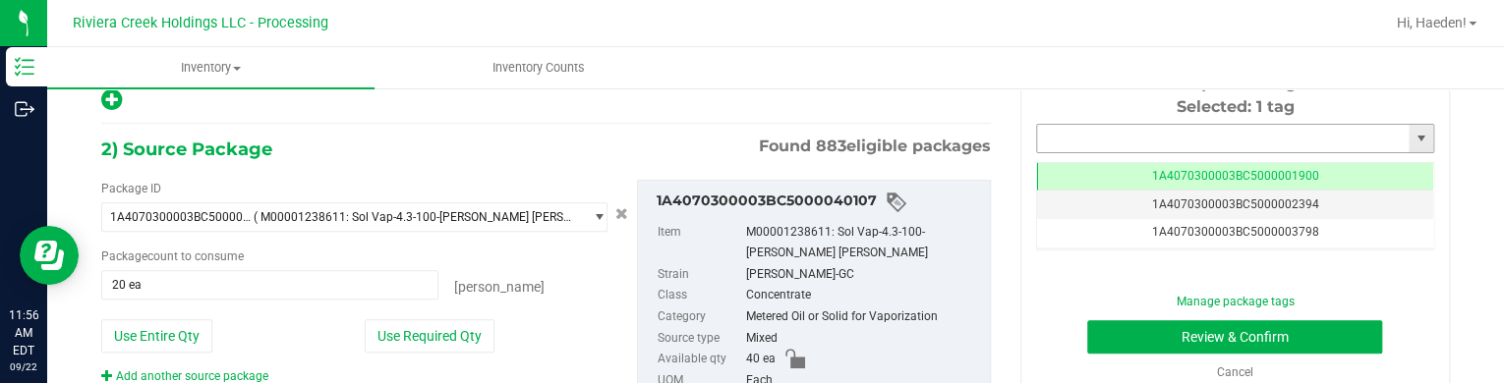
click at [1203, 126] on input "text" at bounding box center [1223, 139] width 372 height 28
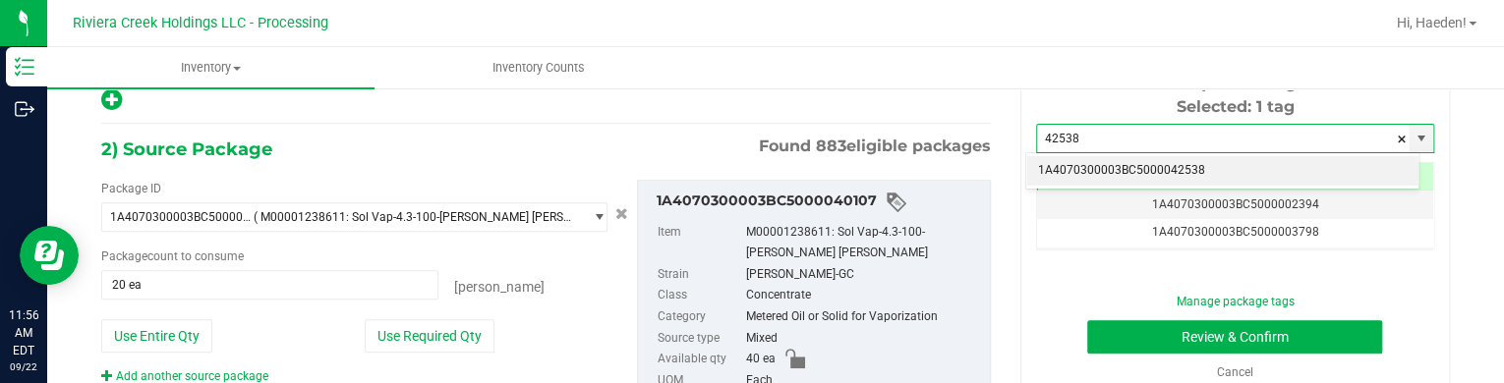
click at [1209, 179] on li "1A4070300003BC5000042538" at bounding box center [1222, 170] width 392 height 29
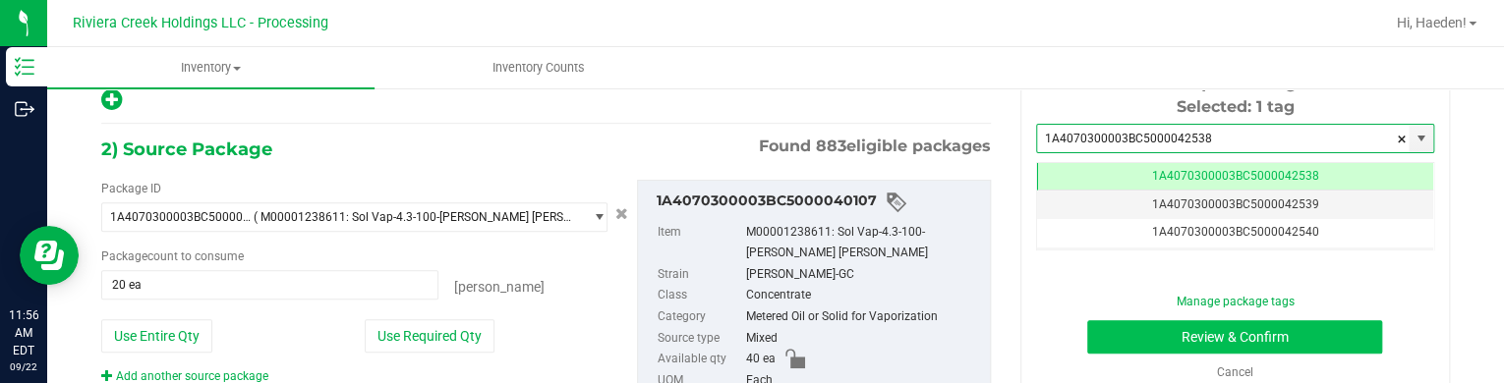
type input "1A4070300003BC5000042538"
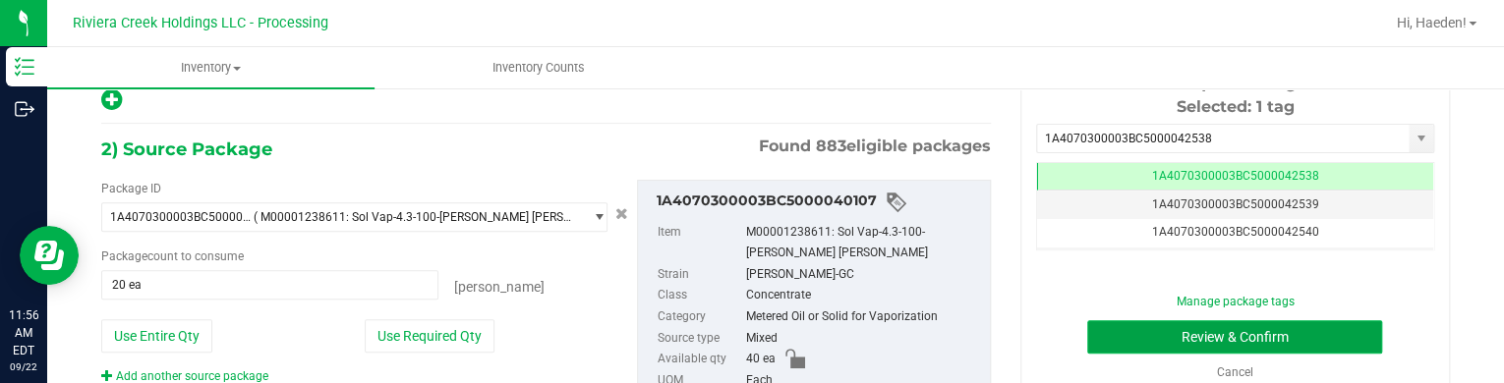
click at [1195, 333] on button "Review & Confirm" at bounding box center [1234, 336] width 295 height 33
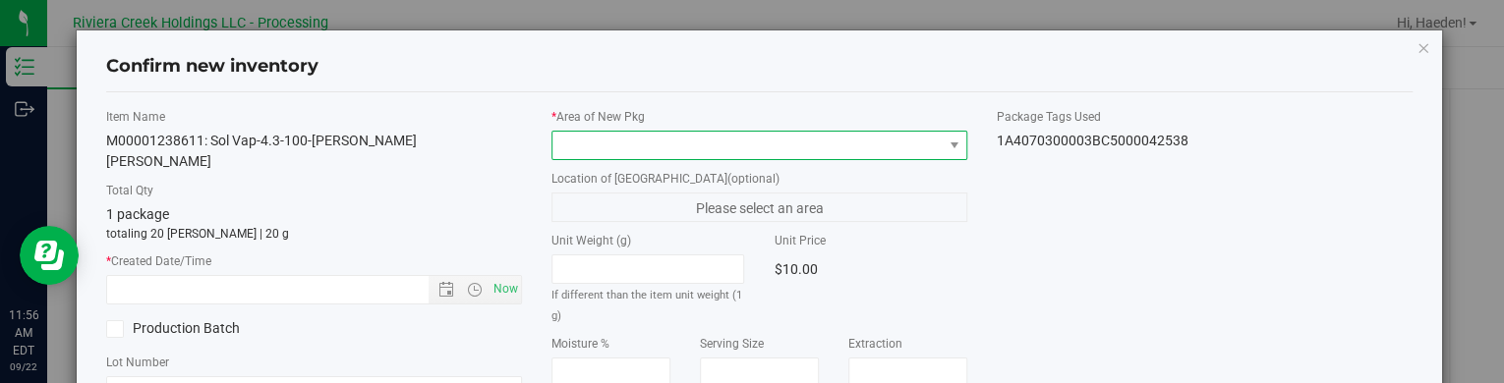
click at [896, 140] on span at bounding box center [746, 146] width 389 height 28
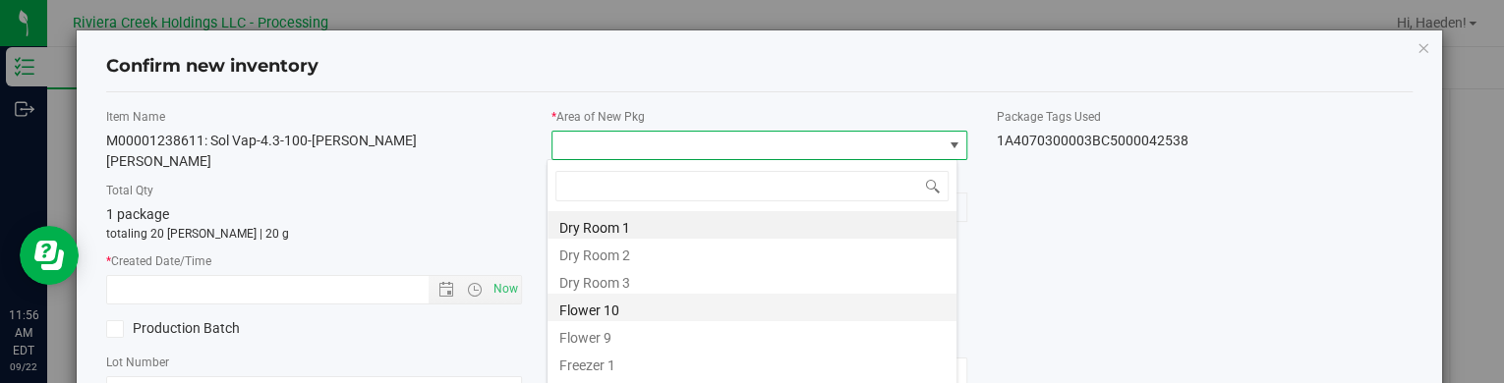
click at [582, 306] on li "Flower 10" at bounding box center [751, 308] width 409 height 28
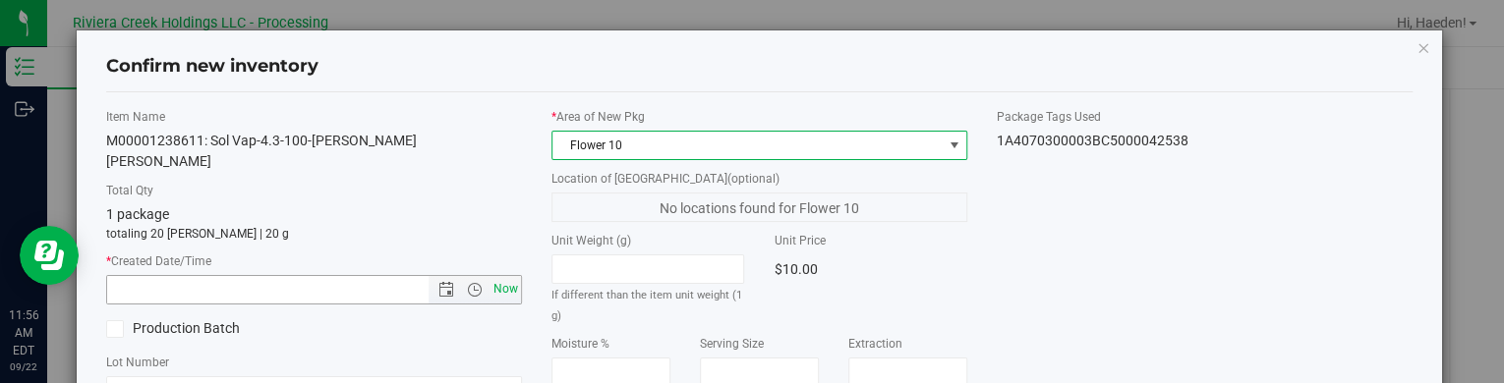
click at [503, 275] on span "Now" at bounding box center [505, 289] width 33 height 29
type input "9/22/2025 11:56 AM"
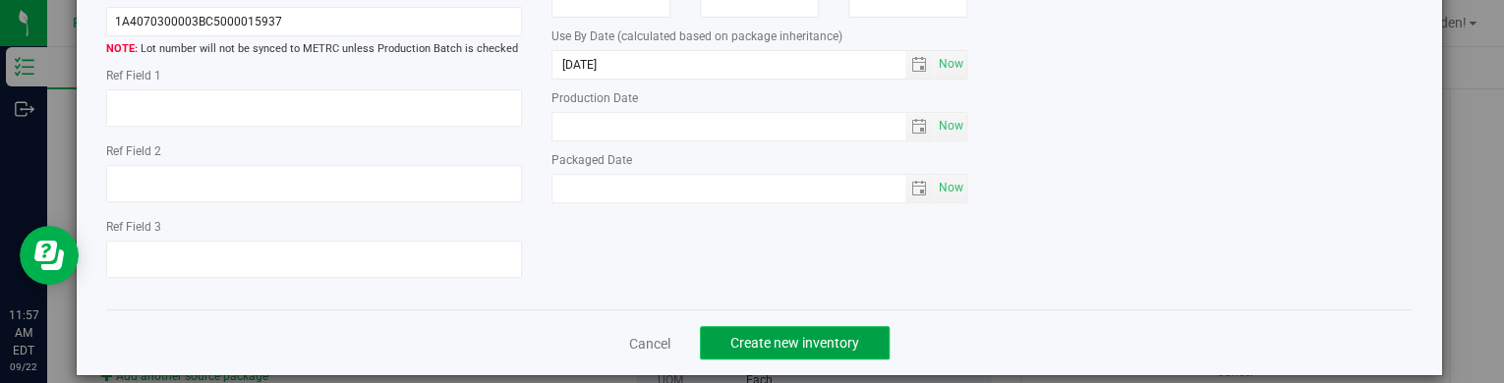
click at [839, 326] on button "Create new inventory" at bounding box center [795, 342] width 190 height 33
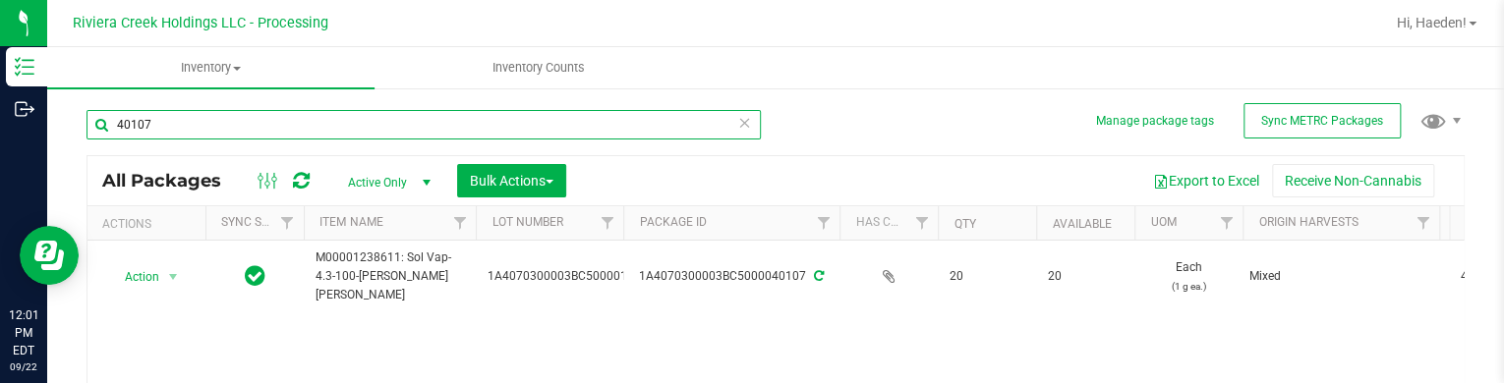
click at [307, 132] on input "40107" at bounding box center [423, 124] width 674 height 29
click at [311, 133] on input "40107" at bounding box center [423, 124] width 674 height 29
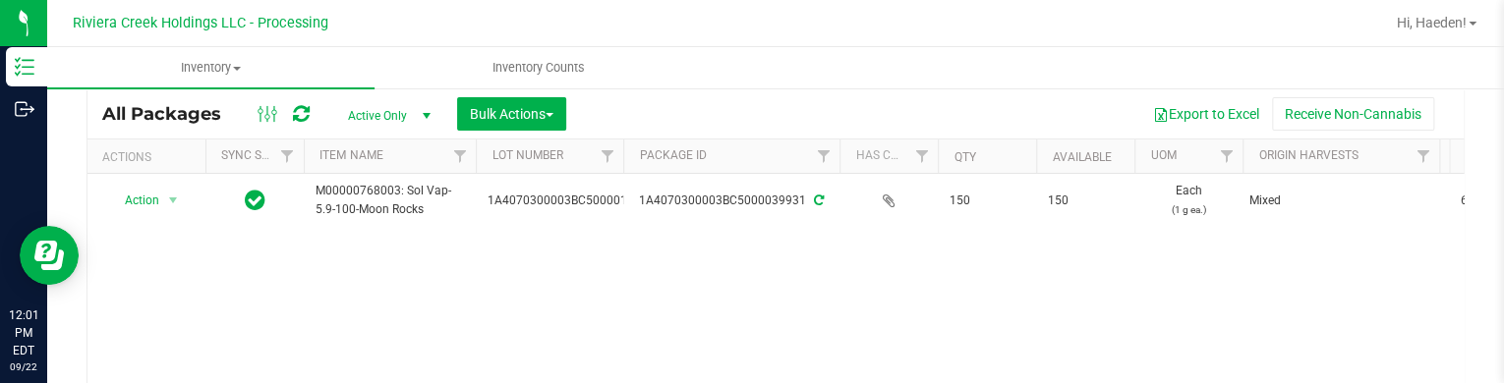
scroll to position [98, 0]
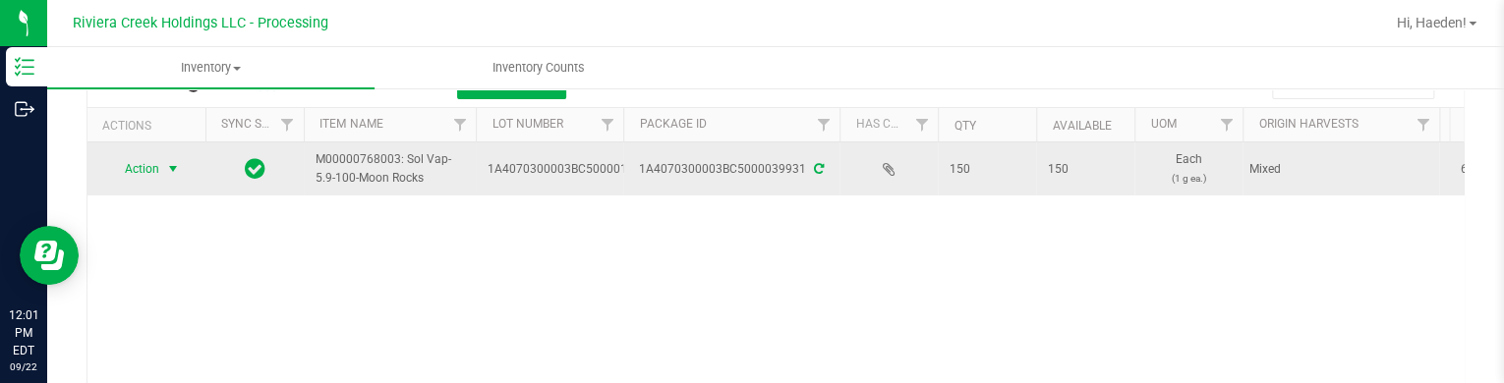
type input "39931"
click at [162, 155] on span "select" at bounding box center [173, 169] width 25 height 28
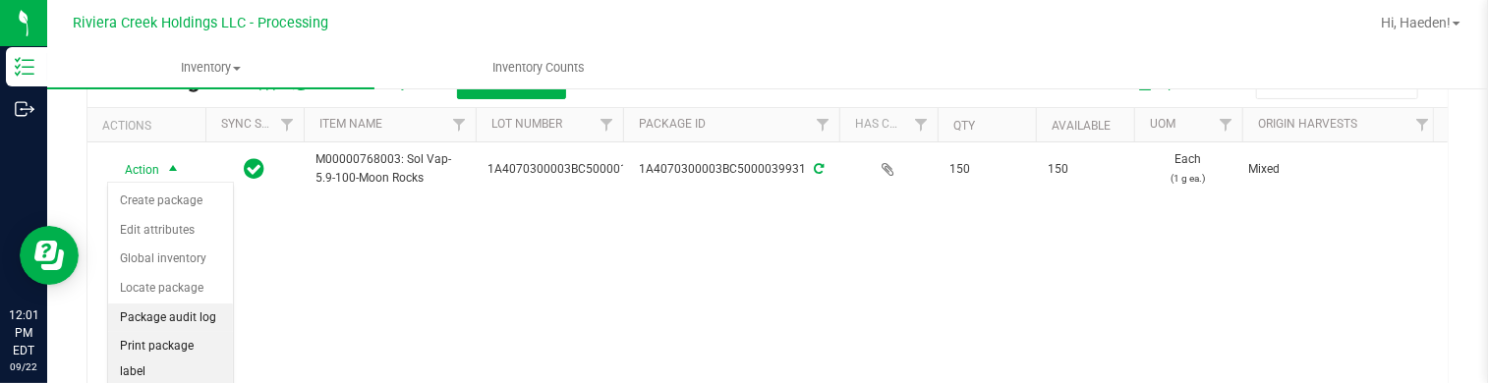
click at [177, 332] on li "Print package label" at bounding box center [170, 359] width 125 height 54
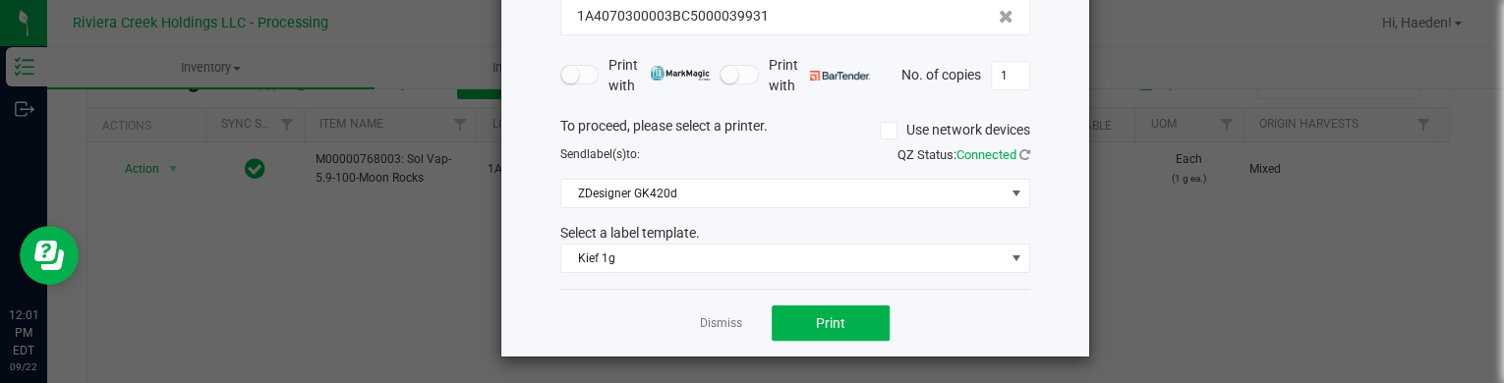
scroll to position [160, 0]
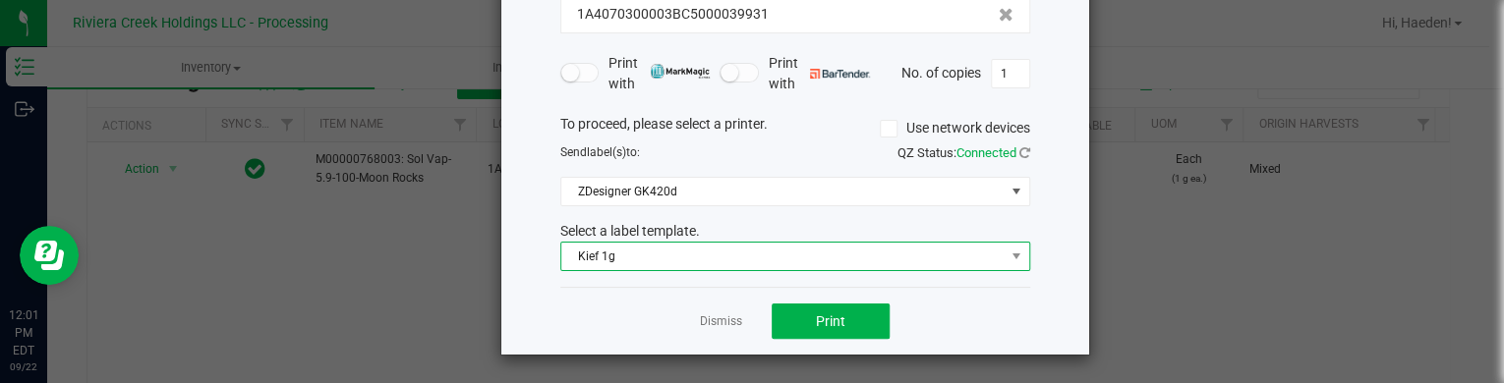
click at [727, 265] on span "Kief 1g" at bounding box center [782, 257] width 443 height 28
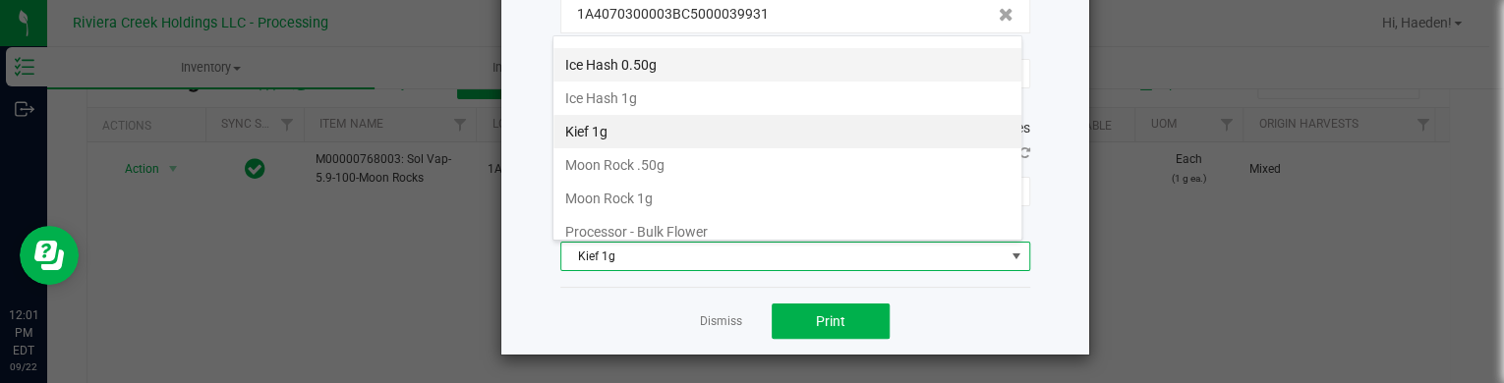
scroll to position [660, 0]
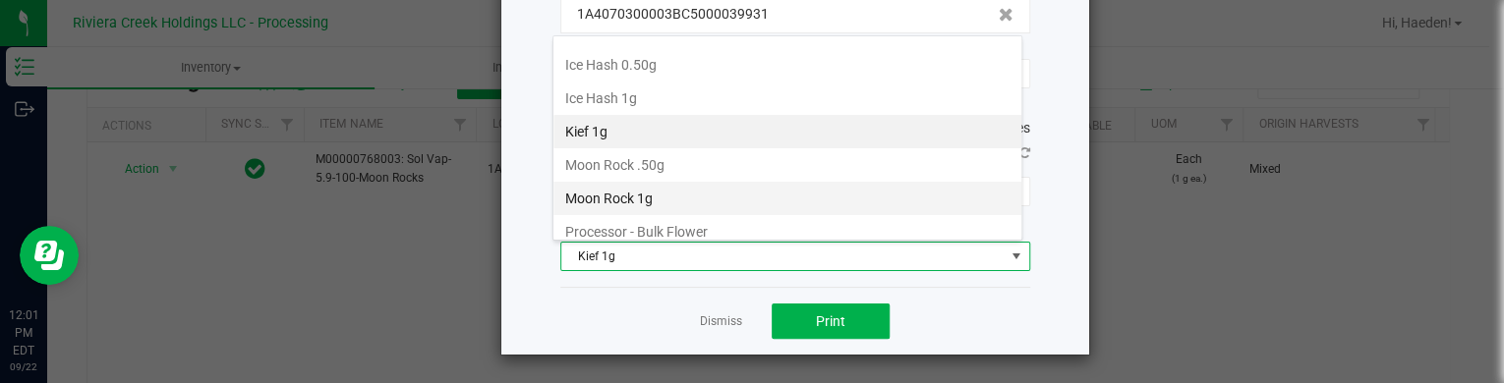
click at [659, 185] on li "Moon Rock 1g" at bounding box center [787, 198] width 468 height 33
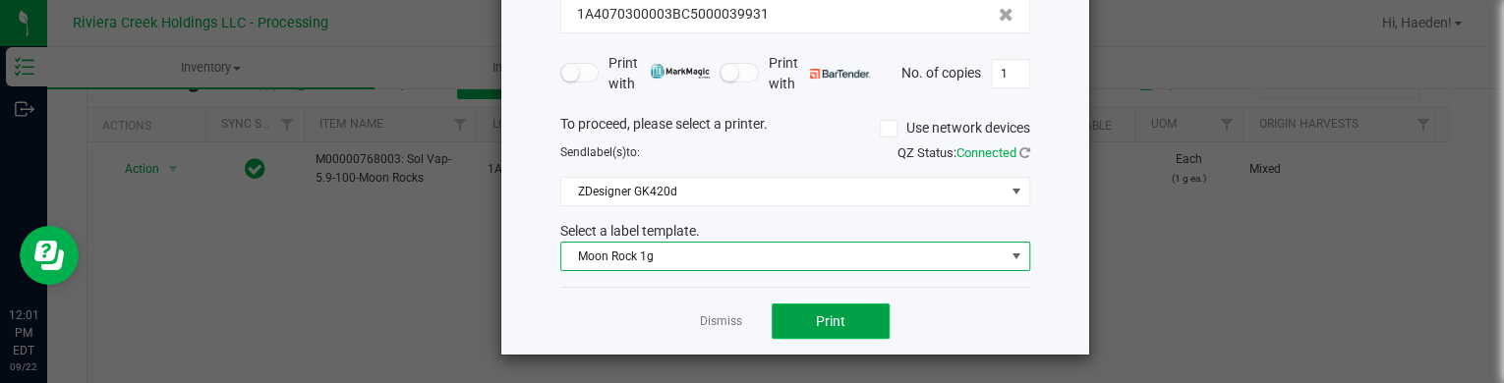
click at [817, 314] on span "Print" at bounding box center [830, 322] width 29 height 16
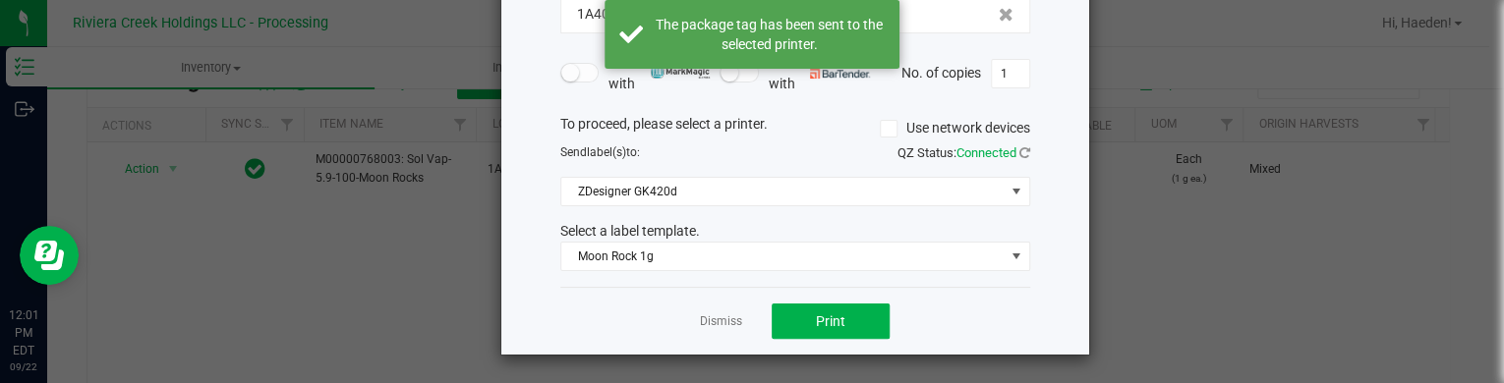
drag, startPoint x: 727, startPoint y: 320, endPoint x: 577, endPoint y: 313, distance: 150.6
click at [727, 320] on link "Dismiss" at bounding box center [721, 322] width 42 height 17
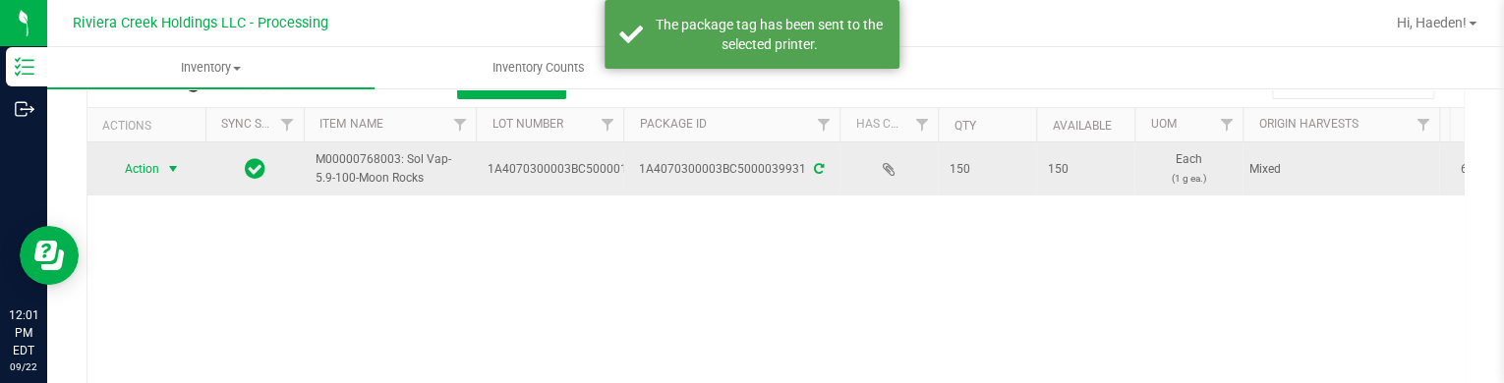
click at [149, 171] on span "Action" at bounding box center [133, 169] width 53 height 28
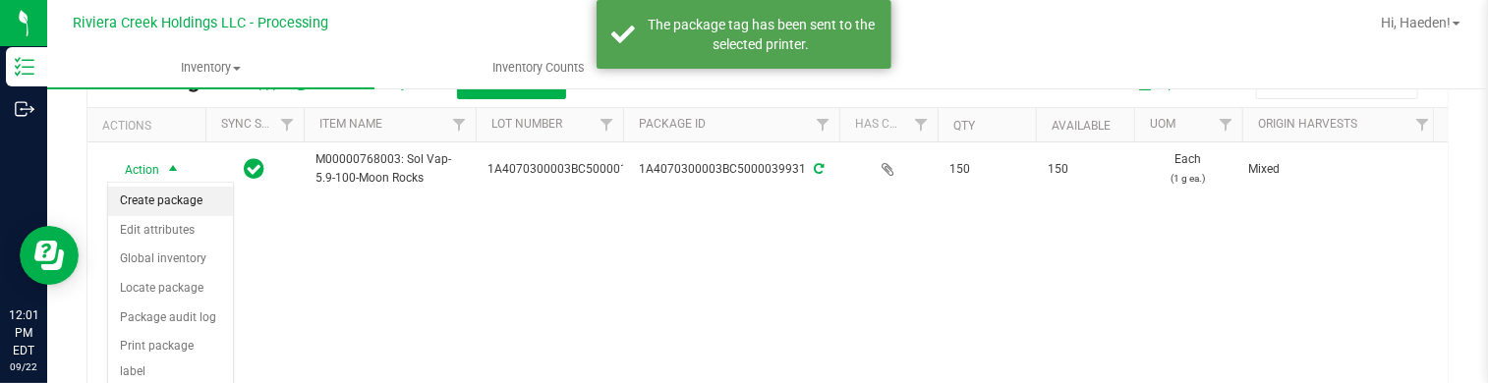
click at [157, 190] on li "Create package" at bounding box center [170, 201] width 125 height 29
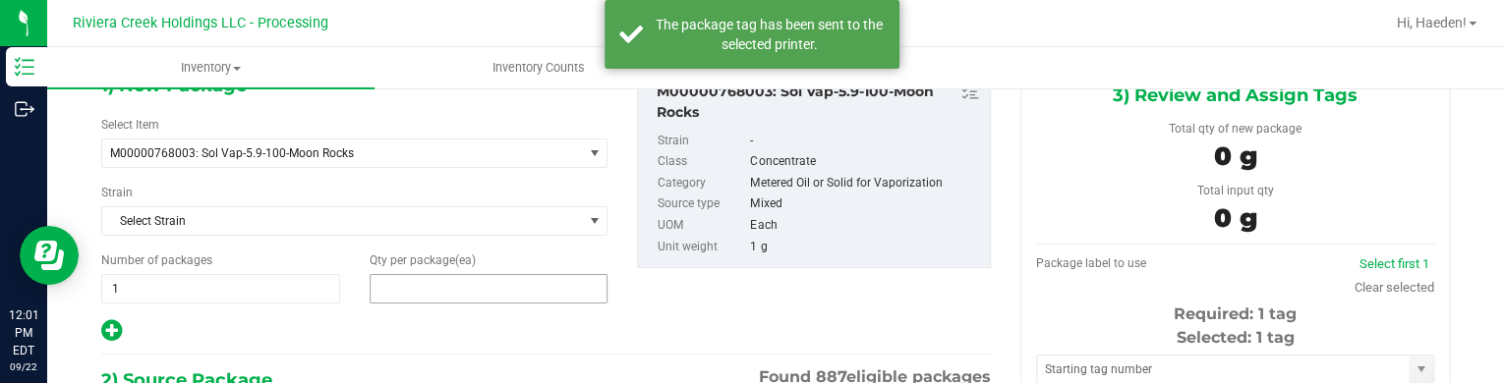
click at [432, 288] on span at bounding box center [489, 288] width 239 height 29
type input "25"
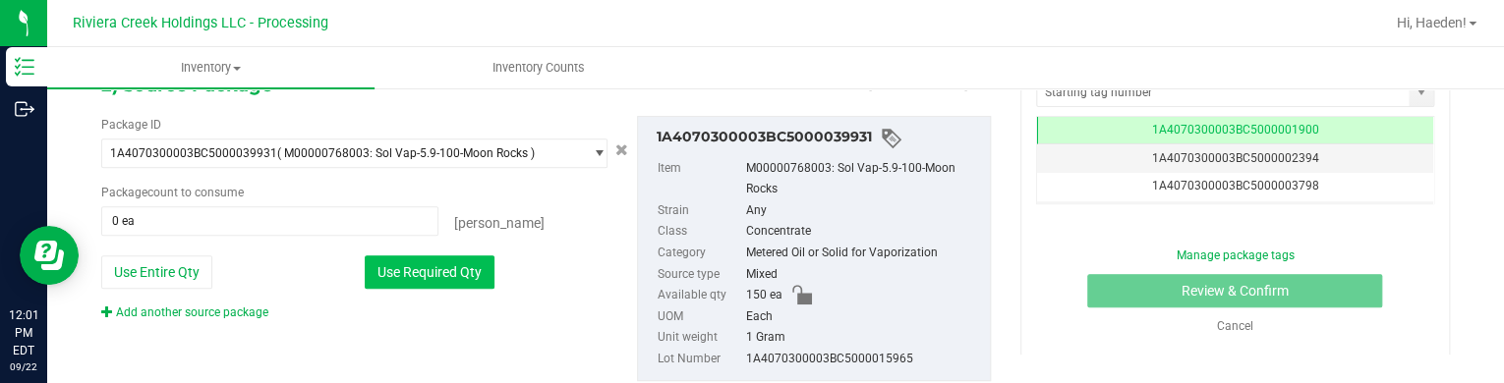
type input "25"
drag, startPoint x: 430, startPoint y: 284, endPoint x: 444, endPoint y: 265, distance: 23.8
click at [430, 283] on button "Use Required Qty" at bounding box center [430, 272] width 130 height 33
type input "25 ea"
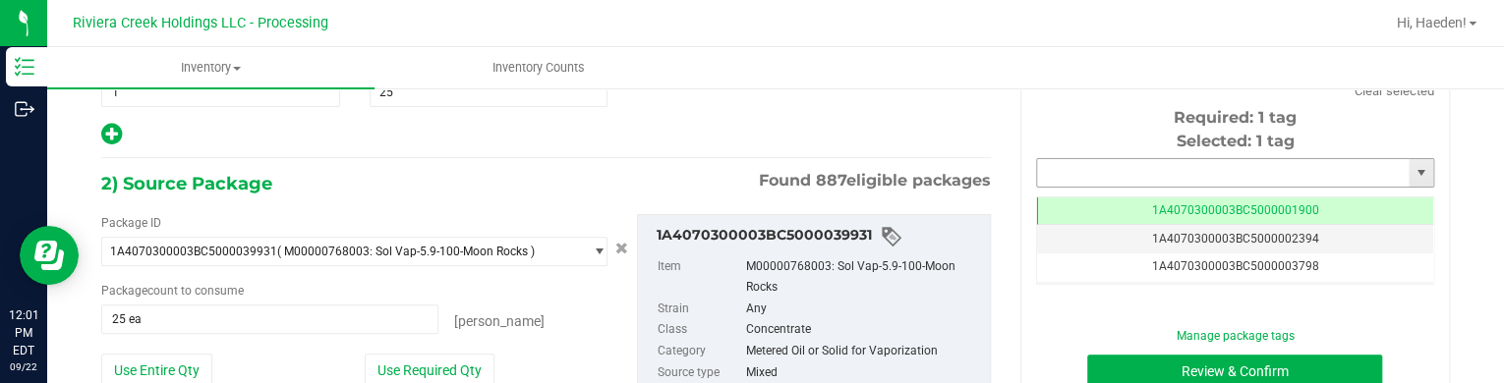
click at [1048, 164] on input "text" at bounding box center [1223, 173] width 372 height 28
click at [1050, 164] on input "text" at bounding box center [1223, 173] width 372 height 28
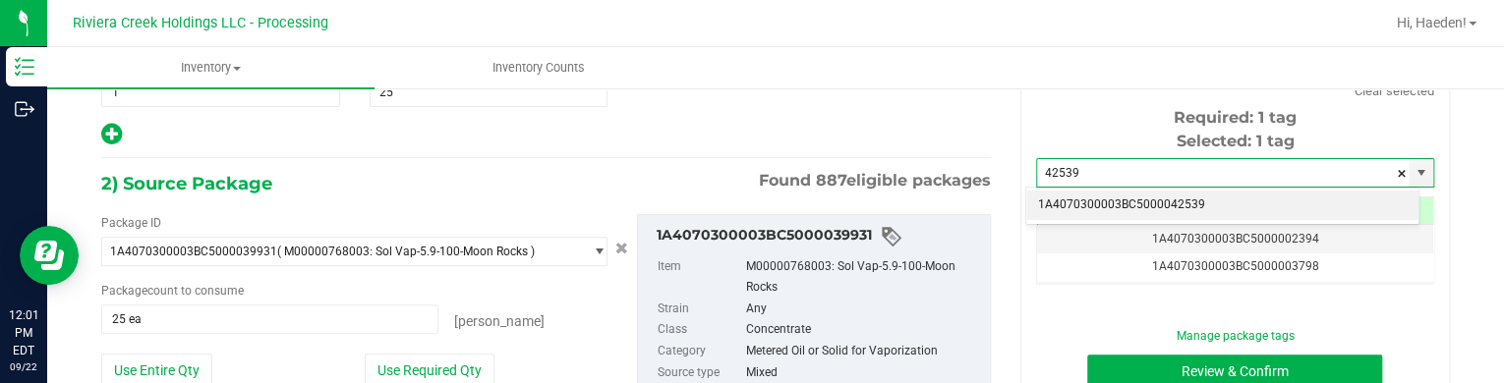
click at [1094, 212] on li "1A4070300003BC5000042539" at bounding box center [1222, 205] width 392 height 29
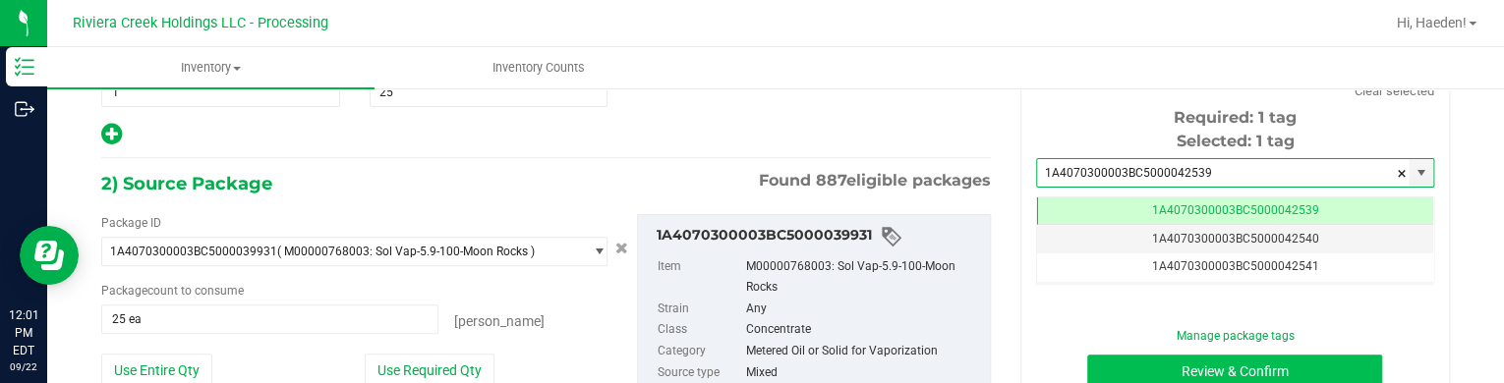
type input "1A4070300003BC5000042539"
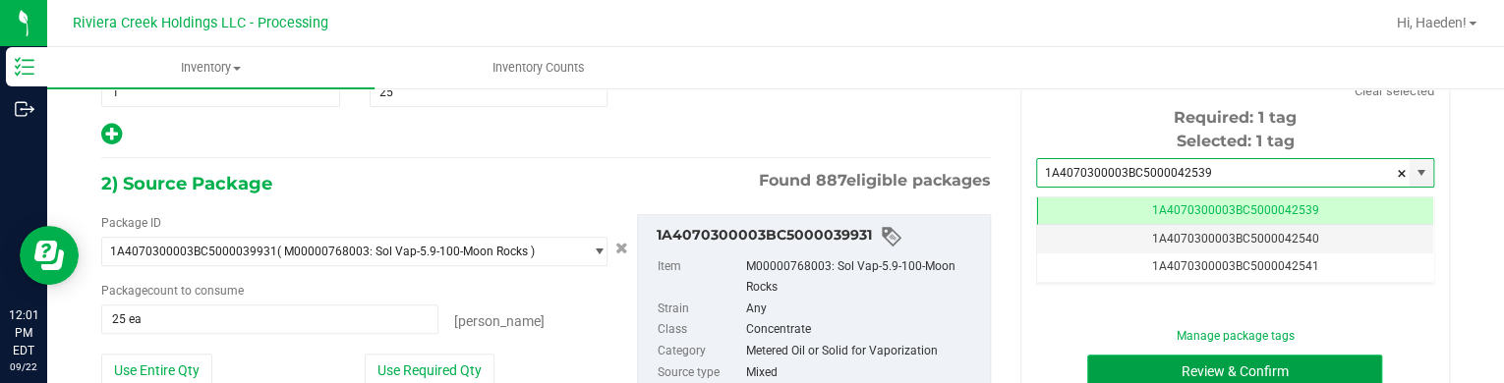
click at [1168, 357] on button "Review & Confirm" at bounding box center [1234, 371] width 295 height 33
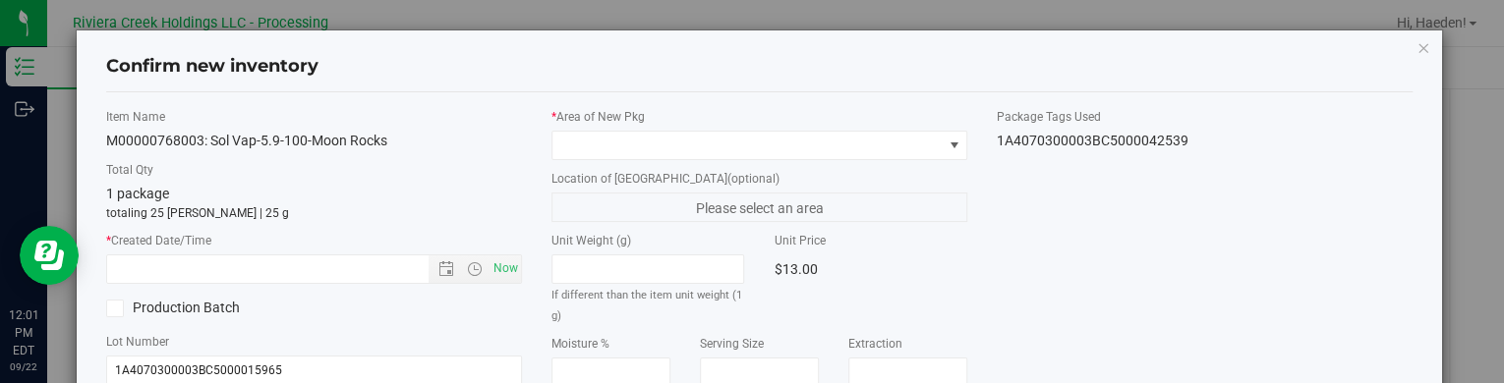
type input "[DATE]"
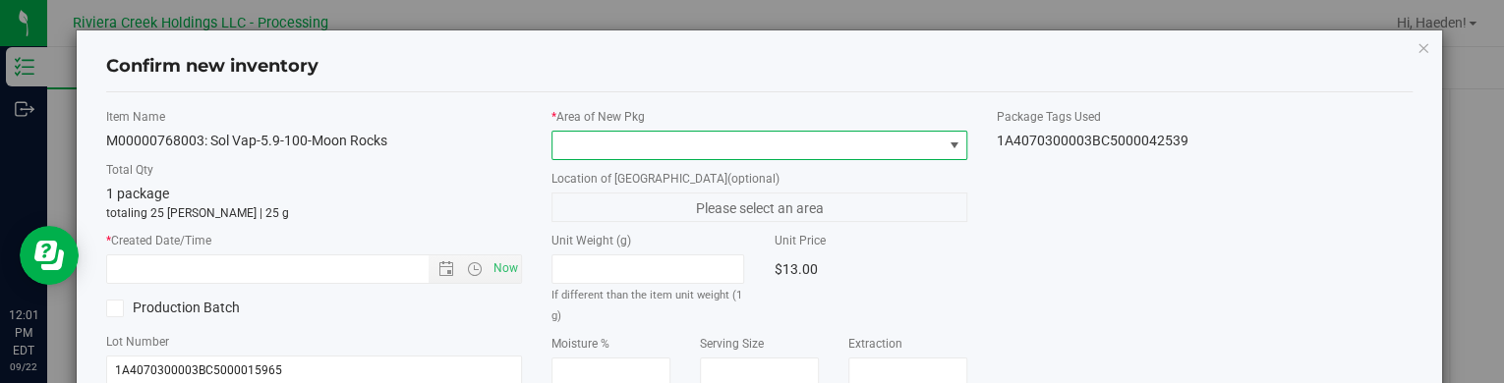
click at [794, 158] on span at bounding box center [759, 145] width 416 height 29
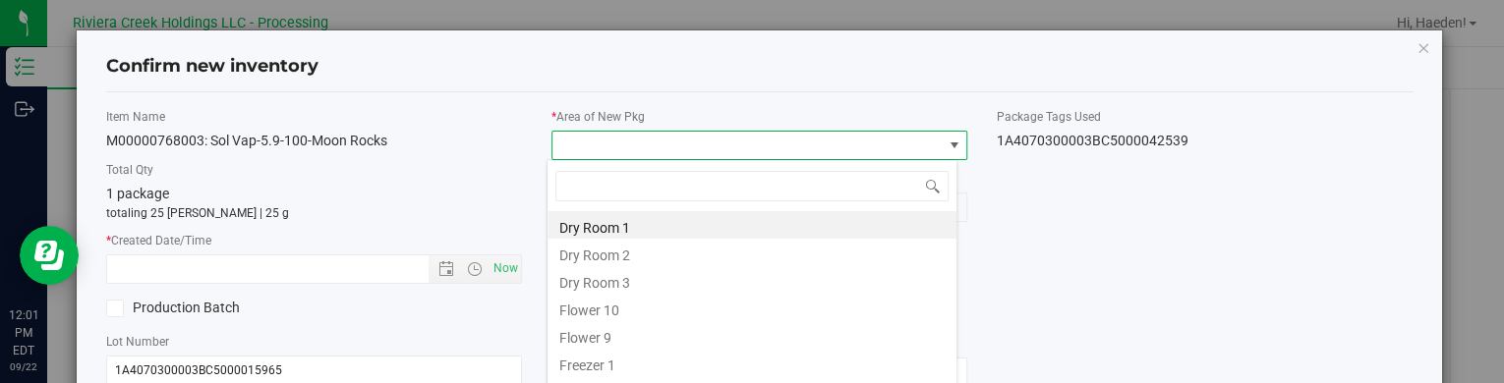
click at [568, 310] on li "Flower 10" at bounding box center [751, 308] width 409 height 28
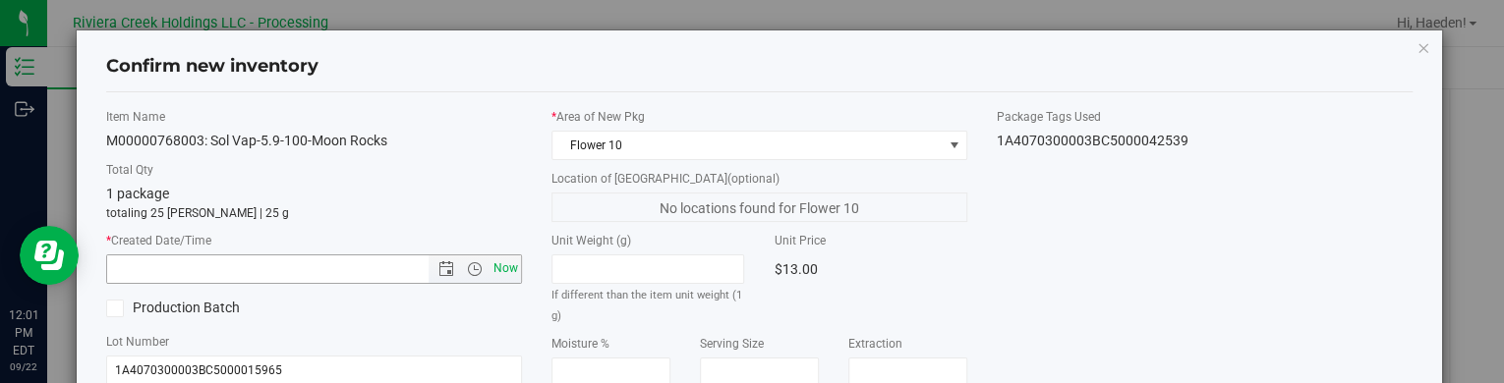
click at [494, 266] on span "Now" at bounding box center [505, 269] width 33 height 29
type input "9/22/2025 12:01 PM"
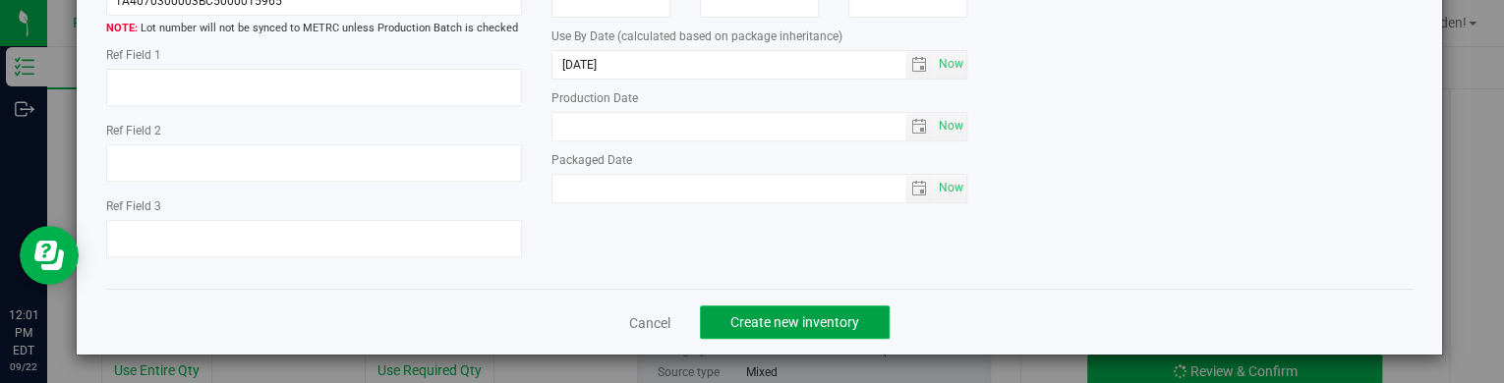
click at [706, 323] on button "Create new inventory" at bounding box center [795, 322] width 190 height 33
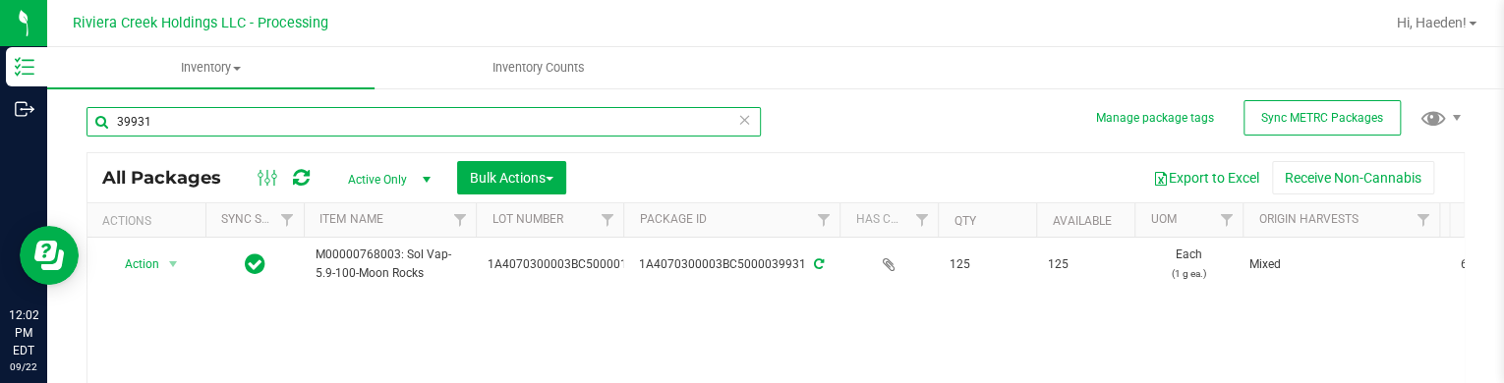
click at [160, 123] on input "39931" at bounding box center [423, 121] width 674 height 29
click at [160, 122] on input "39931" at bounding box center [423, 121] width 674 height 29
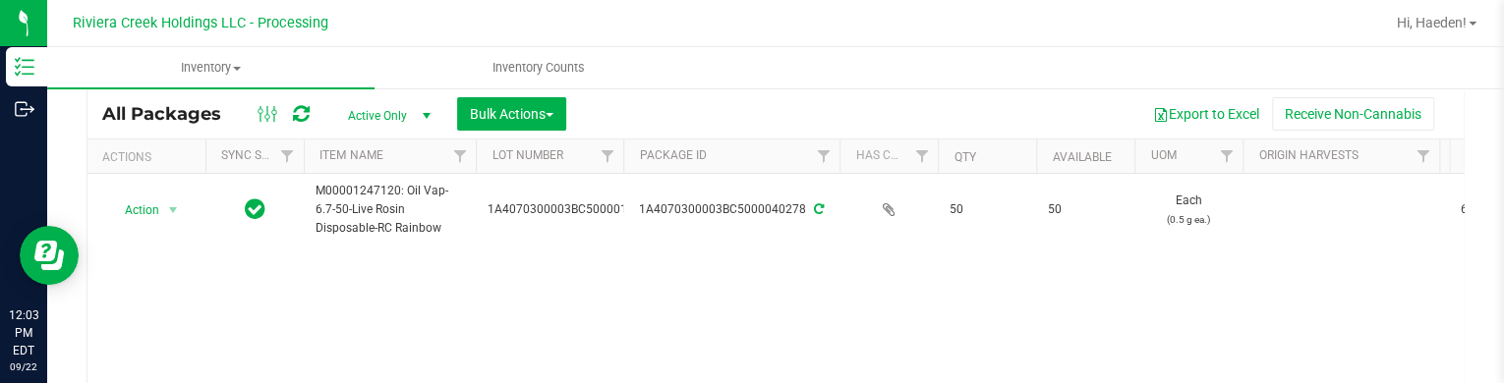
scroll to position [101, 0]
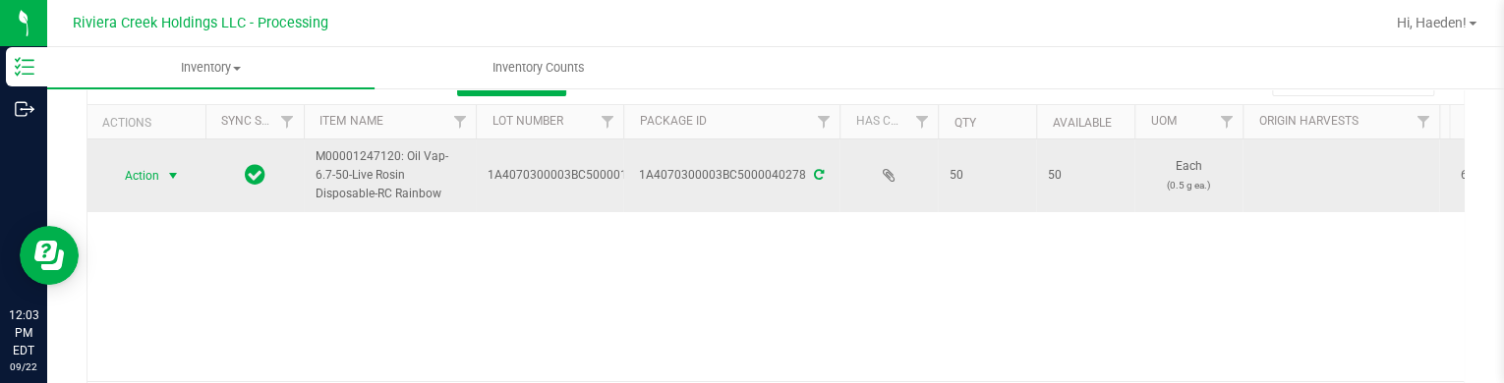
type input "40278"
click at [165, 171] on span "select" at bounding box center [173, 176] width 16 height 16
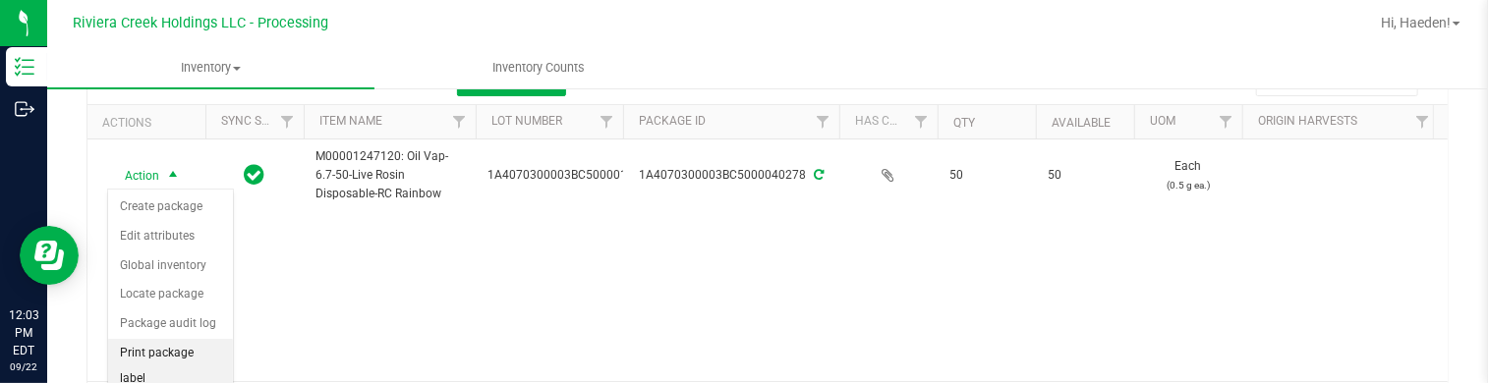
click at [208, 357] on li "Print package label" at bounding box center [170, 366] width 125 height 54
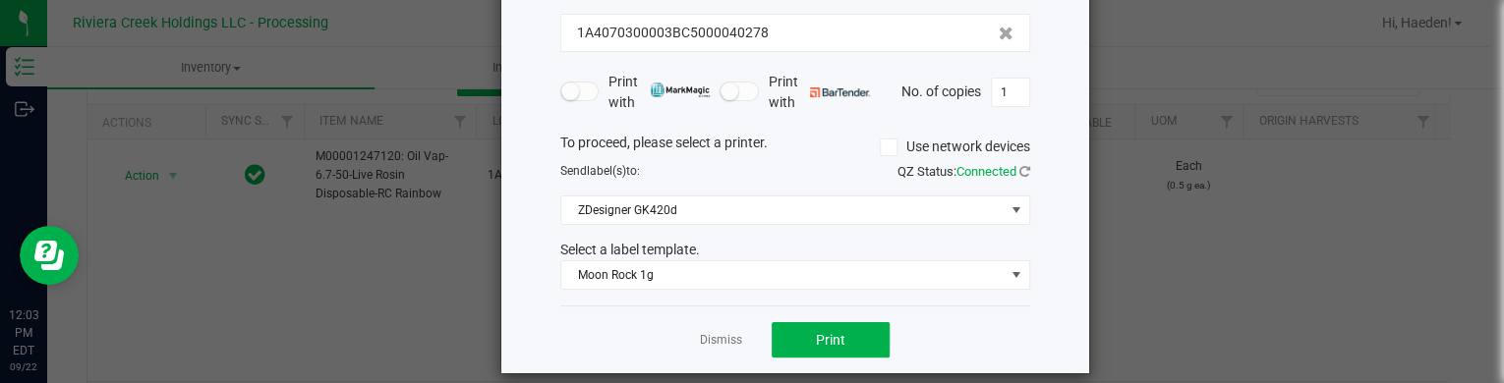
scroll to position [160, 0]
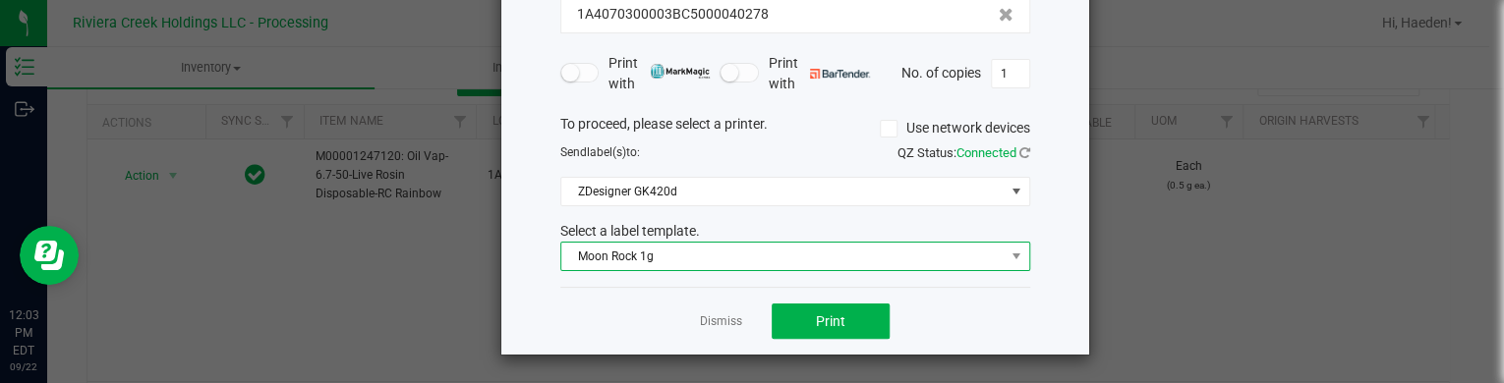
click at [688, 263] on span "Moon Rock 1g" at bounding box center [782, 257] width 443 height 28
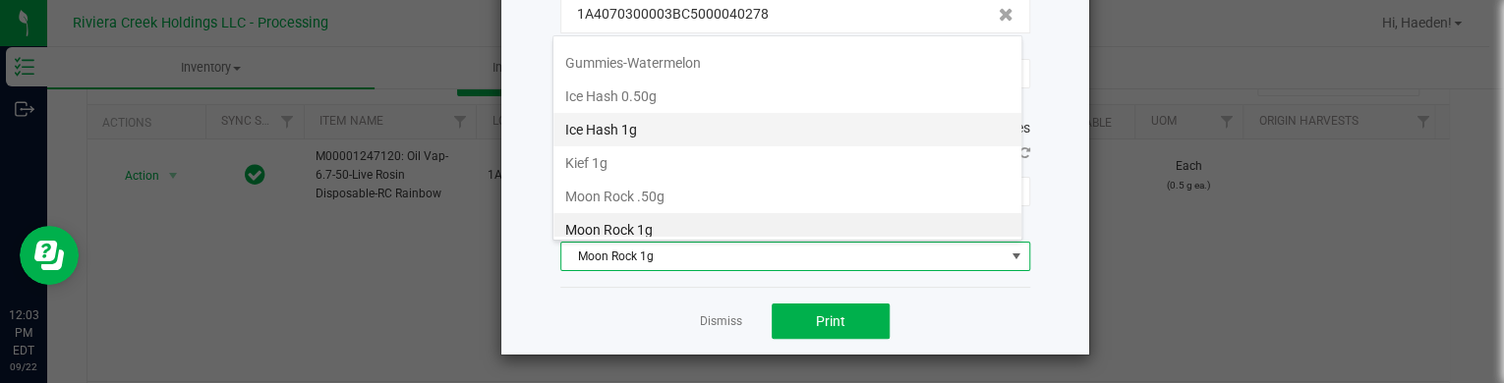
scroll to position [531, 0]
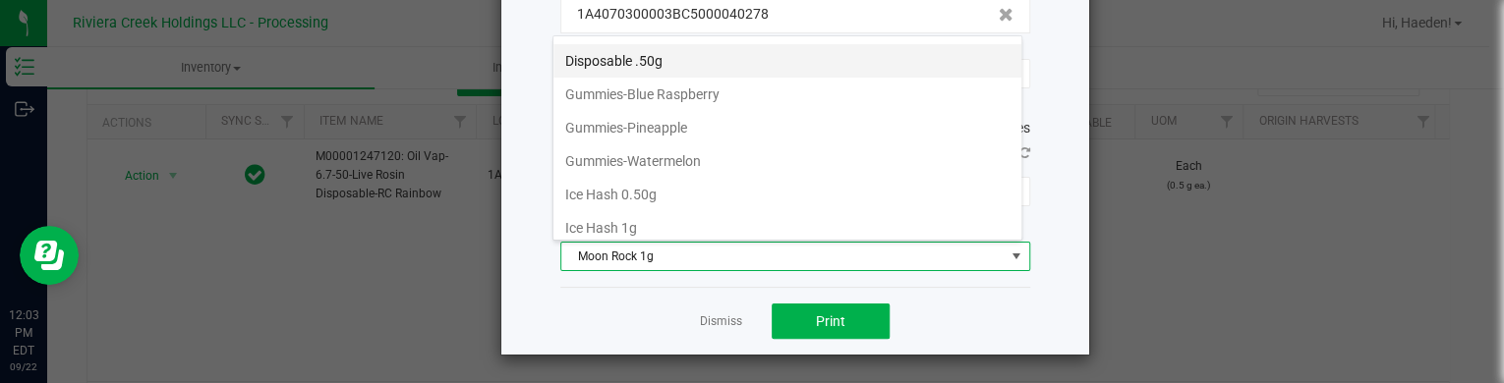
click at [653, 58] on li "Disposable .50g" at bounding box center [787, 60] width 468 height 33
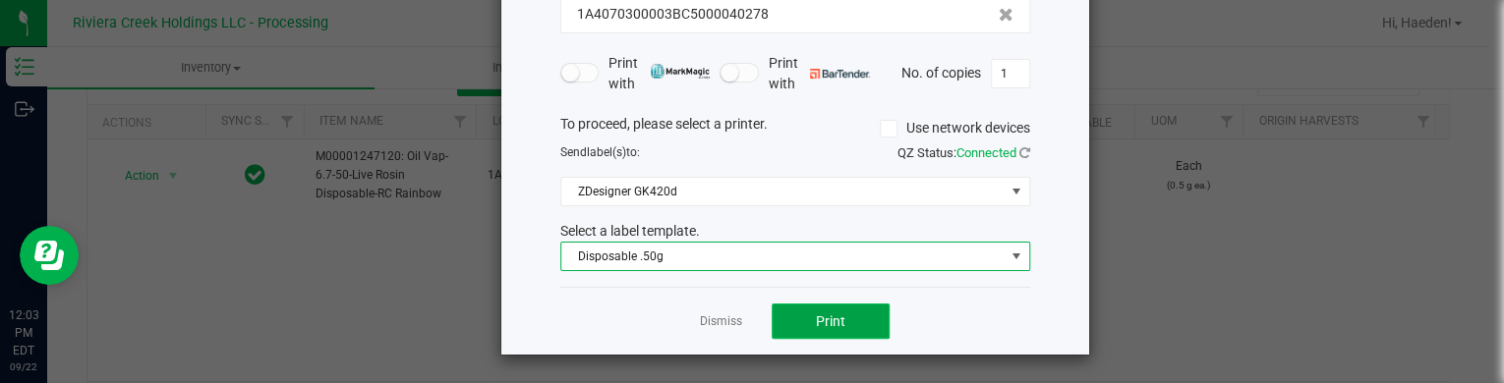
click at [818, 336] on button "Print" at bounding box center [831, 321] width 118 height 35
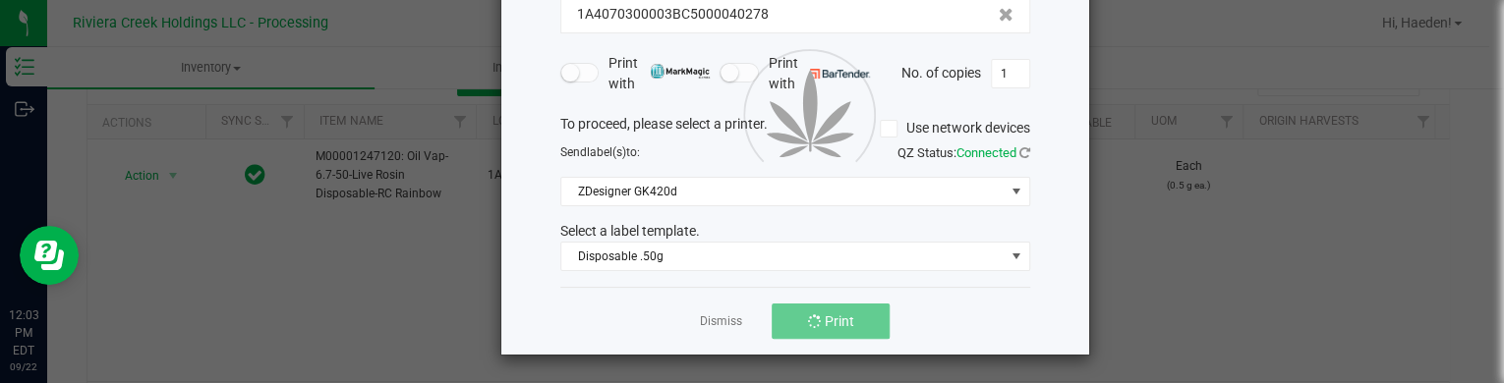
click at [709, 325] on div at bounding box center [795, 112] width 588 height 485
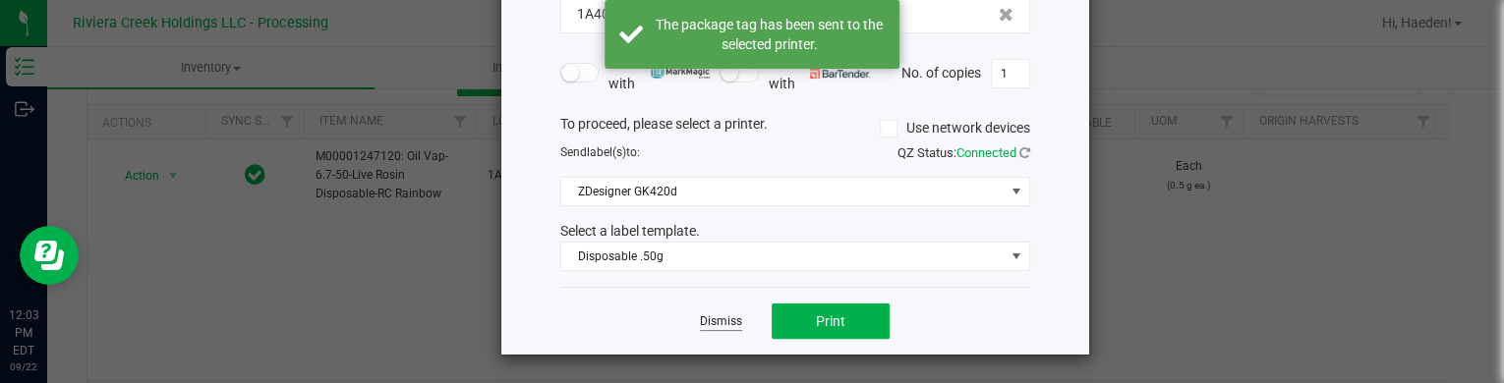
click at [707, 320] on link "Dismiss" at bounding box center [721, 322] width 42 height 17
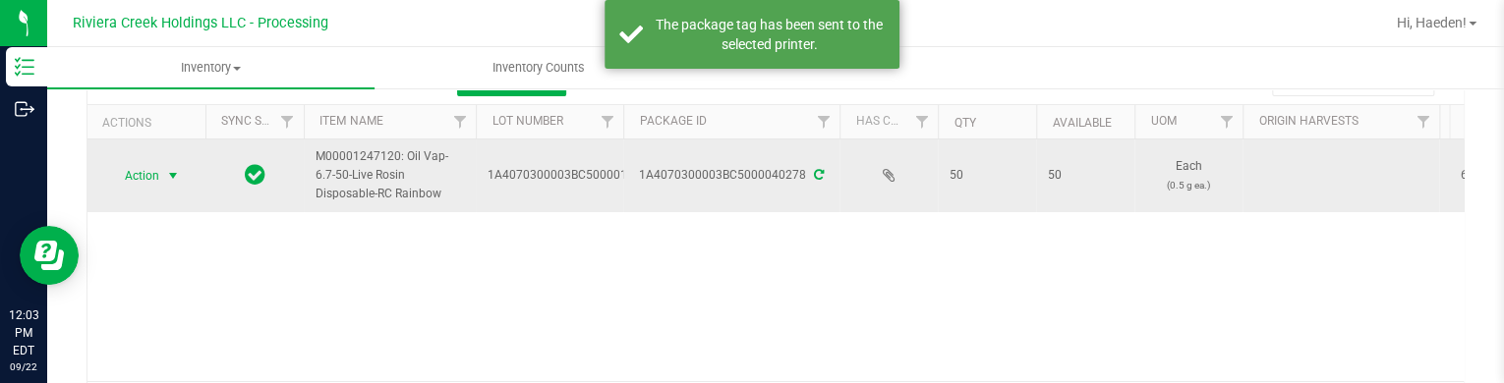
click at [169, 180] on span "select" at bounding box center [173, 176] width 16 height 16
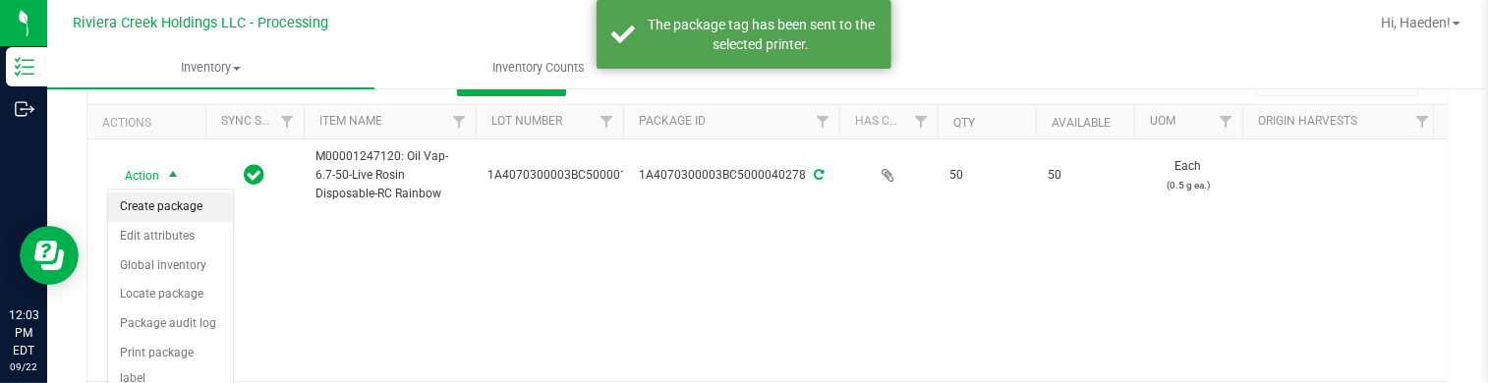
click at [173, 207] on li "Create package" at bounding box center [170, 207] width 125 height 29
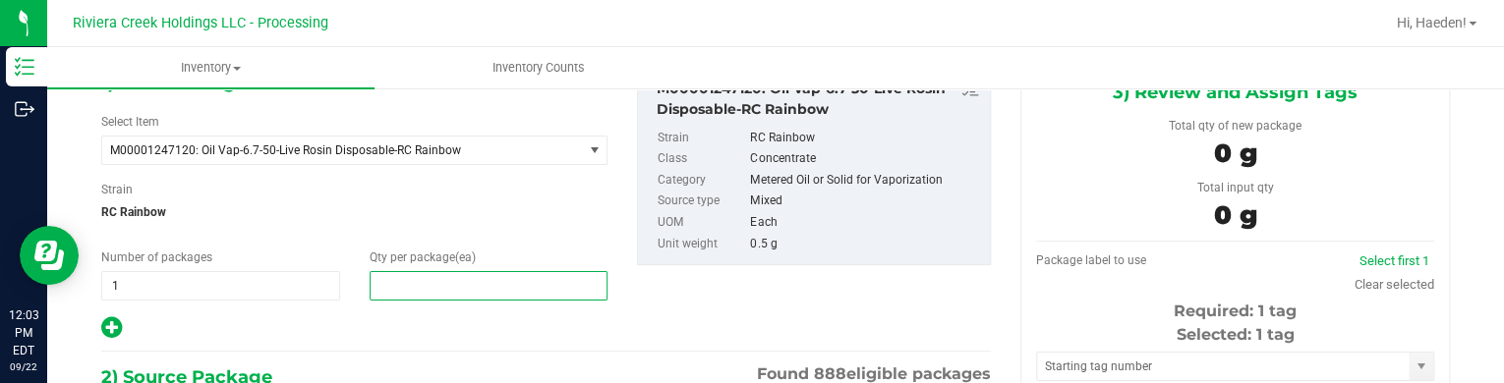
click at [460, 284] on span at bounding box center [489, 285] width 239 height 29
click at [460, 284] on input "text" at bounding box center [489, 286] width 237 height 28
type input "20"
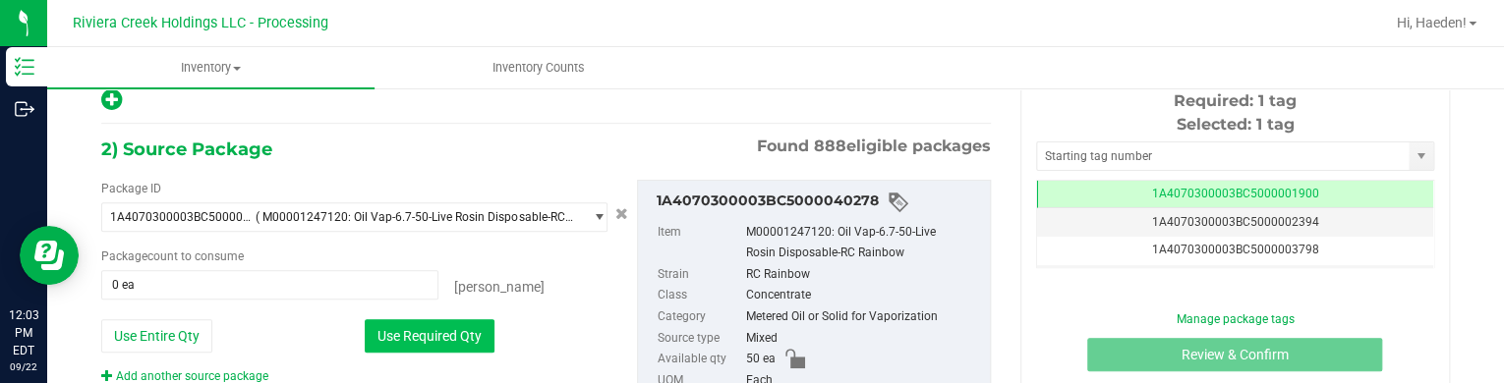
click at [428, 341] on button "Use Required Qty" at bounding box center [430, 335] width 130 height 33
type input "20 ea"
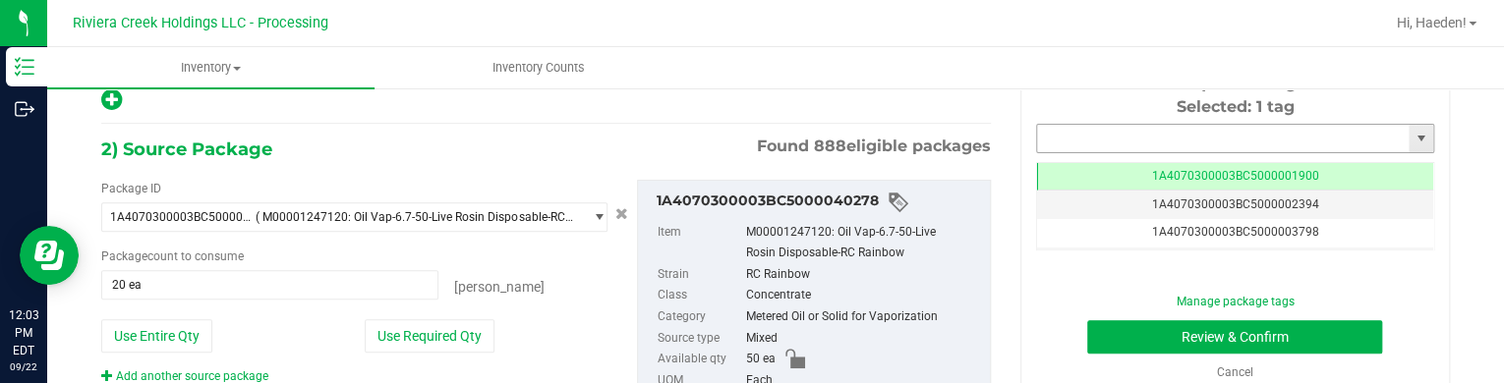
click at [1051, 141] on input "text" at bounding box center [1223, 139] width 372 height 28
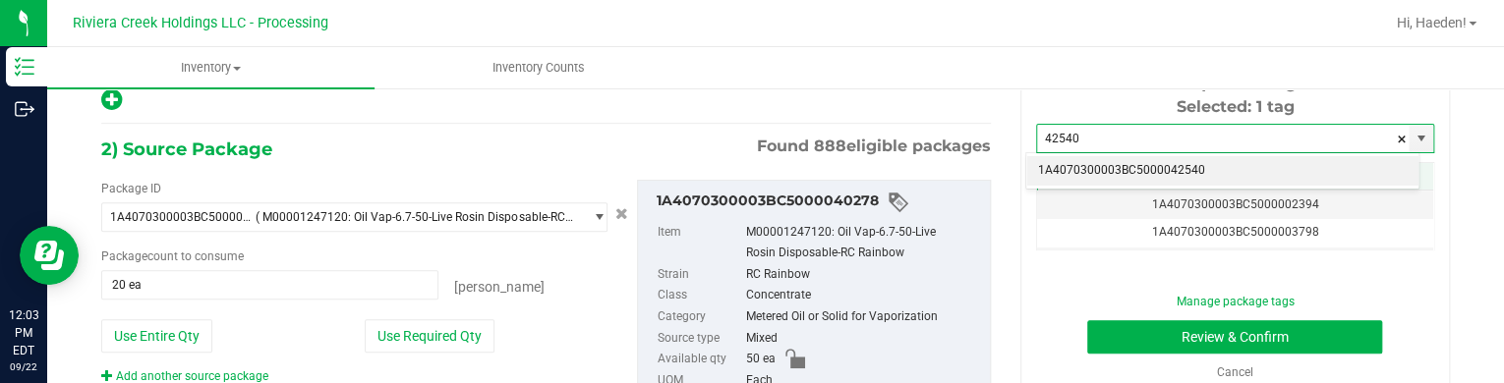
click at [1064, 161] on li "1A4070300003BC5000042540" at bounding box center [1222, 170] width 392 height 29
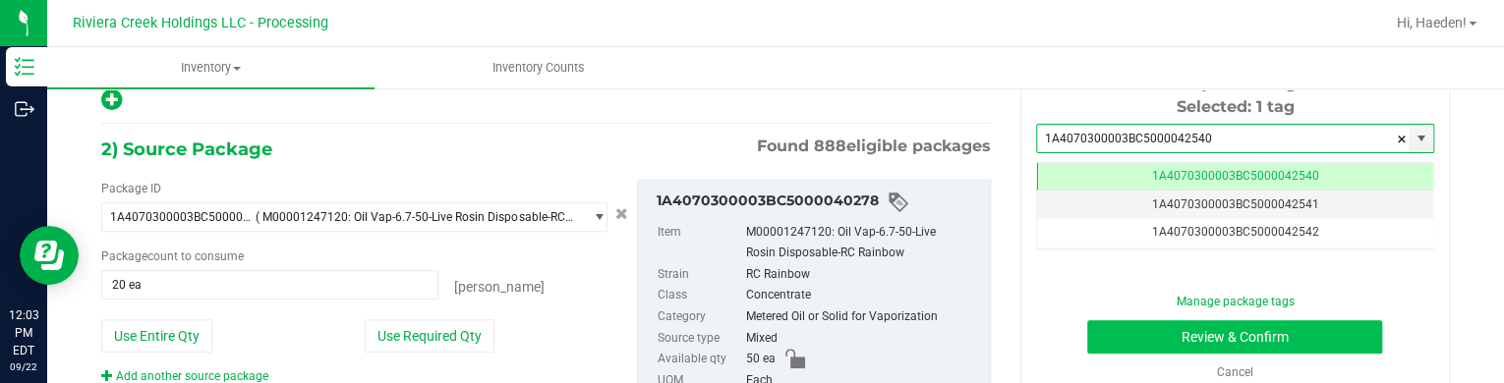
type input "1A4070300003BC5000042540"
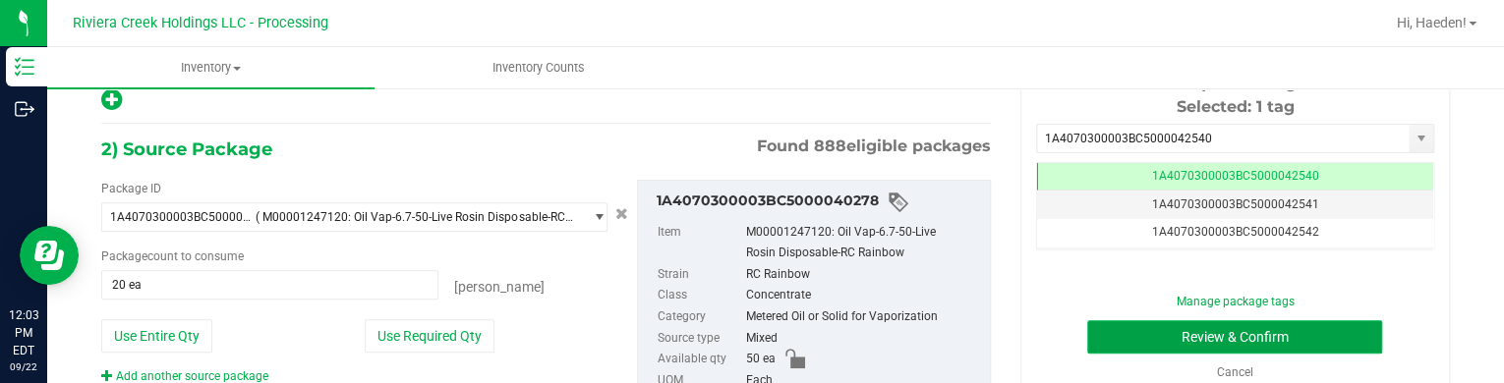
click at [1117, 336] on button "Review & Confirm" at bounding box center [1234, 336] width 295 height 33
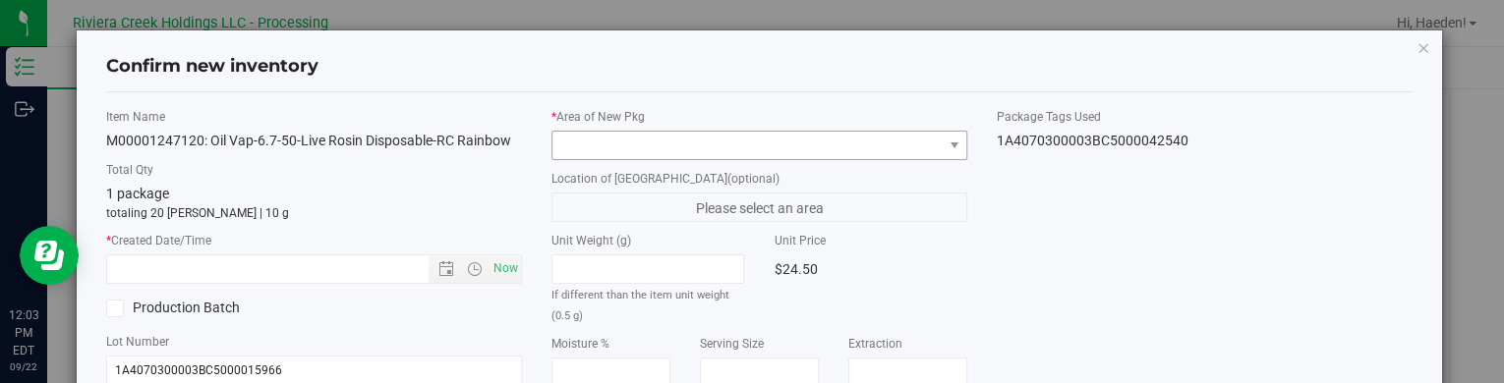
type input "[DATE]"
click at [946, 140] on span at bounding box center [954, 146] width 16 height 16
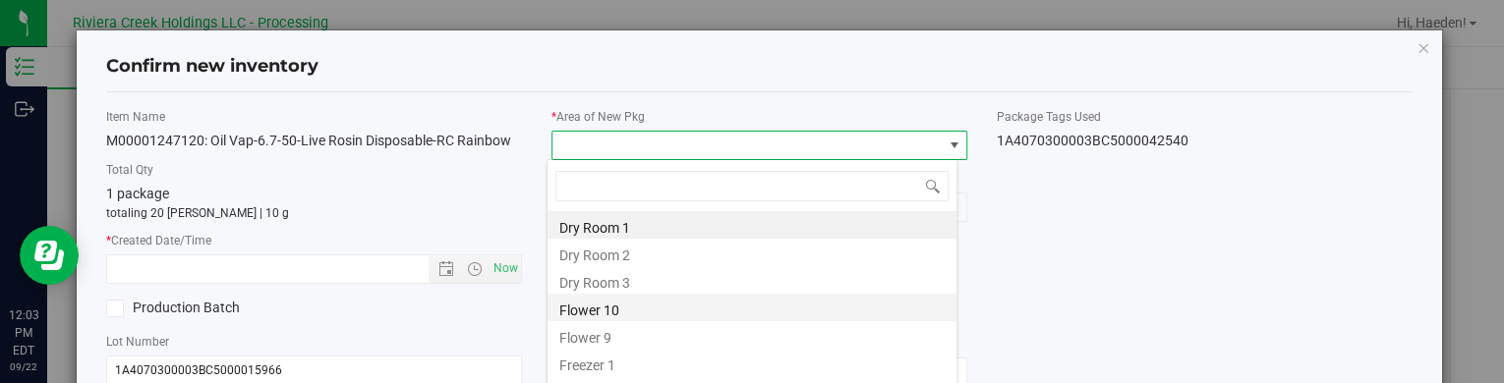
click at [653, 310] on li "Flower 10" at bounding box center [751, 308] width 409 height 28
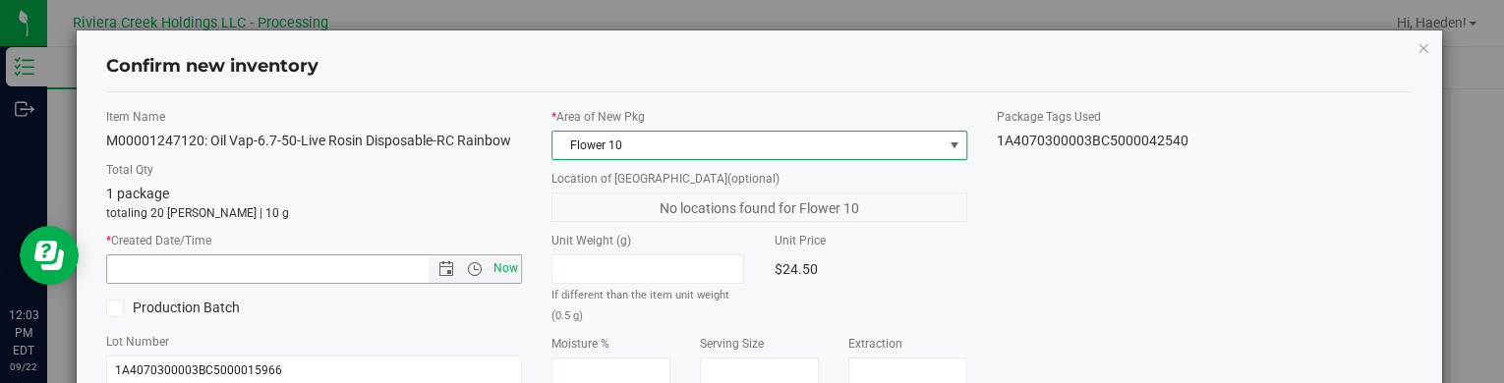
click at [501, 270] on span "Now" at bounding box center [505, 269] width 33 height 29
type input "9/22/2025 12:03 PM"
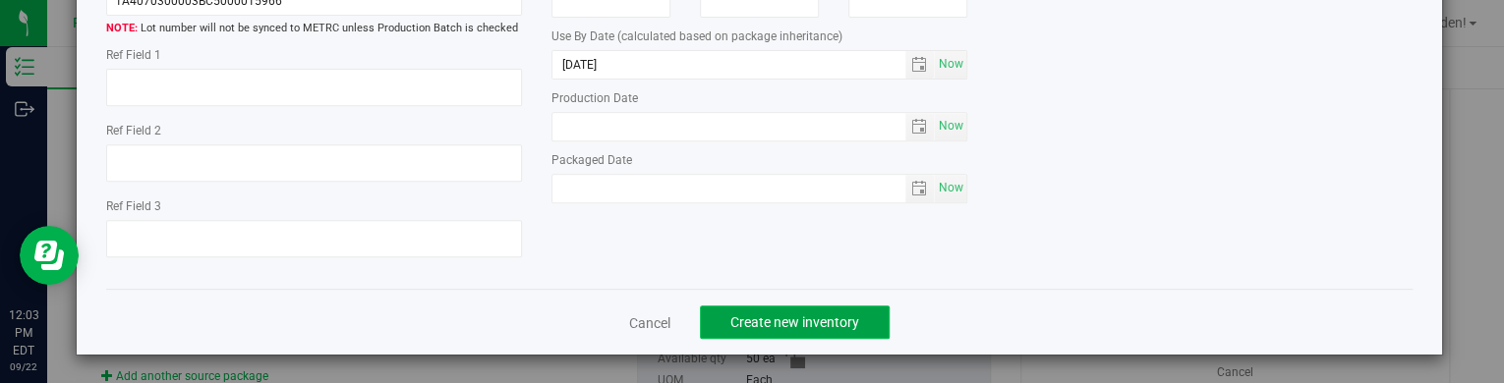
click at [857, 322] on button "Create new inventory" at bounding box center [795, 322] width 190 height 33
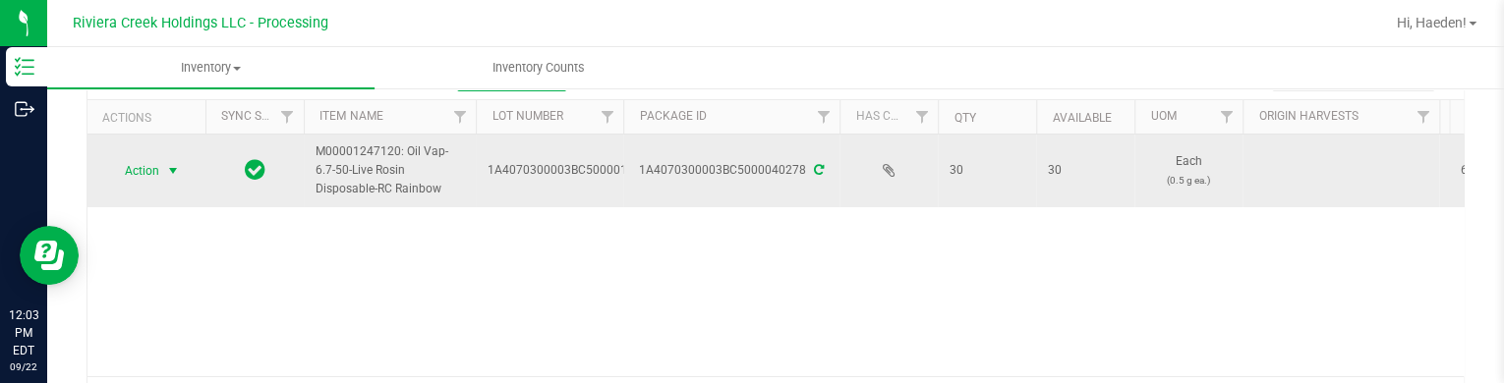
click at [137, 169] on span "Action" at bounding box center [133, 171] width 53 height 28
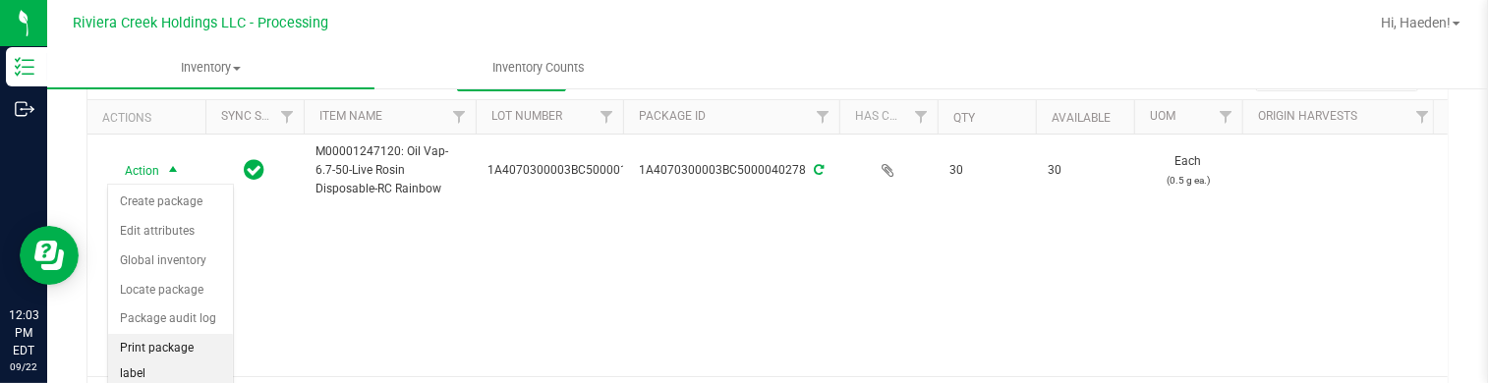
click at [175, 349] on li "Print package label" at bounding box center [170, 361] width 125 height 54
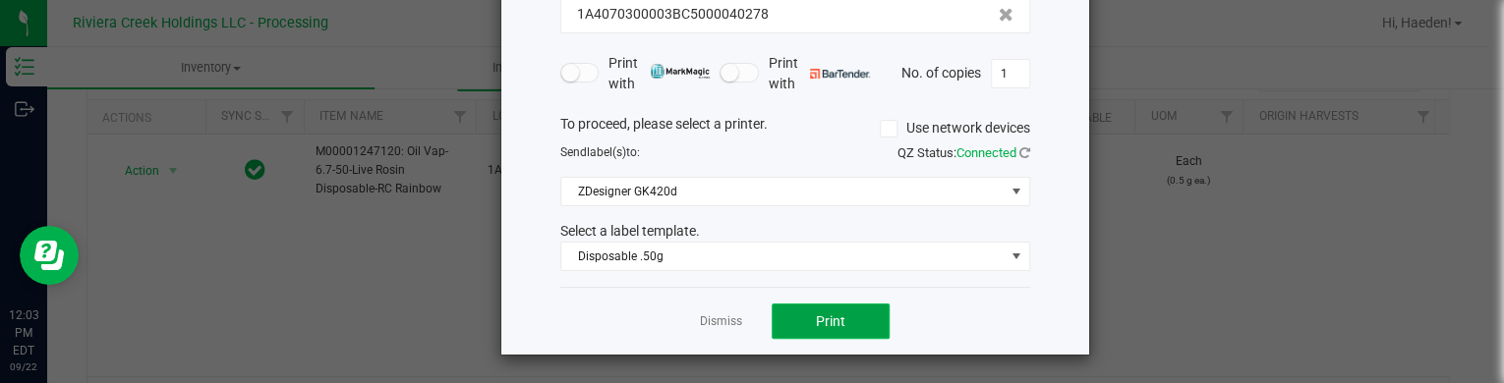
click at [799, 328] on button "Print" at bounding box center [831, 321] width 118 height 35
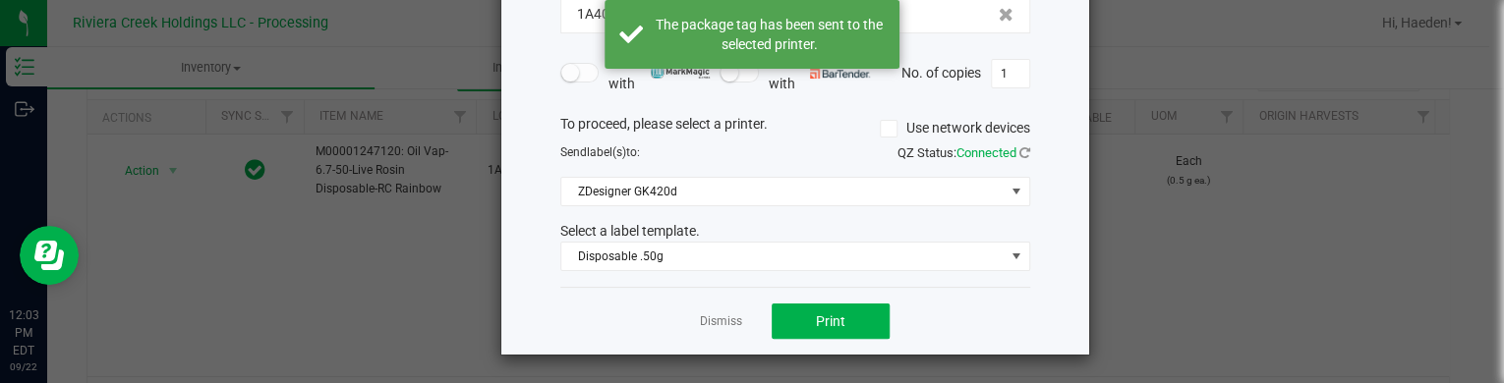
click at [728, 321] on link "Dismiss" at bounding box center [721, 322] width 42 height 17
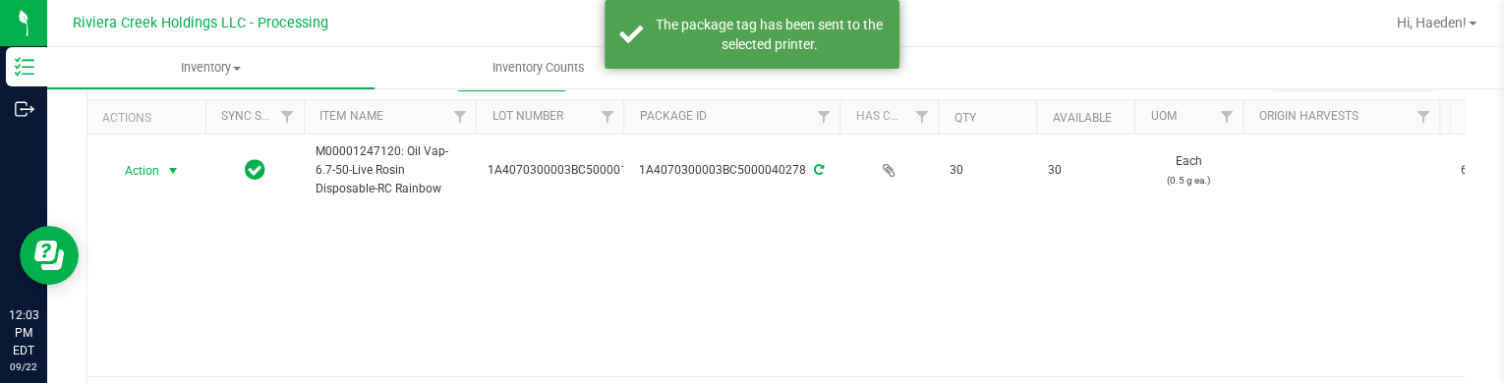
drag, startPoint x: 130, startPoint y: 164, endPoint x: 152, endPoint y: 203, distance: 45.4
click at [131, 166] on span "Action" at bounding box center [133, 171] width 53 height 28
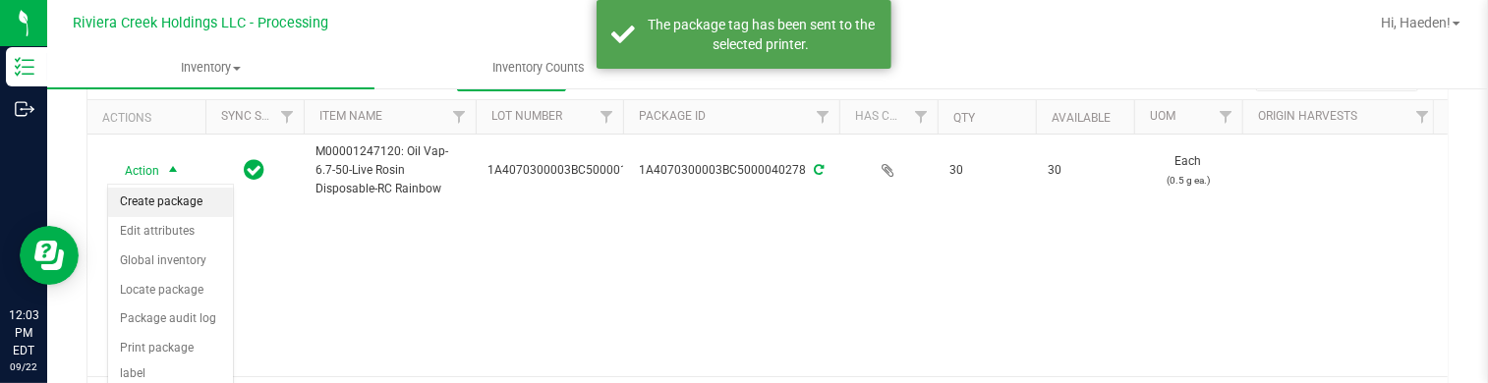
click at [154, 203] on li "Create package" at bounding box center [170, 202] width 125 height 29
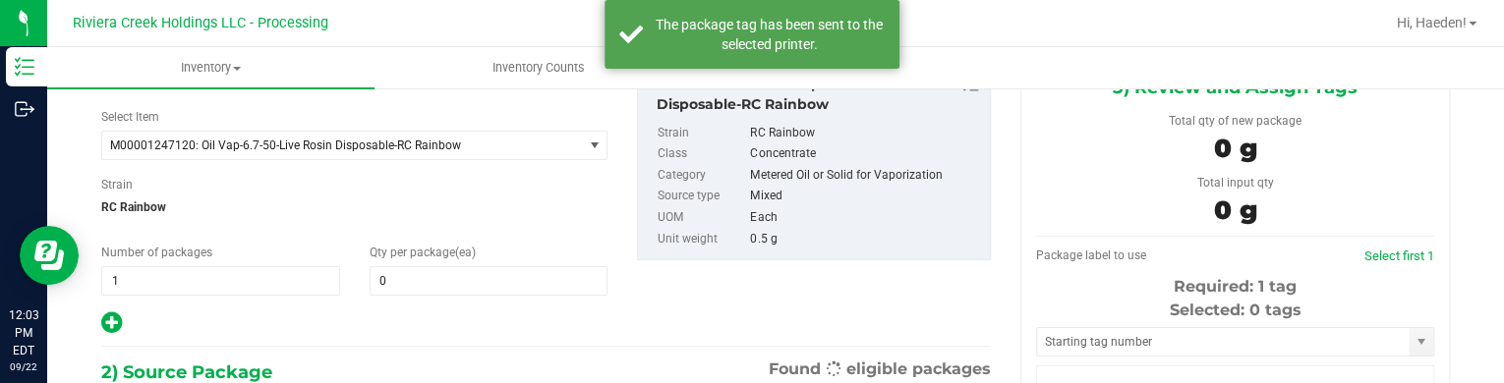
type input "0"
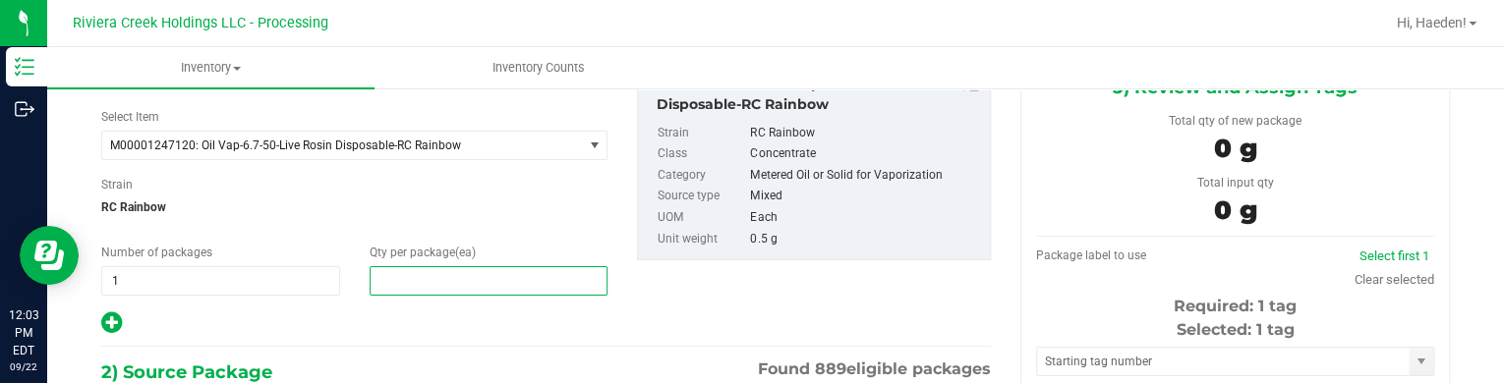
click at [445, 272] on span at bounding box center [489, 280] width 239 height 29
click at [445, 272] on input "text" at bounding box center [489, 281] width 237 height 28
type input "10"
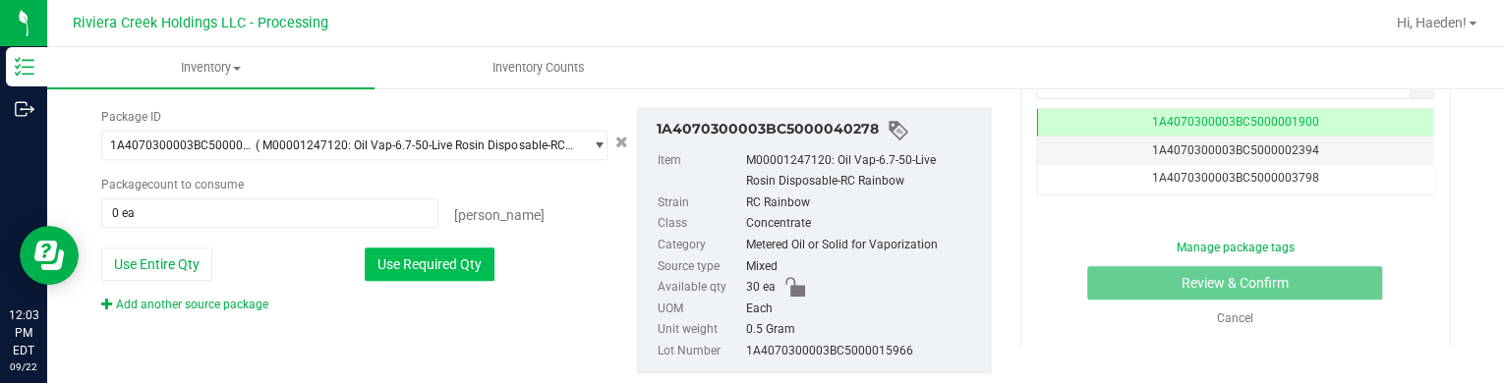
type input "10"
click at [436, 267] on button "Use Required Qty" at bounding box center [430, 264] width 130 height 33
type input "10 ea"
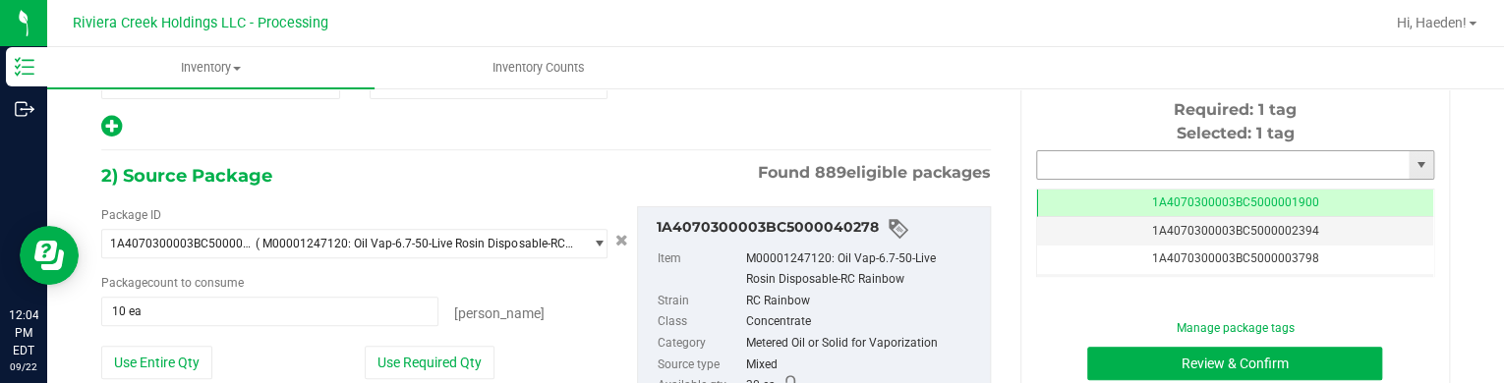
click at [1081, 159] on input "text" at bounding box center [1223, 165] width 372 height 28
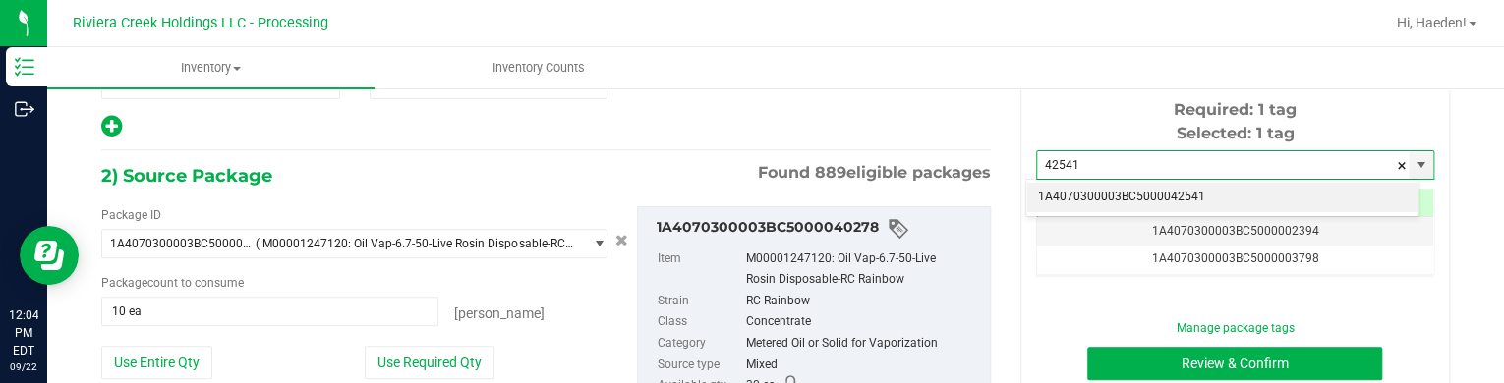
click at [1193, 200] on li "1A4070300003BC5000042541" at bounding box center [1222, 197] width 392 height 29
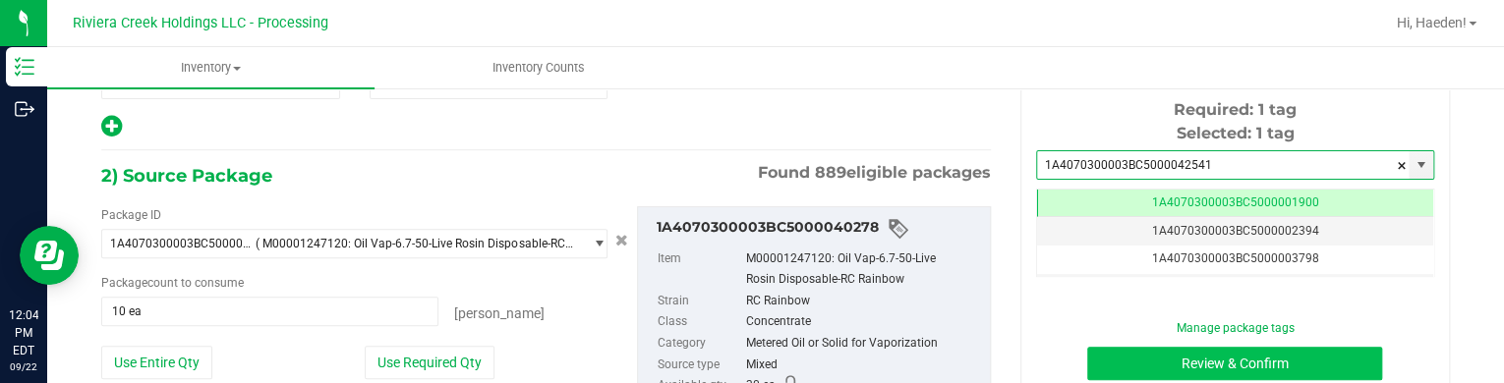
type input "1A4070300003BC5000042541"
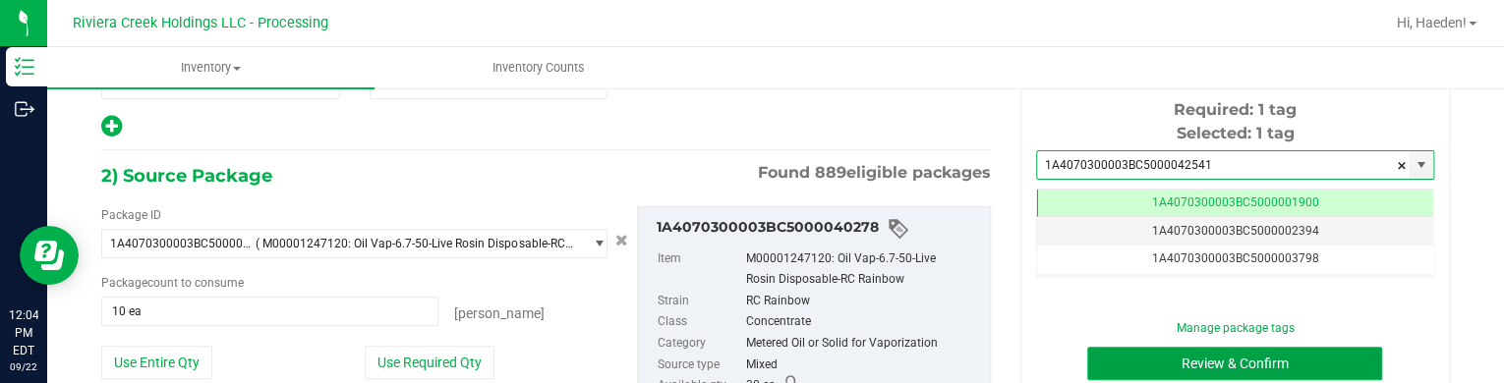
click at [1199, 361] on button "Review & Confirm" at bounding box center [1234, 363] width 295 height 33
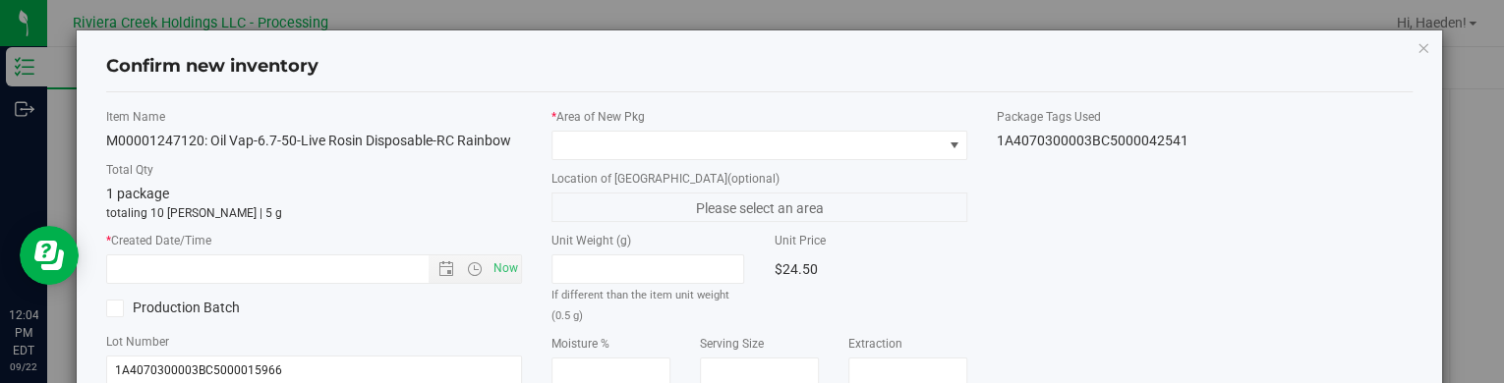
type input "[DATE]"
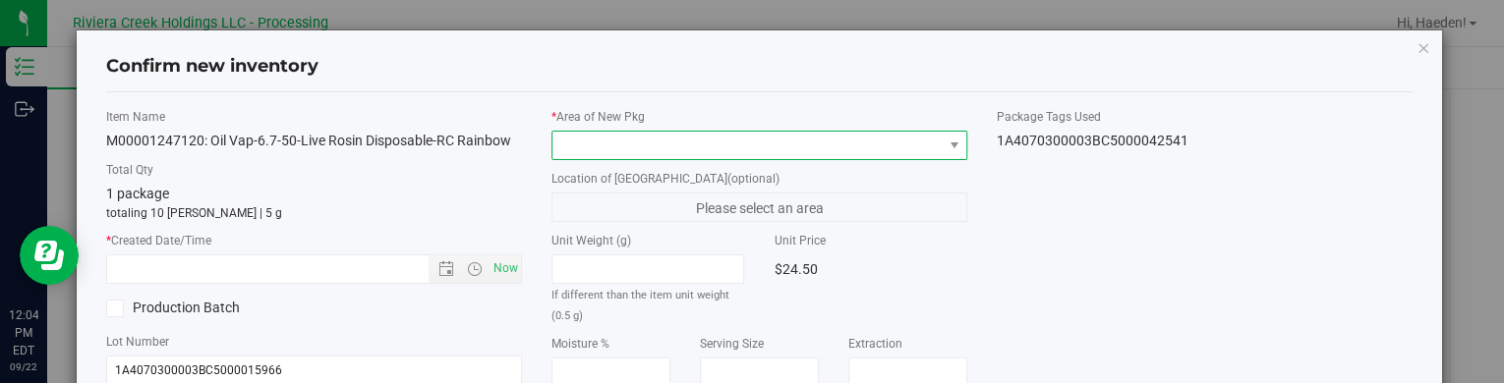
click at [942, 135] on span at bounding box center [954, 146] width 25 height 28
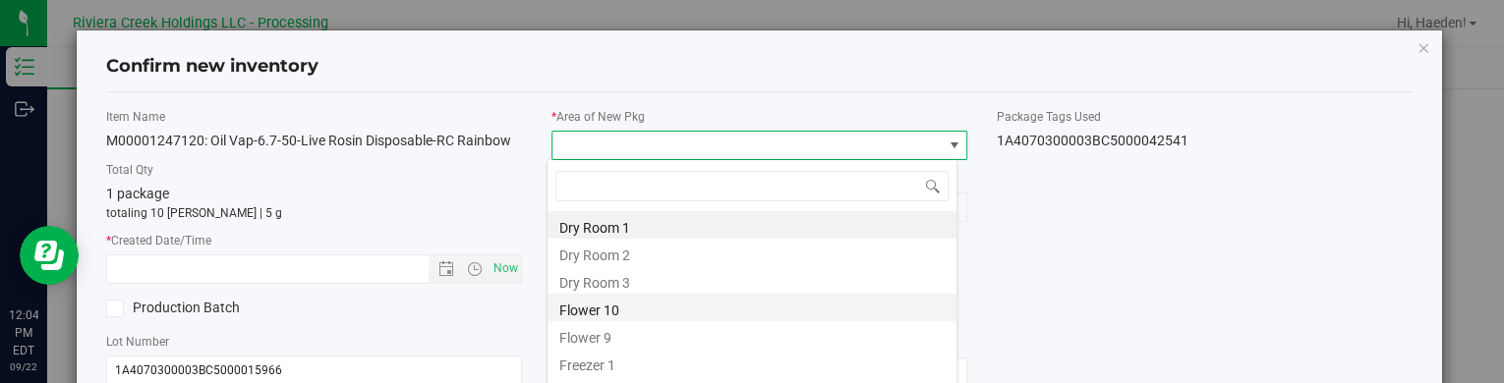
click at [673, 303] on li "Flower 10" at bounding box center [751, 308] width 409 height 28
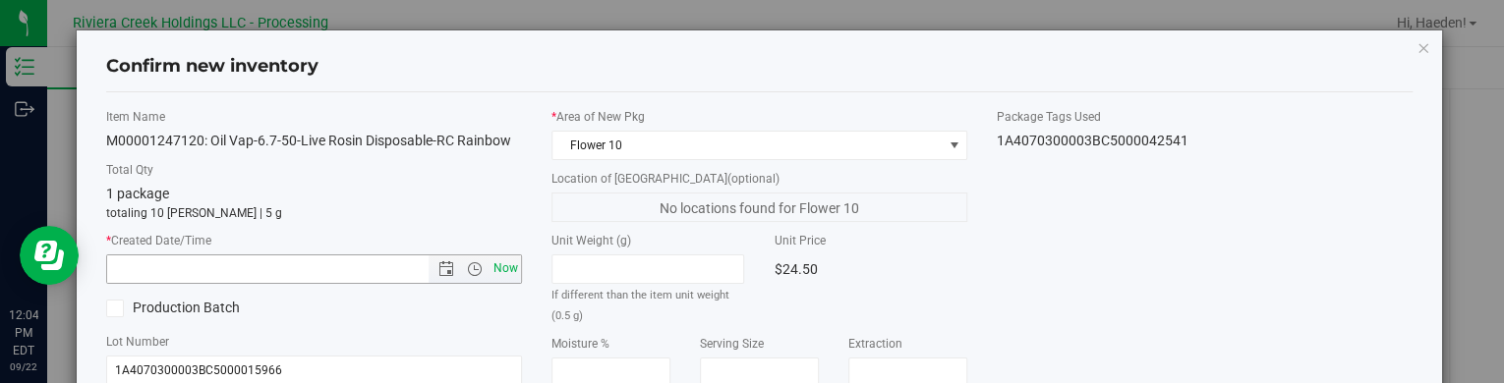
click at [508, 273] on span "Now" at bounding box center [505, 269] width 33 height 29
type input "9/22/2025 12:04 PM"
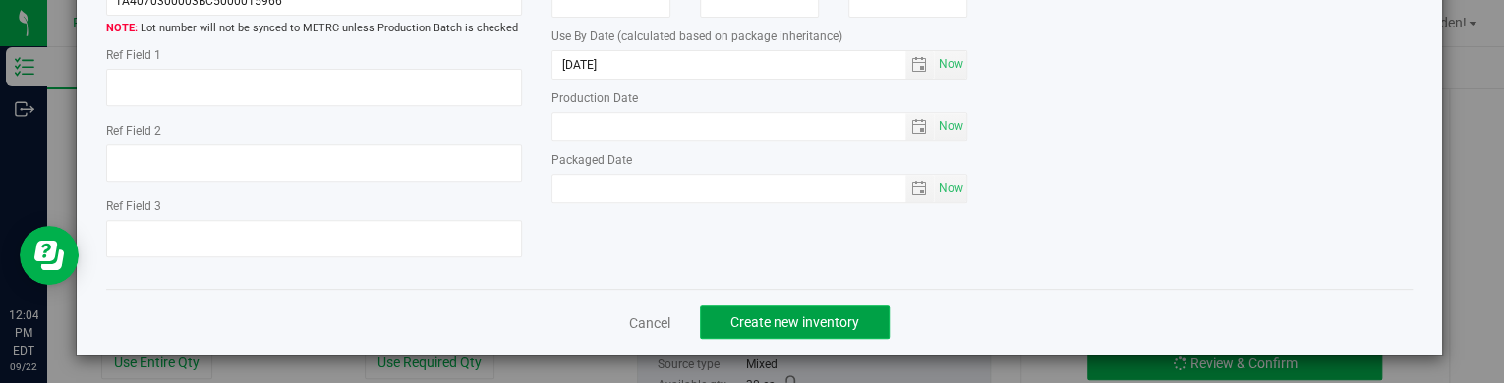
click at [805, 317] on span "Create new inventory" at bounding box center [794, 323] width 129 height 16
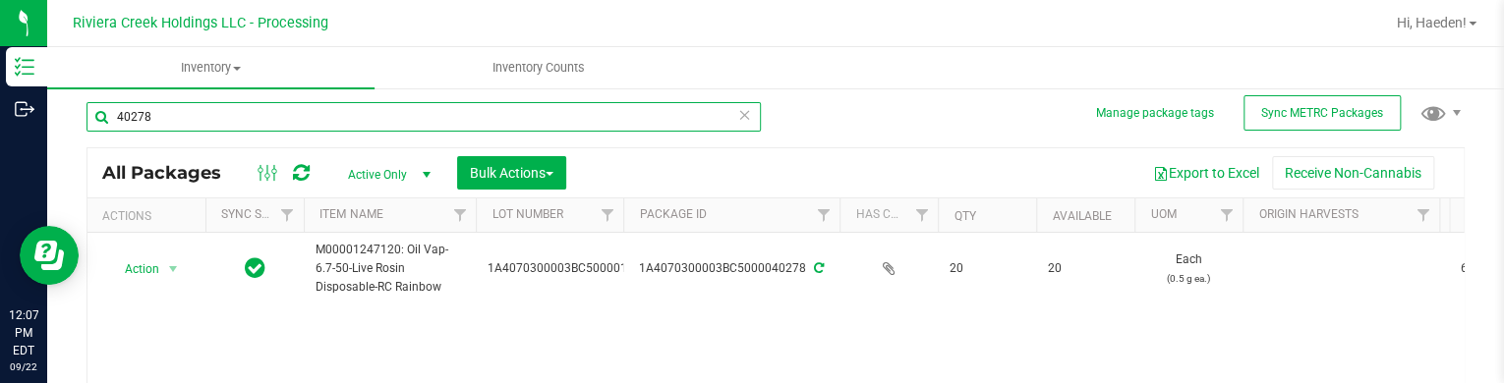
click at [177, 109] on input "40278" at bounding box center [423, 116] width 674 height 29
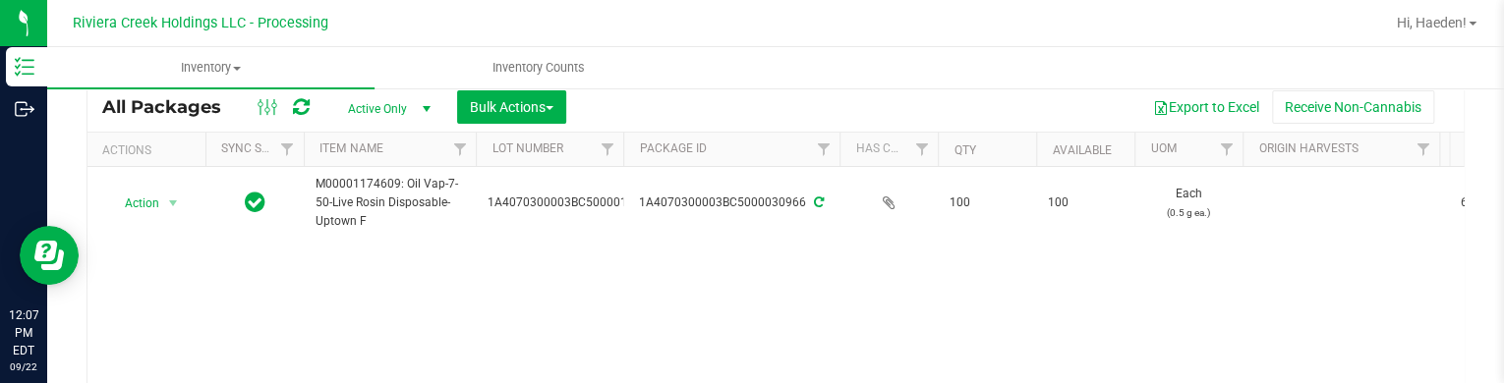
scroll to position [106, 0]
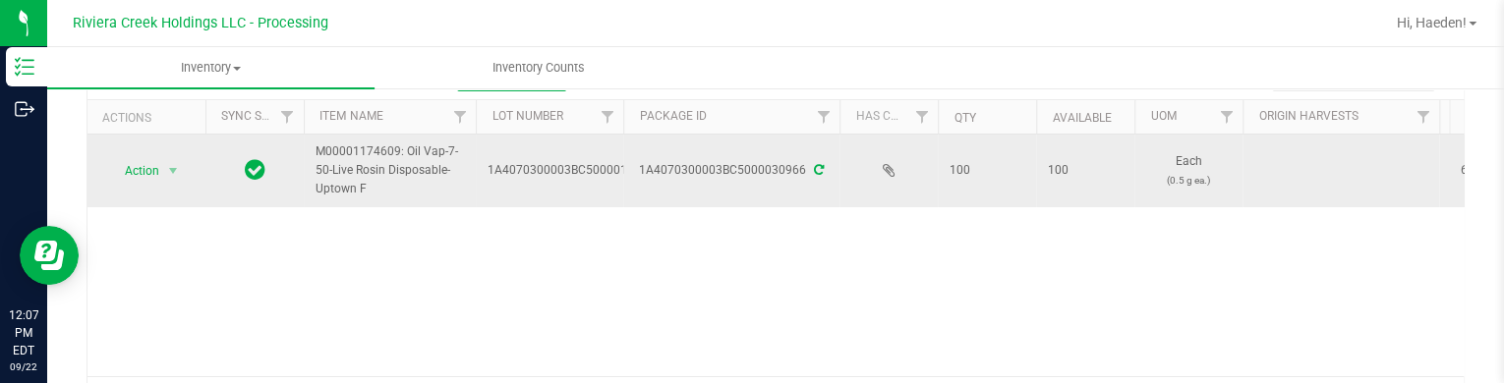
type input "30966"
click at [153, 151] on td "Action Action Create package Edit attributes Global inventory Locate package Pa…" at bounding box center [146, 171] width 118 height 73
click at [157, 176] on span "Action" at bounding box center [133, 171] width 53 height 28
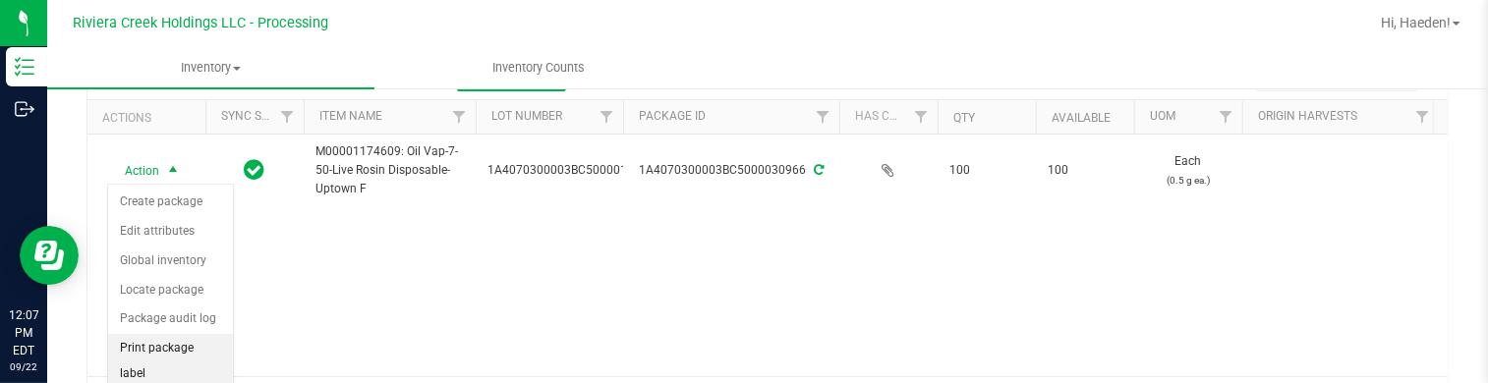
click at [183, 341] on li "Print package label" at bounding box center [170, 361] width 125 height 54
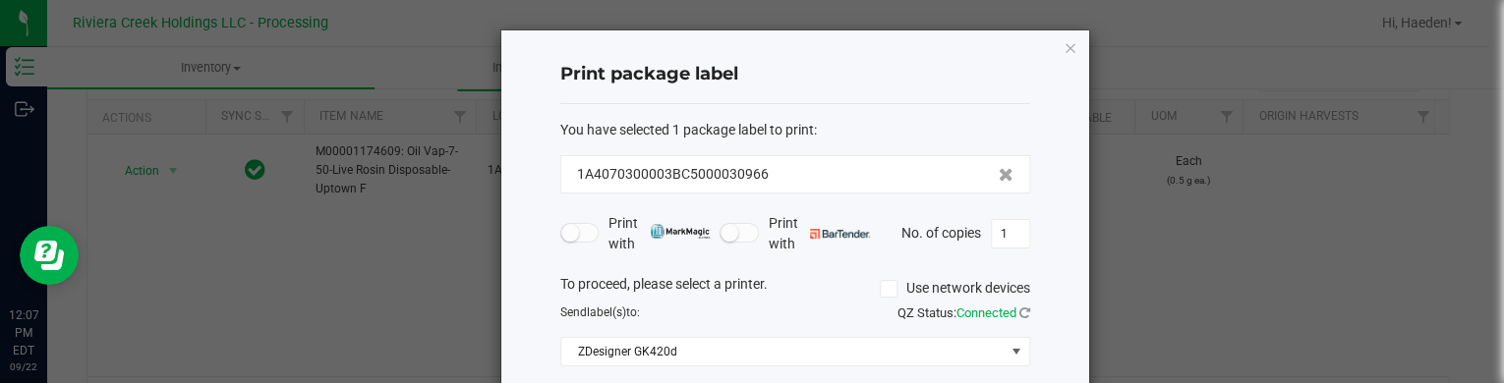
scroll to position [98, 0]
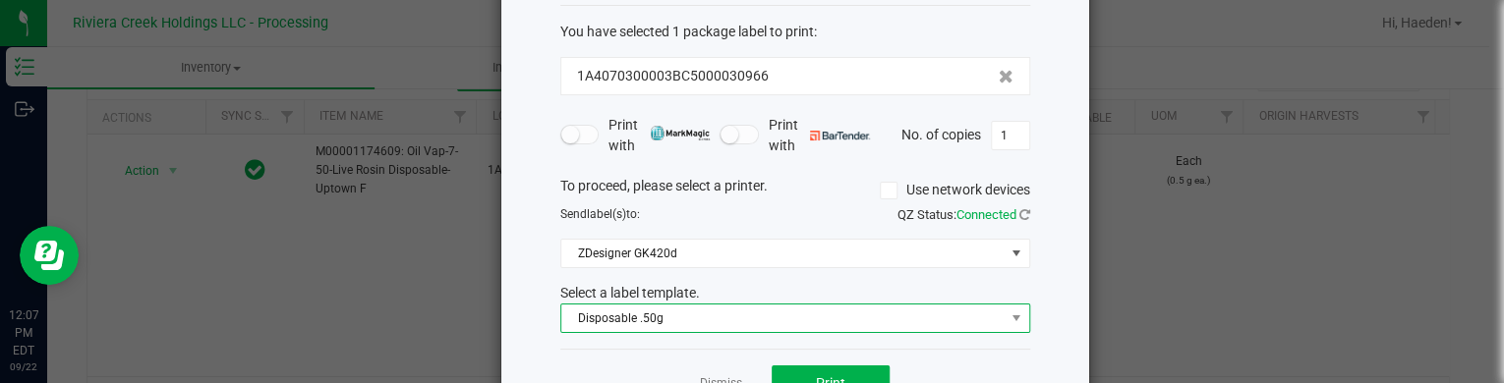
click at [661, 319] on span "Disposable .50g" at bounding box center [782, 319] width 443 height 28
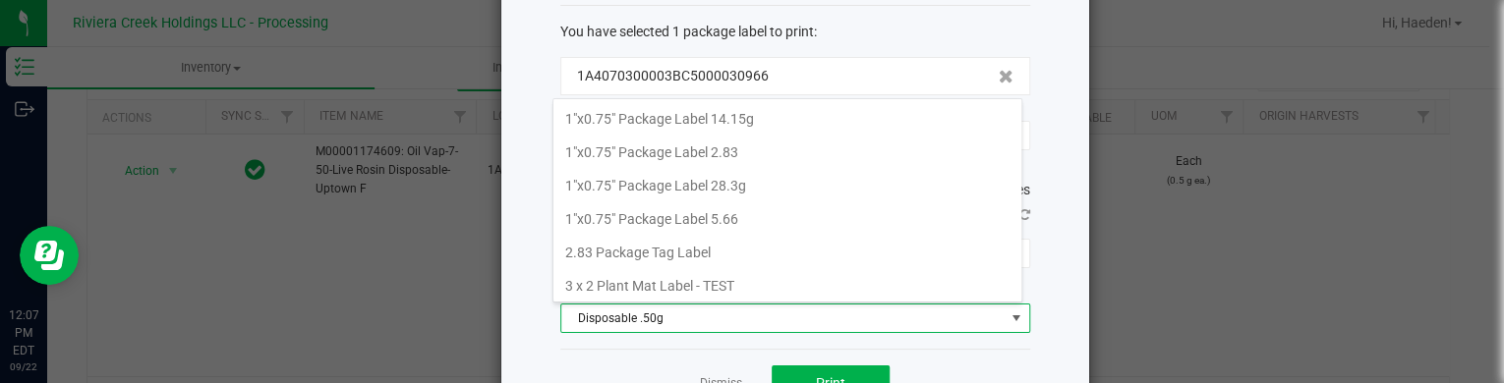
scroll to position [29, 470]
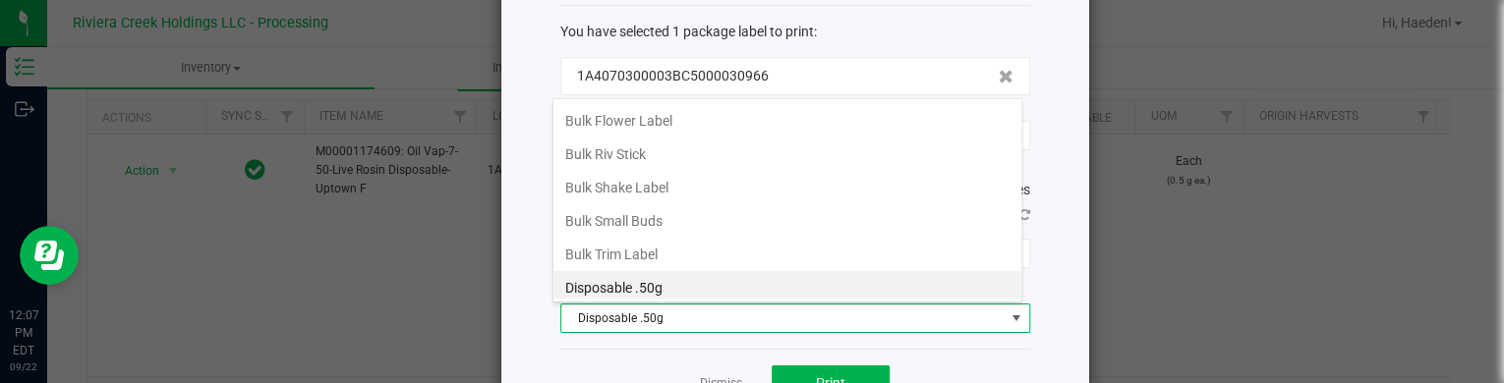
click at [711, 358] on div "Dismiss Print" at bounding box center [795, 383] width 470 height 68
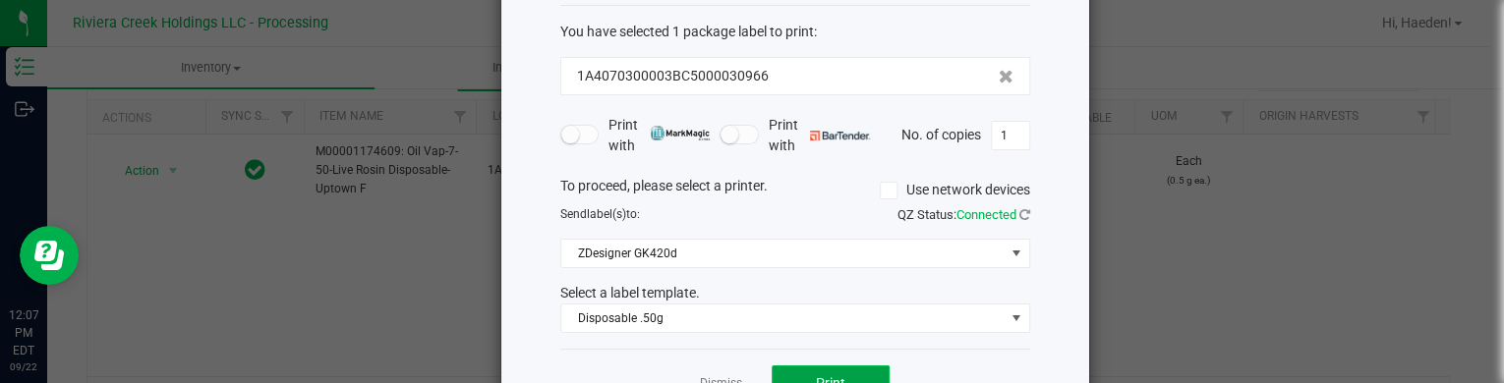
click at [782, 373] on button "Print" at bounding box center [831, 383] width 118 height 35
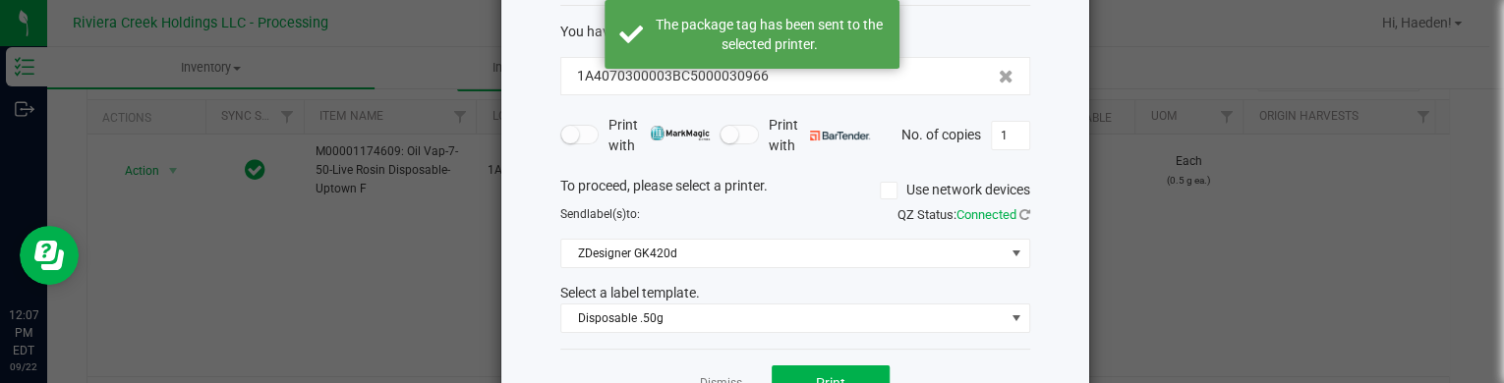
click at [725, 375] on link "Dismiss" at bounding box center [721, 383] width 42 height 17
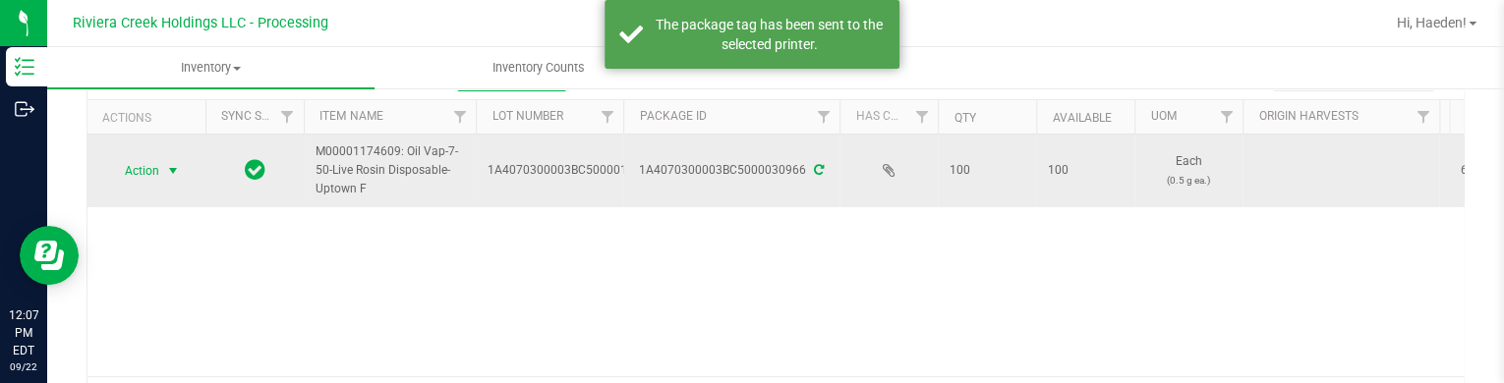
click at [168, 170] on span "select" at bounding box center [173, 171] width 16 height 16
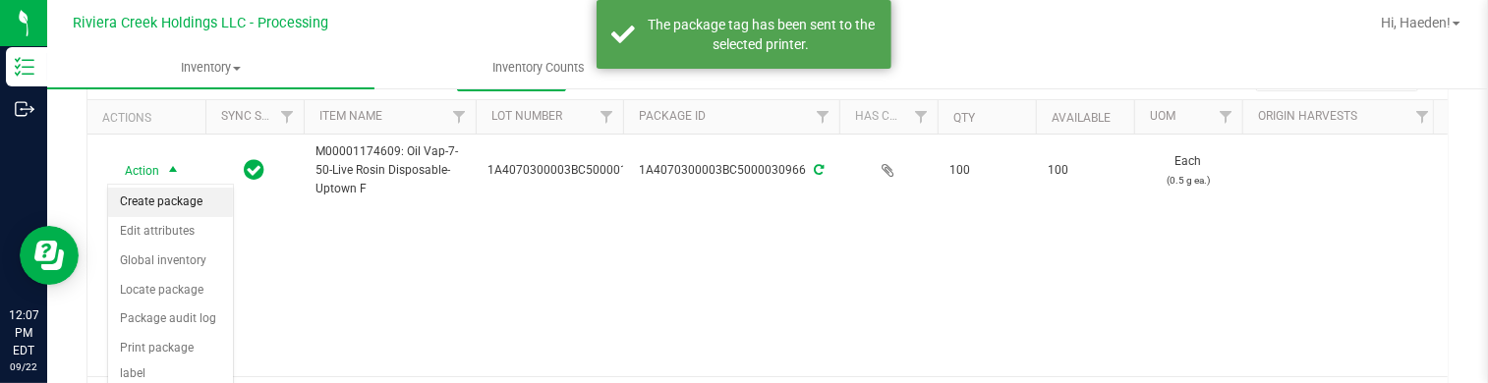
click at [168, 196] on li "Create package" at bounding box center [170, 202] width 125 height 29
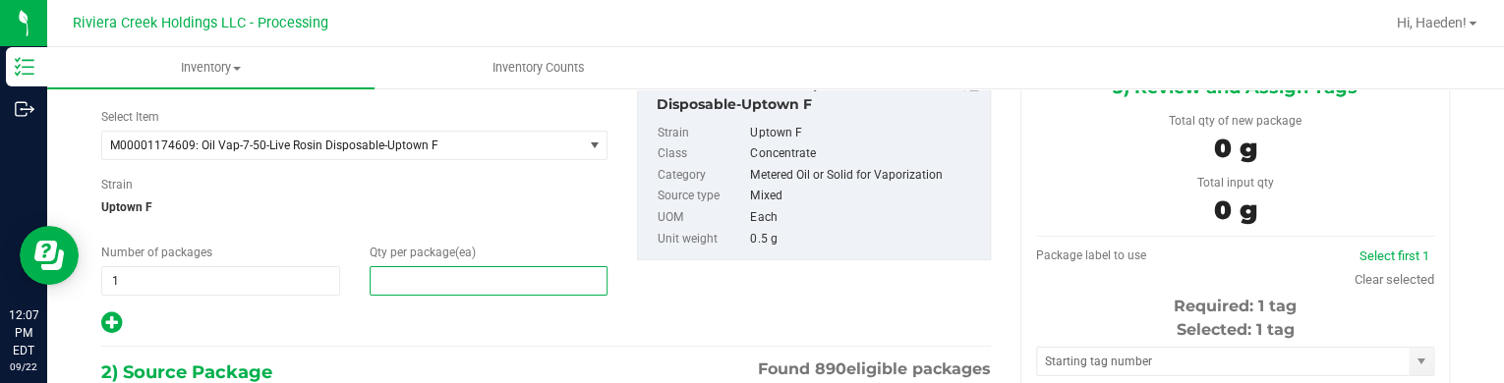
click at [400, 280] on span at bounding box center [489, 280] width 239 height 29
click at [400, 280] on input "text" at bounding box center [489, 281] width 237 height 28
type input "10"
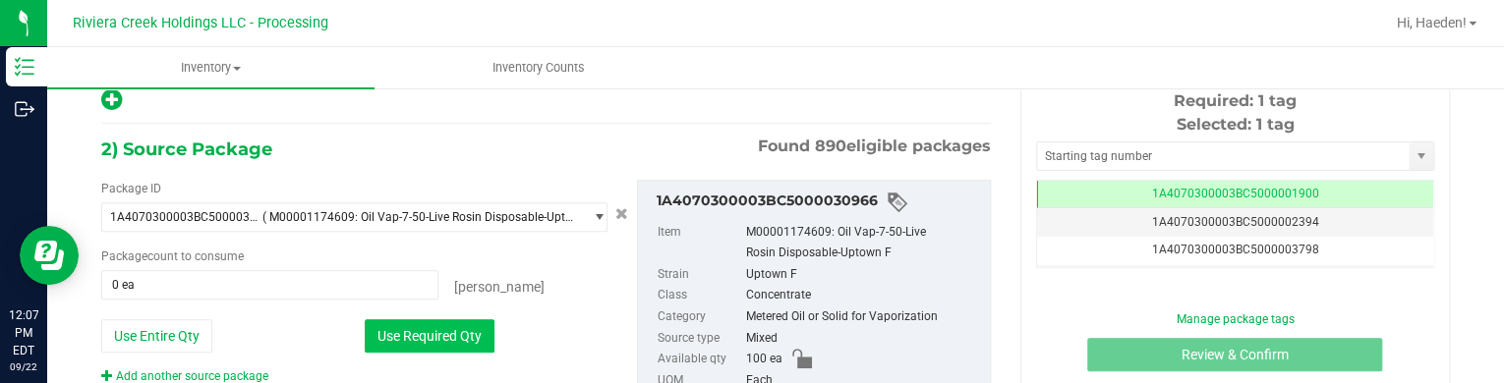
click at [452, 326] on button "Use Required Qty" at bounding box center [430, 335] width 130 height 33
type input "10 ea"
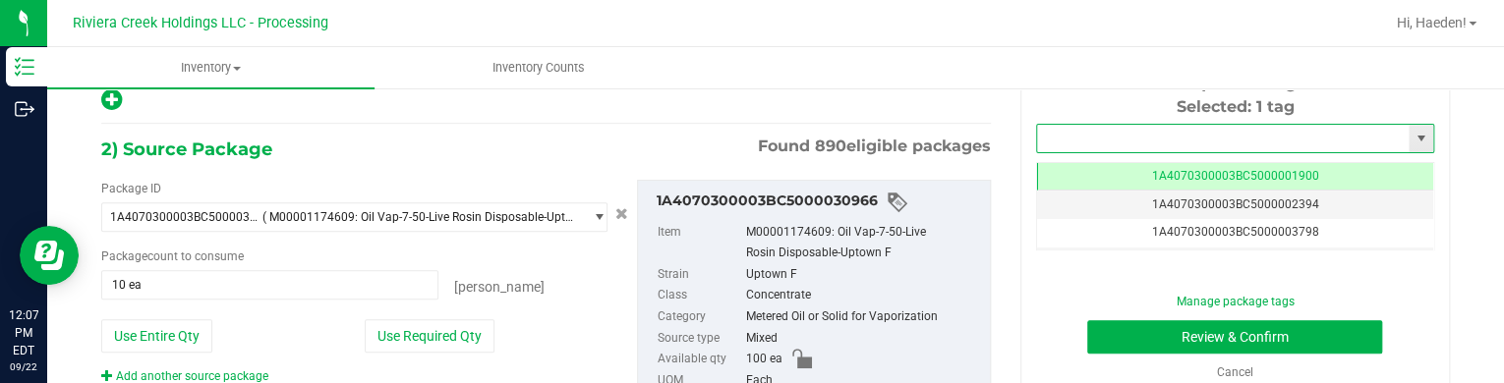
click at [1052, 133] on input "text" at bounding box center [1223, 139] width 372 height 28
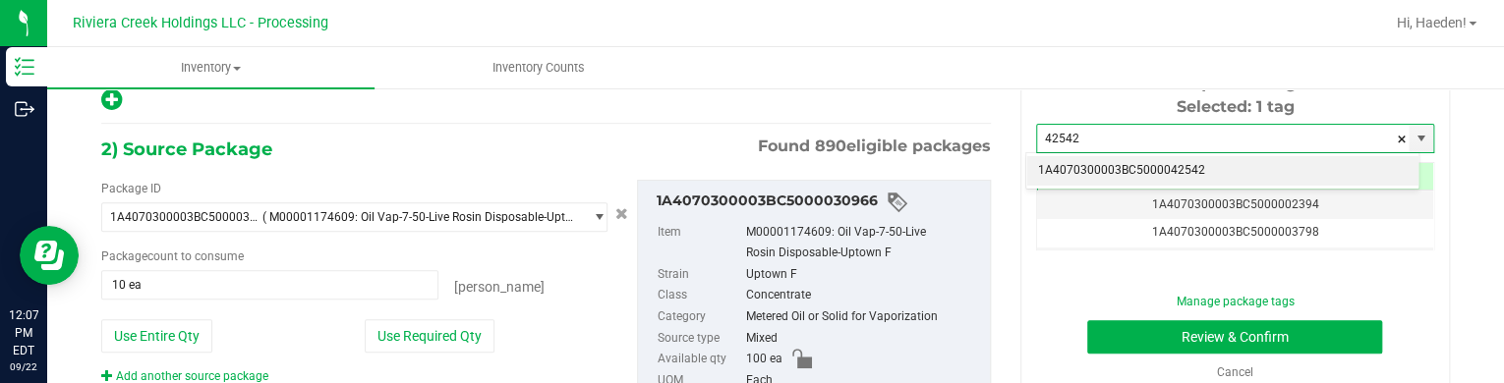
click at [1101, 166] on li "1A4070300003BC5000042542" at bounding box center [1222, 170] width 392 height 29
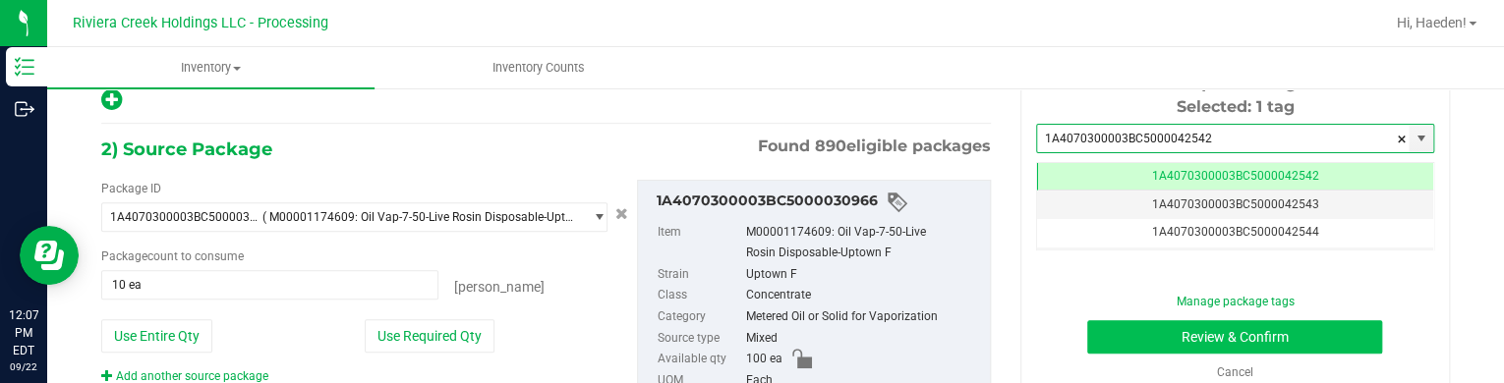
type input "1A4070300003BC5000042542"
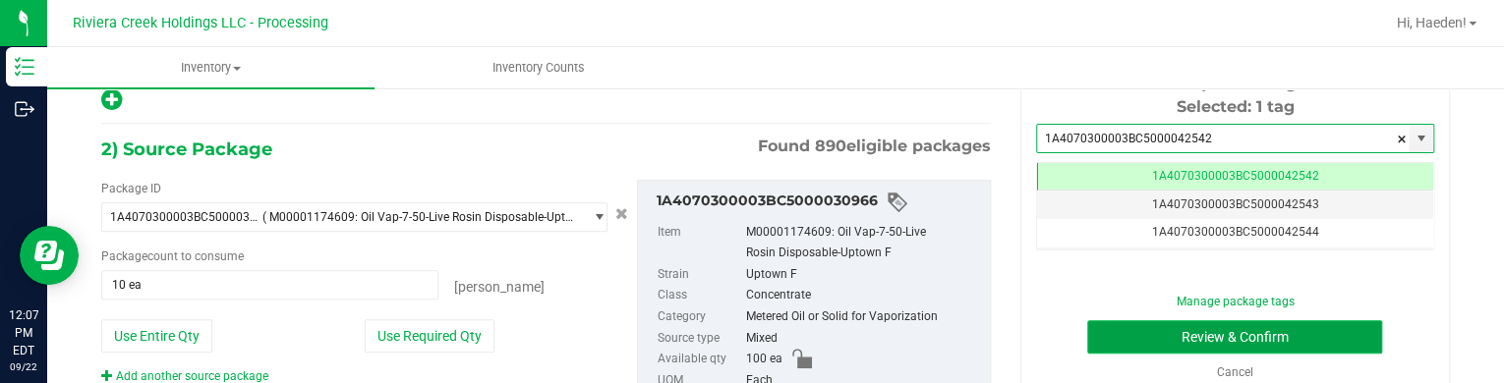
click at [1119, 341] on button "Review & Confirm" at bounding box center [1234, 336] width 295 height 33
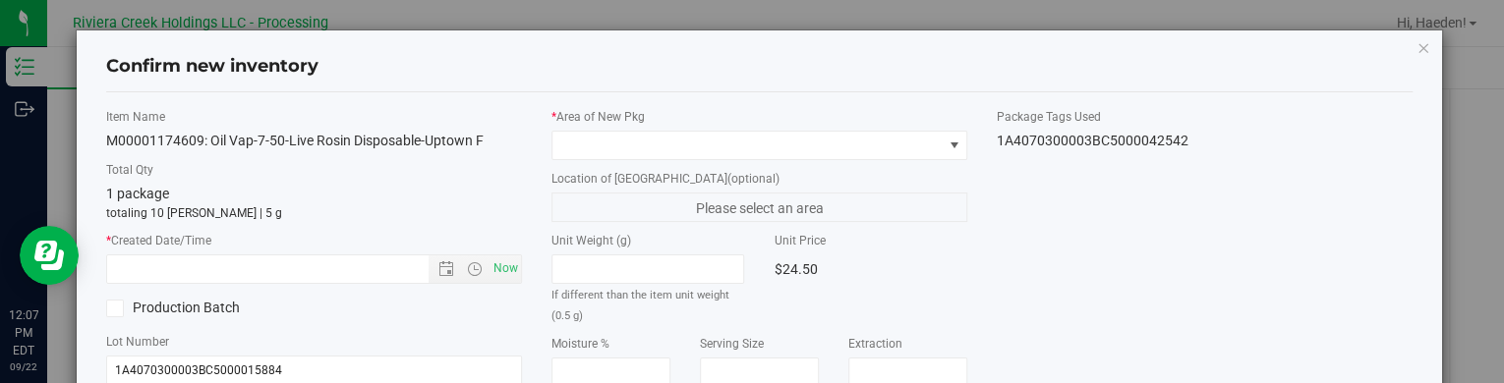
type input "2026-07-01"
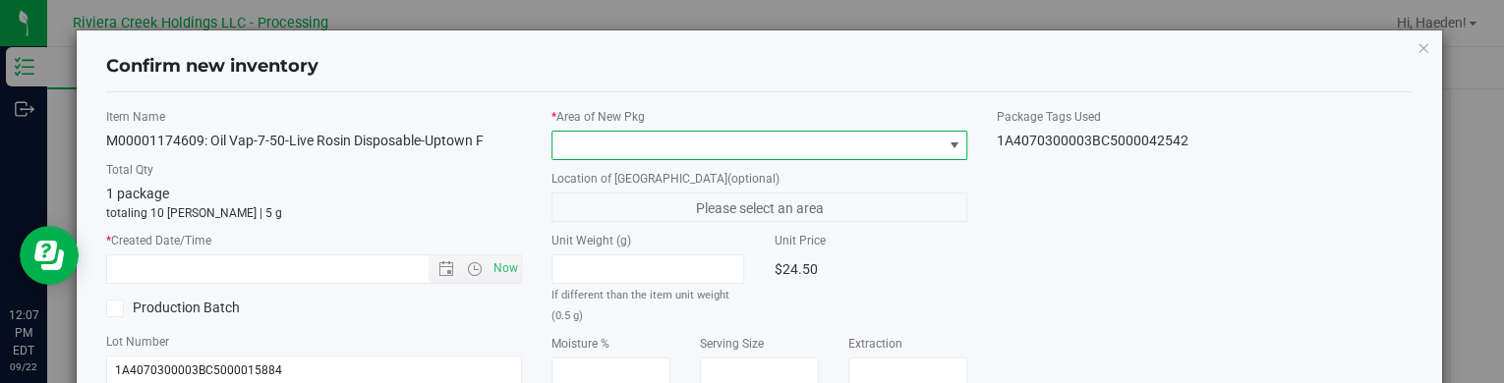
click at [946, 144] on span at bounding box center [954, 146] width 16 height 16
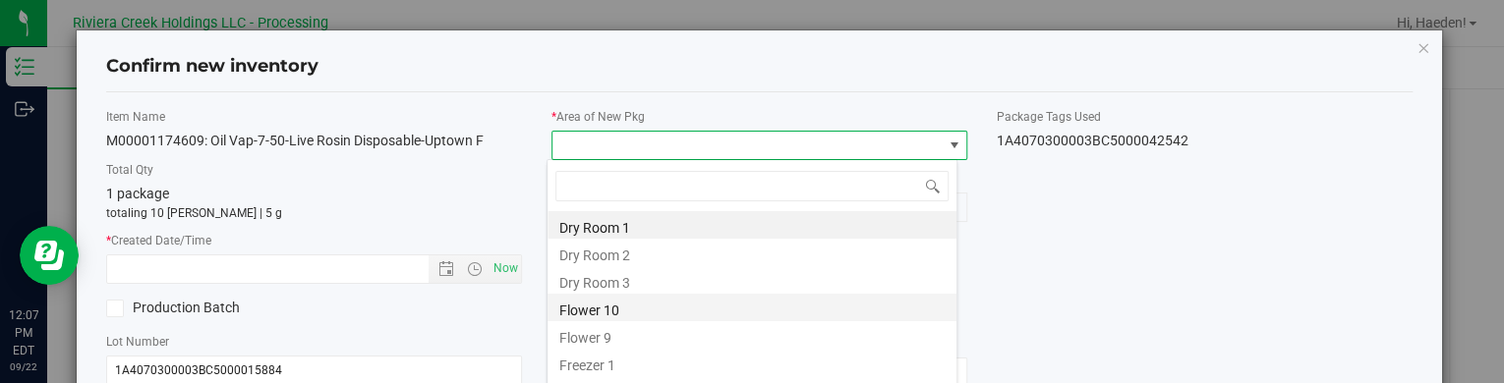
click at [681, 314] on li "Flower 10" at bounding box center [751, 308] width 409 height 28
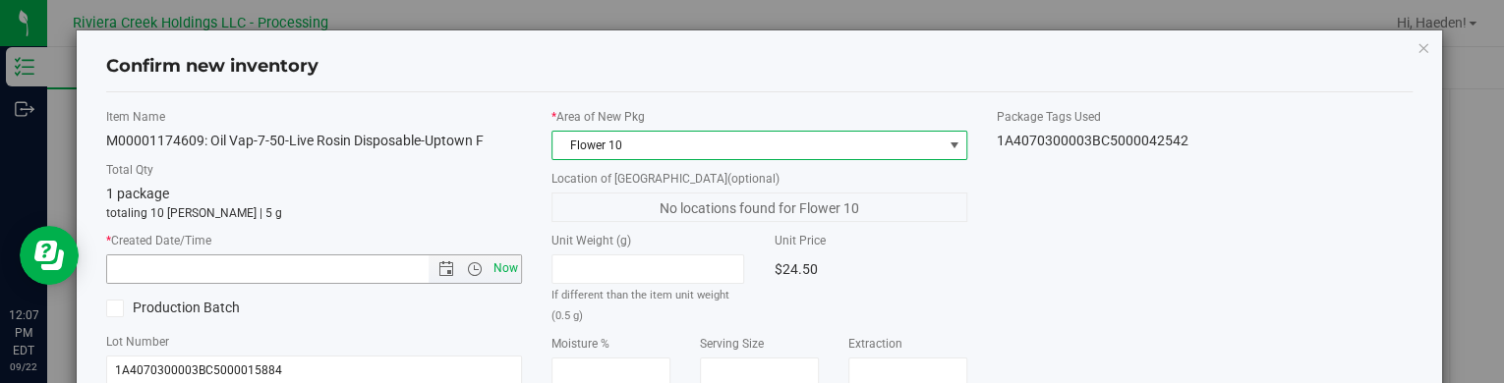
click at [506, 260] on span "Now" at bounding box center [505, 269] width 33 height 29
type input "9/22/2025 12:07 PM"
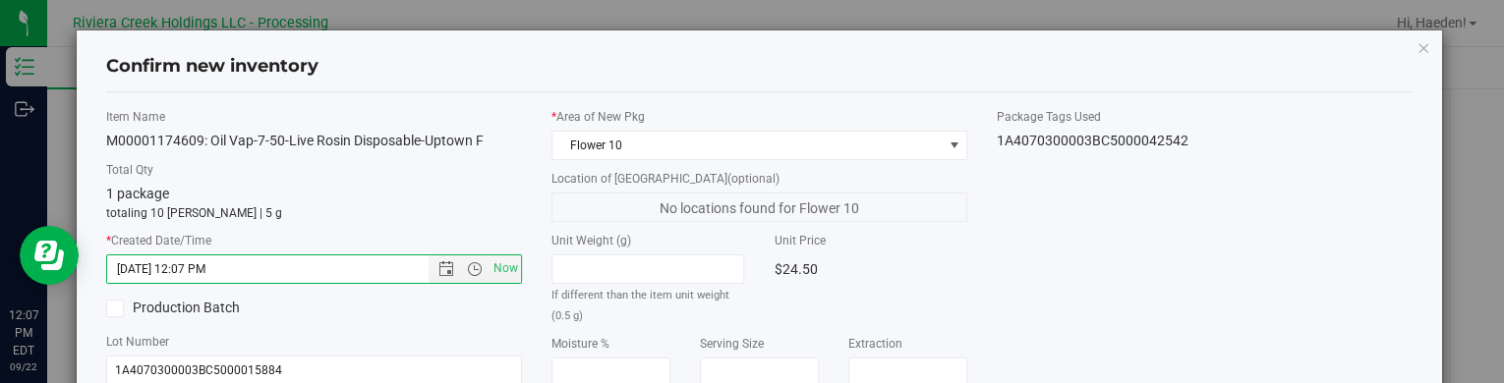
click at [990, 259] on div "Item Name M00001174609: Oil Vap-7-50-Live Rosin Disposable-Uptown F Total Qty 1…" at bounding box center [759, 376] width 1336 height 536
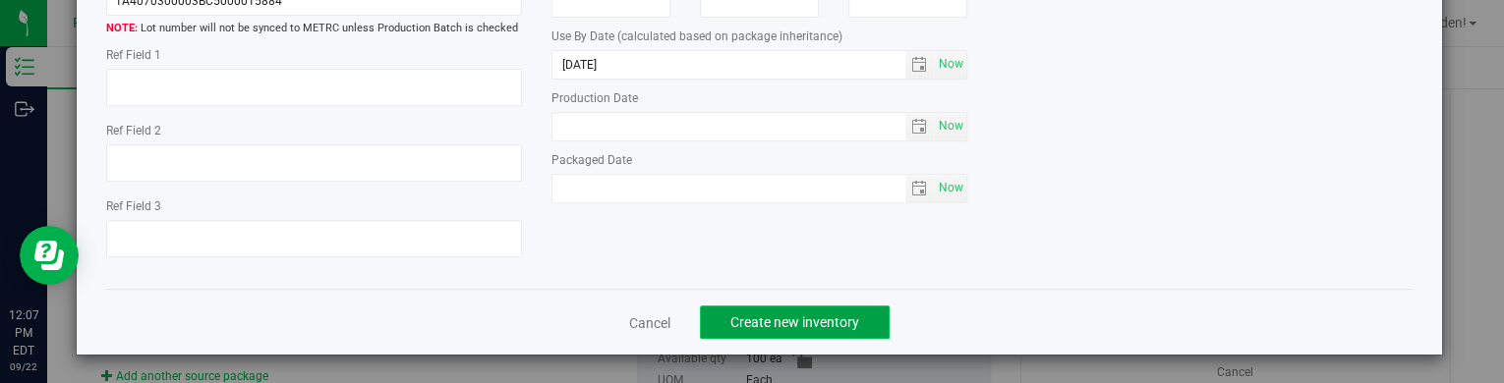
click at [845, 319] on span "Create new inventory" at bounding box center [794, 323] width 129 height 16
